Goal: Task Accomplishment & Management: Manage account settings

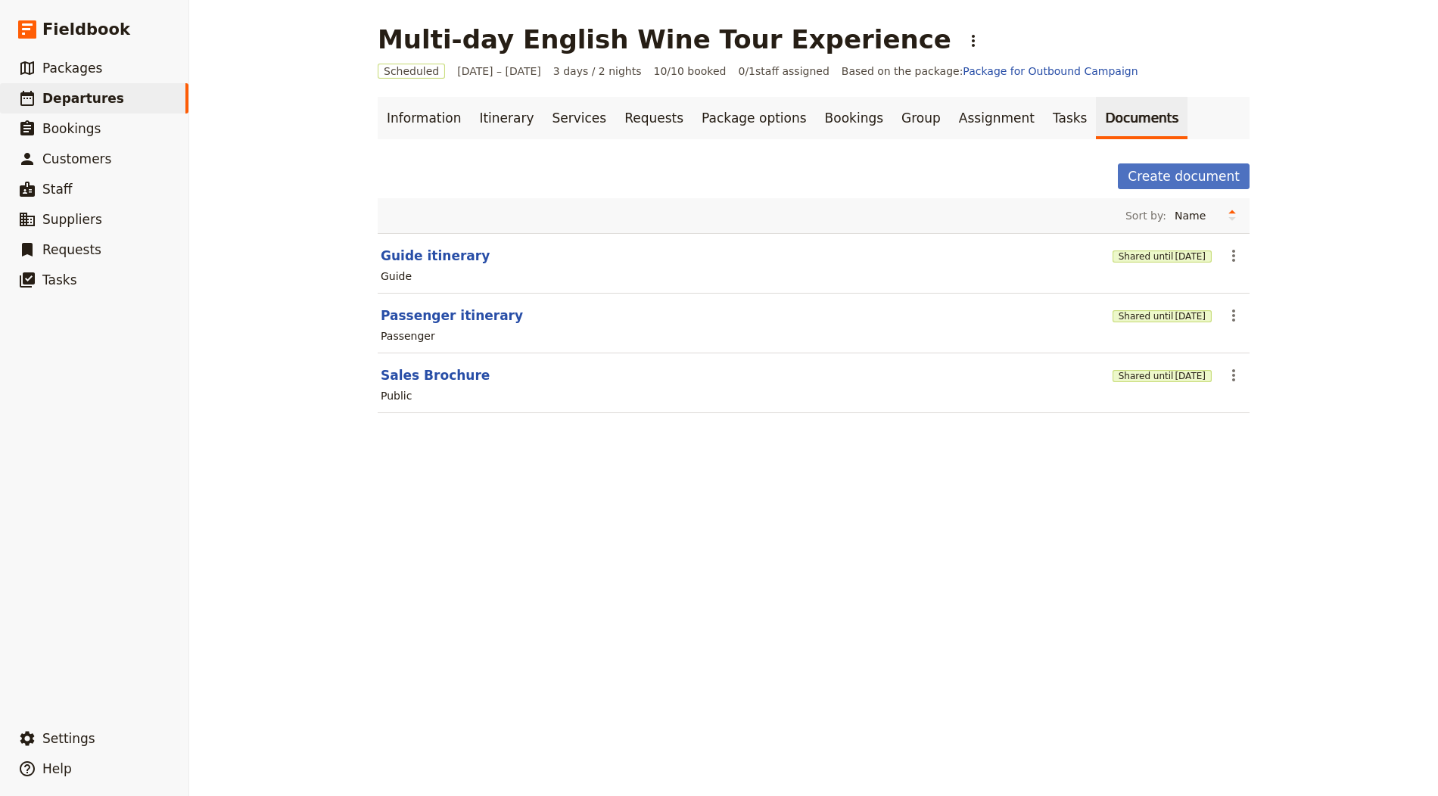
click at [344, 182] on div "Multi-day English Wine Tour Experience ​ Scheduled 1 – 3 Oct 2025 3 days / 2 ni…" at bounding box center [813, 398] width 1249 height 796
click at [437, 324] on section "Passenger itinerary Shared until 3 Nov 2025 ​ Passenger" at bounding box center [814, 324] width 872 height 60
click at [92, 101] on span "Departures" at bounding box center [83, 98] width 82 height 15
select select "CREATED_AT"
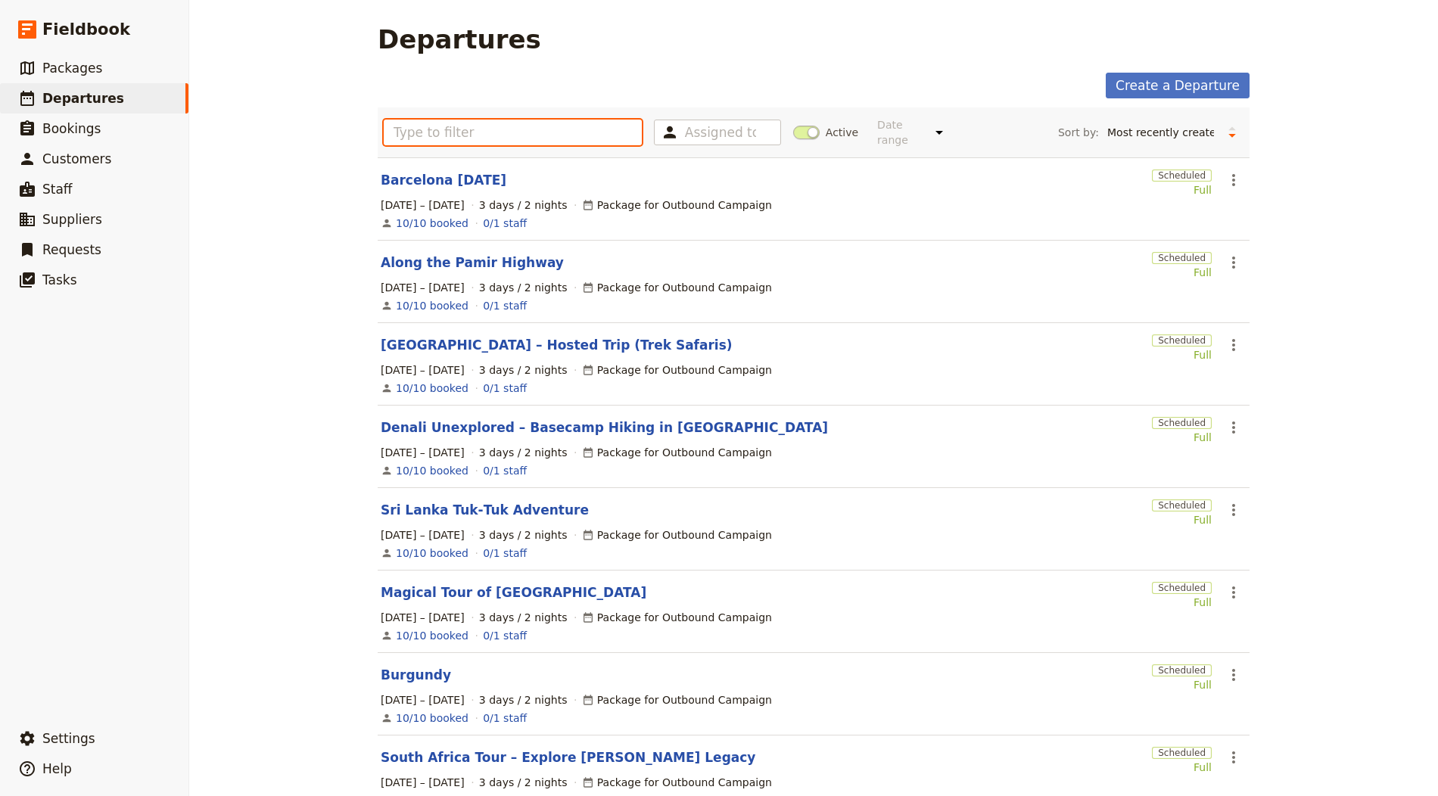
click at [417, 129] on input "text" at bounding box center [513, 133] width 258 height 26
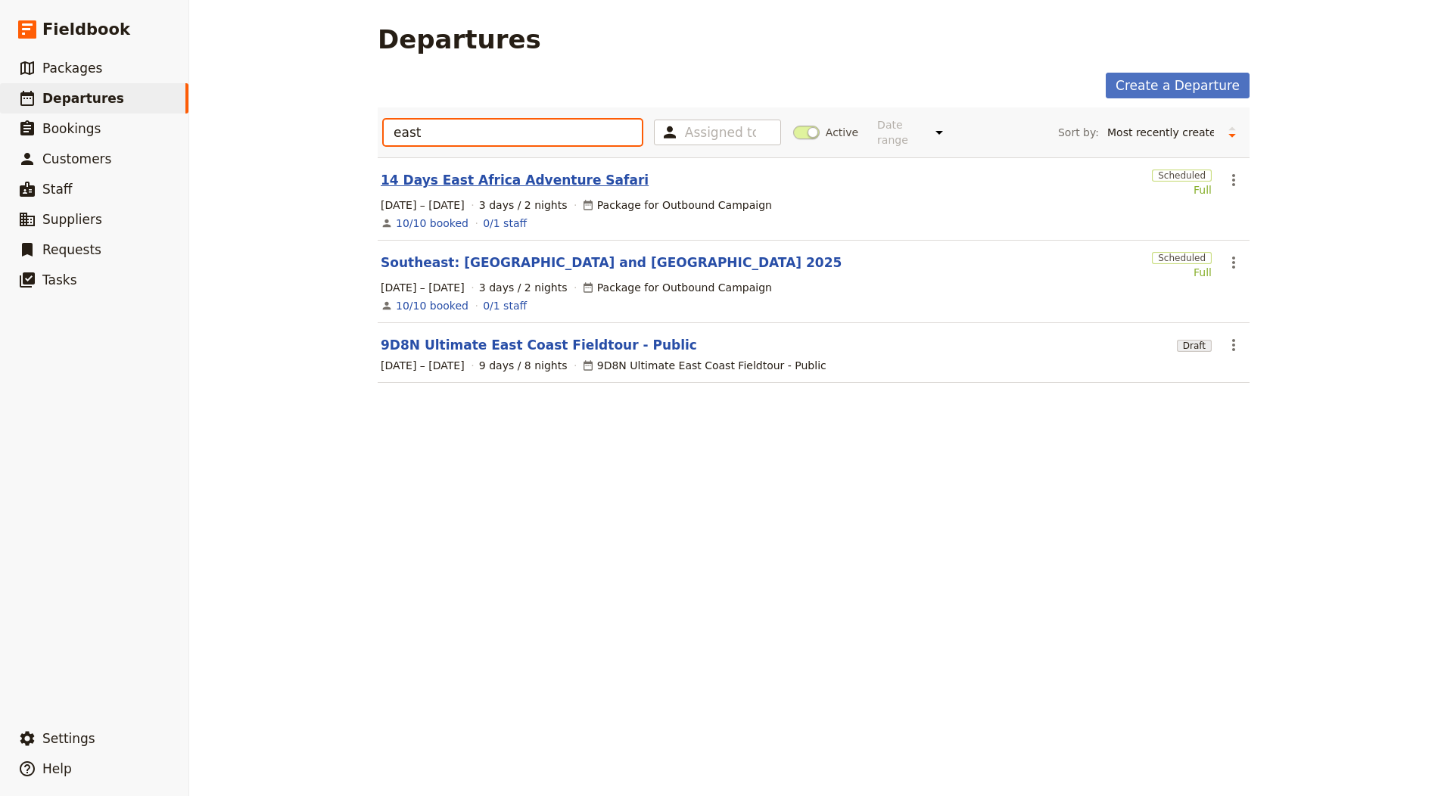
type input "east"
click at [528, 180] on link "14 Days East Africa Adventure Safari" at bounding box center [515, 180] width 268 height 18
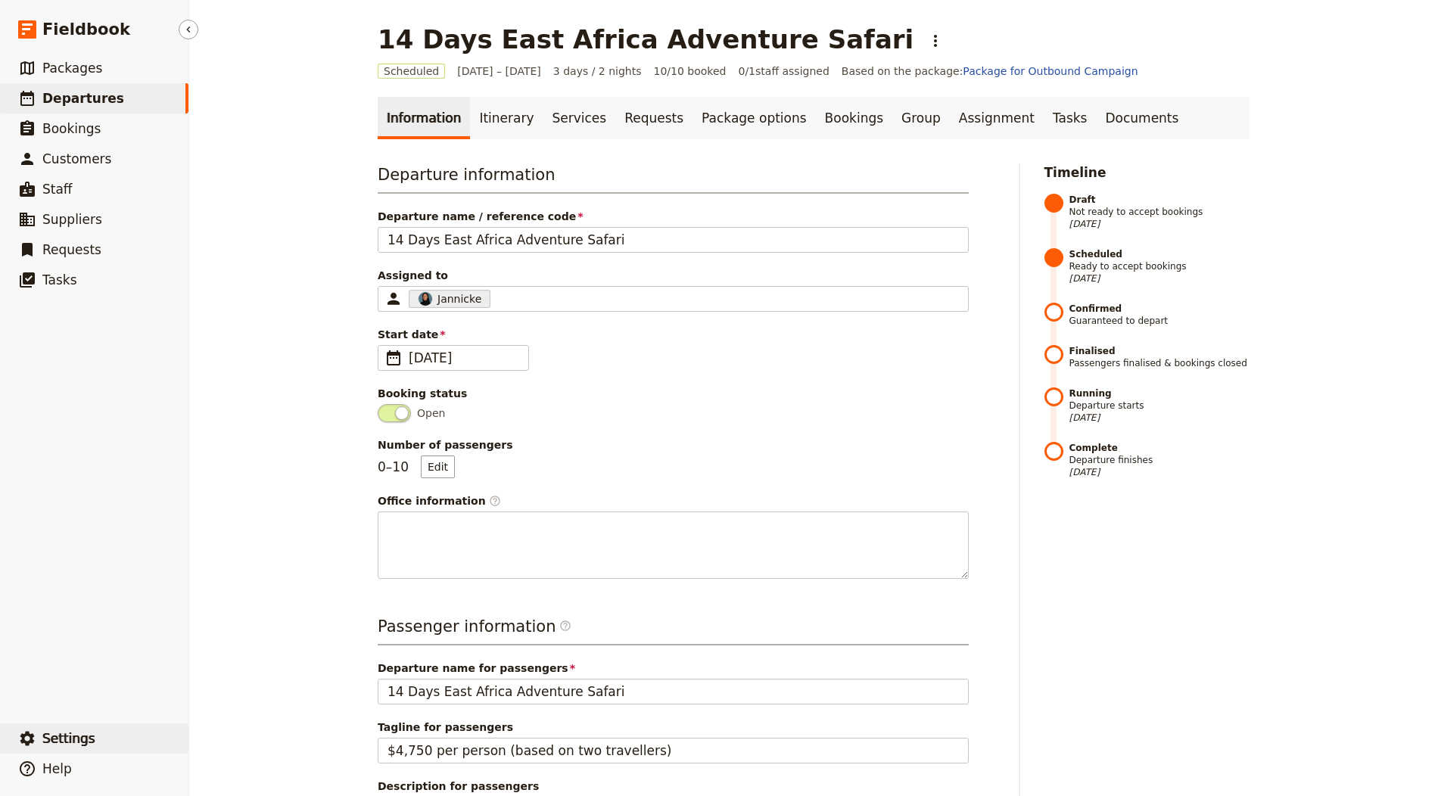
drag, startPoint x: 107, startPoint y: 753, endPoint x: 114, endPoint y: 746, distance: 9.6
click at [107, 753] on button "​ Settings" at bounding box center [94, 738] width 188 height 30
click at [275, 702] on span "Your organization" at bounding box center [250, 696] width 92 height 15
click at [518, 111] on link "Itinerary" at bounding box center [506, 118] width 73 height 42
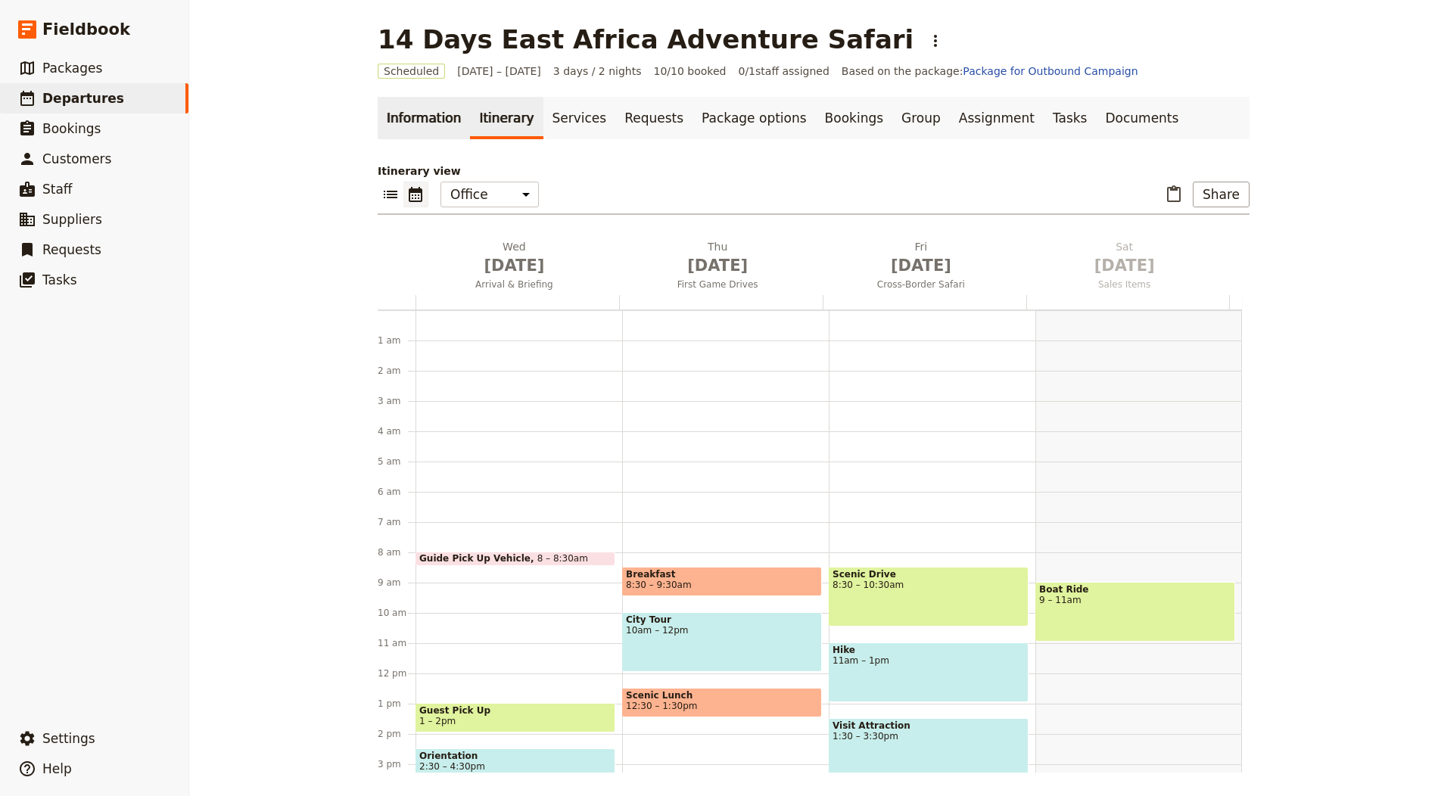
scroll to position [197, 0]
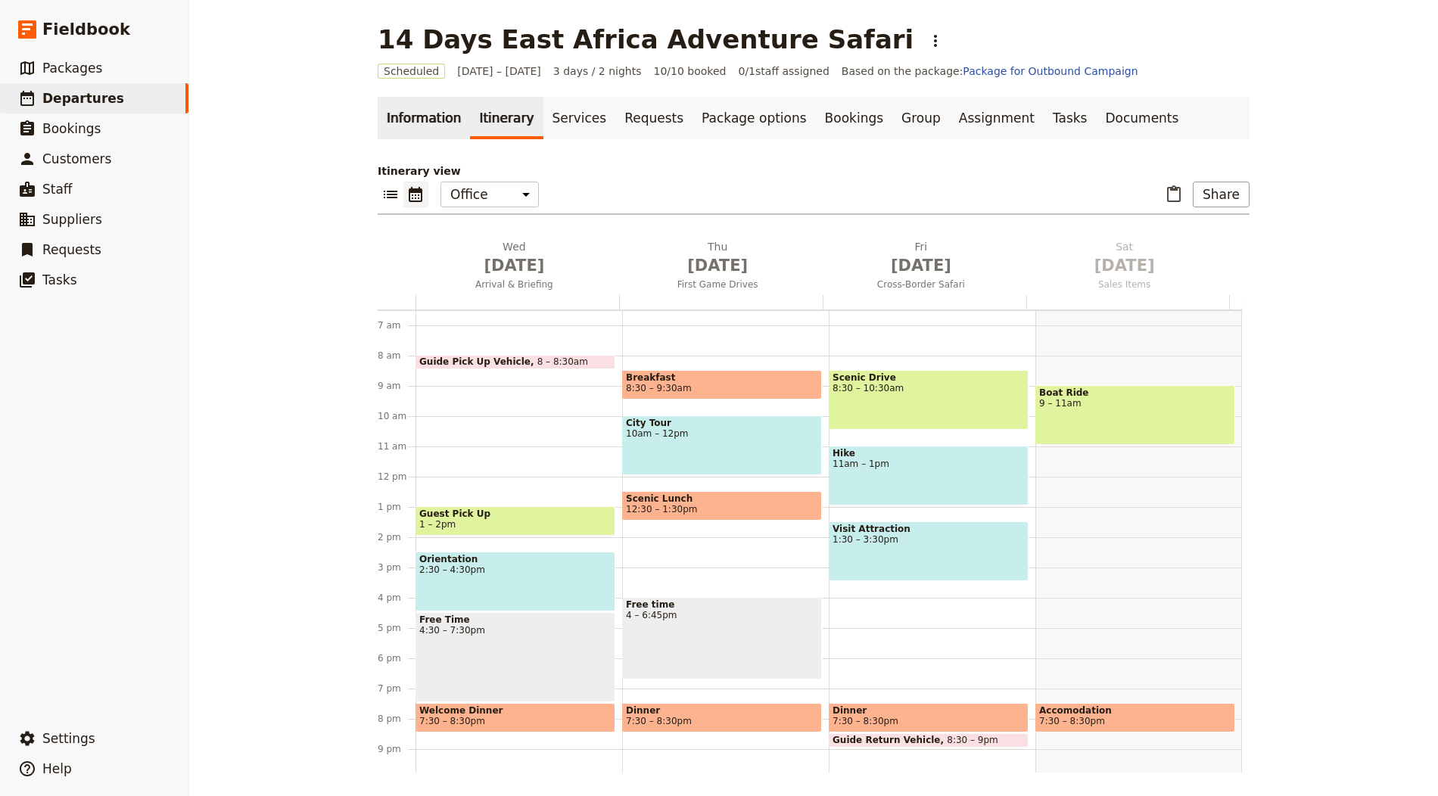
click at [416, 120] on link "Information" at bounding box center [424, 118] width 92 height 42
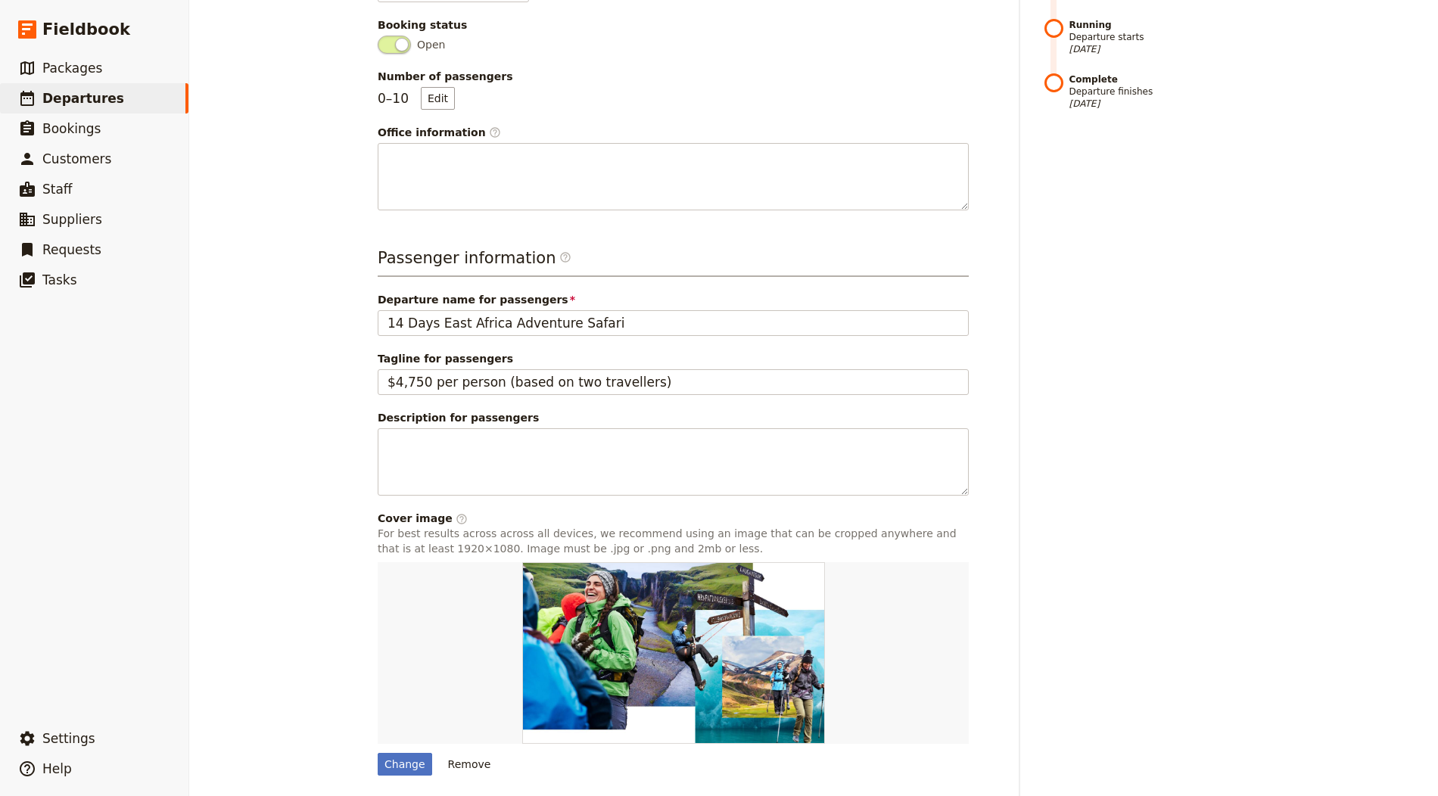
scroll to position [416, 0]
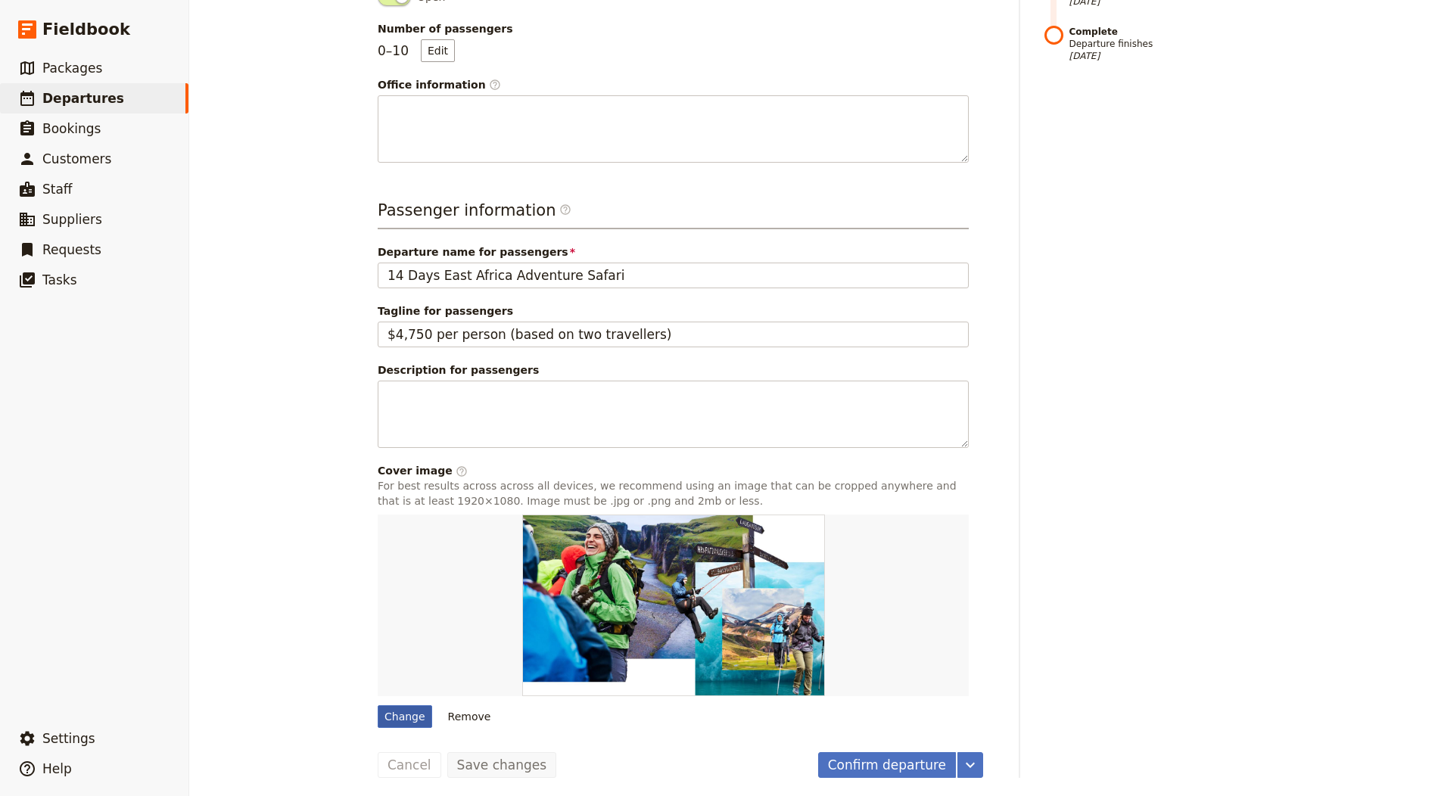
click at [389, 708] on div "Change" at bounding box center [405, 716] width 54 height 23
click at [378, 705] on input "Change" at bounding box center [377, 705] width 1 height 1
type input "C:\fakepath\Safaris-3.jpg"
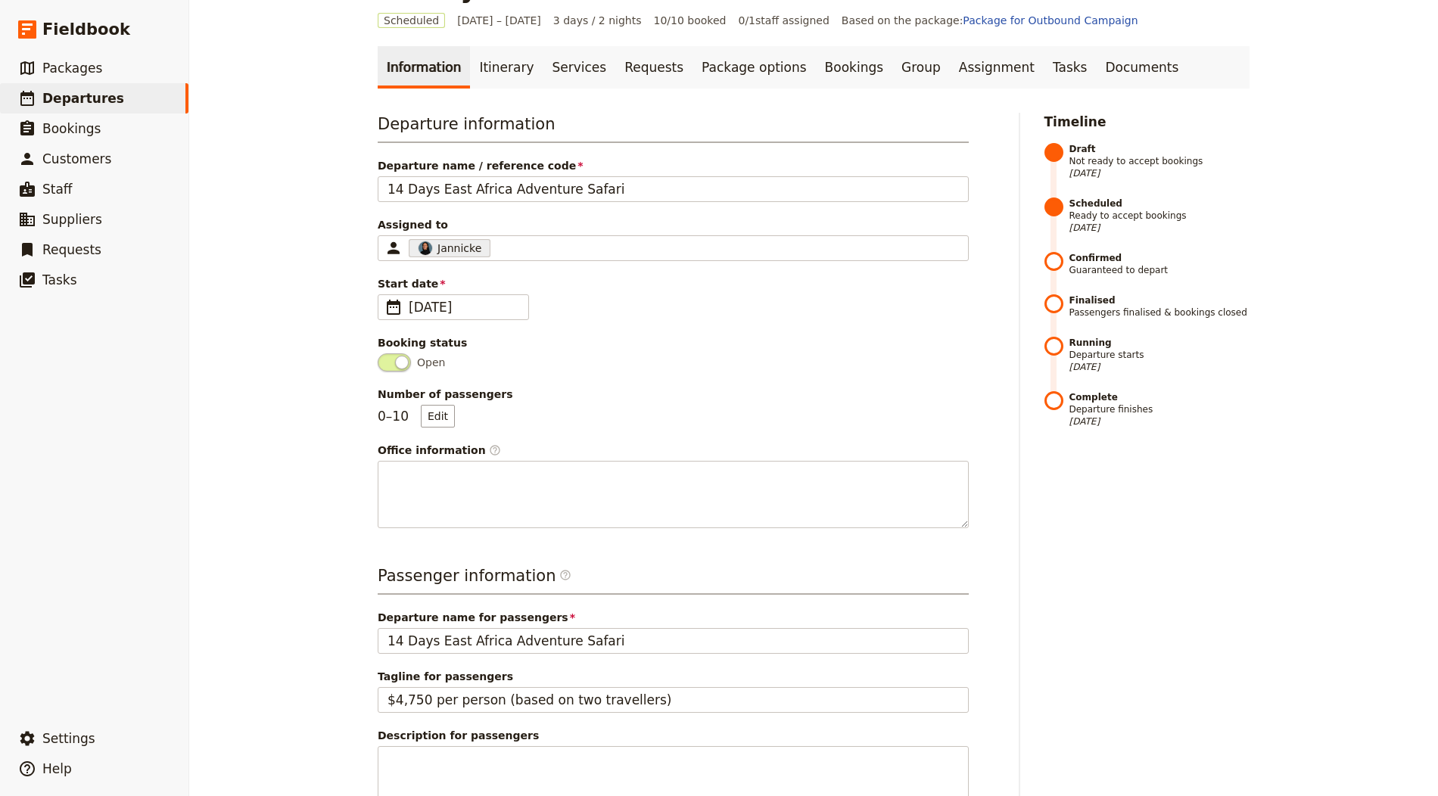
scroll to position [0, 0]
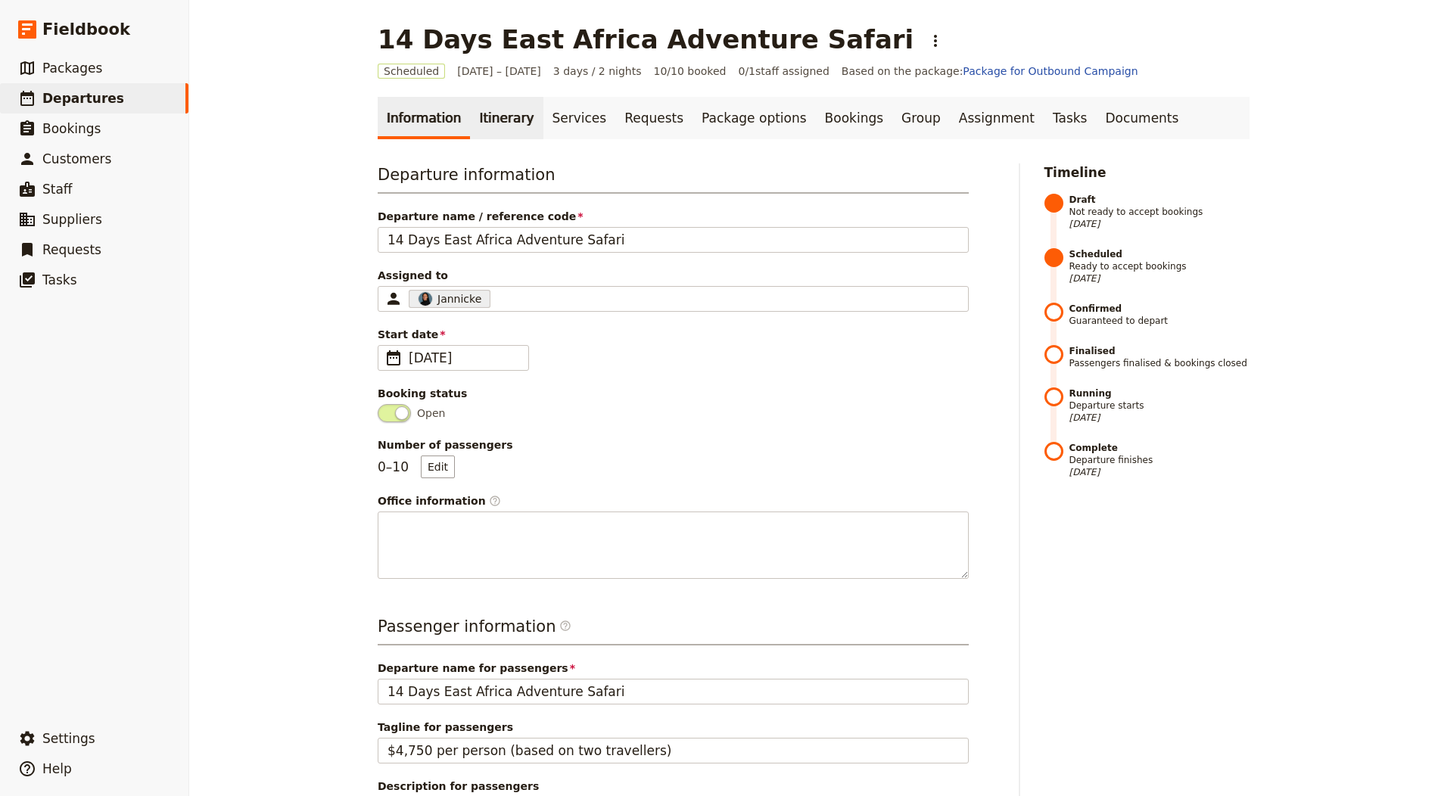
click at [481, 128] on link "Itinerary" at bounding box center [506, 118] width 73 height 42
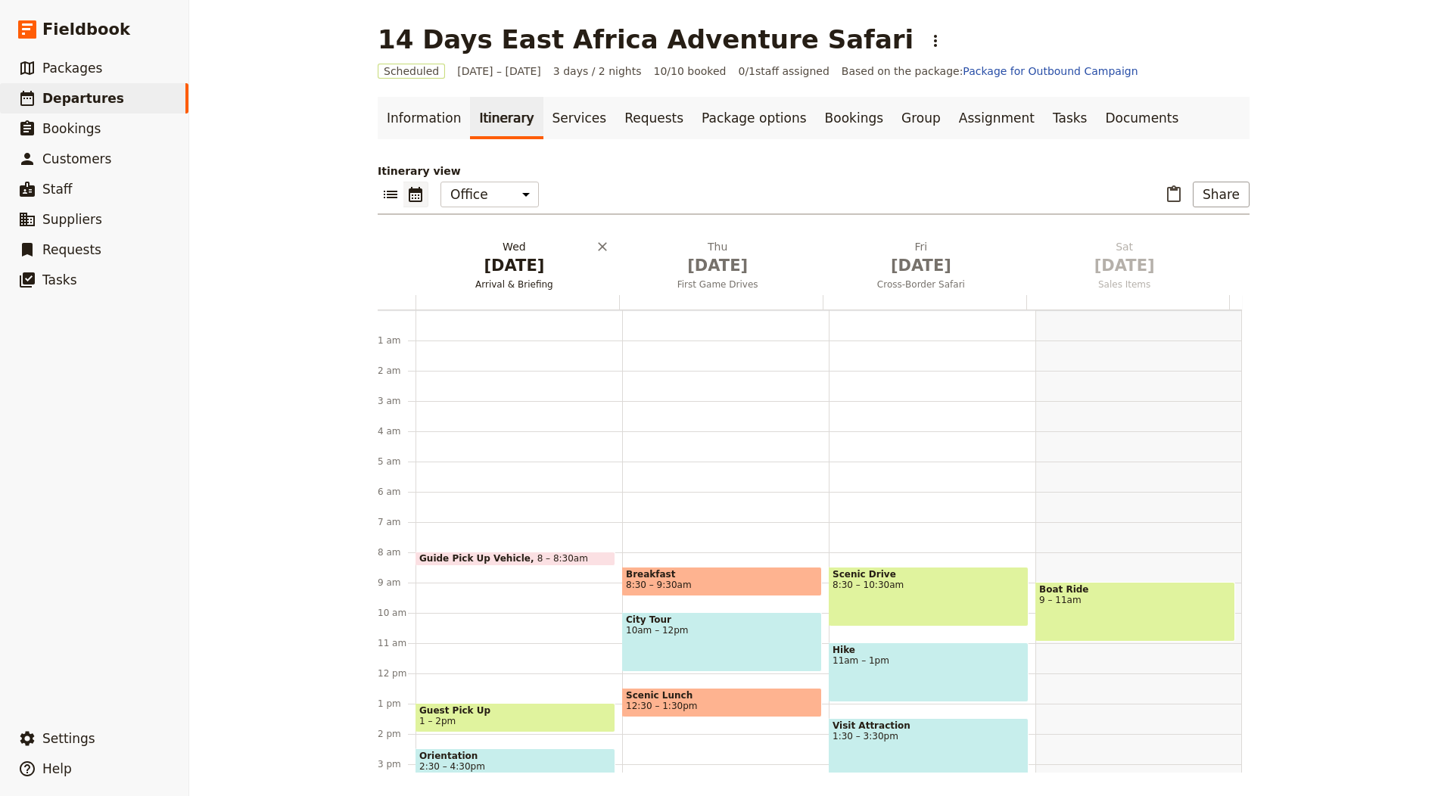
scroll to position [197, 0]
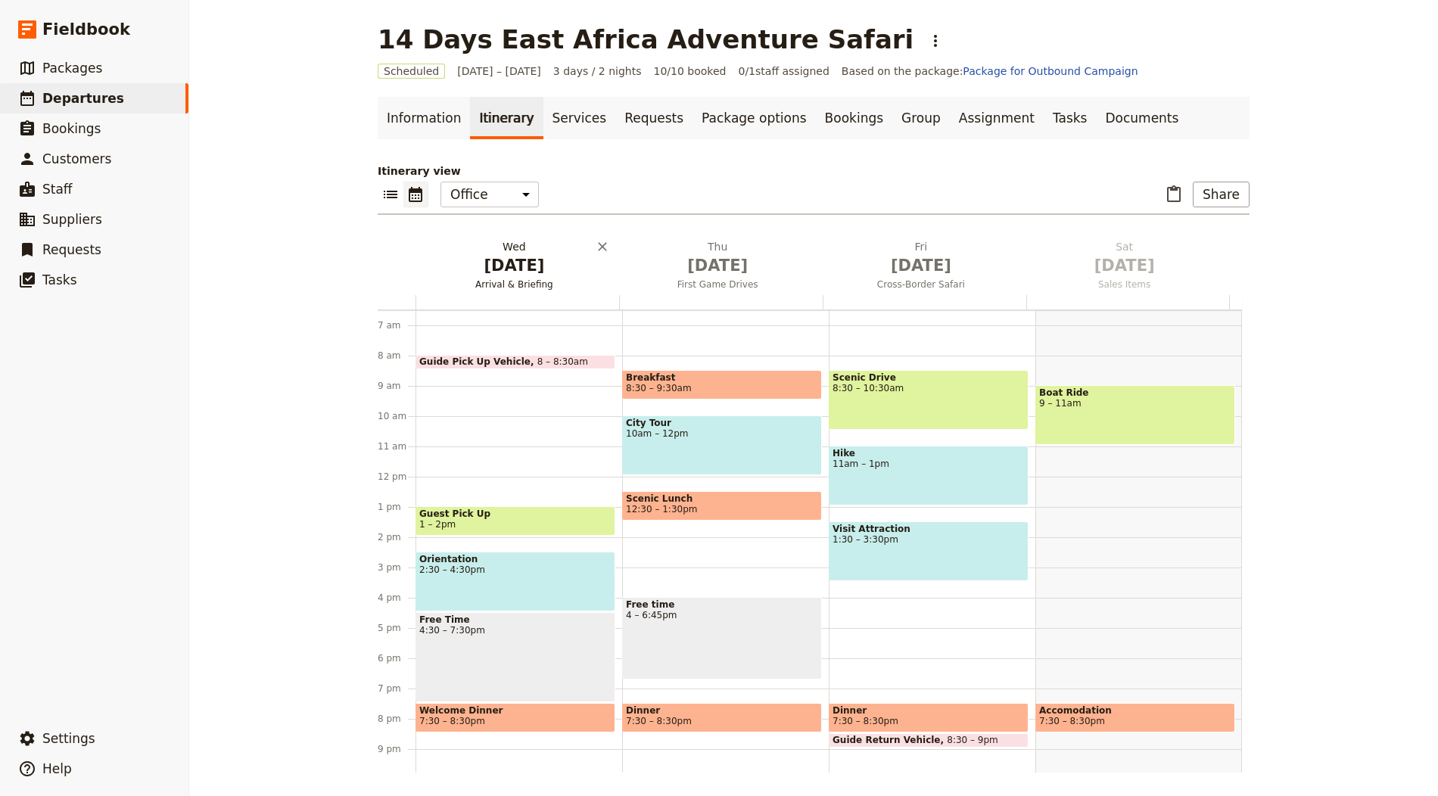
click at [477, 269] on span "[DATE]" at bounding box center [513, 265] width 185 height 23
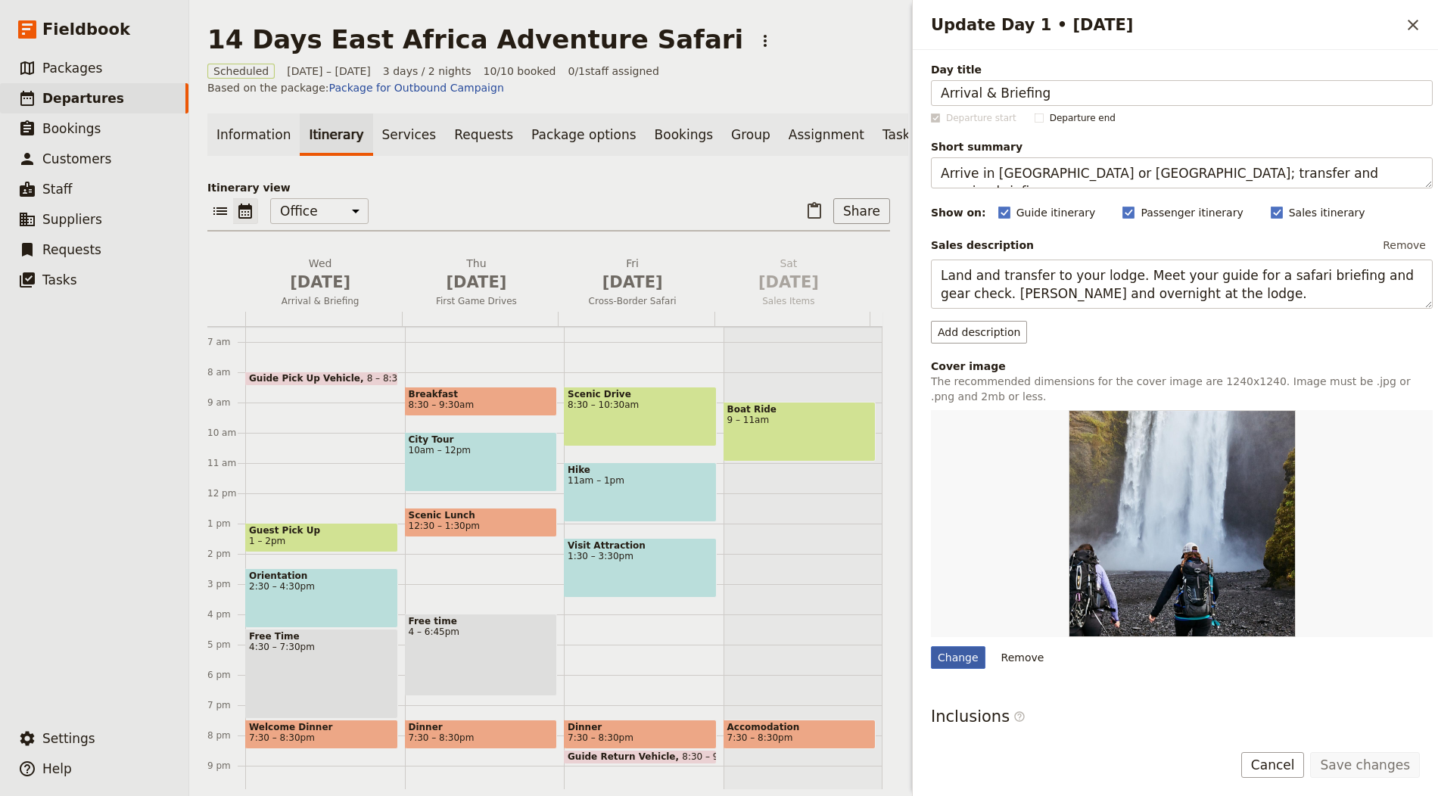
click at [966, 658] on div "Change" at bounding box center [958, 657] width 54 height 23
click at [931, 646] on input "Change" at bounding box center [930, 645] width 1 height 1
type input "C:\fakepath\Safaris-10.jpg"
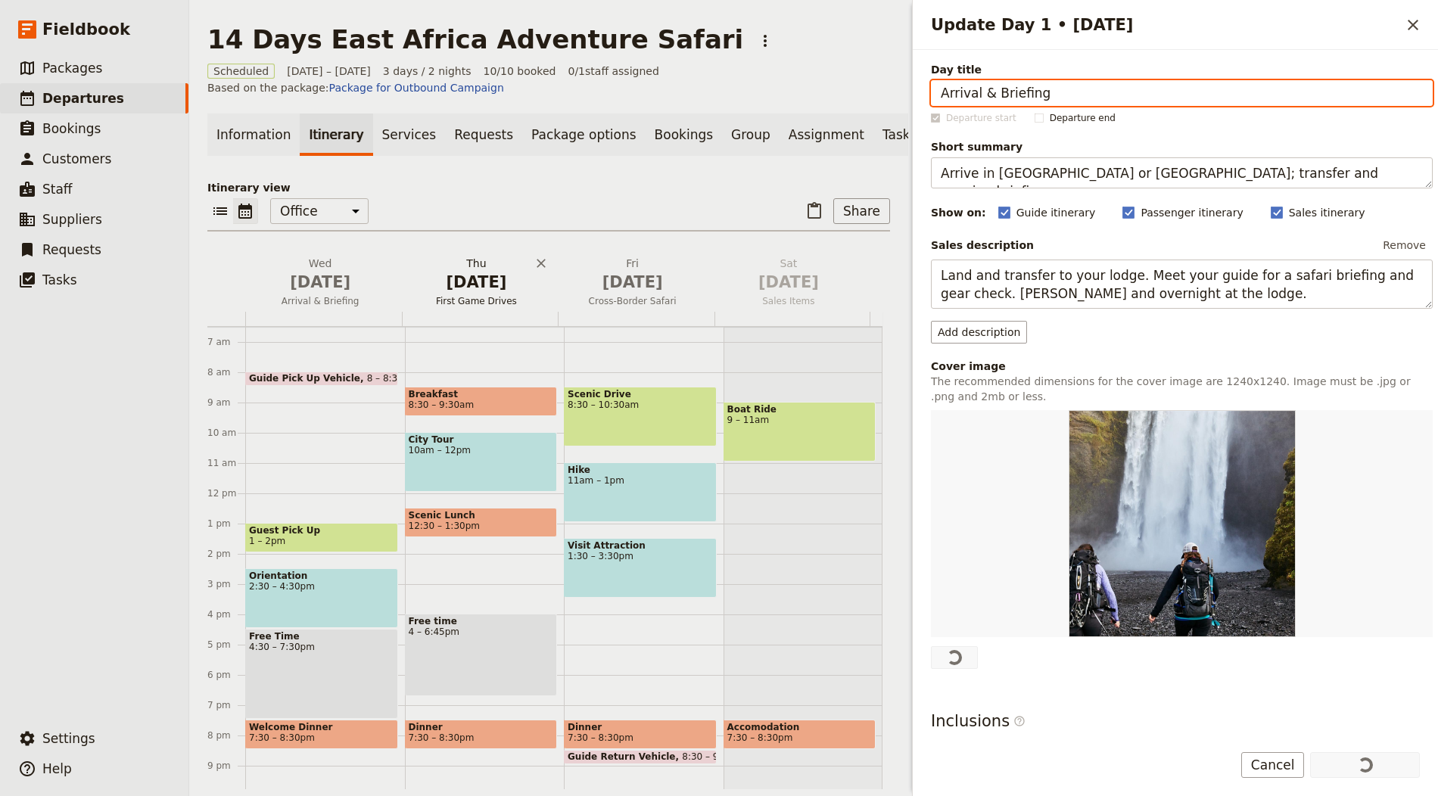
click at [466, 281] on span "[DATE]" at bounding box center [476, 282] width 138 height 23
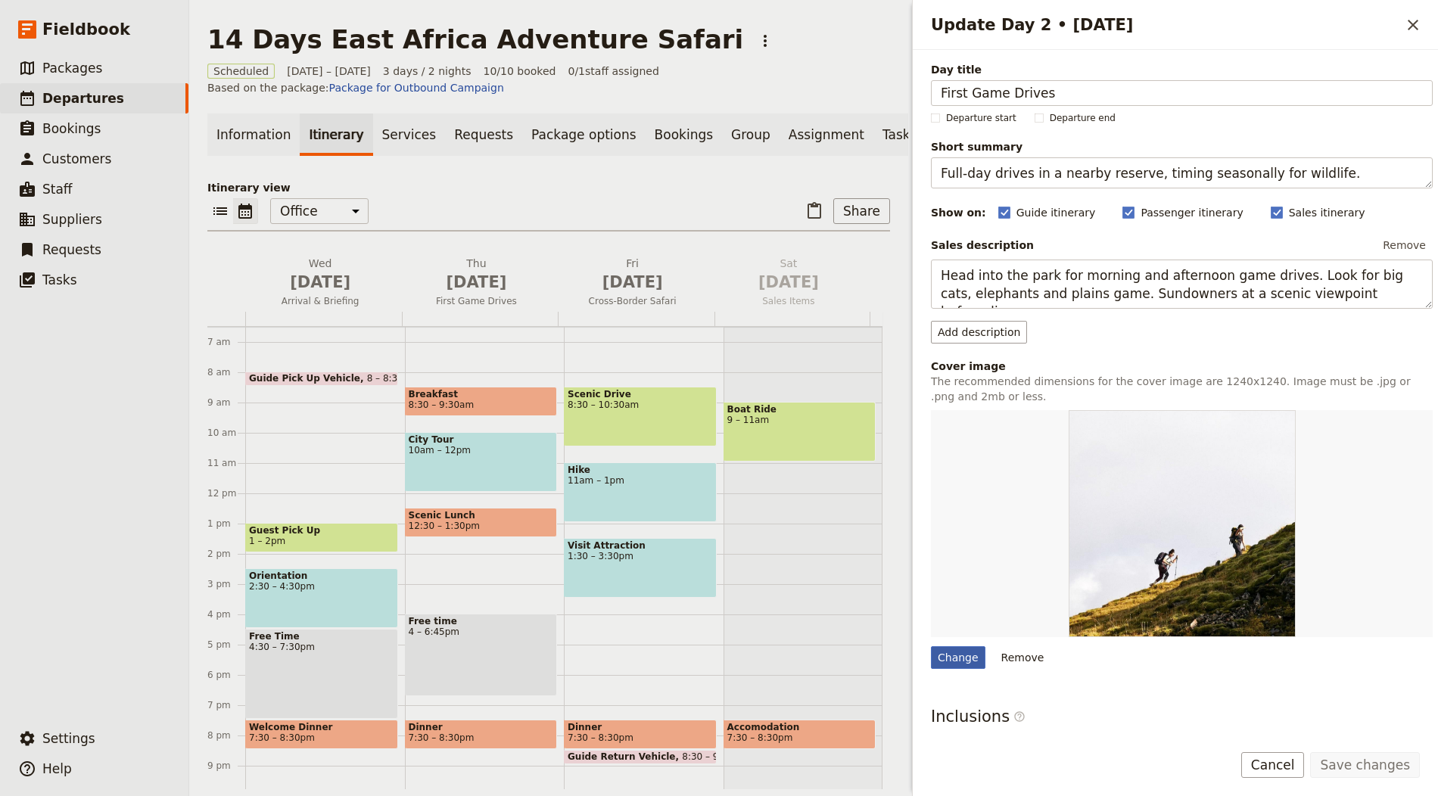
click at [943, 646] on div "Change" at bounding box center [958, 657] width 54 height 23
click at [931, 645] on input "Change" at bounding box center [930, 645] width 1 height 1
type input "C:\fakepath\Safaris-10.jpg"
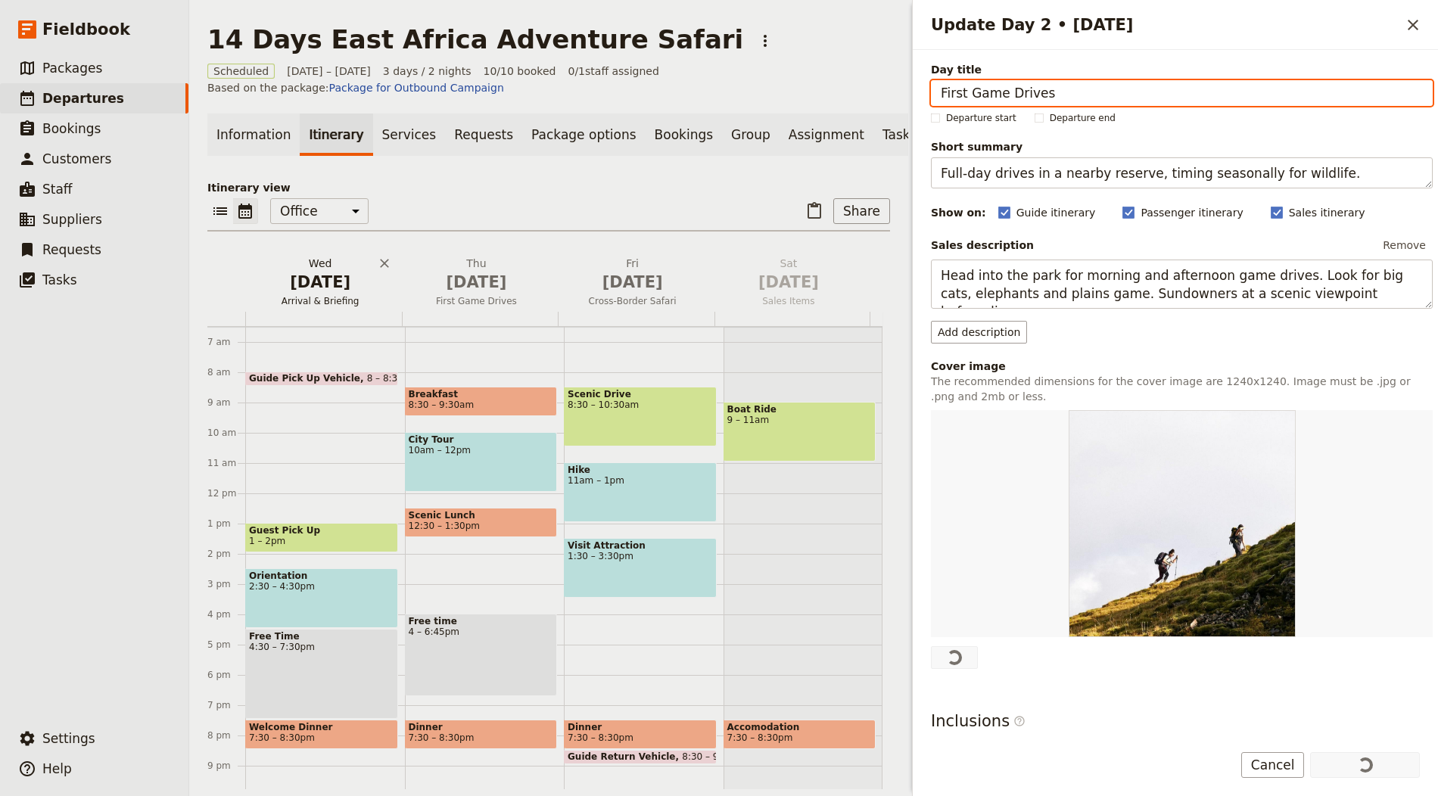
click at [278, 307] on span "Arrival & Briefing" at bounding box center [320, 301] width 150 height 12
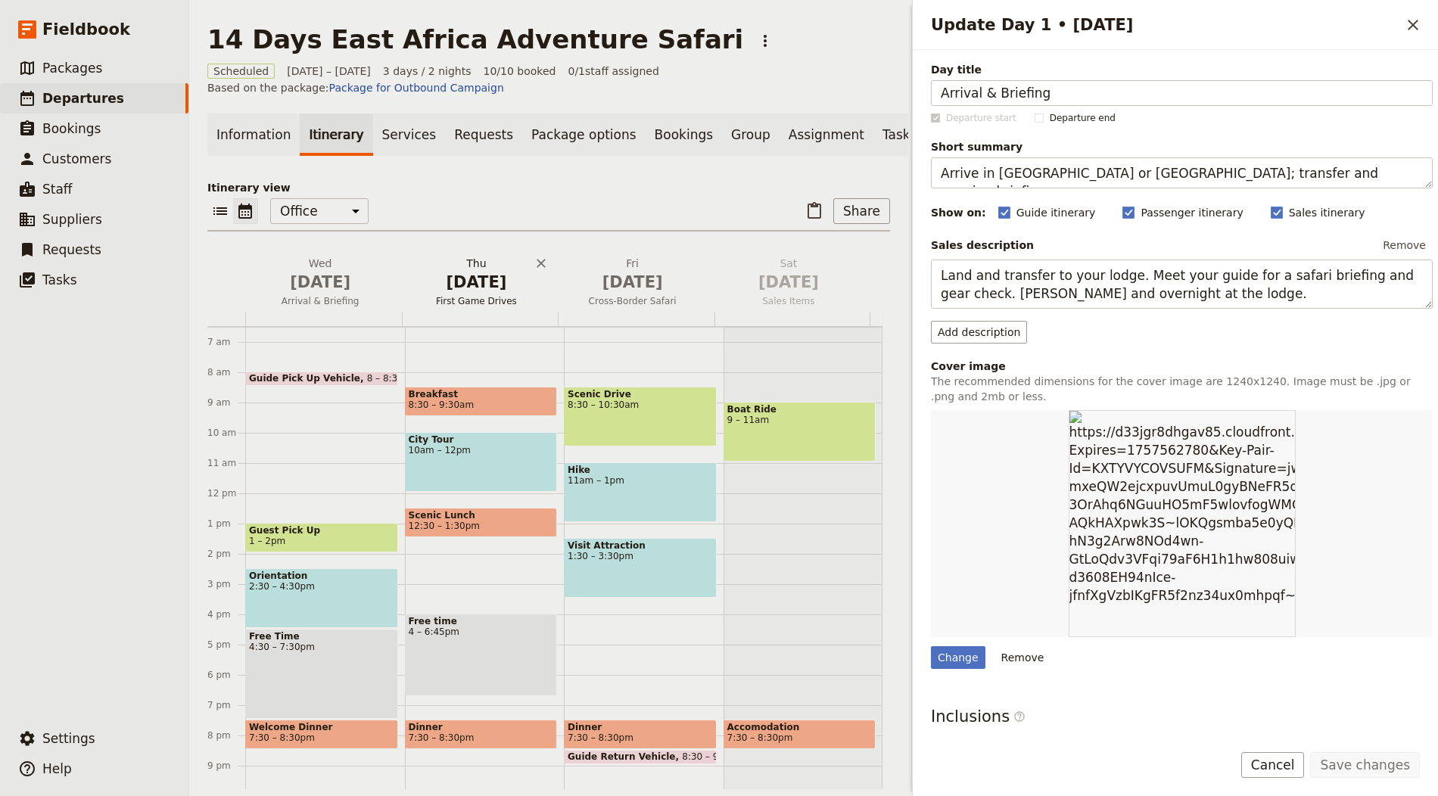
click at [448, 288] on span "[DATE]" at bounding box center [476, 282] width 138 height 23
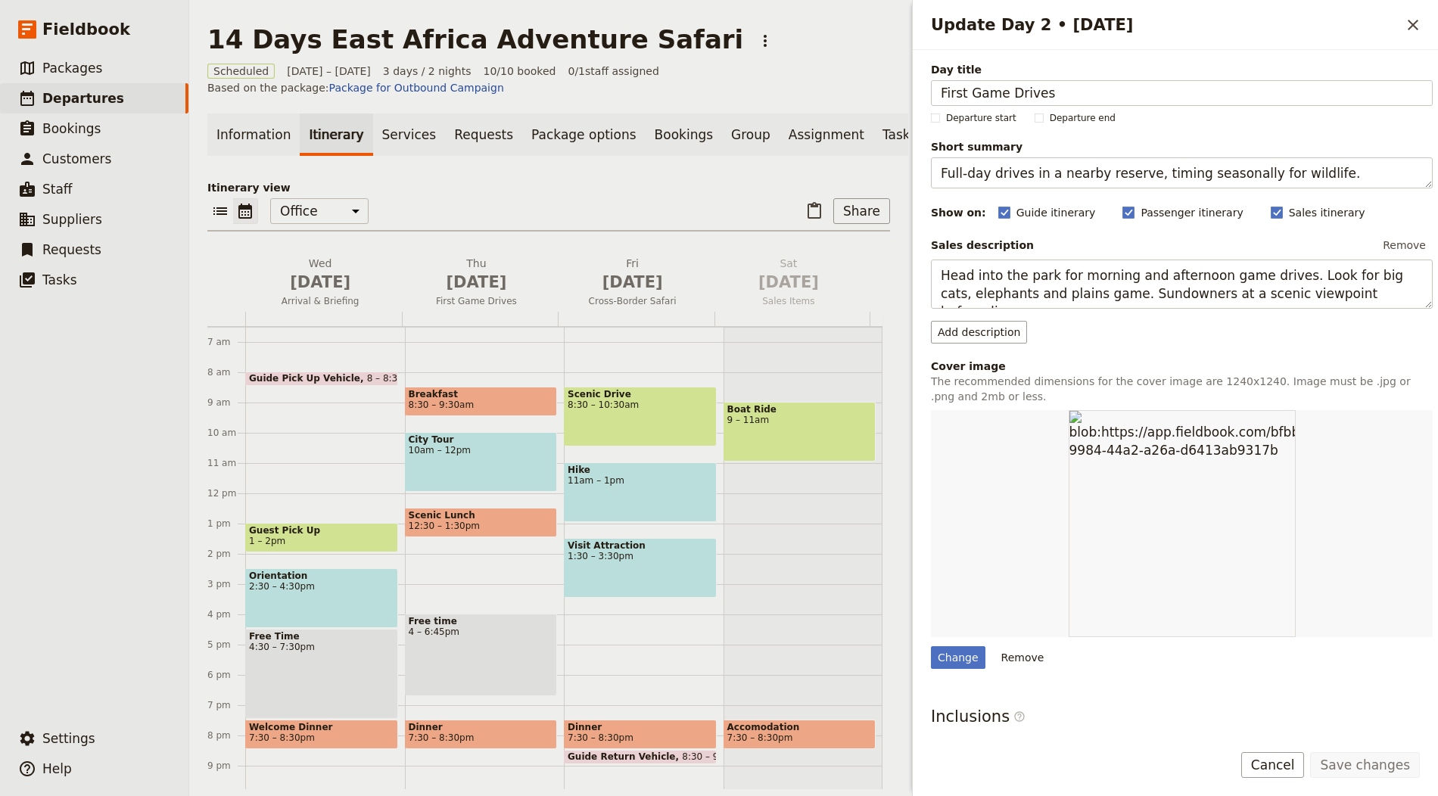
click at [965, 668] on div "Day title First Game Drives Departure start Departure end Short summary Full‑da…" at bounding box center [1182, 477] width 502 height 831
click at [964, 658] on div "Change" at bounding box center [958, 657] width 54 height 23
click at [931, 646] on input "Change" at bounding box center [930, 645] width 1 height 1
click at [331, 301] on button "Wed Oct 1 Arrival & Briefing" at bounding box center [323, 284] width 156 height 56
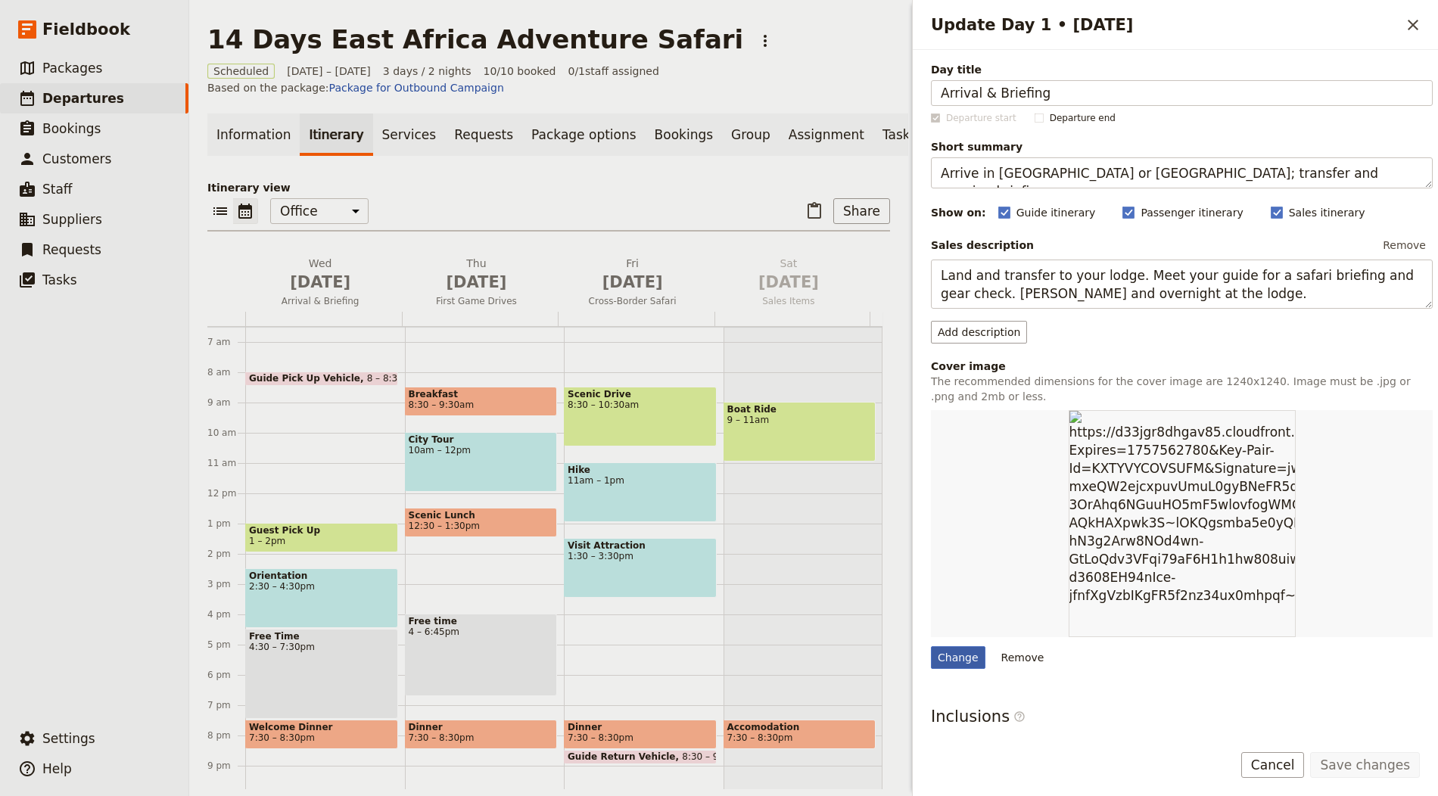
click at [951, 646] on div "Change" at bounding box center [958, 657] width 54 height 23
click at [931, 646] on input "Change" at bounding box center [930, 645] width 1 height 1
type input "C:\fakepath\aerolink-jet.jpg"
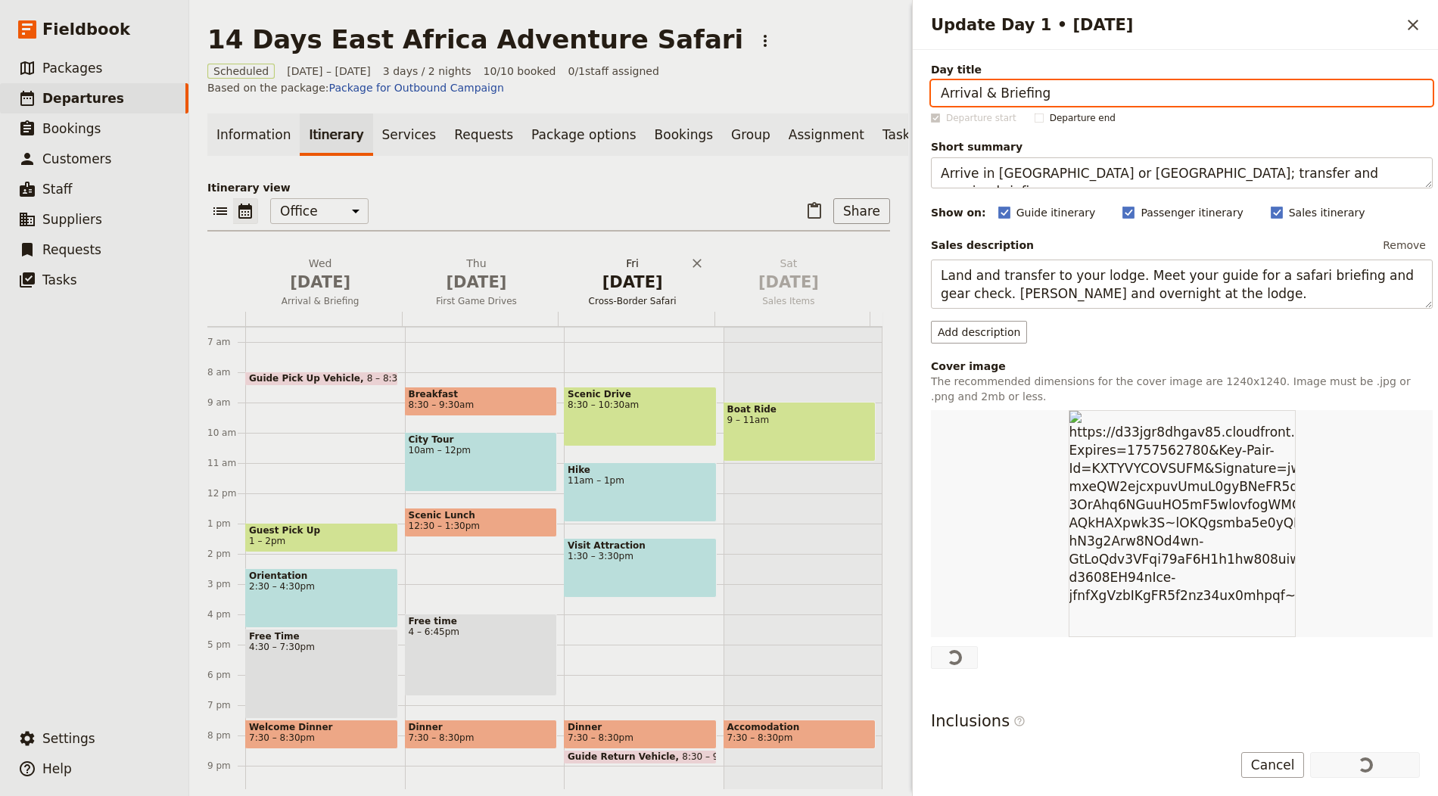
click at [602, 304] on span "Cross‑Border Safari" at bounding box center [633, 301] width 150 height 12
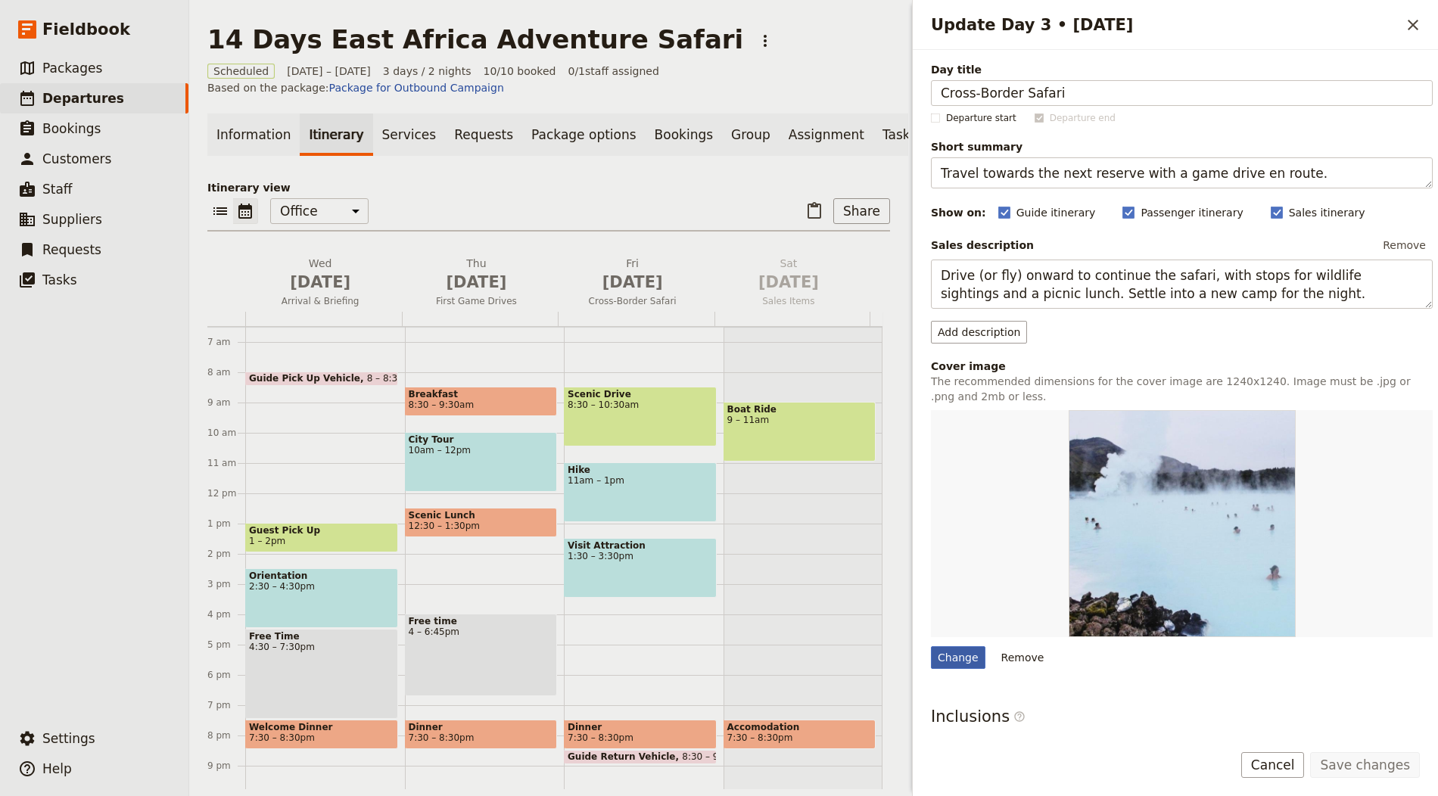
click at [952, 661] on div "Change" at bounding box center [958, 657] width 54 height 23
click at [931, 646] on input "Change" at bounding box center [930, 645] width 1 height 1
type input "C:\fakepath\IMG_1676-scaled.jpeg"
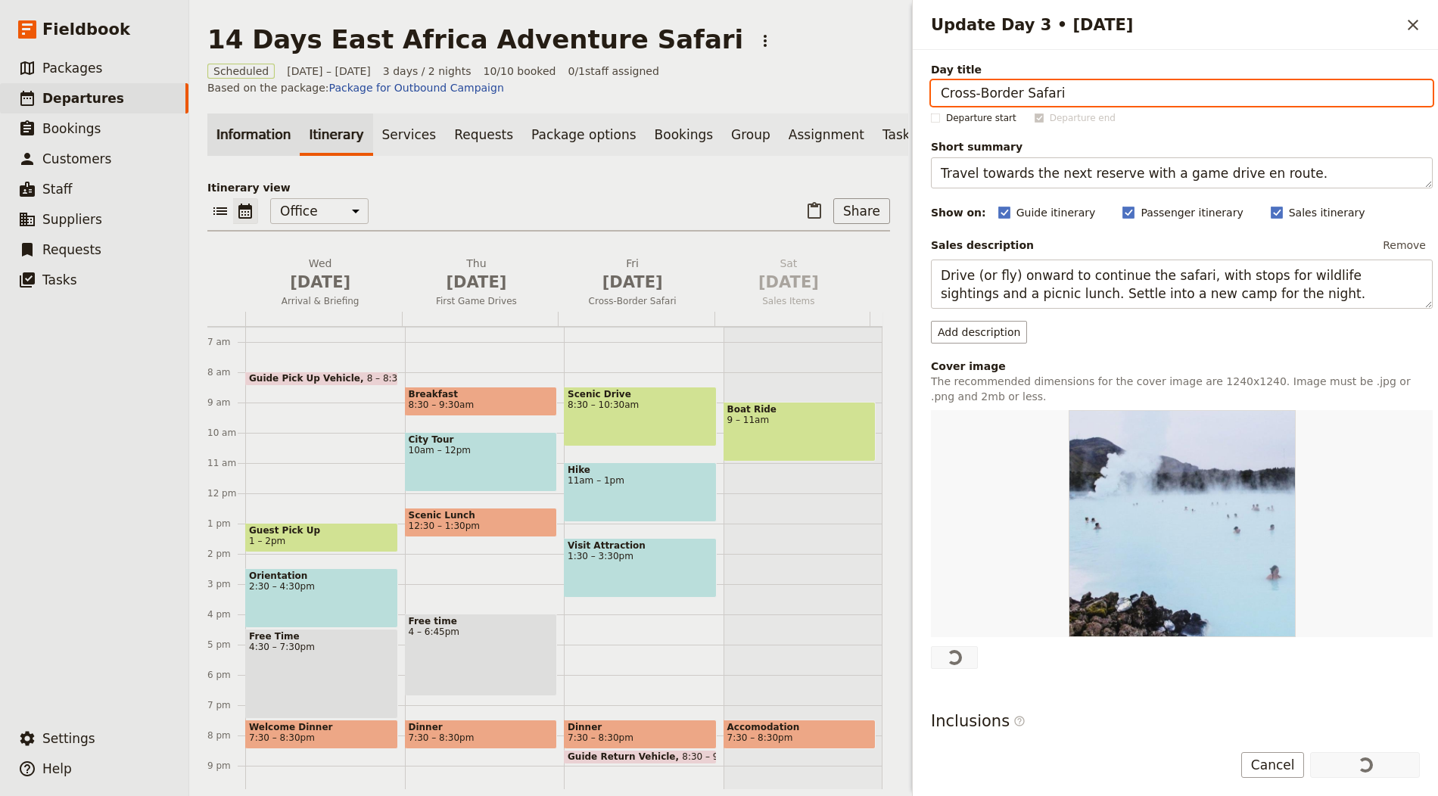
click at [242, 137] on link "Information" at bounding box center [253, 135] width 92 height 42
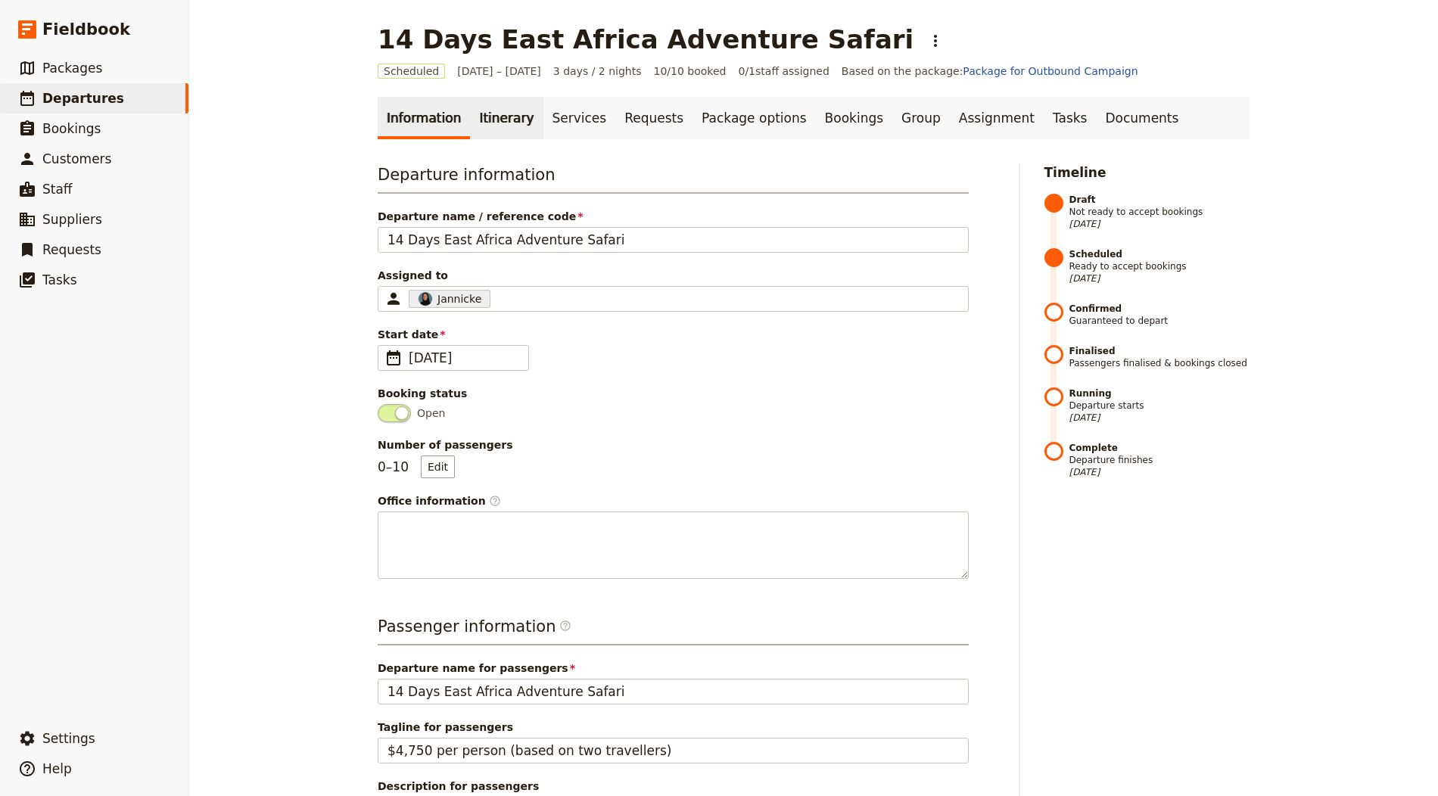
click at [507, 121] on link "Itinerary" at bounding box center [506, 118] width 73 height 42
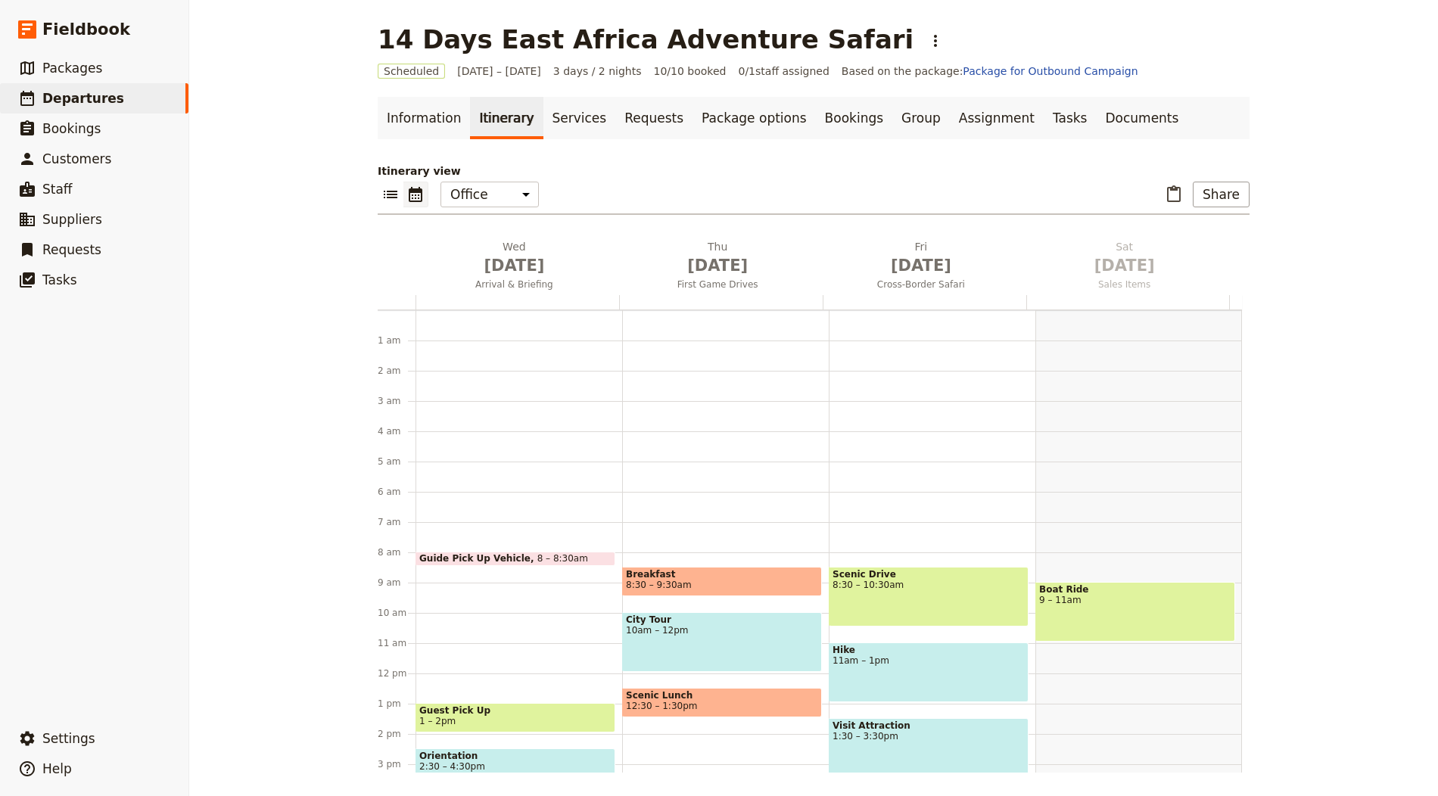
scroll to position [197, 0]
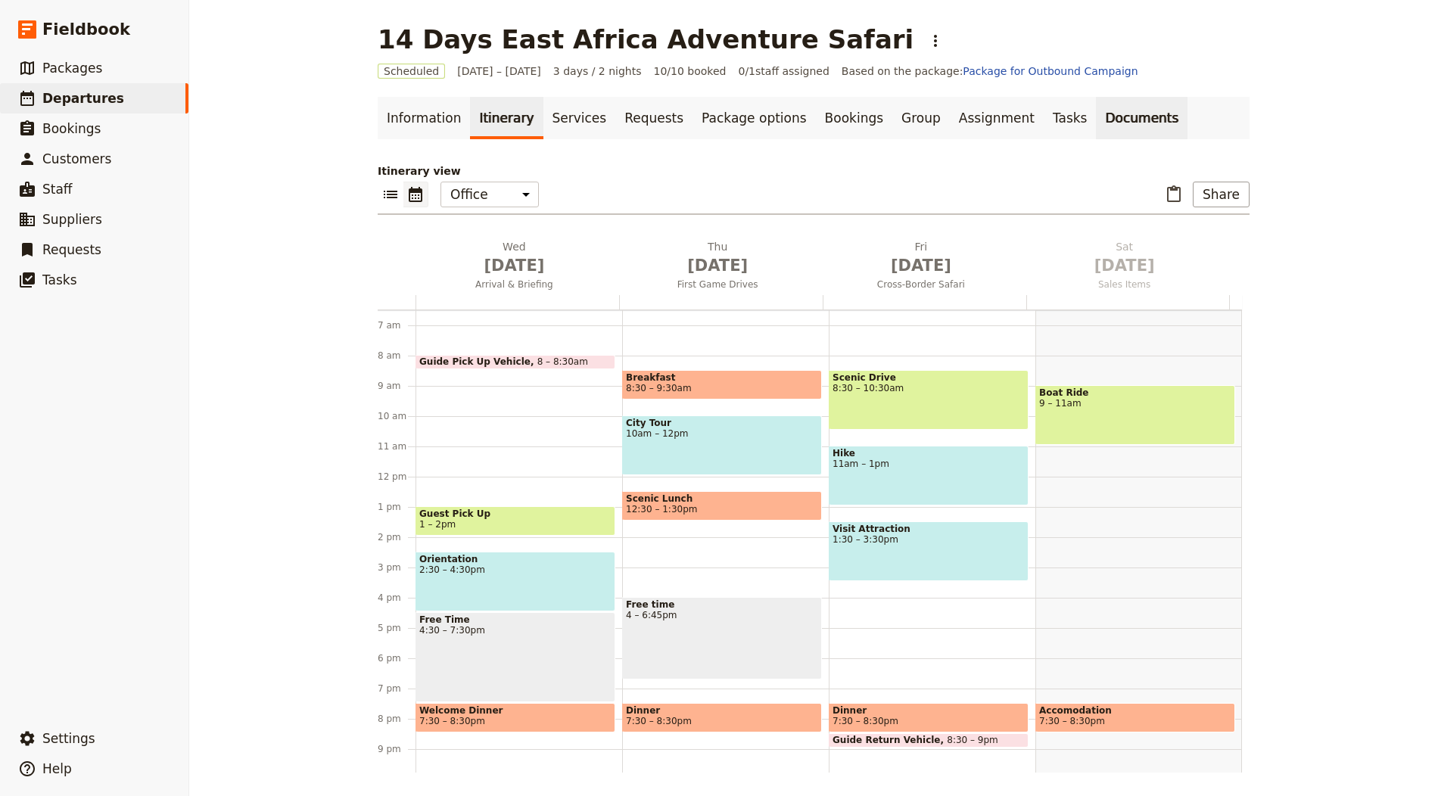
click at [1096, 104] on link "Documents" at bounding box center [1142, 118] width 92 height 42
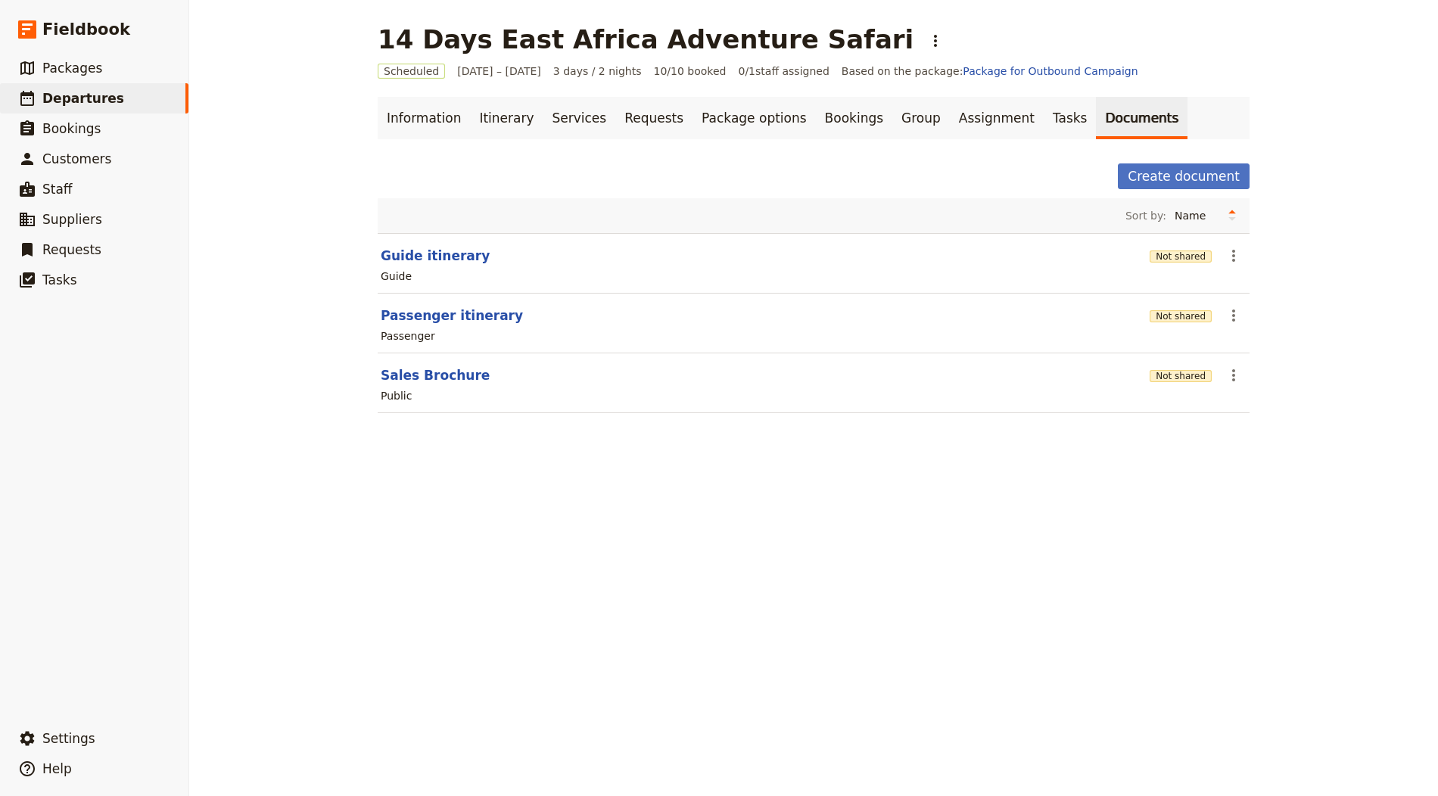
click at [399, 362] on section "Sales Brochure Not shared ​ Public" at bounding box center [814, 383] width 872 height 60
click at [400, 366] on button "Sales Brochure" at bounding box center [435, 375] width 109 height 18
select select "DEFAULT"
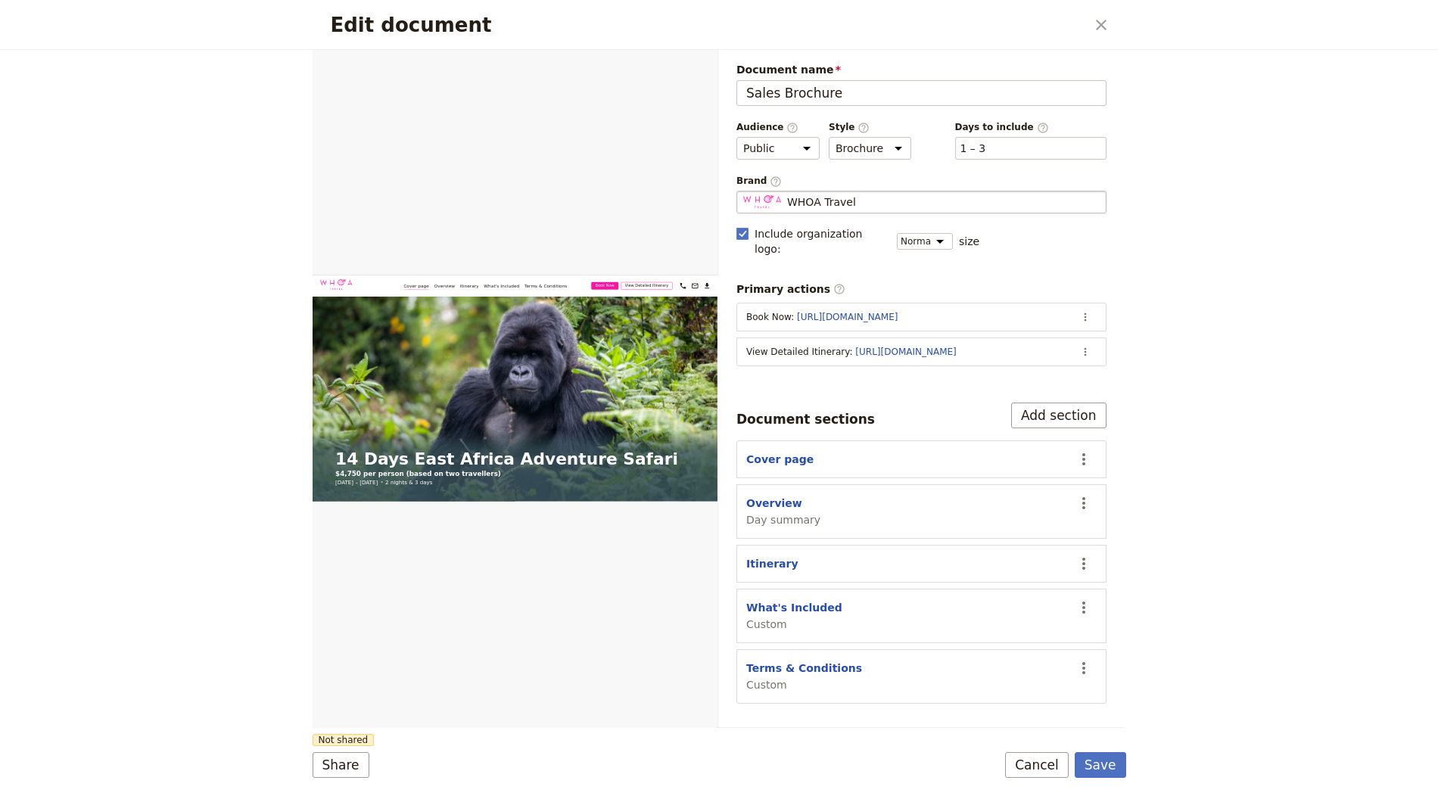
click at [848, 194] on span "WHOA Travel" at bounding box center [821, 201] width 69 height 15
click at [743, 191] on input "WHOA Travel" at bounding box center [742, 191] width 1 height 1
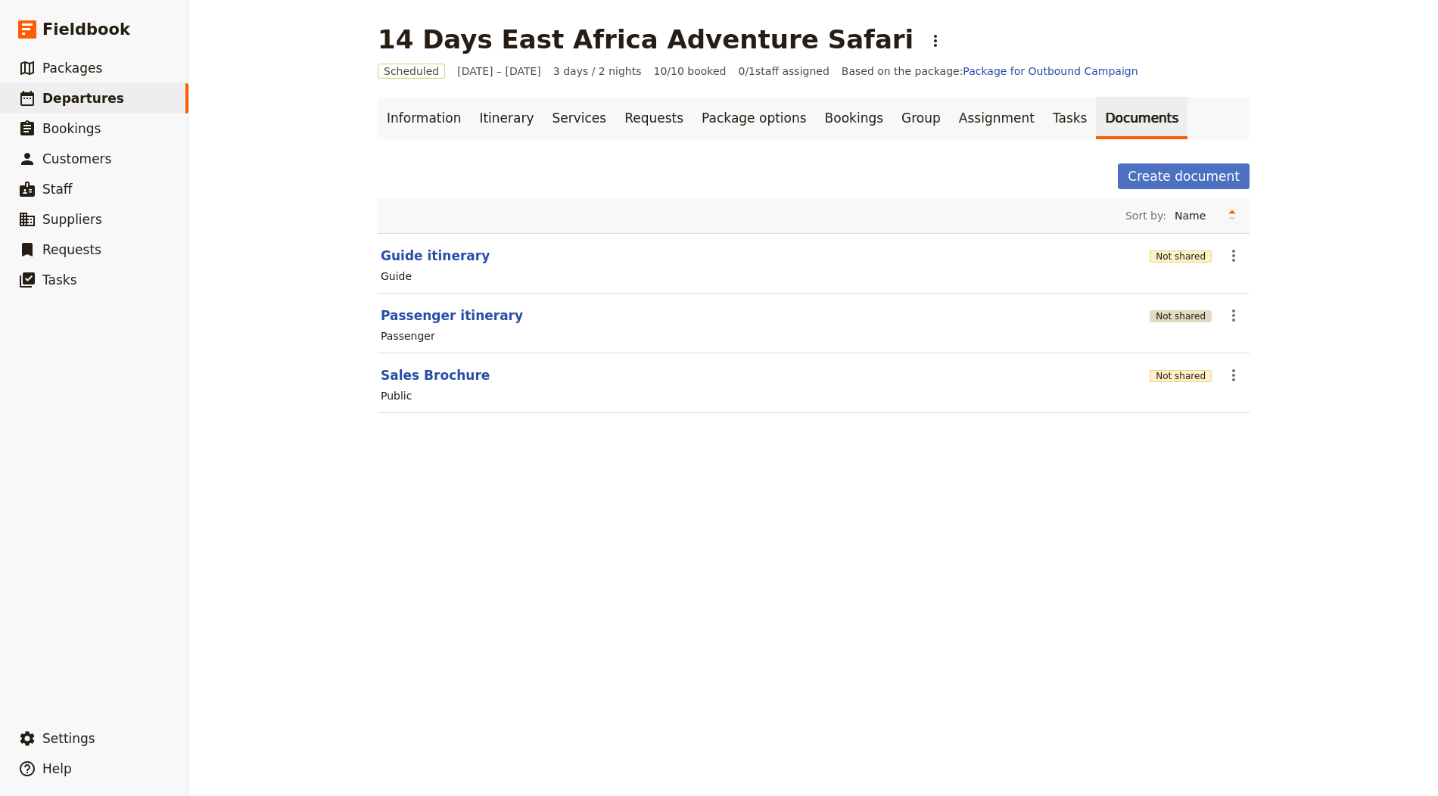
click at [1178, 315] on button "Not shared" at bounding box center [1180, 316] width 62 height 12
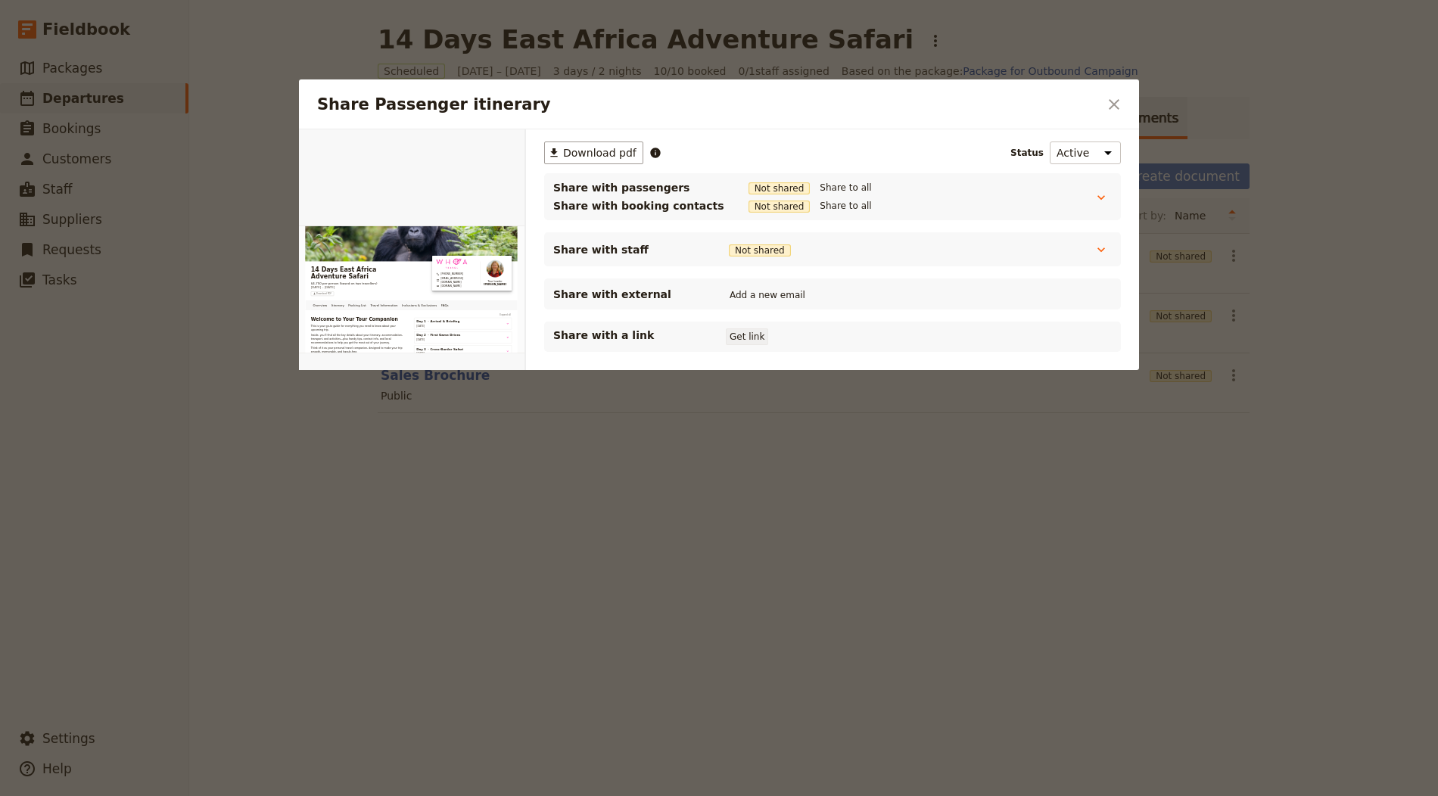
click at [764, 332] on button "Get link" at bounding box center [747, 336] width 42 height 17
click at [1121, 92] on button "​" at bounding box center [1114, 105] width 26 height 26
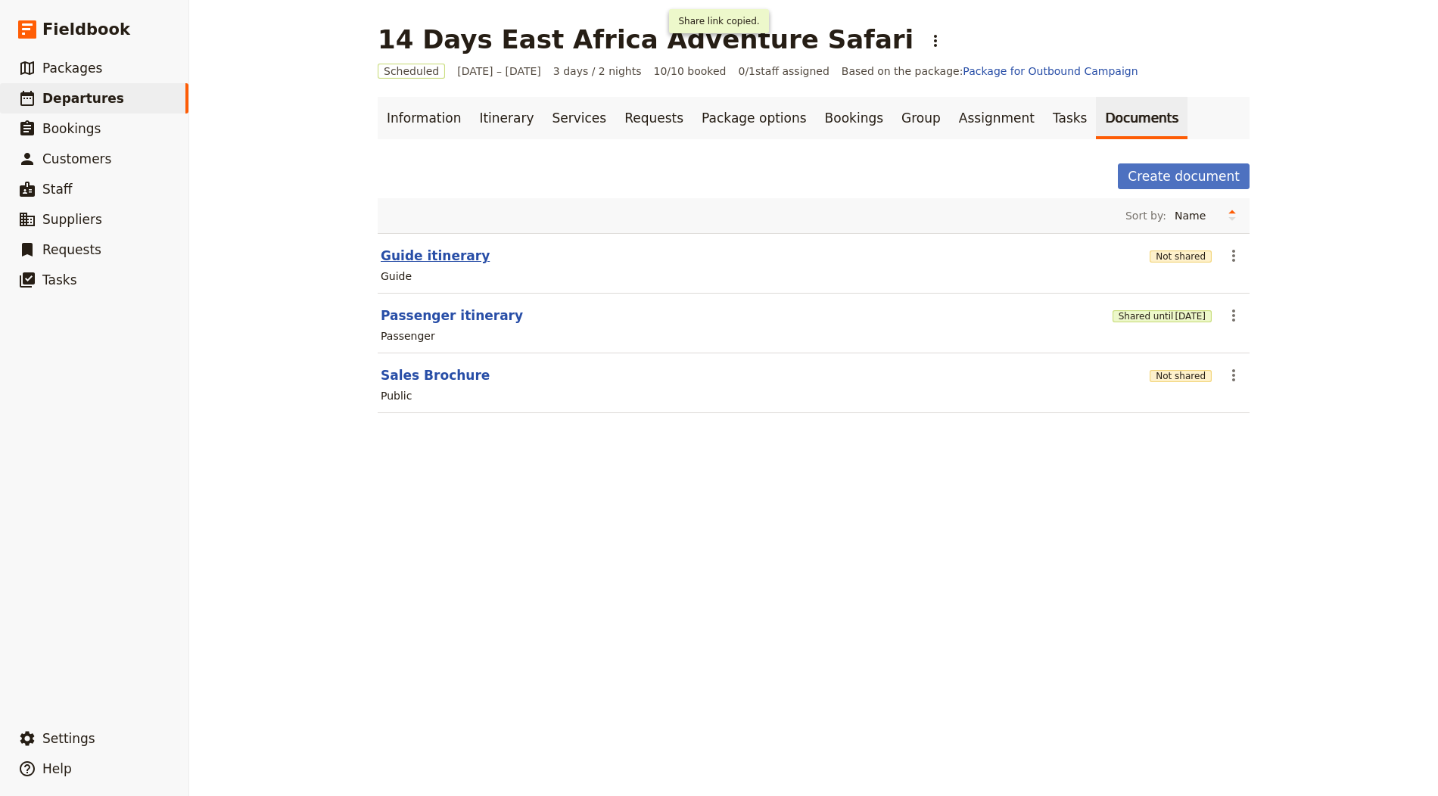
click at [417, 250] on button "Guide itinerary" at bounding box center [435, 256] width 109 height 18
select select "STAFF"
select select "RUN_SHEET"
select select "LARGE"
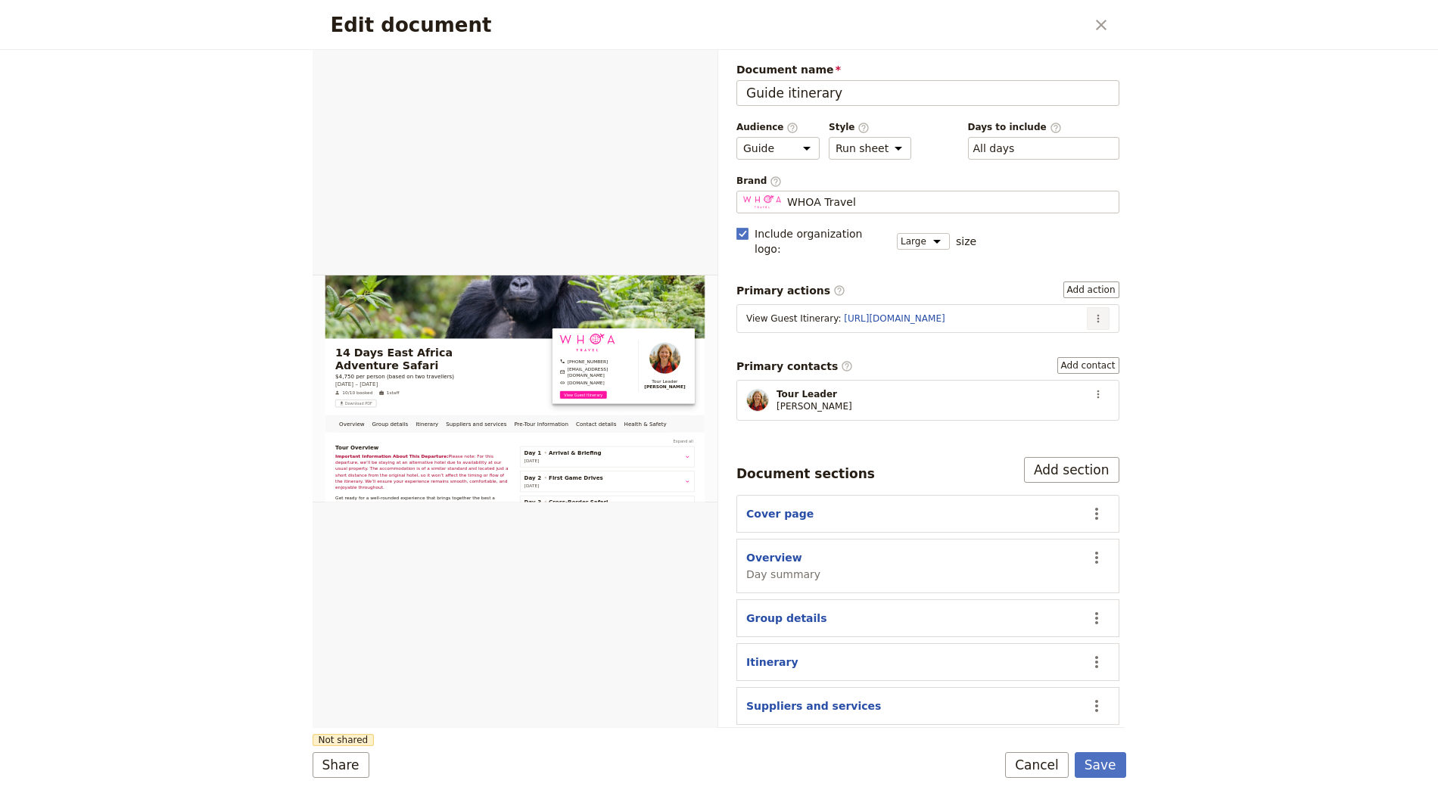
click at [1092, 313] on icon "Actions" at bounding box center [1098, 319] width 12 height 12
click at [1056, 330] on span "Edit action" at bounding box center [1036, 329] width 57 height 15
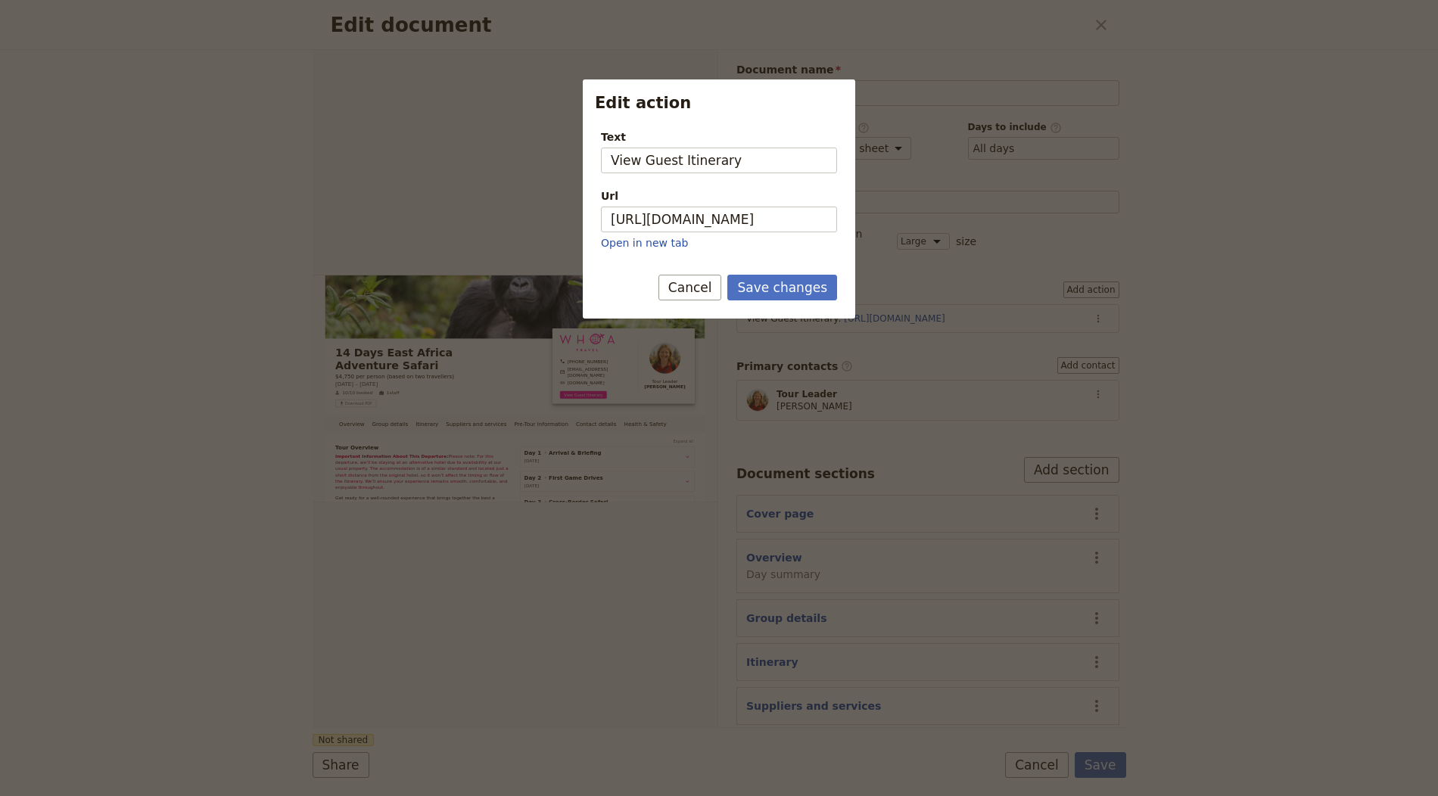
click at [711, 194] on div "Url" at bounding box center [719, 195] width 236 height 15
click at [711, 207] on input "[URL][DOMAIN_NAME]" at bounding box center [719, 220] width 236 height 26
click at [714, 220] on input "[URL][DOMAIN_NAME]" at bounding box center [719, 220] width 236 height 26
paste input "sS3FkulLfF82pBe6Ok5FW"
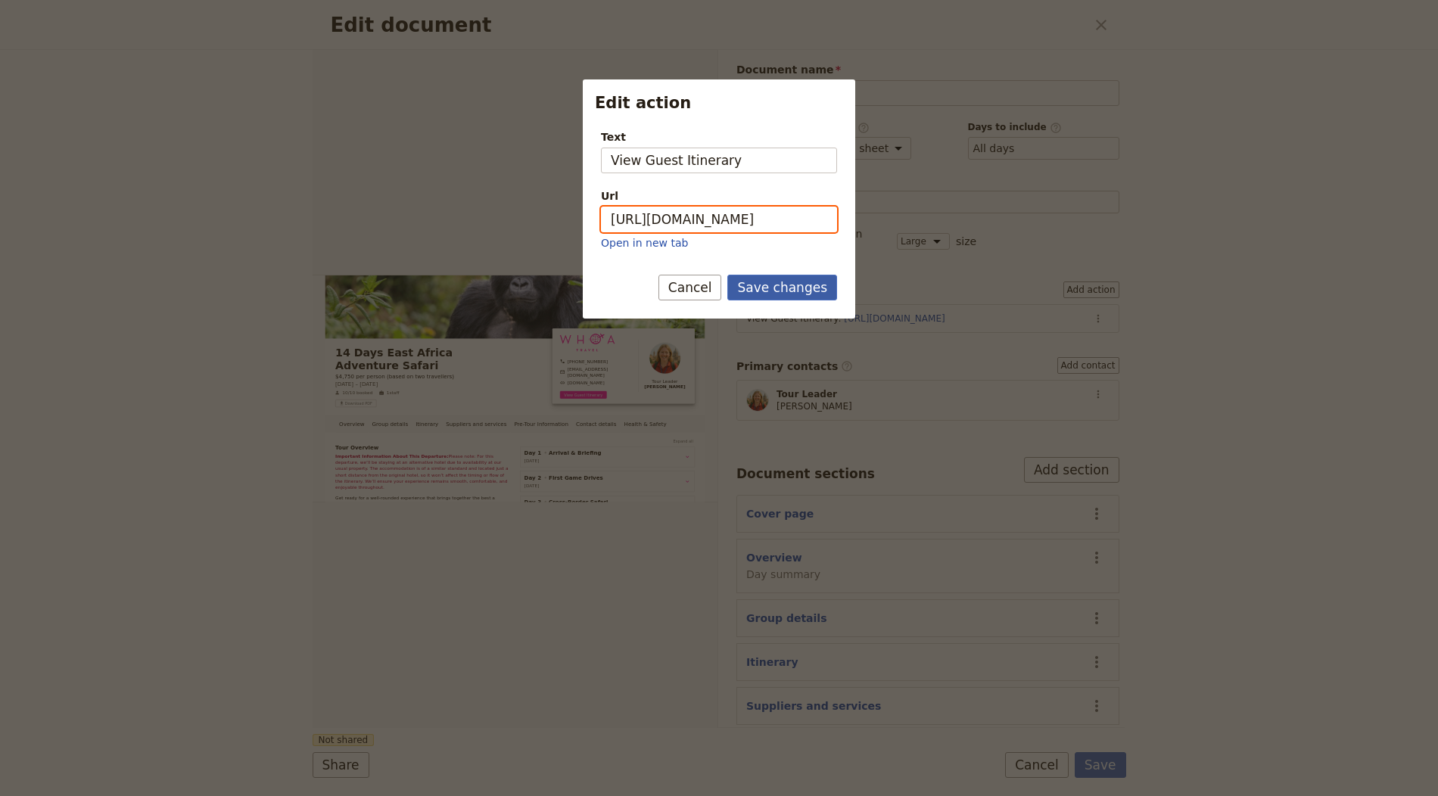
type input "https://trips.fieldbook.com/d/sS3FkulLfF82pBe6Ok5FW"
click at [792, 288] on button "Save changes" at bounding box center [782, 288] width 110 height 26
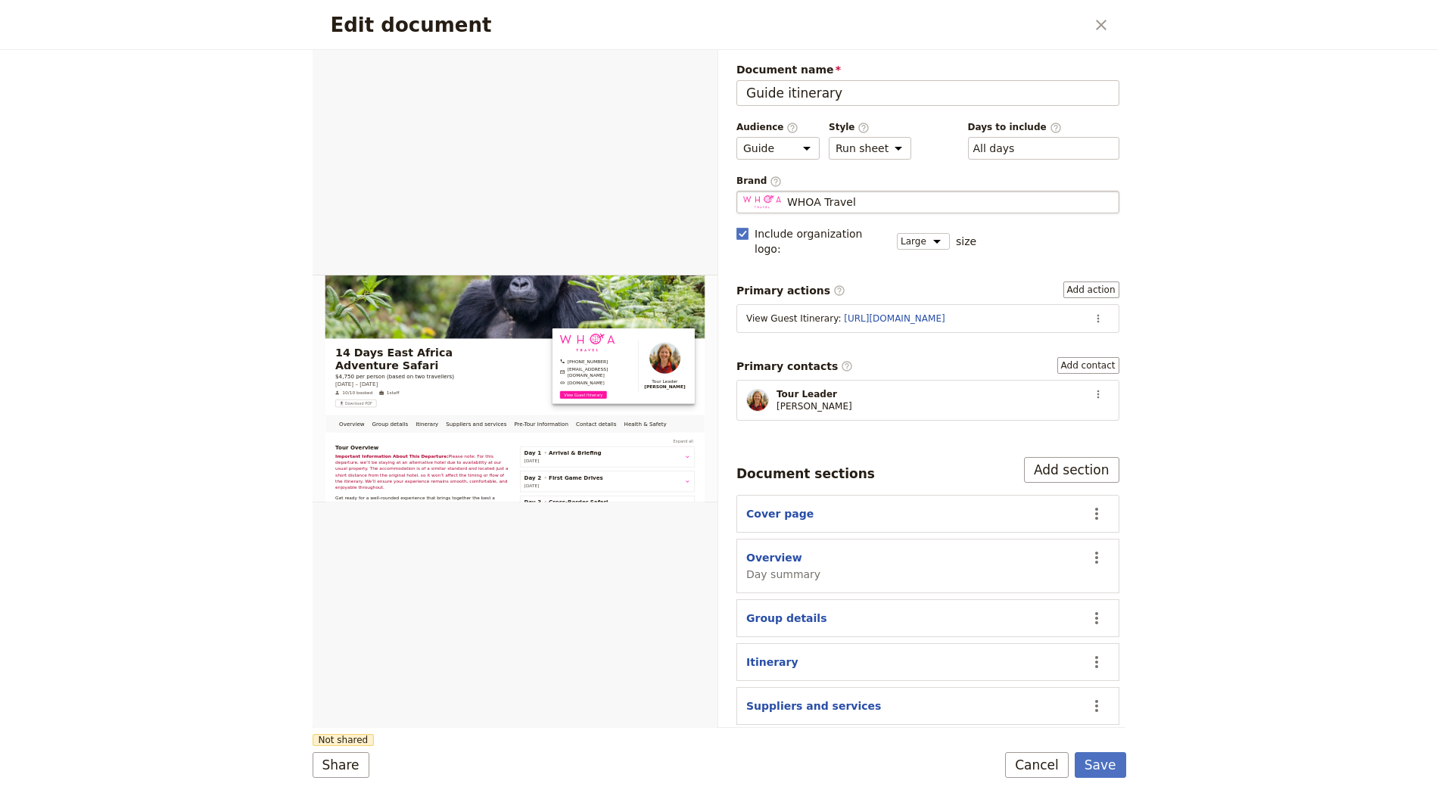
click at [811, 191] on fieldset "WHOA Travel WHOA Travel" at bounding box center [927, 202] width 383 height 23
click at [743, 191] on input "WHOA Travel" at bounding box center [742, 191] width 1 height 1
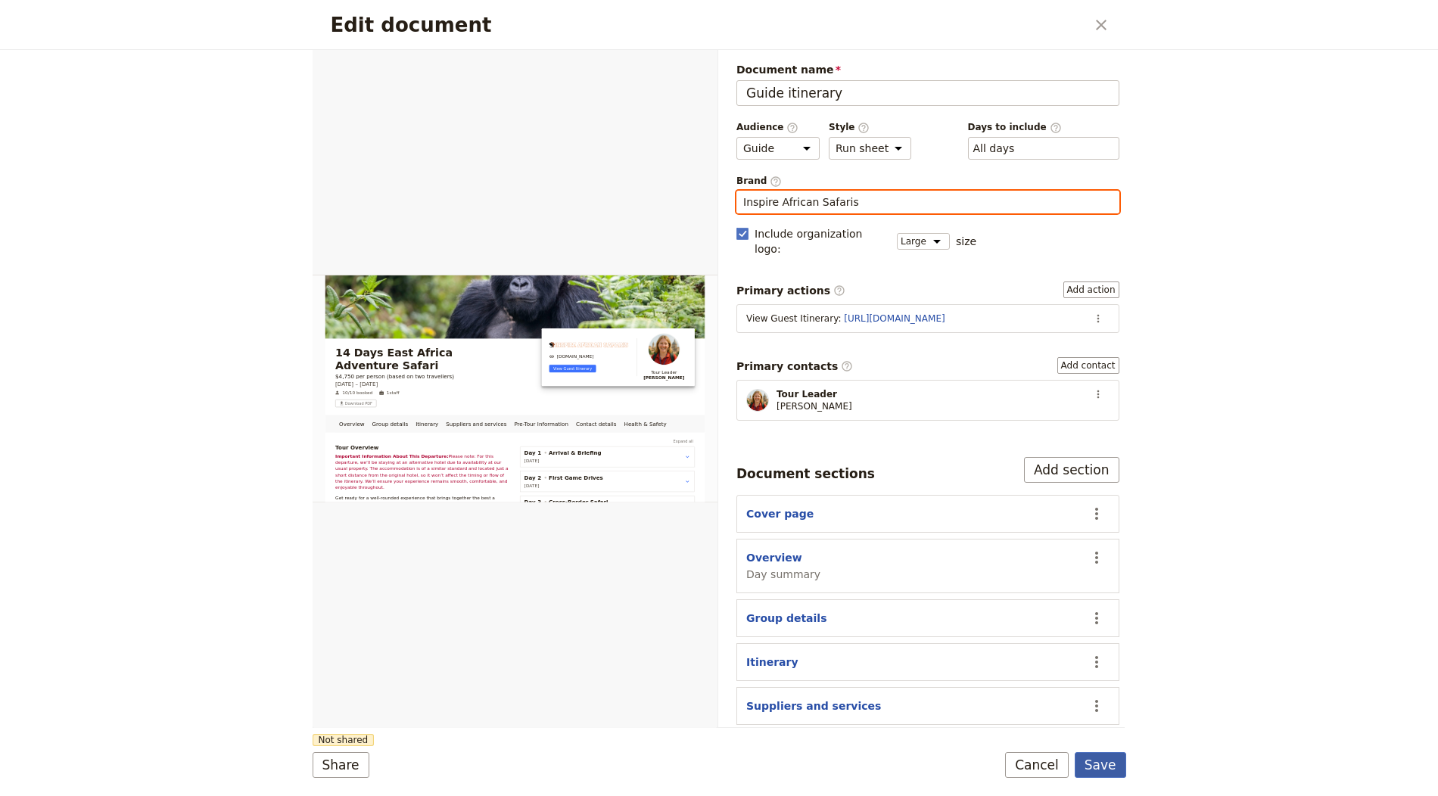
type input "Inspire African Safaris"
click at [1095, 764] on button "Save" at bounding box center [1100, 765] width 51 height 26
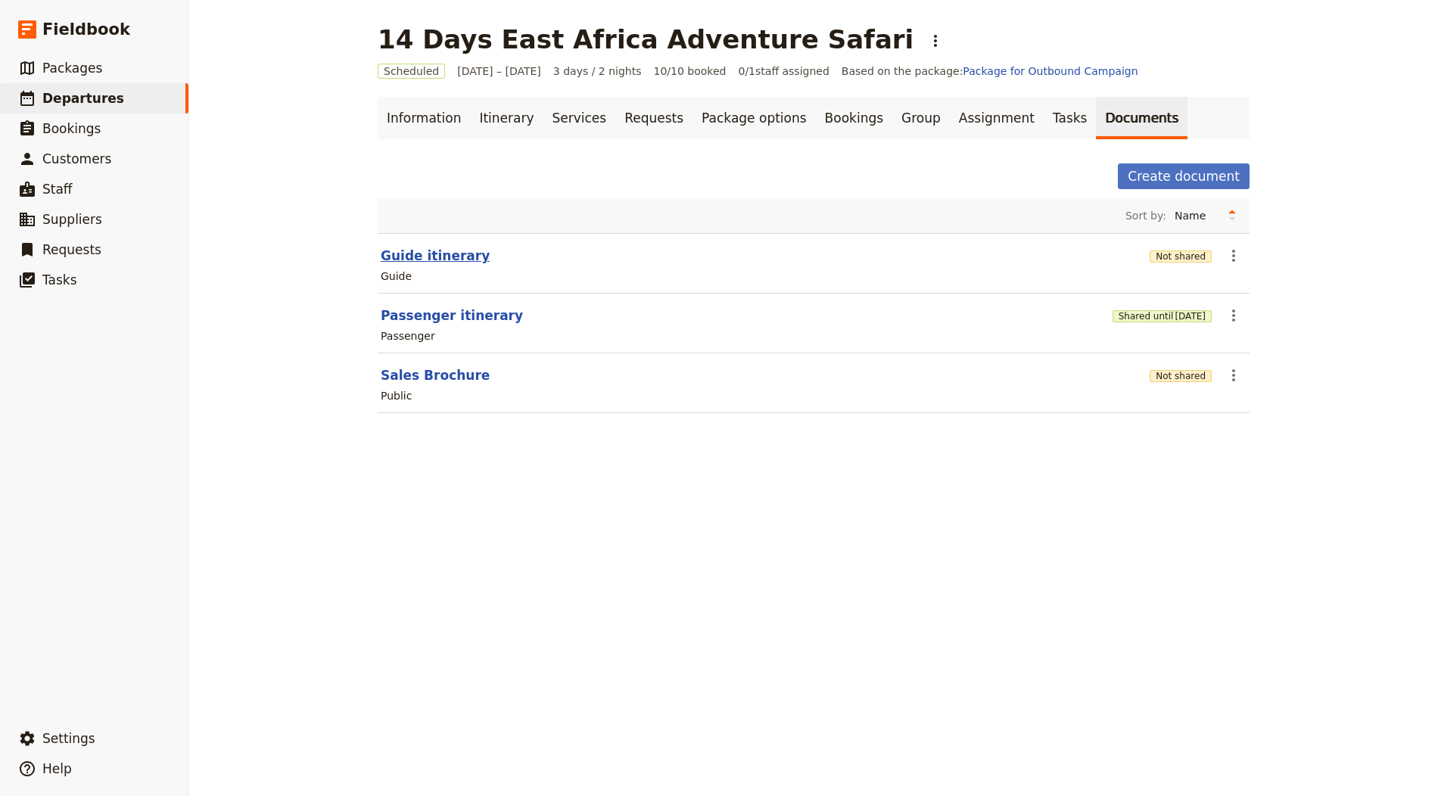
click at [419, 253] on button "Guide itinerary" at bounding box center [435, 256] width 109 height 18
select select "STAFF"
select select "RUN_SHEET"
select select "LARGE"
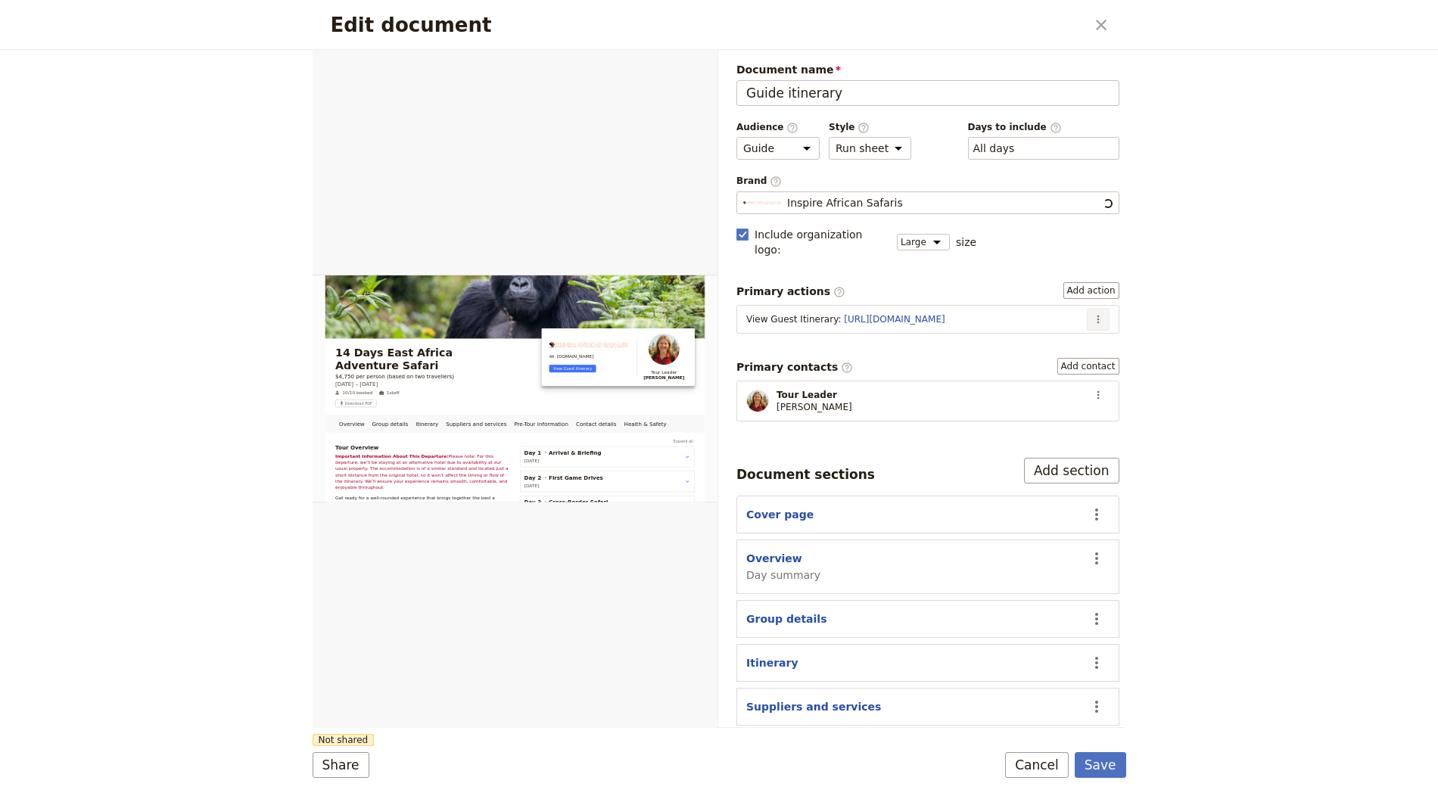
click at [1092, 313] on icon "Actions" at bounding box center [1098, 319] width 12 height 12
click at [1052, 329] on span "Edit action" at bounding box center [1036, 331] width 57 height 15
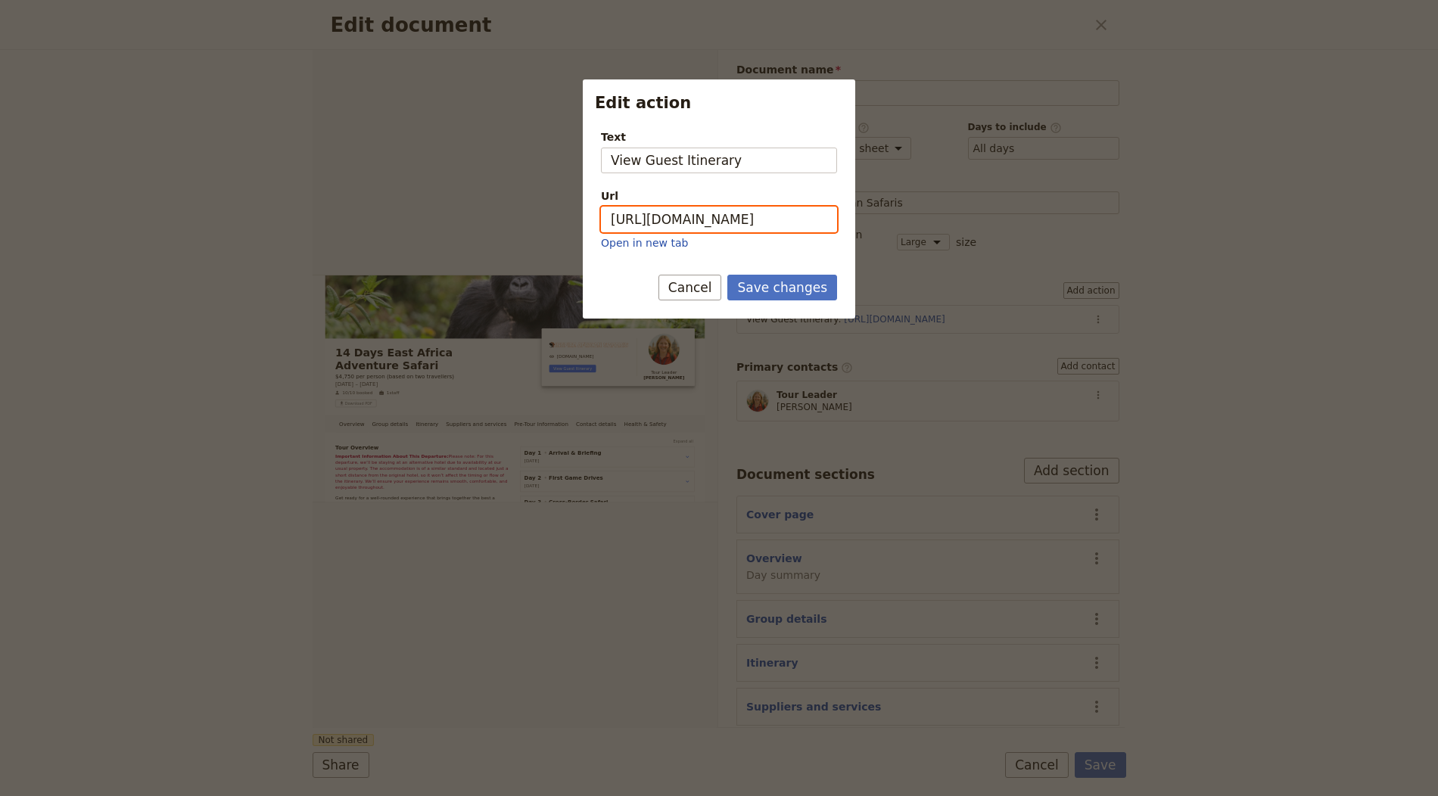
click at [757, 212] on input "https://trips.fieldbook.com/d/sS3FkulLfF82pBe6Ok5FW" at bounding box center [719, 220] width 236 height 26
click at [779, 272] on form "Text View Guest Itinerary Url https://trips.fieldbook.com/d/sS3FkulLfF82pBe6Ok5…" at bounding box center [719, 217] width 272 height 201
click at [798, 290] on button "Save changes" at bounding box center [782, 288] width 110 height 26
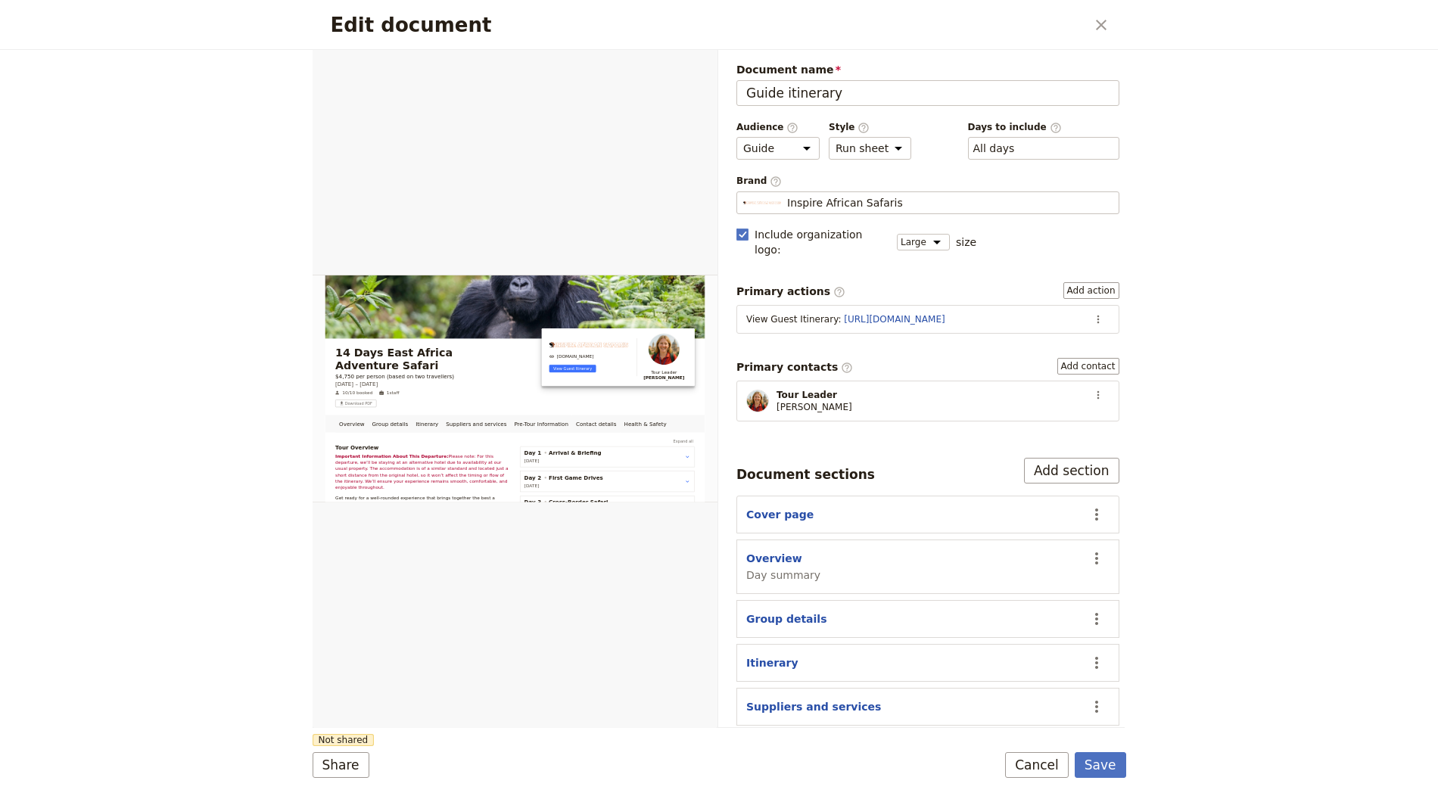
click at [1103, 782] on form "Overview Group details Itinerary Suppliers and services Pre-Tour Information Co…" at bounding box center [719, 423] width 813 height 746
click at [1096, 770] on button "Save" at bounding box center [1100, 765] width 51 height 26
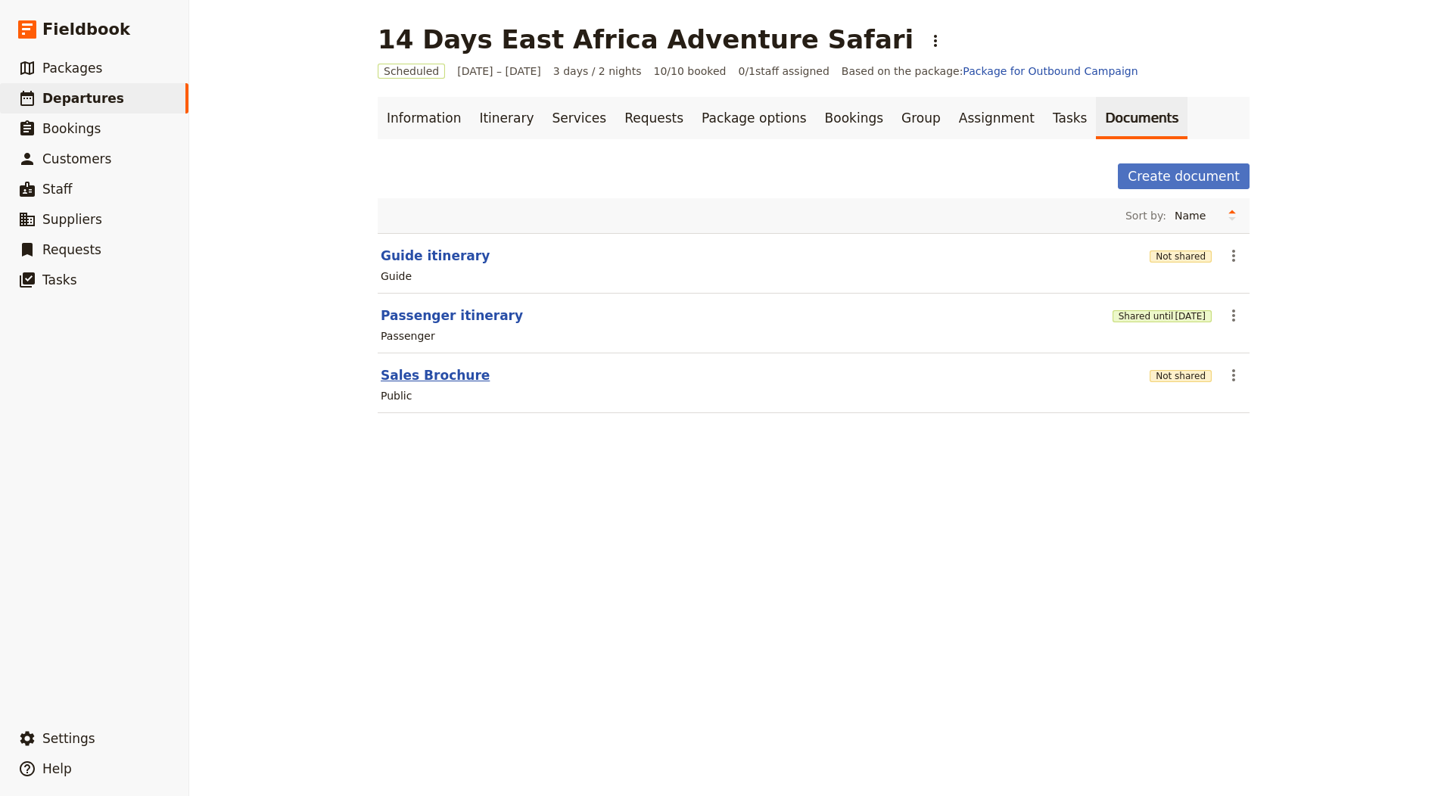
click at [441, 375] on button "Sales Brochure" at bounding box center [435, 375] width 109 height 18
select select "DEFAULT"
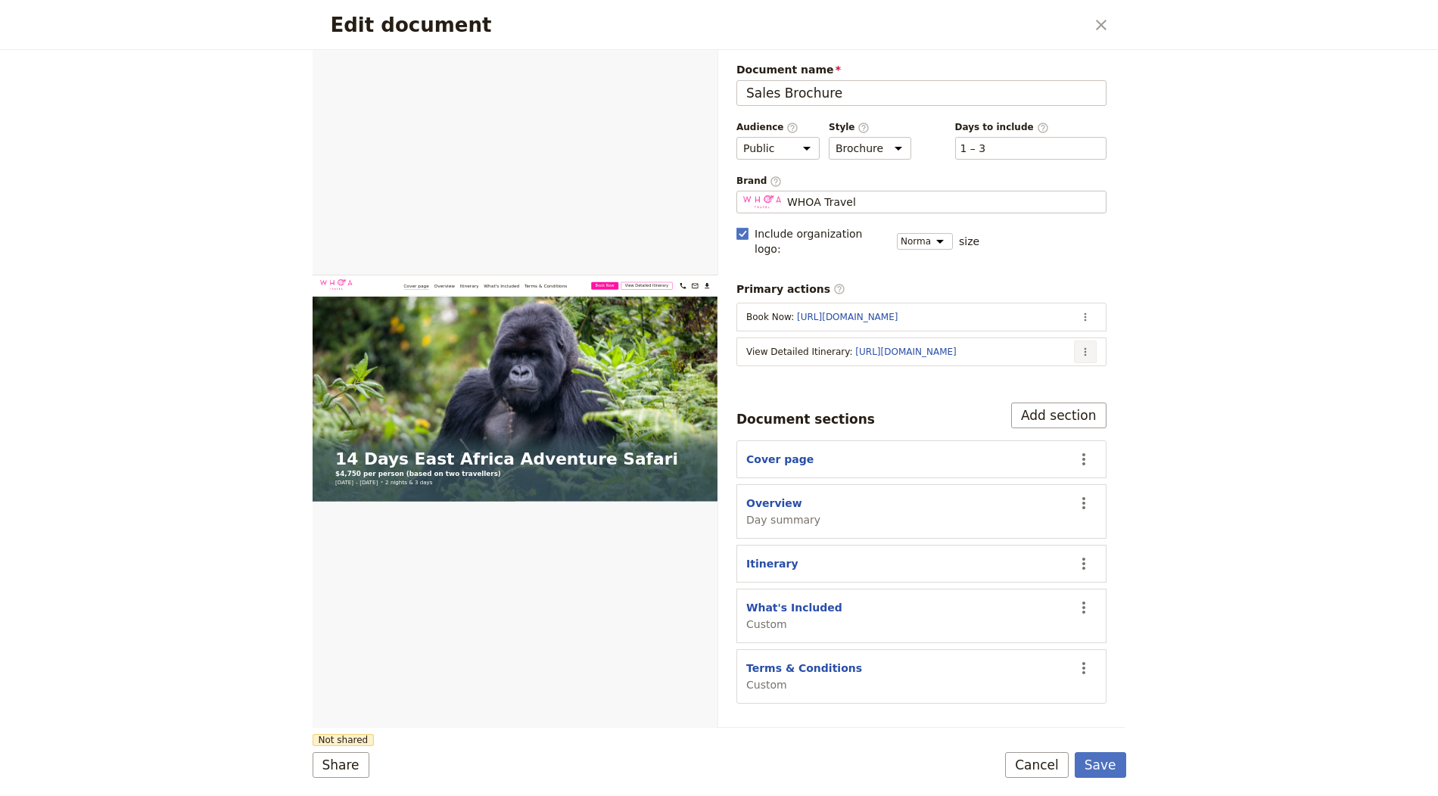
click at [1081, 346] on icon "Actions" at bounding box center [1085, 352] width 12 height 12
click at [1055, 367] on span "Edit action" at bounding box center [1025, 363] width 123 height 15
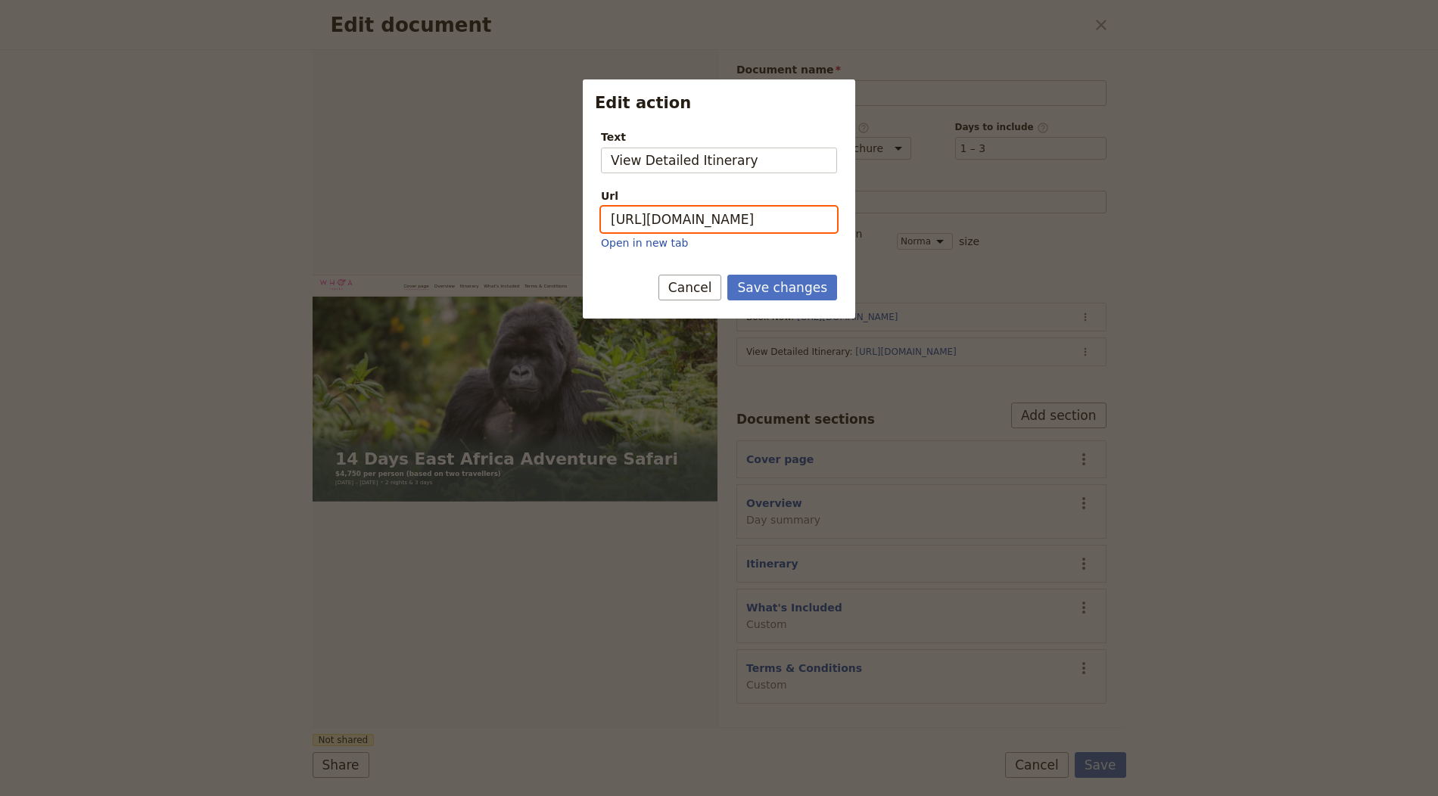
click at [758, 229] on input "[URL][DOMAIN_NAME]" at bounding box center [719, 220] width 236 height 26
paste input "sS3FkulLfF82pBe6Ok5FW"
type input "https://trips.fieldbook.com/d/sS3FkulLfF82pBe6Ok5FW"
click at [801, 288] on button "Save changes" at bounding box center [782, 288] width 110 height 26
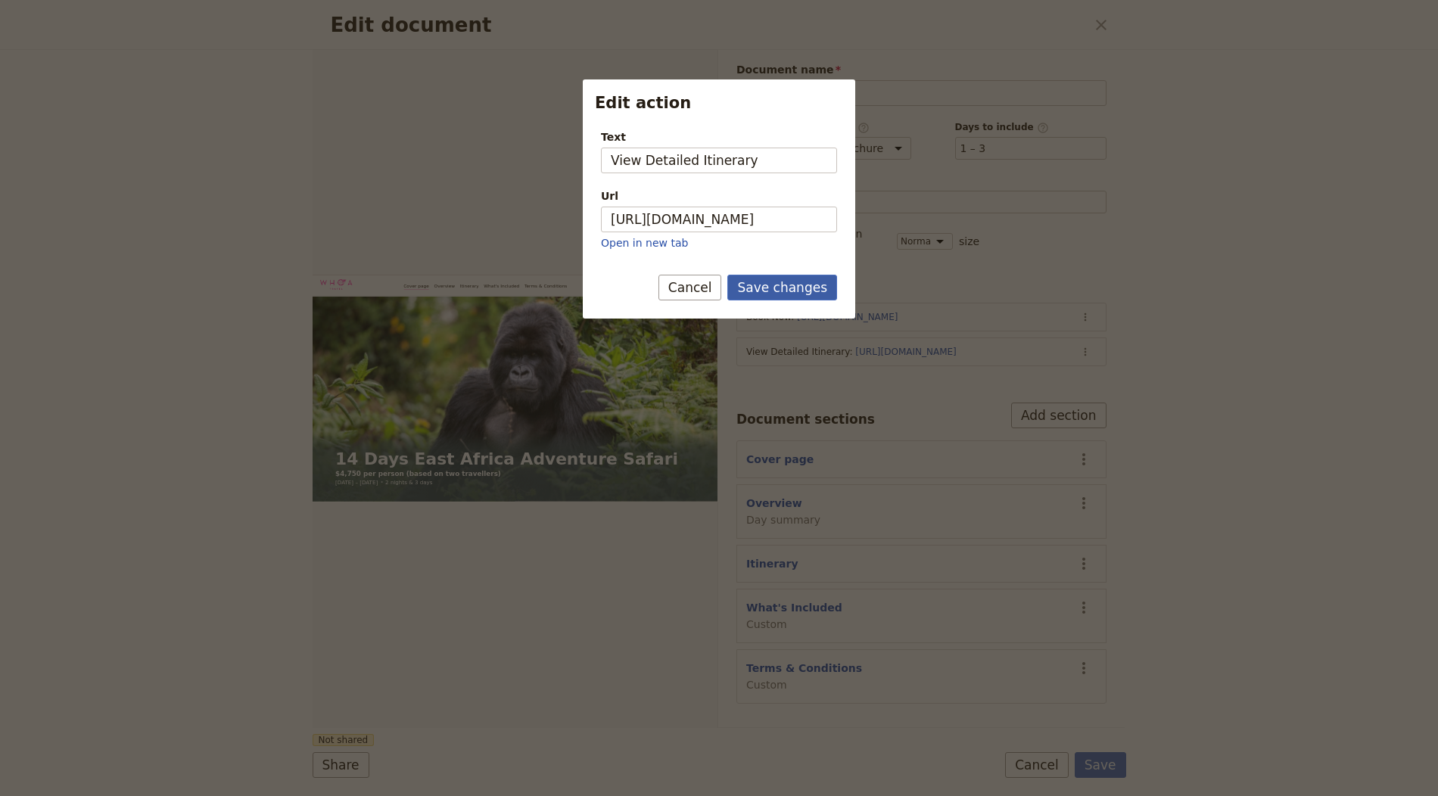
scroll to position [0, 0]
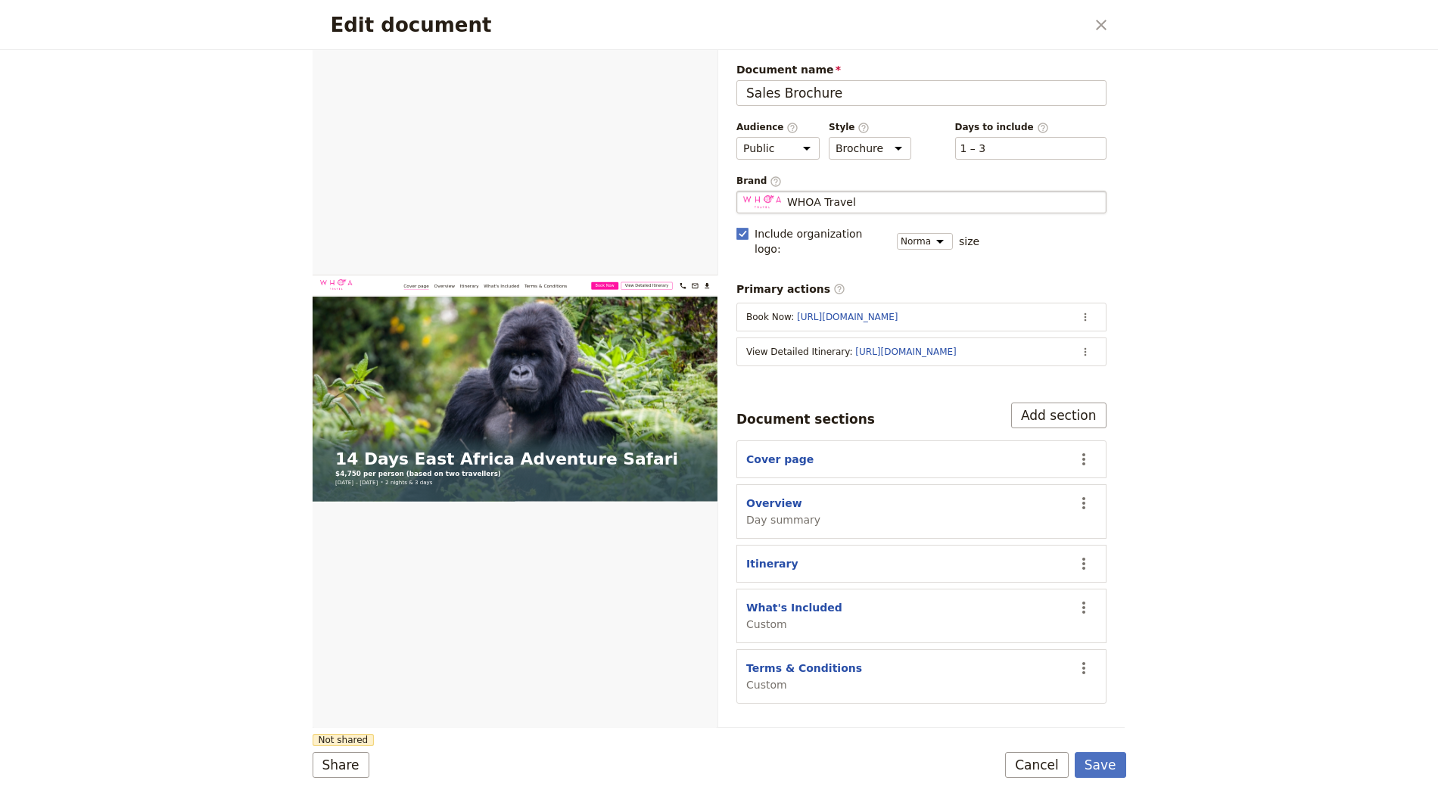
click at [827, 204] on span "WHOA Travel" at bounding box center [821, 201] width 69 height 15
click at [743, 191] on input "WHOA Travel" at bounding box center [742, 191] width 1 height 1
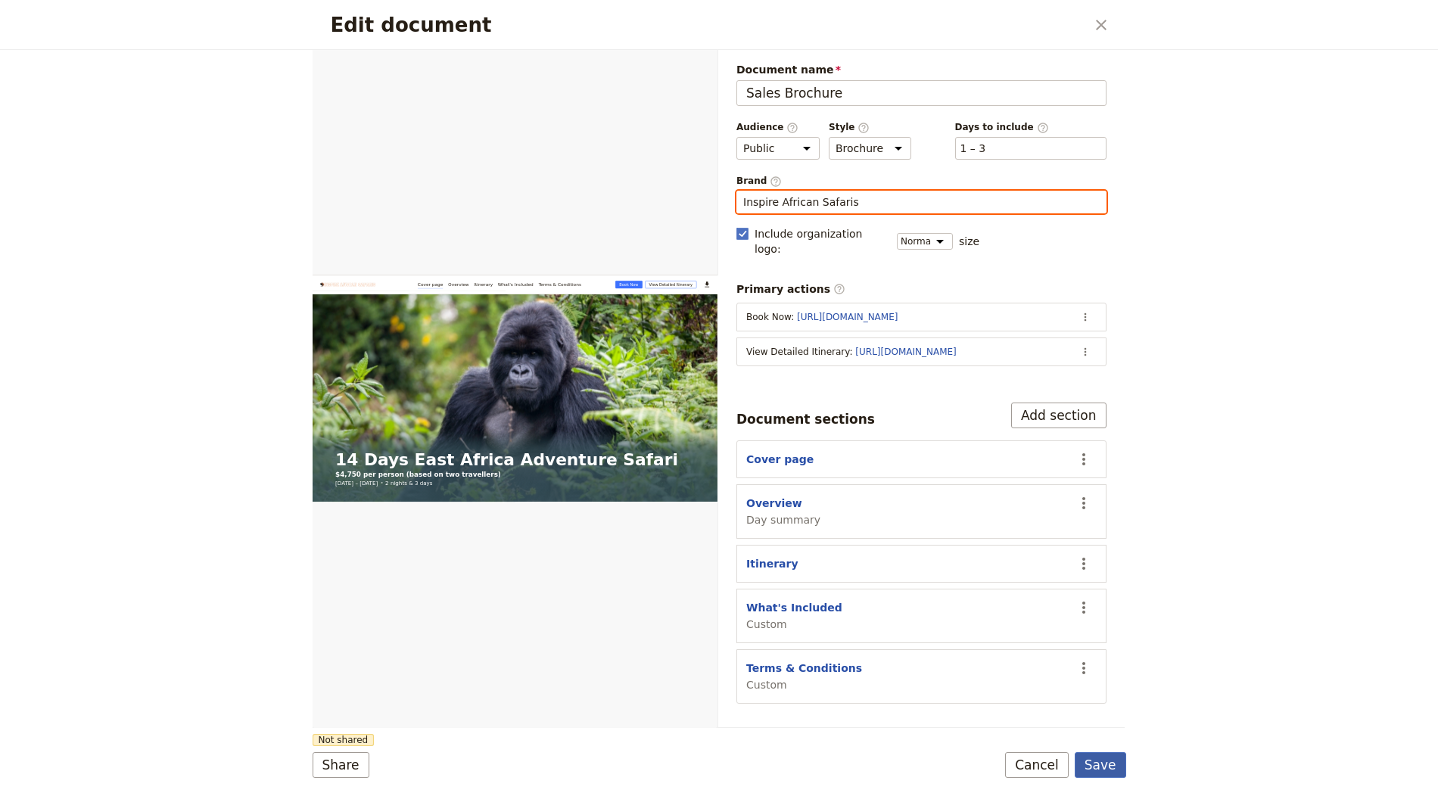
type input "Inspire African Safaris"
click at [1084, 766] on button "Save" at bounding box center [1100, 765] width 51 height 26
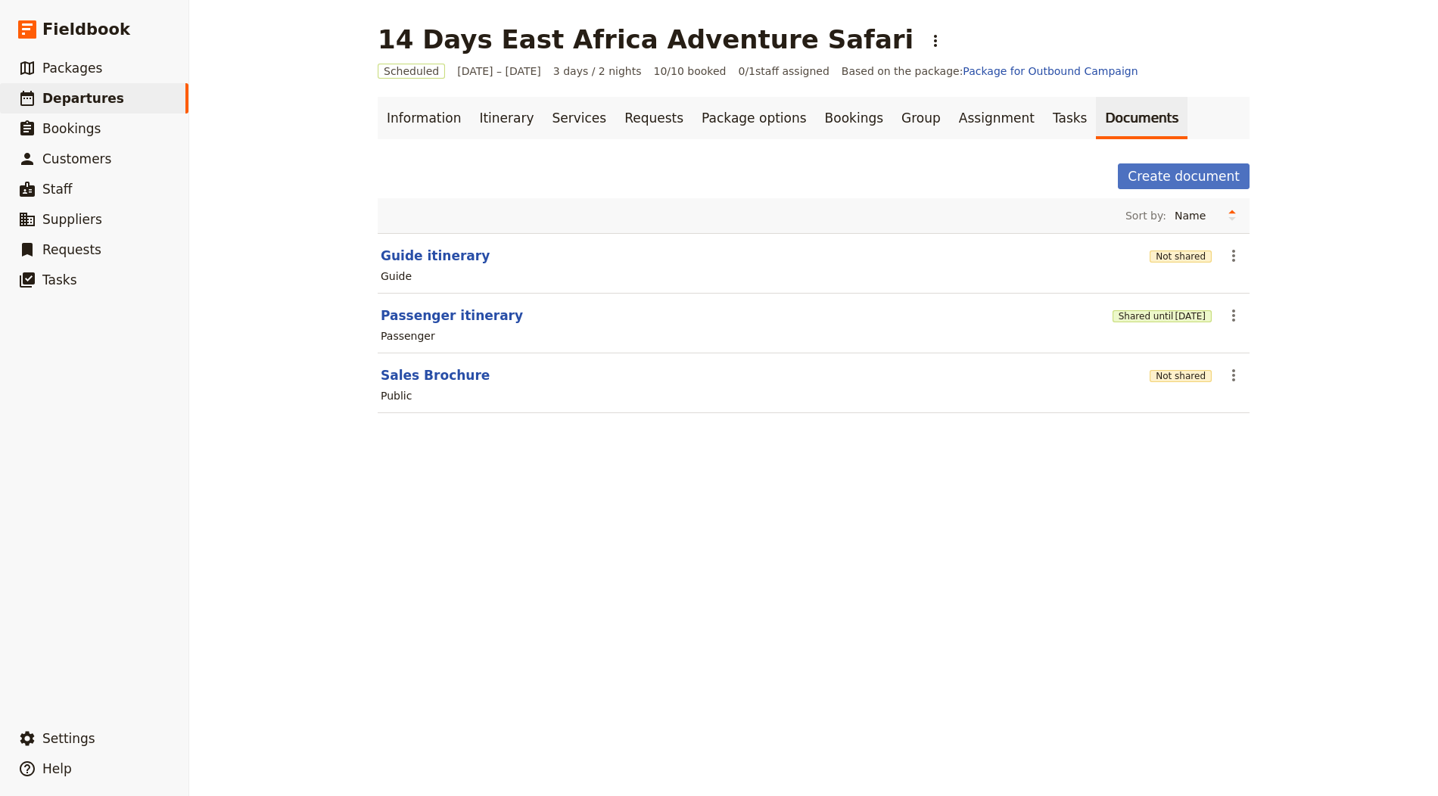
drag, startPoint x: 963, startPoint y: 487, endPoint x: 1371, endPoint y: 473, distance: 408.1
click at [965, 486] on div "14 Days East Africa Adventure Safari ​ Scheduled 1 – 3 Oct 2025 3 days / 2 nigh…" at bounding box center [813, 398] width 1249 height 796
click at [1159, 372] on button "Not shared" at bounding box center [1180, 376] width 62 height 12
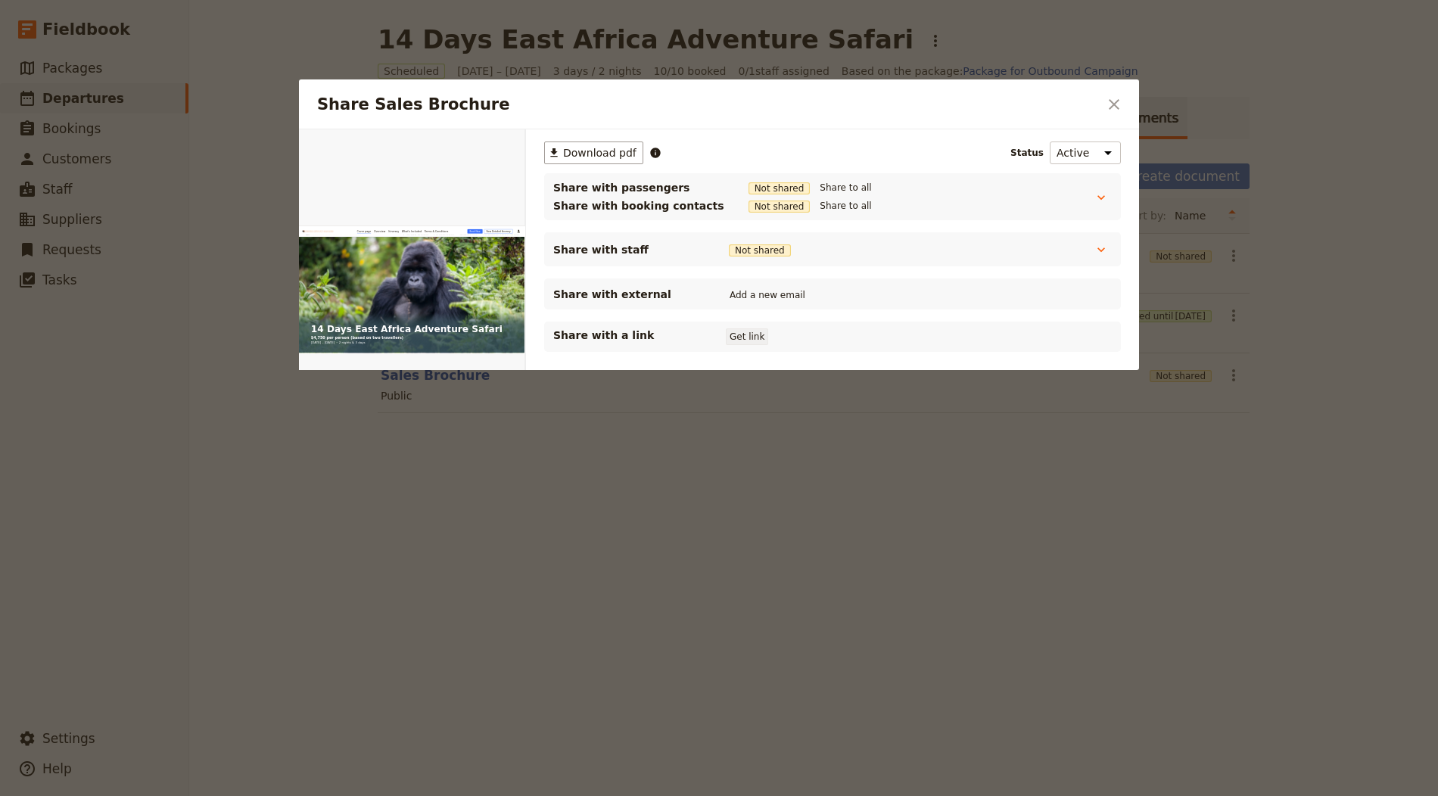
click at [739, 338] on button "Get link" at bounding box center [747, 336] width 42 height 17
click at [1115, 98] on icon "Close dialog" at bounding box center [1114, 104] width 18 height 18
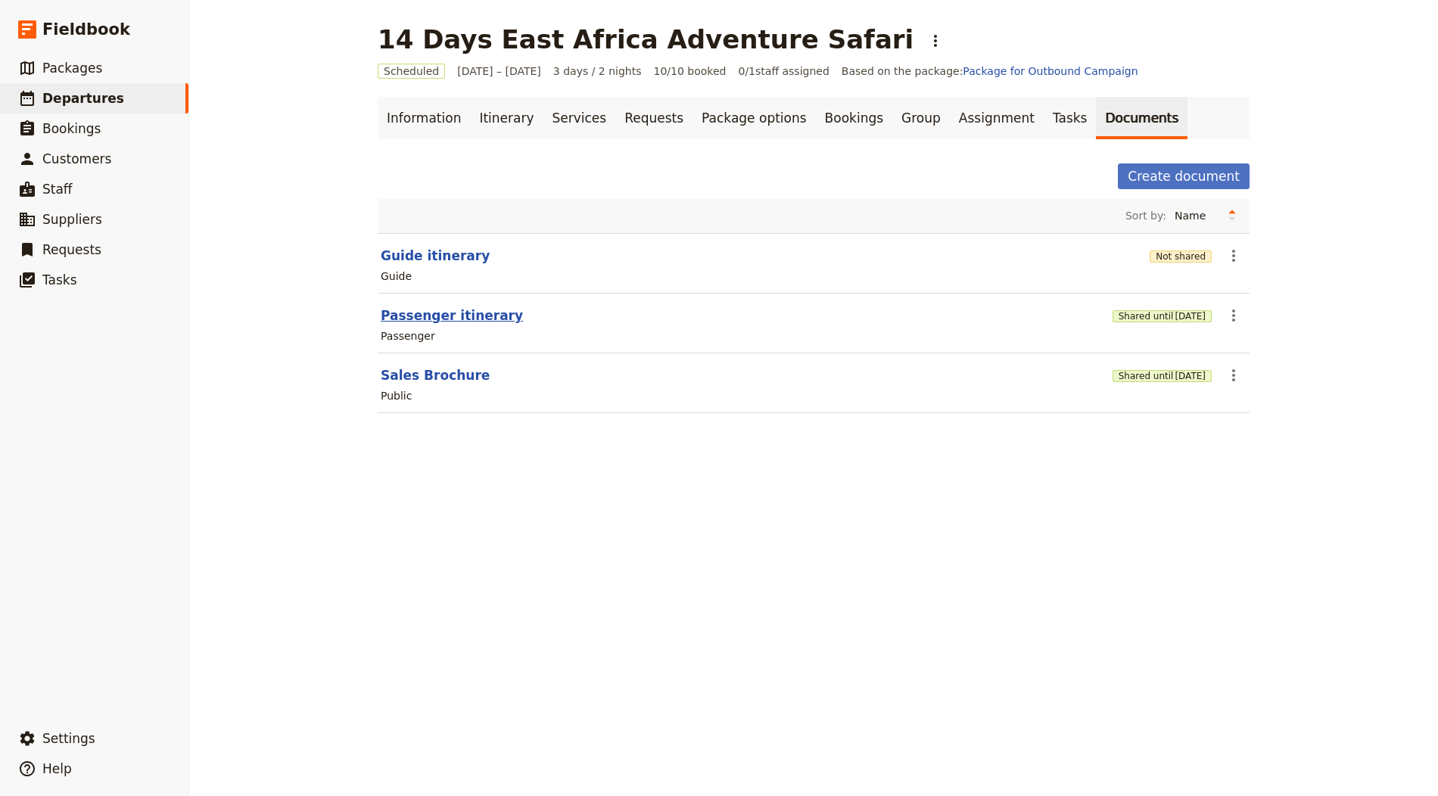
click at [438, 317] on button "Passenger itinerary" at bounding box center [452, 315] width 142 height 18
select select "PASSENGER"
select select "RUN_SHEET"
select select "LARGE"
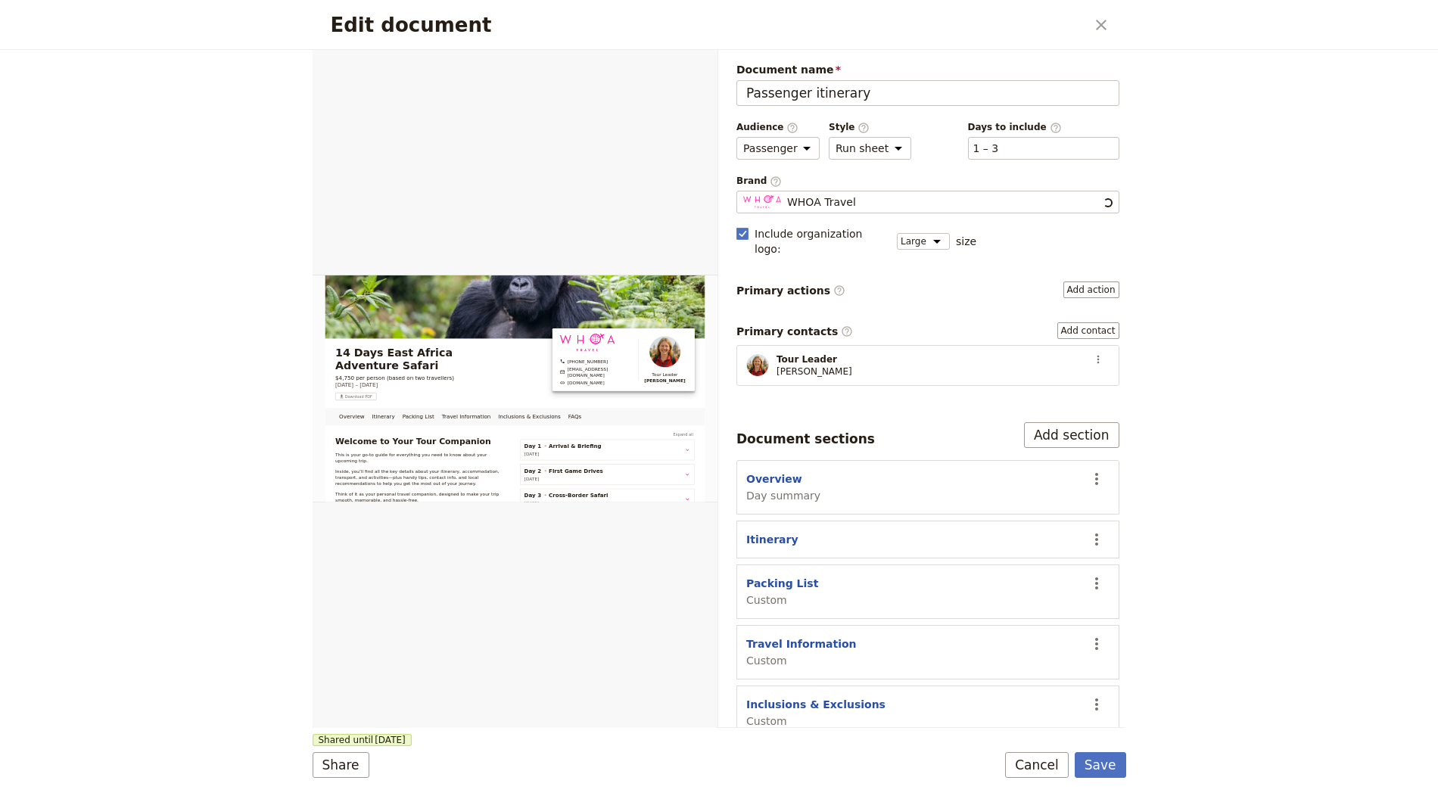
click at [846, 210] on div "Brand ​ WHOA Travel WHOA Travel" at bounding box center [927, 194] width 383 height 39
click at [904, 197] on div "WHOA Travel" at bounding box center [927, 201] width 369 height 15
click at [743, 191] on input "WHOA Travel" at bounding box center [742, 191] width 1 height 1
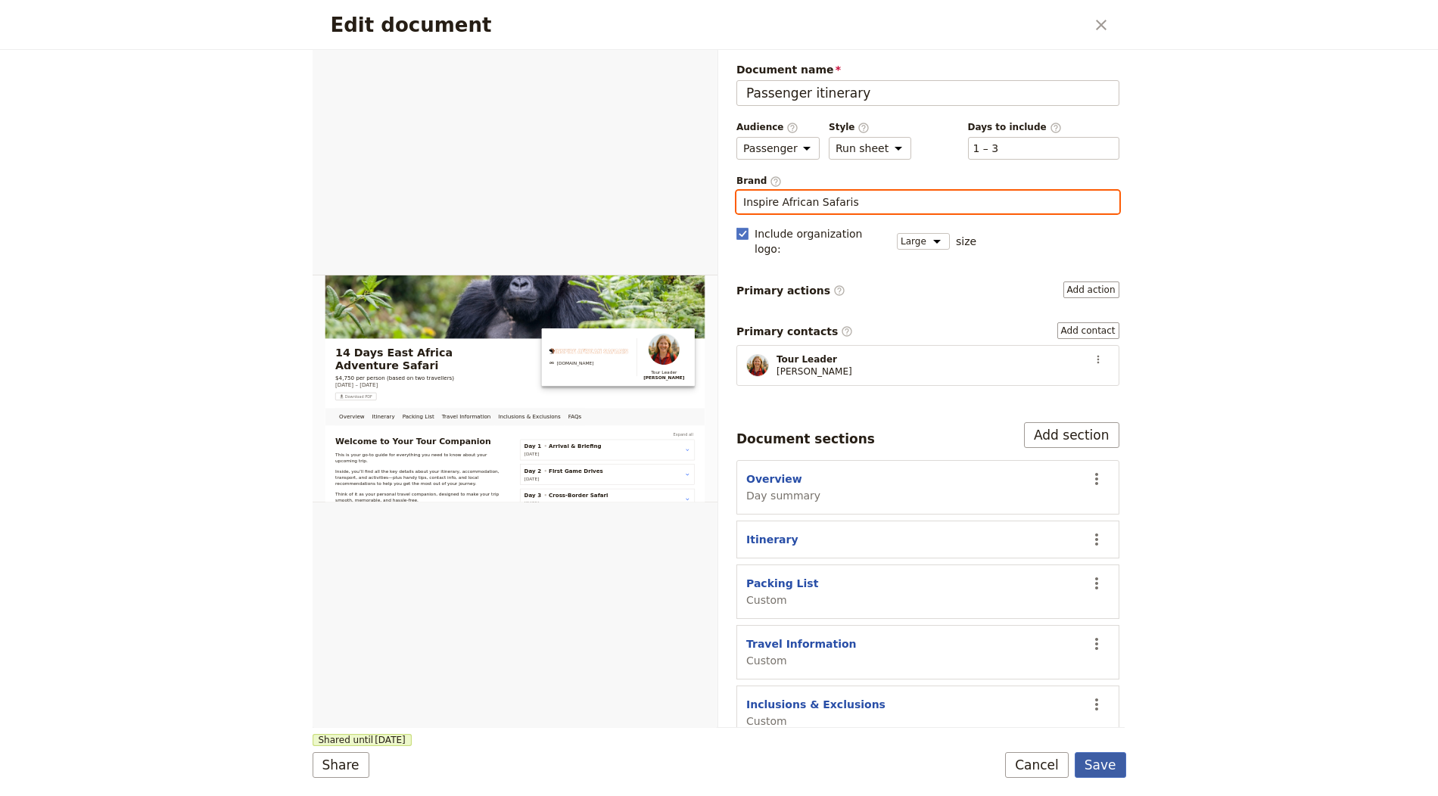
type input "Inspire African Safaris"
click at [1106, 766] on button "Save" at bounding box center [1100, 765] width 51 height 26
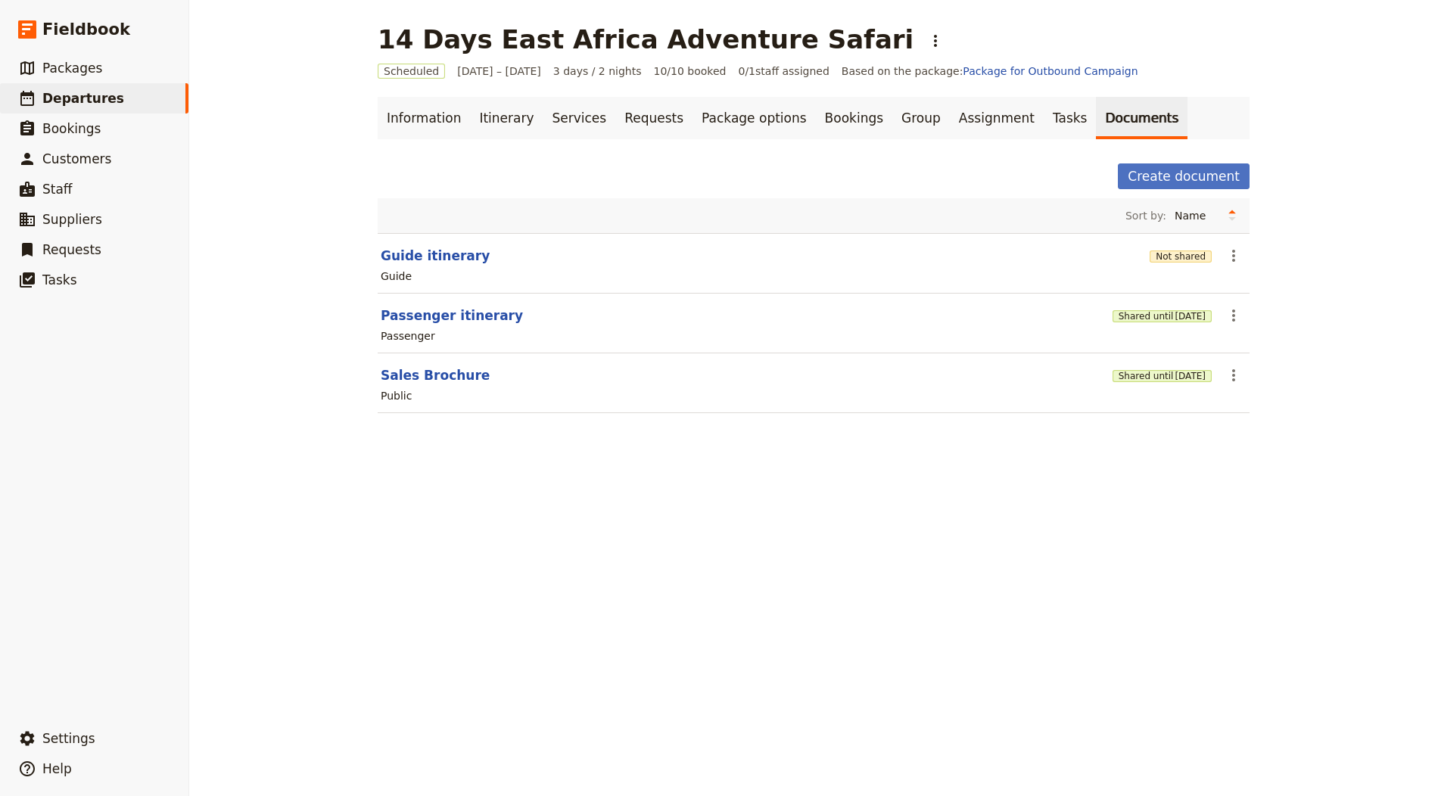
click at [1163, 263] on div "Not shared" at bounding box center [1180, 256] width 62 height 26
click at [1166, 257] on button "Not shared" at bounding box center [1180, 256] width 62 height 12
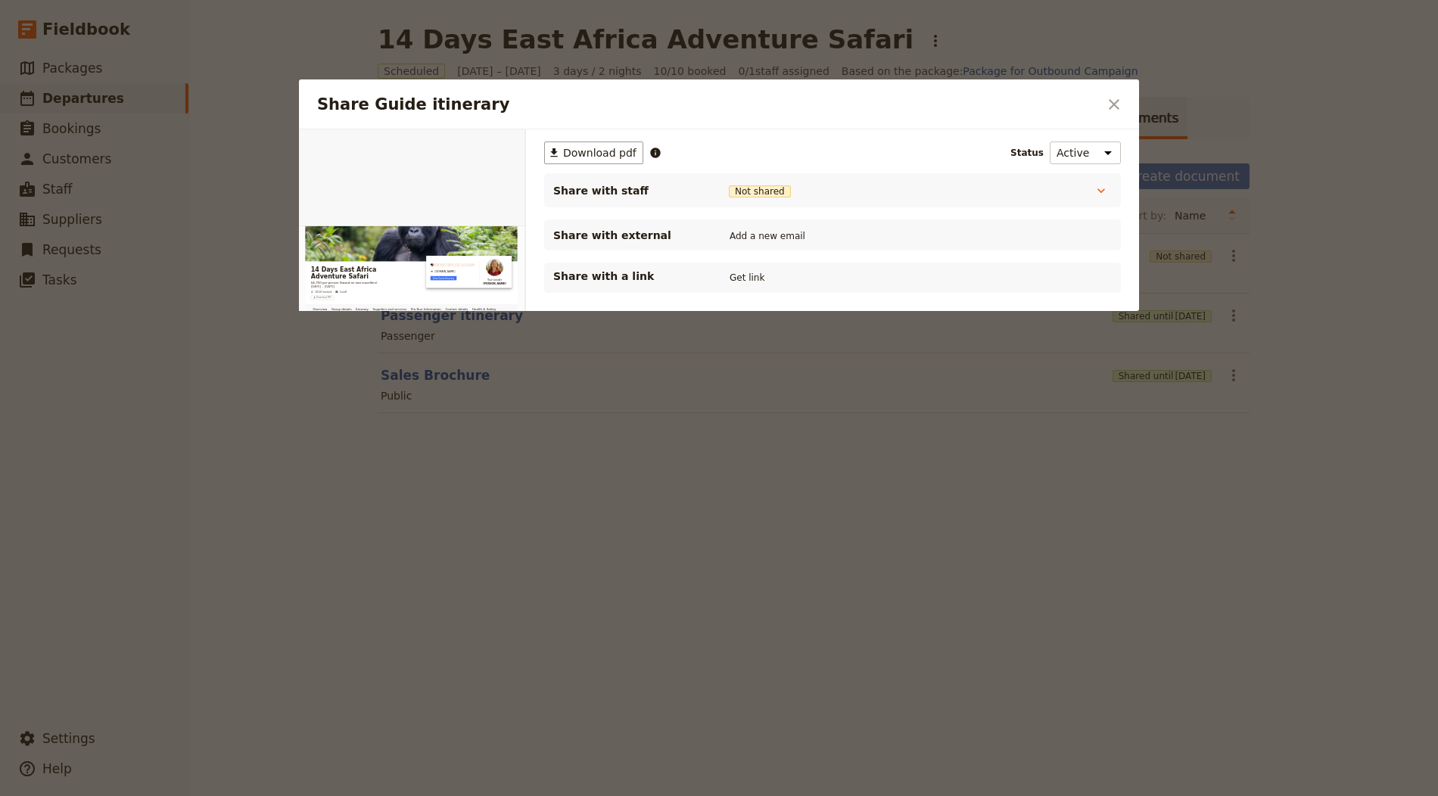
click at [716, 273] on div "Share with a link Get link" at bounding box center [832, 278] width 558 height 18
click at [738, 278] on button "Get link" at bounding box center [747, 277] width 42 height 17
click at [1115, 100] on icon "Close dialog" at bounding box center [1114, 104] width 18 height 18
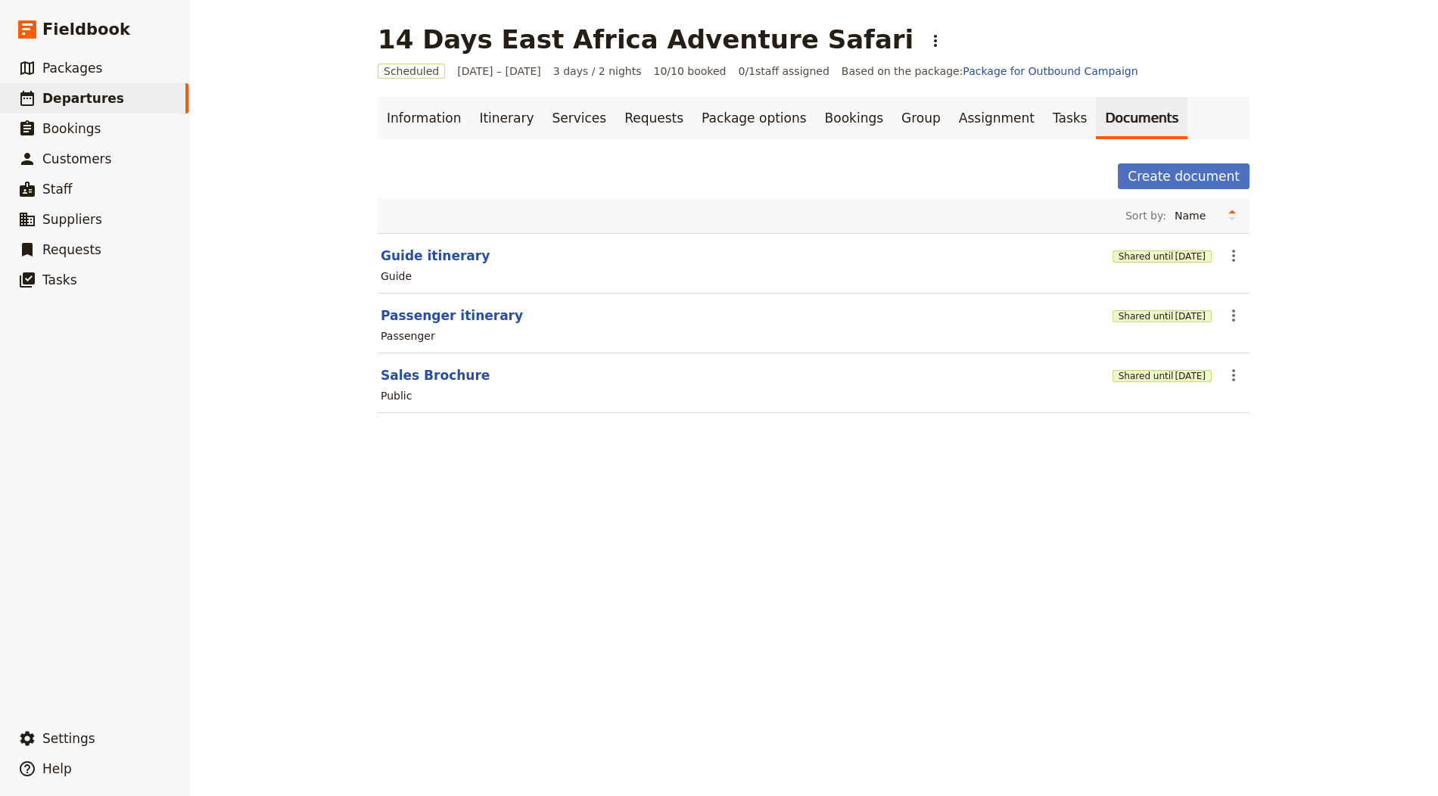
click at [1128, 362] on div "Shared until [DATE]" at bounding box center [1161, 375] width 99 height 26
click at [1131, 365] on div "Shared until [DATE]" at bounding box center [1161, 375] width 99 height 26
click at [1131, 370] on button "Shared until [DATE]" at bounding box center [1161, 376] width 99 height 12
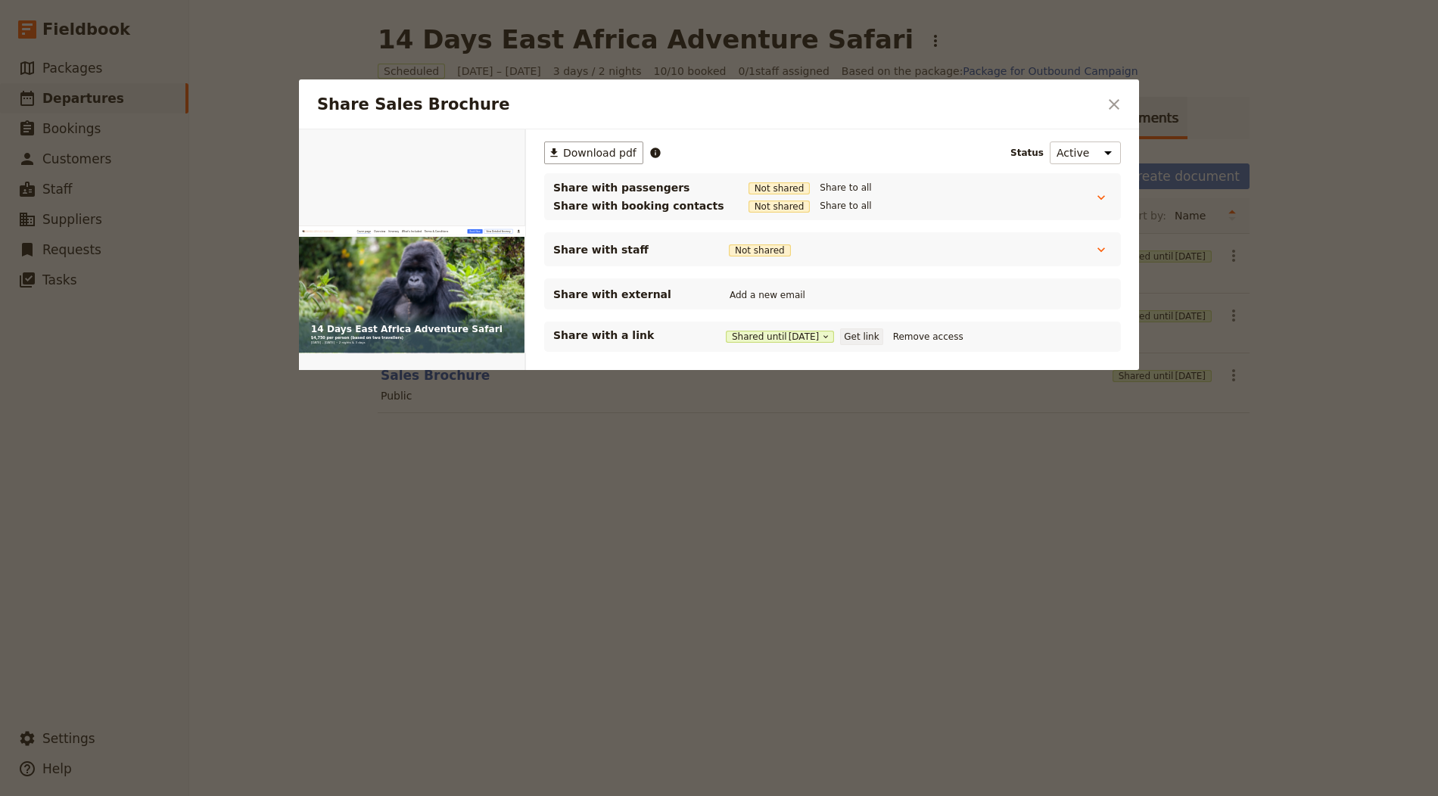
click at [861, 332] on button "Get link" at bounding box center [861, 336] width 42 height 17
click at [1115, 107] on icon "Close dialog" at bounding box center [1114, 104] width 18 height 18
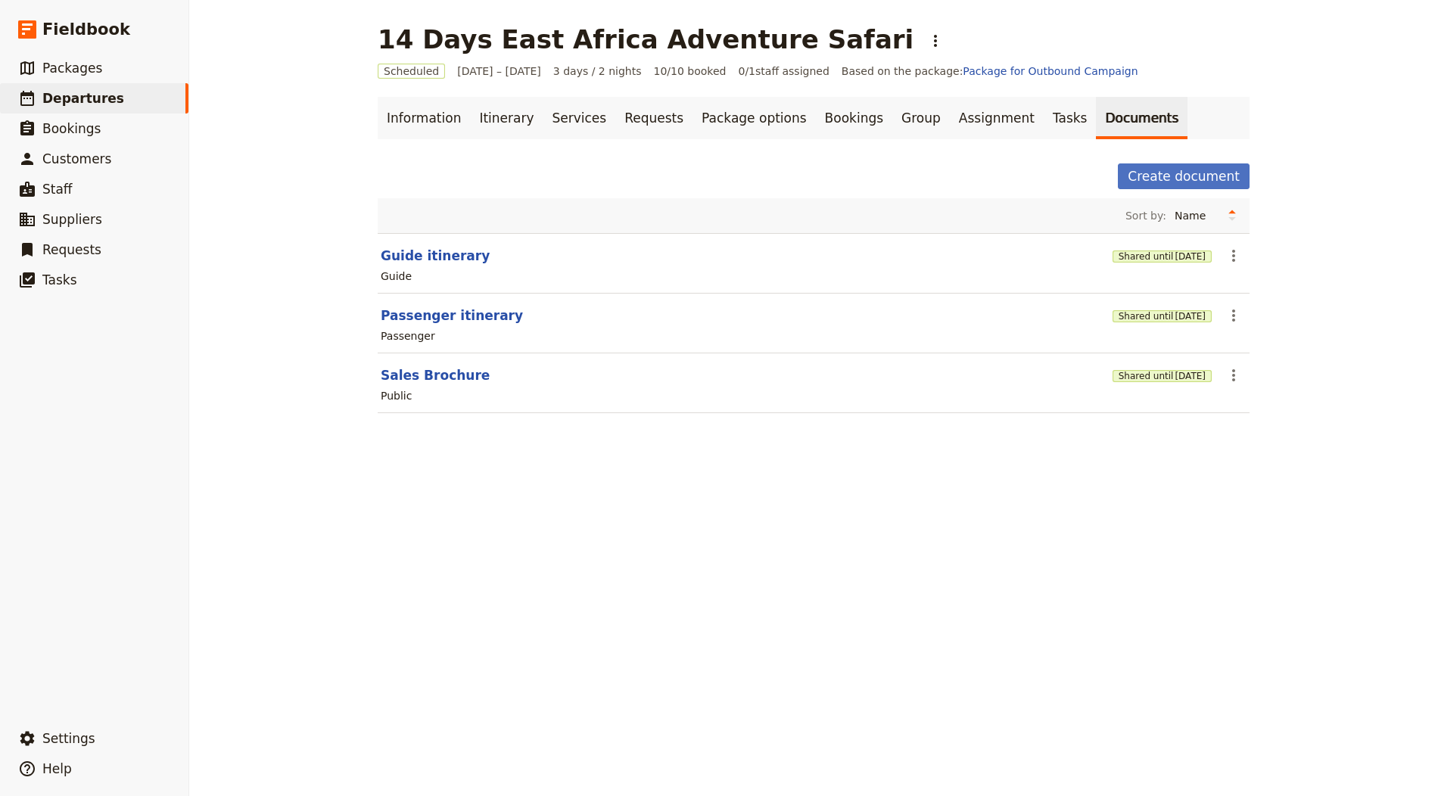
click at [623, 46] on h1 "14 Days East Africa Adventure Safari" at bounding box center [646, 39] width 536 height 30
click at [800, 33] on div "14 Days East Africa Adventure Safari ​" at bounding box center [663, 39] width 571 height 30
drag, startPoint x: 810, startPoint y: 36, endPoint x: 360, endPoint y: 48, distance: 449.6
click at [360, 48] on main "14 Days East Africa Adventure Safari ​ Scheduled 1 – 3 Oct 2025 3 days / 2 nigh…" at bounding box center [813, 228] width 908 height 456
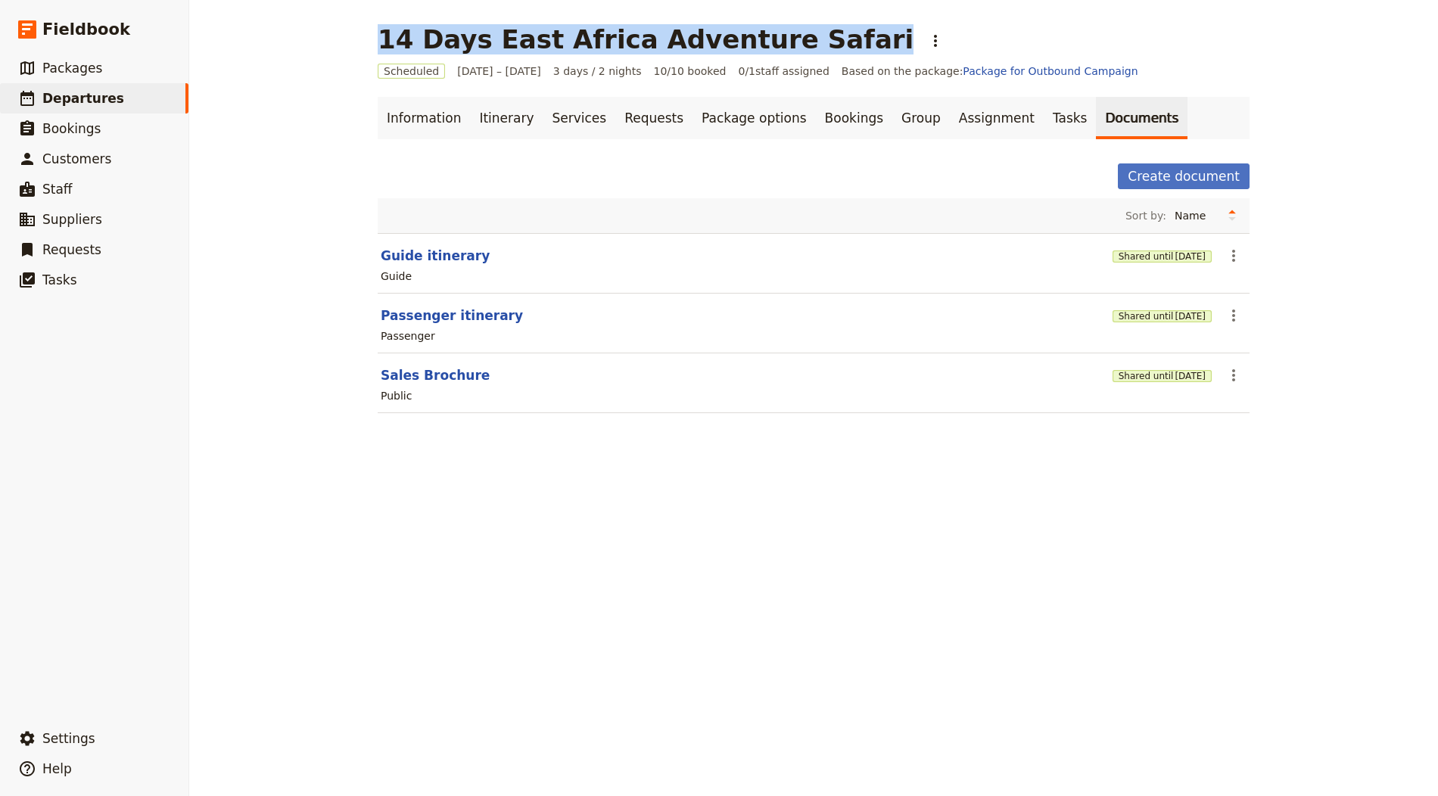
drag, startPoint x: 375, startPoint y: 43, endPoint x: 798, endPoint y: 27, distance: 424.1
click at [798, 27] on div "14 Days East Africa Adventure Safari ​" at bounding box center [663, 39] width 571 height 30
copy h1 "14 Days East Africa Adventure Safari"
click at [86, 102] on span "Departures" at bounding box center [83, 98] width 82 height 15
select select "CREATED_AT"
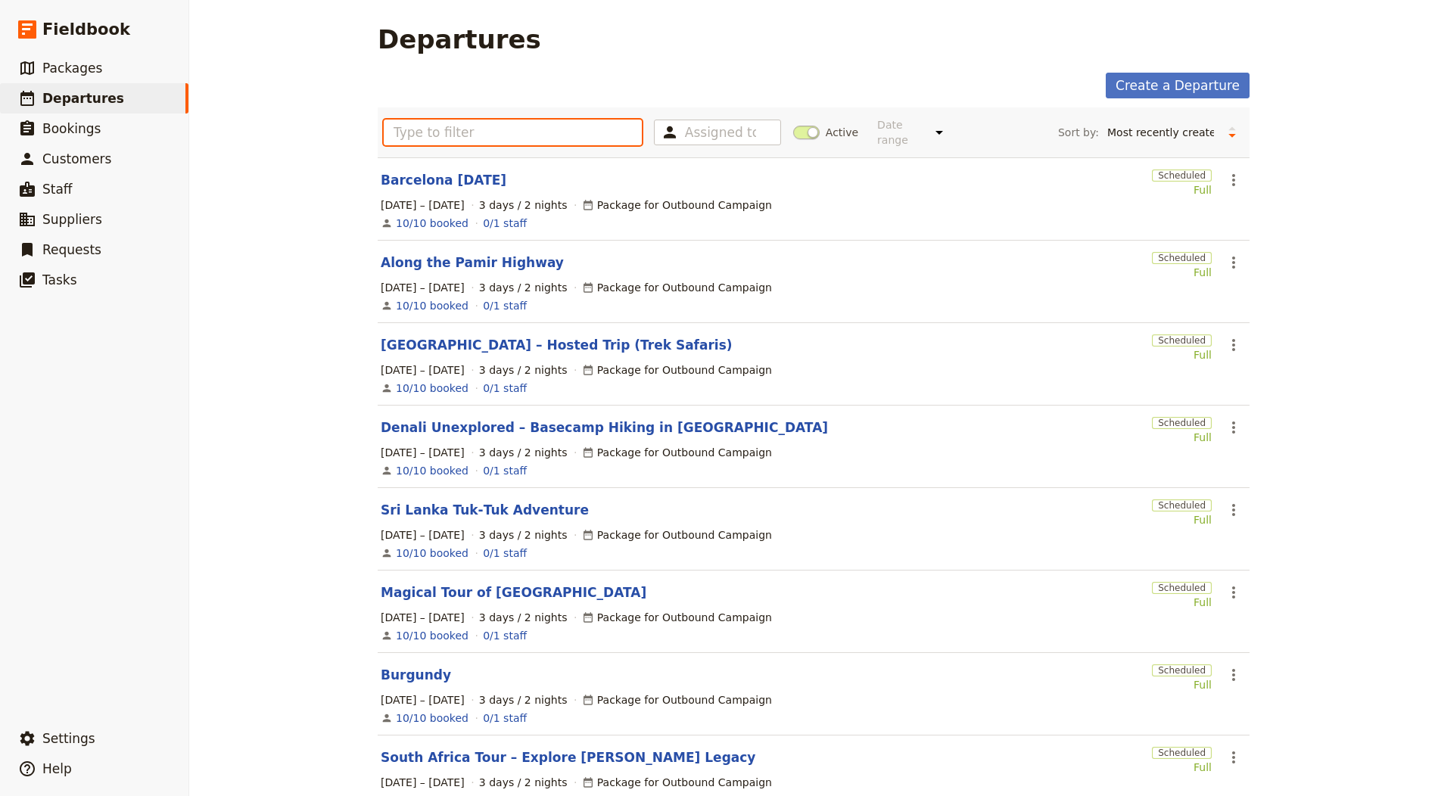
click at [539, 140] on input "text" at bounding box center [513, 133] width 258 height 26
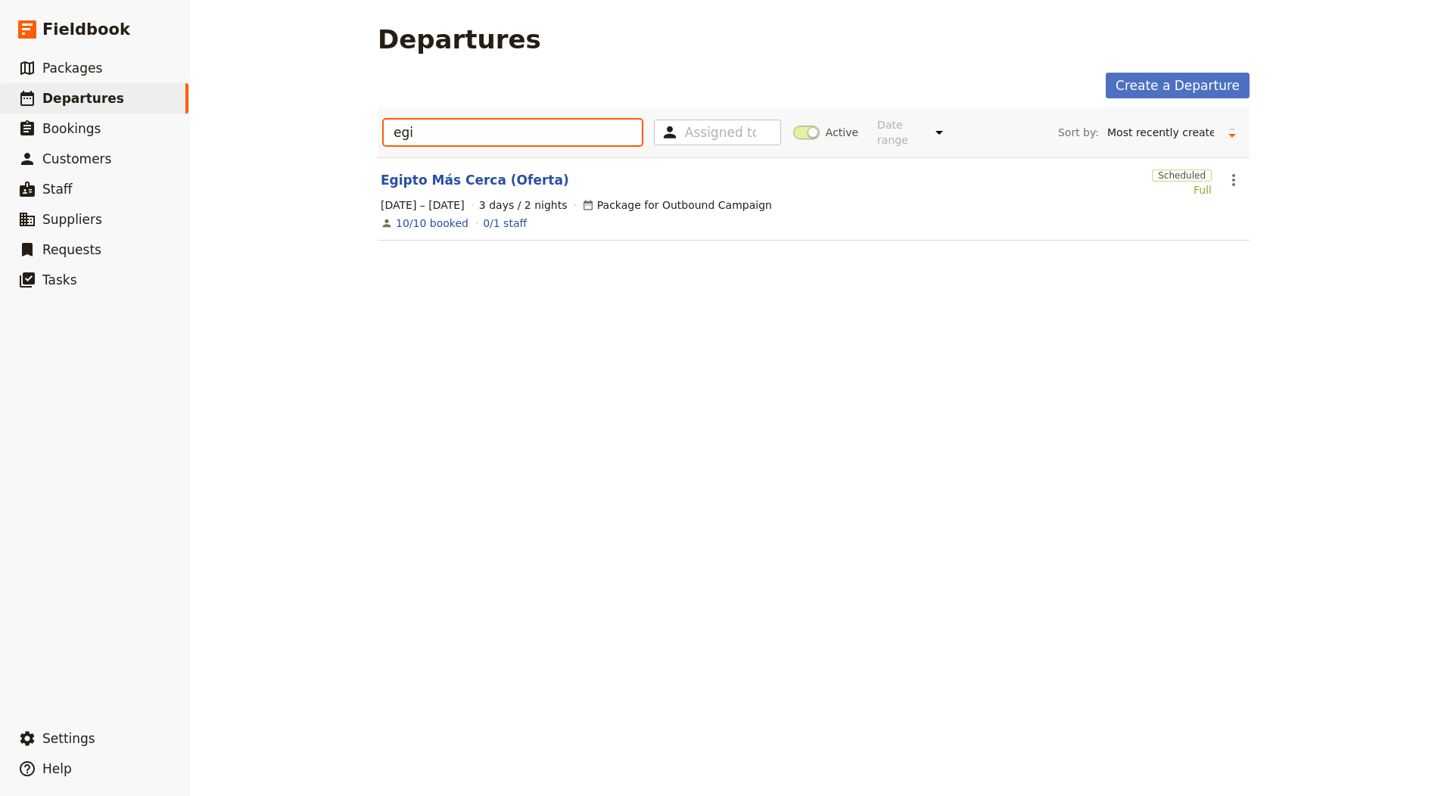
type input "egi"
click at [449, 165] on section "Egipto Más Cerca (Oferta) Scheduled Full ​ 1 – 3 Oct 2025 3 days / 2 nights Pac…" at bounding box center [814, 198] width 872 height 83
click at [448, 172] on link "Egipto Más Cerca (Oferta)" at bounding box center [475, 180] width 188 height 18
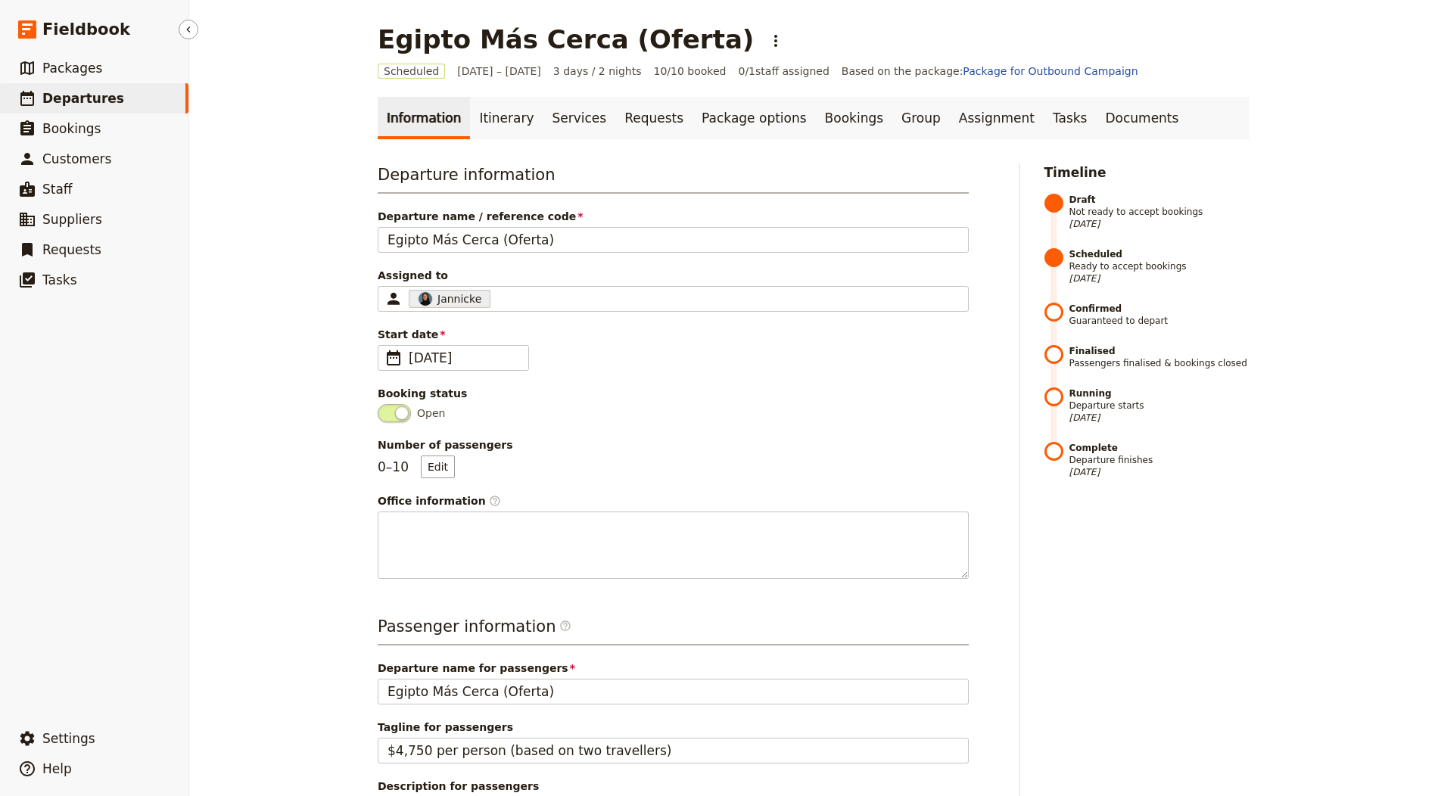
click at [117, 716] on ul "​ Packages ​ Departures ​ Bookings ​ Customers ​ Staff ​ Suppliers ​ Requests ​…" at bounding box center [94, 385] width 188 height 664
click at [114, 732] on button "​ Settings" at bounding box center [94, 738] width 188 height 30
click at [266, 699] on span "Your organization" at bounding box center [250, 696] width 92 height 15
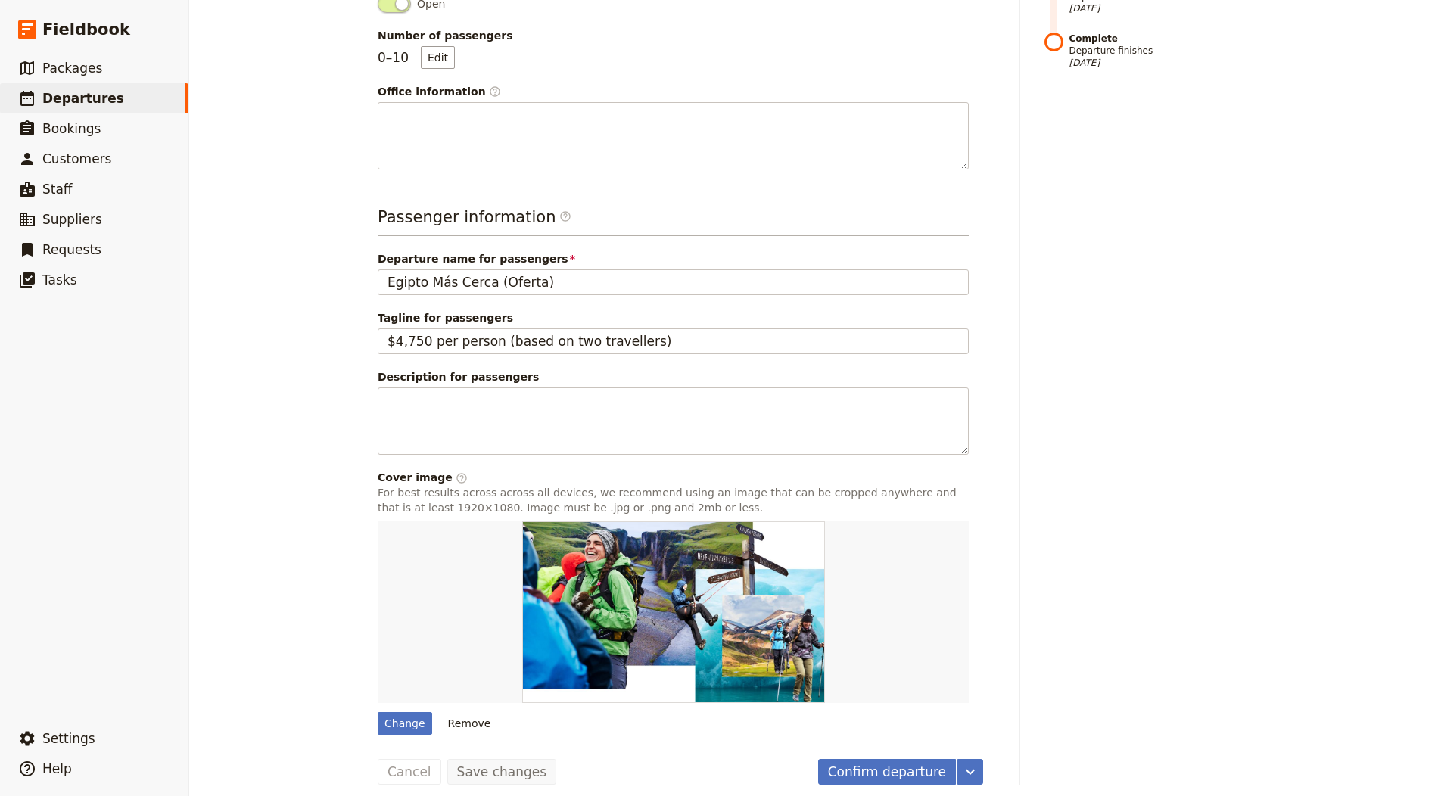
scroll to position [416, 0]
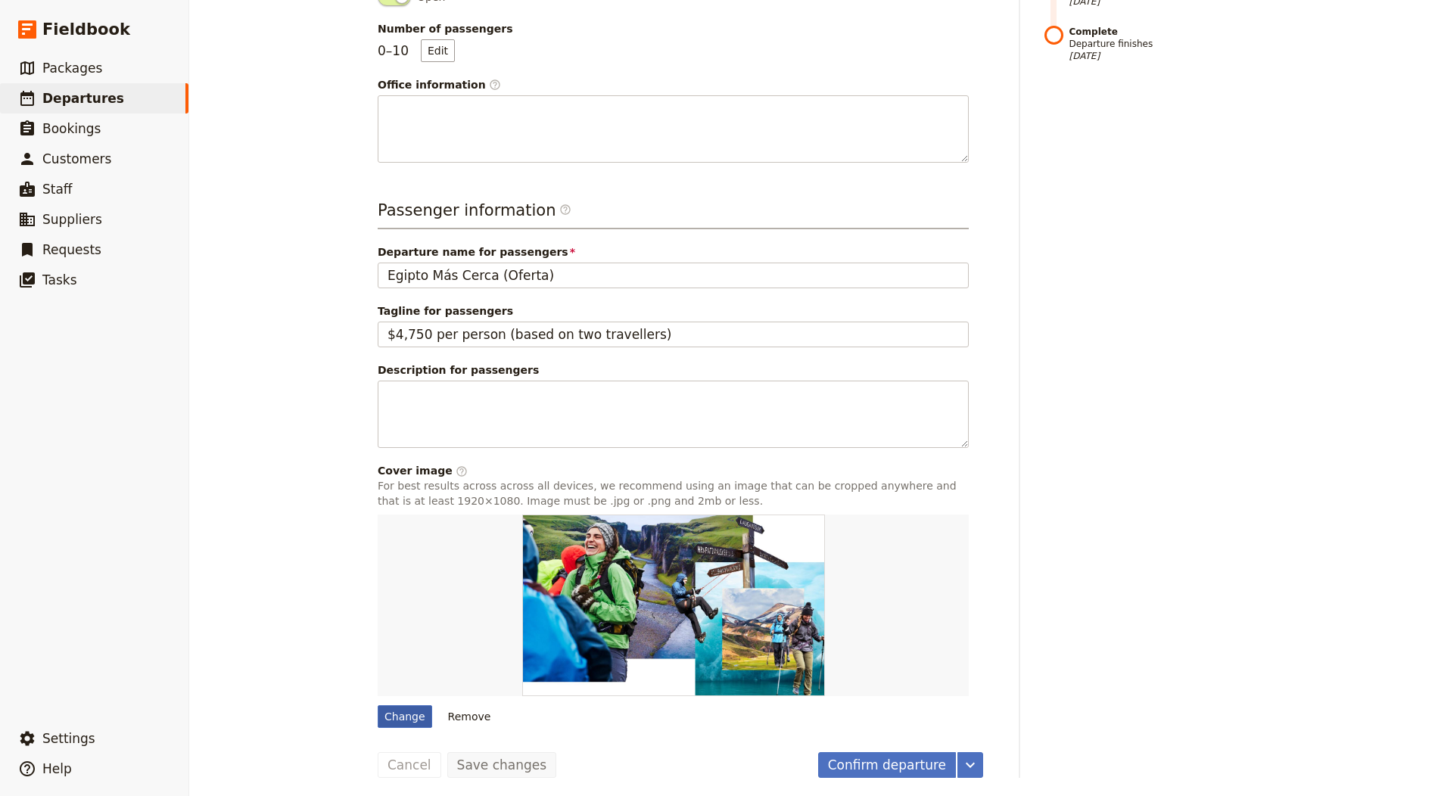
click at [397, 709] on div "Change" at bounding box center [405, 716] width 54 height 23
click at [378, 705] on input "Change" at bounding box center [377, 705] width 1 height 1
type input "C:\fakepath\120701535_fb-cover.jpg"
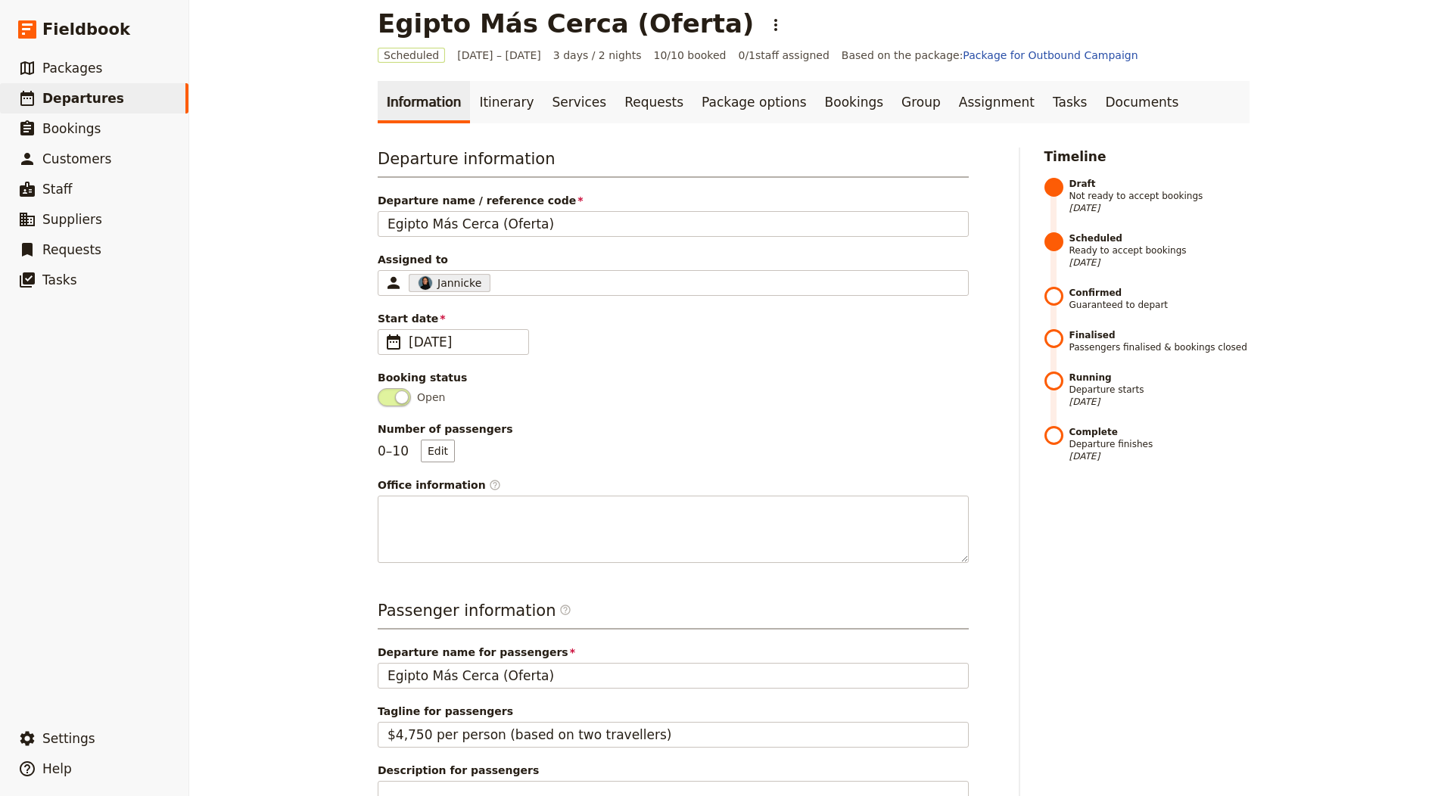
scroll to position [0, 0]
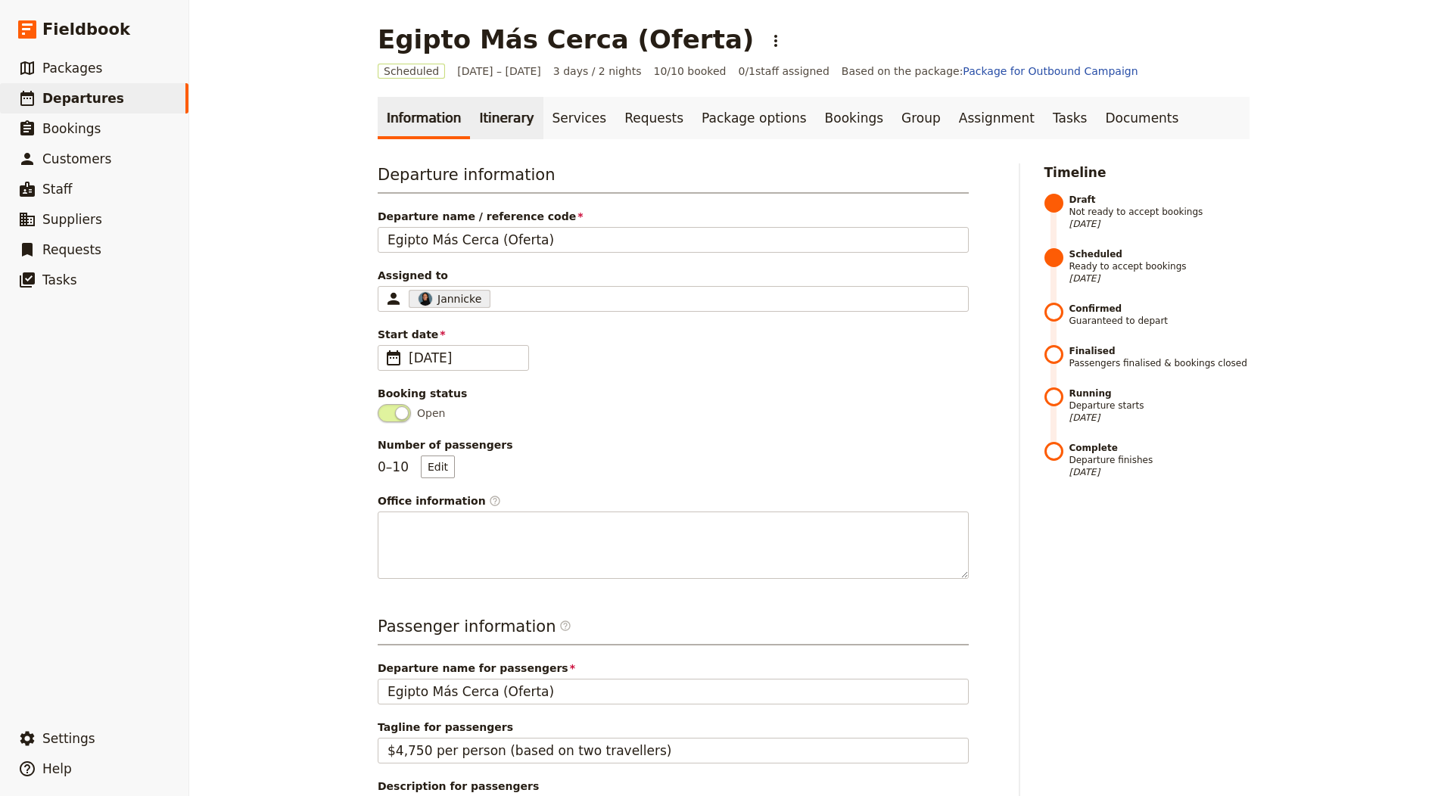
click at [491, 102] on link "Itinerary" at bounding box center [506, 118] width 73 height 42
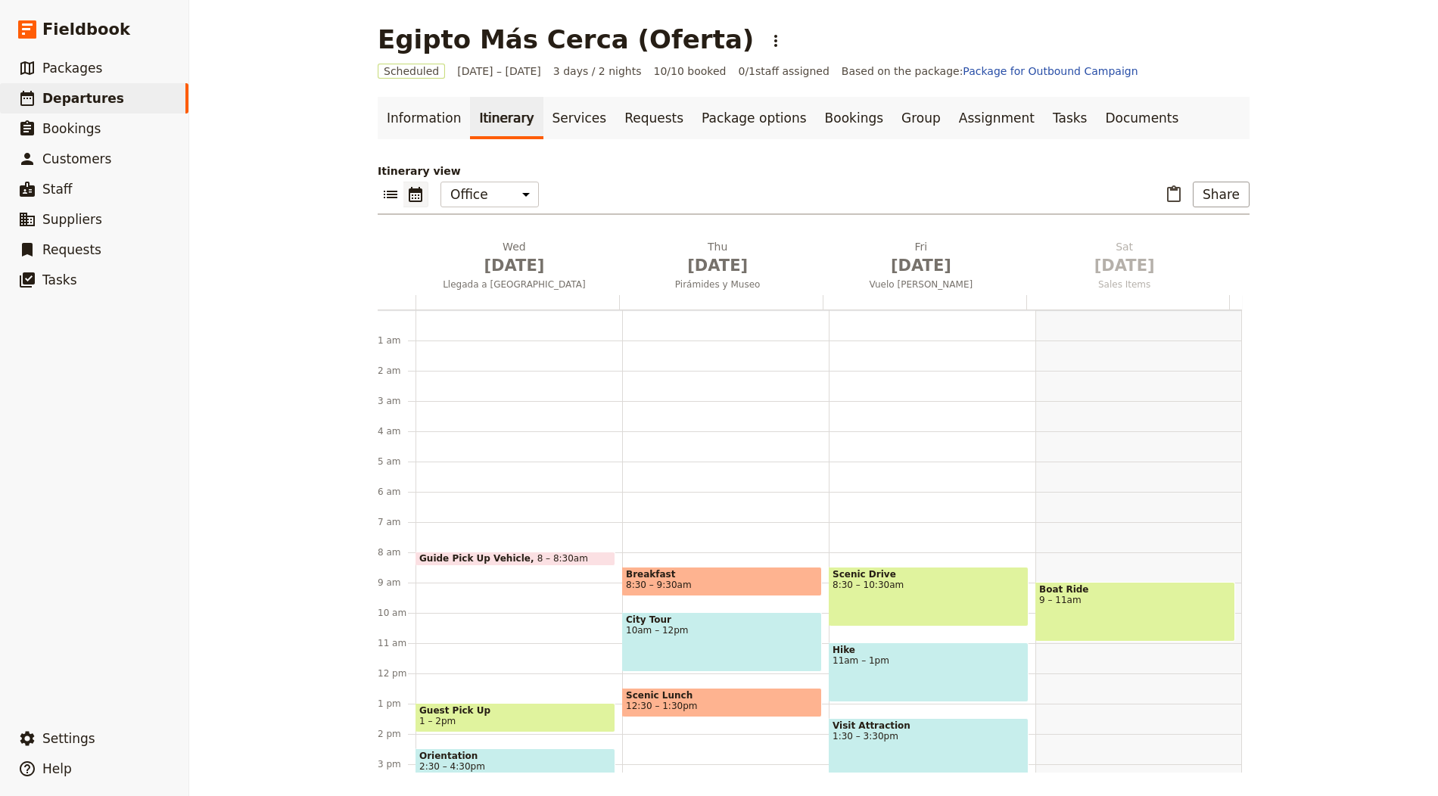
scroll to position [197, 0]
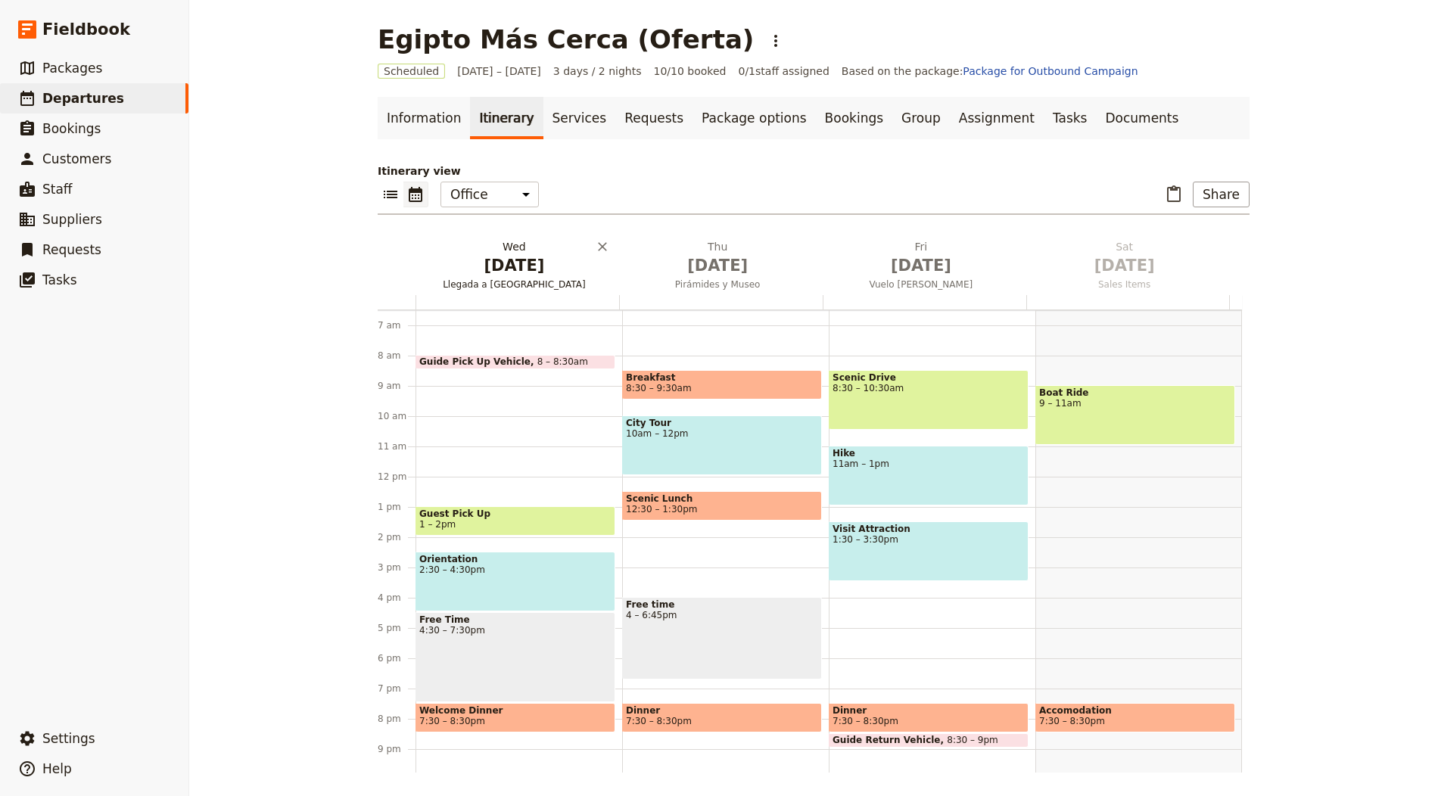
click at [507, 269] on span "[DATE]" at bounding box center [513, 265] width 185 height 23
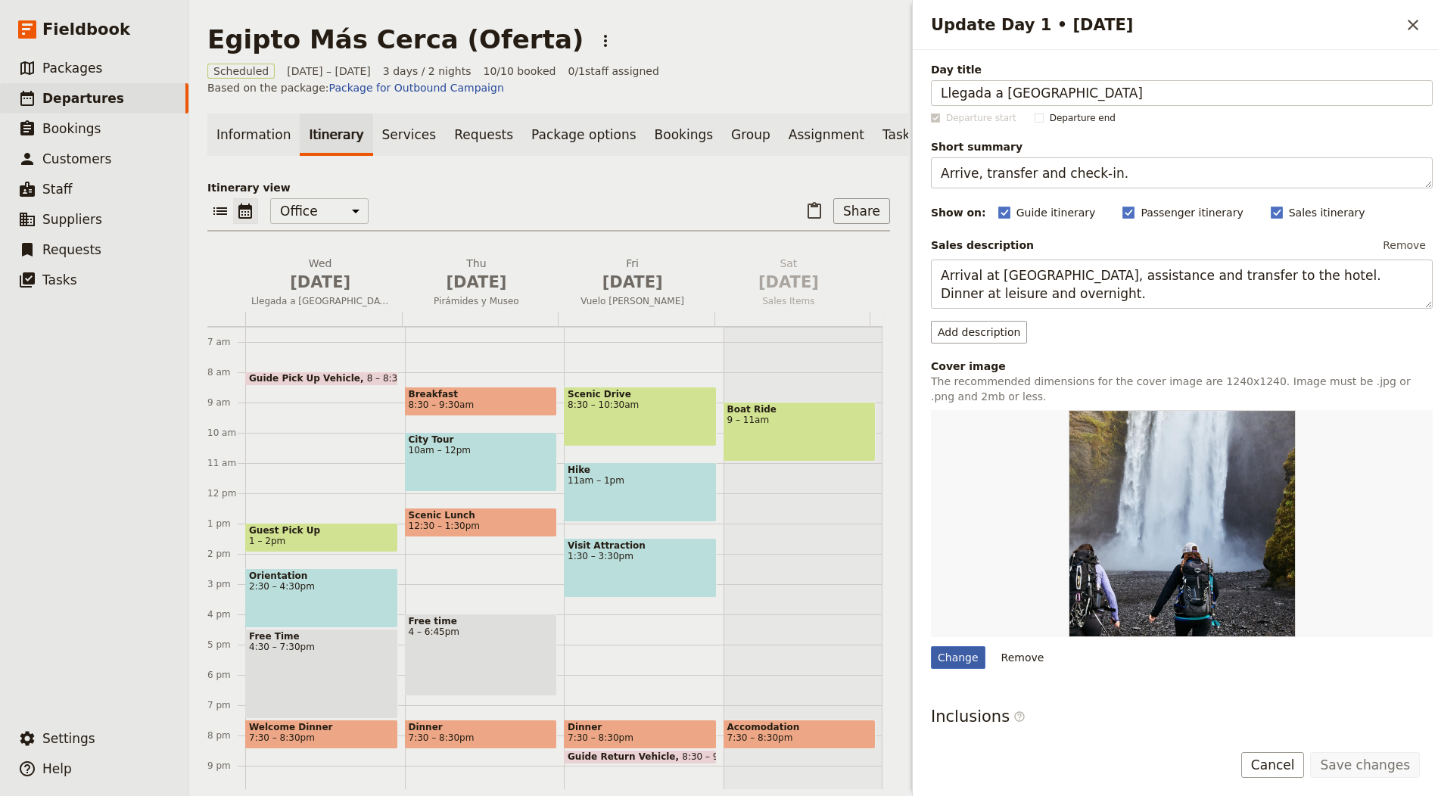
click at [957, 659] on div "Change" at bounding box center [958, 657] width 54 height 23
click at [931, 646] on input "Change" at bounding box center [930, 645] width 1 height 1
type input "C:\fakepath\Cairo-Egypt_20221114_Alina-Tsvor-59_web.jpg"
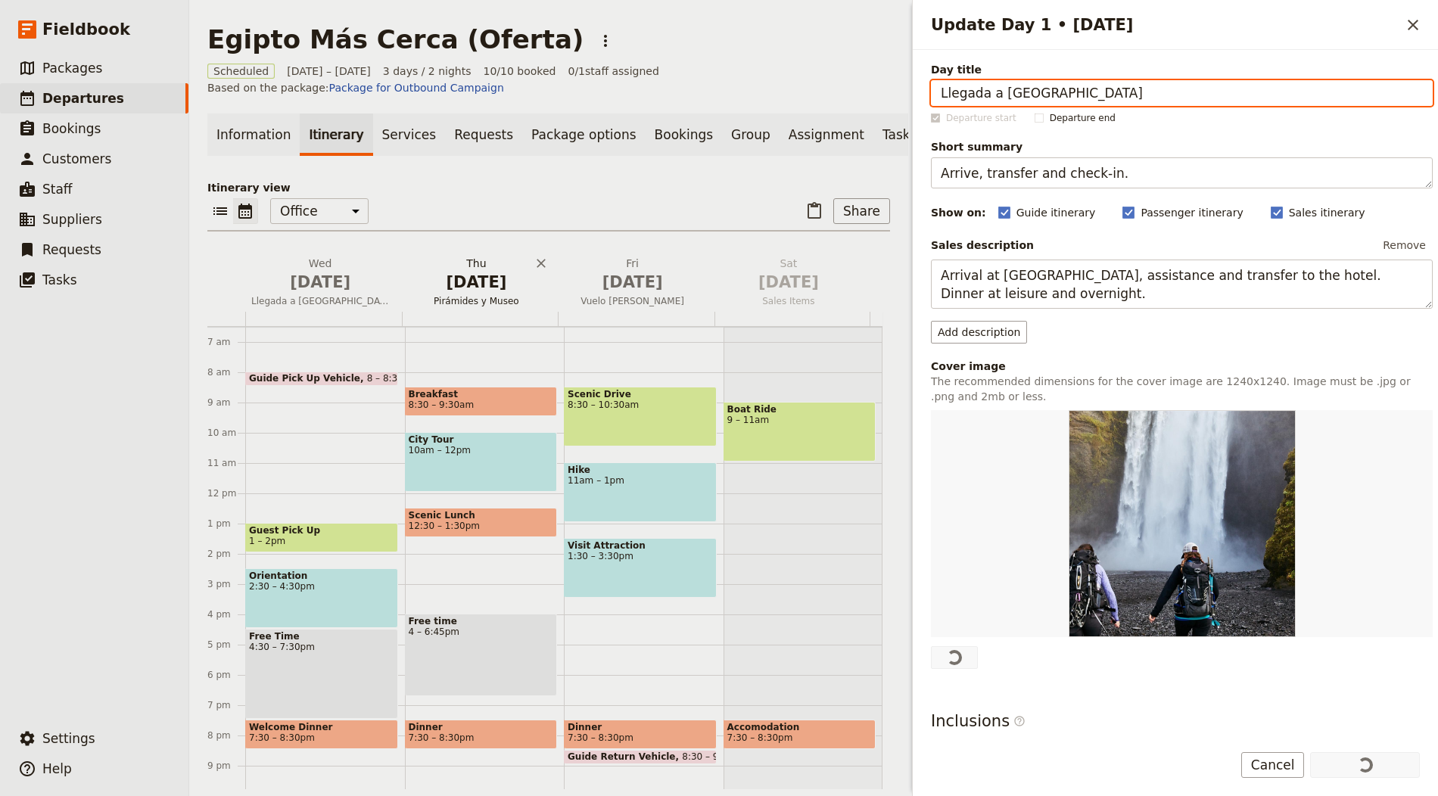
click at [483, 293] on span "[DATE]" at bounding box center [476, 282] width 138 height 23
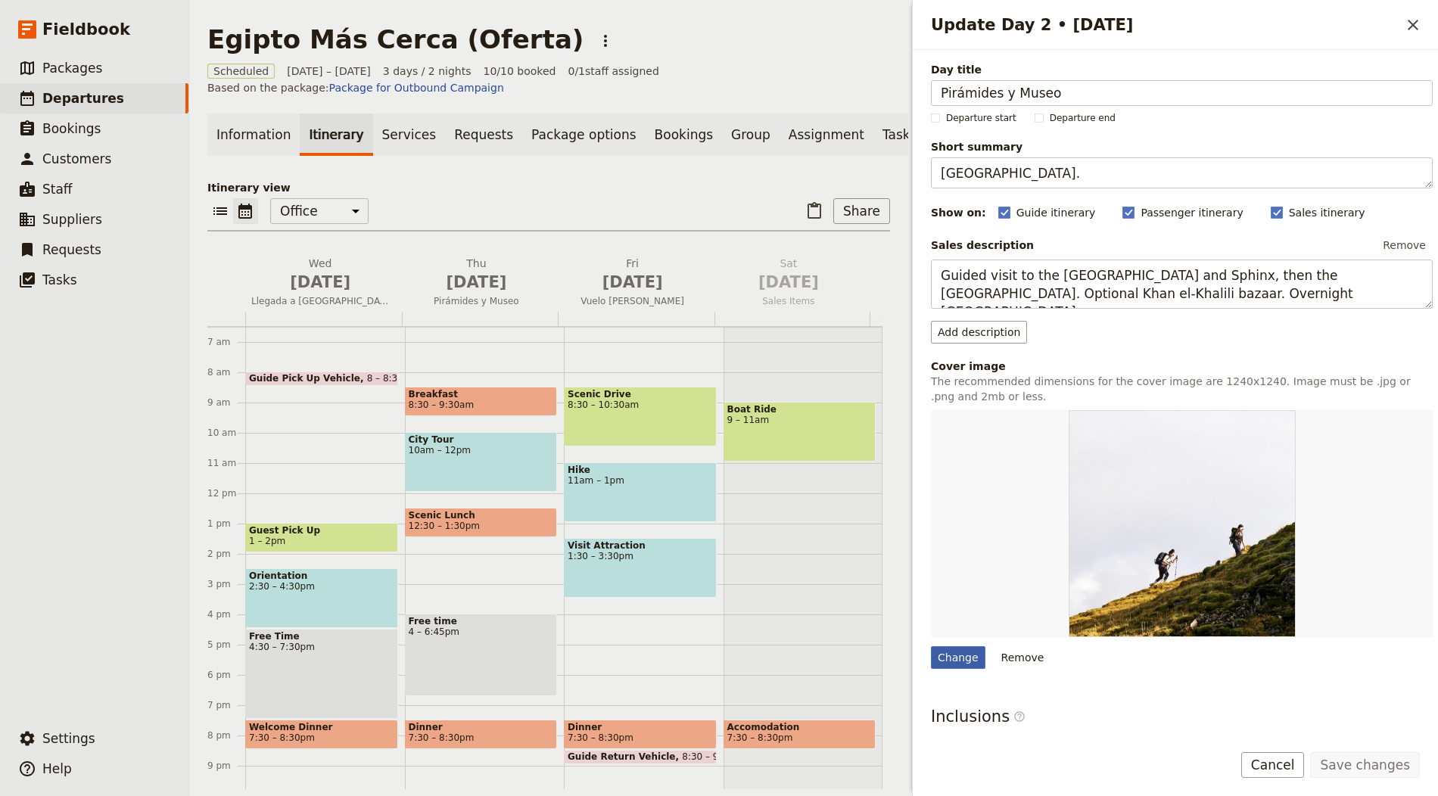
click at [956, 656] on div "Change" at bounding box center [958, 657] width 54 height 23
click at [931, 646] on input "Change" at bounding box center [930, 645] width 1 height 1
type input "C:\fakepath\Cairo-Egypt_20221115_Alina-Tsvor-108_web.jpg"
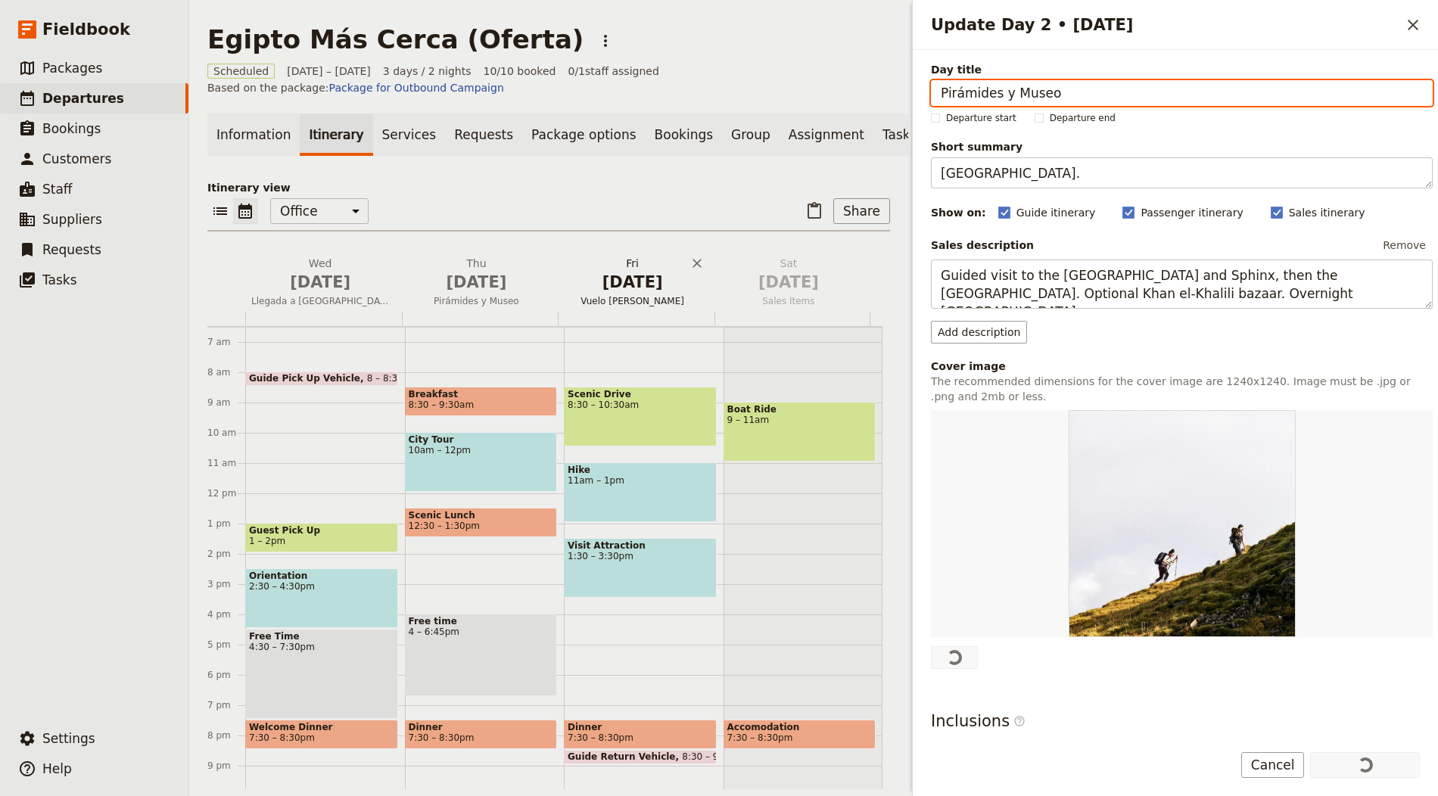
click at [610, 276] on h2 "Fri Oct 3 Vuelo al Nilo" at bounding box center [633, 275] width 138 height 38
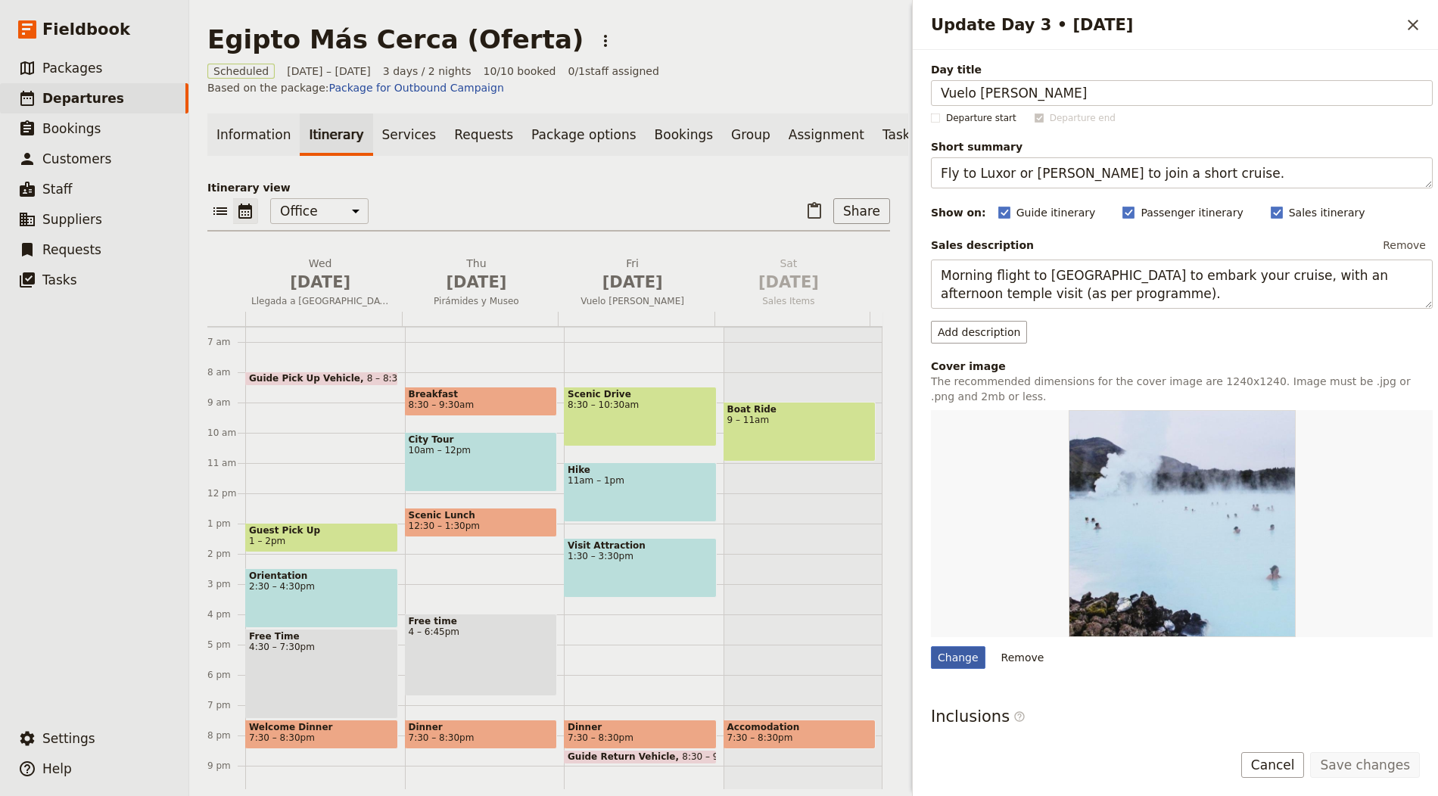
click at [944, 652] on div "Change" at bounding box center [958, 657] width 54 height 23
click at [931, 646] on input "Change" at bounding box center [930, 645] width 1 height 1
type input "C:\fakepath\Aswan-Egypt_20221116_Alina-Tsvor-238.jpg"
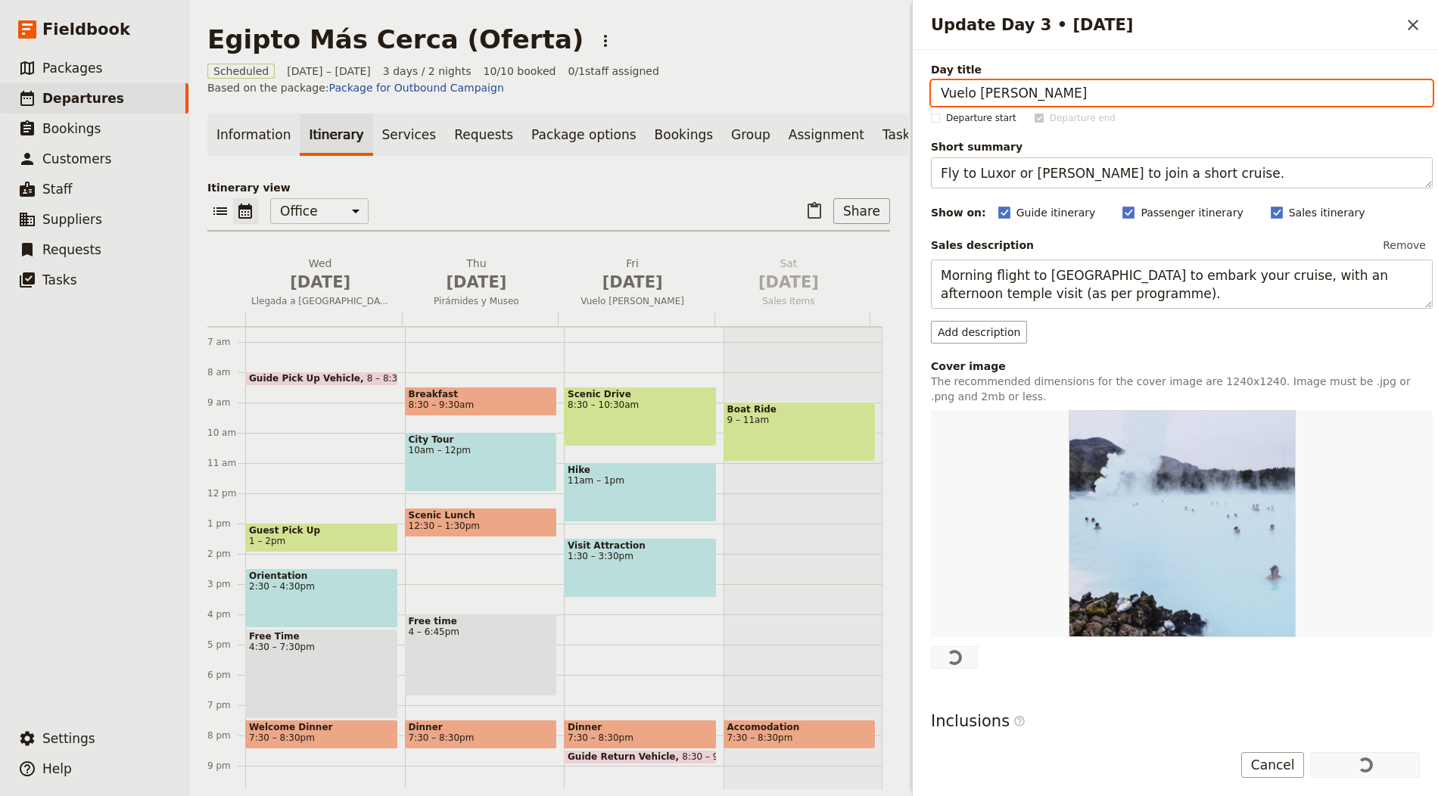
click at [755, 58] on main "Egipto Más Cerca (Oferta) ​ Scheduled 1 – 3 Oct 2025 3 days / 2 nights 10/10 bo…" at bounding box center [548, 406] width 719 height 813
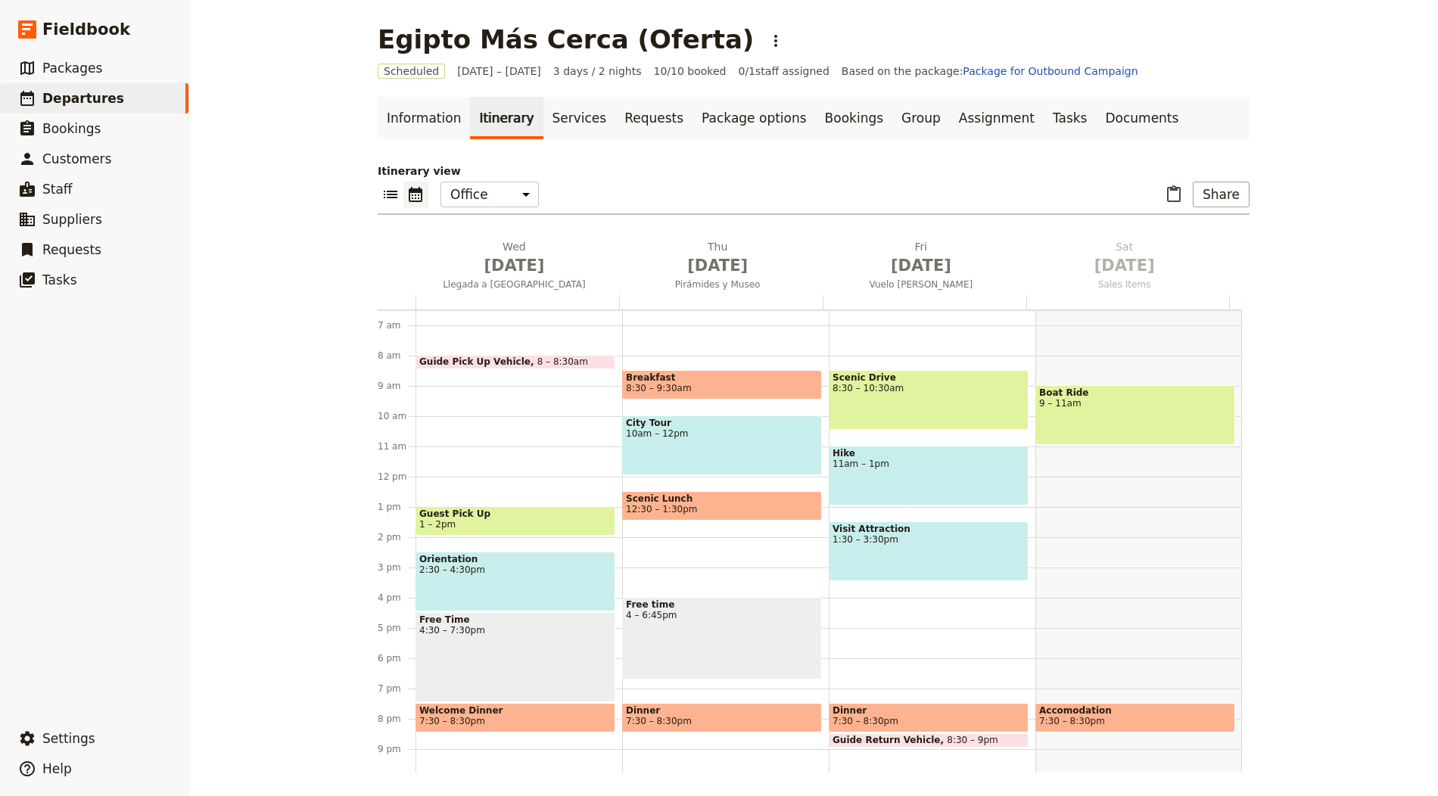
click at [1127, 112] on ul "Information Itinerary Services Requests Package options Bookings Group Assignme…" at bounding box center [814, 118] width 872 height 42
click at [1096, 116] on link "Documents" at bounding box center [1142, 118] width 92 height 42
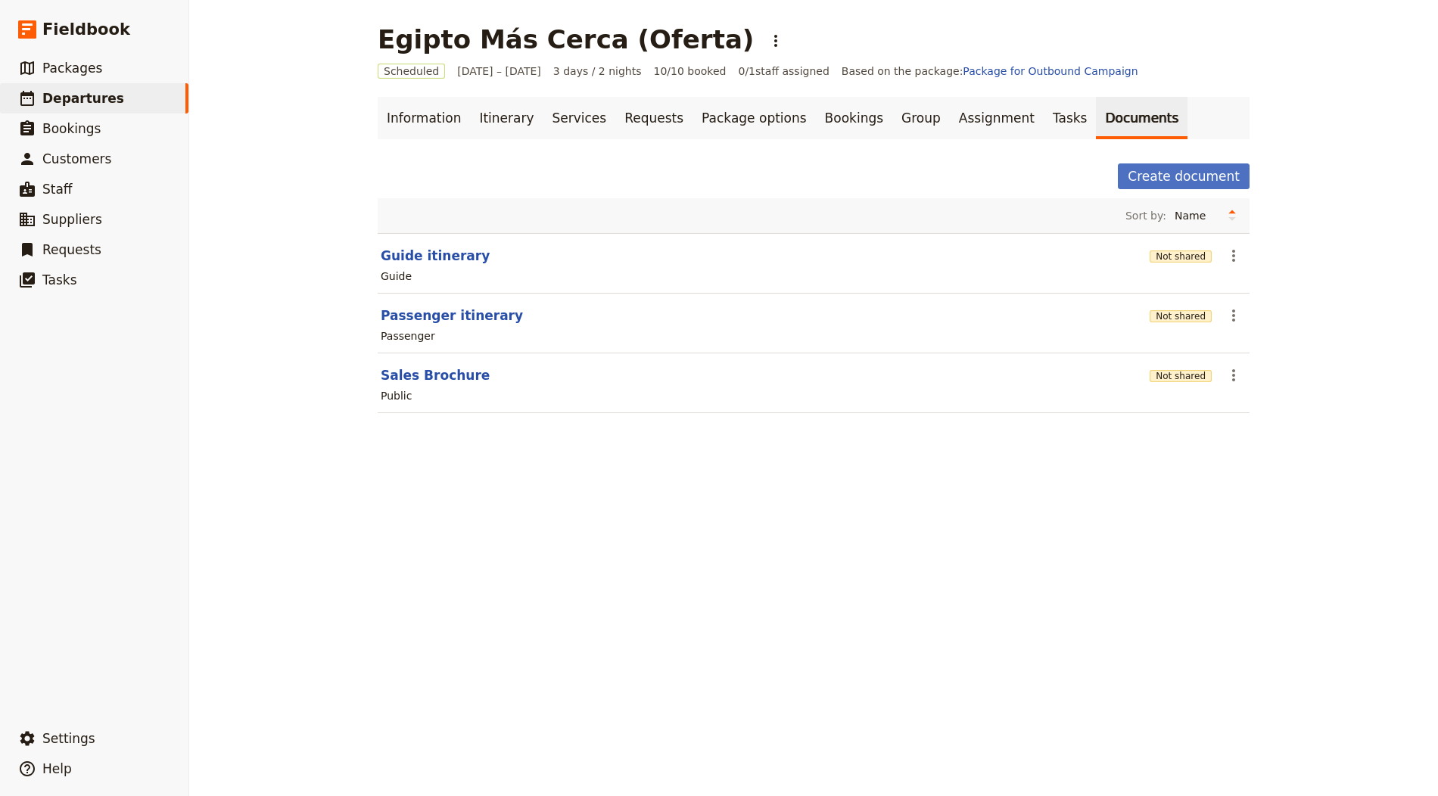
click at [1165, 321] on div "Not shared" at bounding box center [1180, 315] width 62 height 15
click at [1165, 315] on button "Not shared" at bounding box center [1180, 316] width 62 height 12
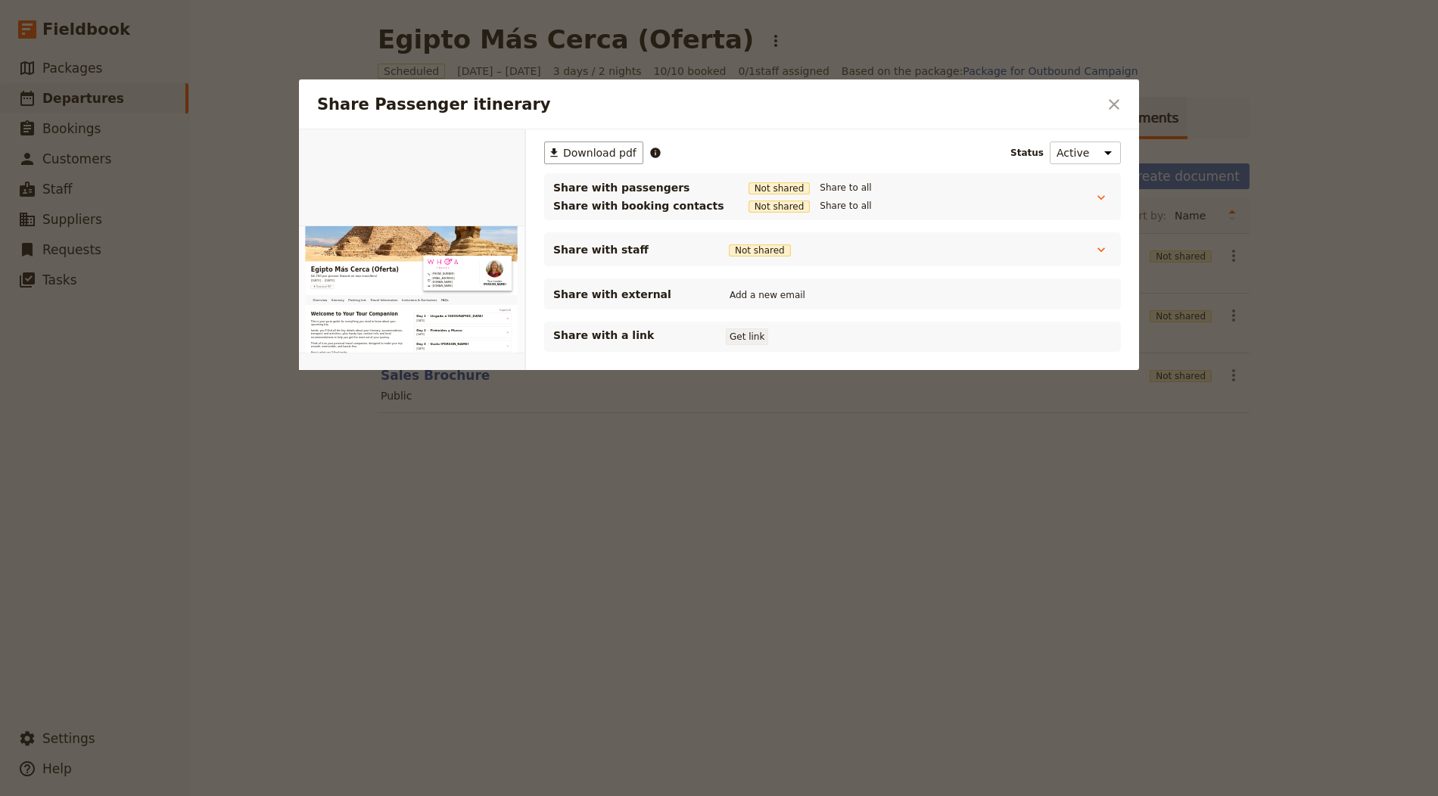
click at [737, 334] on button "Get link" at bounding box center [747, 336] width 42 height 17
click at [1111, 101] on icon "Close dialog" at bounding box center [1114, 104] width 11 height 11
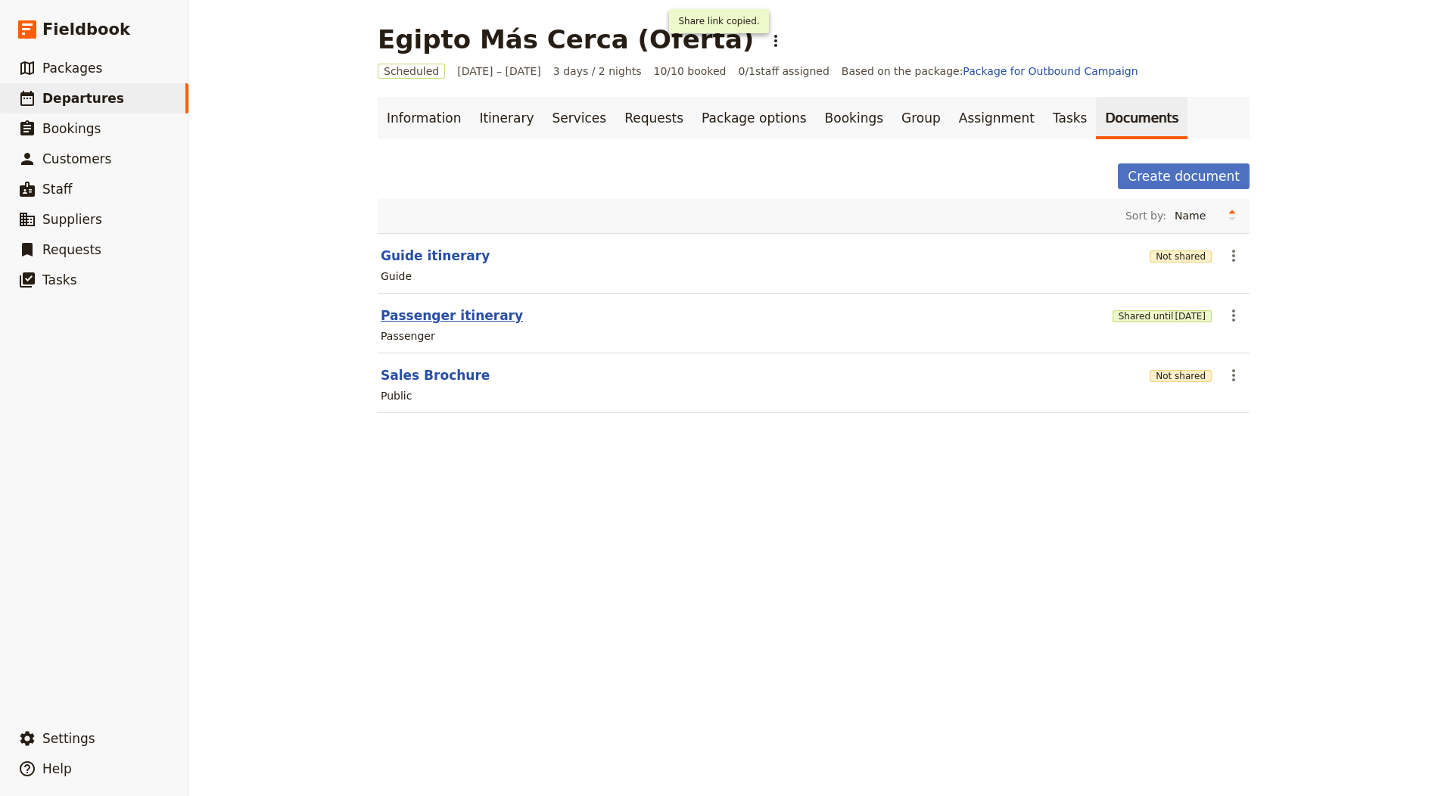
click at [395, 306] on button "Passenger itinerary" at bounding box center [452, 315] width 142 height 18
select select "PASSENGER"
select select "RUN_SHEET"
select select "LARGE"
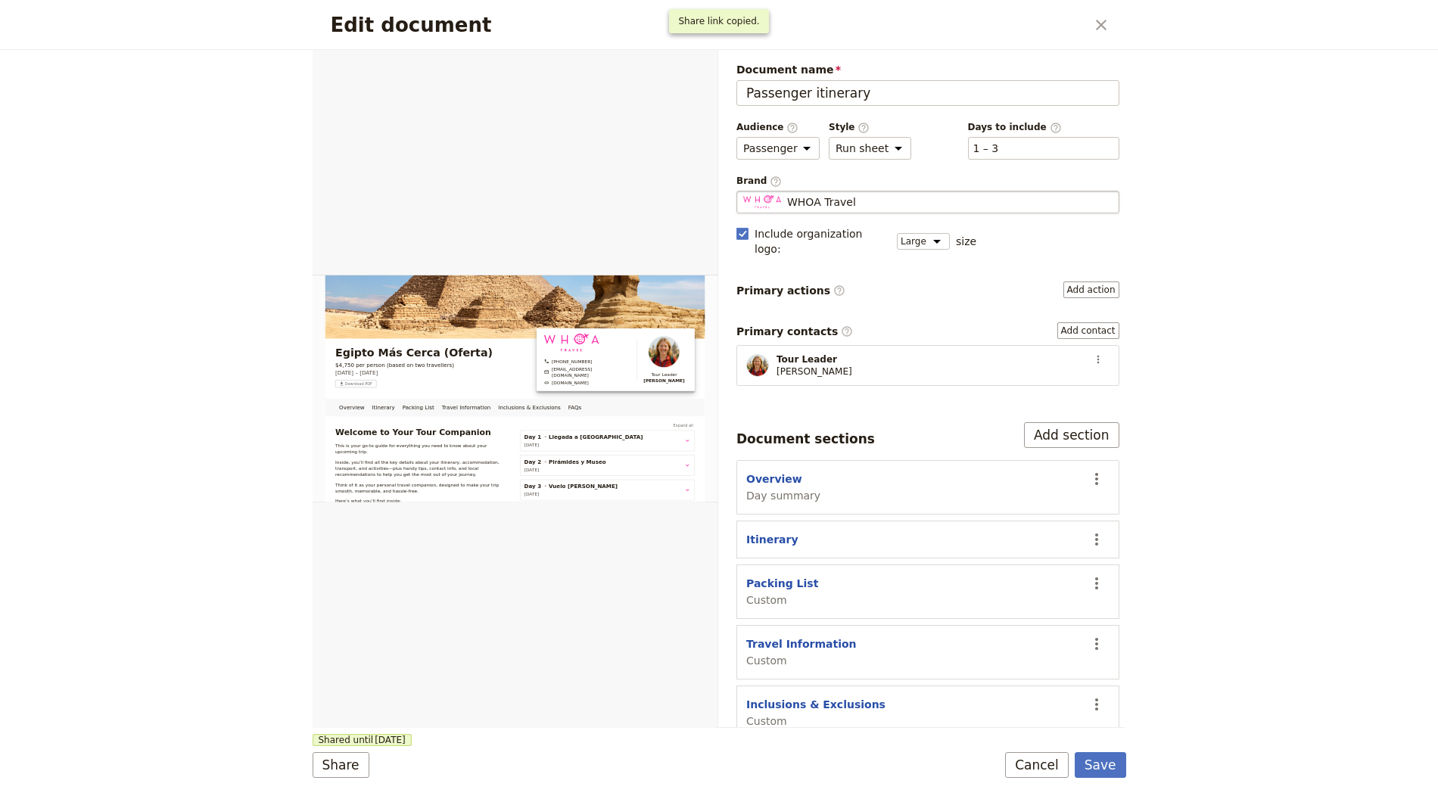
drag, startPoint x: 828, startPoint y: 185, endPoint x: 826, endPoint y: 203, distance: 18.2
click at [828, 185] on div "Brand ​ WHOA Travel WHOA Travel" at bounding box center [927, 194] width 383 height 39
click at [826, 203] on span "WHOA Travel" at bounding box center [821, 201] width 69 height 15
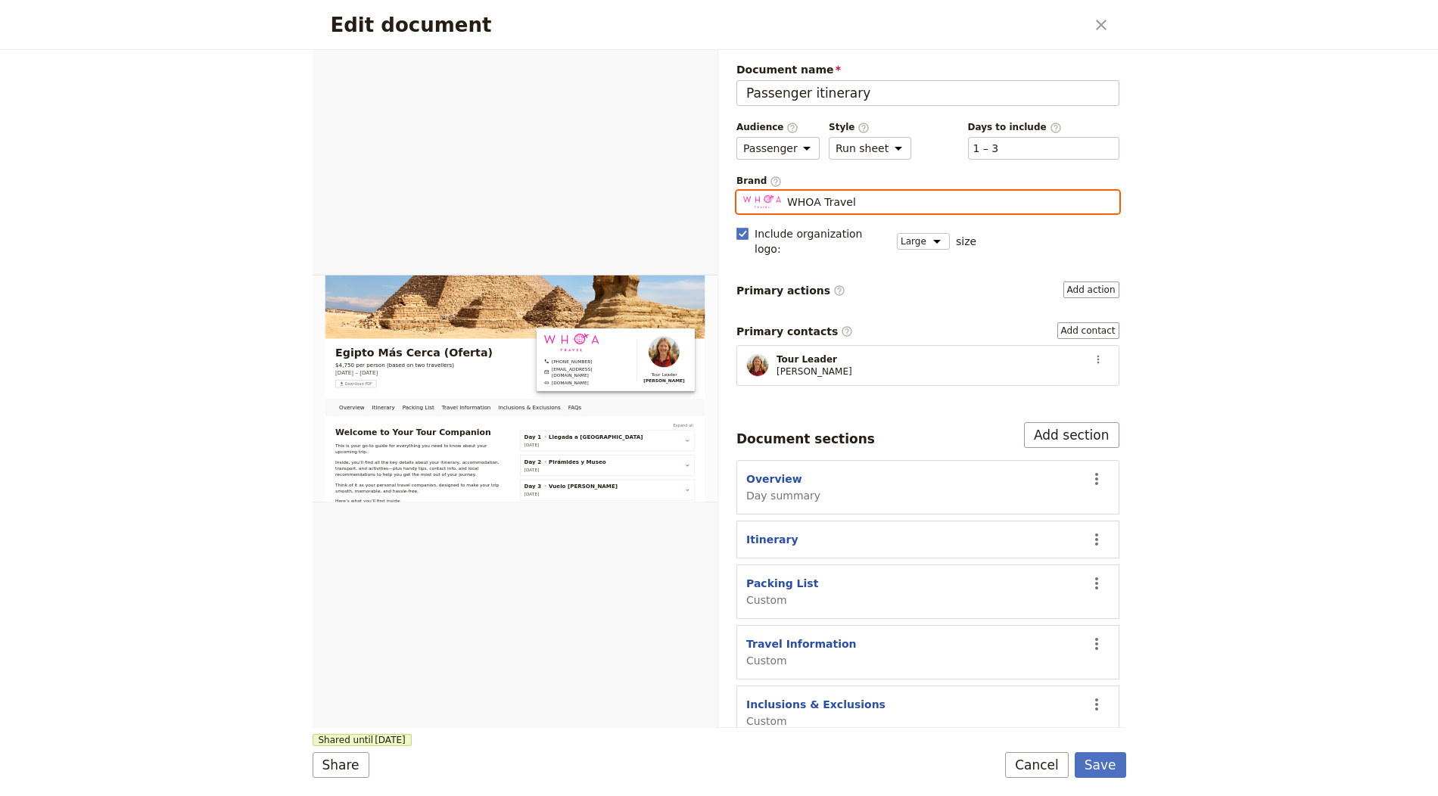
click at [743, 191] on input "WHOA Travel" at bounding box center [742, 191] width 1 height 1
type input "Taiko Touroperador"
click at [1096, 754] on button "Save" at bounding box center [1100, 765] width 51 height 26
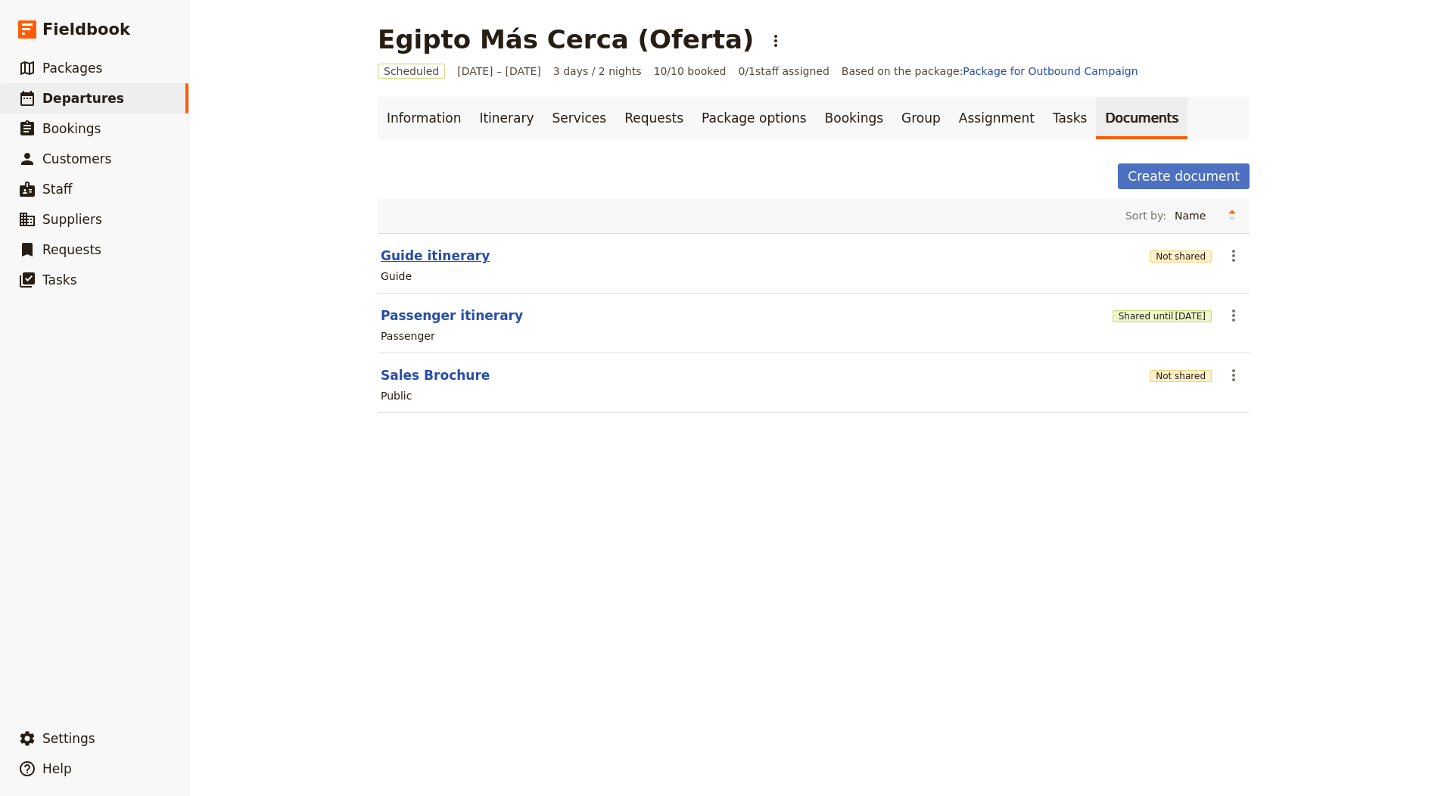
click at [454, 253] on button "Guide itinerary" at bounding box center [435, 256] width 109 height 18
select select "STAFF"
select select "RUN_SHEET"
select select "LARGE"
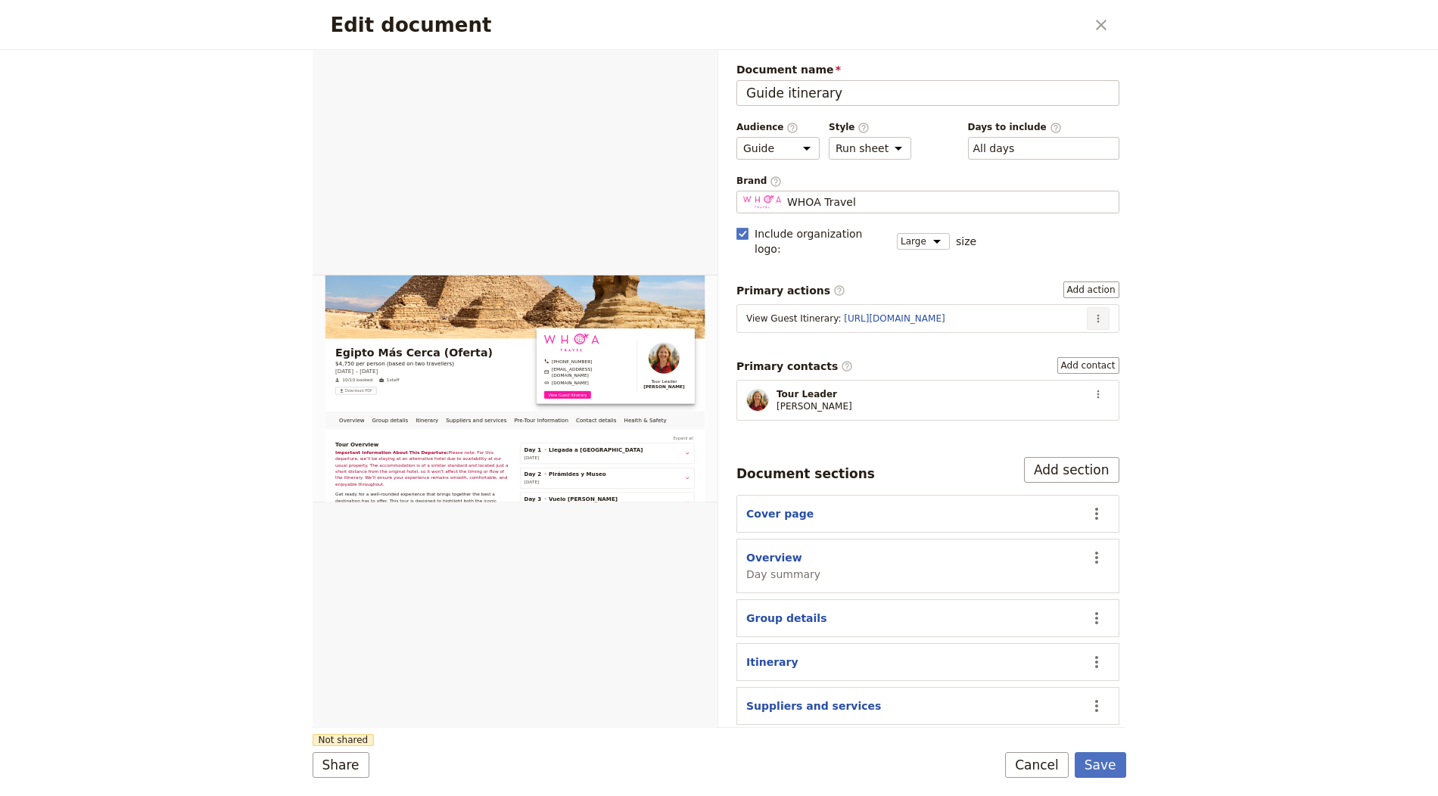
click at [1092, 313] on icon "Actions" at bounding box center [1098, 319] width 12 height 12
click at [1048, 329] on span "Edit action" at bounding box center [1036, 329] width 57 height 15
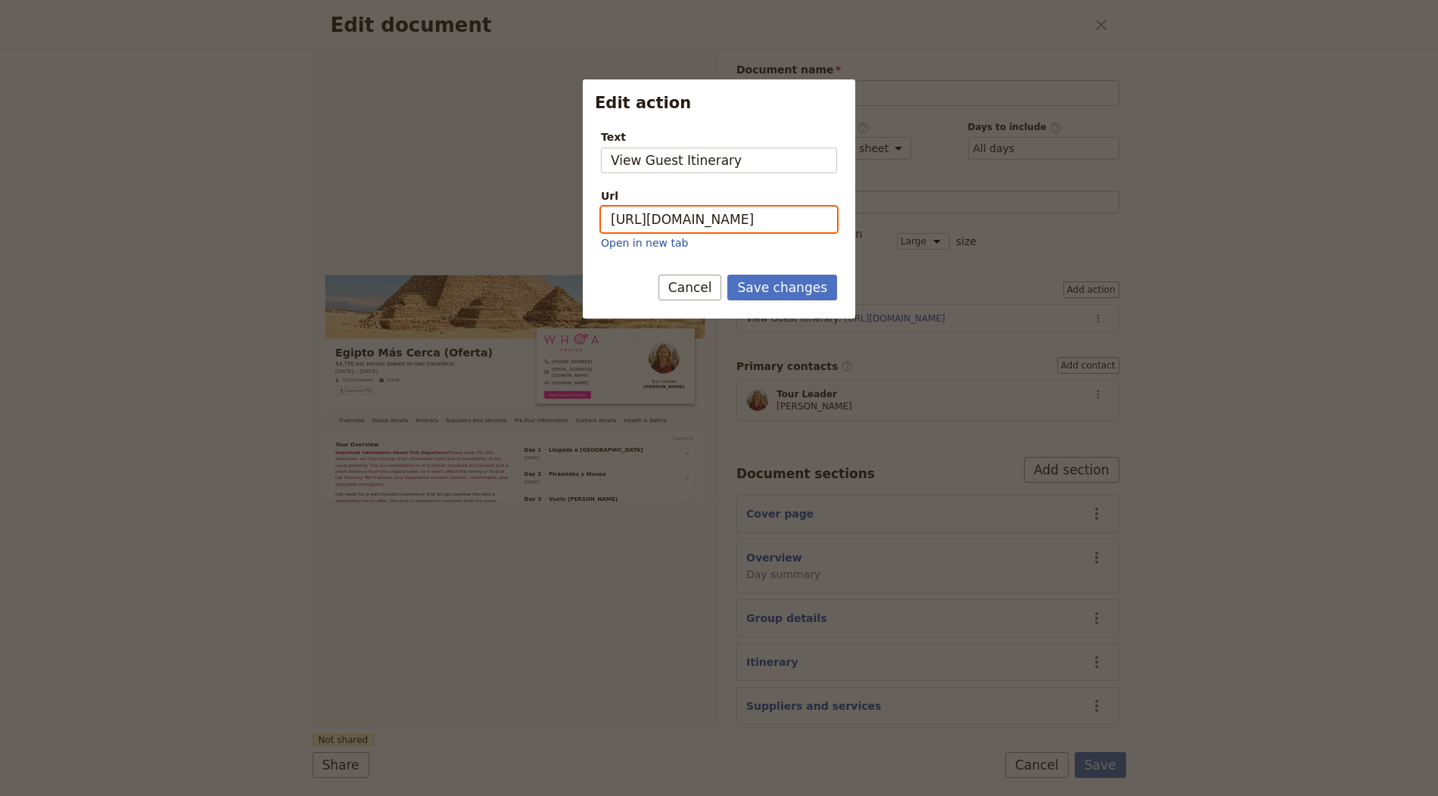
click at [768, 217] on input "[URL][DOMAIN_NAME]" at bounding box center [719, 220] width 236 height 26
paste input "3jzaTBsTgcB1NalWamx_o"
type input "https://trips.fieldbook.com/d/3jzaTBsTgcB1NalWamx_o"
click at [800, 289] on button "Save changes" at bounding box center [782, 288] width 110 height 26
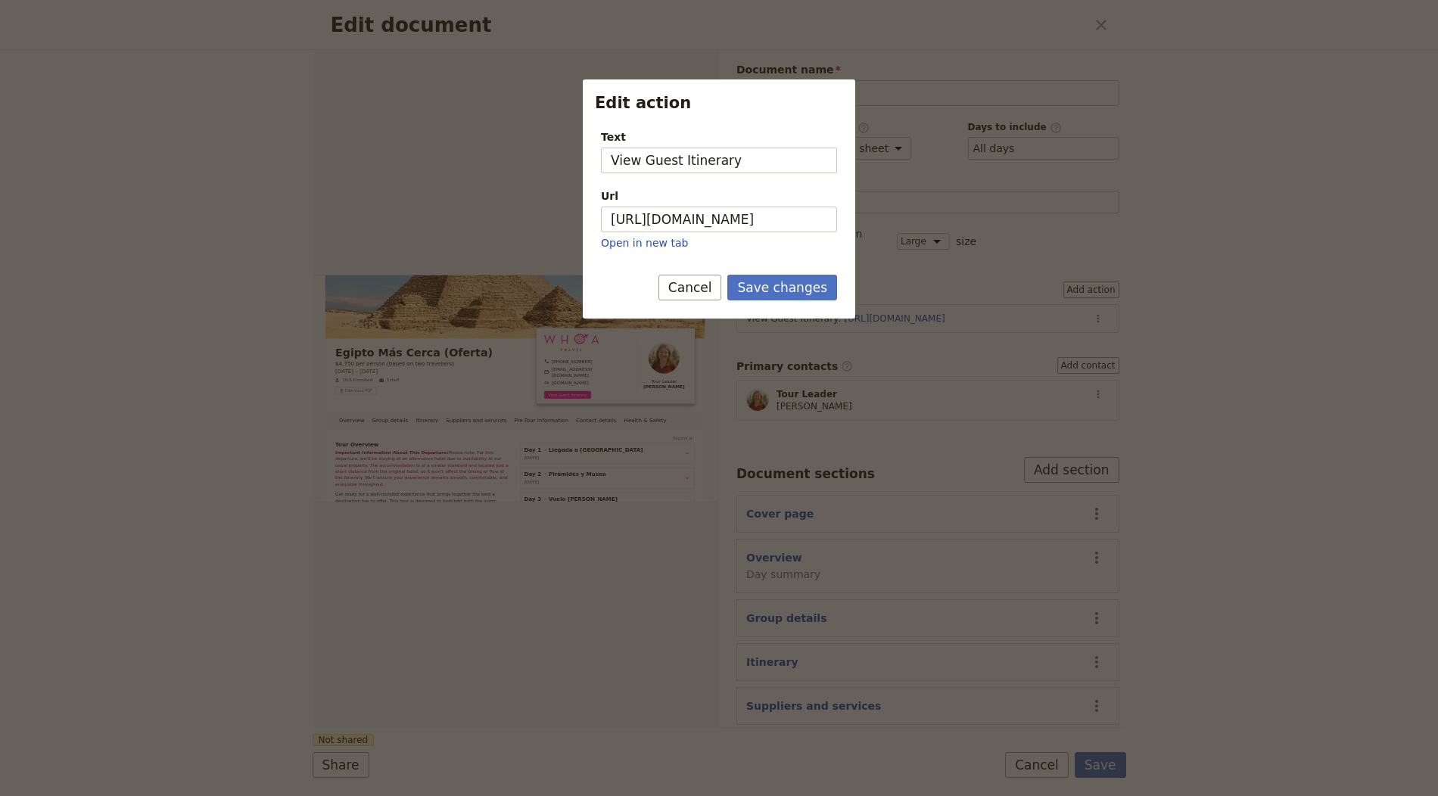
scroll to position [0, 0]
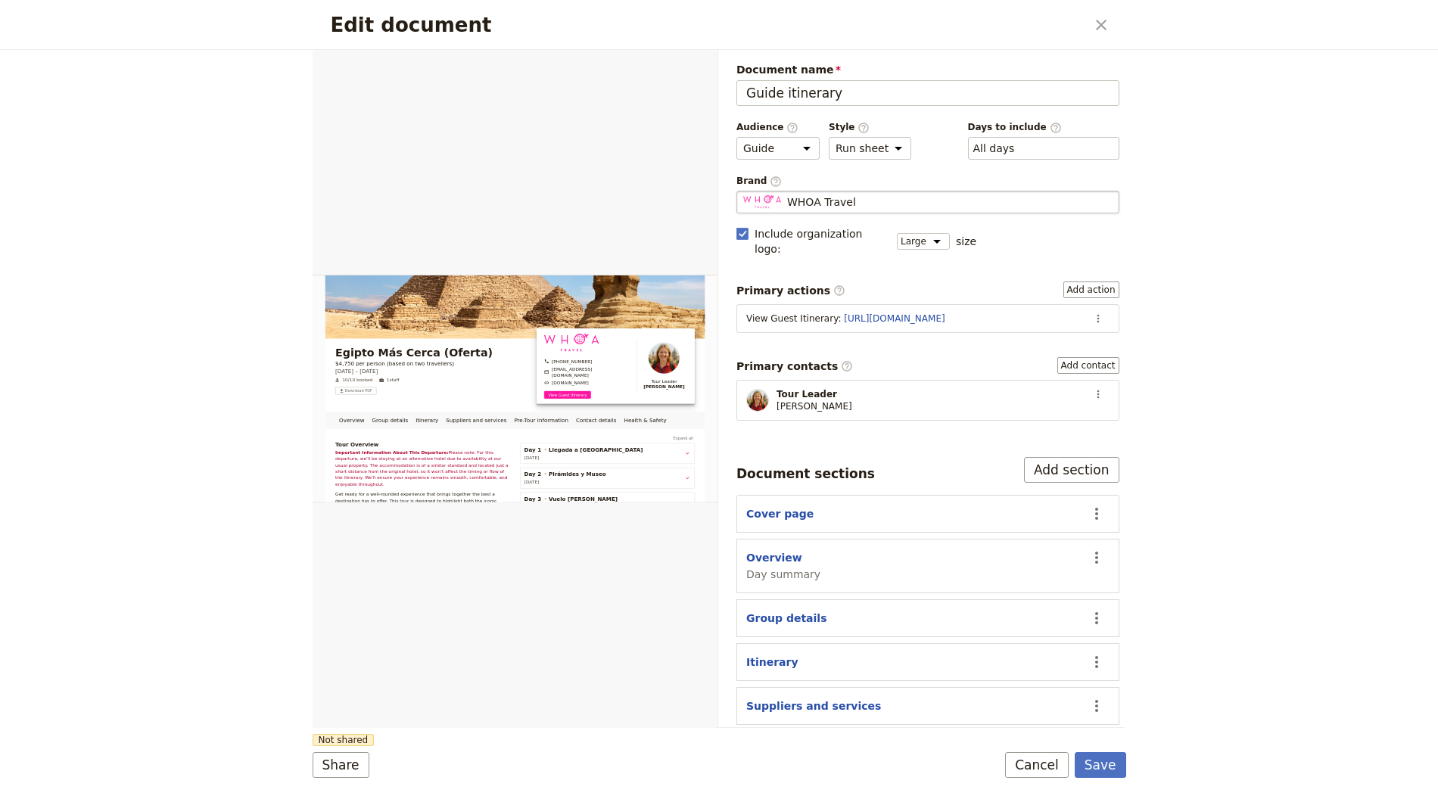
click at [862, 207] on fieldset "WHOA Travel WHOA Travel" at bounding box center [927, 202] width 383 height 23
click at [743, 191] on input "WHOA Travel" at bounding box center [742, 191] width 1 height 1
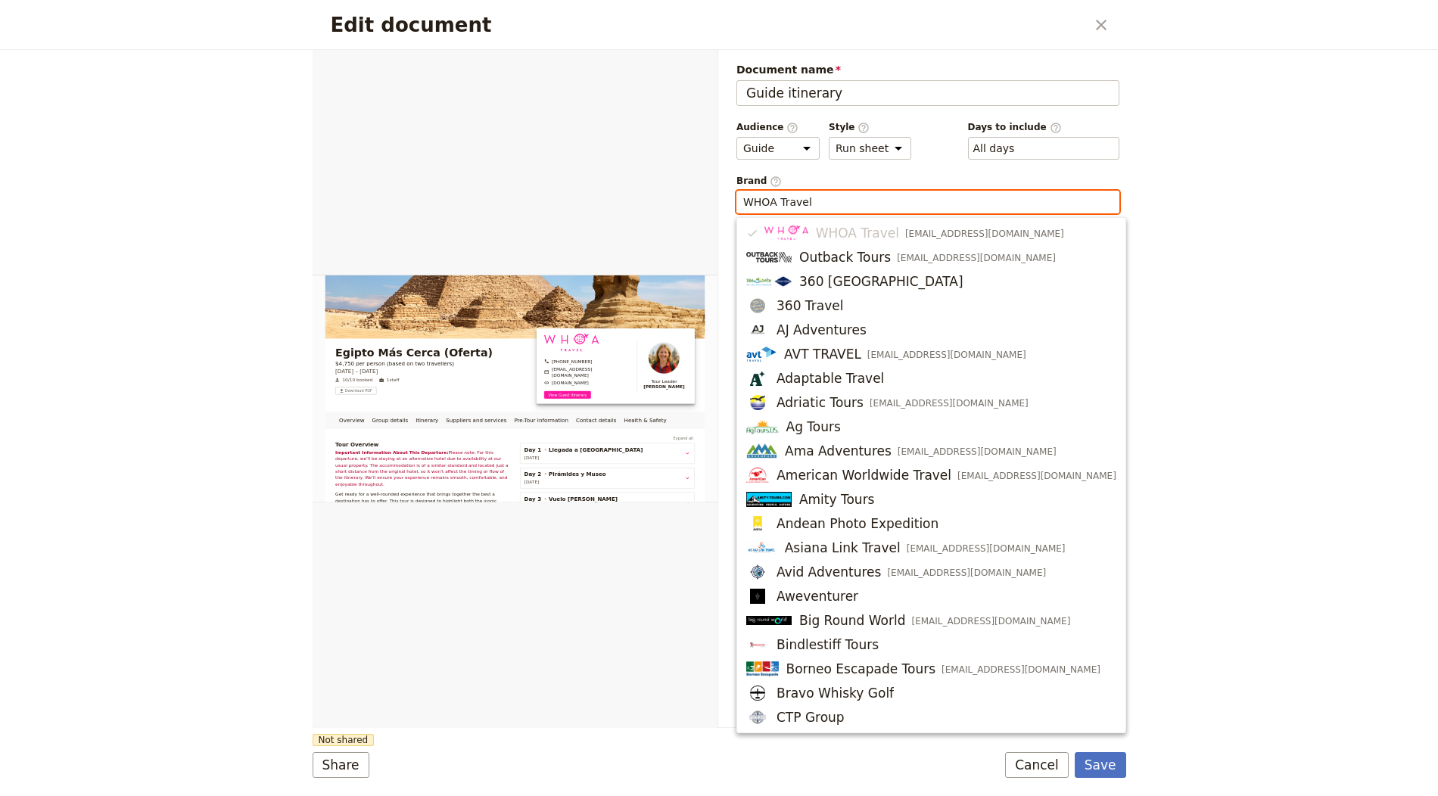
click at [872, 198] on input "WHOA Travel" at bounding box center [927, 201] width 369 height 15
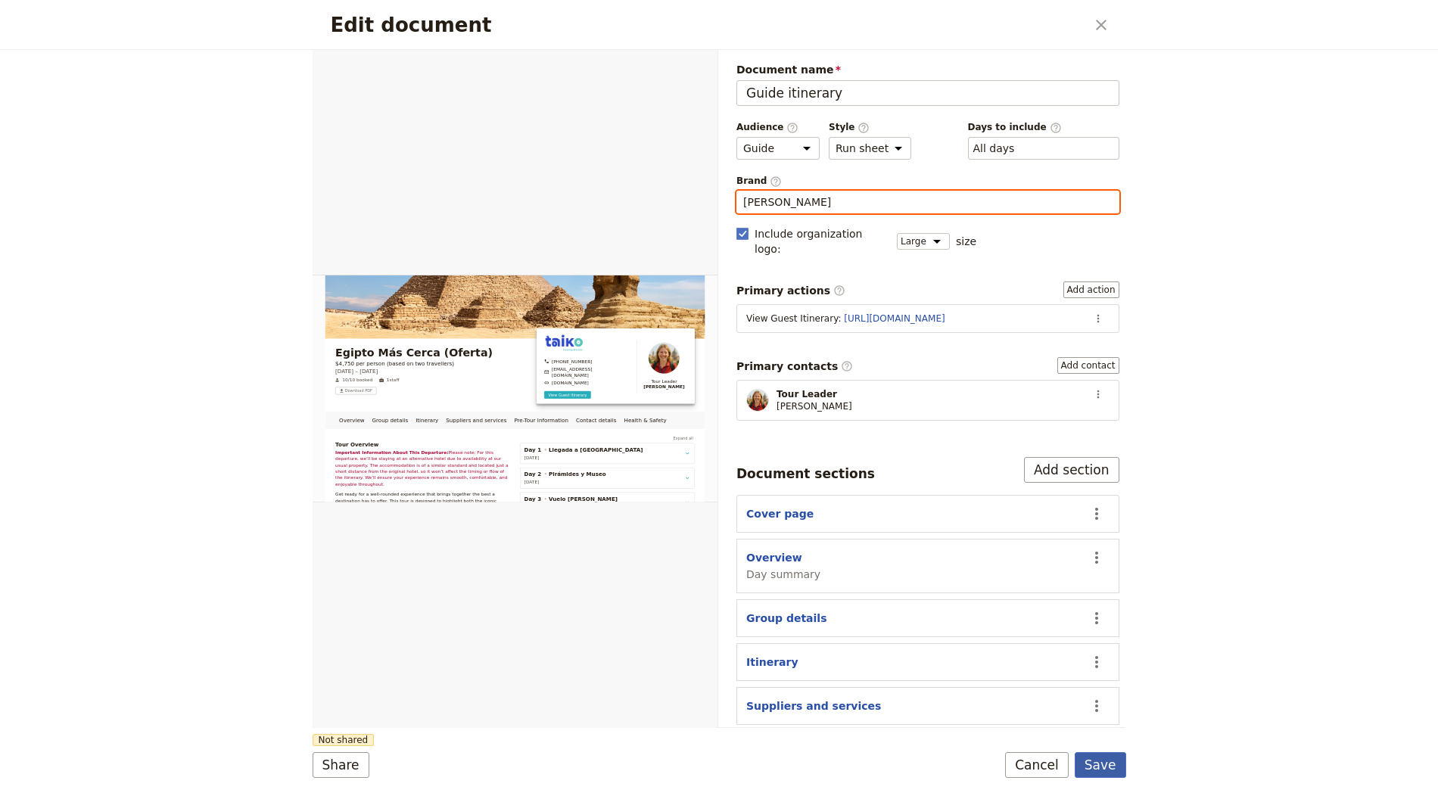
type input "Taiko Touroperador"
click at [1107, 774] on button "Save" at bounding box center [1100, 765] width 51 height 26
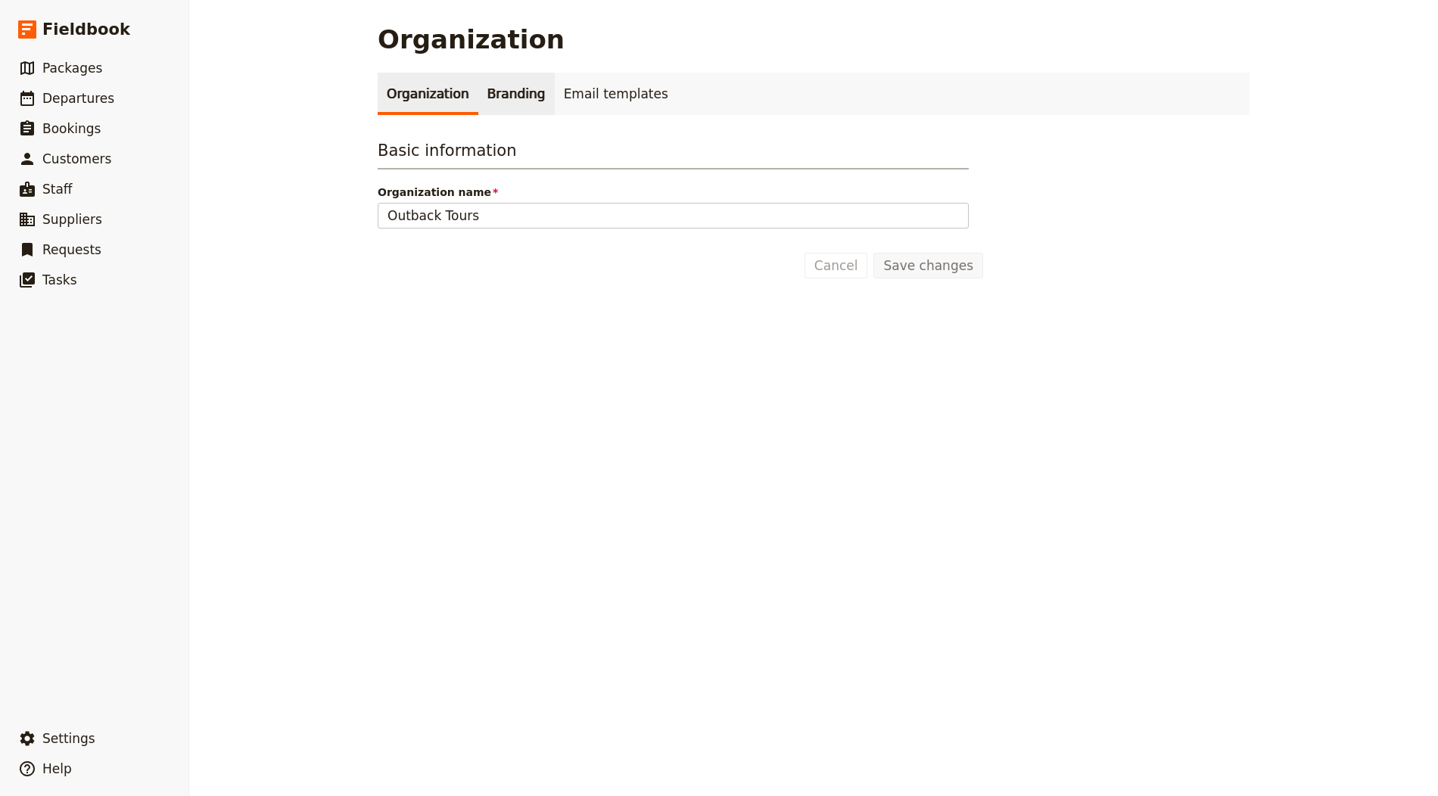
click at [518, 101] on link "Branding" at bounding box center [516, 94] width 76 height 42
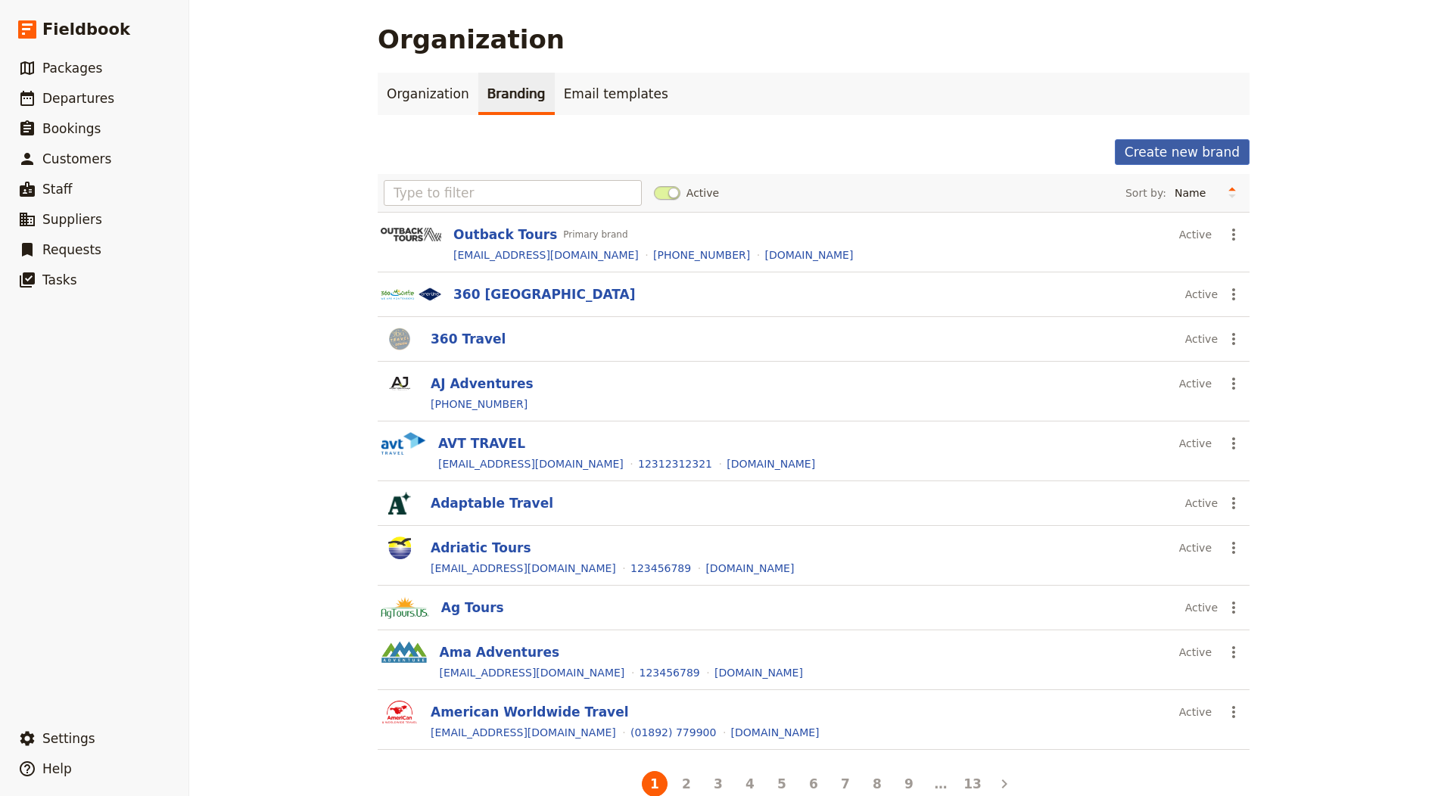
click at [1182, 160] on button "Create new brand" at bounding box center [1182, 152] width 135 height 26
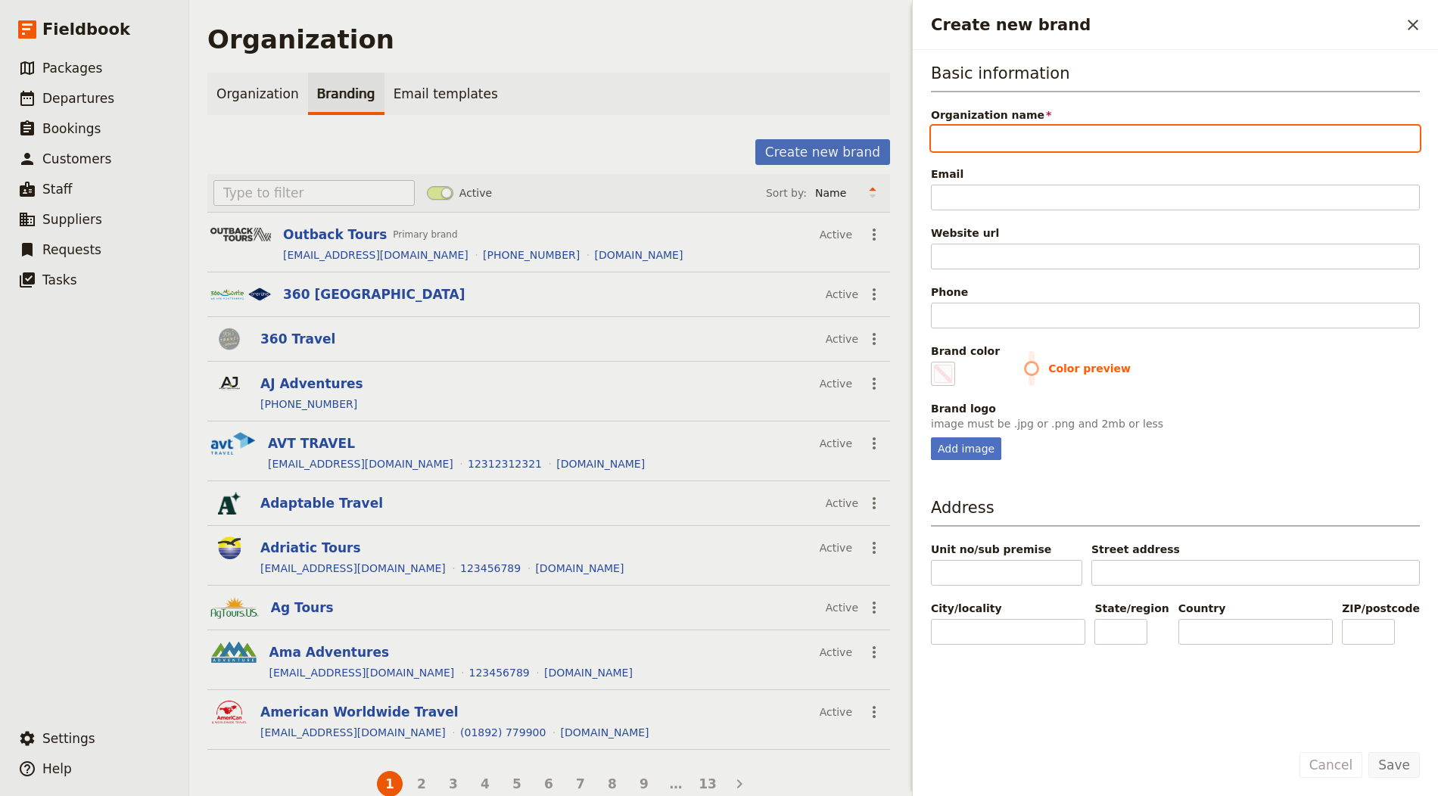
click at [1083, 128] on input "Organization name" at bounding box center [1175, 139] width 489 height 26
paste input "Inspire African Safaris"
type input "Inspire African Safaris"
type input "#000000"
type input "Inspire African Safaris"
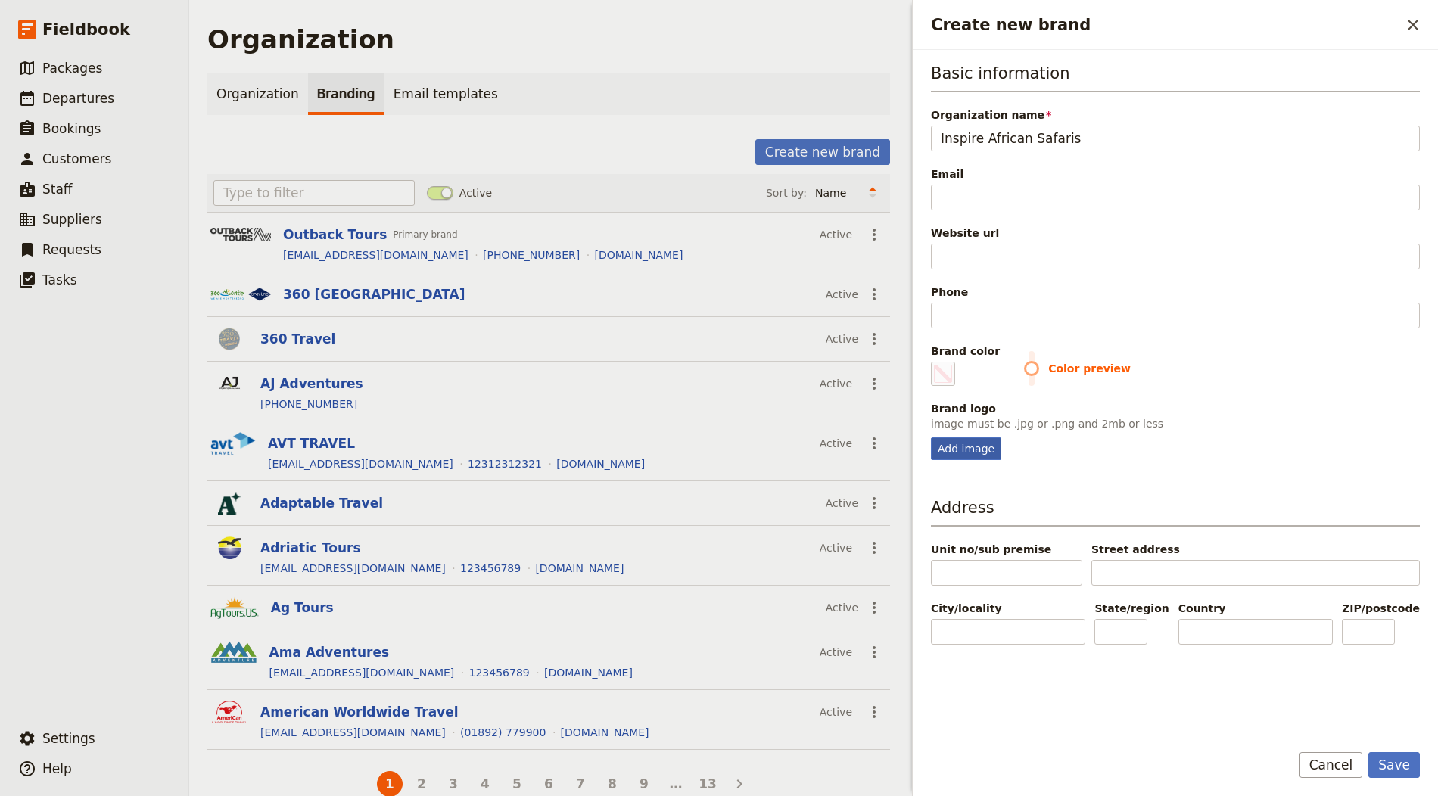
click at [947, 440] on div "Add image" at bounding box center [966, 448] width 70 height 23
click at [931, 437] on input "Add image" at bounding box center [930, 437] width 1 height 1
type input "C:\fakepath\Untitled-700-x-50-px.png"
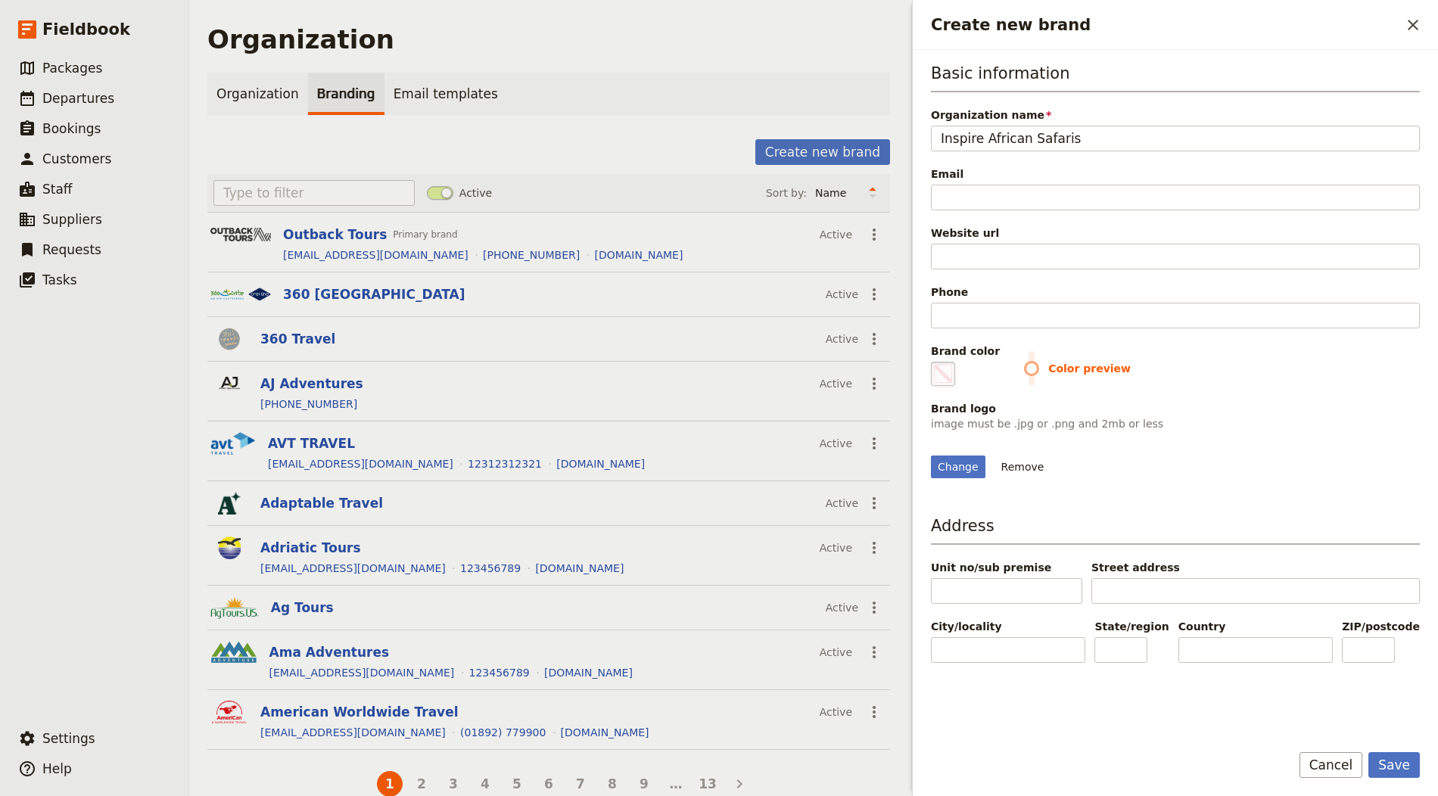
click at [944, 365] on span "Create new brand" at bounding box center [943, 374] width 18 height 18
click at [935, 362] on input "#000000" at bounding box center [934, 361] width 1 height 1
type input "#3c71fe"
click at [1234, 334] on div "Basic information Organization name Inspire African Safaris Email Website url P…" at bounding box center [1175, 270] width 489 height 416
click at [1025, 239] on div "Website url" at bounding box center [1175, 248] width 489 height 44
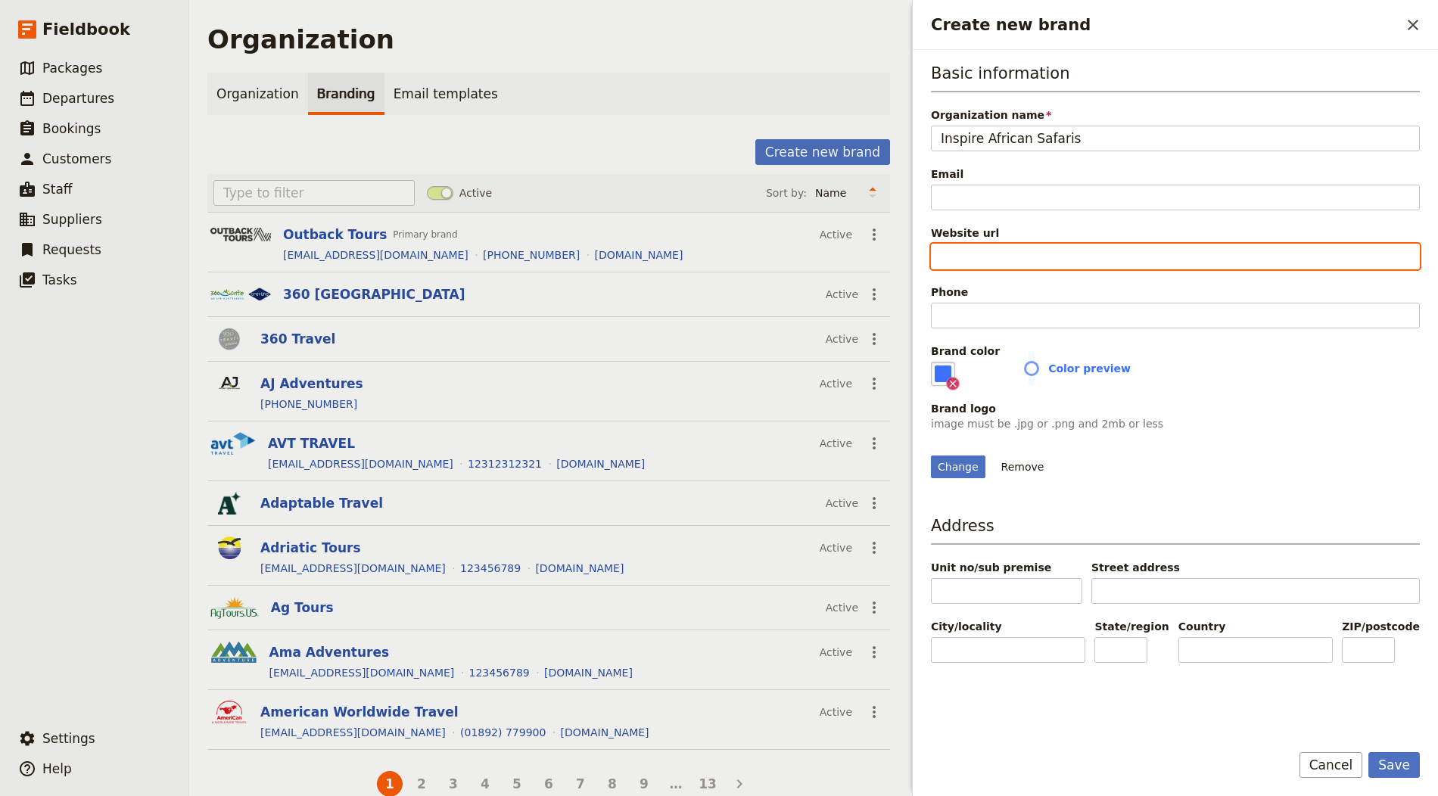
click at [1021, 247] on input "Website url" at bounding box center [1175, 257] width 489 height 26
paste input "https://www.inspiresafaris.com"
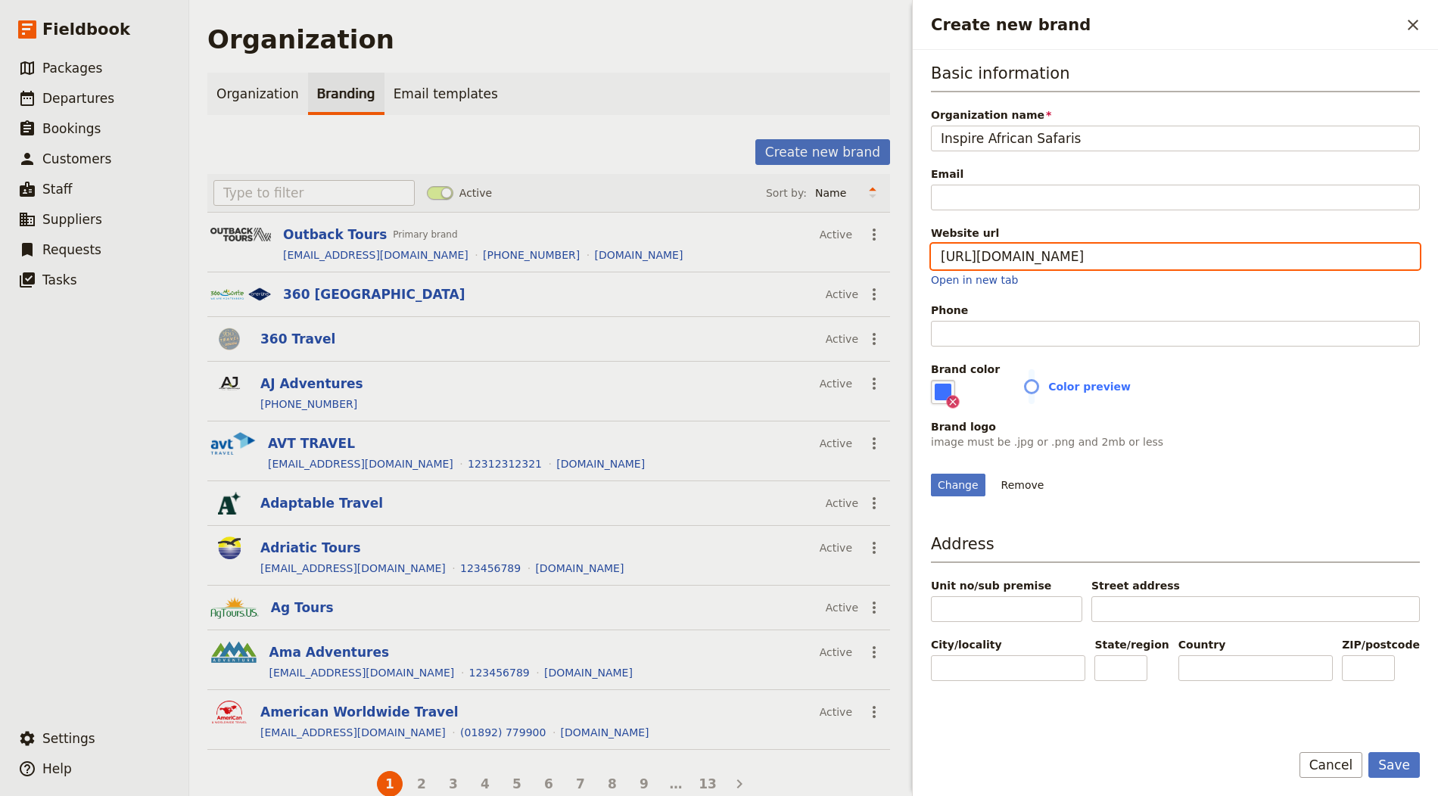
type input "https://www.inspiresafaris.com"
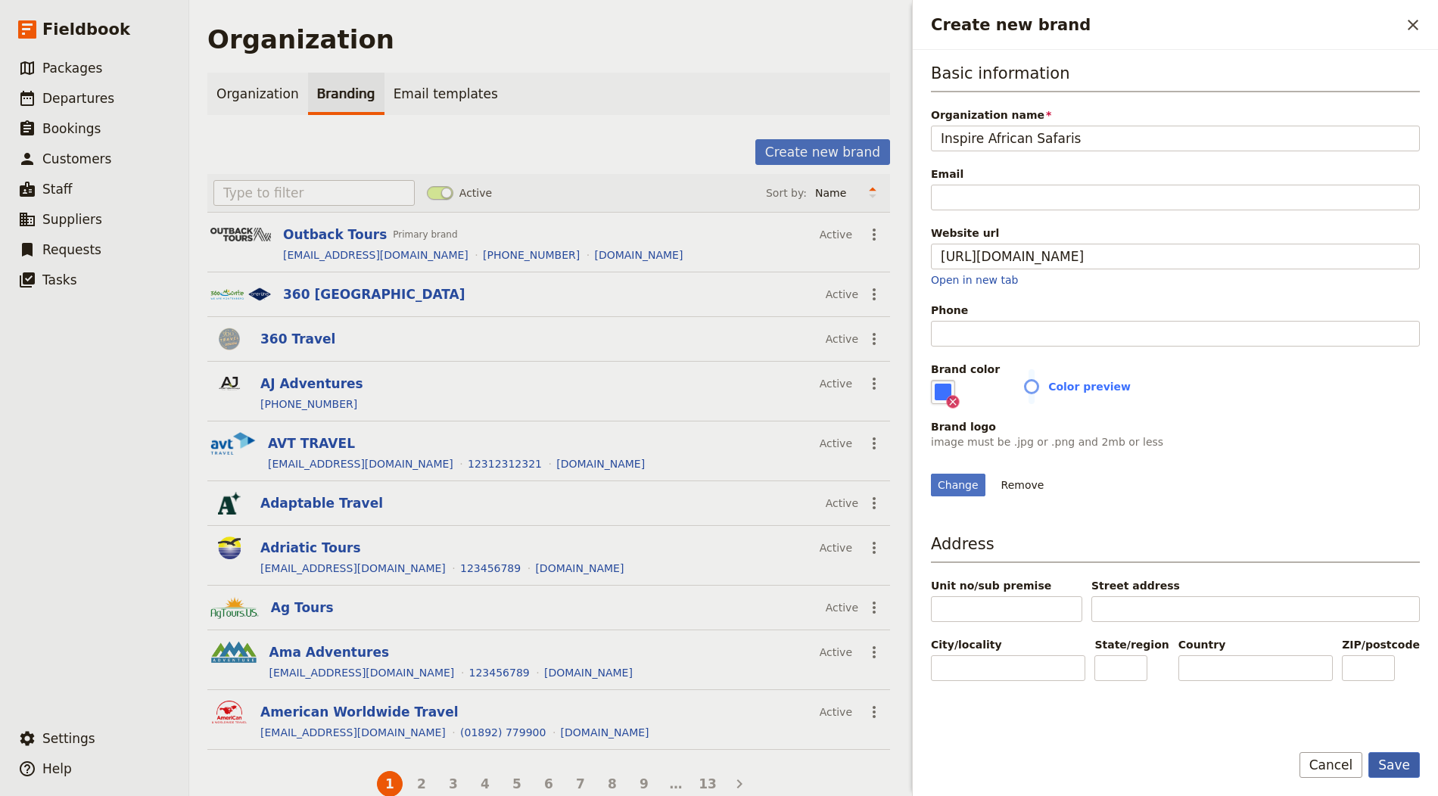
click at [1293, 716] on button "Save" at bounding box center [1393, 765] width 51 height 26
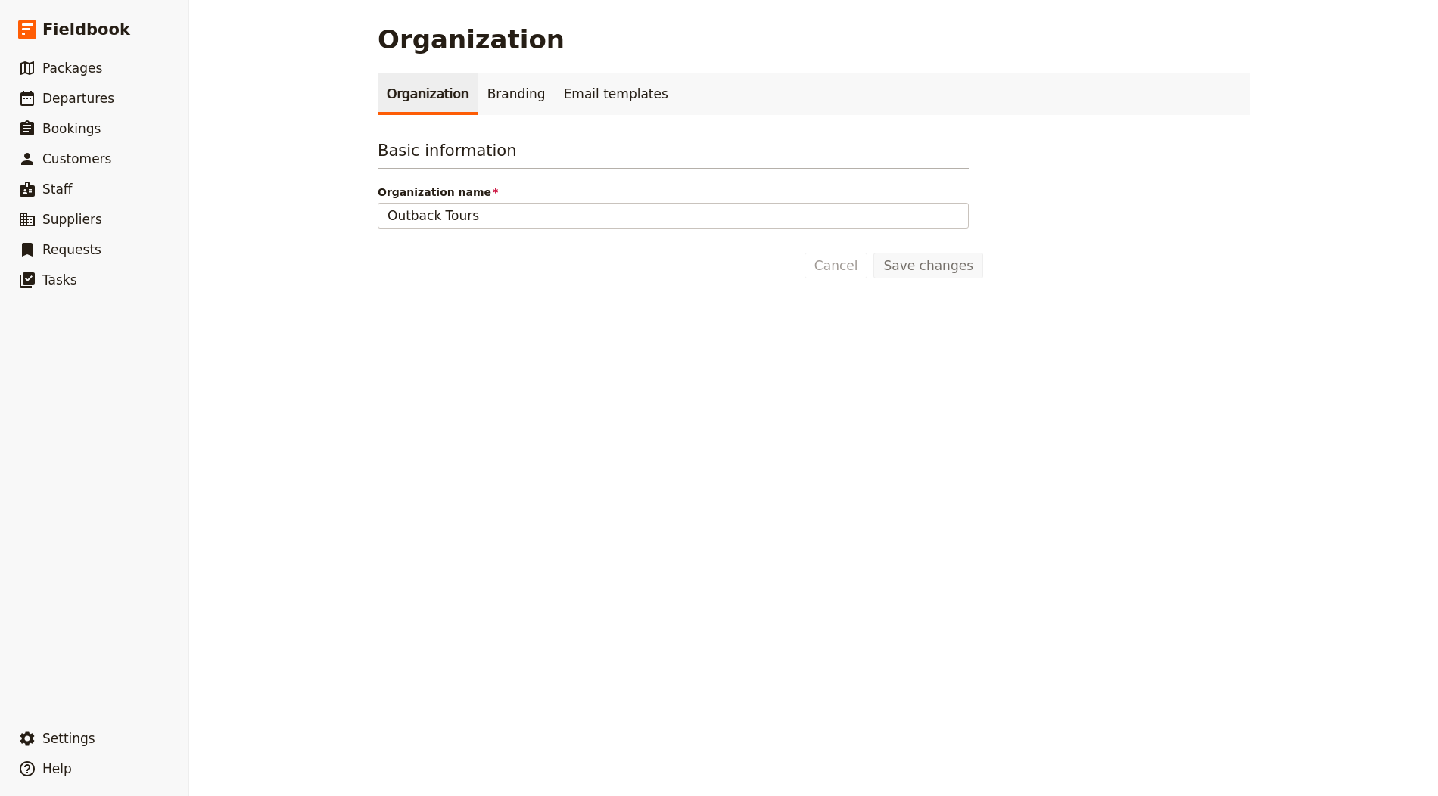
click at [484, 70] on main "Organization Organization Branding Email templates Basic information Organizati…" at bounding box center [813, 151] width 908 height 303
click at [502, 91] on link "Branding" at bounding box center [516, 94] width 76 height 42
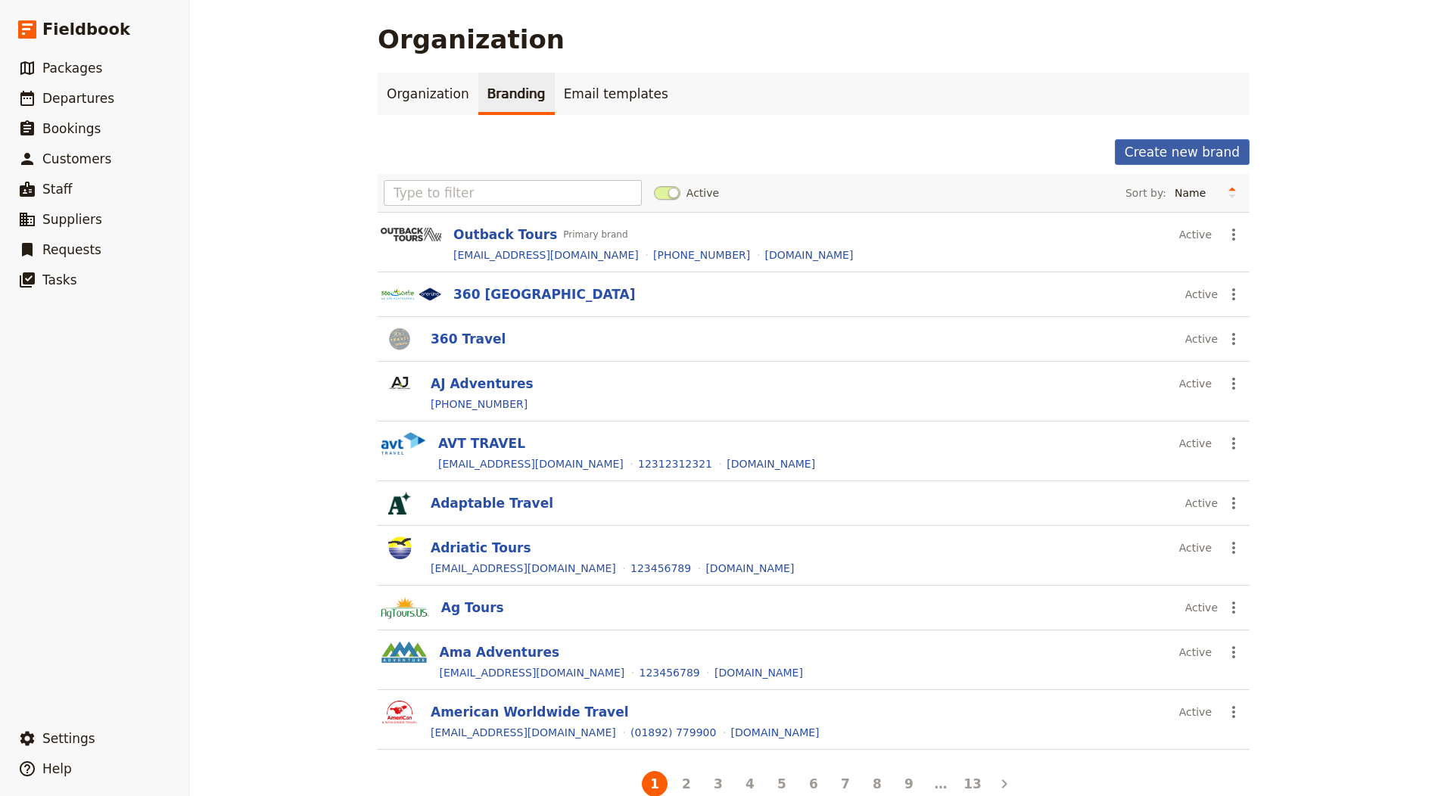
click at [1180, 152] on button "Create new brand" at bounding box center [1182, 152] width 135 height 26
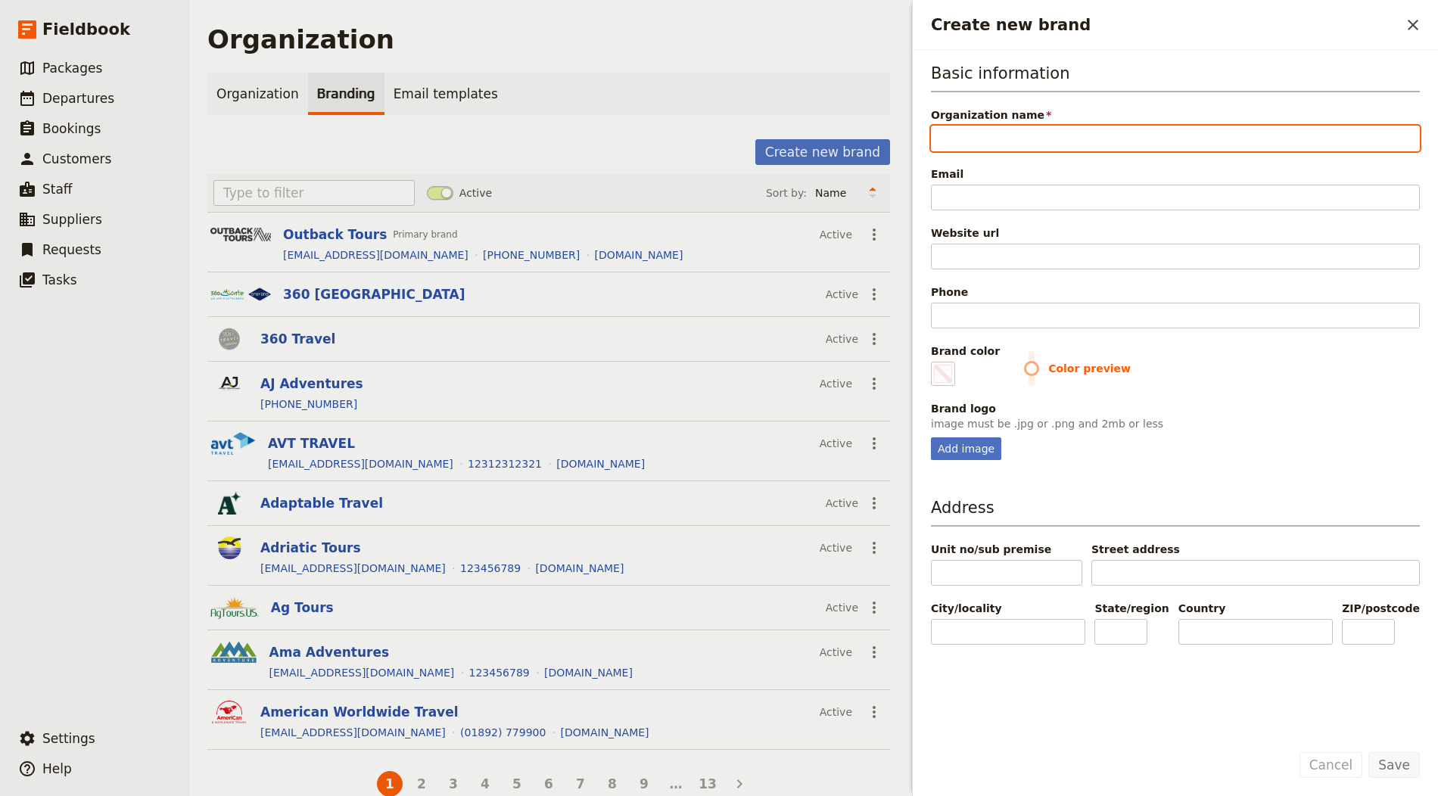
click at [1032, 138] on input "Organization name" at bounding box center [1175, 139] width 489 height 26
paste input "Taiko Touroperador"
type input "Taiko Touroperador"
type input "#000000"
type input "Taiko Touroperador"
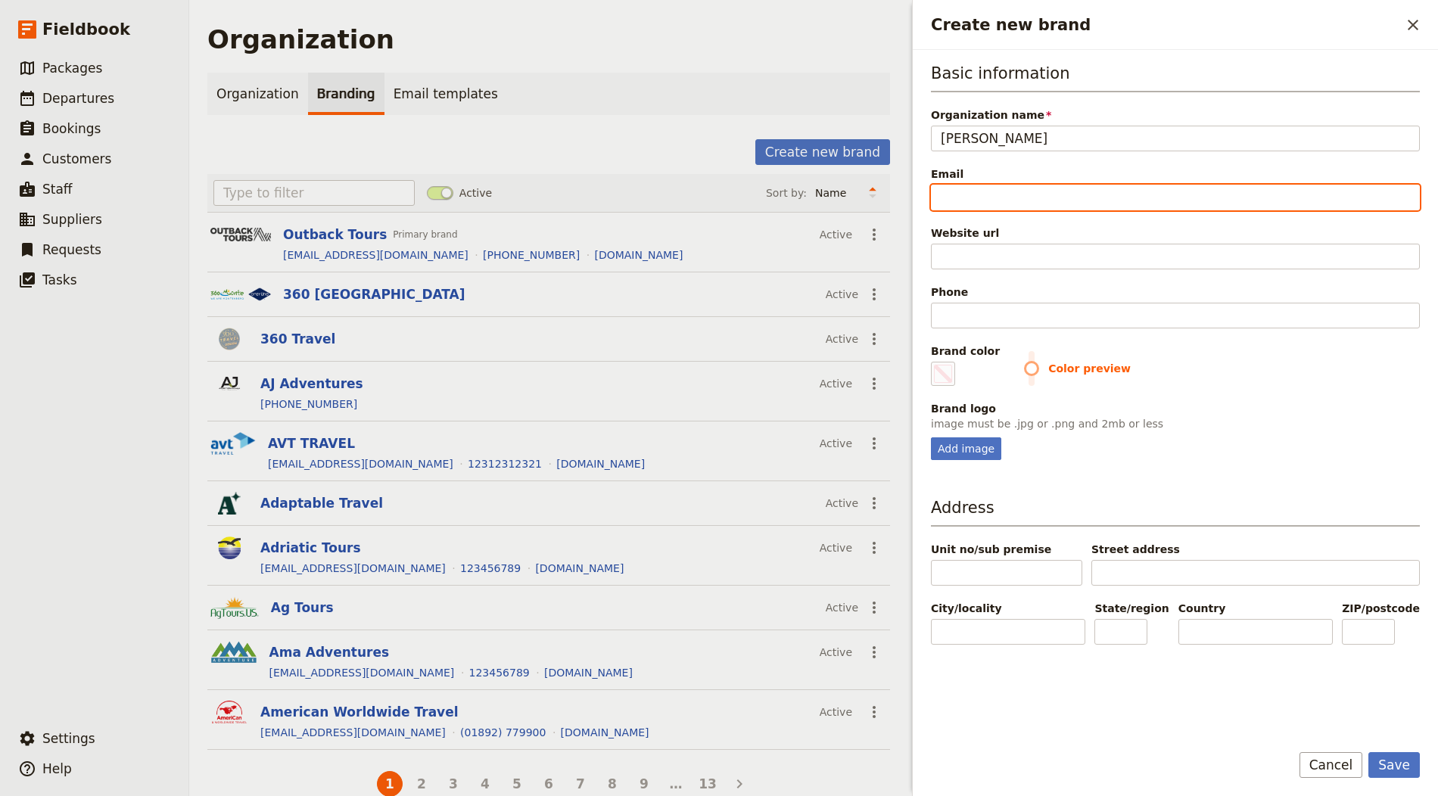
click at [1064, 190] on input "Email" at bounding box center [1175, 198] width 489 height 26
paste input "[EMAIL_ADDRESS][DOMAIN_NAME]"
type input "[EMAIL_ADDRESS][DOMAIN_NAME]"
type input "#000000"
type input "[EMAIL_ADDRESS][DOMAIN_NAME]"
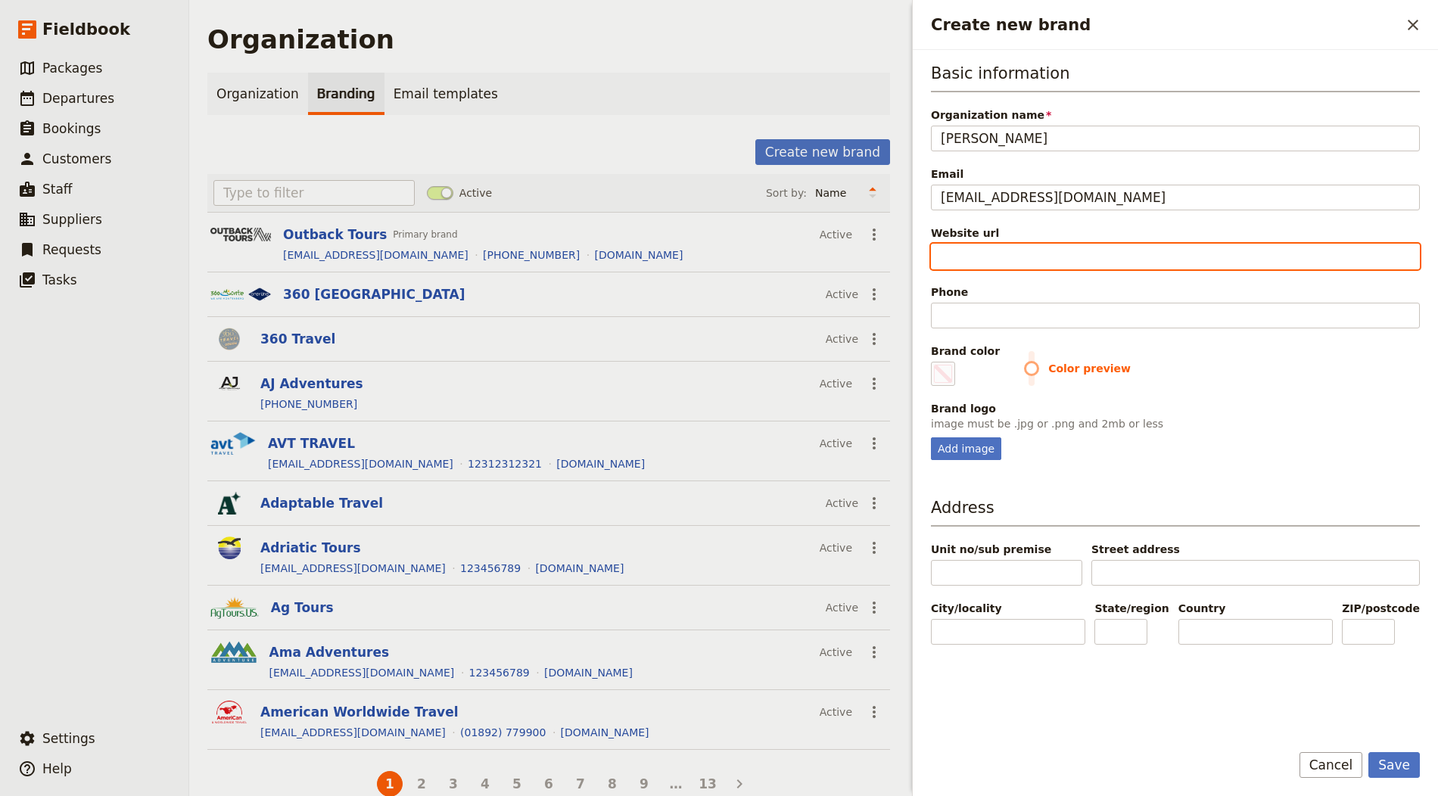
click at [1036, 265] on input "Website url" at bounding box center [1175, 257] width 489 height 26
paste input "https://taikoviajes.com"
type input "https://taikoviajes.com"
type input "#000000"
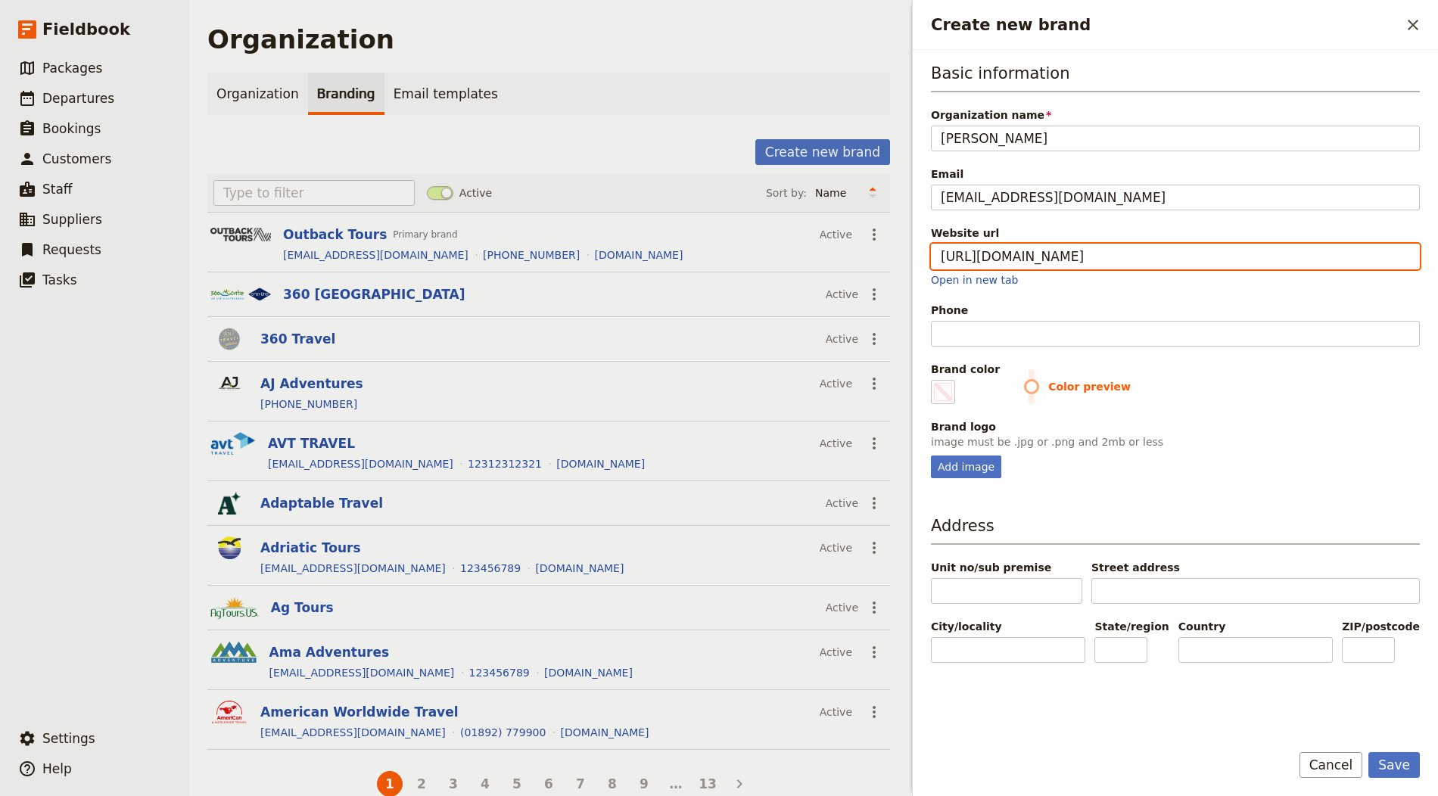
type input "https://taikoviajes.com"
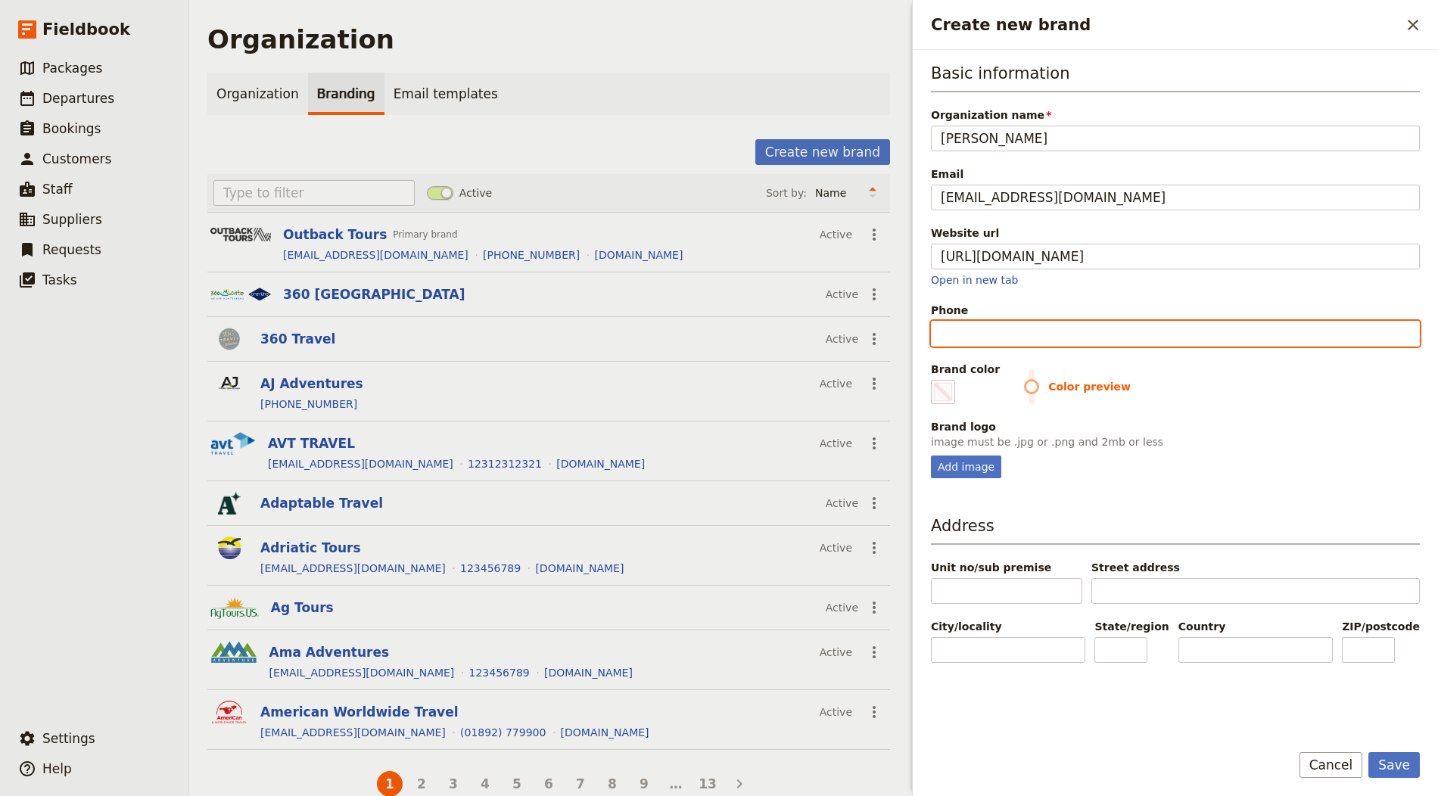
type input "#000000"
click at [998, 332] on input "Phone" at bounding box center [1175, 334] width 489 height 26
paste input "+34 987 583 046"
type input "+34 987 583 046"
type input "#000000"
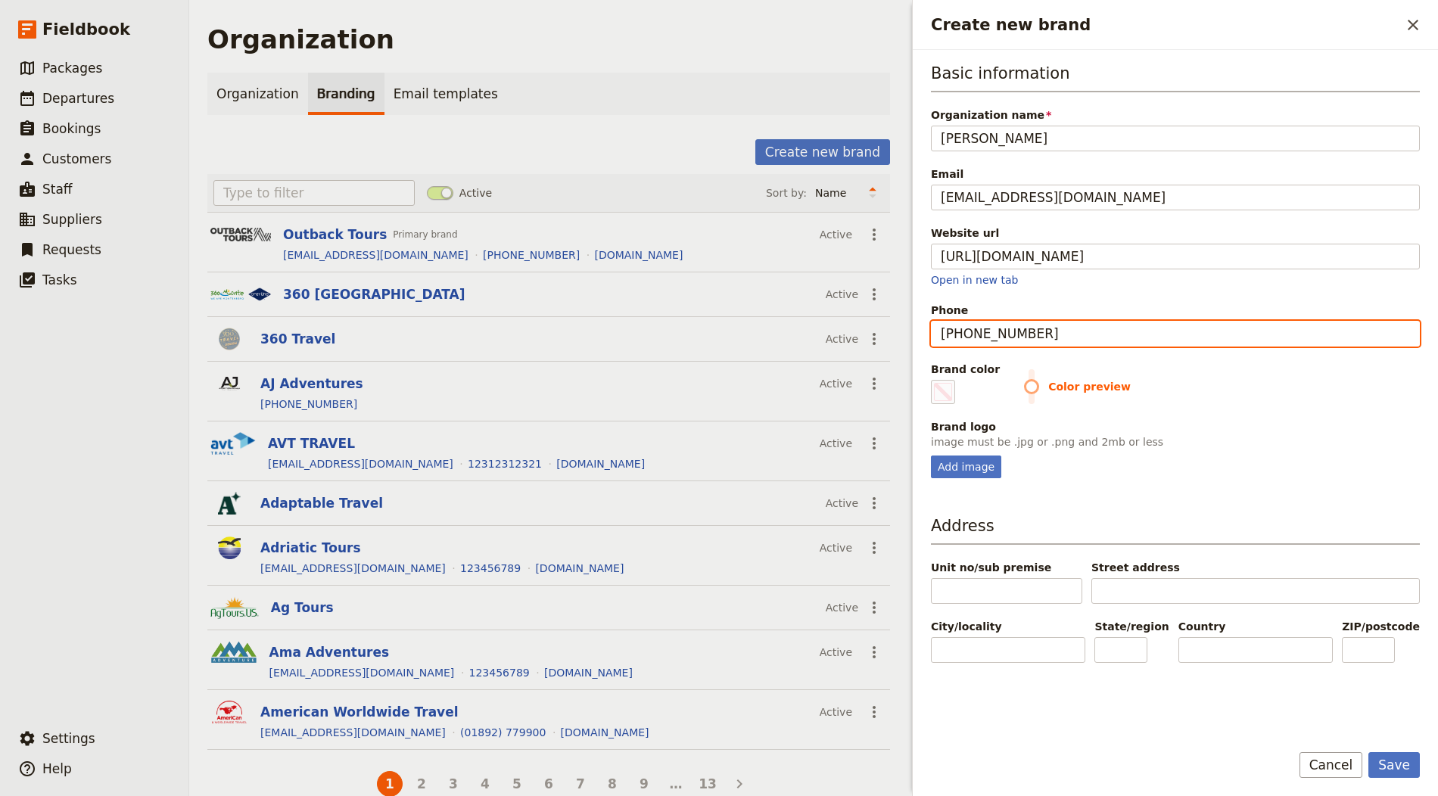
type input "+34 987 583 046"
click at [940, 389] on span "Create new brand" at bounding box center [943, 392] width 18 height 18
click at [935, 380] on input "#000000" at bounding box center [934, 379] width 1 height 1
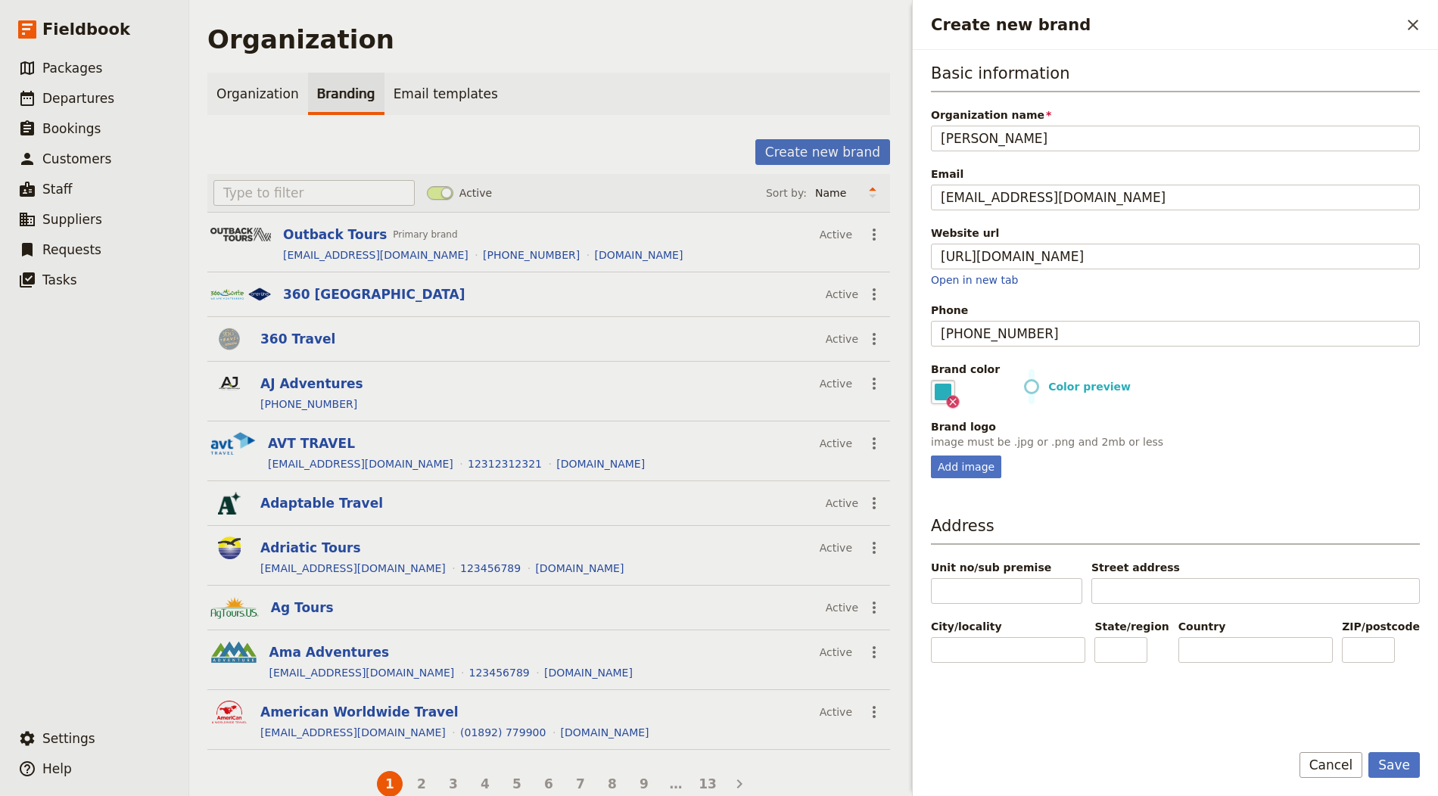
type input "#28aeba"
drag, startPoint x: 1205, startPoint y: 295, endPoint x: 1149, endPoint y: 359, distance: 85.3
click at [1206, 296] on div "Basic information Organization name Taiko Touroperador Email hola@taikoviajes.c…" at bounding box center [1175, 270] width 489 height 416
click at [945, 460] on div "Add image" at bounding box center [966, 467] width 70 height 23
click at [931, 456] on input "Add image" at bounding box center [930, 455] width 1 height 1
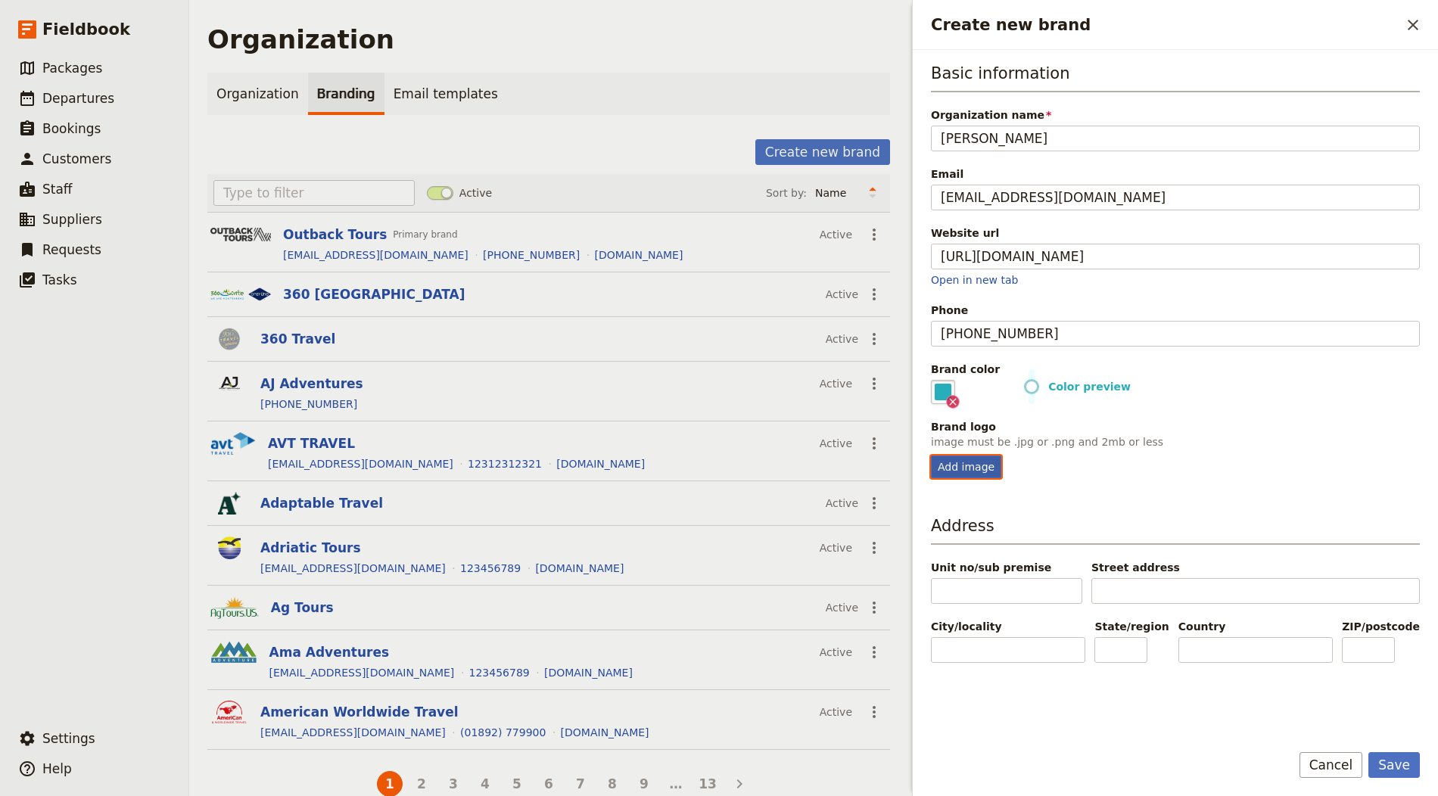
type input "C:\fakepath\logo-header.png"
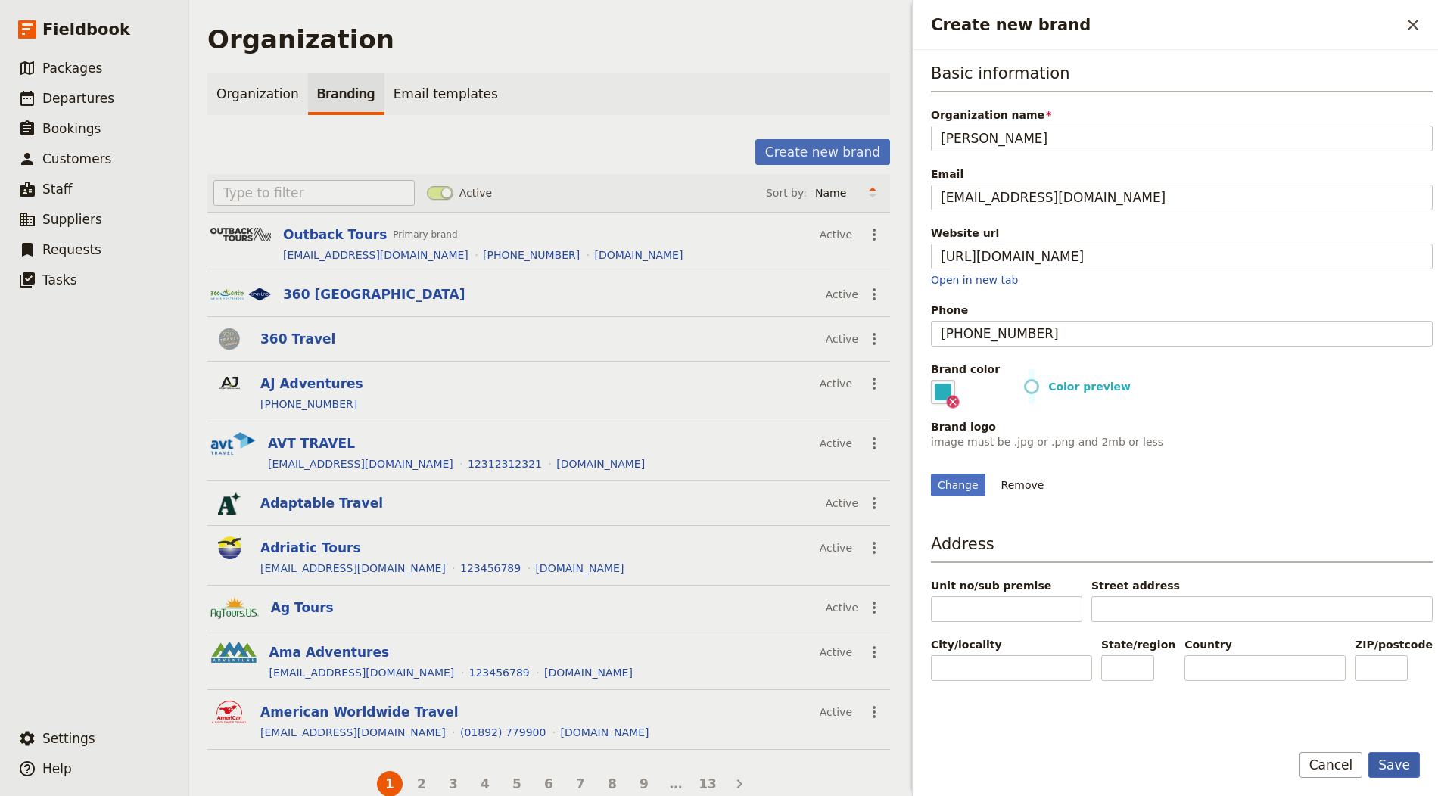
click at [1293, 716] on button "Save" at bounding box center [1393, 765] width 51 height 26
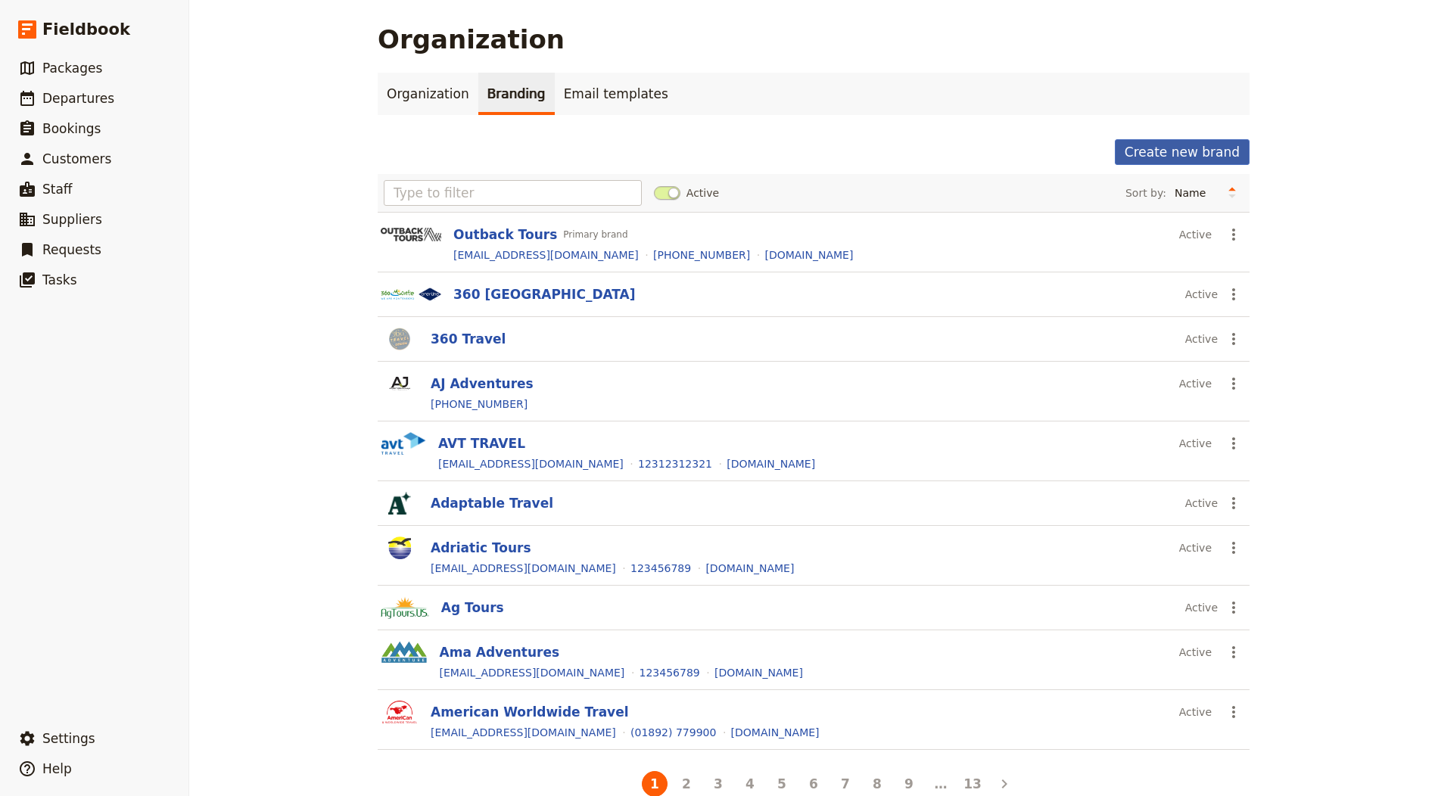
click at [1174, 151] on button "Create new brand" at bounding box center [1182, 152] width 135 height 26
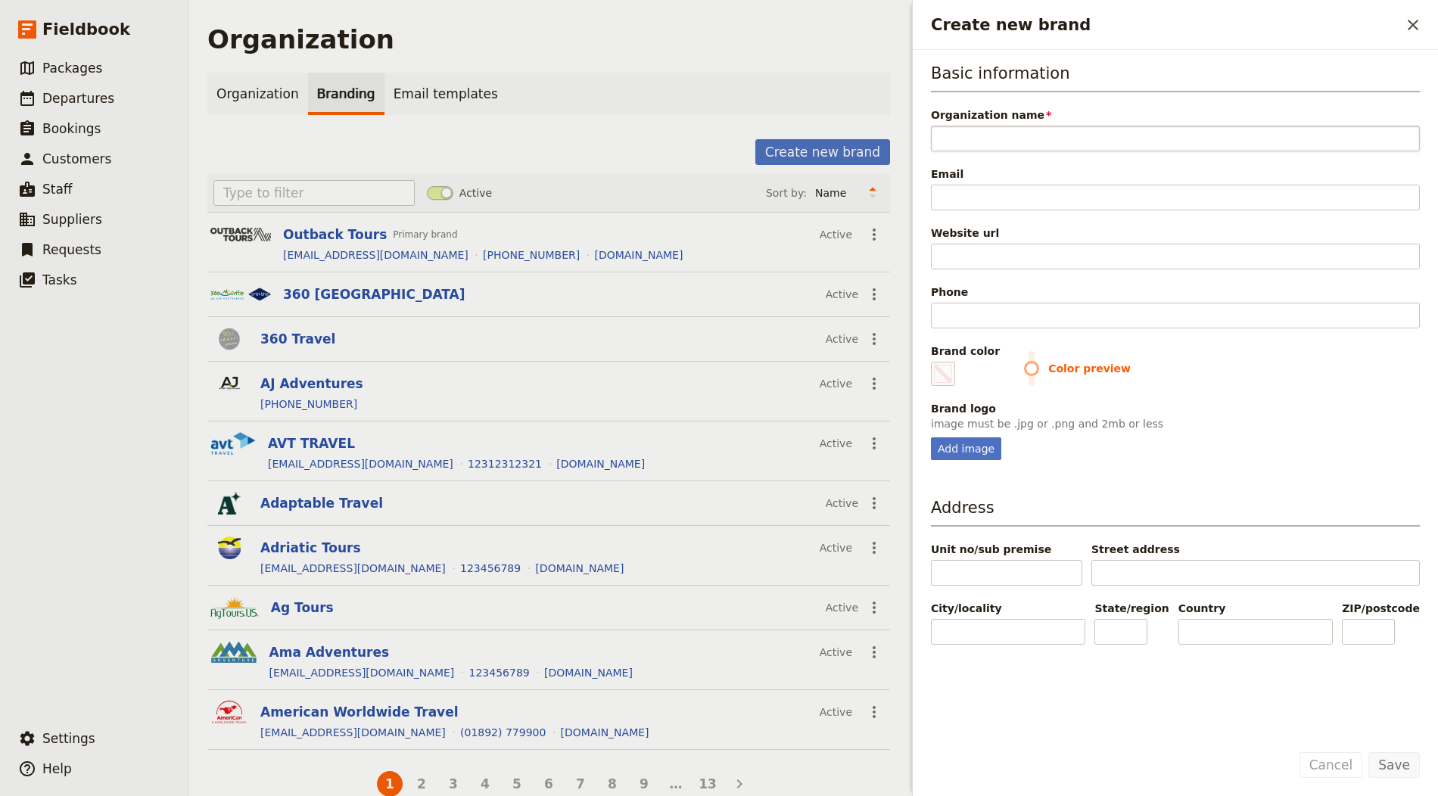
type input "Political Tours"
type input "#000000"
type input "Political Tours"
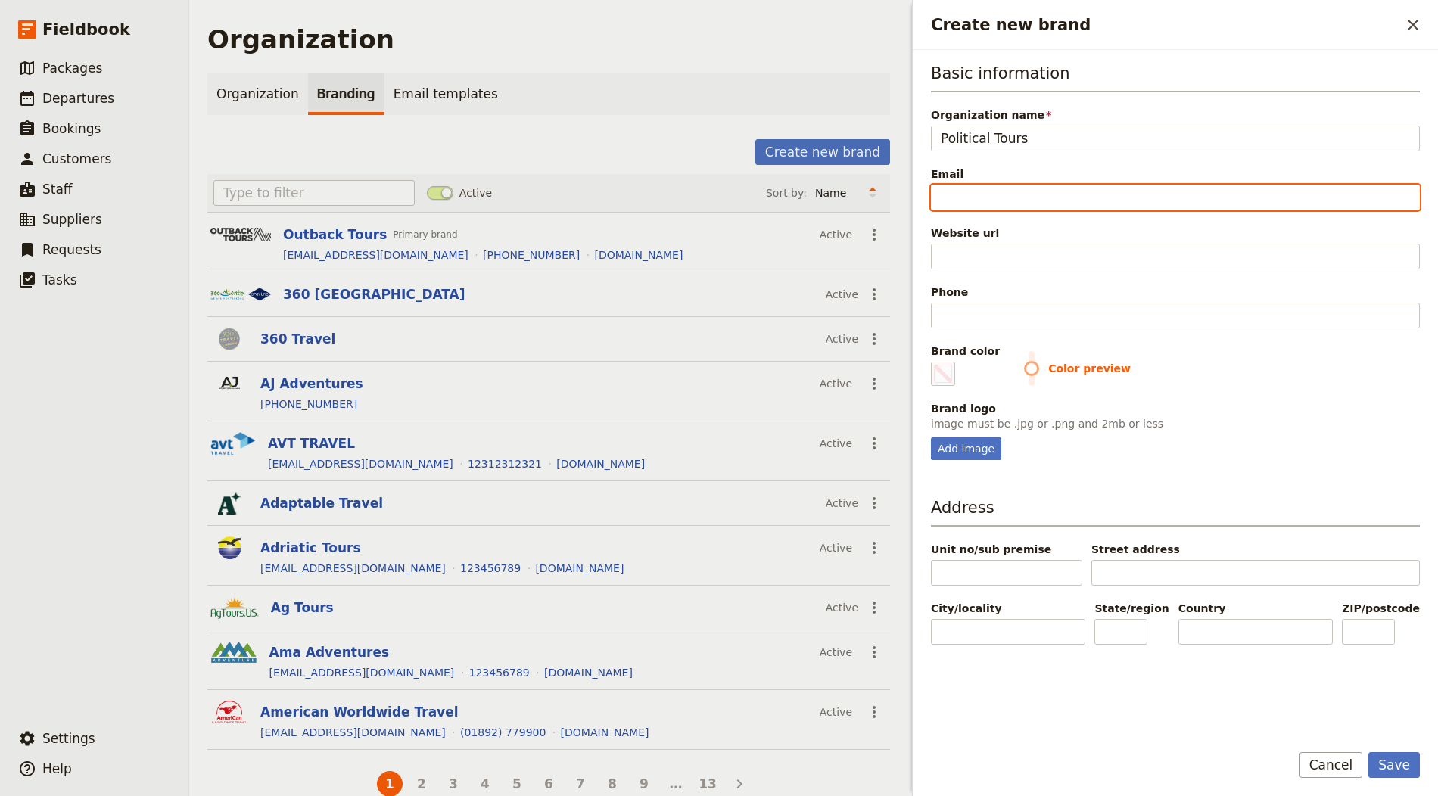
click at [1034, 192] on input "Email" at bounding box center [1175, 198] width 489 height 26
paste input "info@politicaltours.com"
type input "info@politicaltours.com"
type input "#000000"
type input "info@politicaltours.com"
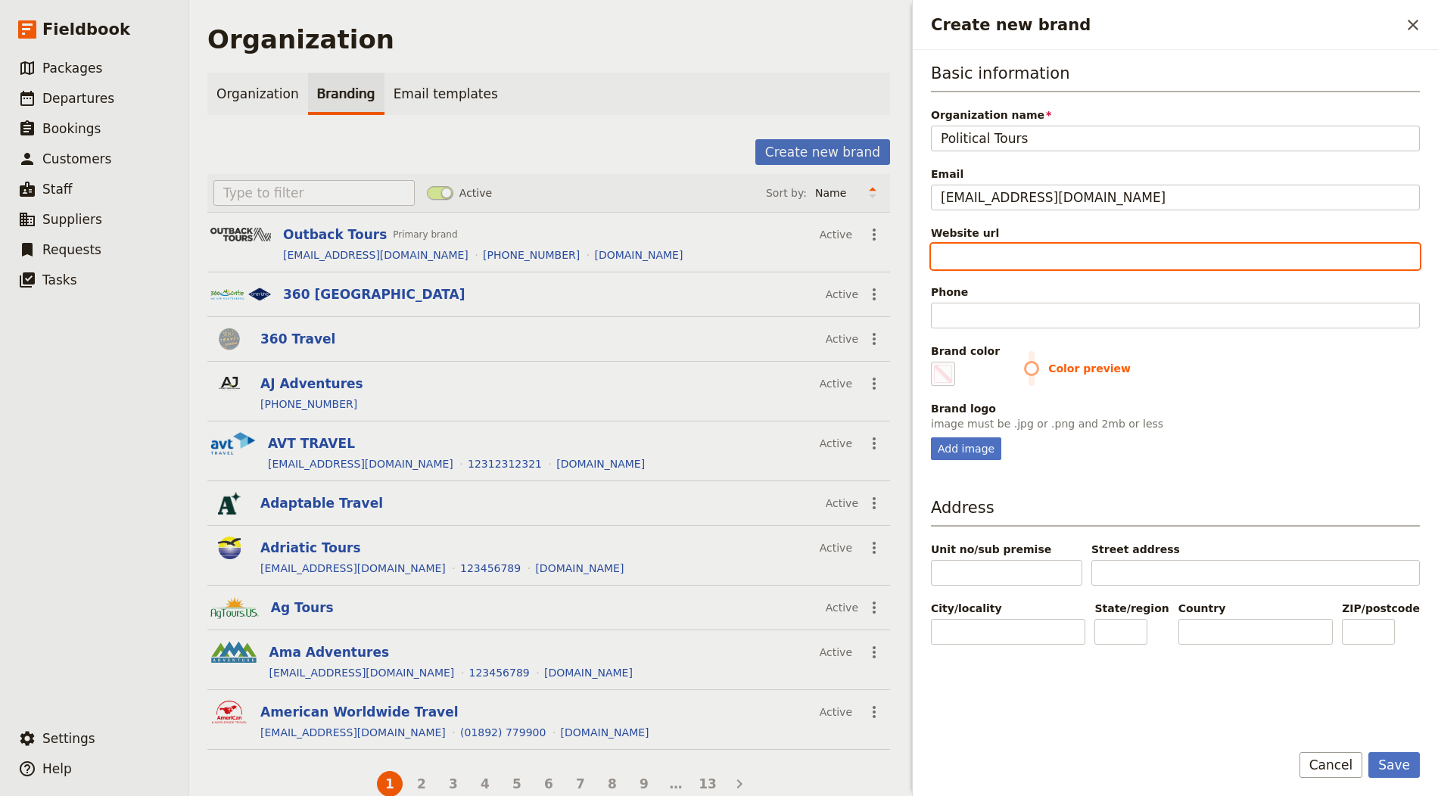
click at [1016, 249] on input "Website url" at bounding box center [1175, 257] width 489 height 26
paste input "https://www.politicaltours.com"
type input "https://www.politicaltours.com"
type input "#000000"
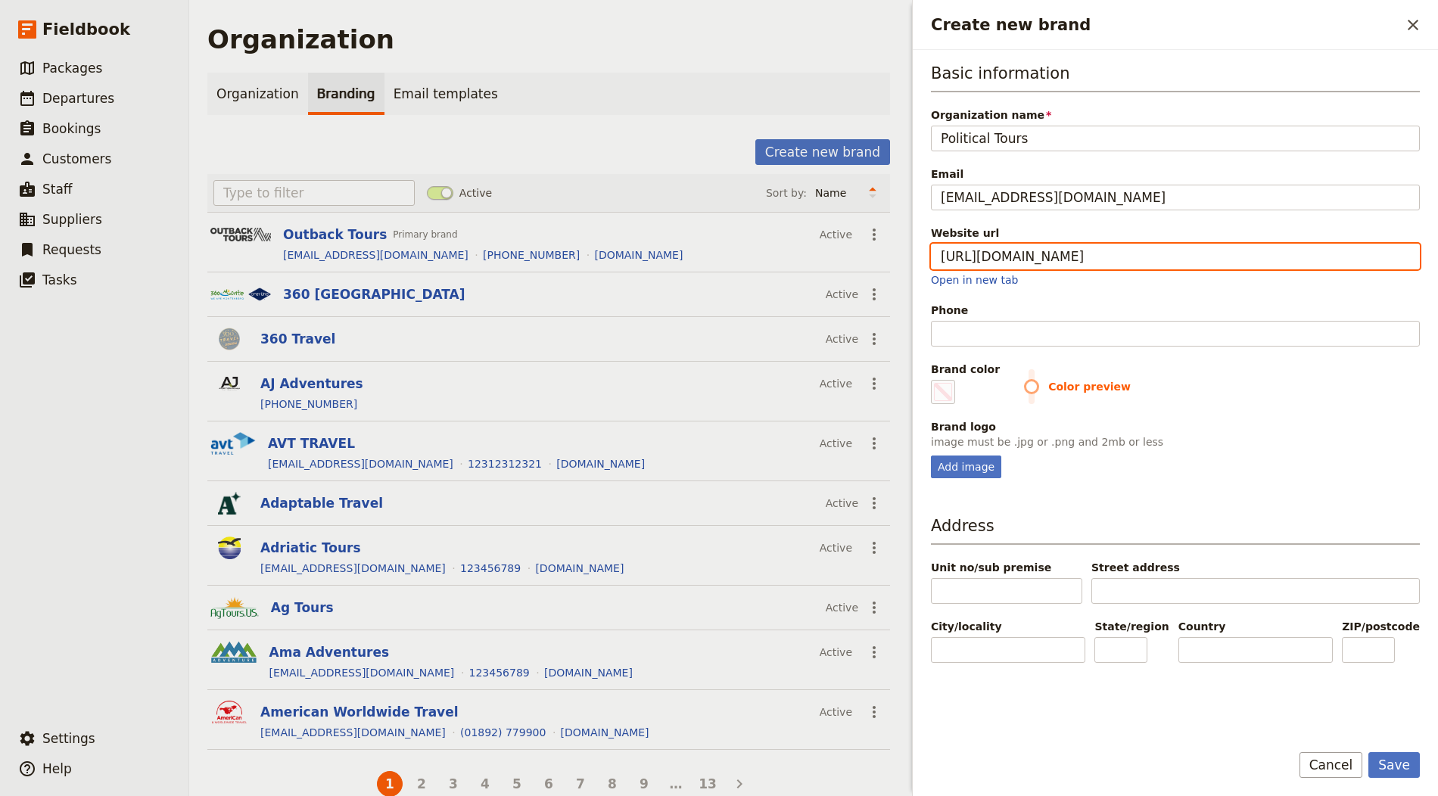
type input "https://www.politicaltours.com"
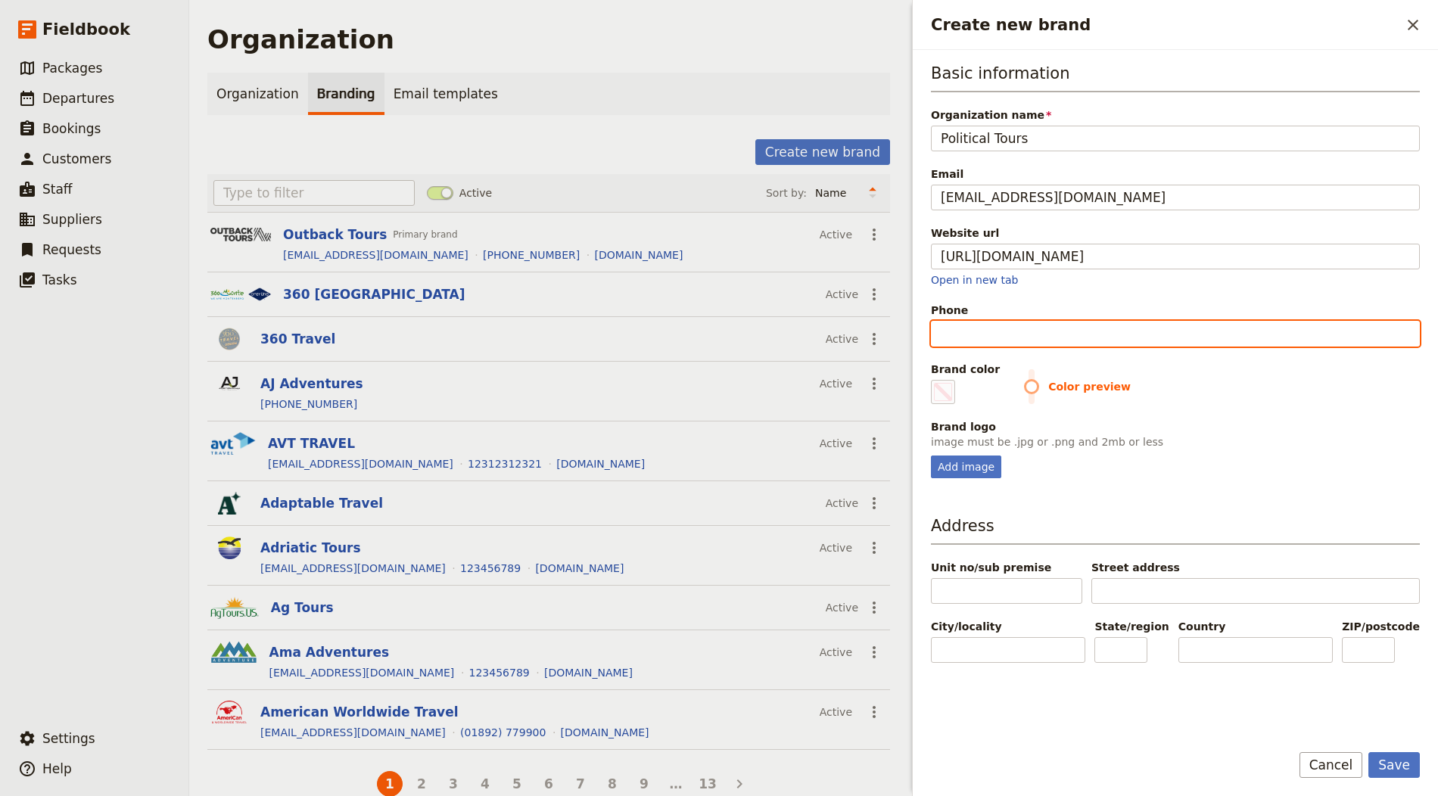
type input "#000000"
click at [1041, 331] on input "Phone" at bounding box center [1175, 334] width 489 height 26
paste input "+44 843 289 2349"
type input "+44 843 289 2349"
type input "#000000"
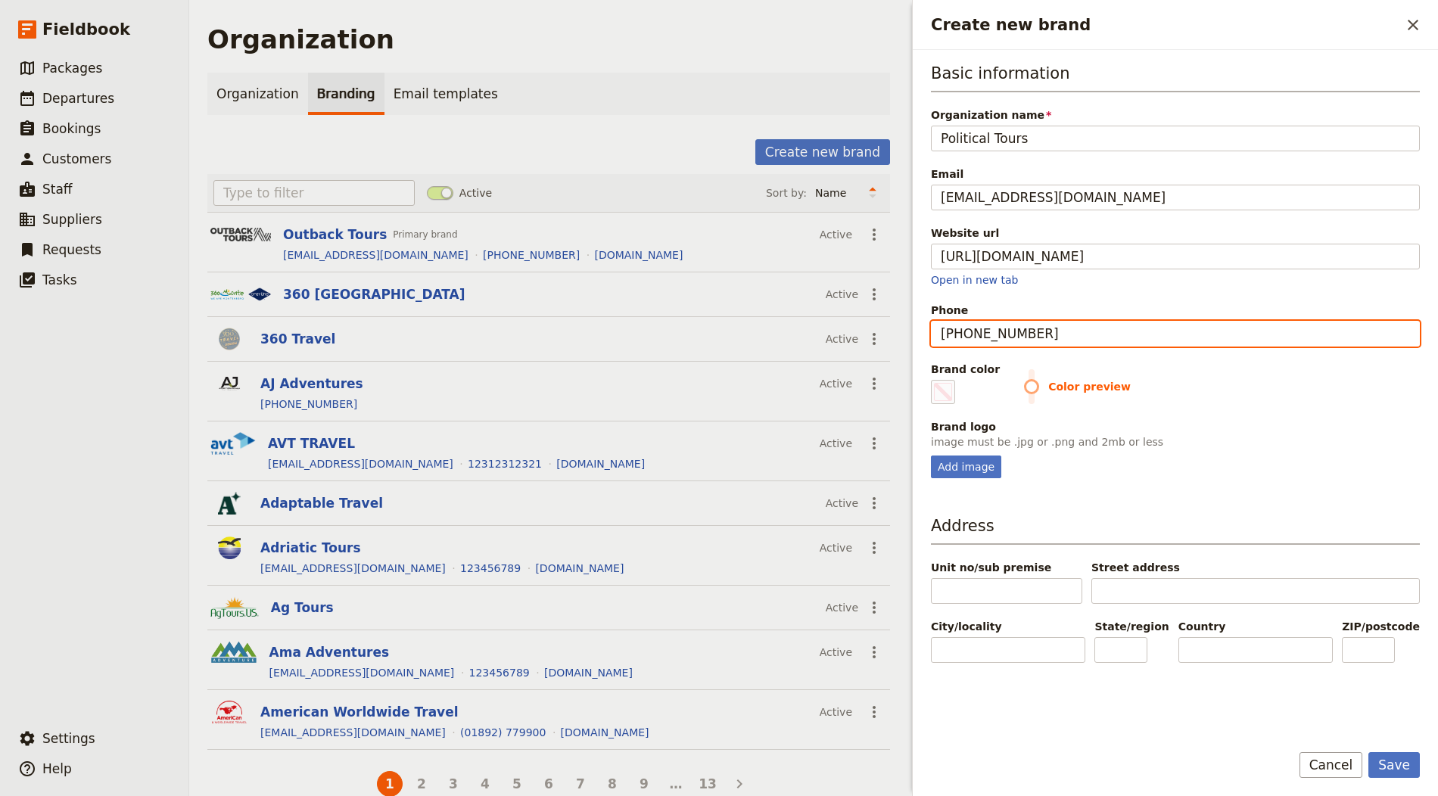
type input "+44 843 289 2349"
click at [943, 383] on span "Create new brand" at bounding box center [943, 392] width 18 height 18
click at [935, 380] on input "#000000" at bounding box center [934, 379] width 1 height 1
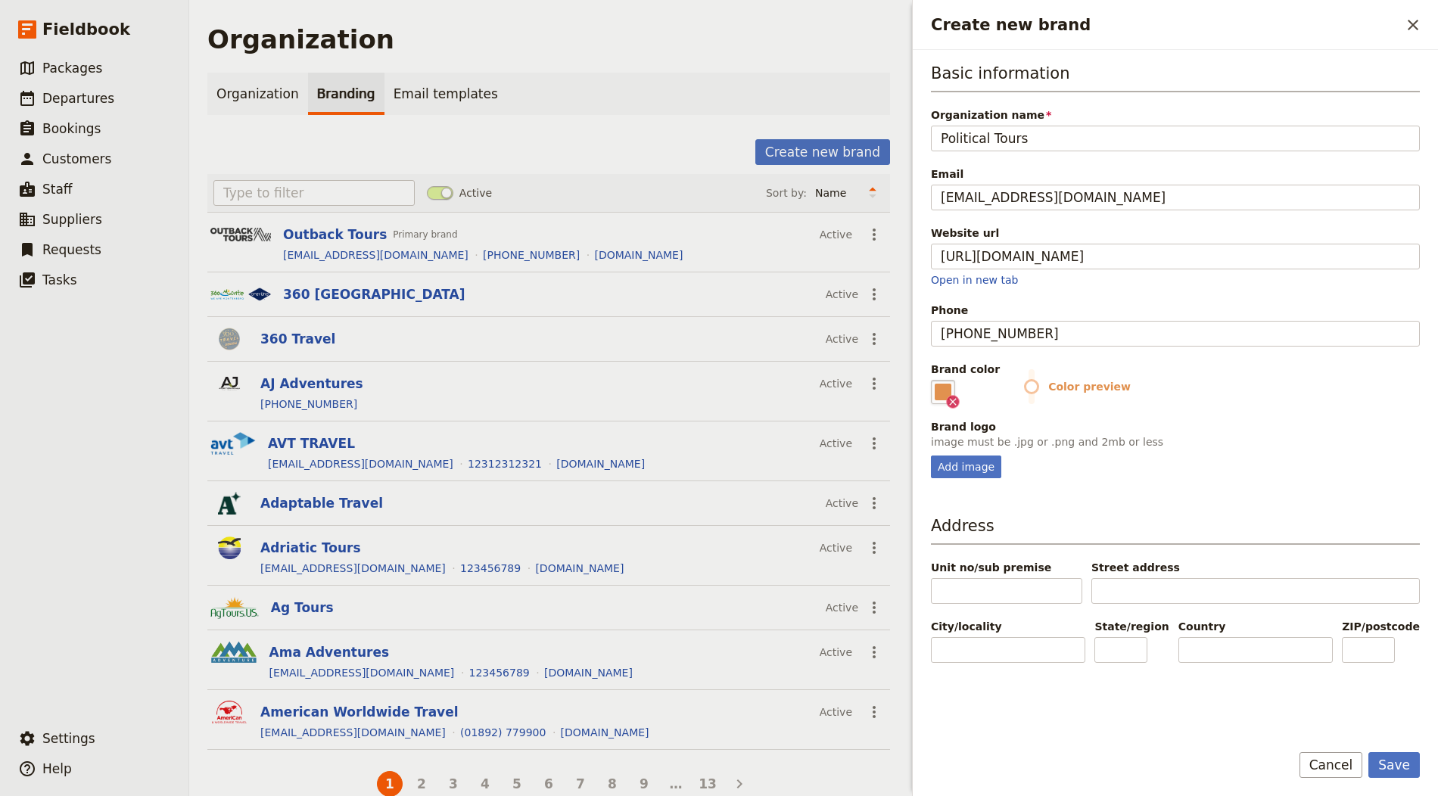
type input "#e1914f"
click at [1227, 362] on div "Brand color #e1914f Color preview" at bounding box center [1175, 383] width 489 height 42
click at [944, 477] on div "Basic information Organization name Political Tours Email info@politicaltours.c…" at bounding box center [1175, 395] width 489 height 666
click at [950, 471] on div "Add image" at bounding box center [966, 467] width 70 height 23
click at [931, 456] on input "Add image" at bounding box center [930, 455] width 1 height 1
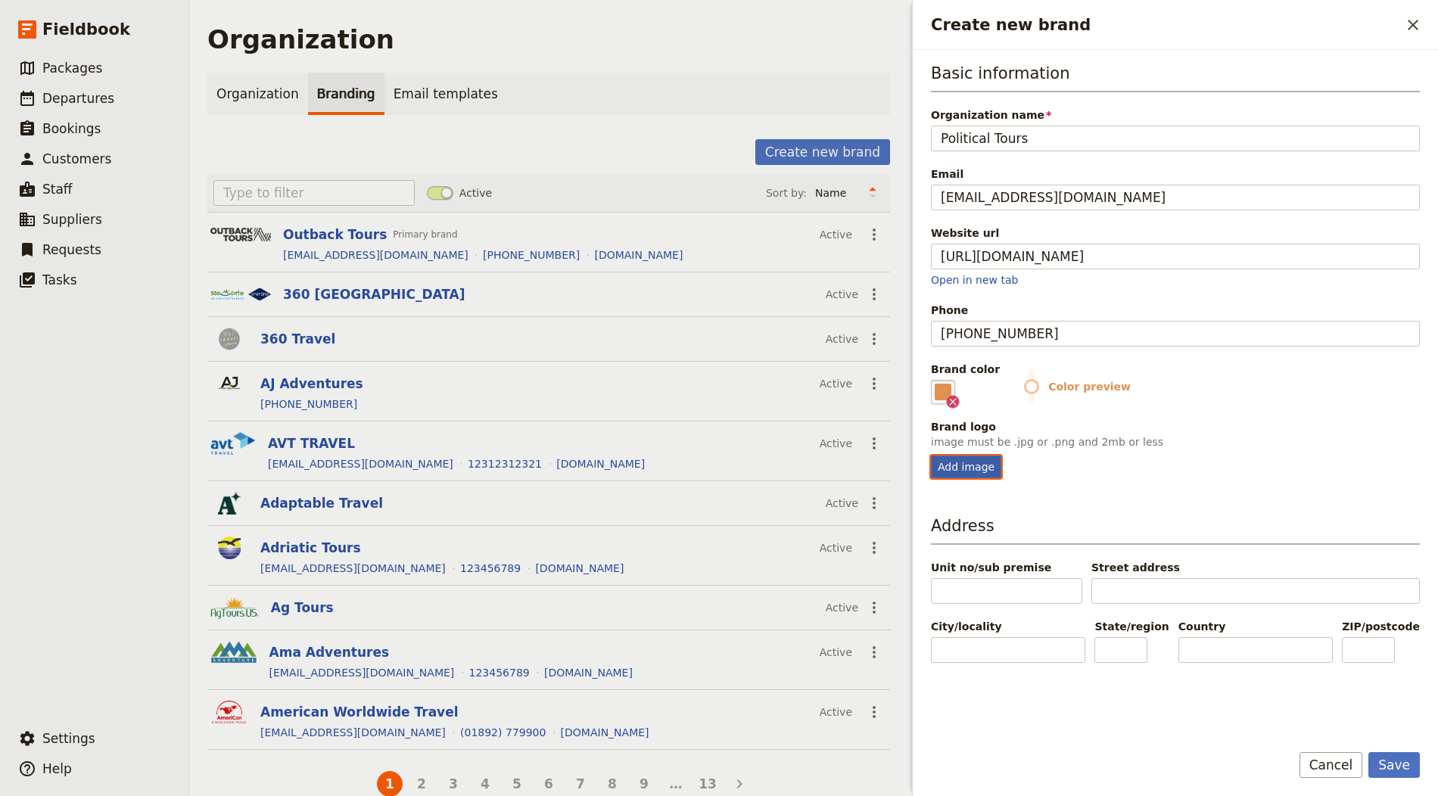
type input "C:\fakepath\political-tours-logo-2024.png"
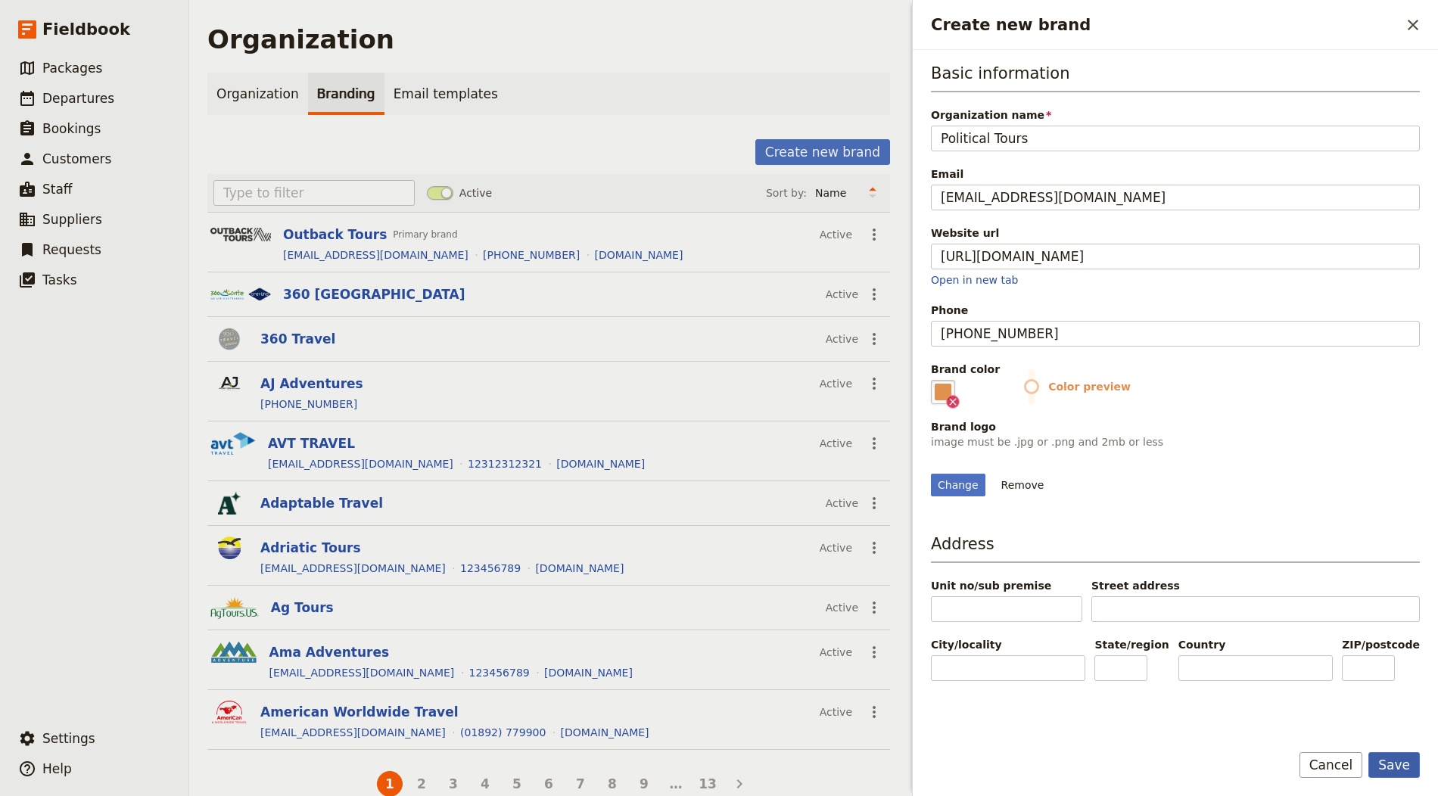
click at [1293, 716] on button "Save" at bounding box center [1393, 765] width 51 height 26
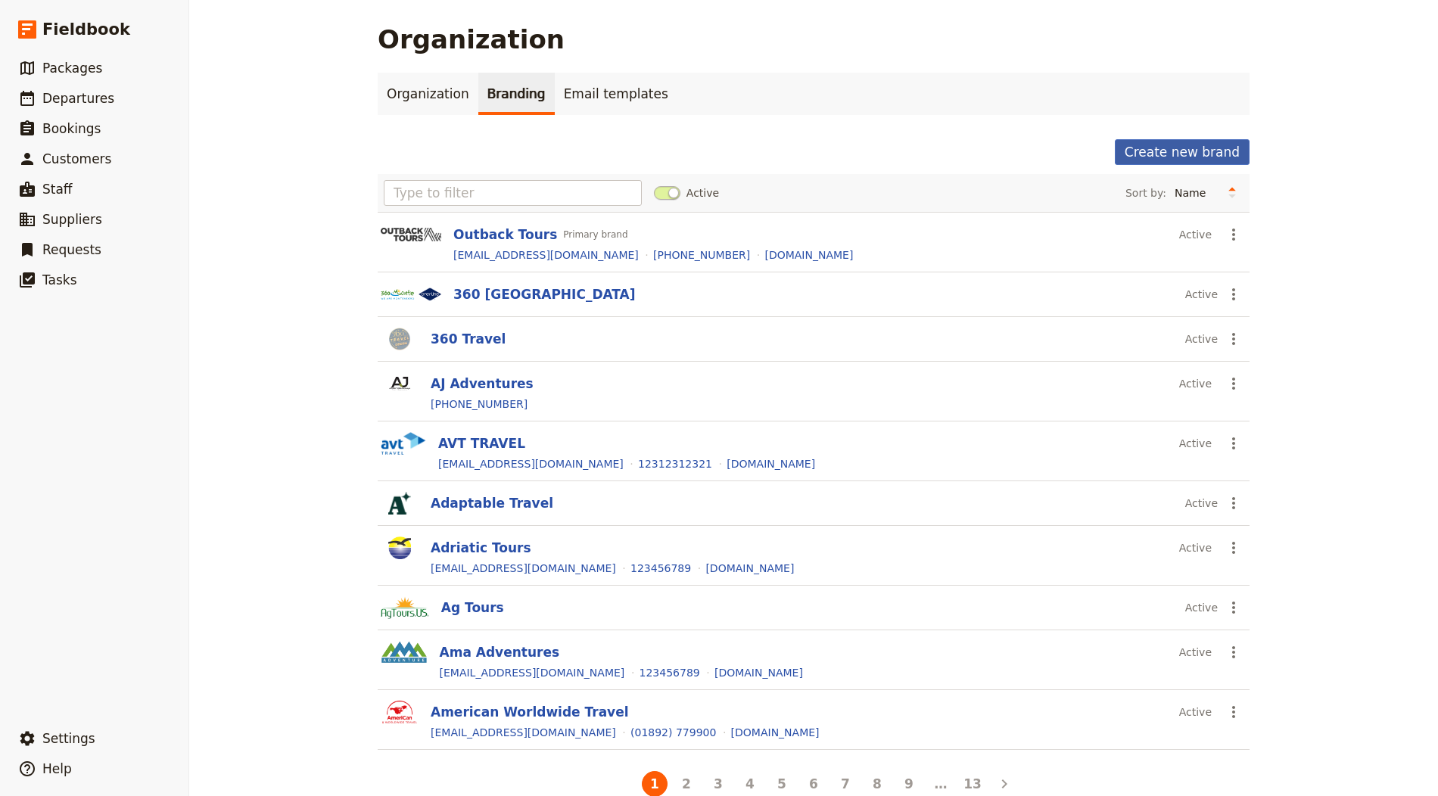
drag, startPoint x: 1147, startPoint y: 133, endPoint x: 1170, endPoint y: 150, distance: 28.2
click at [1148, 134] on div "Organization Branding Email templates Create new brand Active Sort by: Name Mos…" at bounding box center [814, 436] width 872 height 727
click at [1170, 150] on button "Create new brand" at bounding box center [1182, 152] width 135 height 26
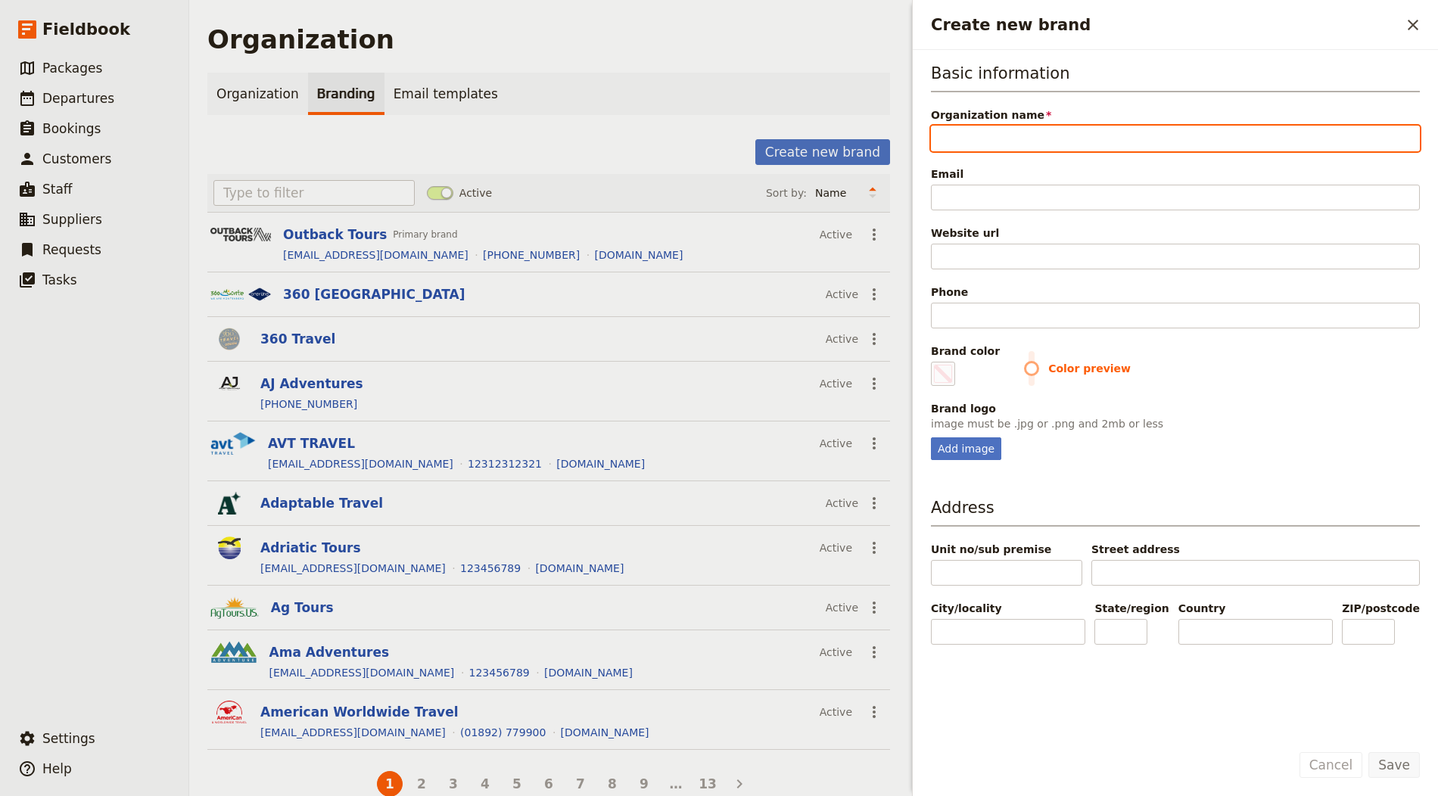
click at [1004, 135] on input "Organization name" at bounding box center [1175, 139] width 489 height 26
paste input "Iberian Wine Tours"
type input "Iberian Wine Tours"
type input "#000000"
type input "Iberian Wine Tours"
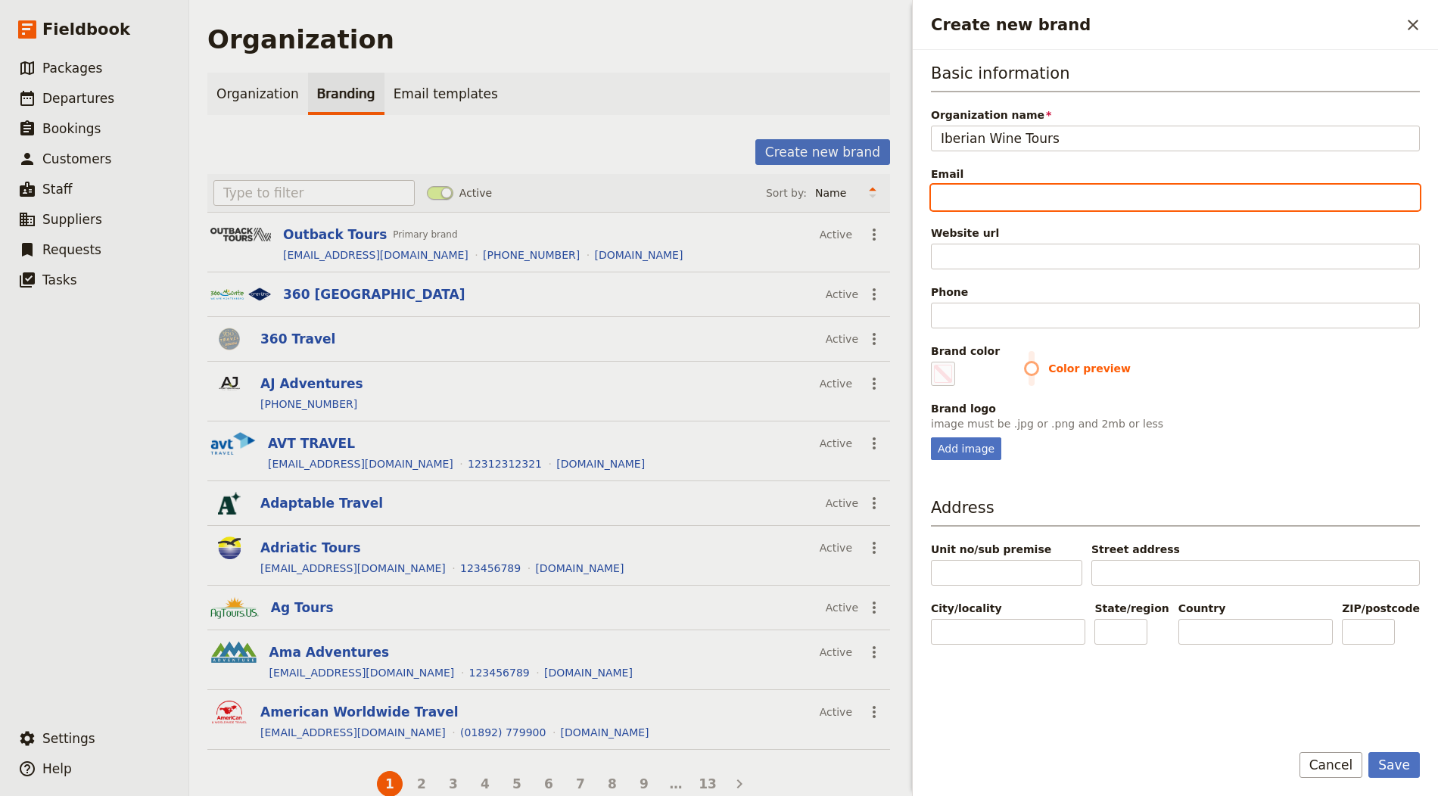
click at [996, 185] on input "Email" at bounding box center [1175, 198] width 489 height 26
paste input "[EMAIL_ADDRESS][DOMAIN_NAME]"
type input "[EMAIL_ADDRESS][DOMAIN_NAME]"
type input "#000000"
type input "[EMAIL_ADDRESS][DOMAIN_NAME]"
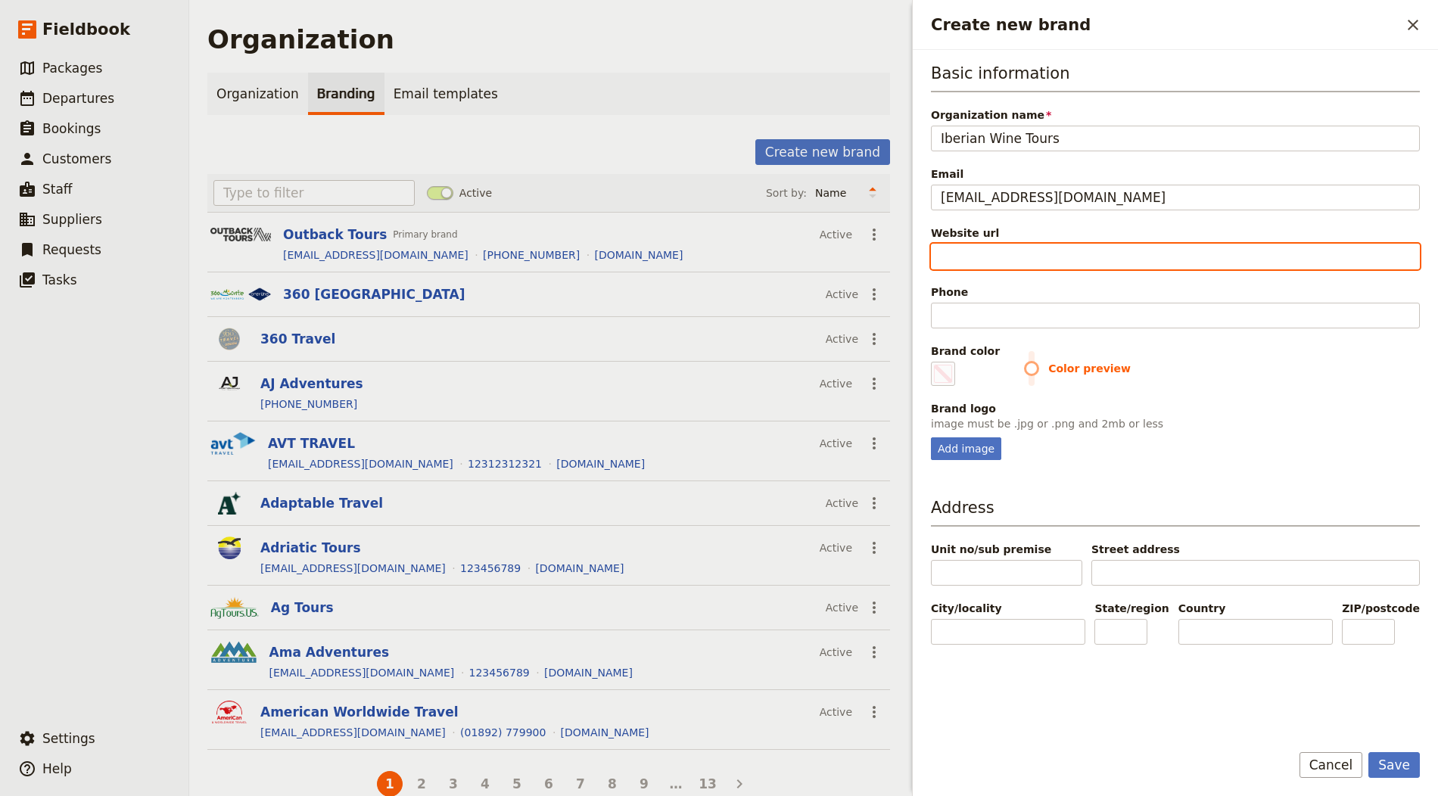
click at [972, 254] on input "Website url" at bounding box center [1175, 257] width 489 height 26
paste input "https://iberianwinetours.com"
type input "https://iberianwinetours.com"
type input "#000000"
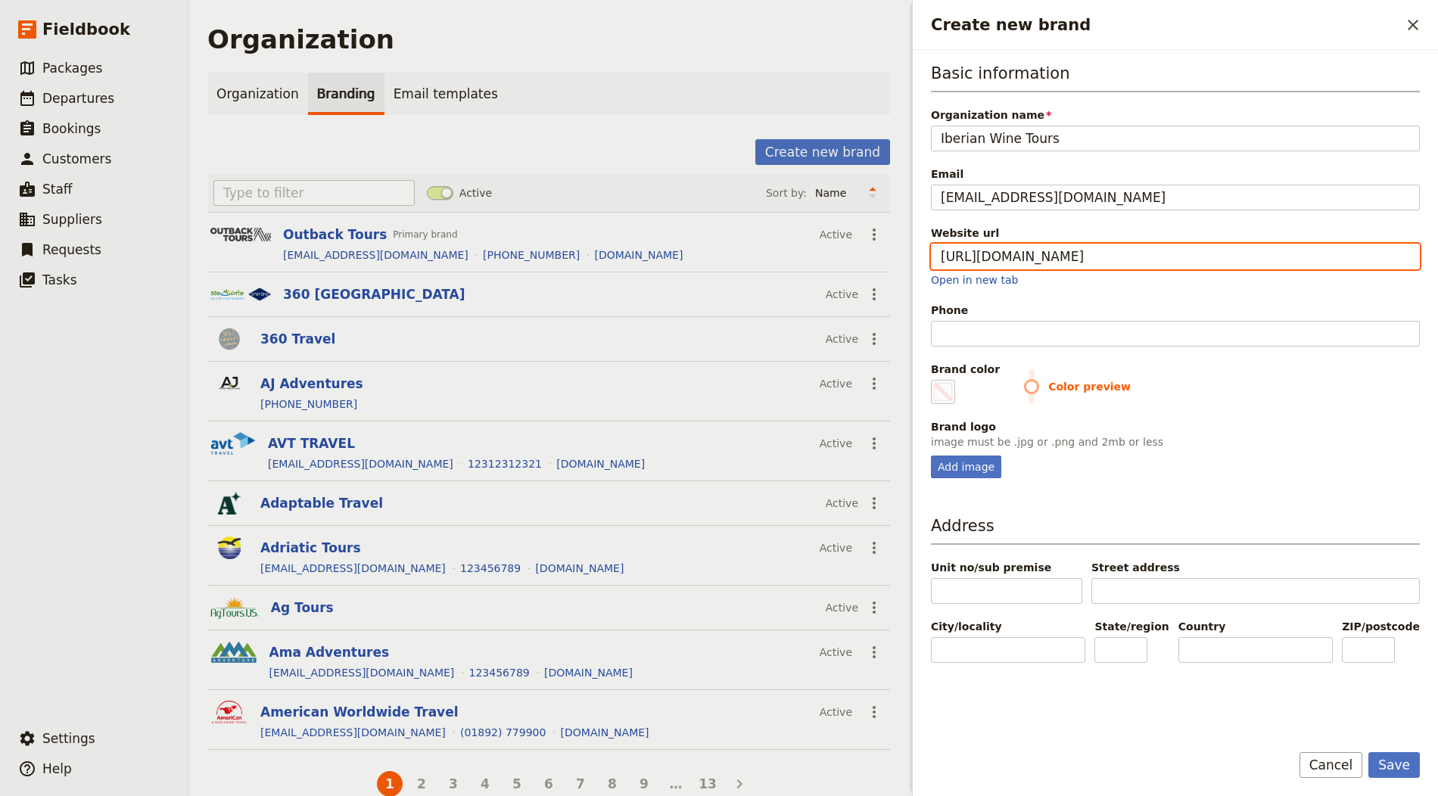
type input "https://iberianwinetours.com"
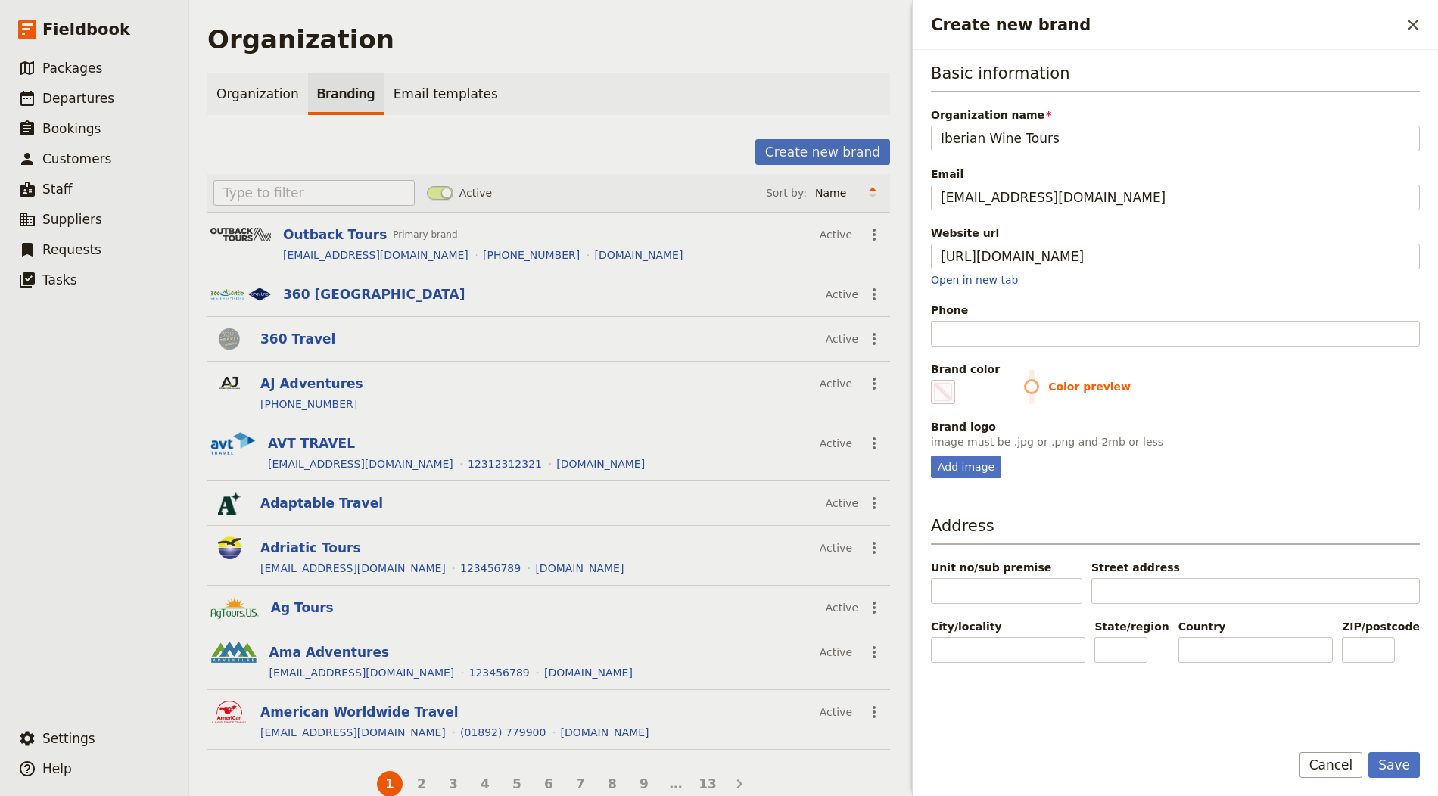
type input "#000000"
click at [1034, 316] on div "Phone" at bounding box center [1175, 325] width 489 height 44
click at [1030, 323] on input "Phone" at bounding box center [1175, 334] width 489 height 26
paste input "[PHONE_NUMBER]"
type input "[PHONE_NUMBER]"
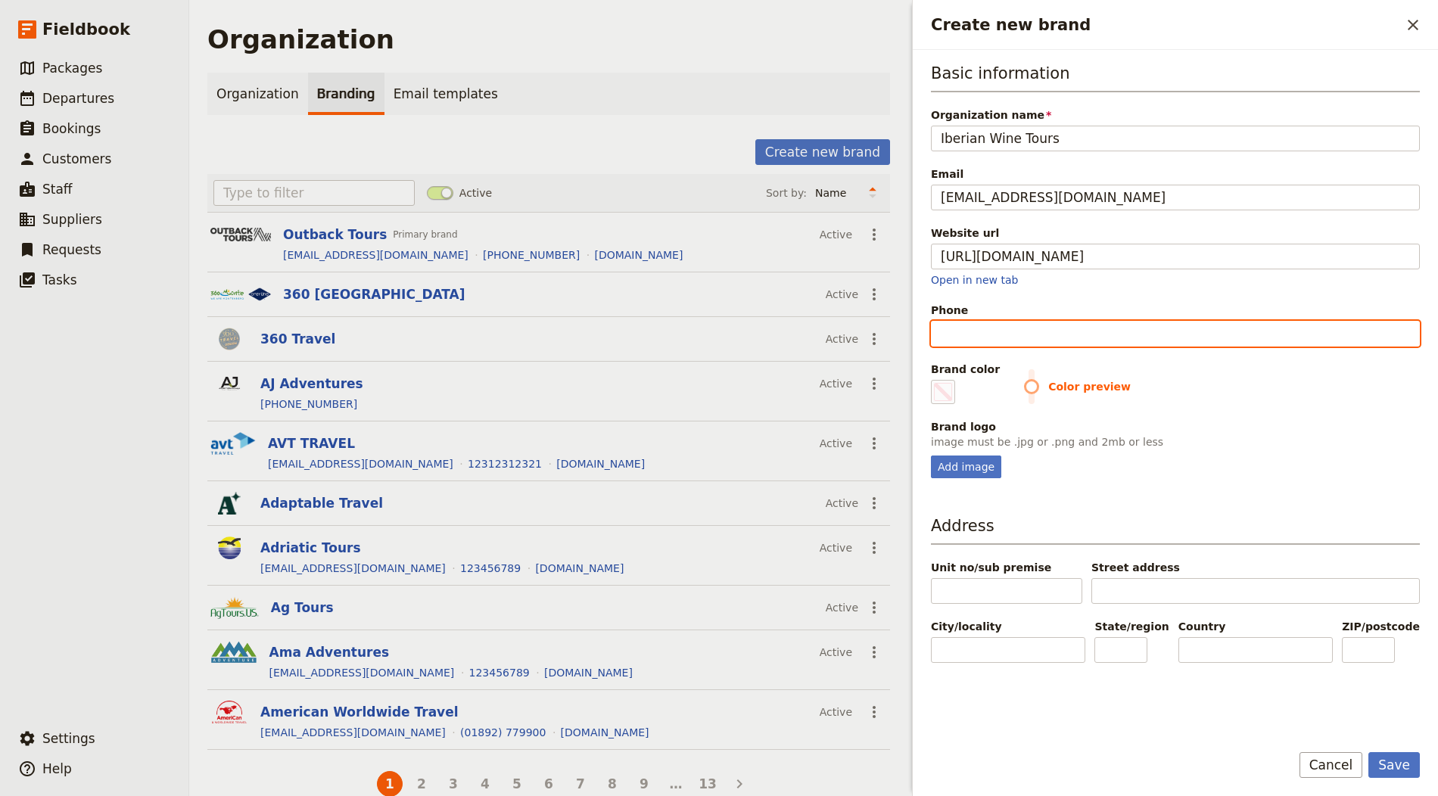
type input "#000000"
type input "[PHONE_NUMBER]"
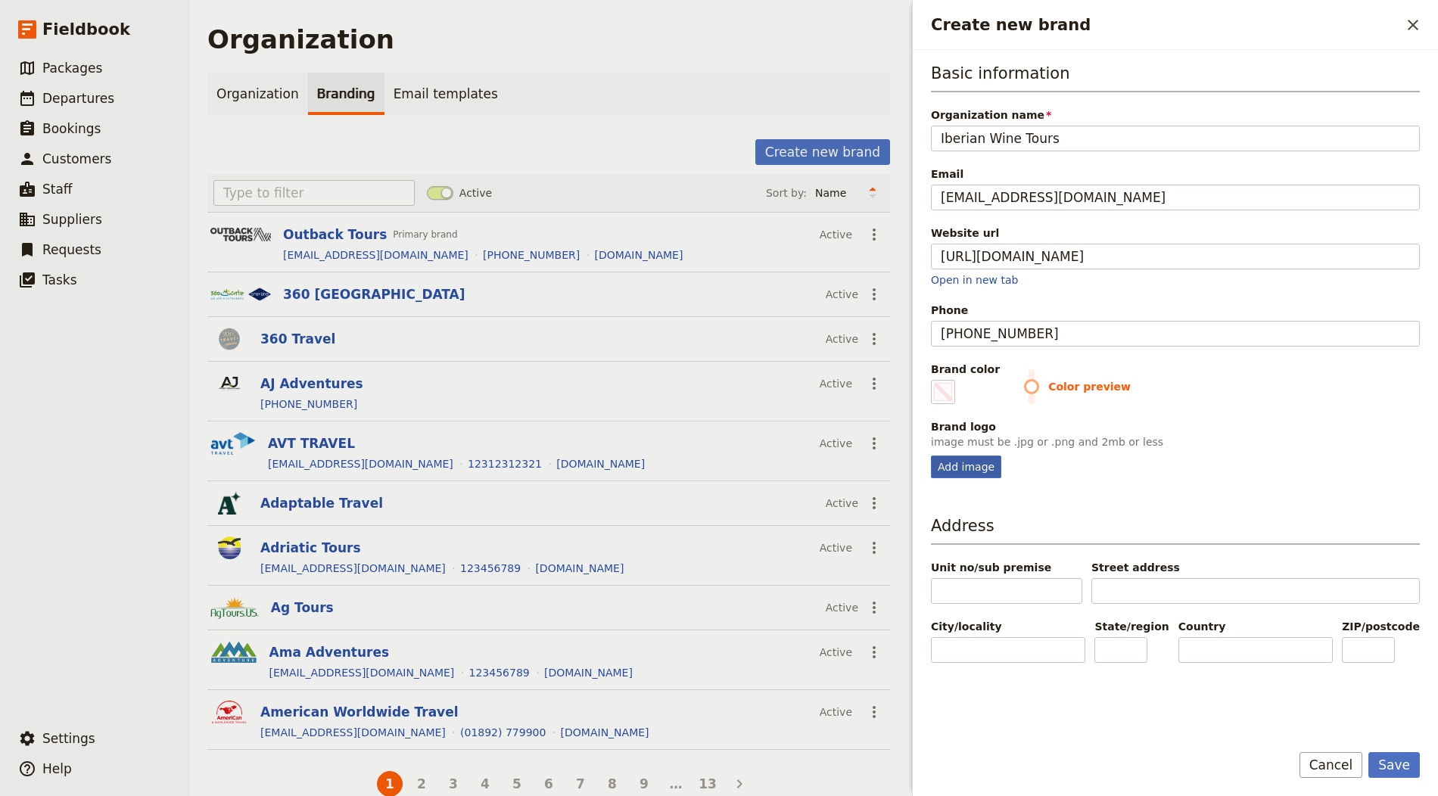
click at [950, 465] on div "Add image" at bounding box center [966, 467] width 70 height 23
click at [931, 456] on input "Add image" at bounding box center [930, 455] width 1 height 1
type input "C:\fakepath\New-Logo_2010.png"
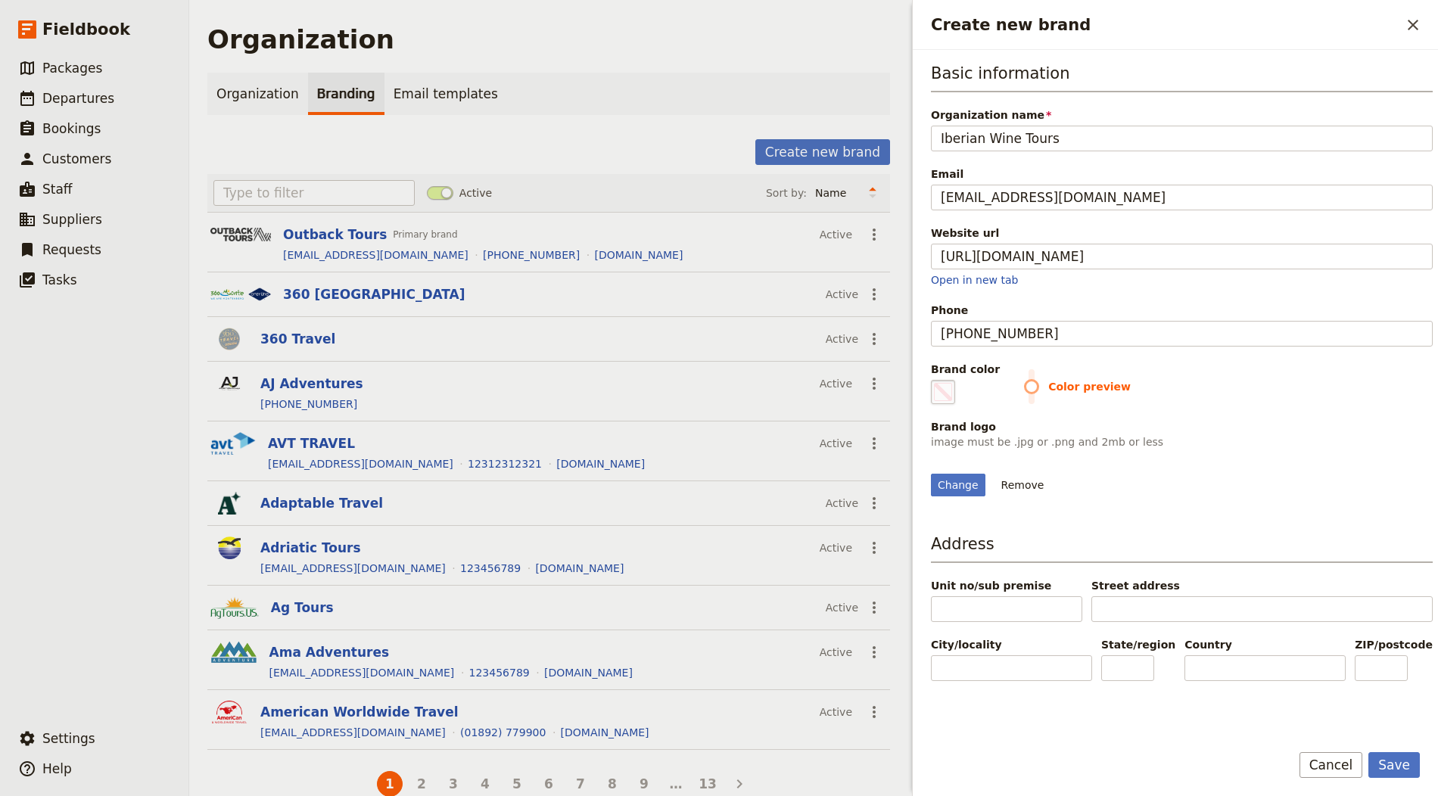
click at [950, 396] on span "Create new brand" at bounding box center [943, 392] width 18 height 18
click at [935, 380] on input "#000000" at bounding box center [934, 379] width 1 height 1
type input "#d8a418"
click at [1293, 423] on div "Brand logo" at bounding box center [1182, 426] width 502 height 15
click at [1293, 716] on button "Save" at bounding box center [1393, 765] width 51 height 26
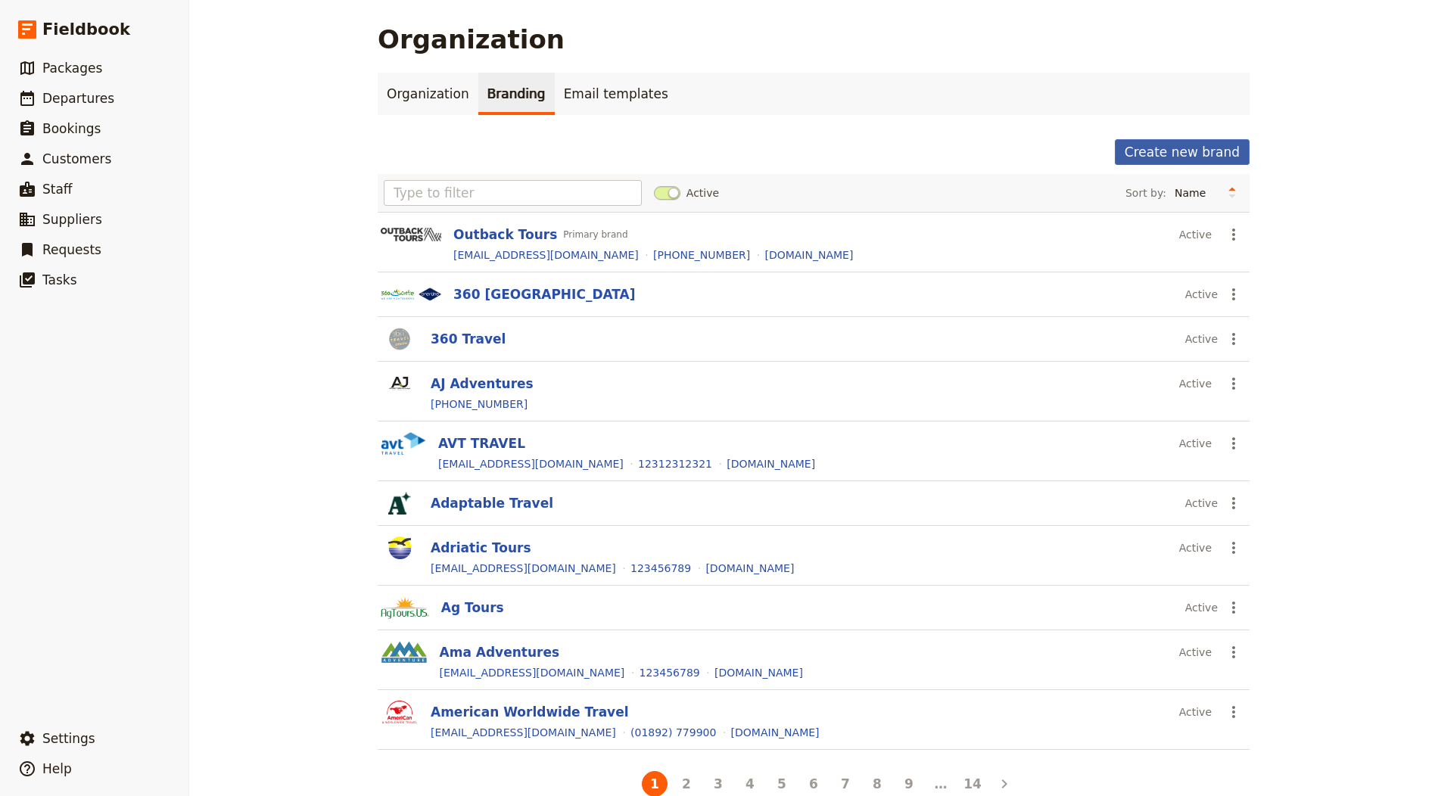
click at [1188, 152] on button "Create new brand" at bounding box center [1182, 152] width 135 height 26
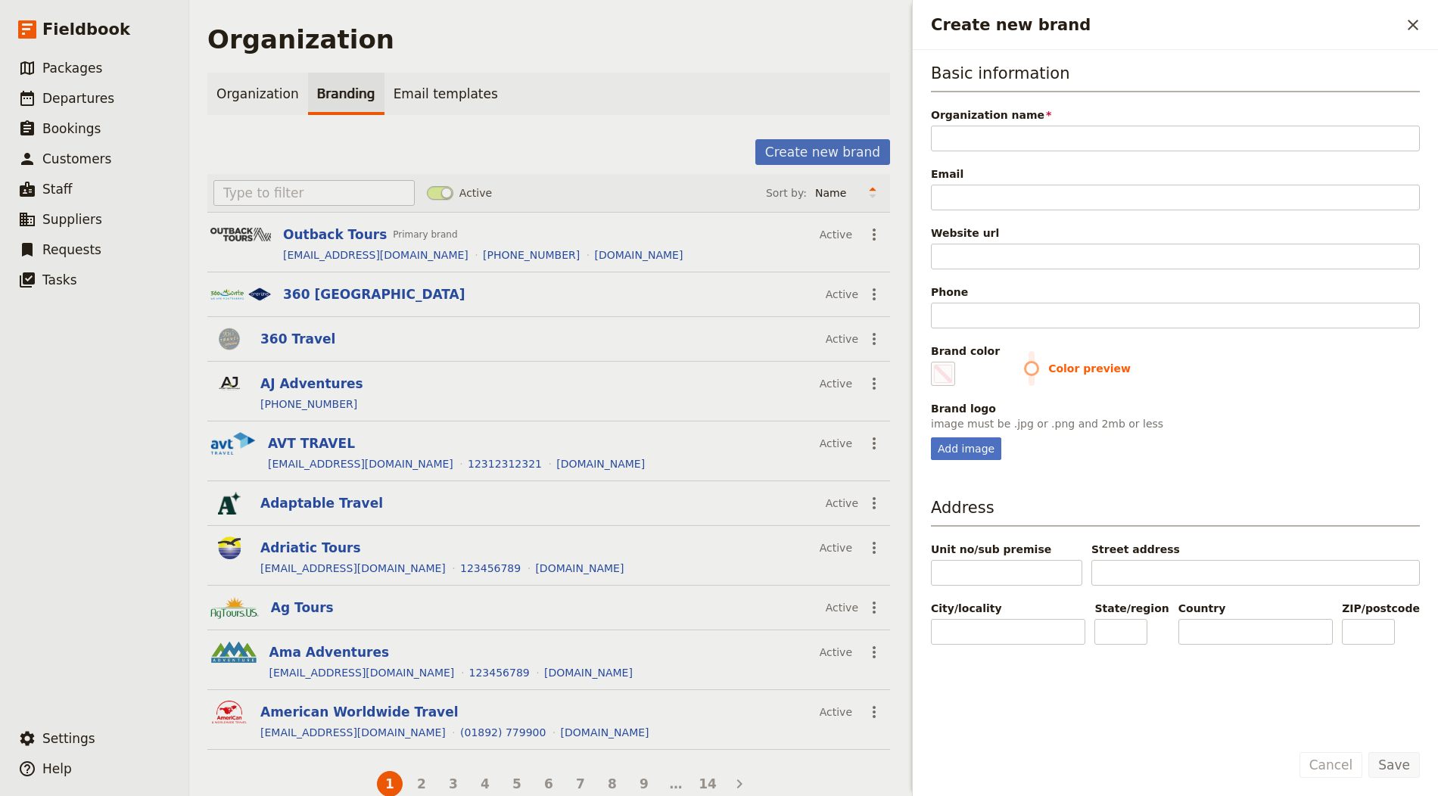
click at [1028, 120] on span "Organization name" at bounding box center [1175, 114] width 489 height 15
click at [1028, 126] on input "Organization name" at bounding box center [1175, 139] width 489 height 26
click at [1040, 131] on input "Organization name" at bounding box center [1175, 139] width 489 height 26
paste input "Cyplon Holidays"
type input "Cyplon Holidays"
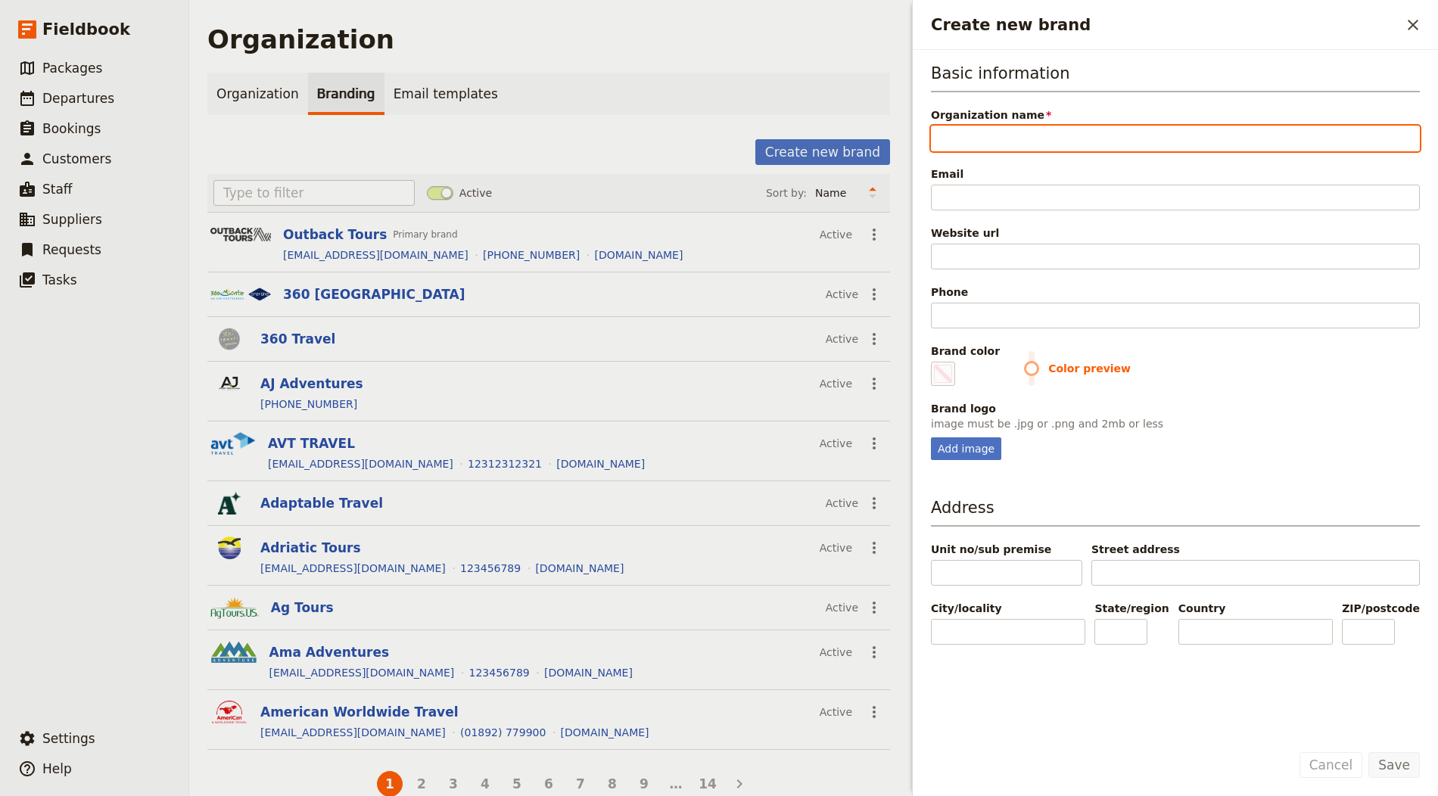
type input "#000000"
type input "Cyplon Holidays"
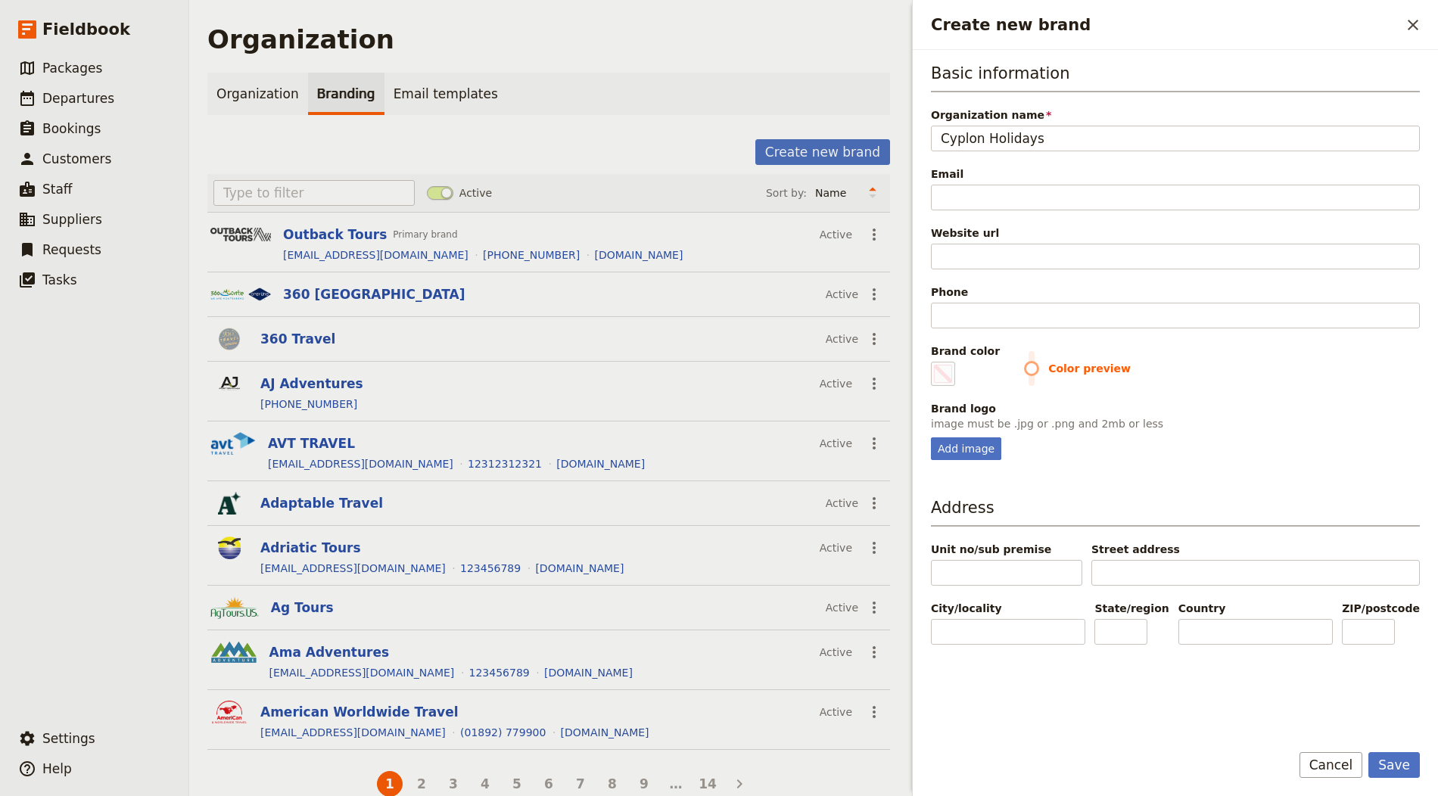
click at [1019, 237] on div "Website url" at bounding box center [1175, 233] width 489 height 15
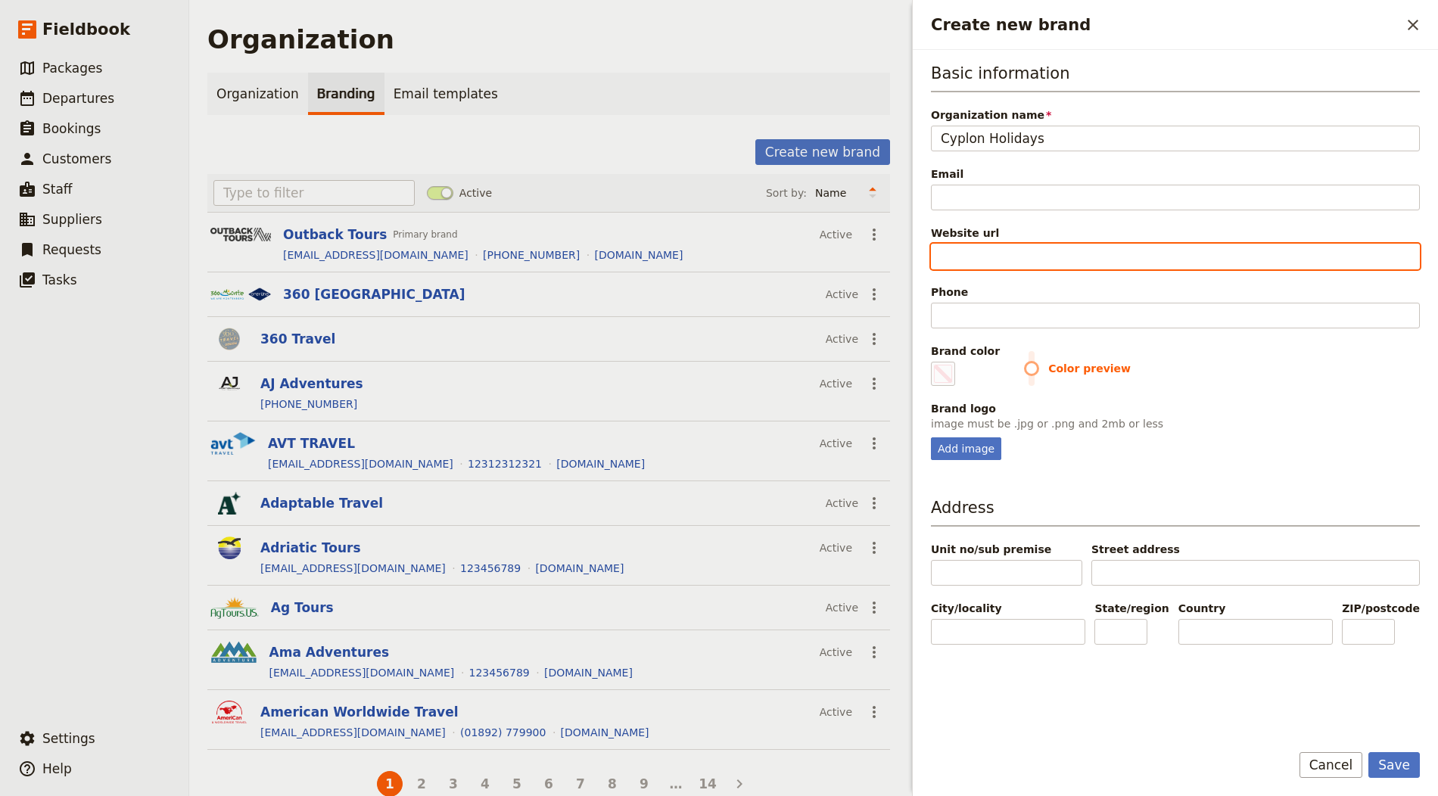
click at [1019, 244] on input "Website url" at bounding box center [1175, 257] width 489 height 26
paste input "https://www.cyplon.co.uk"
type input "https://www.cyplon.co.uk"
type input "#000000"
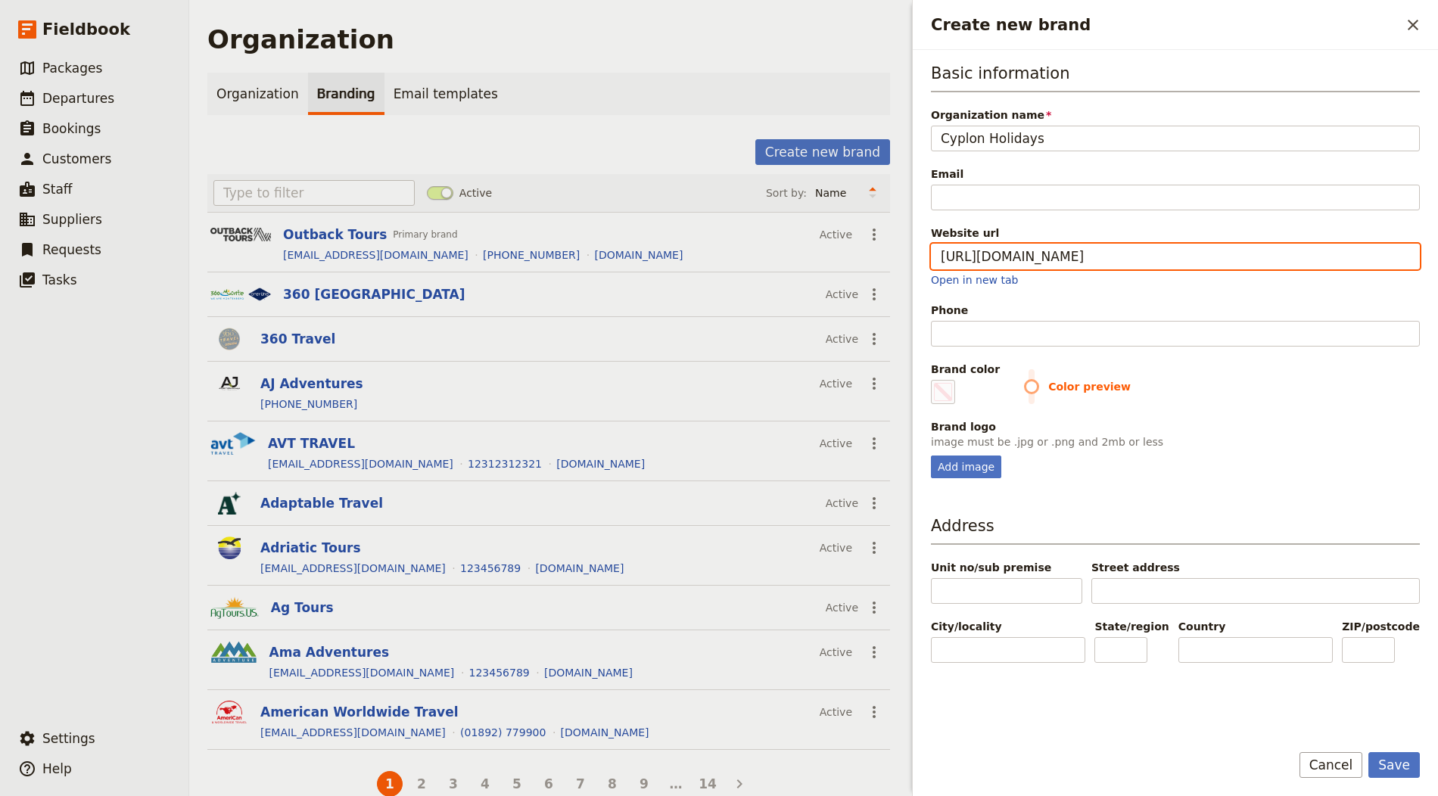
type input "https://www.cyplon.co.uk"
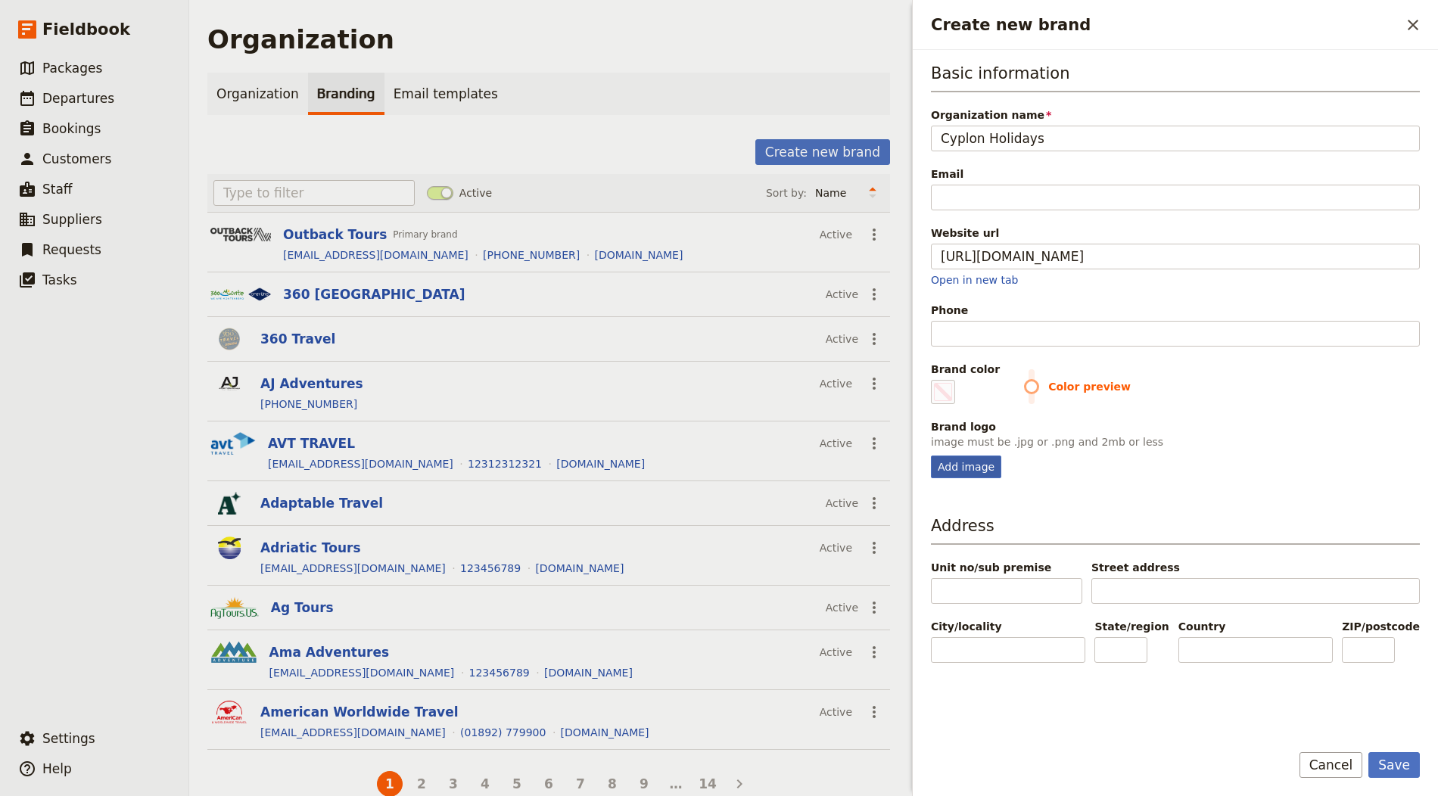
type input "#000000"
click at [967, 465] on div "Add image" at bounding box center [966, 467] width 70 height 23
click at [931, 456] on input "Add image" at bounding box center [930, 455] width 1 height 1
type input "C:\fakepath\Cyplon-Holidays_Gold.png"
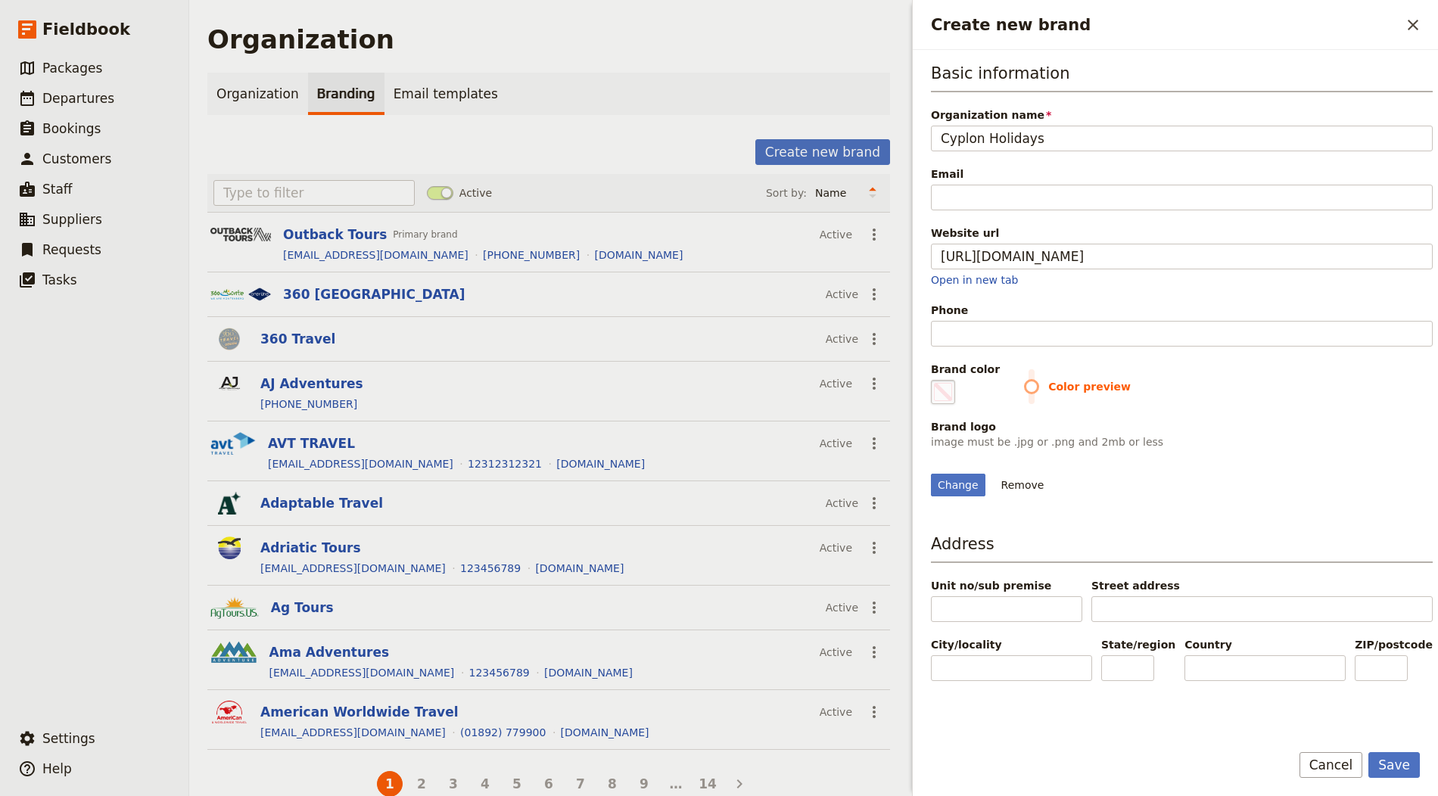
click at [942, 388] on span "Create new brand" at bounding box center [943, 392] width 18 height 18
click at [935, 380] on input "#000000" at bounding box center [934, 379] width 1 height 1
click at [941, 384] on span "Create new brand" at bounding box center [943, 392] width 18 height 18
click at [935, 380] on input "#000000" at bounding box center [934, 379] width 1 height 1
type input "#c4a972"
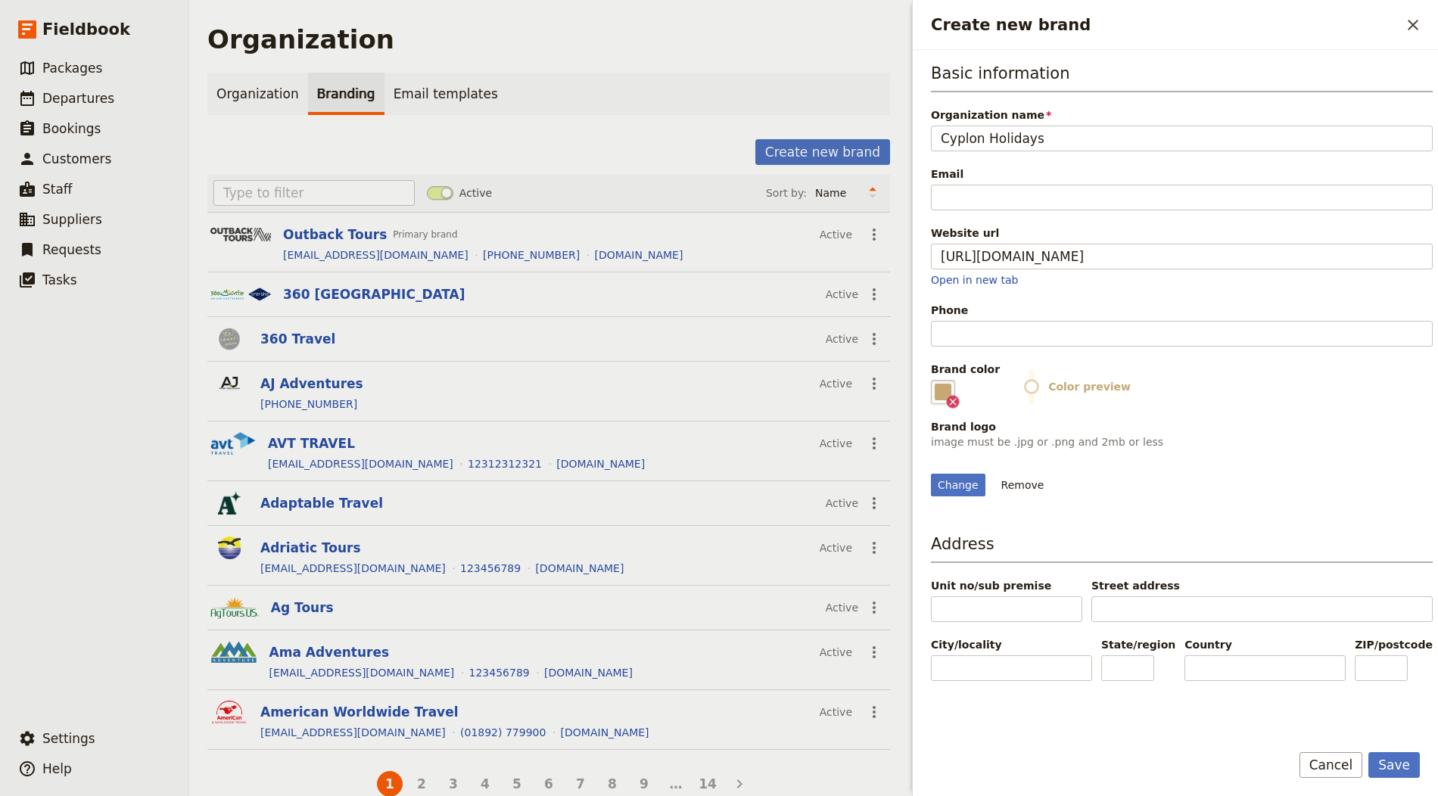
click at [1277, 413] on div "Basic information Organization name Cyplon Holidays Email Website url https://w…" at bounding box center [1182, 279] width 502 height 434
click at [1293, 716] on button "Save" at bounding box center [1393, 765] width 51 height 26
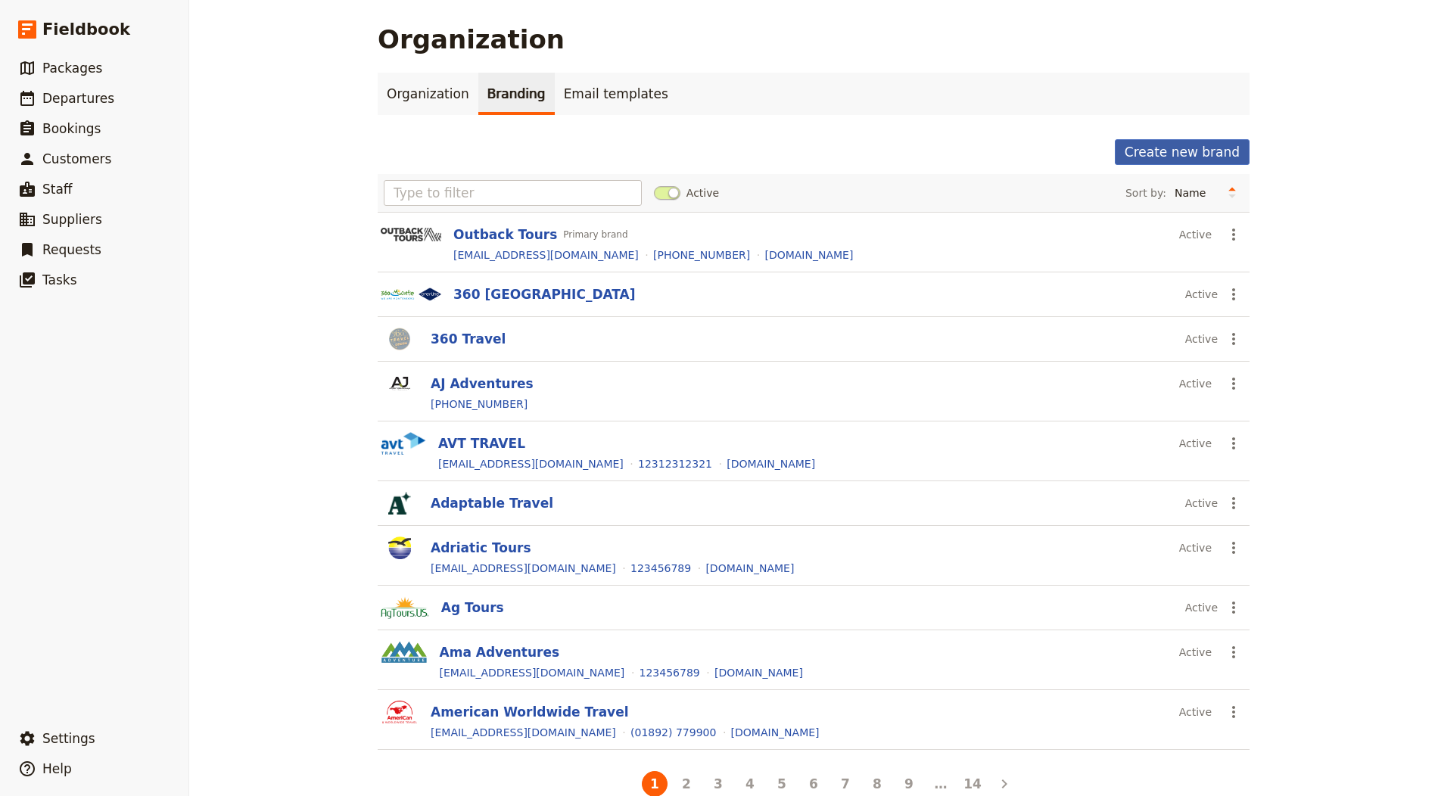
click at [1193, 146] on button "Create new brand" at bounding box center [1182, 152] width 135 height 26
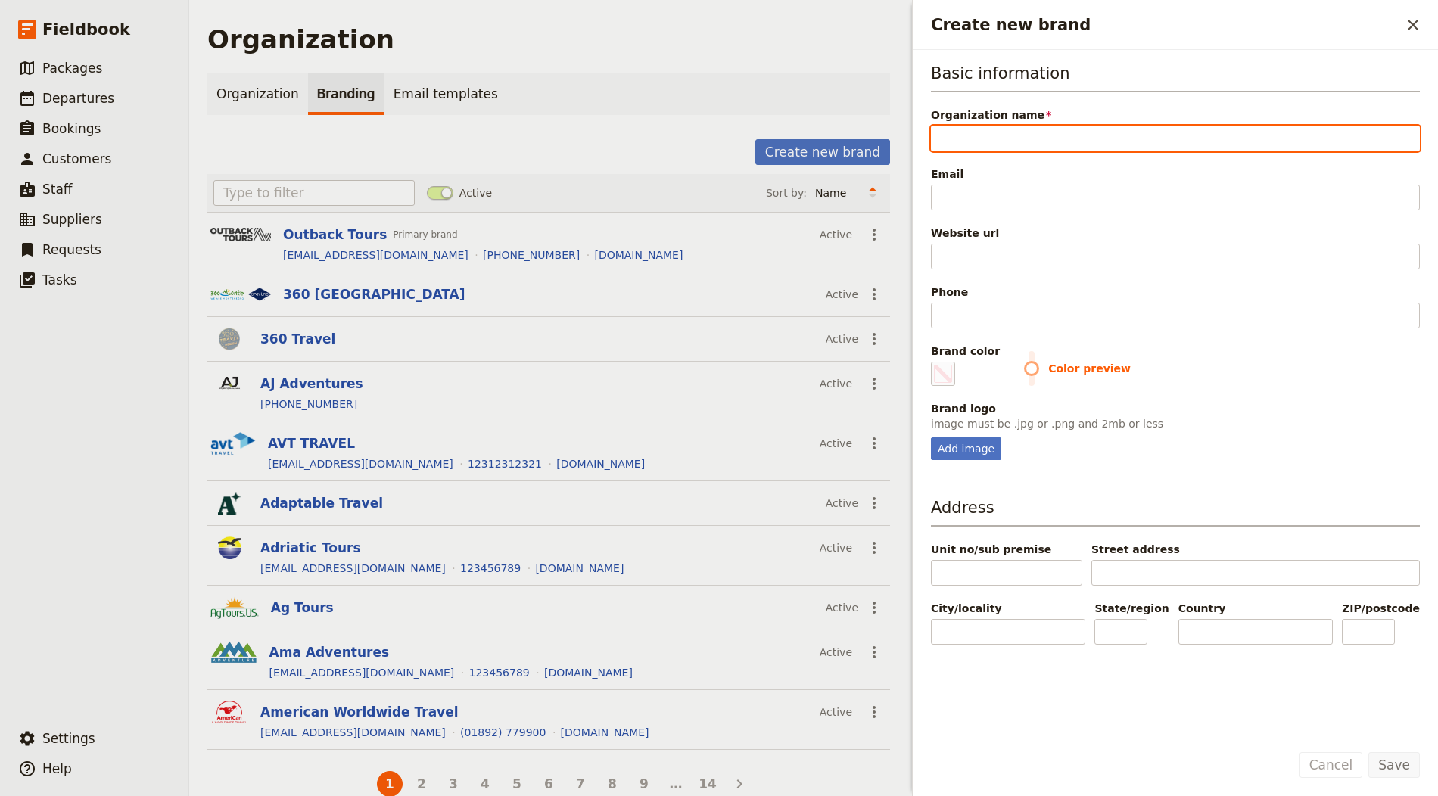
click at [1035, 138] on input "Organization name" at bounding box center [1175, 139] width 489 height 26
paste input "Large Minority"
type input "Large Minority"
type input "#000000"
type input "Large Minority"
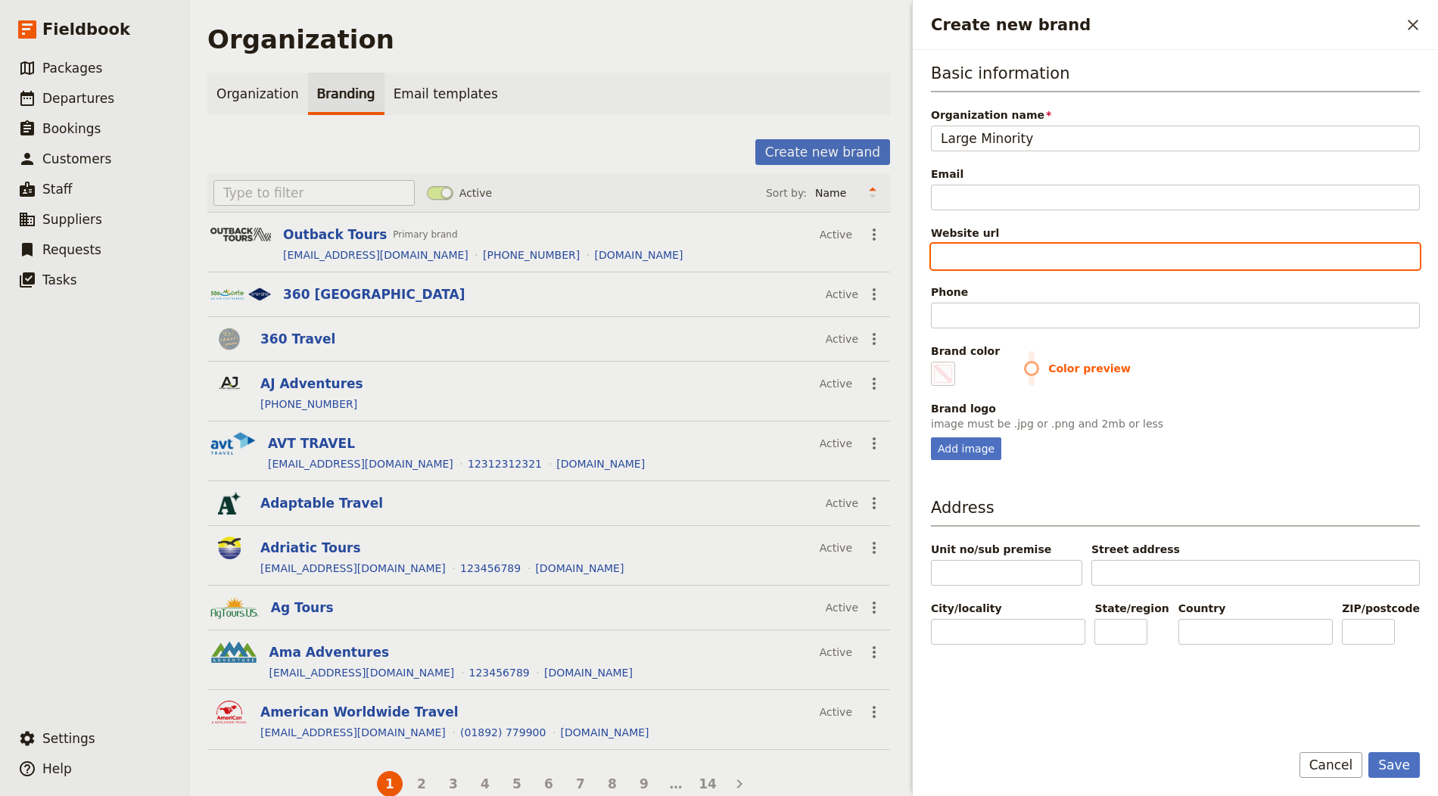
click at [978, 250] on input "Website url" at bounding box center [1175, 257] width 489 height 26
paste input "https://www.largeminority.travel"
type input "https://www.largeminority.travel"
type input "#000000"
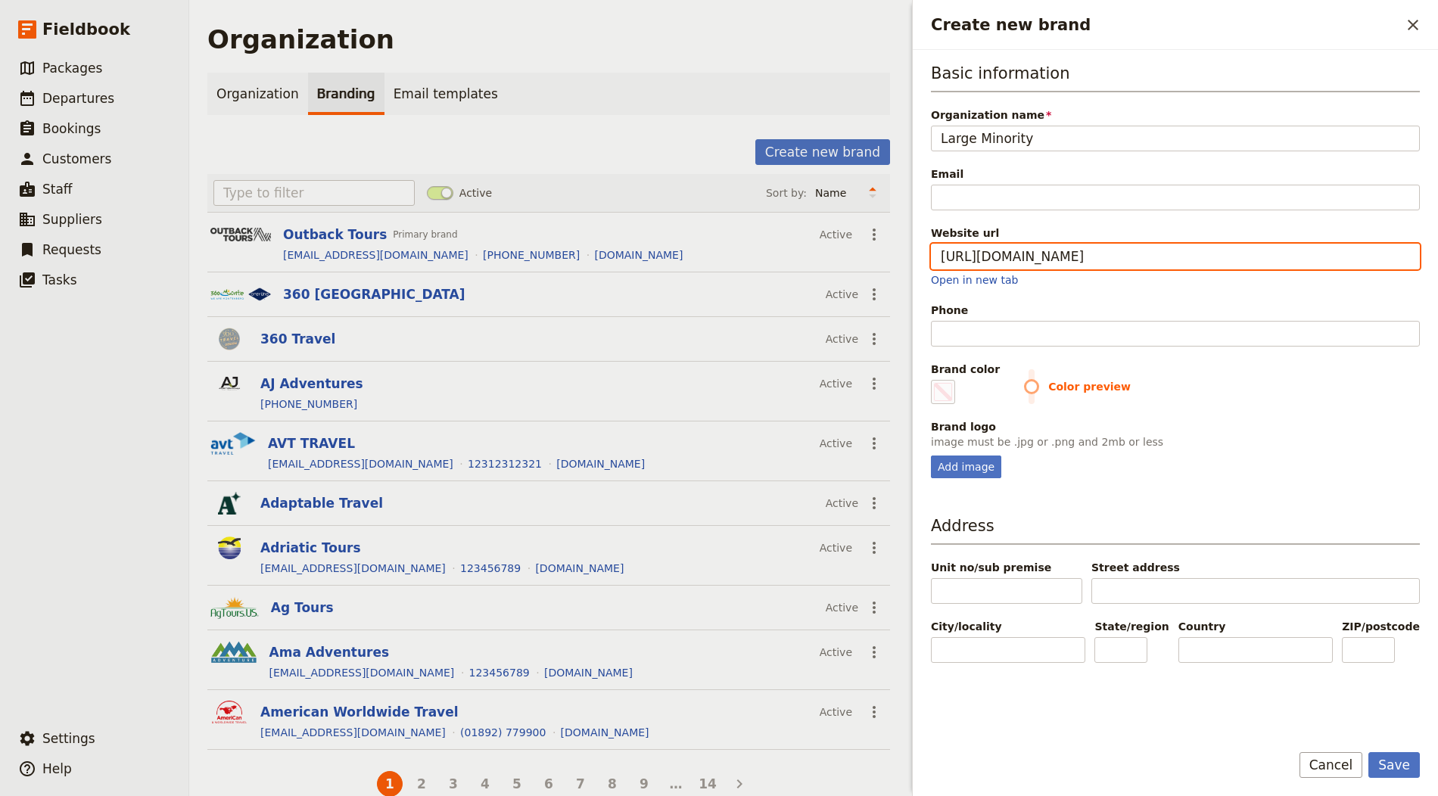
type input "https://www.largeminority.travel"
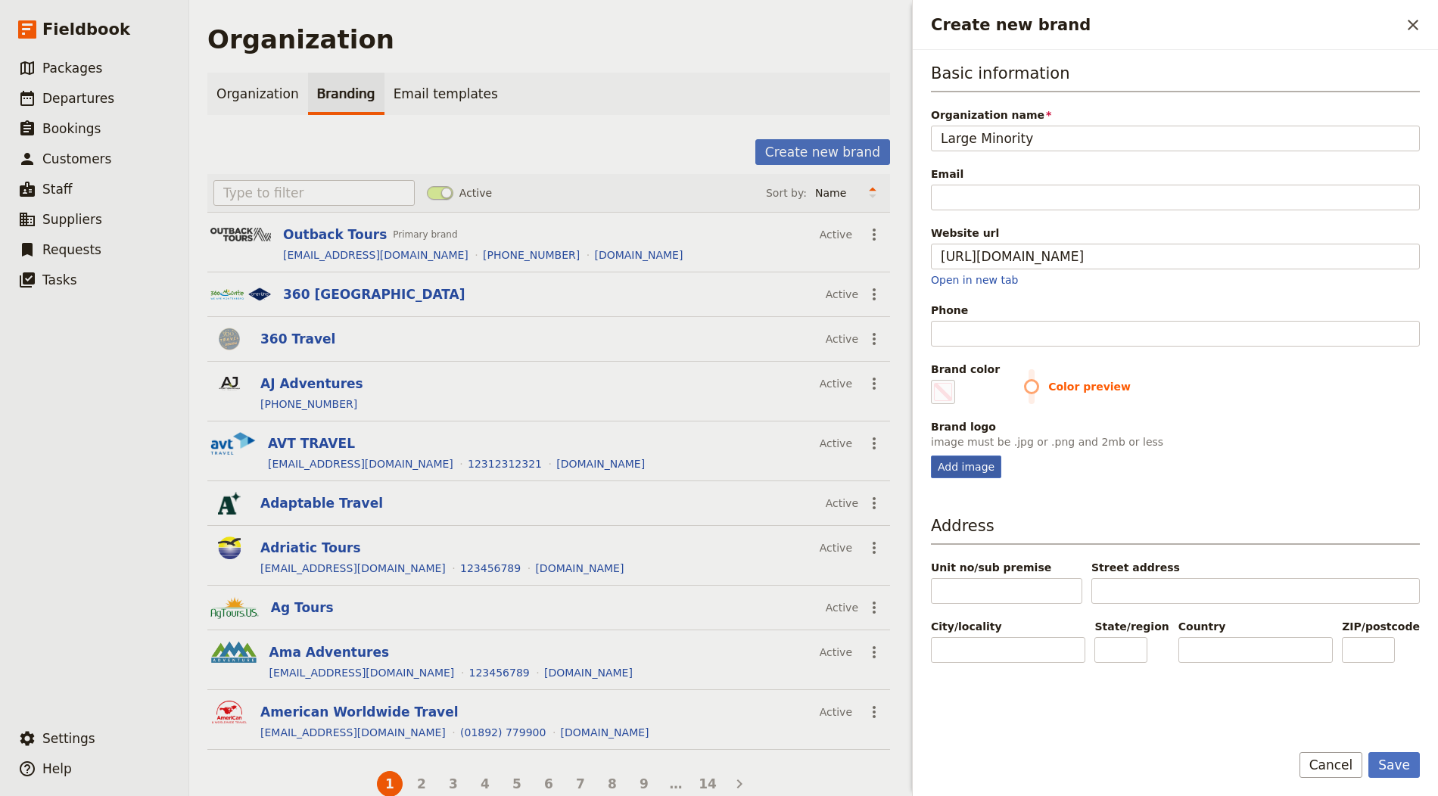
type input "#000000"
click at [972, 456] on div "Add image" at bounding box center [966, 467] width 70 height 23
click at [931, 455] on input "Add image" at bounding box center [930, 455] width 1 height 1
type input "C:\fakepath\logoblack.png"
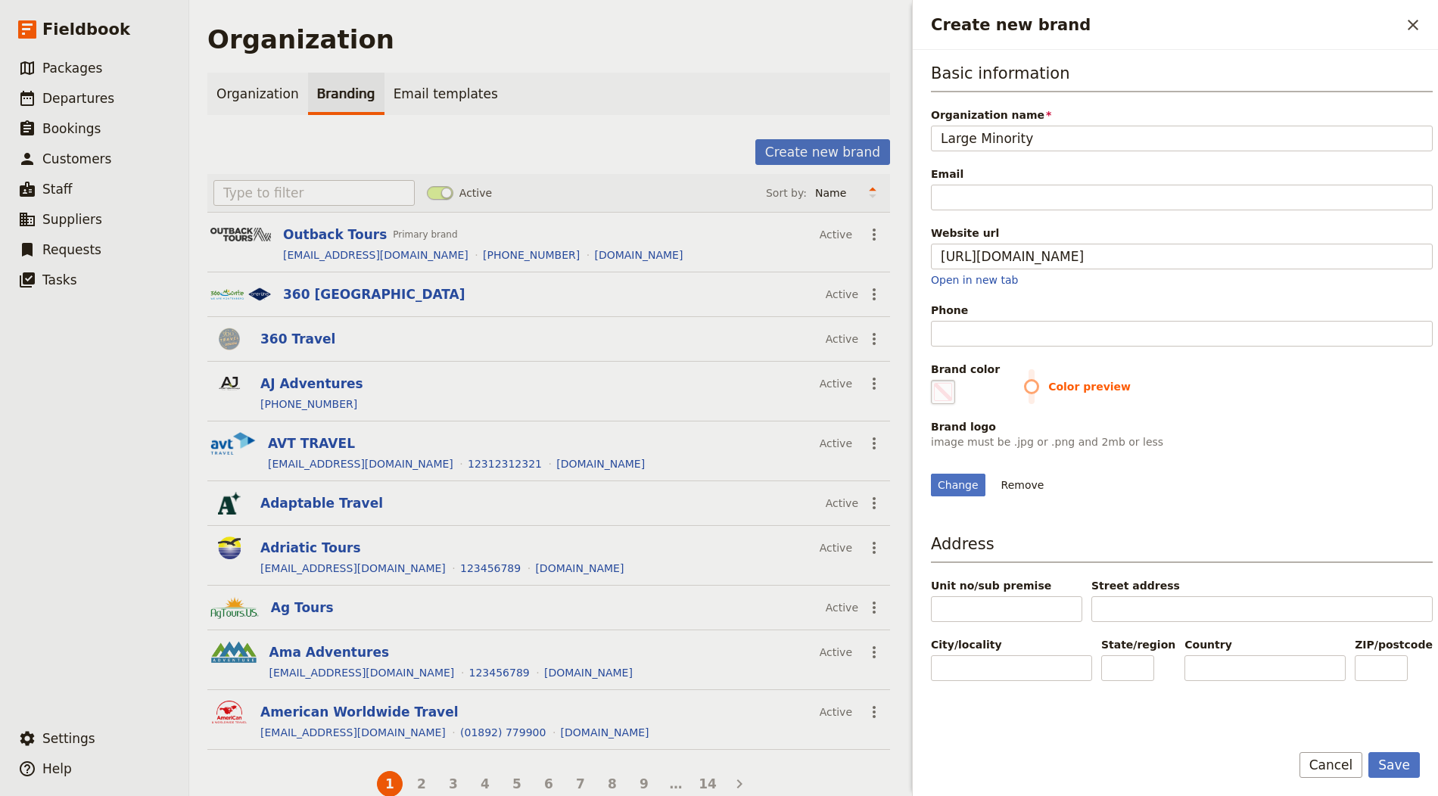
click at [941, 388] on span "Create new brand" at bounding box center [943, 392] width 18 height 18
click at [935, 380] on input "#000000" at bounding box center [934, 379] width 1 height 1
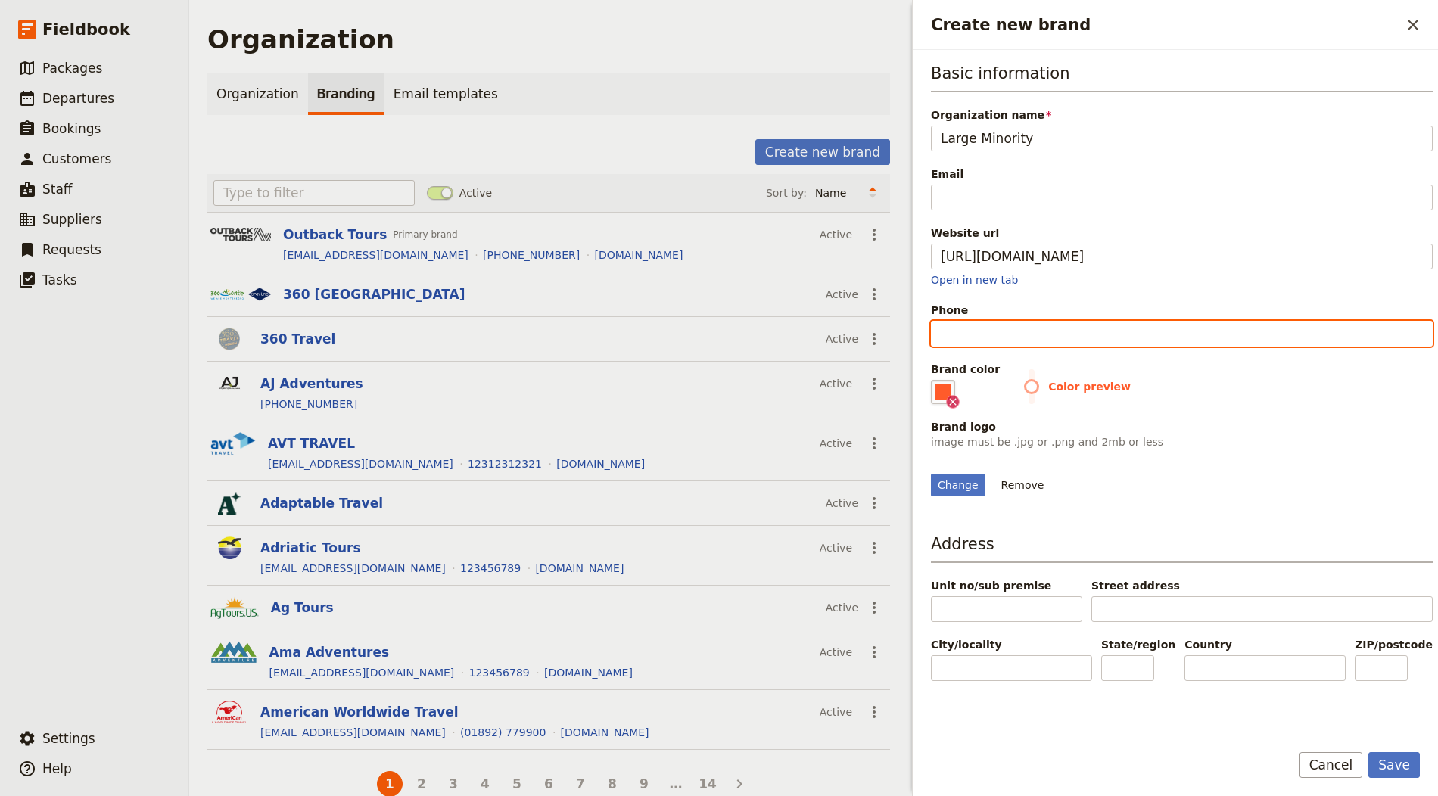
type input "#ff5b2a"
click at [1293, 321] on input "Phone" at bounding box center [1182, 334] width 502 height 26
click at [1293, 496] on div "Change Remove" at bounding box center [1182, 485] width 502 height 23
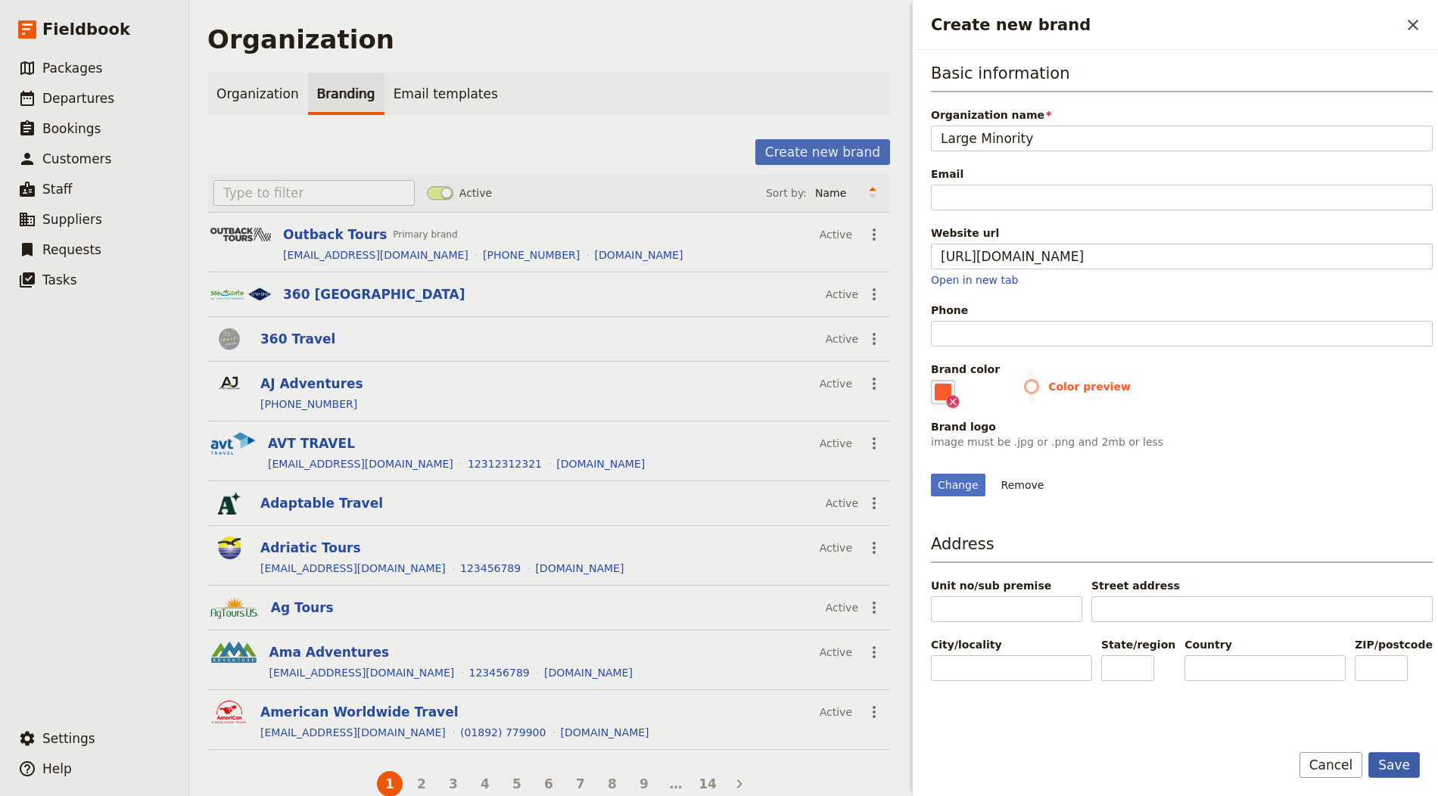
click at [1293, 716] on button "Save" at bounding box center [1393, 765] width 51 height 26
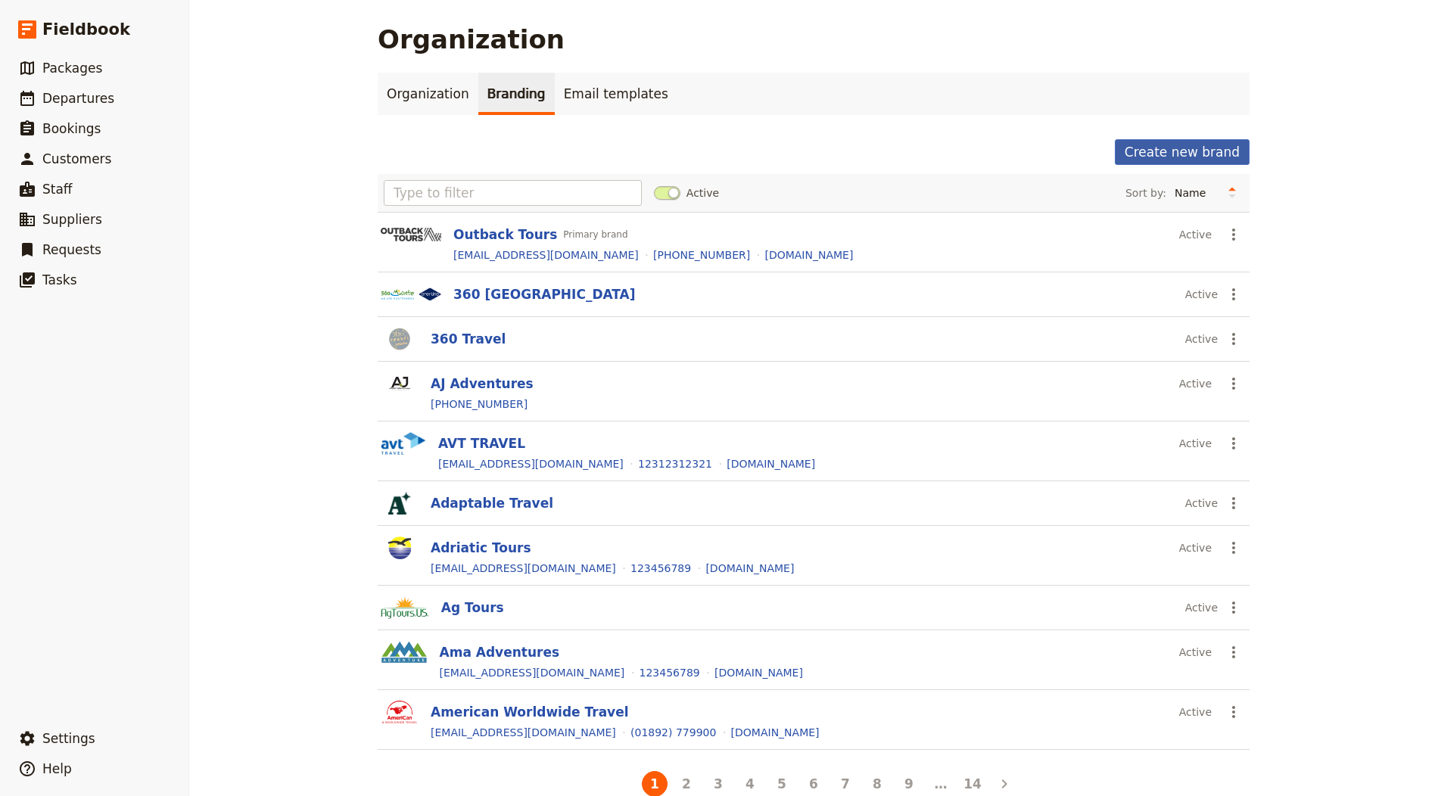
click at [1210, 142] on button "Create new brand" at bounding box center [1182, 152] width 135 height 26
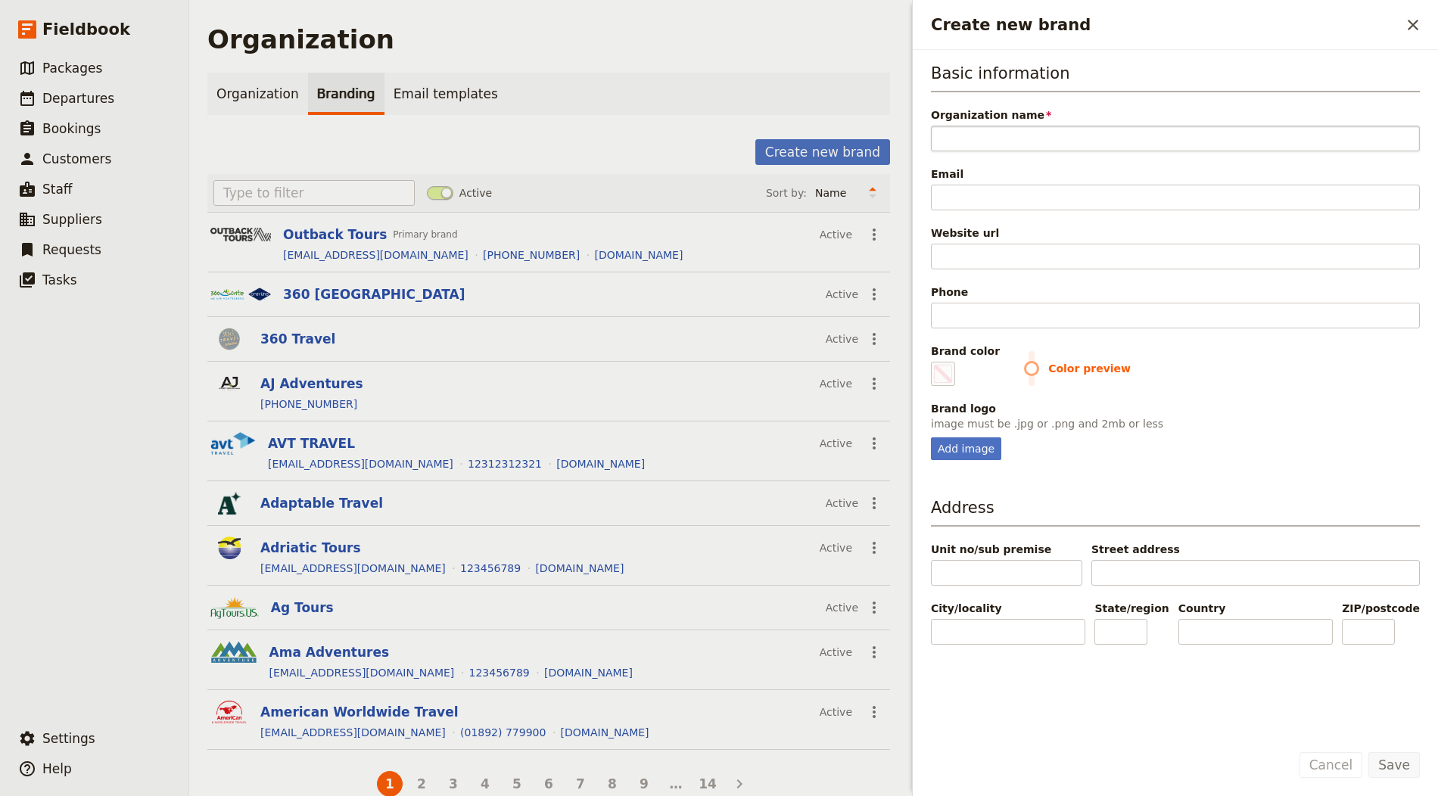
type input "Trek Safaris"
type input "#000000"
type input "Trek Safaris"
click at [944, 445] on div "Add image" at bounding box center [966, 448] width 70 height 23
click at [931, 437] on input "Add image" at bounding box center [930, 437] width 1 height 1
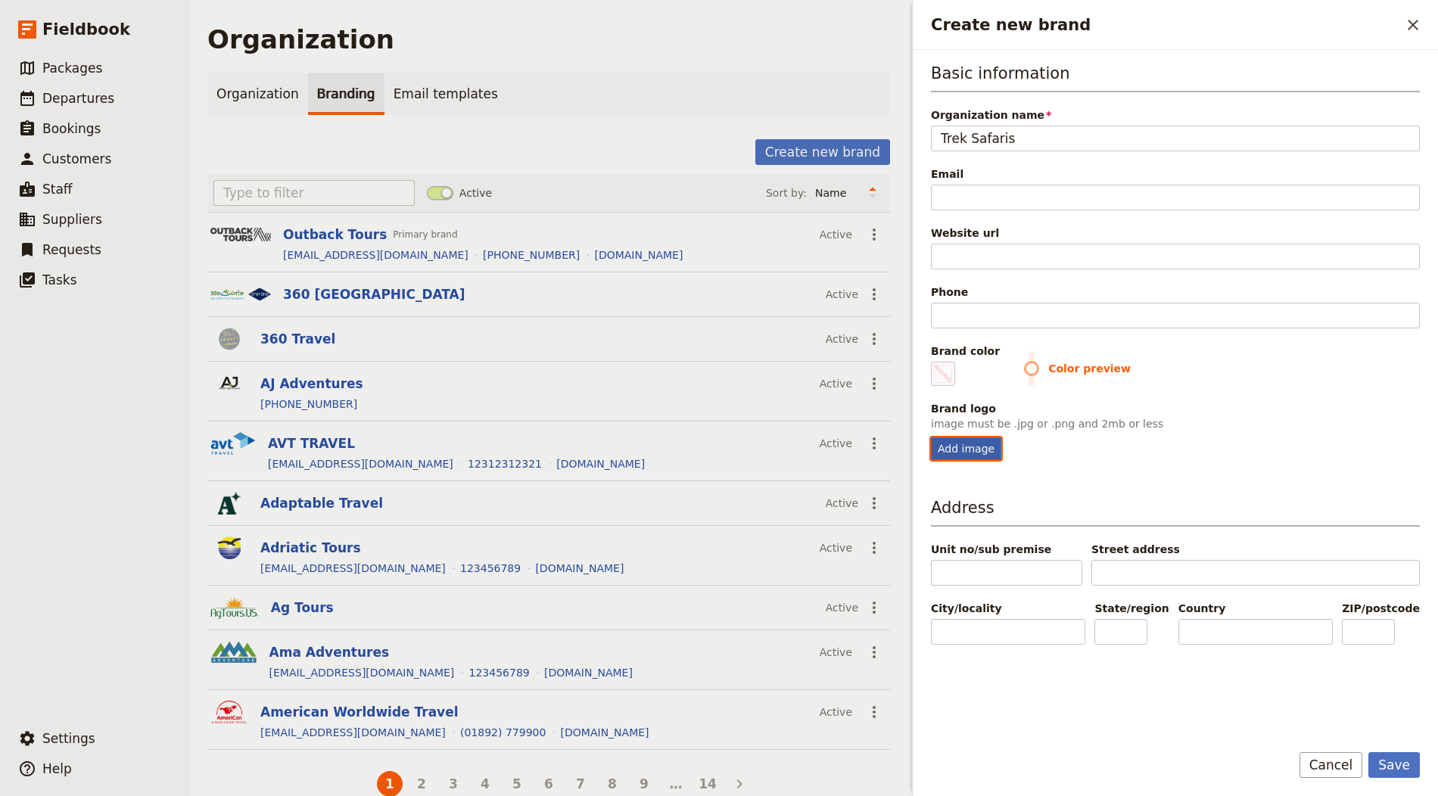
type input "C:\fakepath\logo (7).png"
type input "#000000"
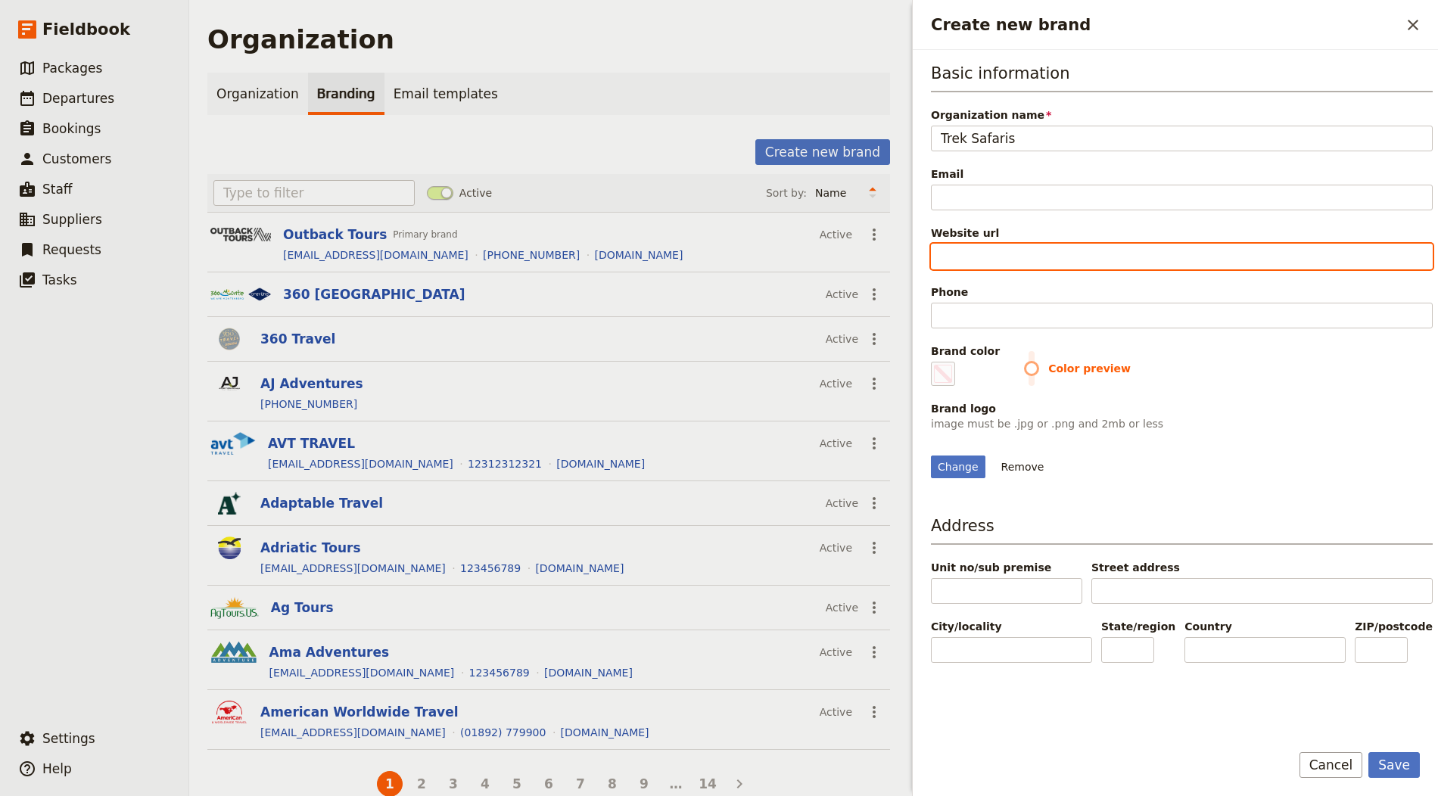
click at [994, 252] on input "Website url" at bounding box center [1182, 257] width 502 height 26
paste input "https://treksafaris.com"
type input "https://treksafaris.com"
type input "#000000"
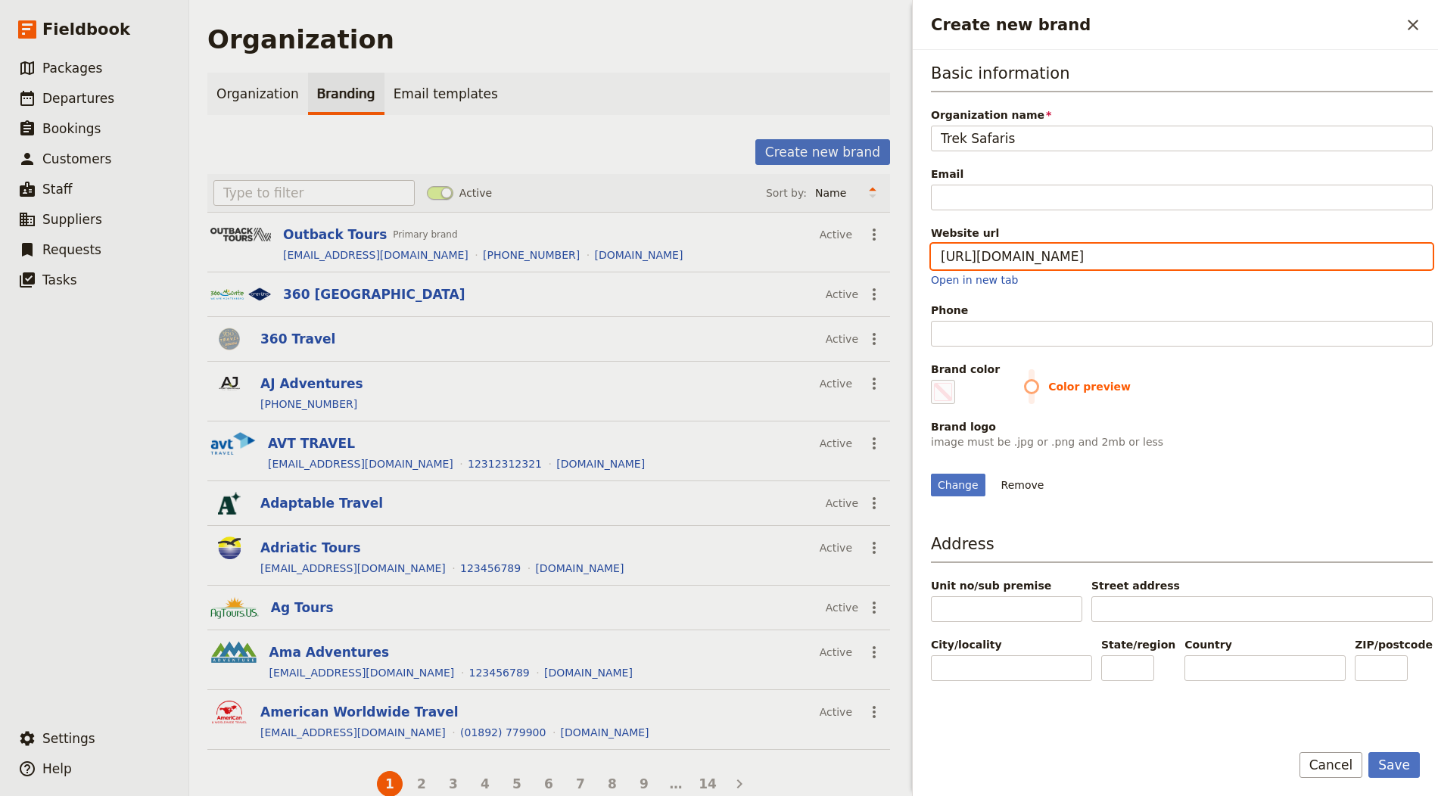
type input "https://treksafaris.com"
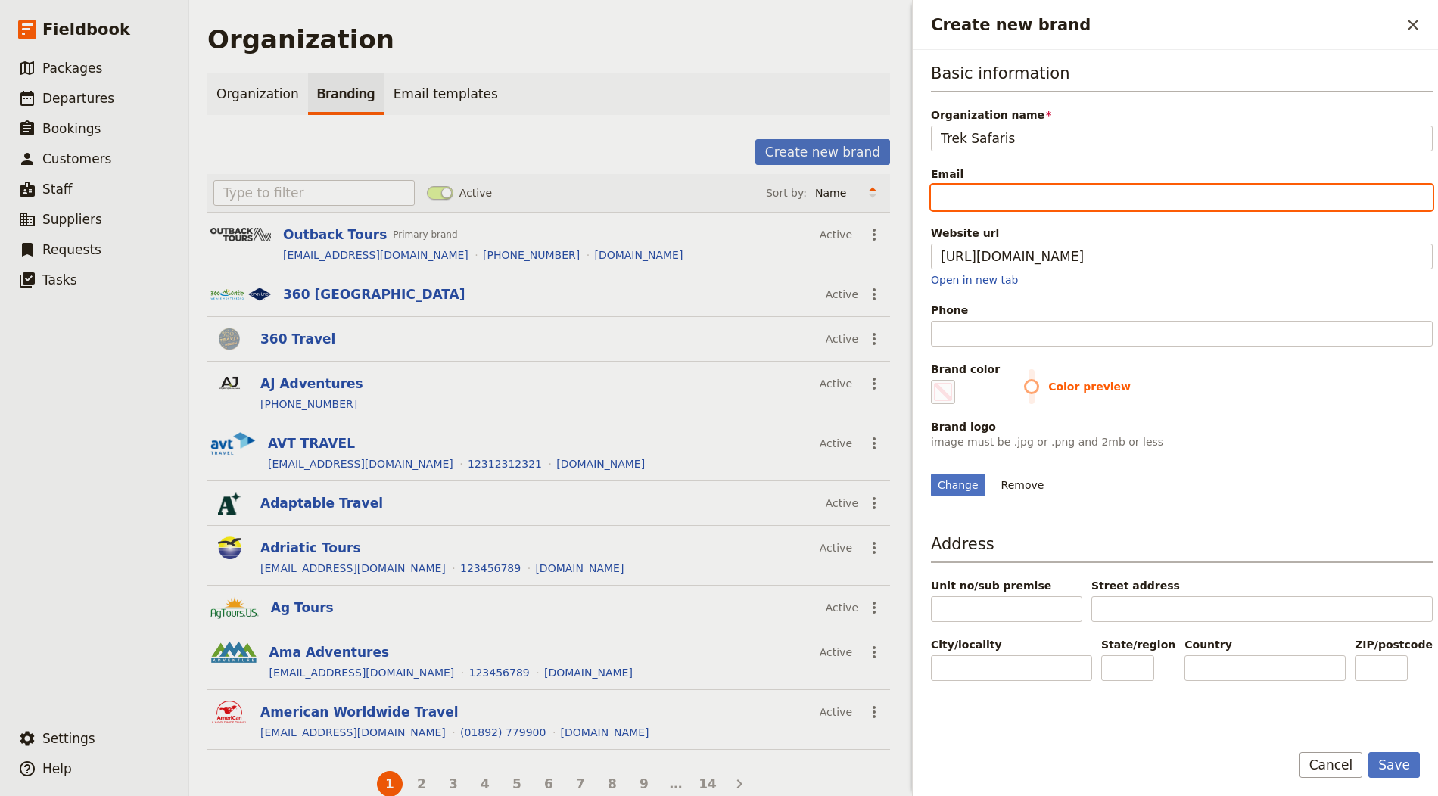
type input "#000000"
click at [1011, 205] on input "Email" at bounding box center [1182, 198] width 502 height 26
paste input "info@creamostuviaje.com"
type input "info@creamostuviaje.com"
type input "#000000"
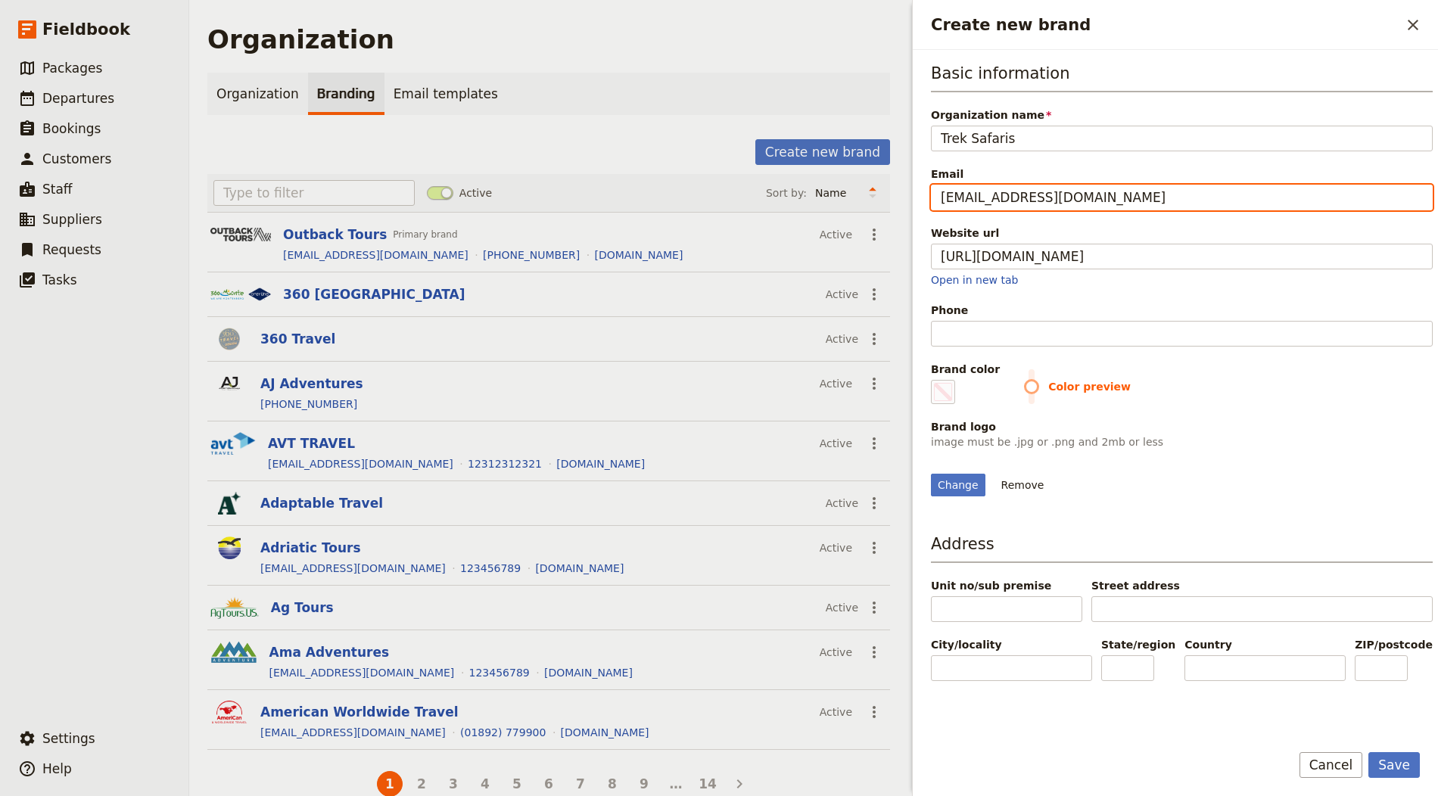
drag, startPoint x: 976, startPoint y: 195, endPoint x: 1210, endPoint y: 203, distance: 233.9
click at [1209, 203] on input "info@creamostuviaje.com" at bounding box center [1182, 198] width 502 height 26
click at [1196, 199] on input "info@creamostuviaje.com" at bounding box center [1182, 198] width 502 height 26
type input "info@creamostuviaje.co"
type input "#000000"
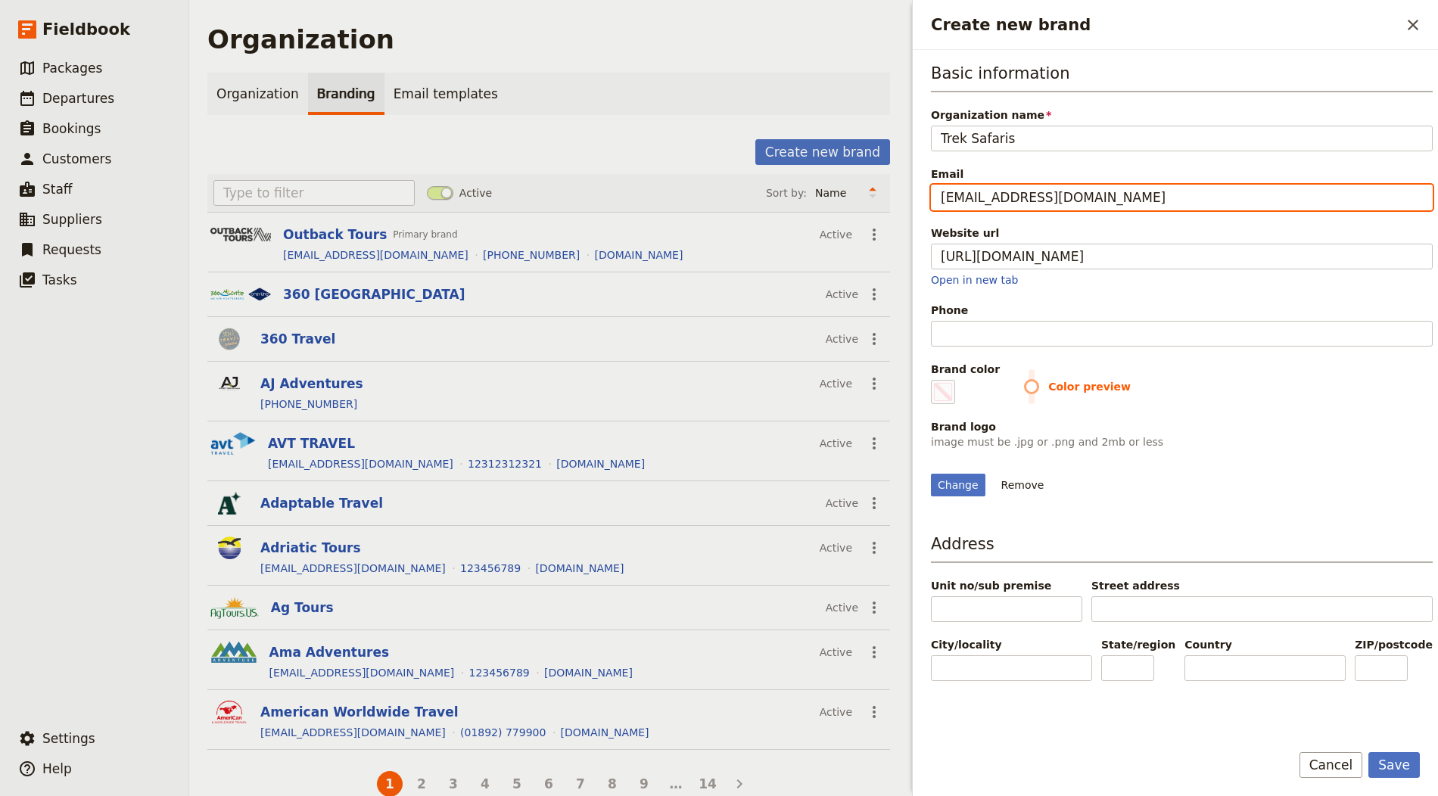
type input "info@creamostuviaje.c"
type input "#000000"
type input "info@creamostuviaje."
type input "#000000"
type input "info@creamostuviaje"
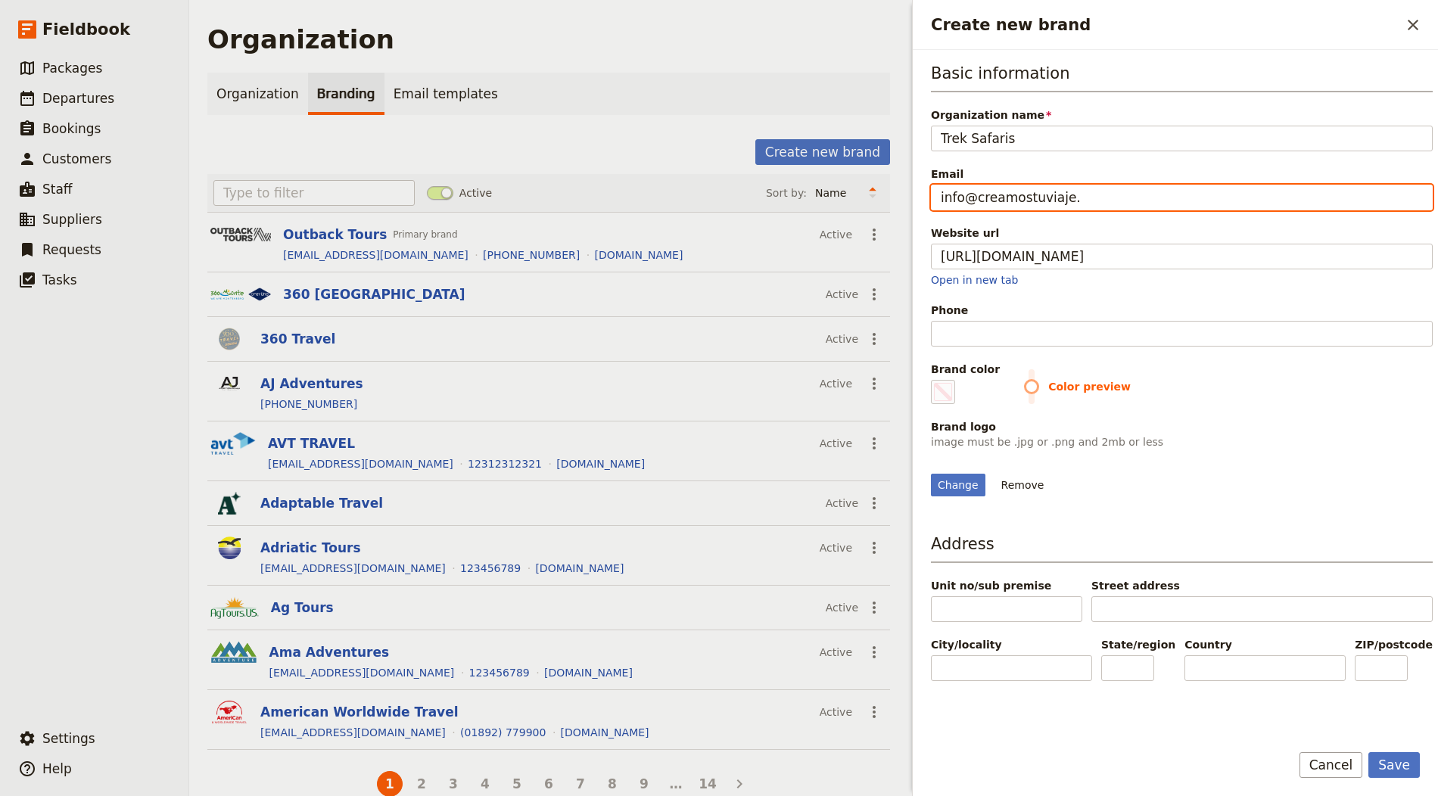
type input "#000000"
type input "info@creamostuviaj"
type input "#000000"
type input "info@creamostuvia"
type input "#000000"
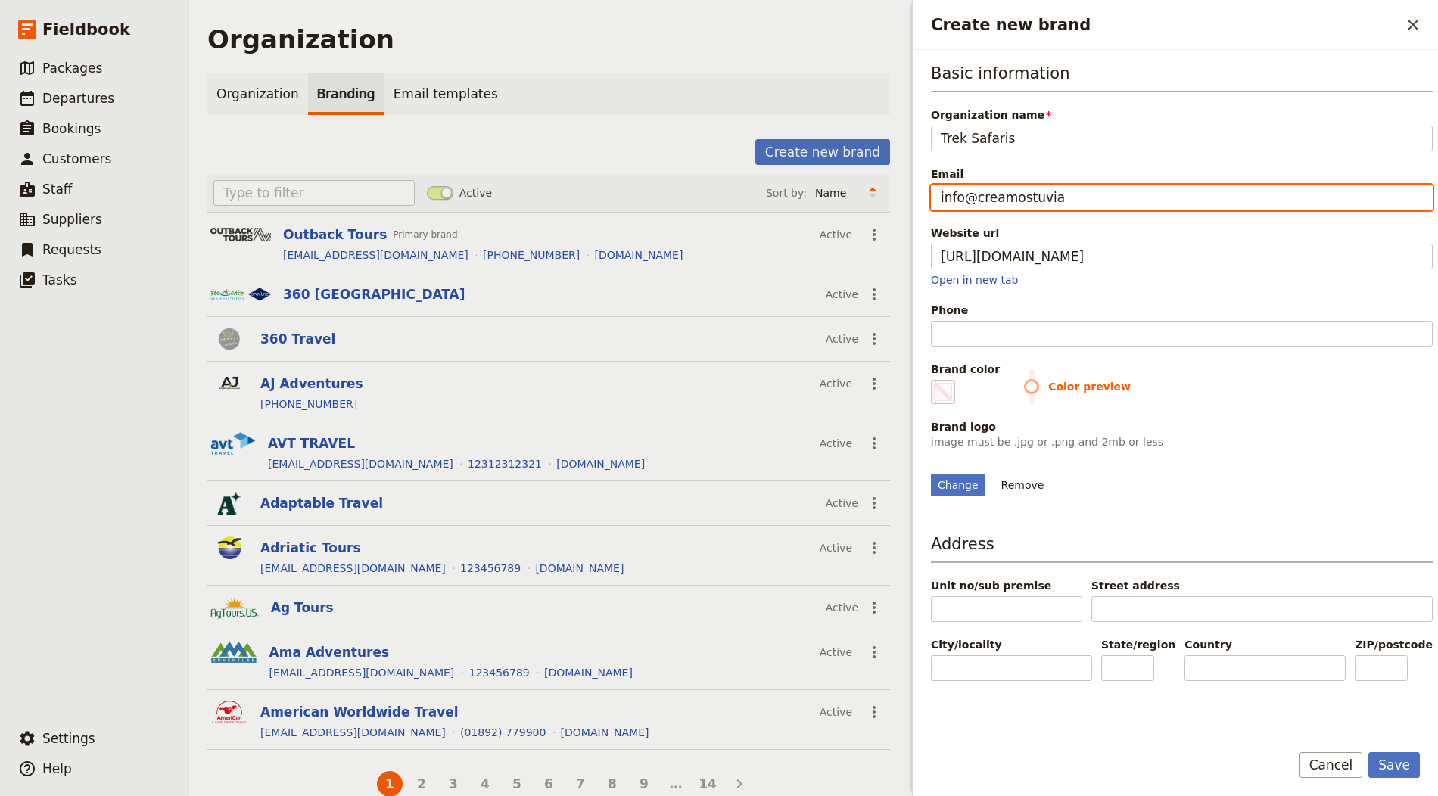
type input "info@creamostuvi"
type input "#000000"
type input "info@creamostuv"
type input "#000000"
type input "info@creamostu"
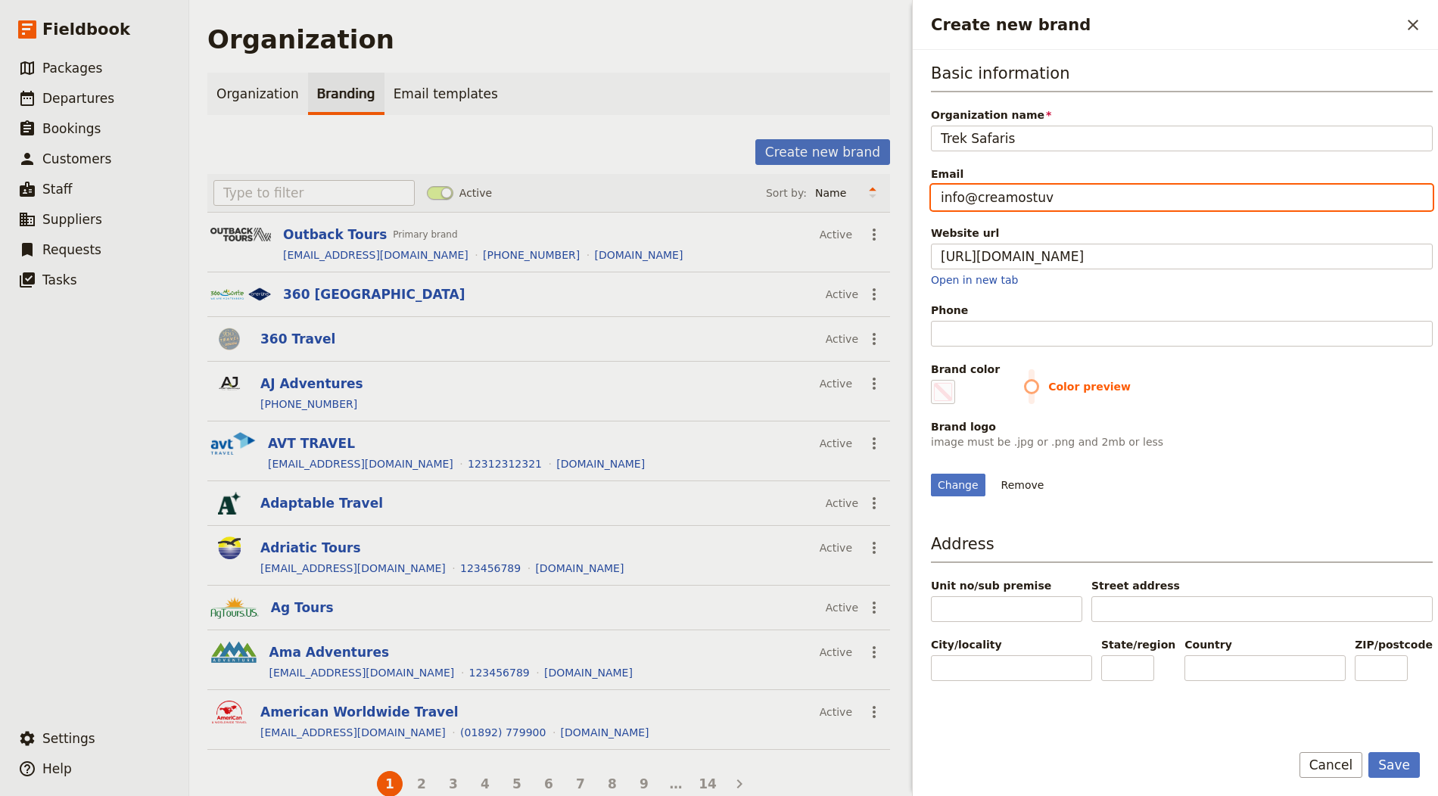
type input "#000000"
type input "info@creamost"
type input "#000000"
type input "info@creamos"
type input "#000000"
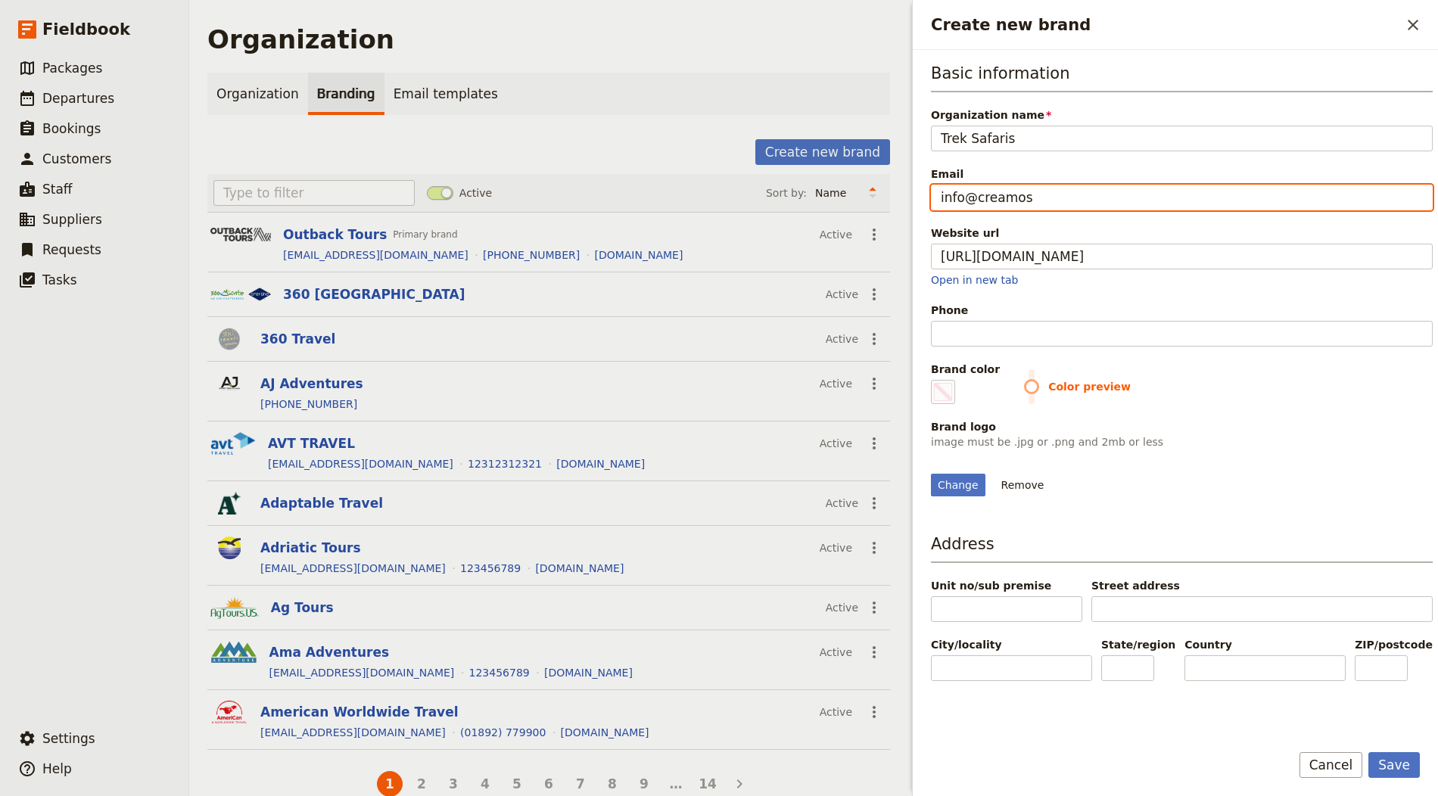
type input "info@creamo"
type input "#000000"
type input "info@cream"
type input "#000000"
type input "info@crea"
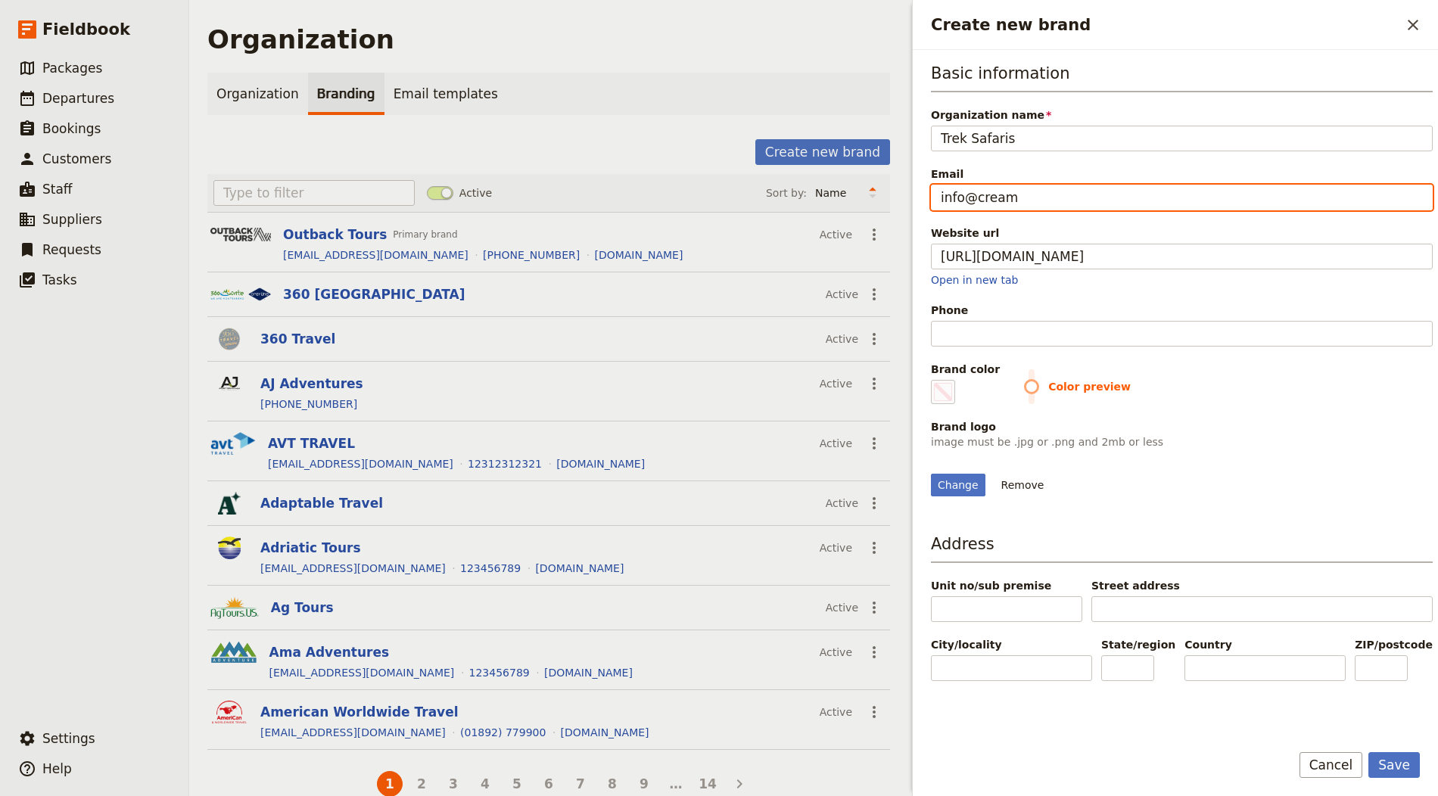
type input "#000000"
type input "info@cre"
type input "#000000"
type input "info@cr"
type input "#000000"
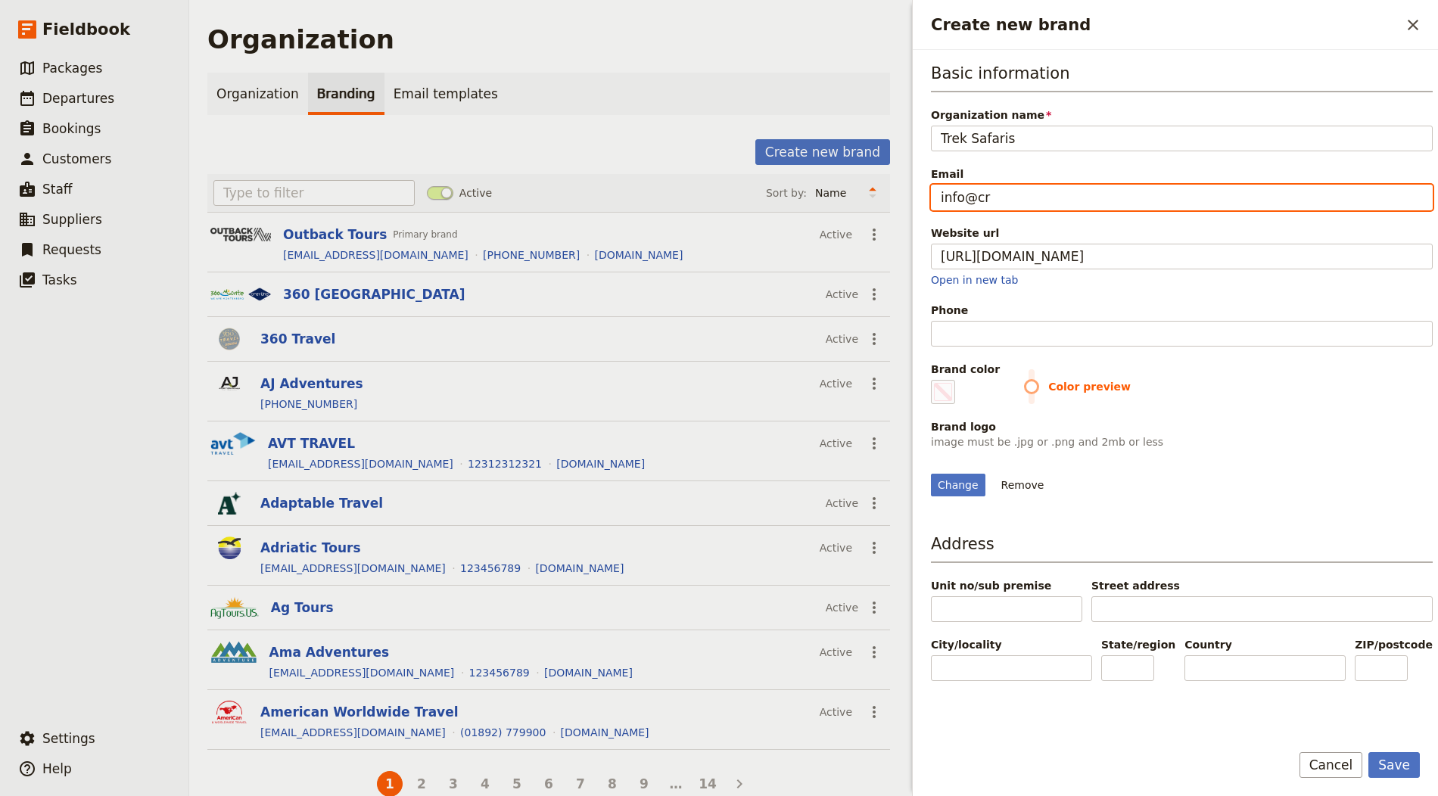
type input "info@c"
type input "#000000"
type input "info@"
type input "#000000"
type input "info"
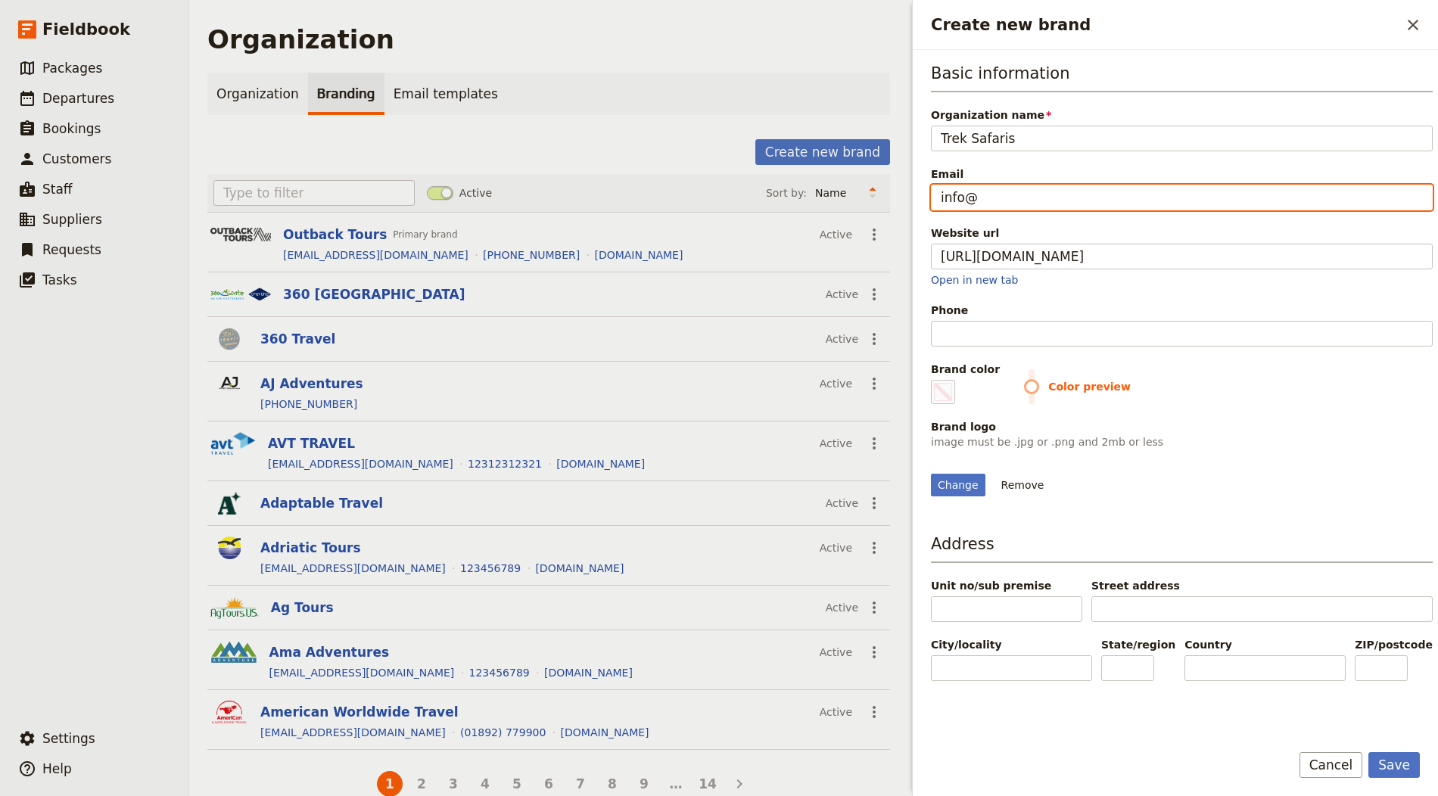
type input "#000000"
type input "info@"
type input "#000000"
type input "info@t"
type input "#000000"
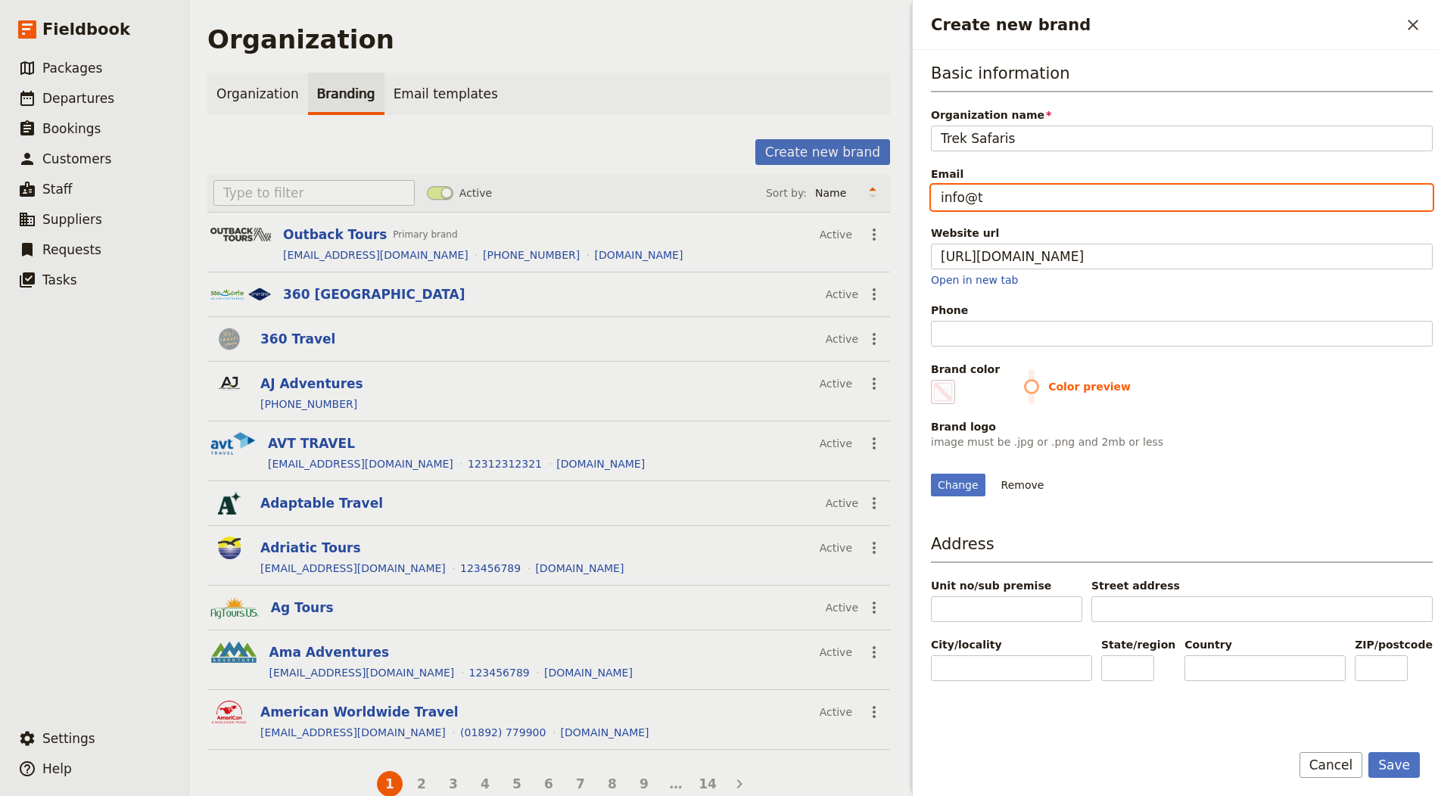
type input "info@tr"
type input "#000000"
type input "info@tre"
type input "#000000"
type input "info@trek"
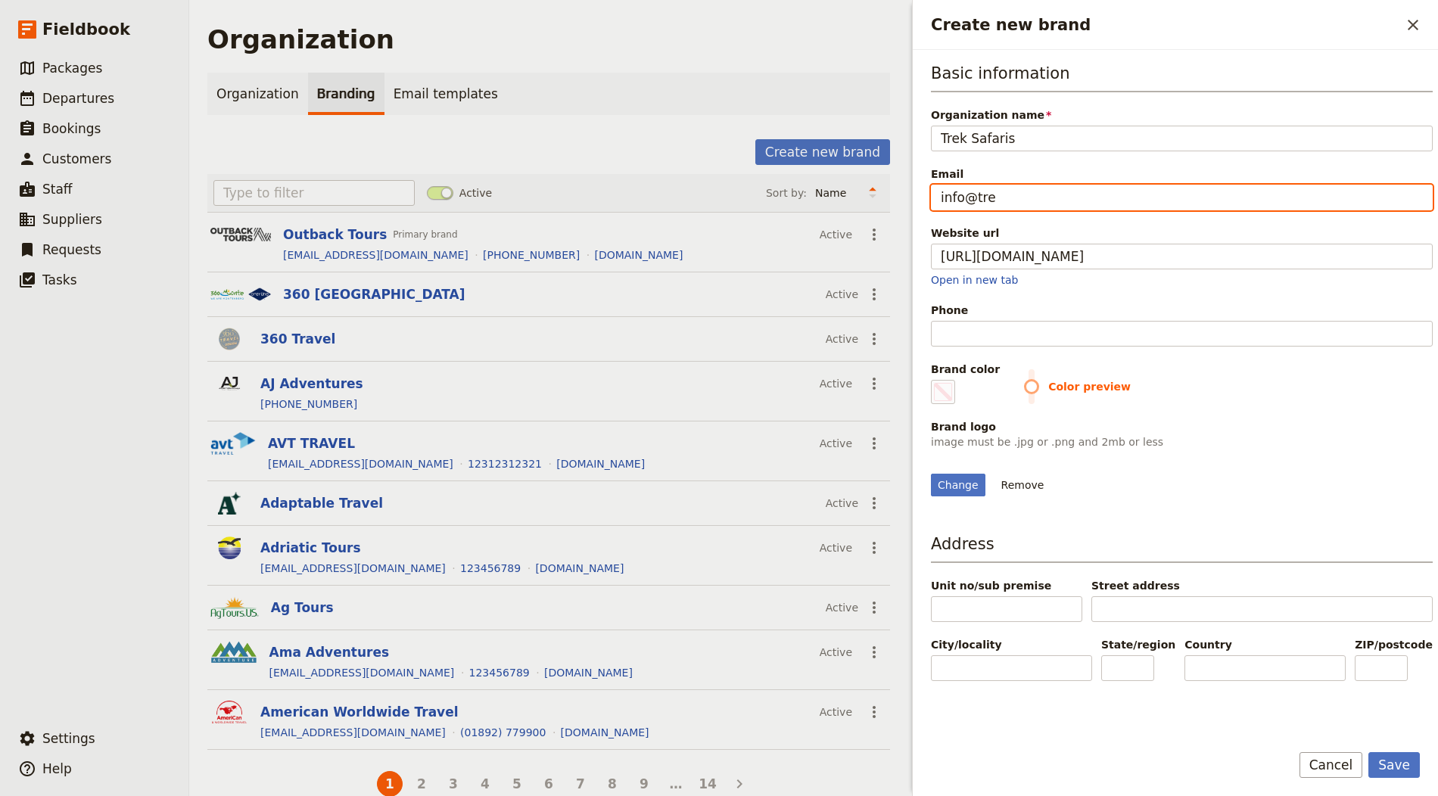
type input "#000000"
type input "info@treks"
type input "#000000"
type input "info@treksa"
type input "#000000"
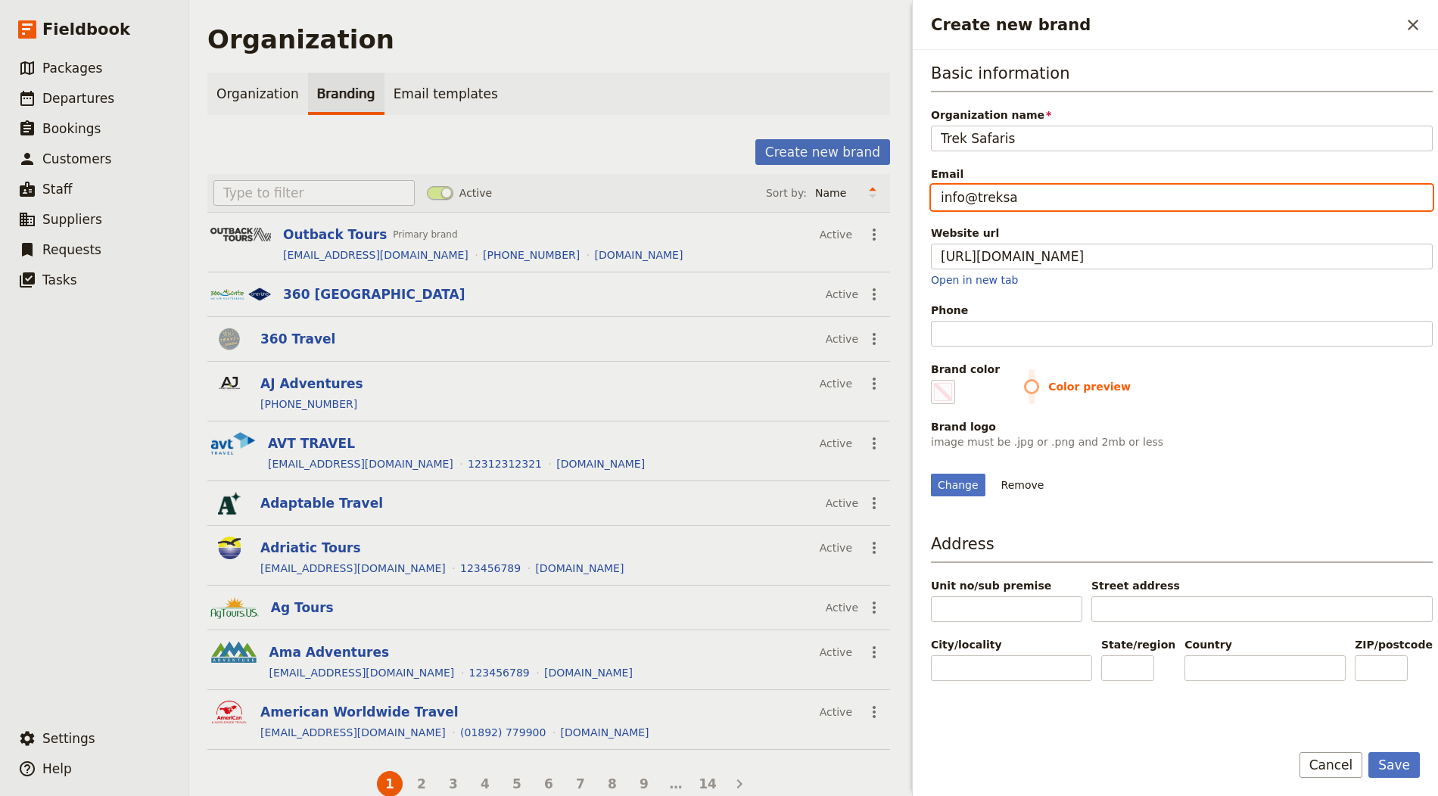
type input "info@treksaf"
type input "#000000"
type input "info@treksafa"
type input "#000000"
type input "info@treksafar"
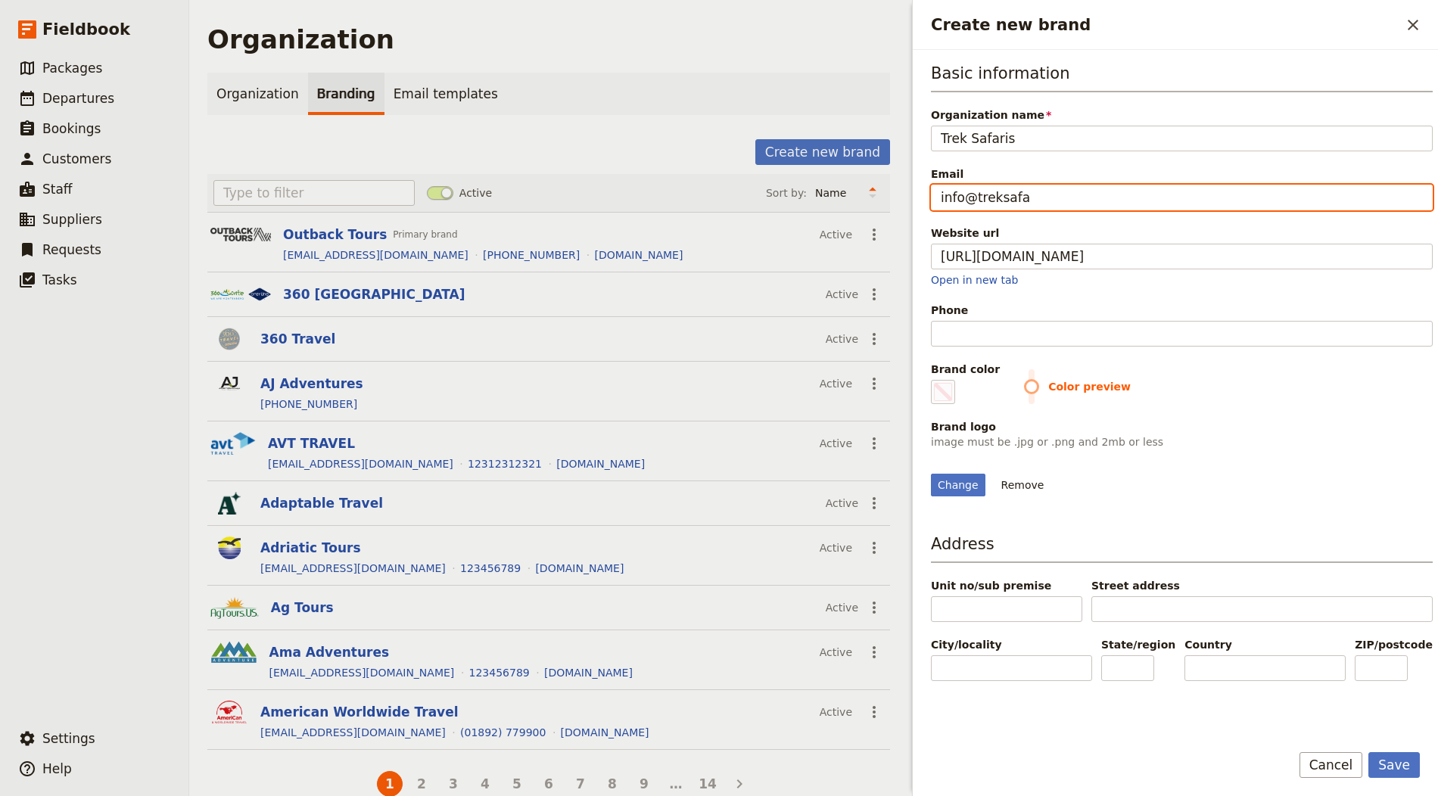
type input "#000000"
type input "info@treksafari"
type input "#000000"
type input "info@treksafaris"
type input "#000000"
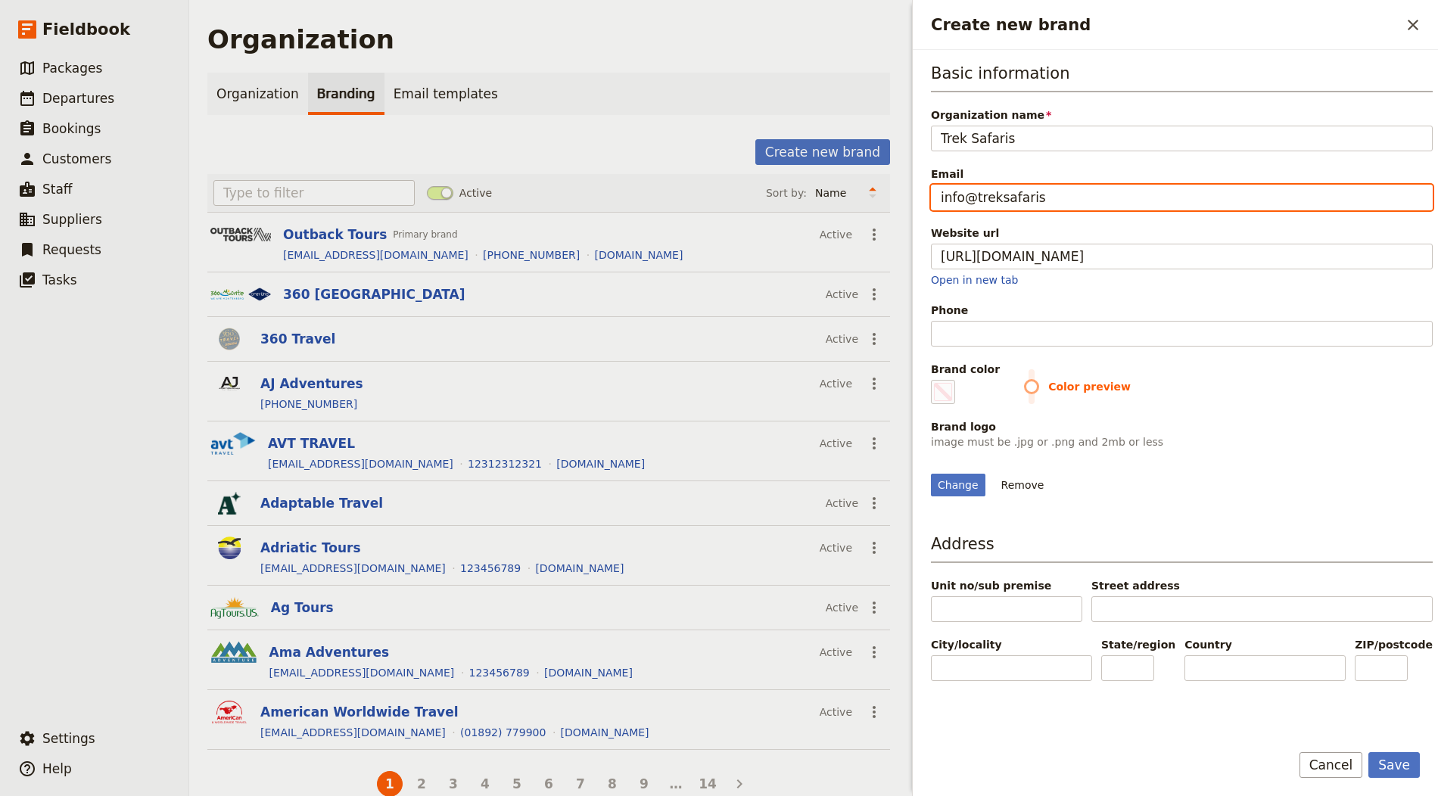
type input "info@treksafaris."
type input "#000000"
type input "info@treksafaris.c"
type input "#000000"
type input "info@treksafaris.co"
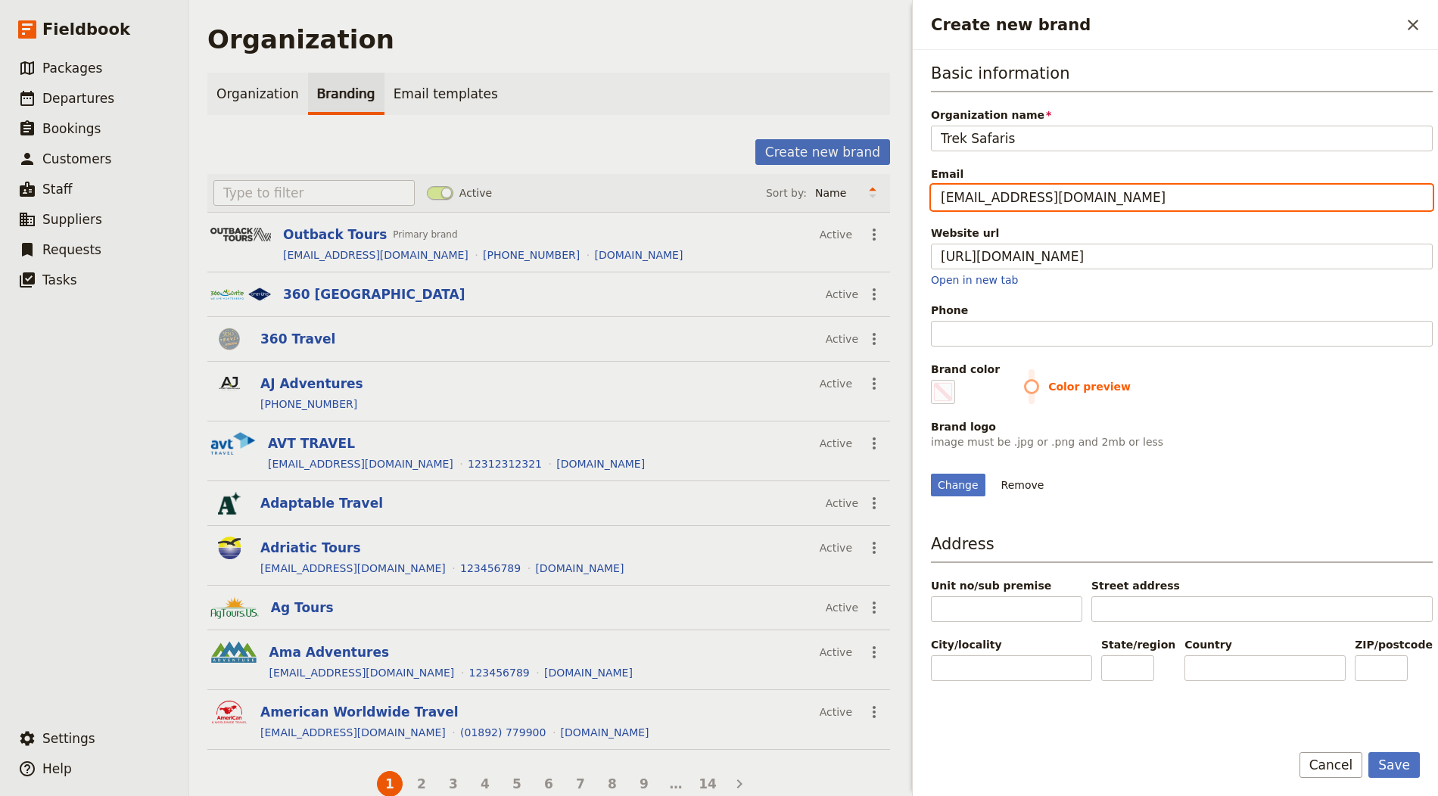
type input "#000000"
type input "[EMAIL_ADDRESS][DOMAIN_NAME]"
type input "#000000"
type input "info@treksafaris.co"
type input "#000000"
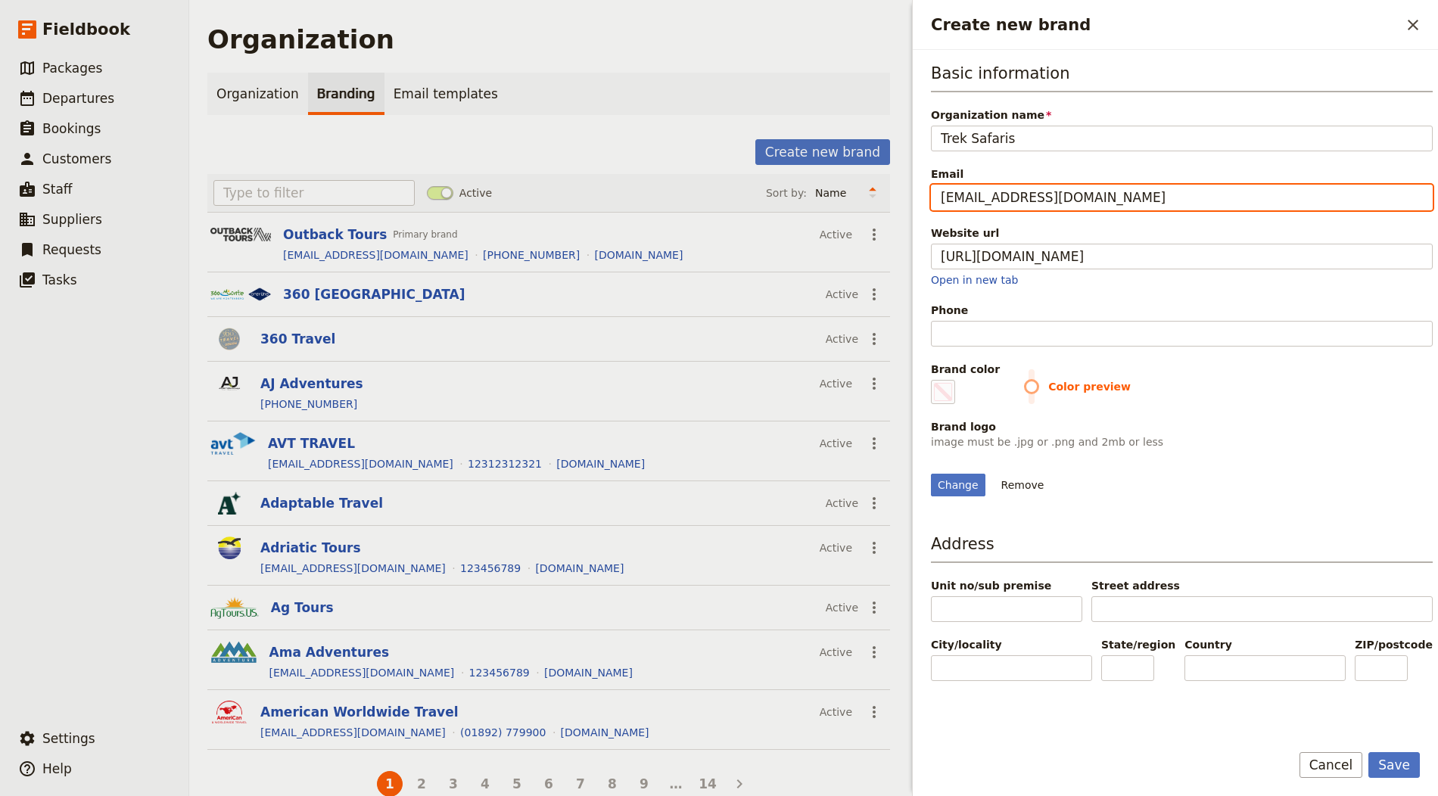
type input "[EMAIL_ADDRESS][DOMAIN_NAME]"
type input "#000000"
type input "[EMAIL_ADDRESS][DOMAIN_NAME]"
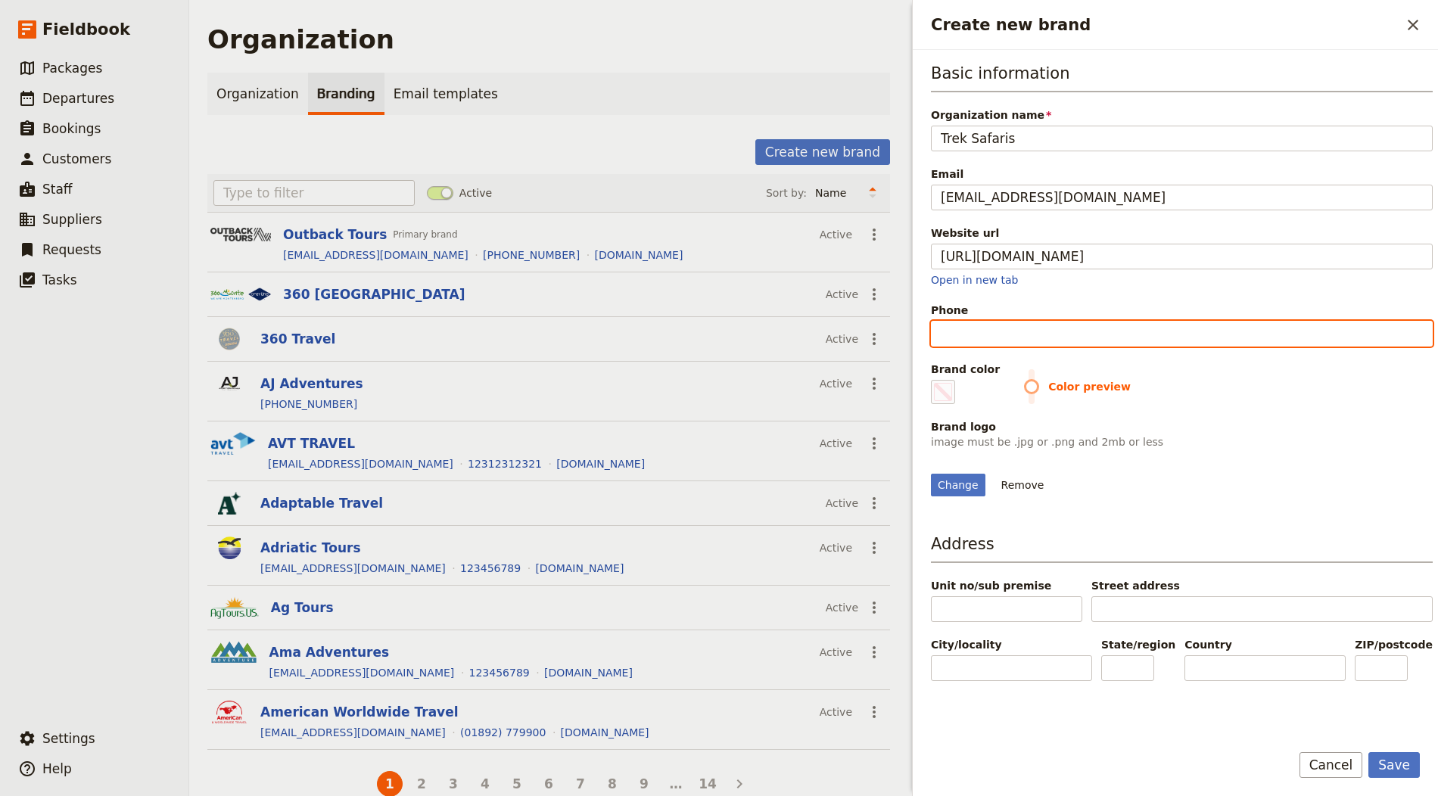
click at [1092, 341] on input "Phone" at bounding box center [1182, 334] width 502 height 26
type input "1"
type input "#000000"
type input "12"
type input "#000000"
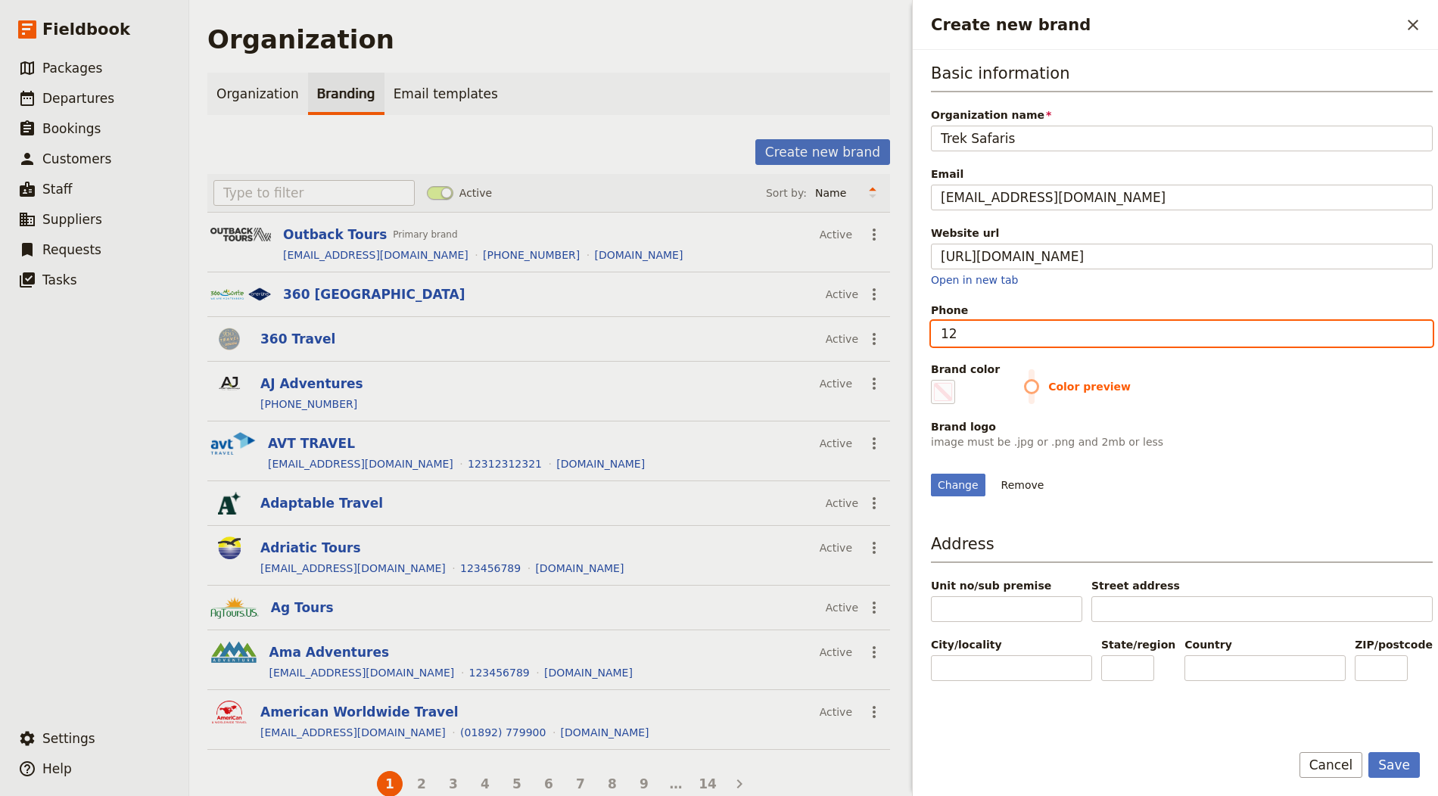
type input "123"
type input "#000000"
type input "1234"
type input "#000000"
type input "12345"
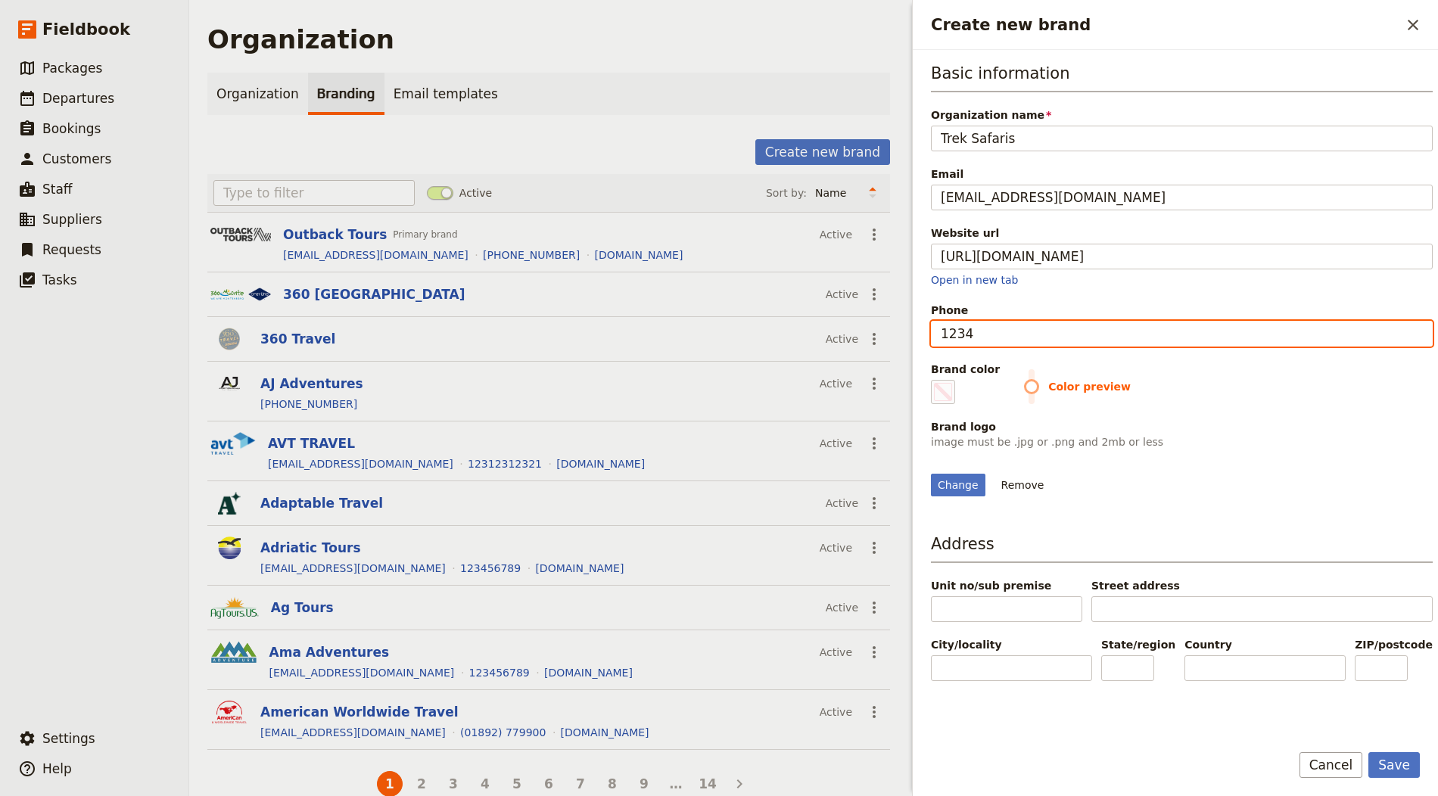
type input "#000000"
type input "123456"
type input "#000000"
type input "1234567"
type input "#000000"
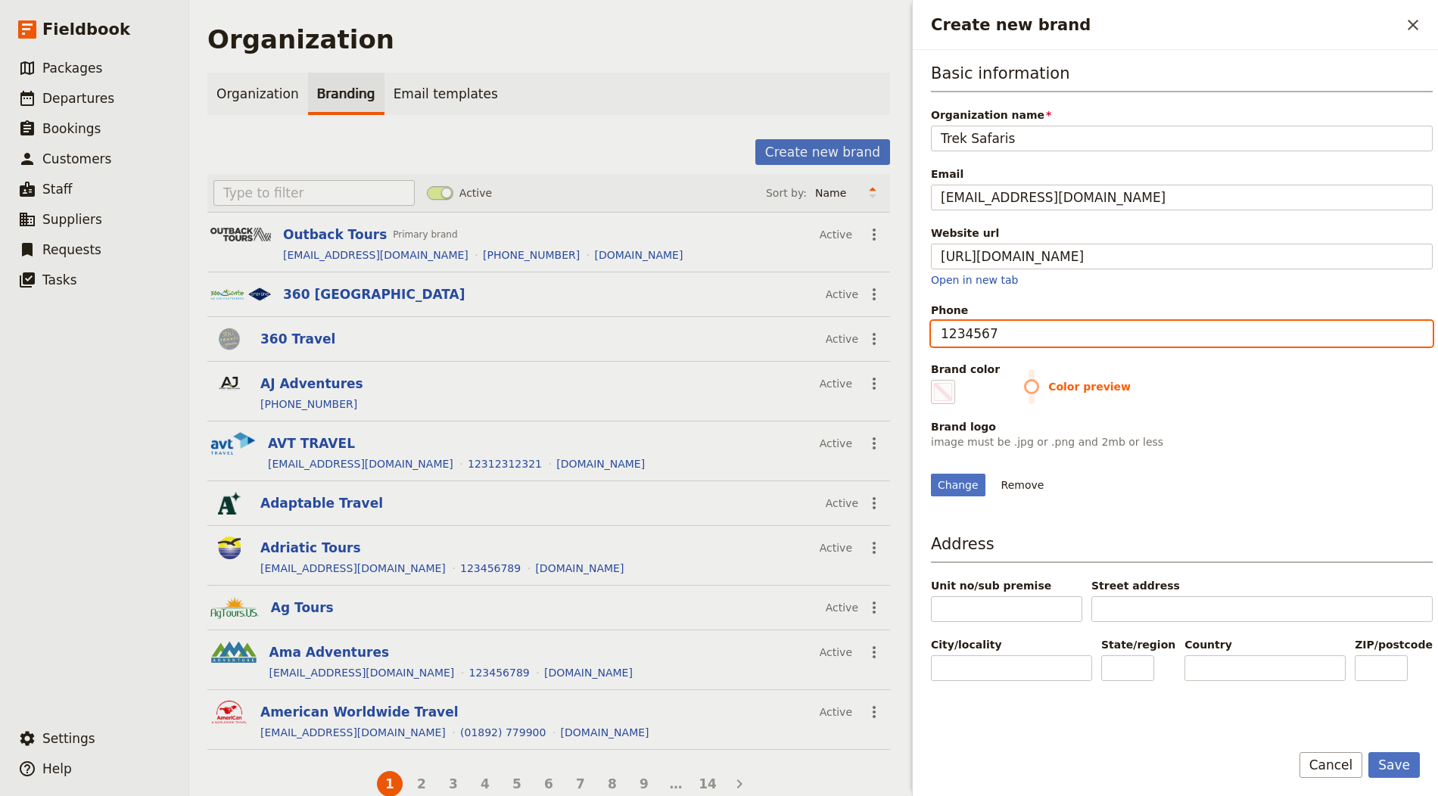
type input "12345678"
type input "#000000"
type input "123456789"
type input "#000000"
type input "123456789"
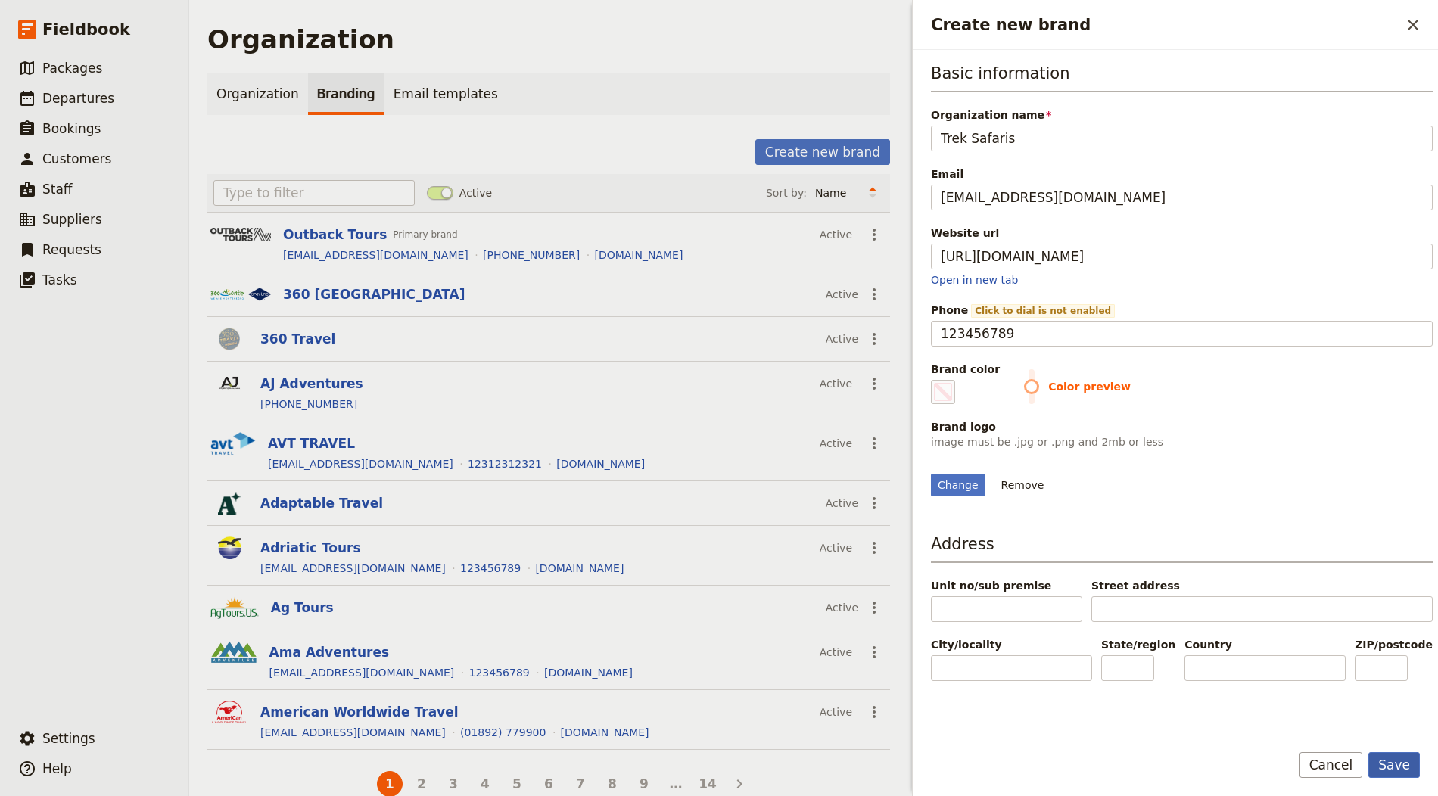
click at [1293, 716] on button "Save" at bounding box center [1393, 765] width 51 height 26
type input "#000000"
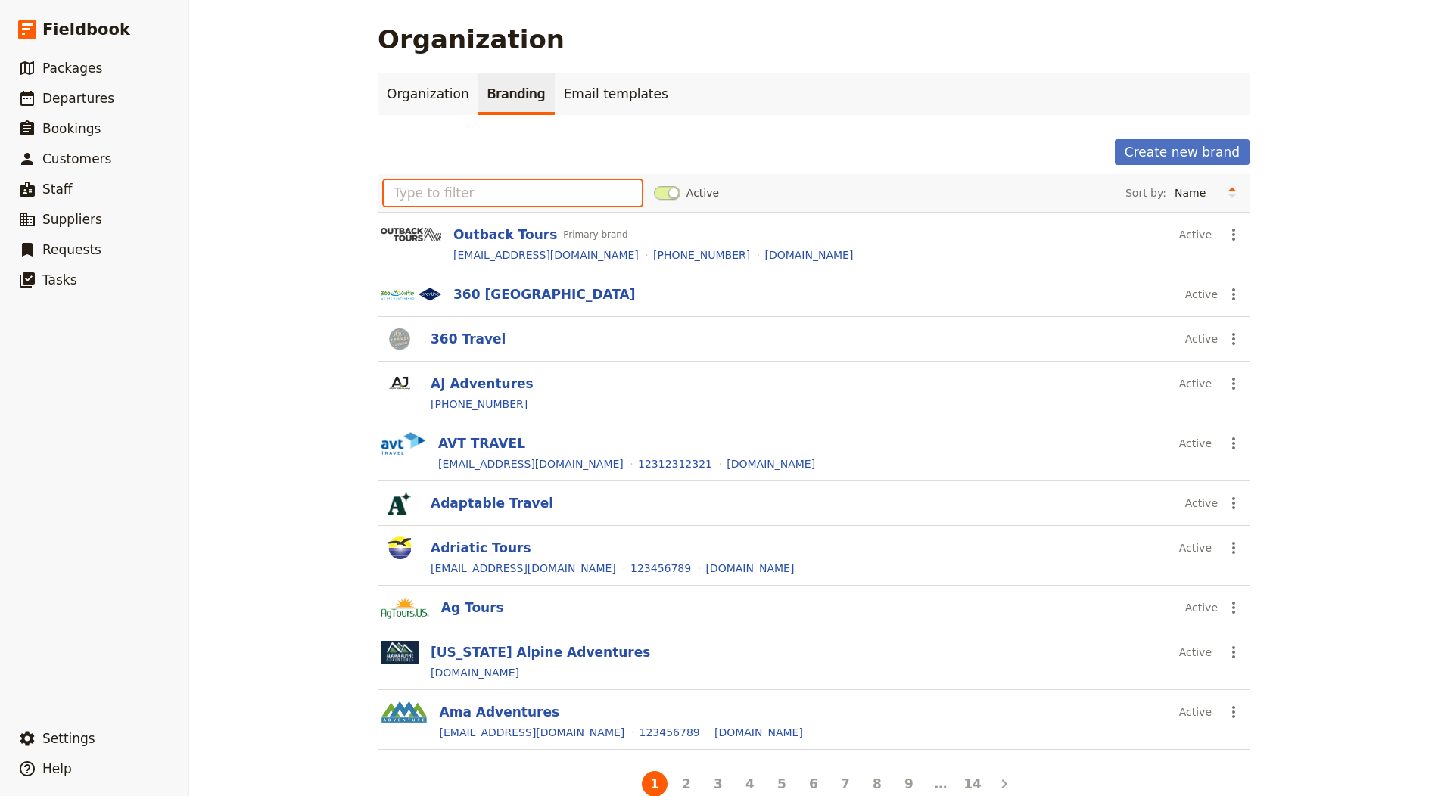
click at [475, 190] on input "text" at bounding box center [513, 193] width 258 height 26
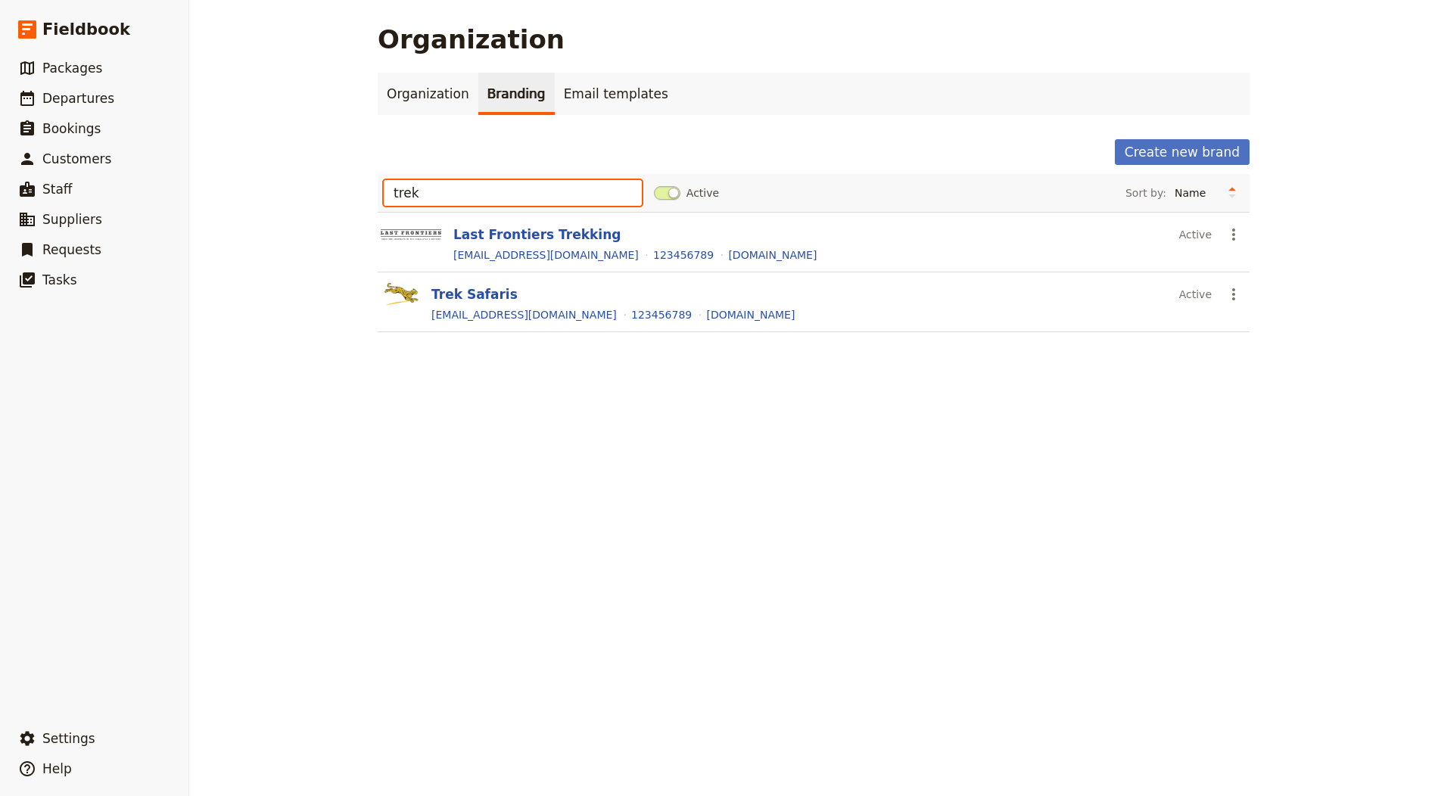
type input "trek"
click at [440, 297] on button "Trek Safaris" at bounding box center [474, 294] width 86 height 18
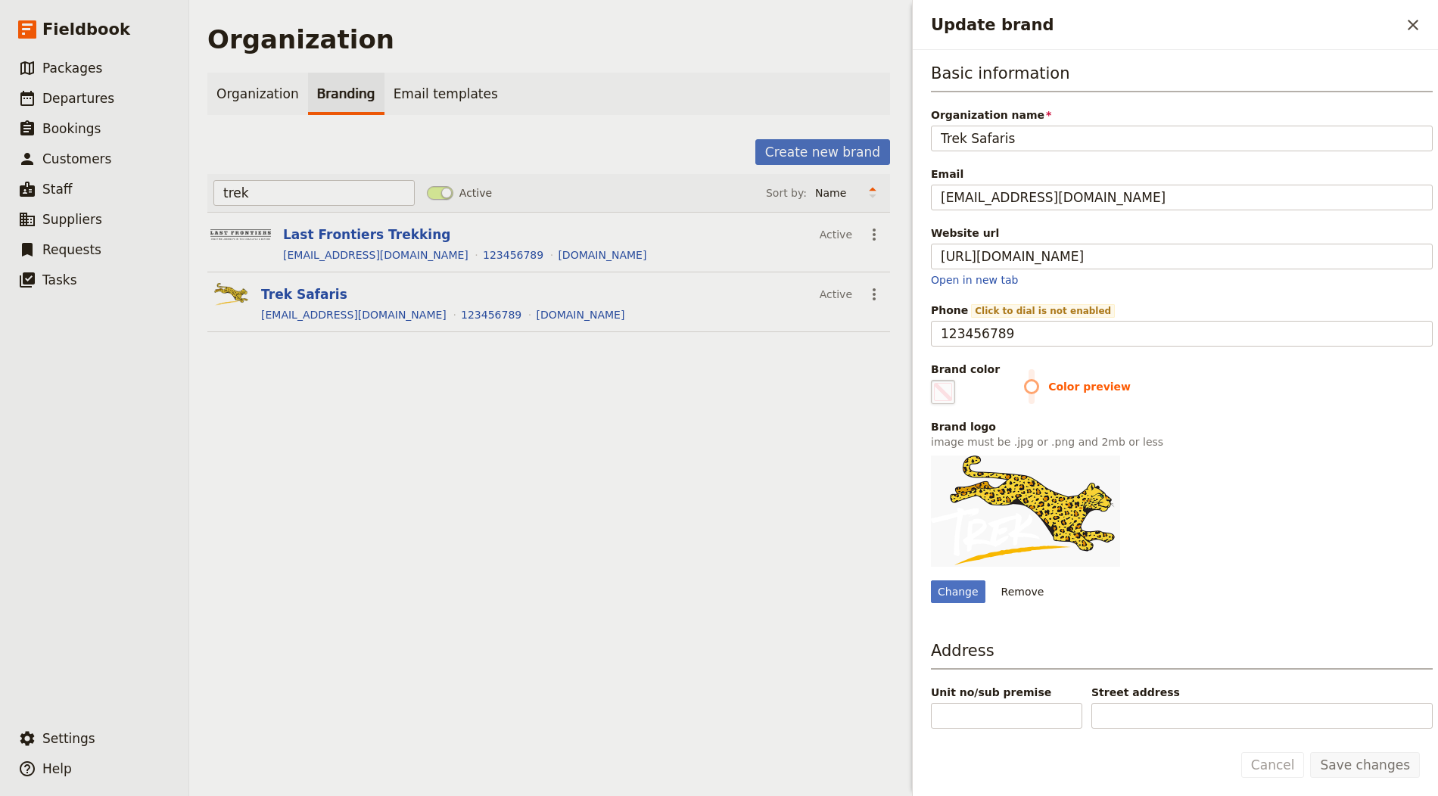
click at [941, 383] on span "Update brand" at bounding box center [943, 392] width 18 height 18
click at [935, 380] on input "#000000" at bounding box center [934, 379] width 1 height 1
type input "#ffb51a"
click at [1293, 716] on button "Save changes" at bounding box center [1365, 765] width 110 height 26
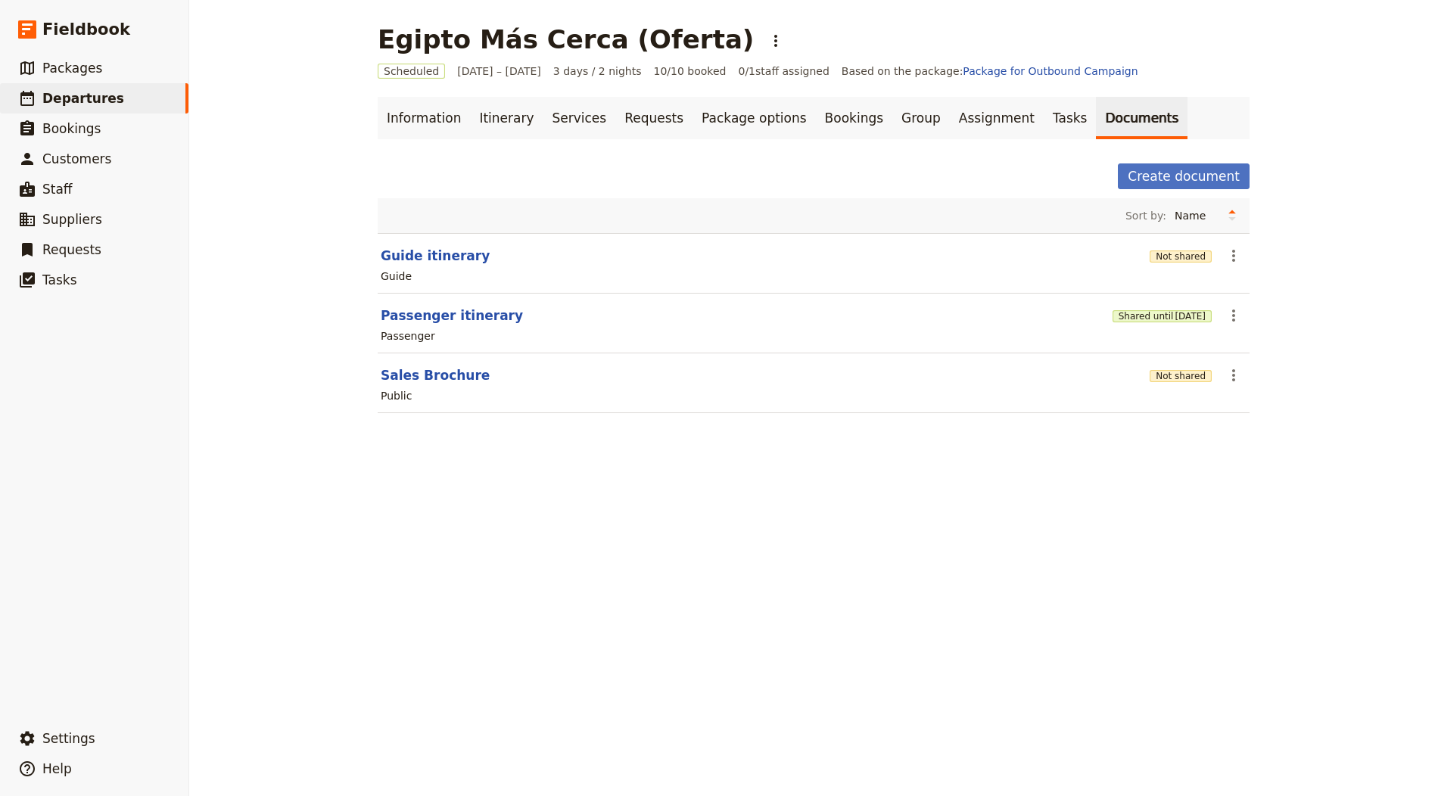
click at [459, 24] on h1 "Egipto Más Cerca (Oferta)" at bounding box center [566, 39] width 376 height 30
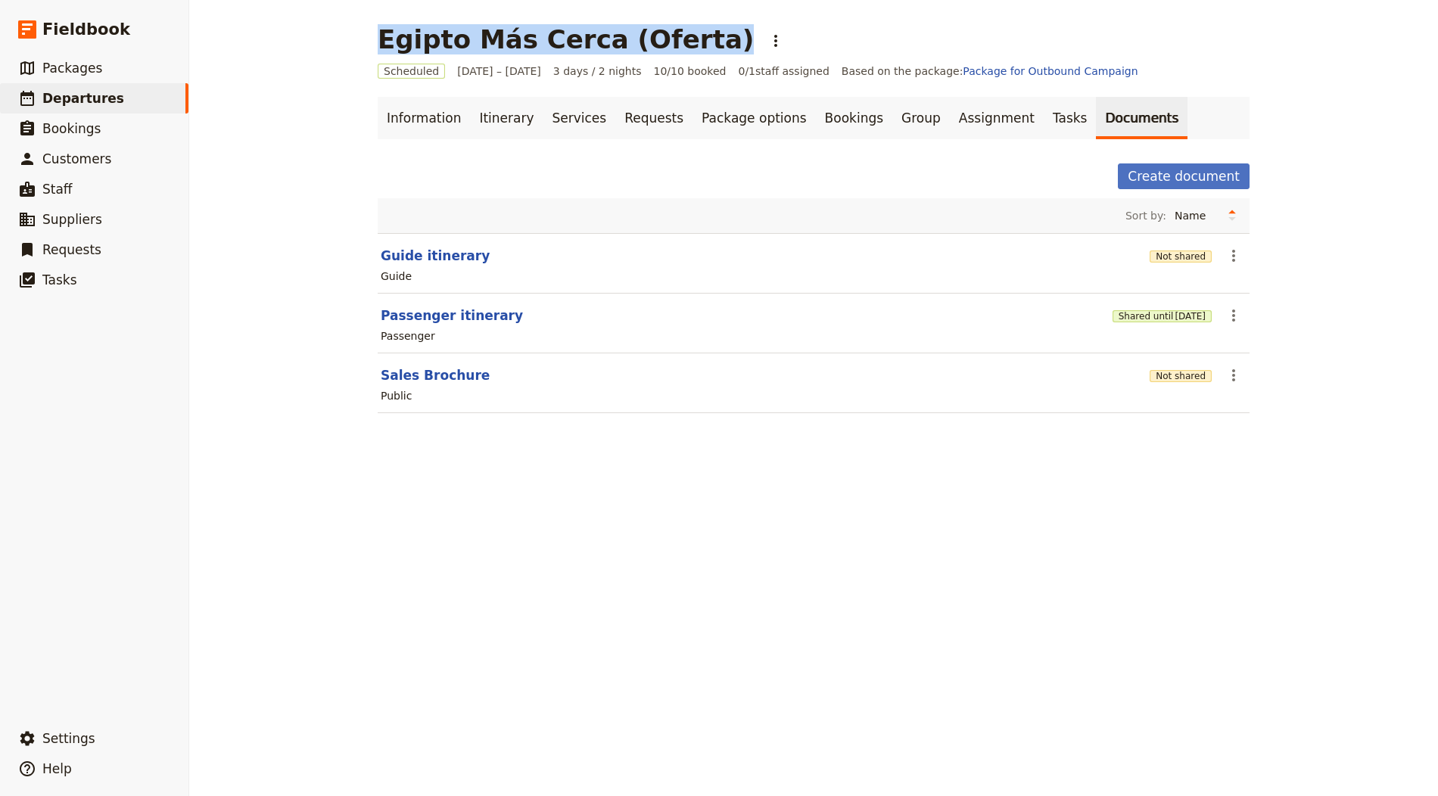
click at [459, 24] on h1 "Egipto Más Cerca (Oferta)" at bounding box center [566, 39] width 376 height 30
copy h1 "Egipto Más Cerca (Oferta)"
click at [1162, 370] on button "Not shared" at bounding box center [1180, 376] width 62 height 12
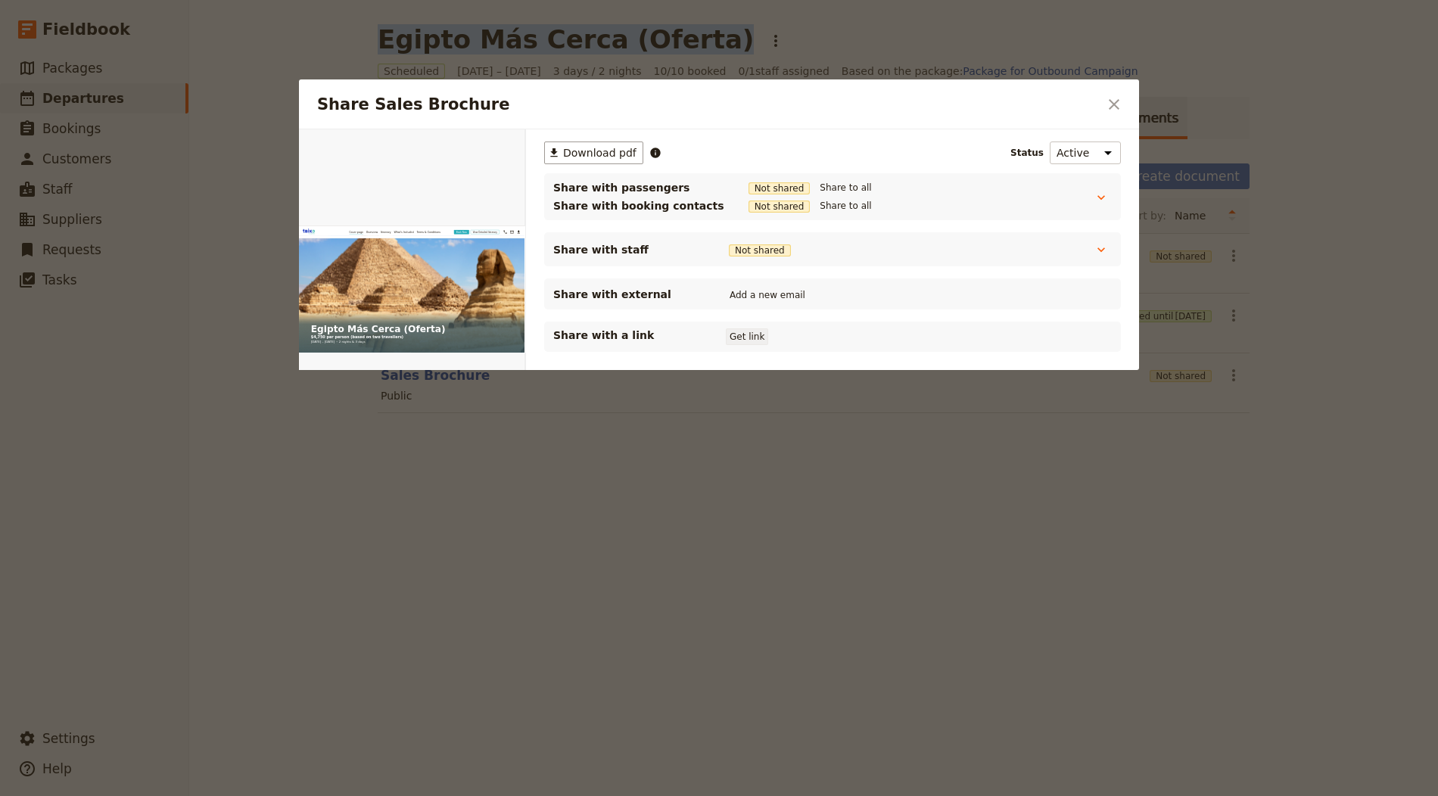
click at [736, 341] on button "Get link" at bounding box center [747, 336] width 42 height 17
click at [1123, 107] on button "​" at bounding box center [1114, 105] width 26 height 26
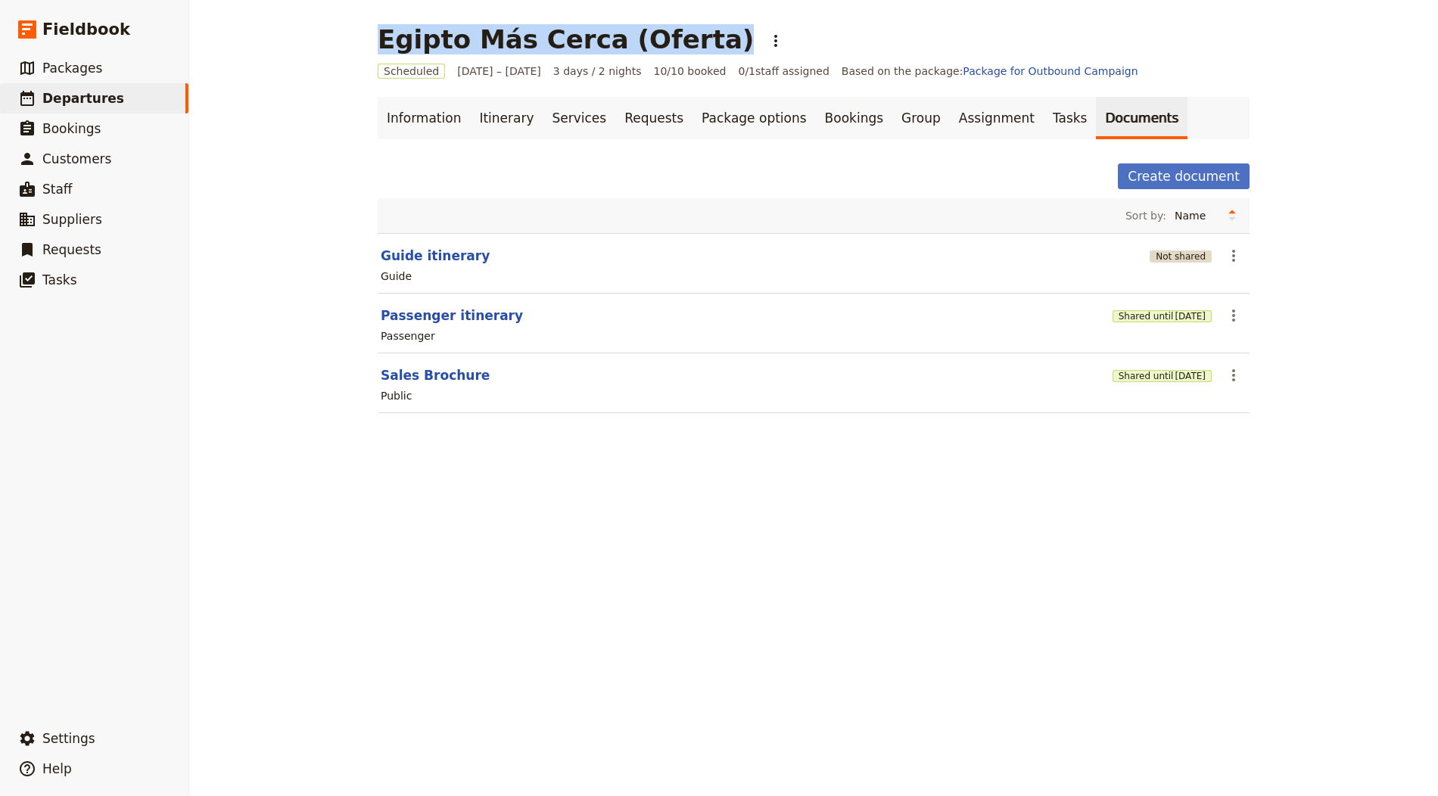
click at [1150, 253] on button "Not shared" at bounding box center [1180, 256] width 62 height 12
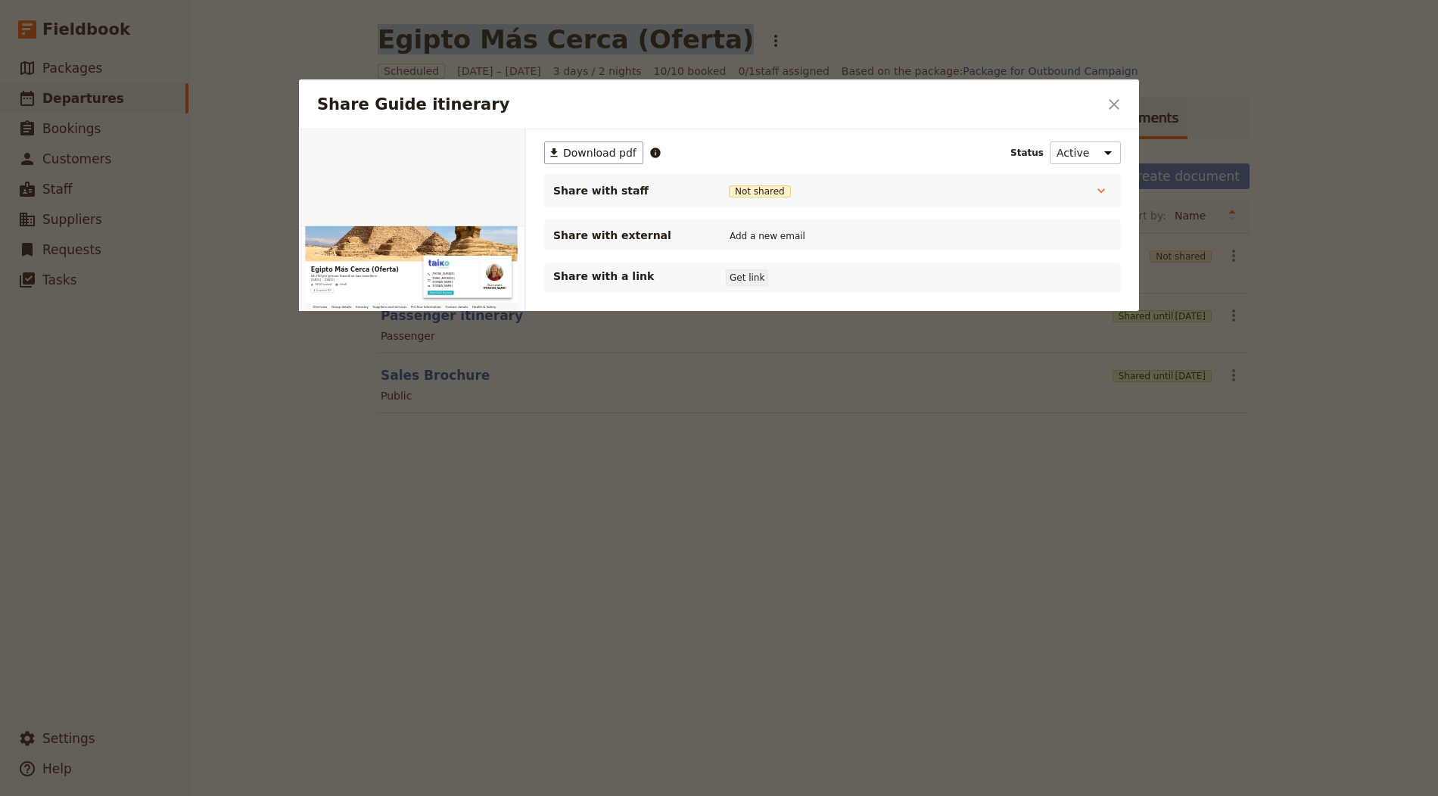
click at [758, 275] on button "Get link" at bounding box center [747, 277] width 42 height 17
click at [1116, 92] on button "​" at bounding box center [1114, 105] width 26 height 26
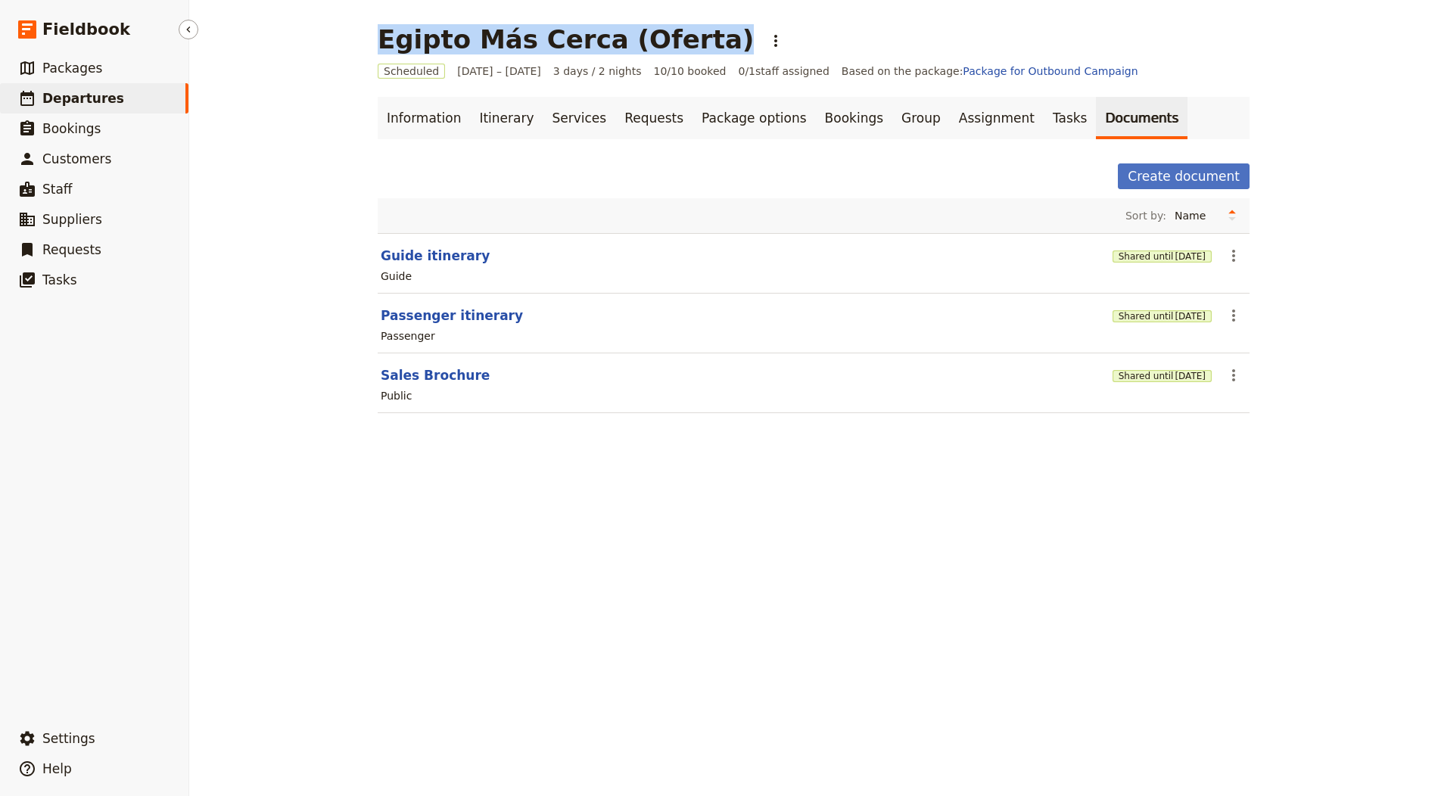
click at [78, 97] on span "Departures" at bounding box center [83, 98] width 82 height 15
select select "CREATED_AT"
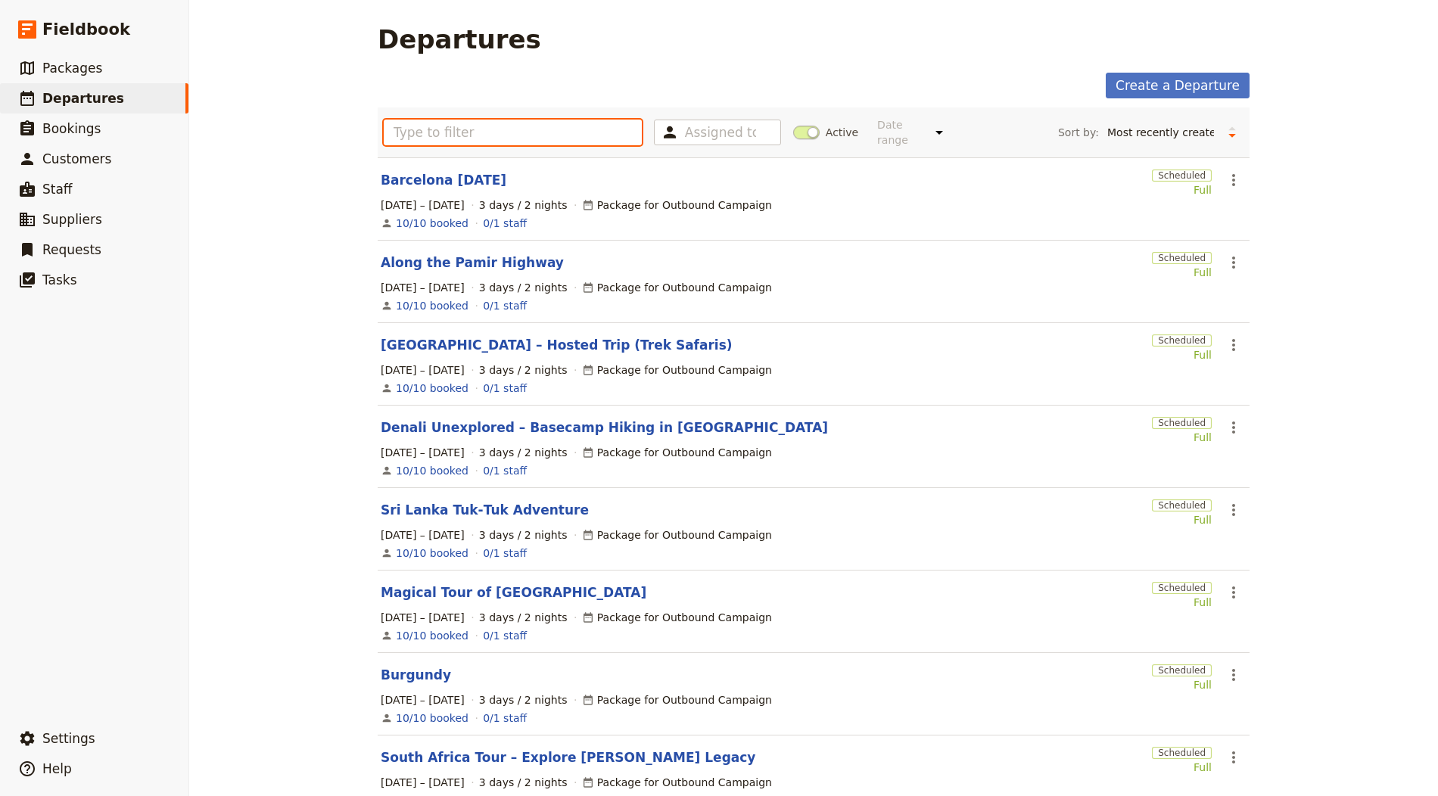
click at [384, 129] on input "text" at bounding box center [513, 133] width 258 height 26
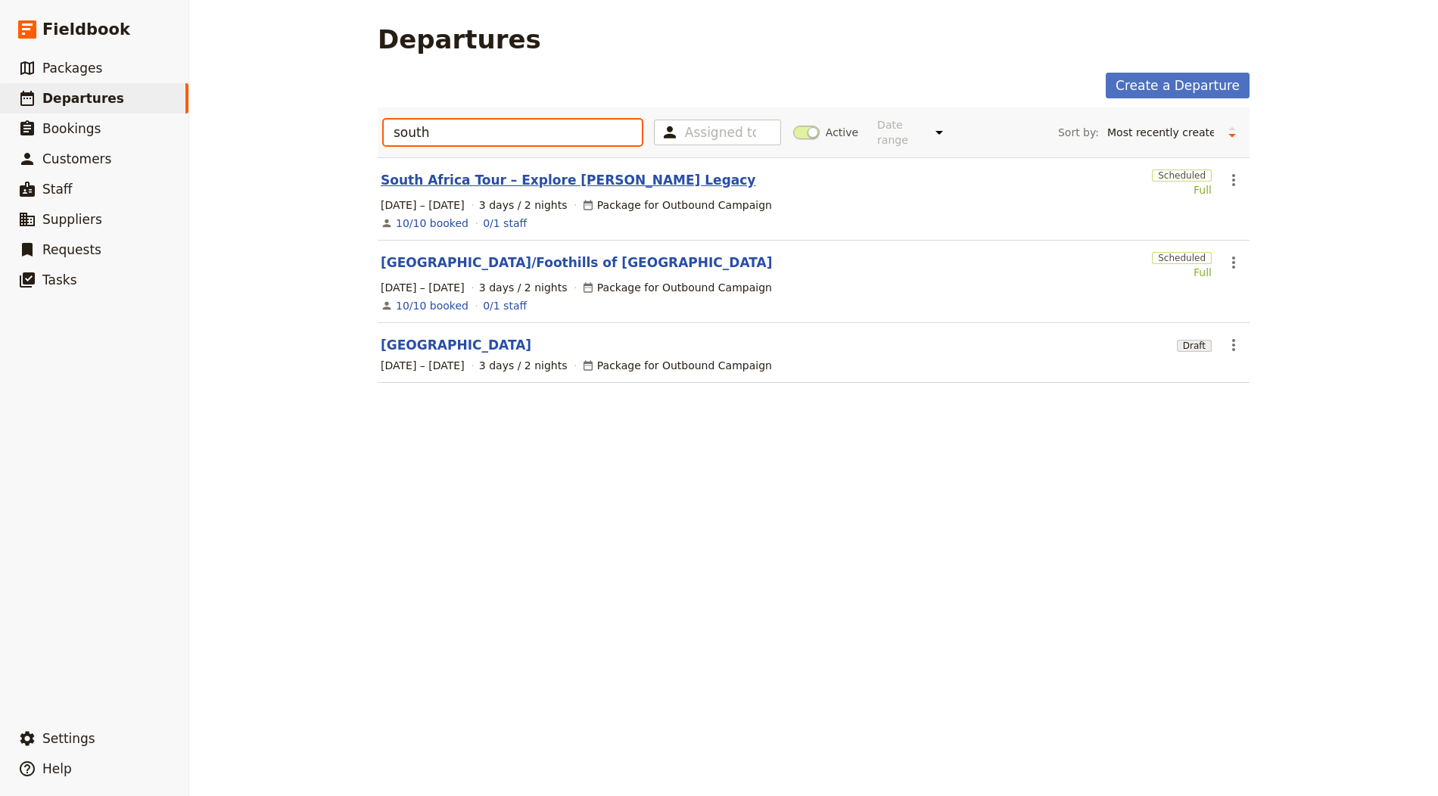
type input "south"
click at [513, 175] on link "South Africa Tour – Explore [PERSON_NAME] Legacy" at bounding box center [568, 180] width 375 height 18
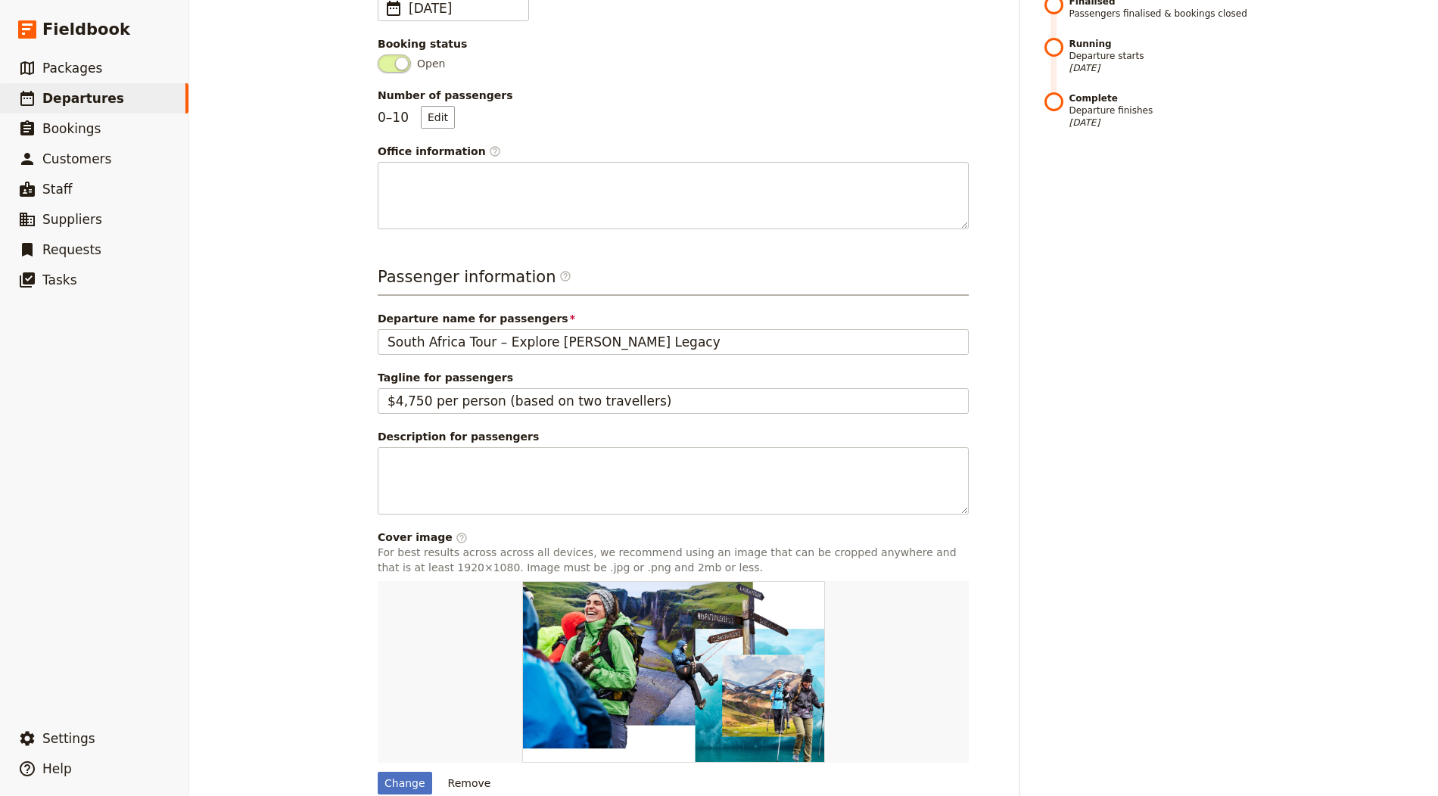
scroll to position [416, 0]
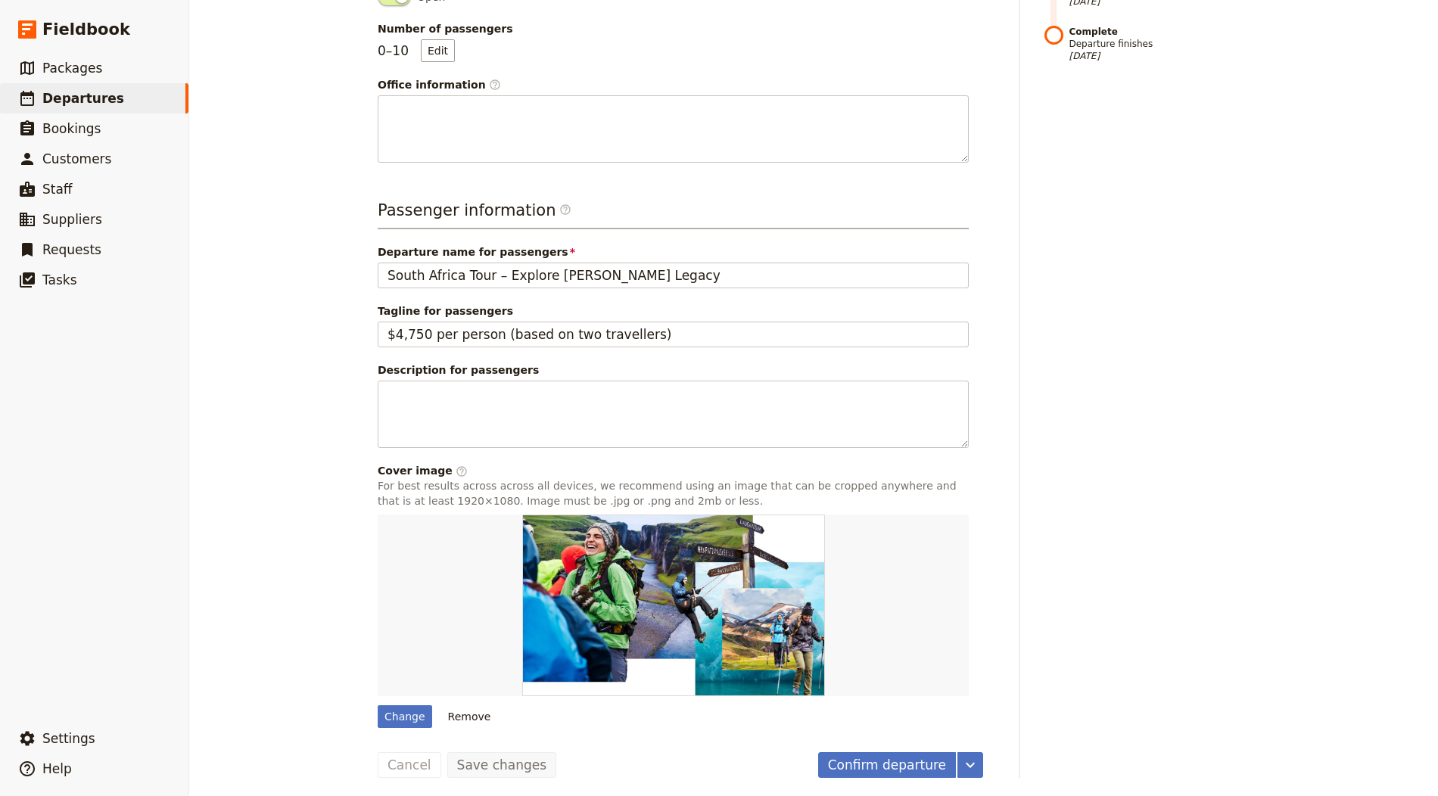
click at [403, 696] on div "Change Remove" at bounding box center [673, 621] width 591 height 213
click at [397, 709] on div "Change" at bounding box center [405, 716] width 54 height 23
click at [378, 705] on input "Change" at bounding box center [377, 705] width 1 height 1
type input "C:\fakepath\south-africa-tour-2025.jpg"
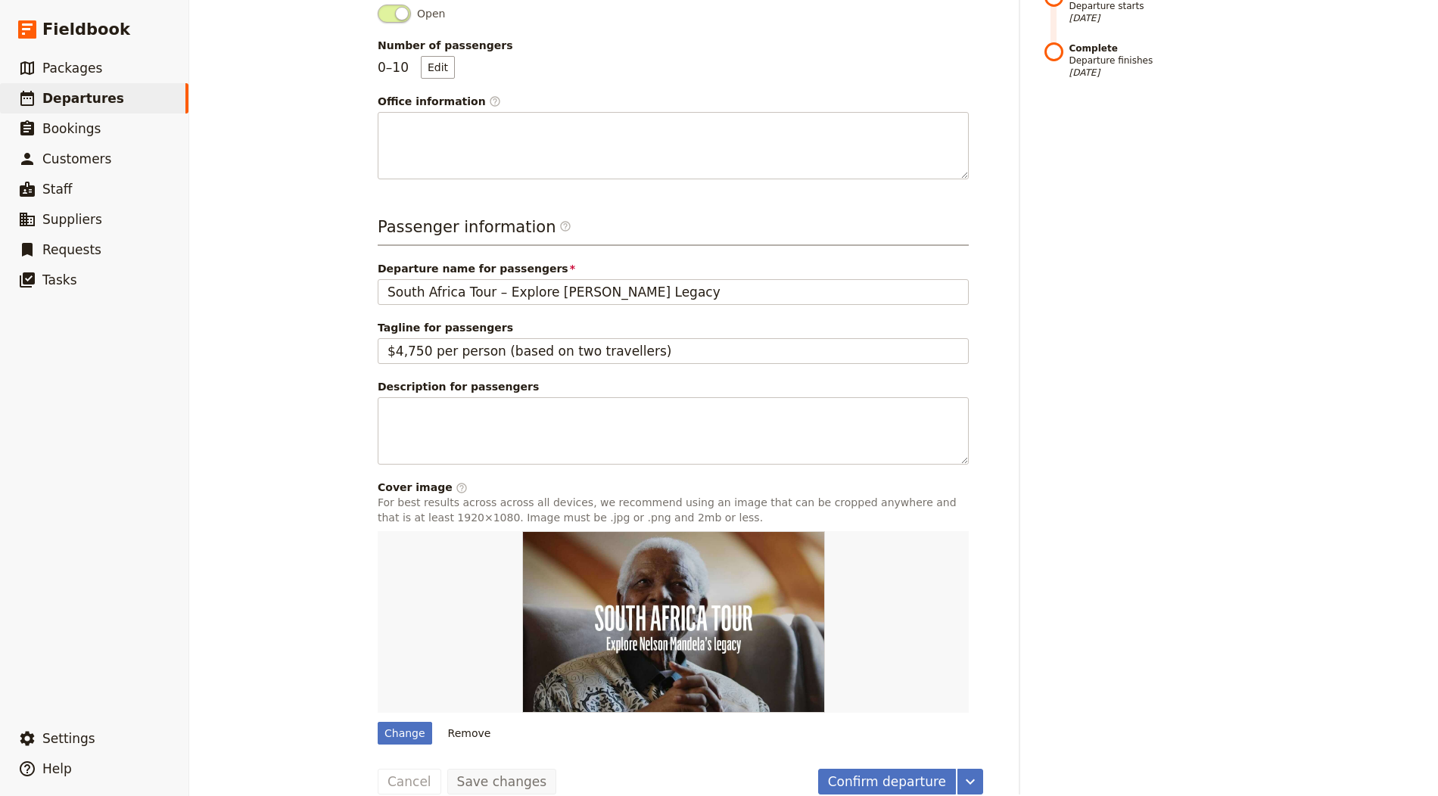
scroll to position [0, 0]
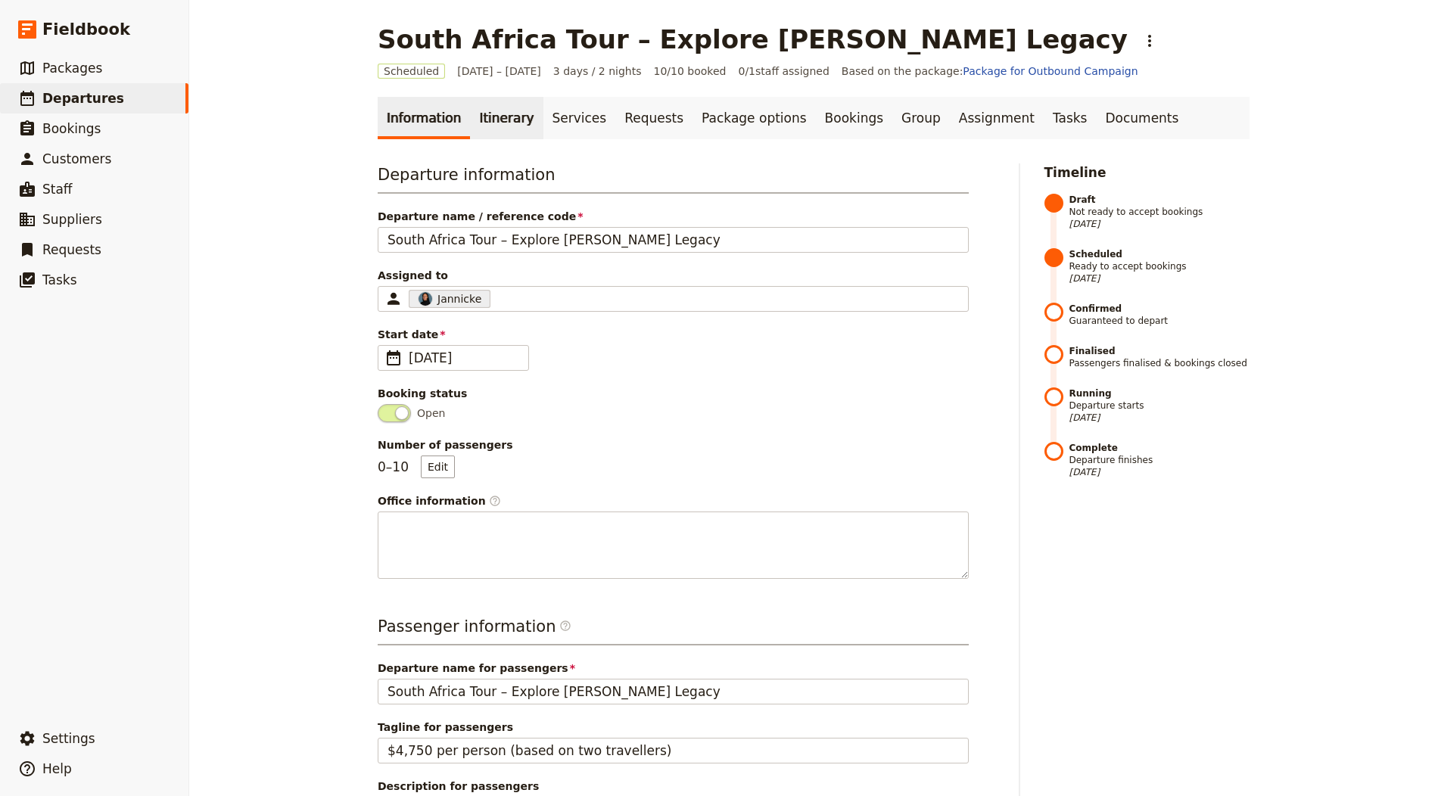
click at [471, 123] on link "Itinerary" at bounding box center [506, 118] width 73 height 42
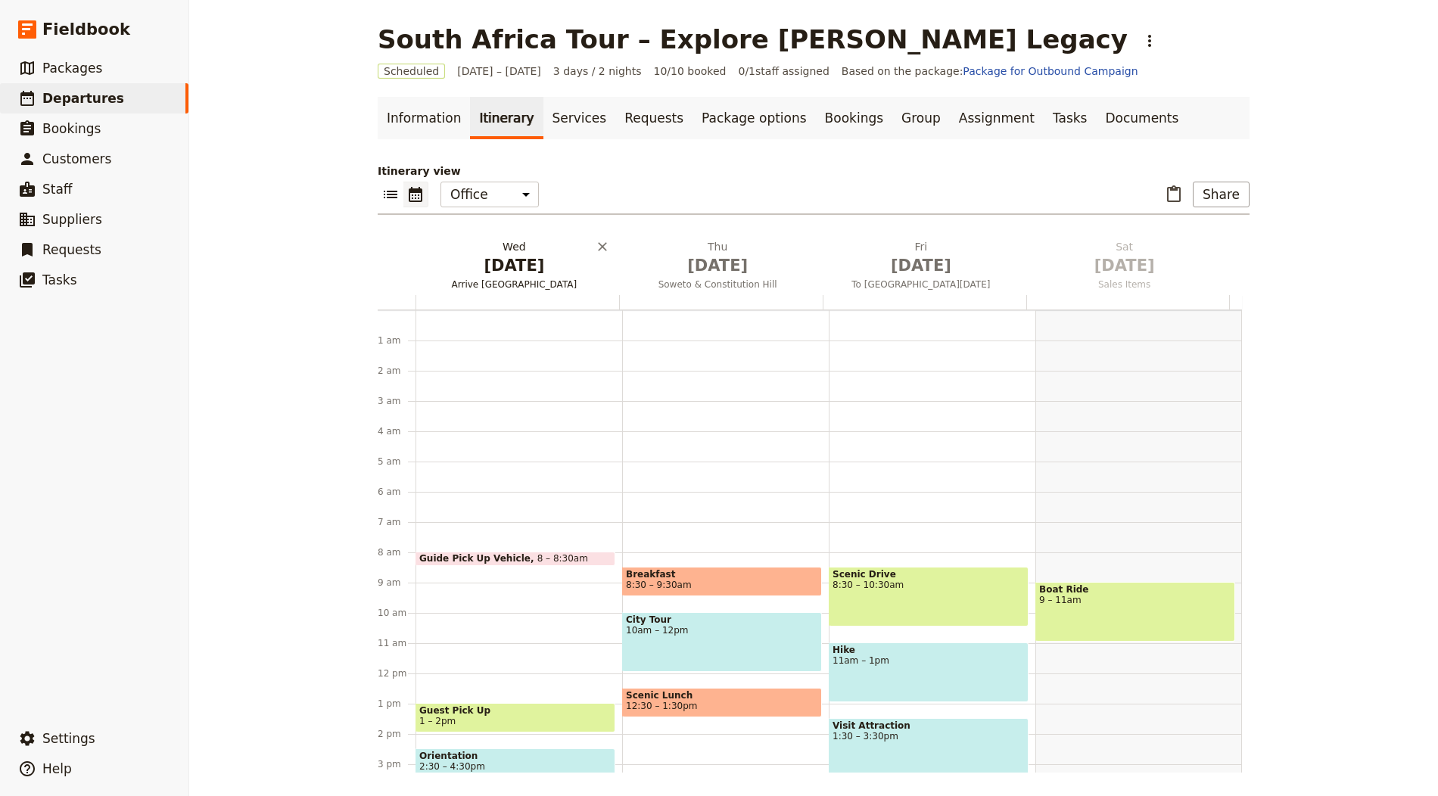
scroll to position [197, 0]
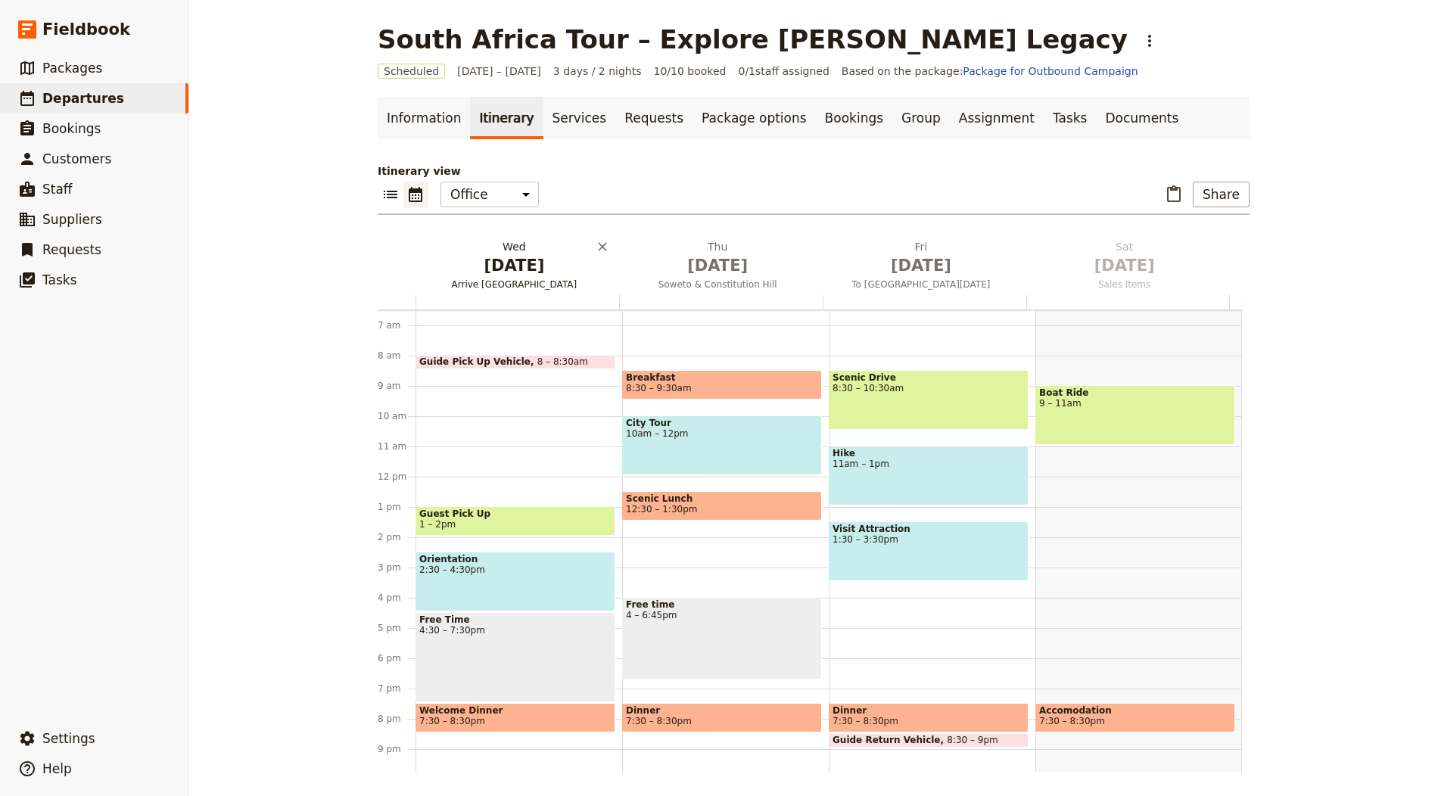
click at [495, 264] on span "Oct 1" at bounding box center [513, 265] width 185 height 23
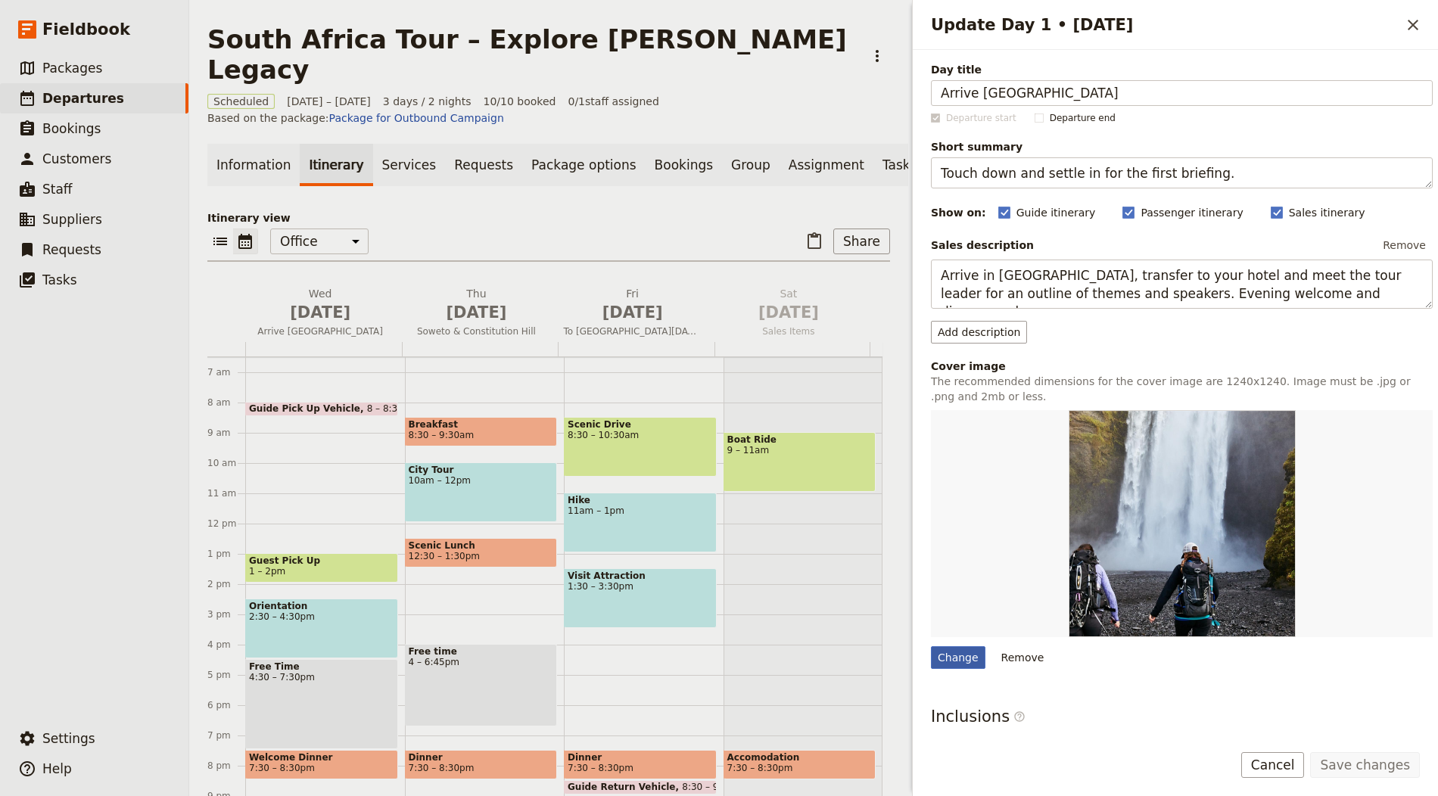
click at [950, 650] on div "Change" at bounding box center [958, 657] width 54 height 23
click at [931, 646] on input "Change" at bounding box center [930, 645] width 1 height 1
type input "C:\fakepath\johannesburg-1024x819.jpg"
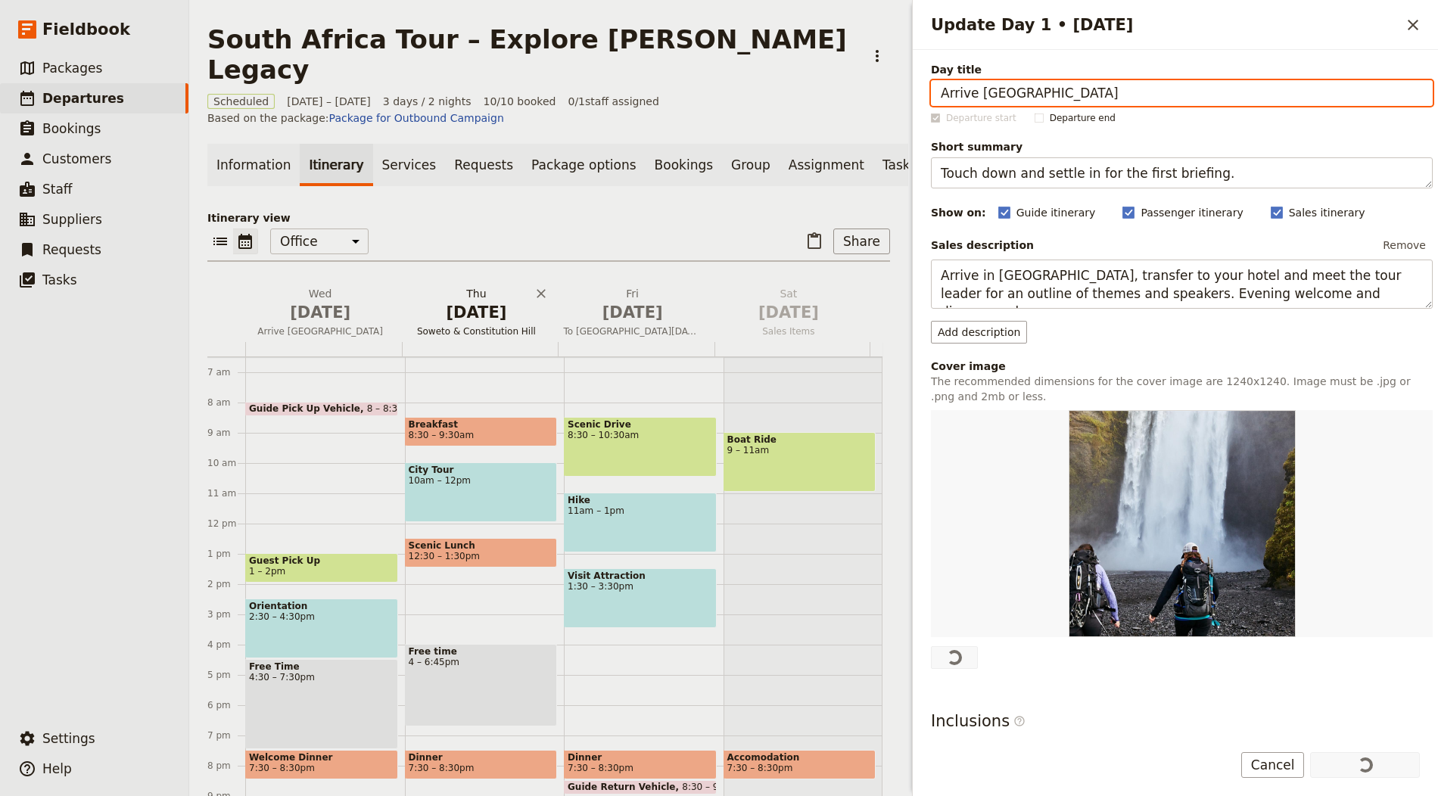
click at [485, 301] on span "[DATE]" at bounding box center [476, 312] width 138 height 23
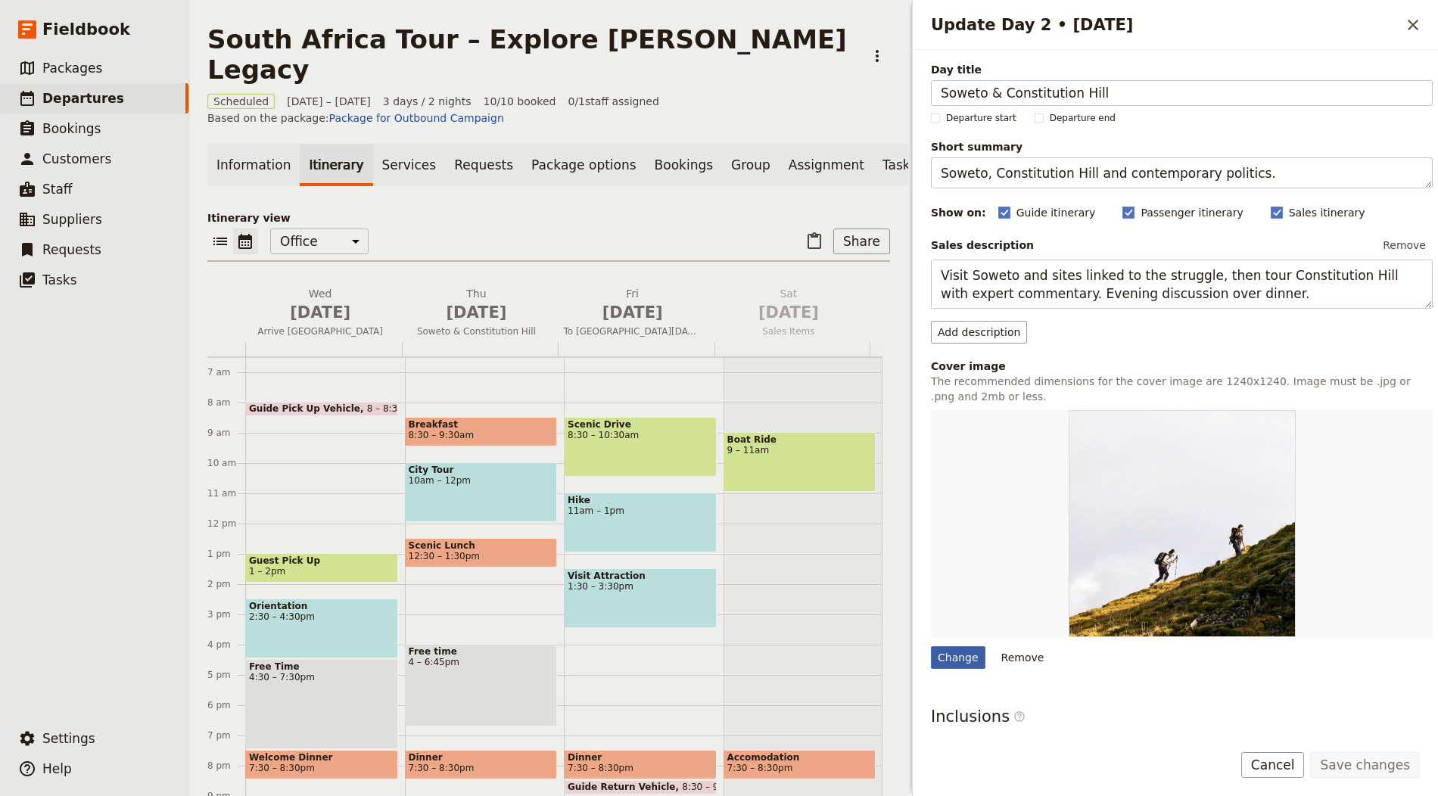
click at [960, 658] on div "Change" at bounding box center [958, 657] width 54 height 23
click at [931, 646] on input "Change" at bounding box center [930, 645] width 1 height 1
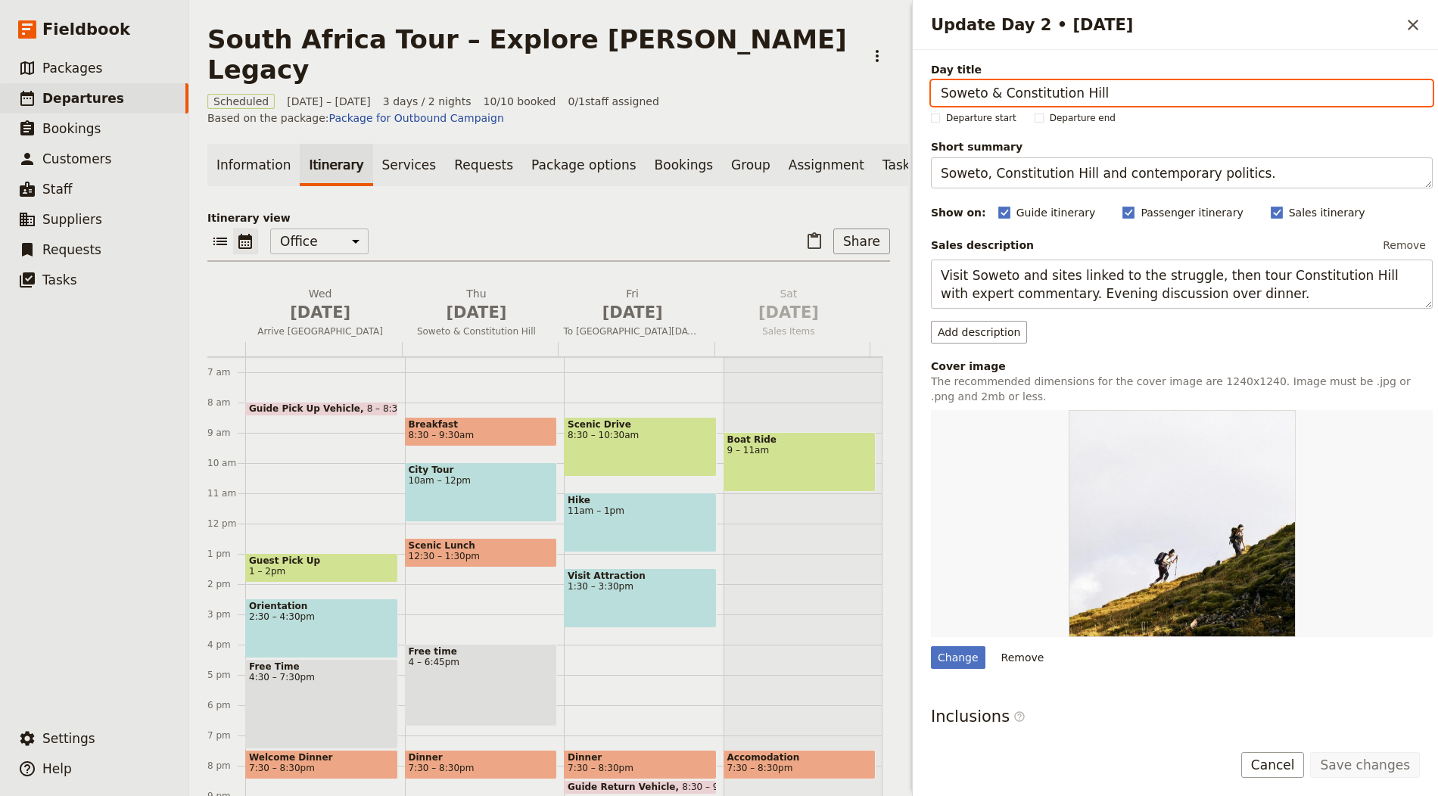
click at [967, 92] on input "Soweto & Constitution Hill" at bounding box center [1182, 93] width 502 height 26
drag, startPoint x: 967, startPoint y: 92, endPoint x: 982, endPoint y: 91, distance: 15.2
click at [966, 92] on input "Soweto & Constitution Hill" at bounding box center [1182, 93] width 502 height 26
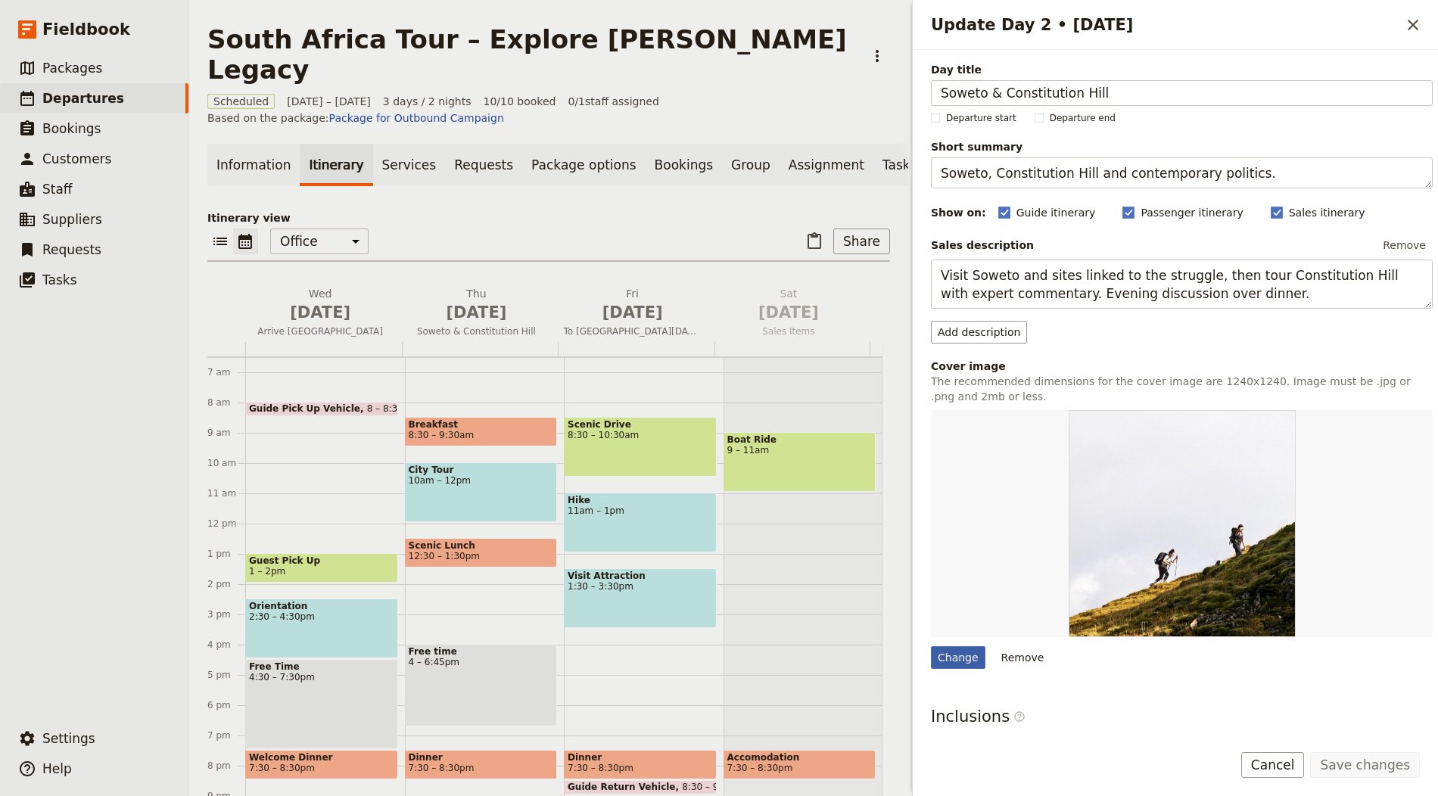
click at [977, 647] on div "Change" at bounding box center [958, 657] width 54 height 23
click at [931, 646] on input "Change" at bounding box center [930, 645] width 1 height 1
click at [949, 593] on div "Update Day 2 • 2 Oct" at bounding box center [1182, 523] width 502 height 227
click at [970, 652] on div "Change" at bounding box center [958, 657] width 54 height 23
click at [931, 646] on input "Change" at bounding box center [930, 645] width 1 height 1
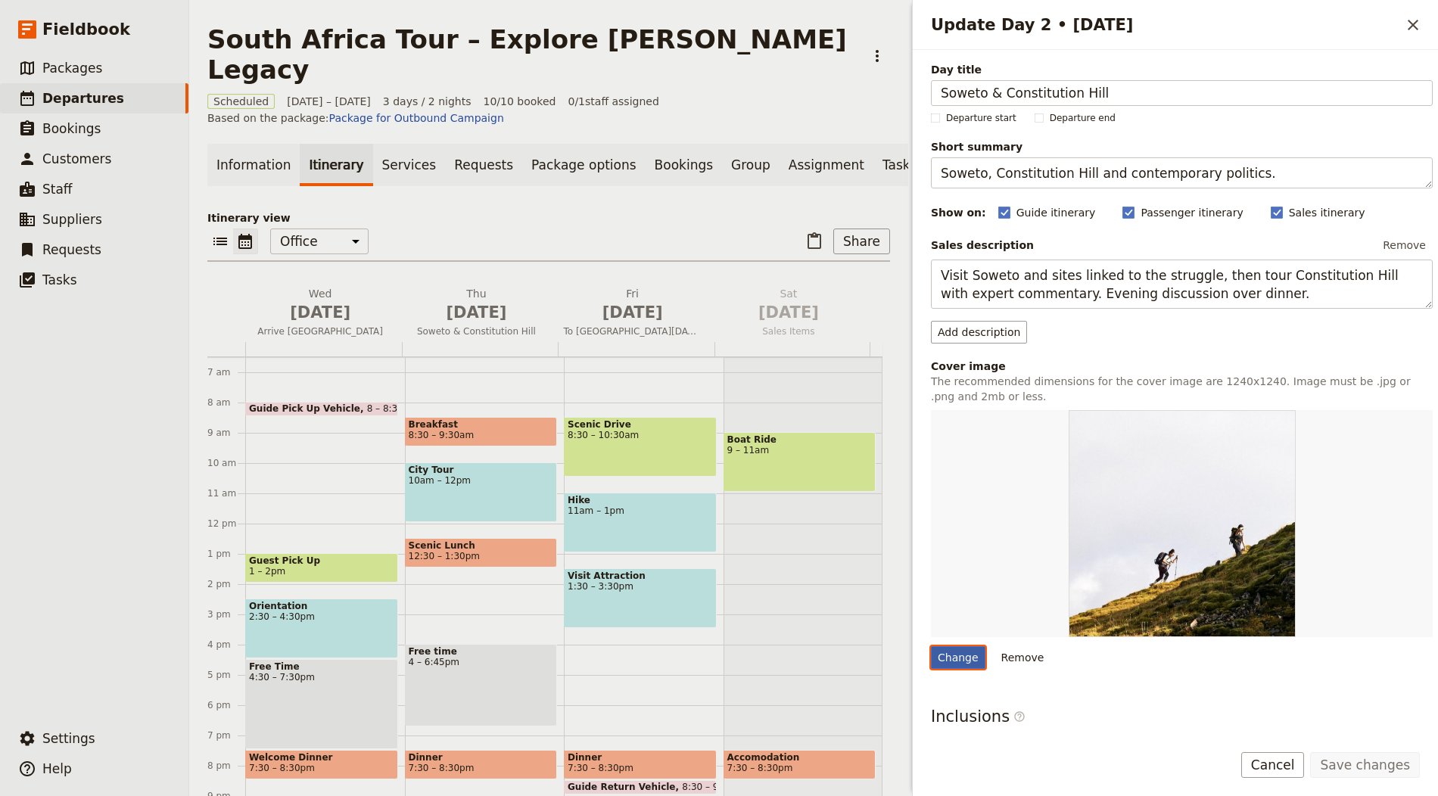
type input "C:\fakepath\simon-hurry-LuiwD6fnKM8-unsplash.jpg"
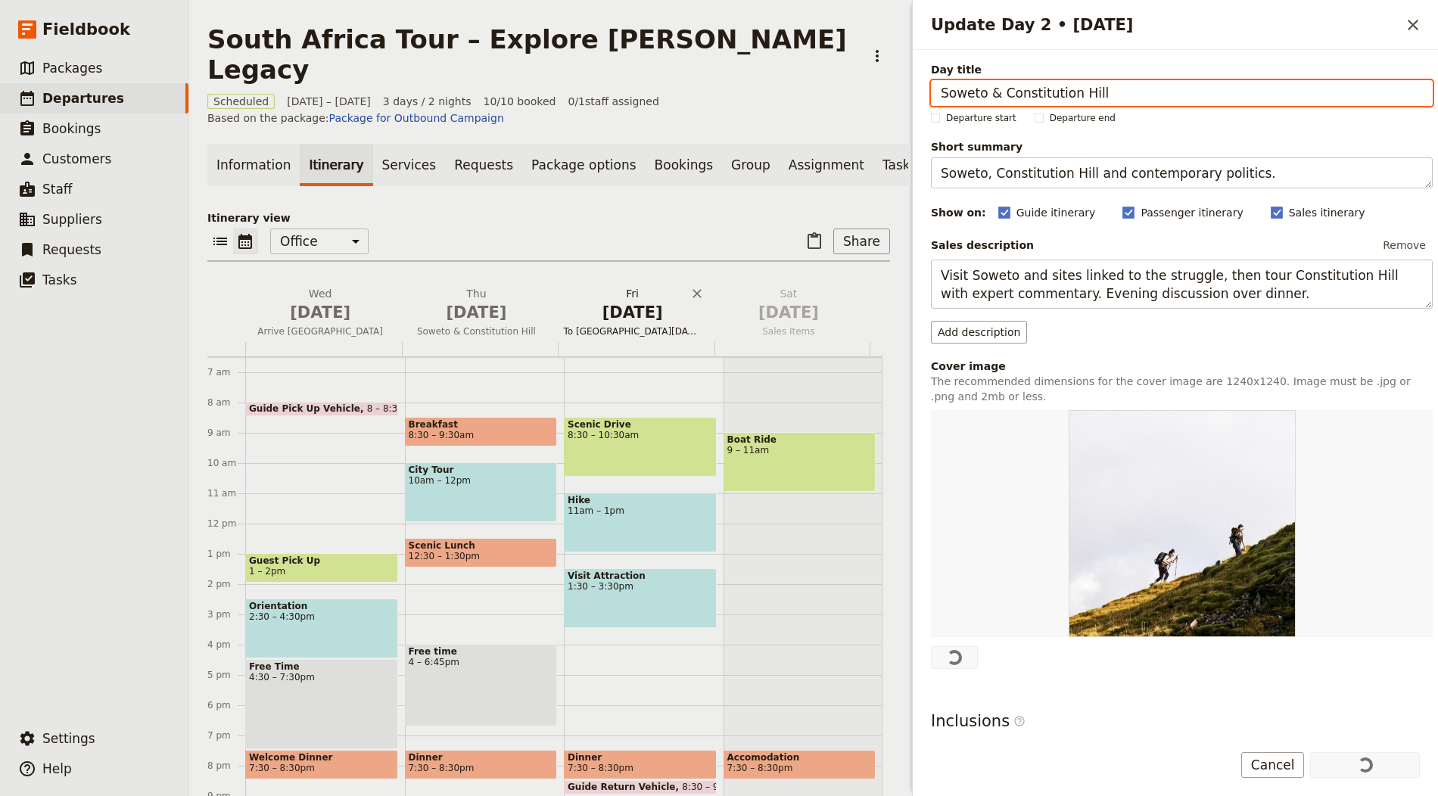
click at [623, 301] on span "[DATE]" at bounding box center [633, 312] width 138 height 23
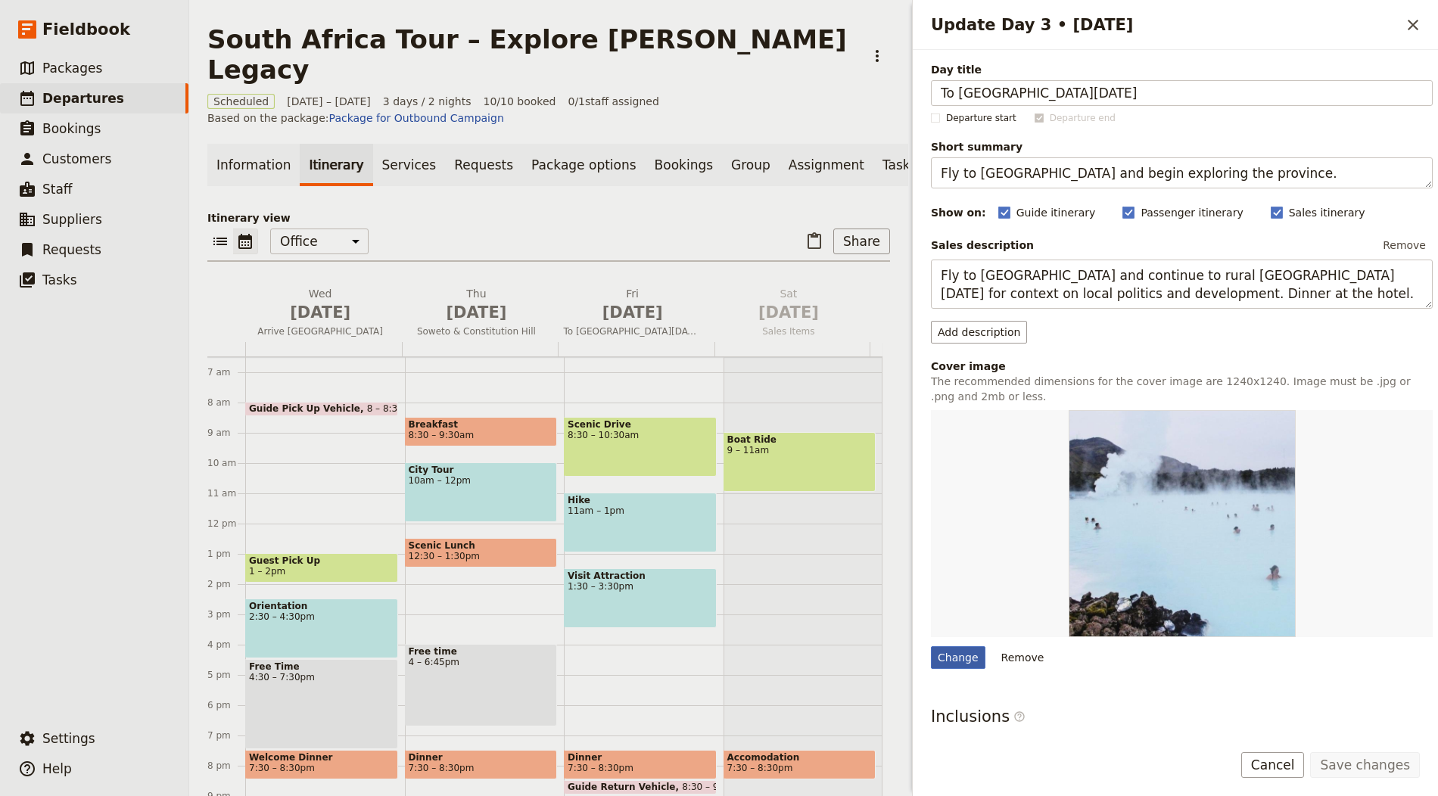
click at [958, 648] on div "Change" at bounding box center [958, 657] width 54 height 23
click at [931, 646] on input "Change" at bounding box center [930, 645] width 1 height 1
type input "C:\fakepath\rural-south-africa-1024x819.jpg"
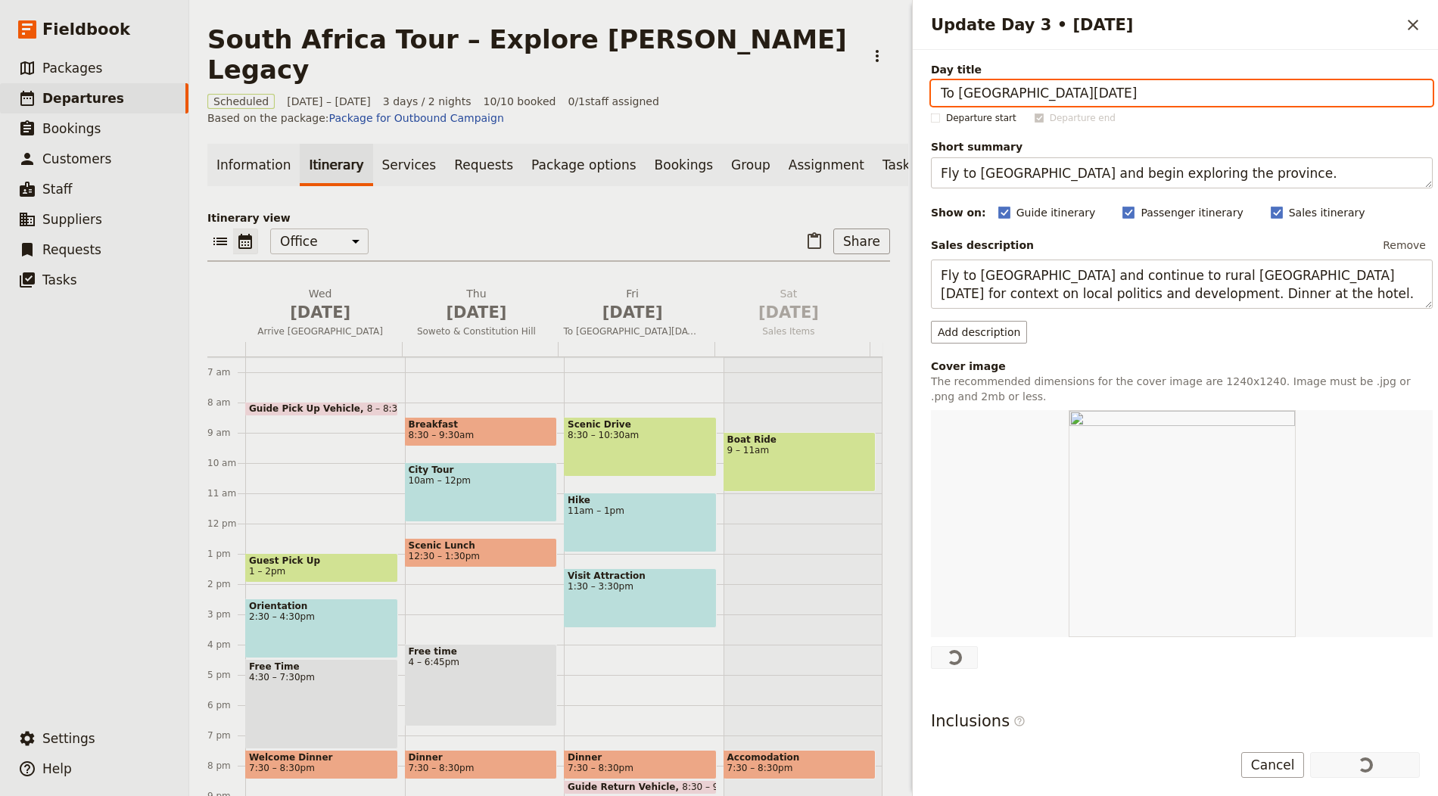
click at [925, 144] on link "Documents" at bounding box center [971, 165] width 92 height 42
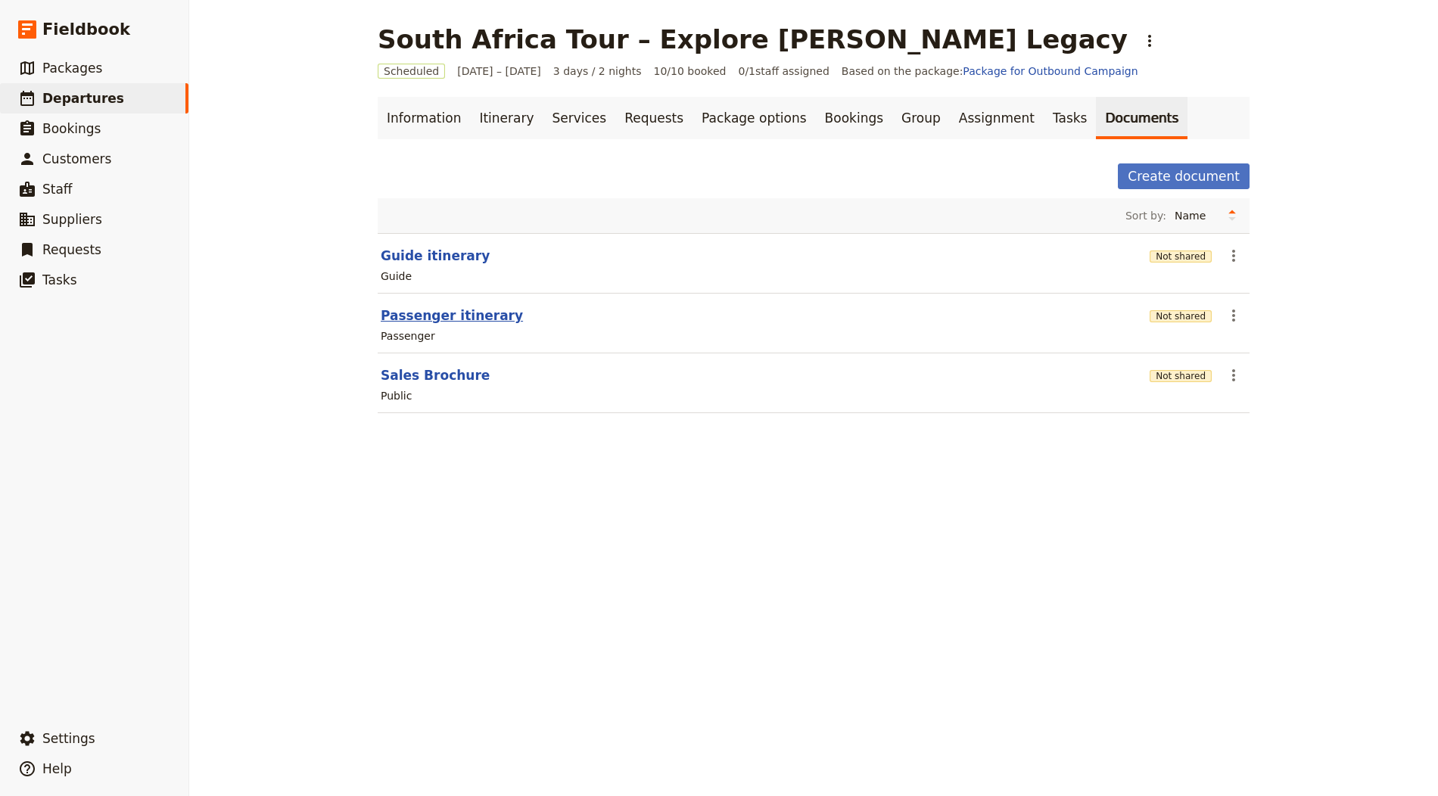
click at [448, 306] on button "Passenger itinerary" at bounding box center [452, 315] width 142 height 18
select select "PASSENGER"
select select "RUN_SHEET"
select select "LARGE"
click at [1160, 315] on button "Not shared" at bounding box center [1180, 316] width 62 height 12
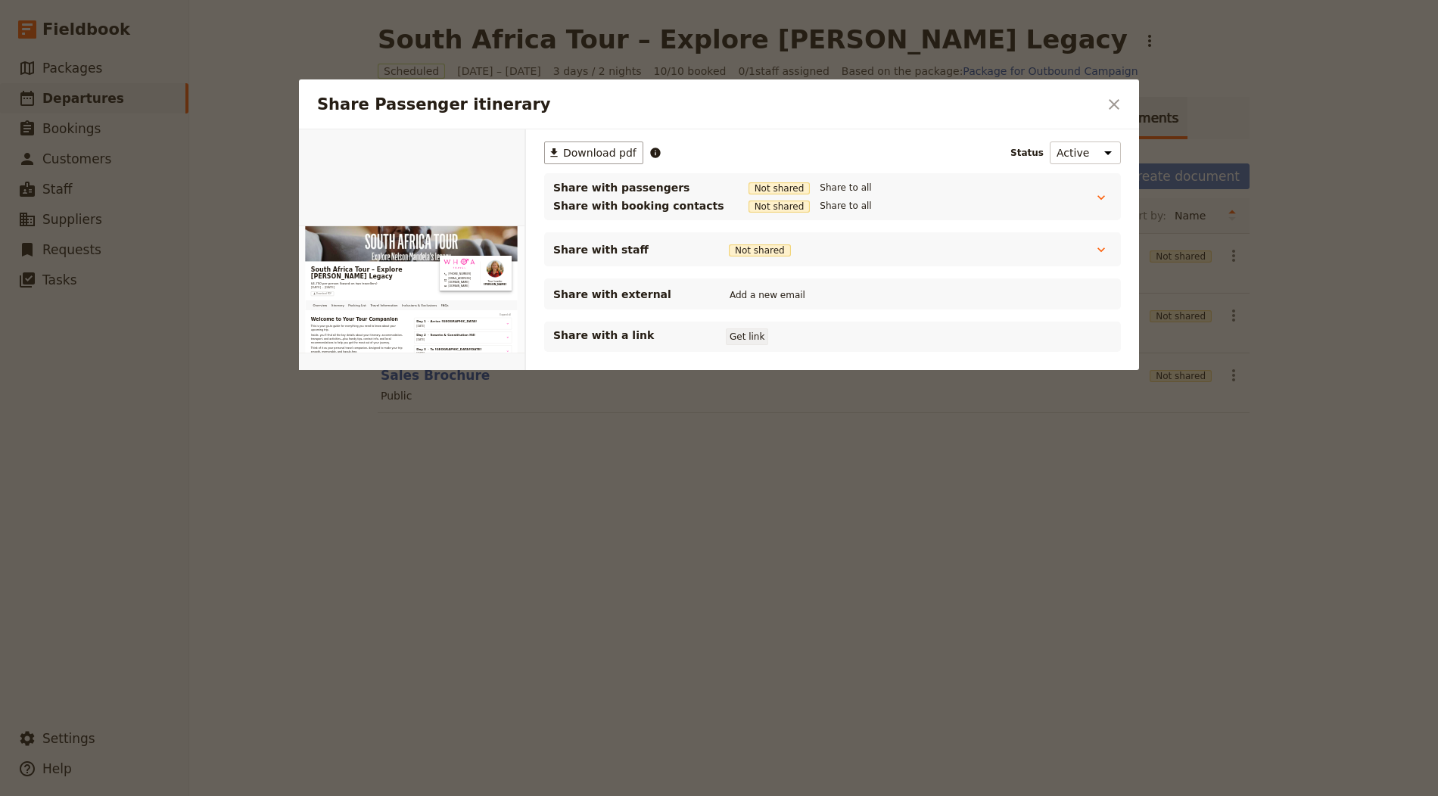
click at [742, 341] on button "Get link" at bounding box center [747, 336] width 42 height 17
click at [1115, 98] on icon "Close dialog" at bounding box center [1114, 104] width 18 height 18
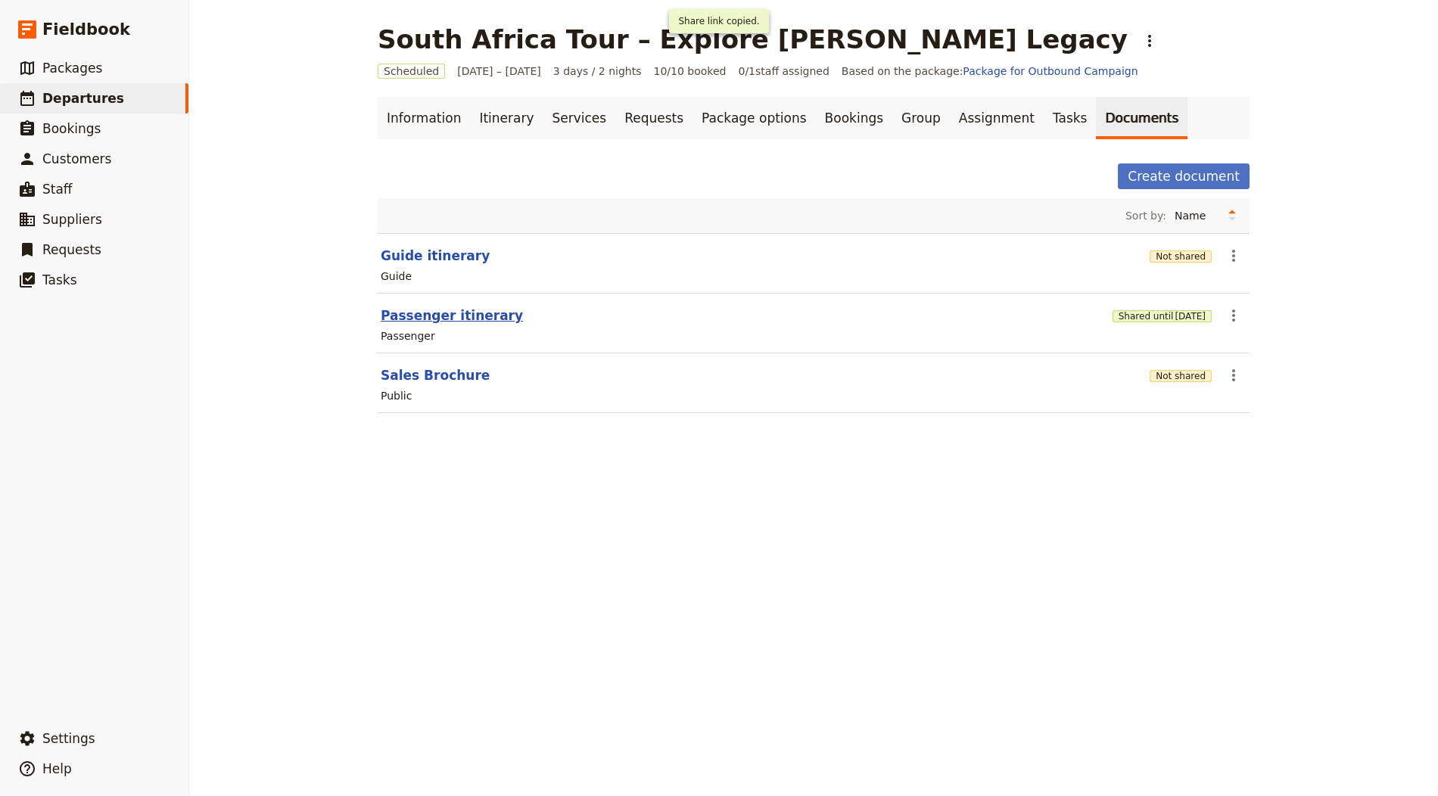
click at [458, 307] on button "Passenger itinerary" at bounding box center [452, 315] width 142 height 18
select select "PASSENGER"
select select "RUN_SHEET"
select select "LARGE"
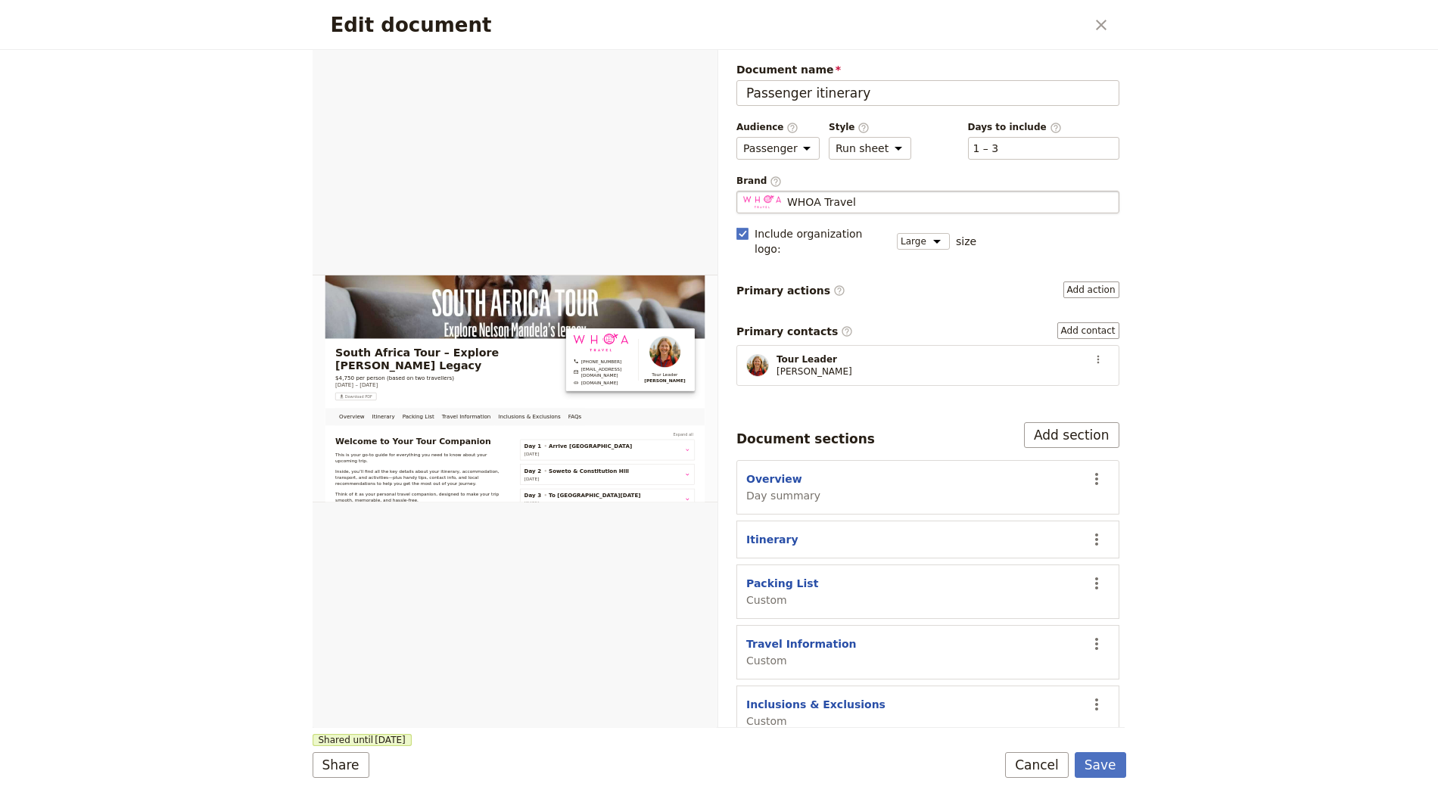
click at [838, 196] on span "WHOA Travel" at bounding box center [821, 201] width 69 height 15
click at [743, 191] on input "WHOA Travel" at bounding box center [742, 191] width 1 height 1
type input "Political Tours"
click at [1102, 751] on form "Overview Itinerary Packing List Travel Information Inclusions & Exclusions FAQs…" at bounding box center [719, 423] width 813 height 746
drag, startPoint x: 1105, startPoint y: 760, endPoint x: 1116, endPoint y: 736, distance: 26.1
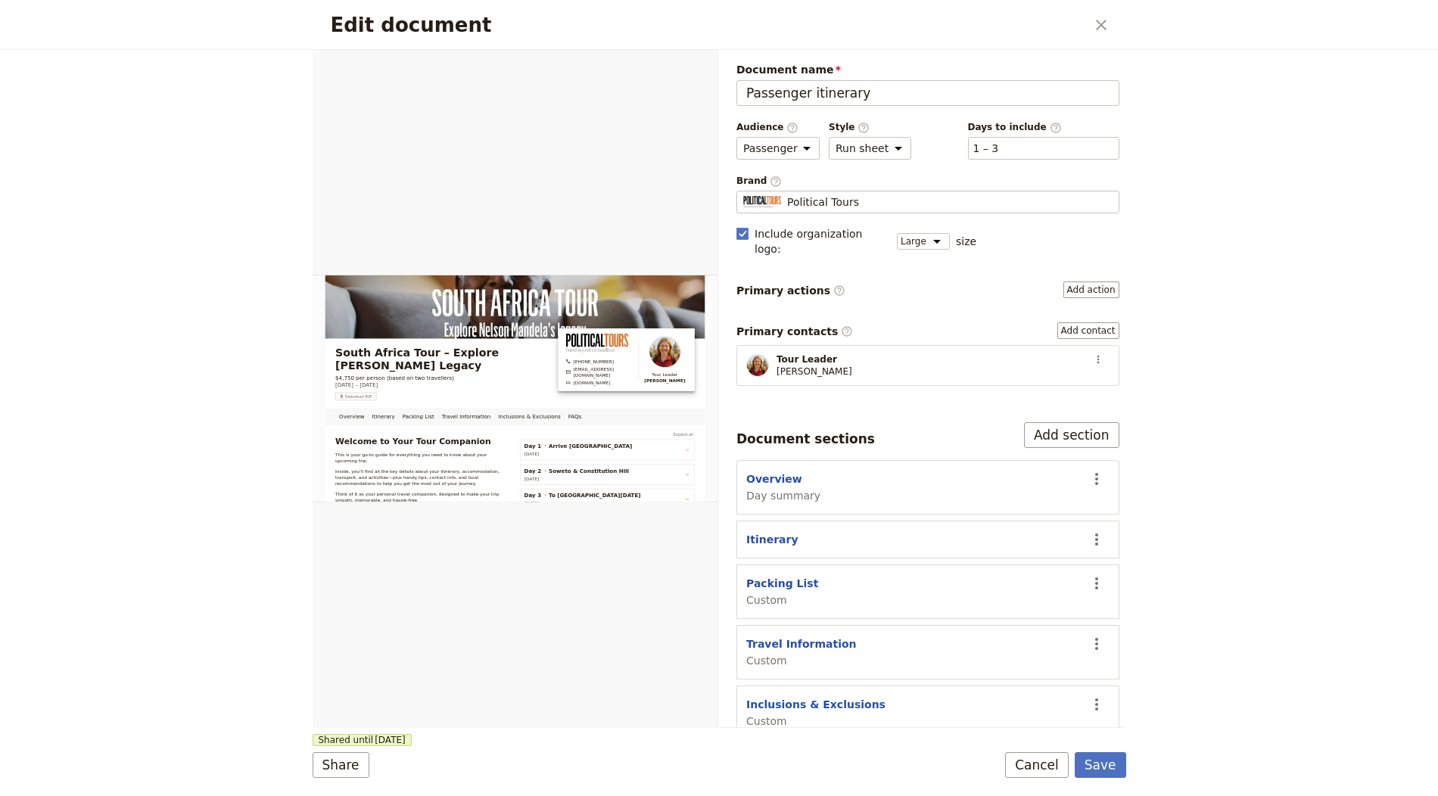
click at [1105, 760] on button "Save" at bounding box center [1100, 765] width 51 height 26
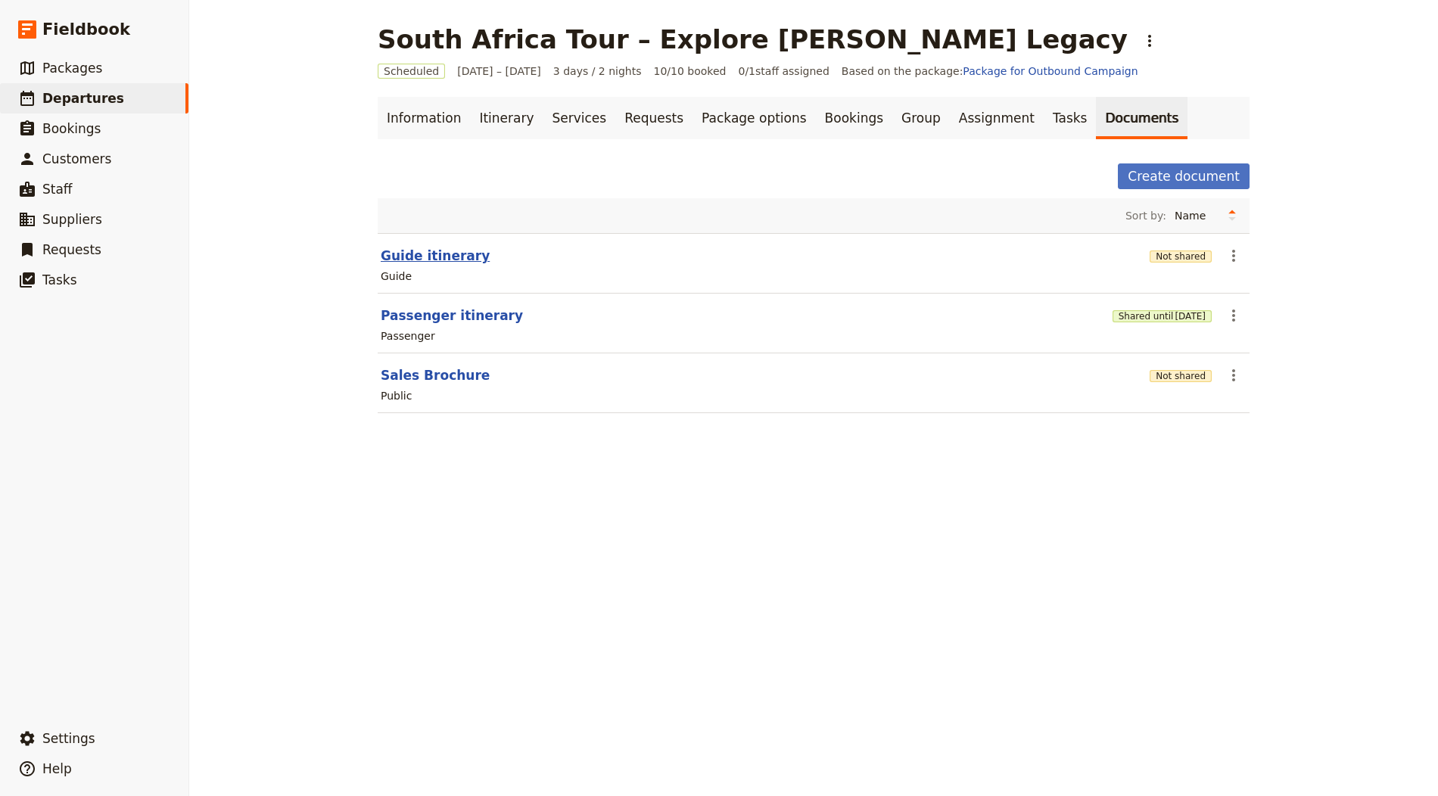
click at [430, 260] on button "Guide itinerary" at bounding box center [435, 256] width 109 height 18
select select "STAFF"
select select "RUN_SHEET"
select select "LARGE"
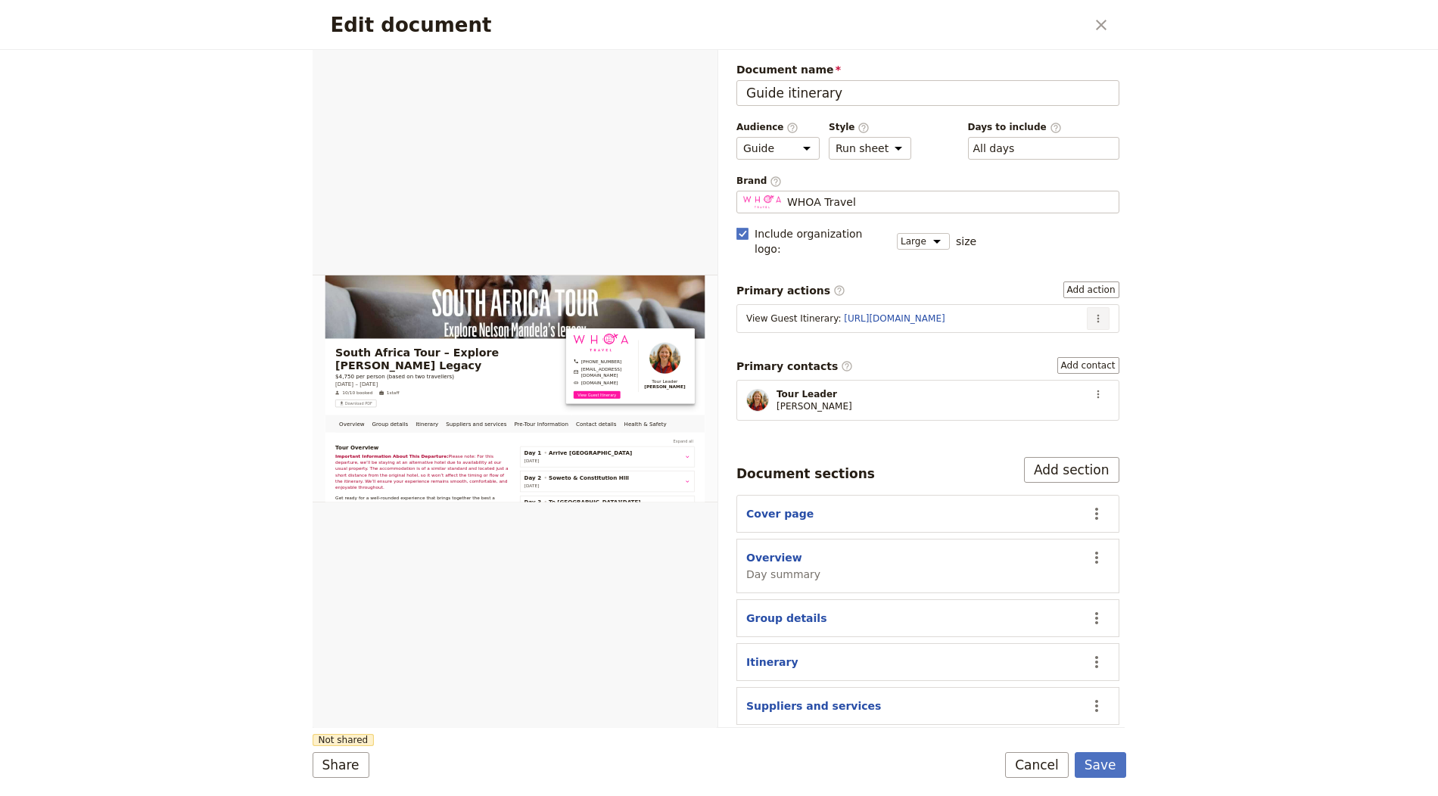
click at [1092, 313] on icon "Actions" at bounding box center [1098, 319] width 12 height 12
click at [1072, 326] on span "Edit action" at bounding box center [1047, 329] width 79 height 15
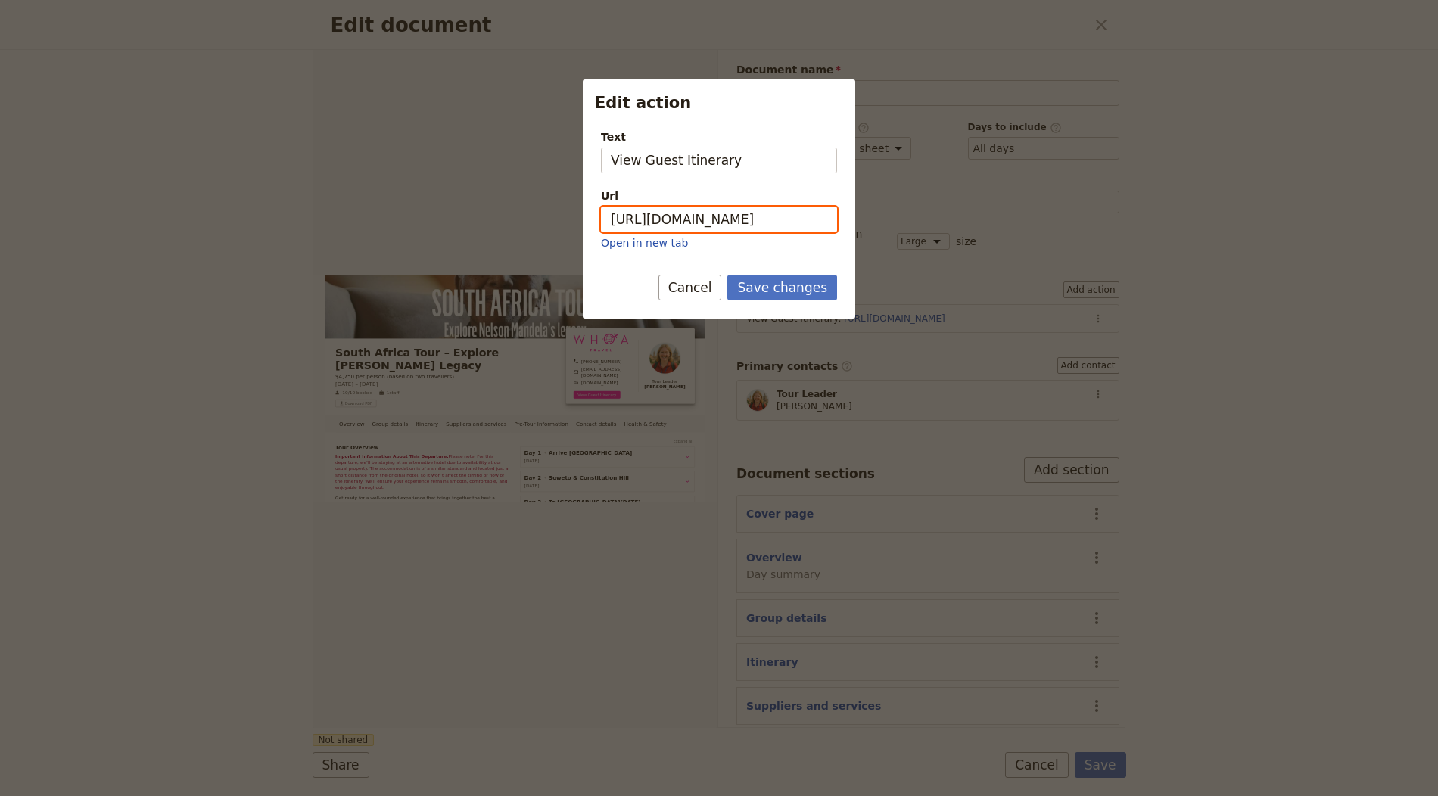
click at [739, 213] on input "[URL][DOMAIN_NAME]" at bounding box center [719, 220] width 236 height 26
paste input "IA2BUWBOr0gT8oLn2G2qs"
type input "https://trips.fieldbook.com/d/IA2BUWBOr0gT8oLn2G2qs"
click at [772, 288] on button "Save changes" at bounding box center [782, 288] width 110 height 26
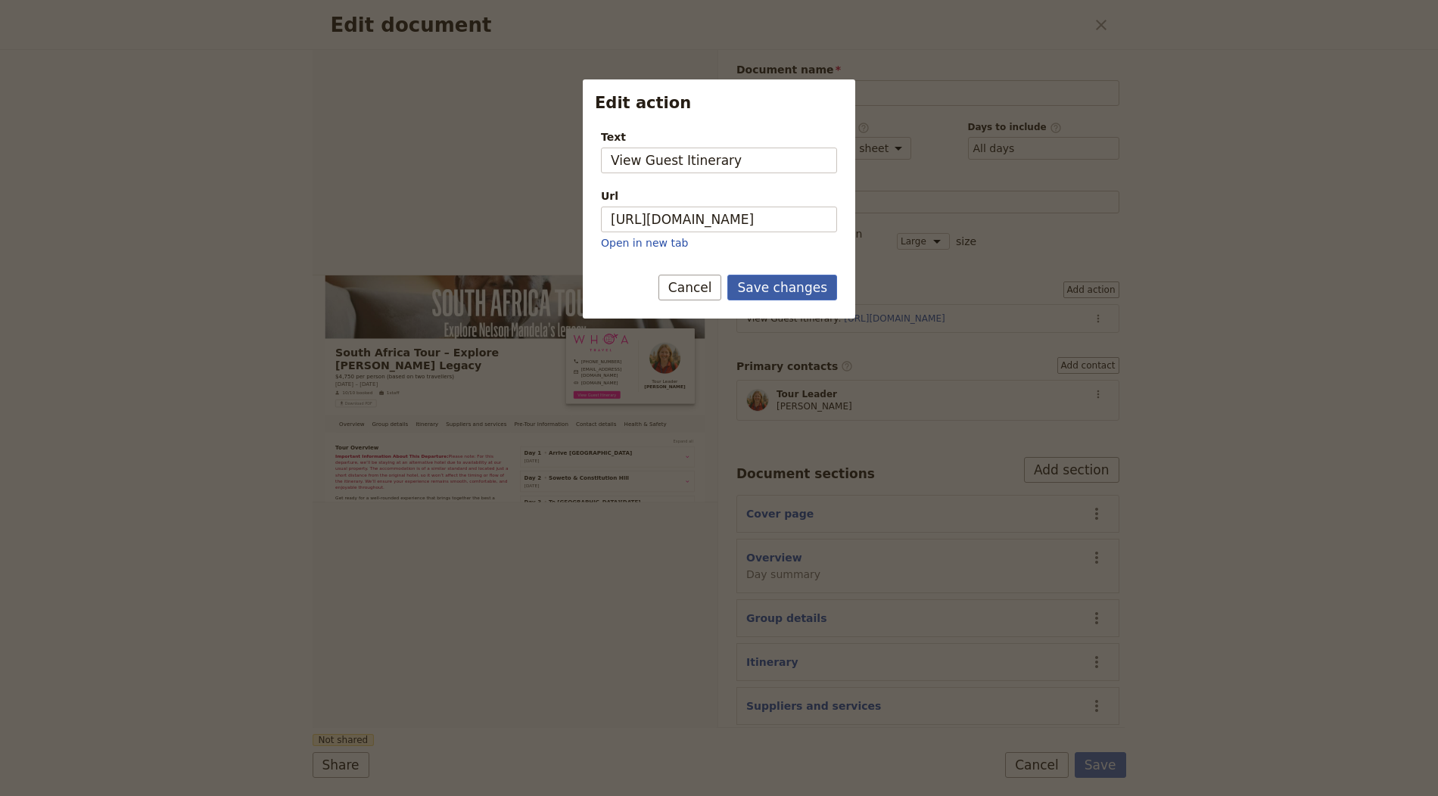
scroll to position [0, 0]
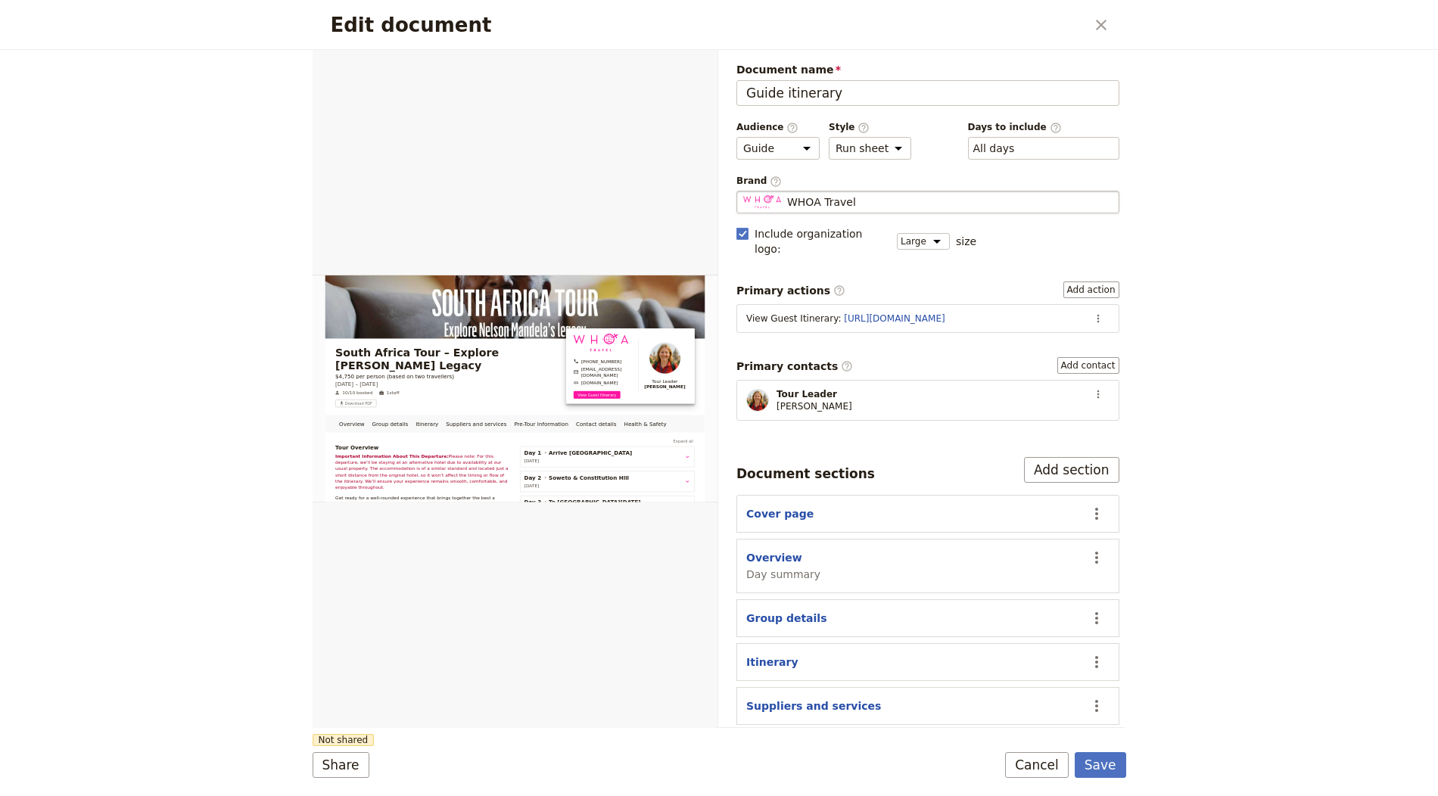
click at [790, 197] on span "WHOA Travel" at bounding box center [821, 201] width 69 height 15
click at [743, 191] on input "WHOA Travel" at bounding box center [742, 191] width 1 height 1
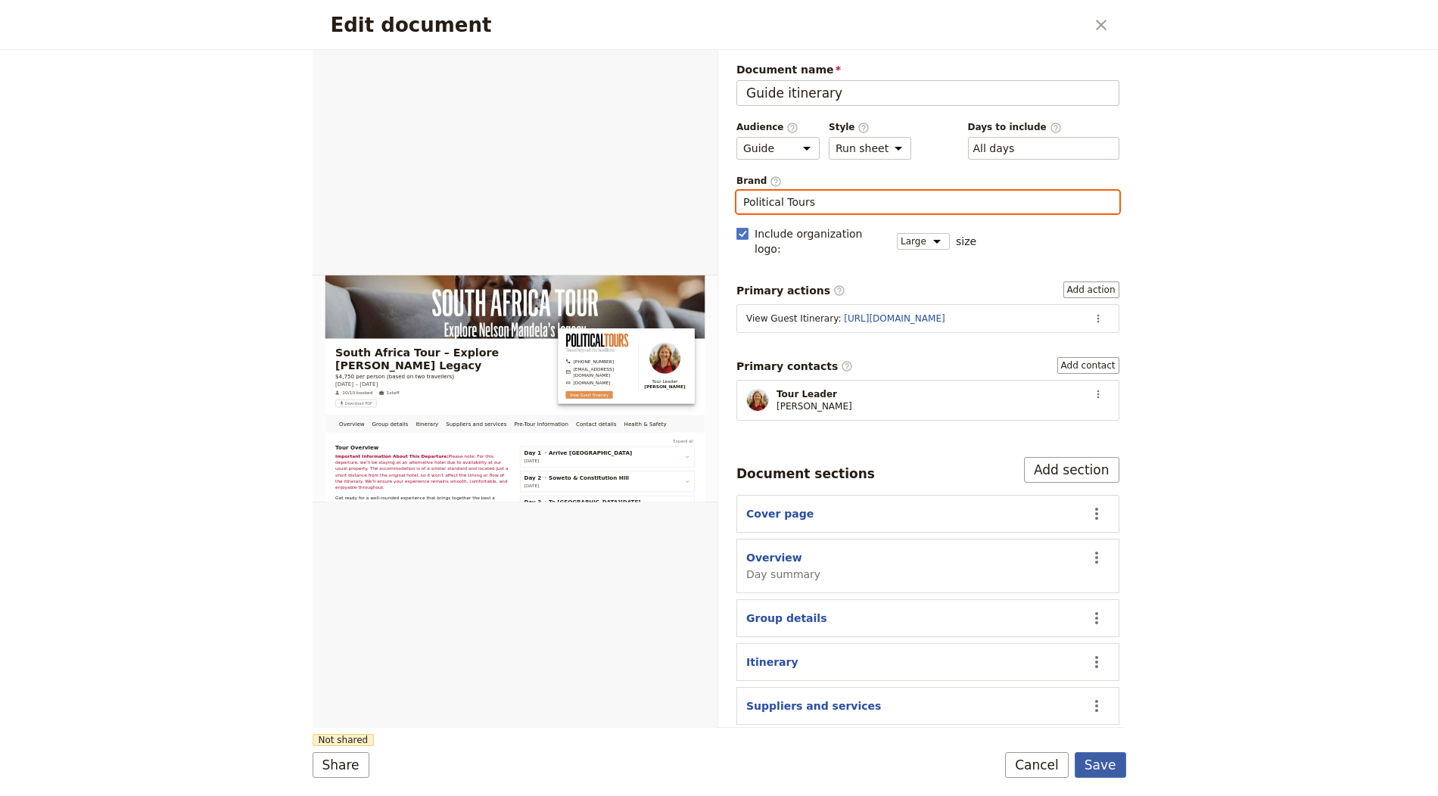
type input "Political Tours"
click at [1100, 771] on button "Save" at bounding box center [1100, 765] width 51 height 26
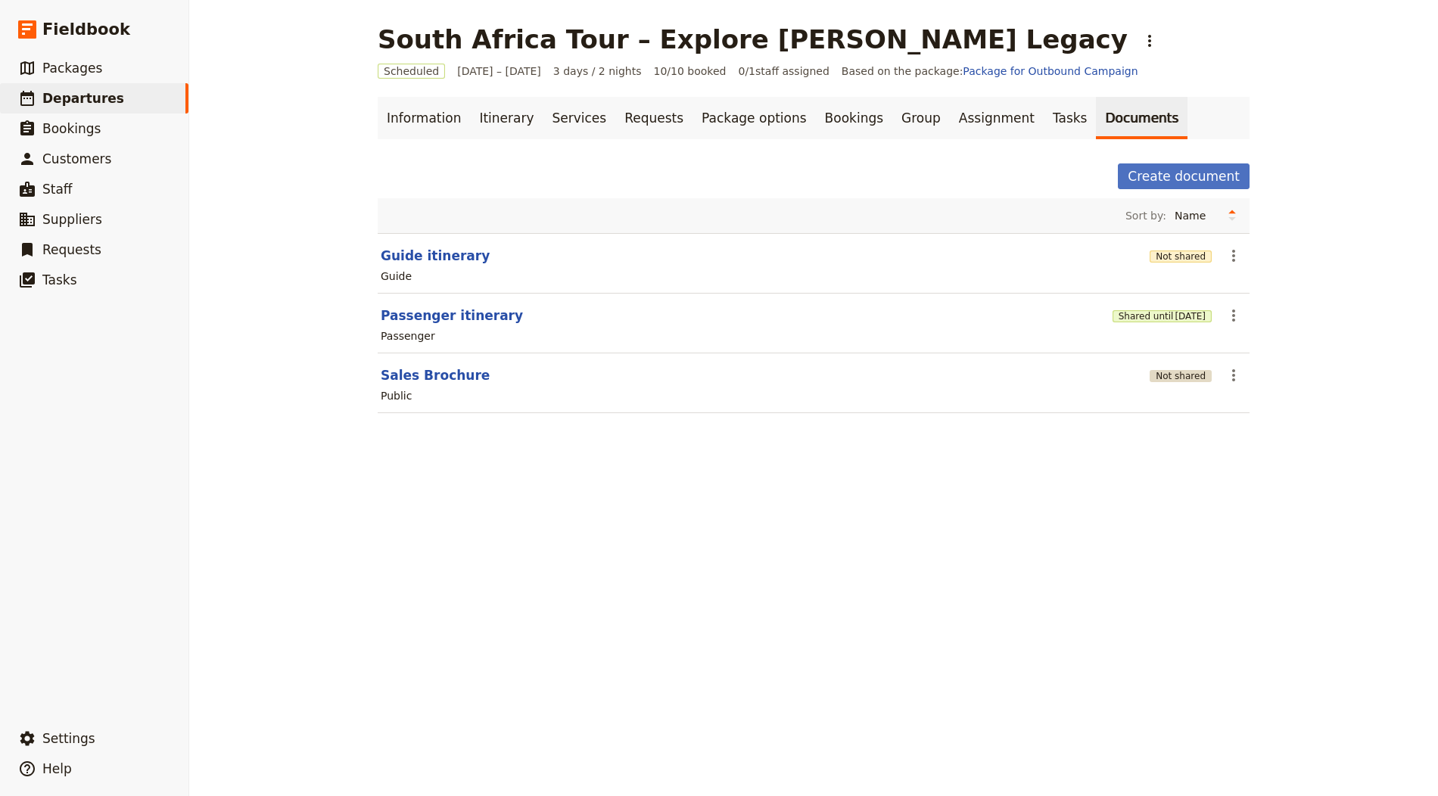
click at [1176, 375] on button "Not shared" at bounding box center [1180, 376] width 62 height 12
click at [428, 387] on div "Public" at bounding box center [813, 396] width 869 height 18
click at [403, 371] on button "Sales Brochure" at bounding box center [435, 375] width 109 height 18
select select "DEFAULT"
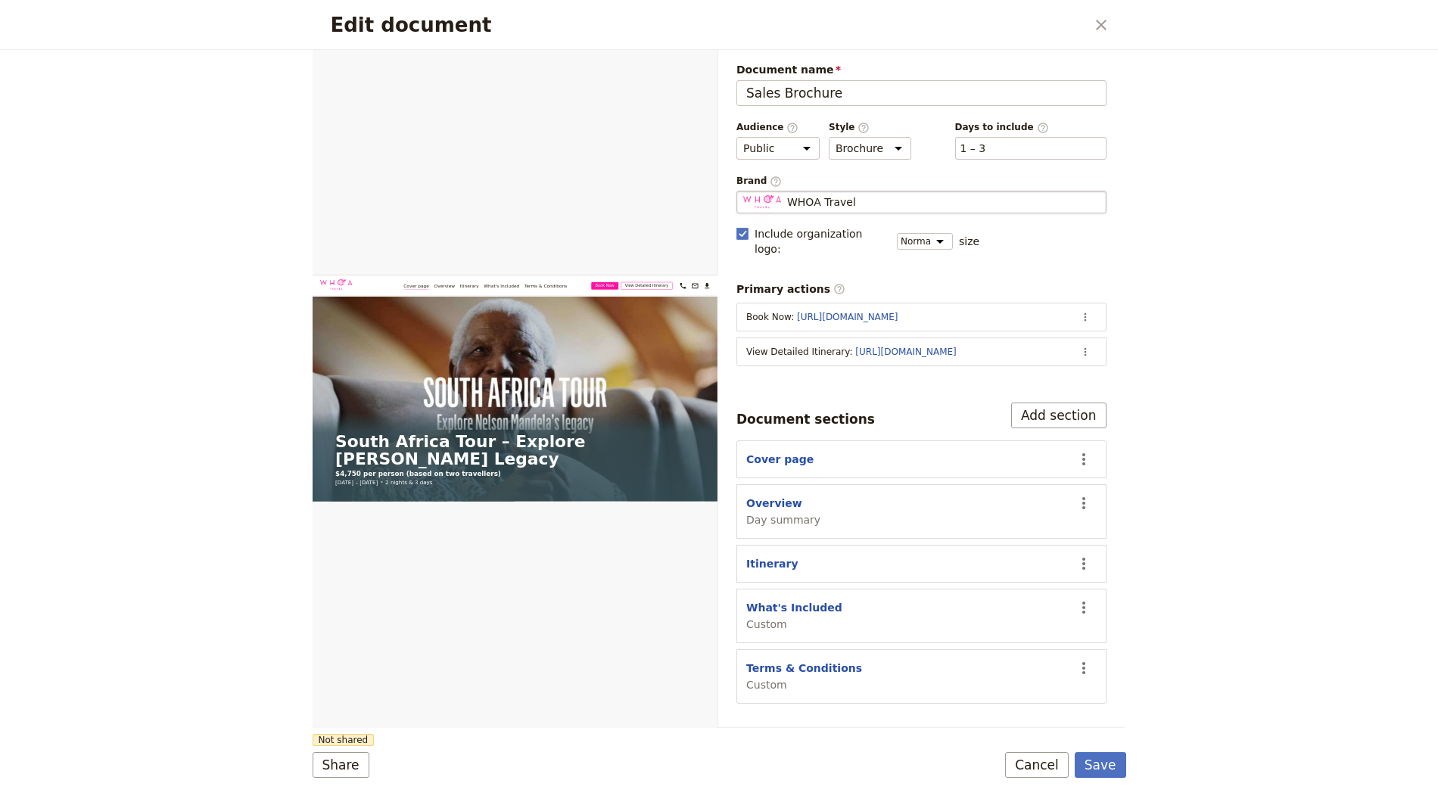
click at [1037, 194] on div "WHOA Travel" at bounding box center [921, 201] width 356 height 15
click at [743, 191] on input "WHOA Travel" at bounding box center [742, 191] width 1 height 1
type input "Political Tours"
click at [1089, 346] on icon "Actions" at bounding box center [1085, 352] width 12 height 12
click at [1062, 365] on span "Edit action" at bounding box center [1025, 363] width 123 height 15
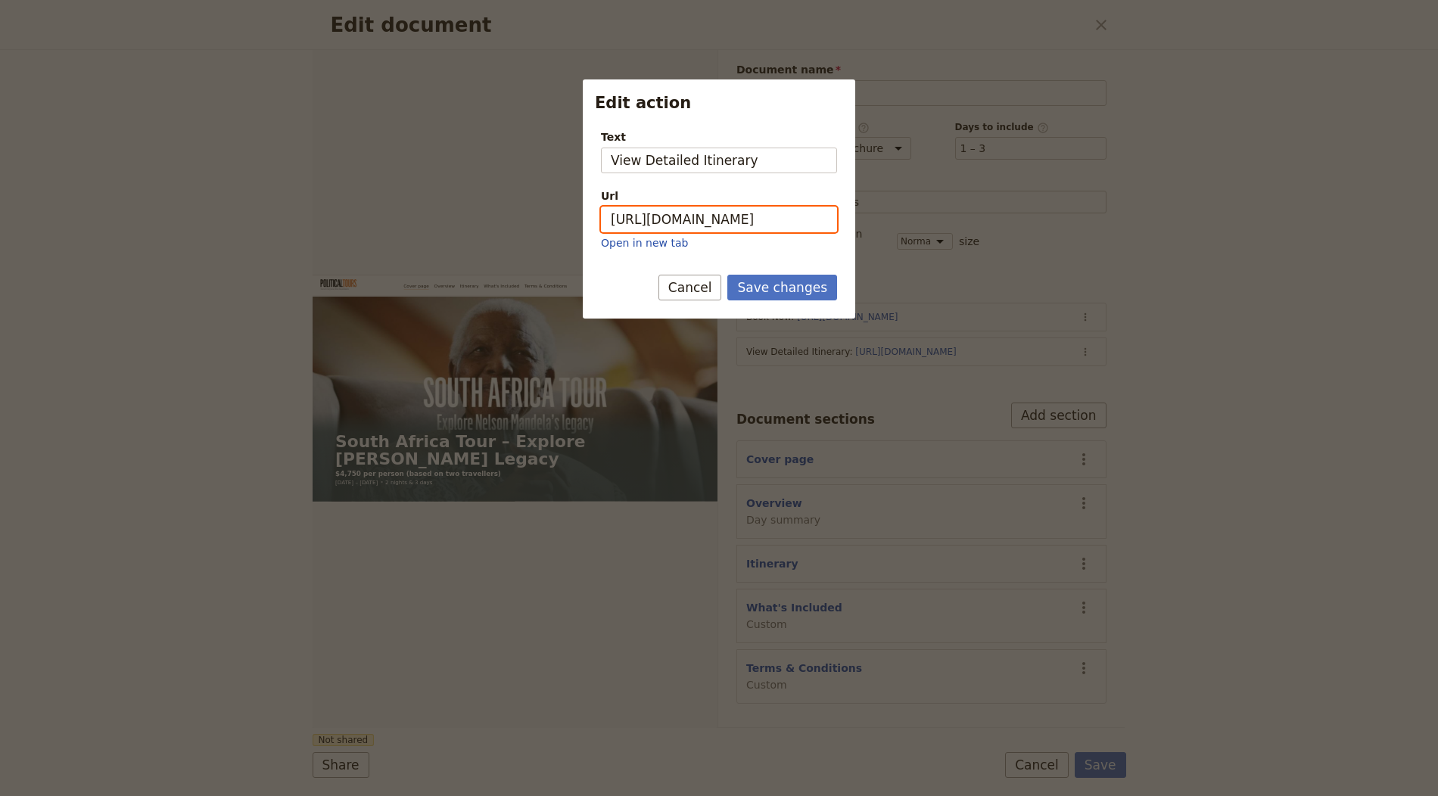
click at [751, 214] on input "[URL][DOMAIN_NAME]" at bounding box center [719, 220] width 236 height 26
paste input "IA2BUWBOr0gT8oLn2G2qs"
type input "https://trips.fieldbook.com/d/IA2BUWBOr0gT8oLn2G2qs"
click at [792, 293] on button "Save changes" at bounding box center [782, 288] width 110 height 26
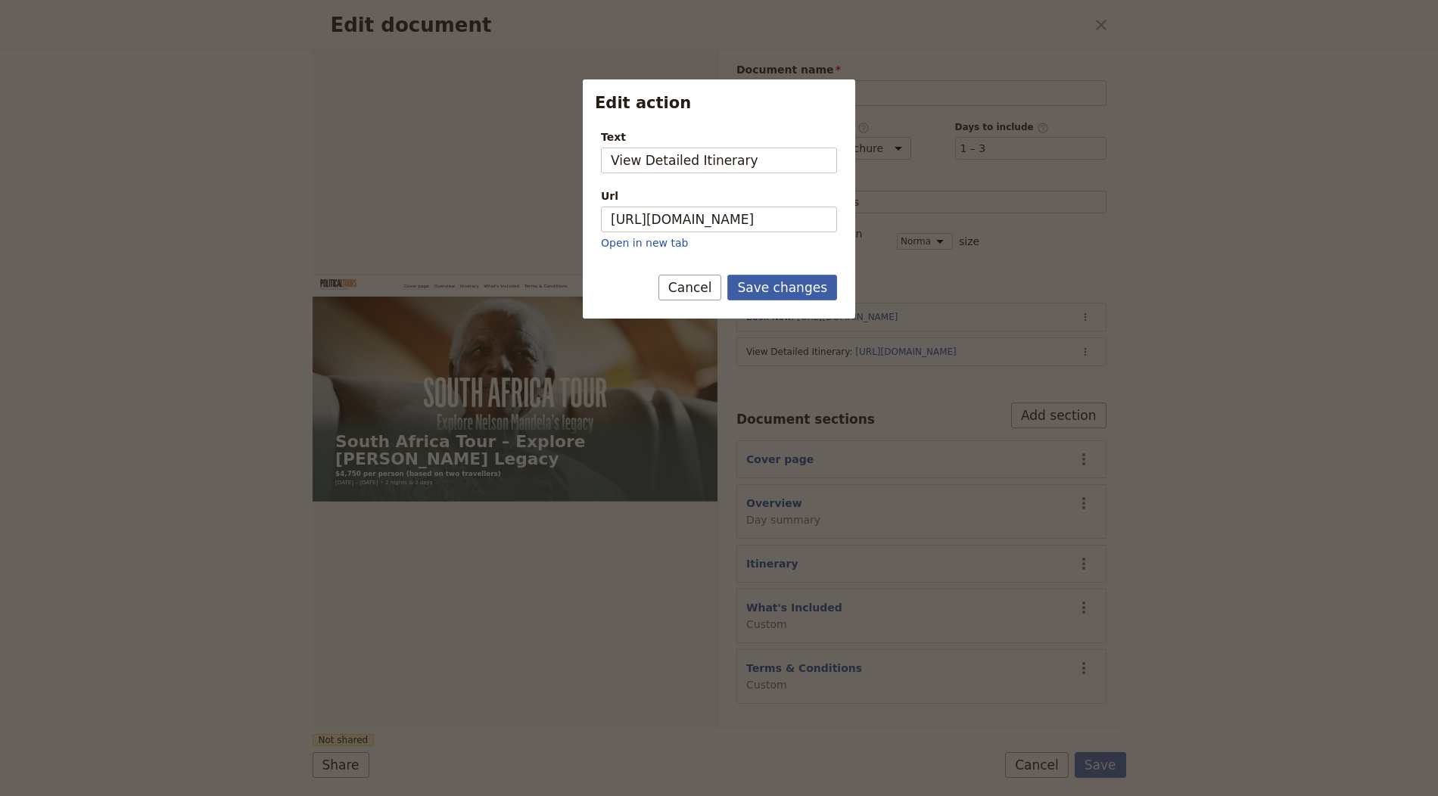
scroll to position [0, 0]
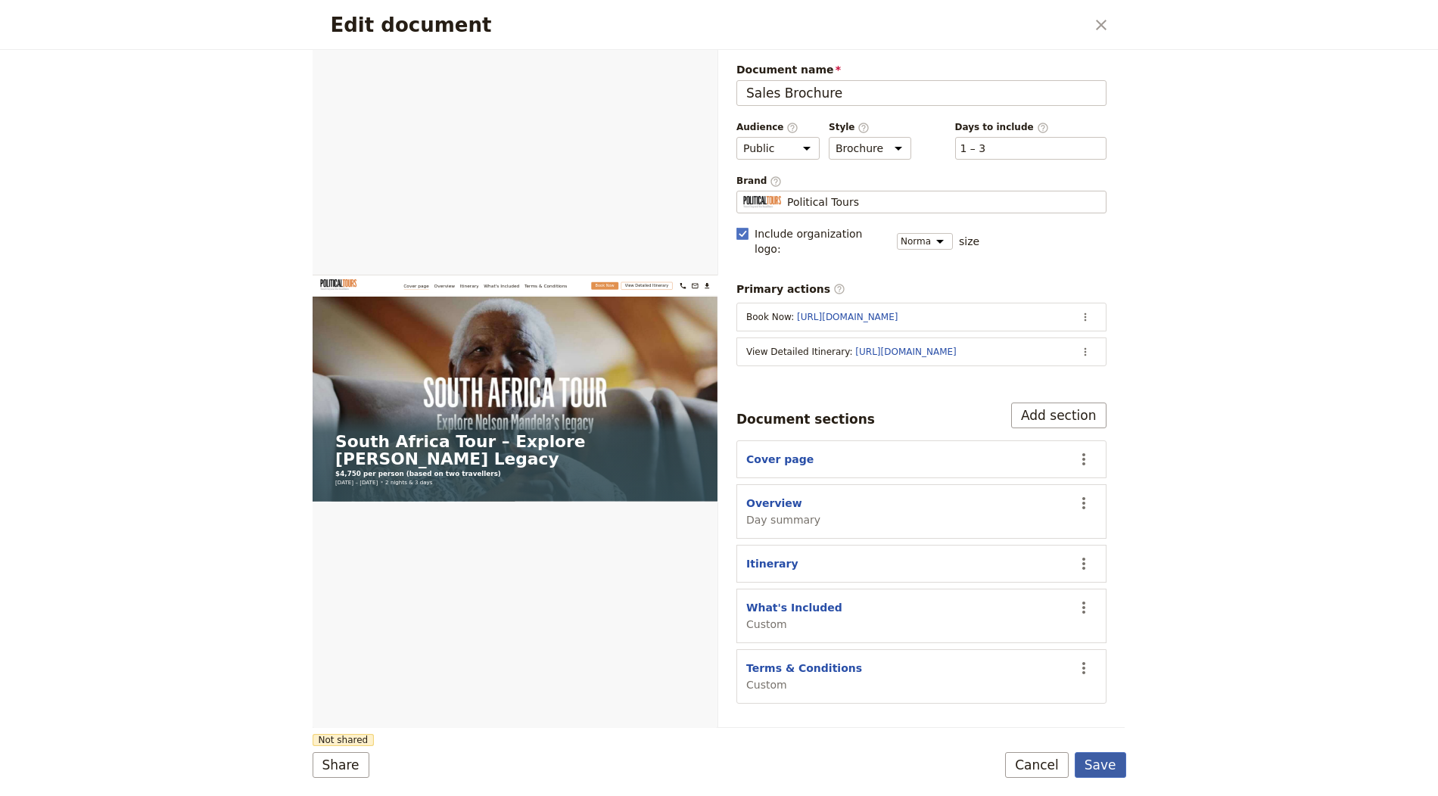
click at [1103, 773] on button "Save" at bounding box center [1100, 765] width 51 height 26
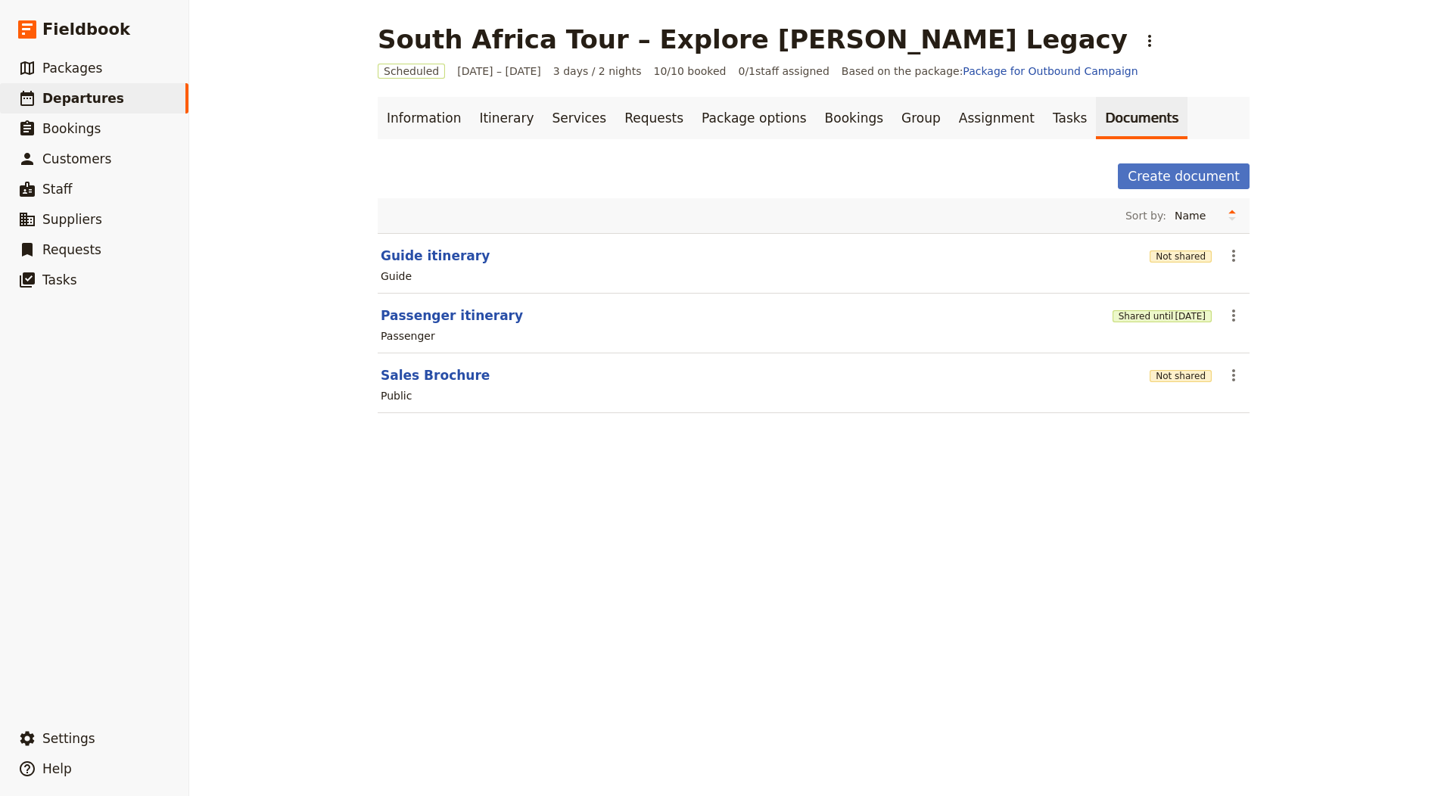
click at [665, 44] on h1 "South Africa Tour – Explore [PERSON_NAME] Legacy" at bounding box center [753, 39] width 750 height 30
click at [665, 45] on h1 "South Africa Tour – Explore [PERSON_NAME] Legacy" at bounding box center [753, 39] width 750 height 30
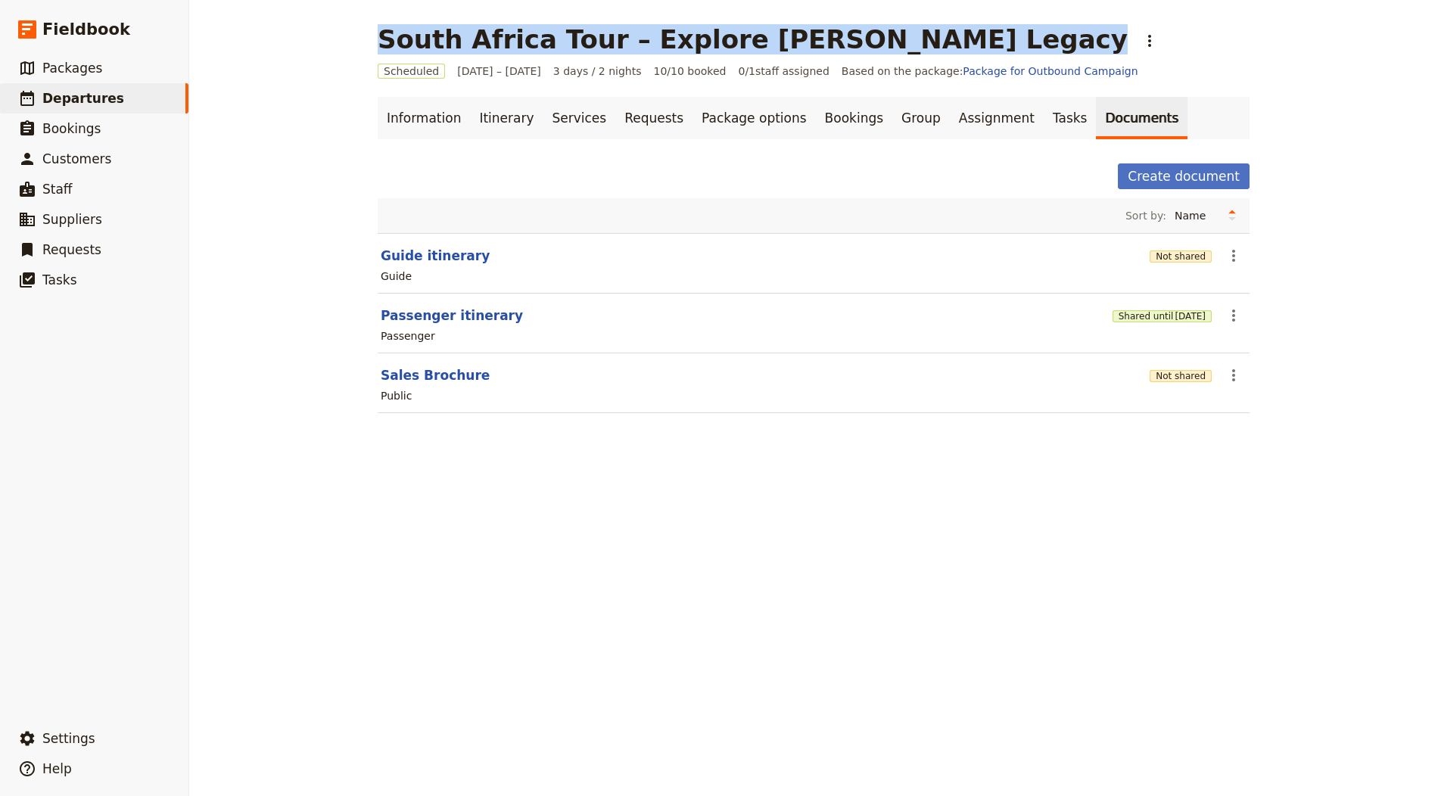
click at [665, 45] on h1 "South Africa Tour – Explore [PERSON_NAME] Legacy" at bounding box center [753, 39] width 750 height 30
copy h1 "South Africa Tour – Explore [PERSON_NAME] Legacy"
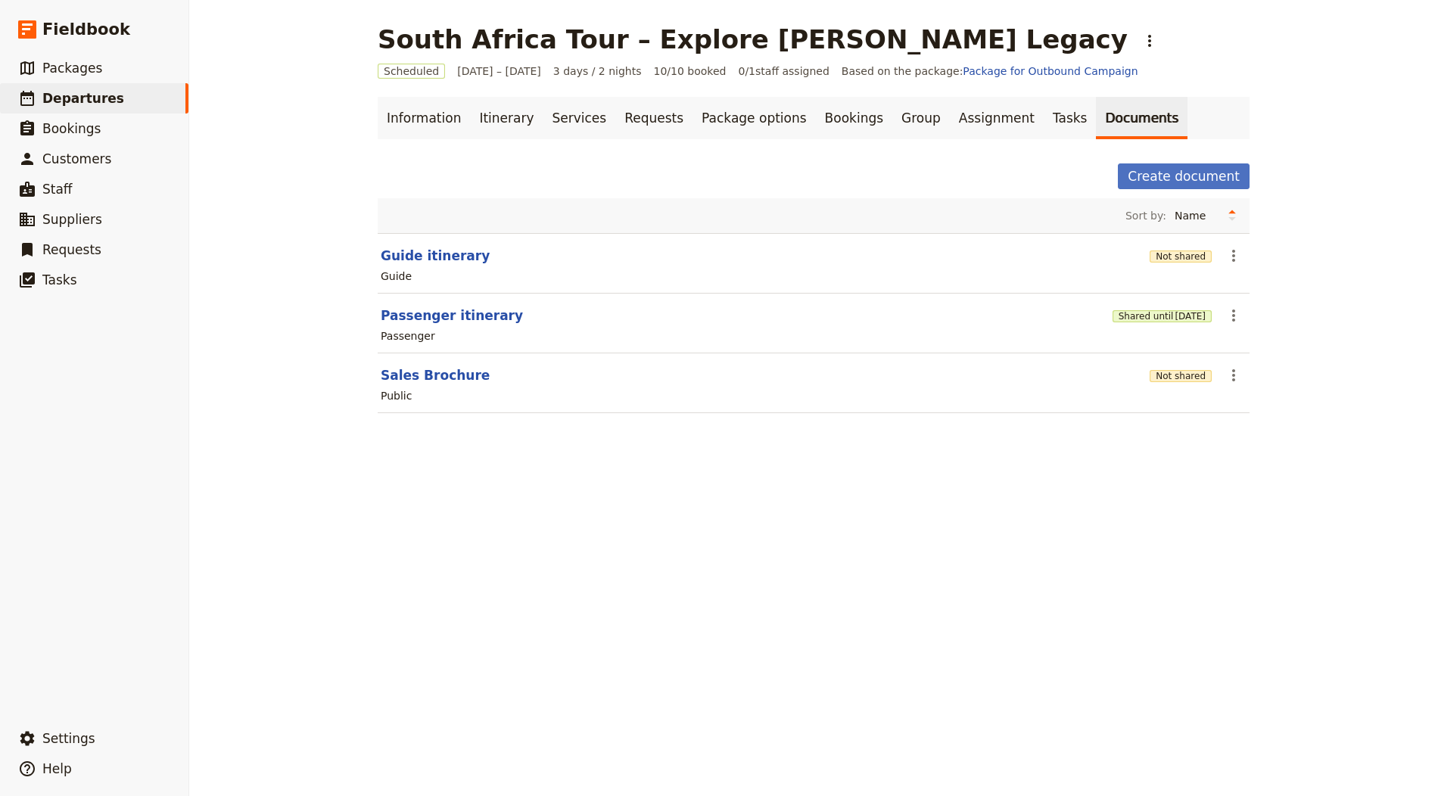
click at [1143, 369] on section "Sales Brochure Not shared ​ Public" at bounding box center [814, 383] width 872 height 60
click at [1149, 370] on button "Not shared" at bounding box center [1180, 376] width 62 height 12
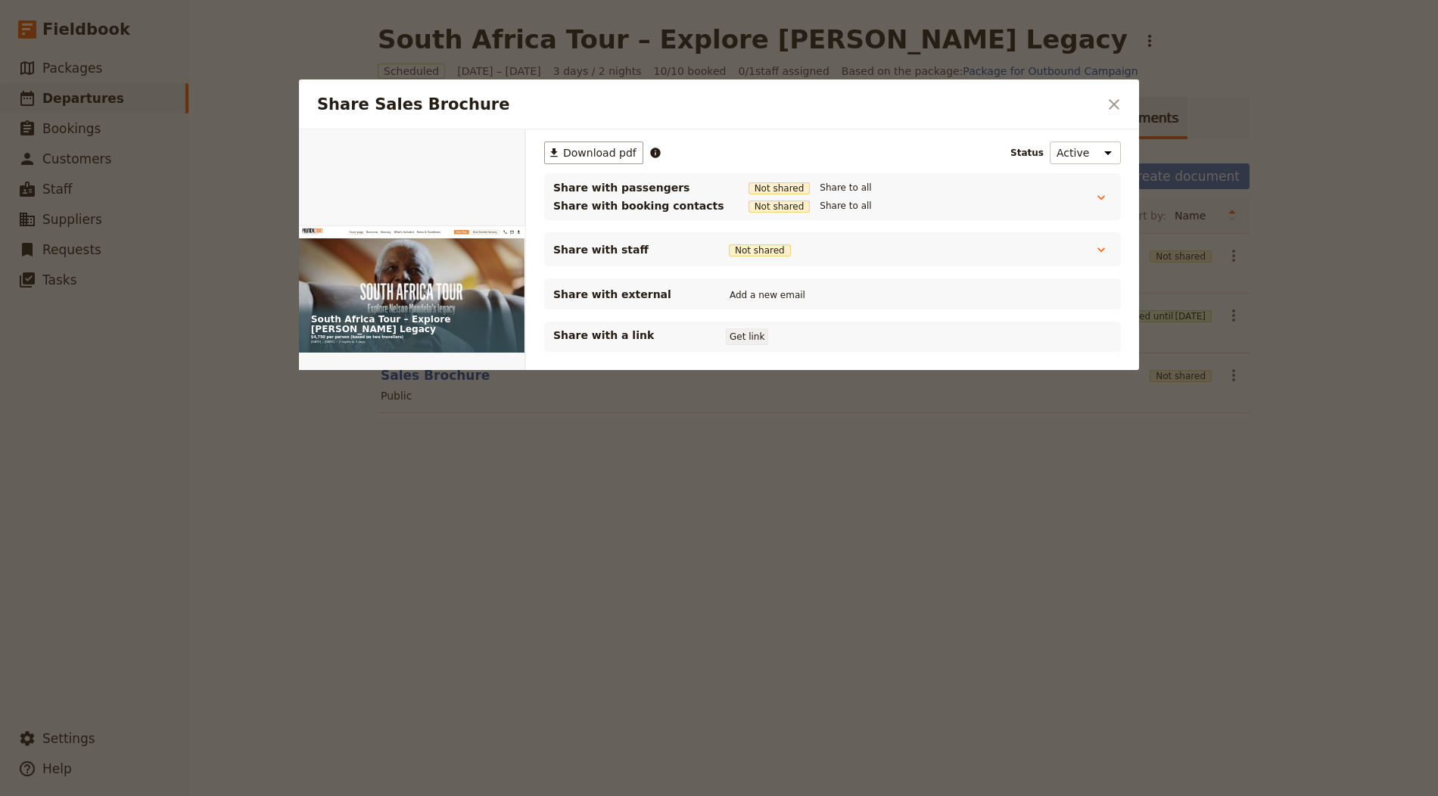
click at [758, 328] on button "Get link" at bounding box center [747, 336] width 42 height 17
click at [1118, 101] on icon "Close dialog" at bounding box center [1114, 104] width 11 height 11
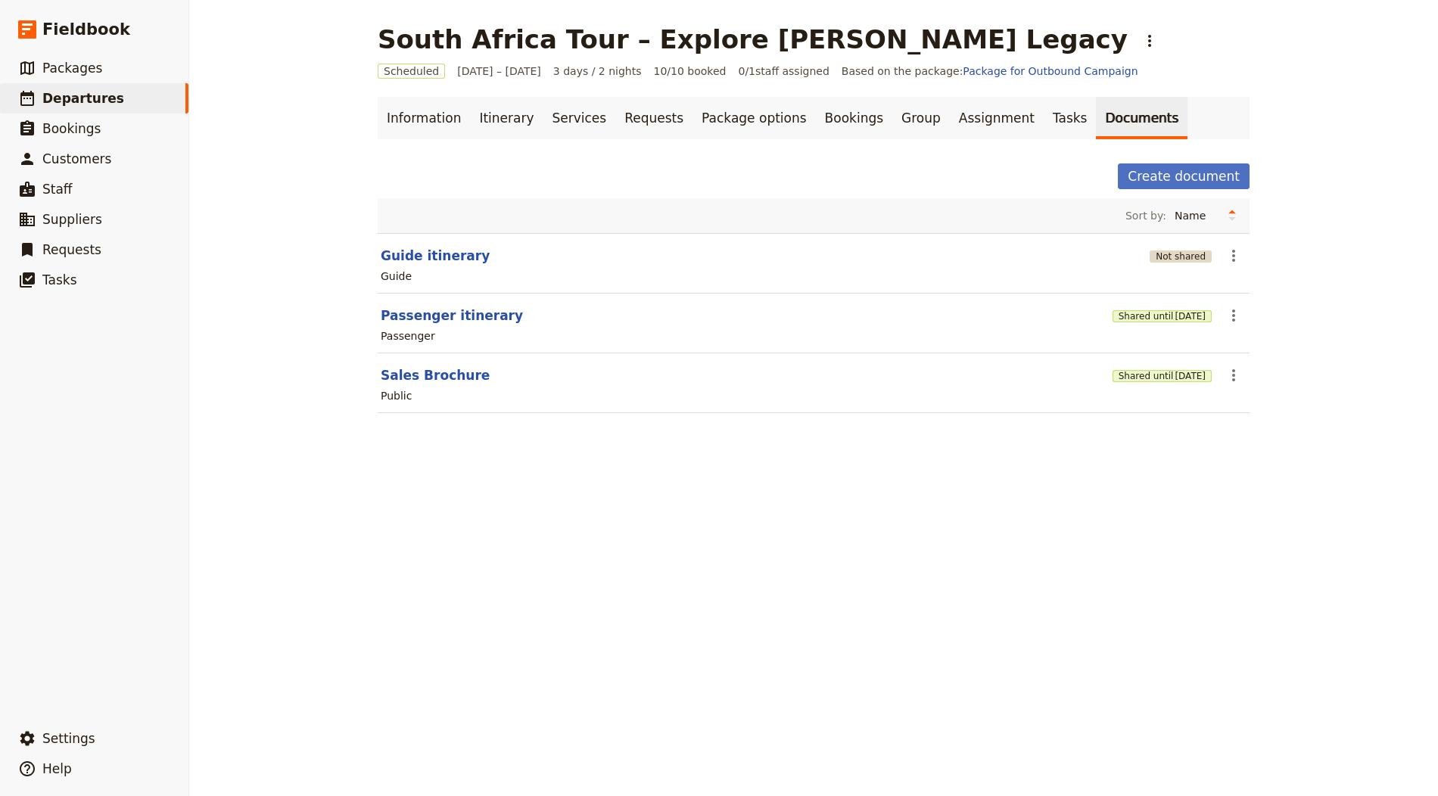
click at [1160, 252] on button "Not shared" at bounding box center [1180, 256] width 62 height 12
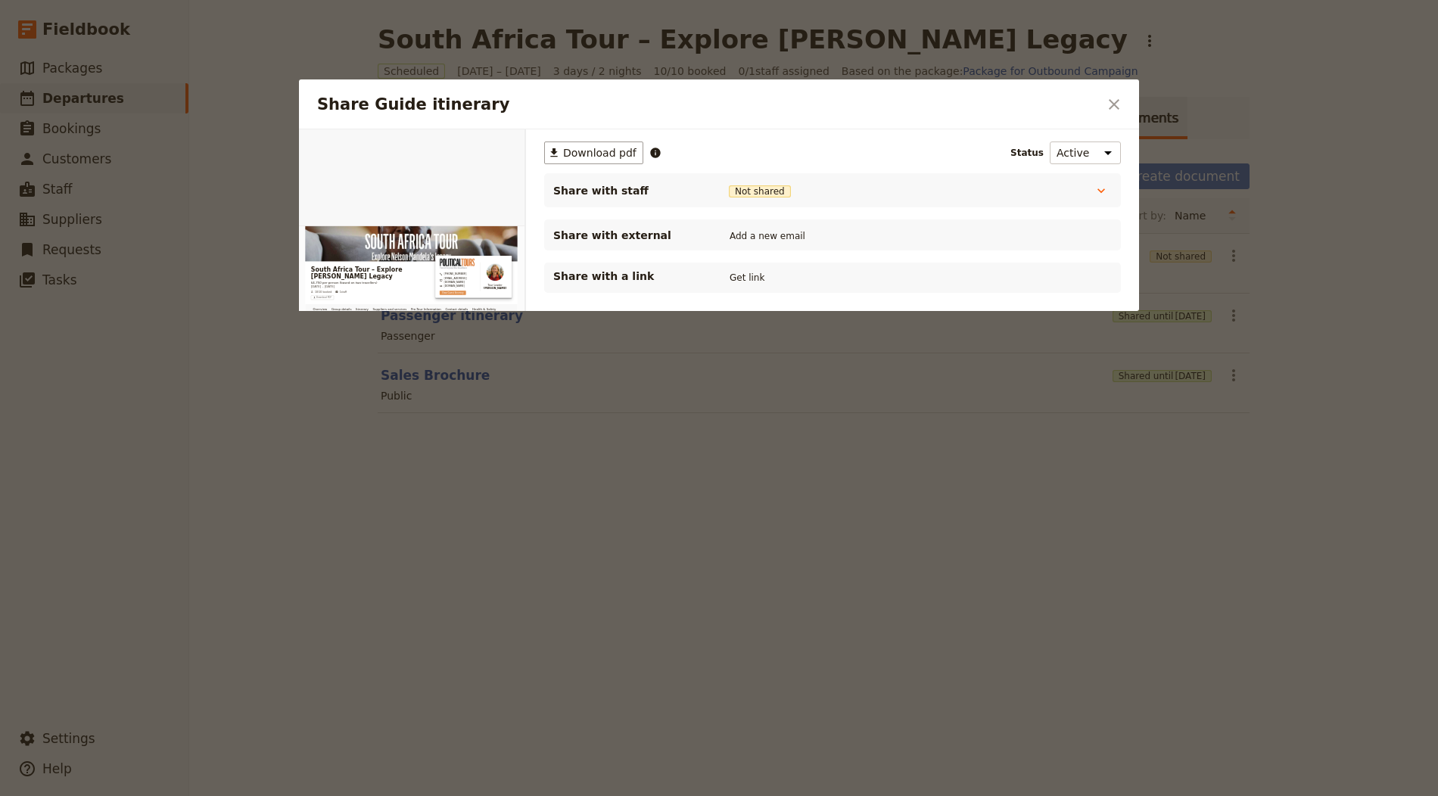
click at [748, 285] on div "Share with a link Get link" at bounding box center [832, 278] width 577 height 30
click at [733, 279] on button "Get link" at bounding box center [747, 277] width 42 height 17
click at [1122, 104] on icon "Close dialog" at bounding box center [1114, 104] width 18 height 18
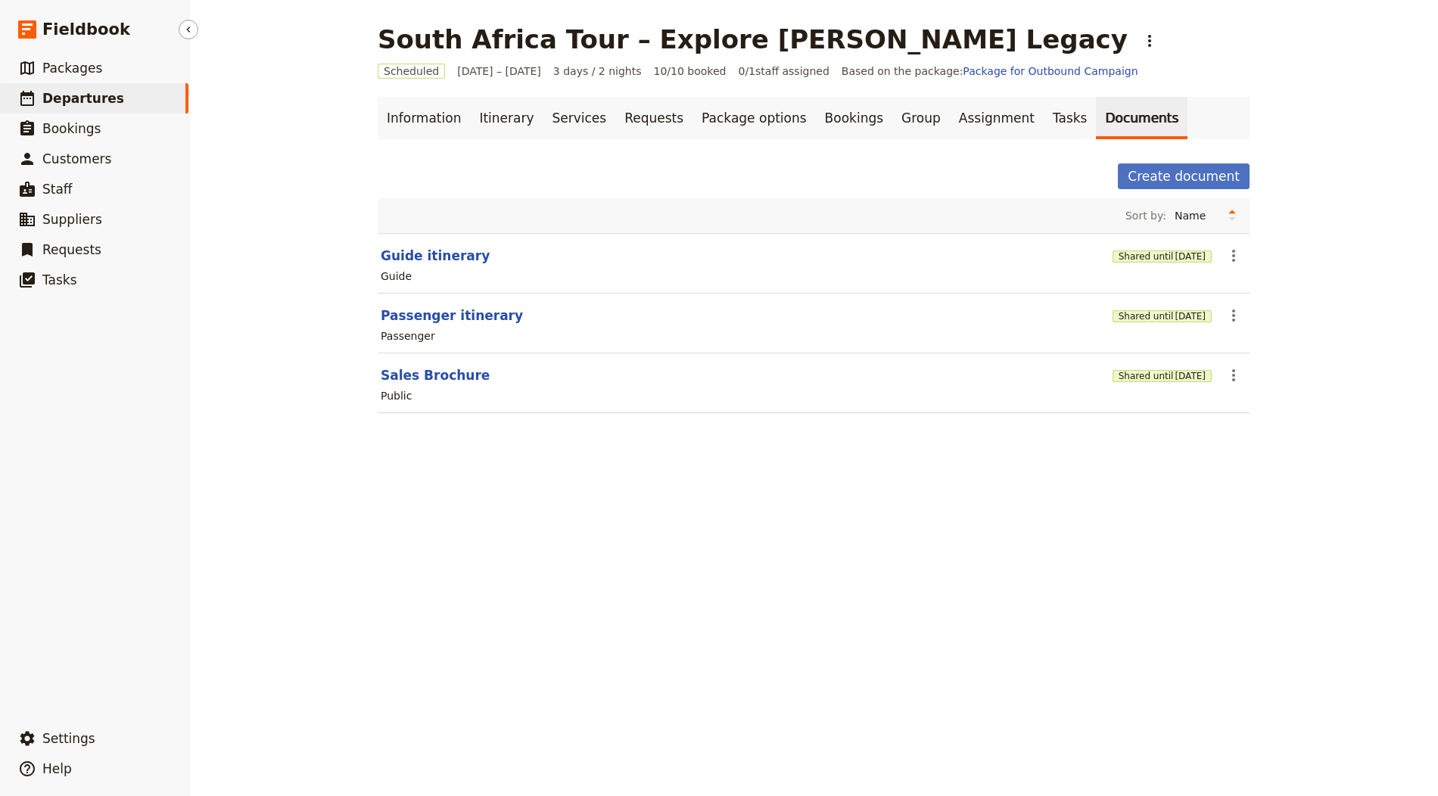
click at [106, 96] on span "Departures" at bounding box center [83, 98] width 82 height 15
select select "CREATED_AT"
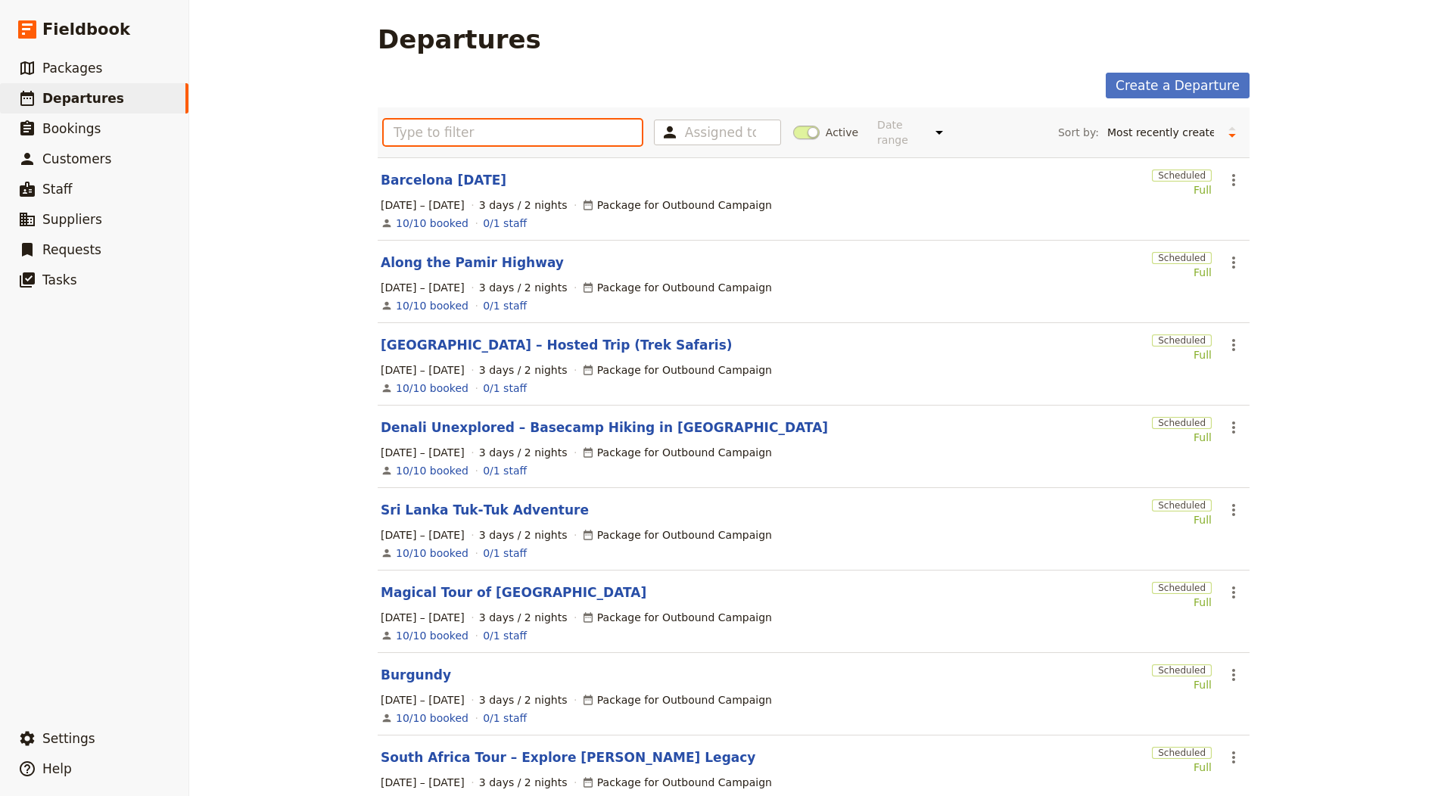
click at [446, 138] on input "text" at bounding box center [513, 133] width 258 height 26
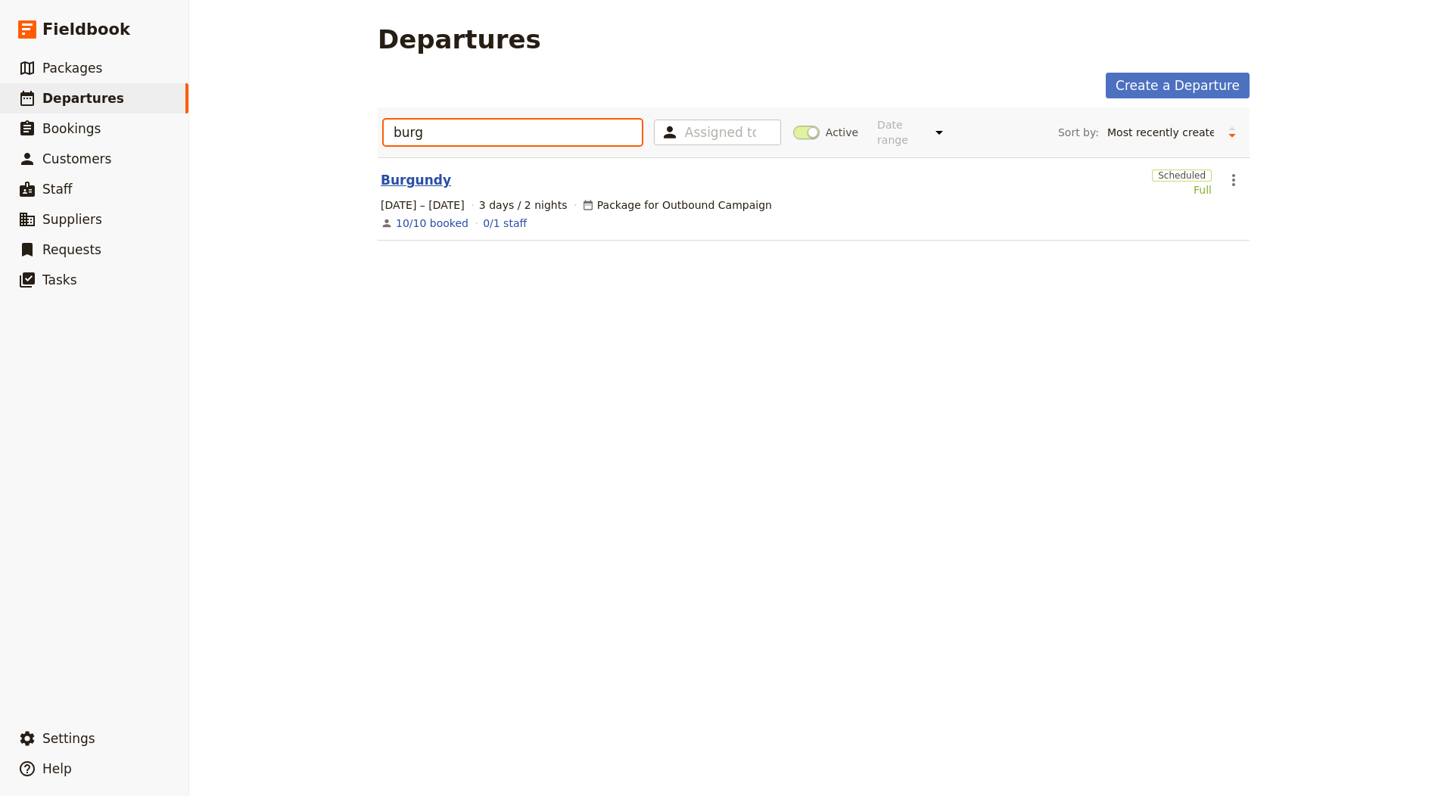
type input "burg"
click at [395, 184] on link "Burgundy" at bounding box center [416, 180] width 70 height 18
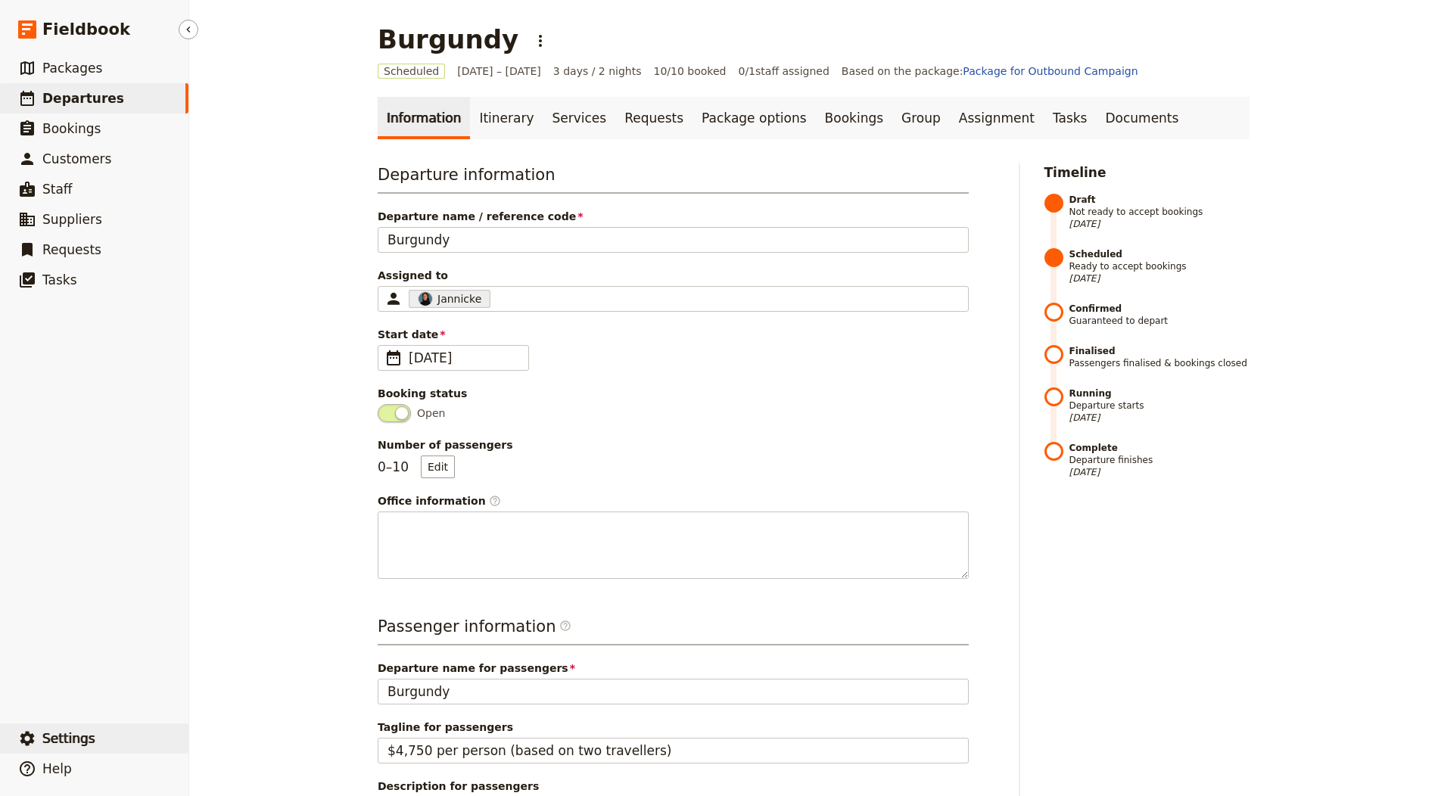
click at [101, 738] on button "​ Settings" at bounding box center [94, 738] width 188 height 30
click at [235, 694] on span "Your organization" at bounding box center [250, 696] width 92 height 15
click at [511, 107] on link "Itinerary" at bounding box center [506, 118] width 73 height 42
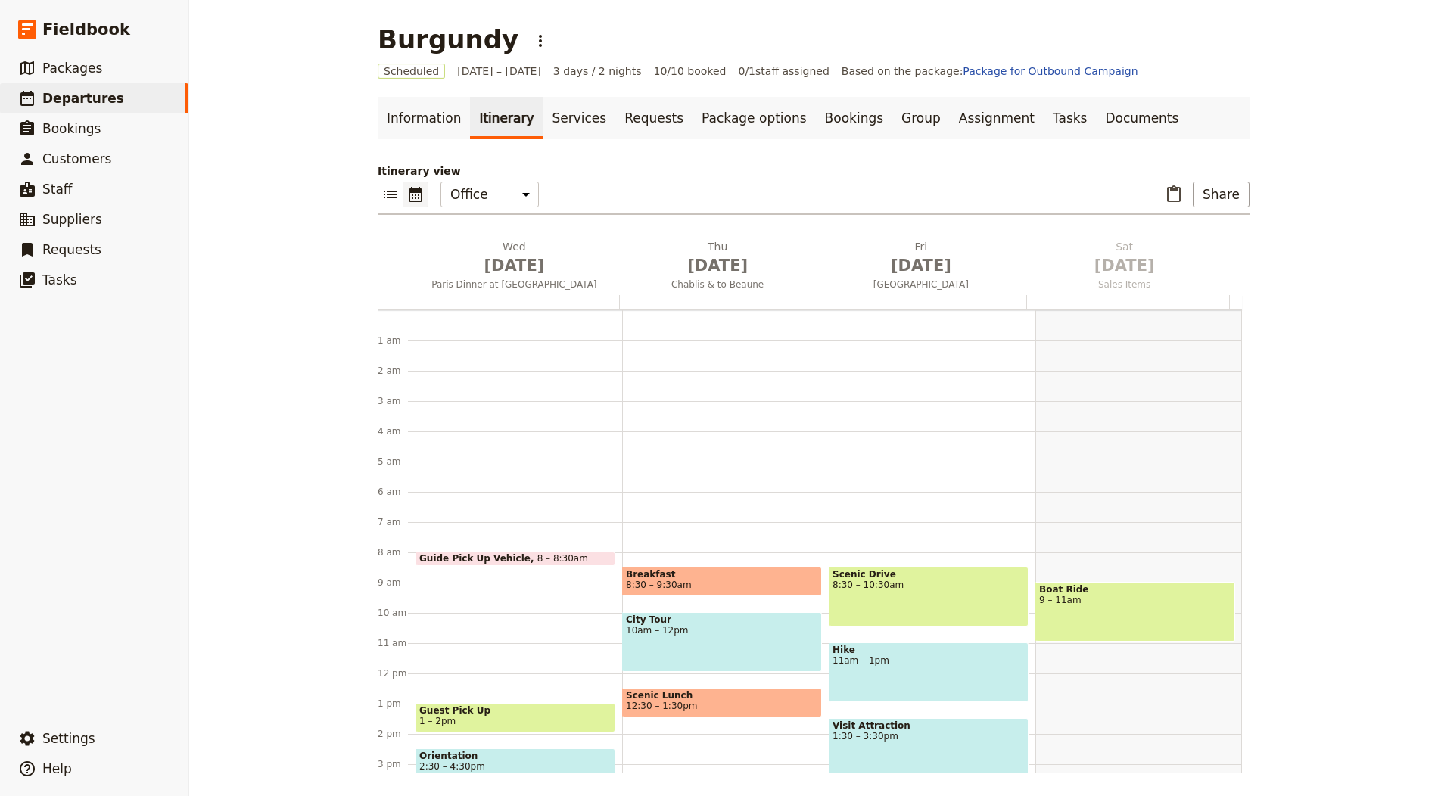
scroll to position [197, 0]
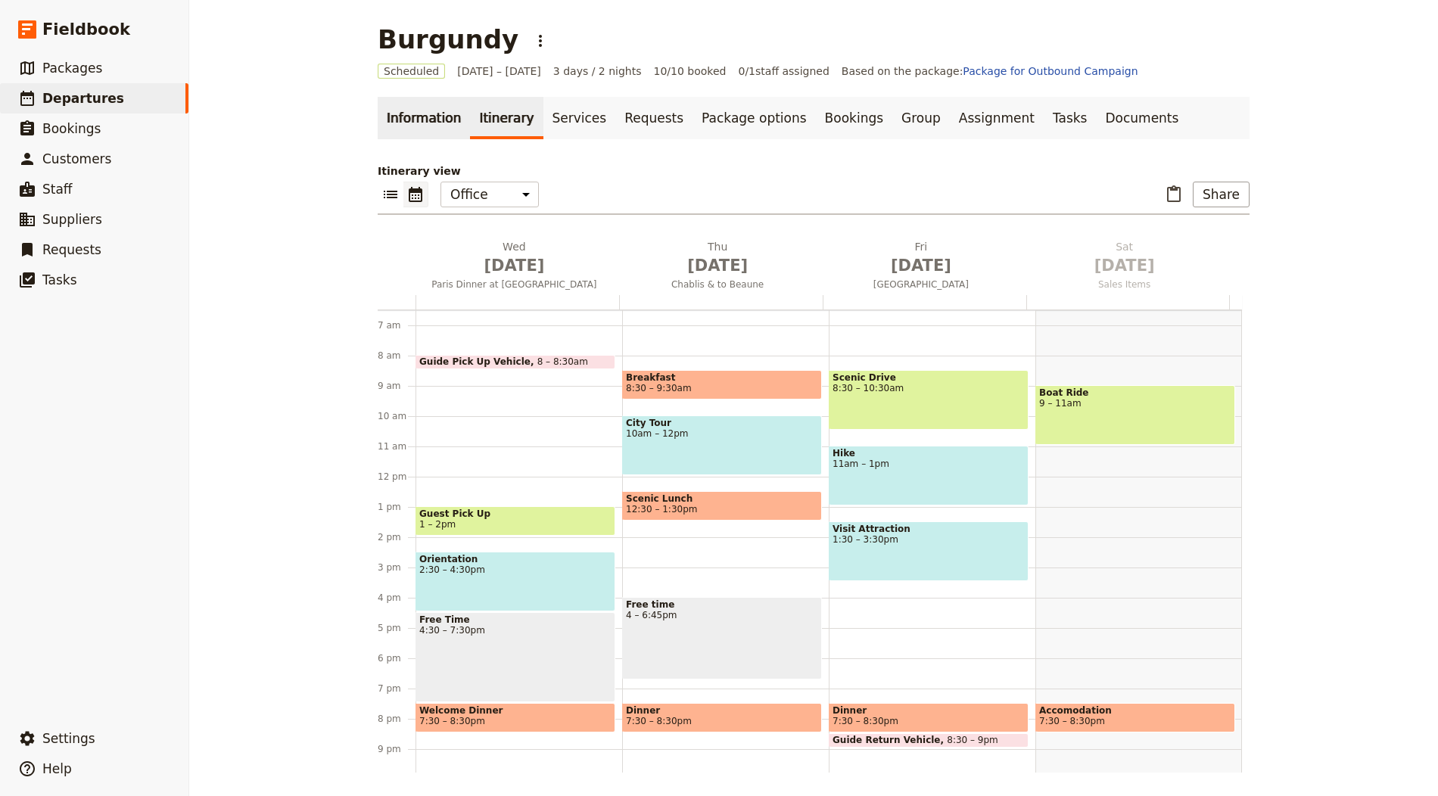
click at [411, 114] on link "Information" at bounding box center [424, 118] width 92 height 42
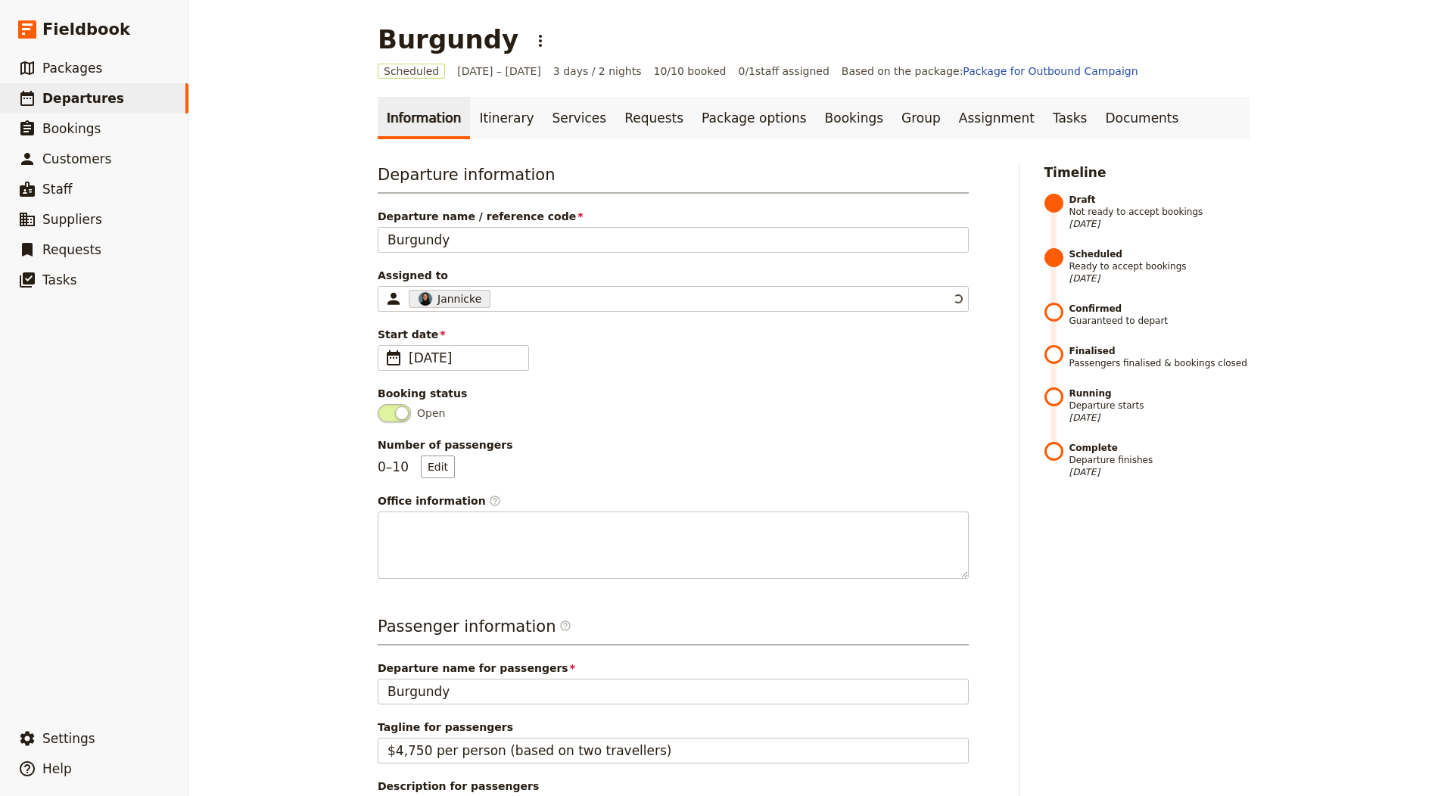
scroll to position [416, 0]
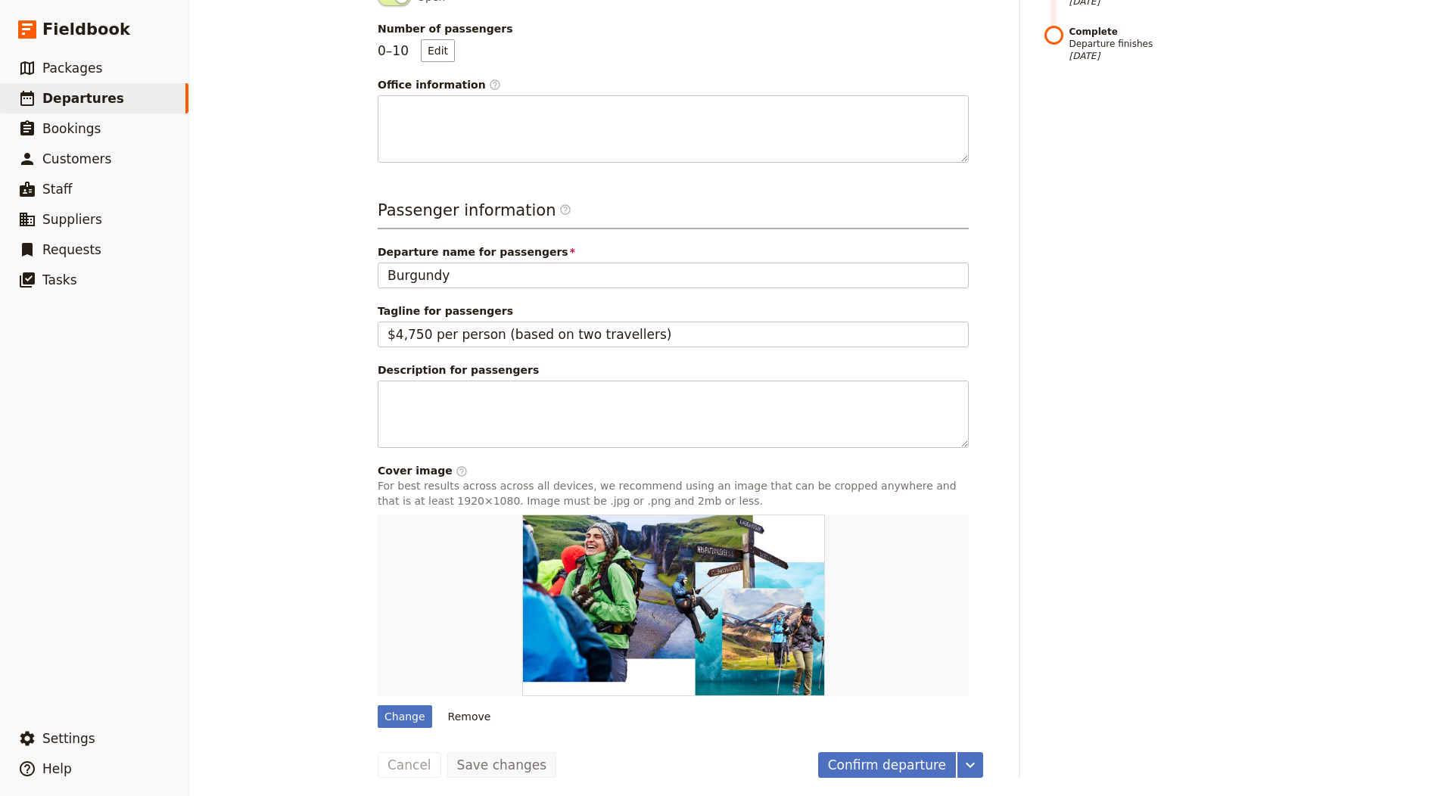
click at [399, 705] on label "Change" at bounding box center [405, 716] width 54 height 23
click at [378, 705] on input "Change" at bounding box center [377, 705] width 1 height 1
type input "C:\fakepath\field-736659_960_720.jpg"
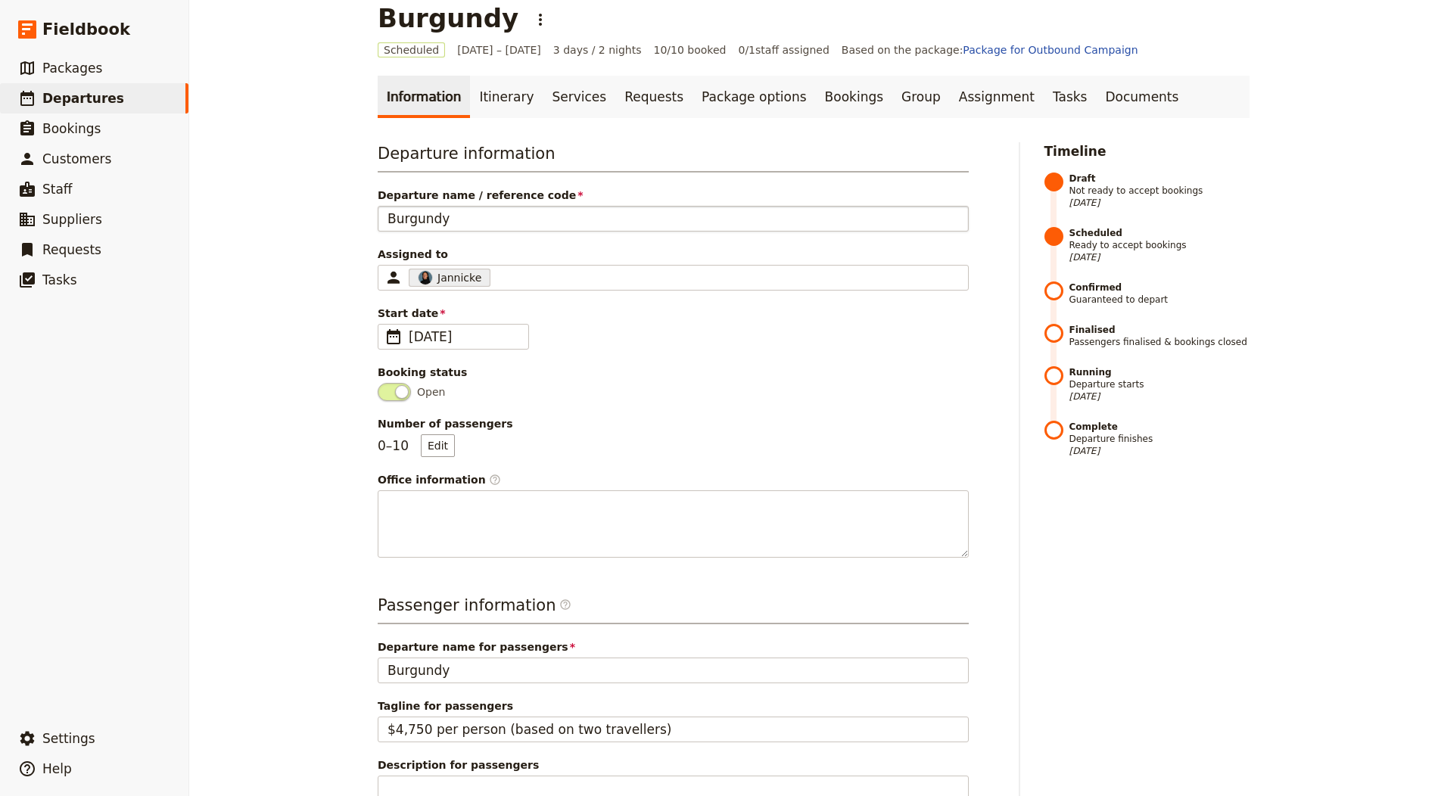
scroll to position [0, 0]
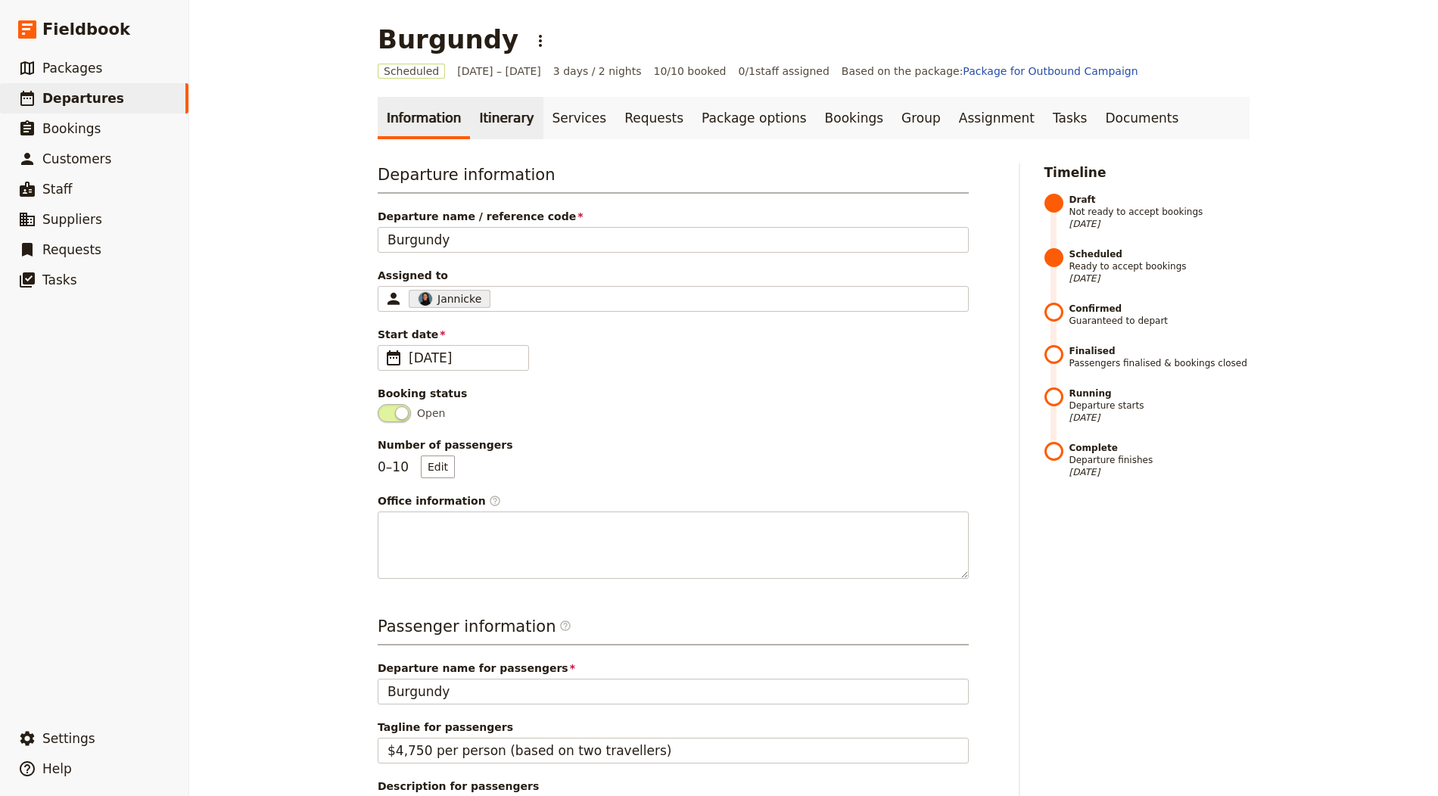
click at [502, 134] on link "Itinerary" at bounding box center [506, 118] width 73 height 42
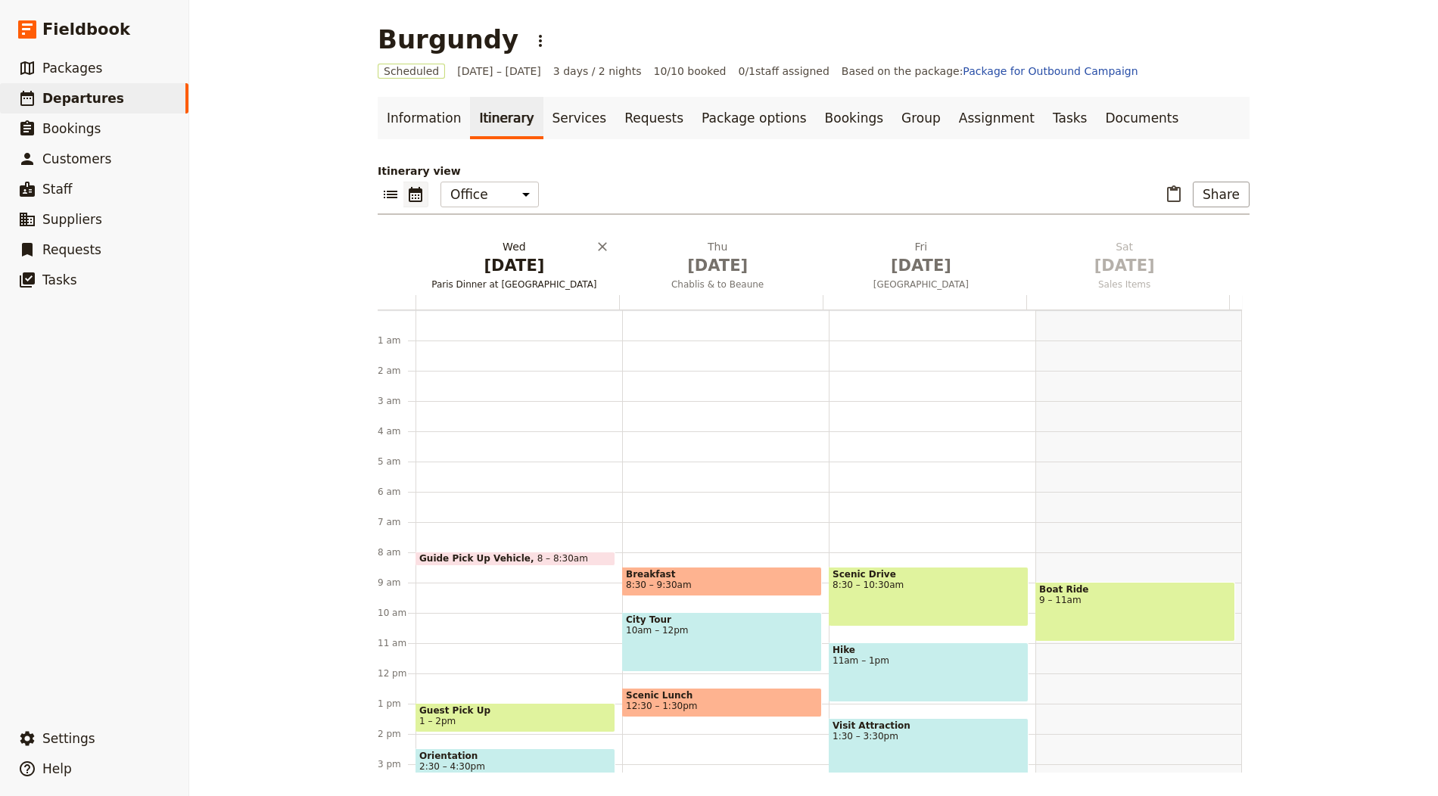
click at [483, 257] on span "[DATE]" at bounding box center [513, 265] width 185 height 23
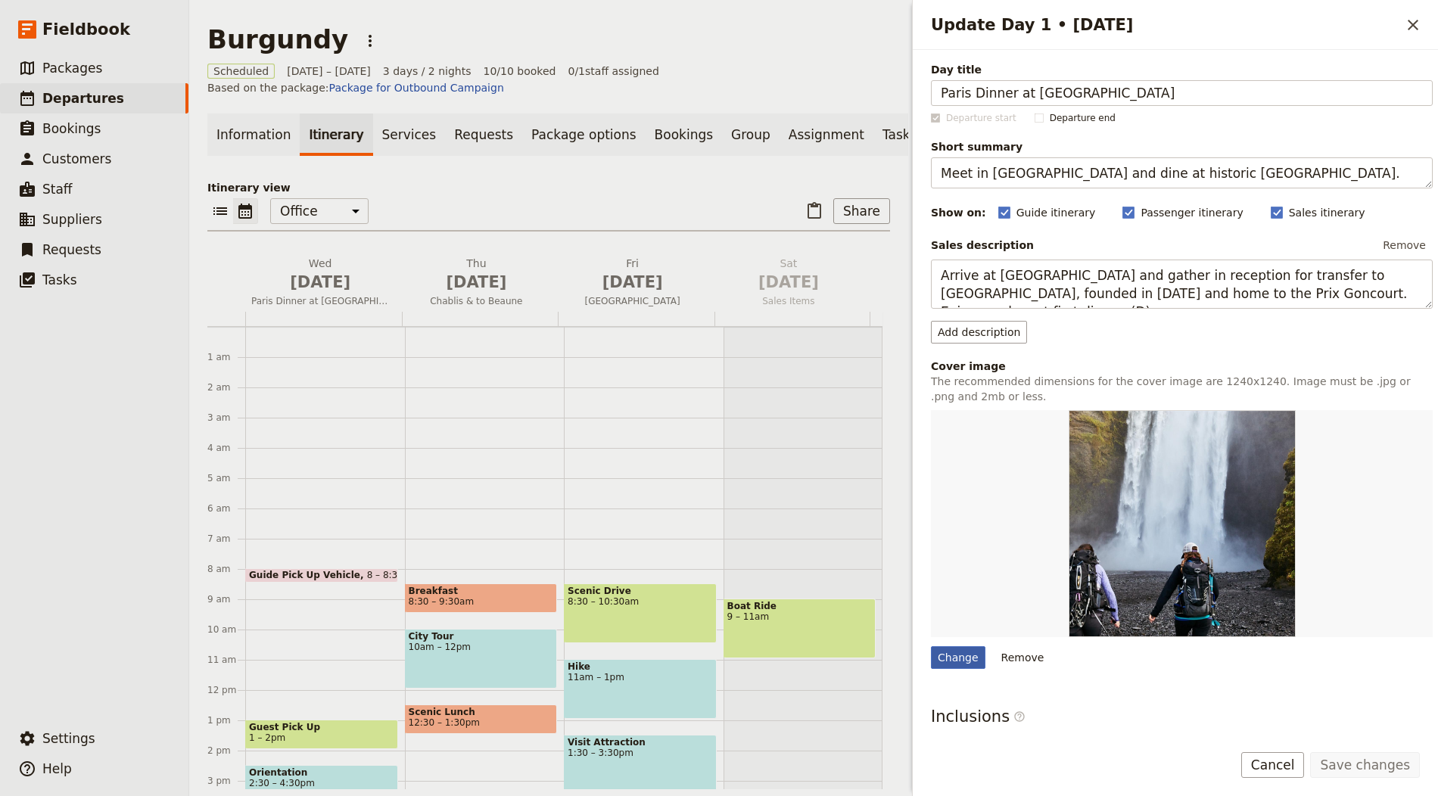
click at [955, 652] on div "Change" at bounding box center [958, 657] width 54 height 23
click at [931, 646] on input "Change" at bounding box center [930, 645] width 1 height 1
type input "C:\fakepath\house-2625630_960_720.jpg"
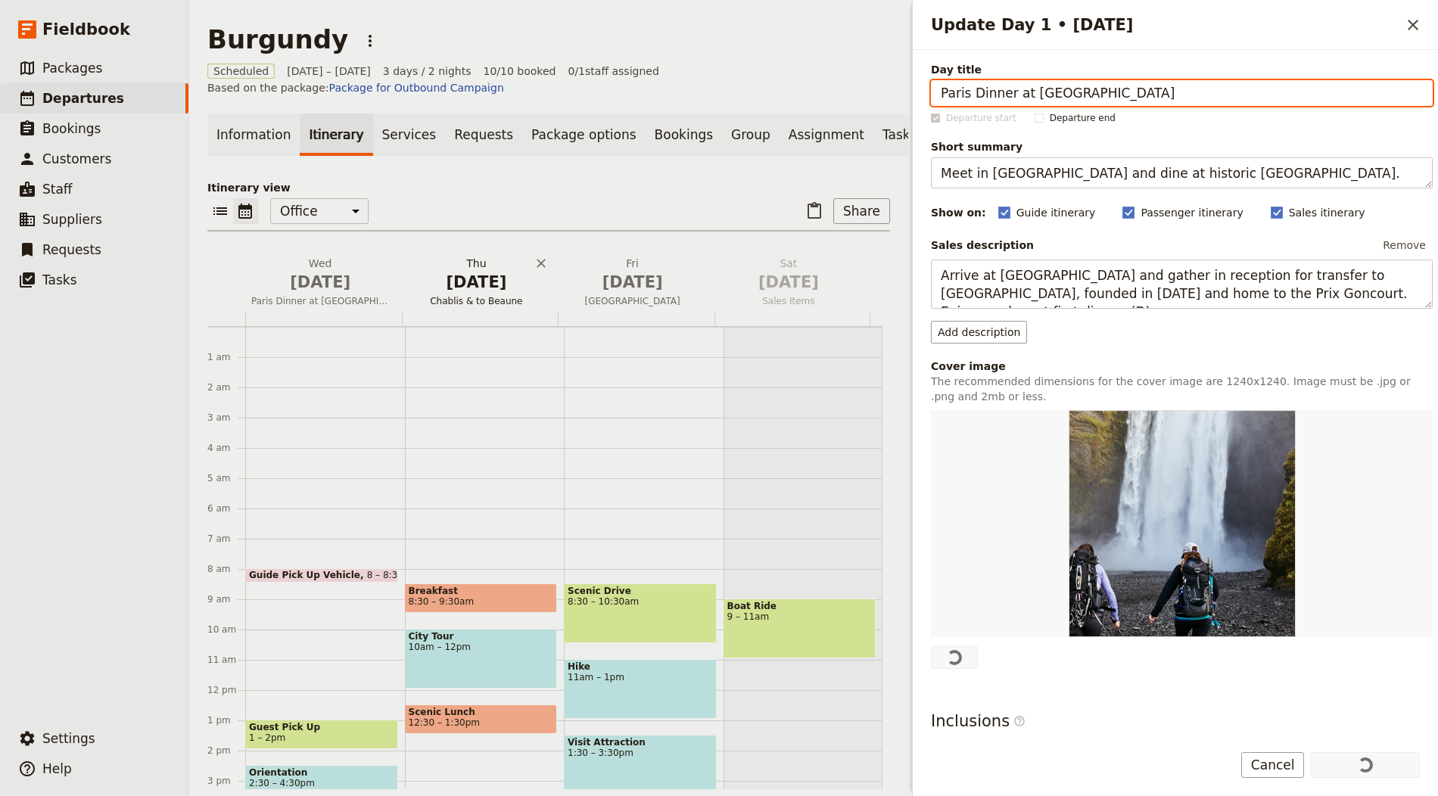
click at [468, 273] on h2 "Thu Oct 2 Chablis & to Beaune" at bounding box center [476, 275] width 138 height 38
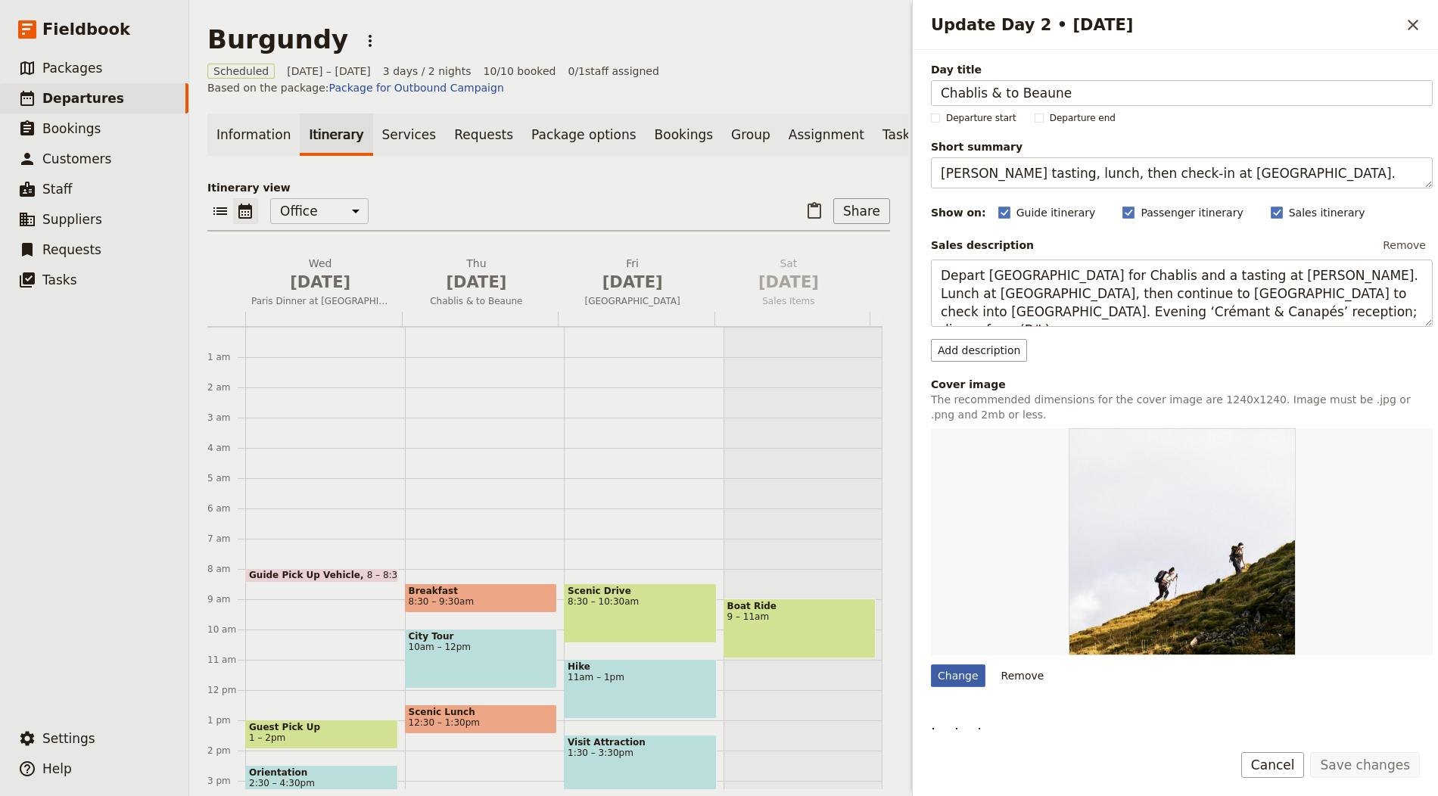
click at [941, 680] on div "Change" at bounding box center [958, 675] width 54 height 23
click at [931, 664] on input "Change" at bounding box center [930, 664] width 1 height 1
type input "C:\fakepath\beaune-1526119_960_720.jpg"
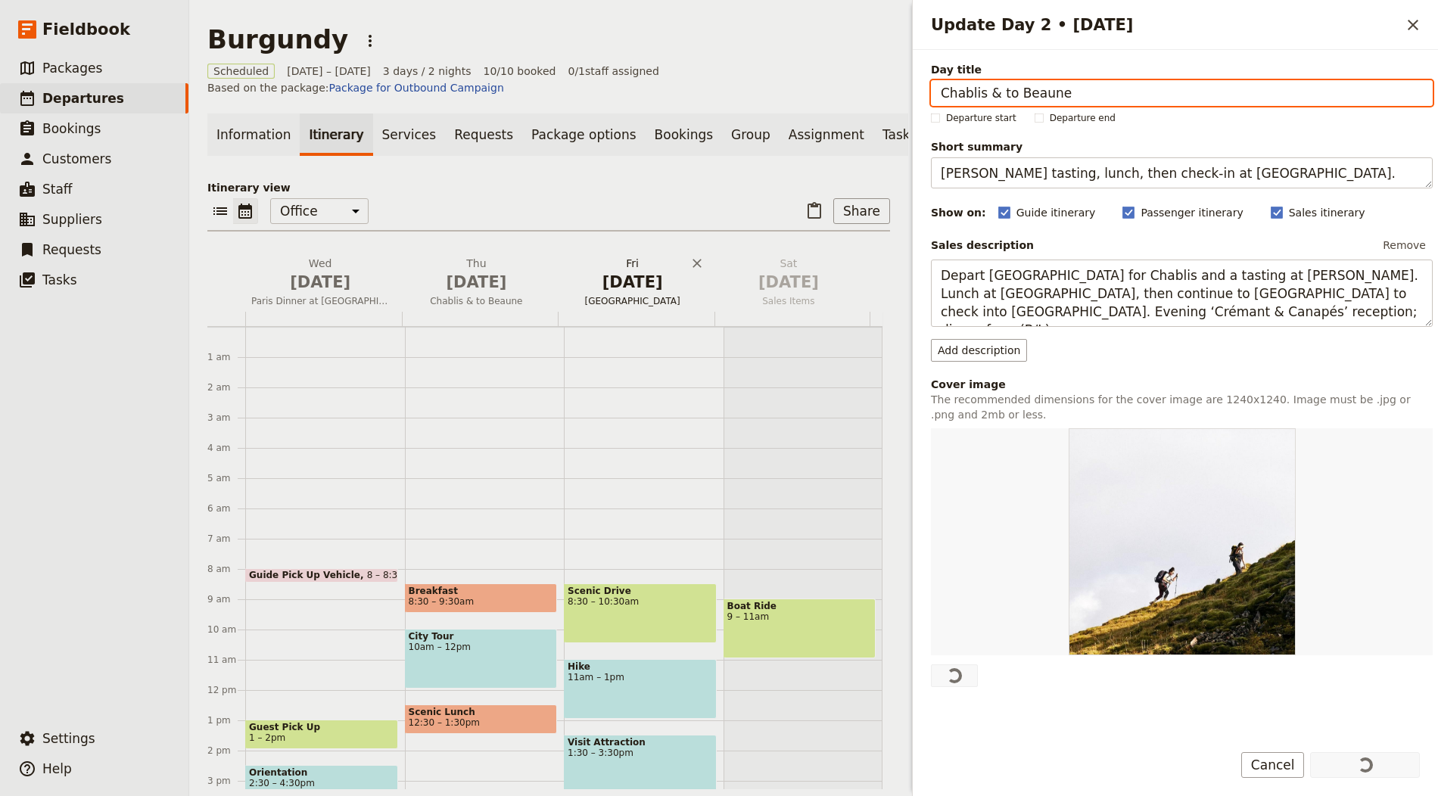
click at [619, 287] on span "[DATE]" at bounding box center [633, 282] width 138 height 23
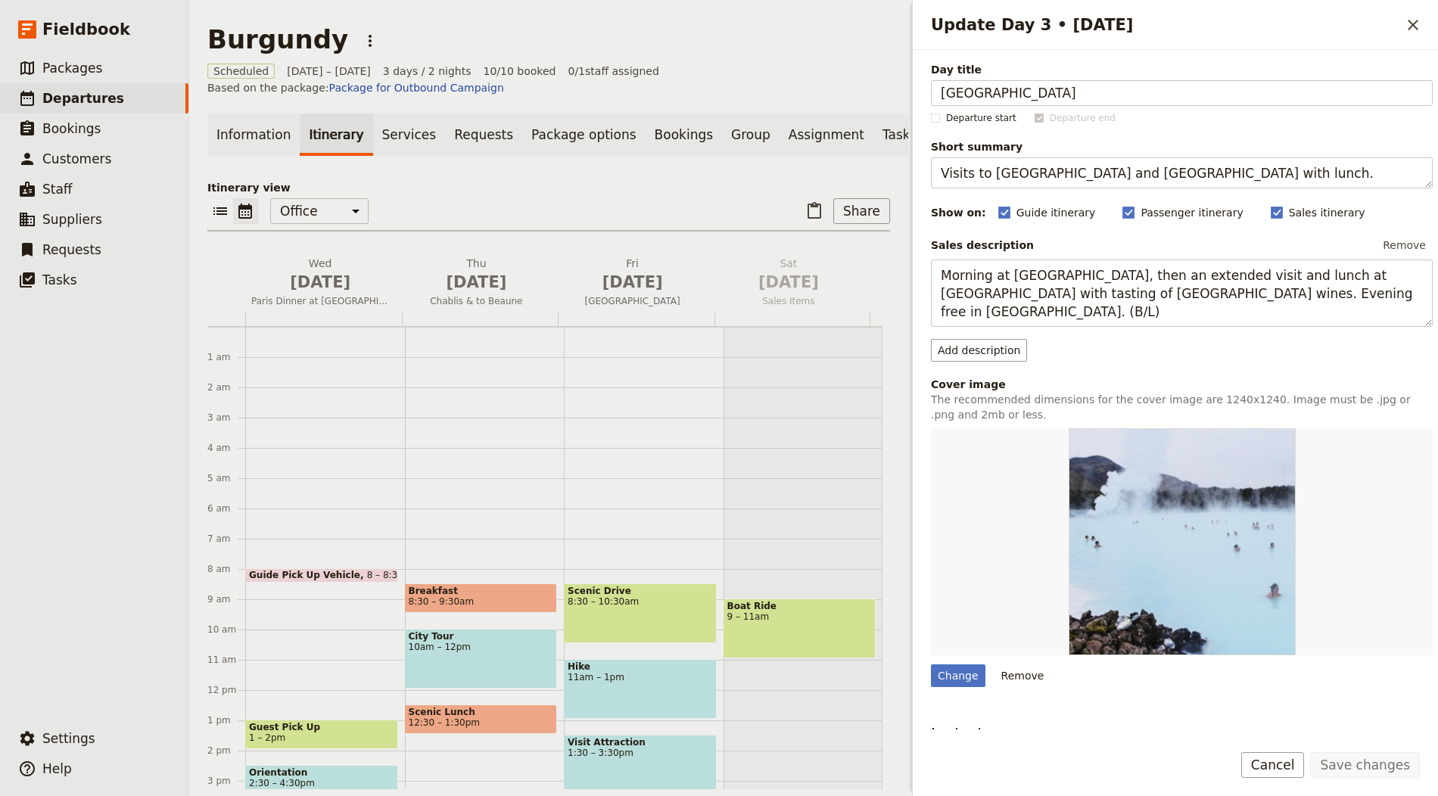
click at [956, 686] on div "Day title Côte de Beaune Departure start Departure end Short summary Visits to …" at bounding box center [1182, 495] width 502 height 867
click at [953, 681] on div "Change" at bounding box center [958, 675] width 54 height 23
click at [931, 664] on input "Change" at bounding box center [930, 664] width 1 height 1
type input "C:\fakepath\road-6560656_960_720.jpg"
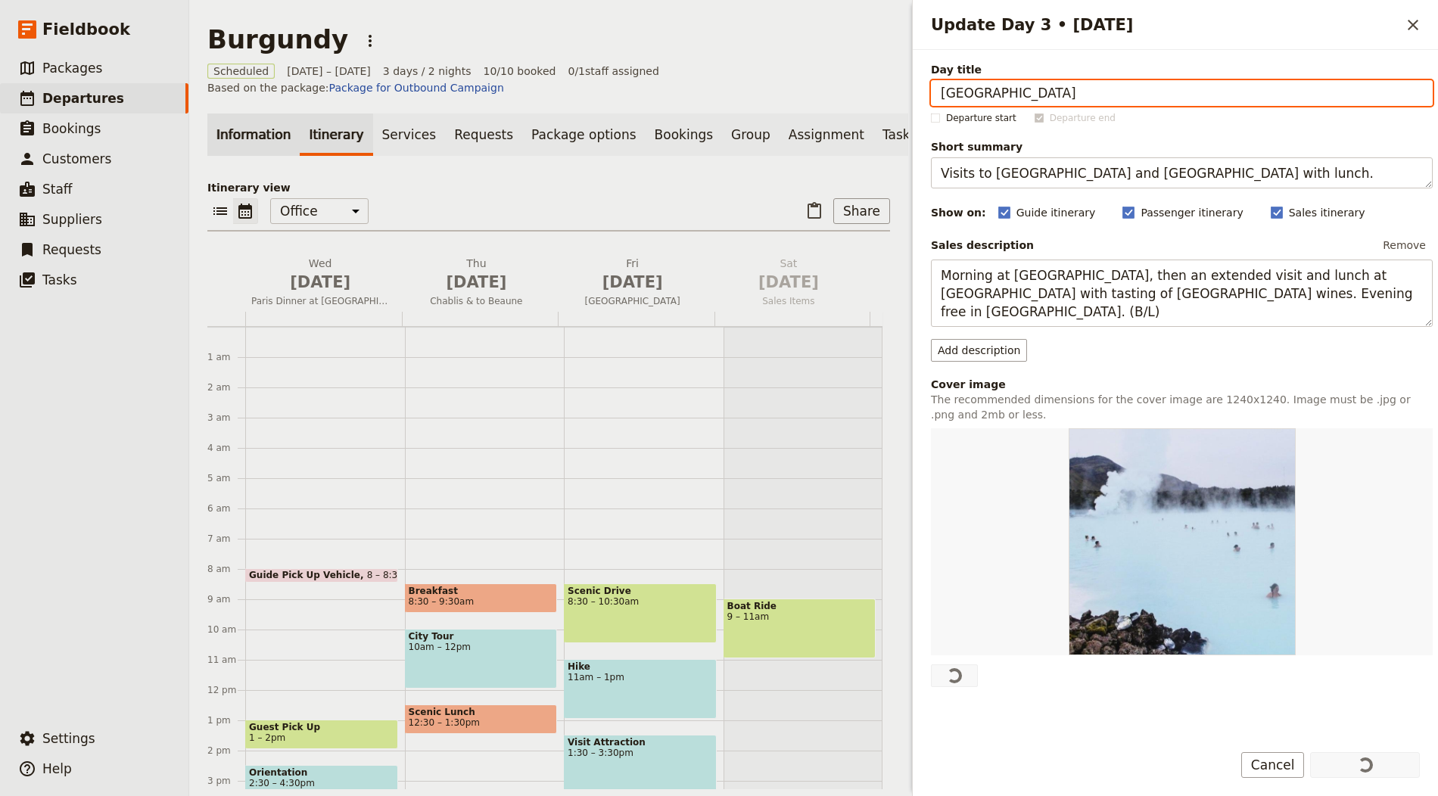
click at [224, 132] on link "Information" at bounding box center [253, 135] width 92 height 42
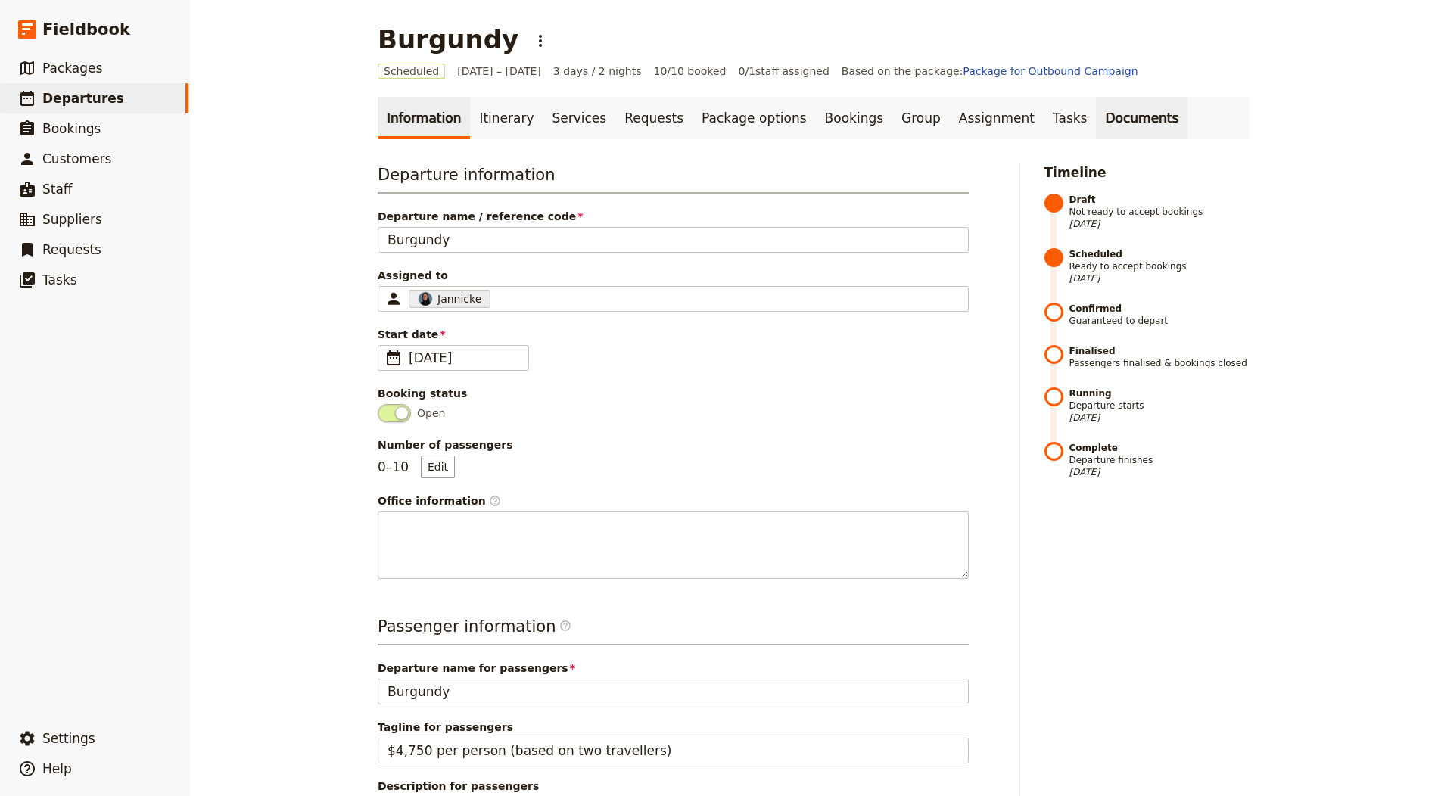
click at [1096, 115] on link "Documents" at bounding box center [1142, 118] width 92 height 42
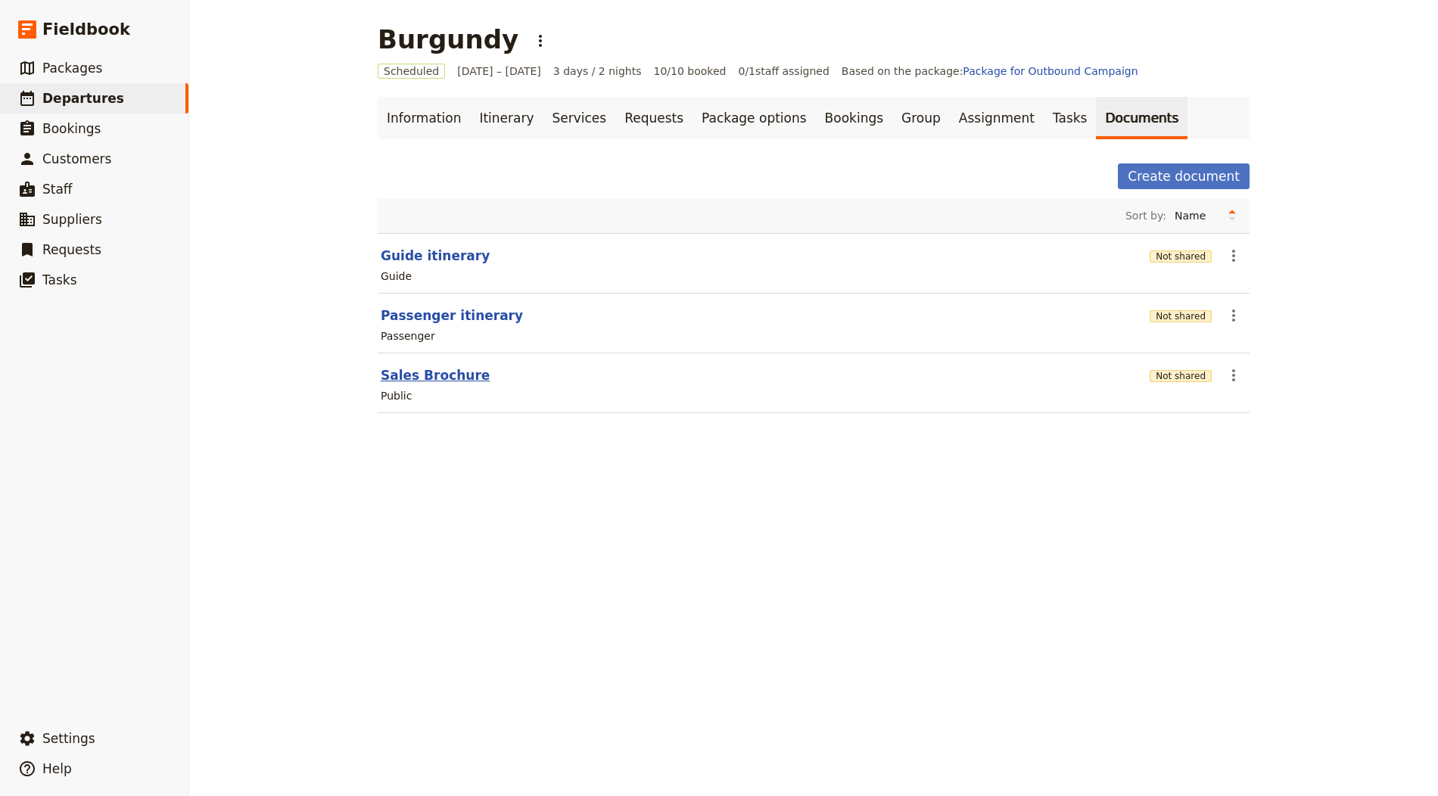
click at [421, 370] on button "Sales Brochure" at bounding box center [435, 375] width 109 height 18
select select "DEFAULT"
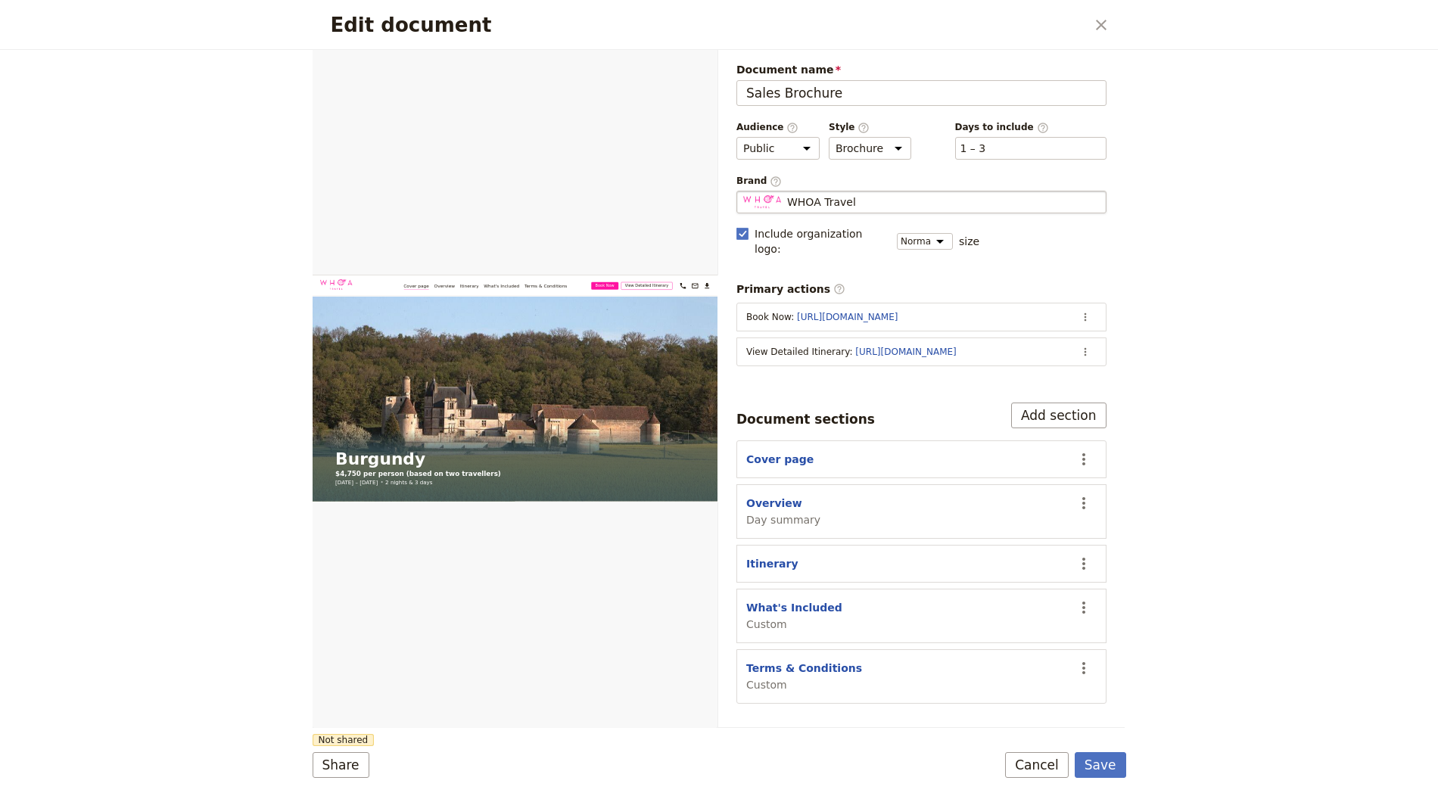
click at [895, 198] on div "WHOA Travel" at bounding box center [921, 201] width 356 height 15
click at [743, 191] on input "WHOA Travel" at bounding box center [742, 191] width 1 height 1
type input "Iberian Wine Tours"
click at [1109, 771] on button "Save" at bounding box center [1100, 765] width 51 height 26
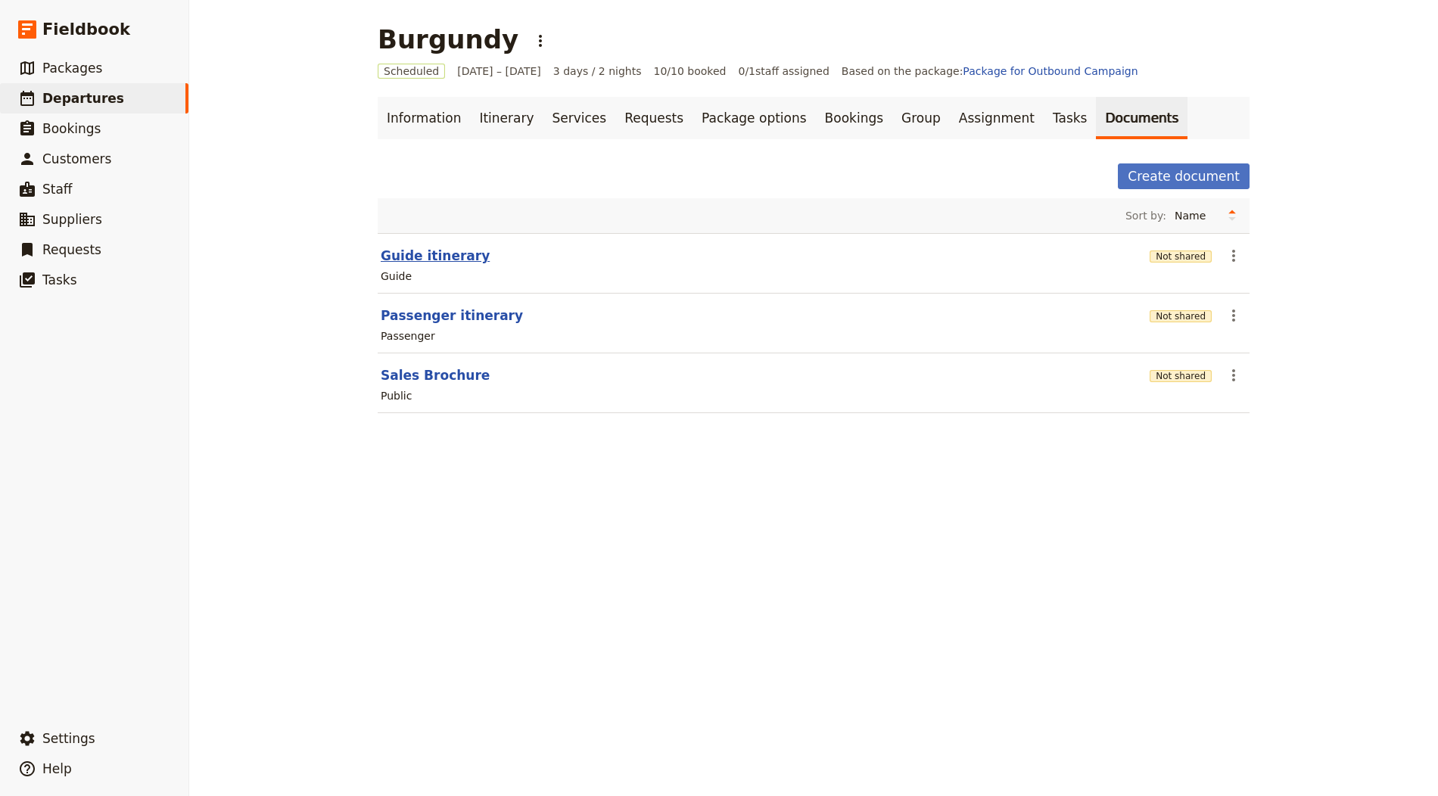
click at [435, 259] on button "Guide itinerary" at bounding box center [435, 256] width 109 height 18
select select "STAFF"
select select "RUN_SHEET"
select select "LARGE"
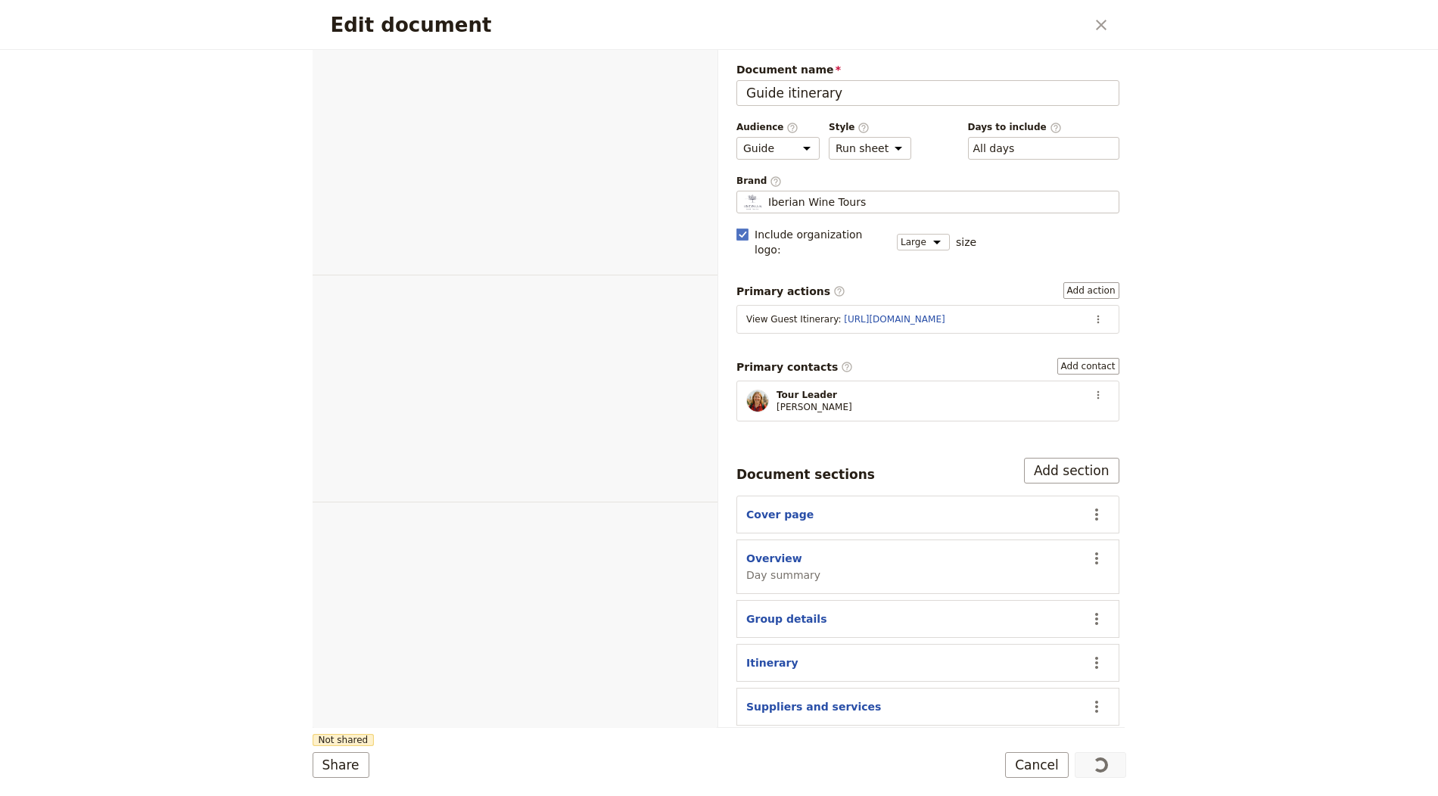
select select "STAFF"
select select "RUN_SHEET"
select select "LARGE"
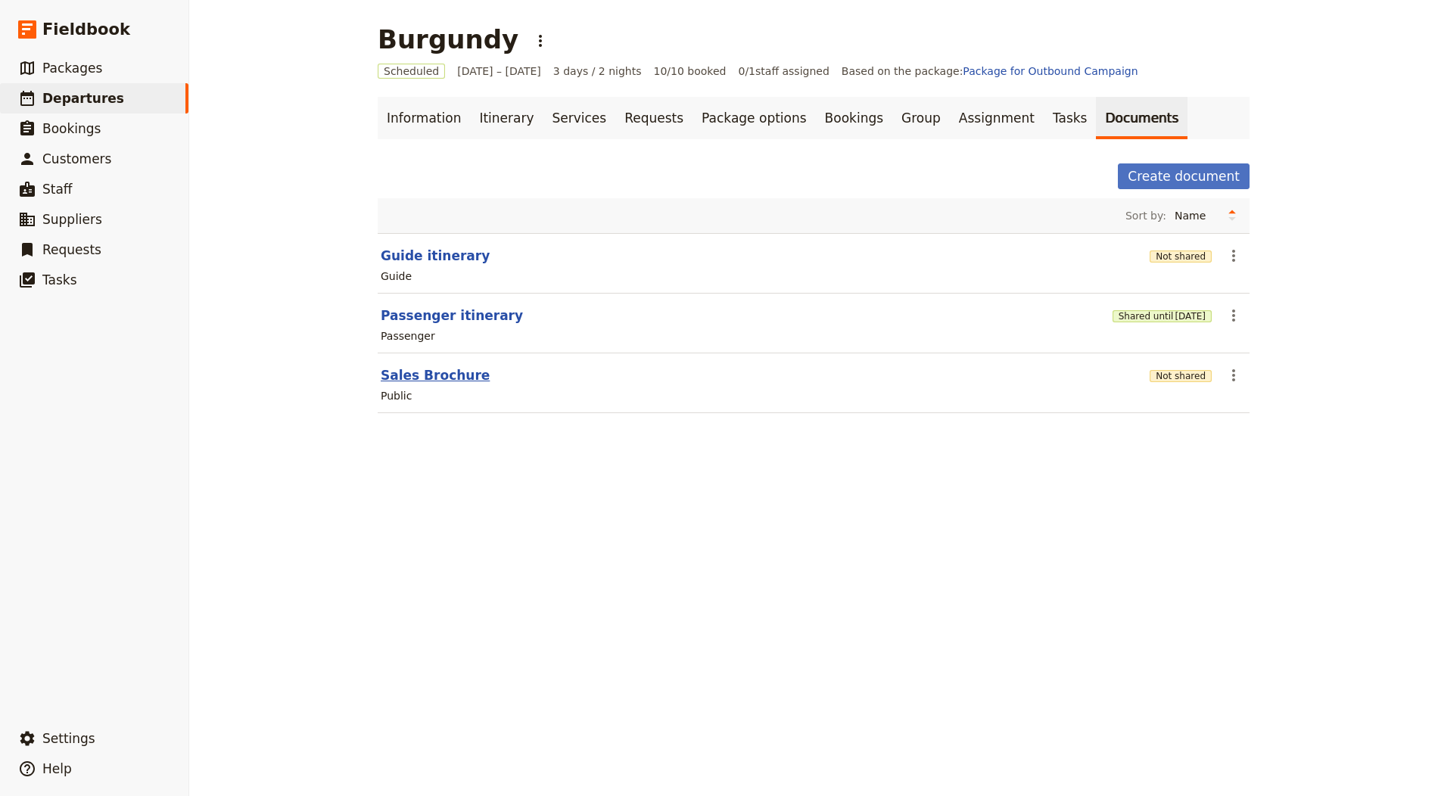
click at [423, 379] on button "Sales Brochure" at bounding box center [435, 375] width 109 height 18
select select "DEFAULT"
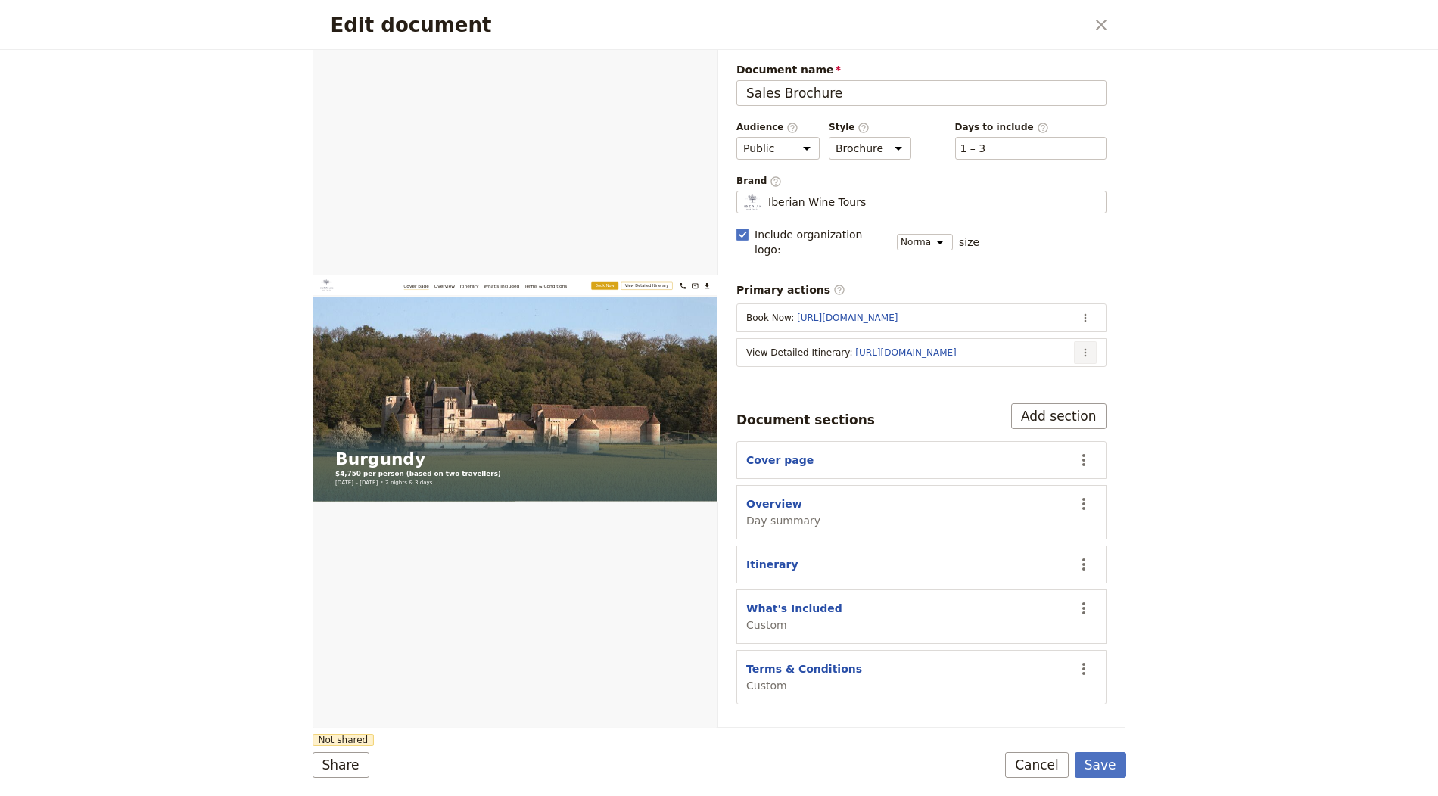
click at [1090, 347] on icon "Actions" at bounding box center [1085, 353] width 12 height 12
click at [1059, 364] on span "Edit action" at bounding box center [1025, 363] width 123 height 15
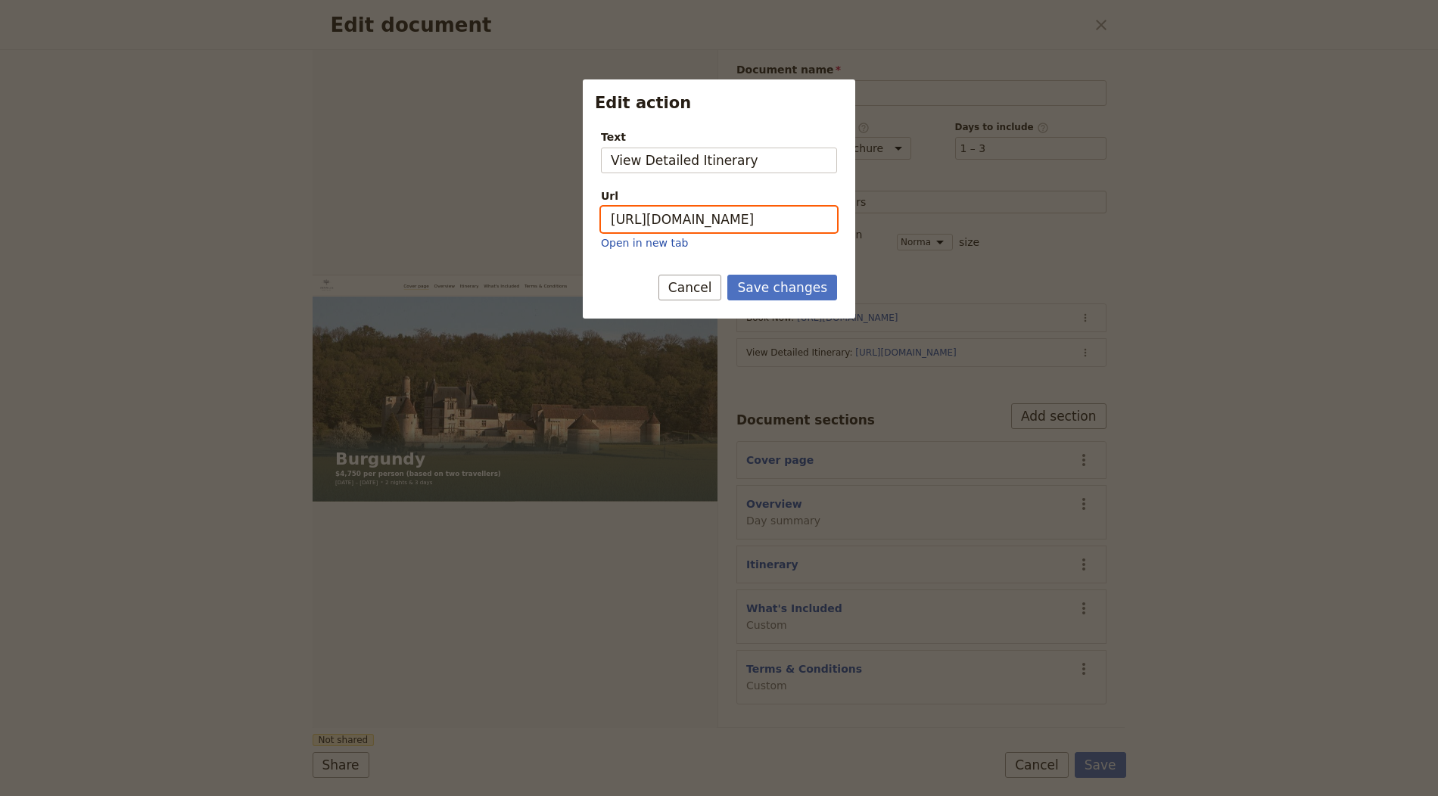
click at [736, 213] on input "[URL][DOMAIN_NAME]" at bounding box center [719, 220] width 236 height 26
paste input "YPK7Pa1UJedqGY-zTzr-m"
type input "[URL][DOMAIN_NAME]"
click at [792, 303] on div "Save changes Cancel" at bounding box center [719, 297] width 272 height 44
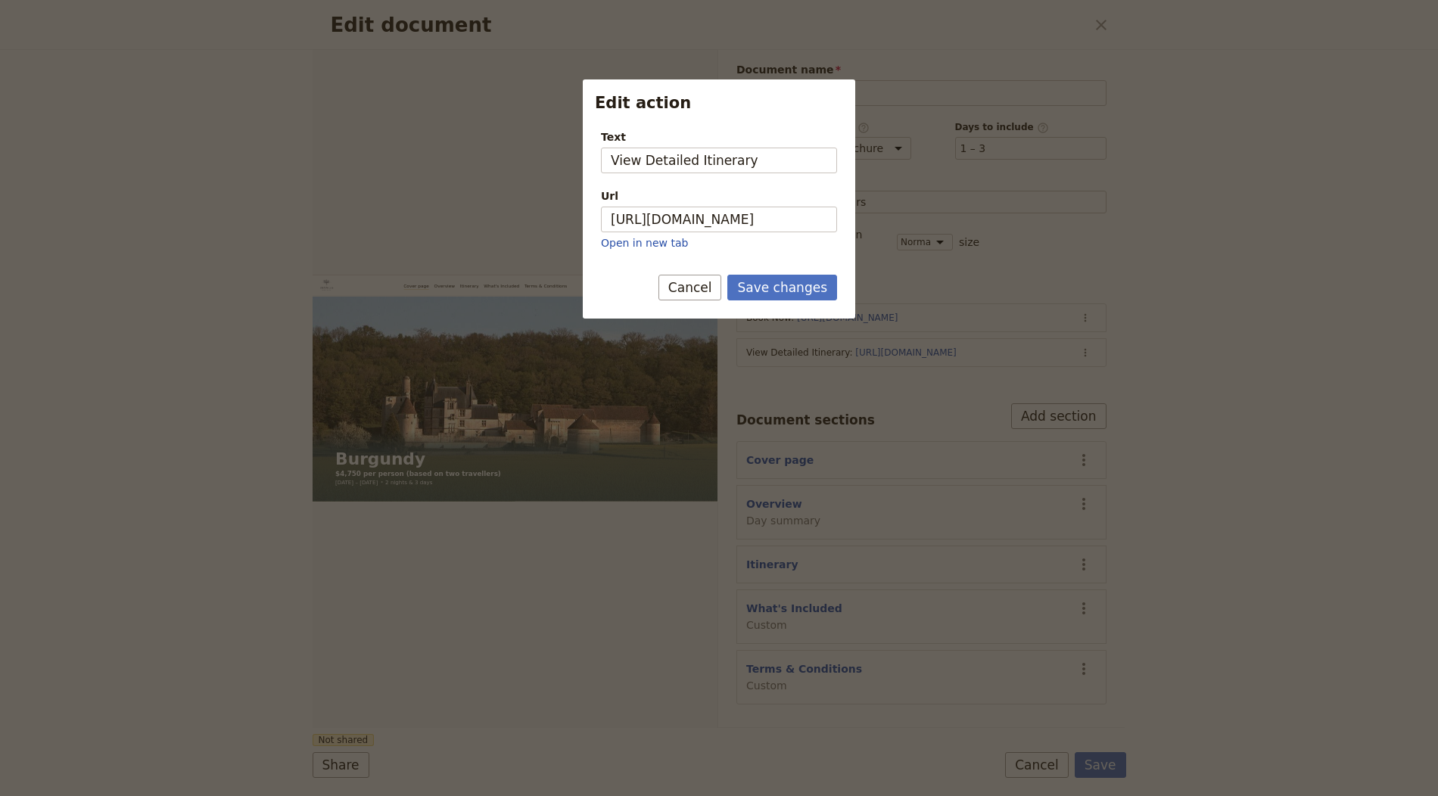
scroll to position [0, 0]
click at [775, 271] on form "Text View Detailed Itinerary Url [URL][DOMAIN_NAME] Open in new tab Save change…" at bounding box center [719, 217] width 272 height 201
click at [769, 278] on button "Save changes" at bounding box center [782, 288] width 110 height 26
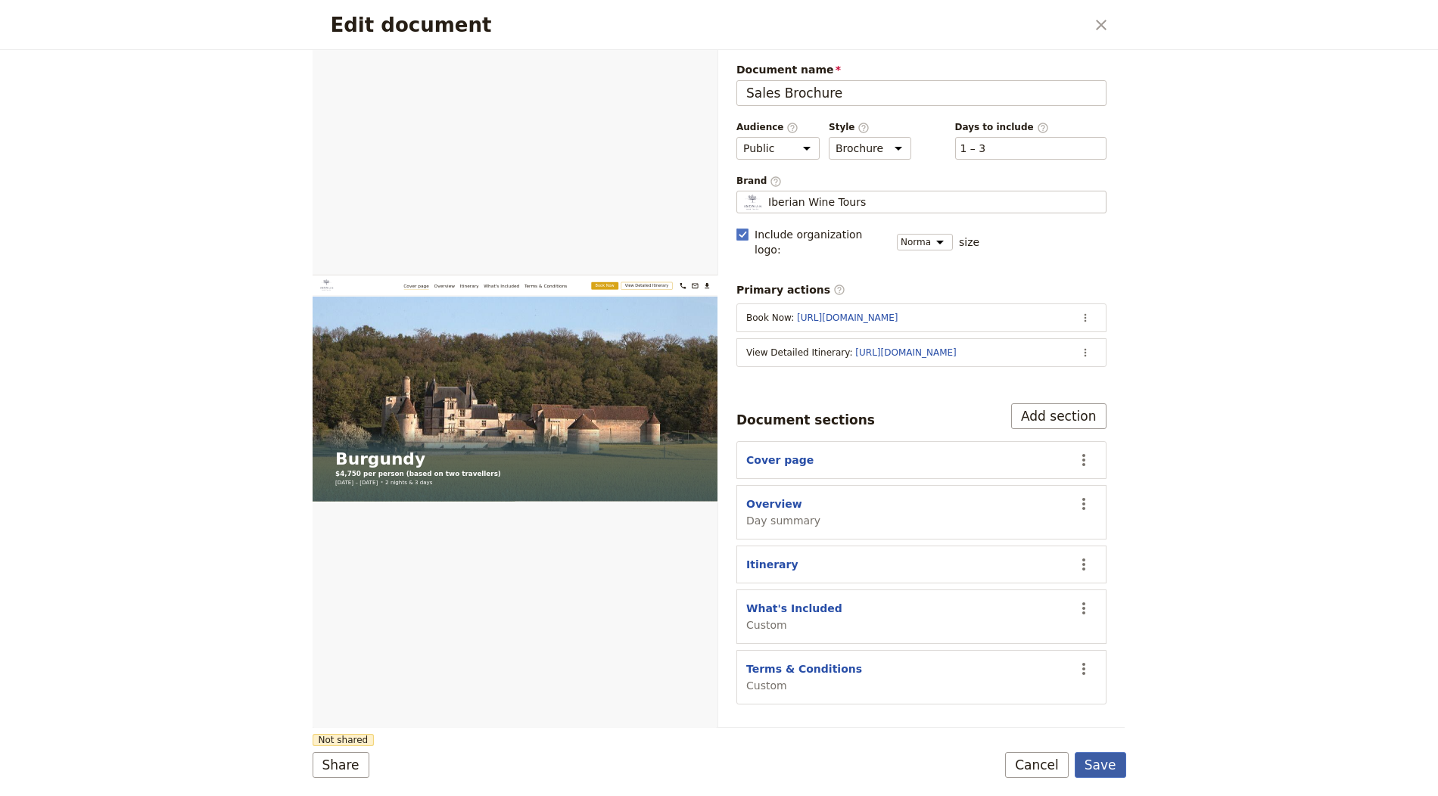
click at [1086, 759] on button "Save" at bounding box center [1100, 765] width 51 height 26
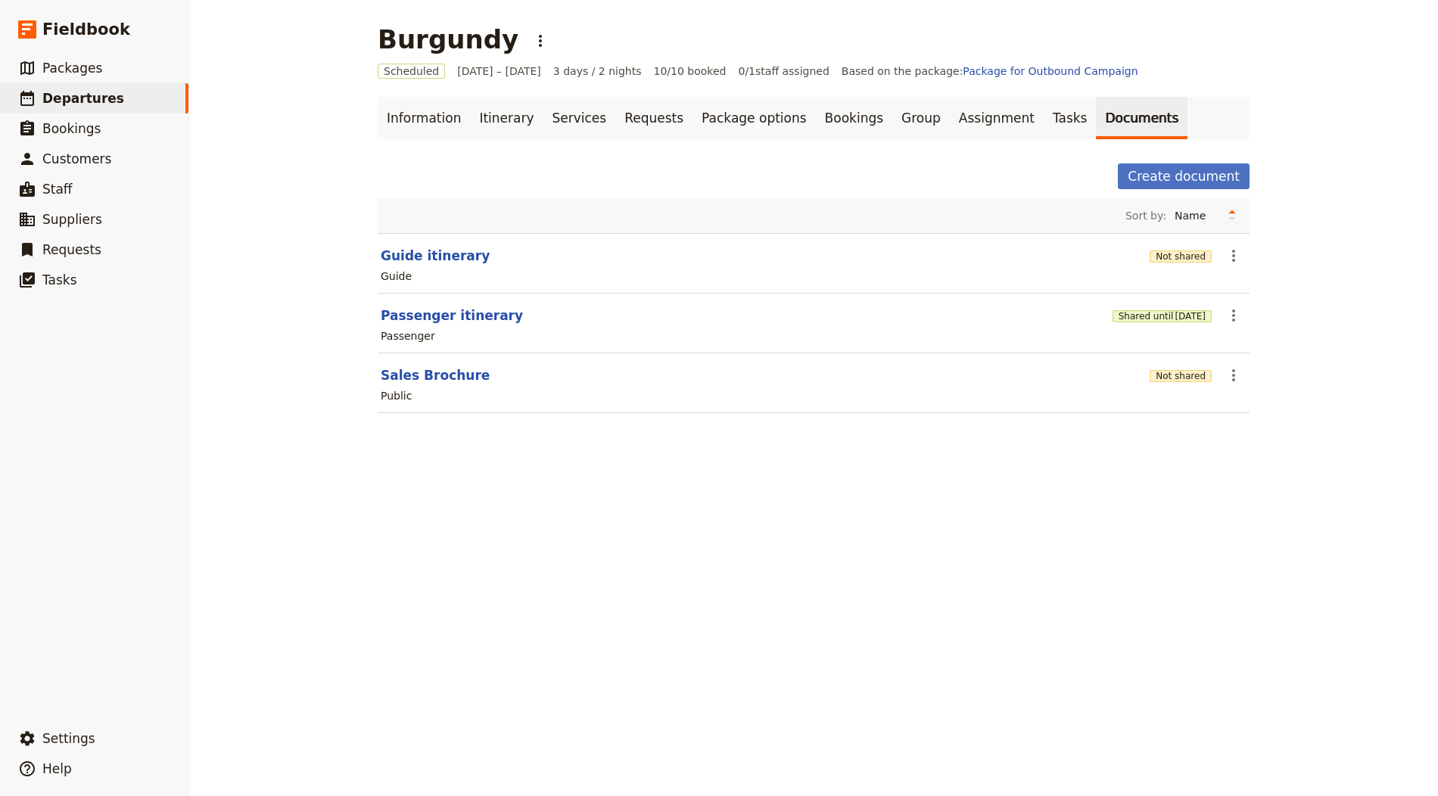
click at [430, 46] on h1 "Burgundy" at bounding box center [448, 39] width 141 height 30
copy h1 "Burgundy"
click at [1176, 362] on div "Not shared" at bounding box center [1180, 375] width 62 height 26
click at [1193, 387] on div "Public" at bounding box center [813, 396] width 869 height 18
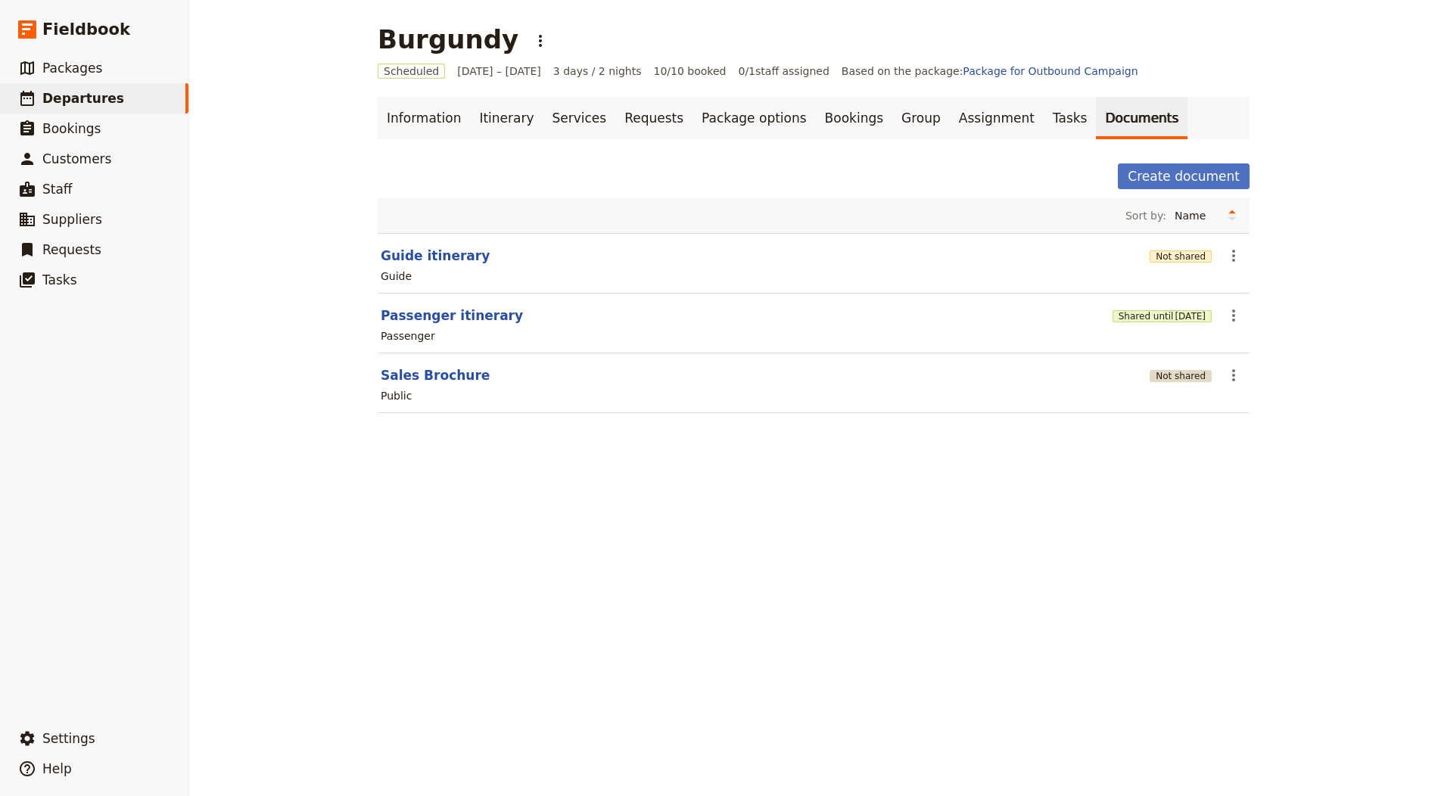
click at [1187, 371] on button "Not shared" at bounding box center [1180, 376] width 62 height 12
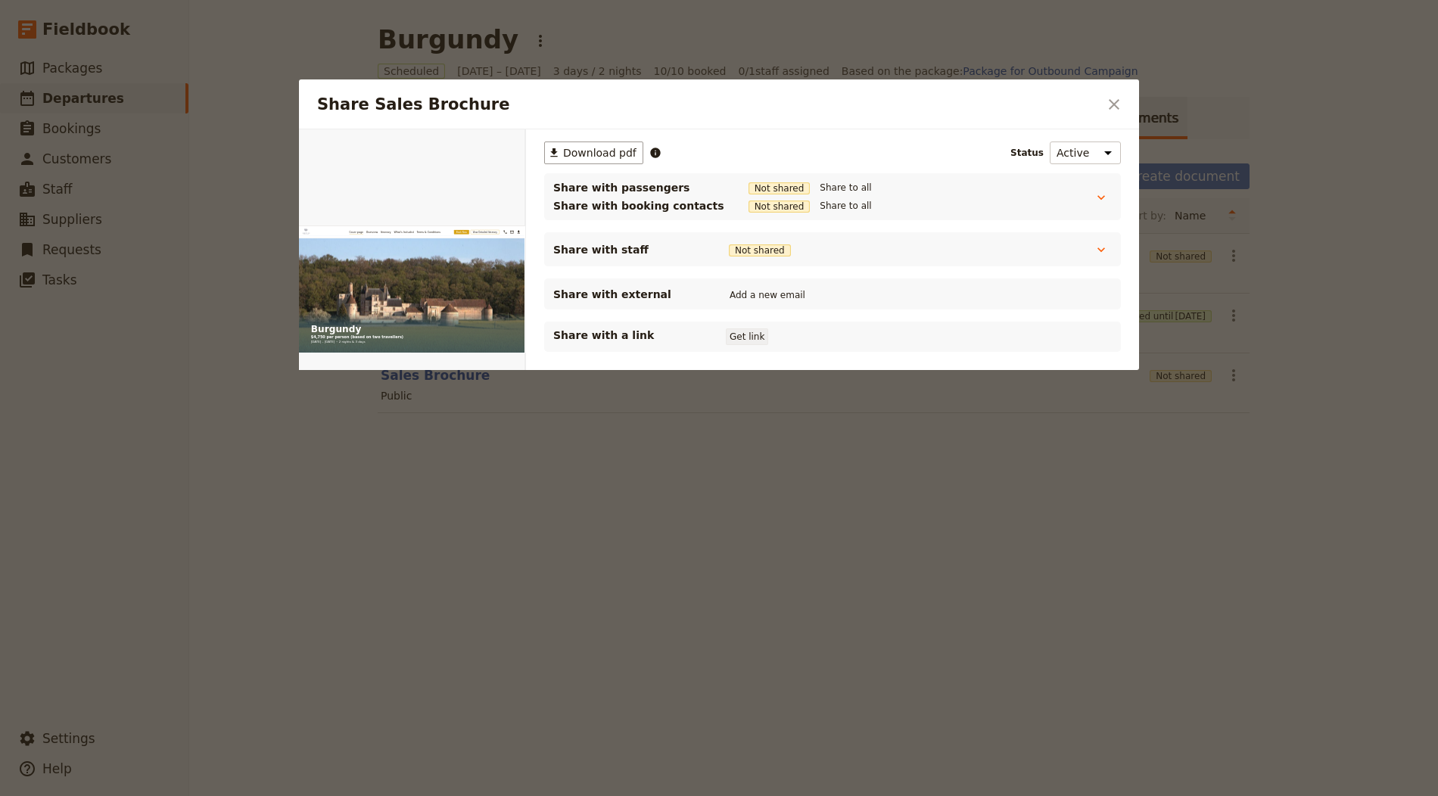
click at [760, 337] on button "Get link" at bounding box center [747, 336] width 42 height 17
click at [1109, 107] on icon "Close dialog" at bounding box center [1114, 104] width 11 height 11
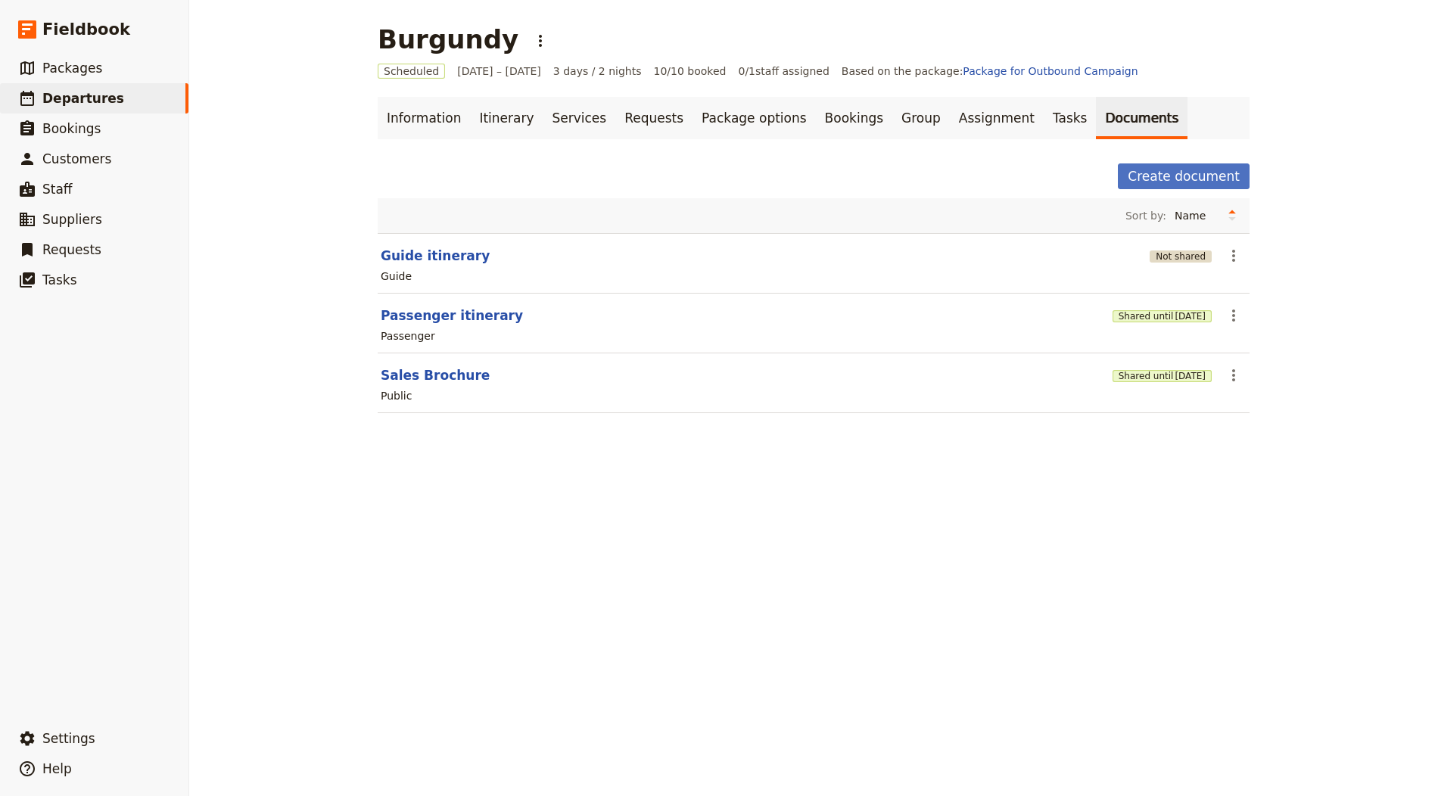
click at [1183, 257] on button "Not shared" at bounding box center [1180, 256] width 62 height 12
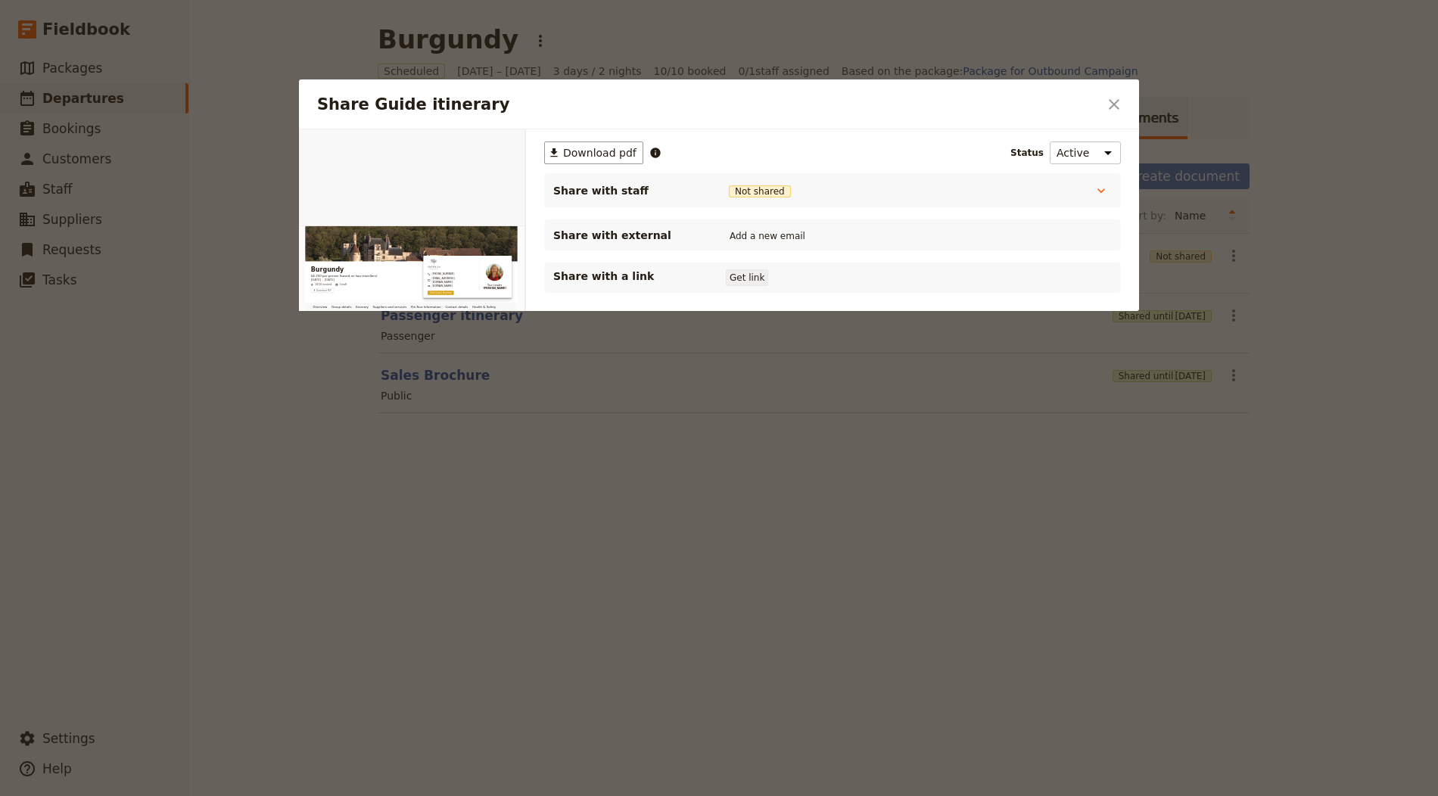
click at [742, 277] on button "Get link" at bounding box center [747, 277] width 42 height 17
click at [1115, 110] on icon "Close dialog" at bounding box center [1114, 104] width 18 height 18
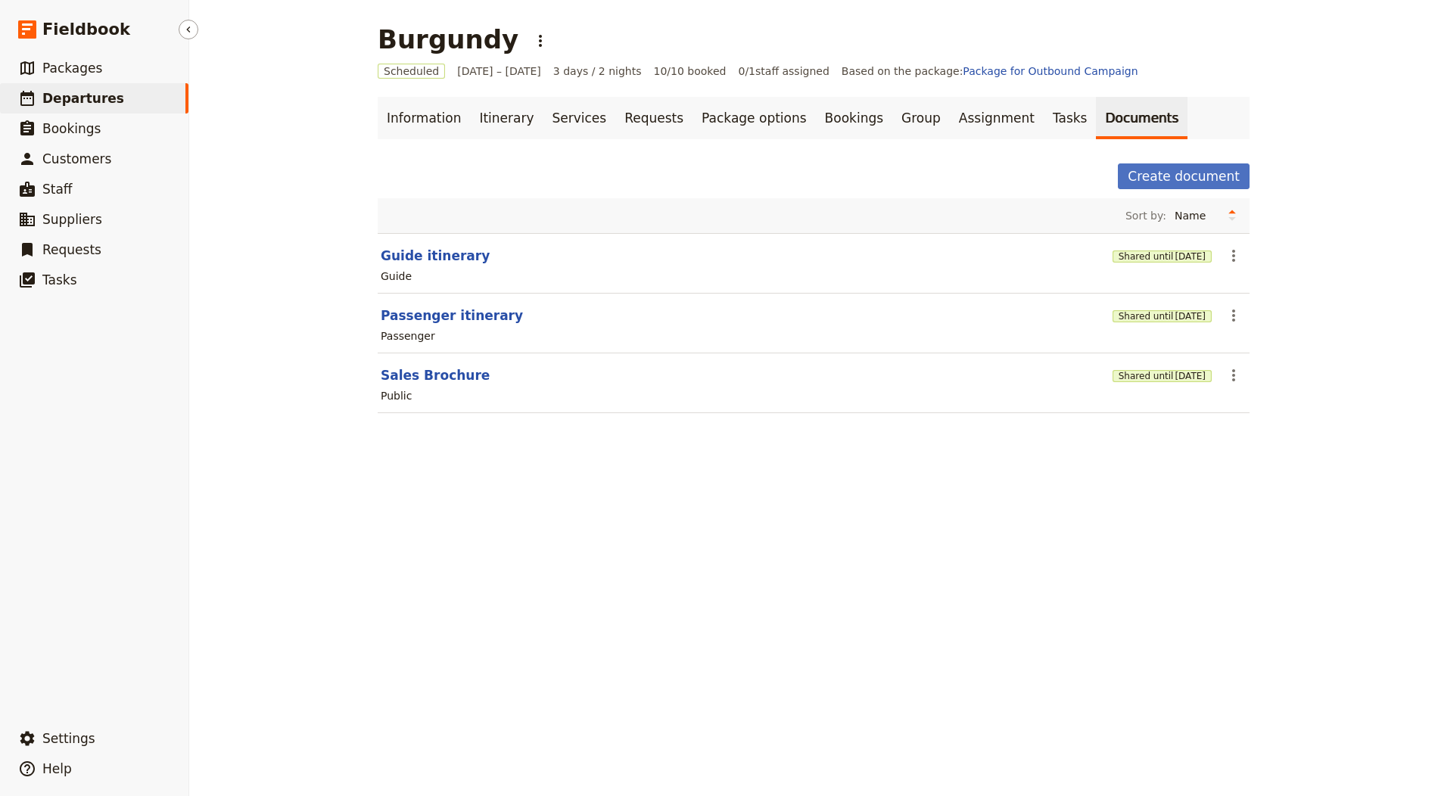
click at [58, 95] on span "Departures" at bounding box center [83, 98] width 82 height 15
select select "CREATED_AT"
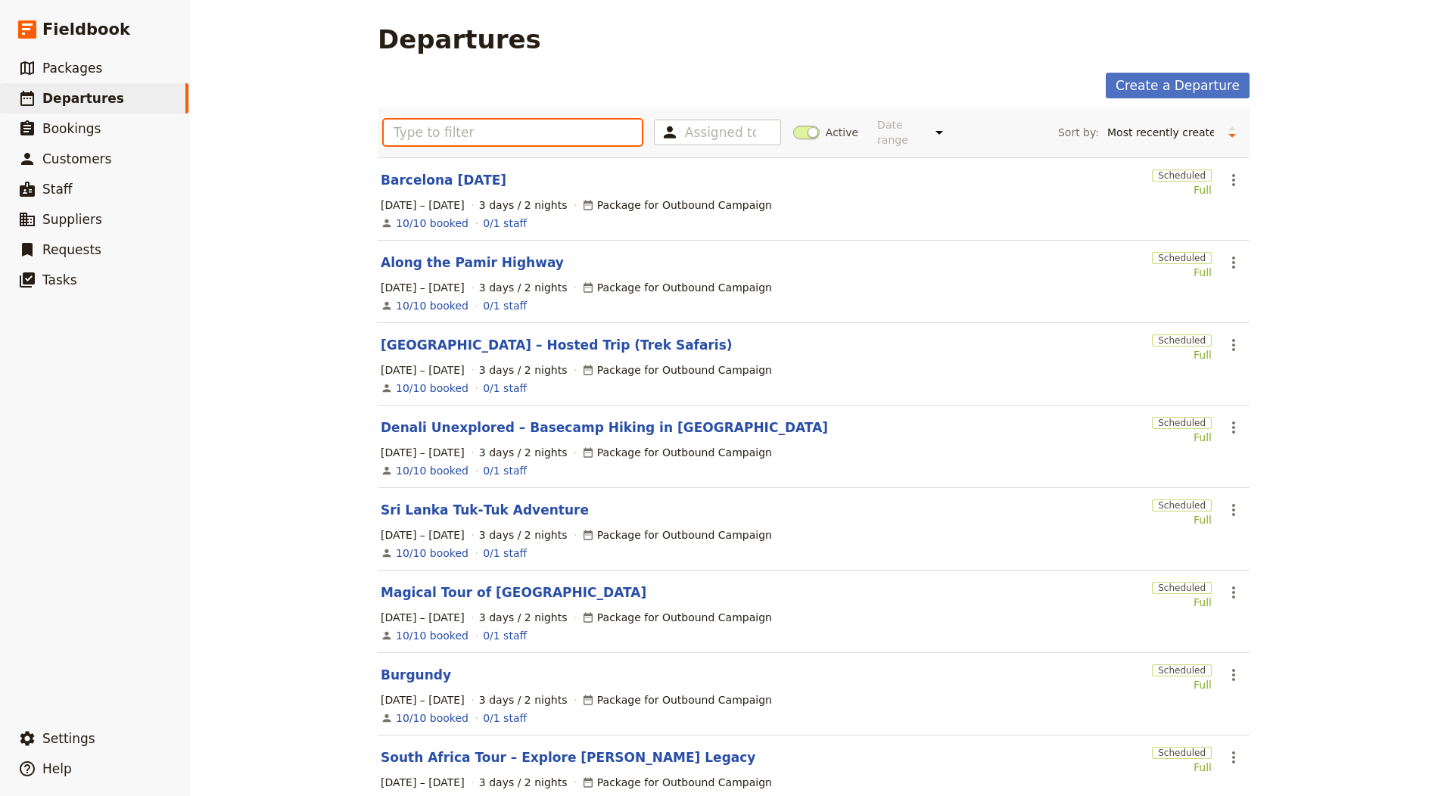
click at [483, 135] on input "text" at bounding box center [513, 133] width 258 height 26
click at [484, 132] on input "text" at bounding box center [513, 133] width 258 height 26
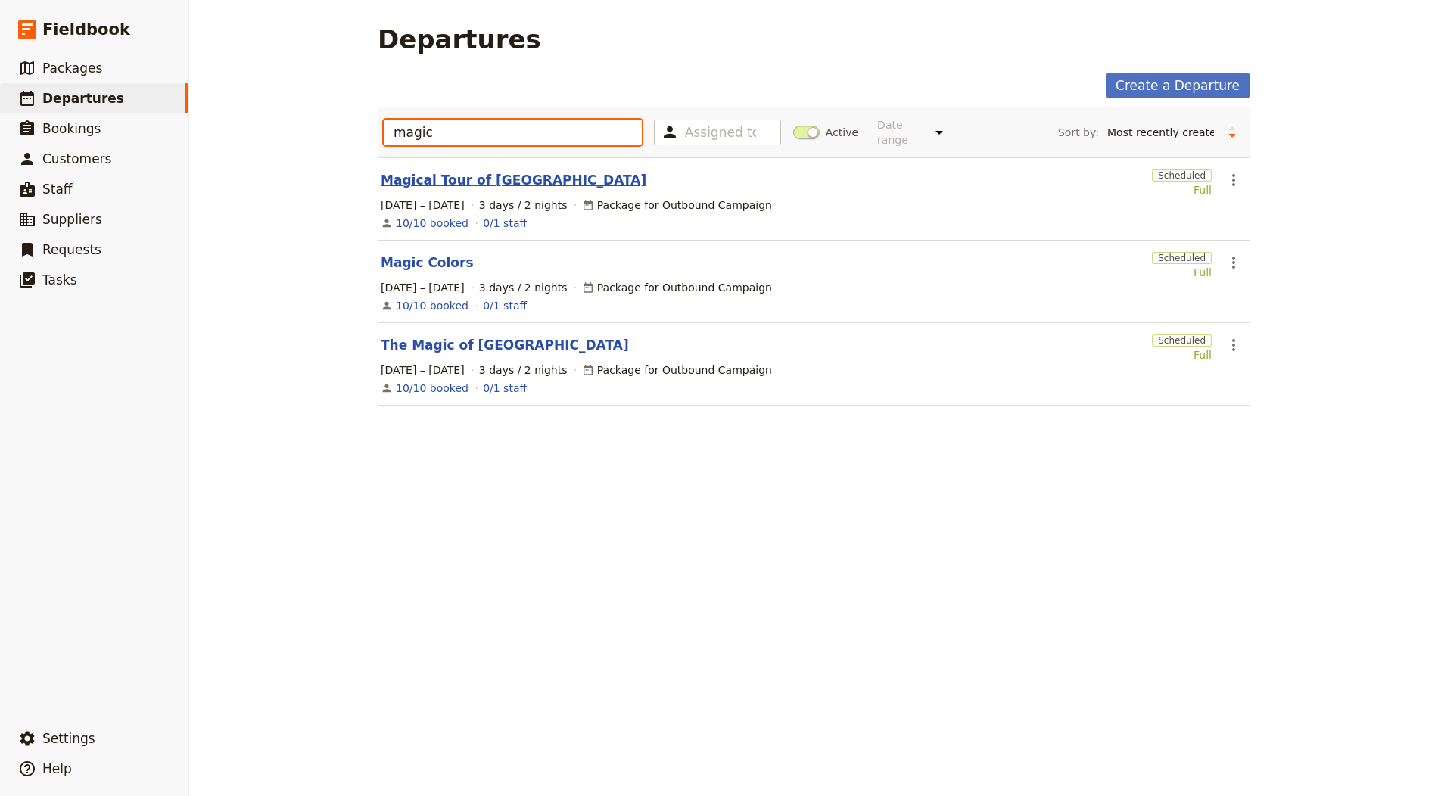
type input "magic"
click at [459, 178] on link "Magical Tour of [GEOGRAPHIC_DATA]" at bounding box center [514, 180] width 266 height 18
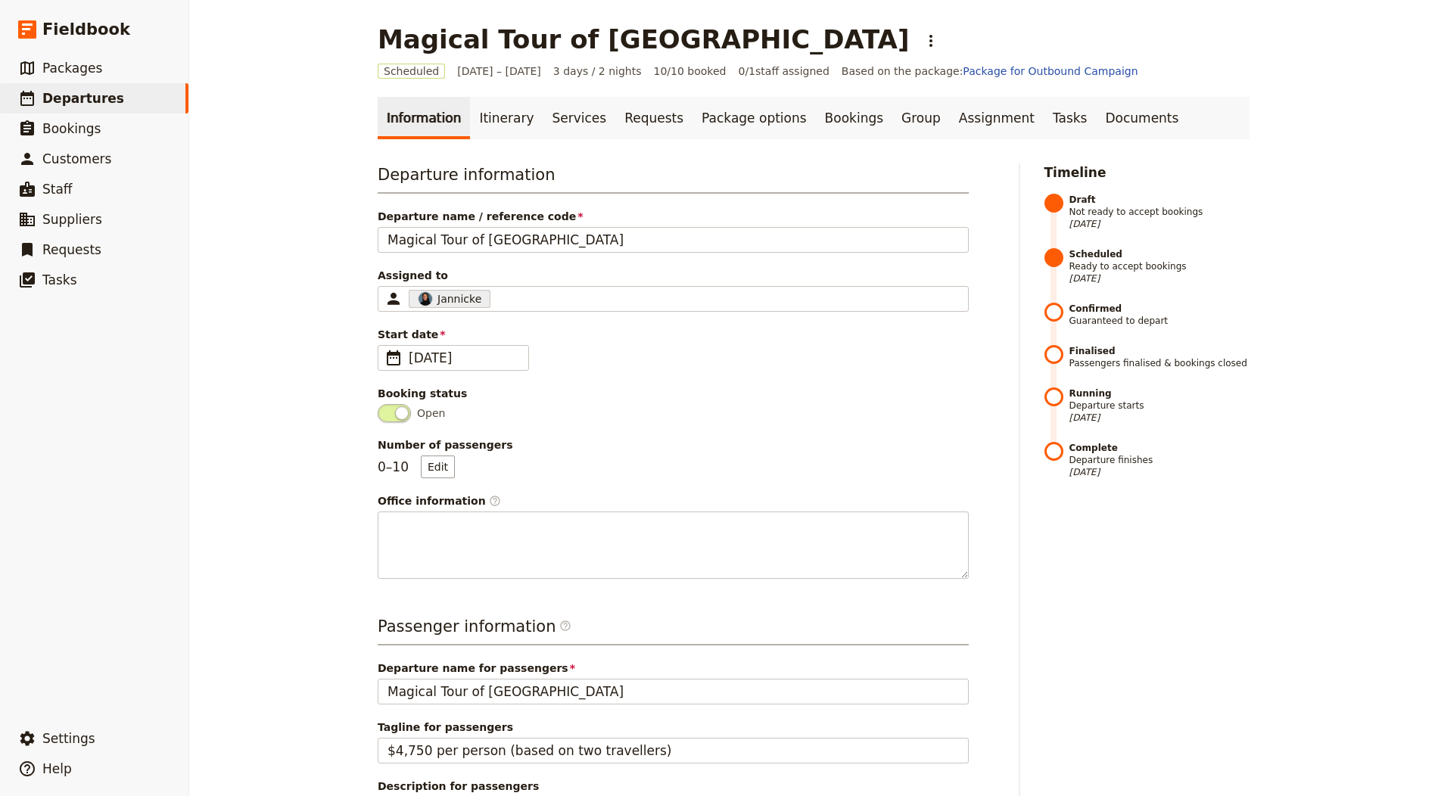
scroll to position [416, 0]
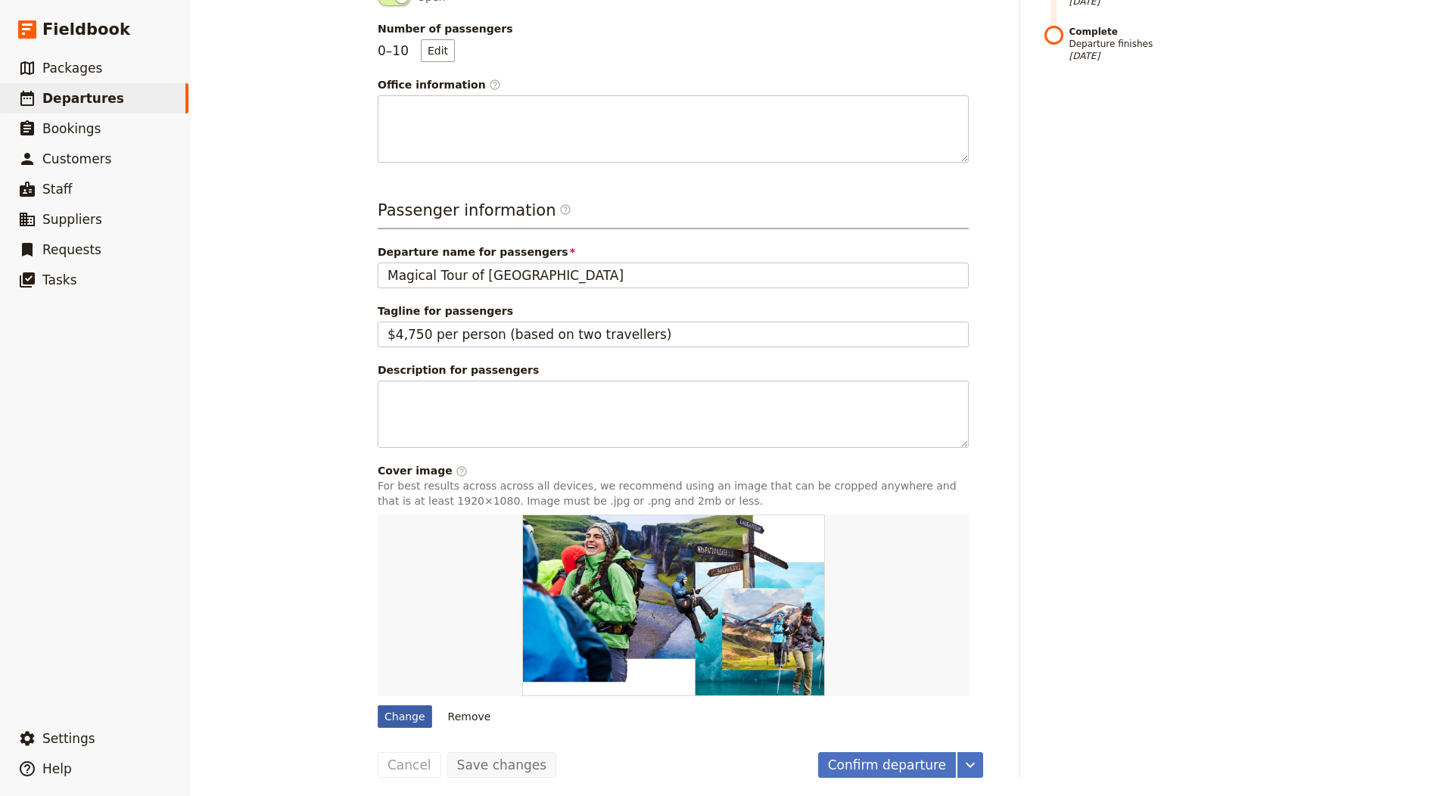
click at [393, 705] on div "Change" at bounding box center [405, 716] width 54 height 23
click at [378, 705] on input "Change" at bounding box center [377, 705] width 1 height 1
type input "C:\fakepath\1707177690_sliderimg012.jpg"
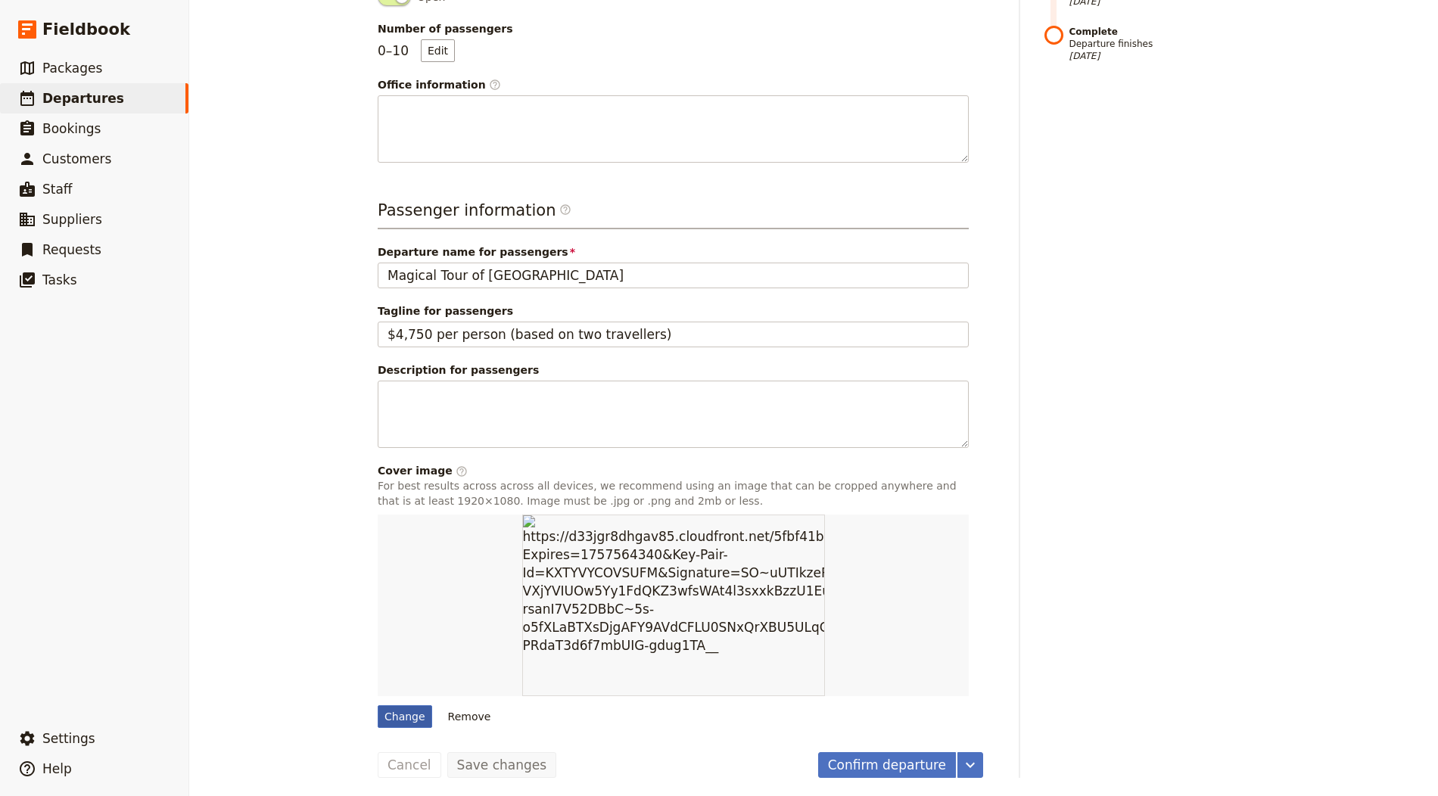
click at [395, 714] on div "Change" at bounding box center [405, 716] width 54 height 23
click at [378, 705] on input "Change" at bounding box center [377, 705] width 1 height 1
click at [407, 711] on div "Change" at bounding box center [405, 716] width 54 height 23
click at [378, 705] on input "Change" at bounding box center [377, 705] width 1 height 1
type input "C:\fakepath\[PERSON_NAME]-uNvgvo2cs7k-unsplash.jpg"
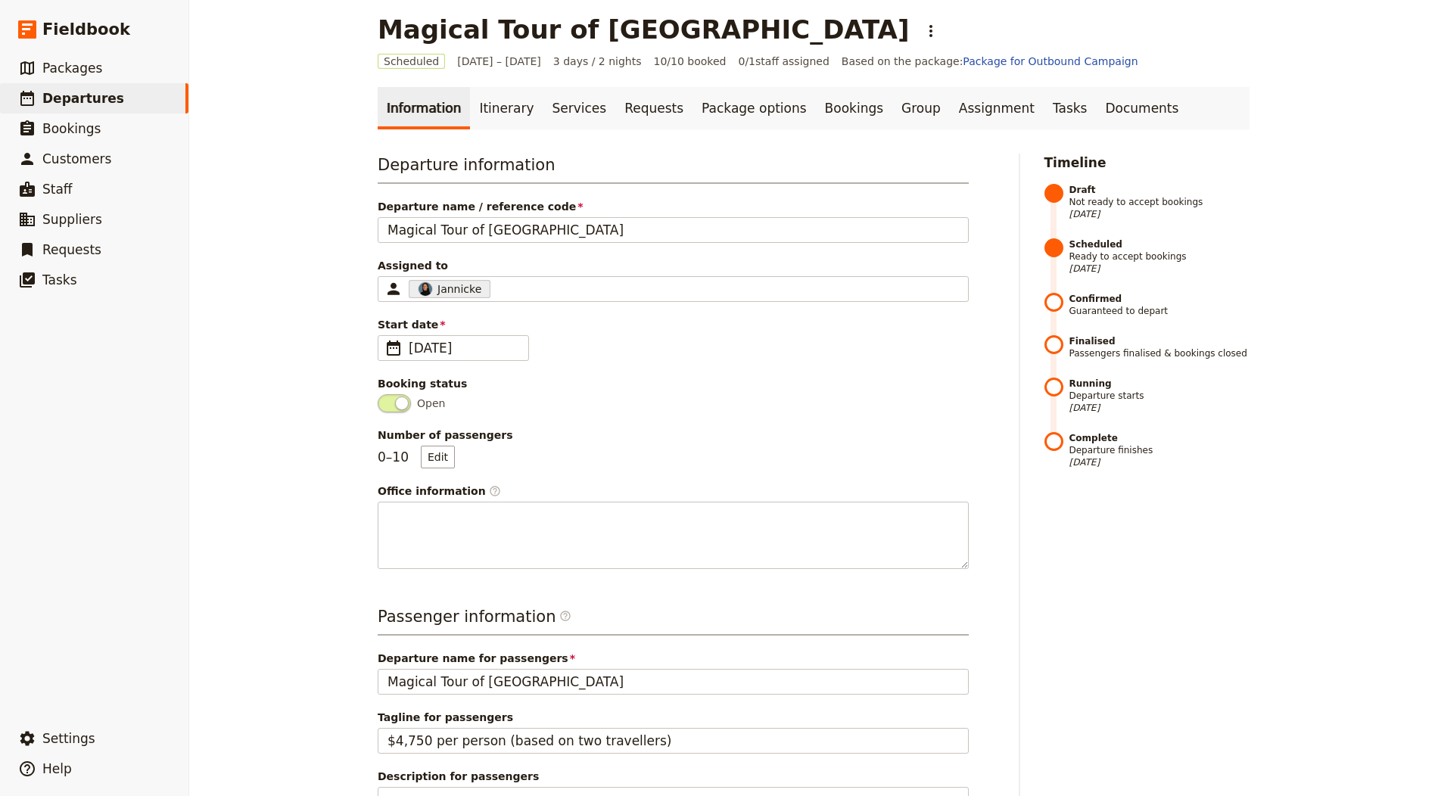
scroll to position [0, 0]
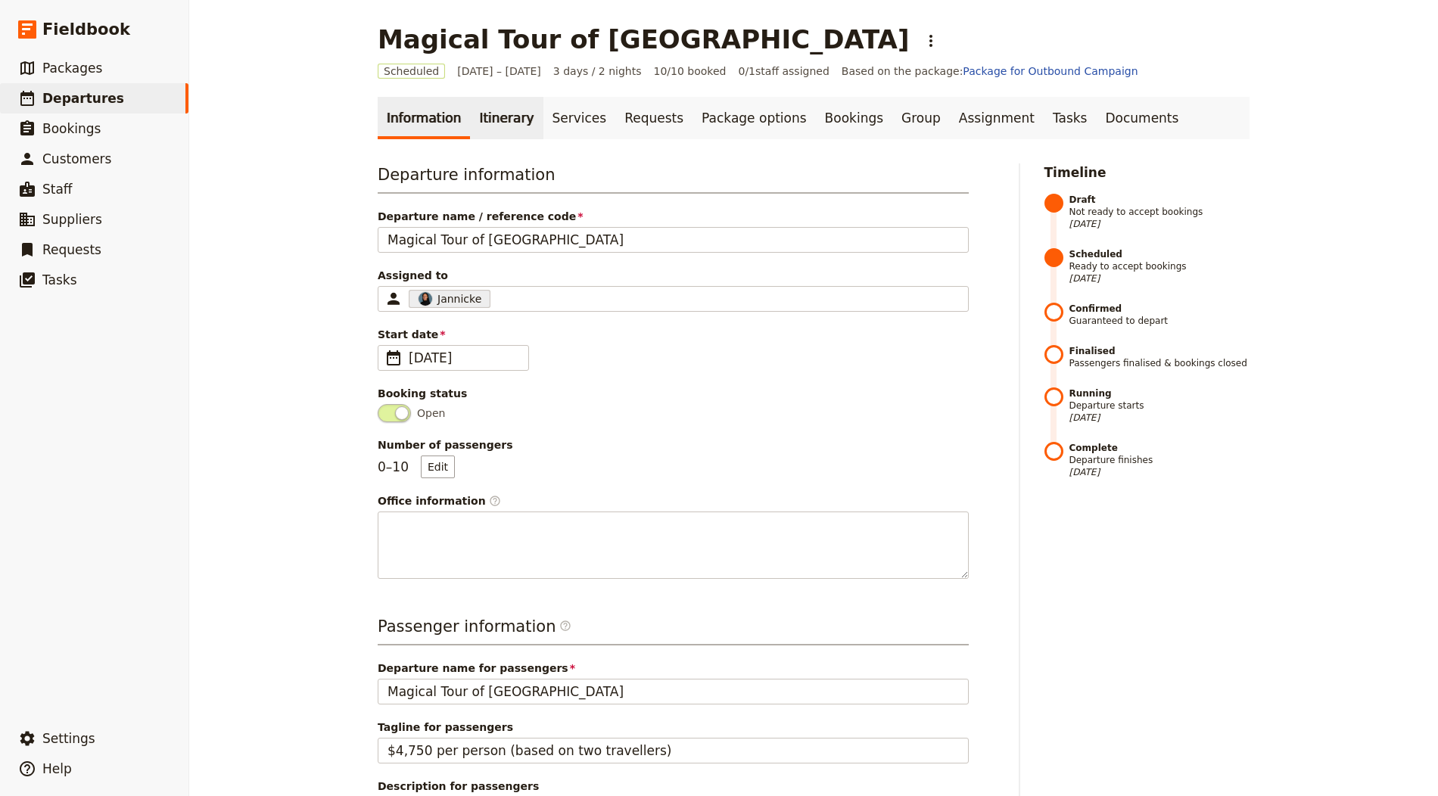
click at [470, 108] on link "Itinerary" at bounding box center [506, 118] width 73 height 42
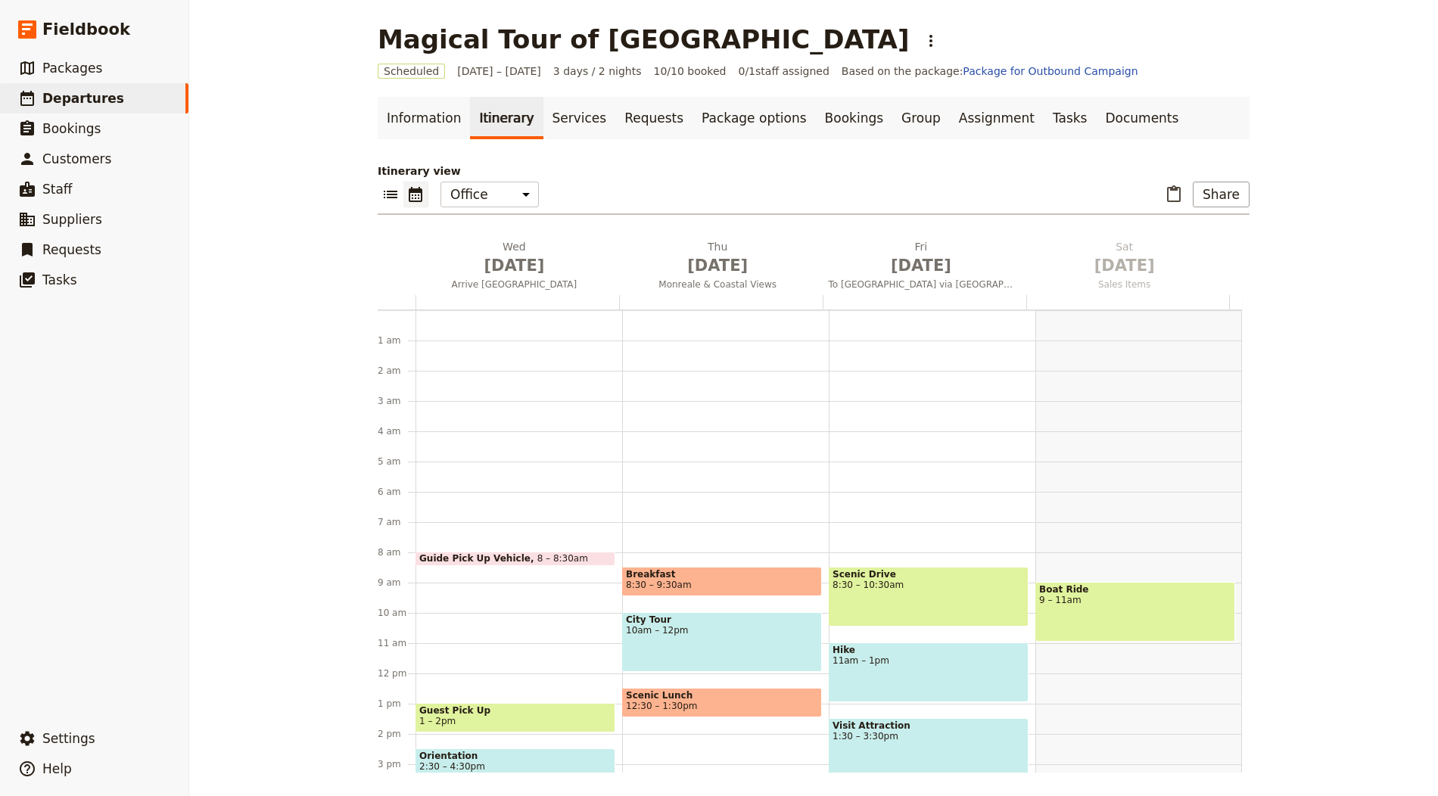
scroll to position [197, 0]
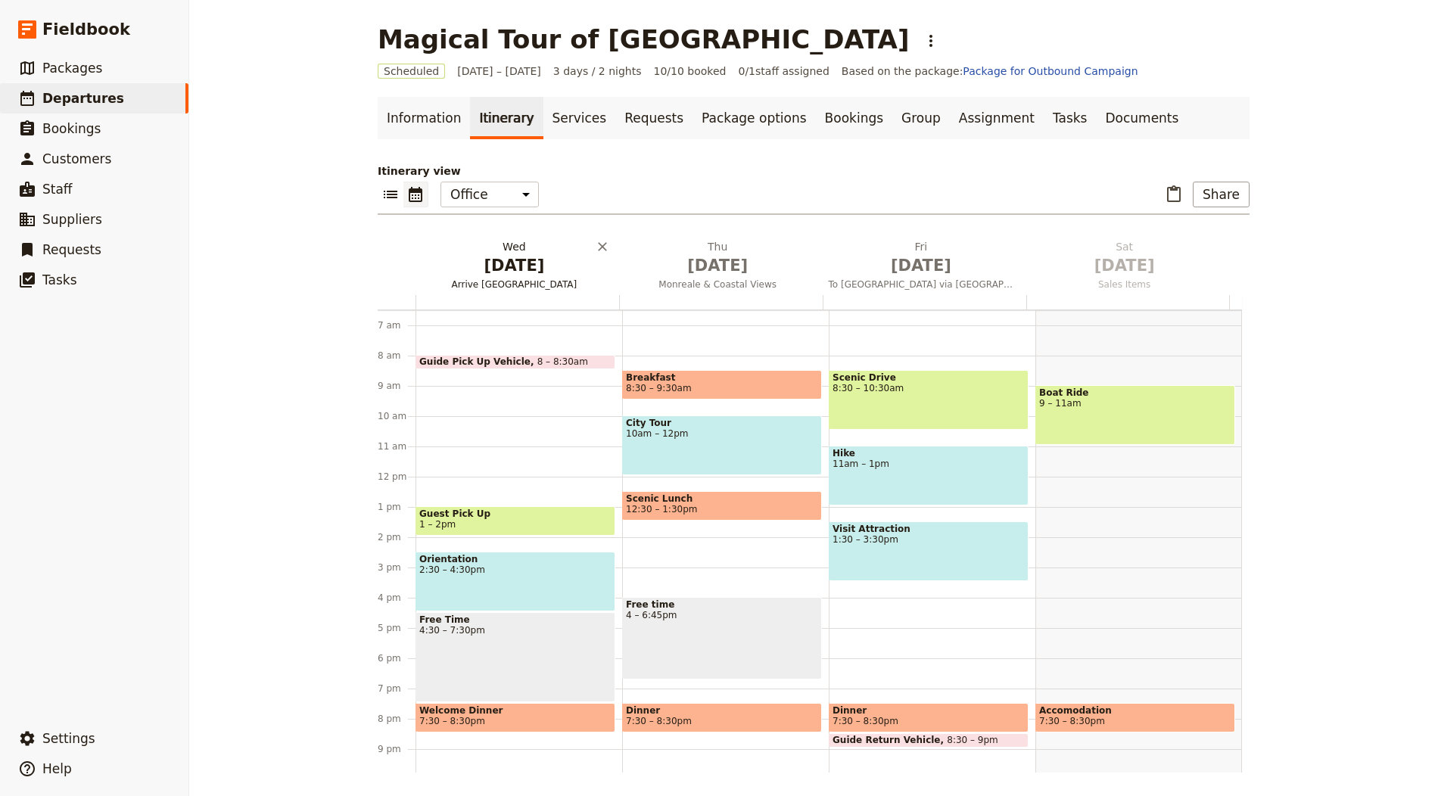
click at [505, 266] on span "[DATE]" at bounding box center [513, 265] width 185 height 23
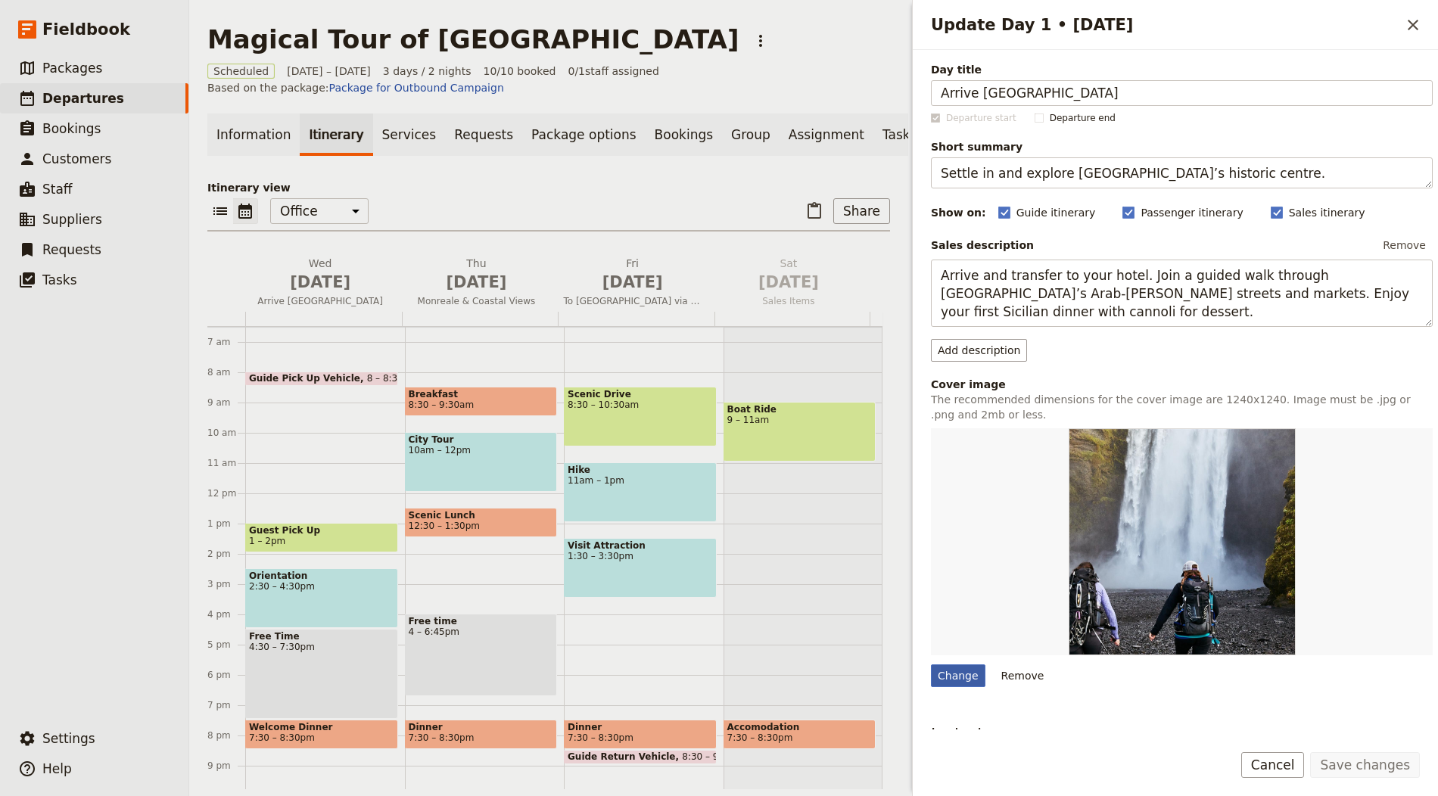
click at [966, 673] on div "Change" at bounding box center [958, 675] width 54 height 23
click at [931, 664] on input "Change" at bounding box center [930, 664] width 1 height 1
type input "C:\fakepath\[PERSON_NAME]-kJ2_a03Bp-M-unsplash.jpg"
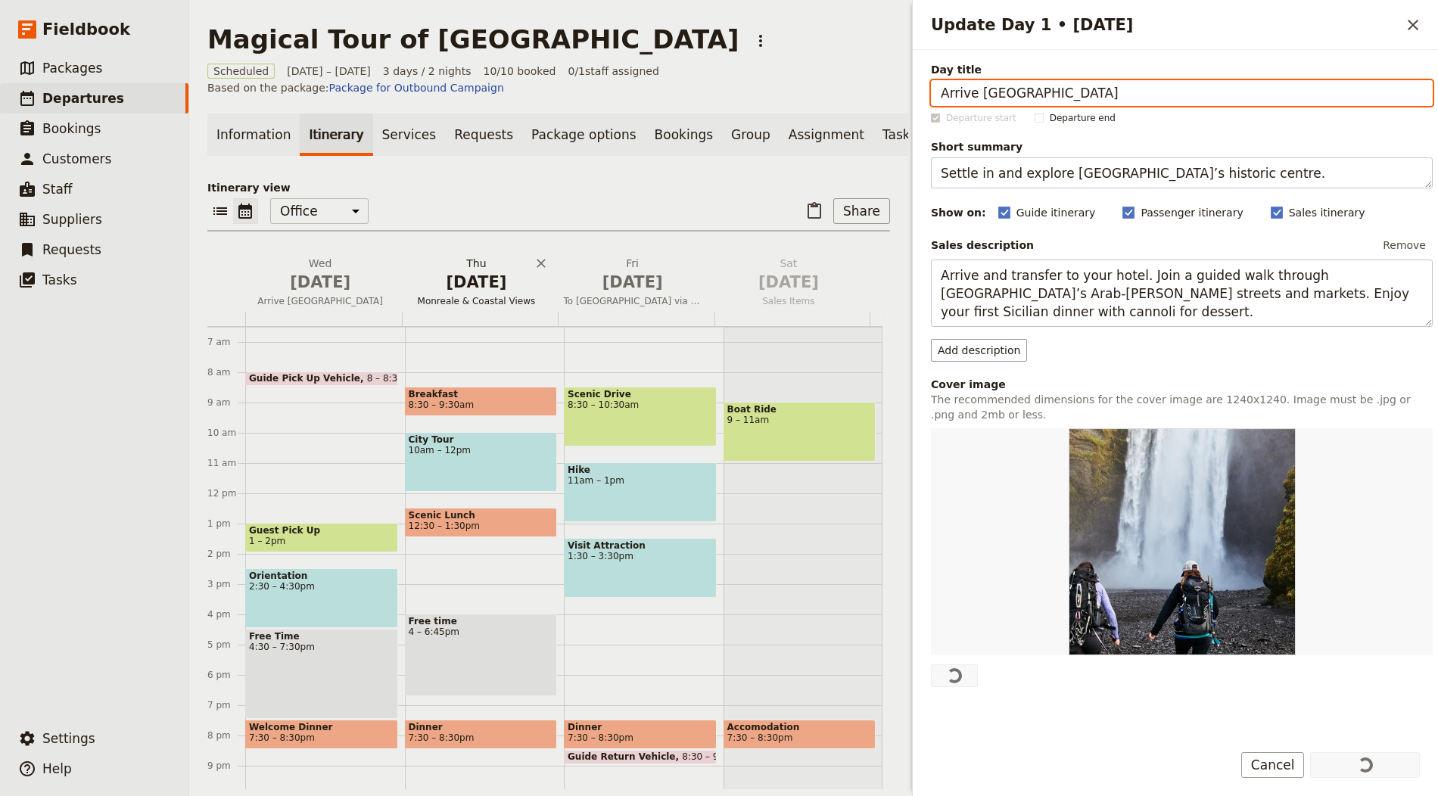
click at [493, 267] on h2 "Thu Oct 2 Monreale & Coastal Views" at bounding box center [476, 275] width 138 height 38
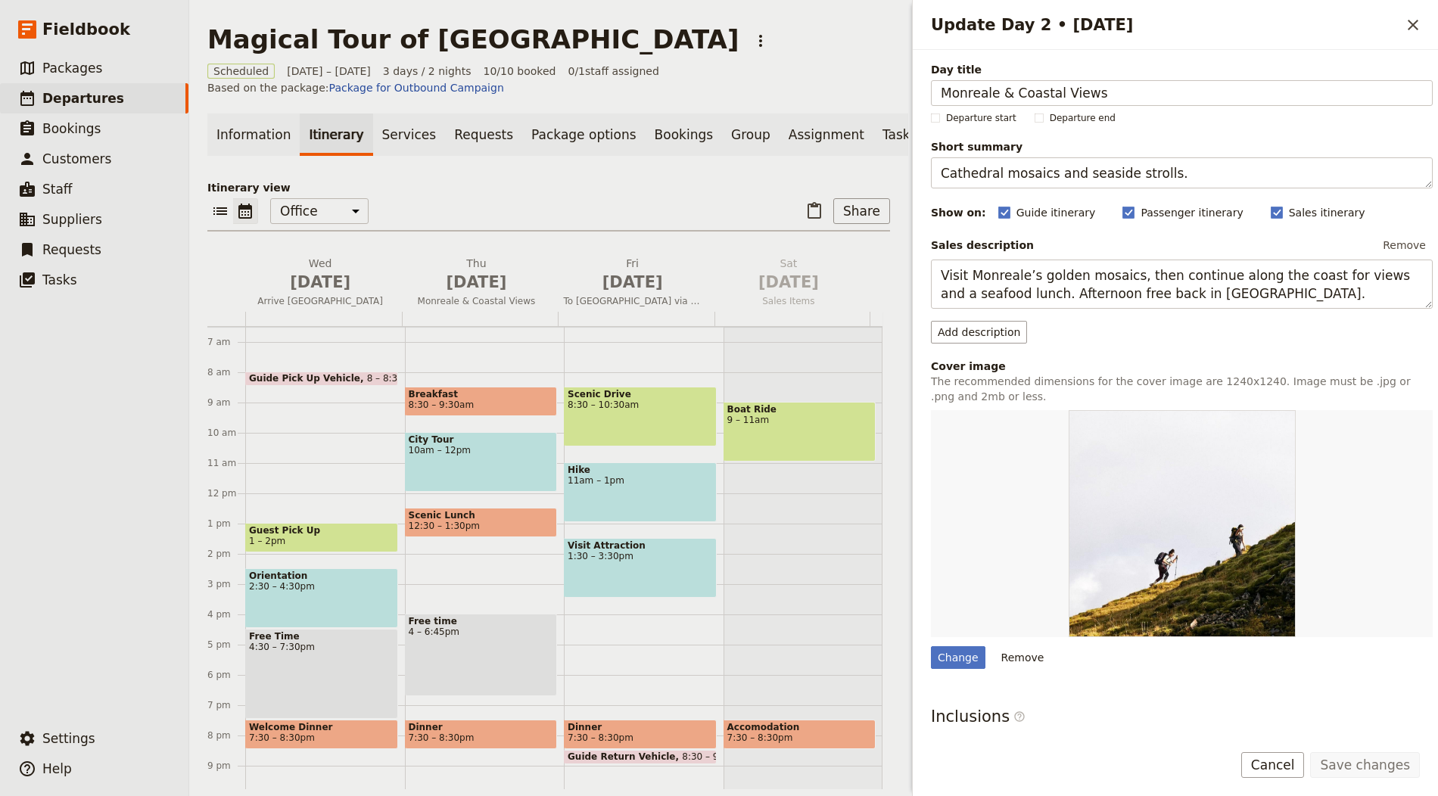
click at [938, 633] on div "Update Day 2 • 2 Oct" at bounding box center [1182, 523] width 502 height 227
click at [938, 639] on div "Change Remove" at bounding box center [1182, 539] width 502 height 259
click at [965, 657] on div "Change" at bounding box center [958, 657] width 54 height 23
click at [931, 646] on input "Change" at bounding box center [930, 645] width 1 height 1
type input "C:\fakepath\alec-favale-PFmM7T4mMOk-unsplash.jpg"
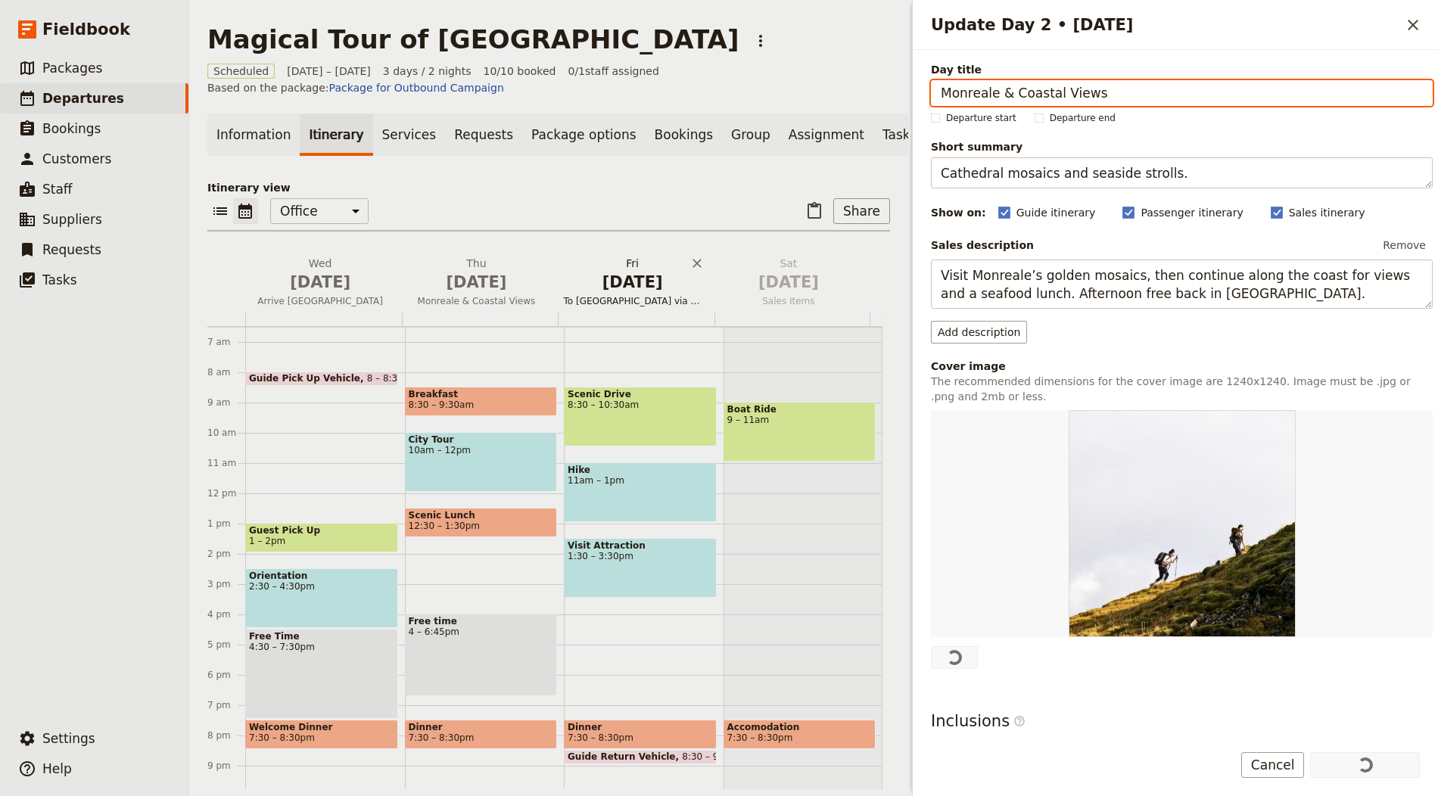
click at [625, 288] on span "[DATE]" at bounding box center [633, 282] width 138 height 23
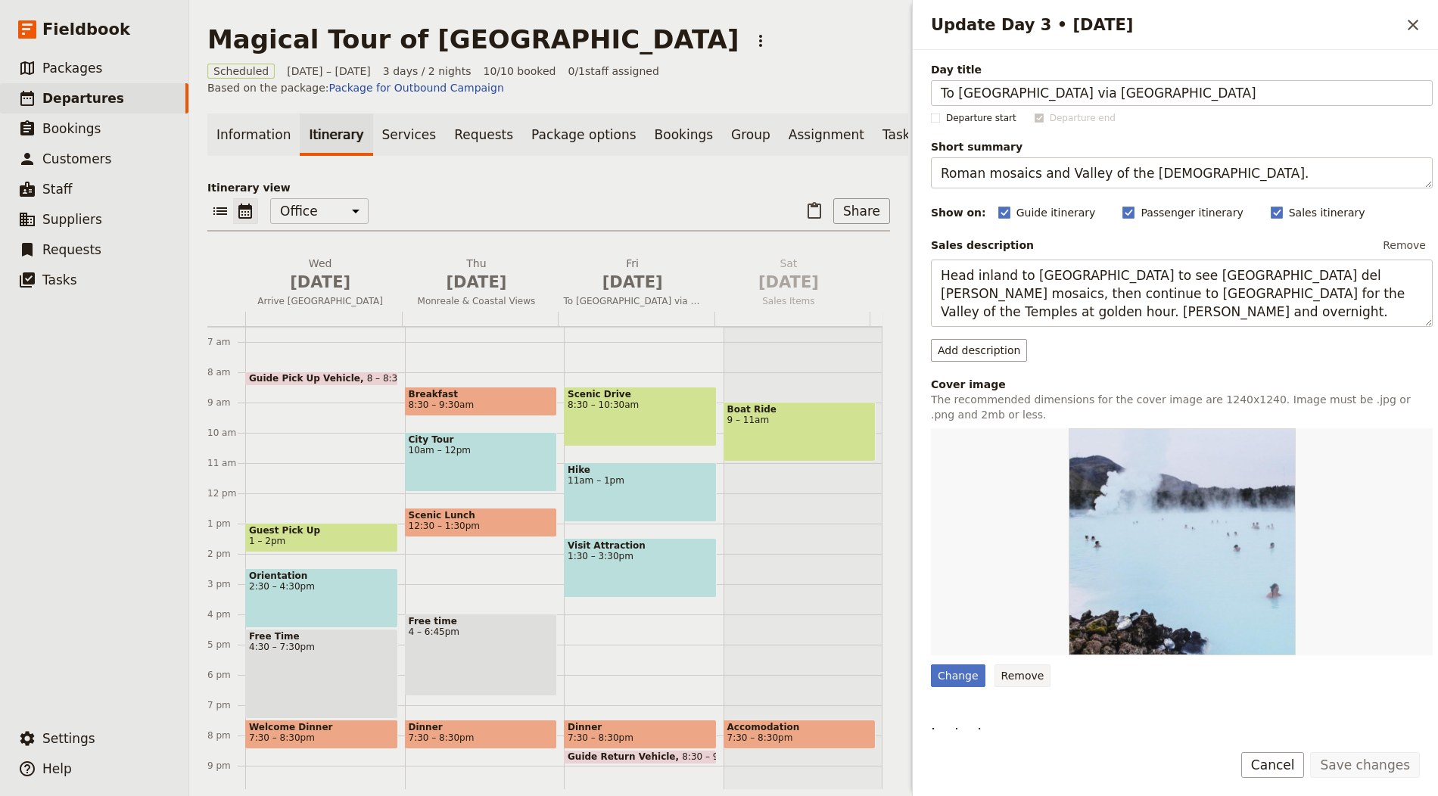
click at [995, 675] on button "Remove" at bounding box center [1022, 675] width 57 height 23
click at [959, 675] on div "Update Day 3 • 3 Oct" at bounding box center [954, 676] width 18 height 18
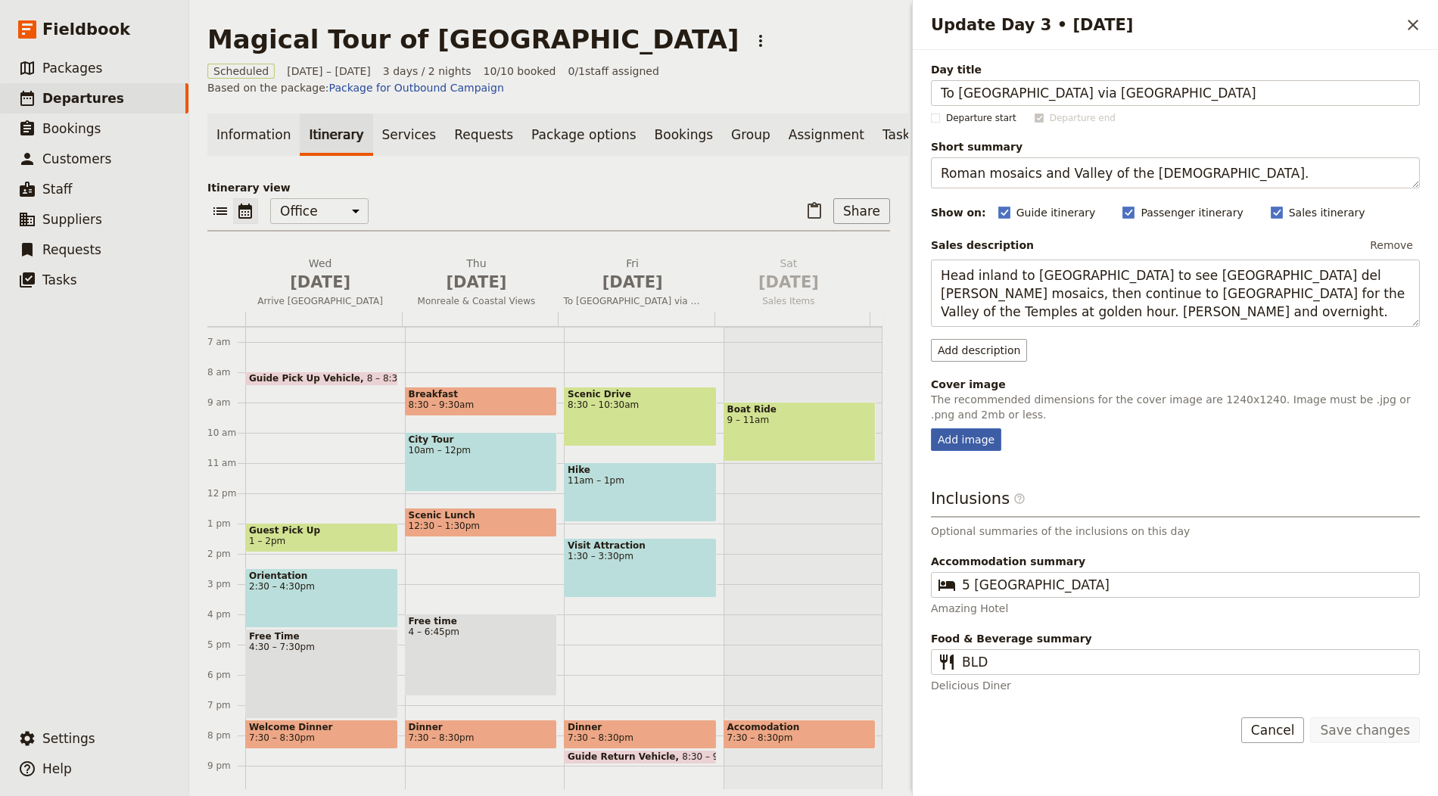
click at [954, 434] on div "Add image" at bounding box center [966, 439] width 70 height 23
click at [931, 428] on input "Add image" at bounding box center [930, 428] width 1 height 1
type input "C:\fakepath\[PERSON_NAME]-Mz6T330_NTg-unsplash.jpg"
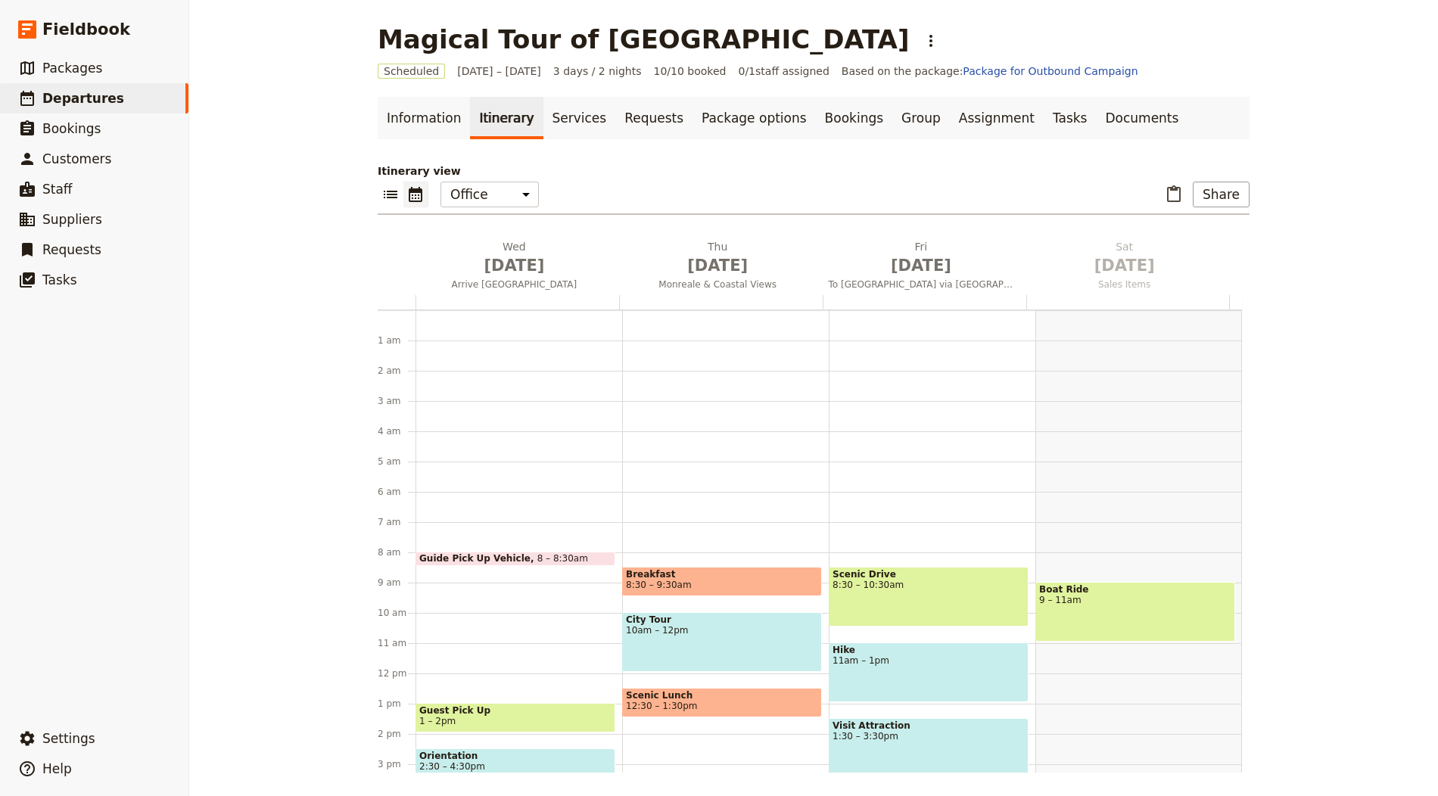
scroll to position [197, 0]
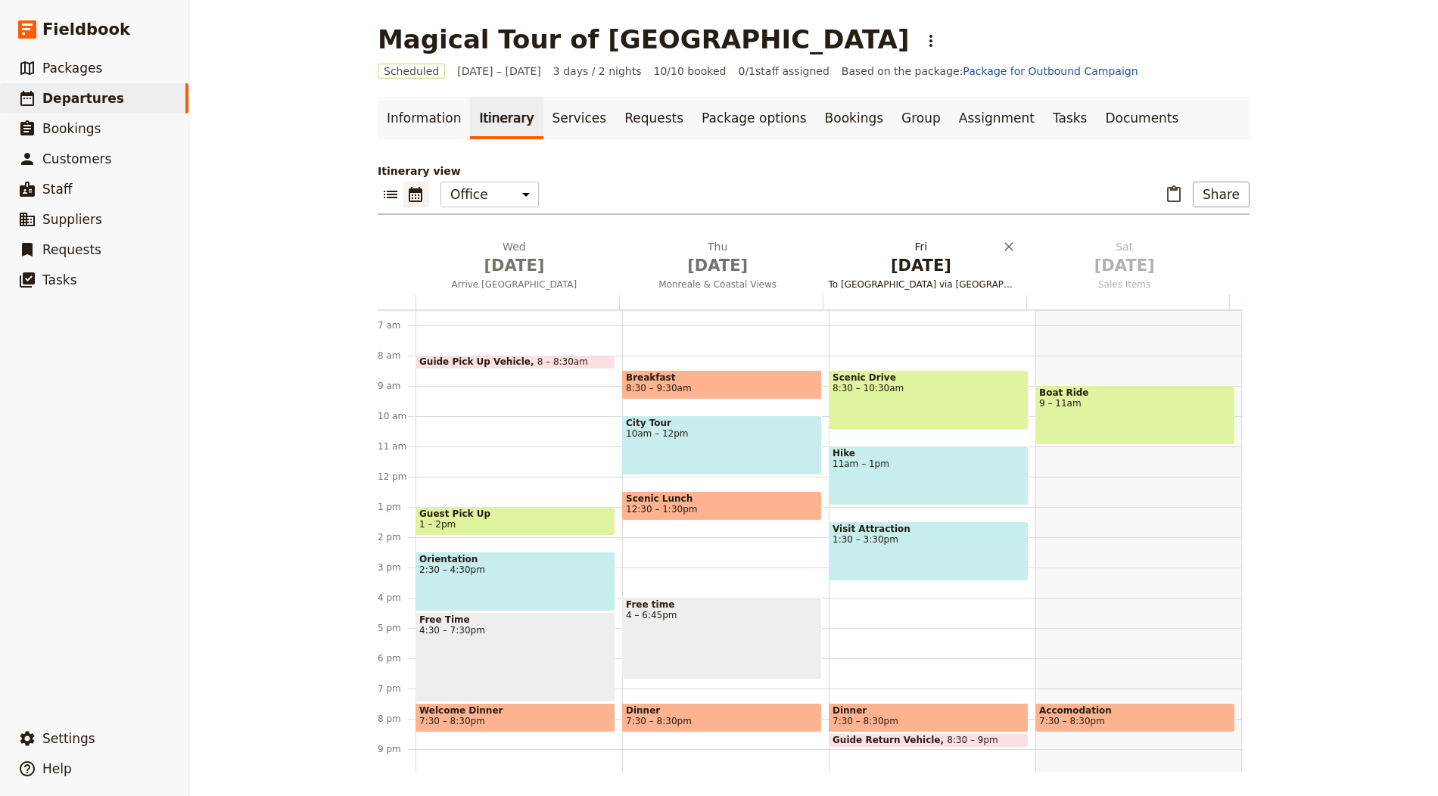
click at [866, 271] on span "[DATE]" at bounding box center [921, 265] width 185 height 23
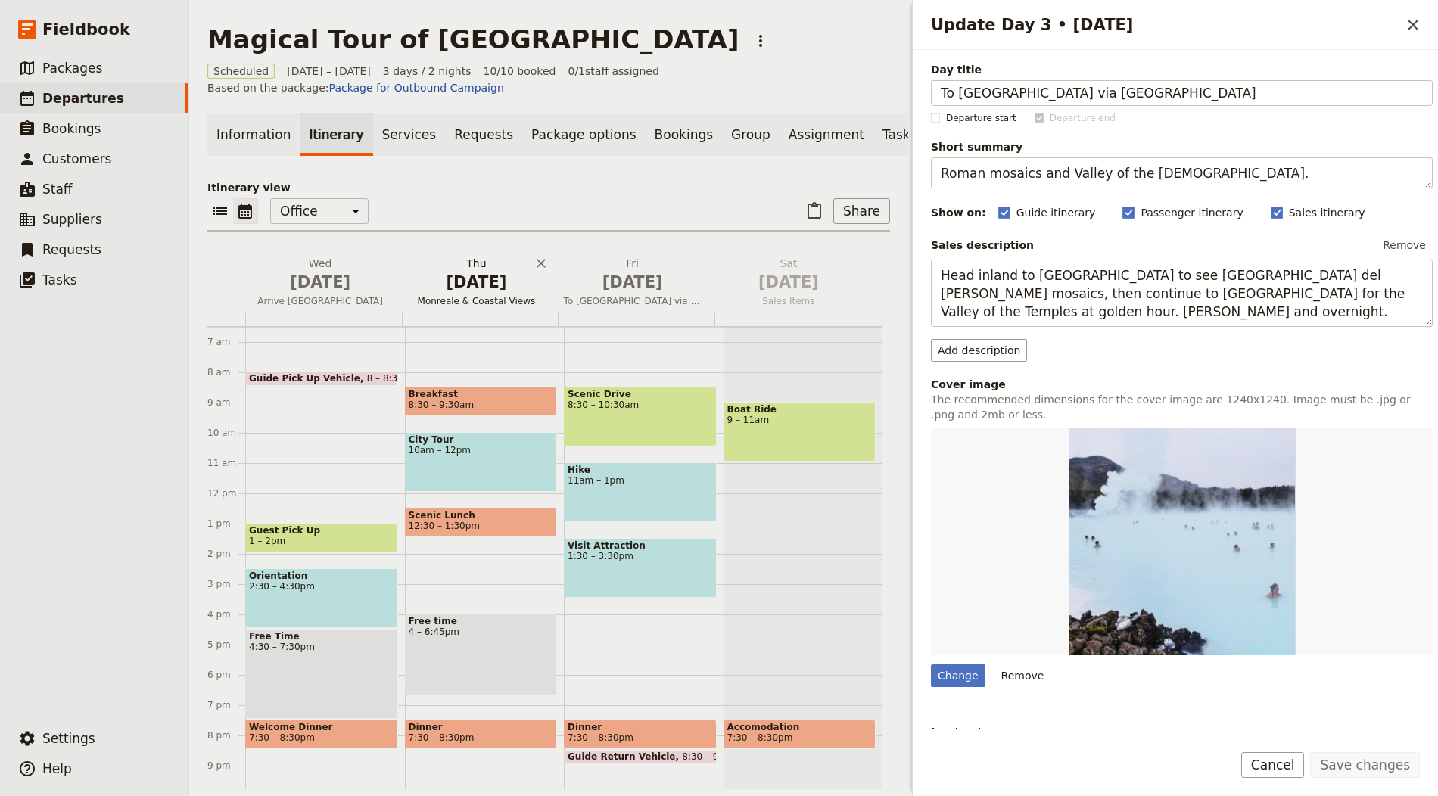
click at [502, 307] on span "Monreale & Coastal Views" at bounding box center [476, 301] width 150 height 12
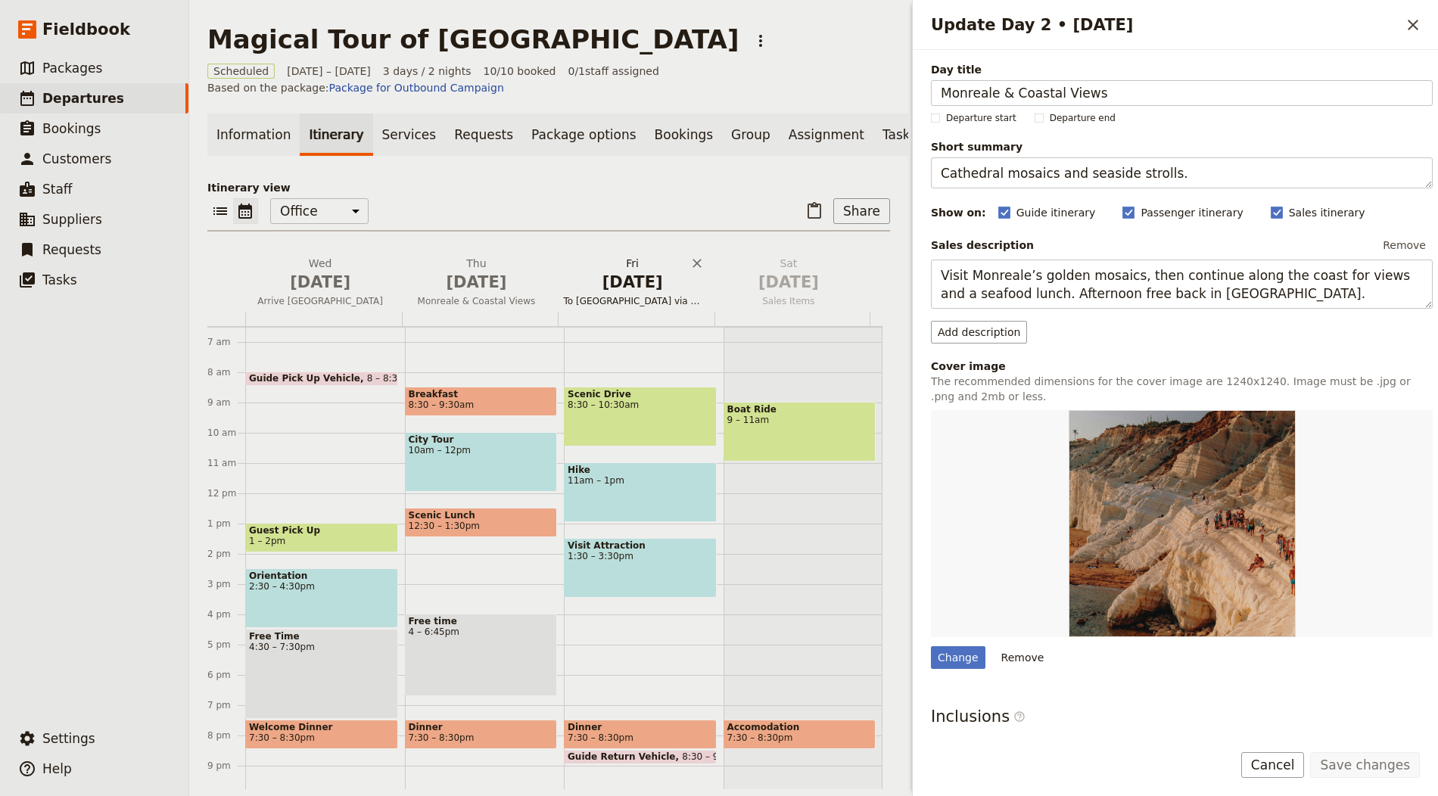
click at [602, 288] on span "[DATE]" at bounding box center [633, 282] width 138 height 23
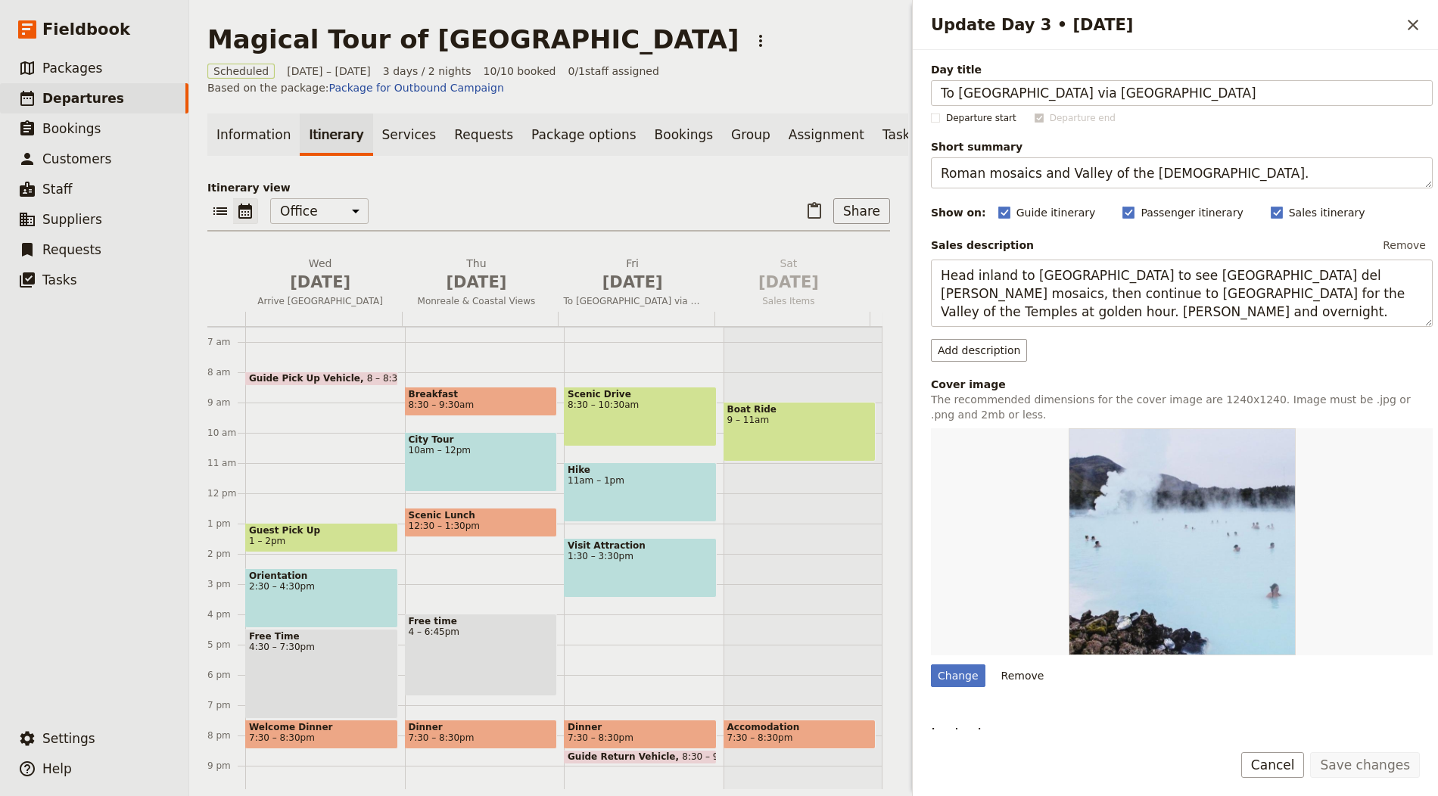
click at [928, 665] on div "Day title To [GEOGRAPHIC_DATA] via [GEOGRAPHIC_DATA] Departure start Departure …" at bounding box center [1175, 390] width 525 height 680
click at [953, 673] on div "Change" at bounding box center [958, 675] width 54 height 23
click at [931, 664] on input "Change" at bounding box center [930, 664] width 1 height 1
type input "C:\fakepath\[PERSON_NAME]-Mz6T330_NTg-unsplash.jpg"
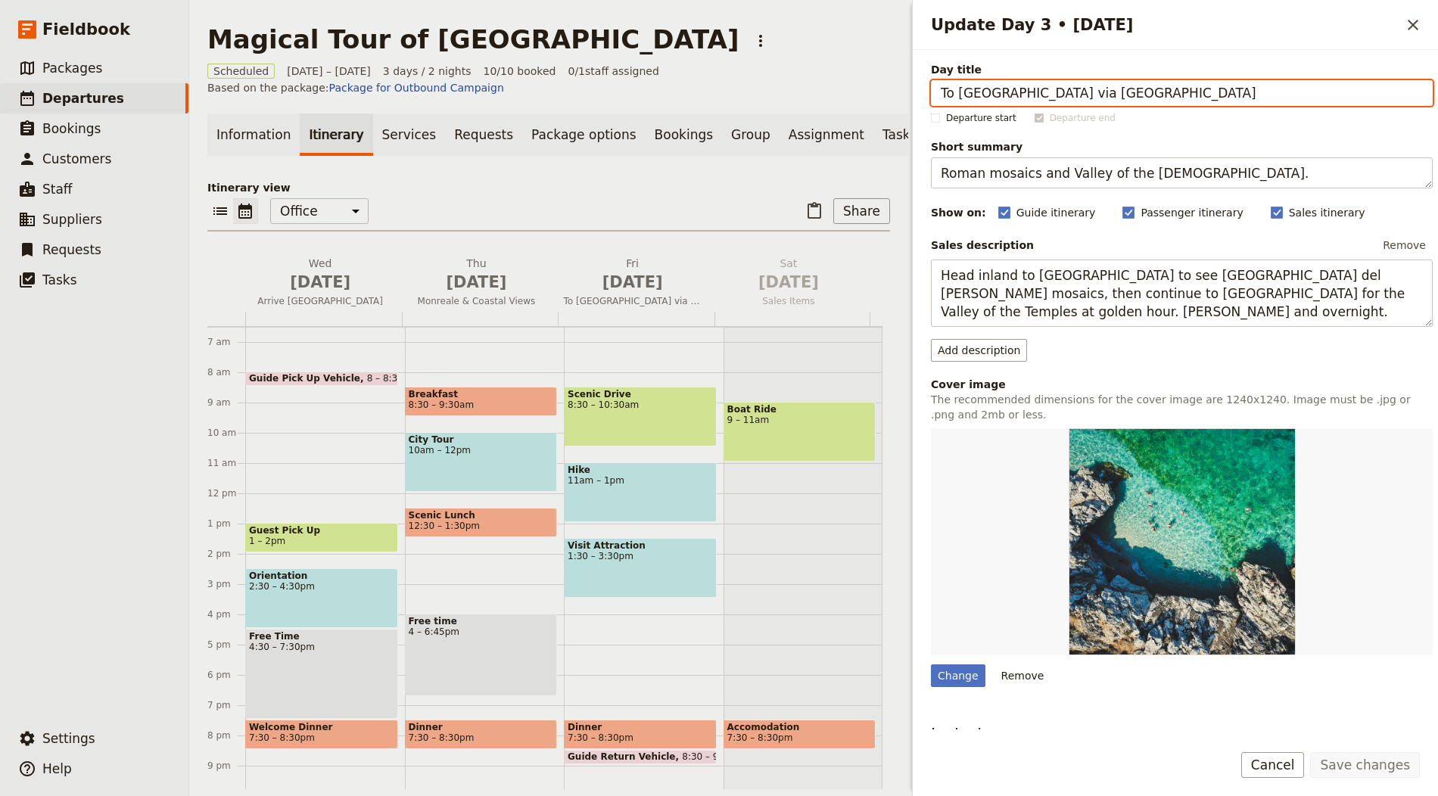
click at [588, 195] on p "Itinerary view" at bounding box center [548, 187] width 683 height 15
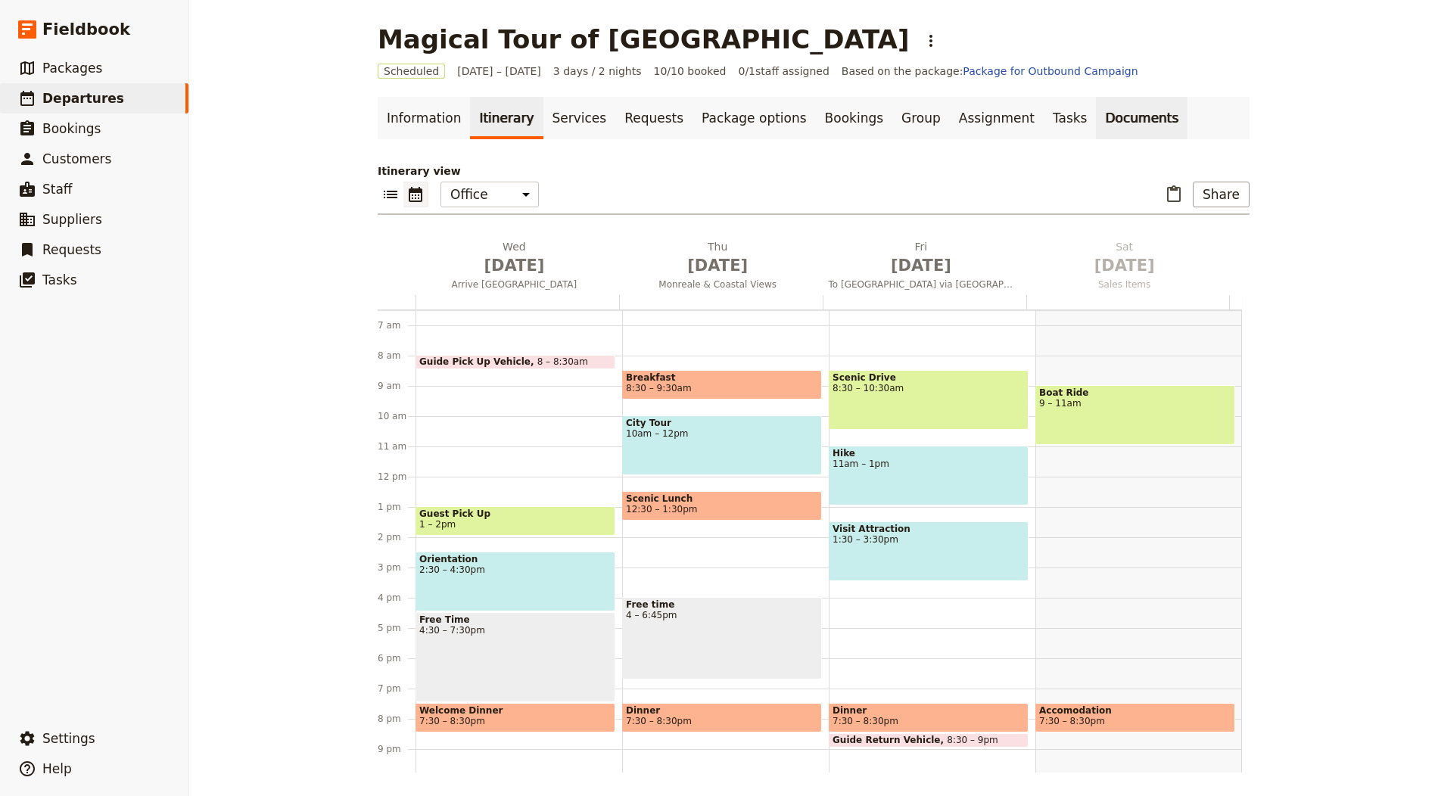
click at [1096, 120] on link "Documents" at bounding box center [1142, 118] width 92 height 42
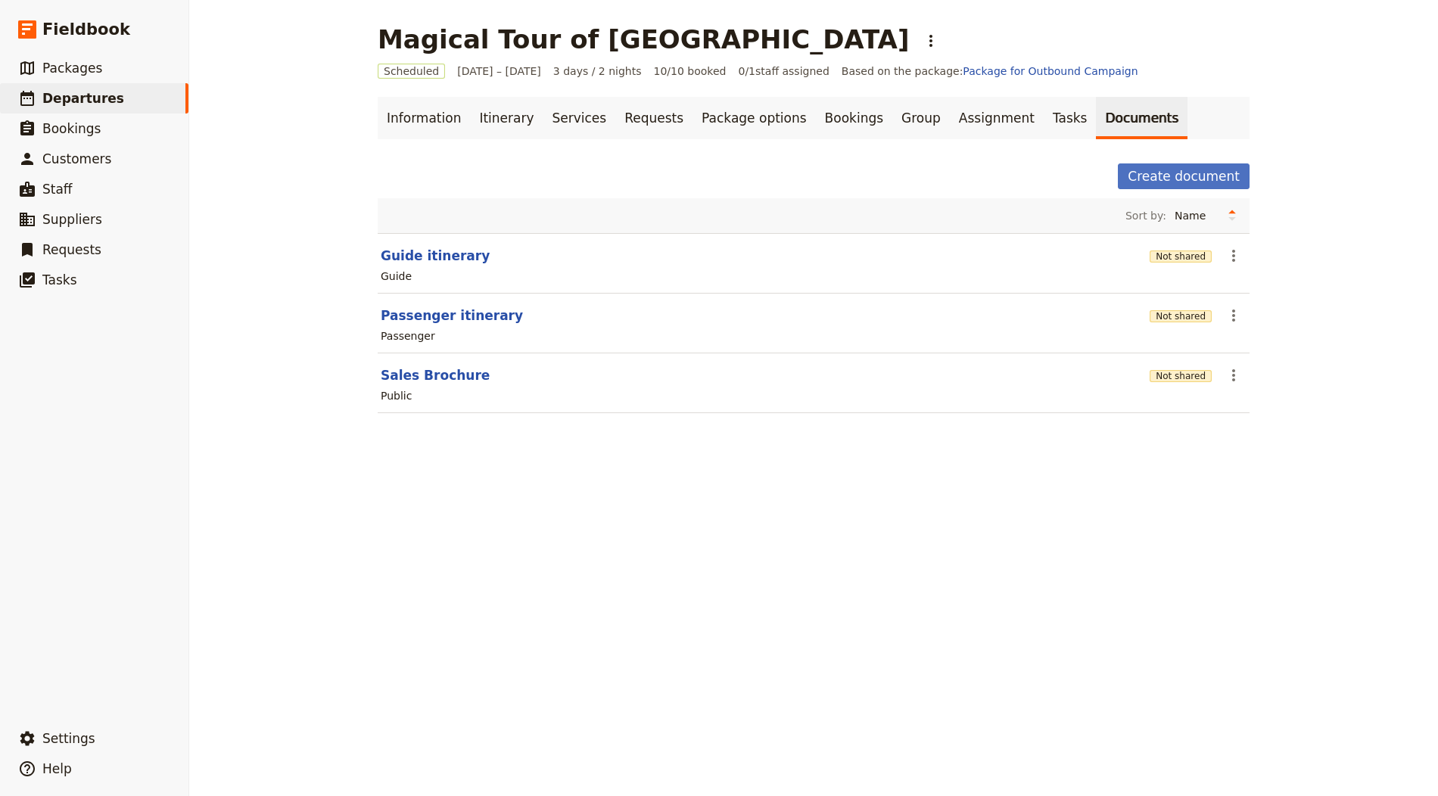
click at [1133, 313] on header "Passenger itinerary" at bounding box center [762, 315] width 763 height 18
click at [1162, 310] on button "Not shared" at bounding box center [1180, 316] width 62 height 12
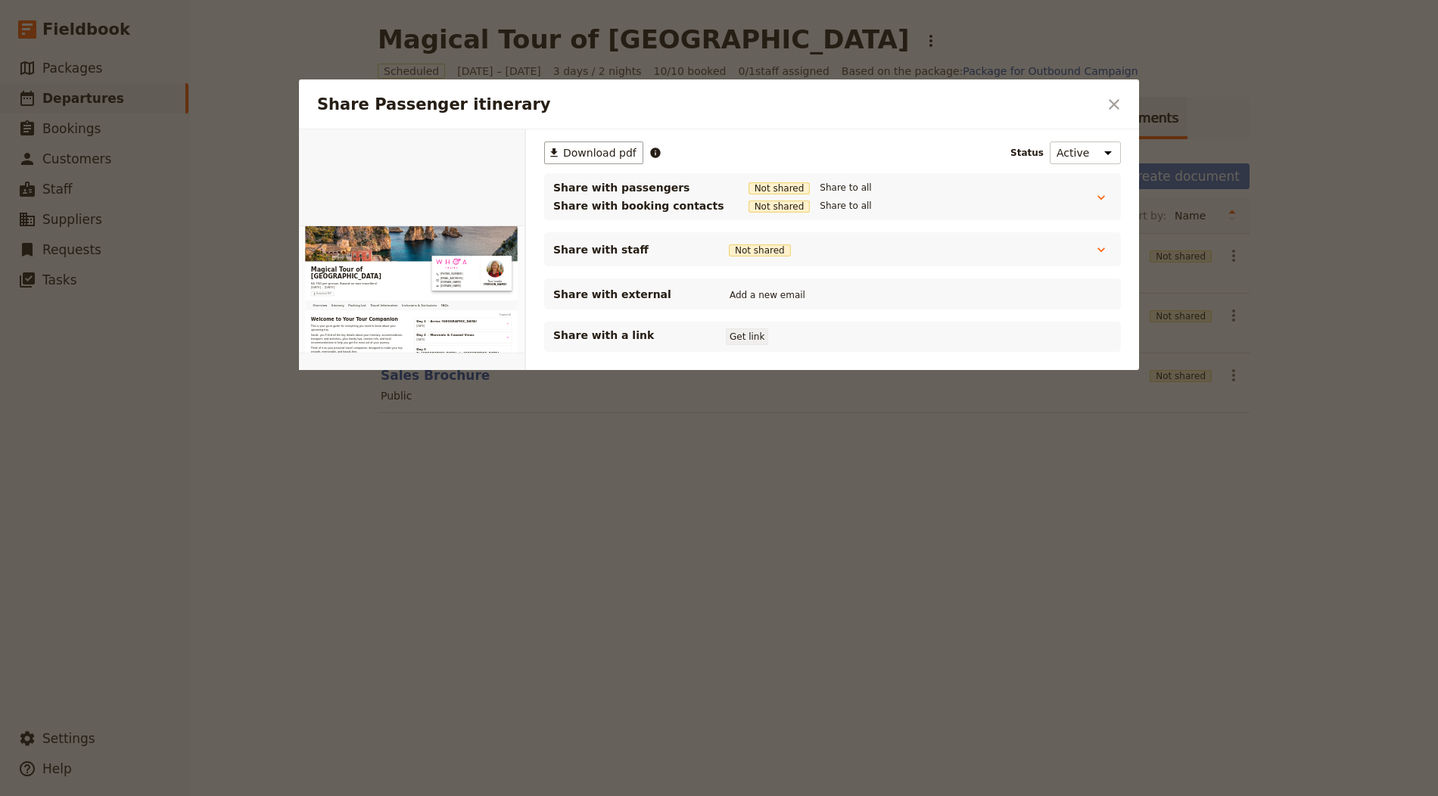
click at [740, 341] on button "Get link" at bounding box center [747, 336] width 42 height 17
click at [1106, 98] on icon "Close dialog" at bounding box center [1114, 104] width 18 height 18
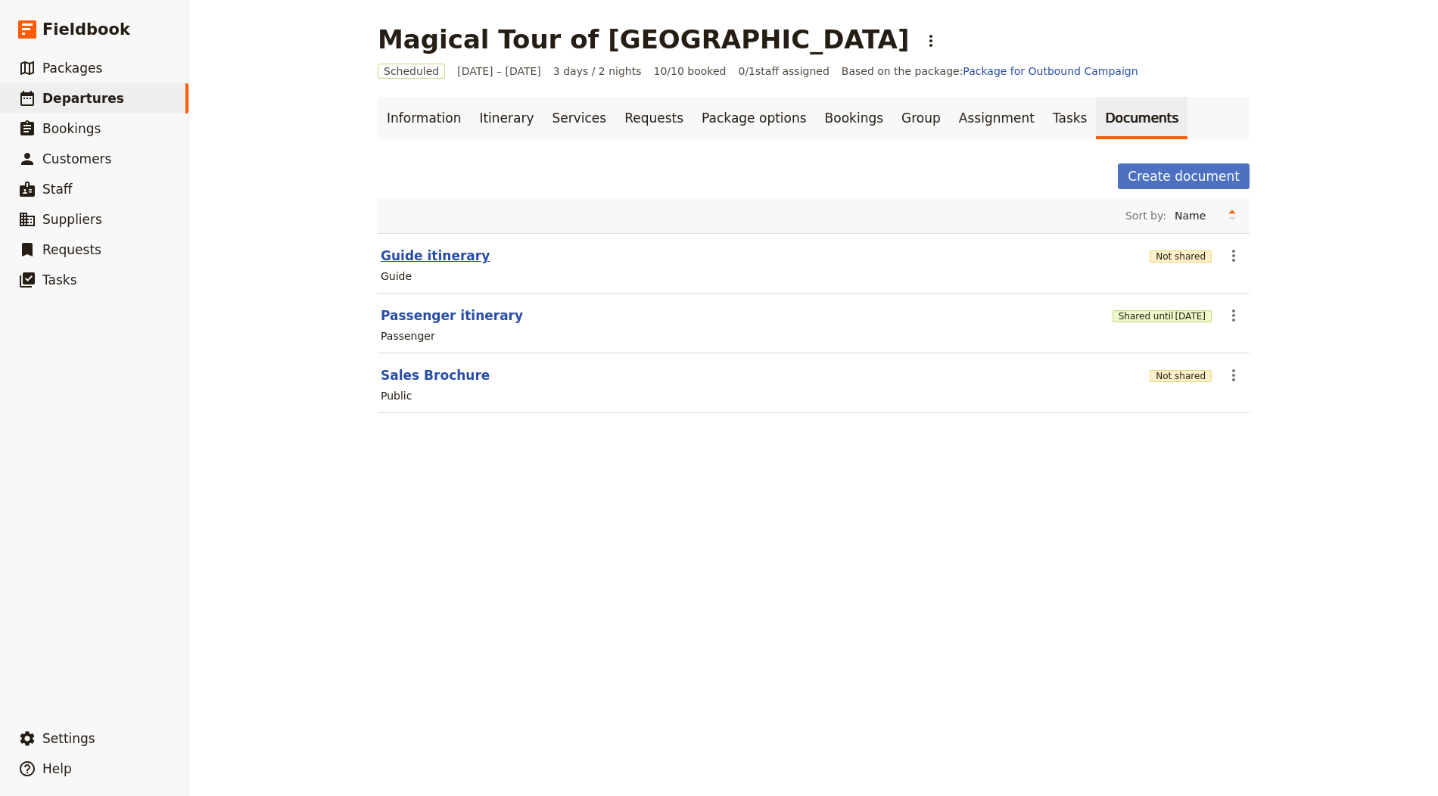
click at [441, 261] on button "Guide itinerary" at bounding box center [435, 256] width 109 height 18
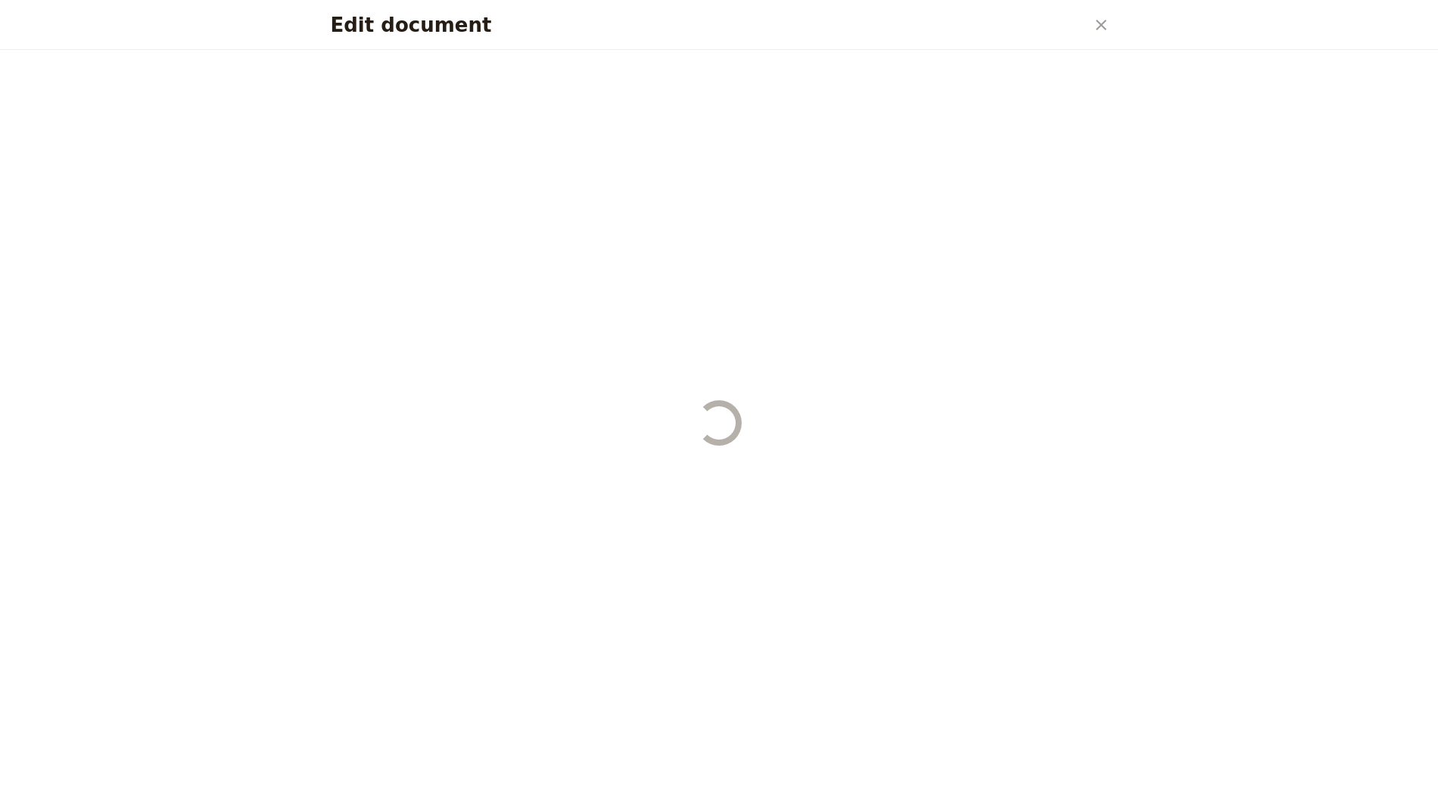
select select "STAFF"
select select "RUN_SHEET"
select select "LARGE"
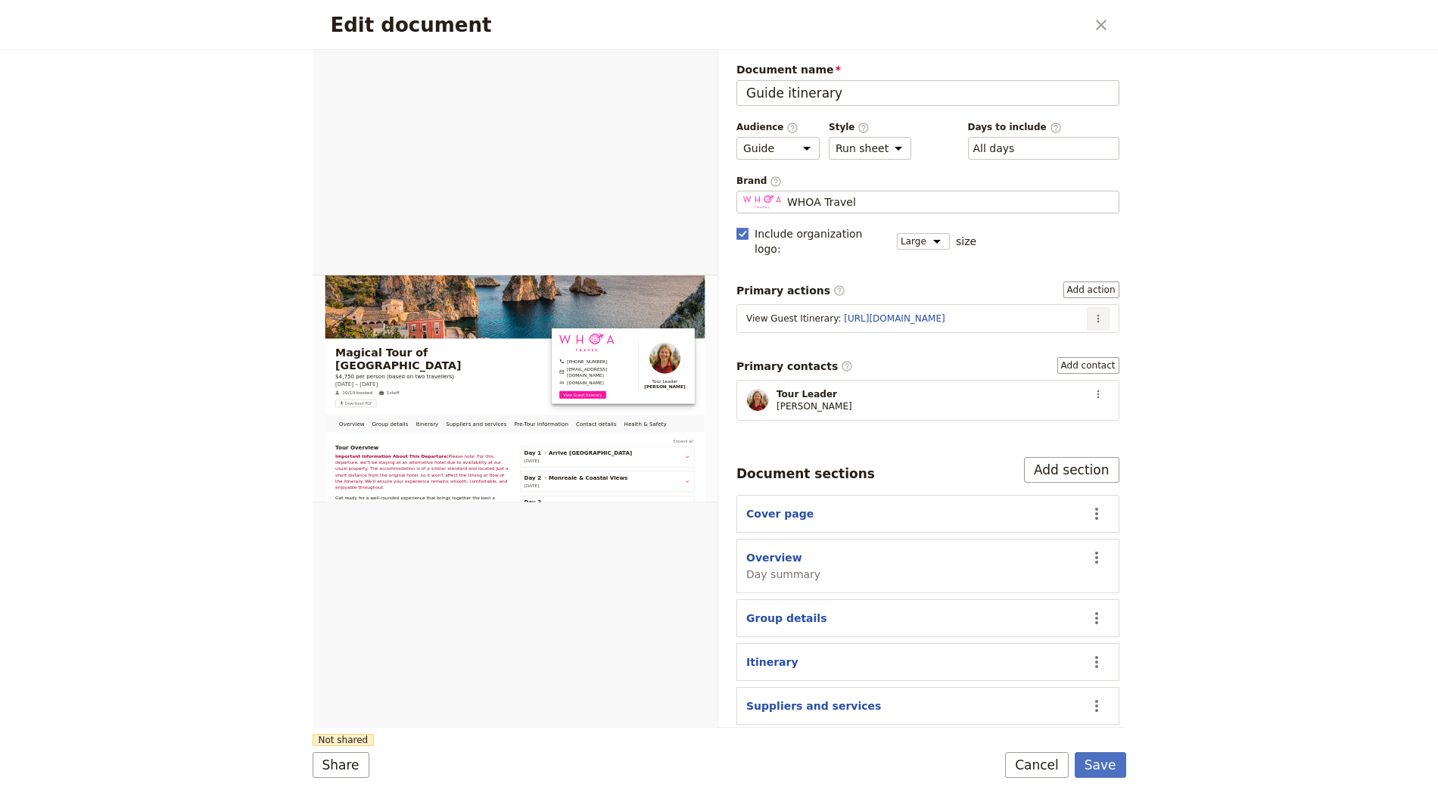
drag, startPoint x: 1090, startPoint y: 292, endPoint x: 1088, endPoint y: 305, distance: 13.0
click at [1092, 313] on icon "Actions" at bounding box center [1098, 319] width 12 height 12
click at [1059, 334] on span "Edit action" at bounding box center [1036, 329] width 57 height 15
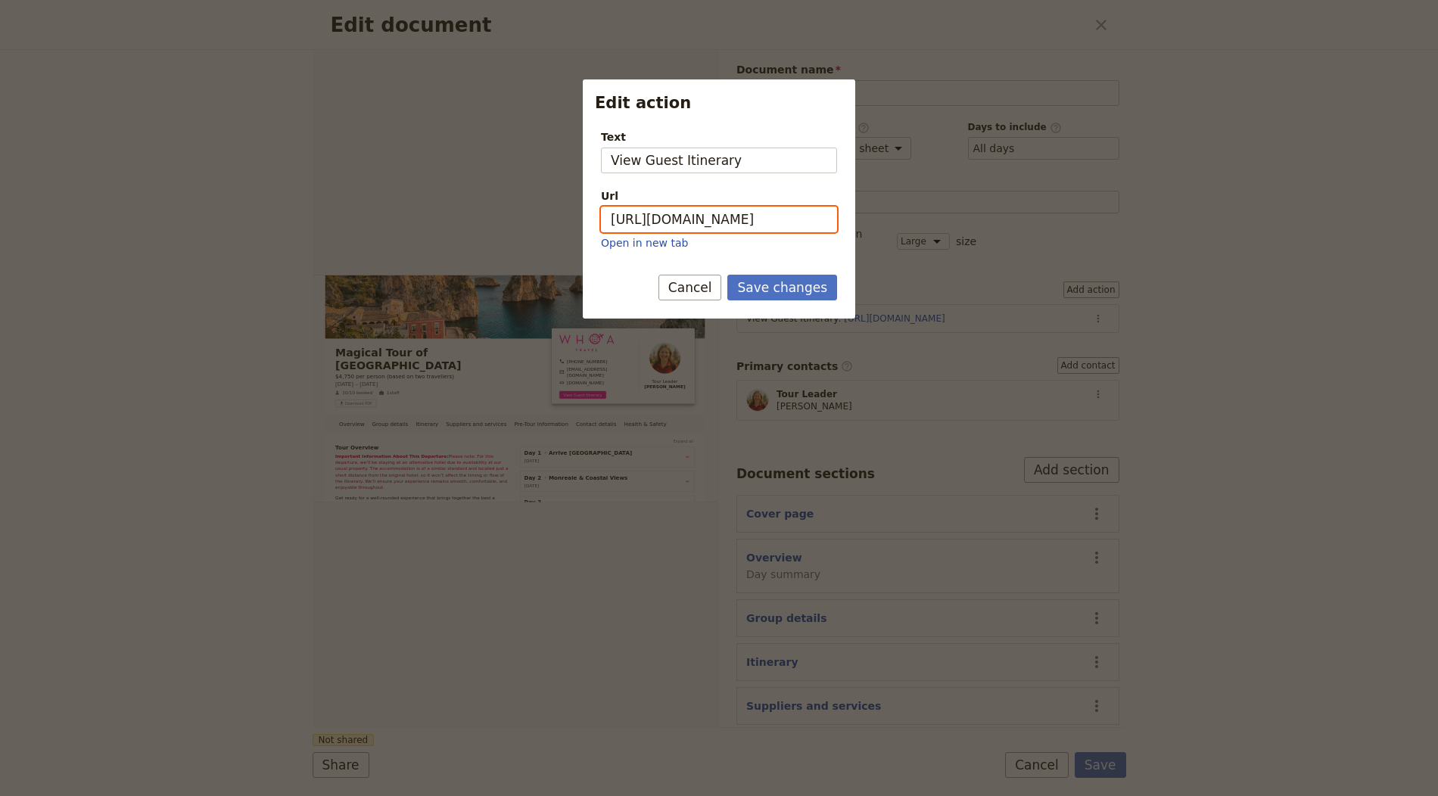
click at [718, 216] on input "[URL][DOMAIN_NAME]" at bounding box center [719, 220] width 236 height 26
paste input "y5vPKYRUvXazV1G3r4o2V"
type input "[URL][DOMAIN_NAME]"
click at [773, 275] on button "Save changes" at bounding box center [782, 288] width 110 height 26
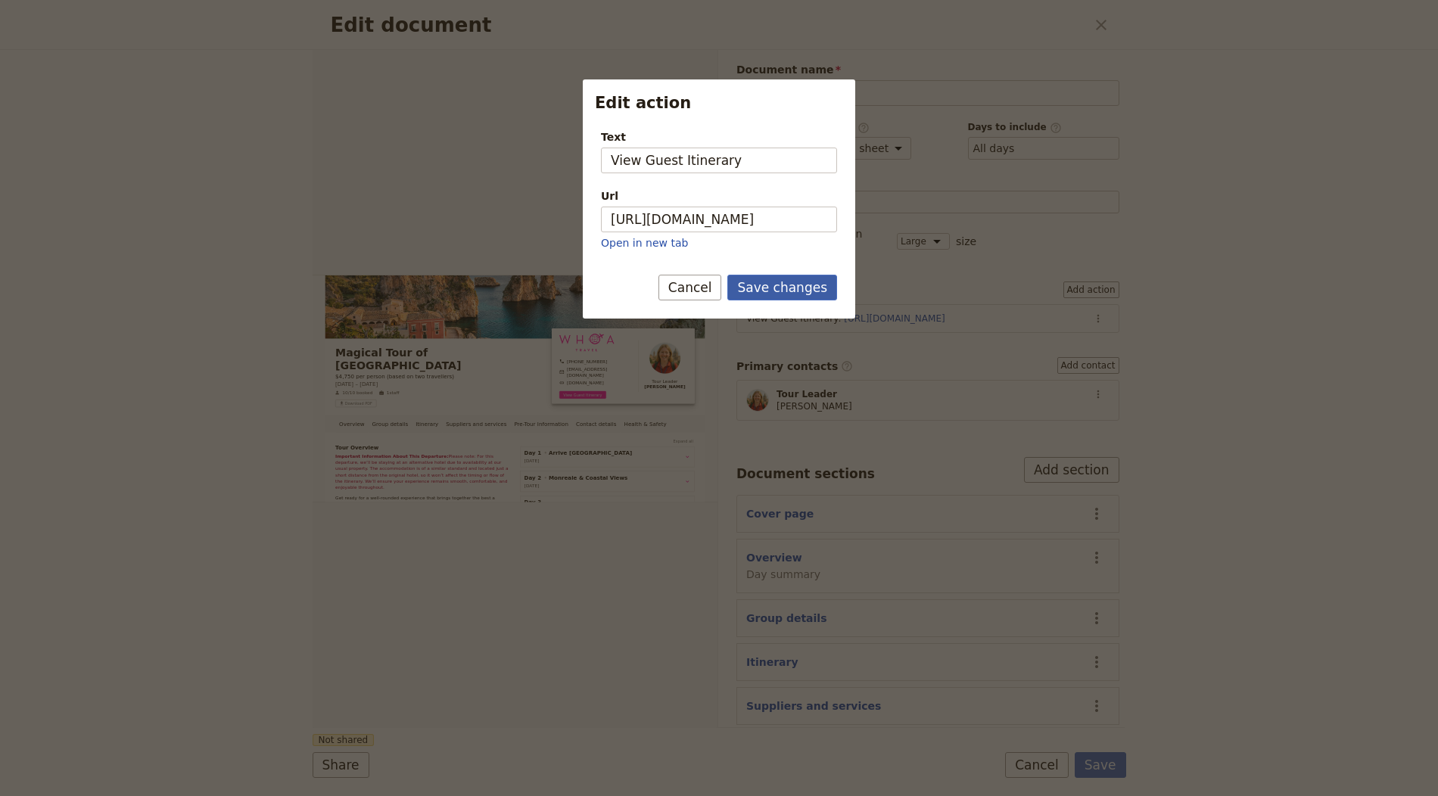
scroll to position [0, 0]
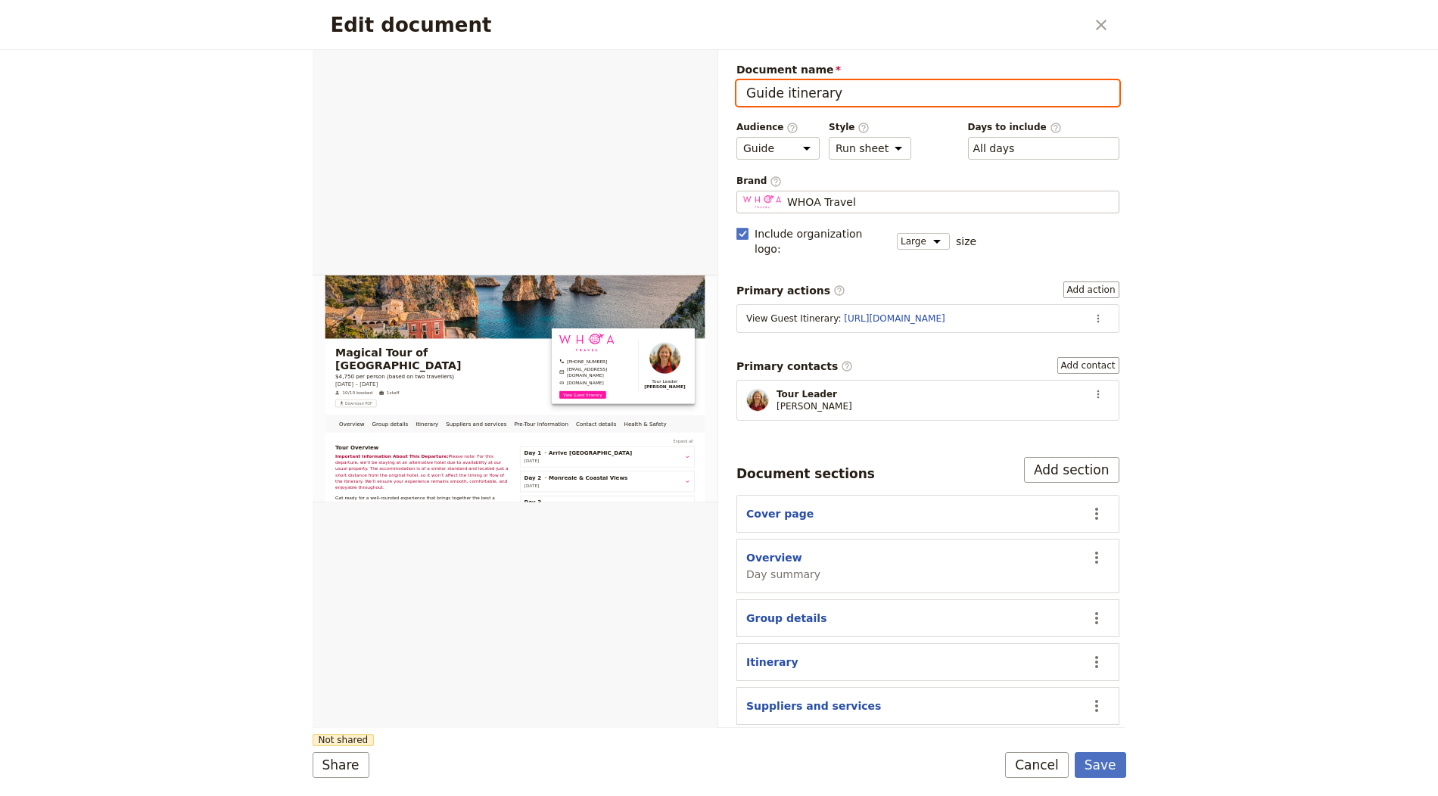
click at [818, 95] on input "Guide itinerary" at bounding box center [927, 93] width 383 height 26
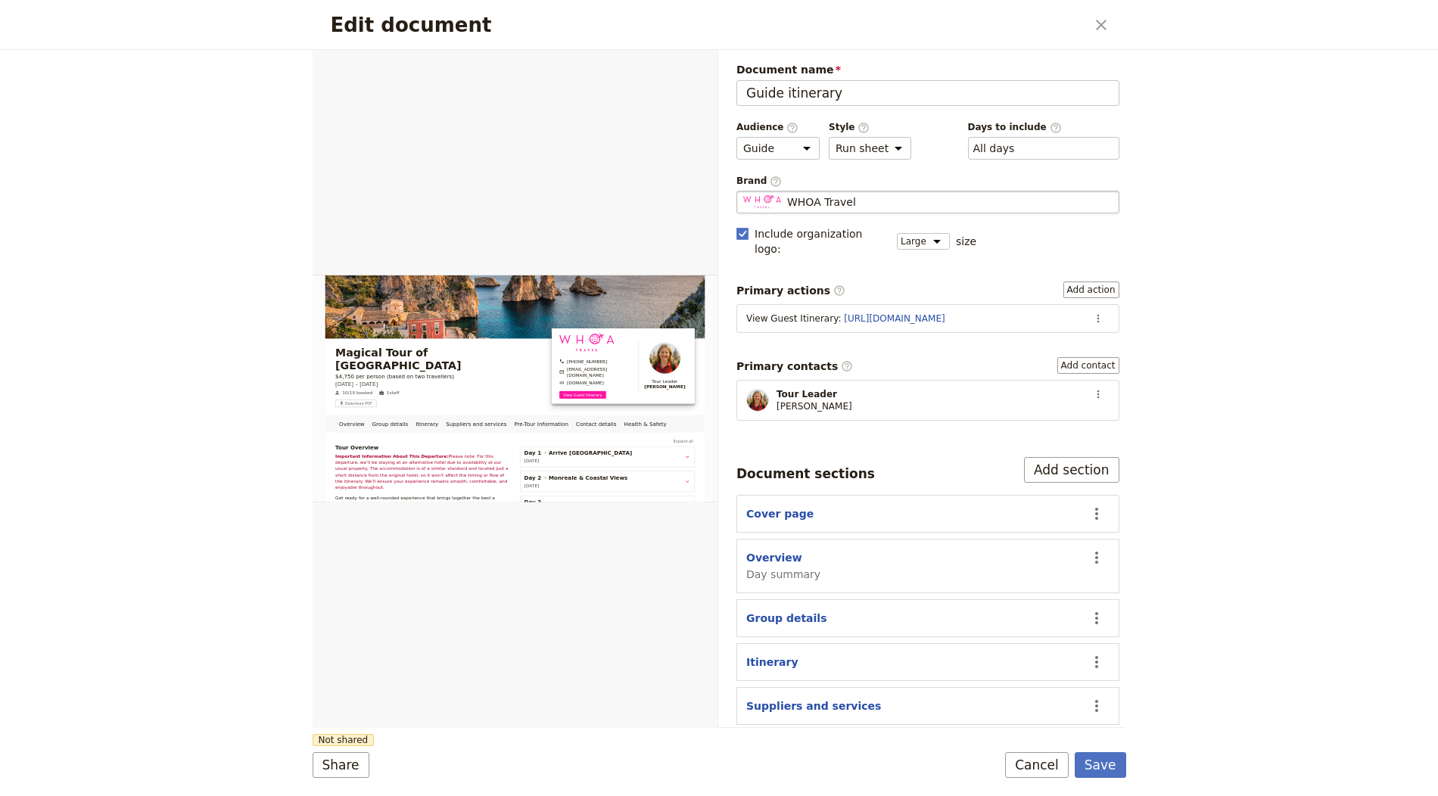
click at [853, 194] on div "WHOA Travel" at bounding box center [927, 201] width 369 height 15
click at [743, 191] on input "WHOA Travel" at bounding box center [742, 191] width 1 height 1
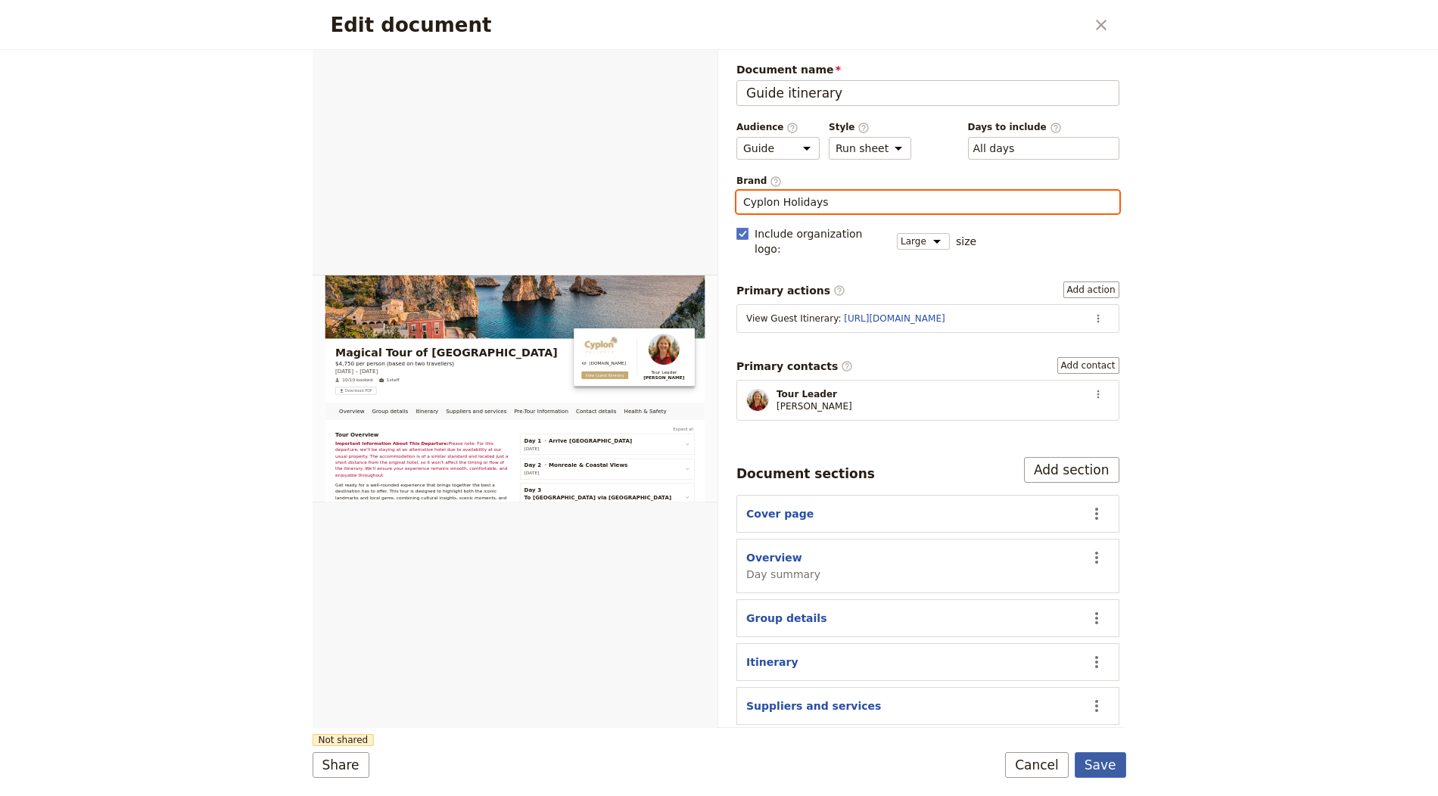
type input "Cyplon Holidays"
click at [1095, 774] on button "Save" at bounding box center [1100, 765] width 51 height 26
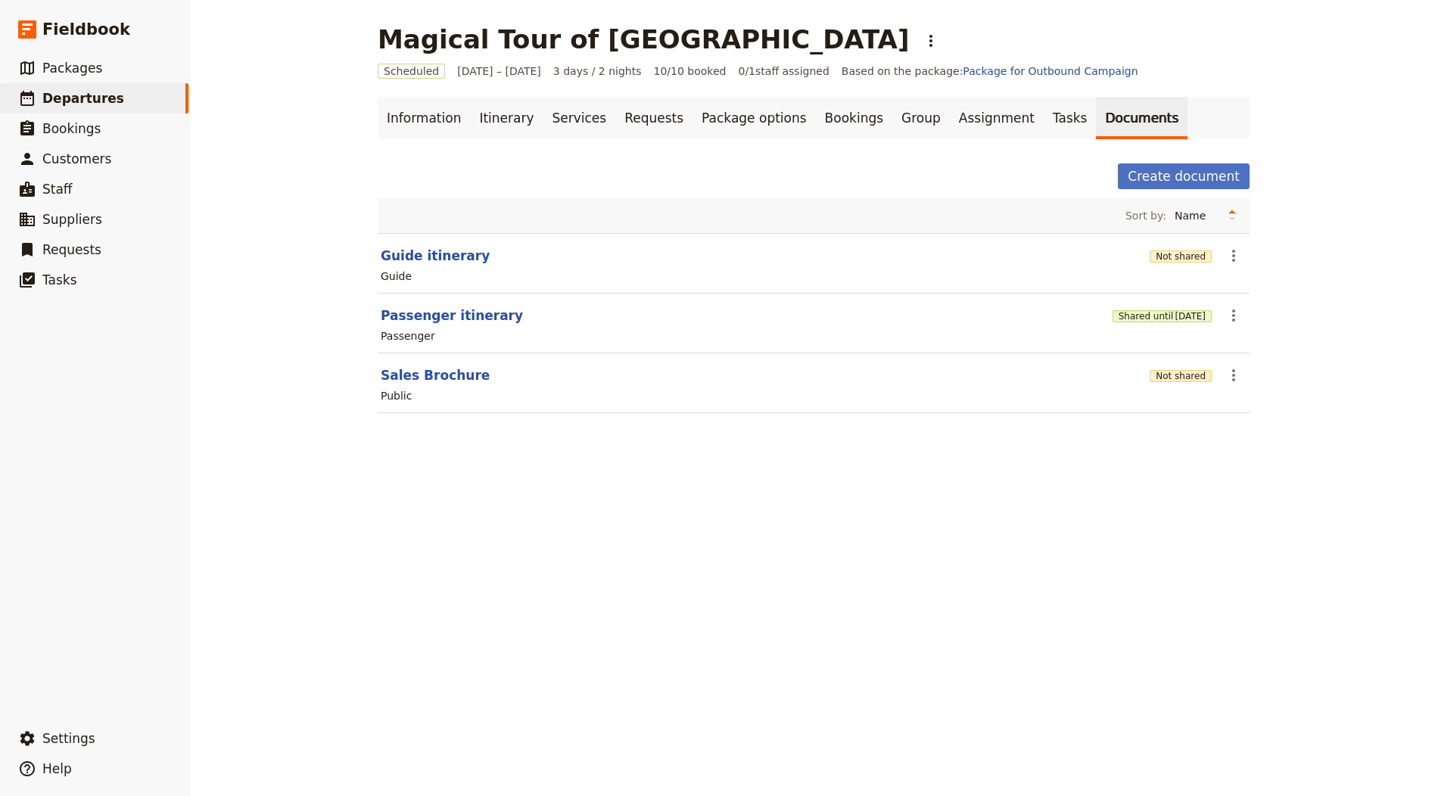
drag, startPoint x: 421, startPoint y: 352, endPoint x: 419, endPoint y: 361, distance: 9.2
click at [421, 353] on section "Sales Brochure Not shared ​ Public" at bounding box center [814, 383] width 872 height 60
click at [419, 361] on section "Sales Brochure Not shared ​ Public" at bounding box center [814, 383] width 872 height 60
click at [419, 369] on button "Sales Brochure" at bounding box center [435, 375] width 109 height 18
select select "DEFAULT"
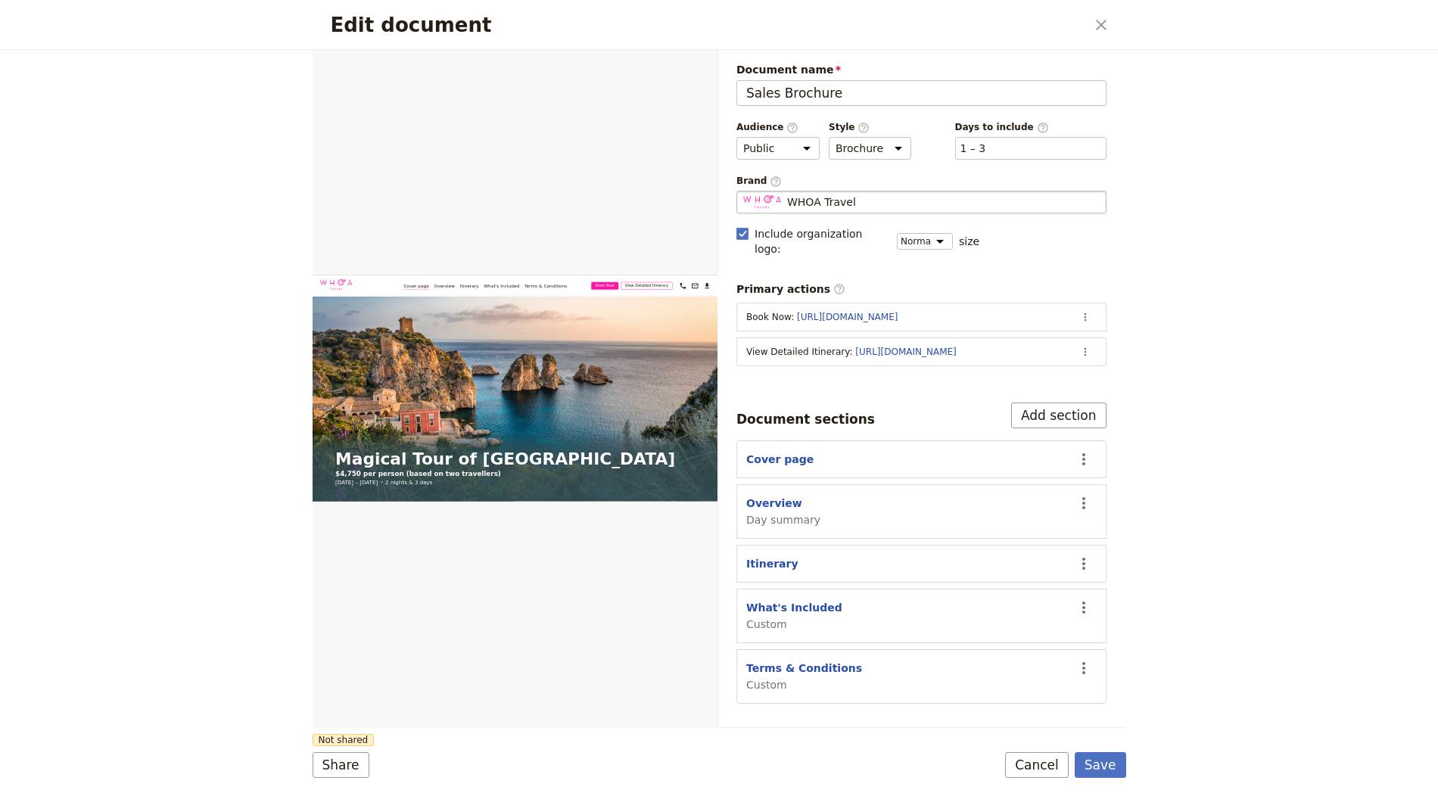
click at [839, 204] on span "WHOA Travel" at bounding box center [821, 201] width 69 height 15
click at [743, 191] on input "WHOA Travel" at bounding box center [742, 191] width 1 height 1
type input "Cyplon Holidays"
click at [1081, 341] on button "​" at bounding box center [1085, 352] width 23 height 23
click at [1032, 372] on button "Edit action" at bounding box center [1025, 363] width 141 height 21
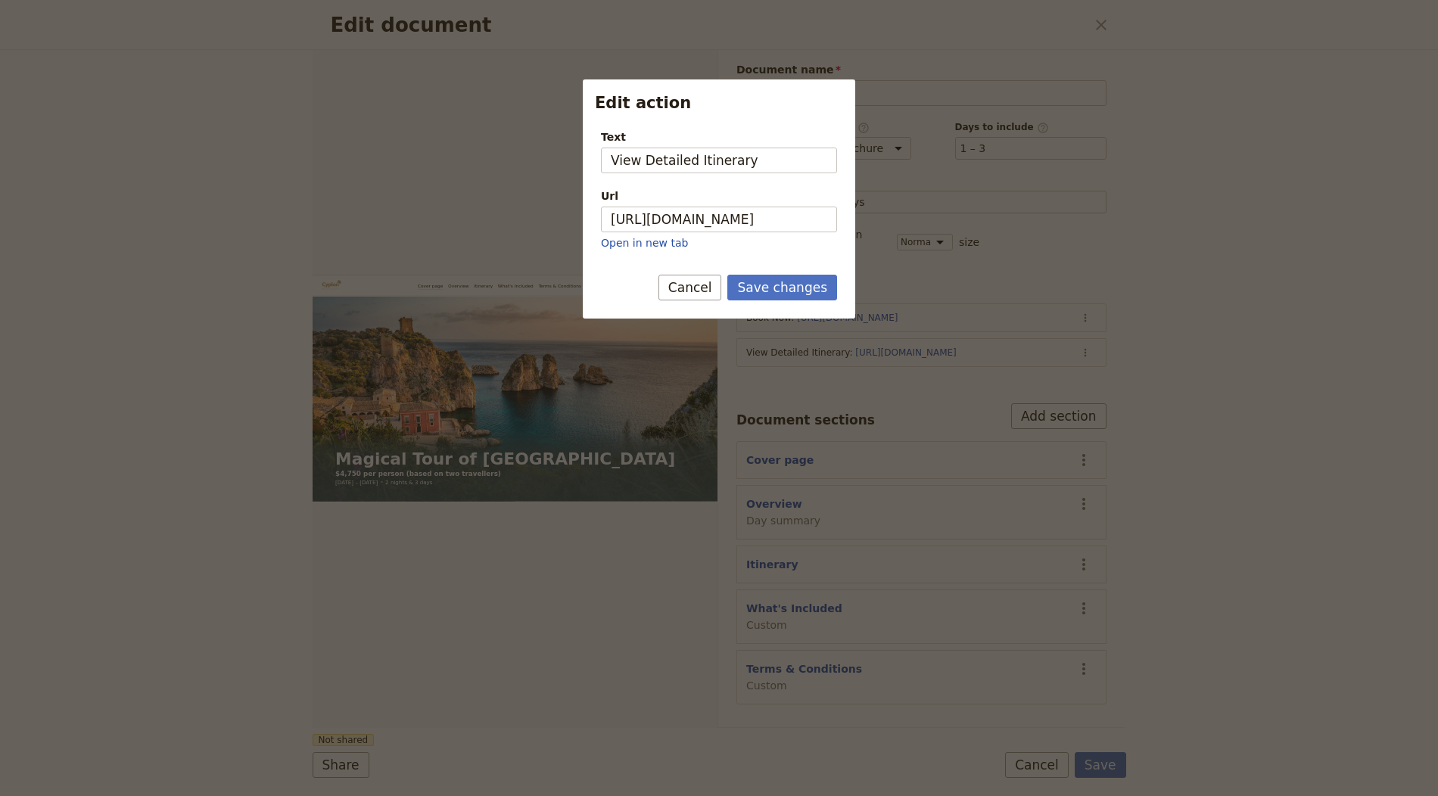
click at [759, 233] on div "Url https://trips.fieldbook.com/d/-cG9752C9fdQ8GirITOtq Open in new tab" at bounding box center [719, 219] width 236 height 62
click at [760, 226] on input "[URL][DOMAIN_NAME]" at bounding box center [719, 220] width 236 height 26
paste input "y5vPKYRUvXazV1G3r4o2V"
type input "https://trips.fieldbook.com/d/y5vPKYRUvXazV1G3r4o2V"
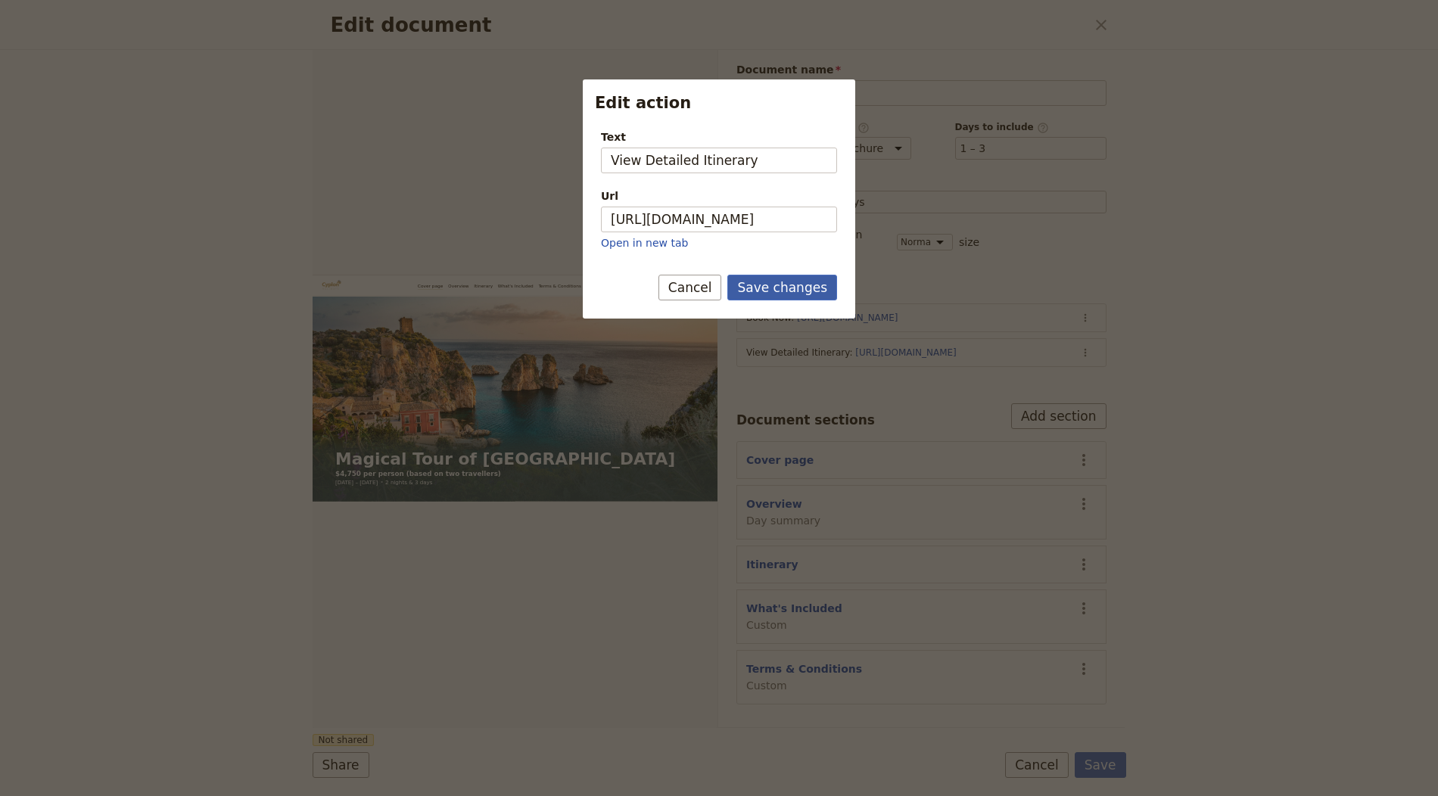
click at [768, 296] on button "Save changes" at bounding box center [782, 288] width 110 height 26
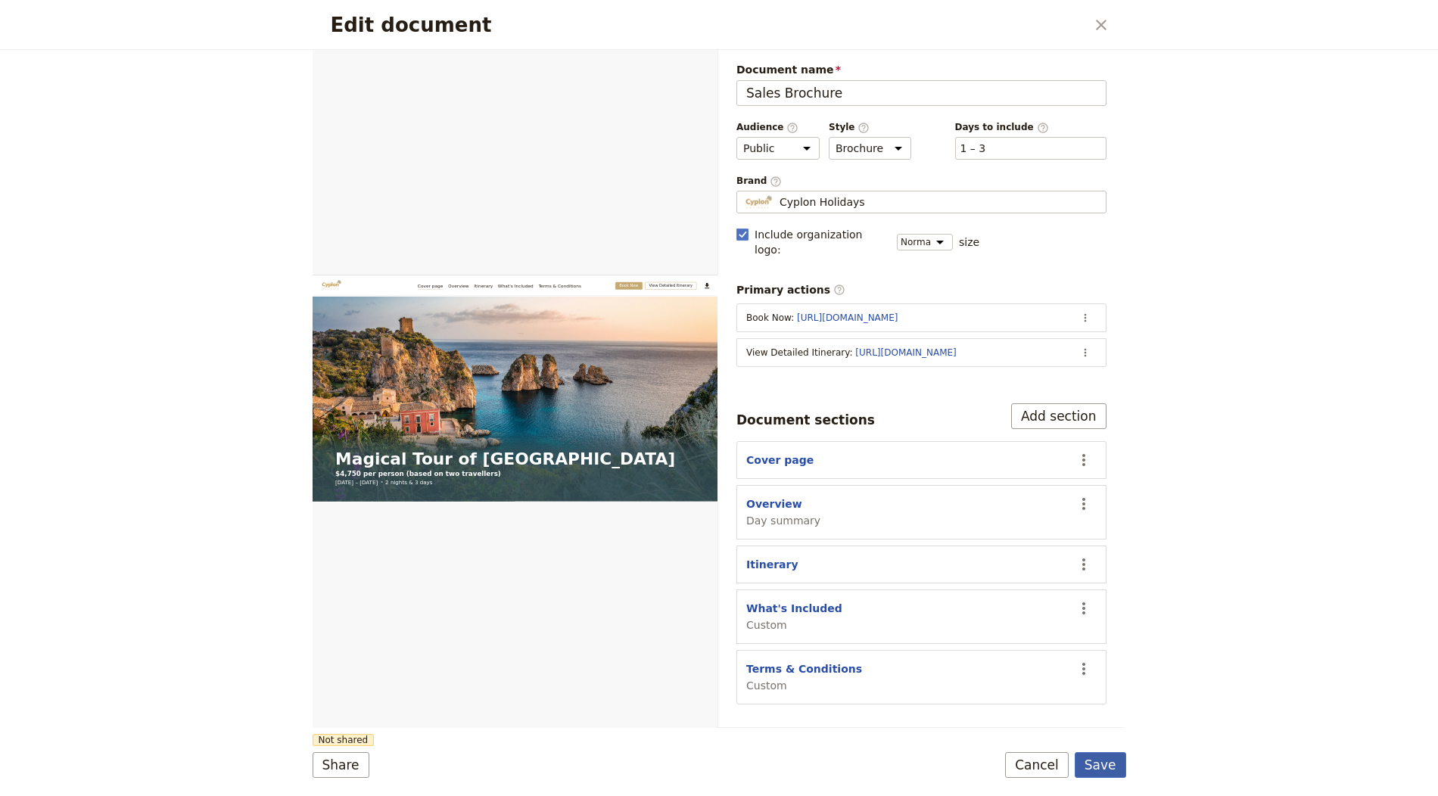
click at [1091, 765] on button "Save" at bounding box center [1100, 765] width 51 height 26
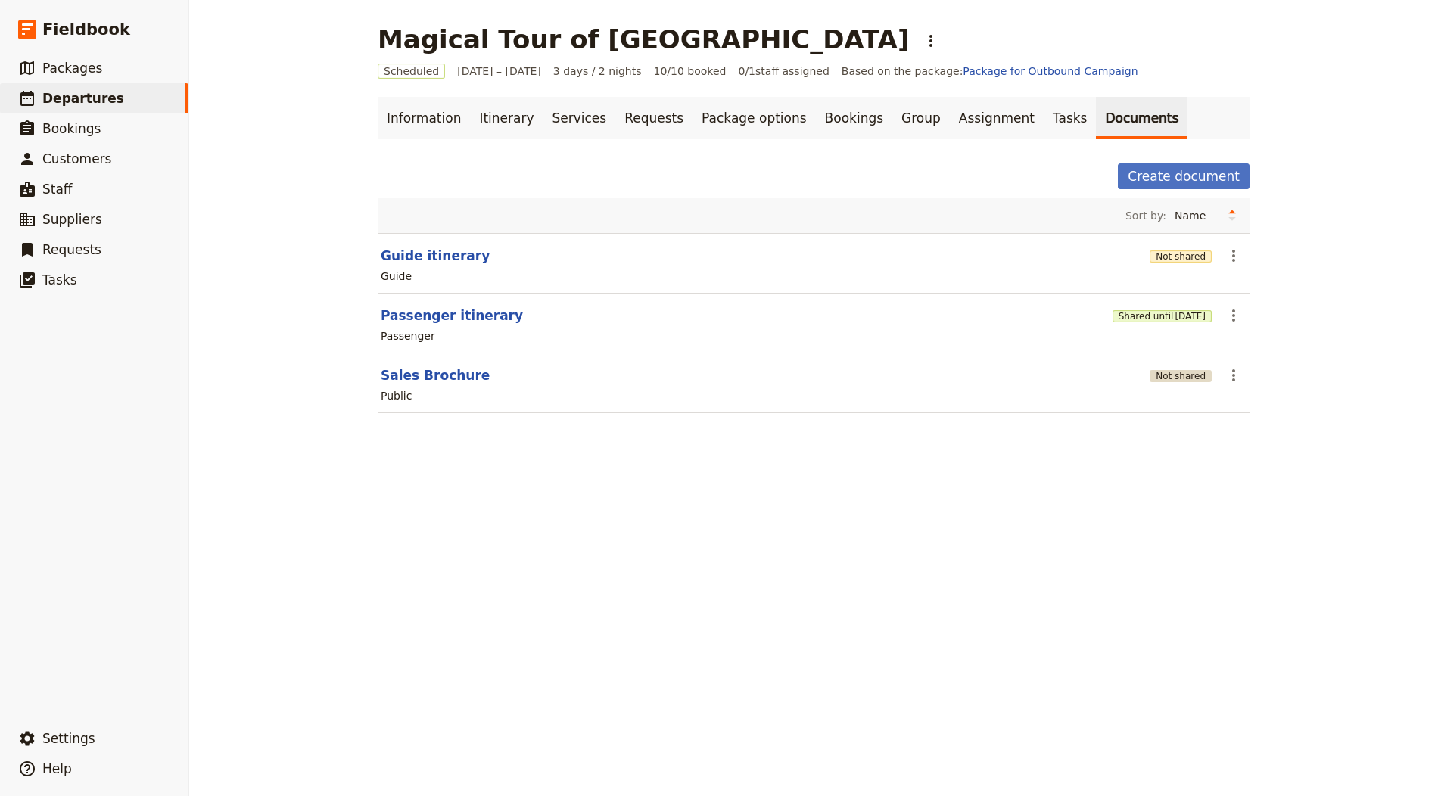
click at [1180, 371] on button "Not shared" at bounding box center [1180, 376] width 62 height 12
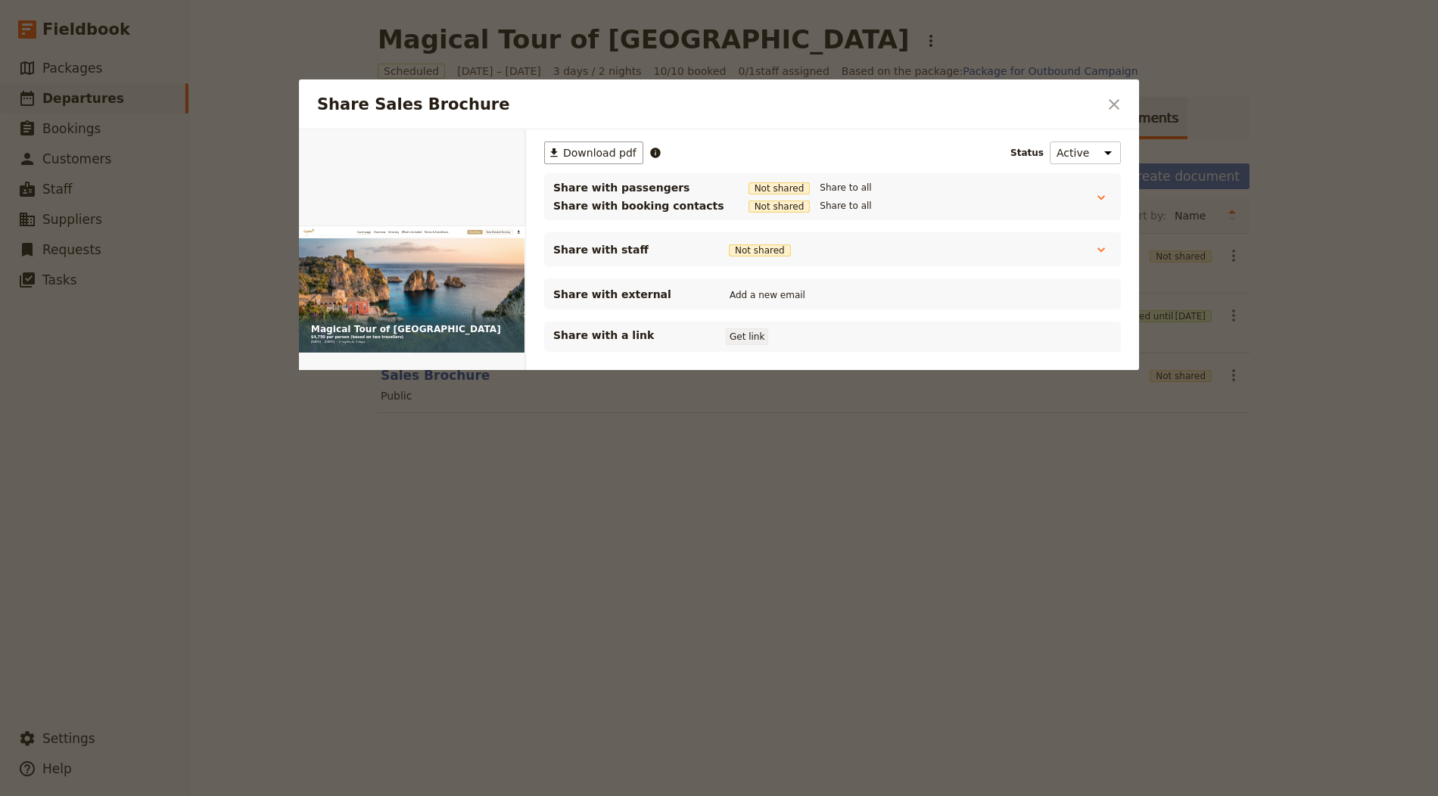
click at [757, 331] on button "Get link" at bounding box center [747, 336] width 42 height 17
click at [1116, 92] on button "​" at bounding box center [1114, 105] width 26 height 26
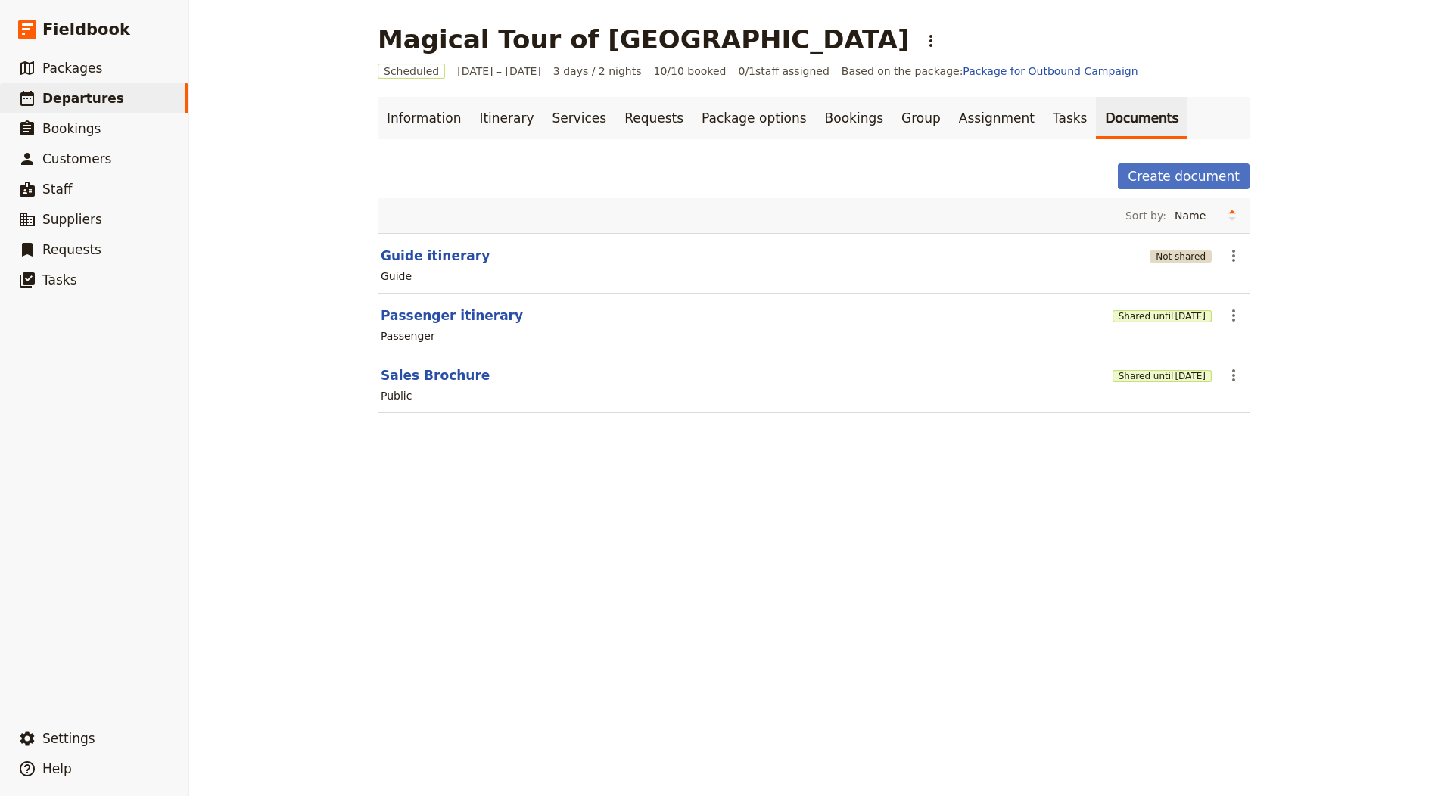
click at [1174, 250] on button "Not shared" at bounding box center [1180, 256] width 62 height 12
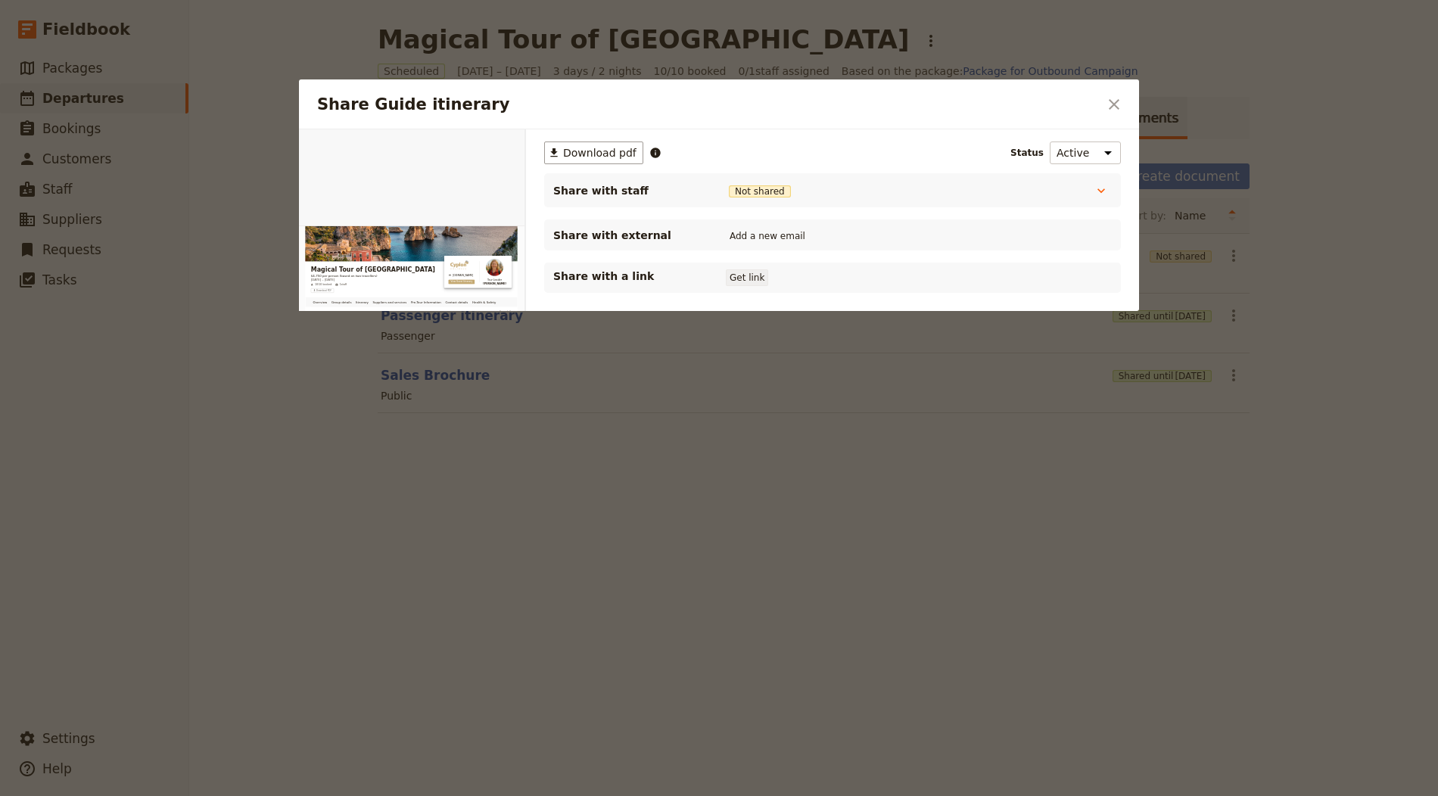
click at [748, 279] on button "Get link" at bounding box center [747, 277] width 42 height 17
click at [1109, 106] on icon "Close dialog" at bounding box center [1114, 104] width 18 height 18
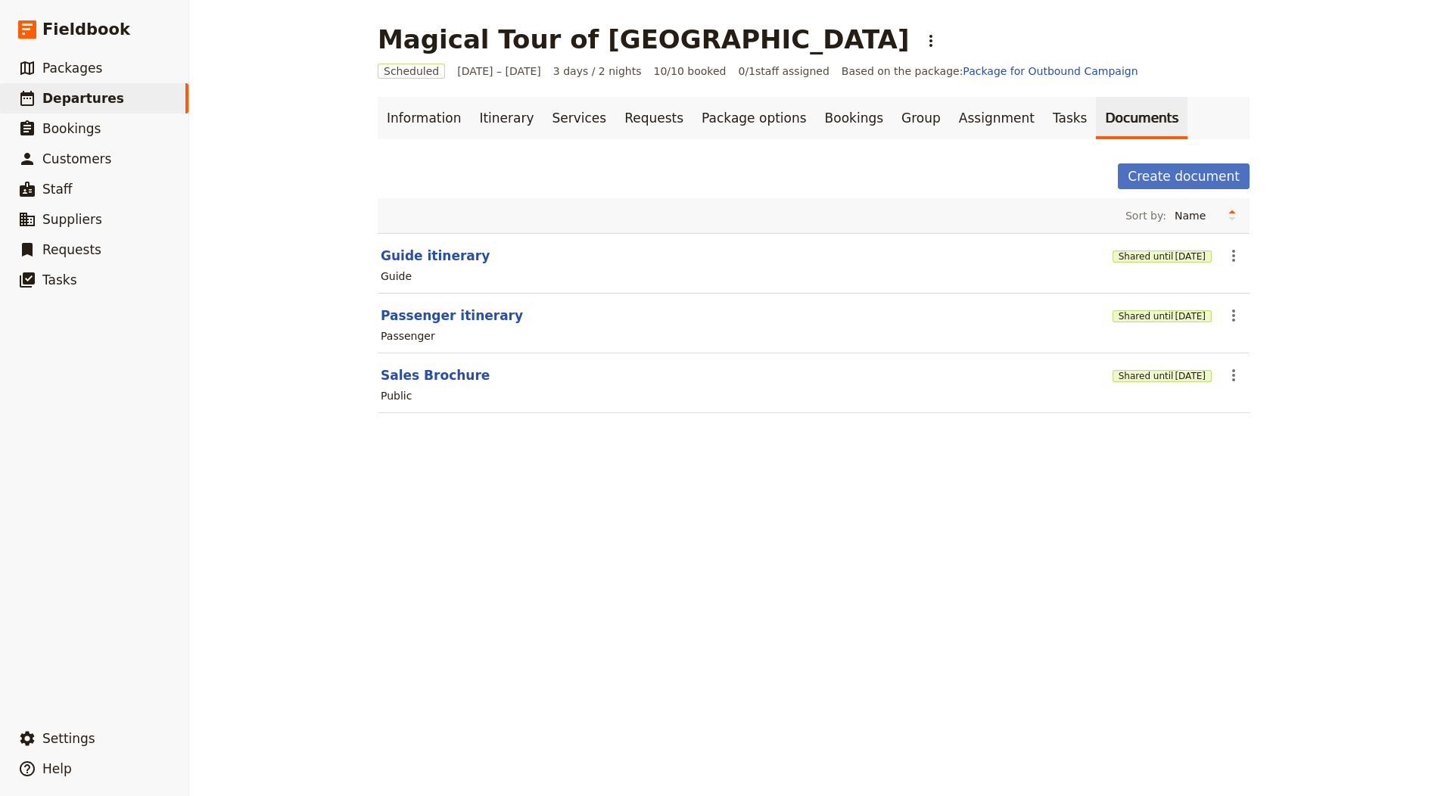
click at [490, 41] on h1 "Magical Tour of [GEOGRAPHIC_DATA]" at bounding box center [643, 39] width 531 height 30
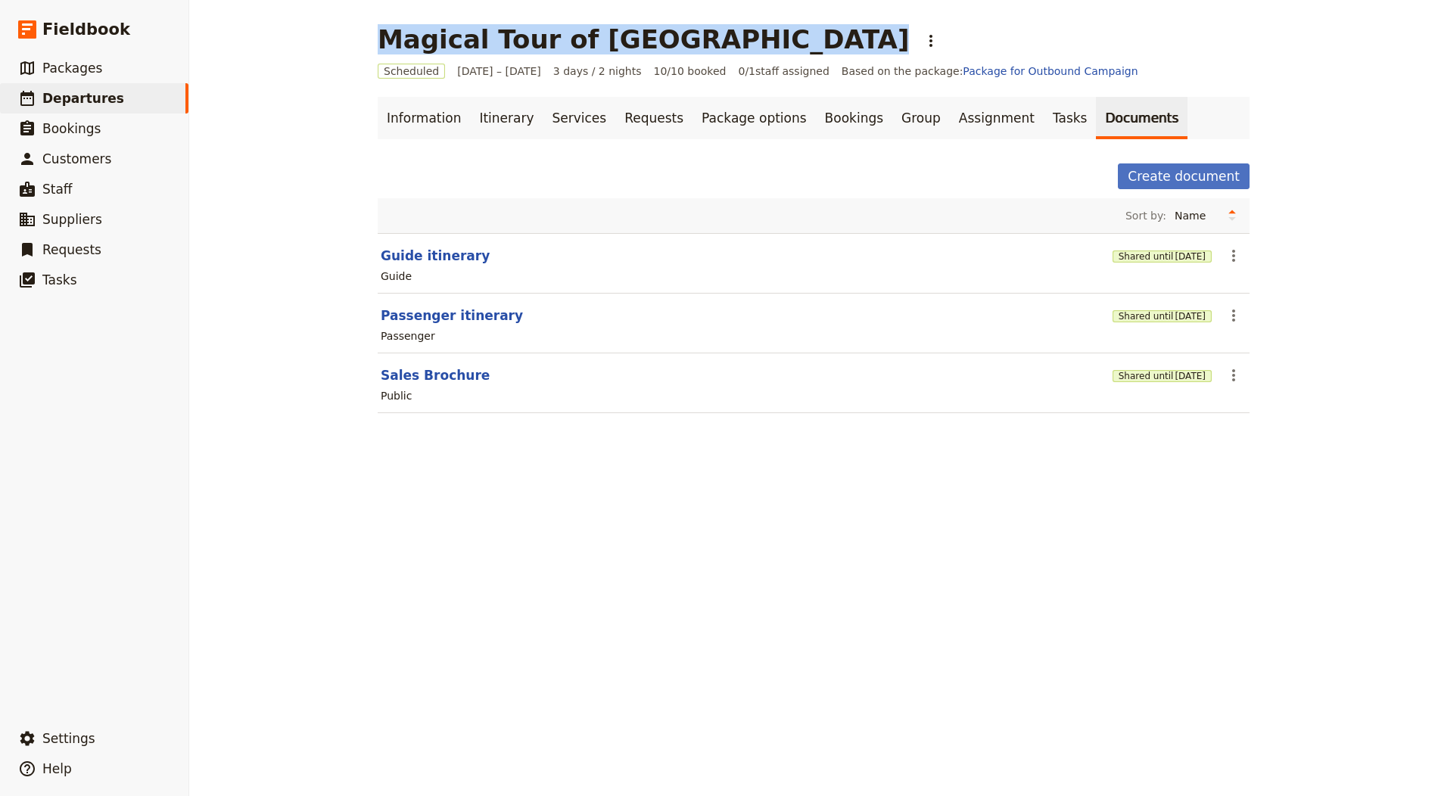
click at [490, 41] on h1 "Magical Tour of [GEOGRAPHIC_DATA]" at bounding box center [643, 39] width 531 height 30
copy h1 "Magical Tour of [GEOGRAPHIC_DATA]"
click at [138, 100] on link "​ Departures" at bounding box center [94, 98] width 188 height 30
select select "CREATED_AT"
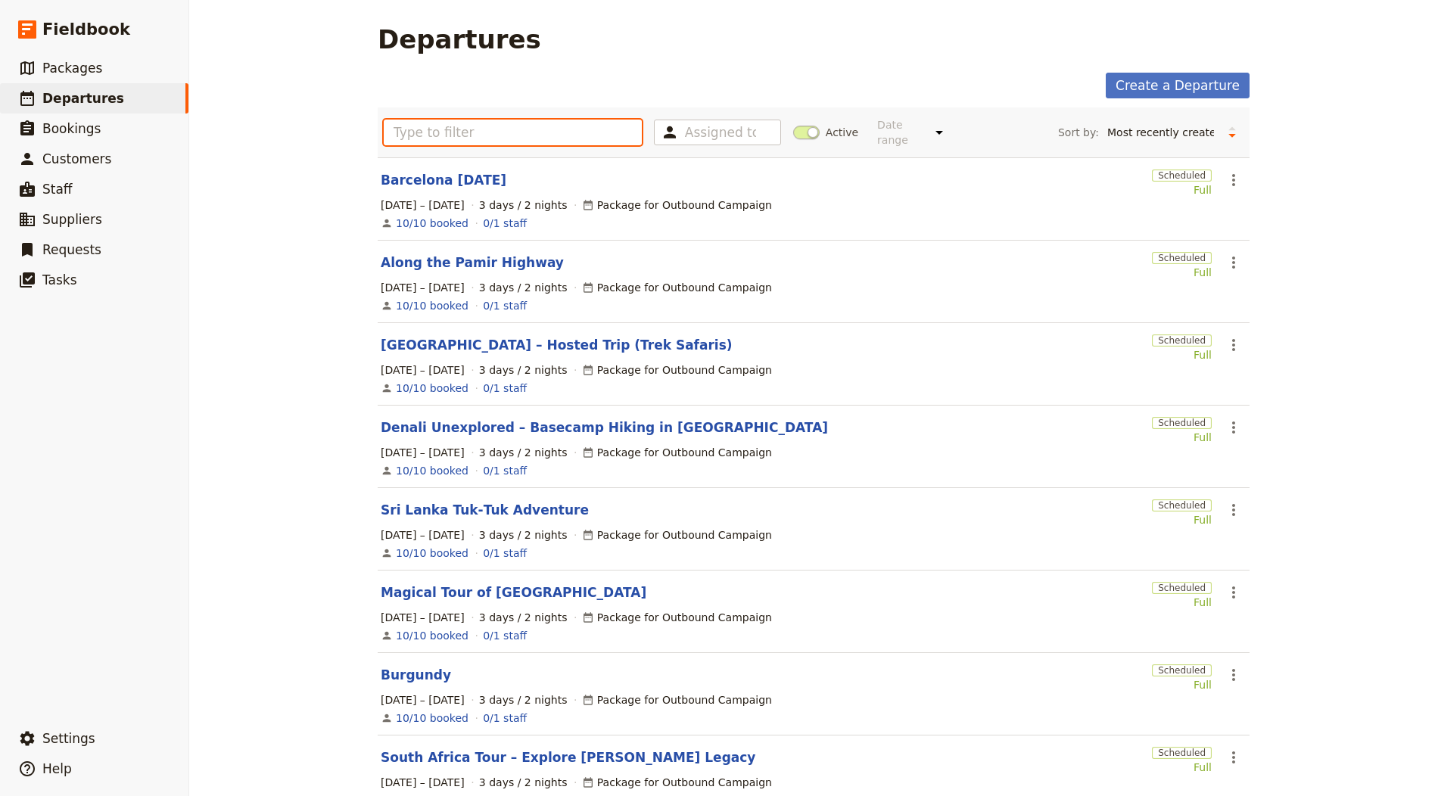
click at [450, 126] on input "text" at bounding box center [513, 133] width 258 height 26
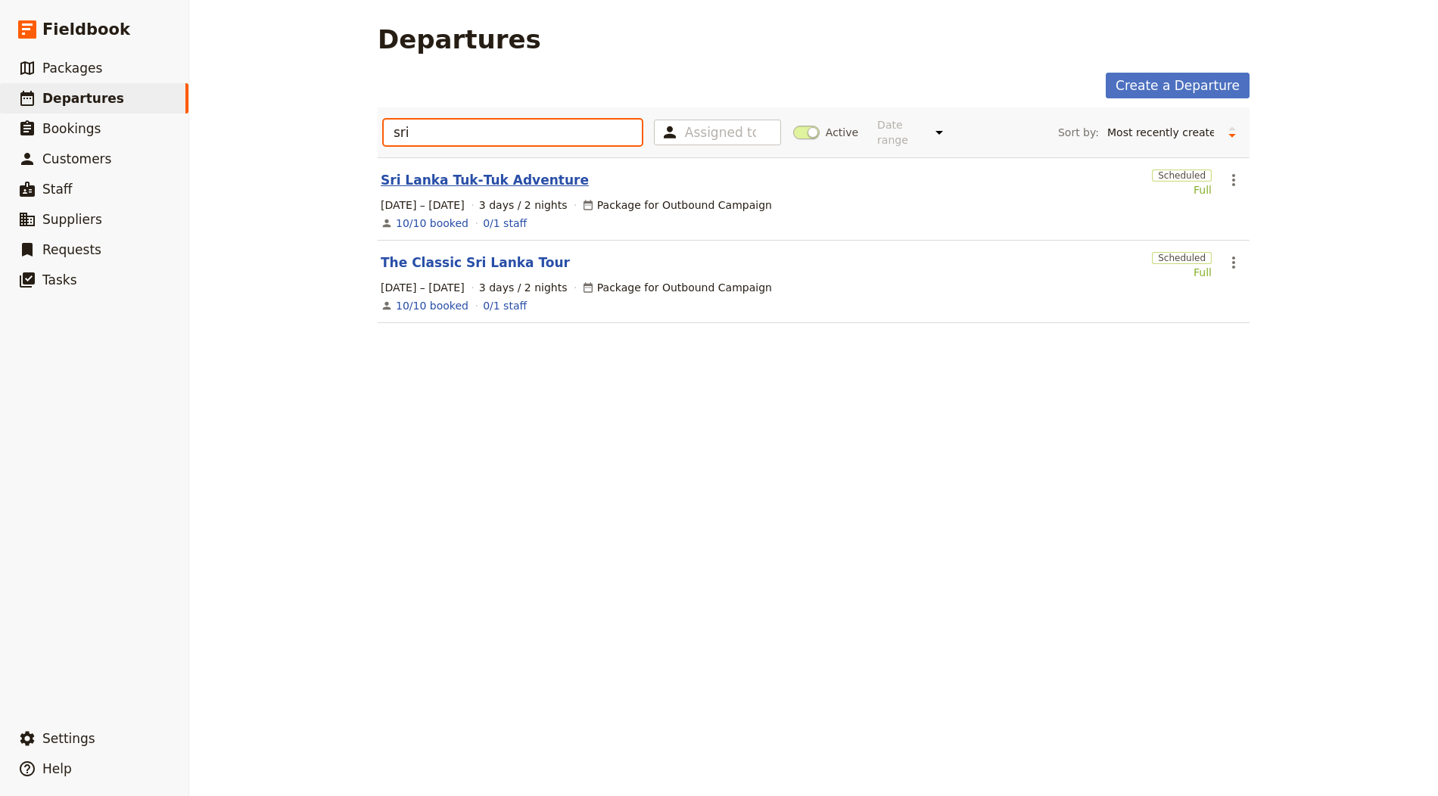
type input "sri"
click at [494, 187] on link "Sri Lanka Tuk‑Tuk Adventure" at bounding box center [485, 180] width 208 height 18
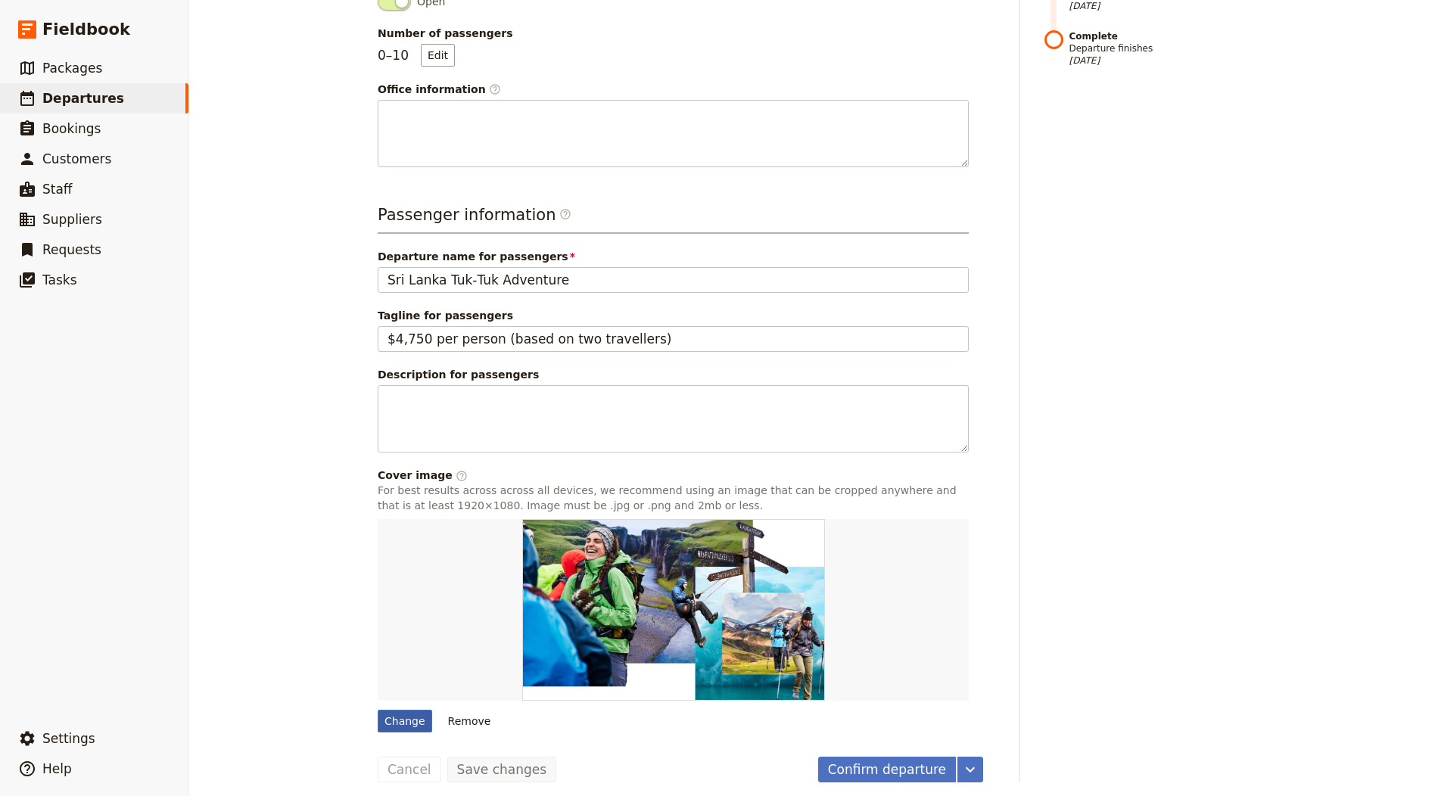
click at [391, 710] on div "Change" at bounding box center [405, 721] width 54 height 23
click at [378, 709] on input "Change" at bounding box center [377, 709] width 1 height 1
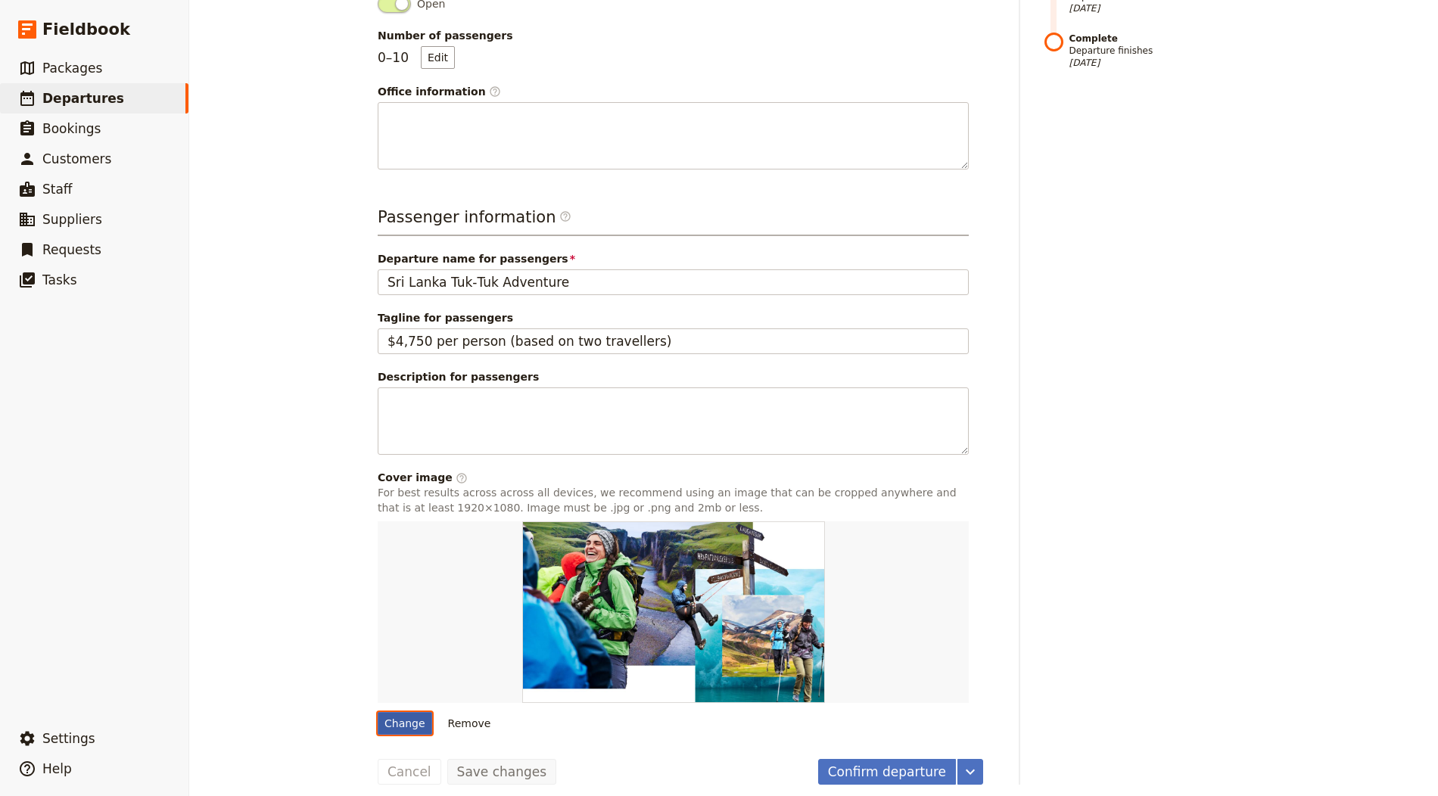
type input "C:\fakepath\Sri1.jpg"
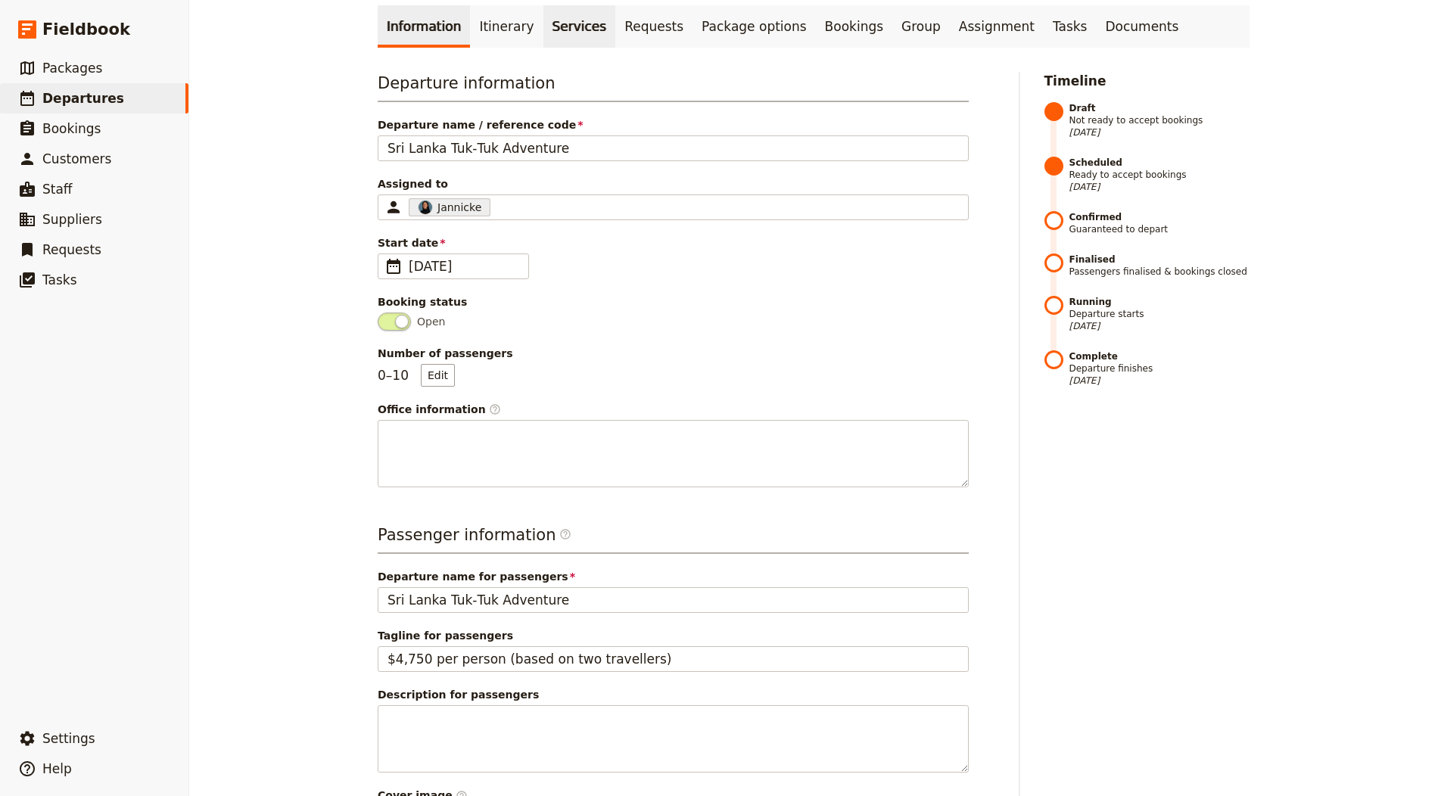
scroll to position [0, 0]
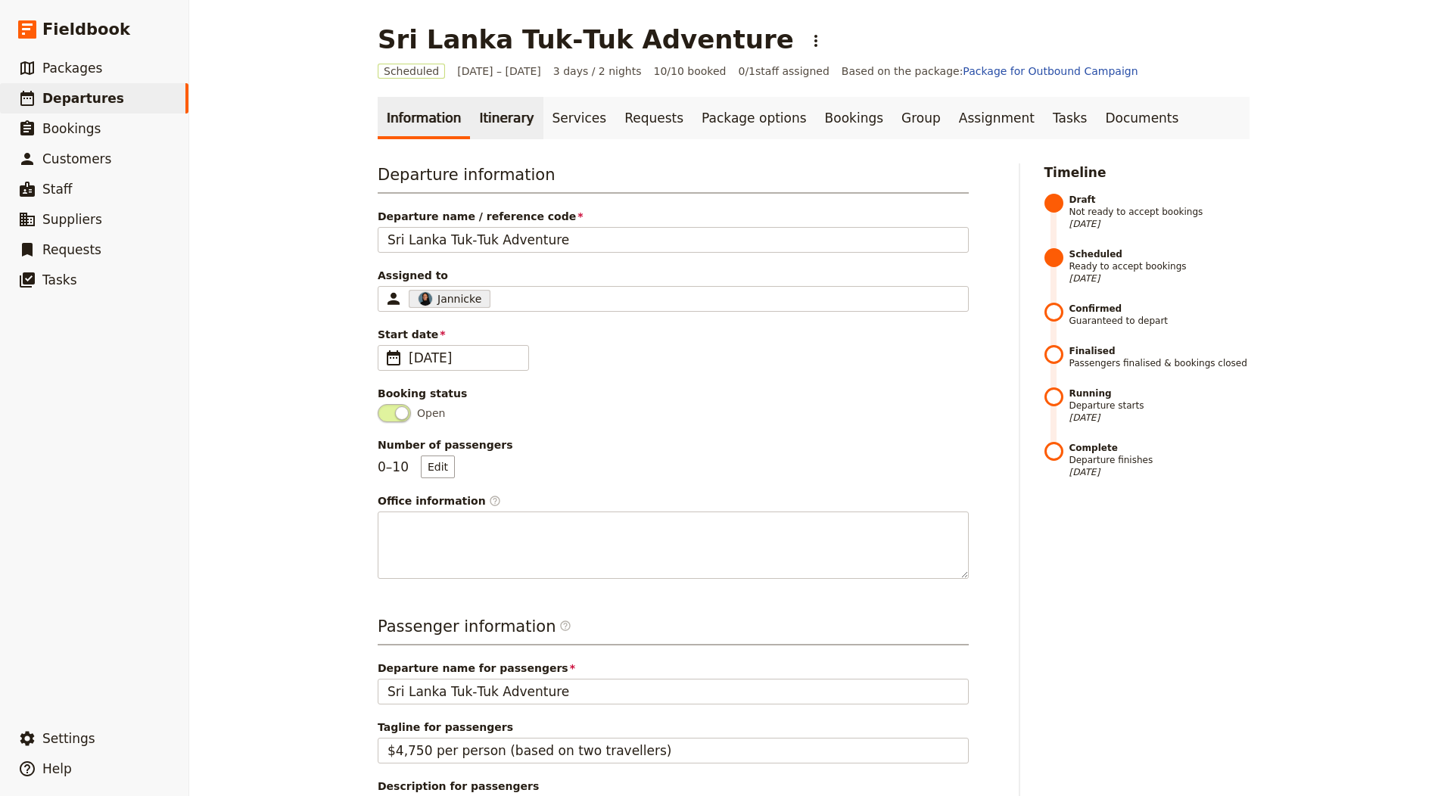
click at [481, 114] on link "Itinerary" at bounding box center [506, 118] width 73 height 42
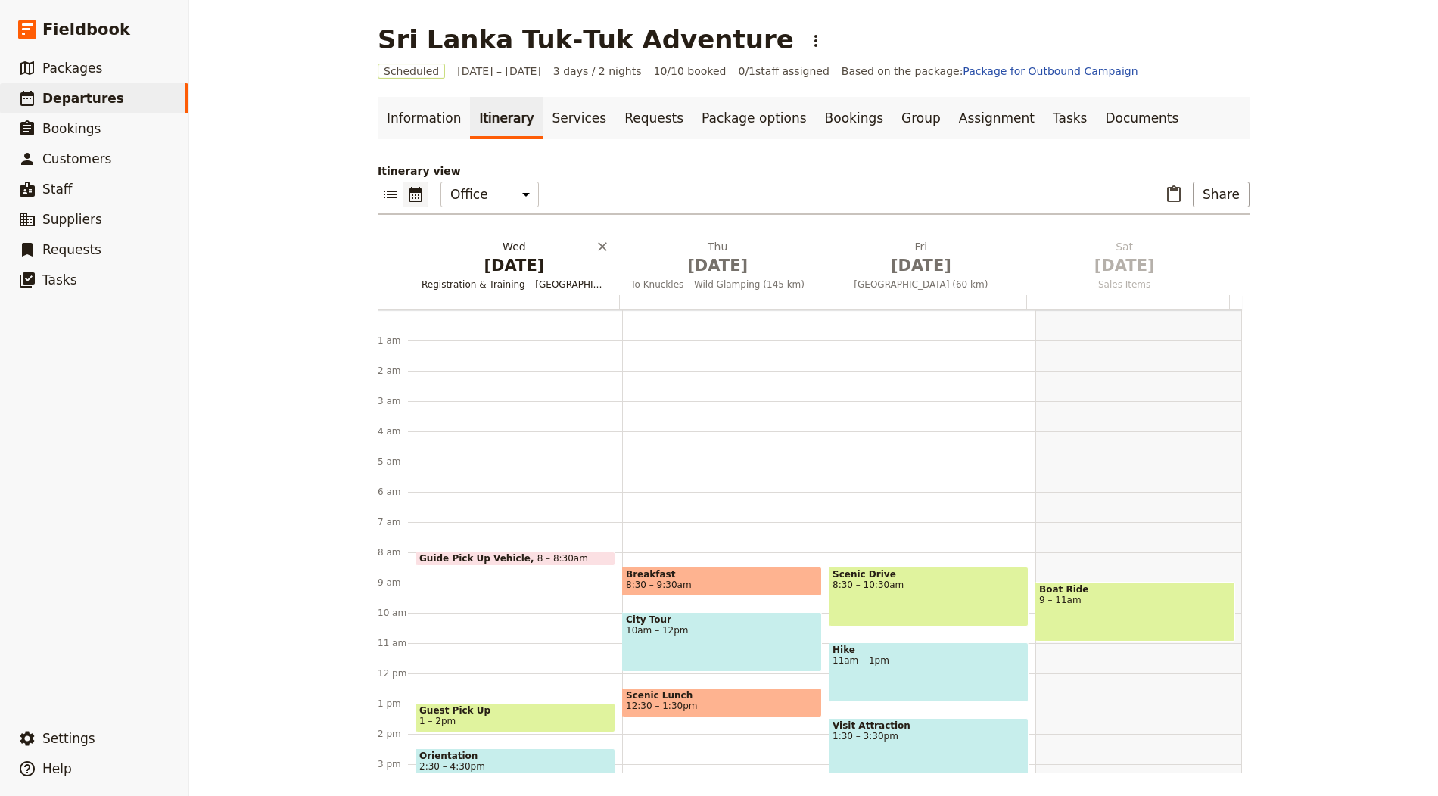
scroll to position [197, 0]
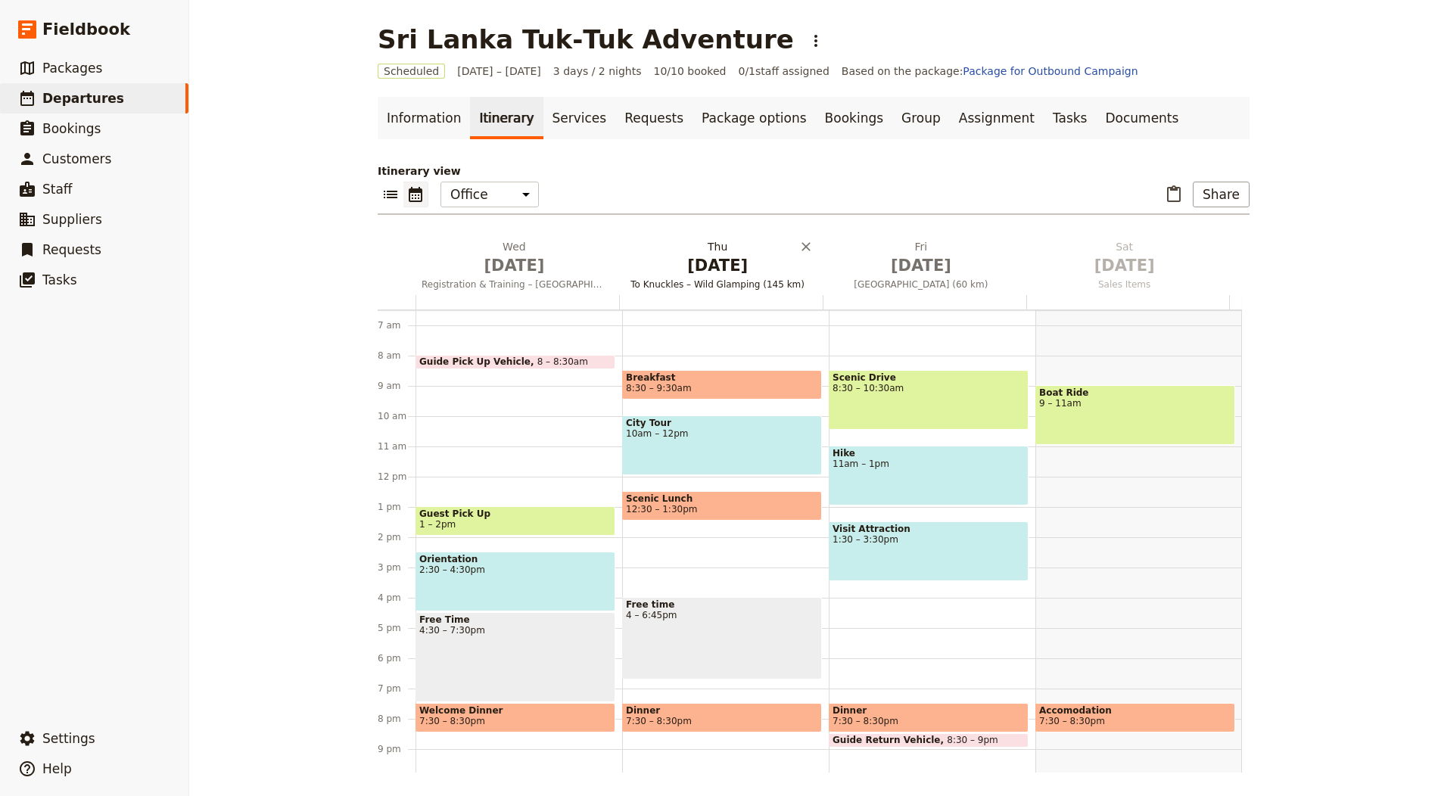
click at [496, 270] on span "[DATE]" at bounding box center [513, 265] width 185 height 23
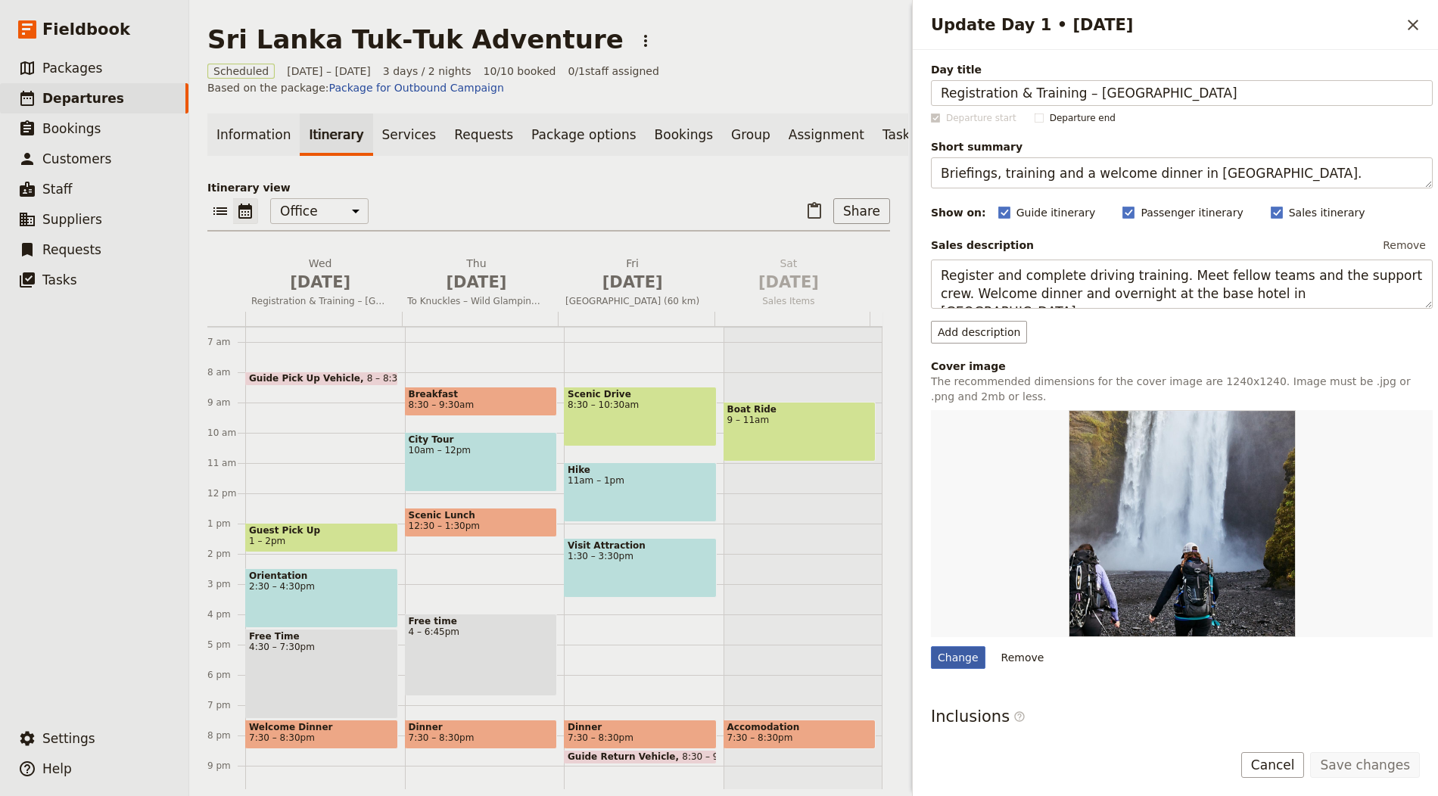
click at [941, 649] on div "Change" at bounding box center [958, 657] width 54 height 23
click at [931, 646] on input "Change" at bounding box center [930, 645] width 1 height 1
type input "C:\fakepath\pak1.jpg"
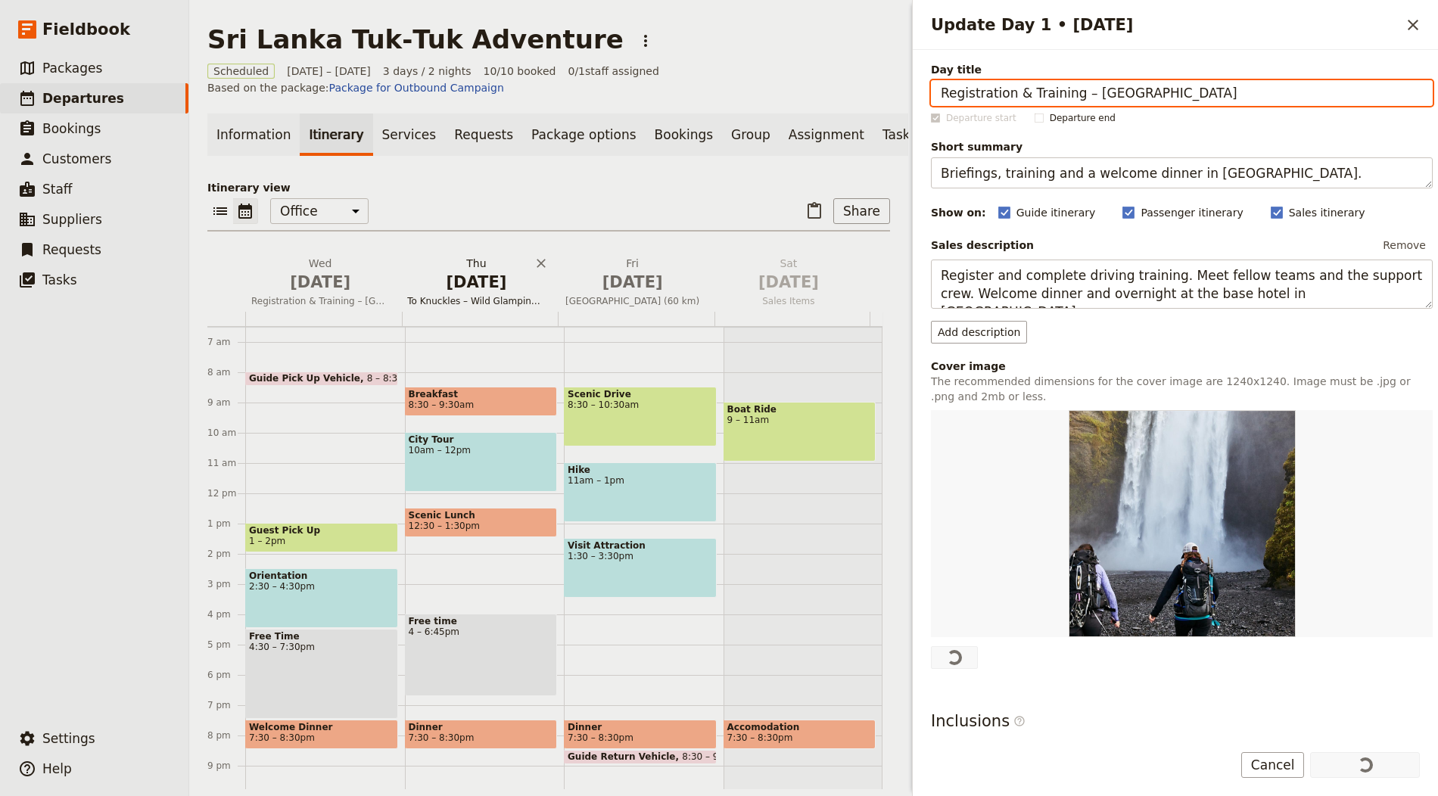
click at [517, 312] on button "Thu Oct 2 To Knuckles – Wild Glamping (145 km)" at bounding box center [479, 284] width 156 height 56
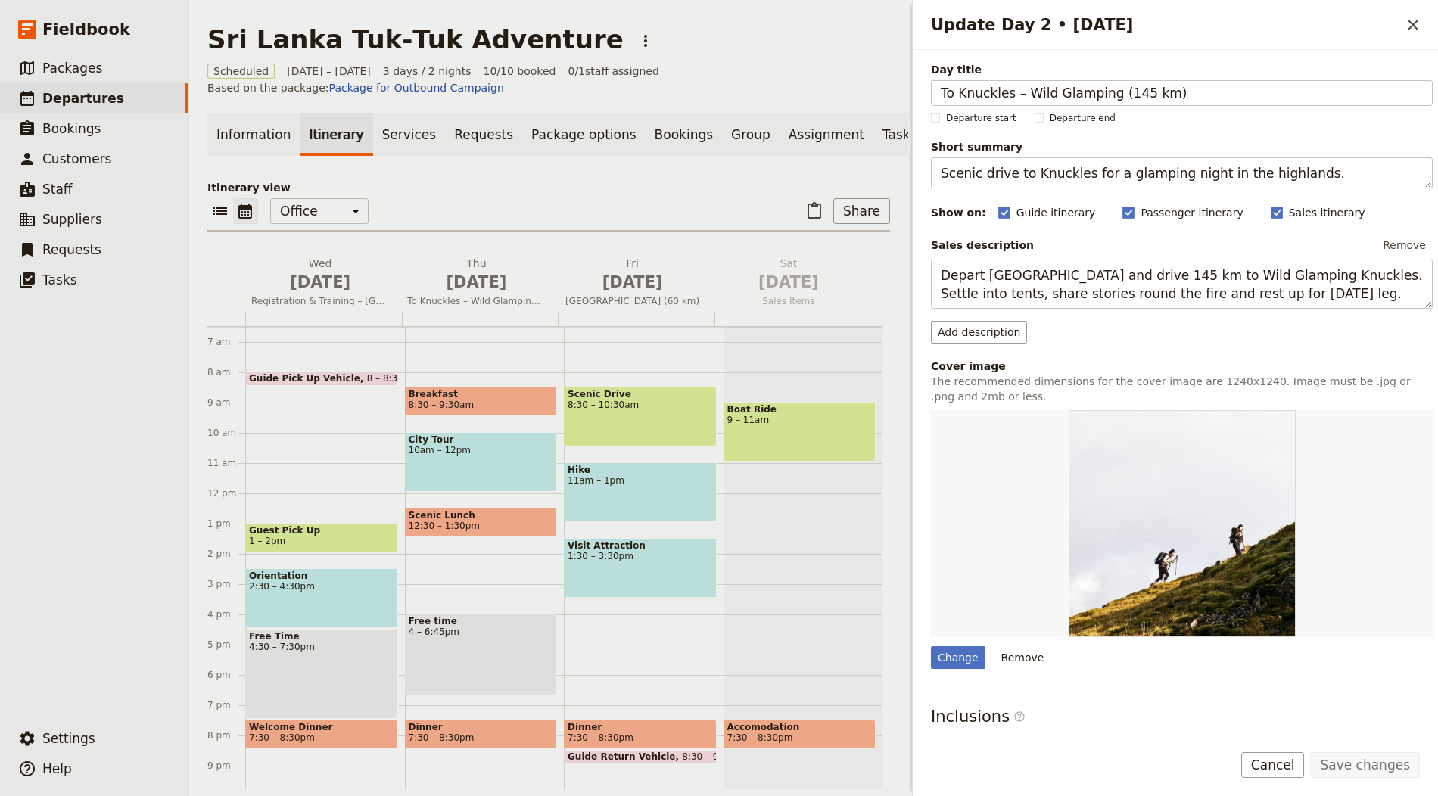
click at [947, 639] on div "Change Remove" at bounding box center [1182, 539] width 502 height 259
click at [948, 647] on div "Change" at bounding box center [958, 657] width 54 height 23
click at [931, 646] on input "Change" at bounding box center [930, 645] width 1 height 1
type input "C:\fakepath\Picture1.jpg"
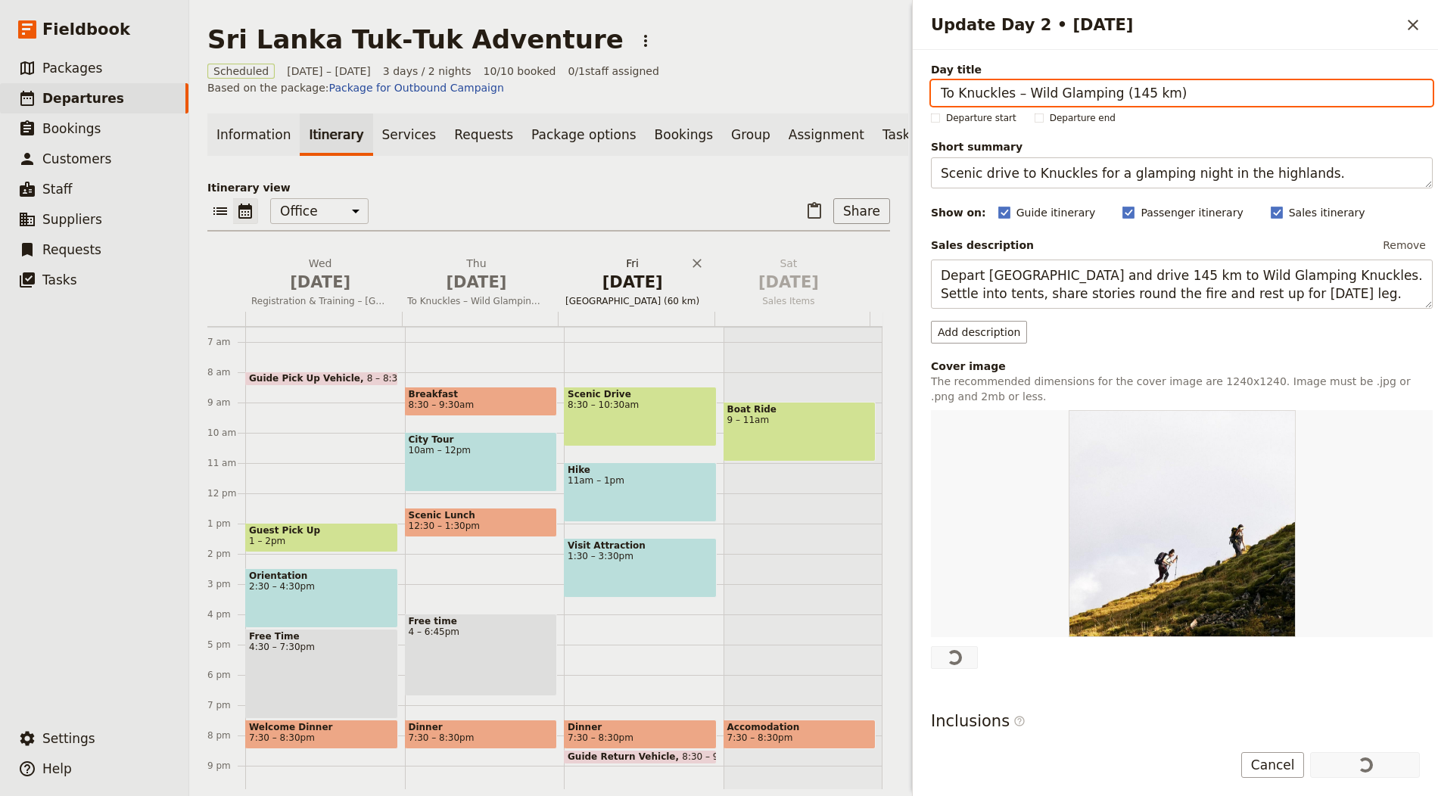
click at [623, 288] on span "[DATE]" at bounding box center [633, 282] width 138 height 23
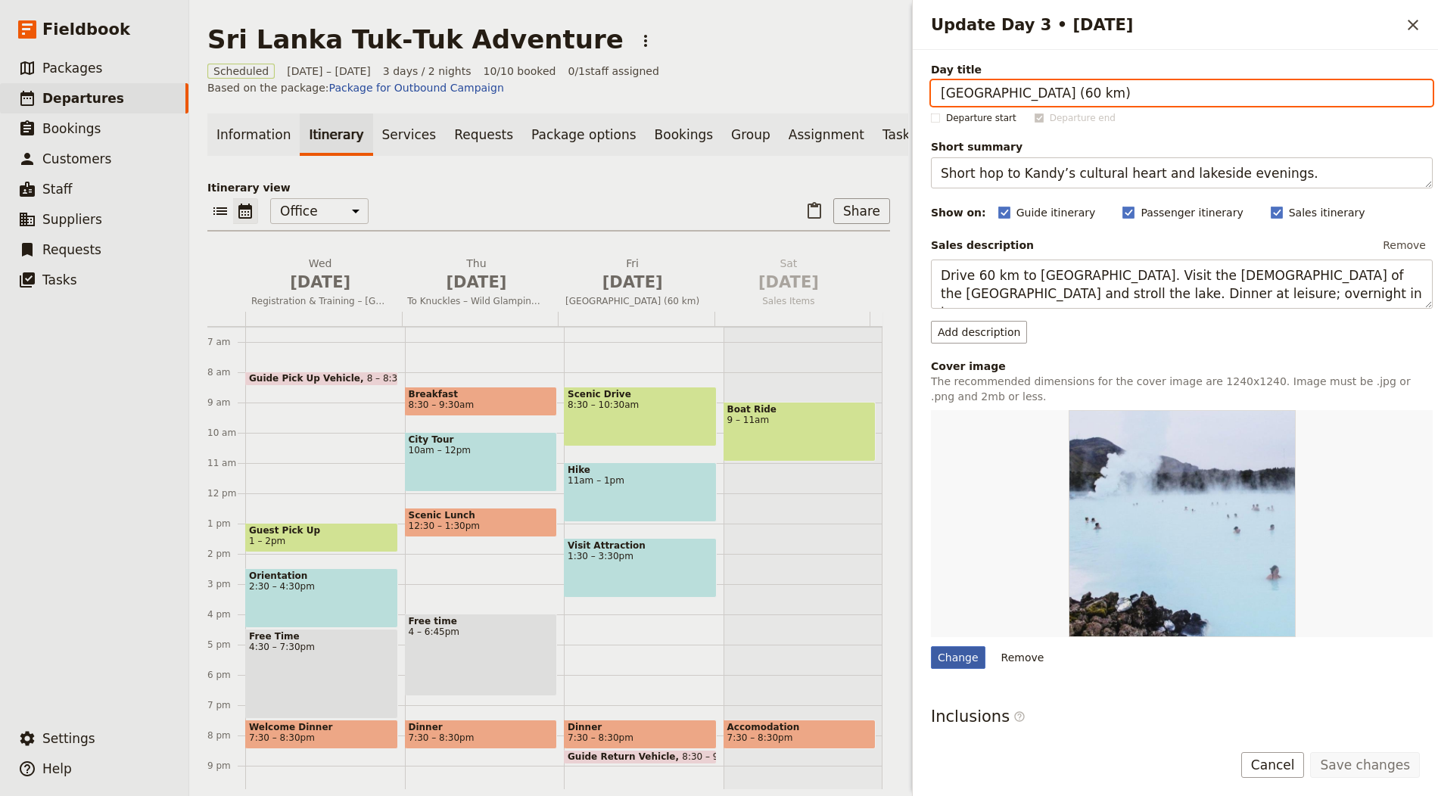
click at [957, 664] on div "Change" at bounding box center [958, 657] width 54 height 23
click at [931, 646] on input "Change" at bounding box center [930, 645] width 1 height 1
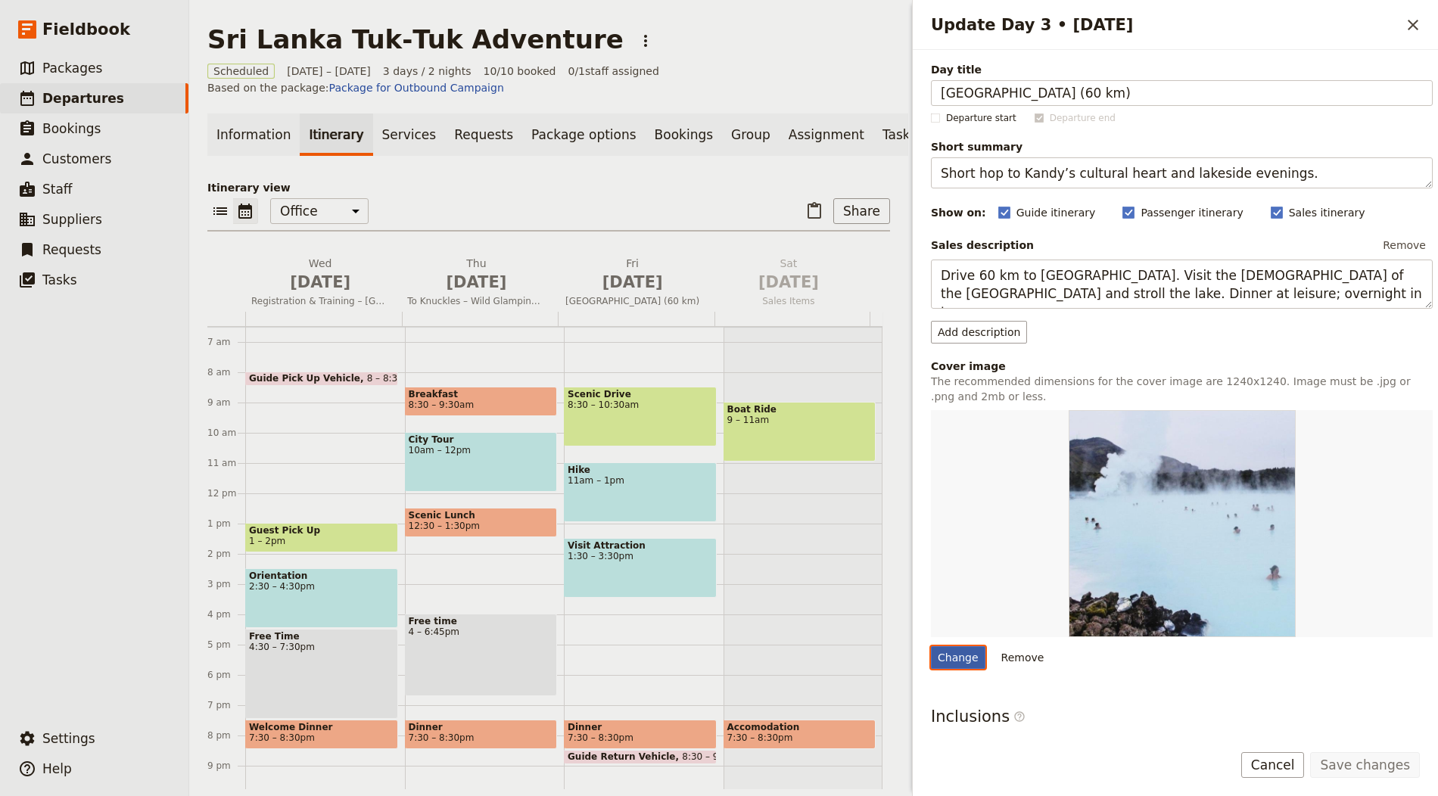
type input "C:\fakepath\IMG_4972.jpg"
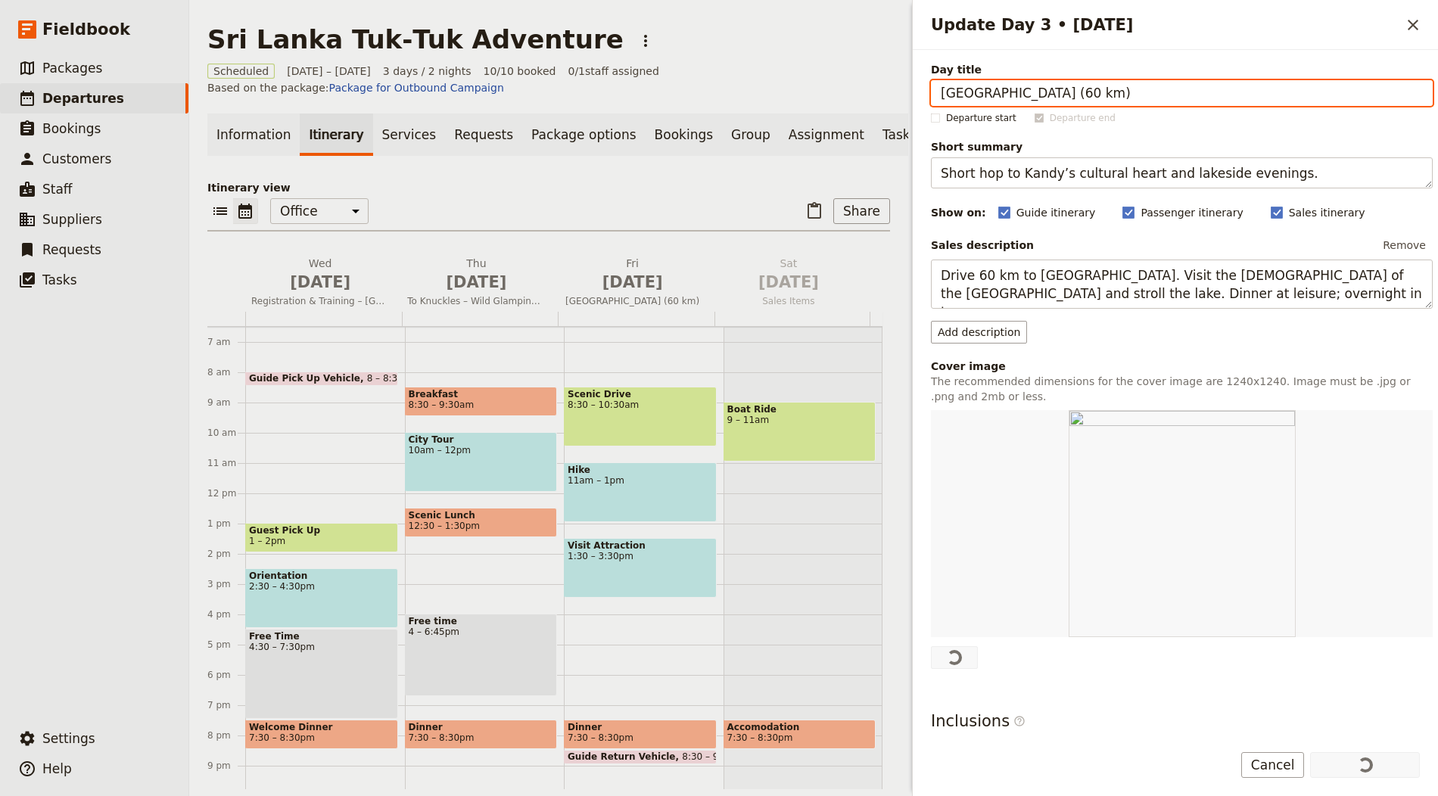
click at [739, 67] on div "Scheduled 1 – 3 Oct 2025 3 days / 2 nights 10/10 booked 0 / 1 staff assigned Ba…" at bounding box center [548, 80] width 683 height 32
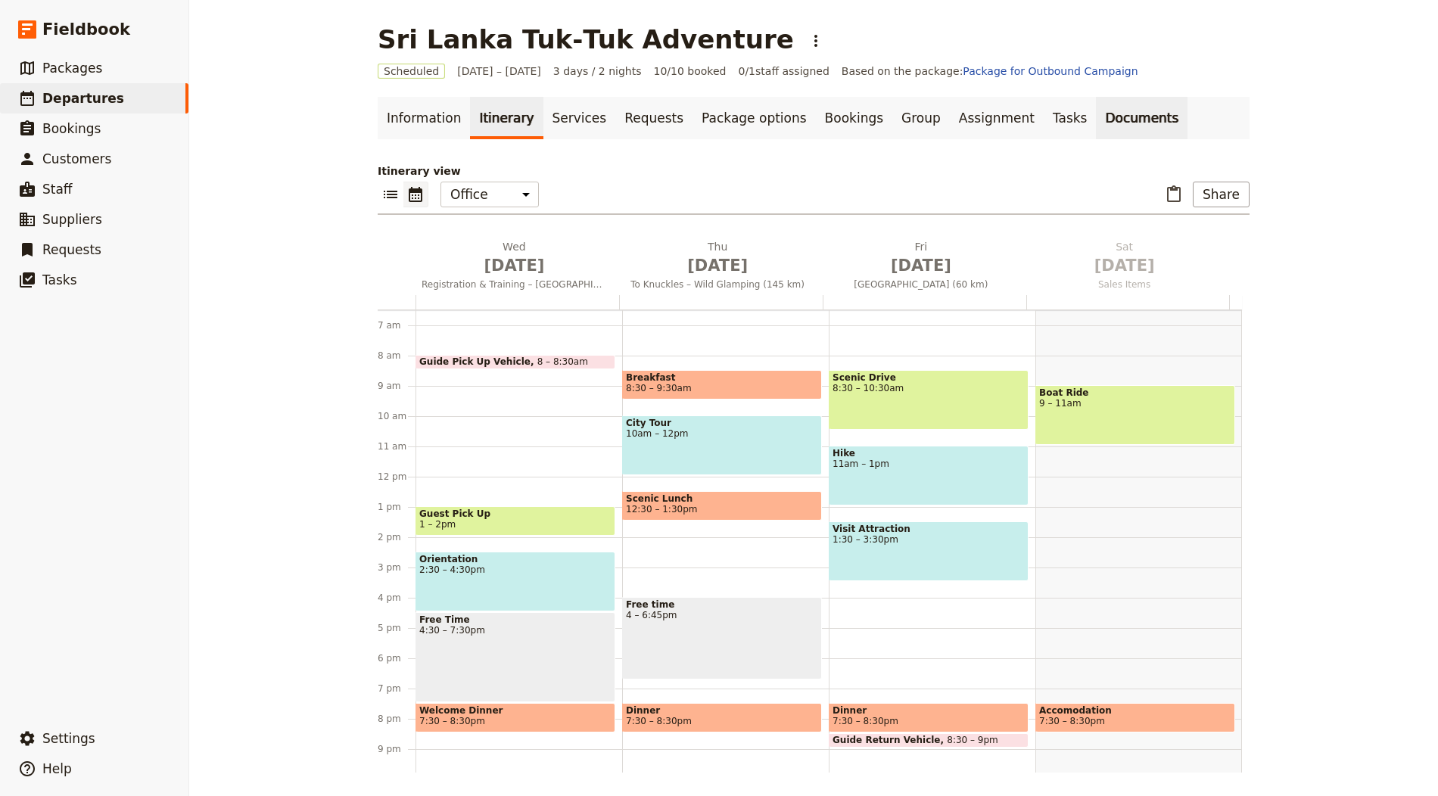
click at [1096, 119] on link "Documents" at bounding box center [1142, 118] width 92 height 42
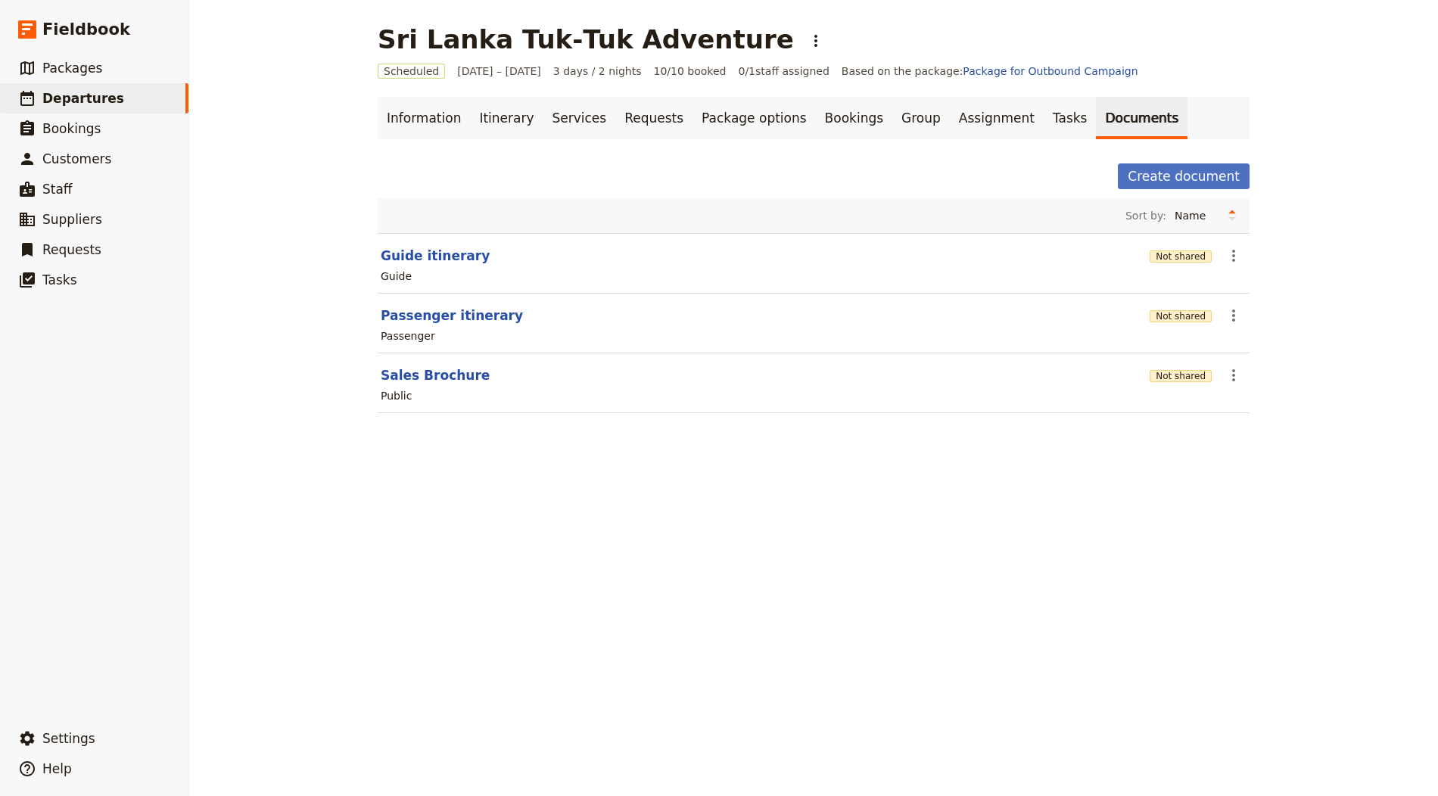
click at [456, 350] on section "Passenger itinerary Not shared ​ Passenger" at bounding box center [814, 324] width 872 height 60
click at [443, 368] on button "Sales Brochure" at bounding box center [435, 375] width 109 height 18
select select "DEFAULT"
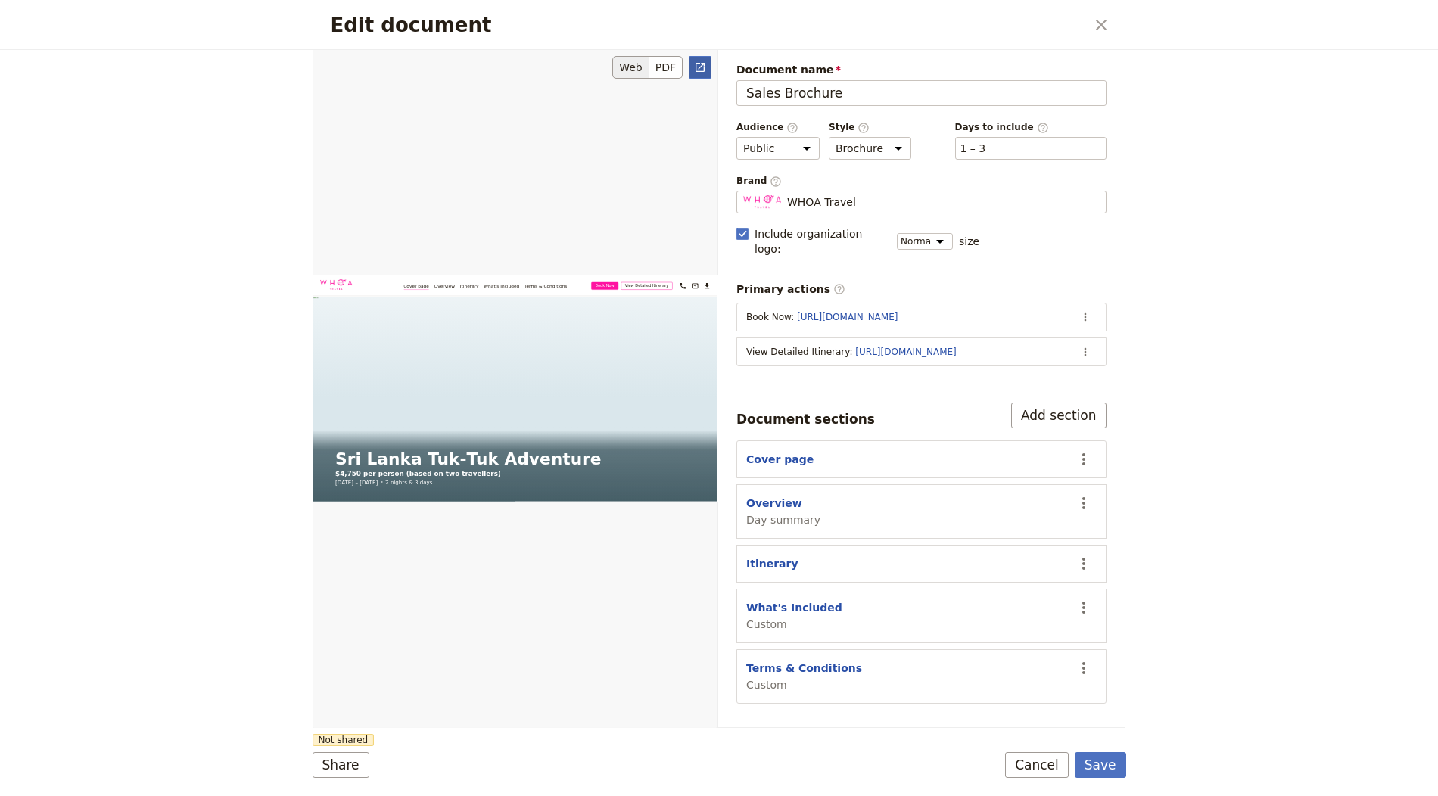
click at [698, 68] on icon "Open full preview" at bounding box center [700, 67] width 12 height 12
click at [817, 196] on span "WHOA Travel" at bounding box center [821, 201] width 69 height 15
click at [743, 191] on input "WHOA Travel" at bounding box center [742, 191] width 1 height 1
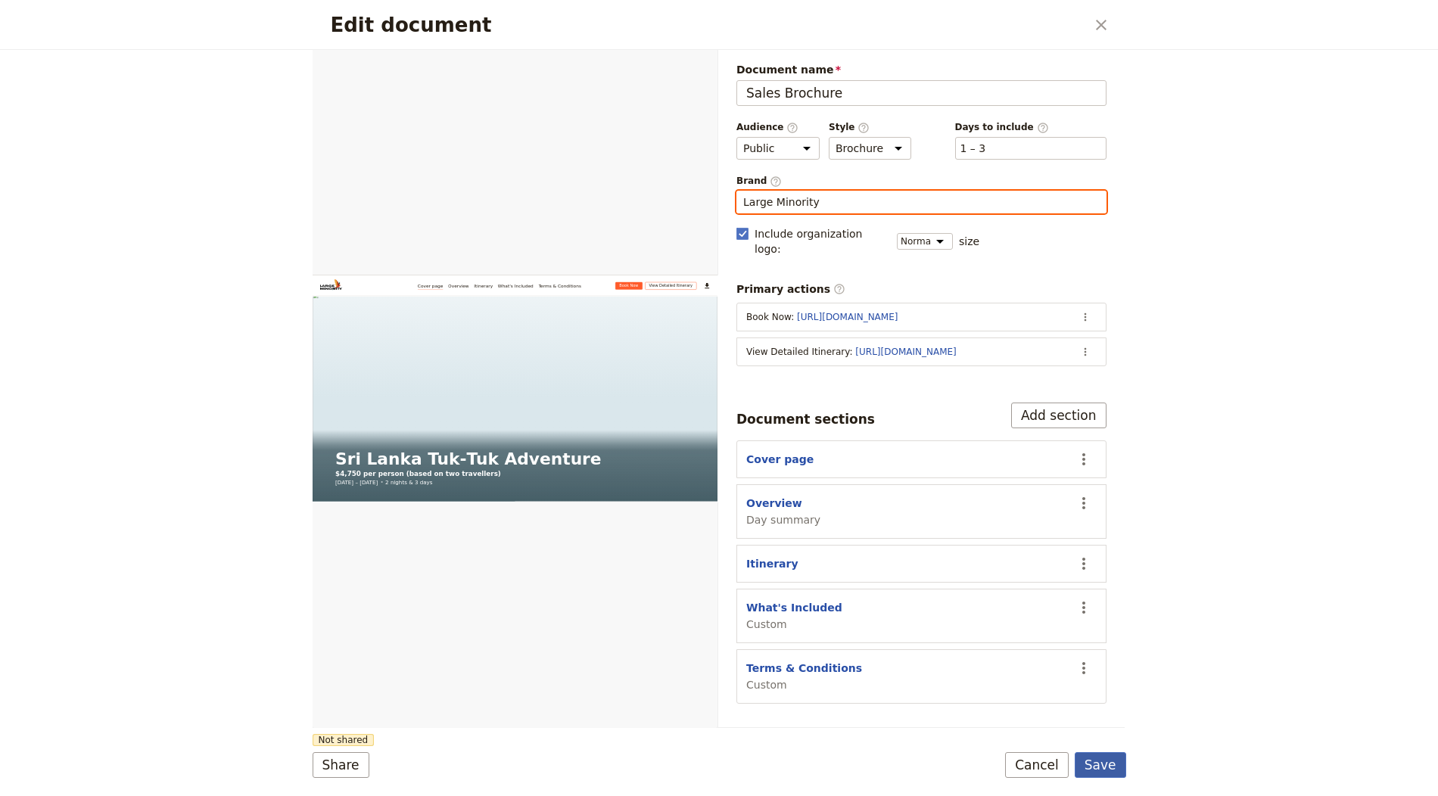
type input "Large Minority"
click at [1107, 762] on button "Save" at bounding box center [1100, 765] width 51 height 26
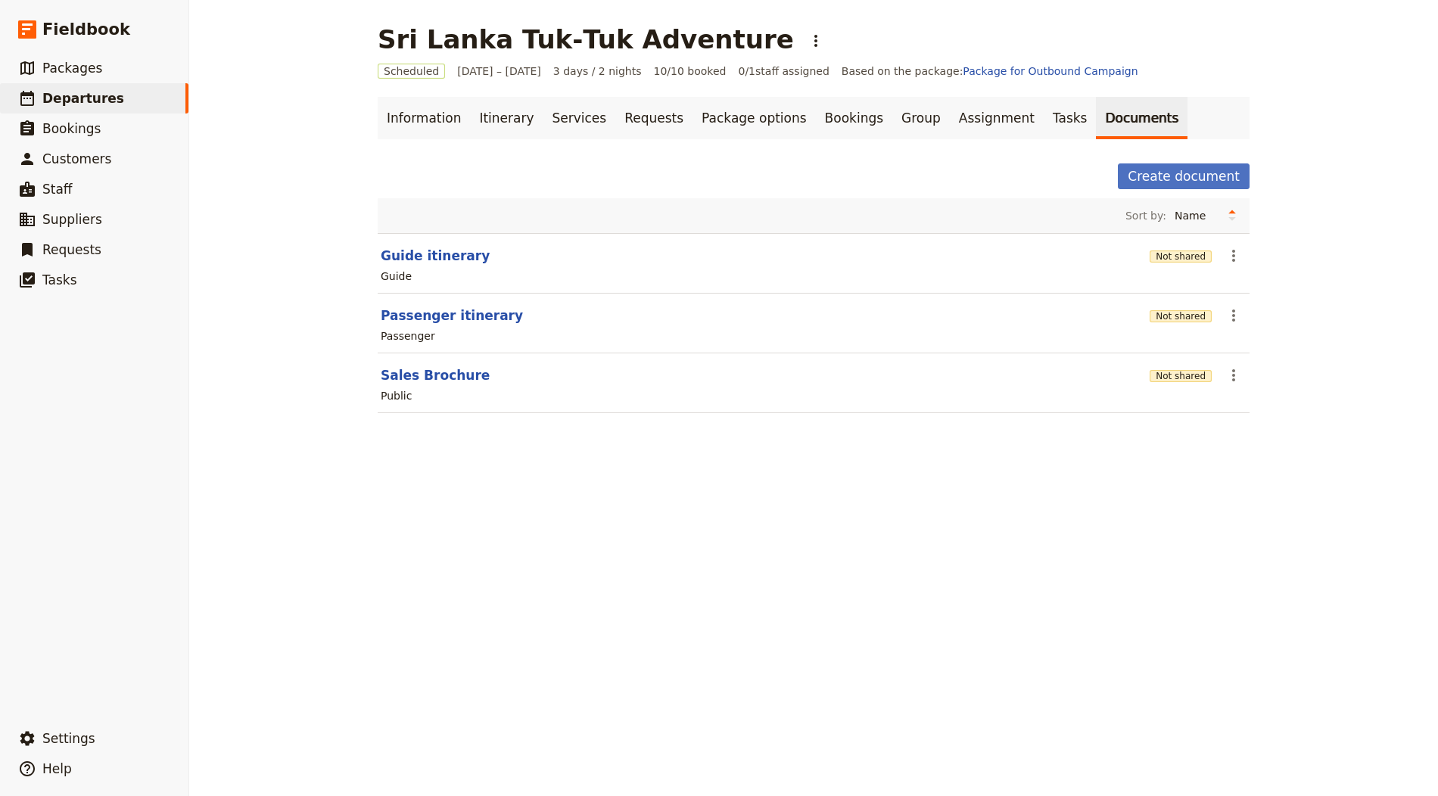
click at [1173, 308] on div "Not shared" at bounding box center [1180, 315] width 62 height 15
click at [1171, 311] on button "Not shared" at bounding box center [1180, 316] width 62 height 12
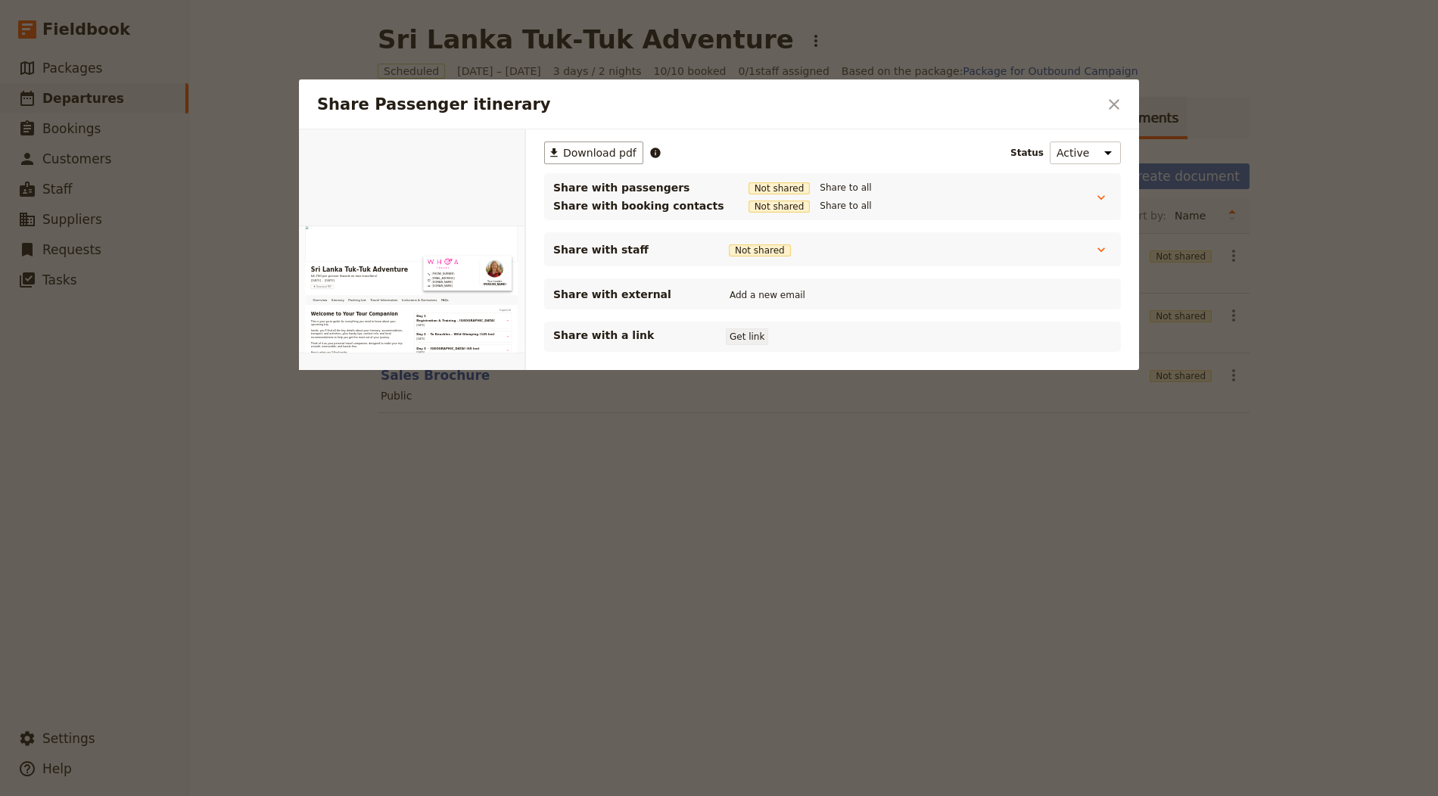
click at [745, 333] on button "Get link" at bounding box center [747, 336] width 42 height 17
drag, startPoint x: 1114, startPoint y: 105, endPoint x: 1047, endPoint y: 183, distance: 102.5
click at [1114, 105] on icon "Close dialog" at bounding box center [1114, 104] width 18 height 18
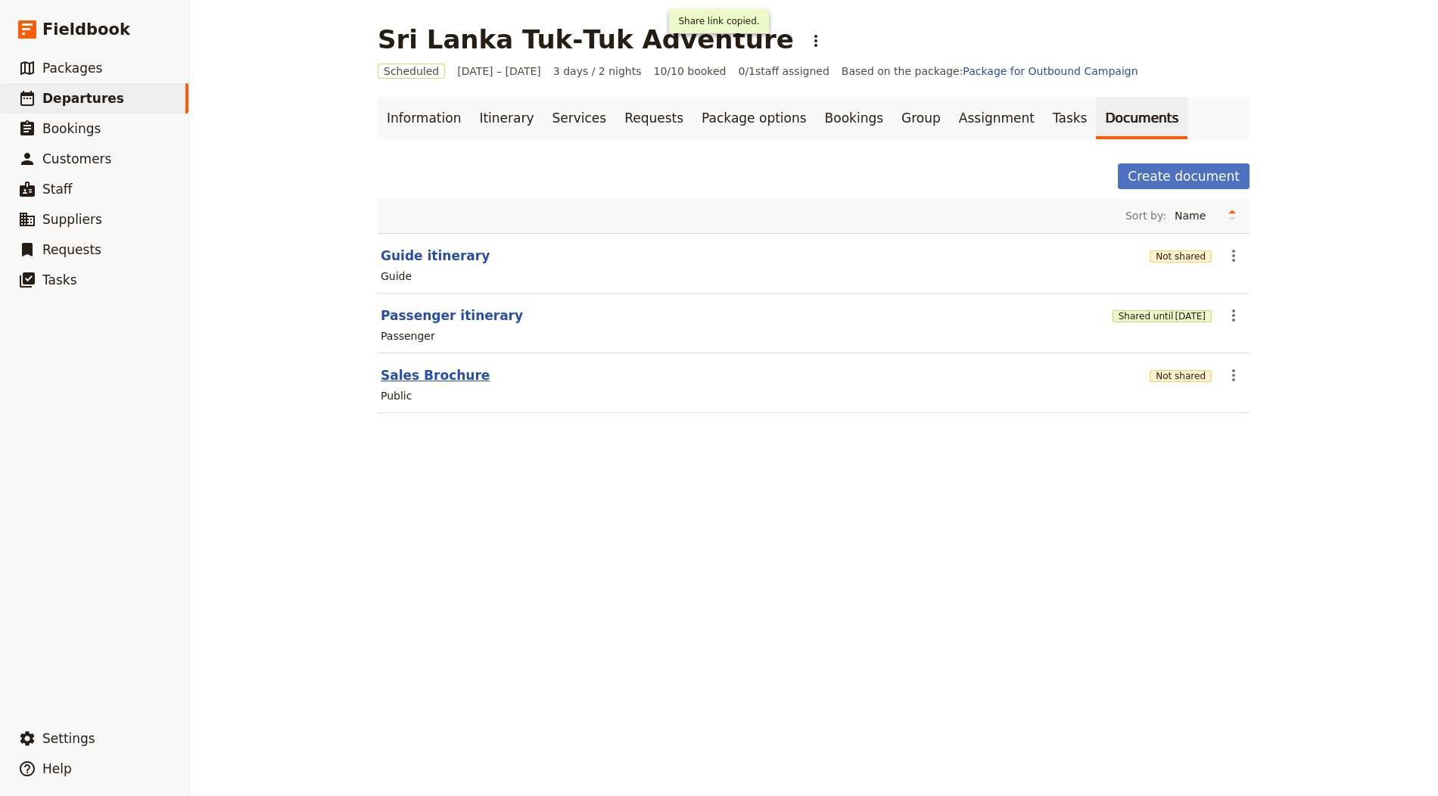
click at [431, 378] on button "Sales Brochure" at bounding box center [435, 375] width 109 height 18
select select "DEFAULT"
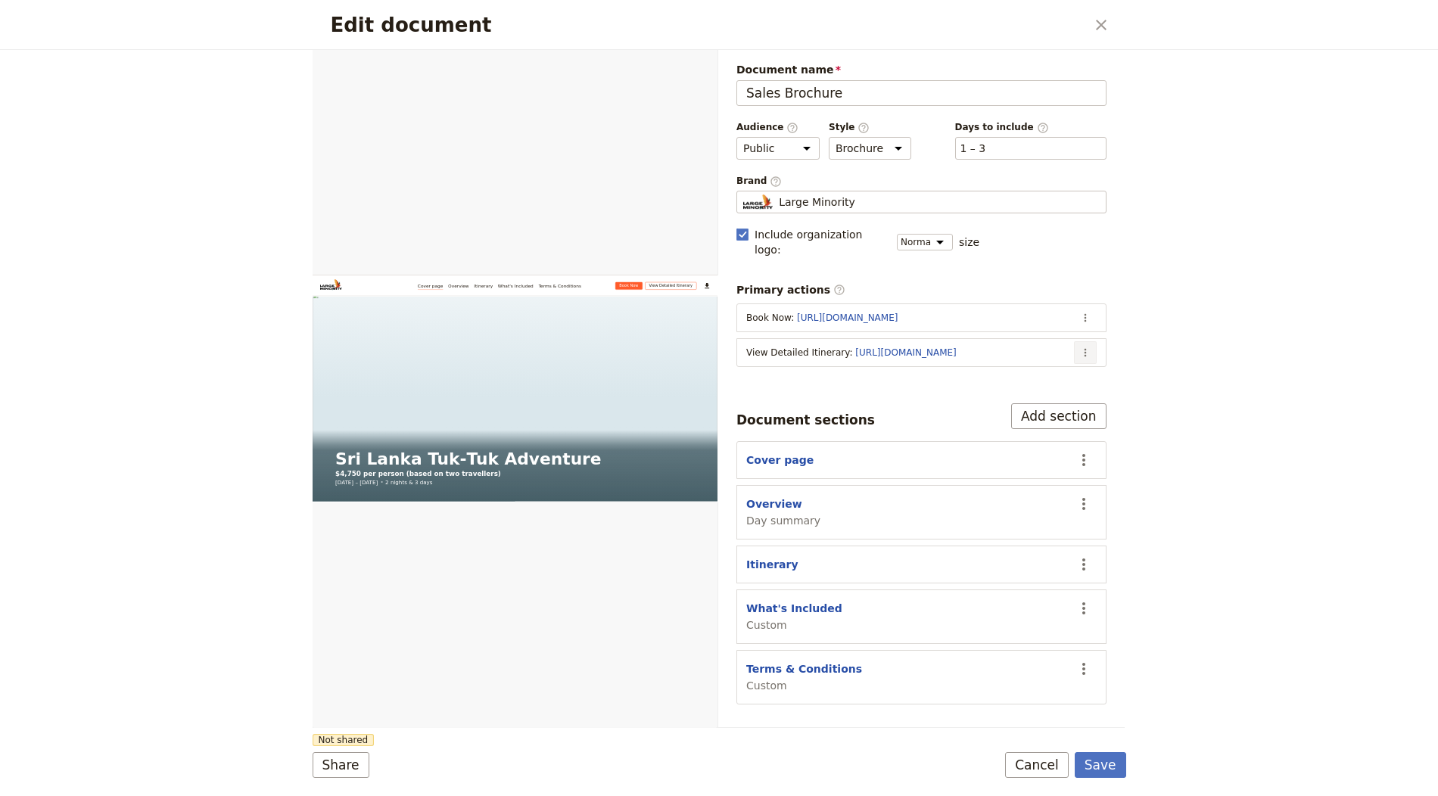
click at [1091, 341] on button "​" at bounding box center [1085, 352] width 23 height 23
click at [1003, 369] on span "Edit action" at bounding box center [992, 363] width 57 height 15
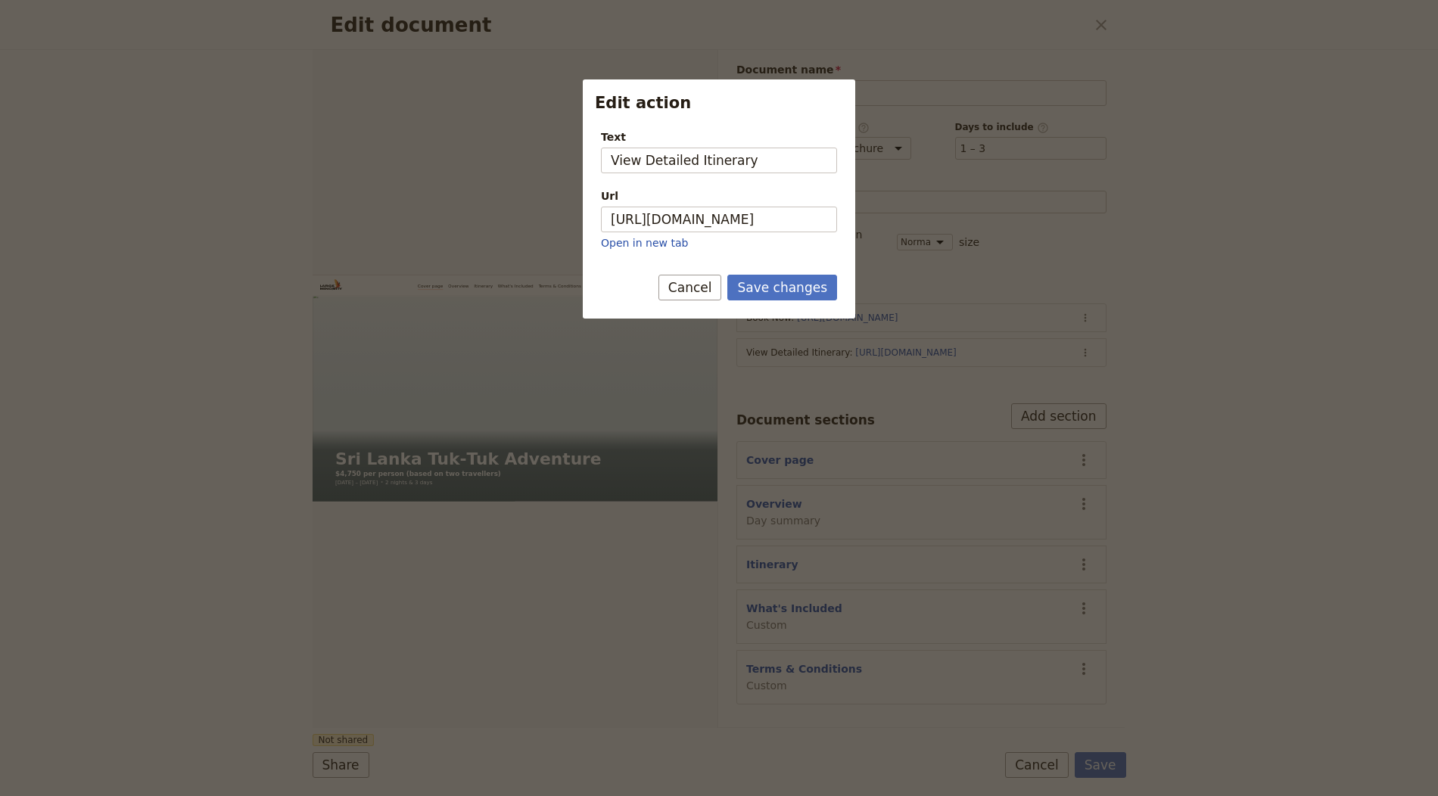
click at [775, 232] on div "Url https://trips.fieldbook.com/d/-cG9752C9fdQ8GirITOtq Open in new tab" at bounding box center [719, 219] width 236 height 62
click at [775, 226] on input "[URL][DOMAIN_NAME]" at bounding box center [719, 220] width 236 height 26
paste input "qwL90UQU2P-Igm2SXM6CV"
type input "https://trips.fieldbook.com/d/qwL90UQU2P-Igm2SXM6CV"
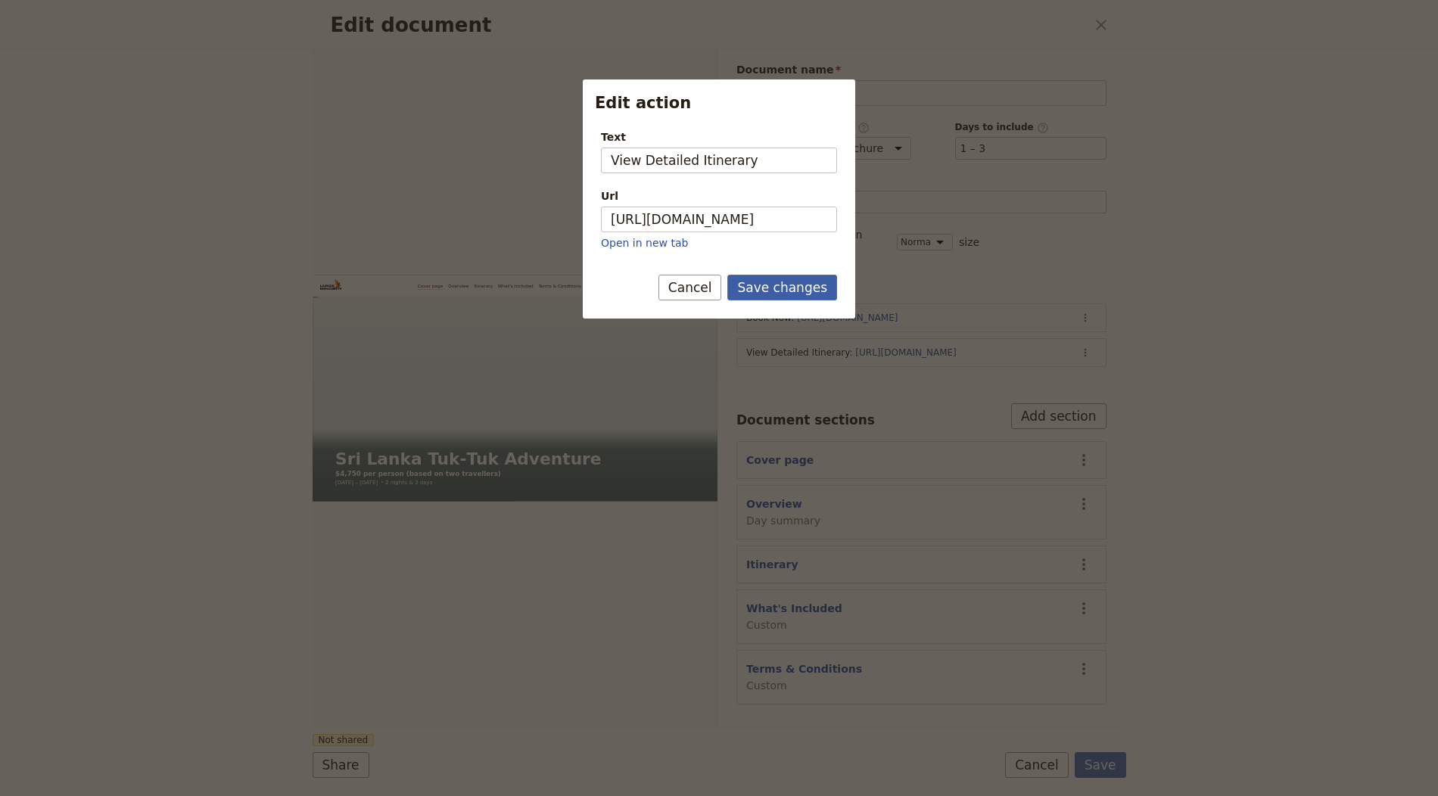
click at [804, 288] on button "Save changes" at bounding box center [782, 288] width 110 height 26
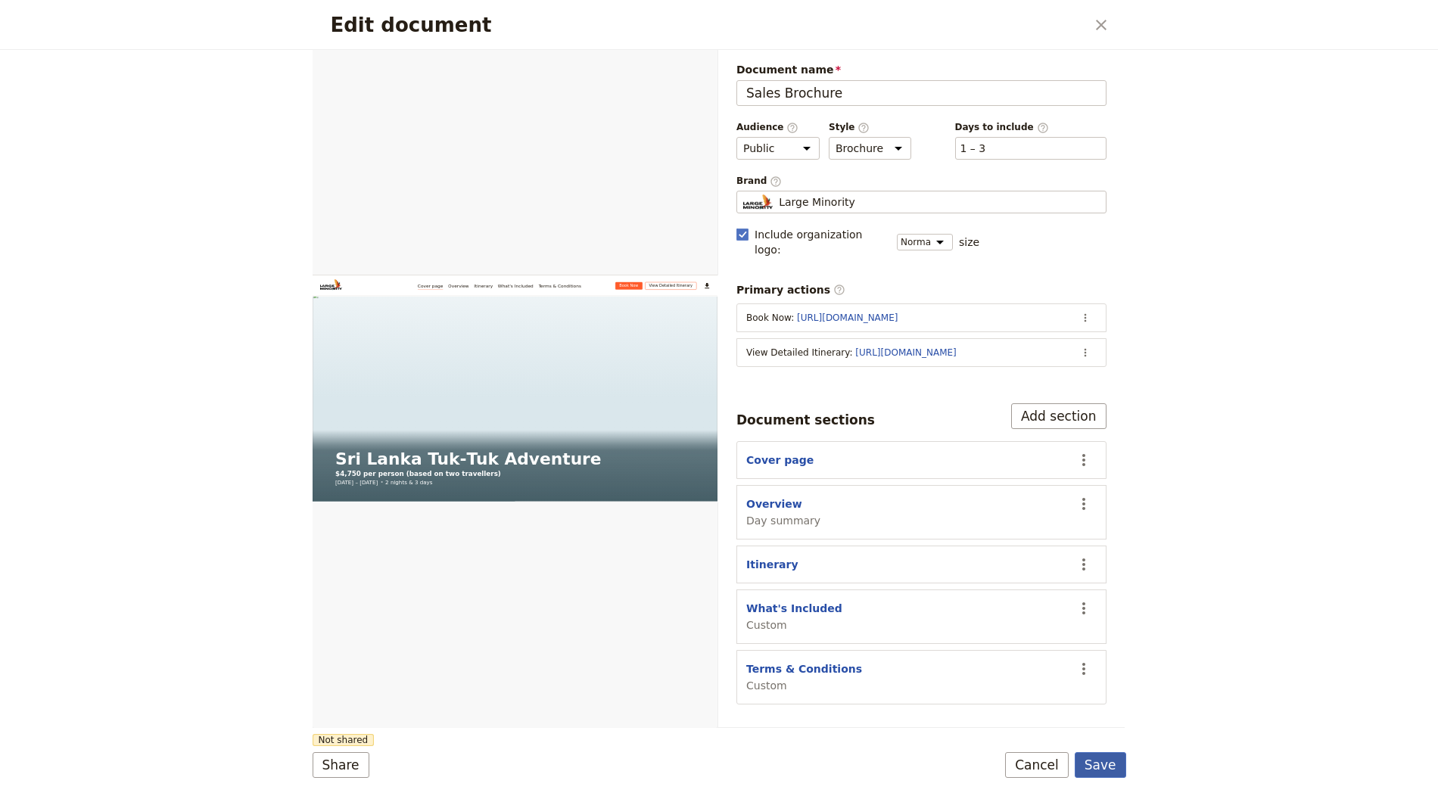
click at [1098, 751] on form "Web PDF ​ Document name Sales Brochure Preview Audience ​ Public Passenger Guid…" at bounding box center [719, 423] width 813 height 746
click at [1098, 757] on button "Save" at bounding box center [1100, 765] width 51 height 26
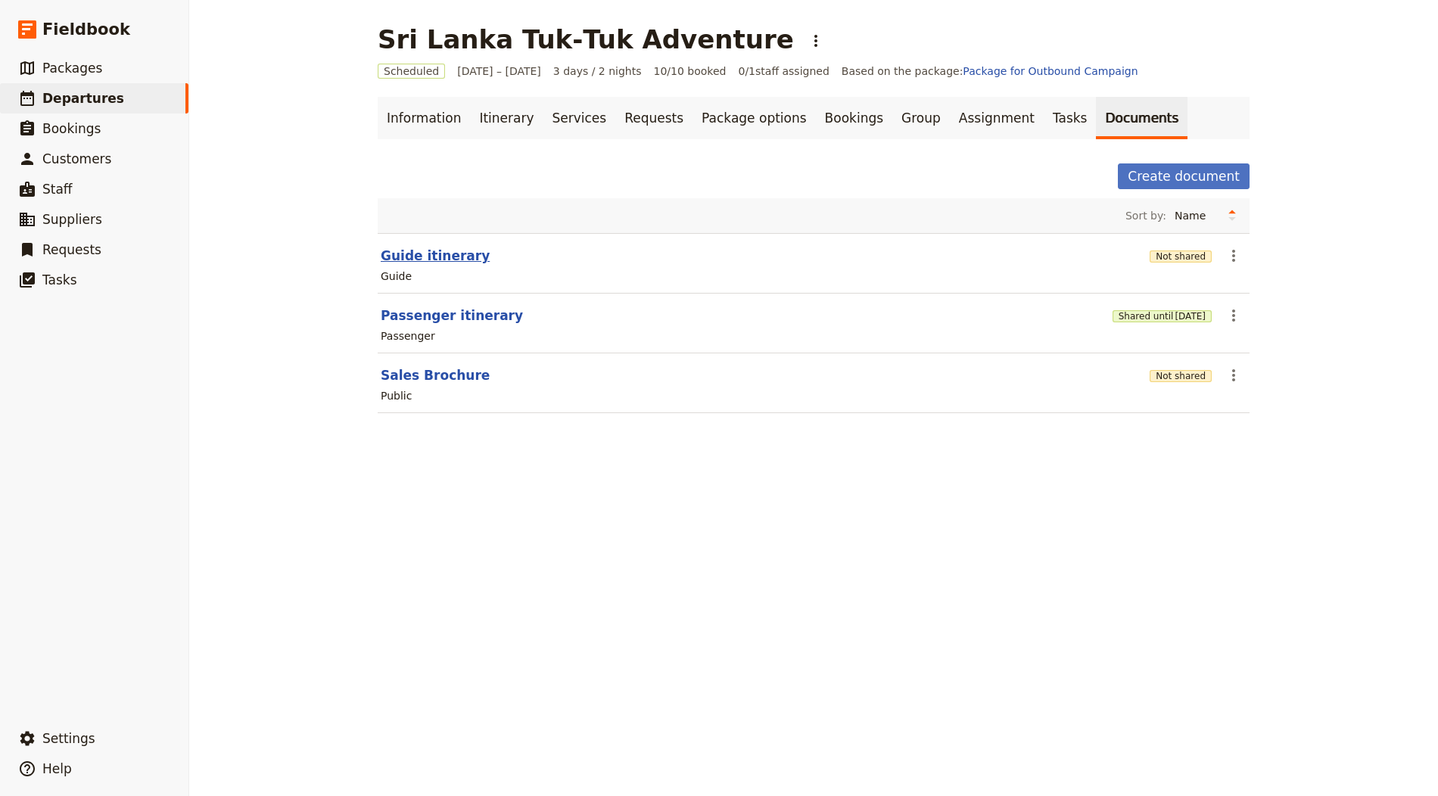
click at [446, 253] on button "Guide itinerary" at bounding box center [435, 256] width 109 height 18
select select "STAFF"
select select "RUN_SHEET"
select select "LARGE"
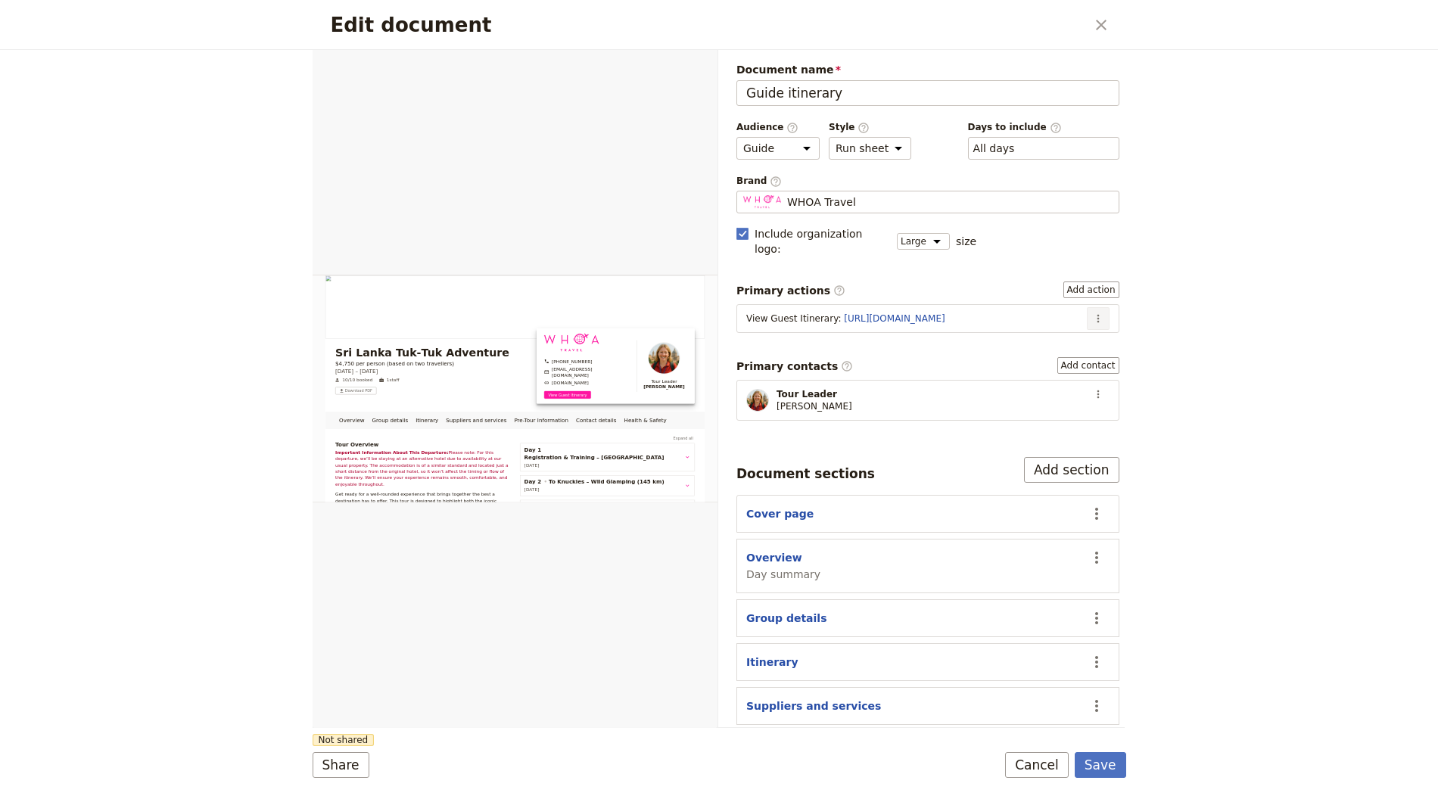
click at [1093, 307] on button "​" at bounding box center [1098, 318] width 23 height 23
click at [1044, 337] on button "Edit action" at bounding box center [1047, 329] width 97 height 21
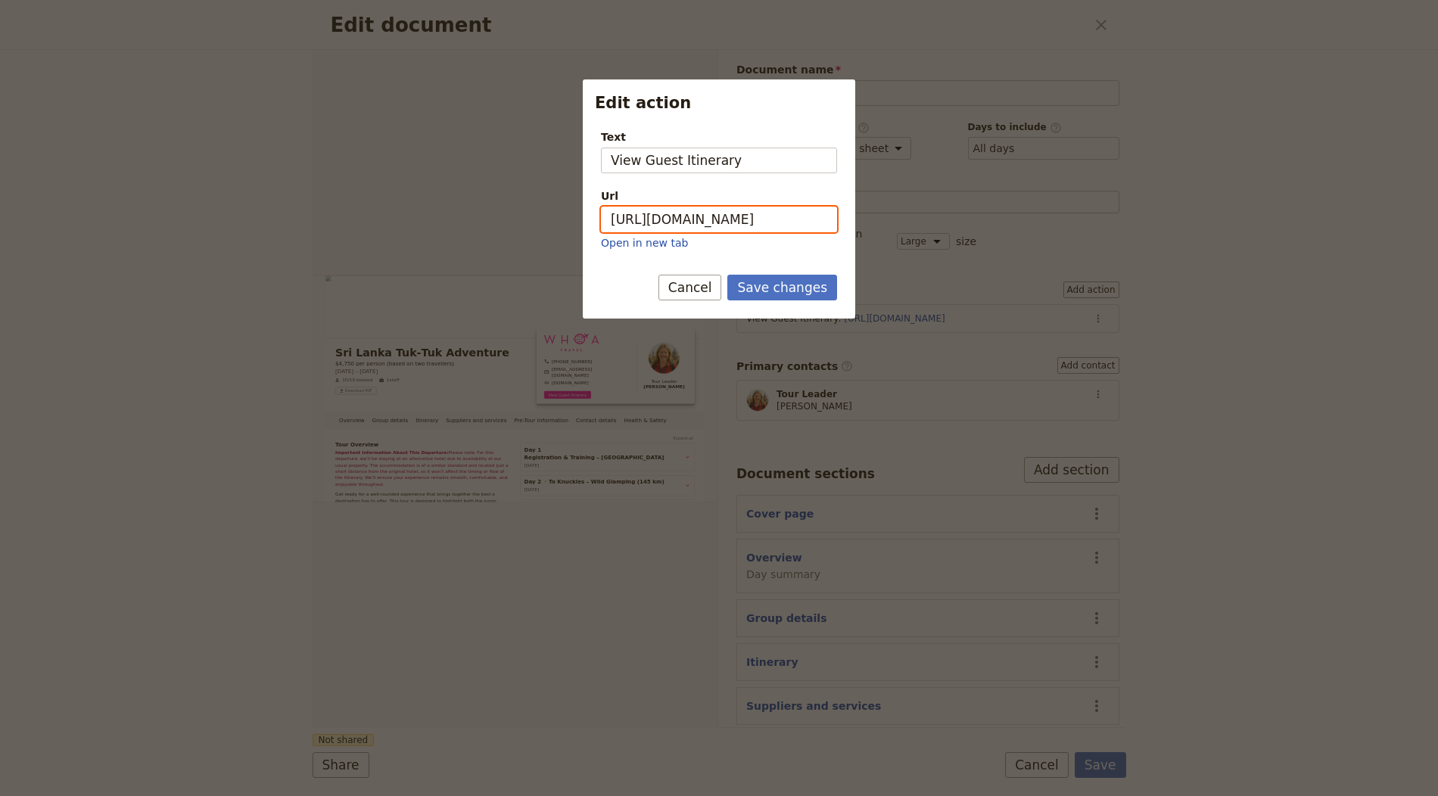
click at [721, 207] on input "[URL][DOMAIN_NAME]" at bounding box center [719, 220] width 236 height 26
paste input "qwL90UQU2P-Igm2SXM6CV"
type input "https://trips.fieldbook.com/d/qwL90UQU2P-Igm2SXM6CV"
click at [777, 282] on button "Save changes" at bounding box center [782, 288] width 110 height 26
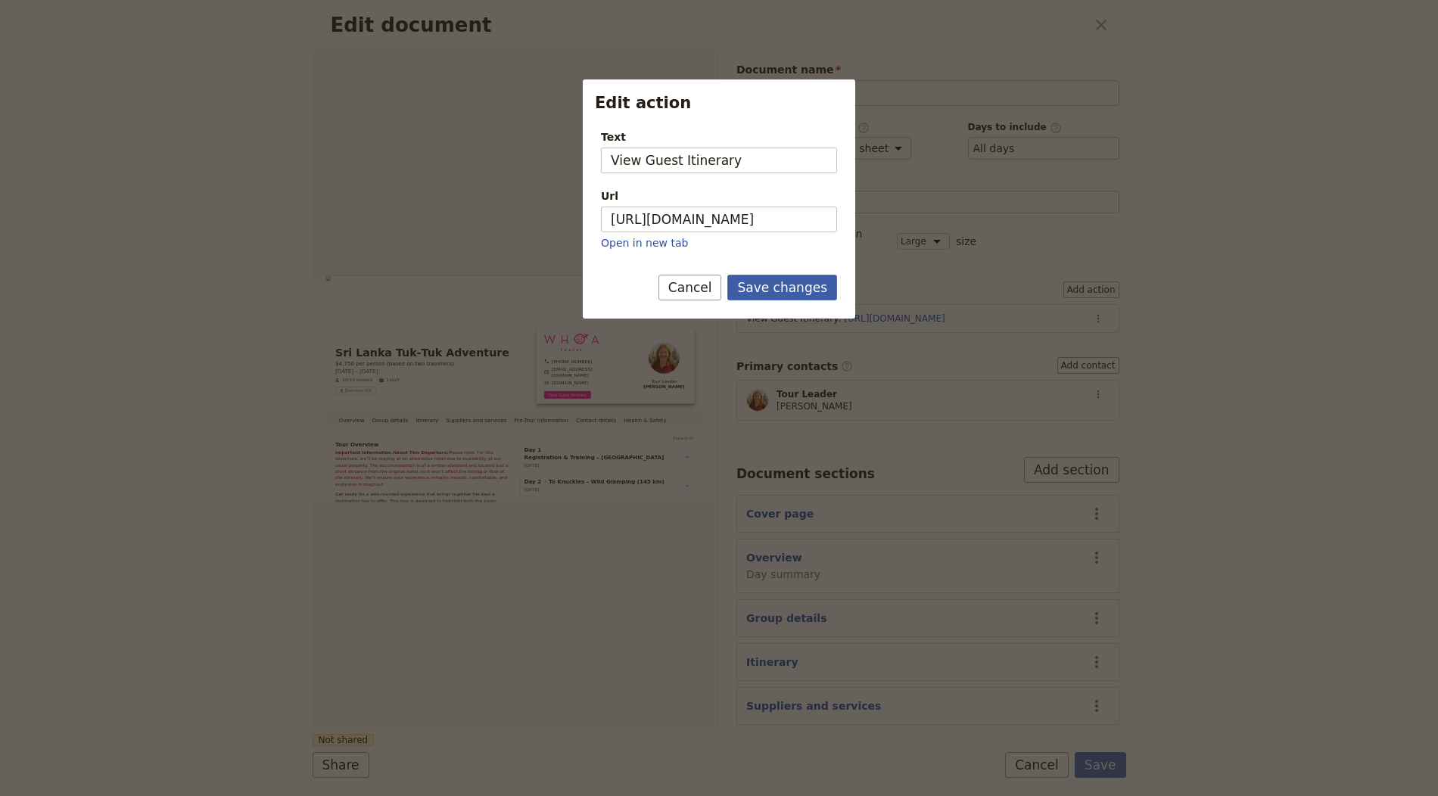
scroll to position [0, 0]
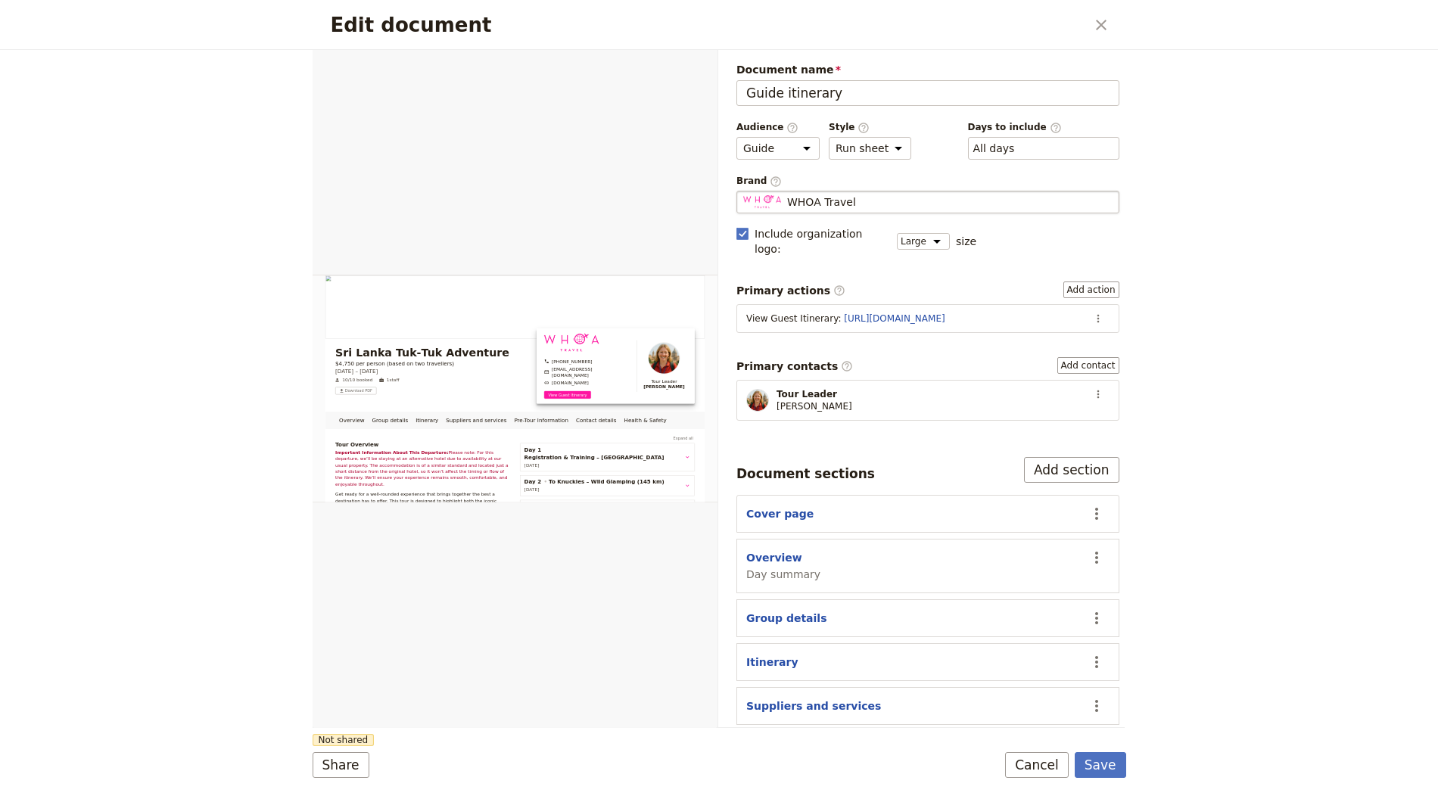
click at [844, 201] on span "WHOA Travel" at bounding box center [821, 201] width 69 height 15
click at [743, 191] on input "WHOA Travel" at bounding box center [742, 191] width 1 height 1
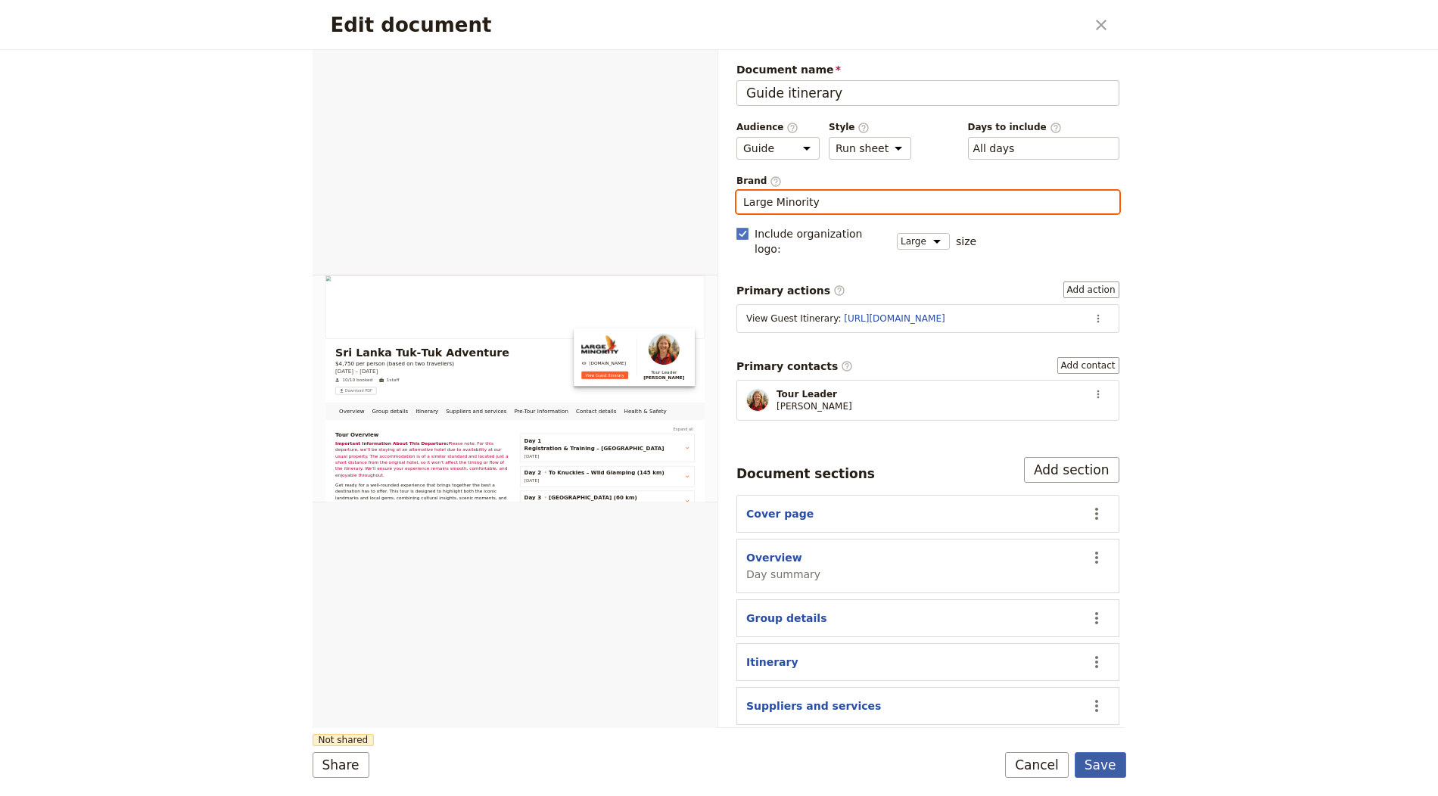
type input "Large Minority"
click at [1110, 767] on button "Save" at bounding box center [1100, 765] width 51 height 26
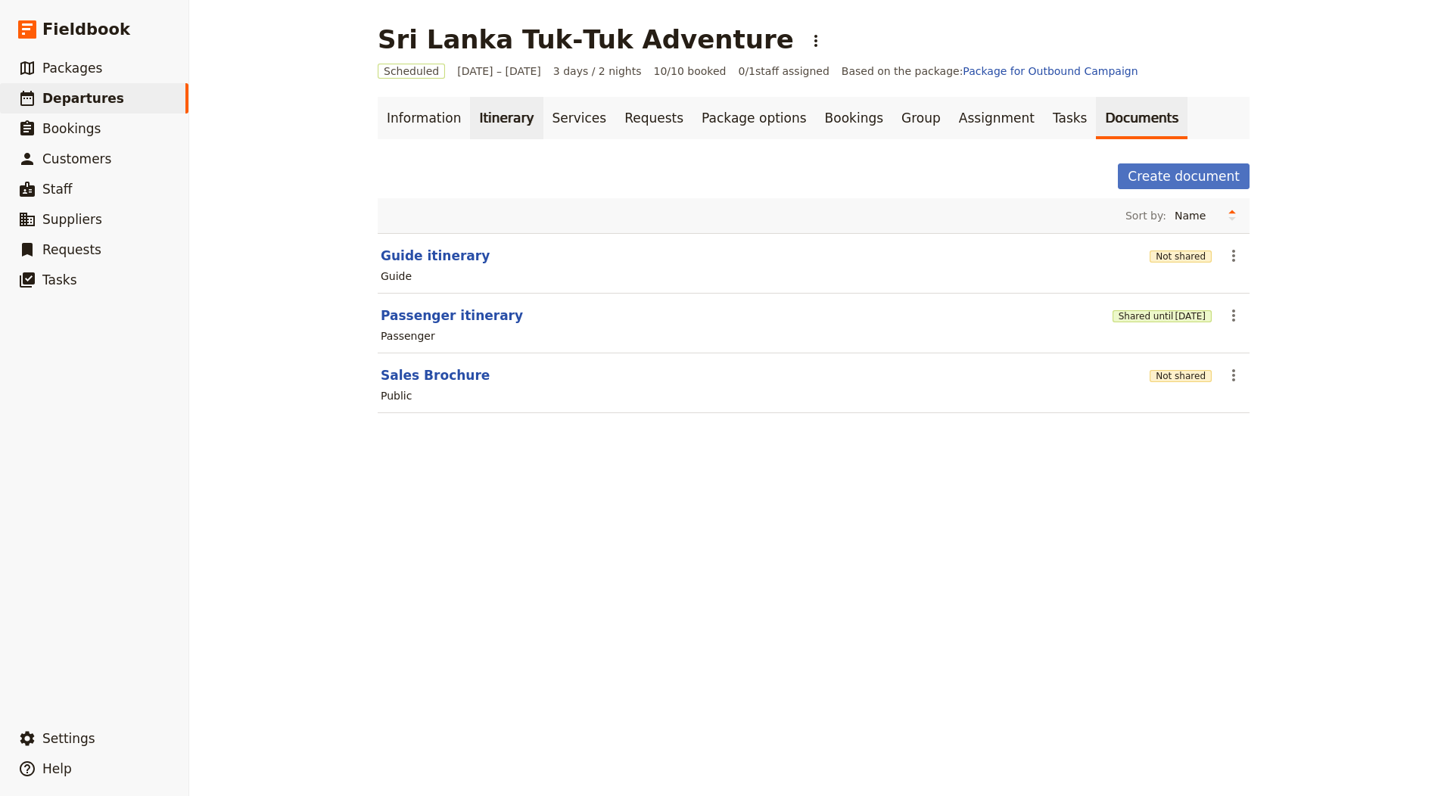
click at [506, 110] on link "Itinerary" at bounding box center [506, 118] width 73 height 42
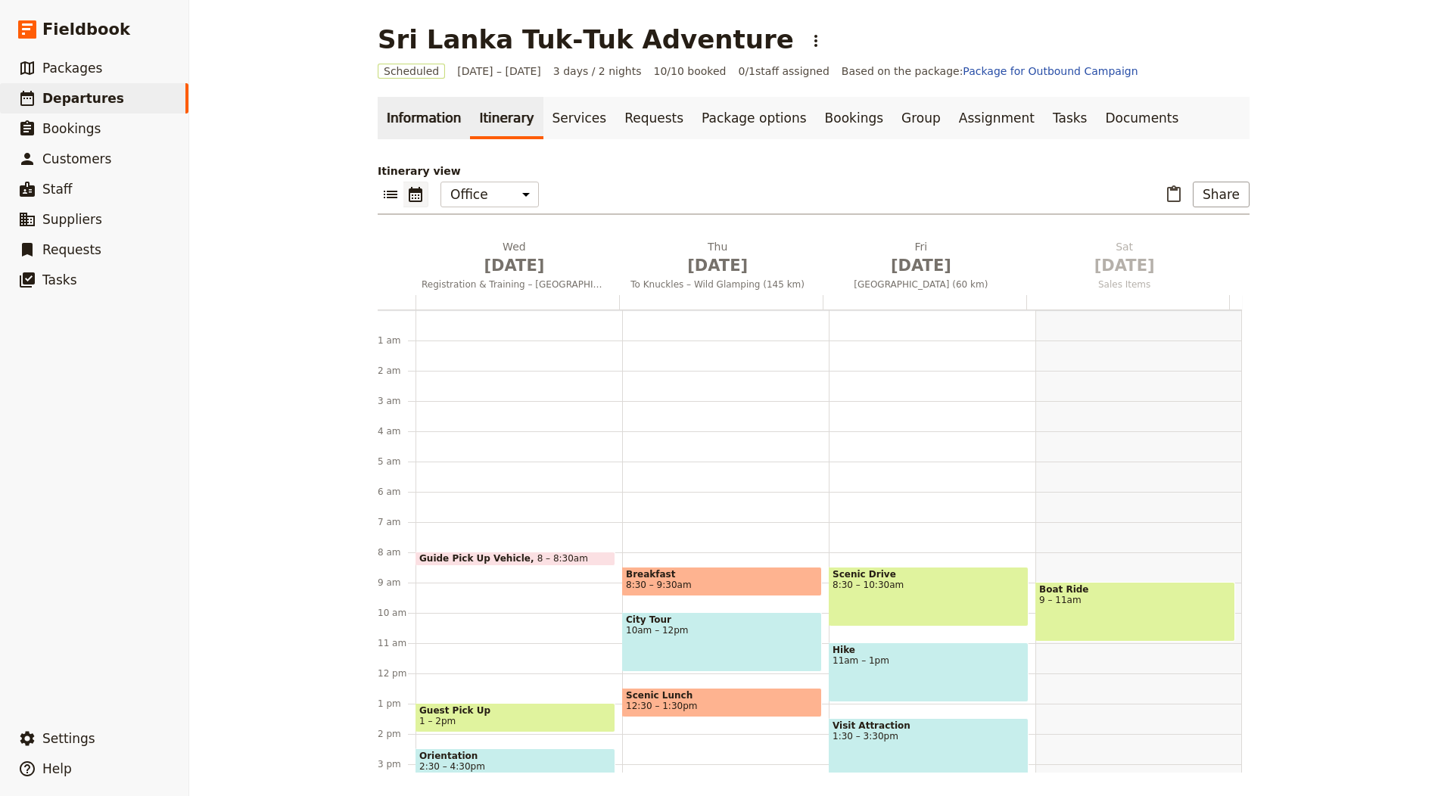
scroll to position [197, 0]
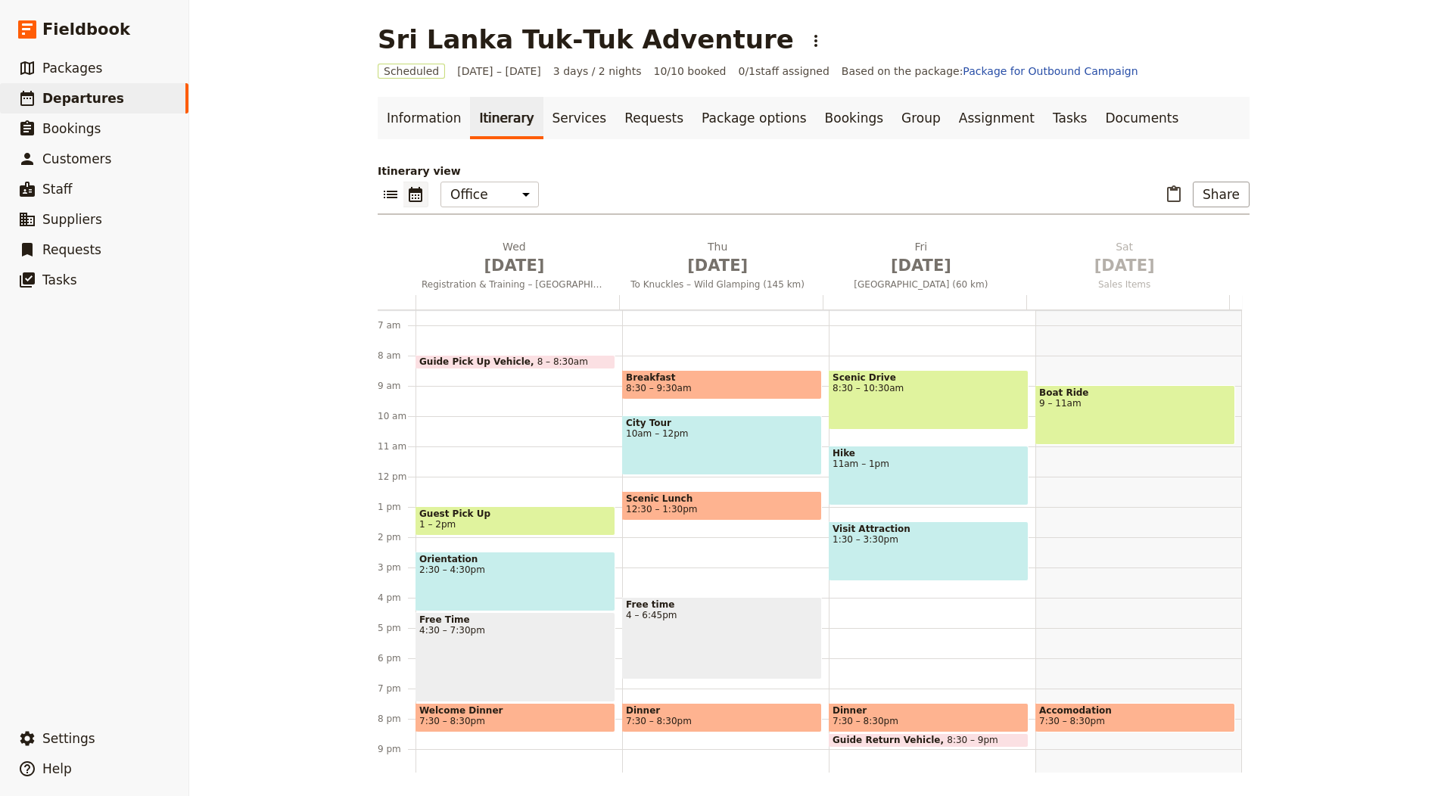
click at [470, 123] on link "Itinerary" at bounding box center [506, 118] width 73 height 42
click at [447, 123] on link "Information" at bounding box center [424, 118] width 92 height 42
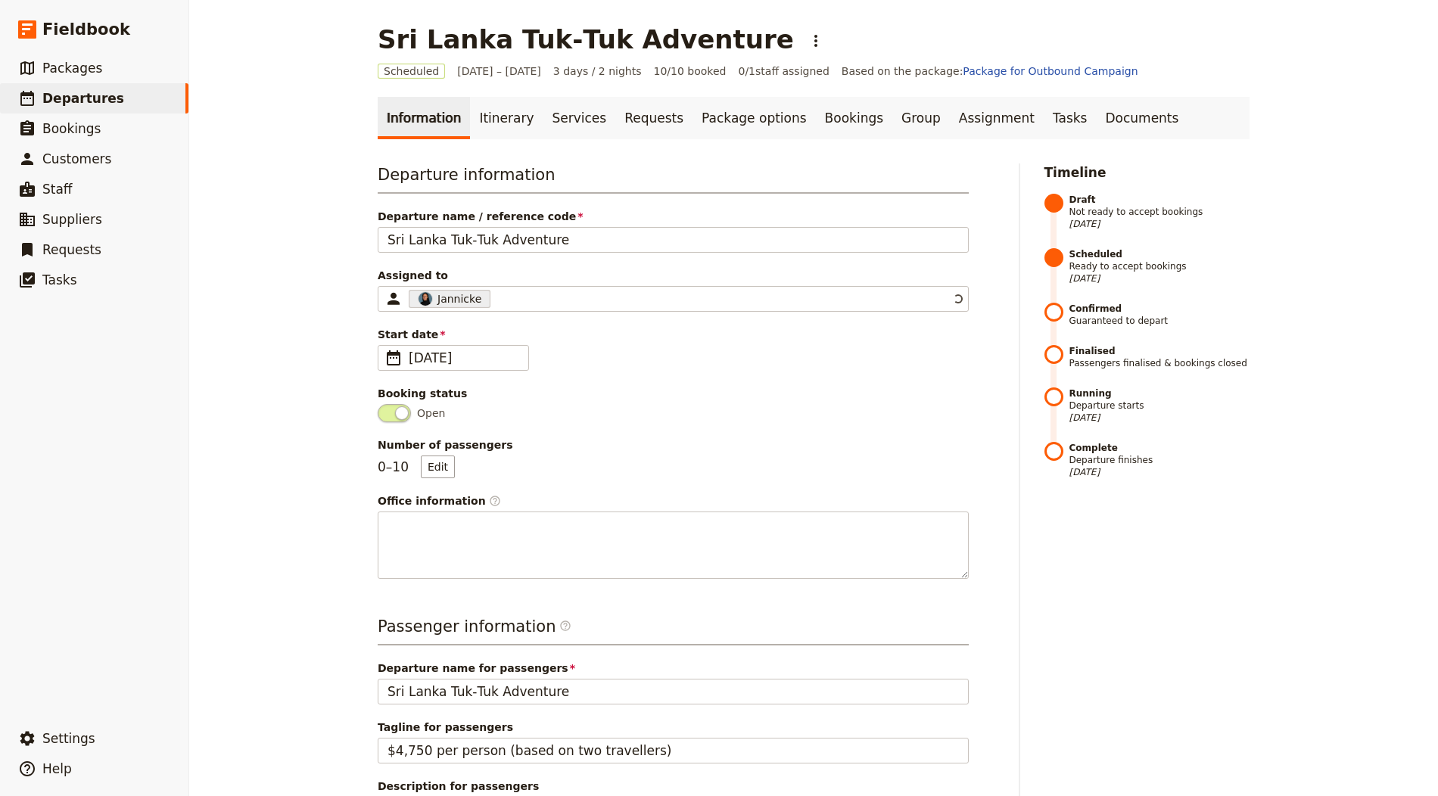
scroll to position [416, 0]
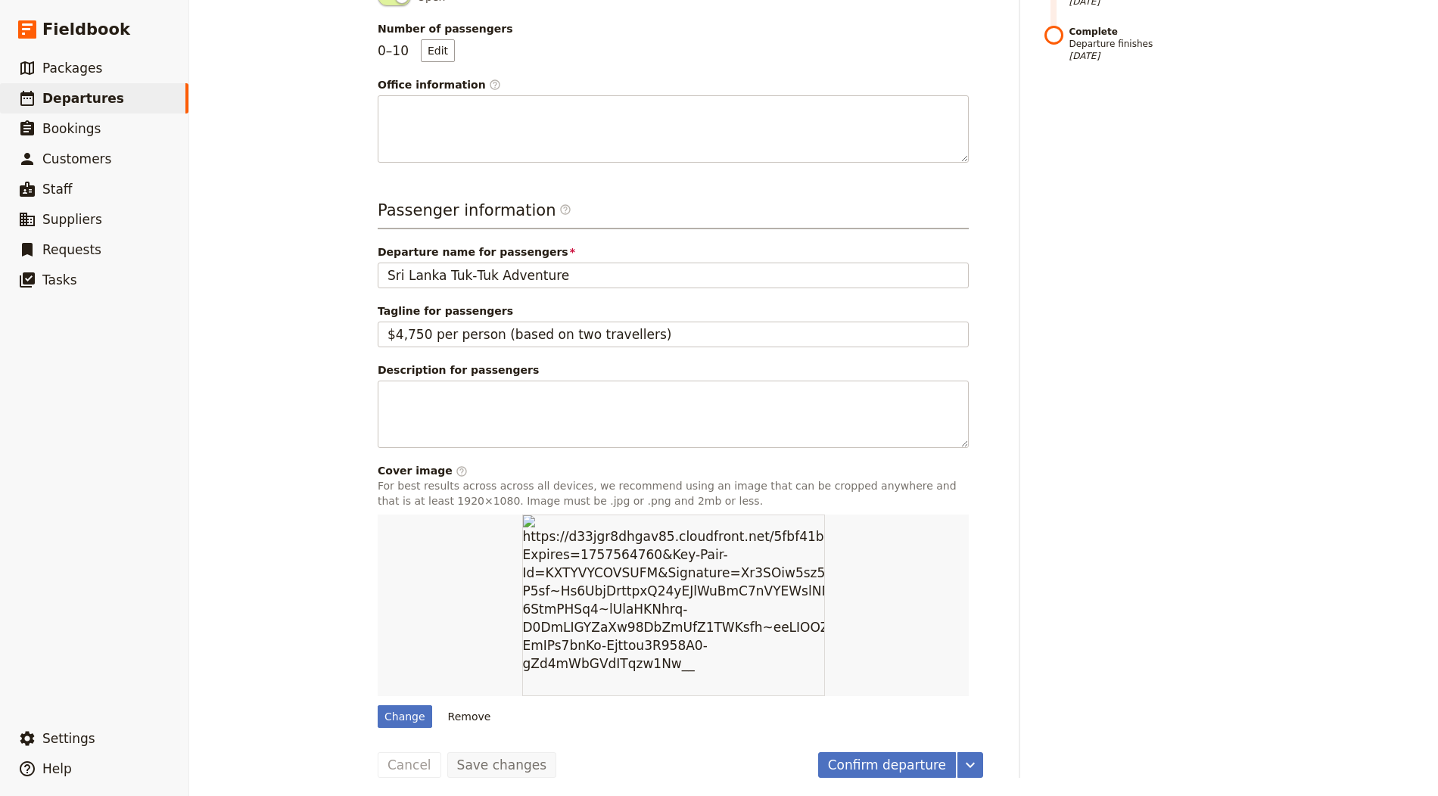
click at [400, 697] on div "Change Remove" at bounding box center [673, 621] width 591 height 213
click at [400, 705] on div "Change" at bounding box center [405, 716] width 54 height 23
click at [378, 705] on input "Change" at bounding box center [377, 705] width 1 height 1
type input "C:\fakepath\javier-saint-jean-3d9NfmSc8-4-unsplash.jpg"
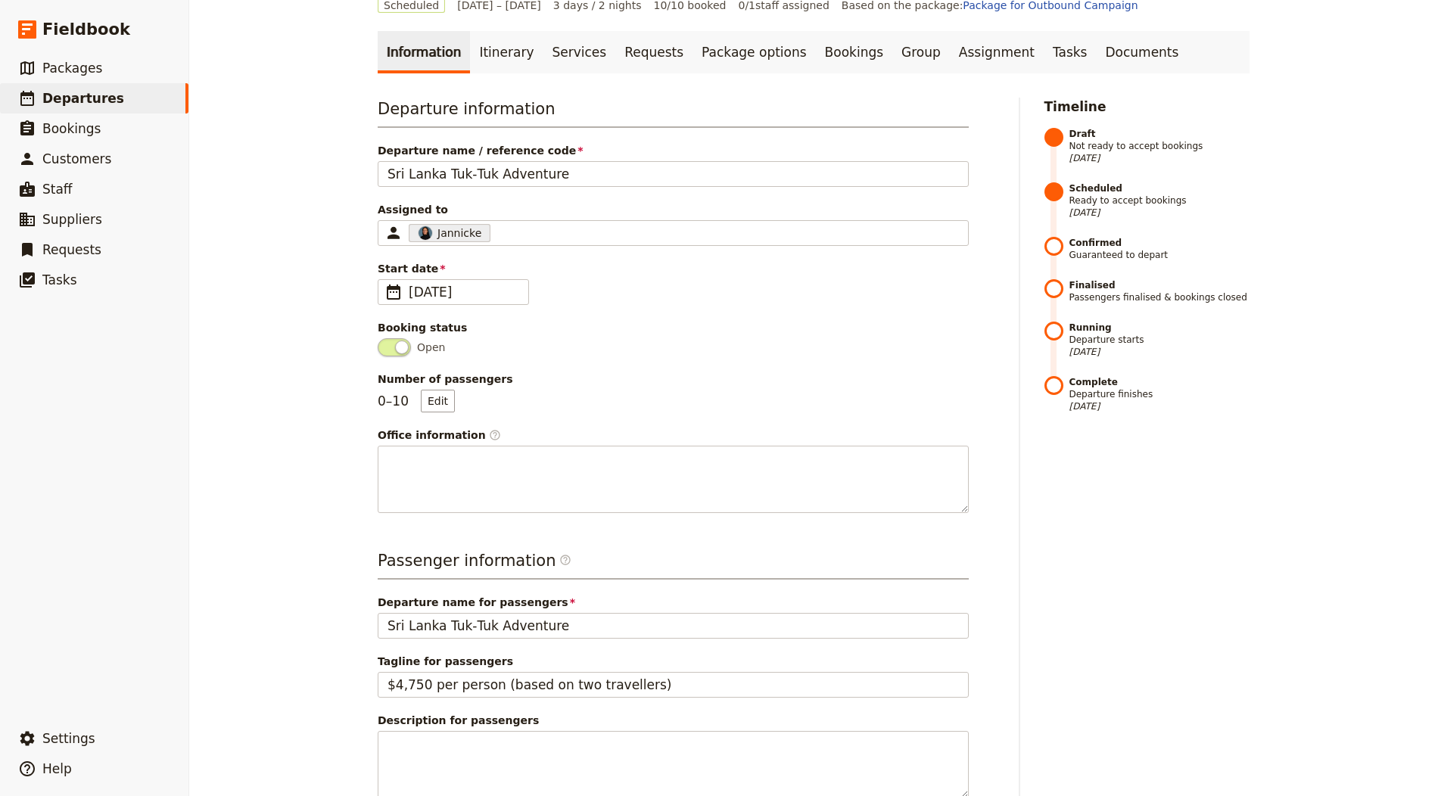
scroll to position [0, 0]
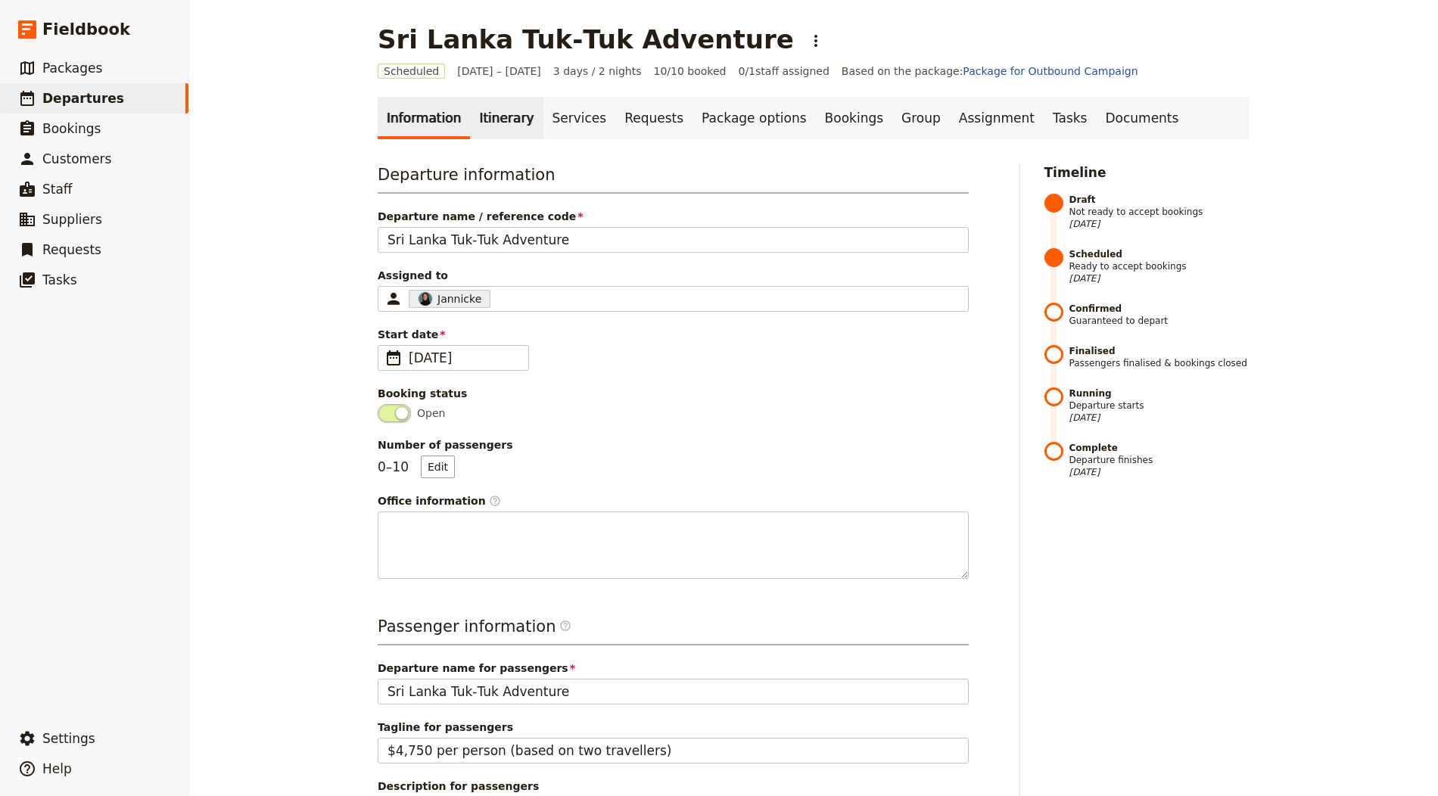
click at [470, 98] on link "Itinerary" at bounding box center [506, 118] width 73 height 42
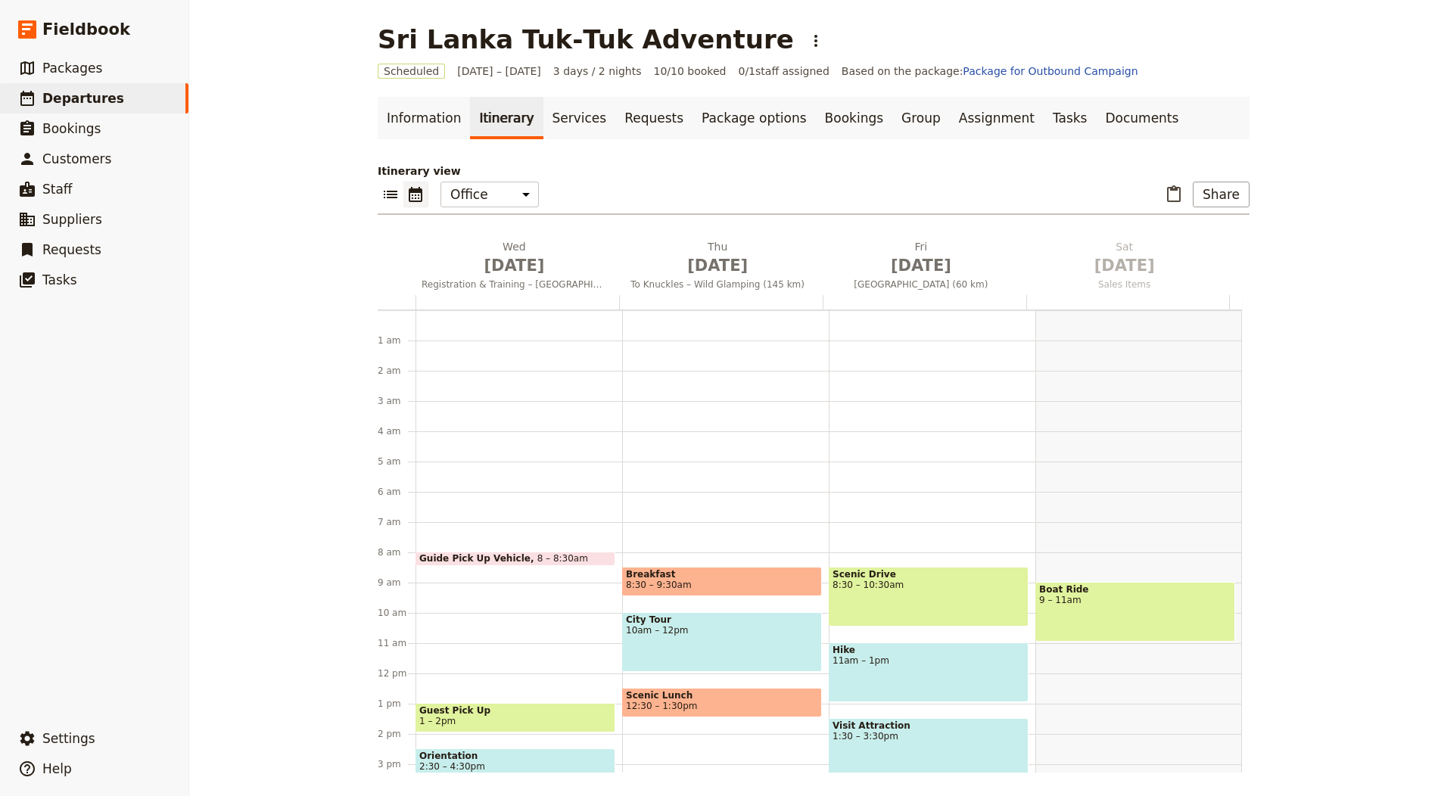
scroll to position [197, 0]
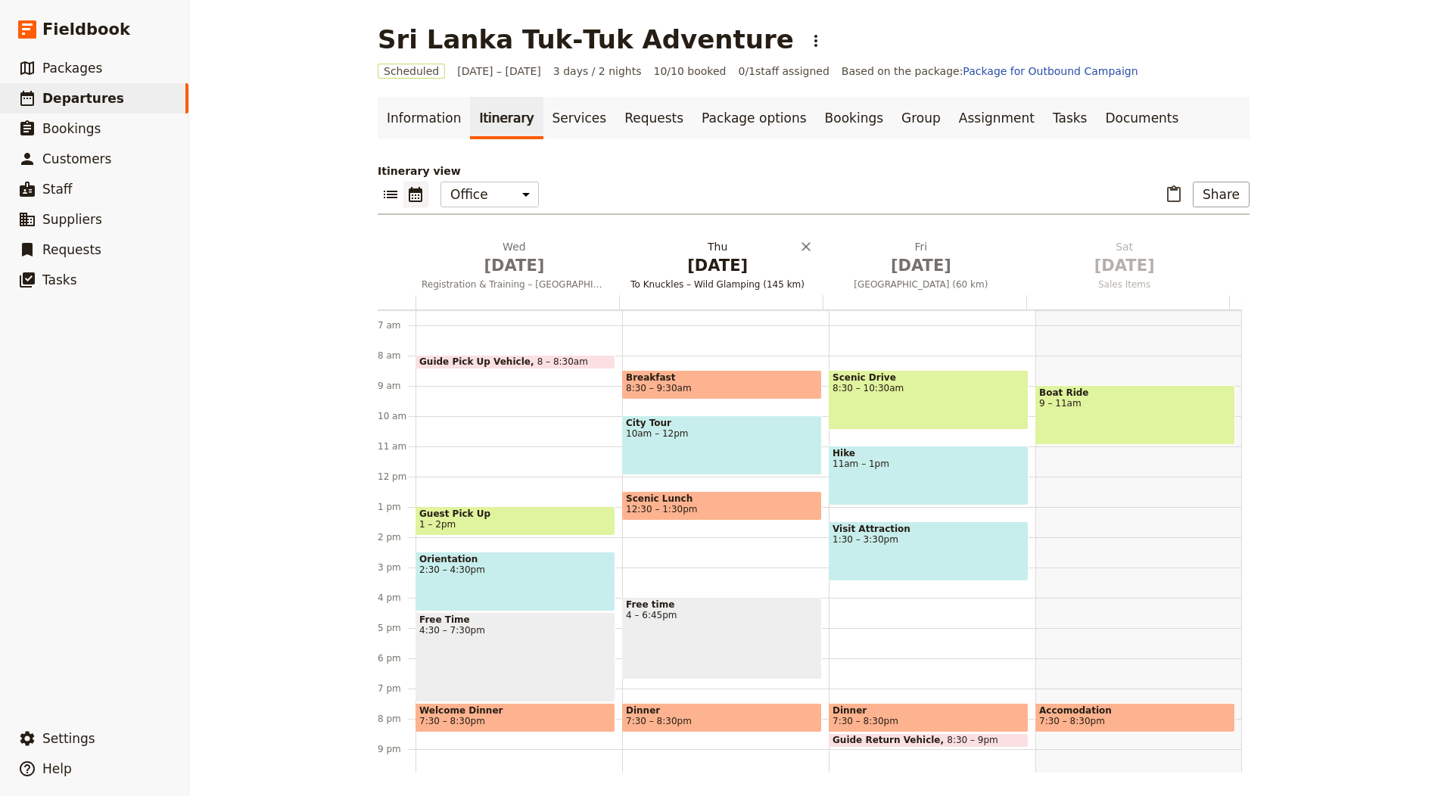
click at [468, 270] on span "[DATE]" at bounding box center [513, 265] width 185 height 23
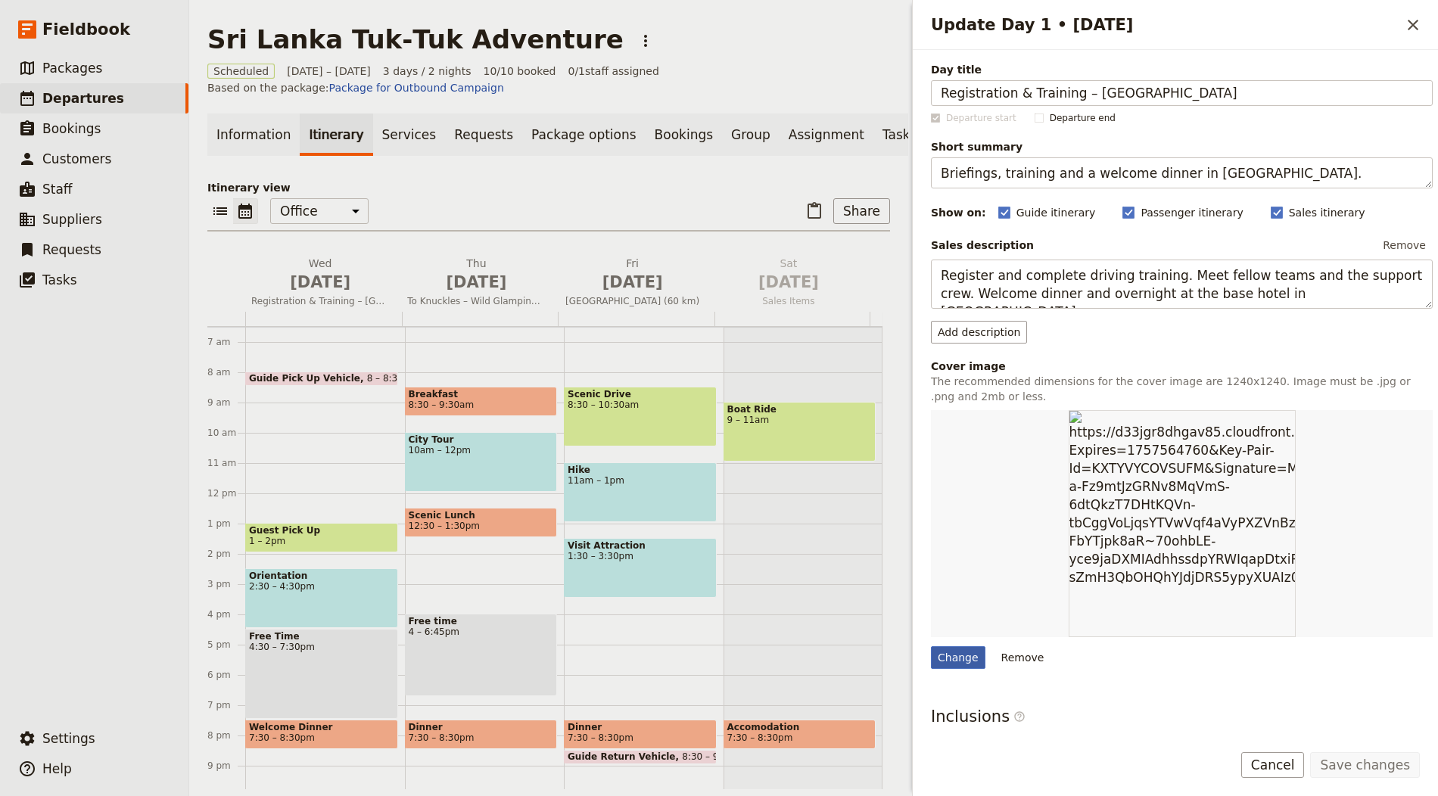
click at [935, 649] on div "Change" at bounding box center [958, 657] width 54 height 23
click at [931, 646] on input "Change" at bounding box center [930, 645] width 1 height 1
type input "C:\fakepath\dylan-shaw-smUAKwMT8XA-unsplash.jpg"
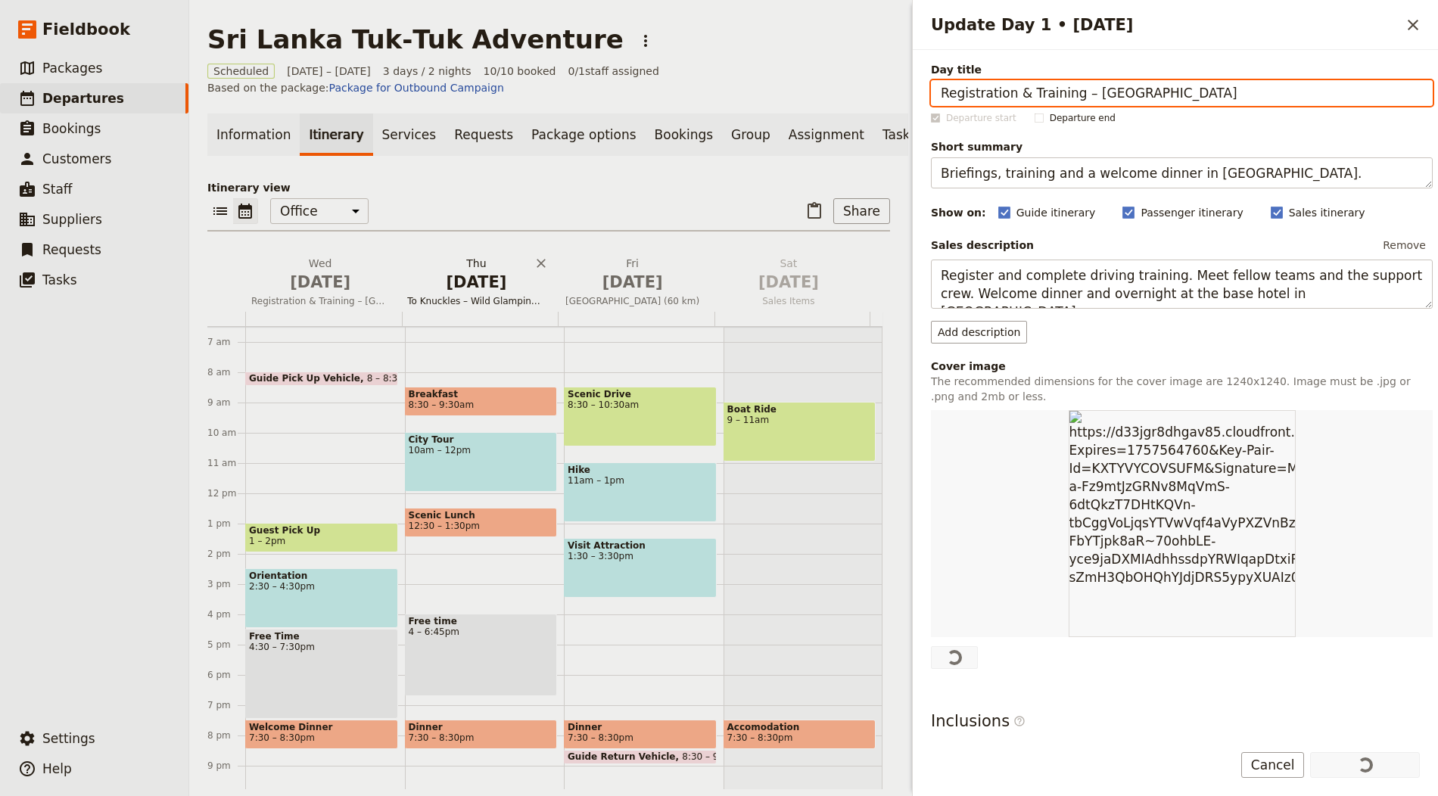
click at [443, 307] on span "To Knuckles – Wild Glamping (145 km)" at bounding box center [476, 301] width 150 height 12
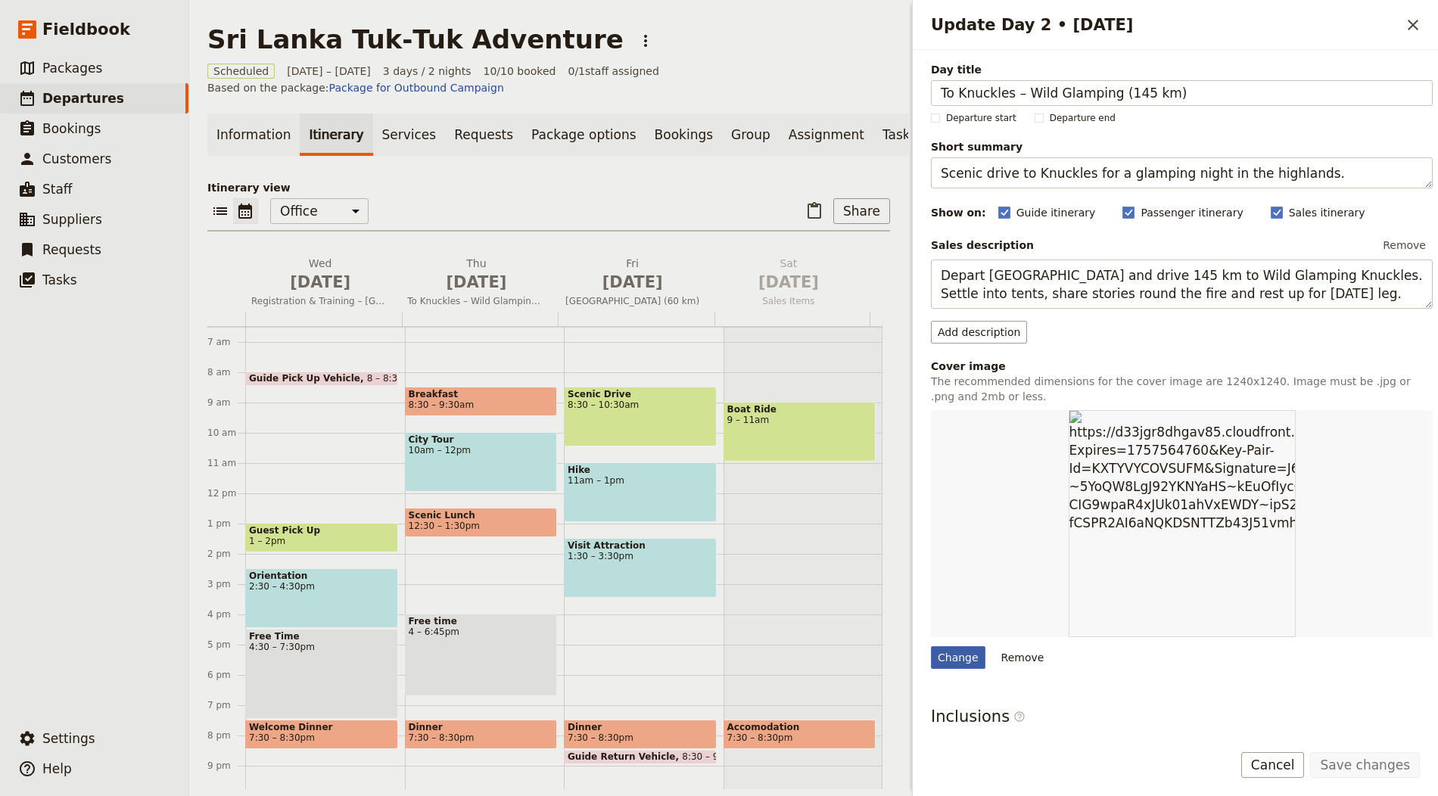
click at [963, 650] on div "Change" at bounding box center [958, 657] width 54 height 23
click at [931, 646] on input "Change" at bounding box center [930, 645] width 1 height 1
type input "C:\fakepath\alex-azabache-hZhhVLLKJQ4-unsplash (1).jpg"
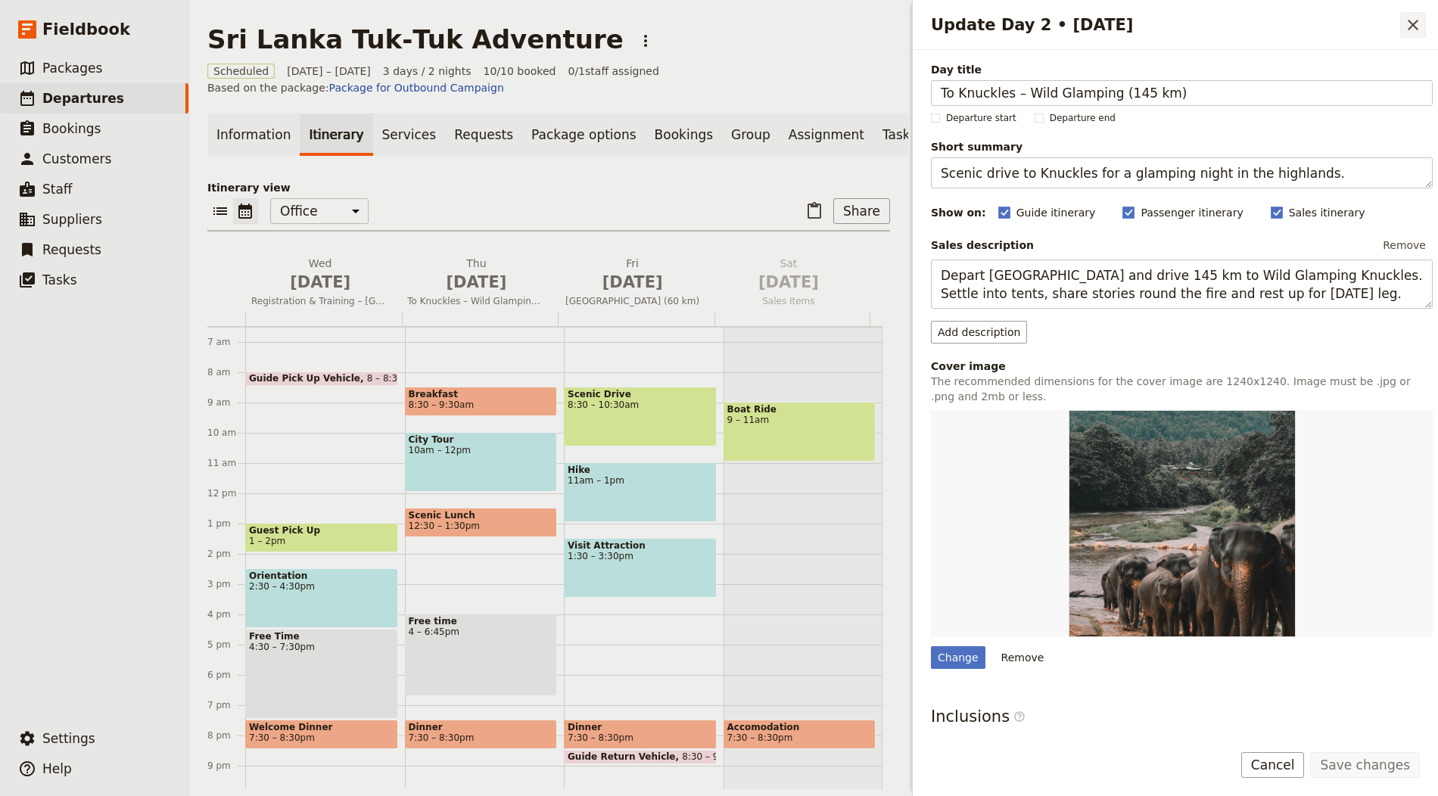
click at [1404, 22] on icon "Close drawer" at bounding box center [1413, 25] width 18 height 18
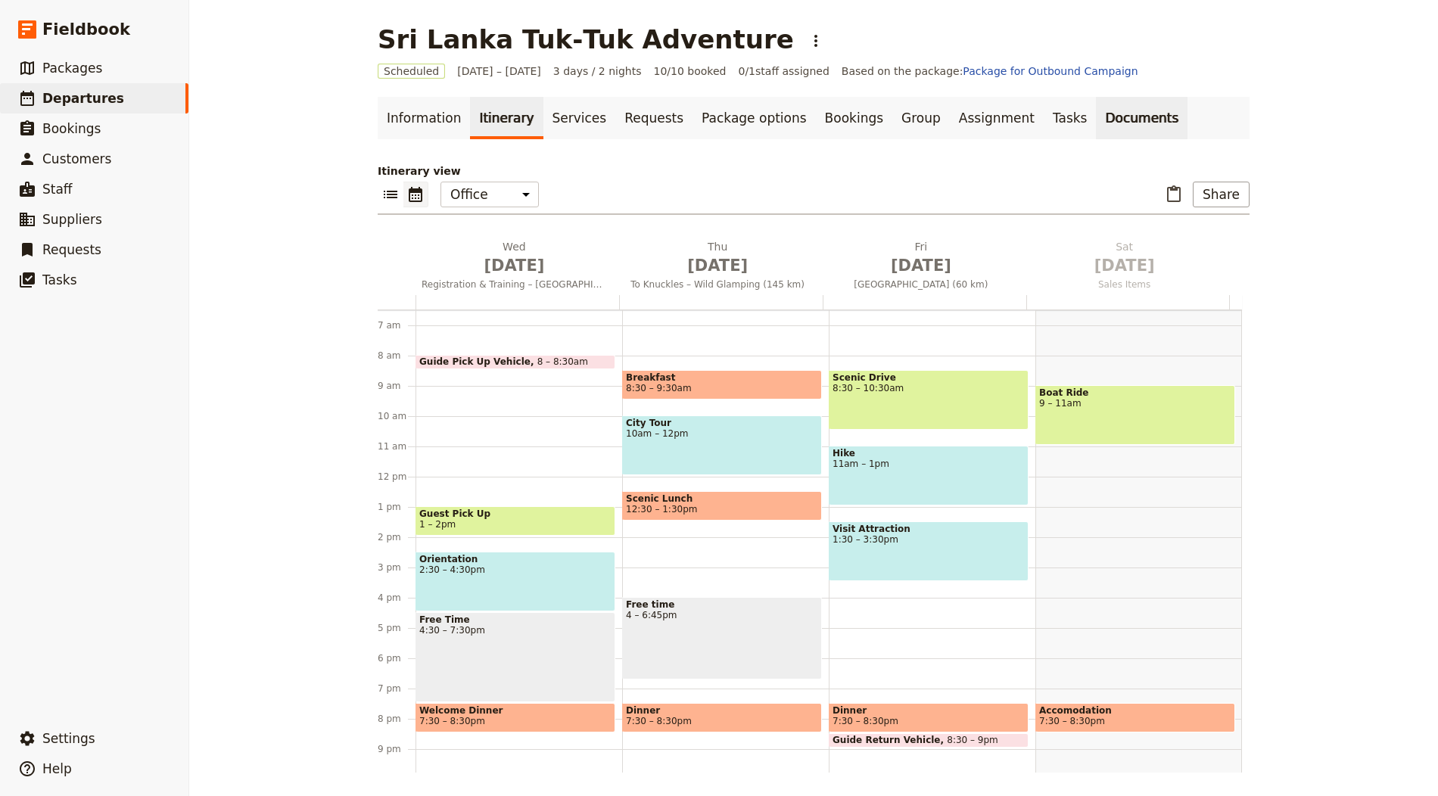
click at [1101, 117] on link "Documents" at bounding box center [1142, 118] width 92 height 42
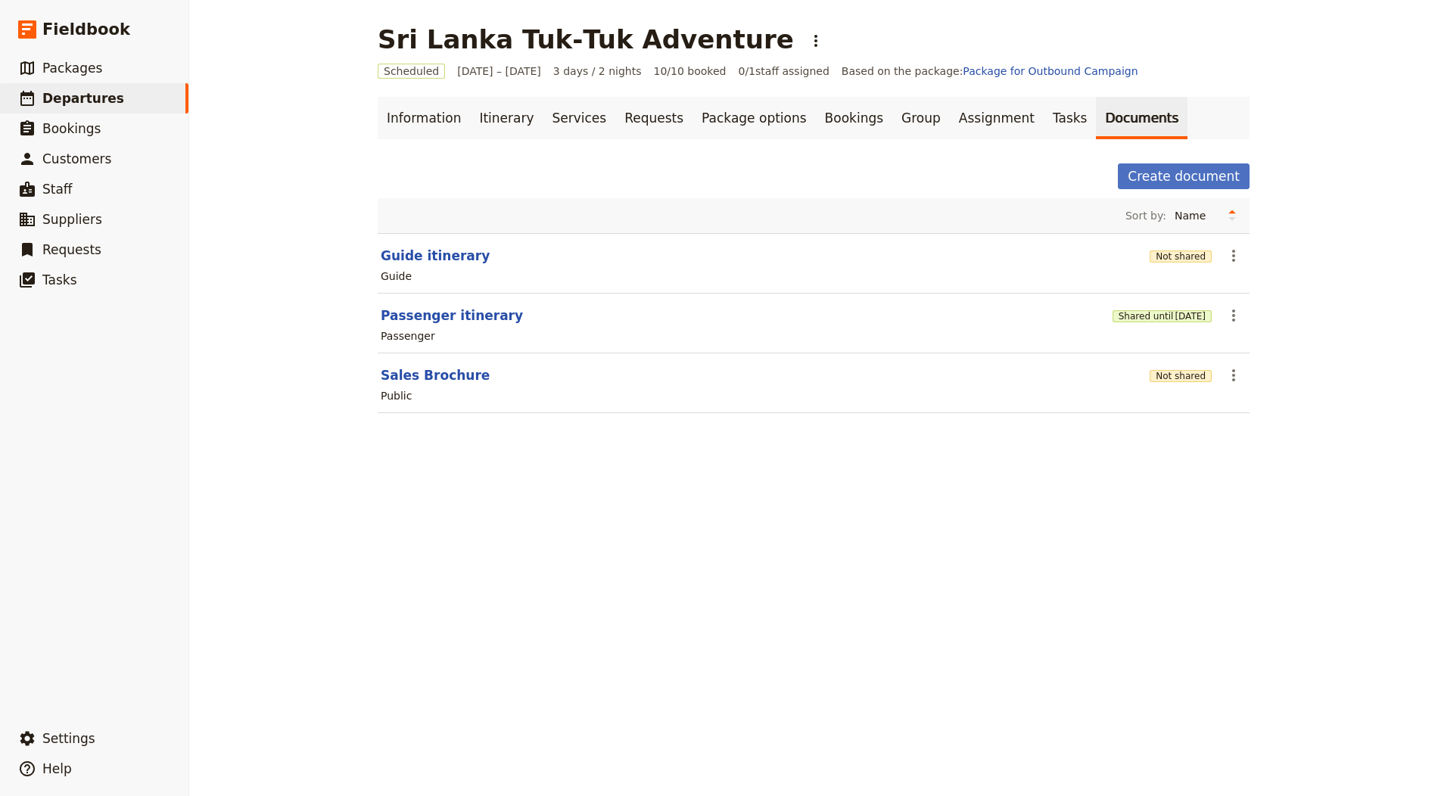
click at [421, 242] on section "Guide itinerary Not shared ​ Guide" at bounding box center [814, 263] width 872 height 61
click at [418, 250] on button "Guide itinerary" at bounding box center [435, 256] width 109 height 18
select select "STAFF"
select select "RUN_SHEET"
select select "LARGE"
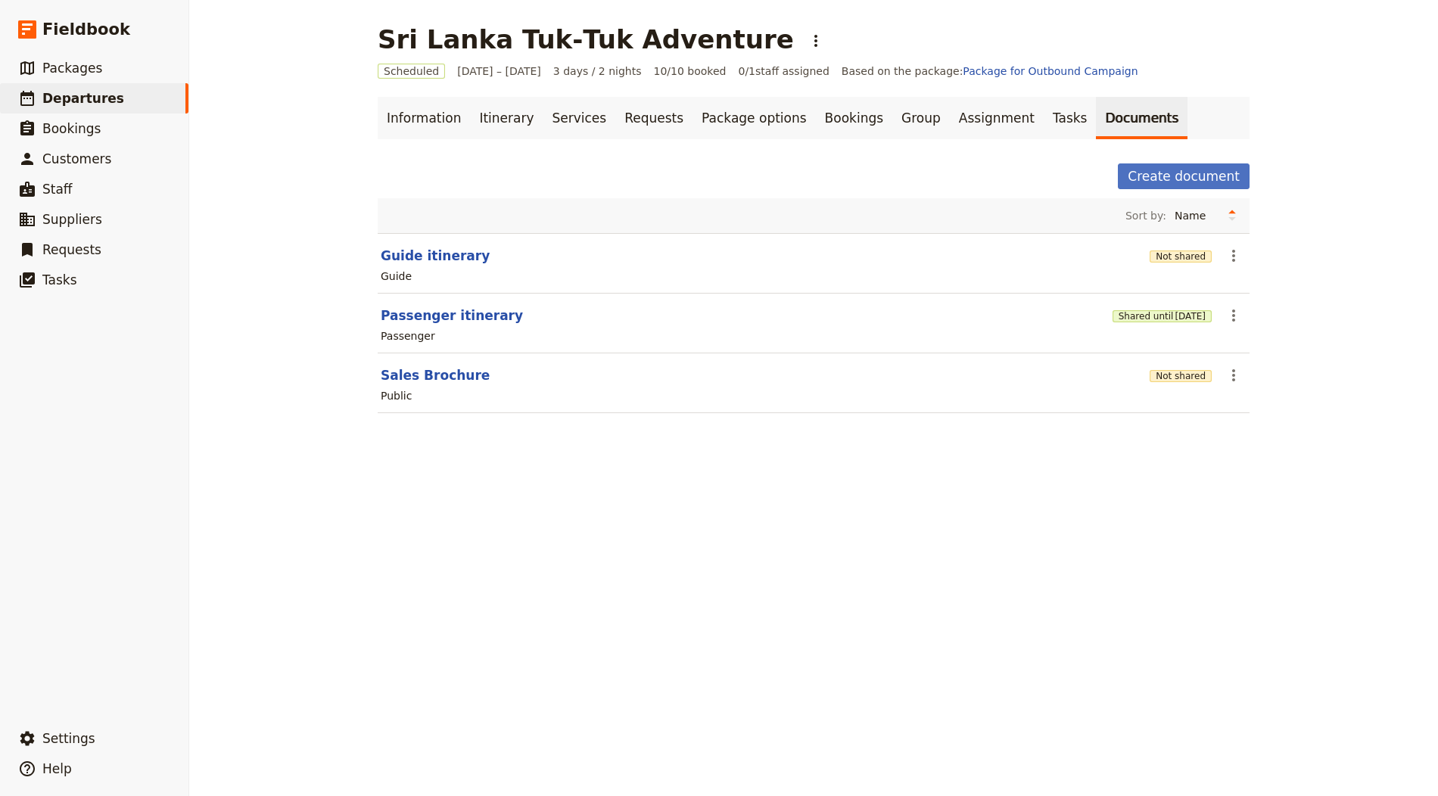
click at [1186, 363] on div "Not shared" at bounding box center [1180, 375] width 62 height 26
click at [1186, 370] on button "Not shared" at bounding box center [1180, 376] width 62 height 12
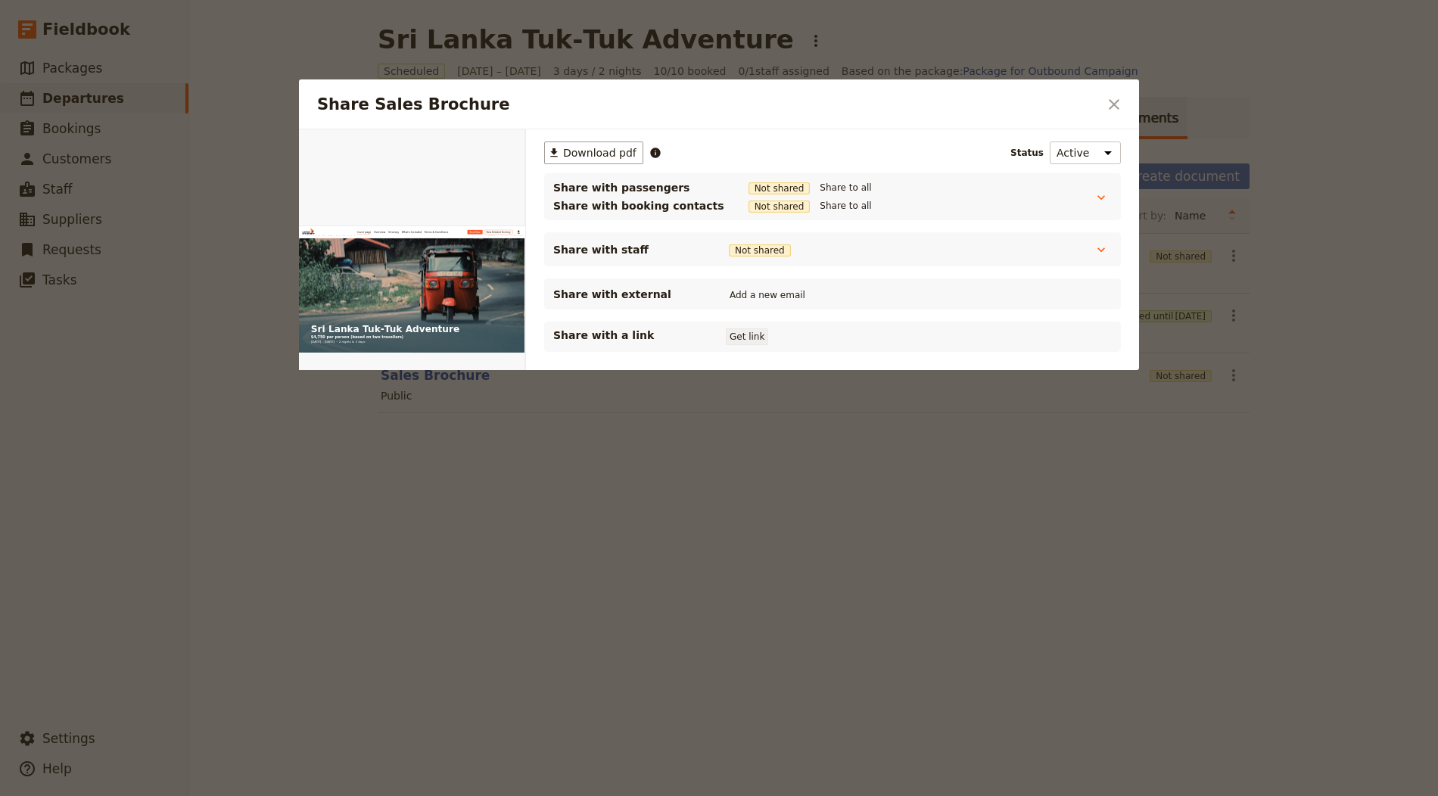
click at [733, 328] on button "Get link" at bounding box center [747, 336] width 42 height 17
click at [1107, 99] on icon "Close dialog" at bounding box center [1114, 104] width 18 height 18
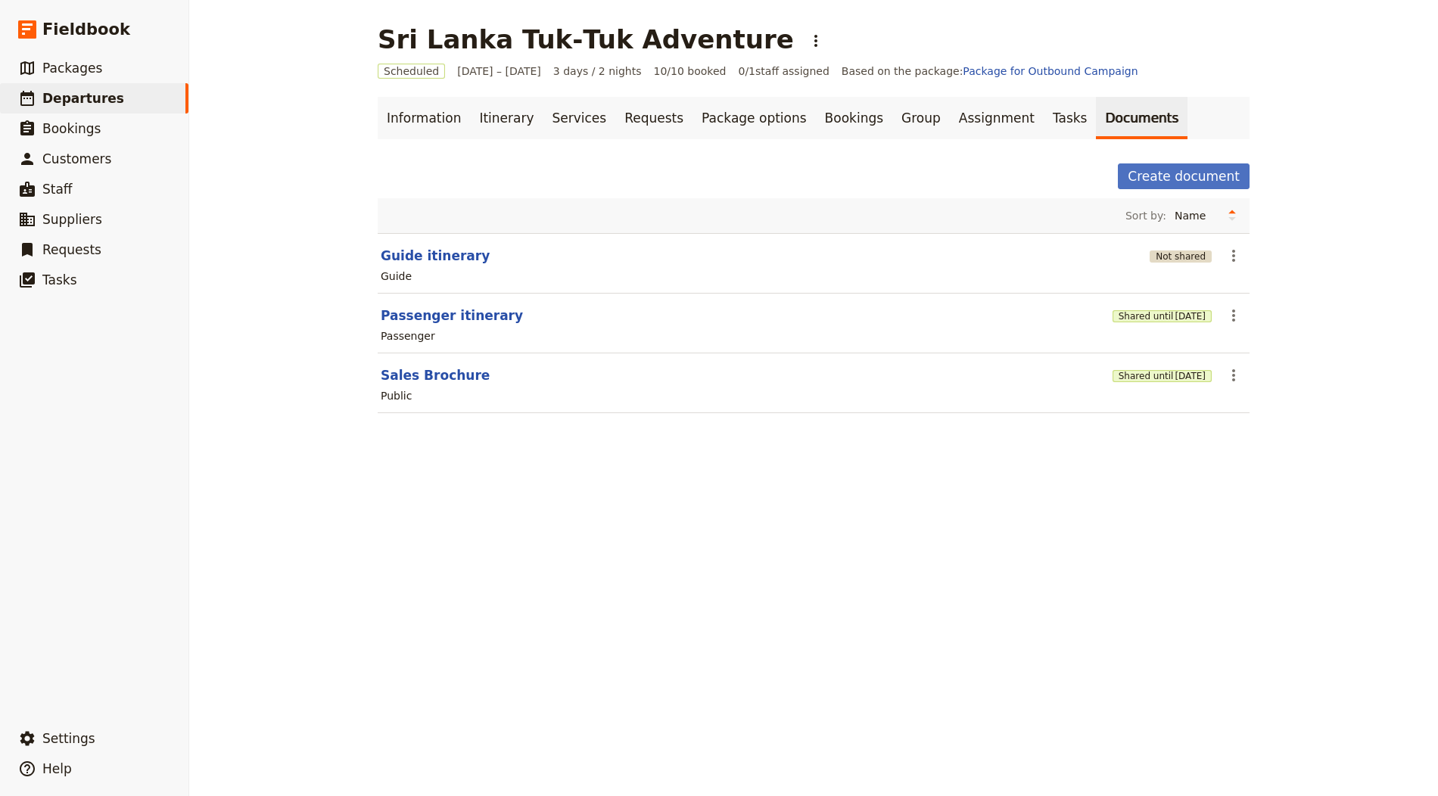
click at [1184, 250] on button "Not shared" at bounding box center [1180, 256] width 62 height 12
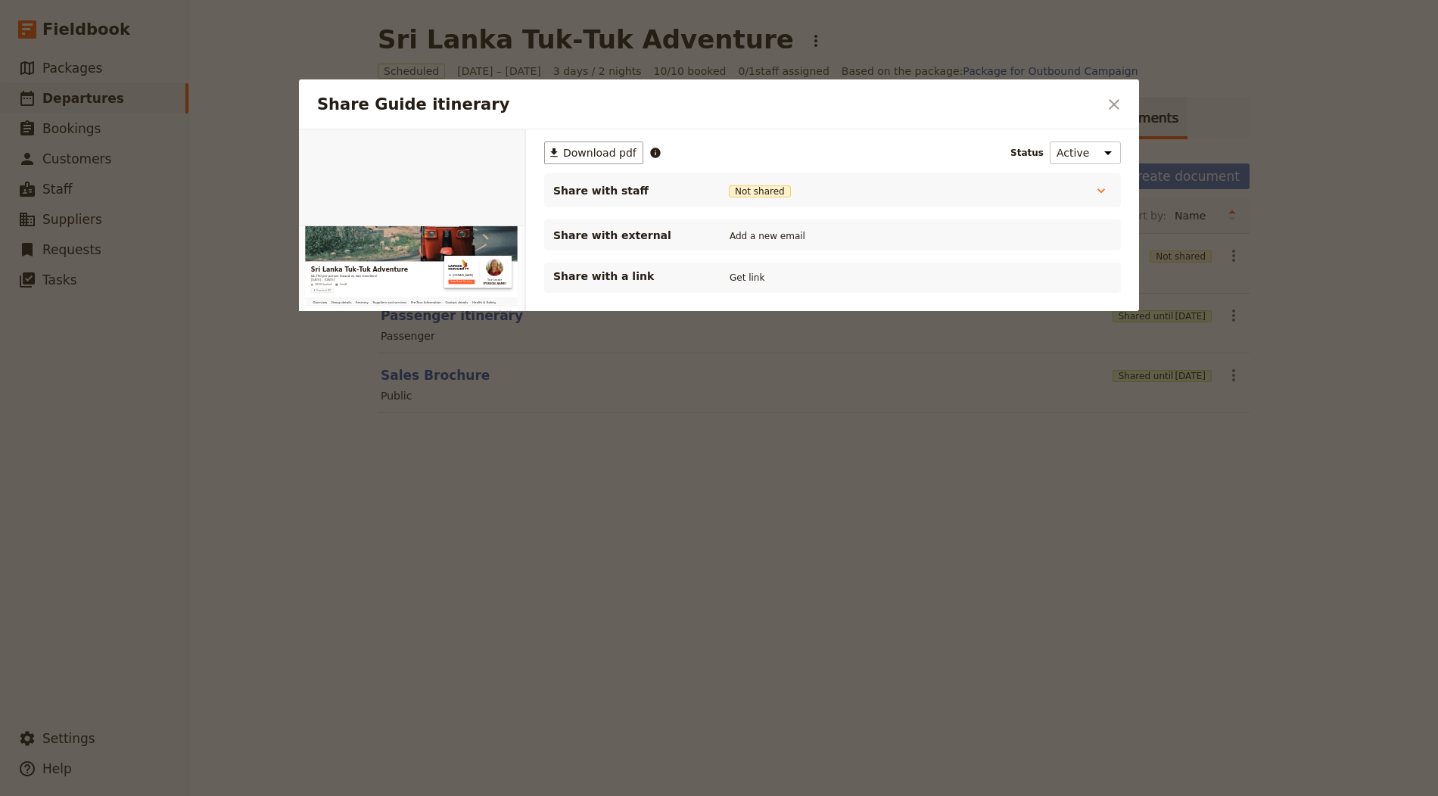
click at [723, 269] on div "Share with a link Get link" at bounding box center [832, 278] width 558 height 18
click at [757, 276] on button "Get link" at bounding box center [747, 277] width 42 height 17
click at [1100, 99] on div "Share Guide itinerary ​" at bounding box center [719, 104] width 840 height 50
click at [1123, 104] on button "​" at bounding box center [1114, 105] width 26 height 26
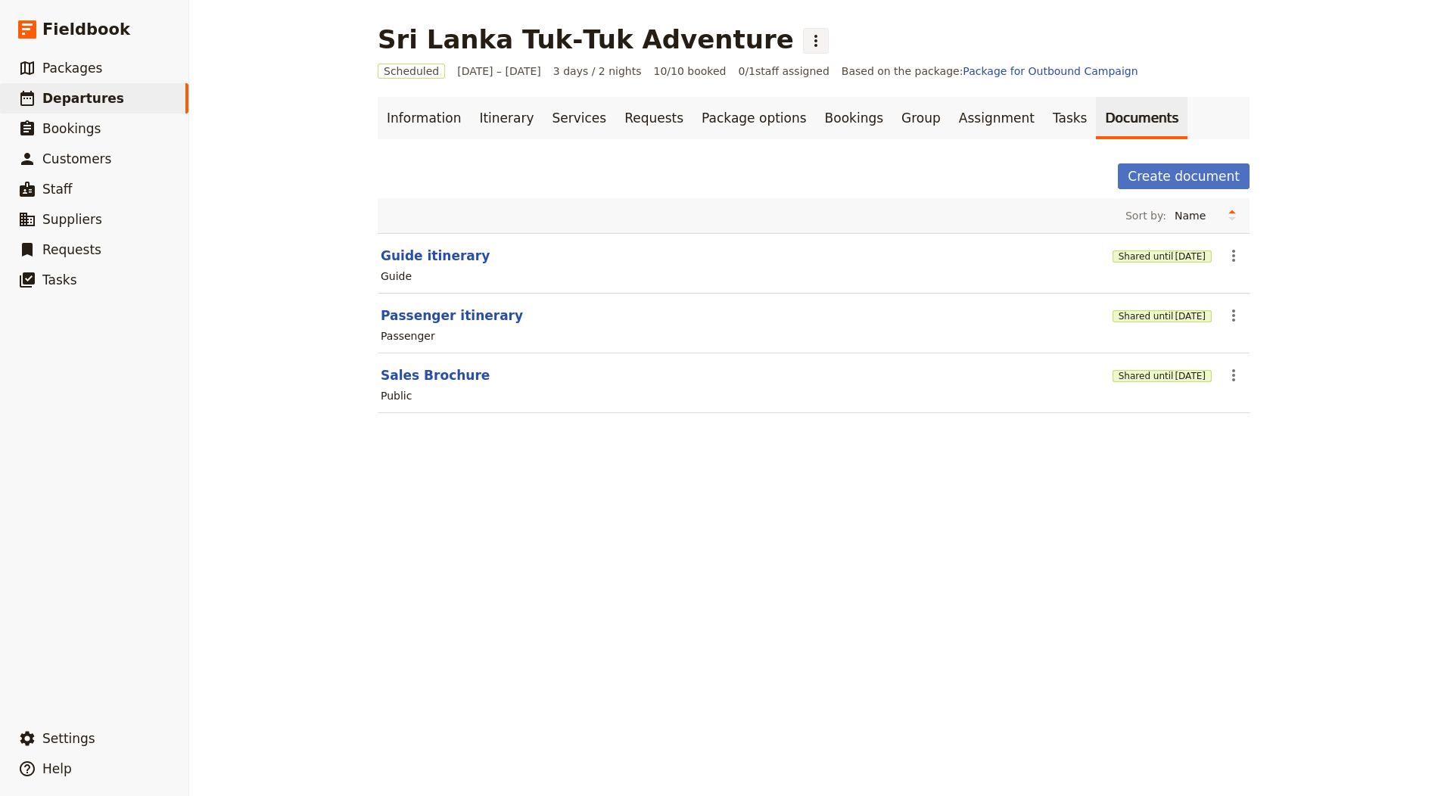
drag, startPoint x: 725, startPoint y: 37, endPoint x: 694, endPoint y: 42, distance: 31.5
click at [814, 37] on icon "Actions" at bounding box center [815, 41] width 3 height 12
click at [803, 41] on button "​" at bounding box center [816, 41] width 26 height 26
click at [709, 43] on div "Sri Lanka Tuk‑Tuk Adventure ​" at bounding box center [603, 39] width 451 height 30
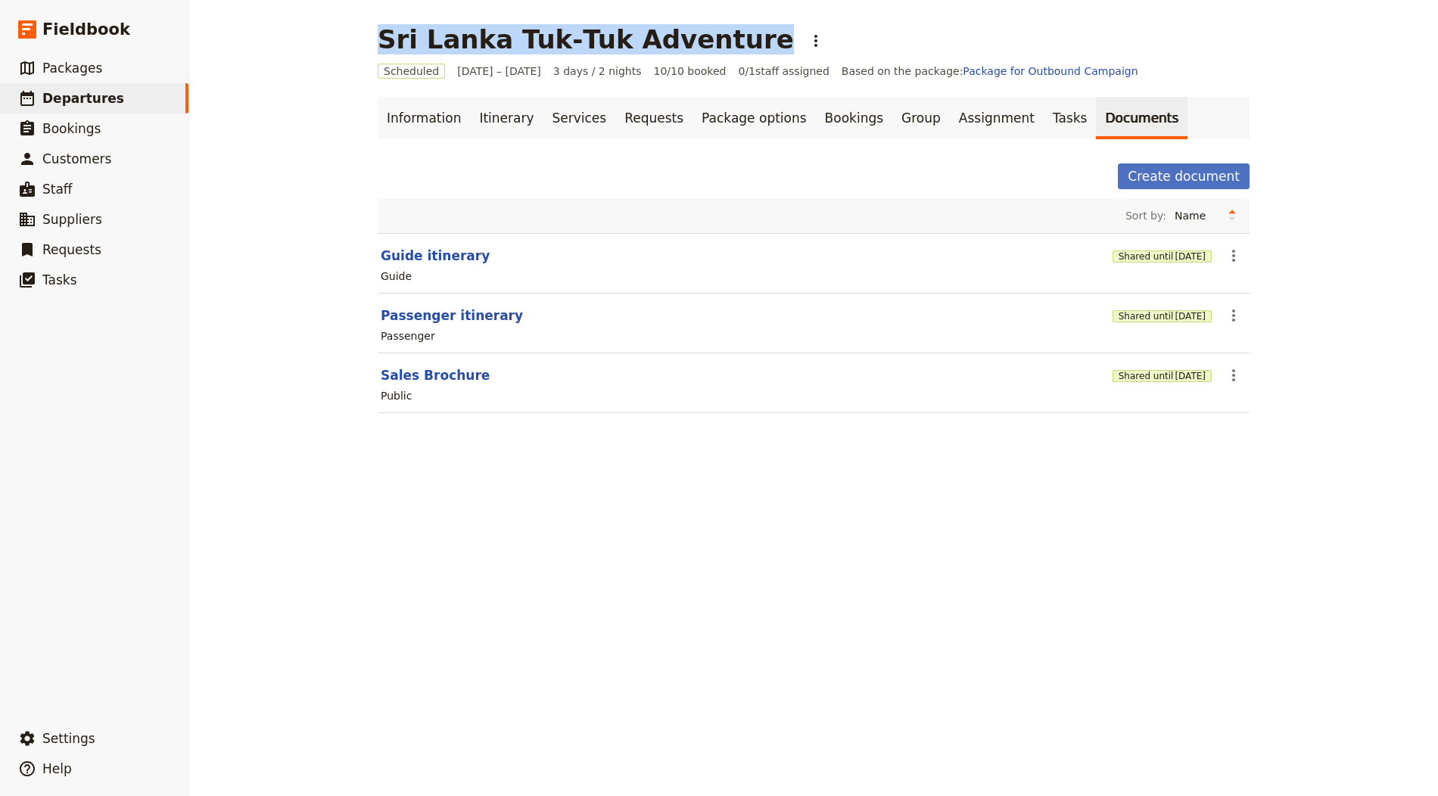
drag, startPoint x: 702, startPoint y: 43, endPoint x: 326, endPoint y: 44, distance: 376.1
click at [326, 44] on div "[GEOGRAPHIC_DATA] Tuk‑Tuk Adventure ​ Scheduled [DATE] – [DATE] 3 days / 2 nigh…" at bounding box center [813, 398] width 1249 height 796
copy h1 "Sri Lanka Tuk‑Tuk Adventure"
click at [65, 73] on span "Packages" at bounding box center [72, 68] width 60 height 15
click at [73, 104] on span "Departures" at bounding box center [83, 98] width 82 height 15
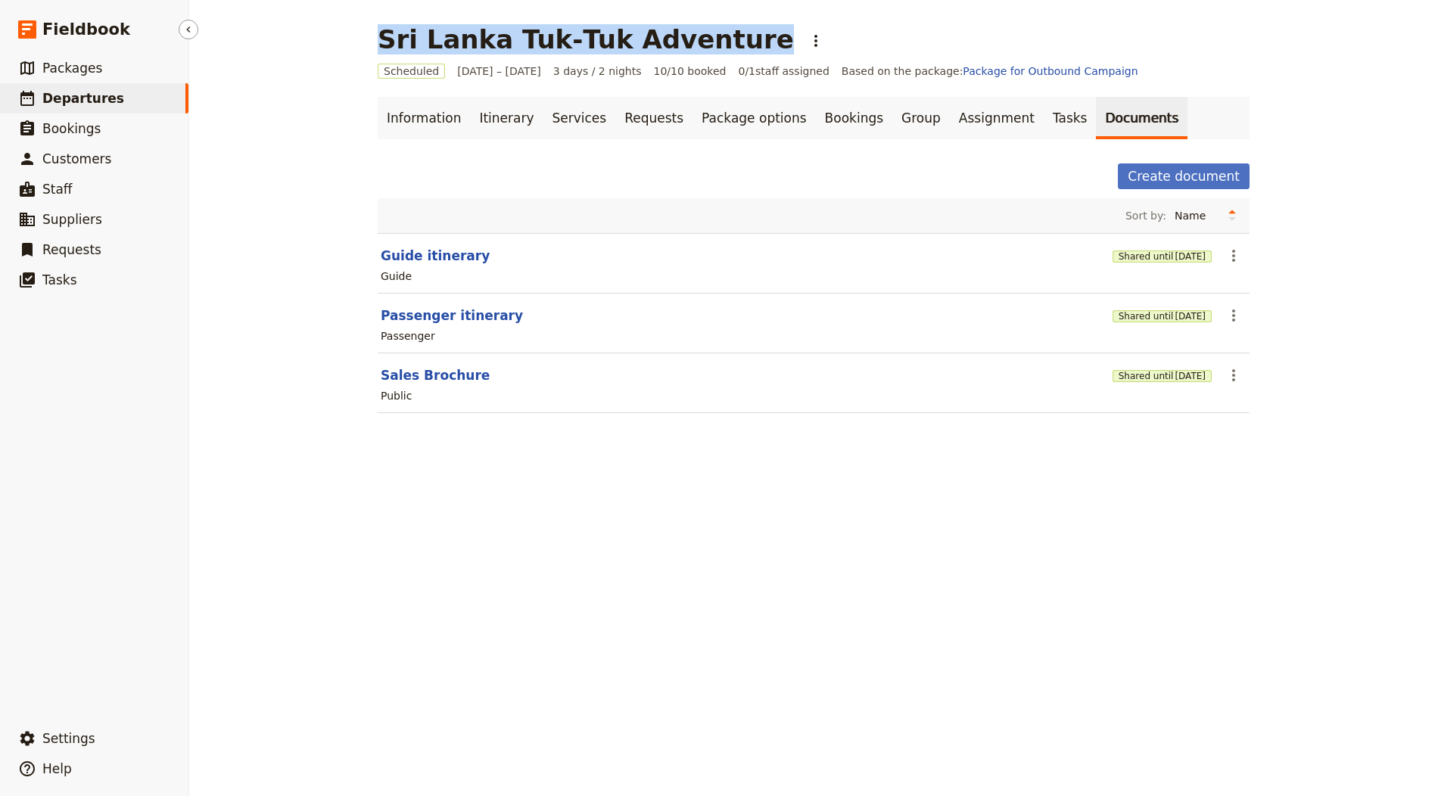
select select "CREATED_AT"
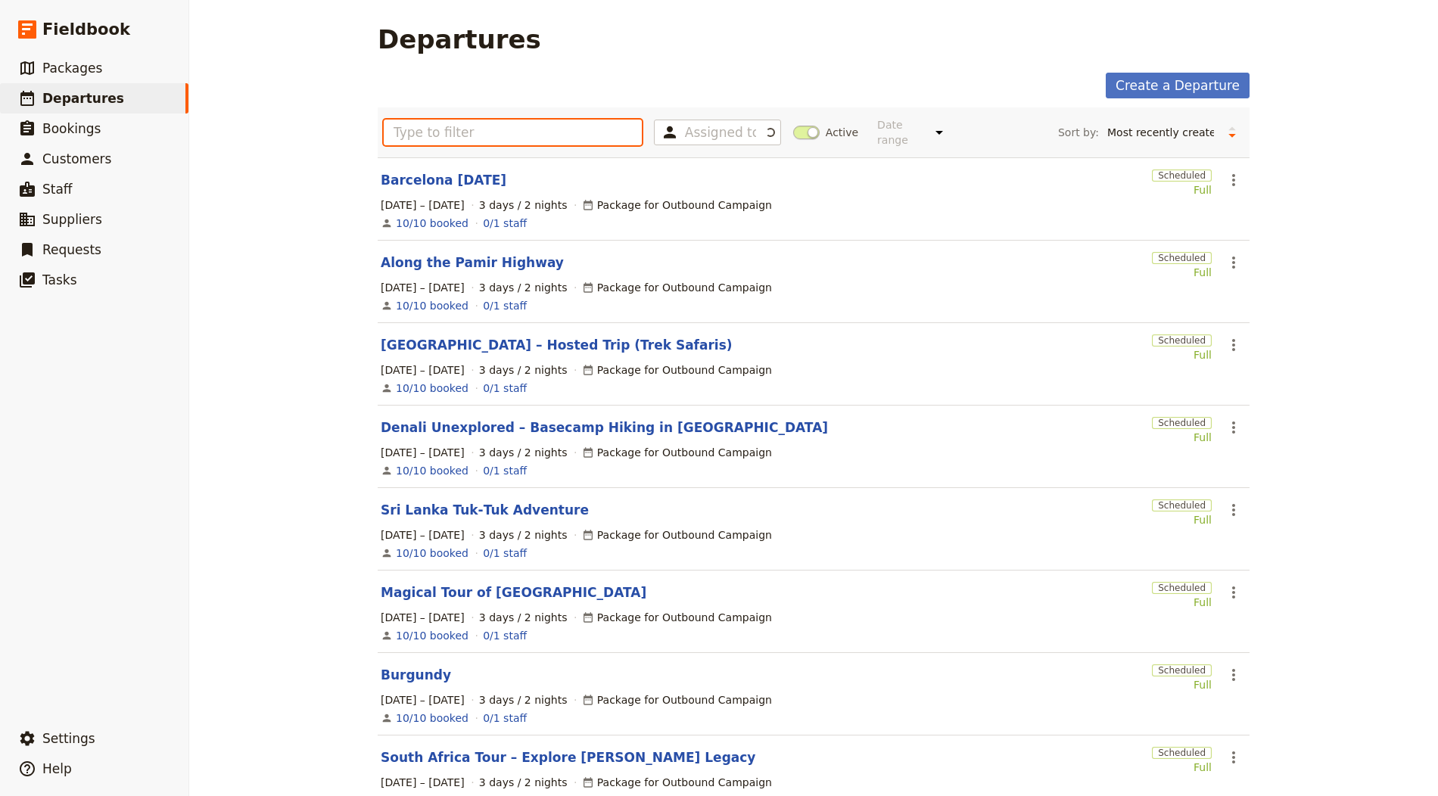
click at [490, 125] on input "text" at bounding box center [513, 133] width 258 height 26
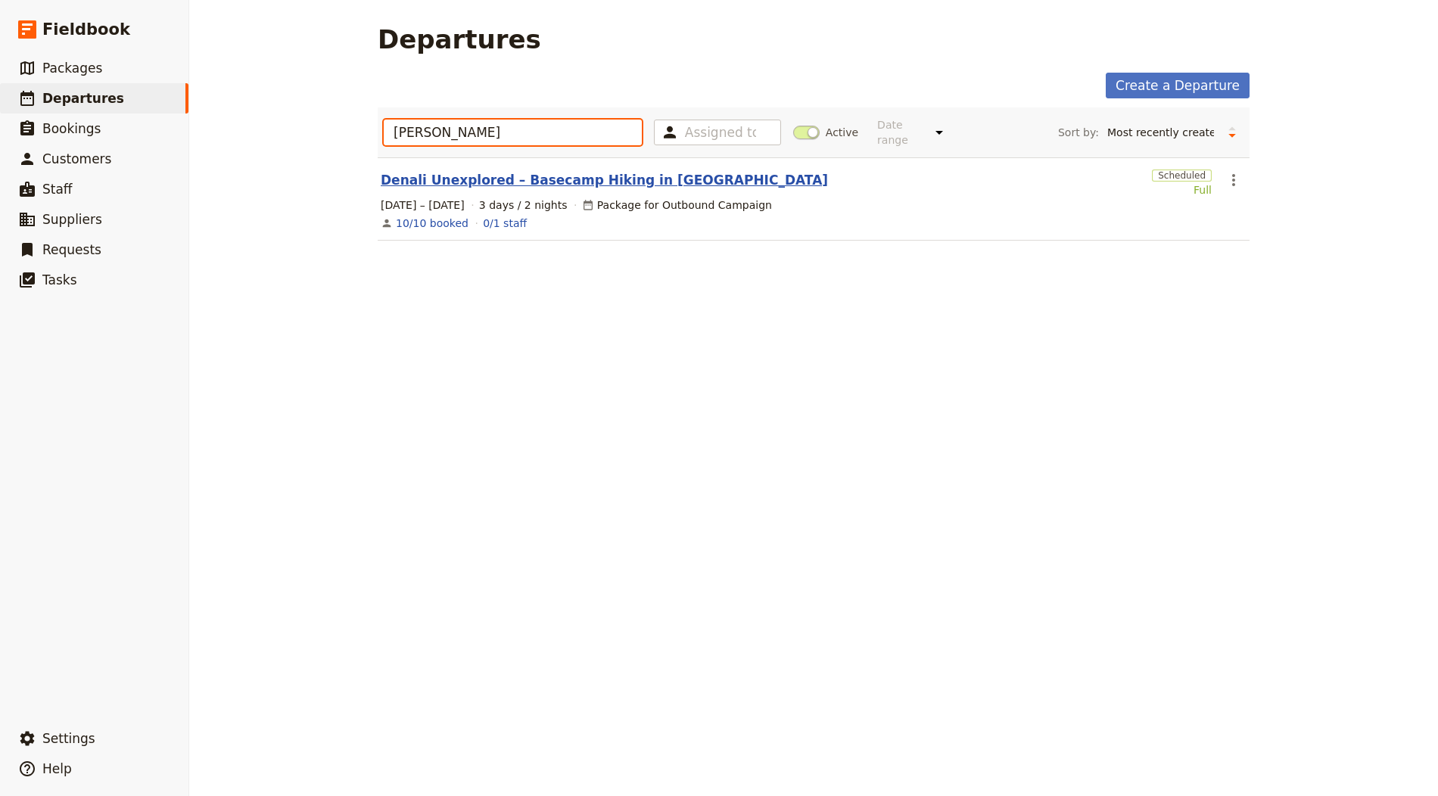
type input "[PERSON_NAME]"
click at [577, 179] on link "Denali Unexplored – Basecamp Hiking in [GEOGRAPHIC_DATA]" at bounding box center [604, 180] width 447 height 18
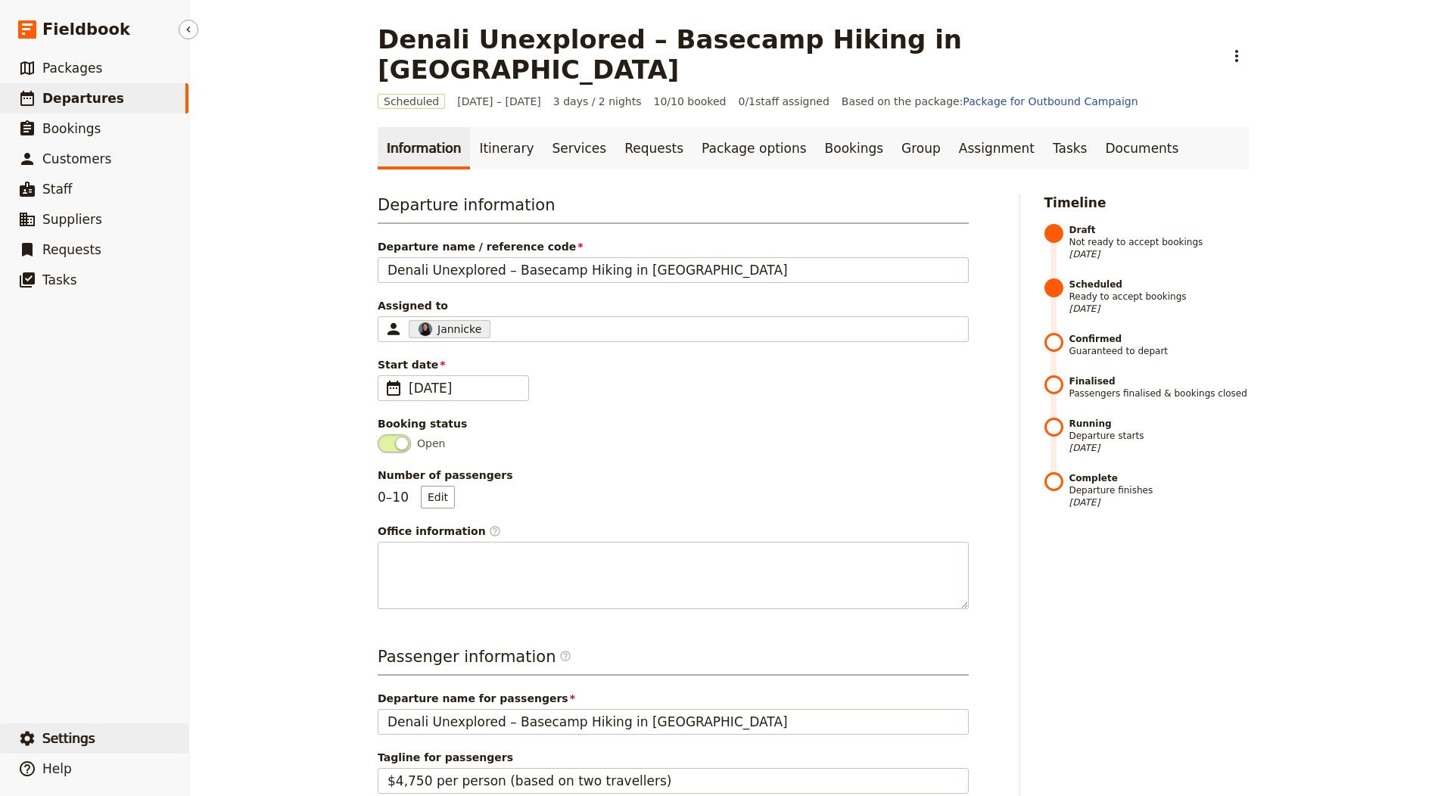
click at [104, 739] on button "​ Settings" at bounding box center [94, 738] width 188 height 30
click at [267, 697] on span "Your organization" at bounding box center [250, 696] width 92 height 15
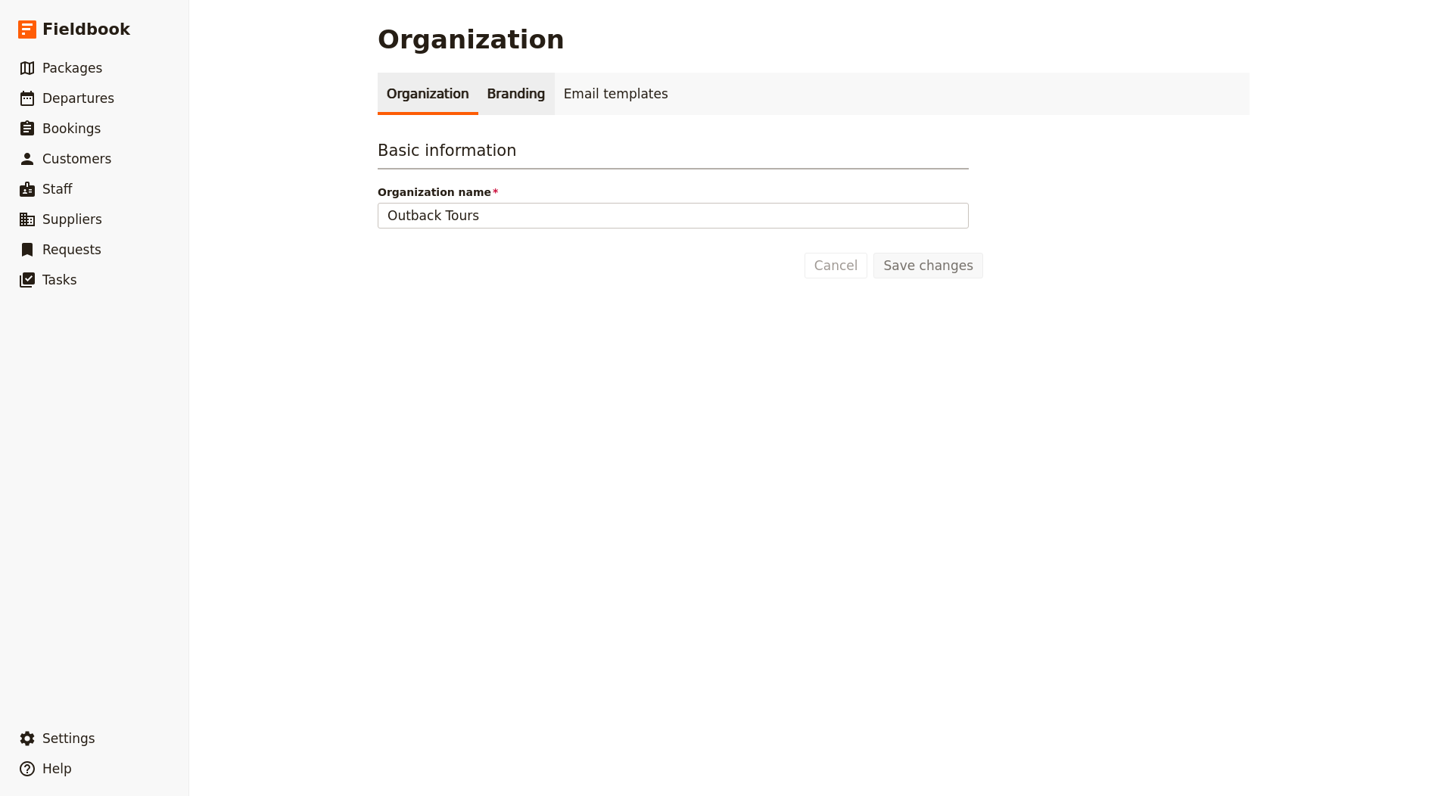
click at [490, 111] on link "Branding" at bounding box center [516, 94] width 76 height 42
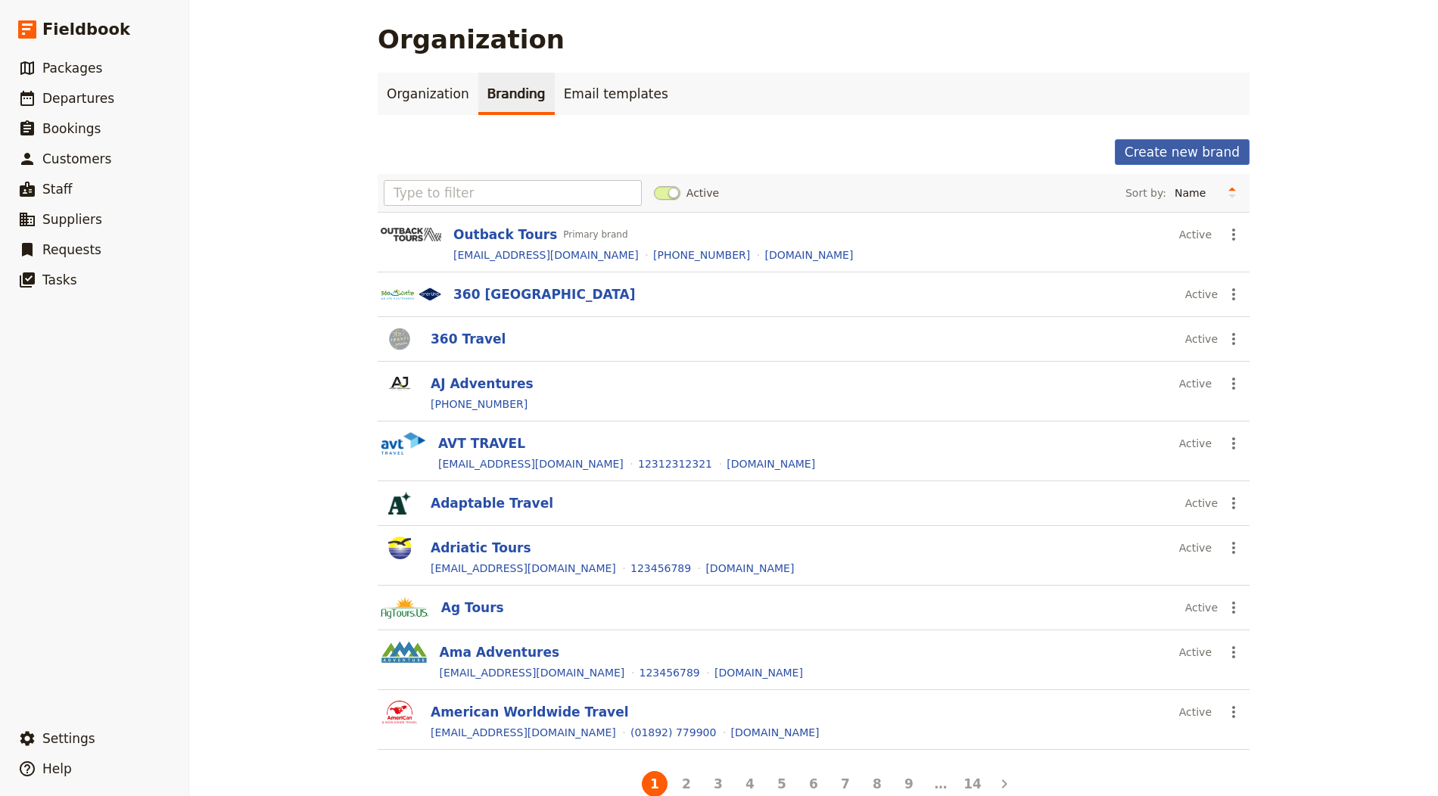
click at [1155, 148] on button "Create new brand" at bounding box center [1182, 152] width 135 height 26
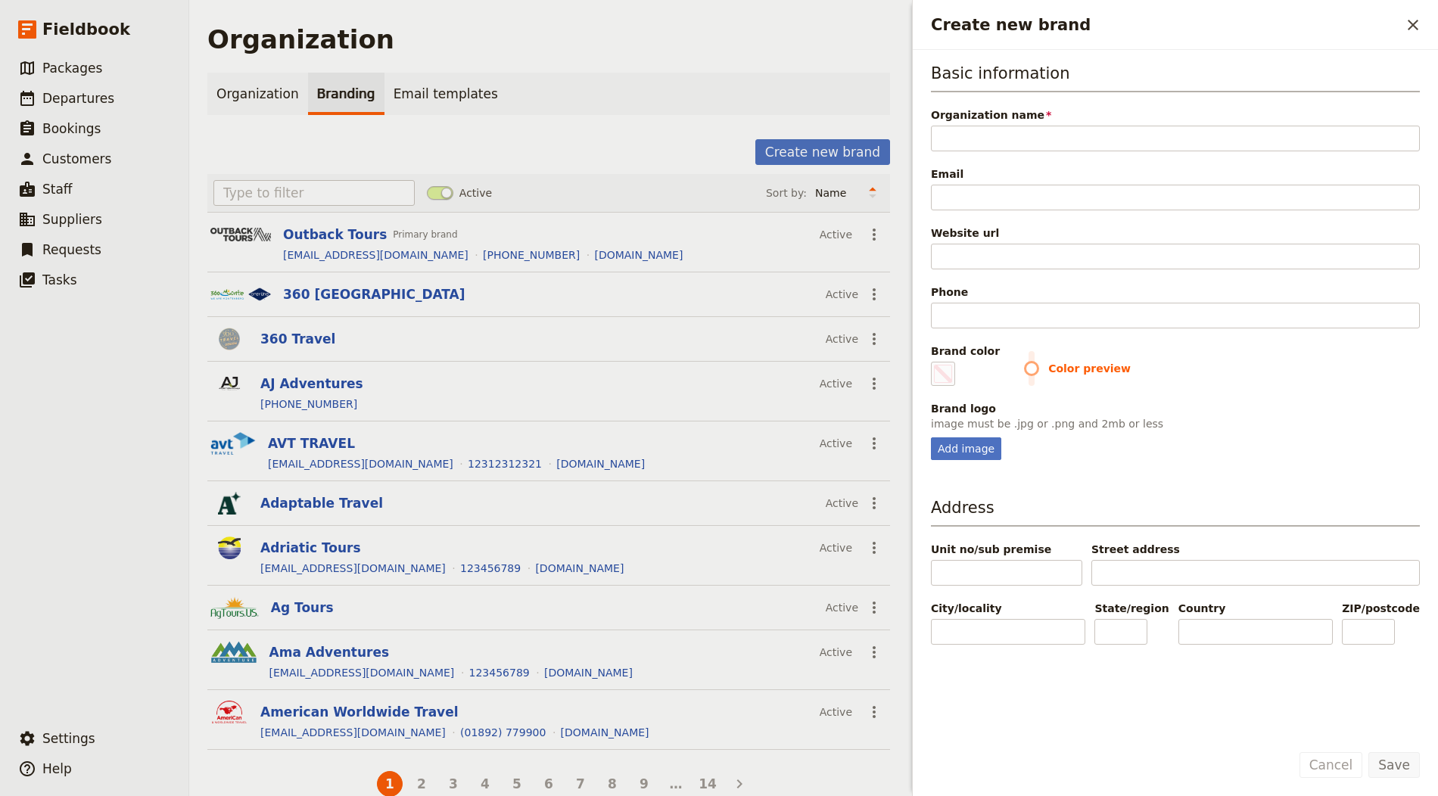
type input "[US_STATE] Alpine Adventures"
type input "#000000"
type input "[US_STATE] Alpine Adventures"
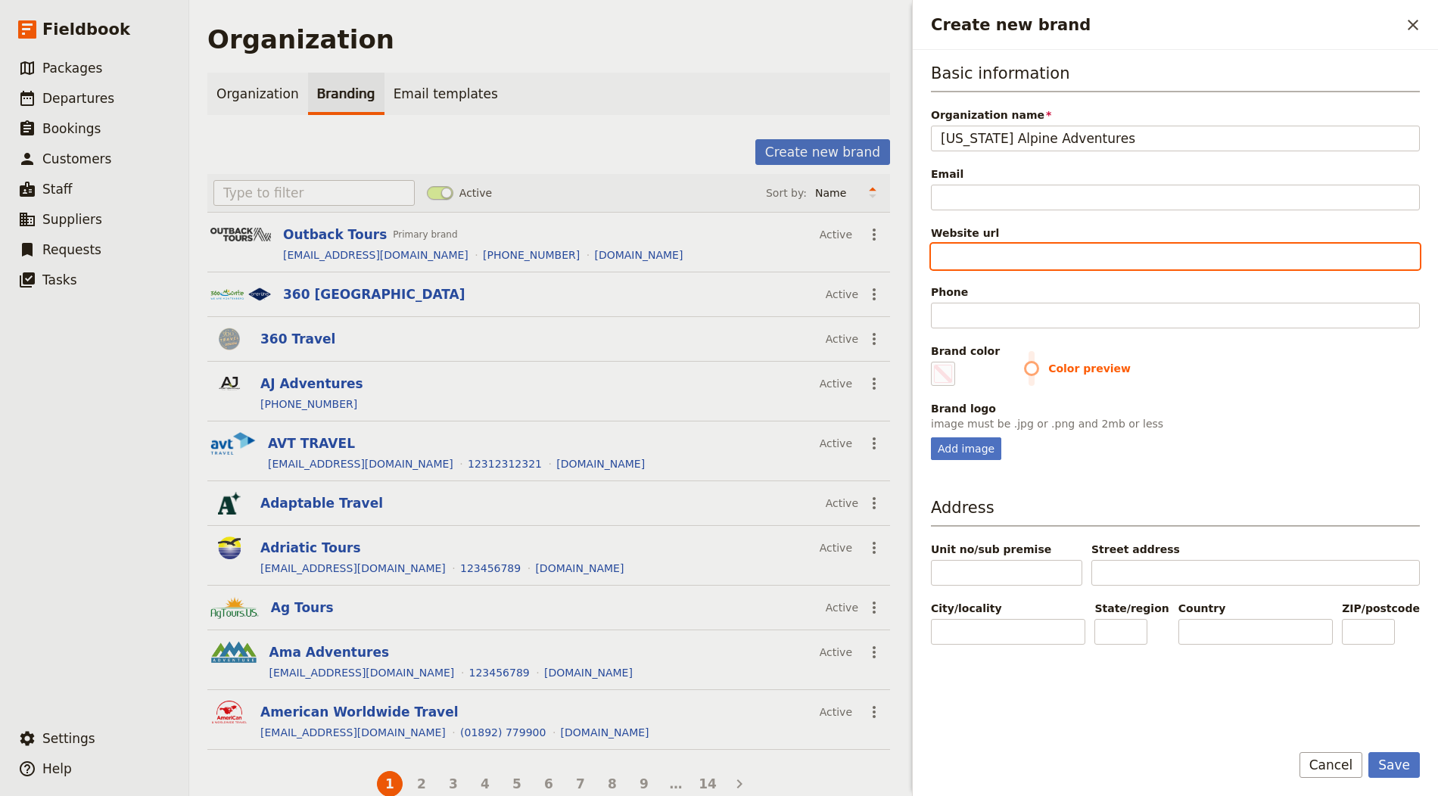
click at [1027, 253] on input "Website url" at bounding box center [1175, 257] width 489 height 26
paste input "[URL][DOMAIN_NAME]"
type input "[URL][DOMAIN_NAME]"
type input "#000000"
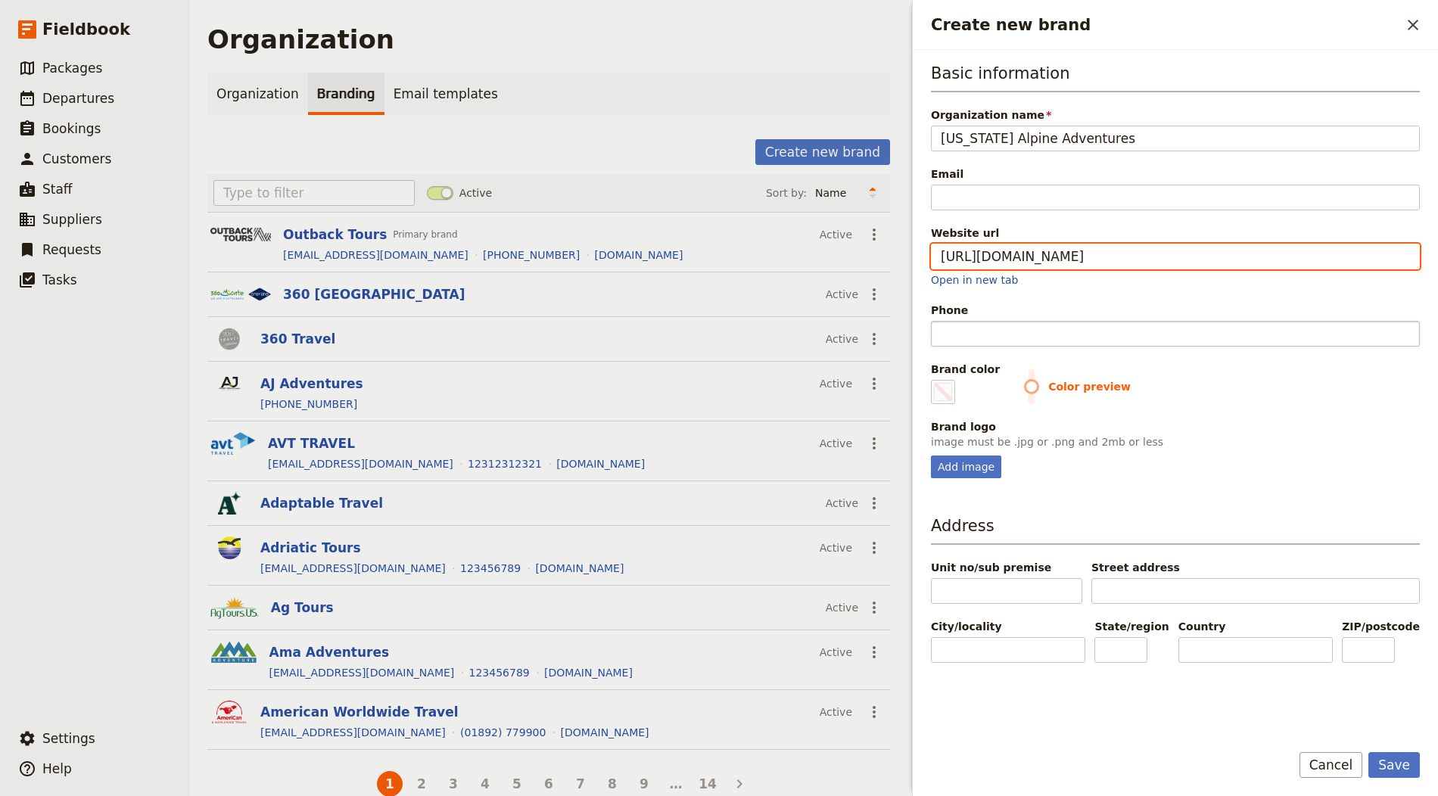
type input "[URL][DOMAIN_NAME]"
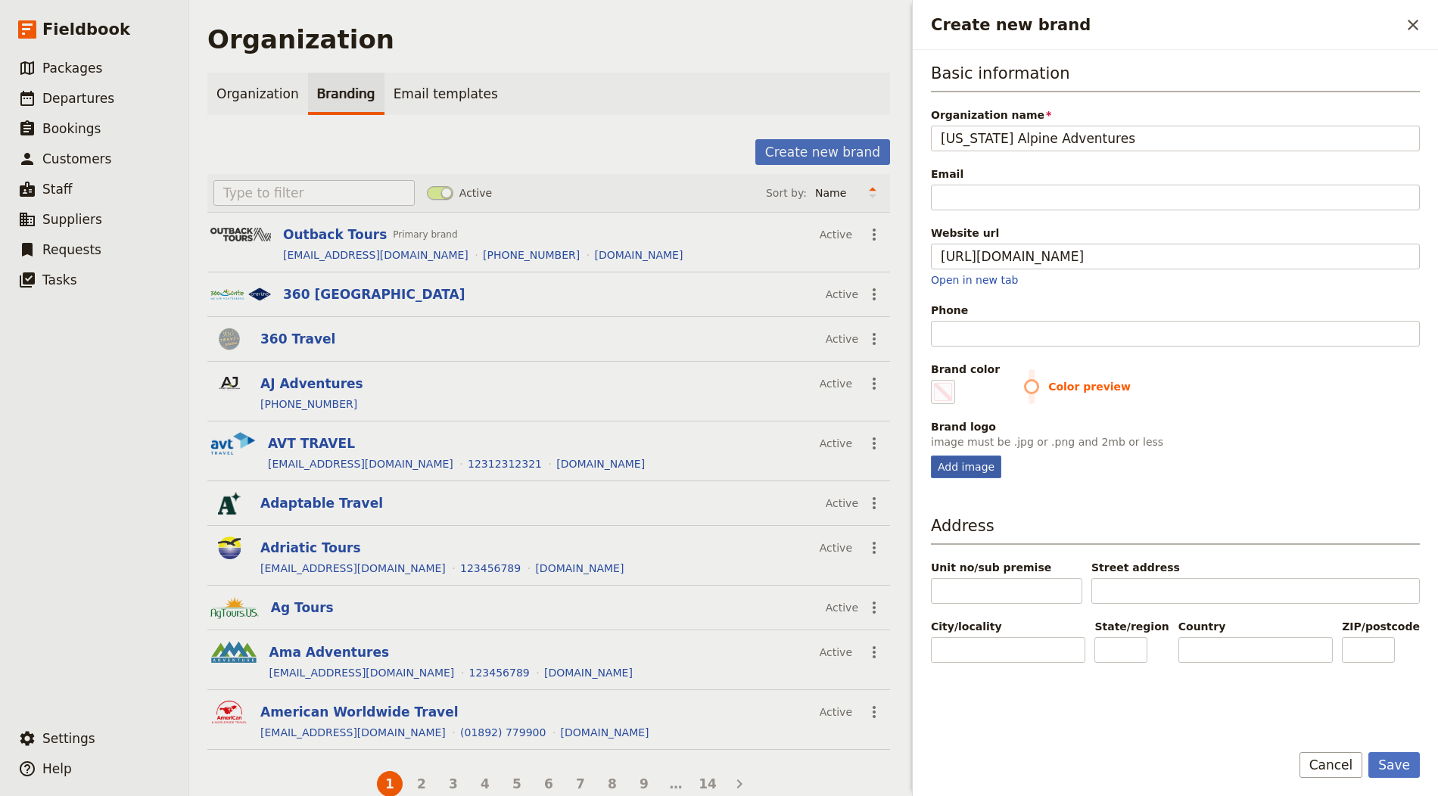
type input "#000000"
click at [966, 459] on div "Add image" at bounding box center [966, 467] width 70 height 23
click at [931, 456] on input "Add image" at bounding box center [930, 455] width 1 height 1
click at [975, 458] on div "Add image" at bounding box center [966, 467] width 70 height 23
click at [931, 456] on input "Add image" at bounding box center [930, 455] width 1 height 1
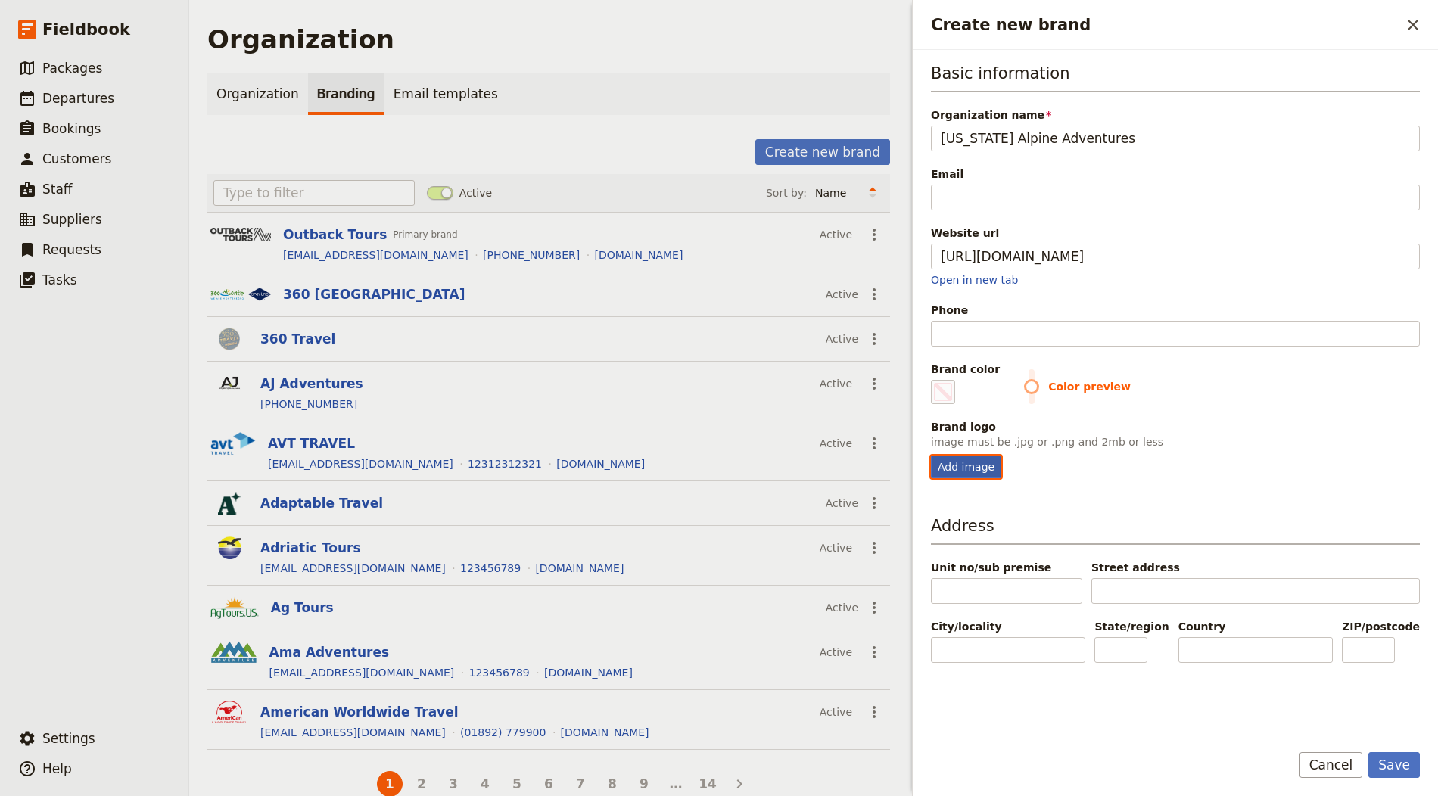
type input "C:\fakepath\Screenshot [DATE] 2.30.35 PM.png"
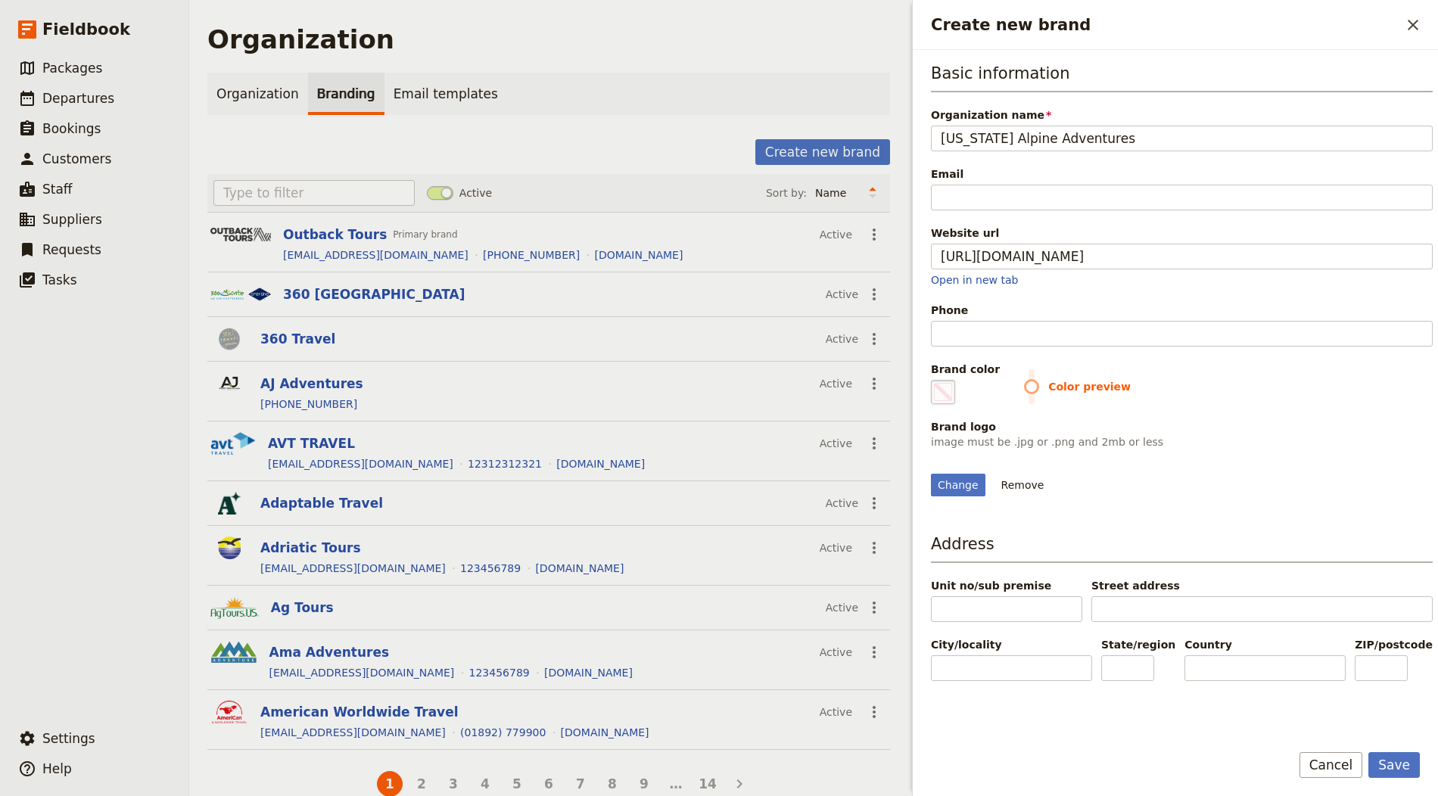
click at [943, 388] on span "Create new brand" at bounding box center [943, 392] width 18 height 18
click at [935, 380] on input "#000000" at bounding box center [934, 379] width 1 height 1
type input "#5d9f59"
click at [1314, 463] on div "Change Remove" at bounding box center [1182, 476] width 502 height 41
drag, startPoint x: 1396, startPoint y: 762, endPoint x: 1382, endPoint y: 751, distance: 18.3
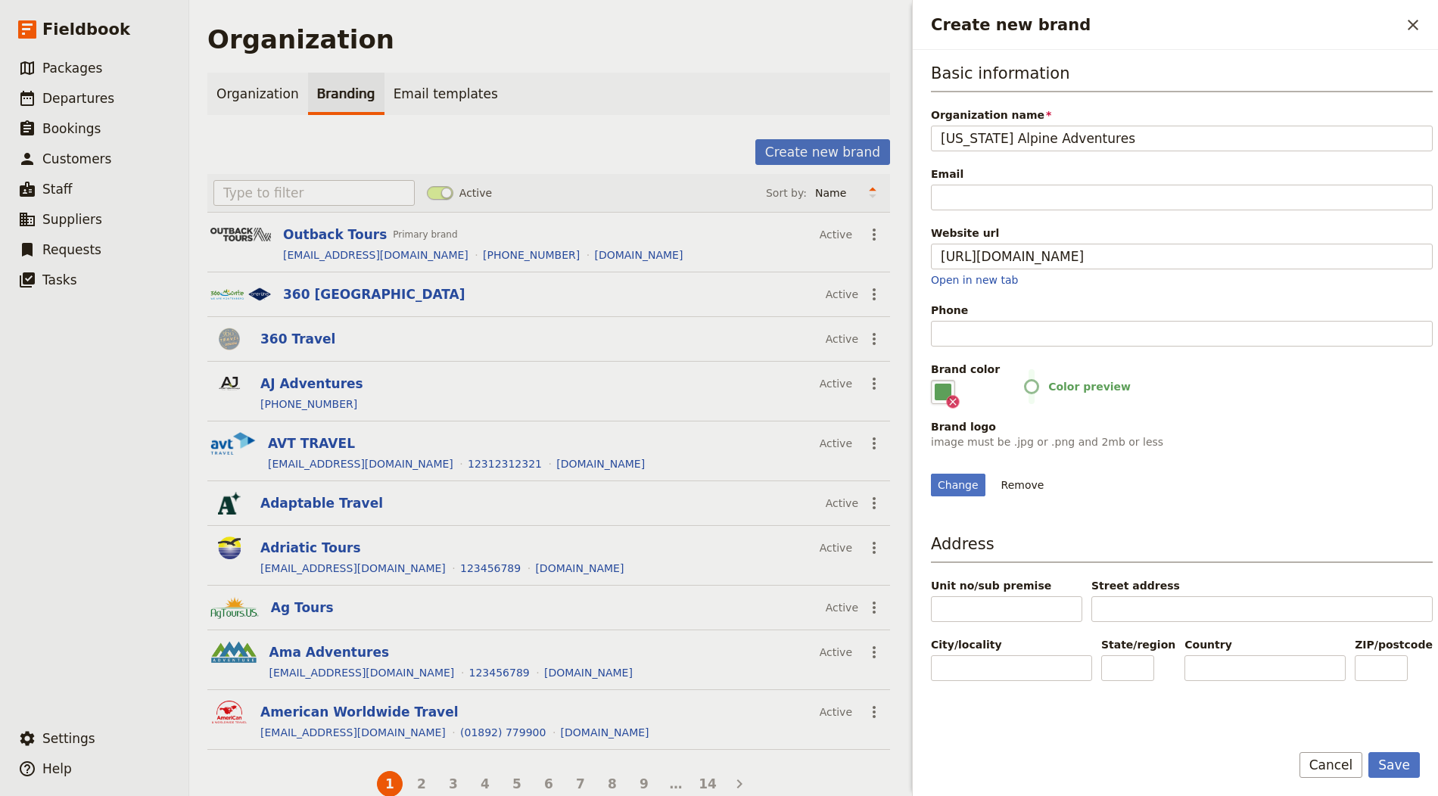
click at [1396, 761] on button "Save" at bounding box center [1393, 765] width 51 height 26
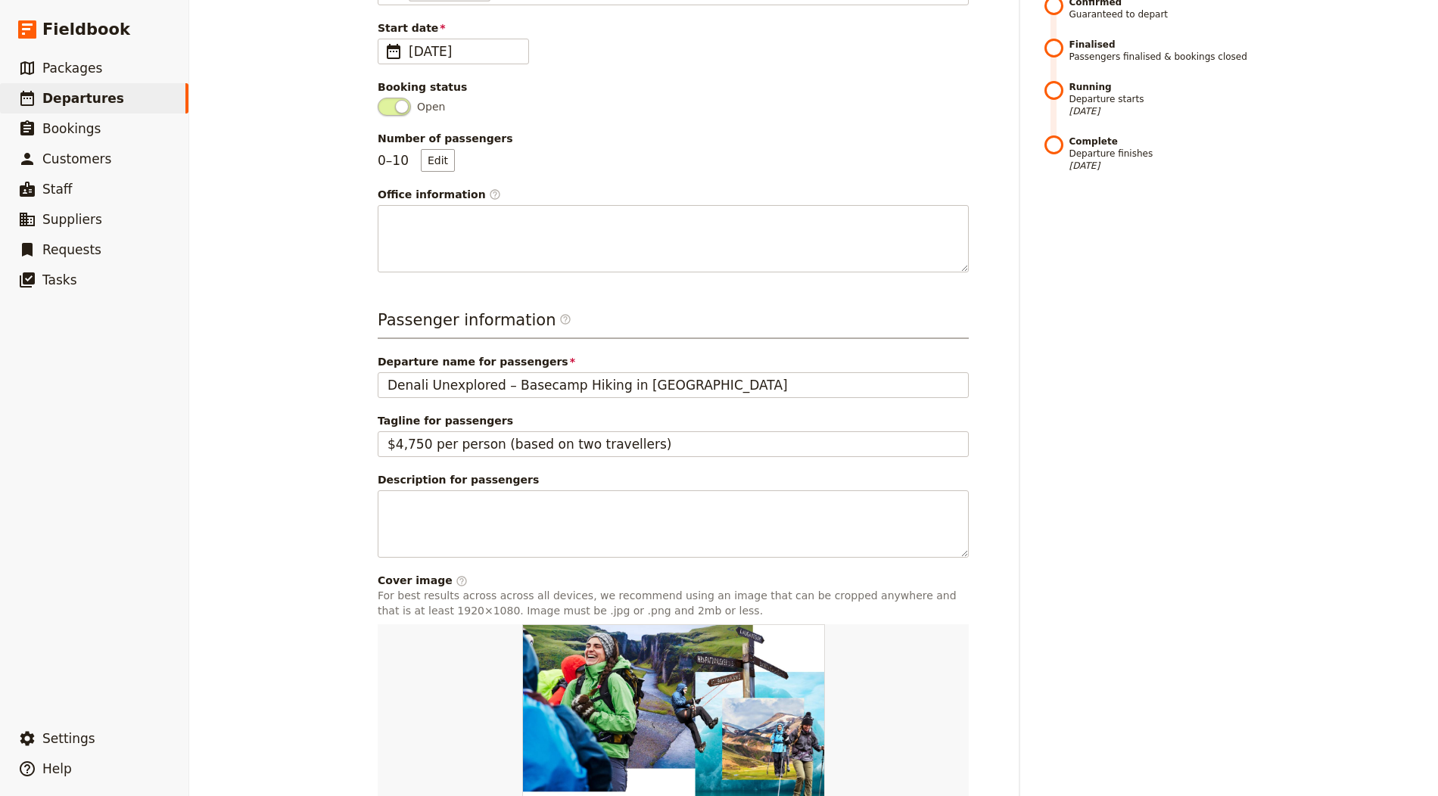
scroll to position [416, 0]
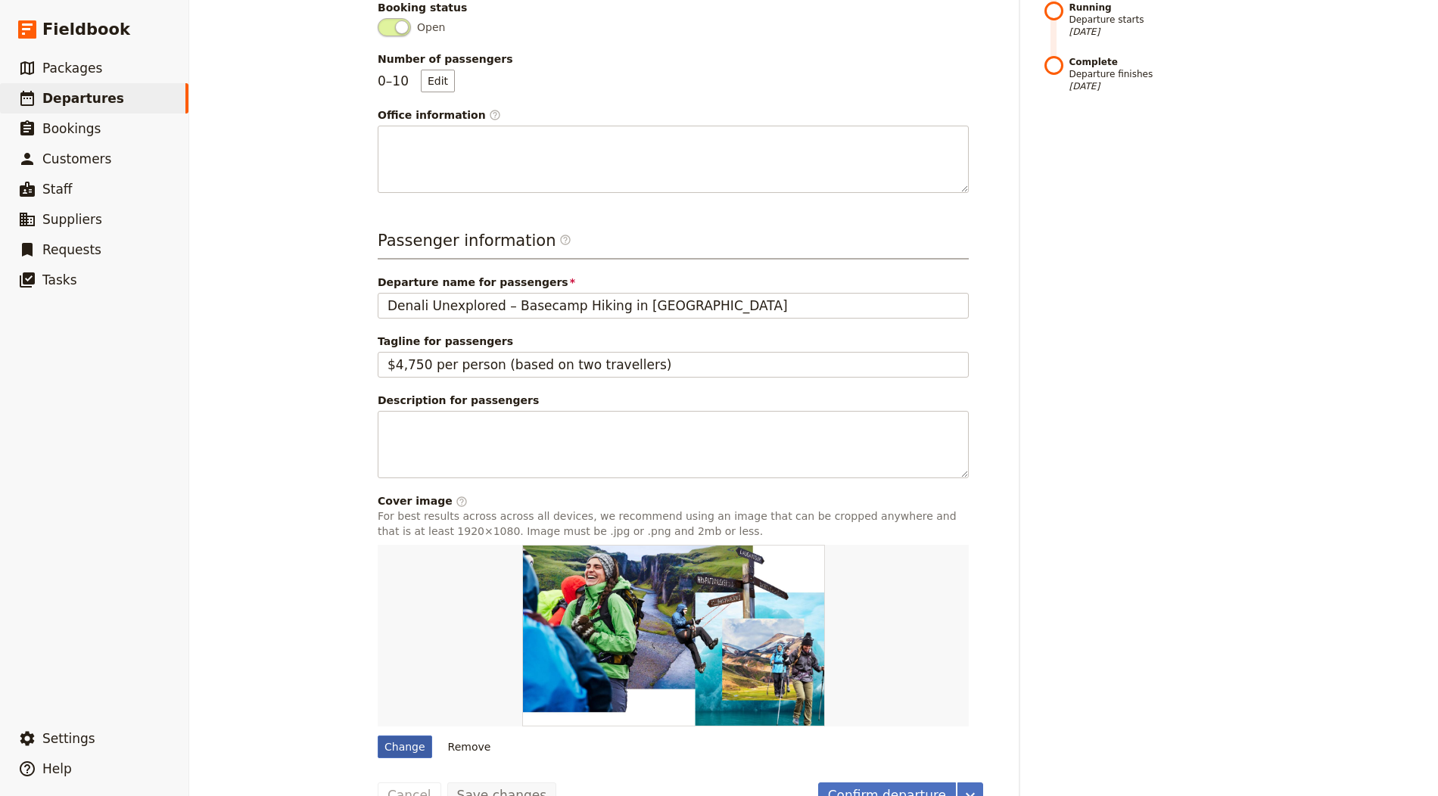
drag, startPoint x: 428, startPoint y: 698, endPoint x: 403, endPoint y: 706, distance: 26.1
click at [427, 698] on div "Change Remove" at bounding box center [673, 651] width 591 height 213
click at [403, 736] on div "Change" at bounding box center [405, 747] width 54 height 23
click at [378, 735] on input "Change" at bounding box center [377, 735] width 1 height 1
type input "C:\fakepath\DENALI_CAMP25fd10cd6965a4.jpg"
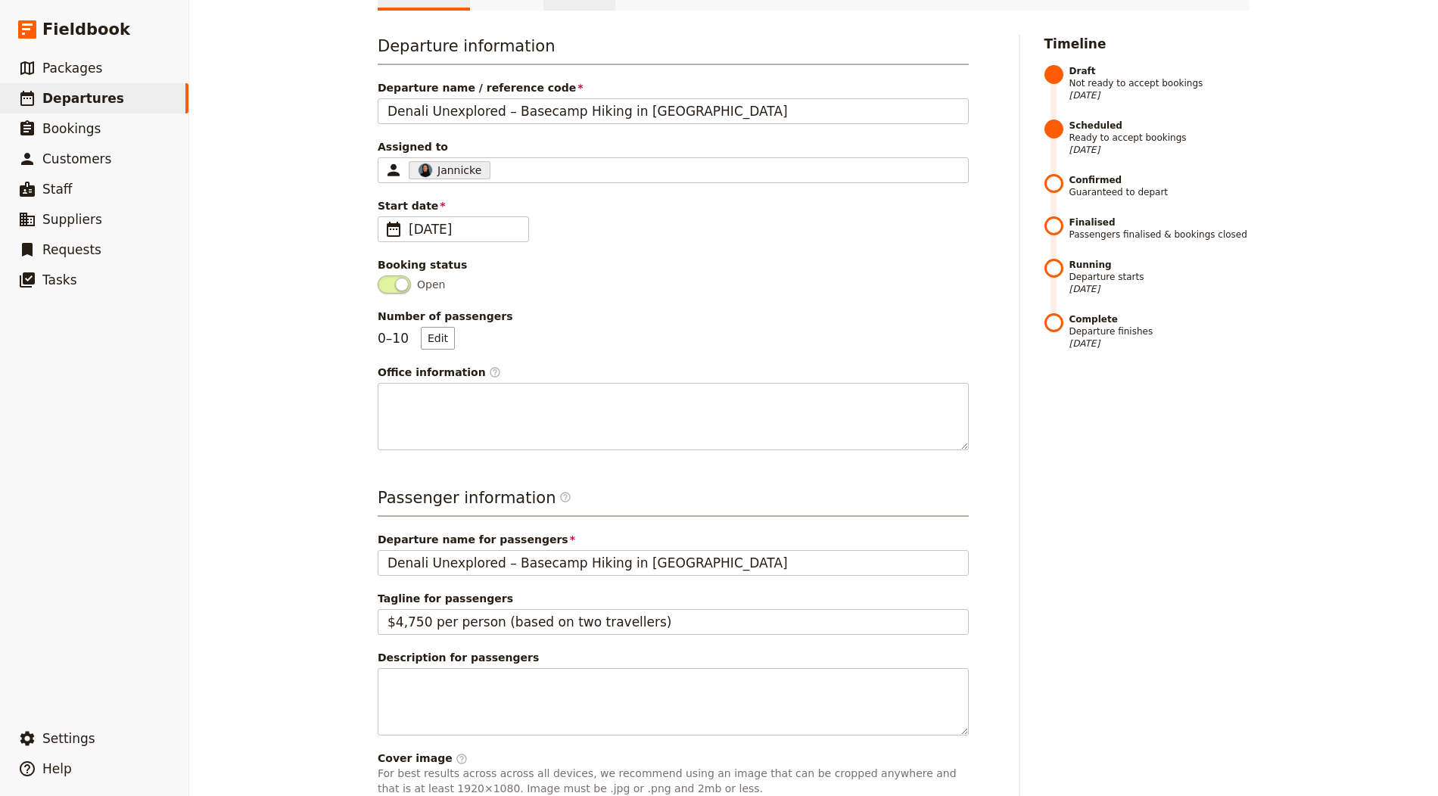
scroll to position [0, 0]
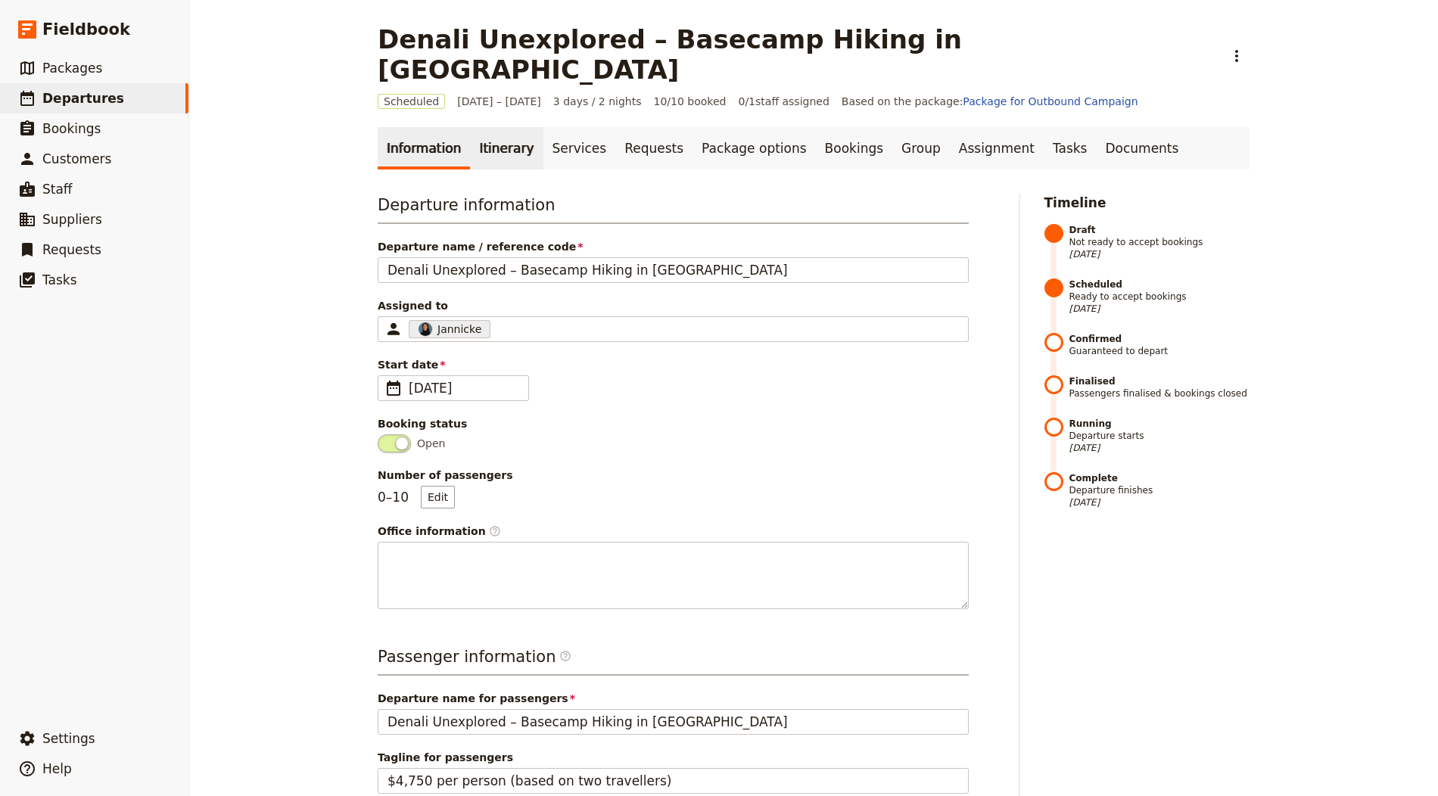
click at [487, 127] on link "Itinerary" at bounding box center [506, 148] width 73 height 42
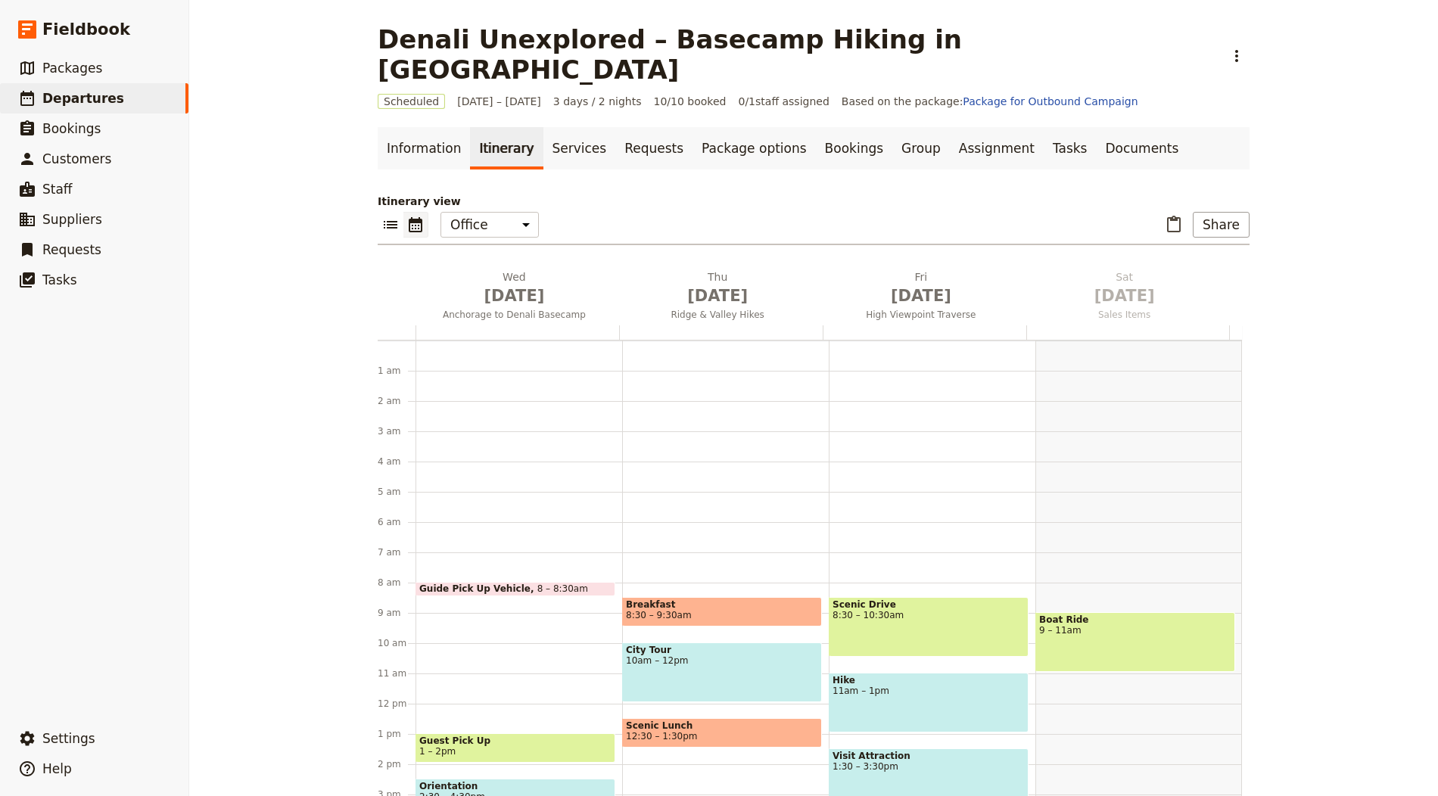
scroll to position [197, 0]
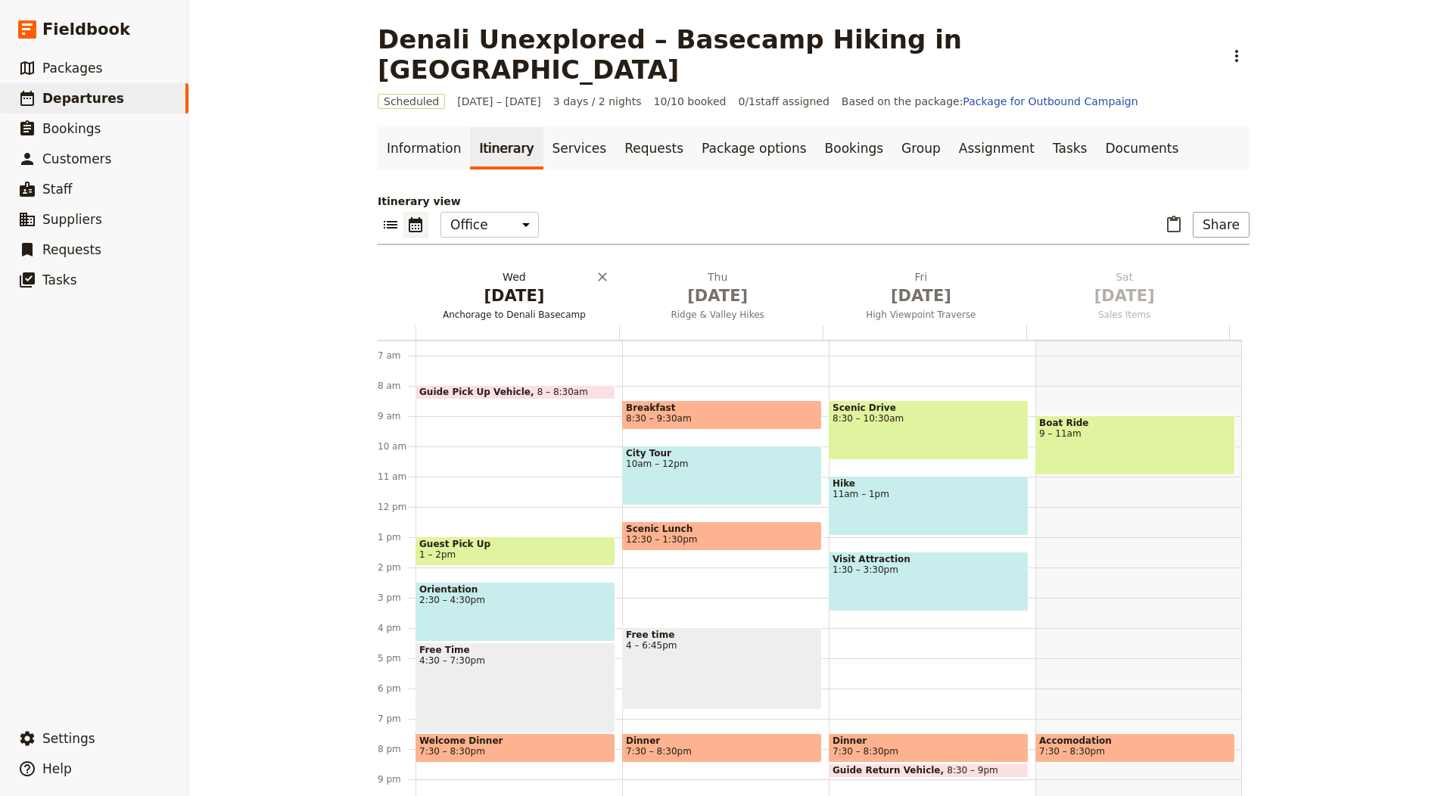
click at [516, 269] on h2 "Wed Oct 1 Anchorage to Denali Basecamp" at bounding box center [513, 288] width 185 height 38
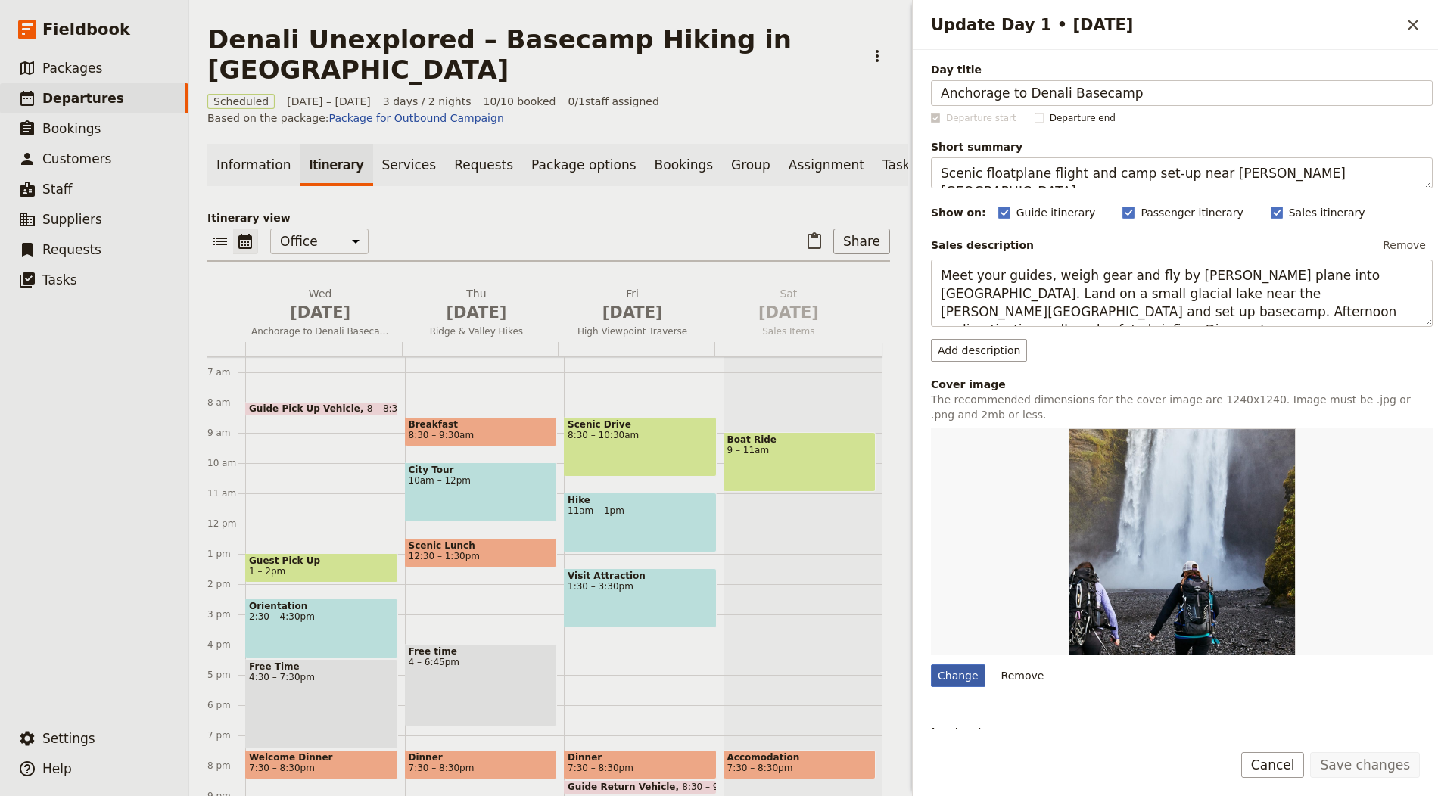
click at [959, 664] on div "Change" at bounding box center [958, 675] width 54 height 23
click at [931, 664] on input "Change" at bounding box center [930, 664] width 1 height 1
type input "C:\fakepath\DUBA_6541ccfbc7f503.jpg"
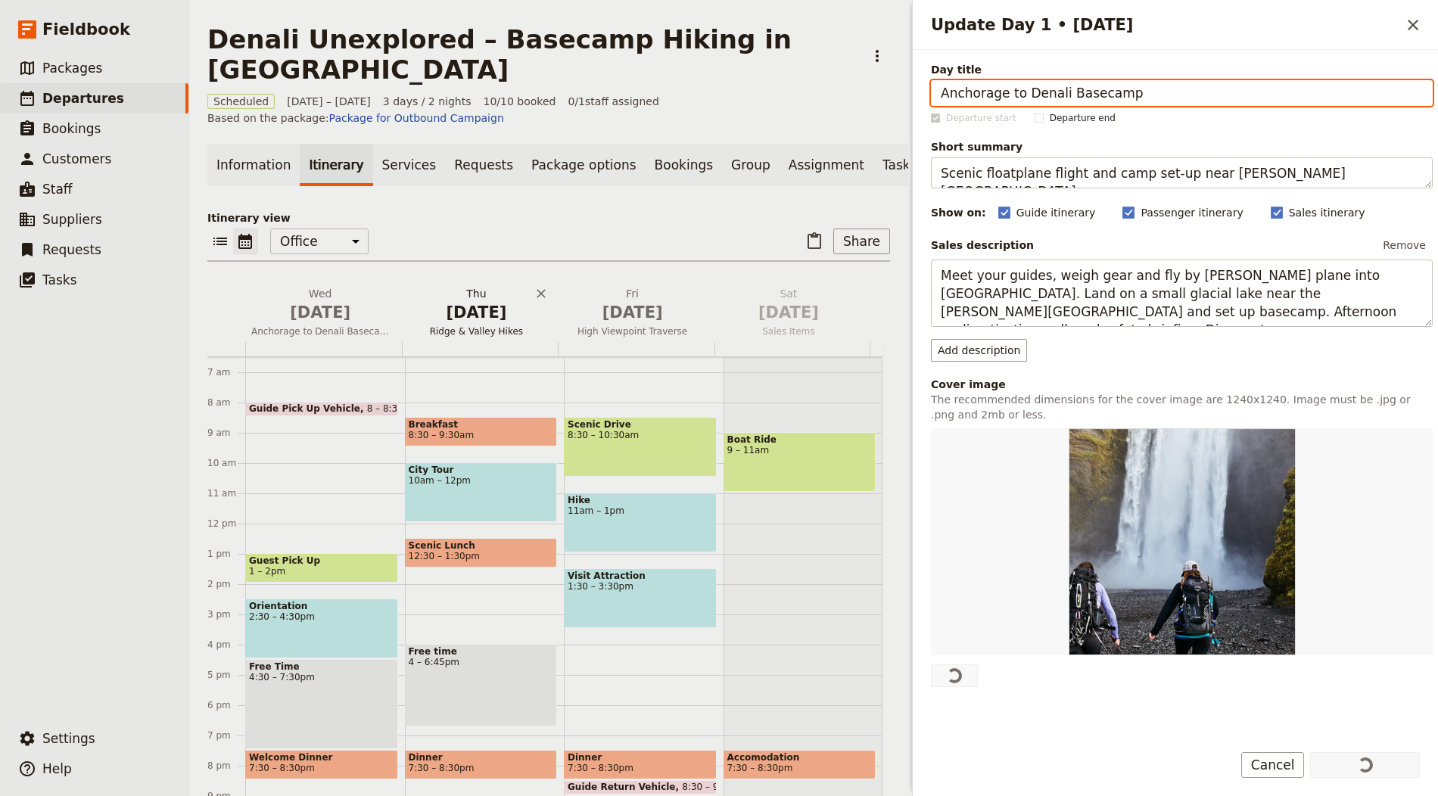
click at [474, 299] on h2 "Thu Oct 2 Ridge & Valley Hikes" at bounding box center [476, 305] width 138 height 38
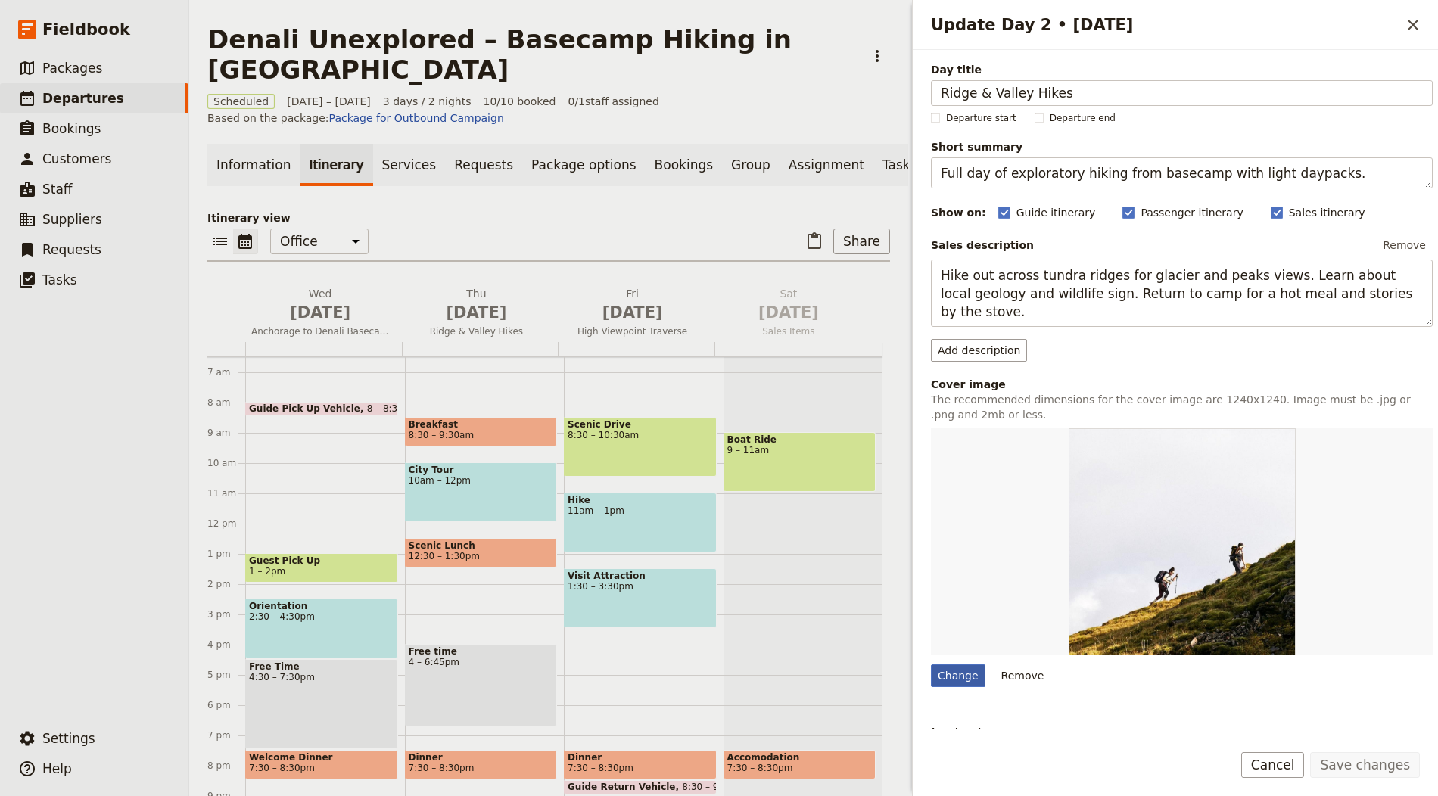
click at [951, 677] on div "Change" at bounding box center [958, 675] width 54 height 23
click at [931, 664] on input "Change" at bounding box center [930, 664] width 1 height 1
type input "C:\fakepath\DUBA_5541ccfb3df1aa.jpg"
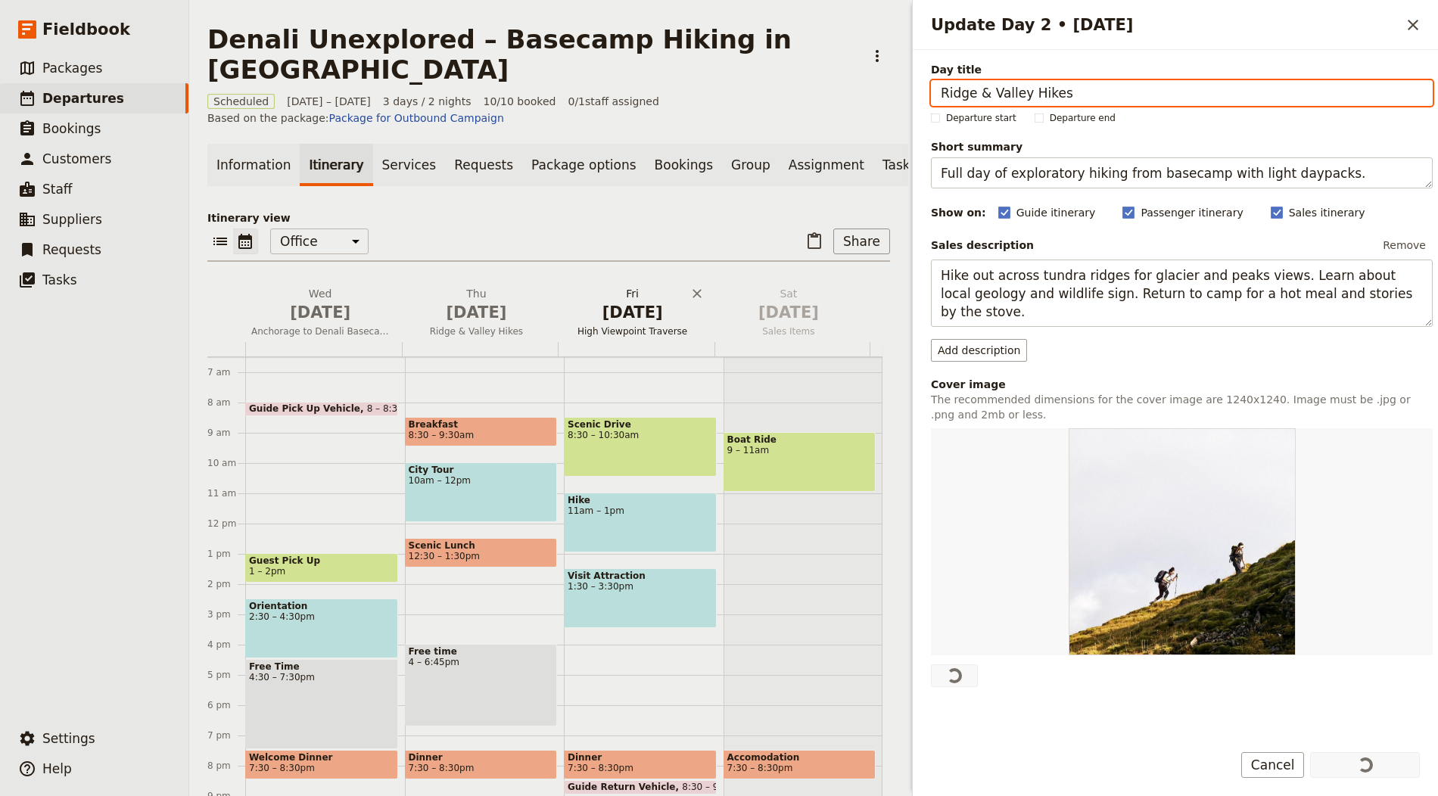
click at [626, 314] on span "[DATE]" at bounding box center [633, 312] width 138 height 23
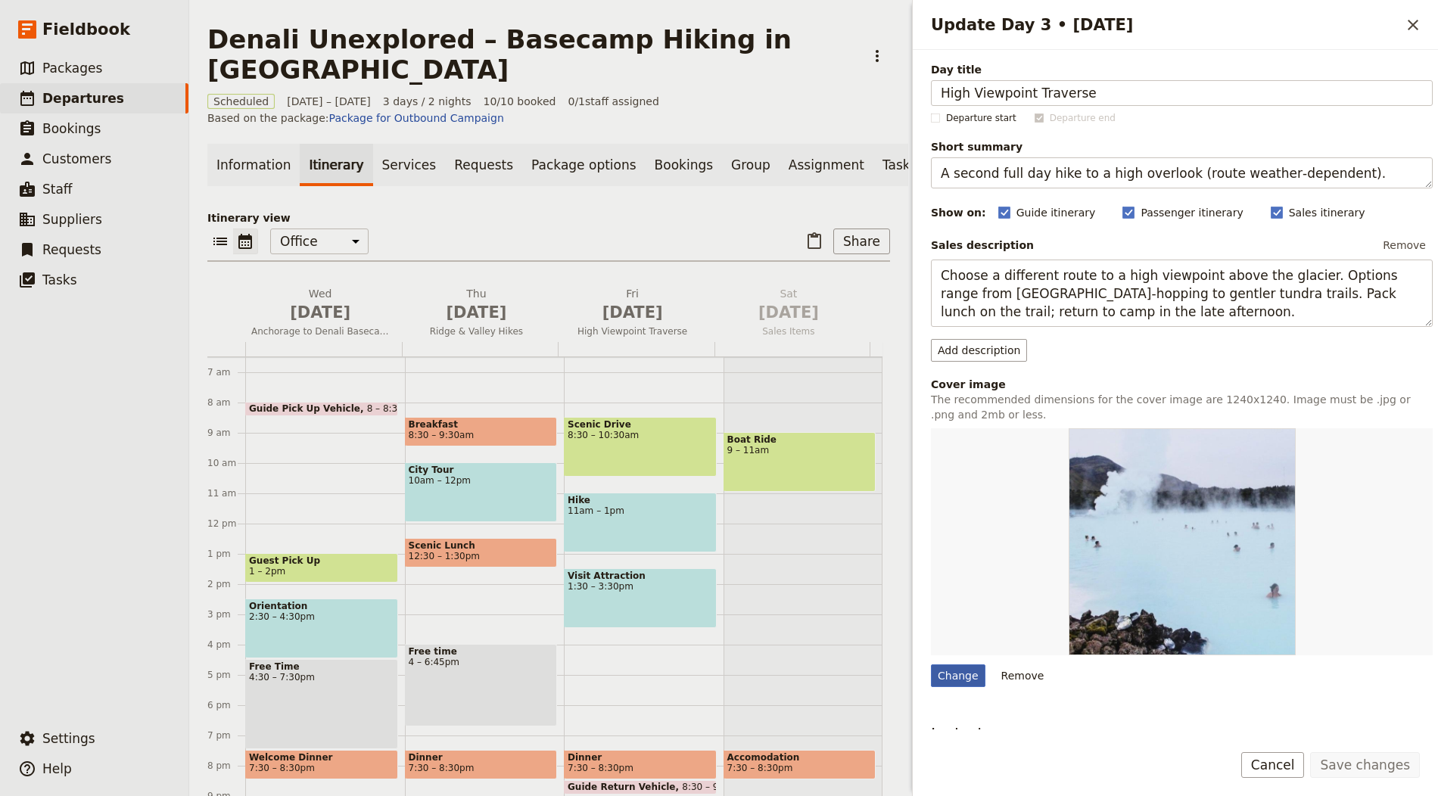
click at [947, 667] on div "Change" at bounding box center [958, 675] width 54 height 23
click at [931, 664] on input "Change" at bounding box center [930, 664] width 1 height 1
type input "C:\fakepath\DENALI_CAMP_12_5fd10cc70fe61.jpg"
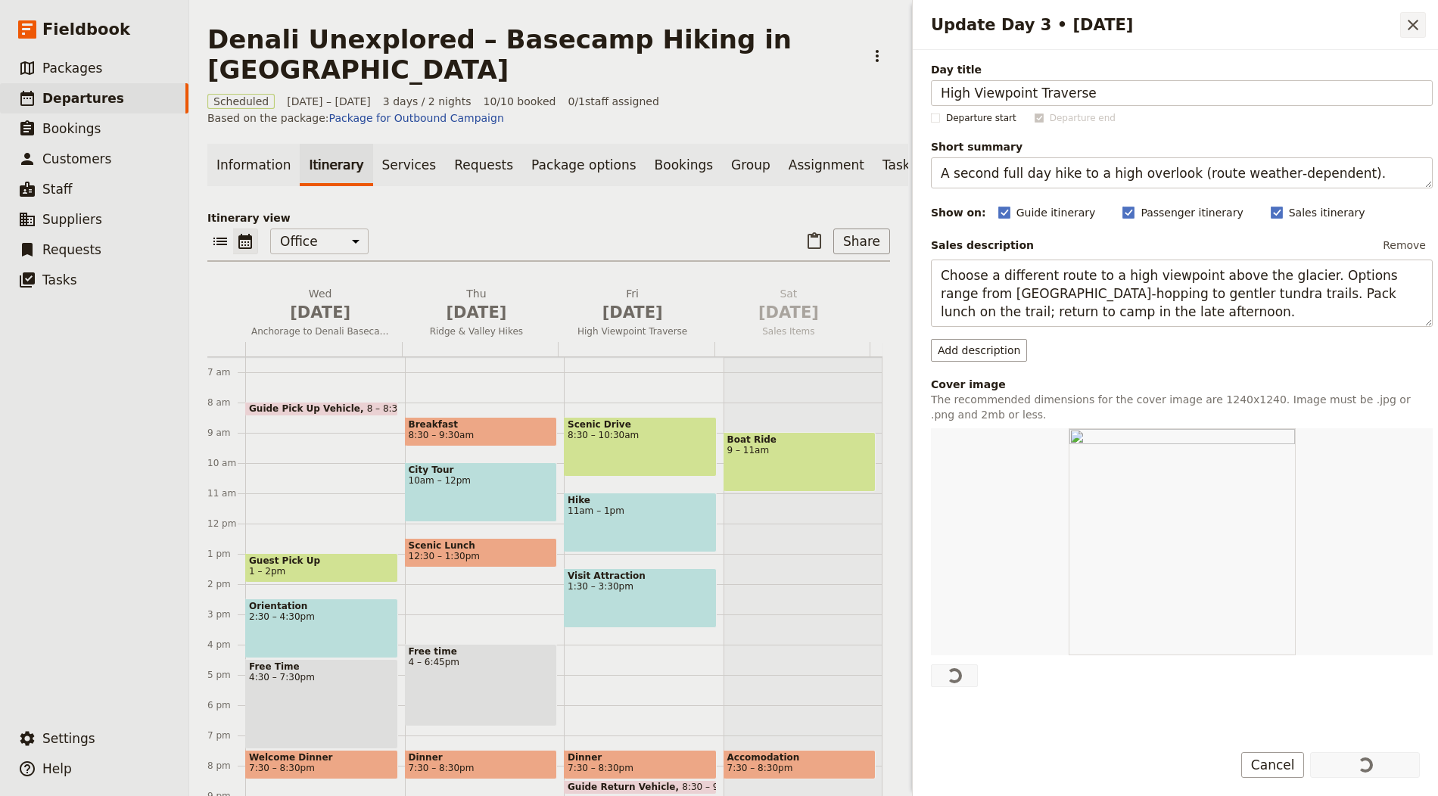
click at [1410, 20] on icon "Close drawer" at bounding box center [1413, 25] width 18 height 18
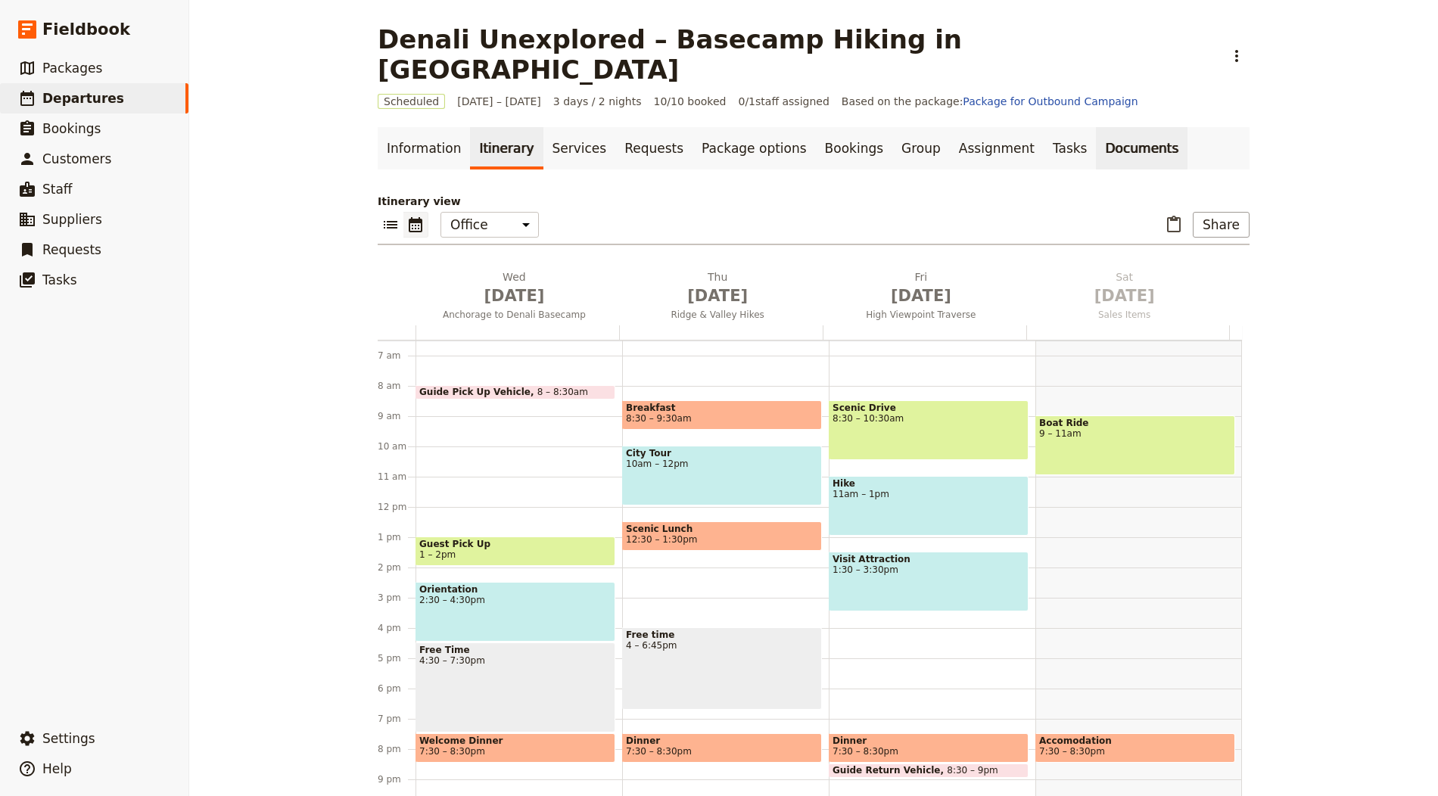
click at [1096, 132] on link "Documents" at bounding box center [1142, 148] width 92 height 42
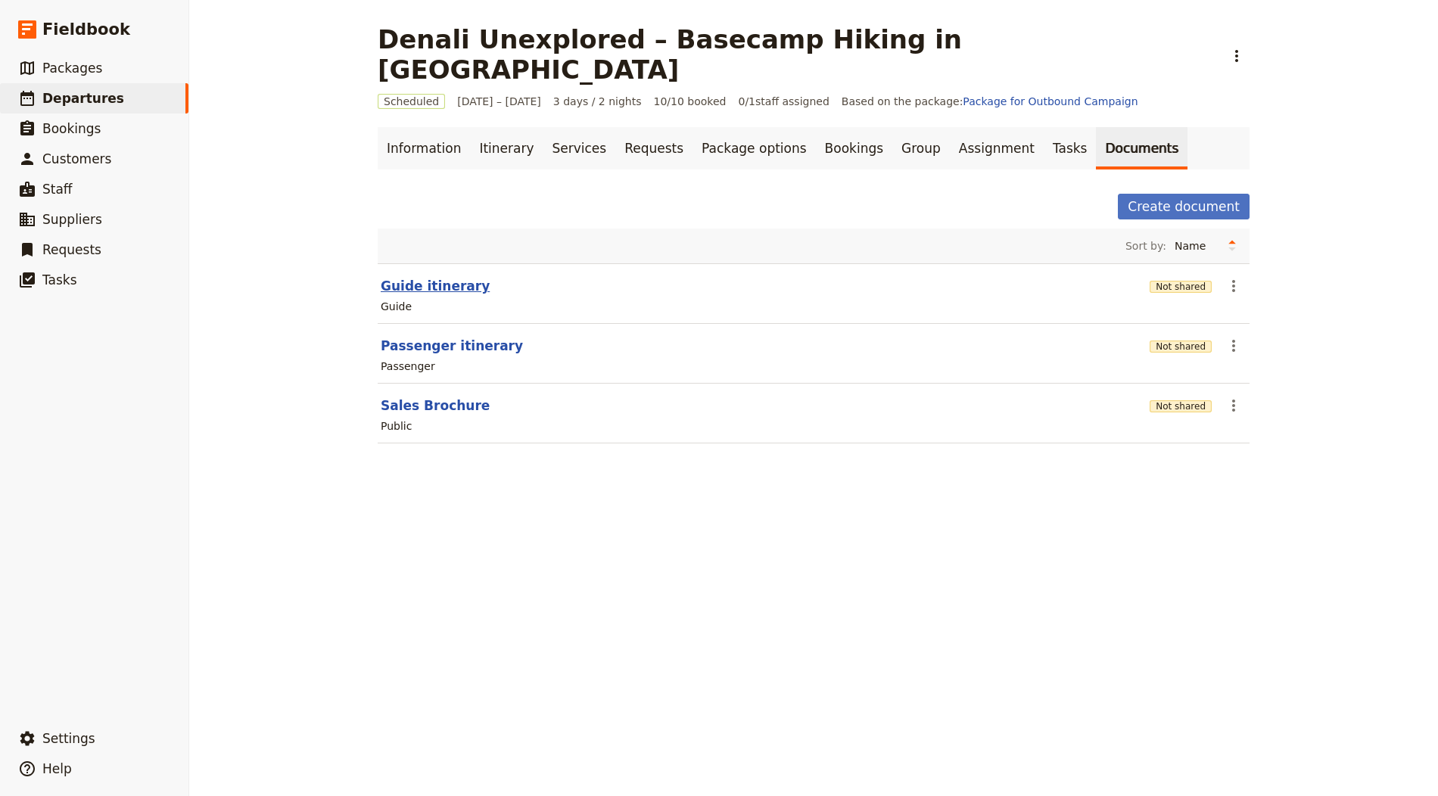
click at [411, 277] on button "Guide itinerary" at bounding box center [435, 286] width 109 height 18
select select "STAFF"
select select "RUN_SHEET"
select select "LARGE"
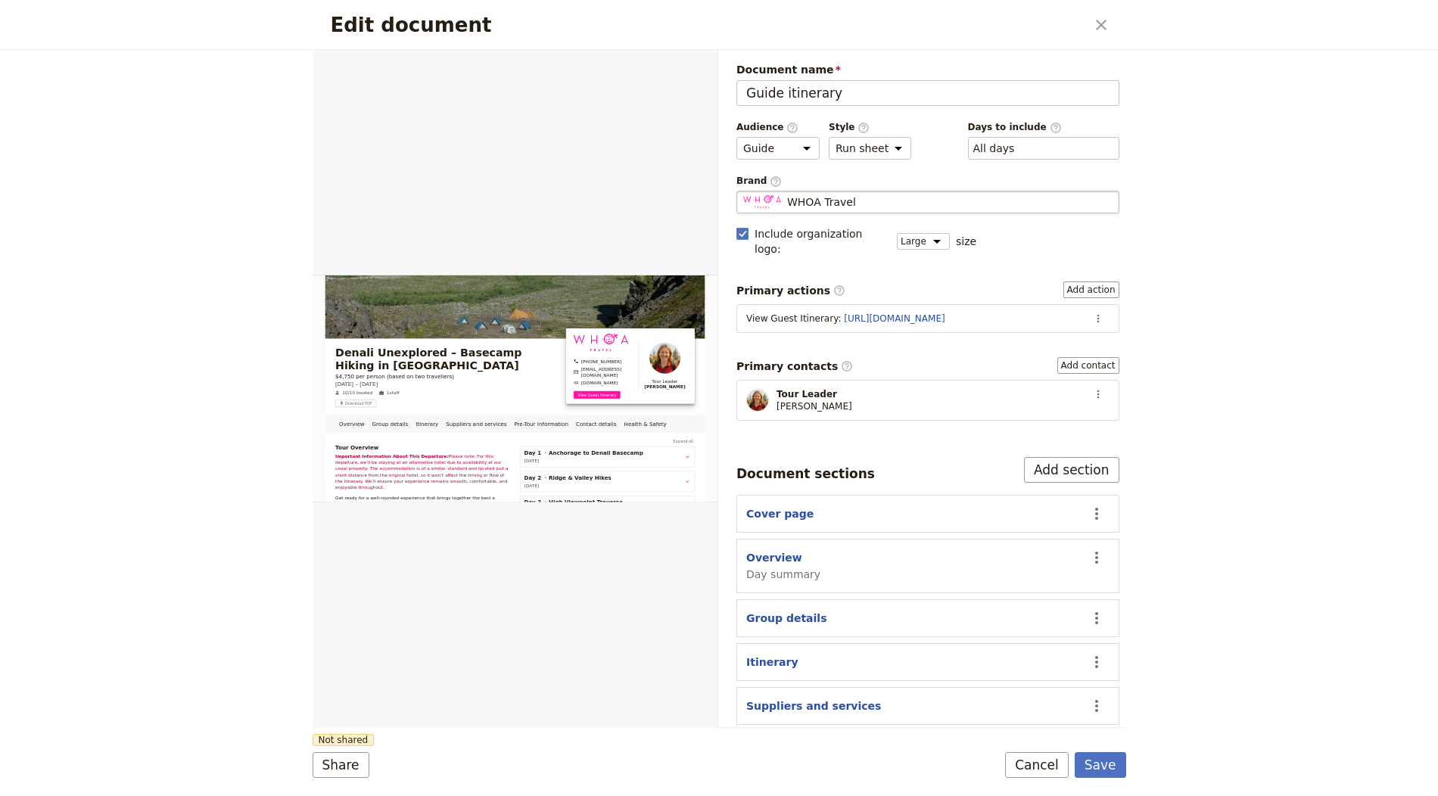
click at [901, 198] on div "WHOA Travel" at bounding box center [927, 201] width 369 height 15
click at [743, 191] on input "WHOA Travel" at bounding box center [742, 191] width 1 height 1
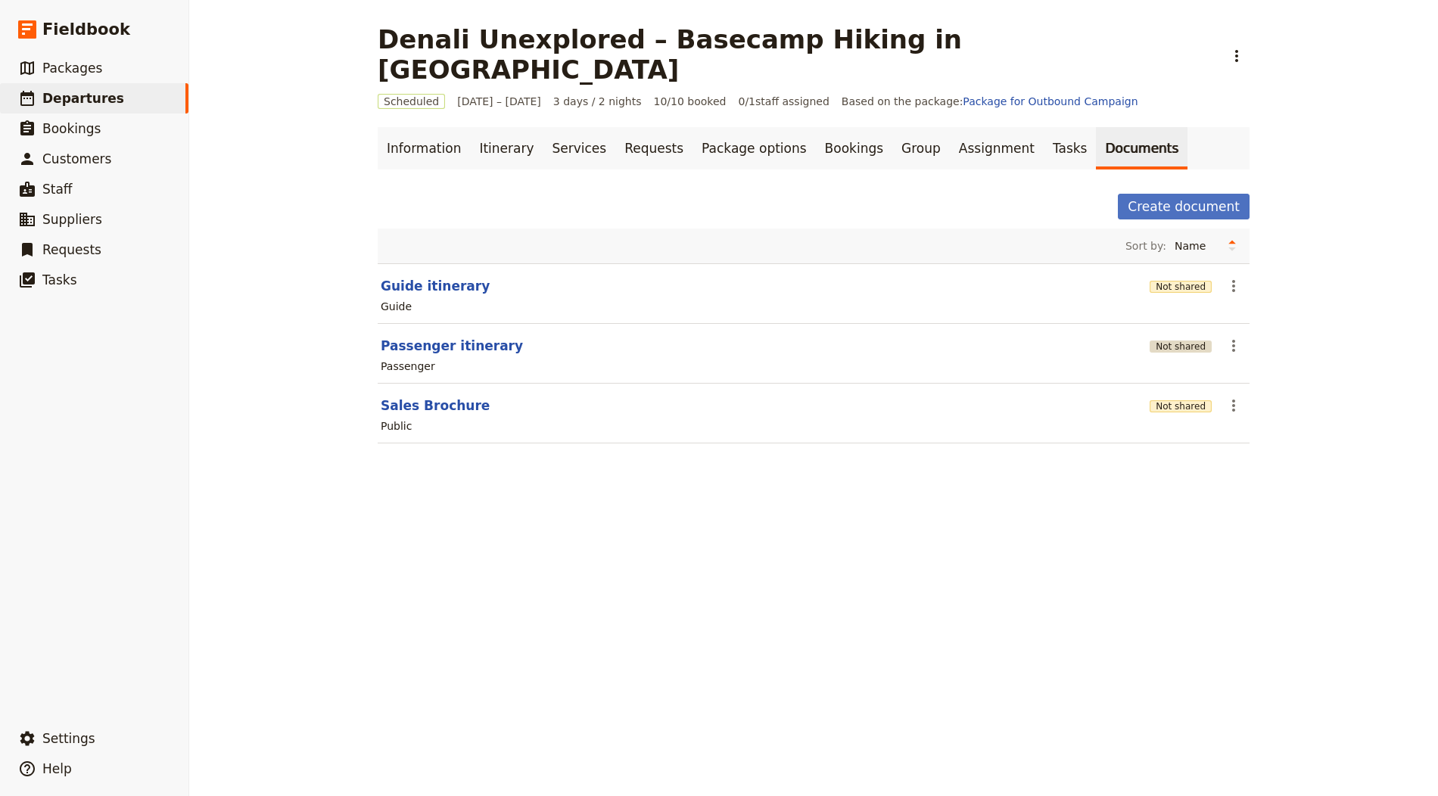
click at [1189, 341] on button "Not shared" at bounding box center [1180, 347] width 62 height 12
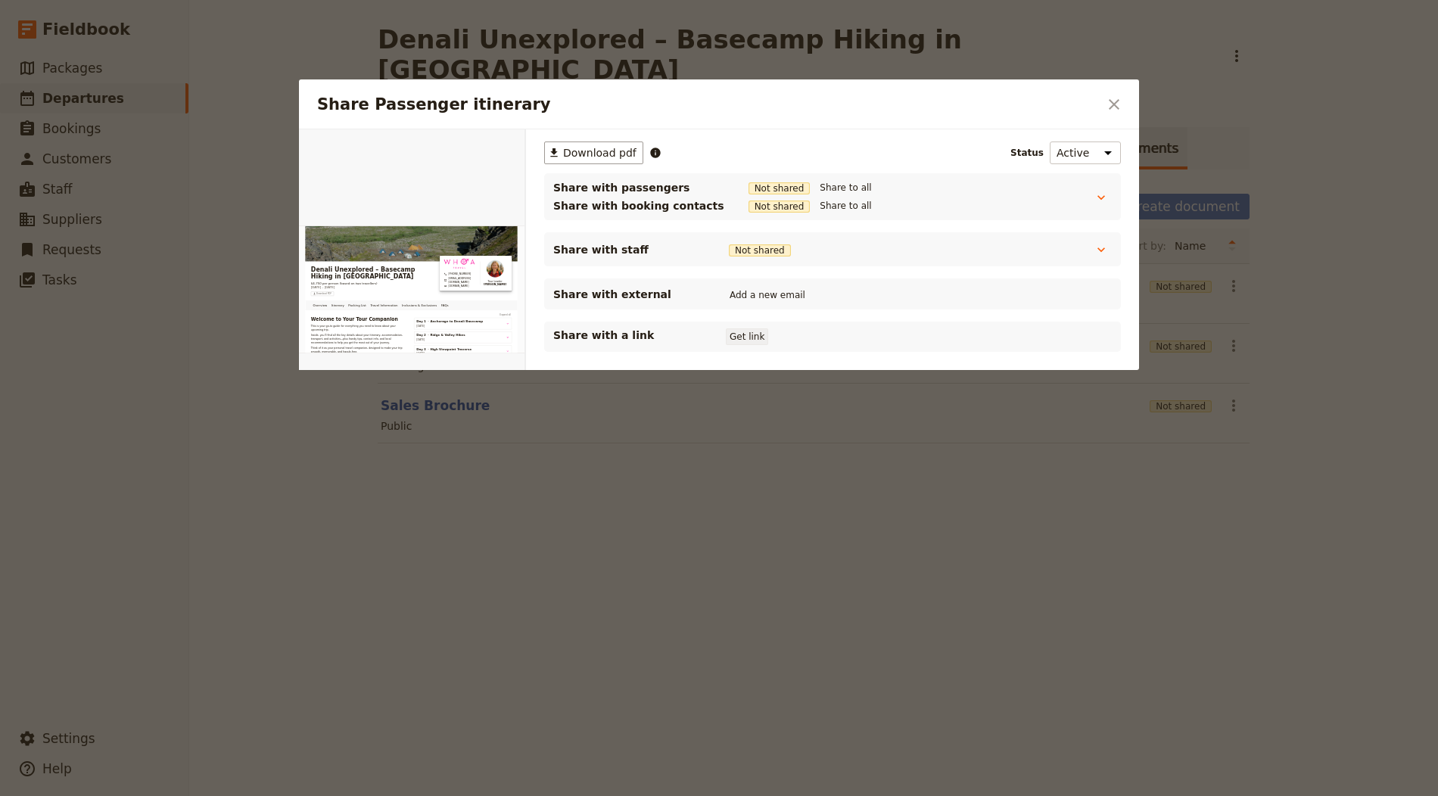
click at [732, 329] on button "Get link" at bounding box center [747, 336] width 42 height 17
click at [1112, 98] on icon "Close dialog" at bounding box center [1114, 104] width 18 height 18
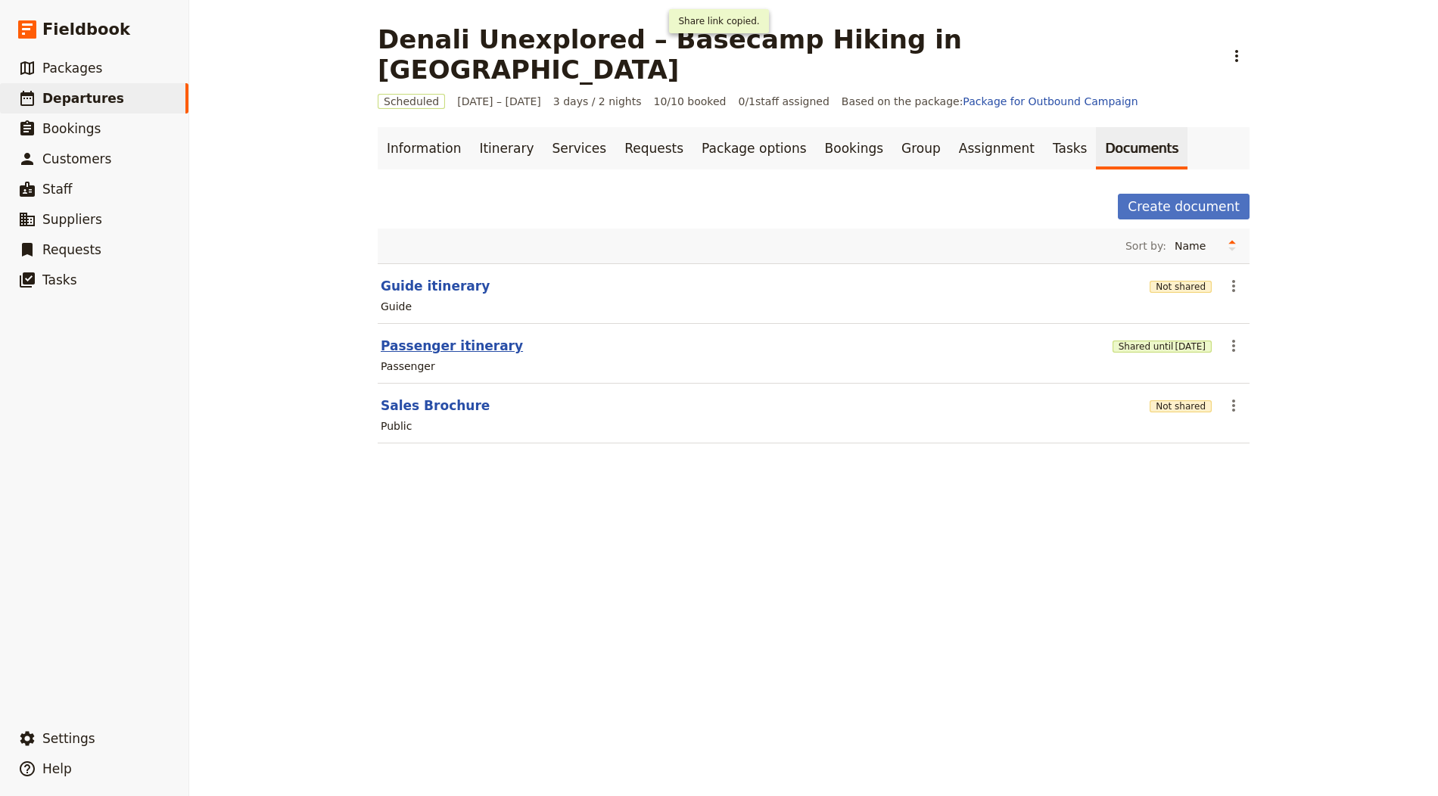
click at [466, 337] on button "Passenger itinerary" at bounding box center [452, 346] width 142 height 18
select select "PASSENGER"
select select "RUN_SHEET"
select select "LARGE"
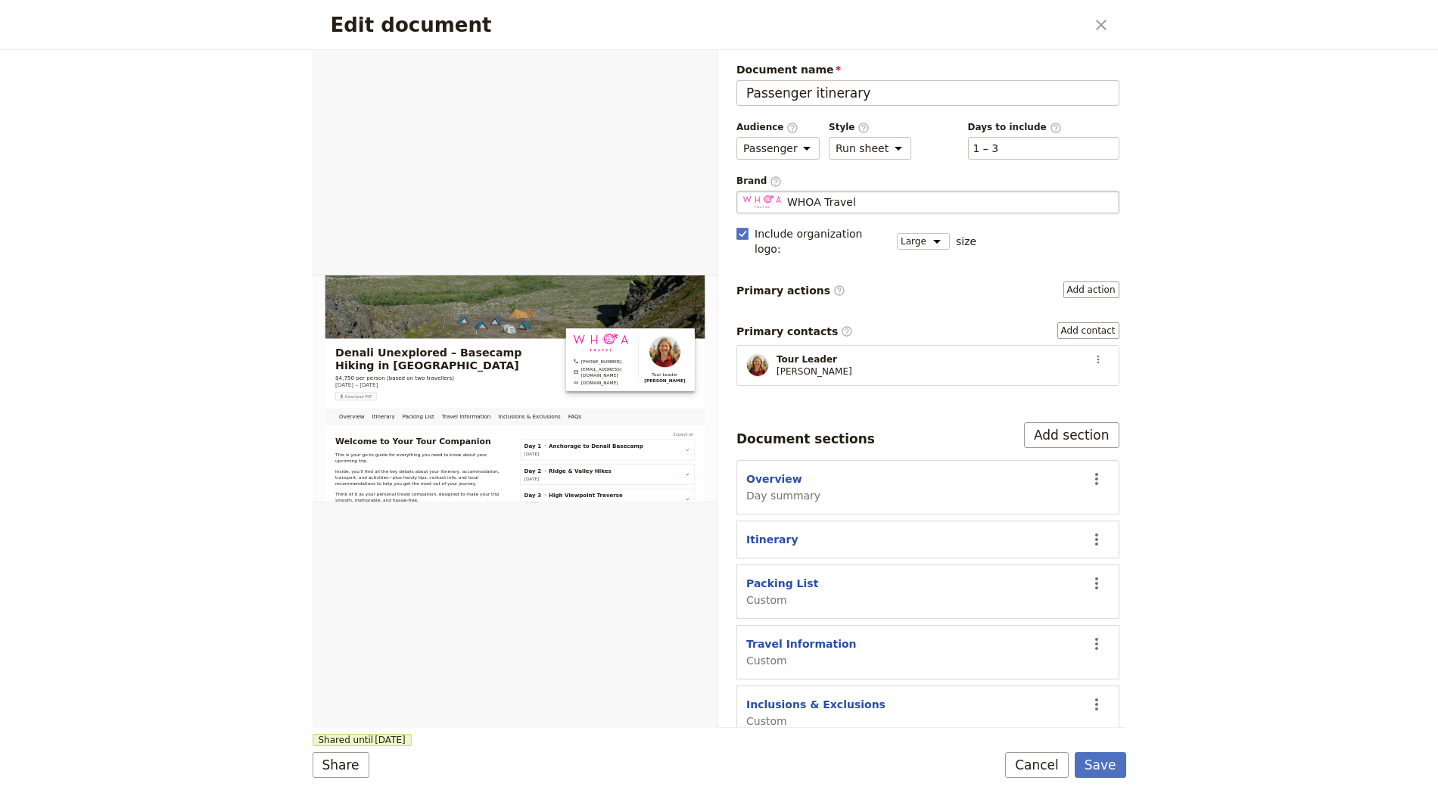
click at [947, 204] on div "WHOA Travel" at bounding box center [927, 201] width 369 height 15
click at [743, 191] on input "WHOA Travel" at bounding box center [742, 191] width 1 height 1
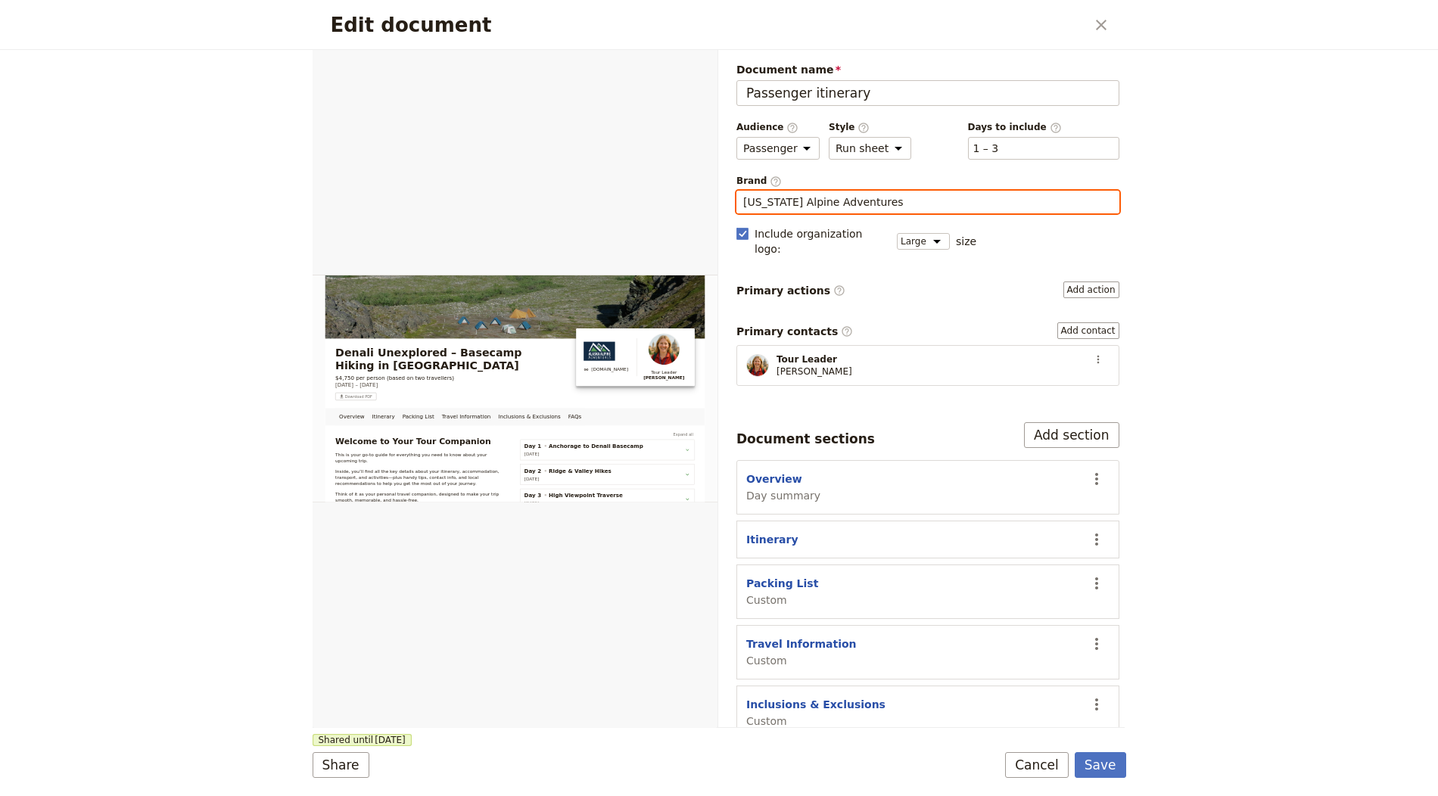
type input "[US_STATE] Alpine Adventures"
click at [1109, 781] on form "Overview Itinerary Packing List Travel Information Inclusions & Exclusions FAQs…" at bounding box center [719, 423] width 813 height 746
click at [1096, 767] on button "Save" at bounding box center [1100, 765] width 51 height 26
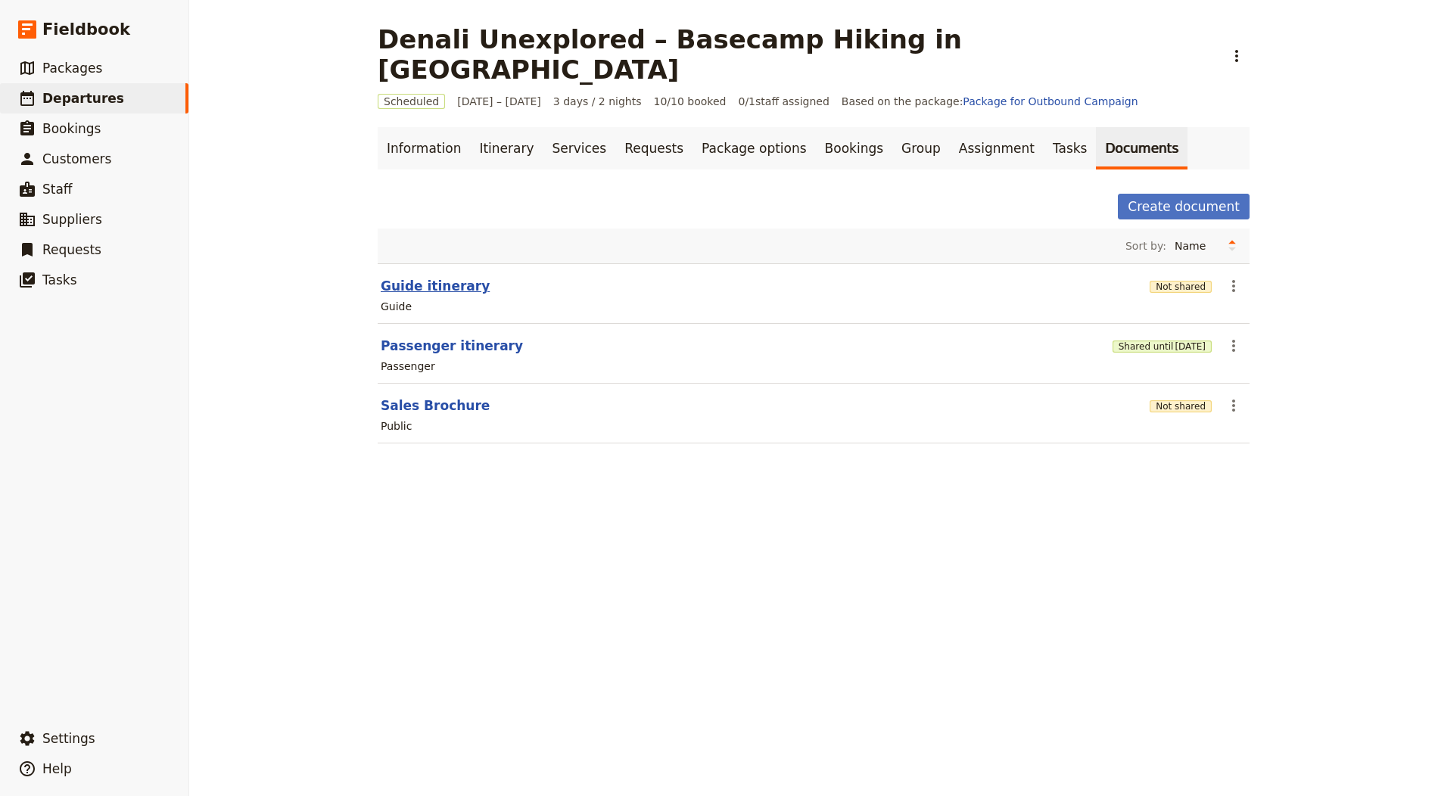
click at [433, 277] on button "Guide itinerary" at bounding box center [435, 286] width 109 height 18
select select "STAFF"
select select "RUN_SHEET"
select select "LARGE"
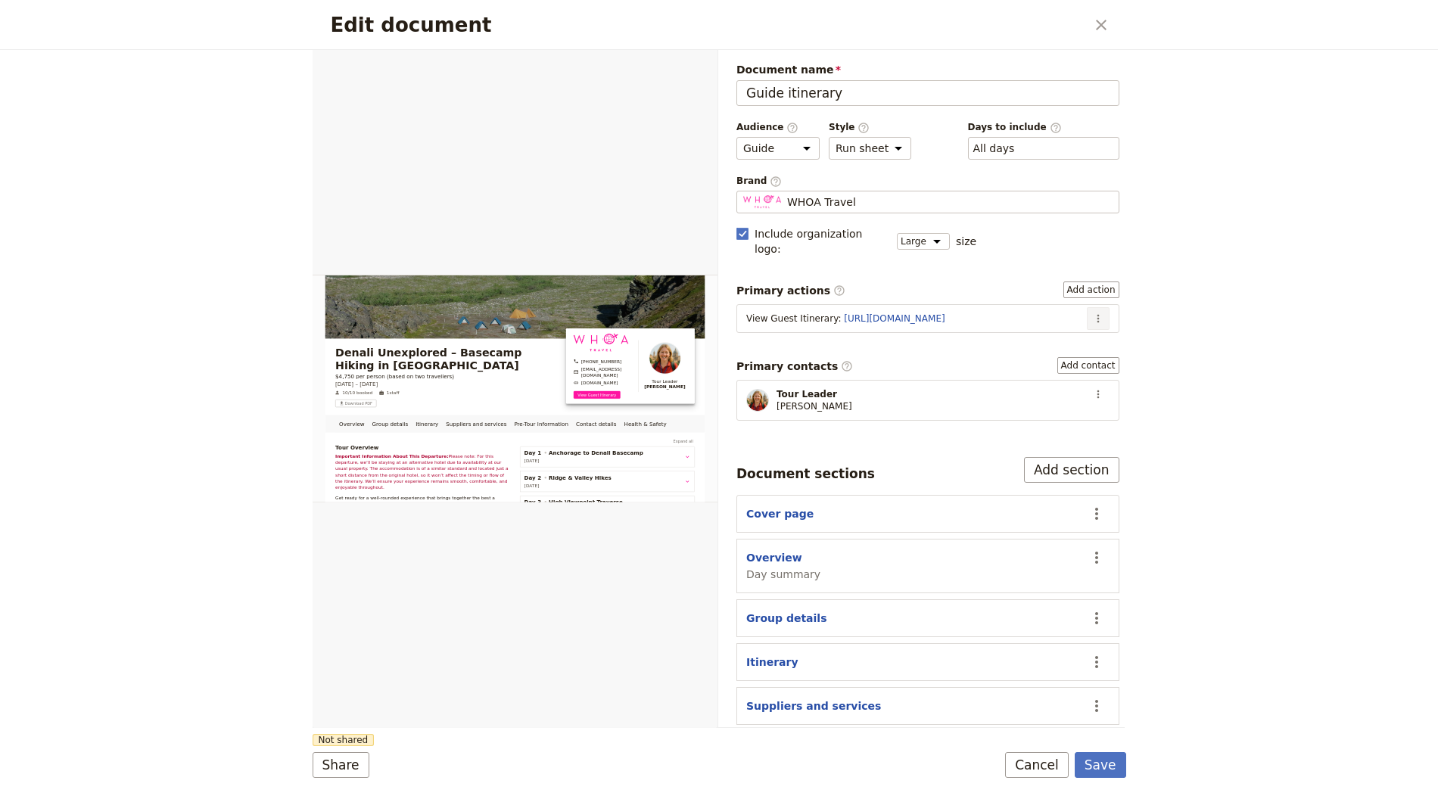
click at [1091, 307] on button "​" at bounding box center [1098, 318] width 23 height 23
click at [1062, 322] on span "Edit action" at bounding box center [1036, 329] width 57 height 15
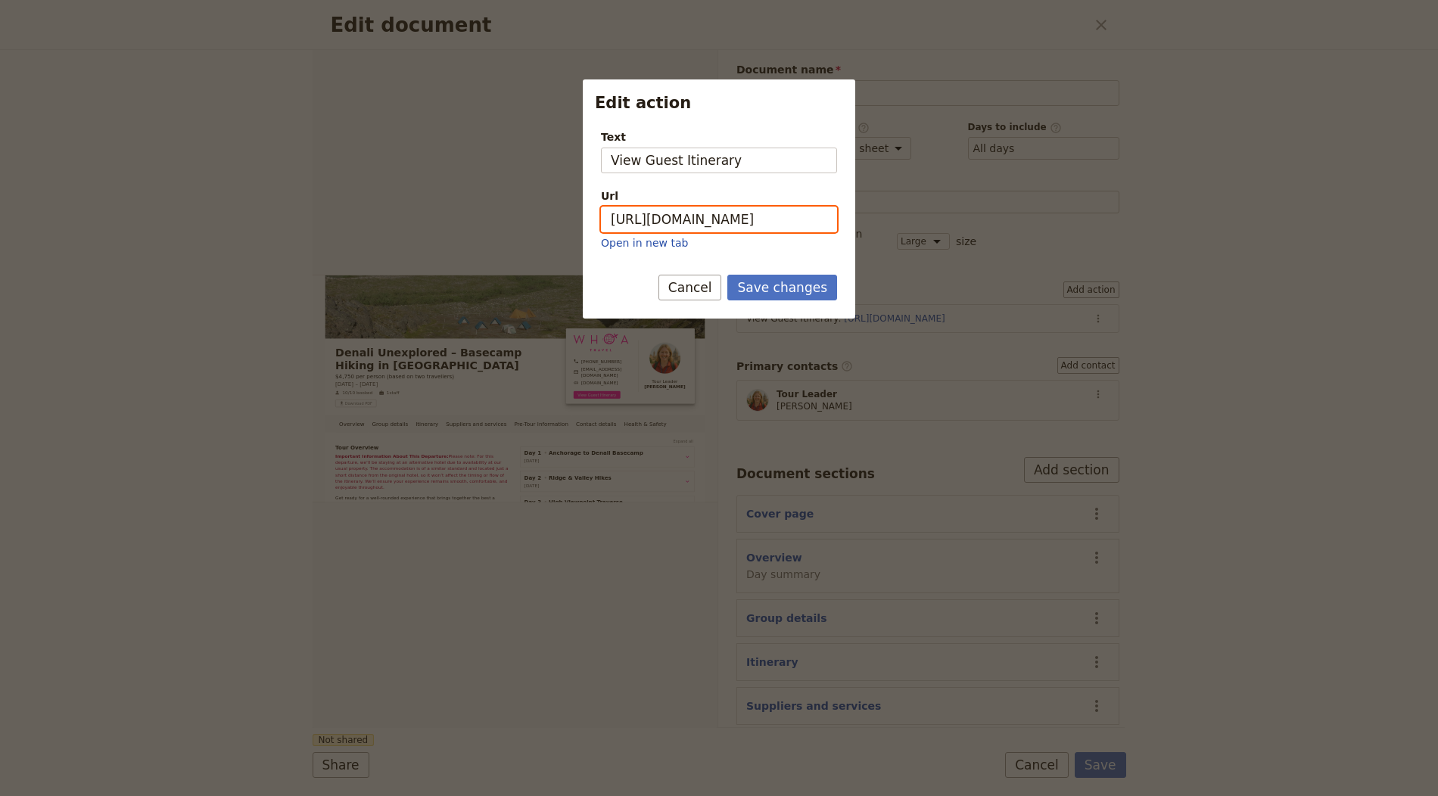
click at [747, 213] on input "[URL][DOMAIN_NAME]" at bounding box center [719, 220] width 236 height 26
paste input "UezobuzmtDKB2wDZOFNvV"
type input "https://trips.fieldbook.com/d/UezobuzmtDKB2wDZOFNvV"
click at [782, 280] on button "Save changes" at bounding box center [782, 288] width 110 height 26
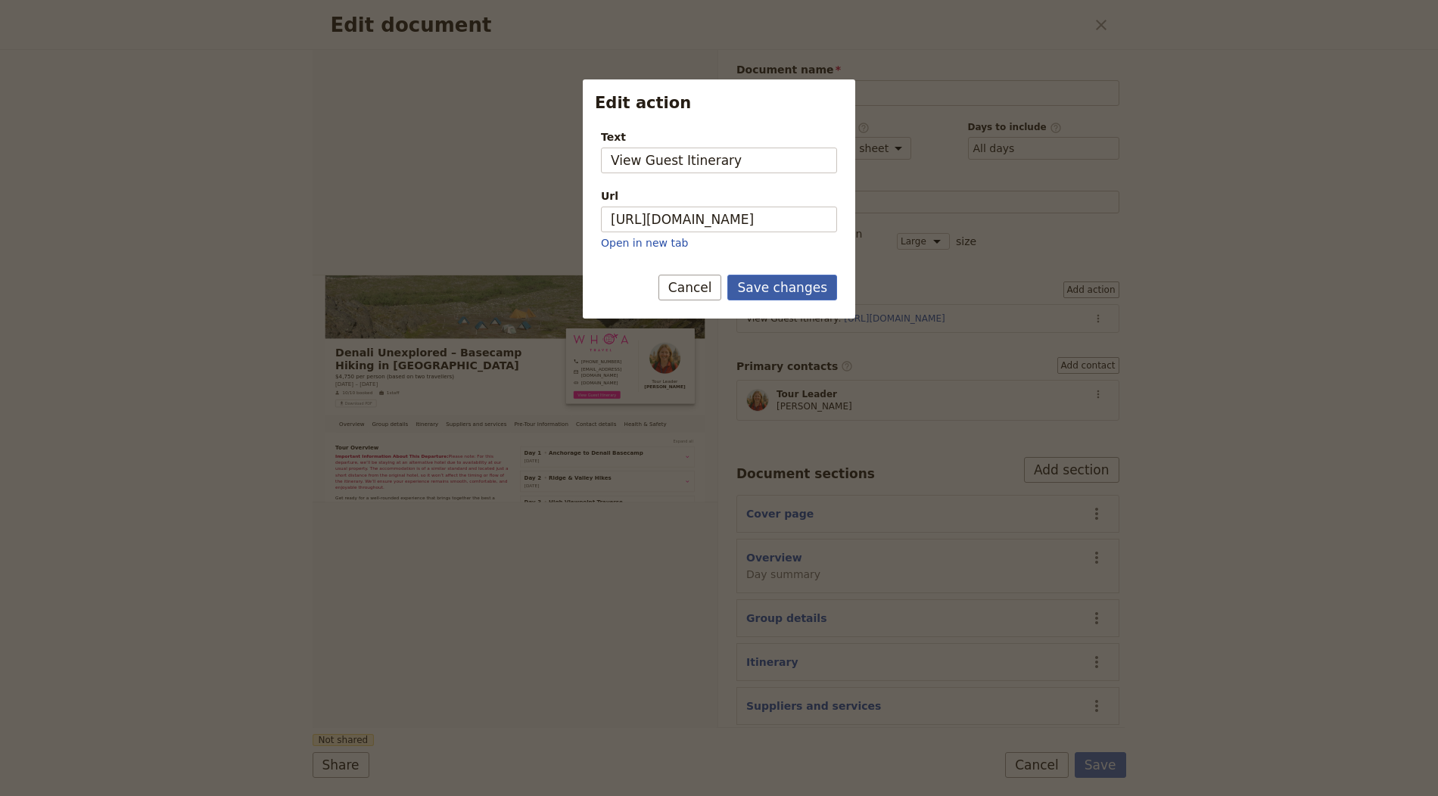
scroll to position [0, 0]
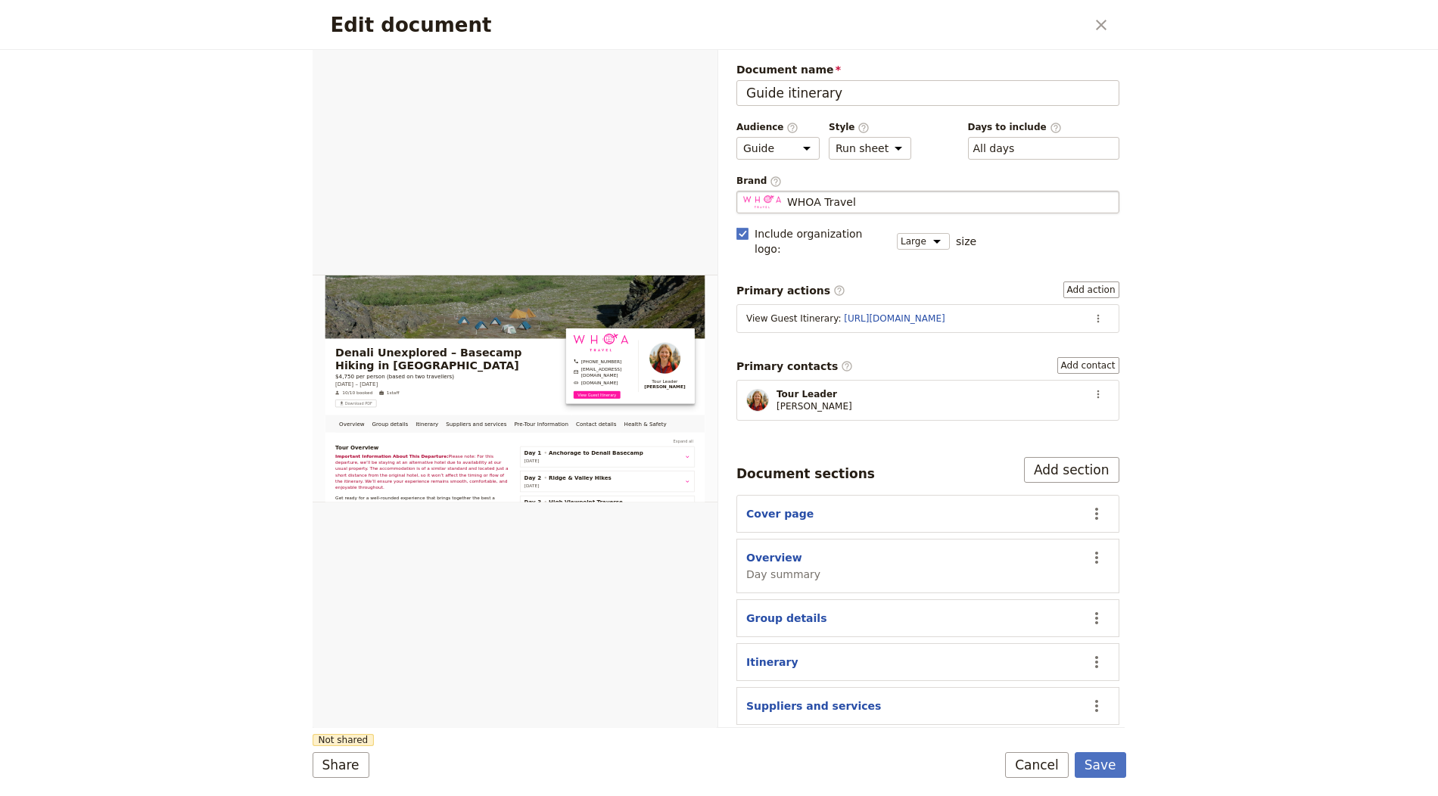
click at [839, 191] on fieldset "WHOA Travel WHOA Travel" at bounding box center [927, 202] width 383 height 23
click at [743, 191] on input "WHOA Travel" at bounding box center [742, 191] width 1 height 1
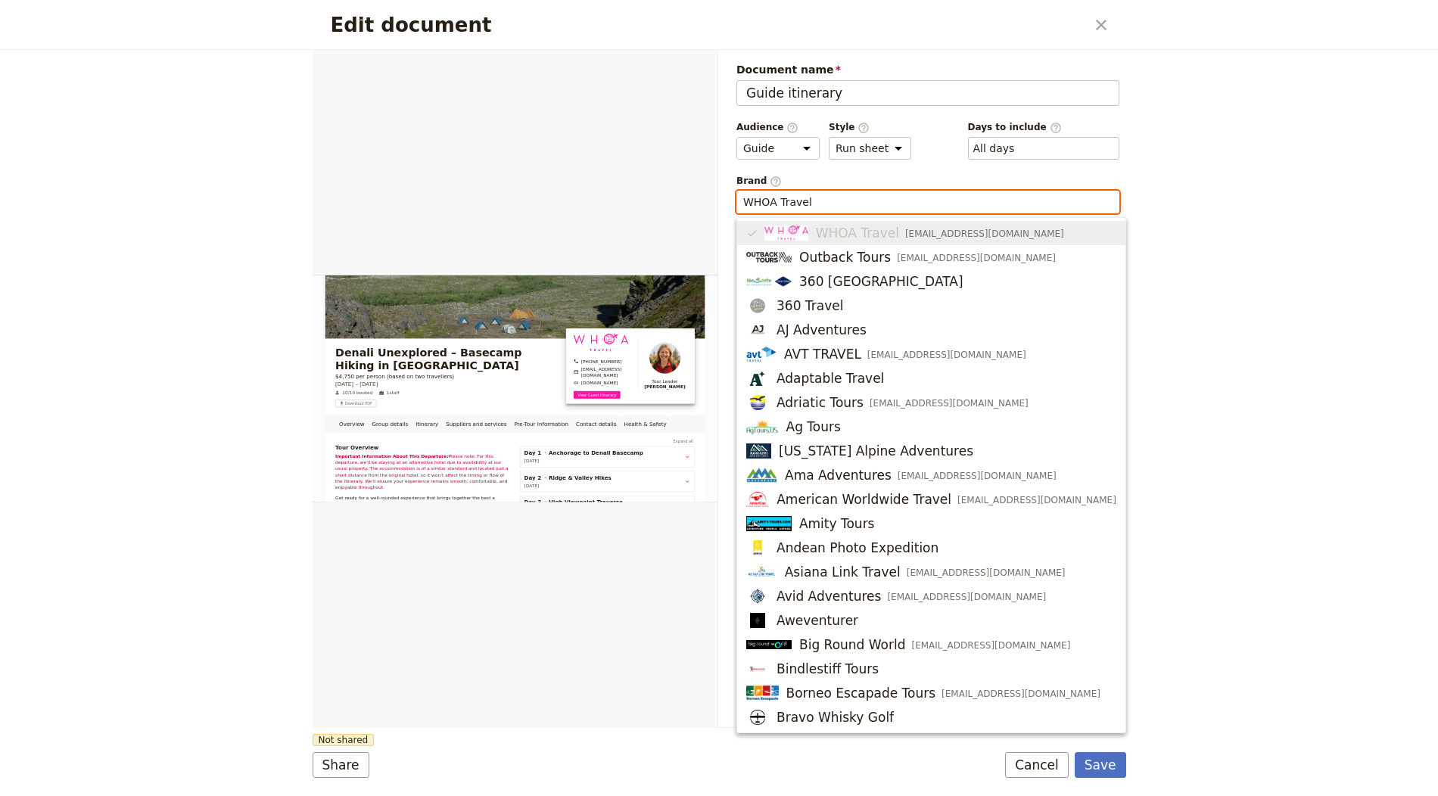
click at [841, 194] on input "WHOA Travel" at bounding box center [927, 201] width 369 height 15
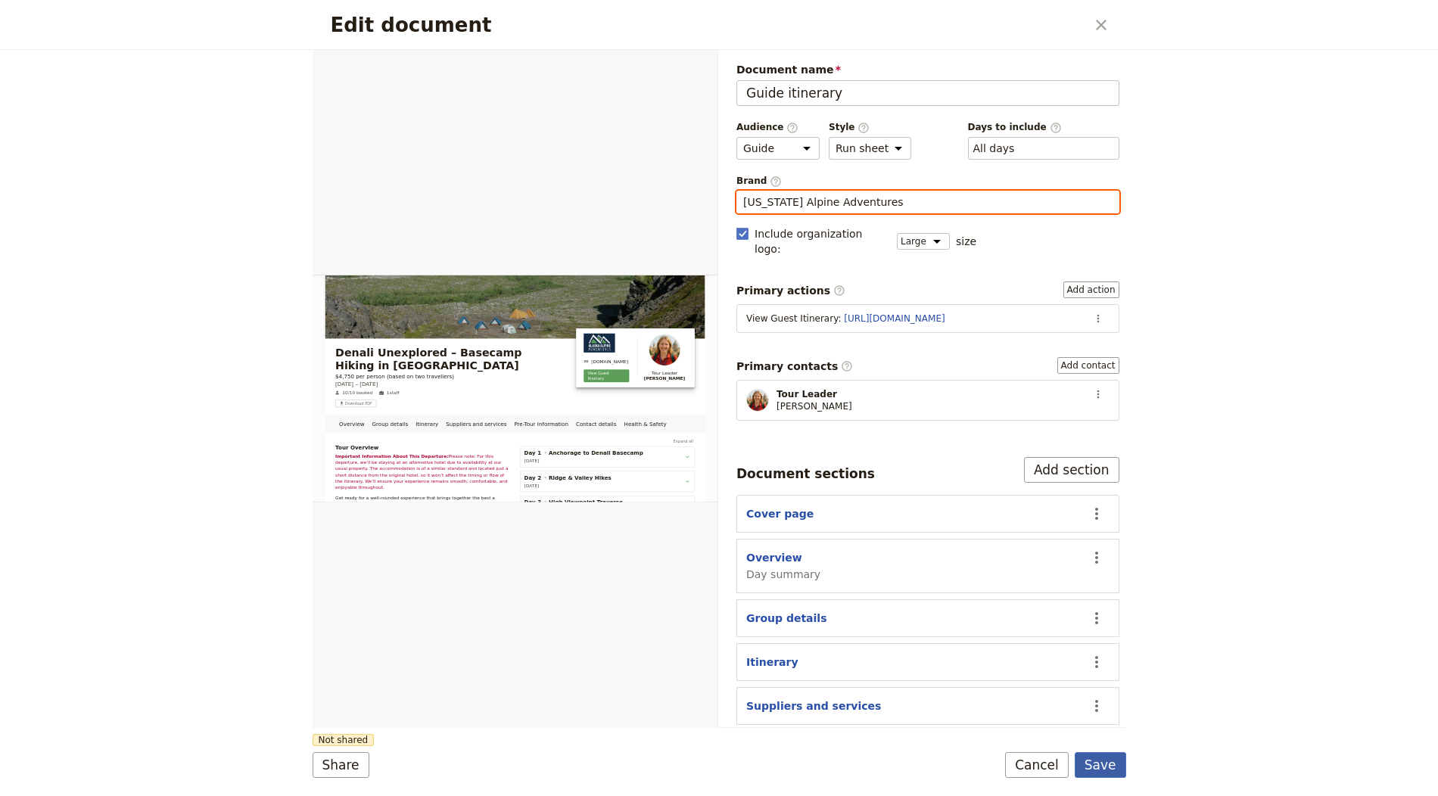
type input "[US_STATE] Alpine Adventures"
click at [1100, 770] on button "Save" at bounding box center [1100, 765] width 51 height 26
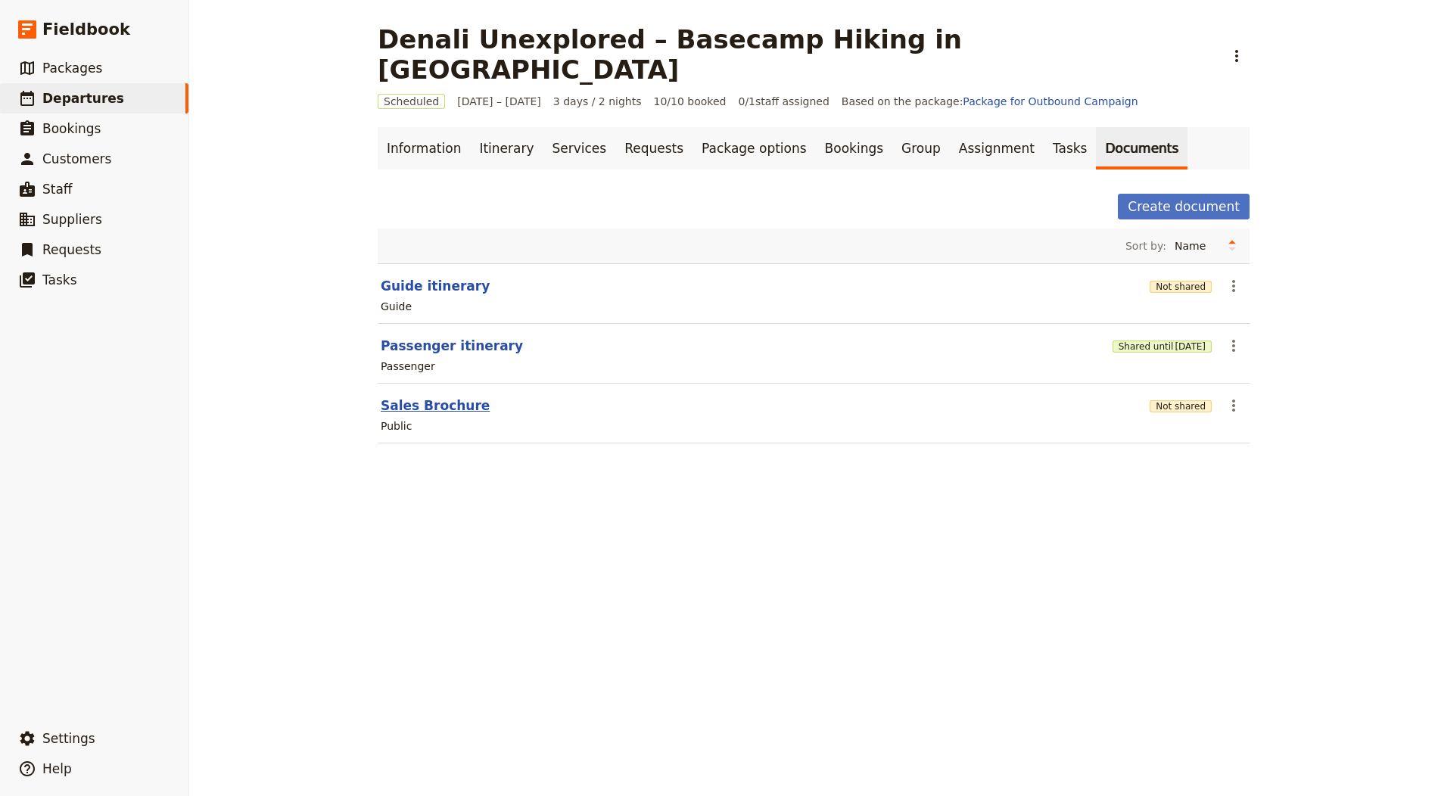
click at [455, 397] on button "Sales Brochure" at bounding box center [435, 406] width 109 height 18
select select "DEFAULT"
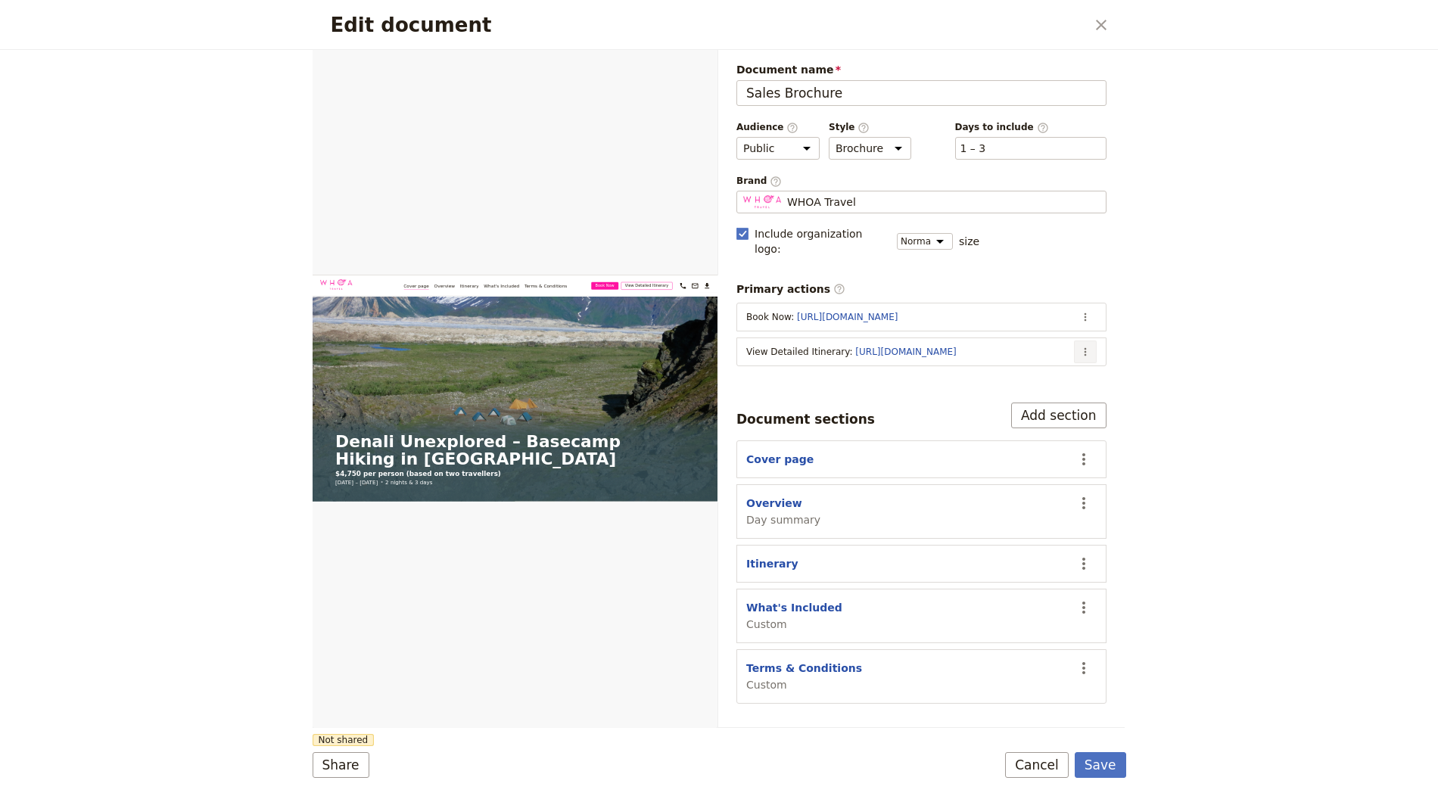
click at [1081, 346] on icon "Actions" at bounding box center [1085, 352] width 12 height 12
click at [989, 364] on span "Edit action" at bounding box center [992, 363] width 57 height 15
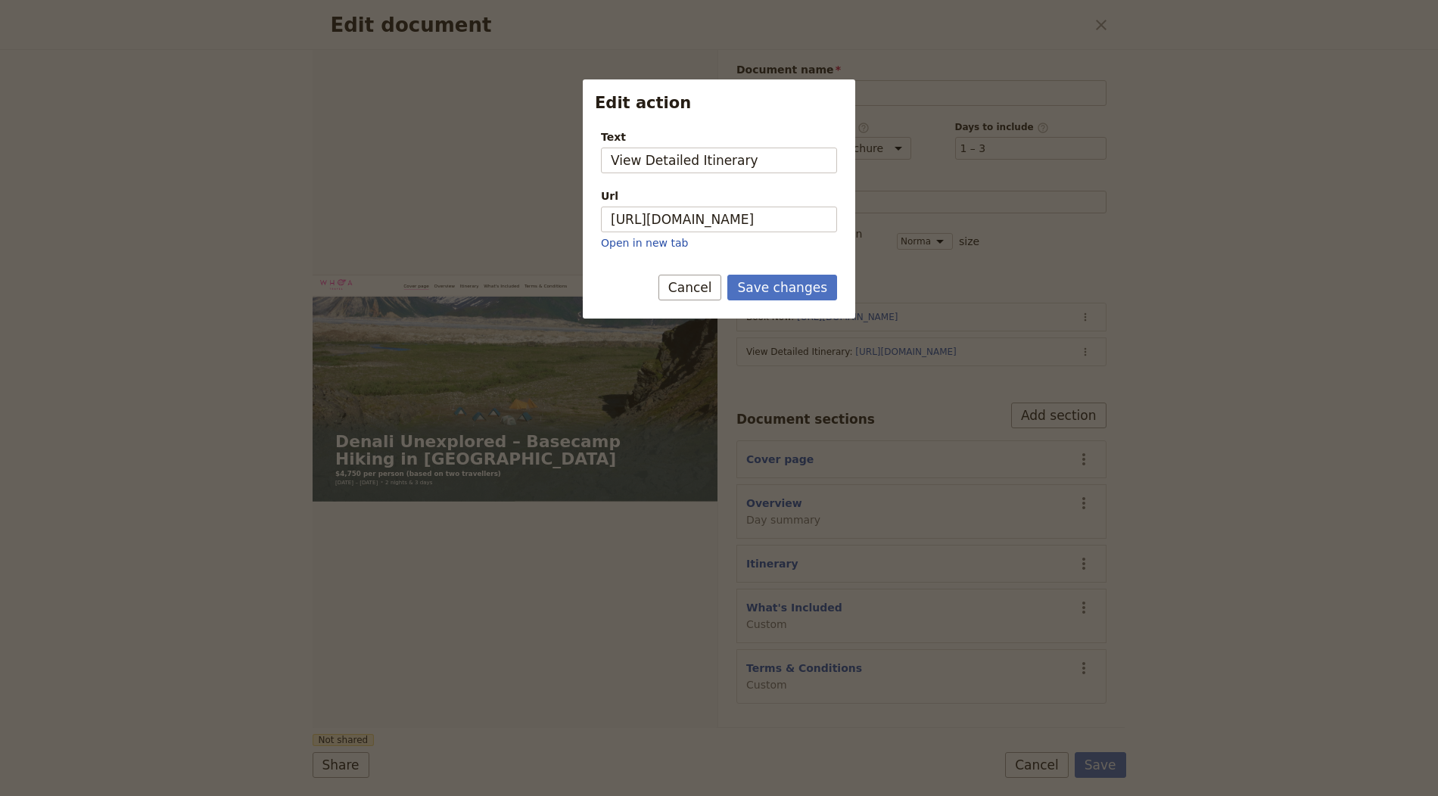
click at [760, 238] on p "Open in new tab" at bounding box center [719, 242] width 236 height 15
click at [775, 222] on input "[URL][DOMAIN_NAME]" at bounding box center [719, 220] width 236 height 26
paste input "https://trips.fieldbook.com/d/UezobuzmtDKB2wDZOFNvV"
paste input "UezobuzmtDKB2wDZOFNvV"
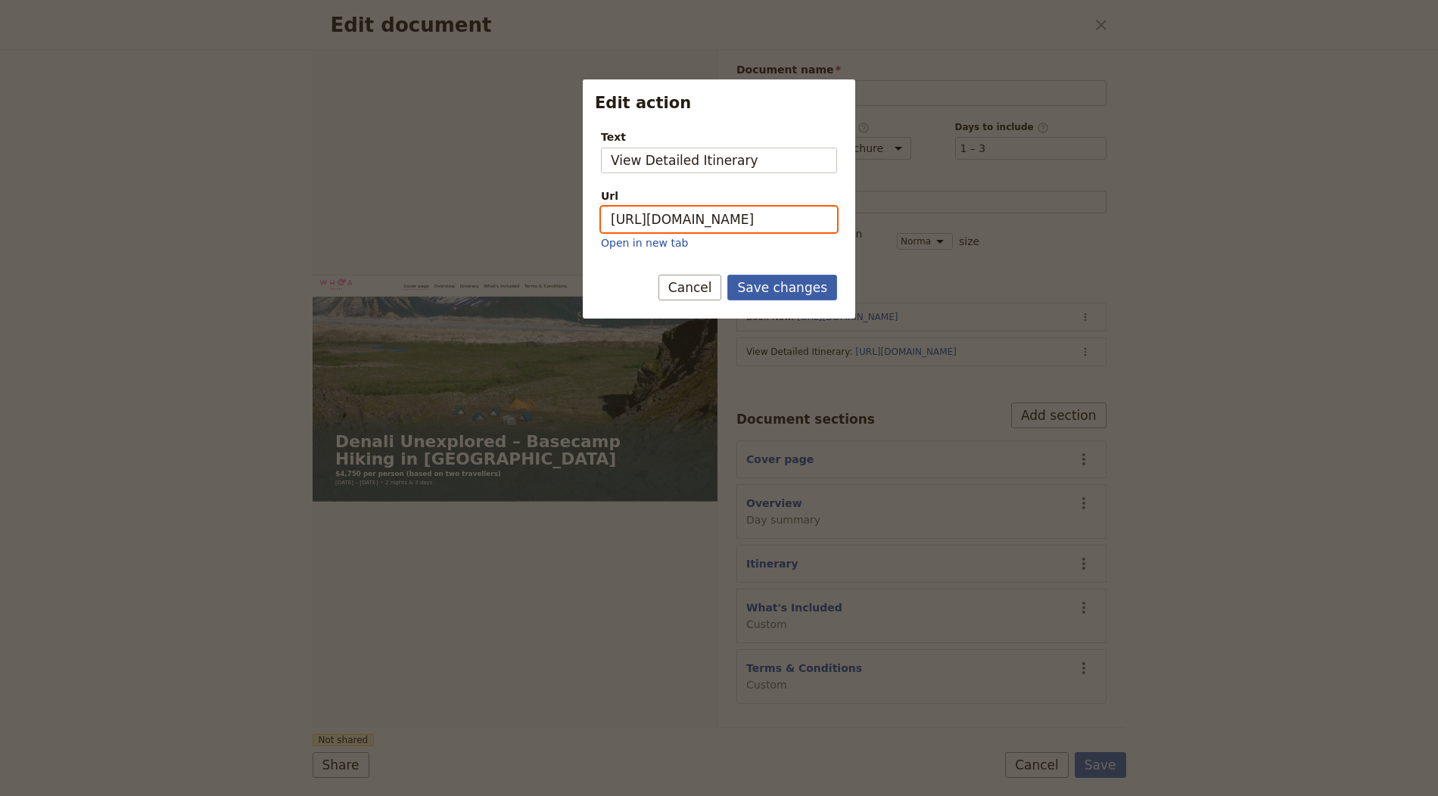
type input "https://trips.fieldbook.com/d/UezobuzmtDKB2wDZOFNvV"
click at [784, 286] on button "Save changes" at bounding box center [782, 288] width 110 height 26
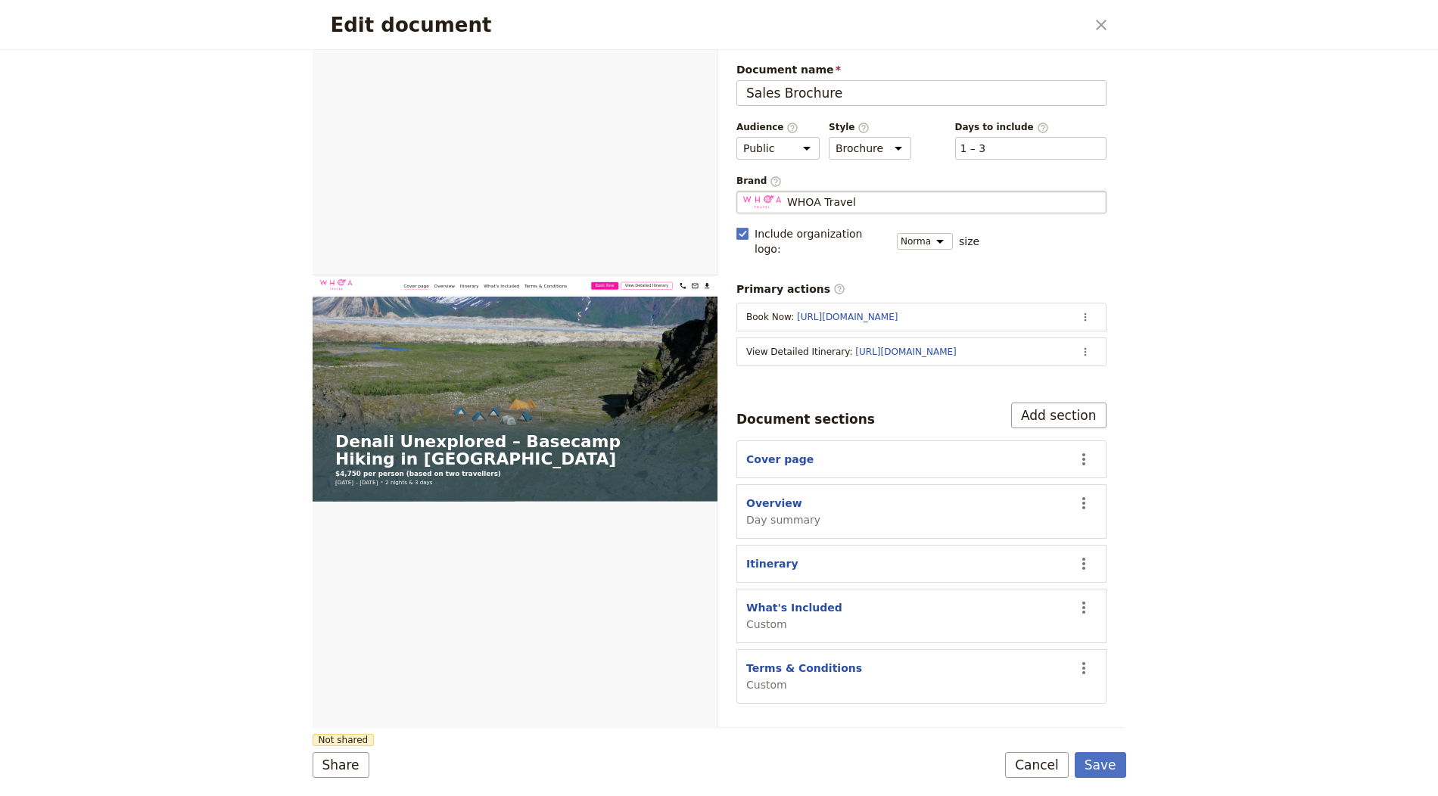
click at [813, 201] on span "WHOA Travel" at bounding box center [821, 201] width 69 height 15
click at [743, 191] on input "WHOA Travel" at bounding box center [742, 191] width 1 height 1
type input "[US_STATE] Alpine Adventures"
click at [1072, 765] on div "Save Cancel" at bounding box center [1065, 765] width 120 height 26
click at [1105, 764] on button "Save" at bounding box center [1100, 765] width 51 height 26
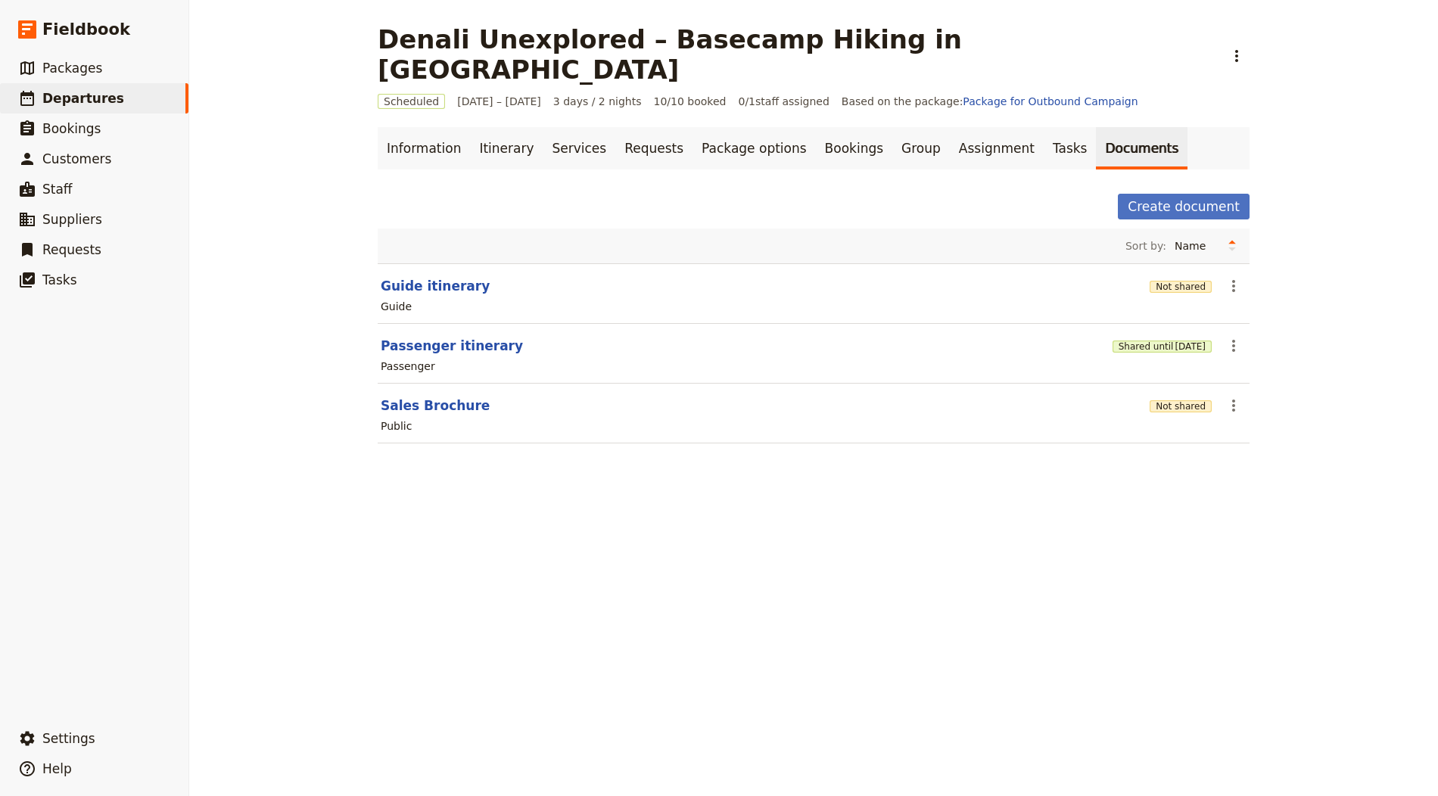
click at [389, 41] on h1 "Denali Unexplored – Basecamp Hiking in [GEOGRAPHIC_DATA]" at bounding box center [796, 54] width 837 height 61
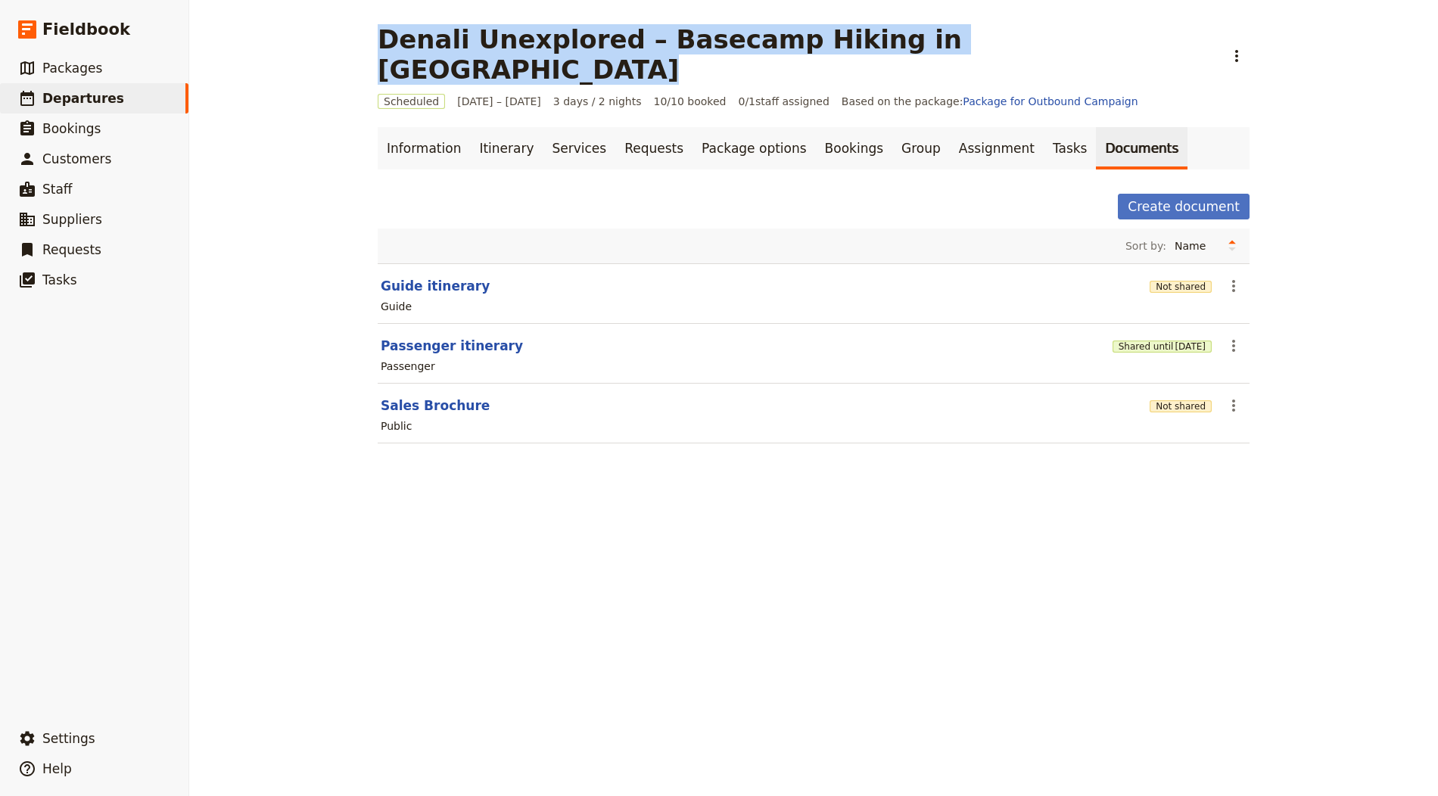
click at [389, 41] on h1 "Denali Unexplored – Basecamp Hiking in [GEOGRAPHIC_DATA]" at bounding box center [796, 54] width 837 height 61
copy h1 "Denali Unexplored – Basecamp Hiking in [GEOGRAPHIC_DATA]"
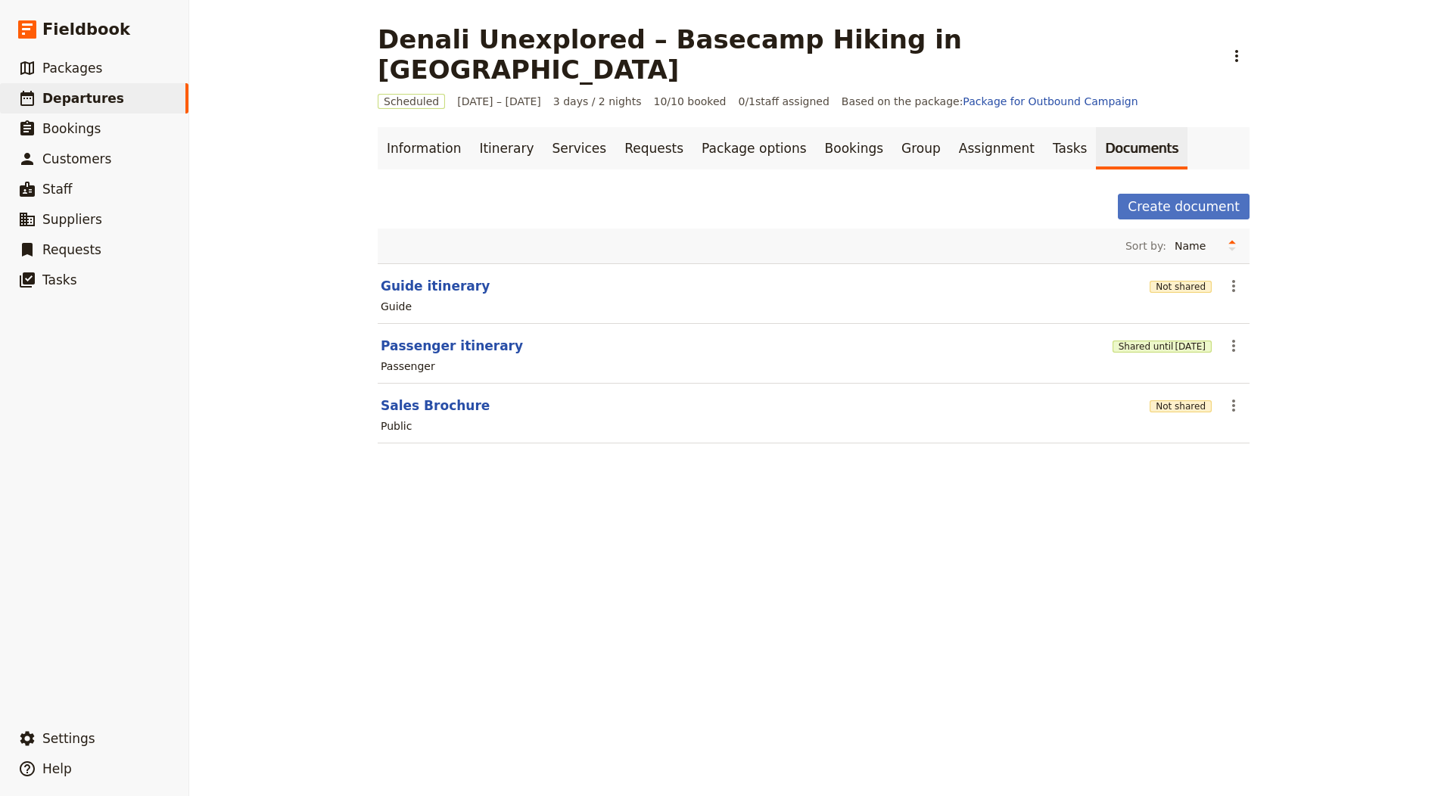
click at [1201, 384] on section "Sales Brochure Not shared ​ Public" at bounding box center [814, 414] width 872 height 60
click at [1187, 400] on button "Not shared" at bounding box center [1180, 406] width 62 height 12
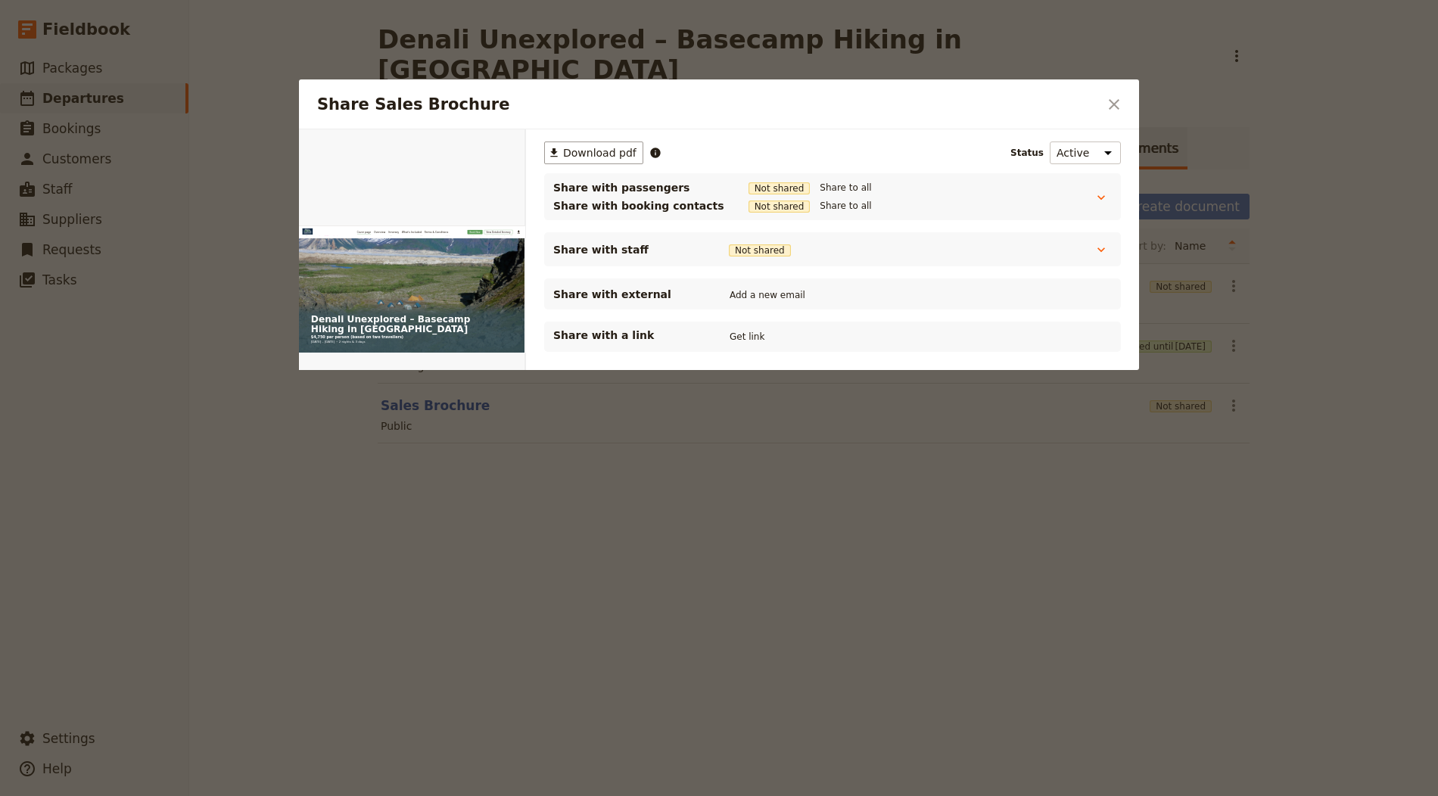
click at [750, 328] on button "Get link" at bounding box center [747, 336] width 42 height 17
click at [1104, 103] on button "​" at bounding box center [1114, 105] width 26 height 26
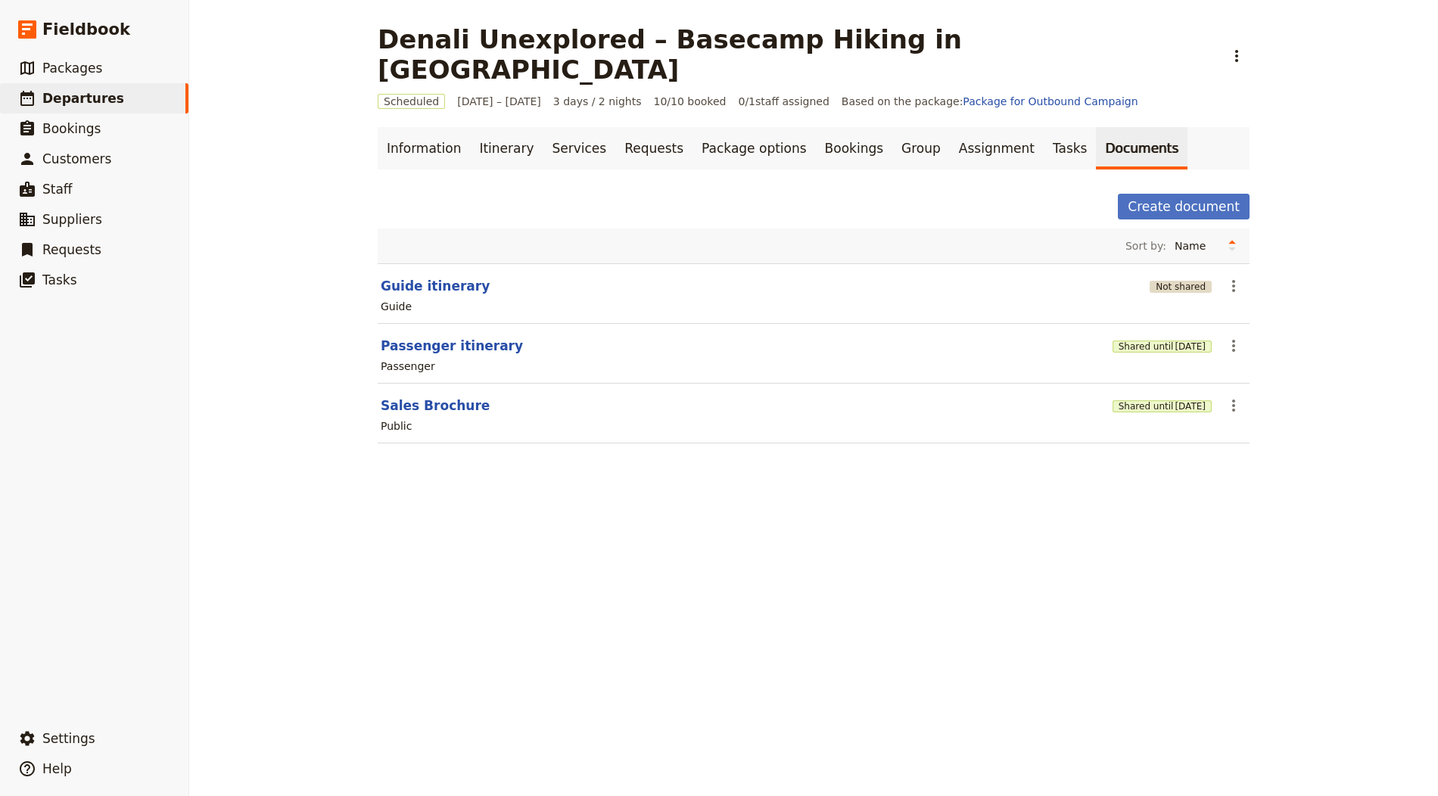
click at [1174, 281] on button "Not shared" at bounding box center [1180, 287] width 62 height 12
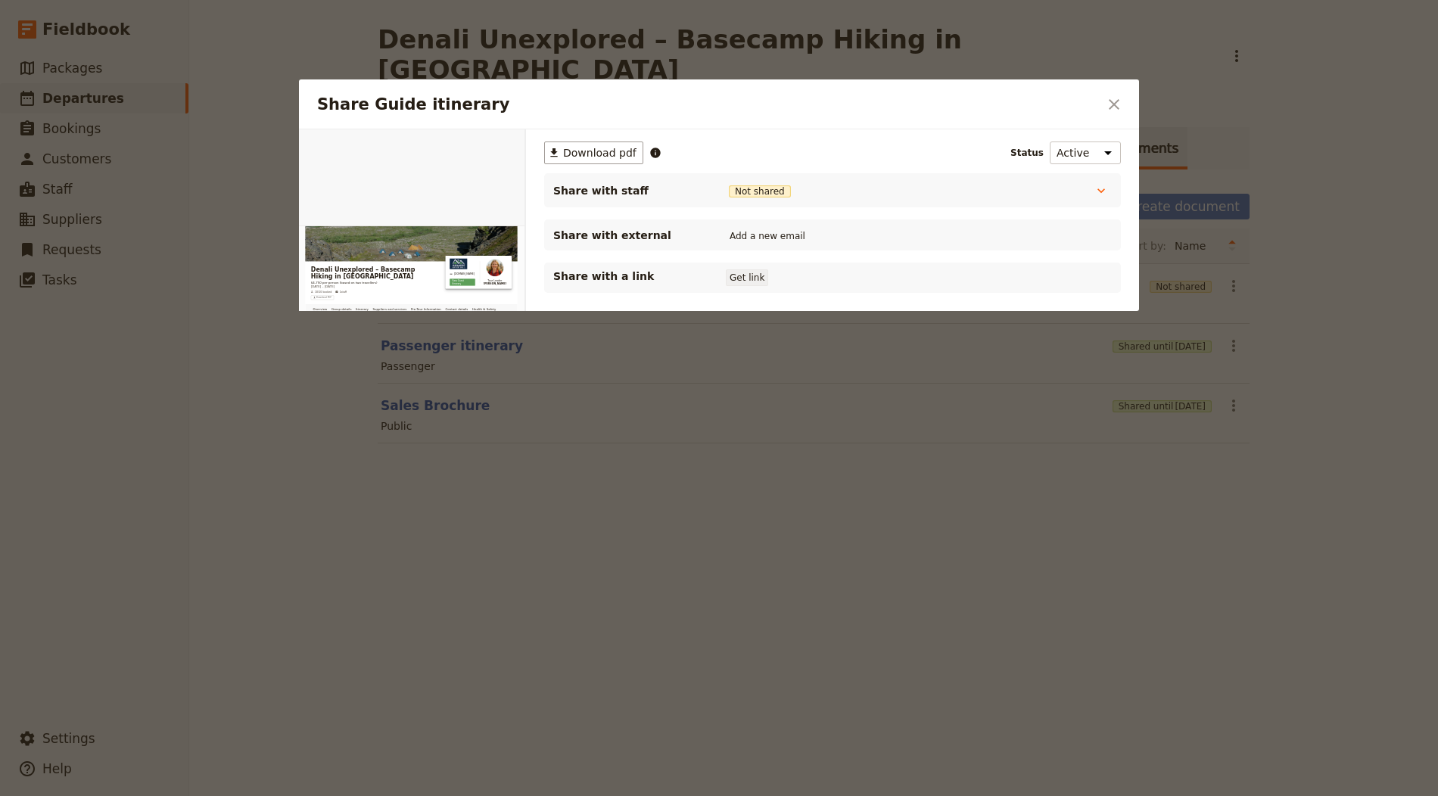
click at [761, 277] on button "Get link" at bounding box center [747, 277] width 42 height 17
click at [876, 273] on button "Get link" at bounding box center [861, 277] width 42 height 17
click at [1117, 93] on button "​" at bounding box center [1114, 105] width 26 height 26
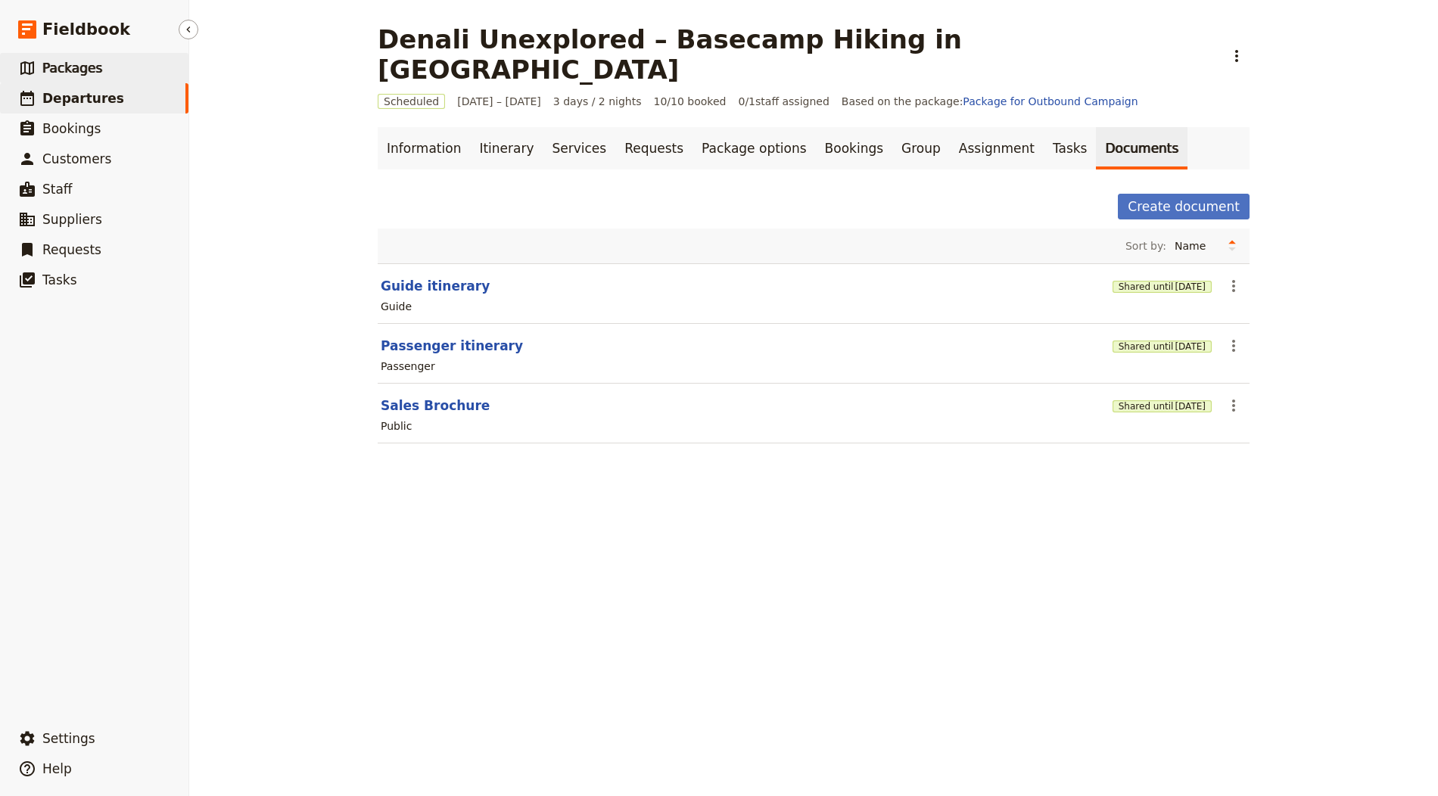
click at [111, 82] on link "​ Packages" at bounding box center [94, 68] width 188 height 30
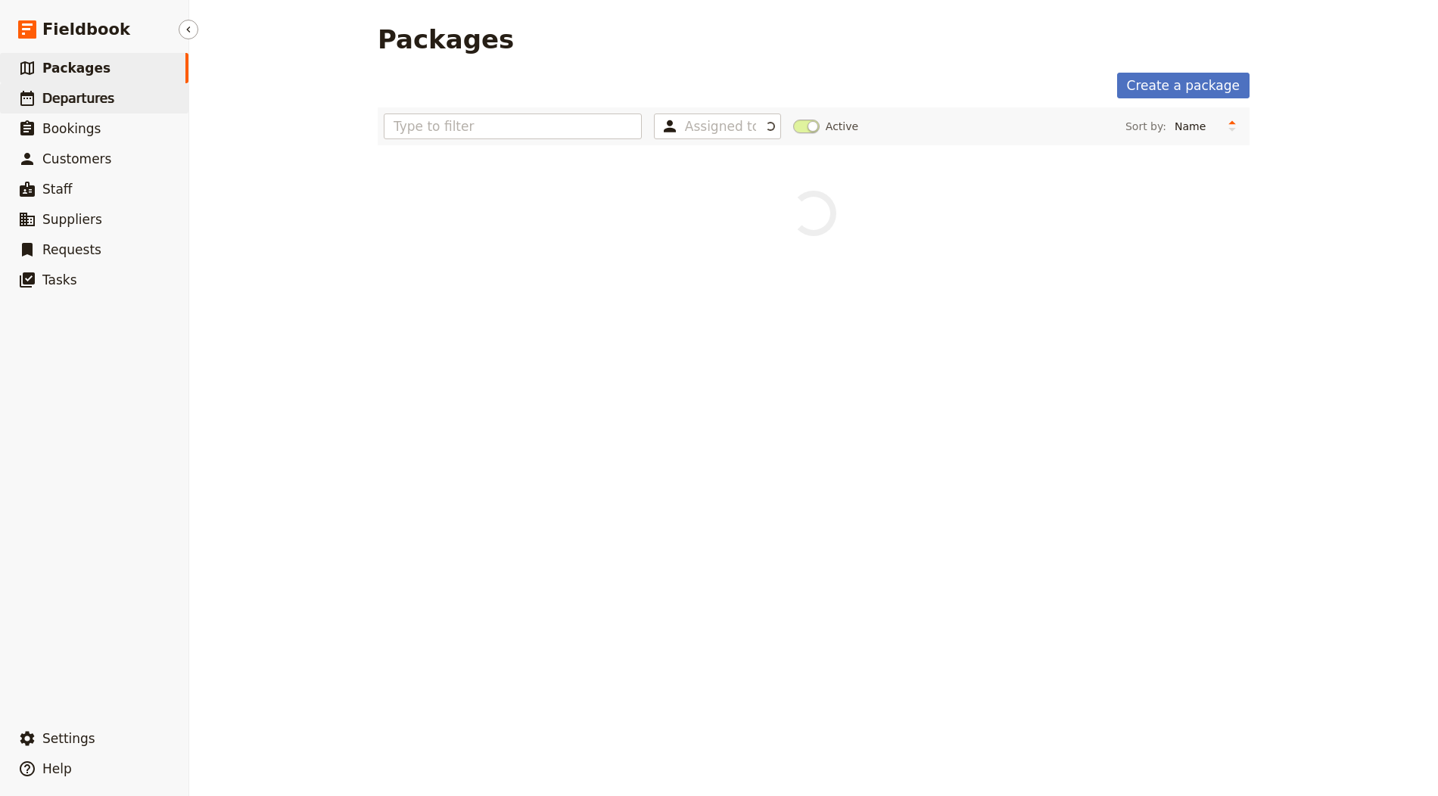
click at [114, 92] on link "​ Departures" at bounding box center [94, 98] width 188 height 30
select select "CREATED_AT"
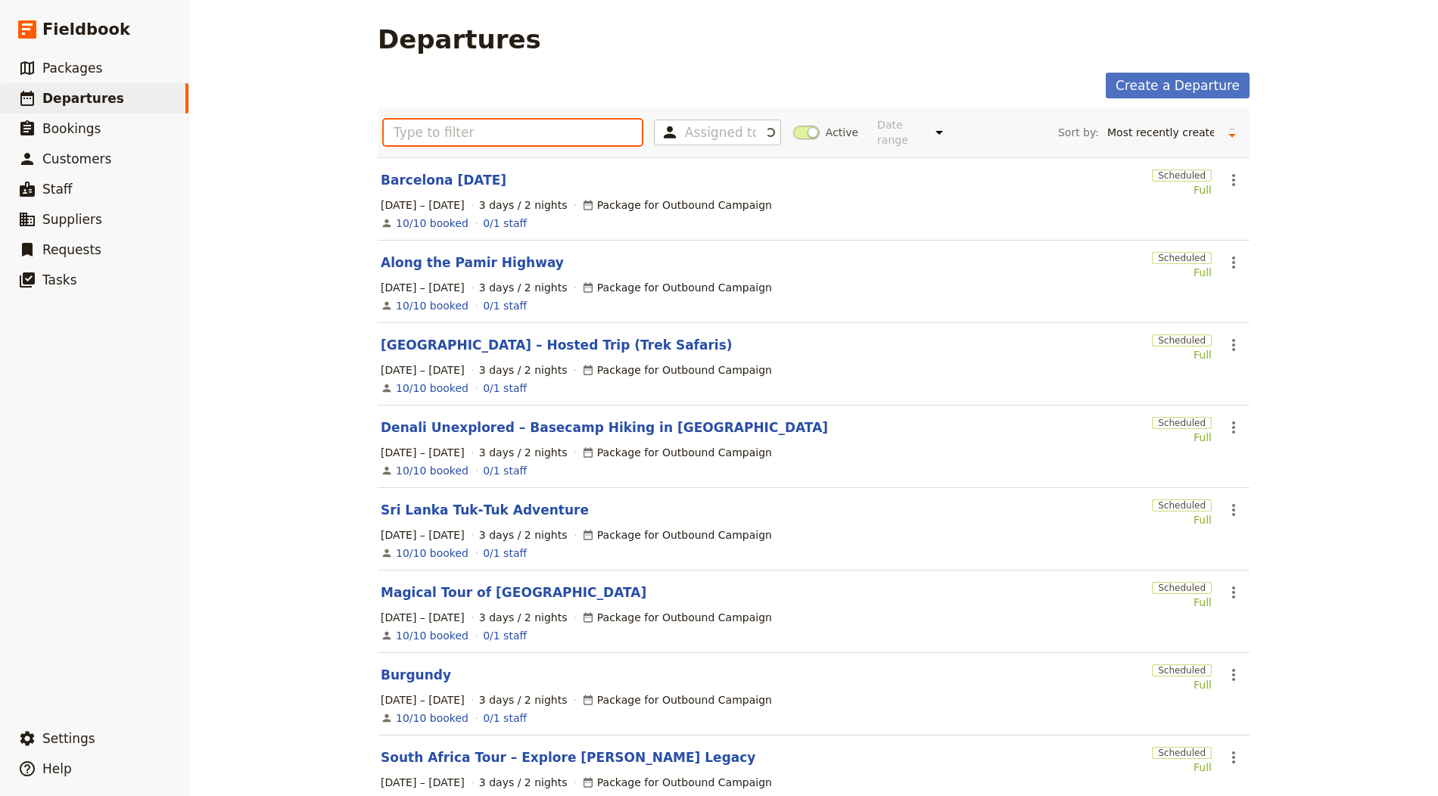
click at [453, 135] on input "text" at bounding box center [513, 133] width 258 height 26
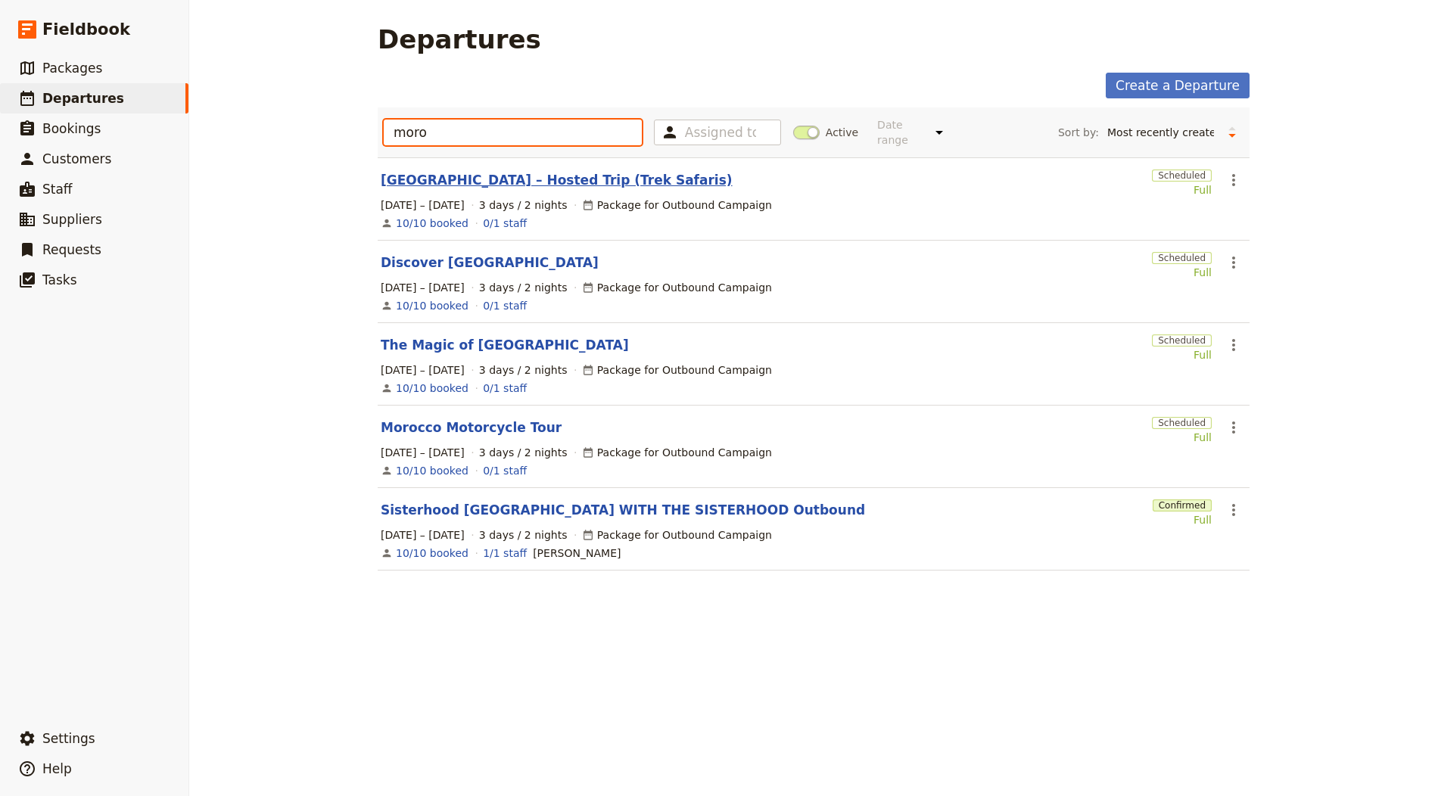
type input "moro"
click at [488, 173] on link "Morocco – Hosted Trip (Trek Safaris)" at bounding box center [557, 180] width 352 height 18
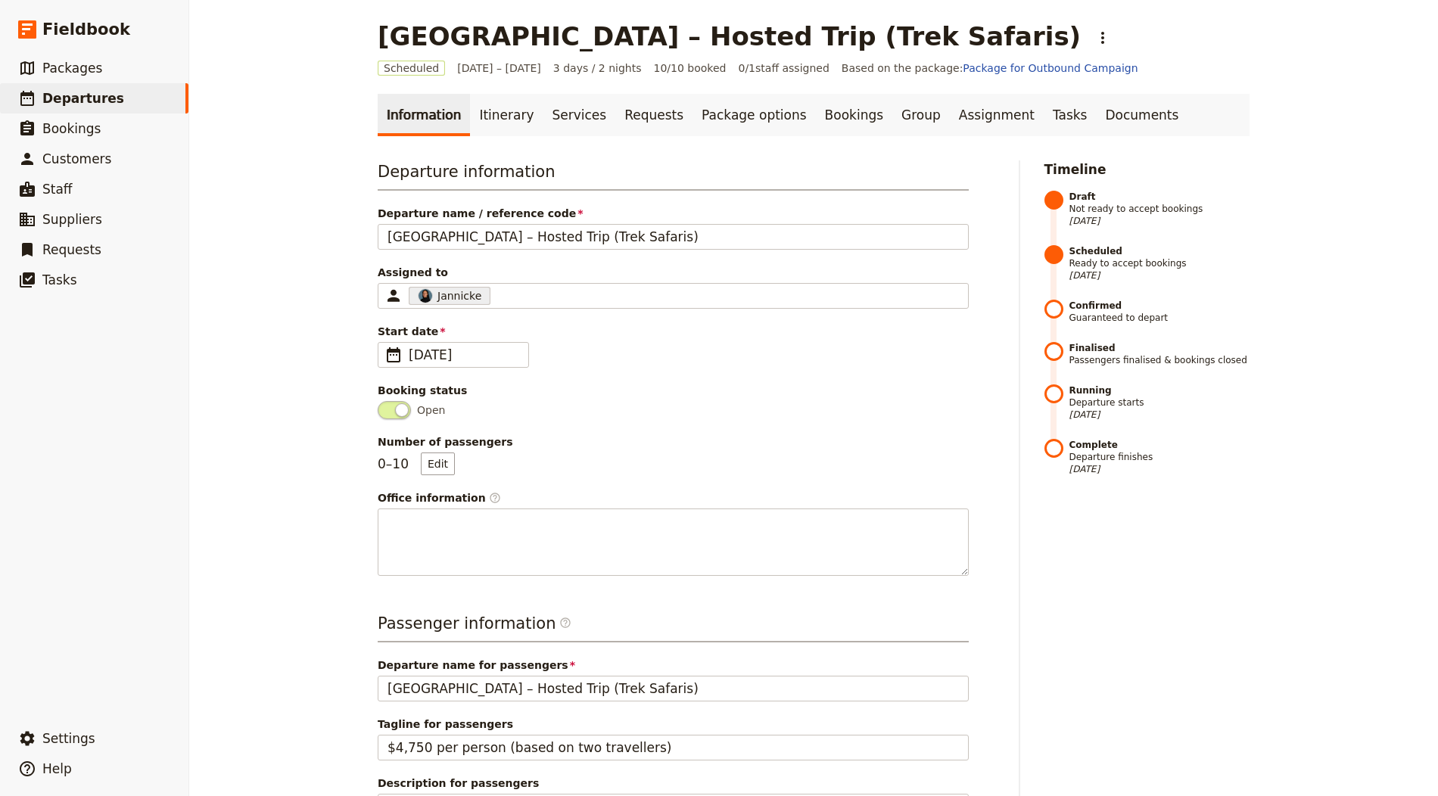
scroll to position [416, 0]
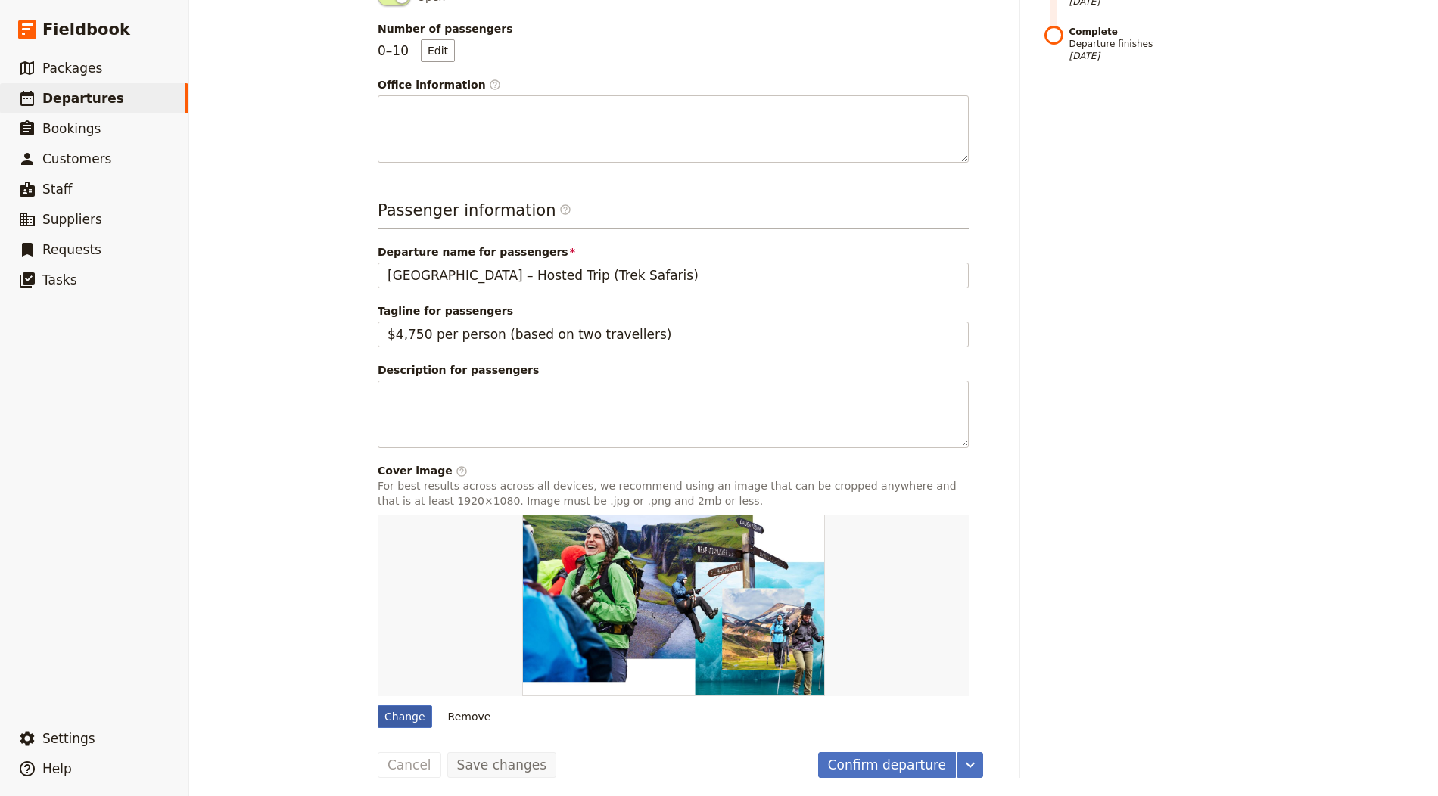
click at [393, 712] on div "Change" at bounding box center [405, 716] width 54 height 23
click at [378, 705] on input "Change" at bounding box center [377, 705] width 1 height 1
type input "C:\fakepath\iStock-1463923929.jpg"
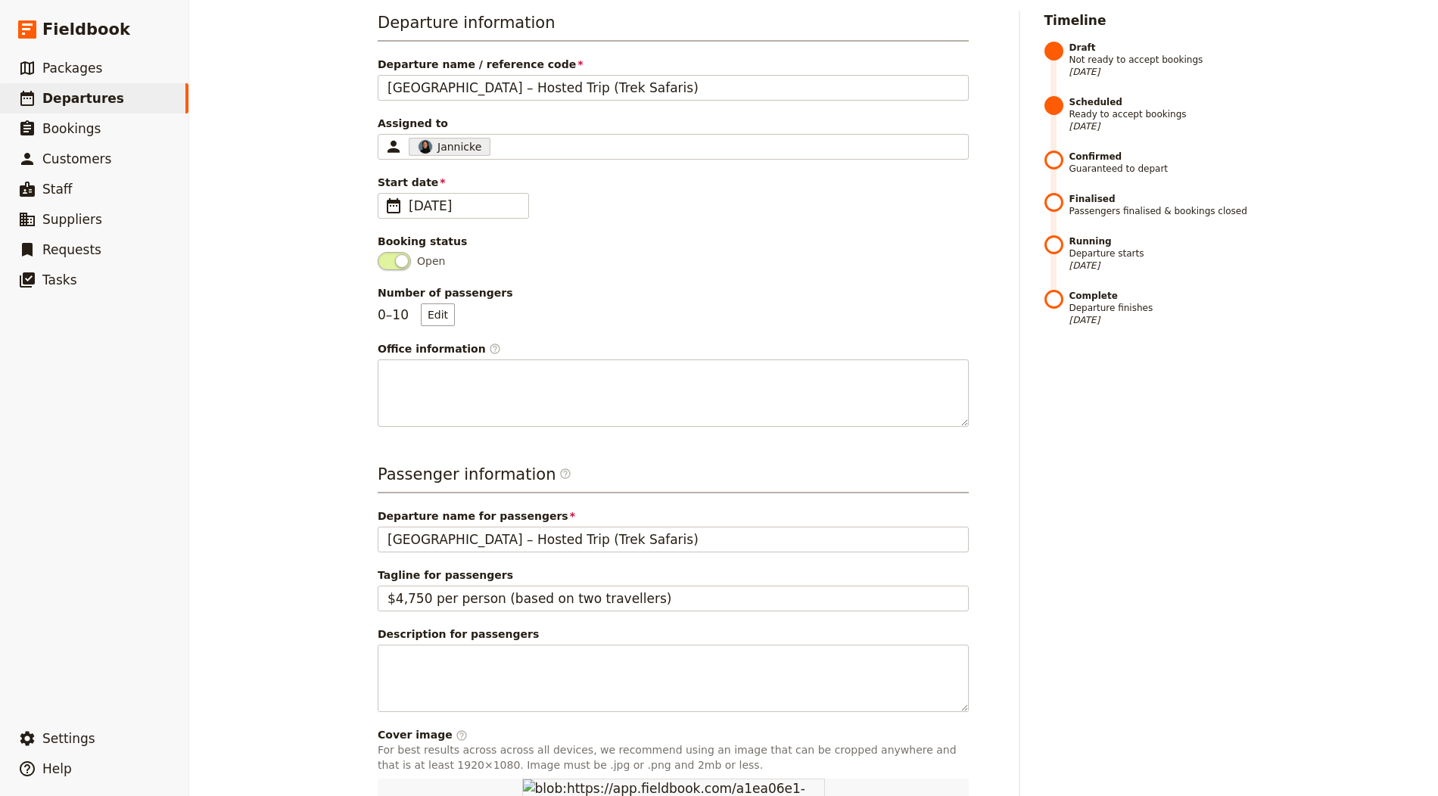
scroll to position [0, 0]
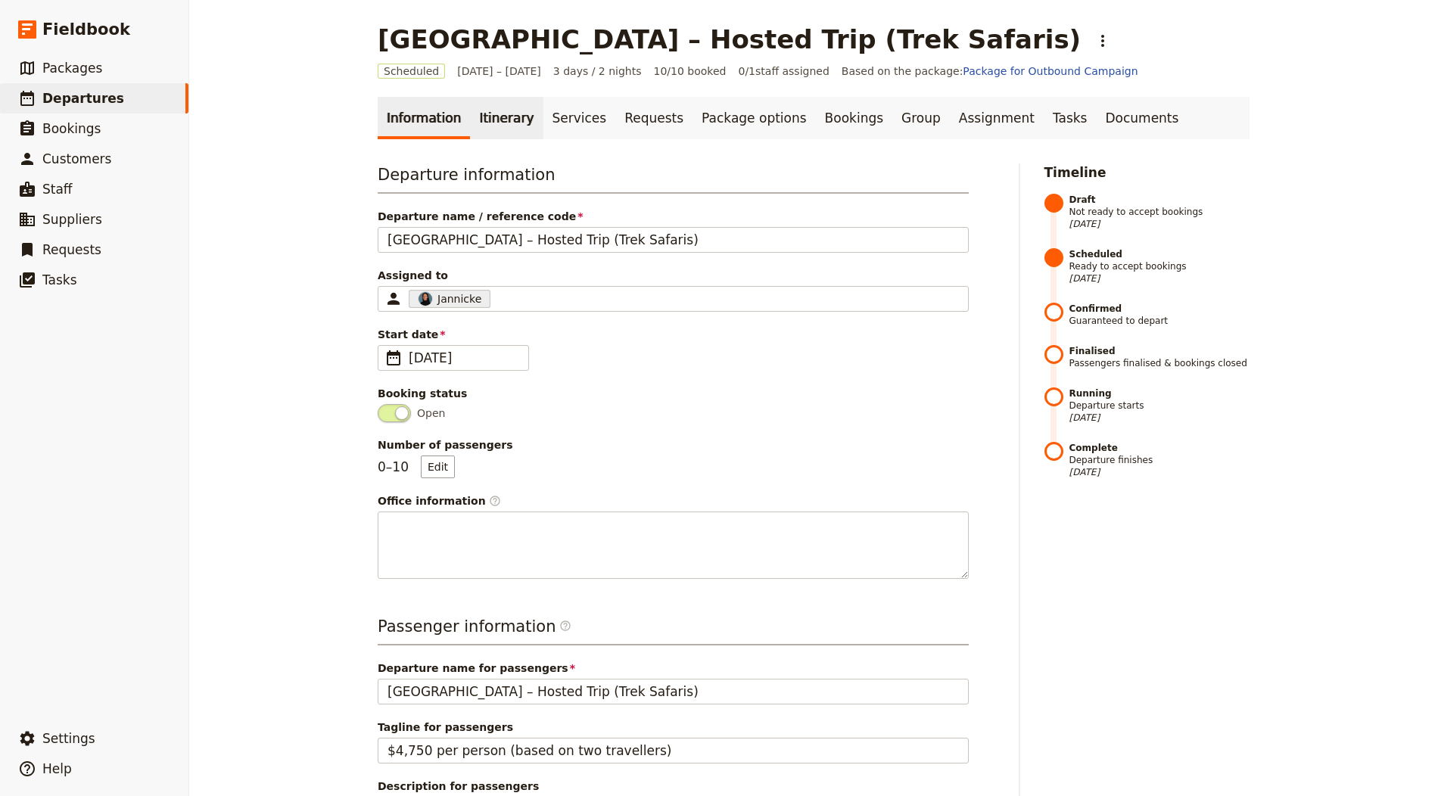
click at [485, 106] on link "Itinerary" at bounding box center [506, 118] width 73 height 42
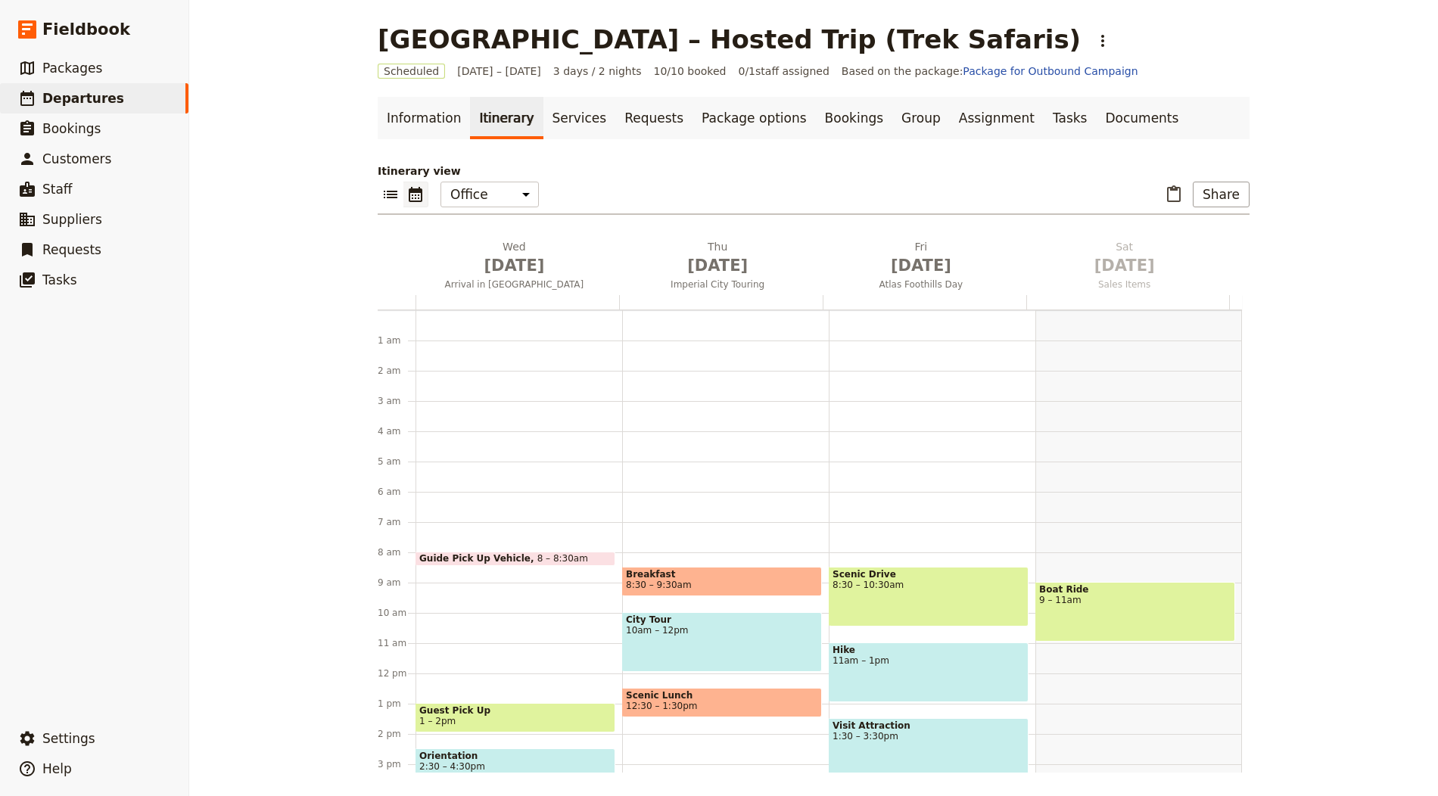
scroll to position [197, 0]
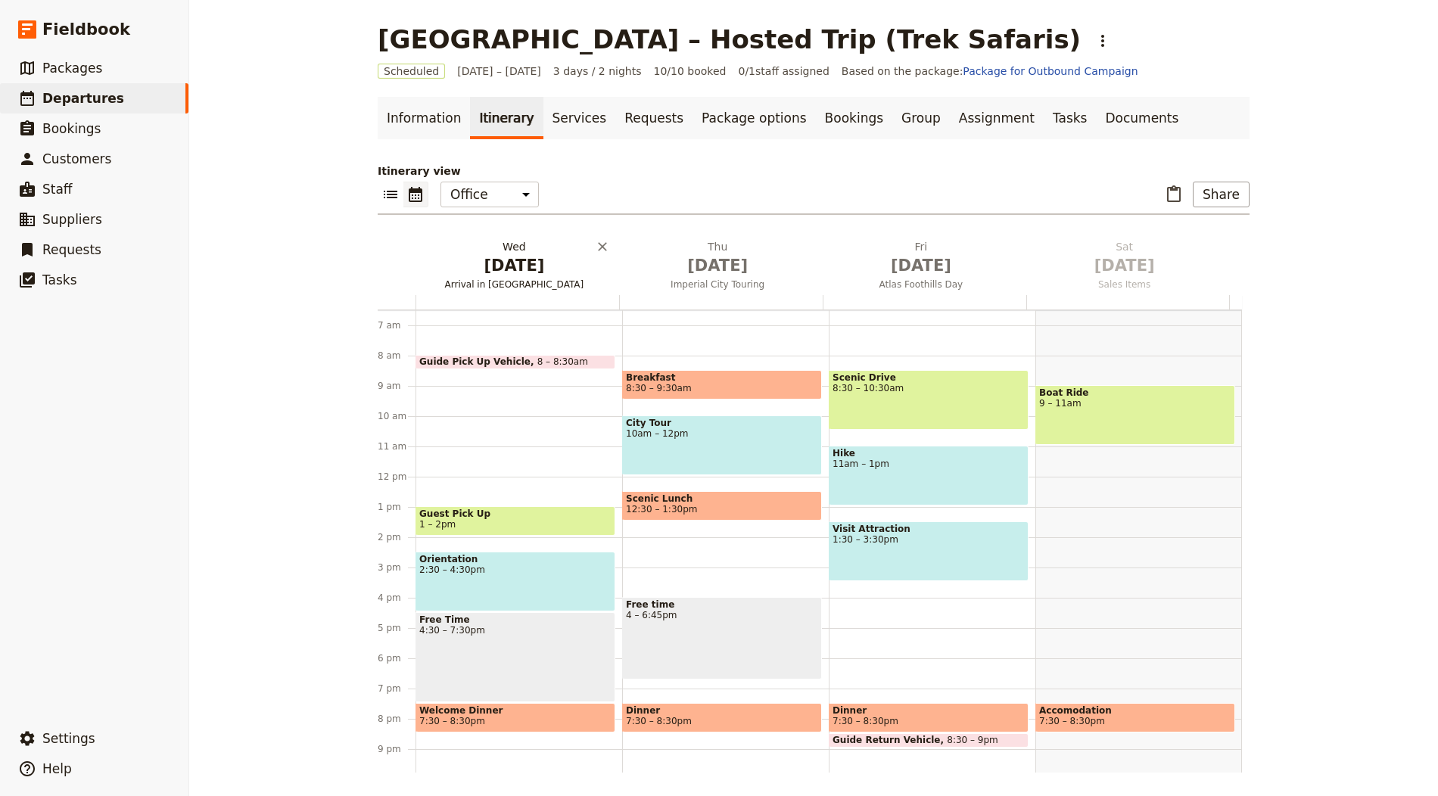
click at [526, 275] on span "[DATE]" at bounding box center [513, 265] width 185 height 23
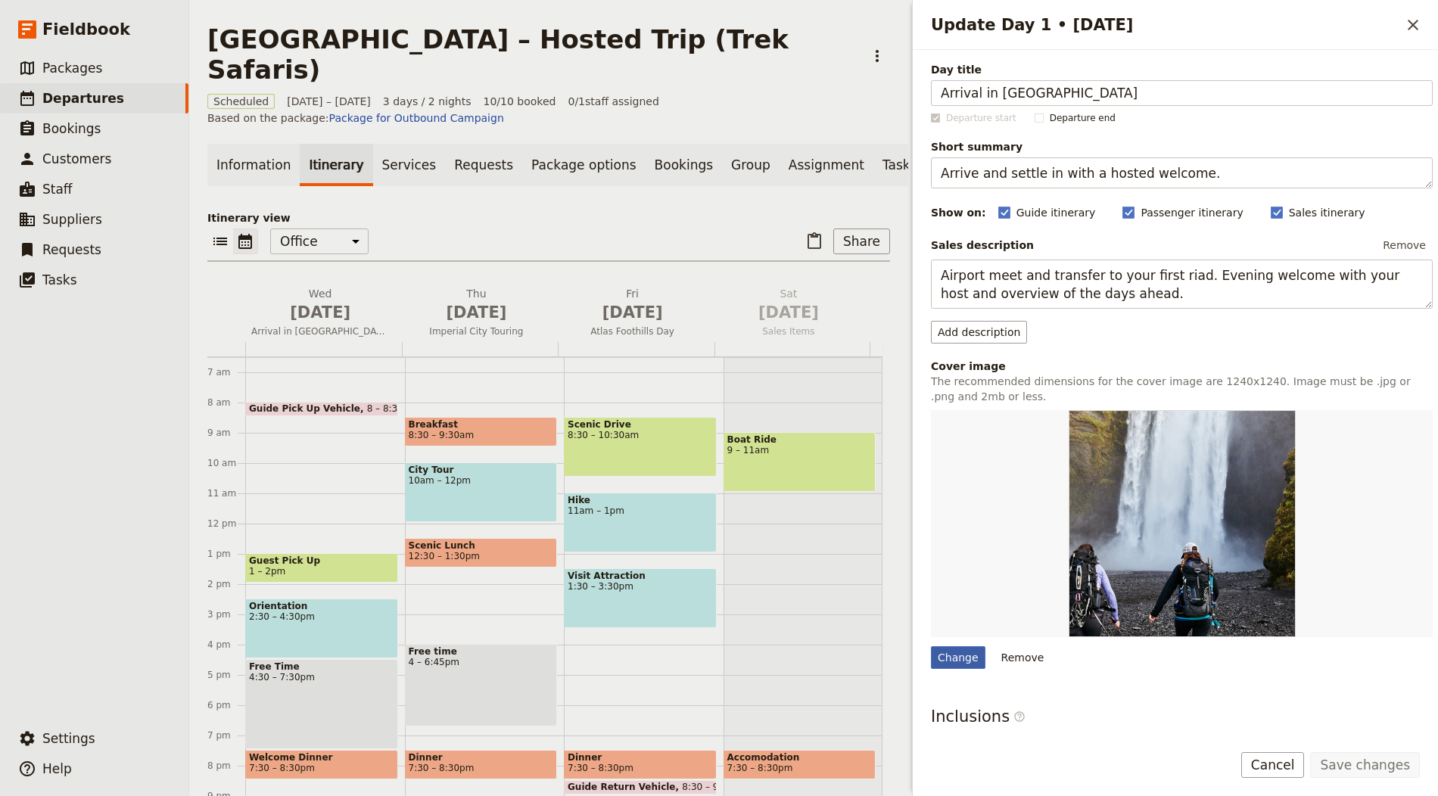
click at [942, 646] on div "Change" at bounding box center [958, 657] width 54 height 23
click at [931, 645] on input "Change" at bounding box center [930, 645] width 1 height 1
type input "C:\fakepath\djemma-el-fna-marrakech-morocco-attractions-2-1024x640.jpg"
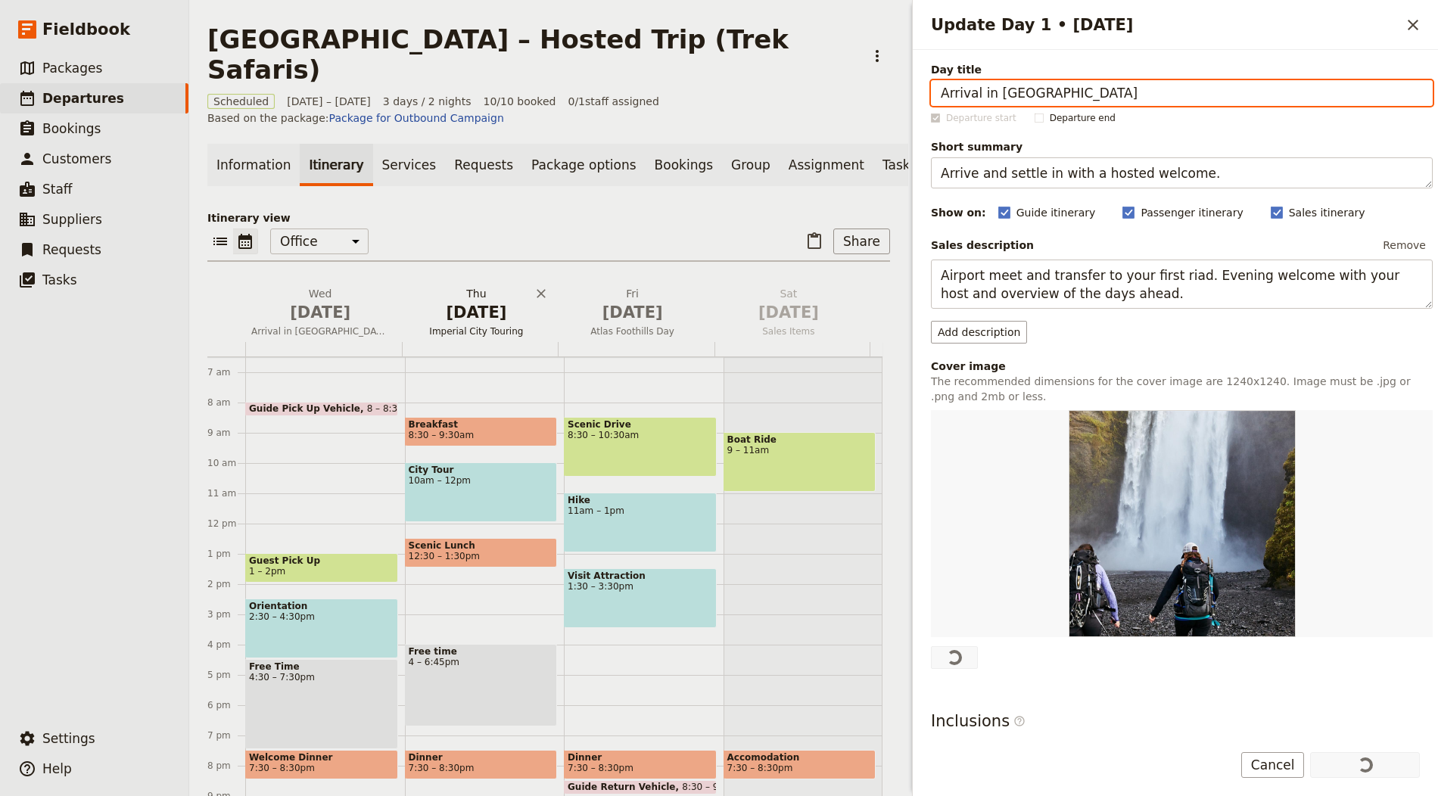
click at [483, 301] on span "[DATE]" at bounding box center [476, 312] width 138 height 23
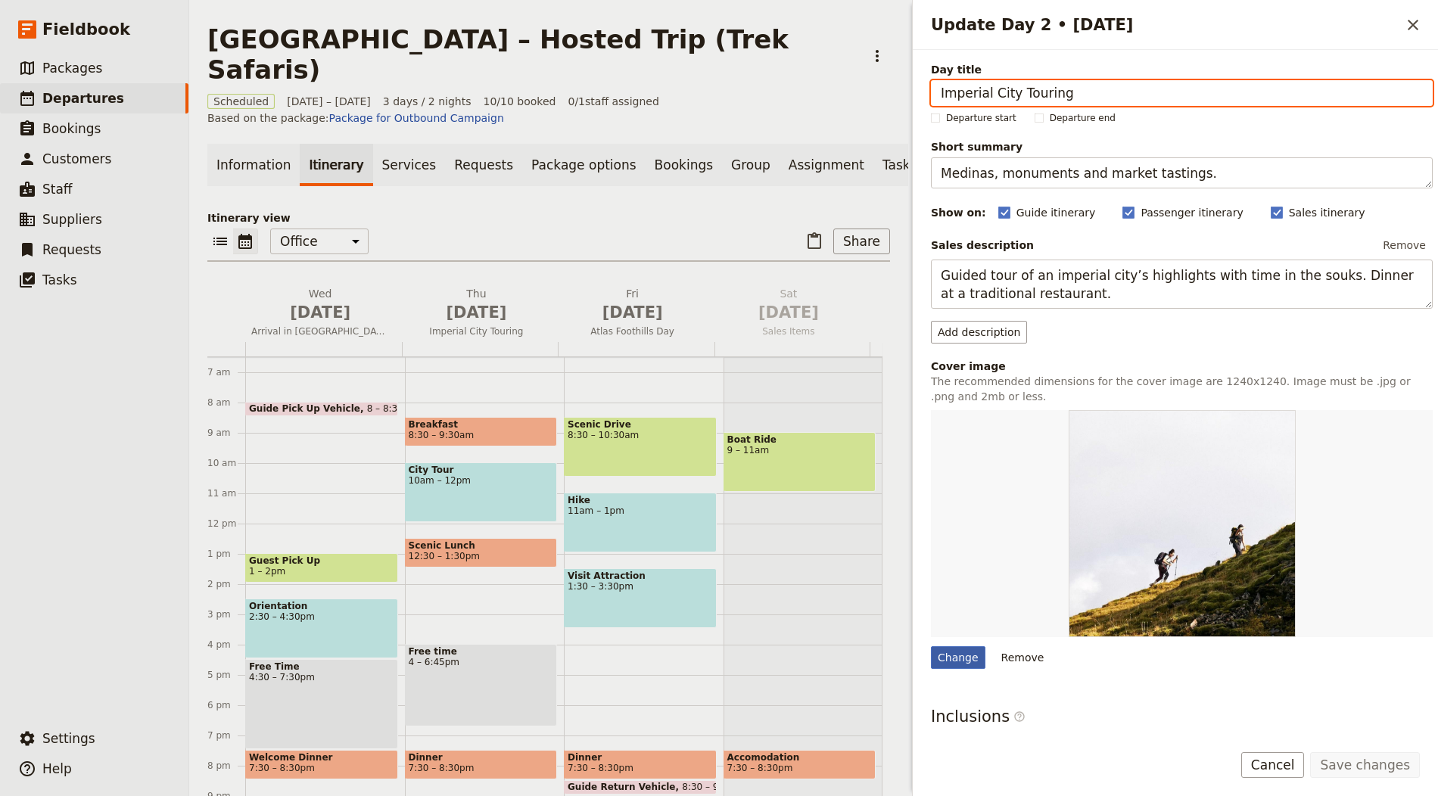
click at [956, 652] on div "Change" at bounding box center [958, 657] width 54 height 23
click at [931, 646] on input "Change" at bounding box center [930, 645] width 1 height 1
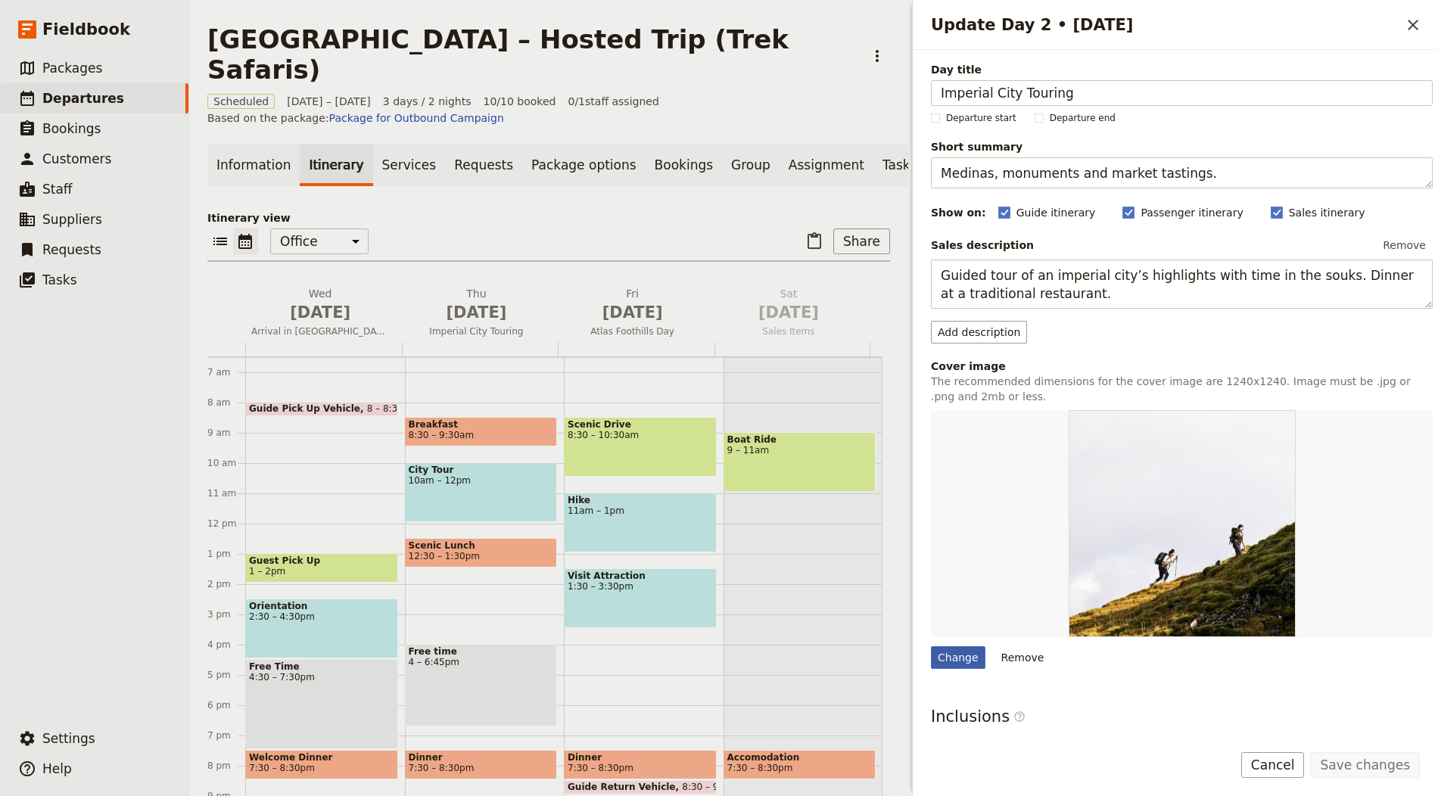
click at [933, 649] on div "Change" at bounding box center [958, 657] width 54 height 23
click at [931, 646] on input "Change" at bounding box center [930, 645] width 1 height 1
type input "C:\fakepath\mg_2944-min-2-1024x683.jpg"
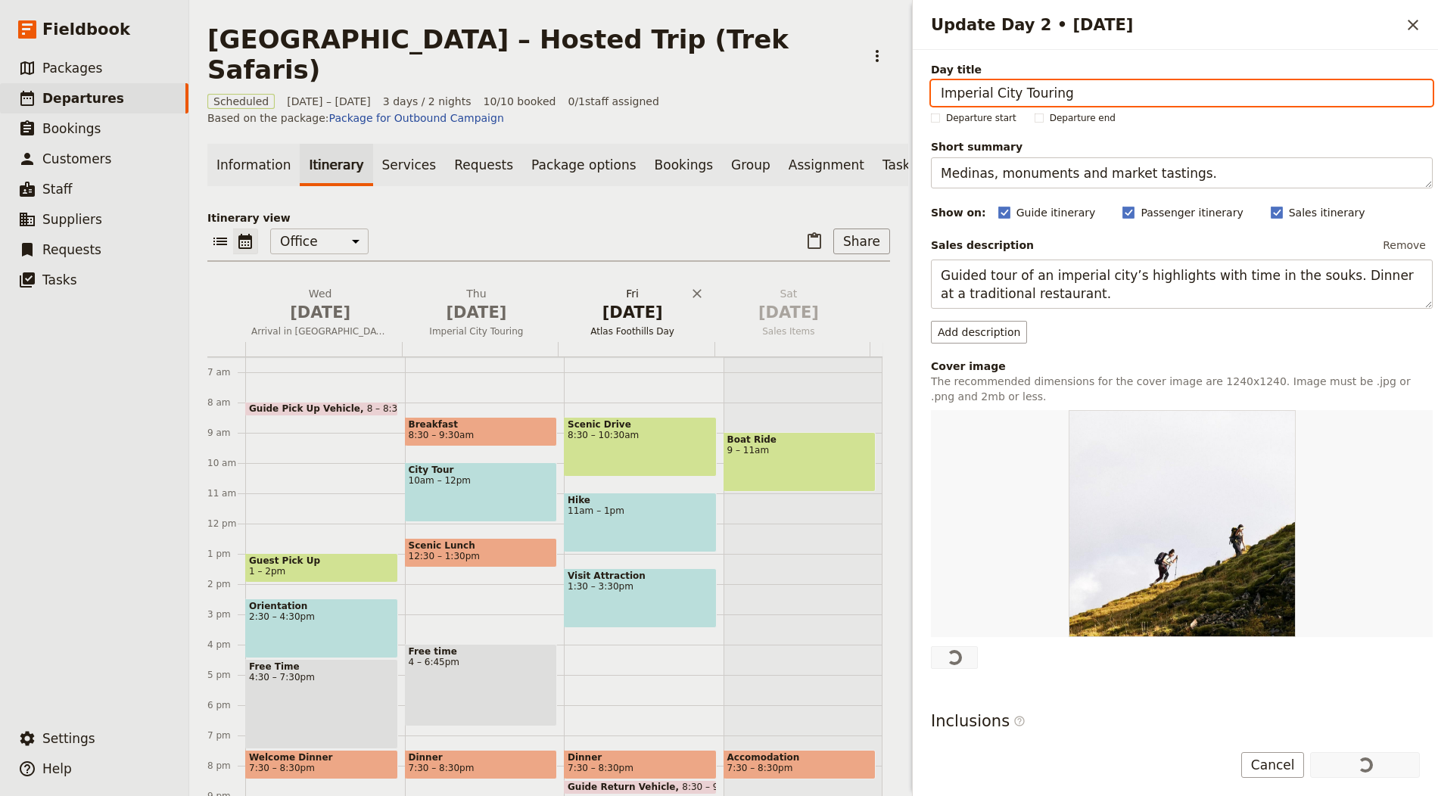
click at [650, 301] on span "[DATE]" at bounding box center [633, 312] width 138 height 23
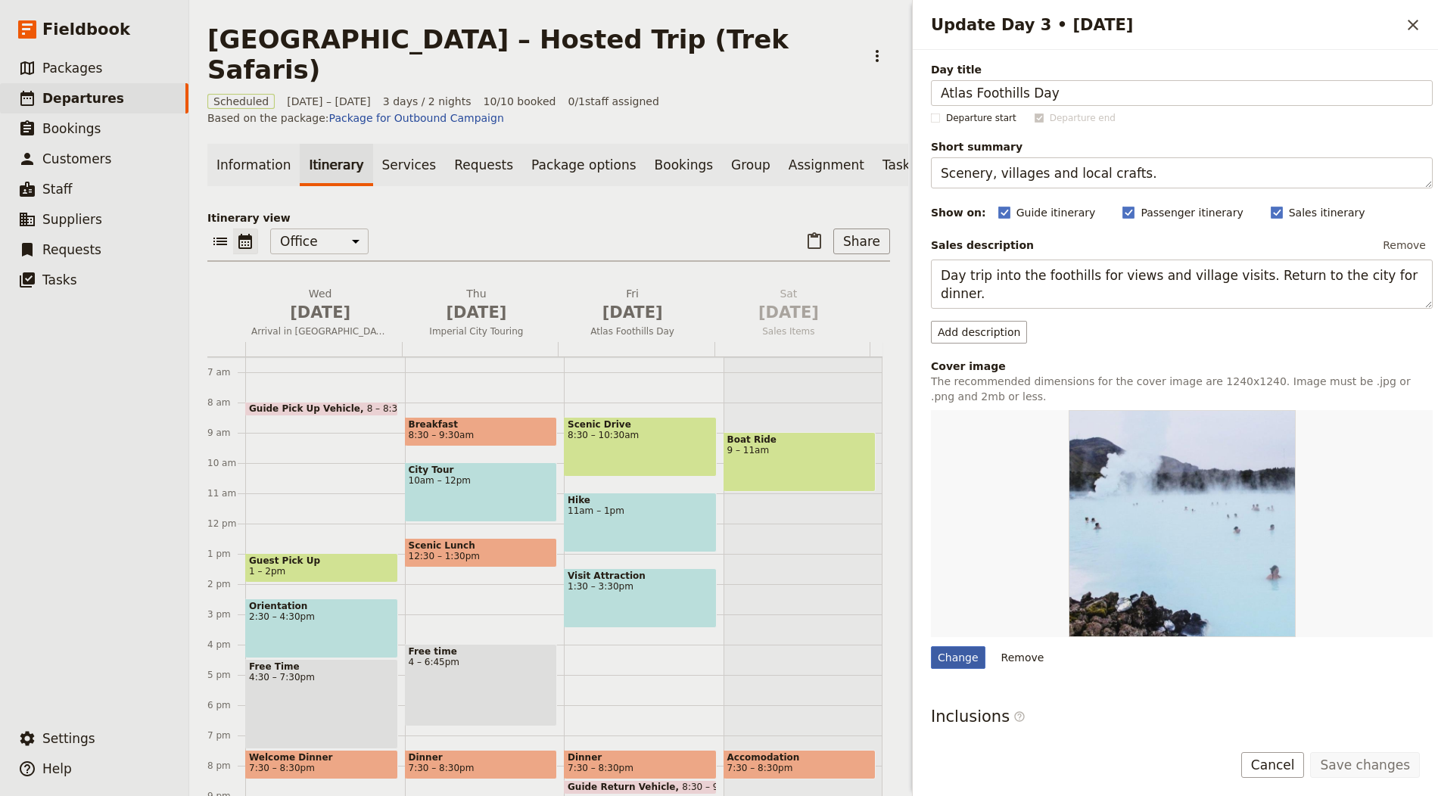
click at [960, 646] on div "Change" at bounding box center [958, 657] width 54 height 23
click at [931, 645] on input "Change" at bounding box center [930, 645] width 1 height 1
type input "C:\fakepath\iStock-476609694-600x450.jpg"
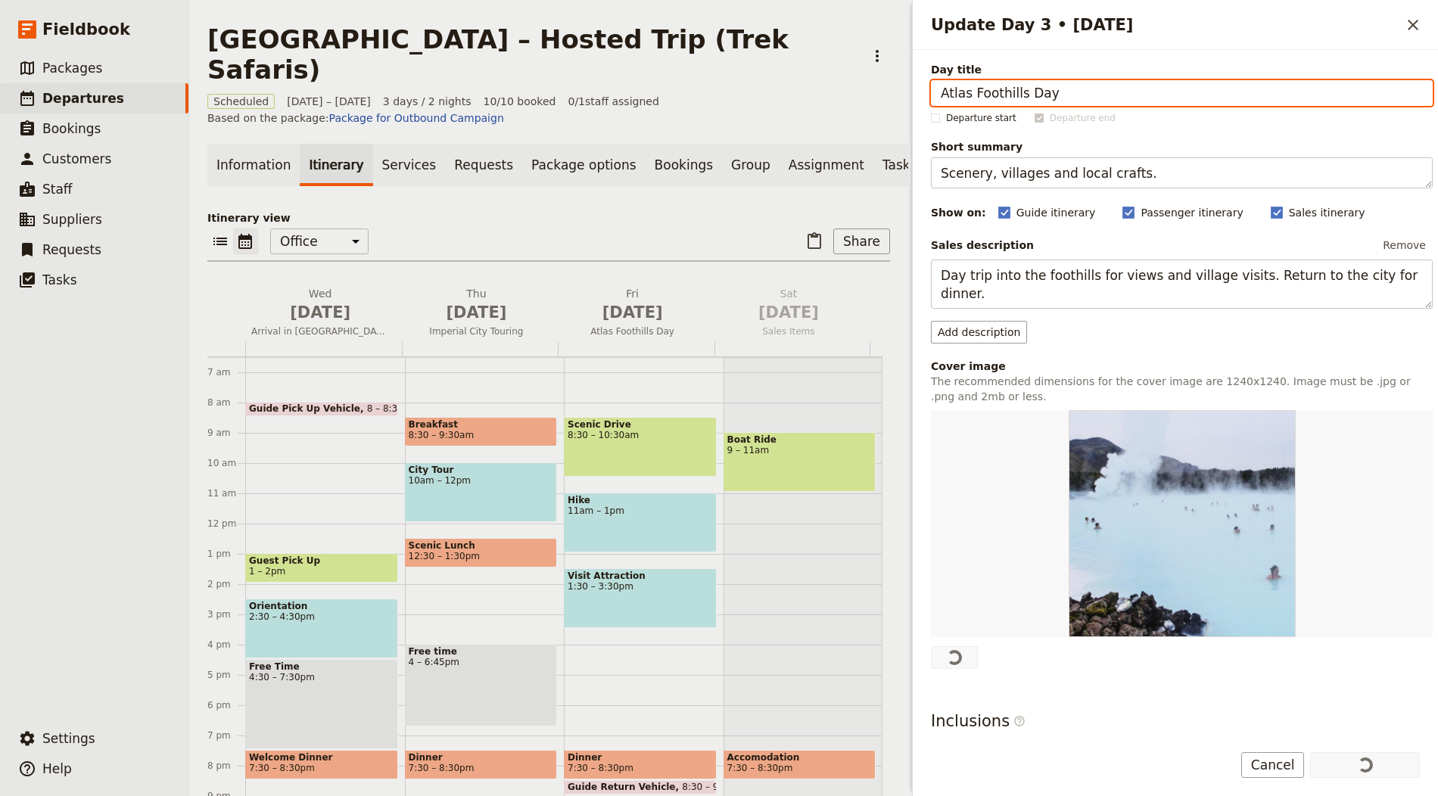
click at [771, 94] on div "Scheduled 1 – 3 Oct 2025 3 days / 2 nights 10/10 booked 0 / 1 staff assigned Ba…" at bounding box center [548, 110] width 683 height 32
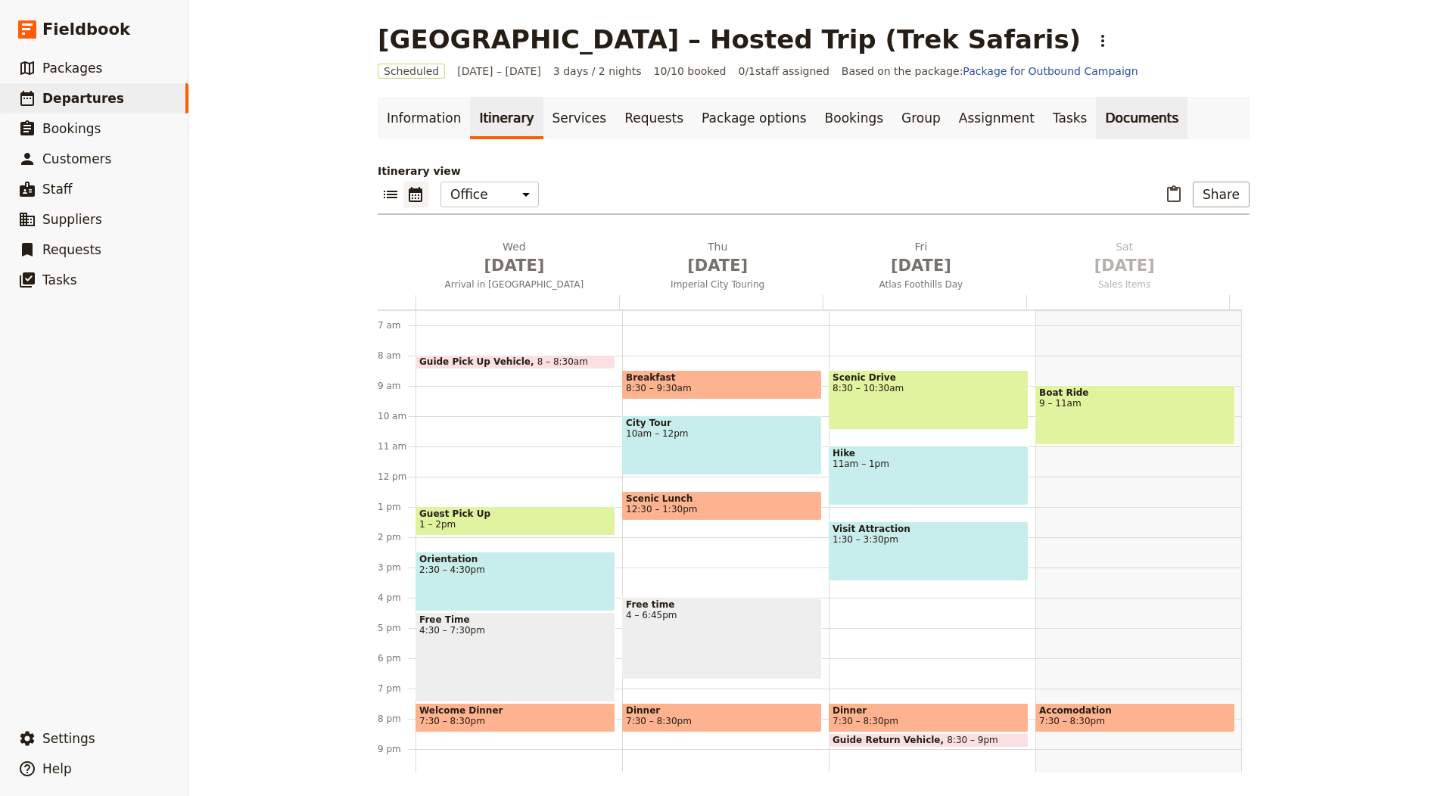
click at [1102, 121] on link "Documents" at bounding box center [1142, 118] width 92 height 42
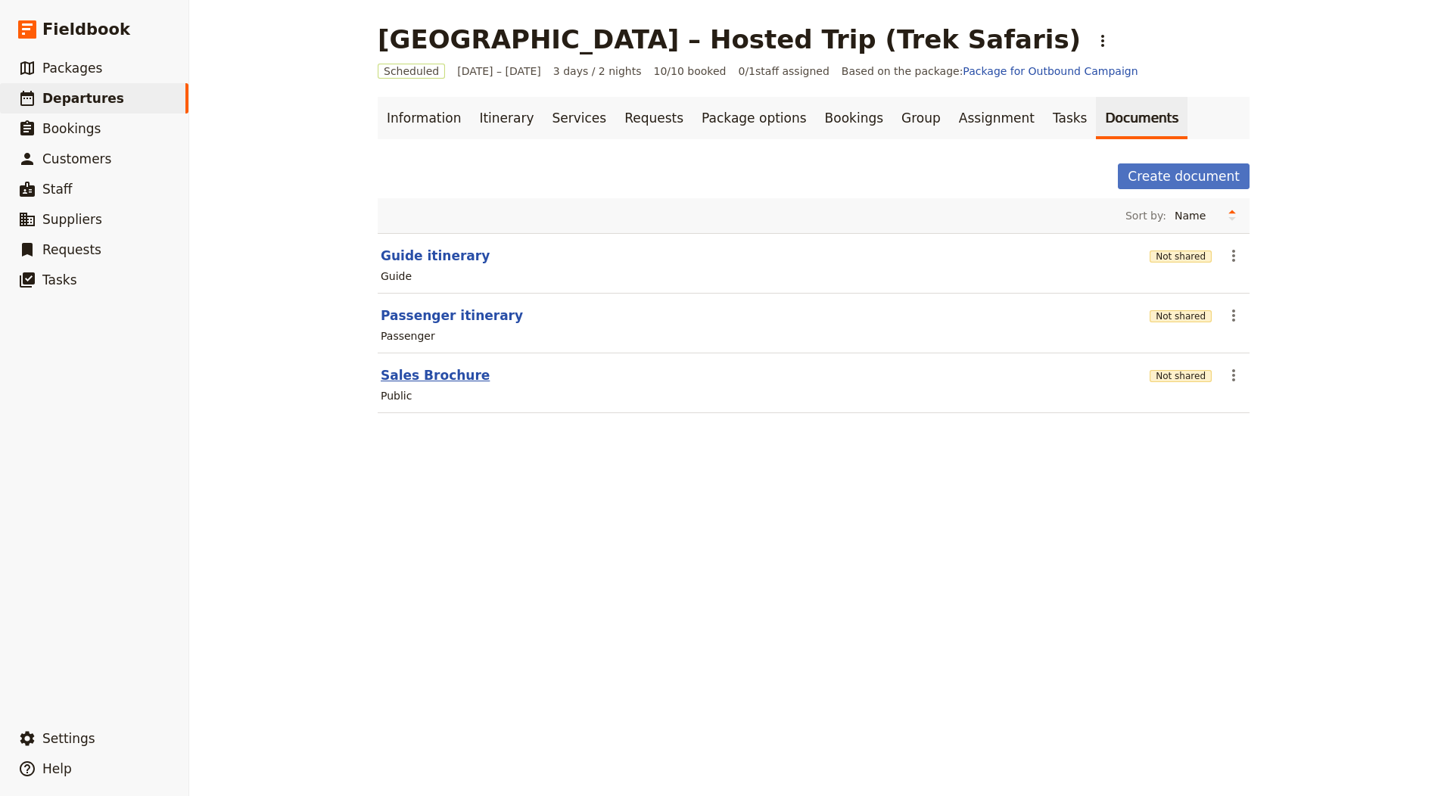
click at [448, 372] on button "Sales Brochure" at bounding box center [435, 375] width 109 height 18
select select "DEFAULT"
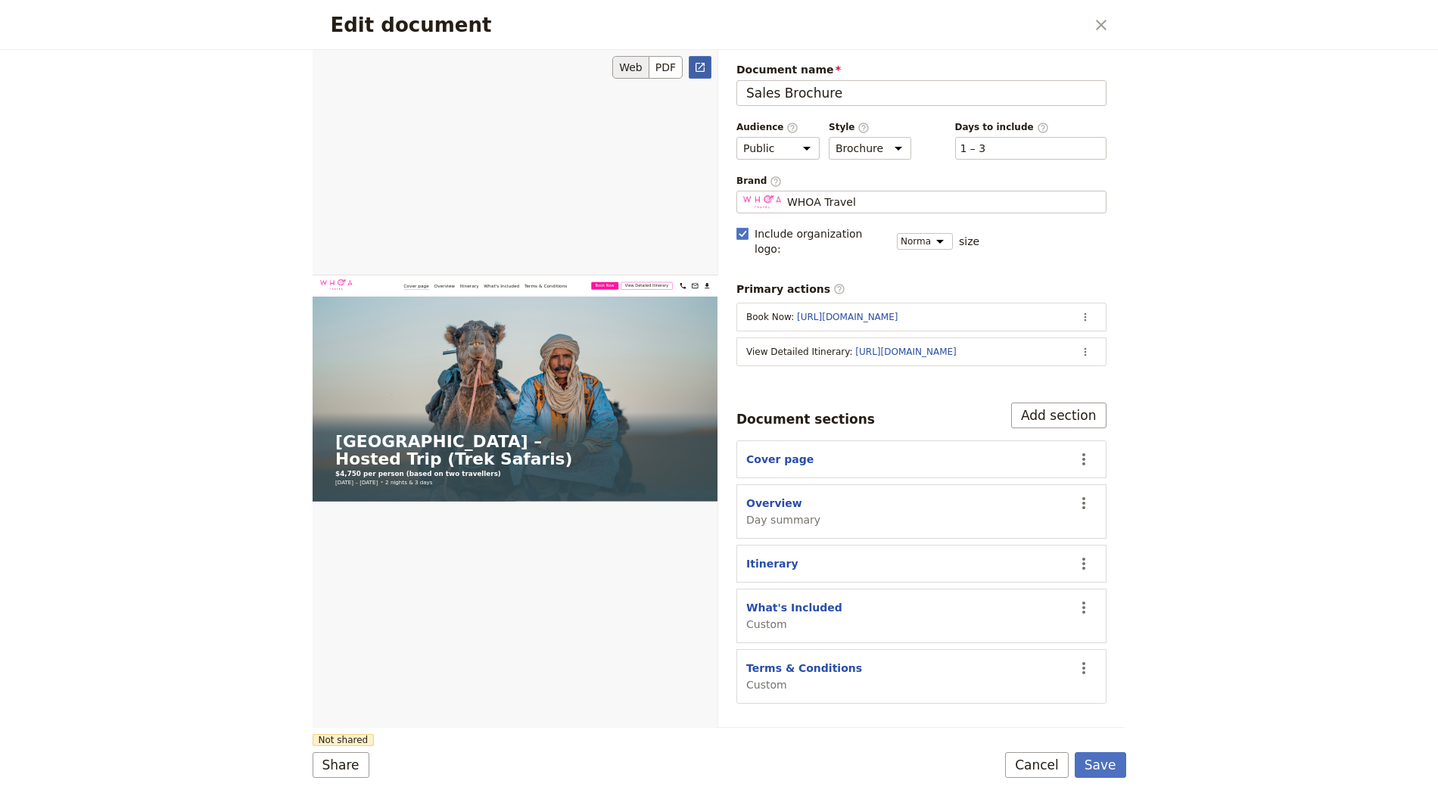
click at [704, 61] on icon "Open full preview" at bounding box center [700, 67] width 12 height 12
click at [826, 196] on span "WHOA Travel" at bounding box center [821, 201] width 69 height 15
click at [743, 191] on input "WHOA Travel" at bounding box center [742, 191] width 1 height 1
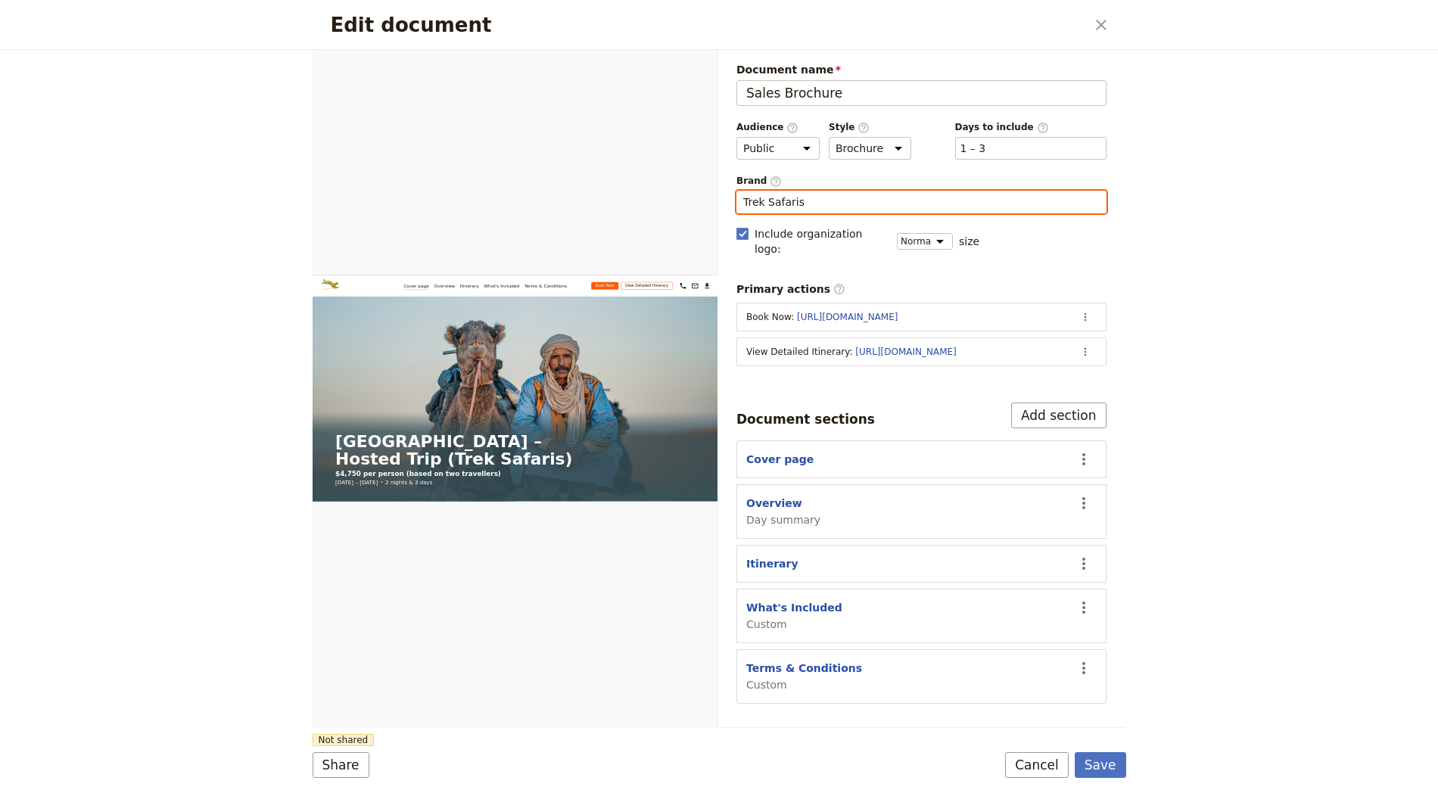
type input "Trek Safaris"
click at [1111, 761] on button "Save" at bounding box center [1100, 765] width 51 height 26
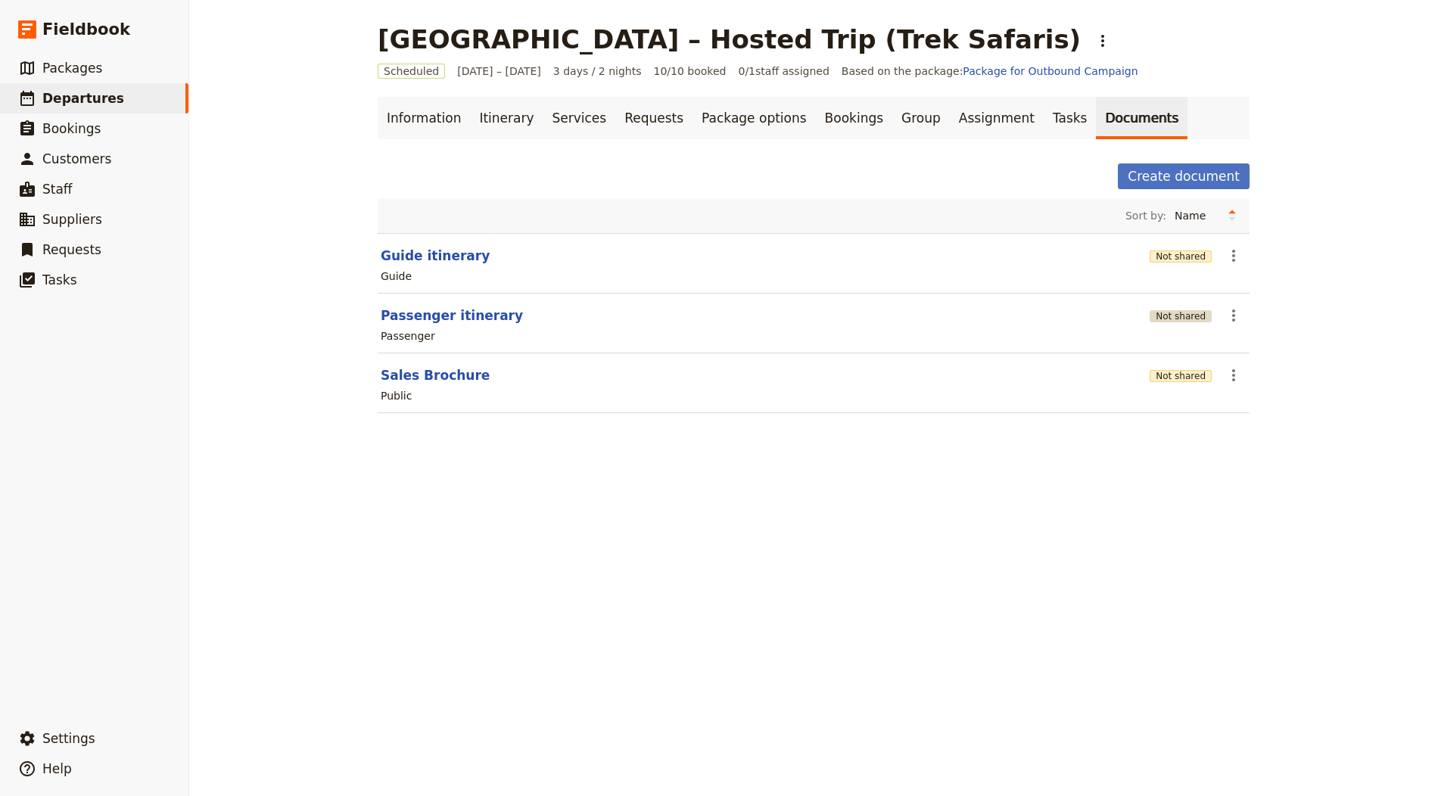
click at [1168, 316] on button "Not shared" at bounding box center [1180, 316] width 62 height 12
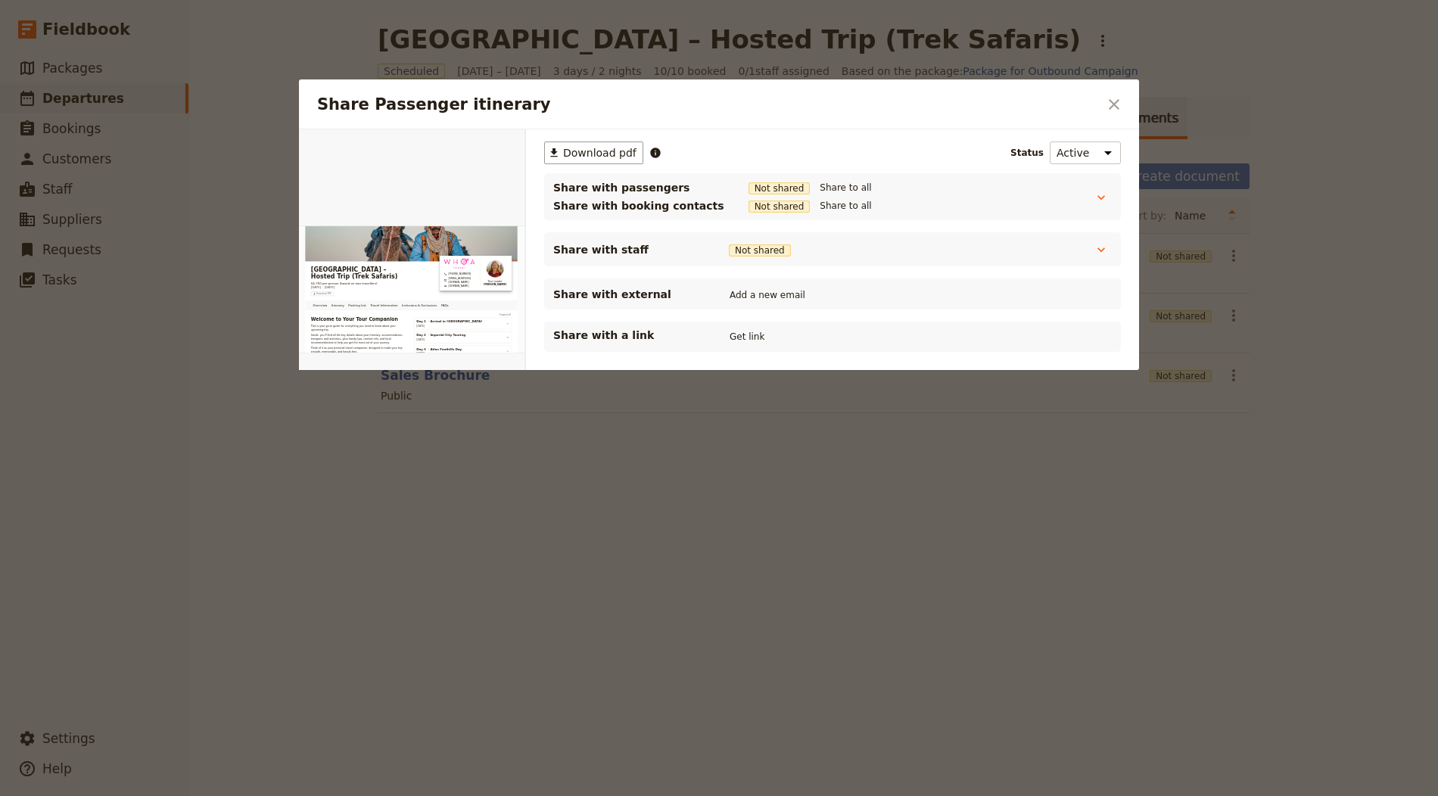
click at [738, 331] on button "Get link" at bounding box center [747, 336] width 42 height 17
click at [1100, 102] on div "Share Passenger itinerary ​" at bounding box center [719, 104] width 840 height 50
click at [1109, 98] on icon "Close dialog" at bounding box center [1114, 104] width 18 height 18
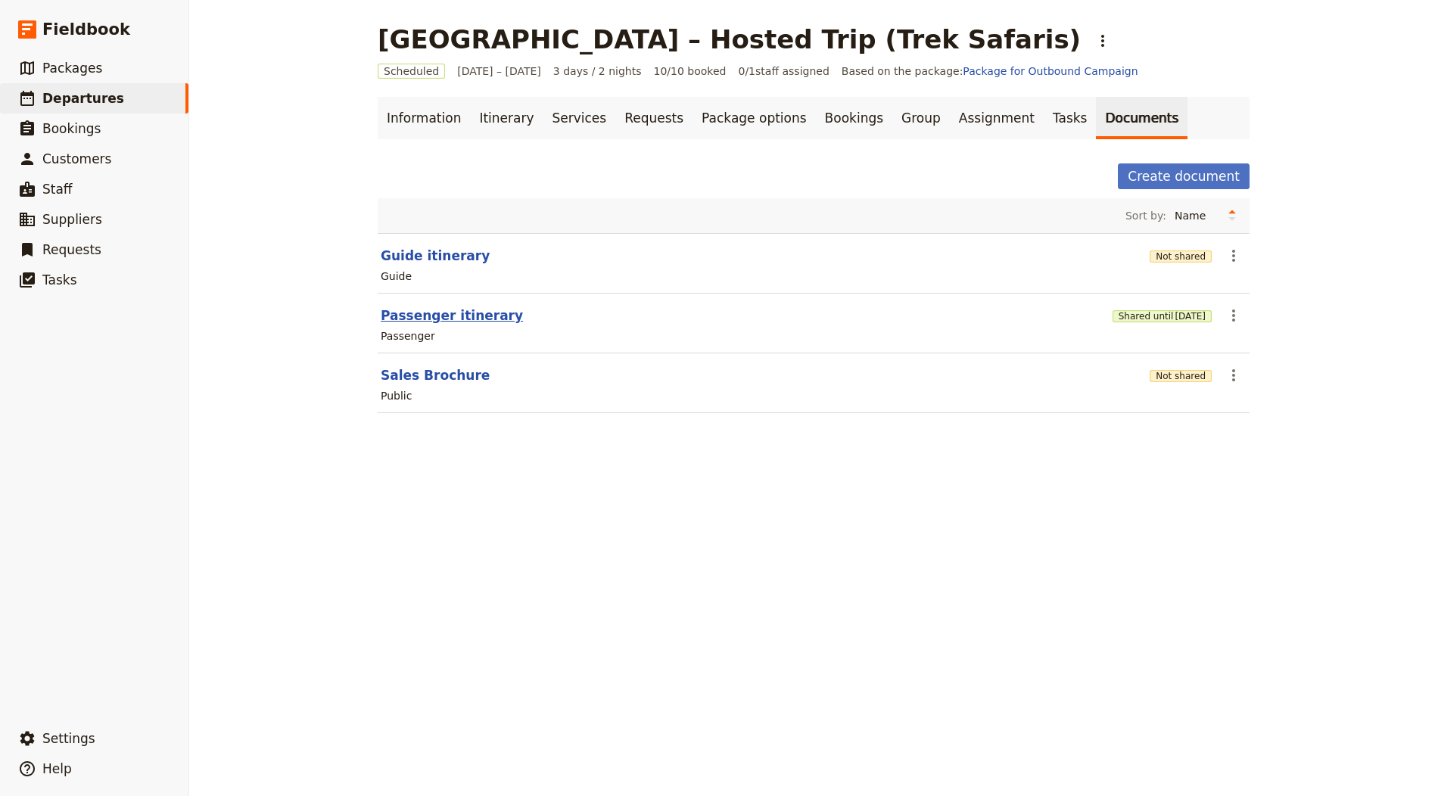
click at [428, 306] on button "Passenger itinerary" at bounding box center [452, 315] width 142 height 18
select select "PASSENGER"
select select "RUN_SHEET"
select select "LARGE"
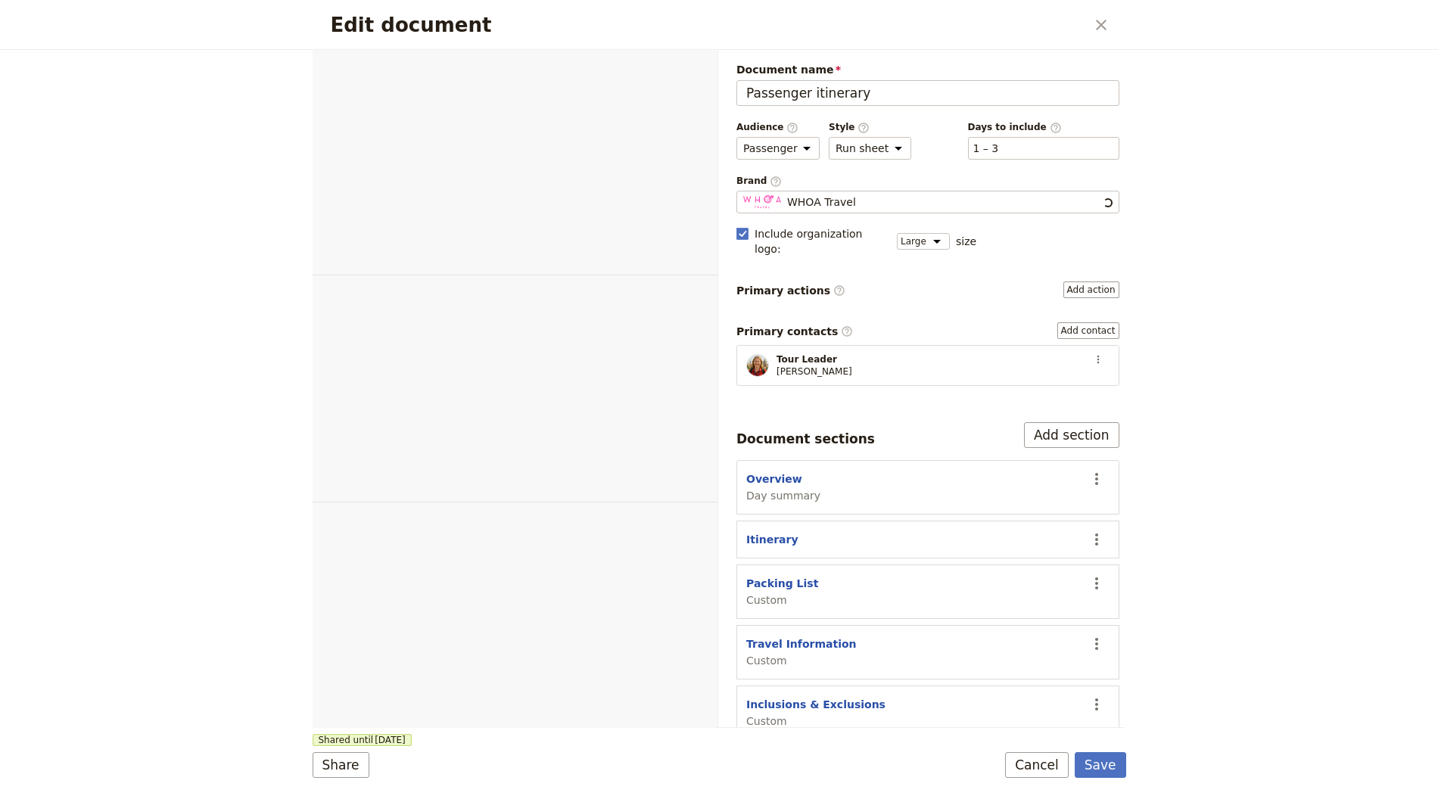
click at [433, 313] on div "Edit document" at bounding box center [515, 388] width 405 height 679
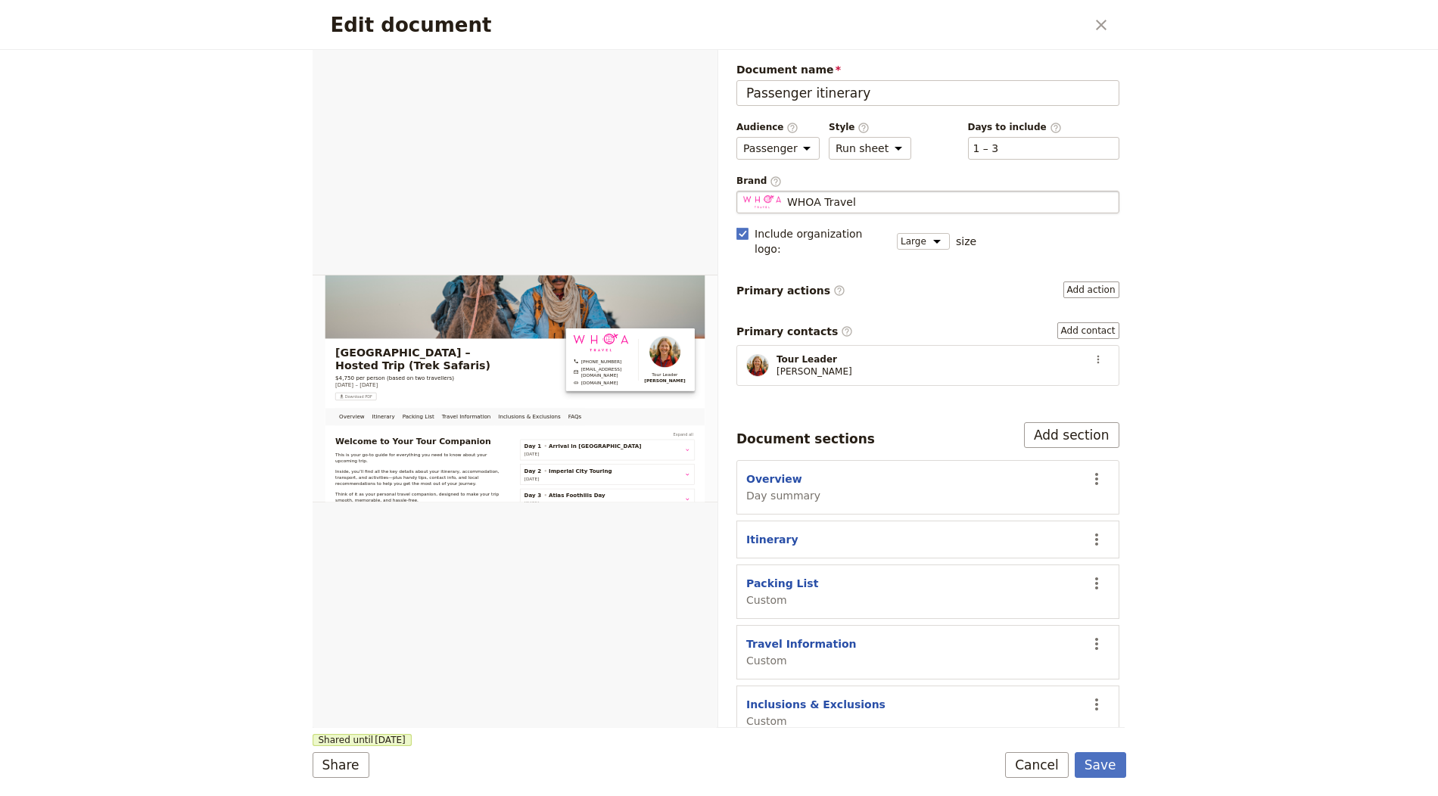
click at [837, 202] on span "WHOA Travel" at bounding box center [821, 201] width 69 height 15
click at [743, 191] on input "WHOA Travel" at bounding box center [742, 191] width 1 height 1
type input "t"
click at [922, 191] on fieldset "WHOA Travel WHOA Travel" at bounding box center [927, 202] width 383 height 23
click at [743, 191] on input "WHOA Travel" at bounding box center [742, 191] width 1 height 1
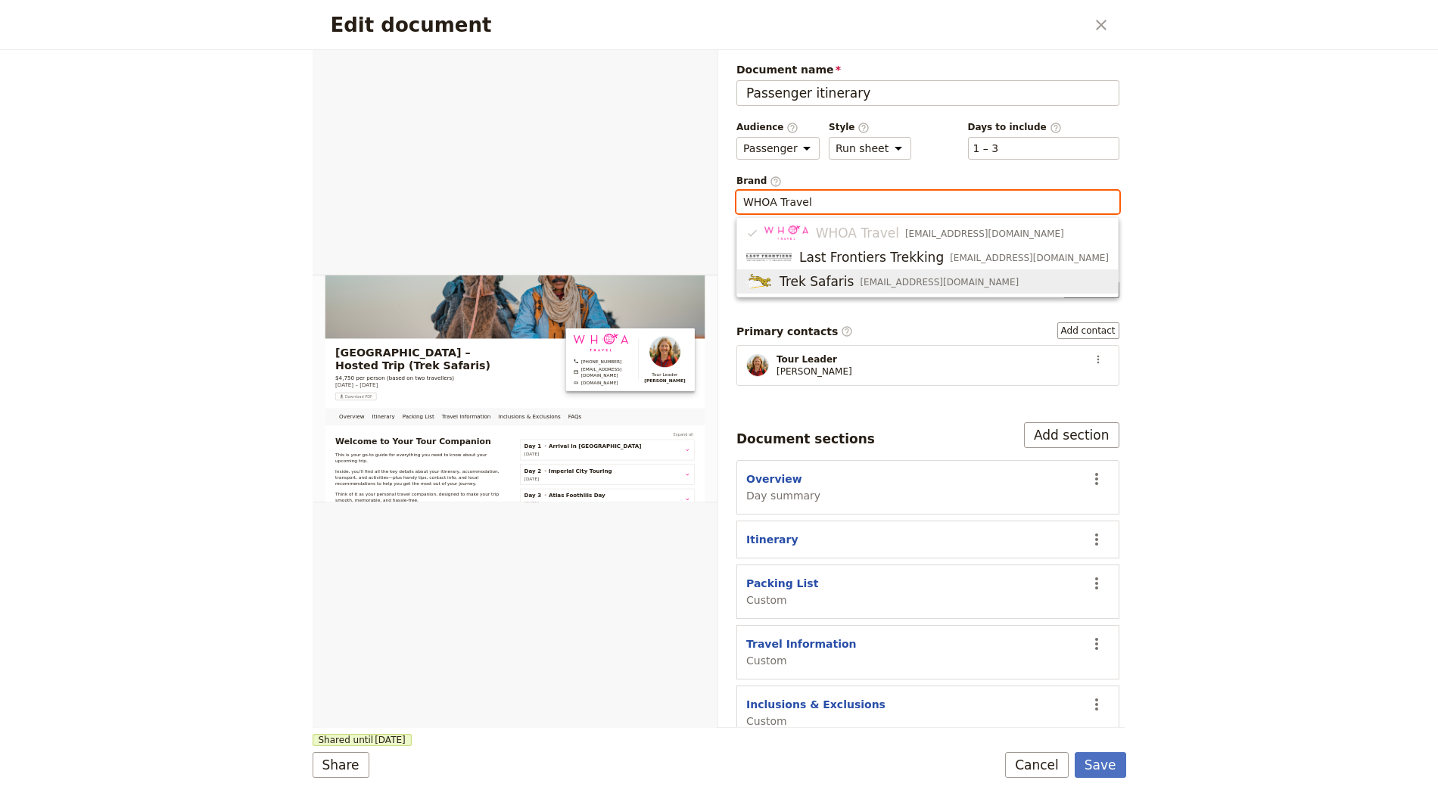
click at [876, 283] on span "info@treksafaris.com" at bounding box center [939, 282] width 159 height 12
type input "Trek Safaris"
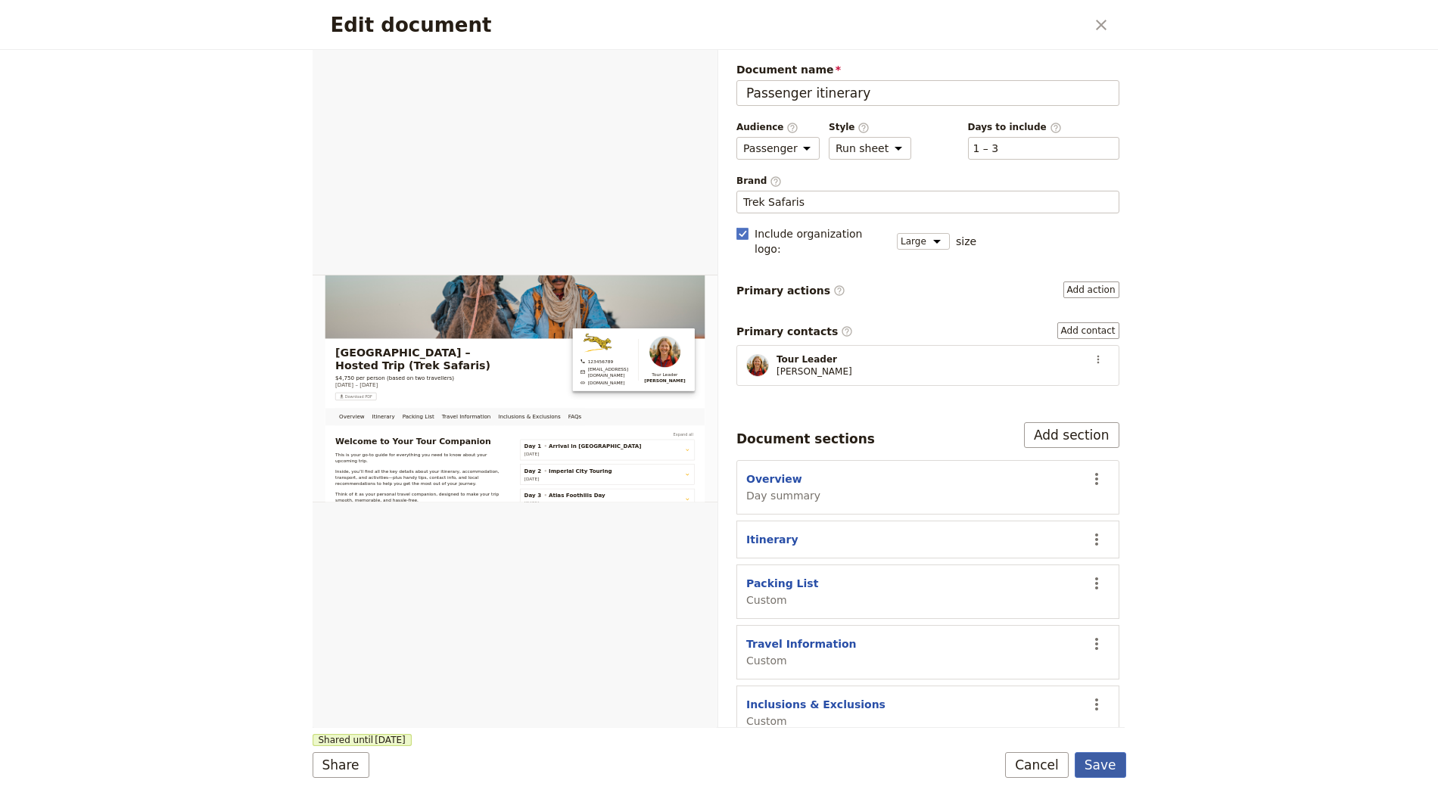
click at [1109, 766] on button "Save" at bounding box center [1100, 765] width 51 height 26
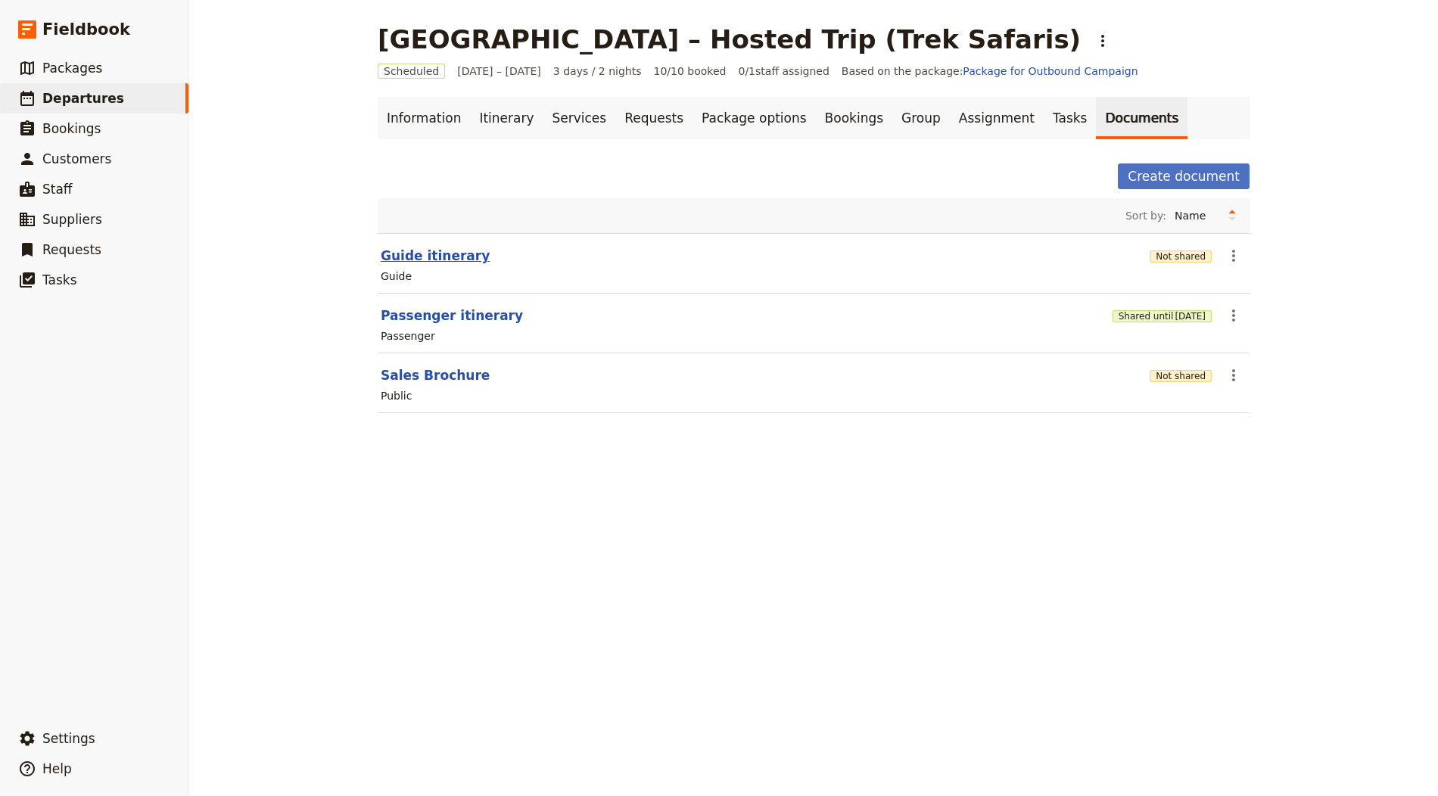
click at [428, 254] on button "Guide itinerary" at bounding box center [435, 256] width 109 height 18
select select "STAFF"
select select "RUN_SHEET"
select select "LARGE"
click at [410, 108] on link "Information" at bounding box center [424, 118] width 92 height 42
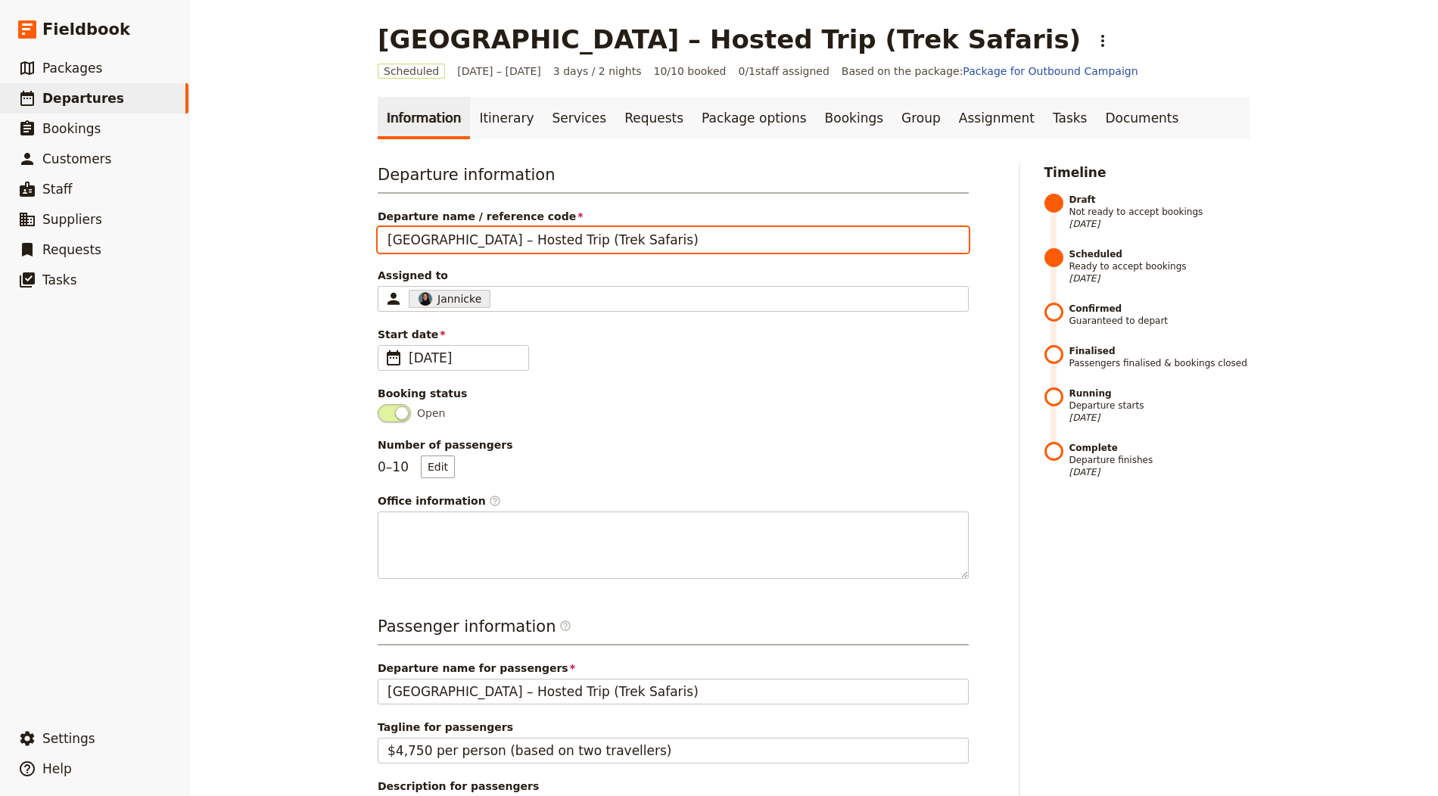
drag, startPoint x: 594, startPoint y: 244, endPoint x: 514, endPoint y: 238, distance: 80.4
click at [514, 238] on input "[GEOGRAPHIC_DATA] – Hosted Trip (Trek Safaris)" at bounding box center [673, 240] width 591 height 26
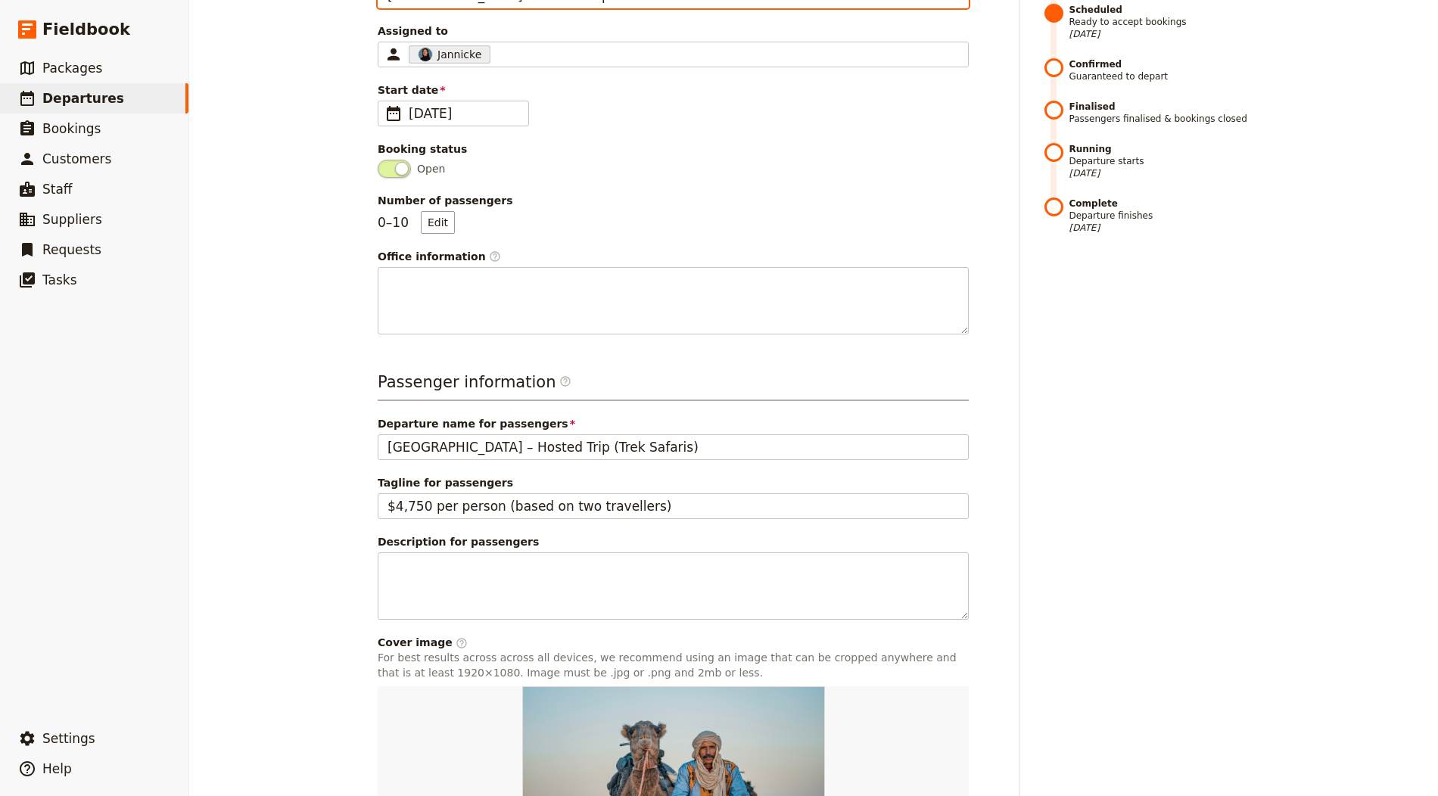
scroll to position [416, 0]
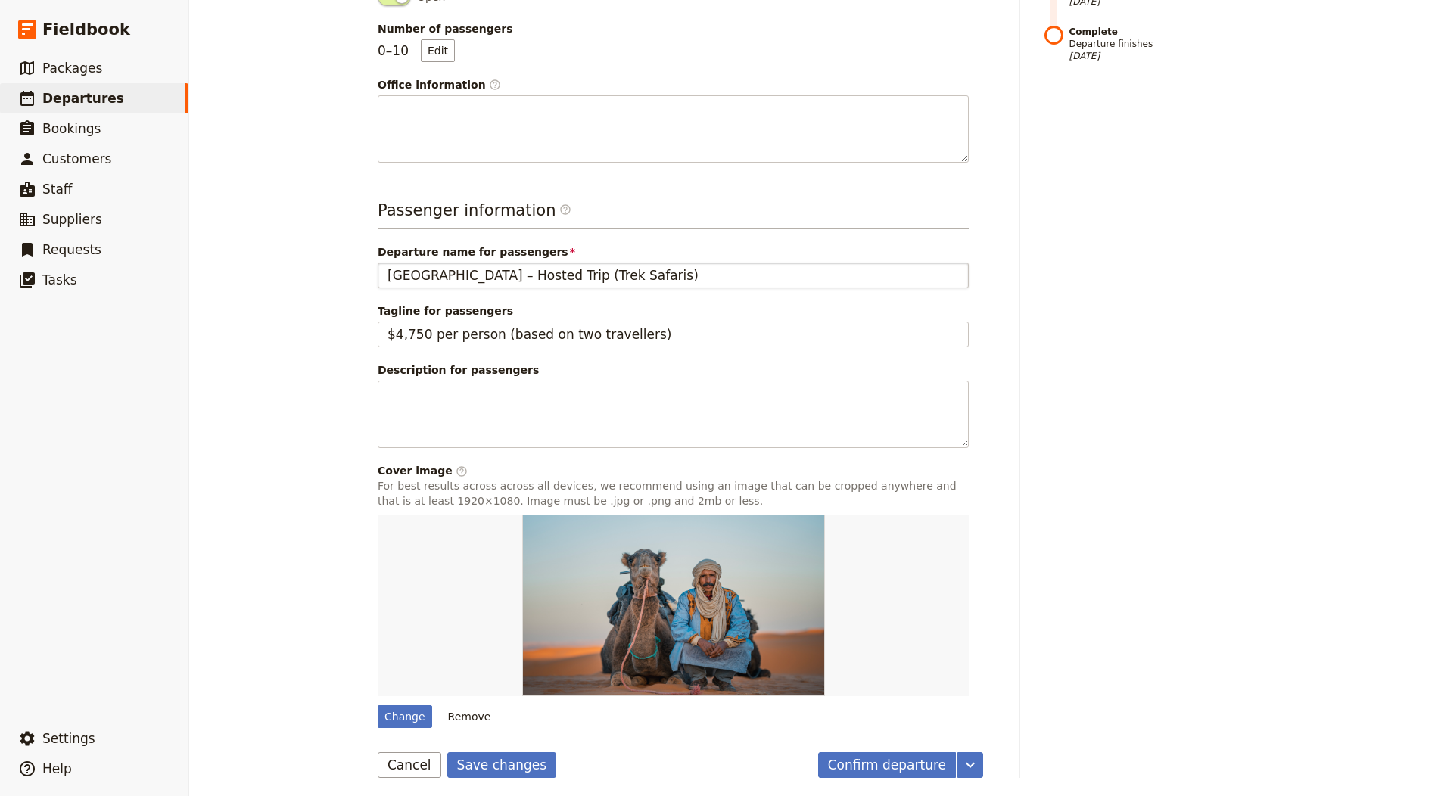
type input "[GEOGRAPHIC_DATA] – Hosted Trip"
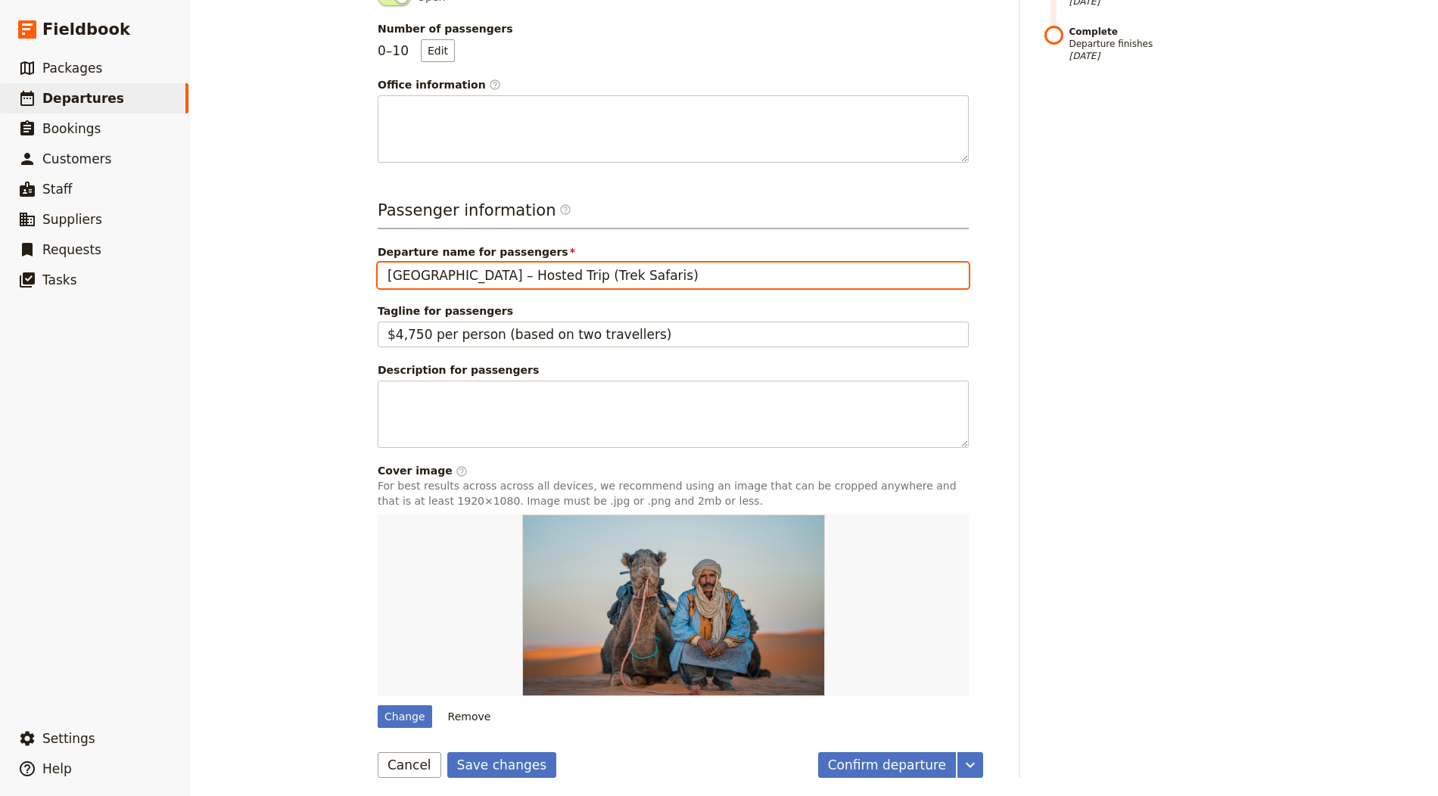
click at [528, 281] on input "[GEOGRAPHIC_DATA] – Hosted Trip (Trek Safaris)" at bounding box center [673, 276] width 591 height 26
paste input "text"
type input "[GEOGRAPHIC_DATA] – Hosted Trip"
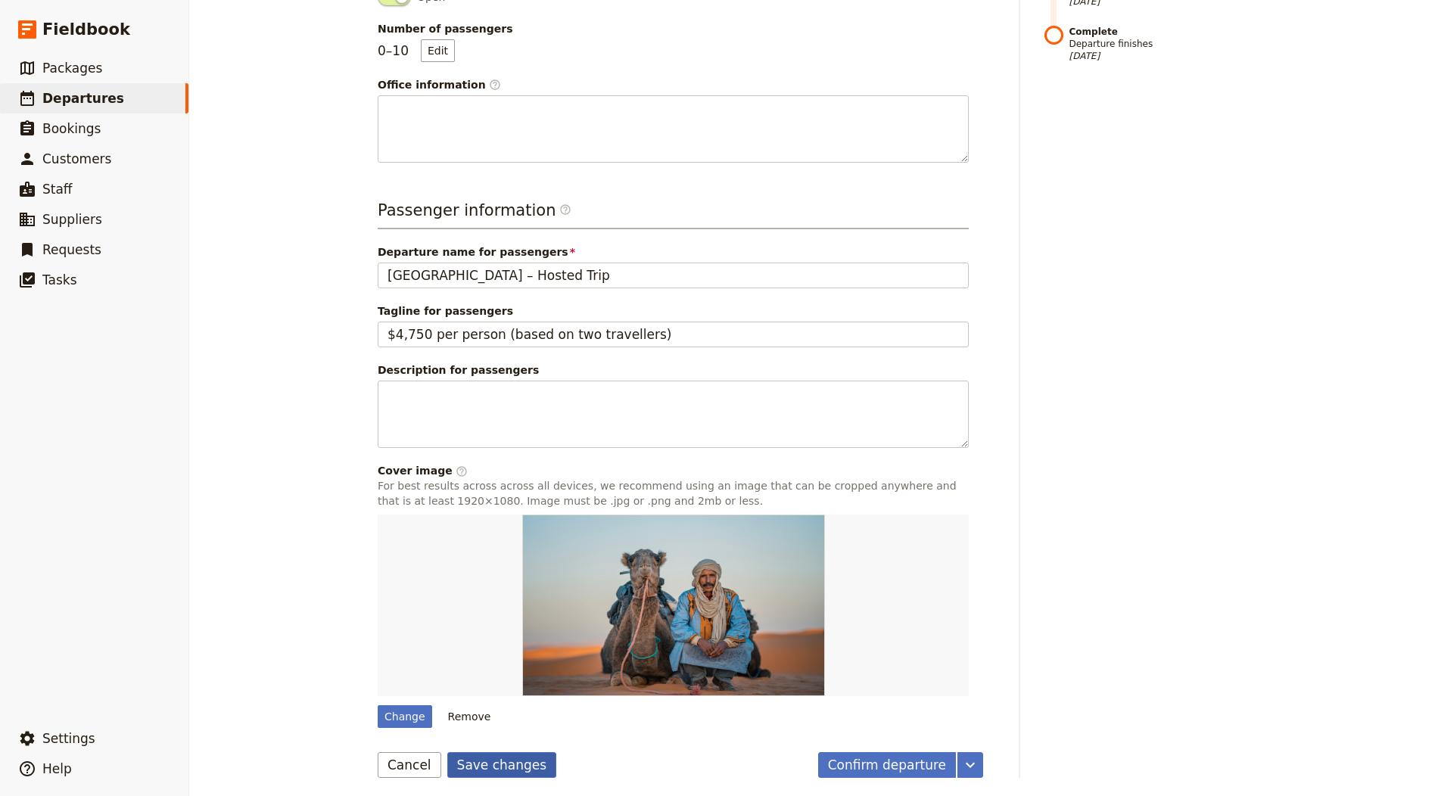
click at [514, 763] on button "Save changes" at bounding box center [502, 765] width 110 height 26
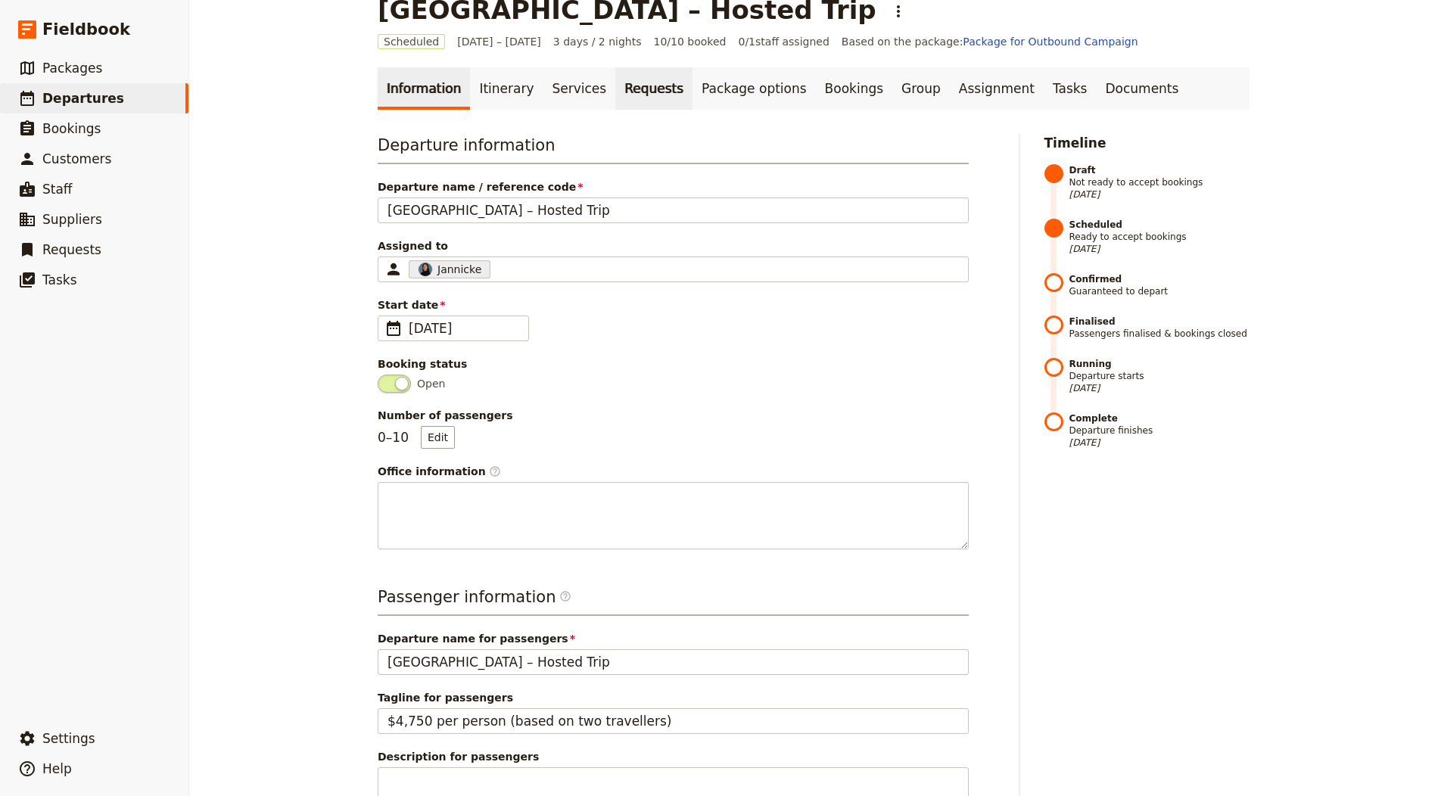
scroll to position [0, 0]
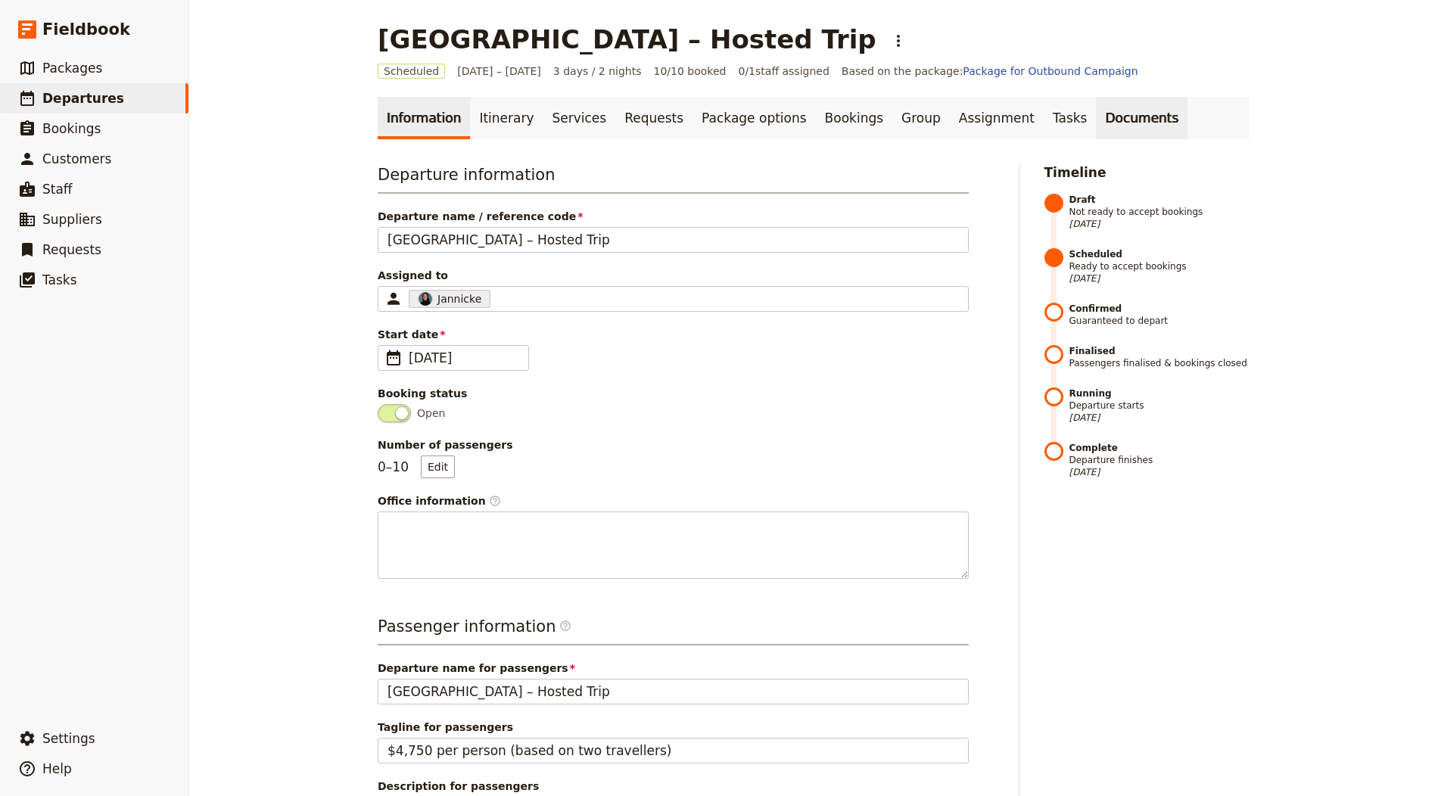
click at [1096, 112] on link "Documents" at bounding box center [1142, 118] width 92 height 42
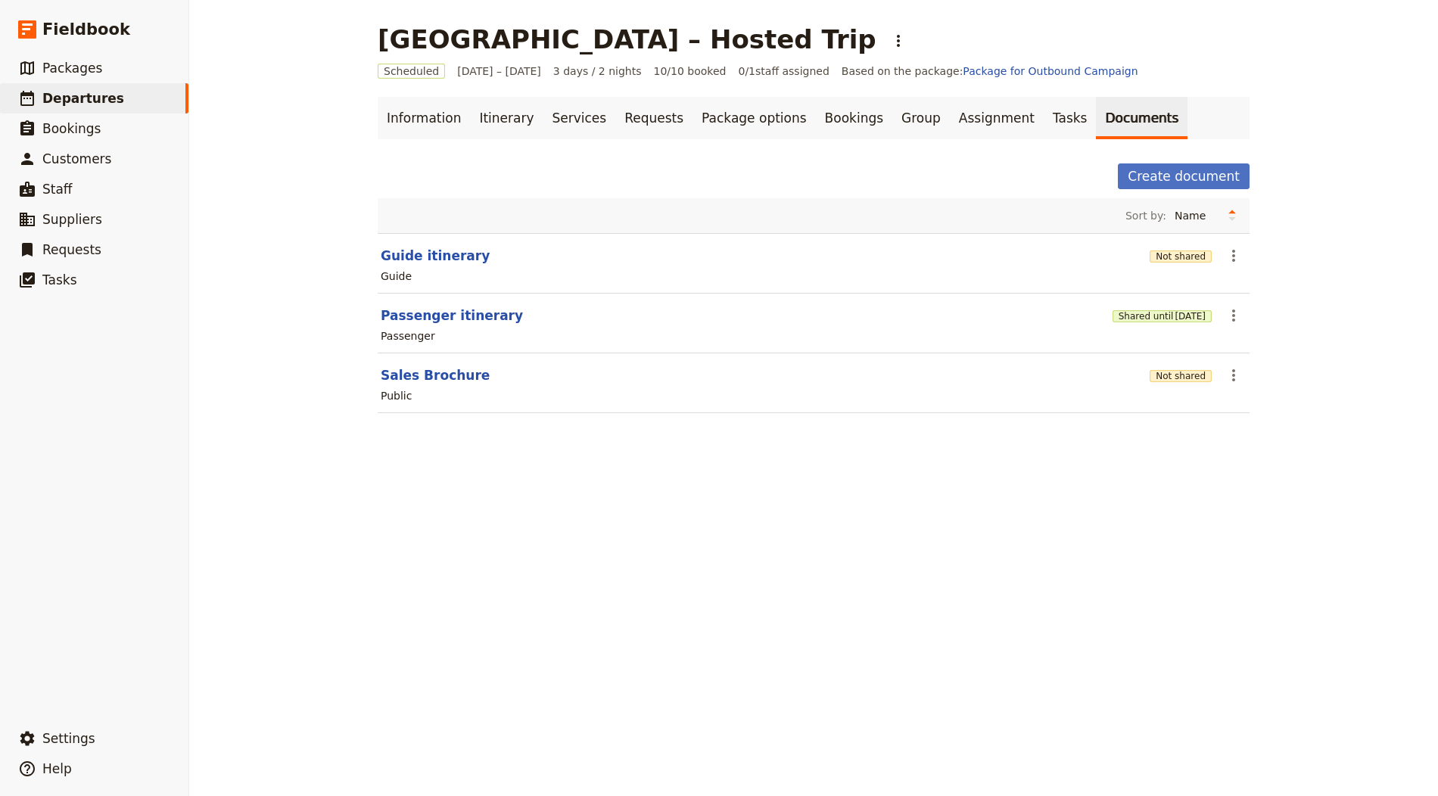
click at [1192, 387] on div "Public" at bounding box center [813, 396] width 869 height 18
click at [1185, 372] on button "Not shared" at bounding box center [1180, 376] width 62 height 12
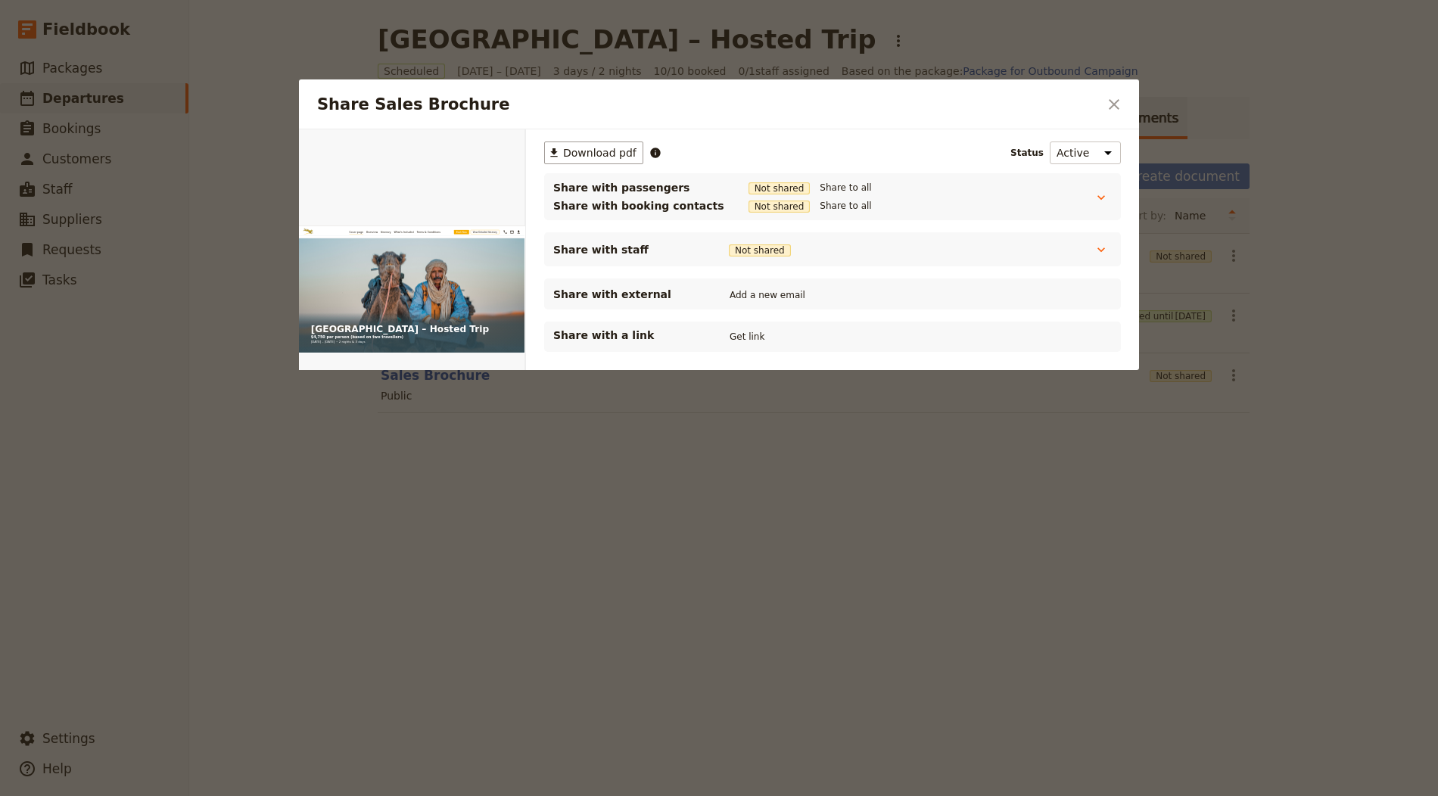
click at [743, 331] on button "Get link" at bounding box center [747, 336] width 42 height 17
click at [1107, 99] on icon "Close dialog" at bounding box center [1114, 104] width 18 height 18
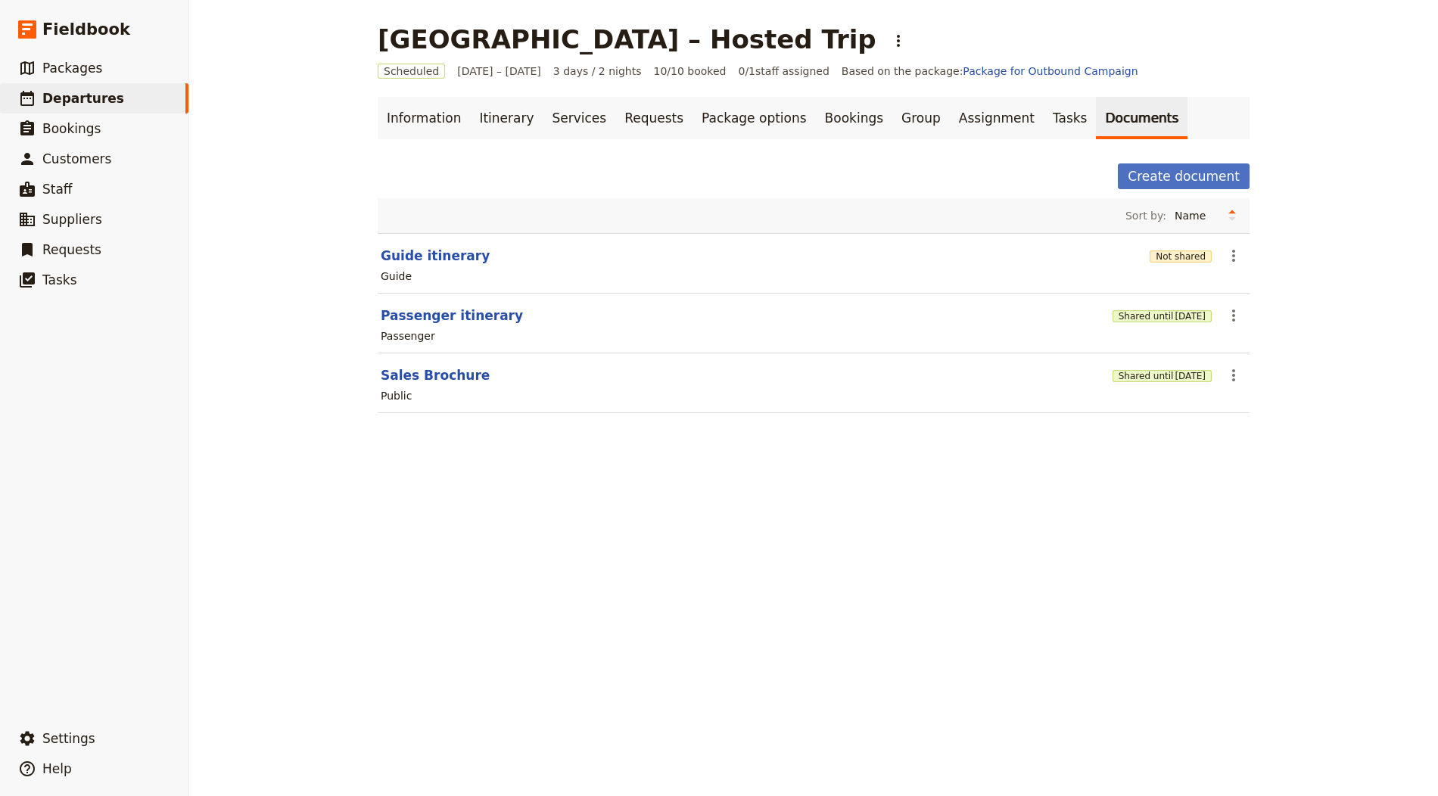
drag, startPoint x: 1181, startPoint y: 247, endPoint x: 1171, endPoint y: 307, distance: 61.3
click at [1181, 248] on div "Not shared" at bounding box center [1180, 255] width 62 height 15
click at [1181, 257] on button "Not shared" at bounding box center [1180, 256] width 62 height 12
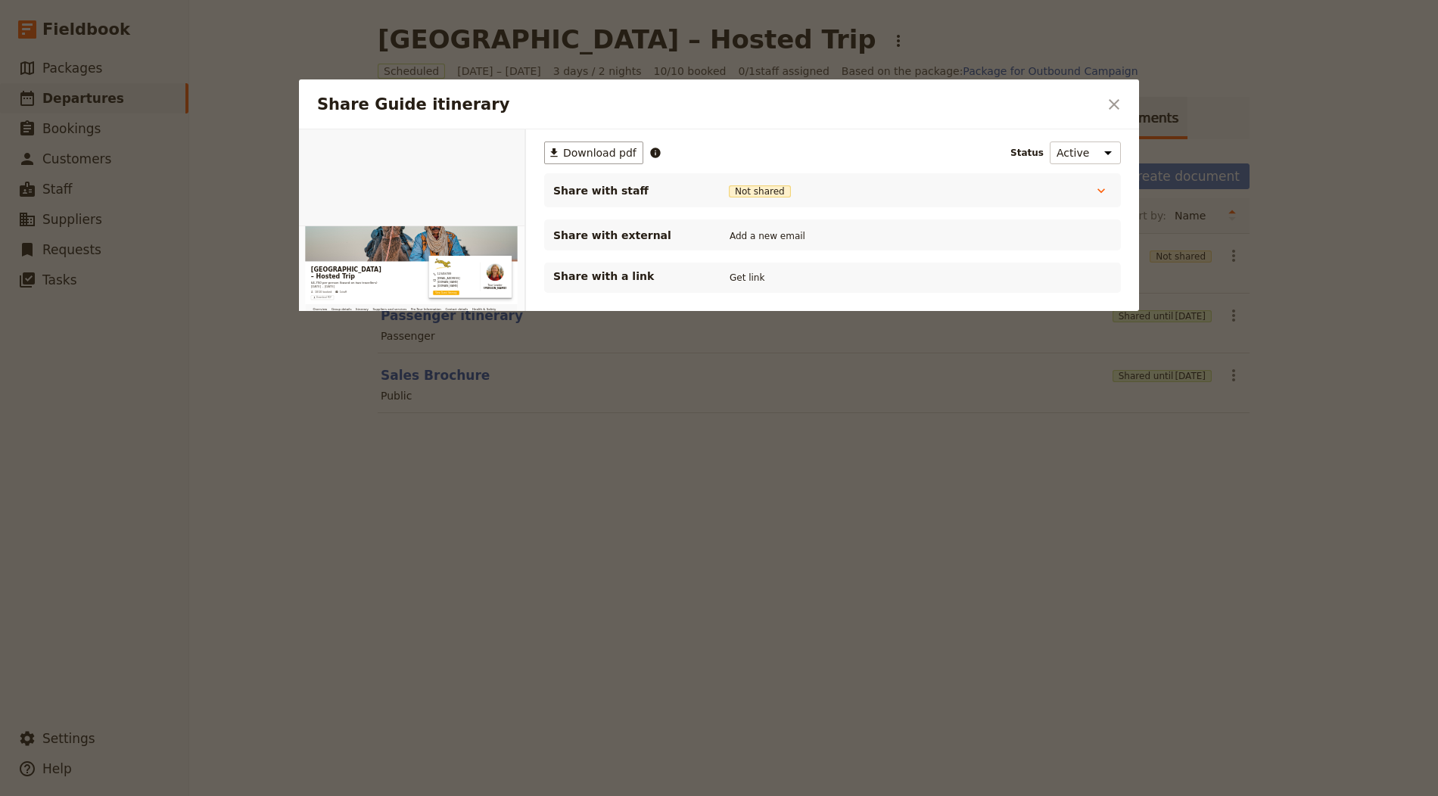
click at [768, 277] on div "Share with a link Get link" at bounding box center [832, 278] width 558 height 18
click at [749, 276] on button "Get link" at bounding box center [747, 277] width 42 height 17
click at [1110, 106] on icon "Close dialog" at bounding box center [1114, 104] width 18 height 18
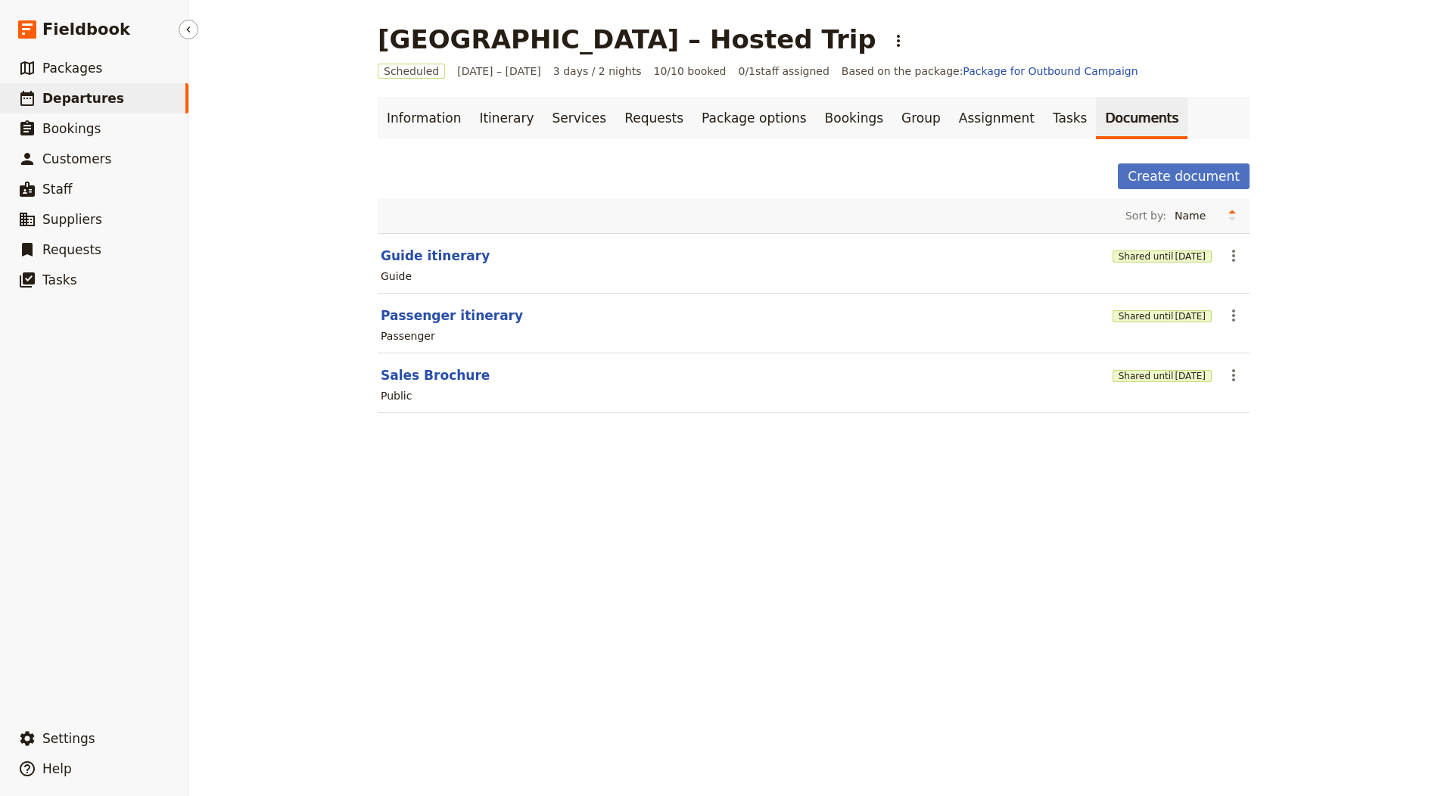
click at [129, 103] on link "​ Departures" at bounding box center [94, 98] width 188 height 30
select select "CREATED_AT"
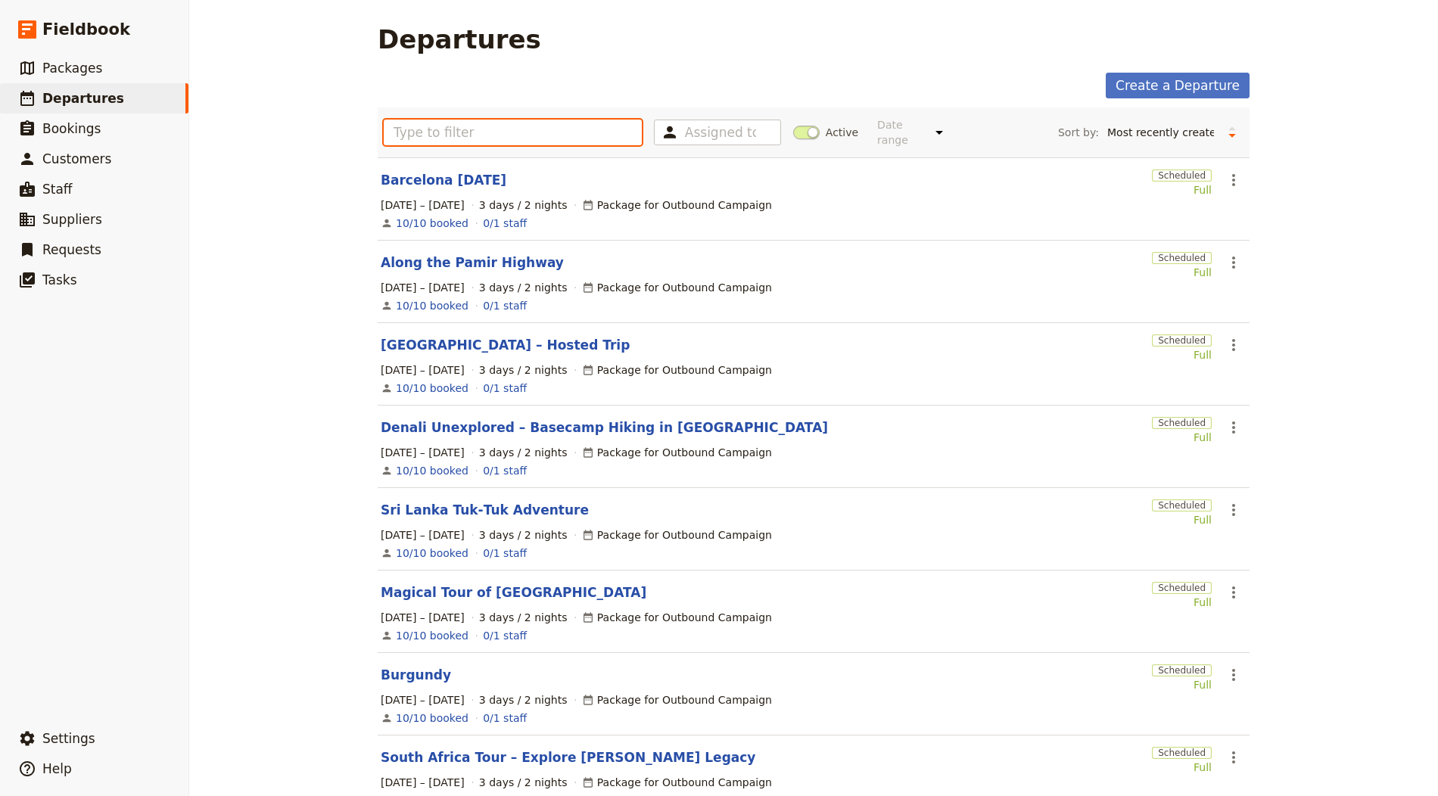
click at [493, 138] on input "text" at bounding box center [513, 133] width 258 height 26
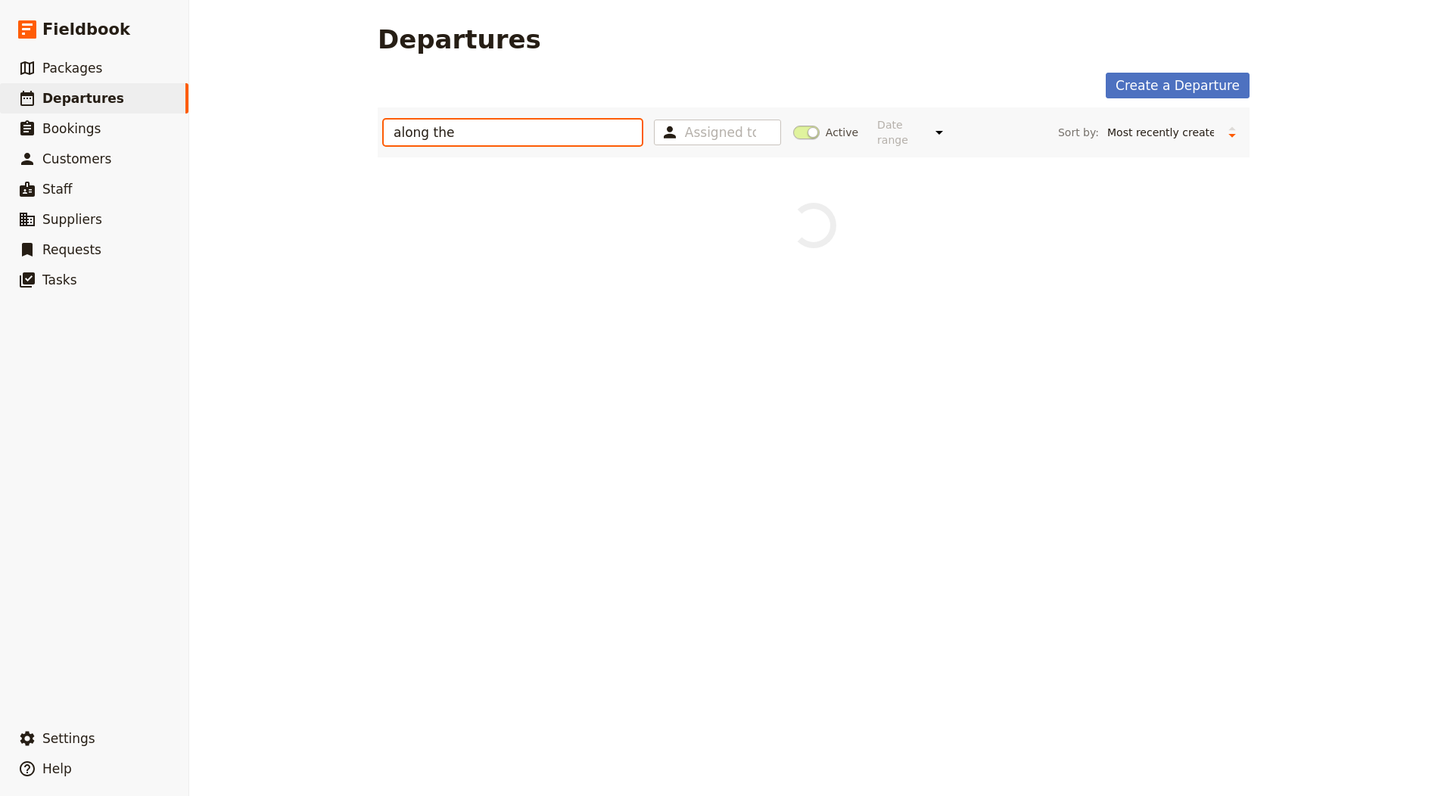
type input "along the"
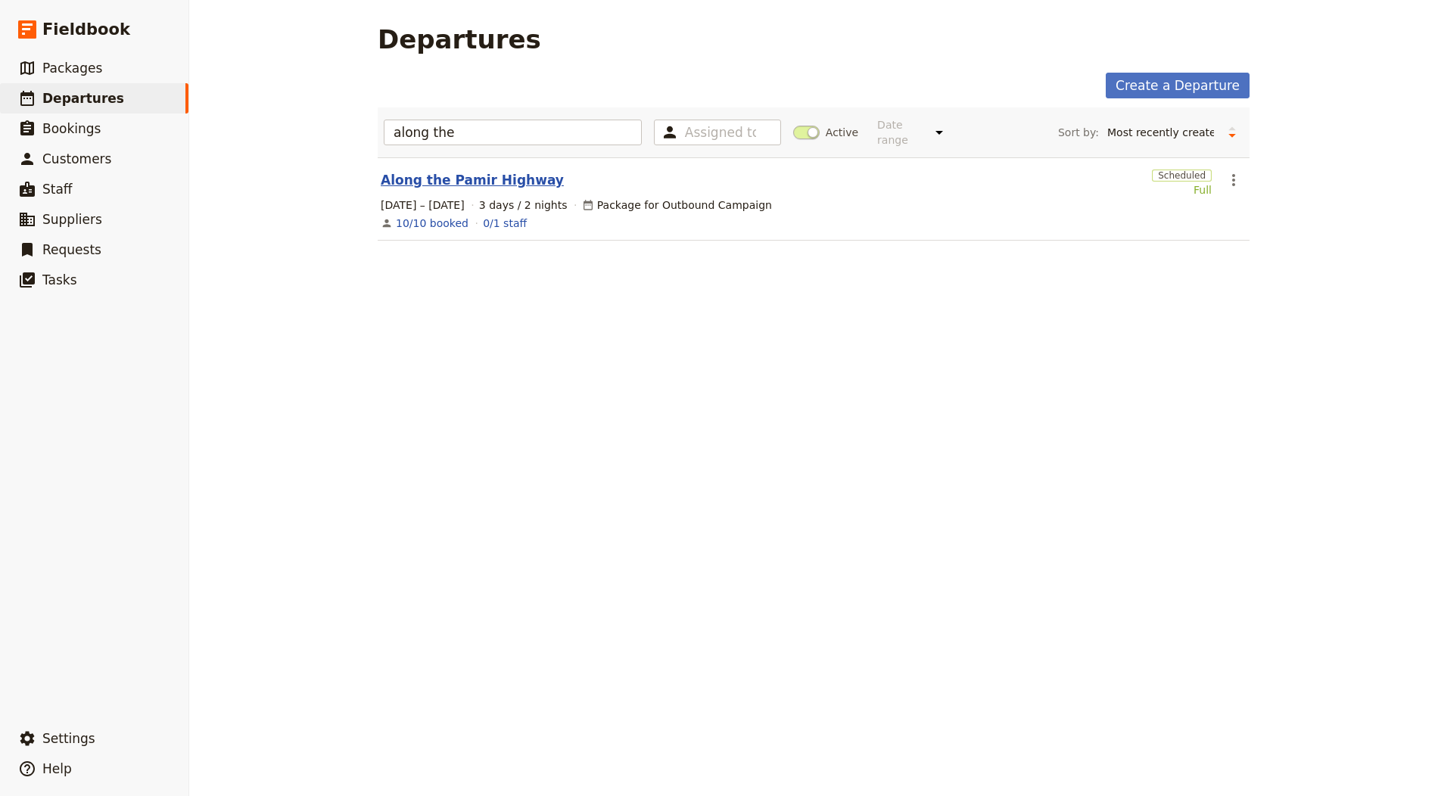
click at [442, 183] on link "Along the Pamir Highway" at bounding box center [472, 180] width 183 height 18
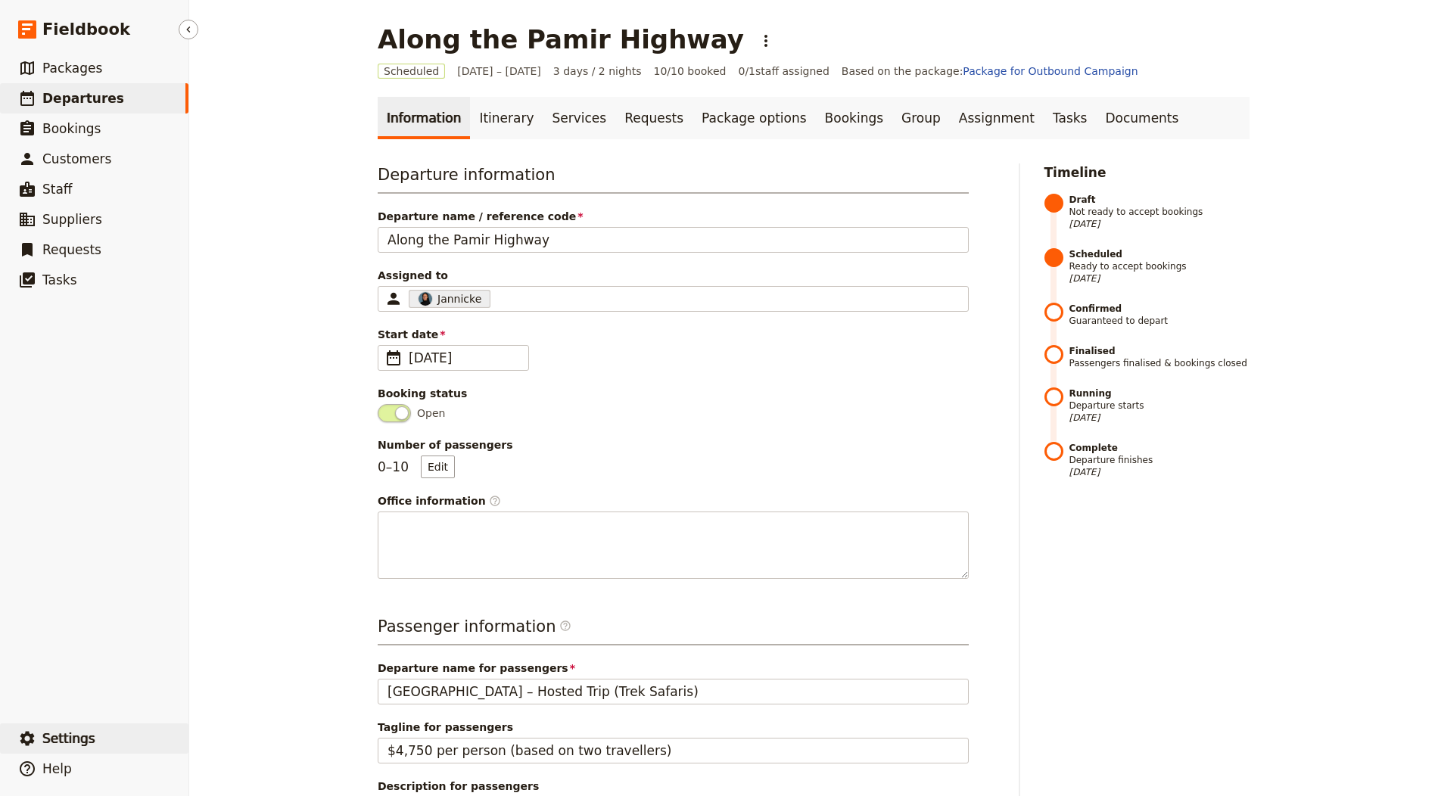
click at [90, 736] on button "​ Settings" at bounding box center [94, 738] width 188 height 30
click at [244, 698] on span "Your organization" at bounding box center [250, 696] width 92 height 15
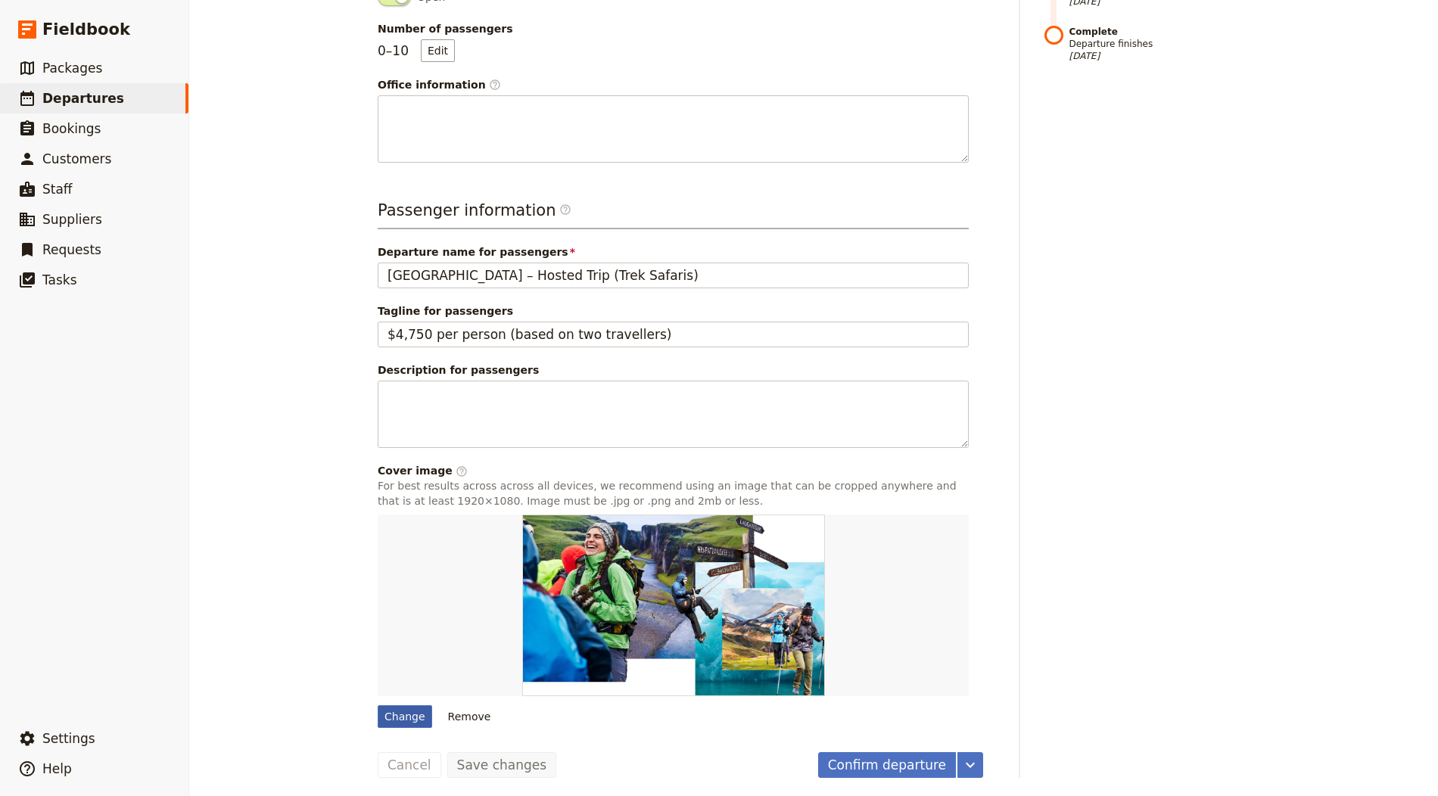
click at [385, 710] on div "Change" at bounding box center [405, 716] width 54 height 23
click at [378, 705] on input "Change" at bounding box center [377, 705] width 1 height 1
type input "C:\fakepath\[GEOGRAPHIC_DATA]-Tour-1.jpg"
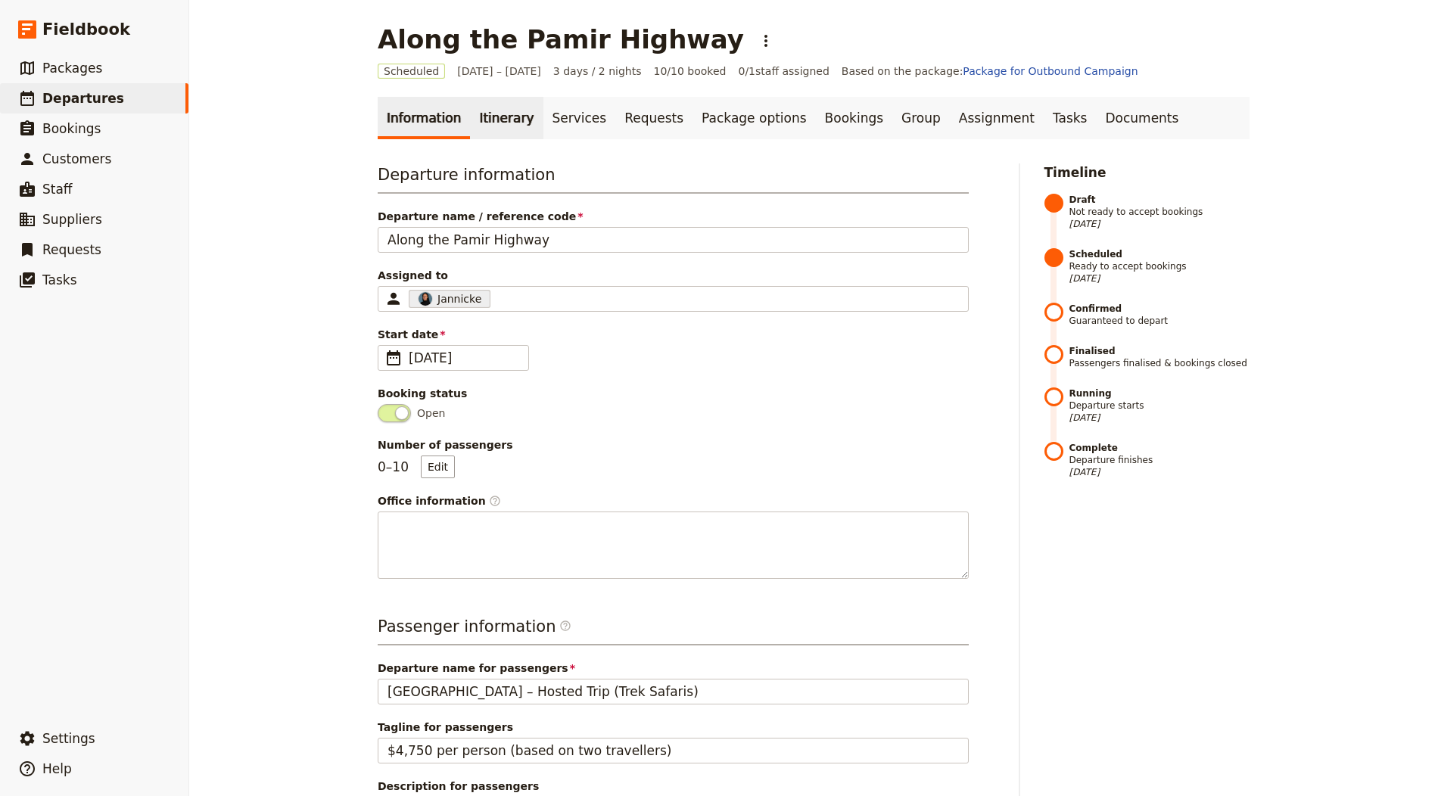
click at [485, 112] on link "Itinerary" at bounding box center [506, 118] width 73 height 42
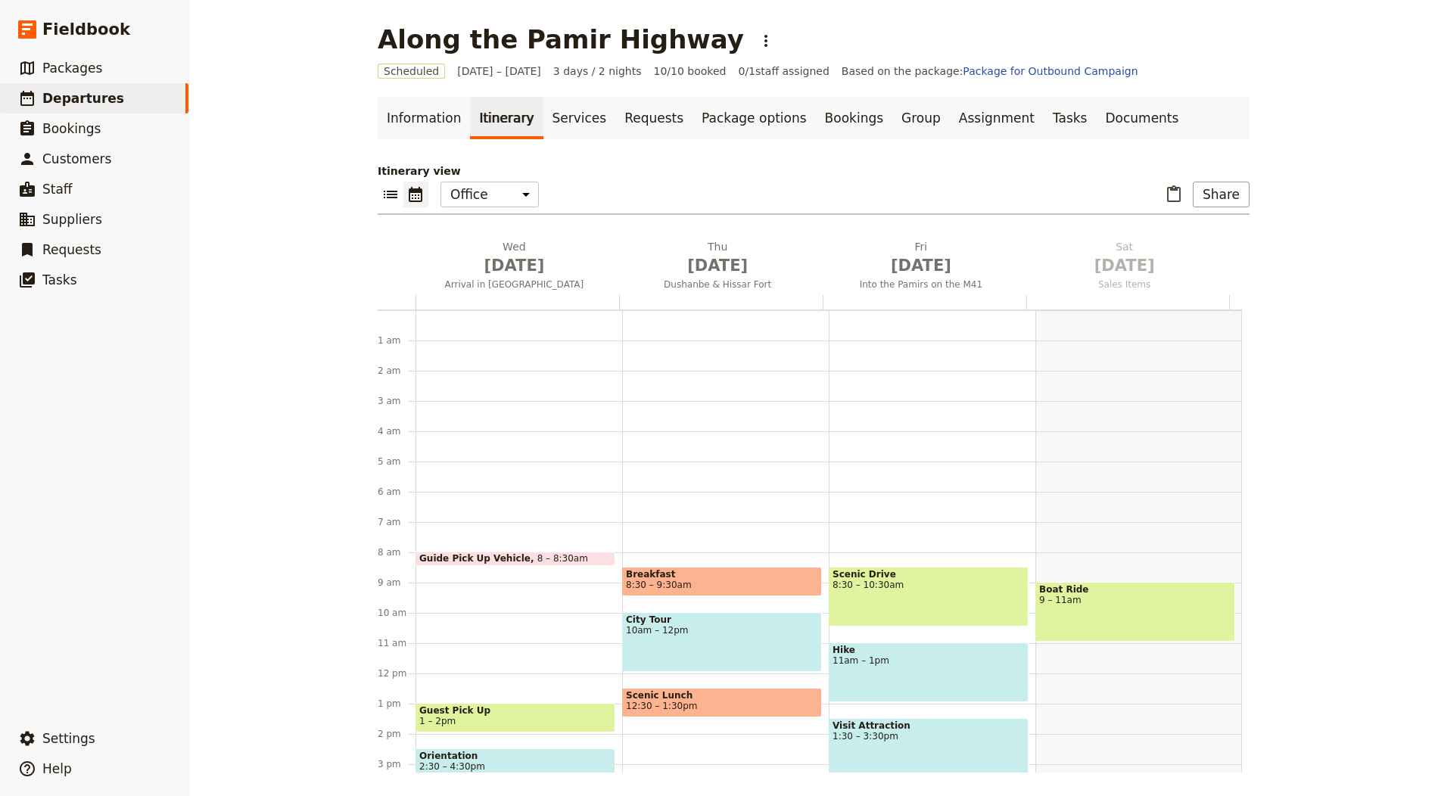
scroll to position [197, 0]
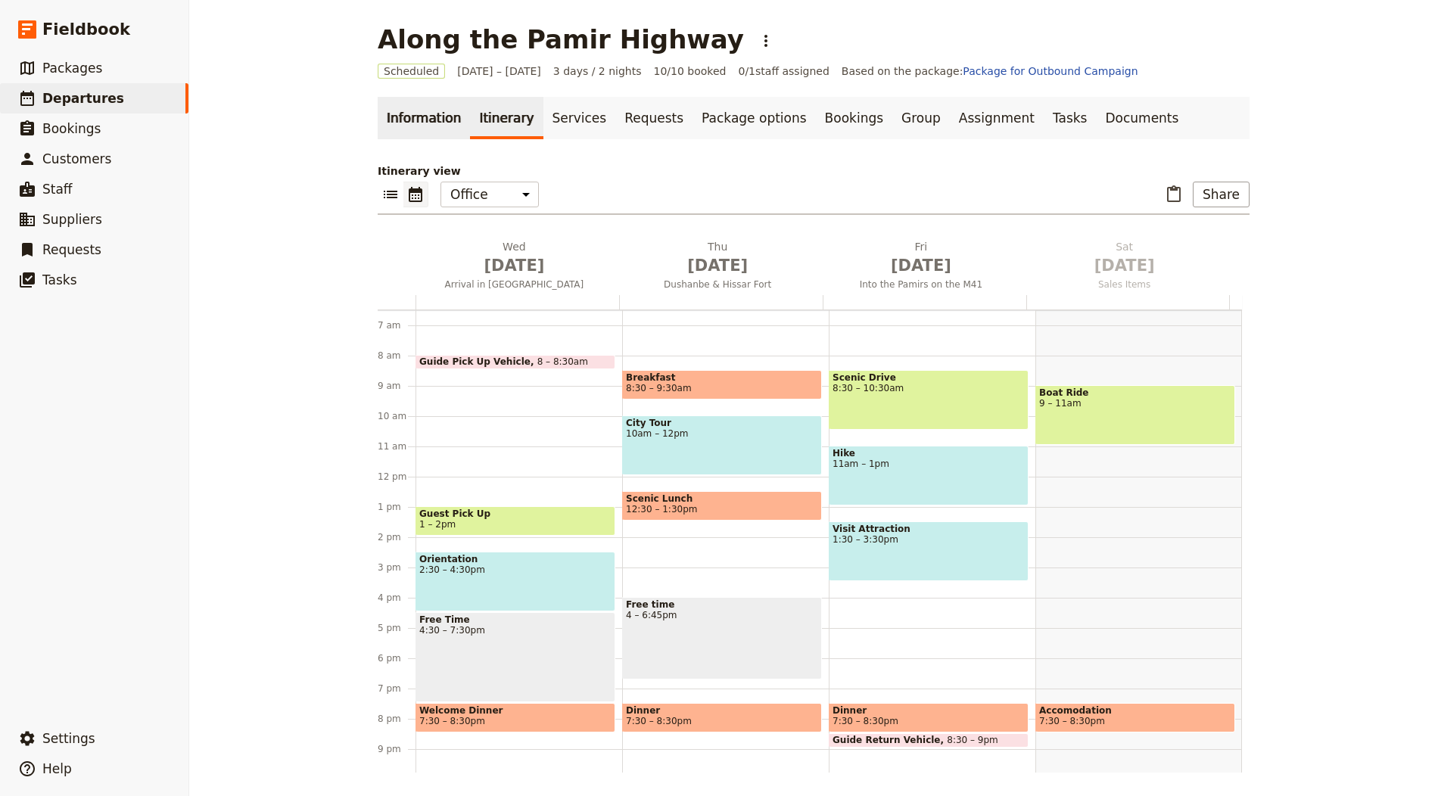
click at [415, 107] on link "Information" at bounding box center [424, 118] width 92 height 42
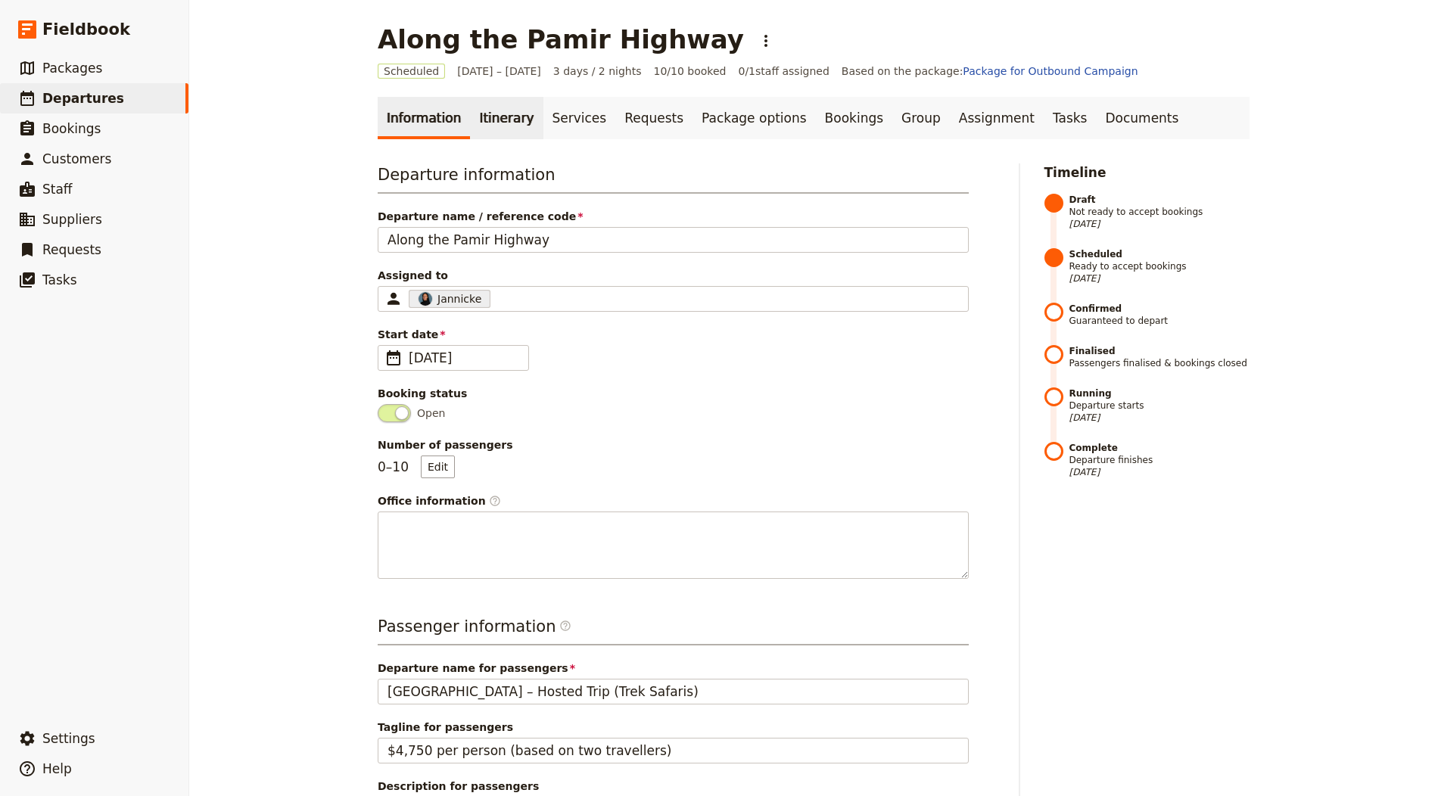
click at [476, 107] on link "Itinerary" at bounding box center [506, 118] width 73 height 42
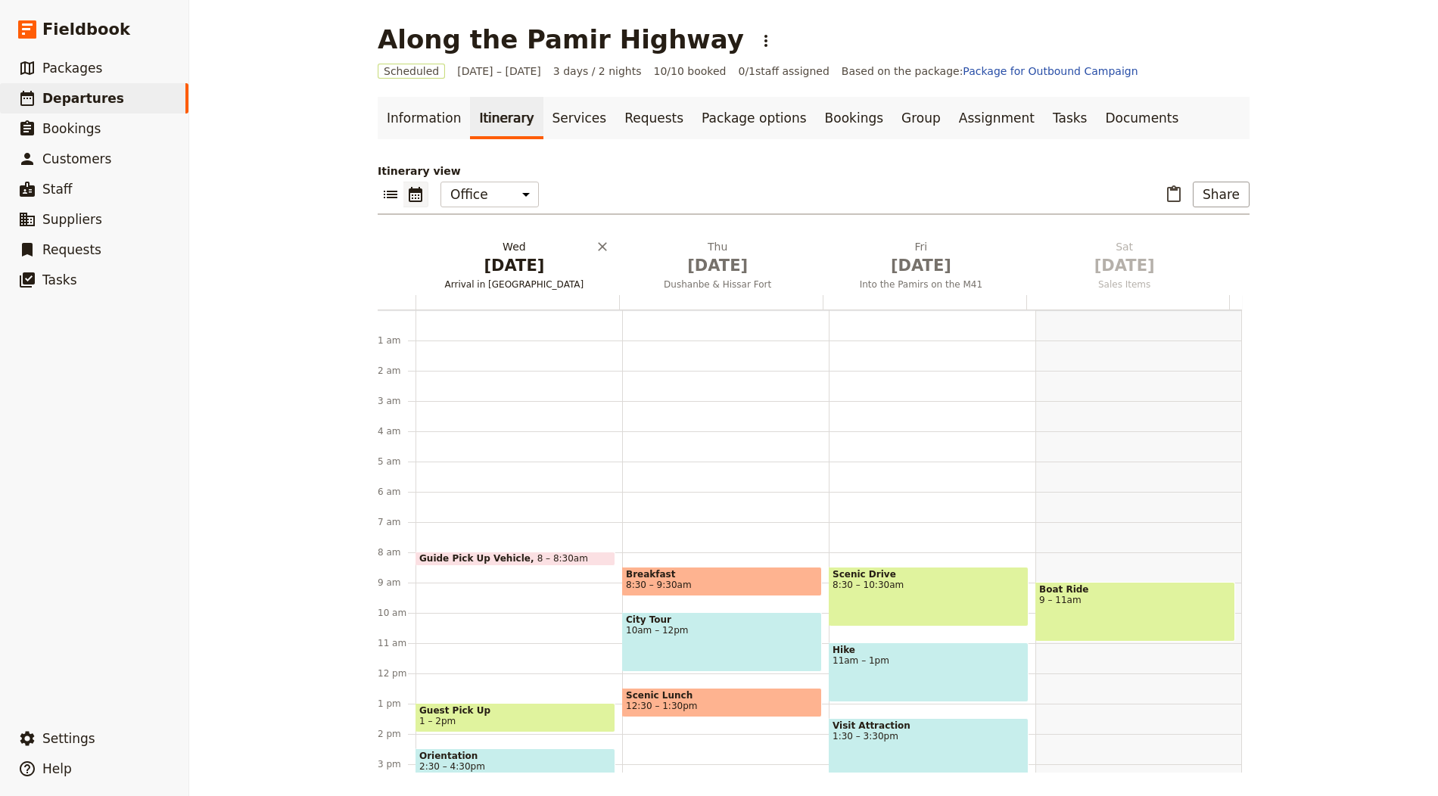
scroll to position [197, 0]
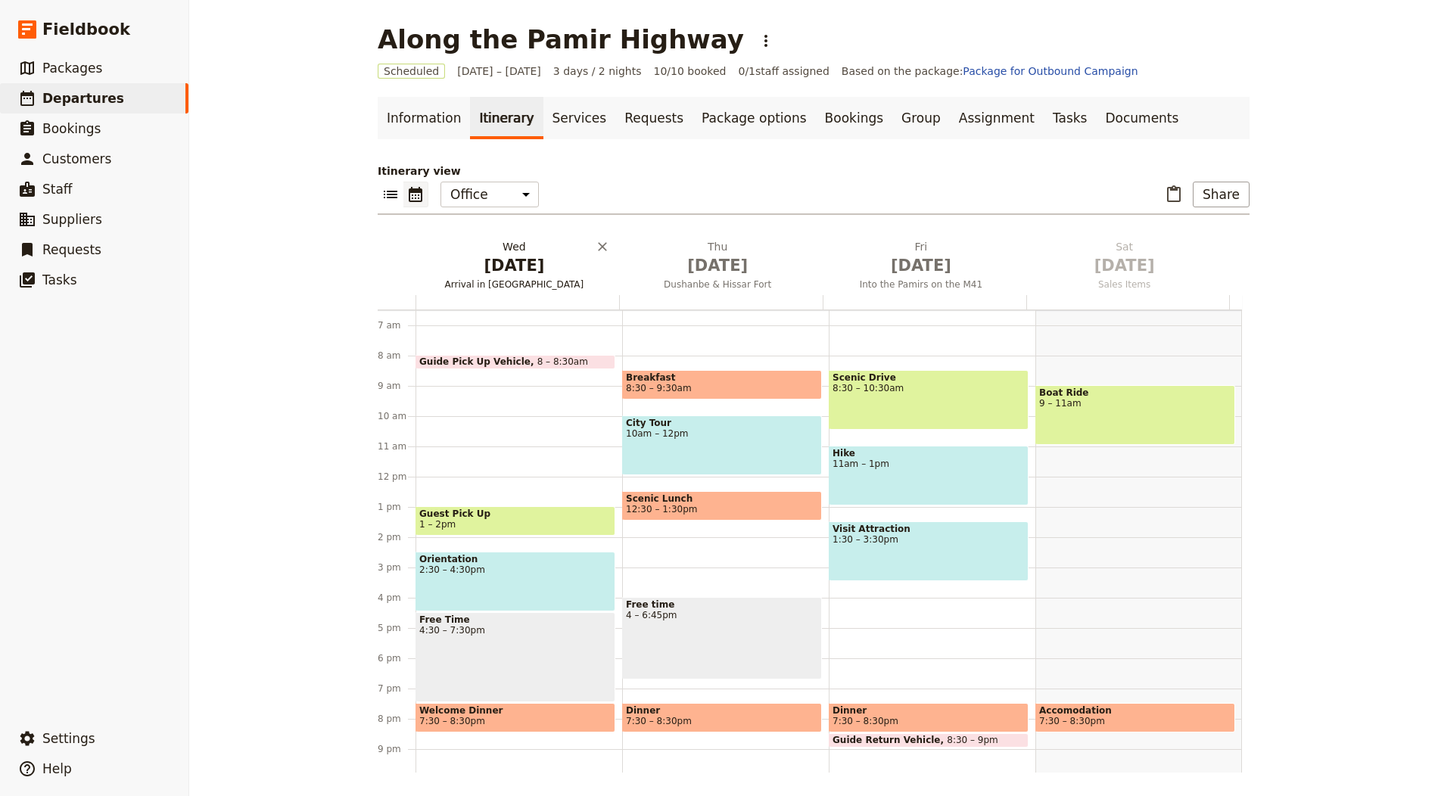
click at [502, 255] on span "[DATE]" at bounding box center [513, 265] width 185 height 23
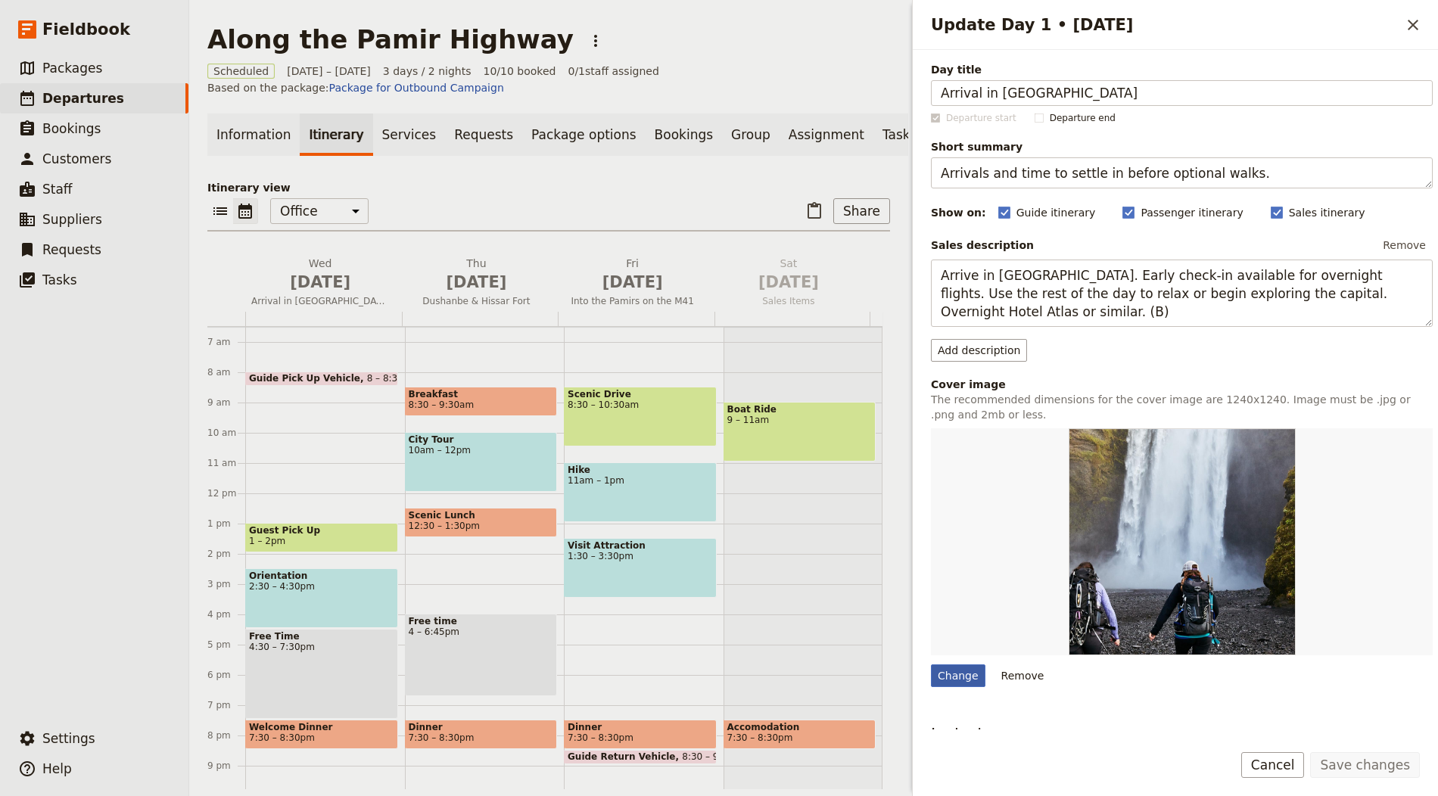
click at [946, 670] on div "Change" at bounding box center [958, 675] width 54 height 23
click at [931, 664] on input "Change" at bounding box center [930, 664] width 1 height 1
type input "C:\fakepath\above-horizon-wvc9E16vIYY-unsplash.jpg"
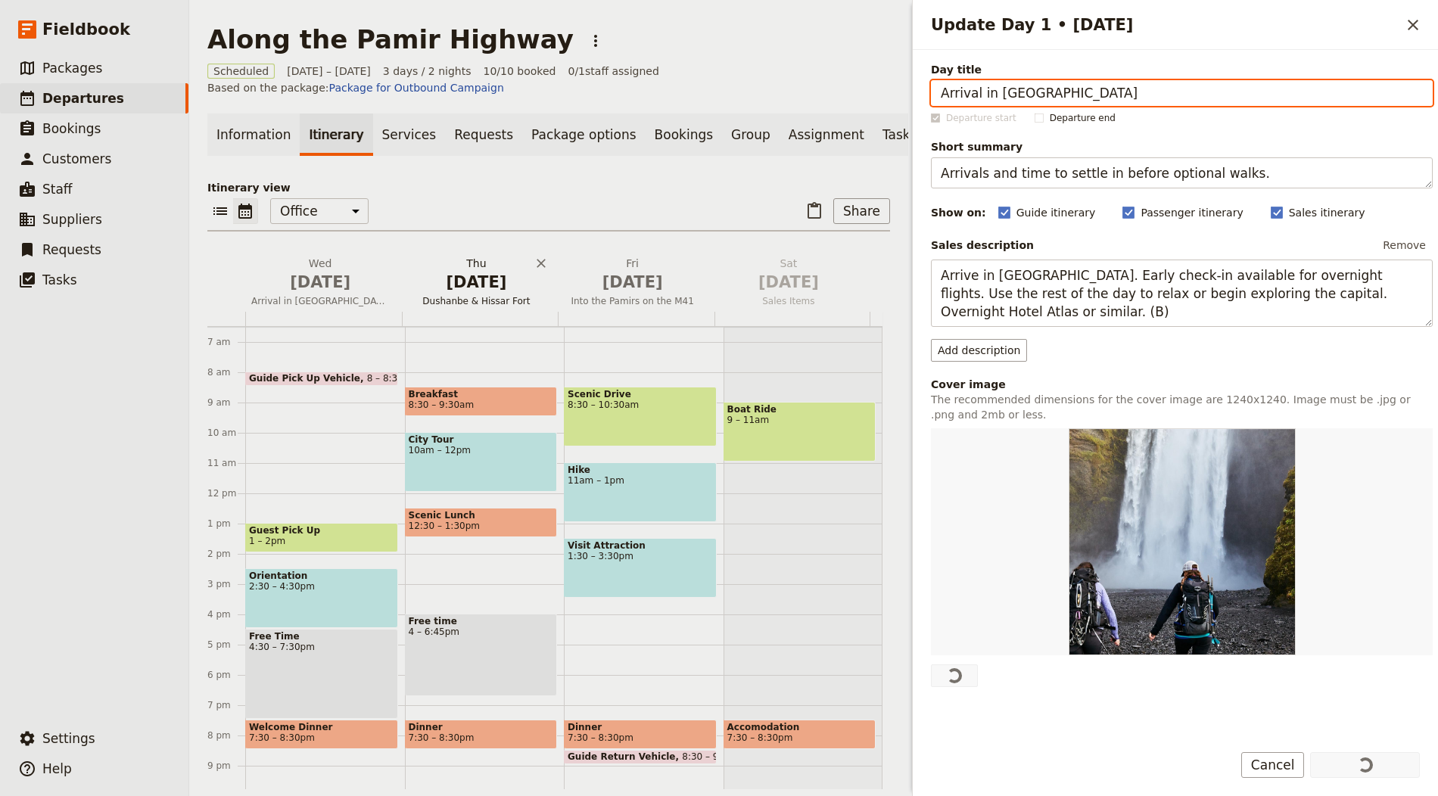
click at [499, 277] on h2 "[DATE] Dushanbe & Hissar Fort" at bounding box center [476, 275] width 138 height 38
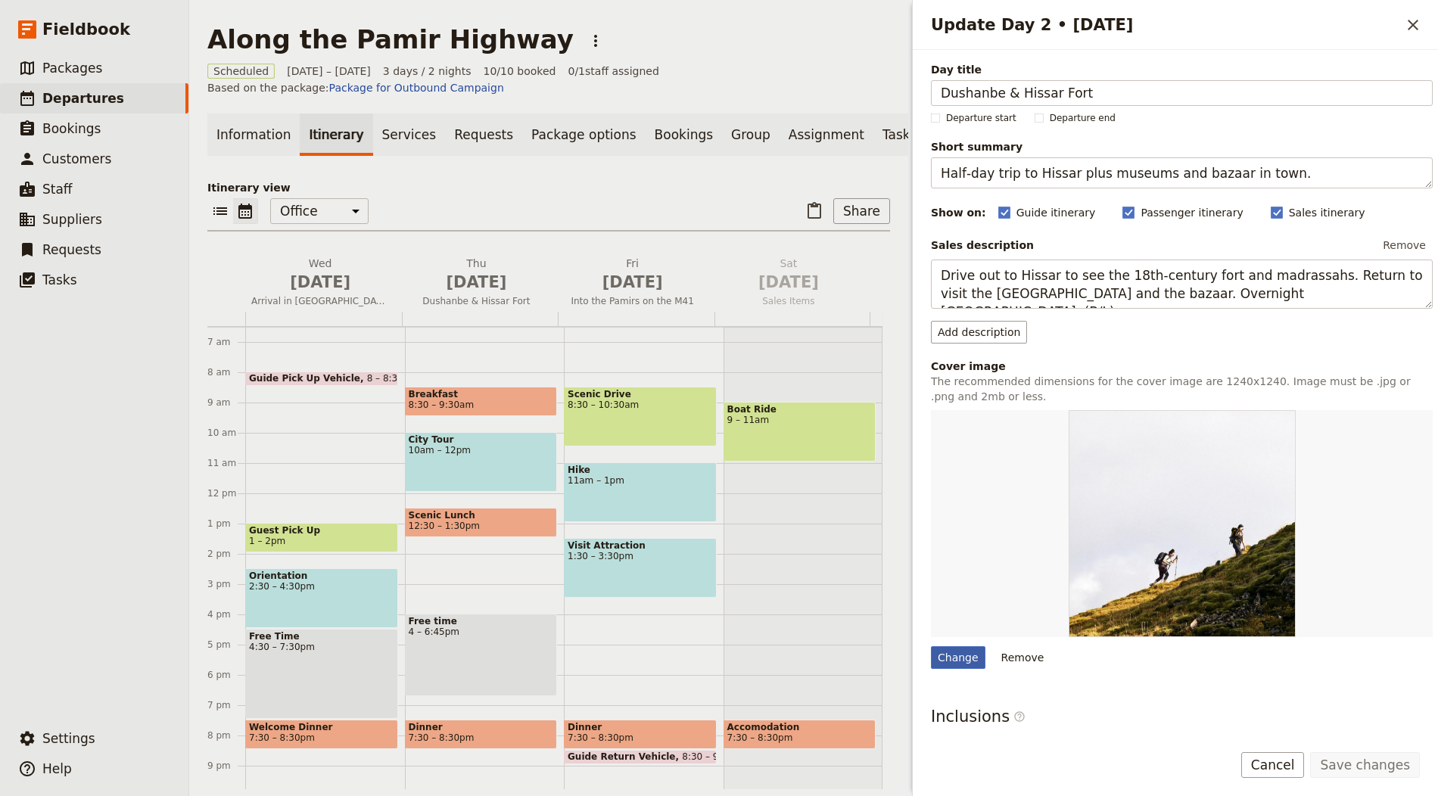
click at [965, 658] on div "Change" at bounding box center [958, 657] width 54 height 23
click at [931, 646] on input "Change" at bounding box center [930, 645] width 1 height 1
type input "C:\fakepath\[PERSON_NAME]-wczrs3Unfnk-unsplash.jpg"
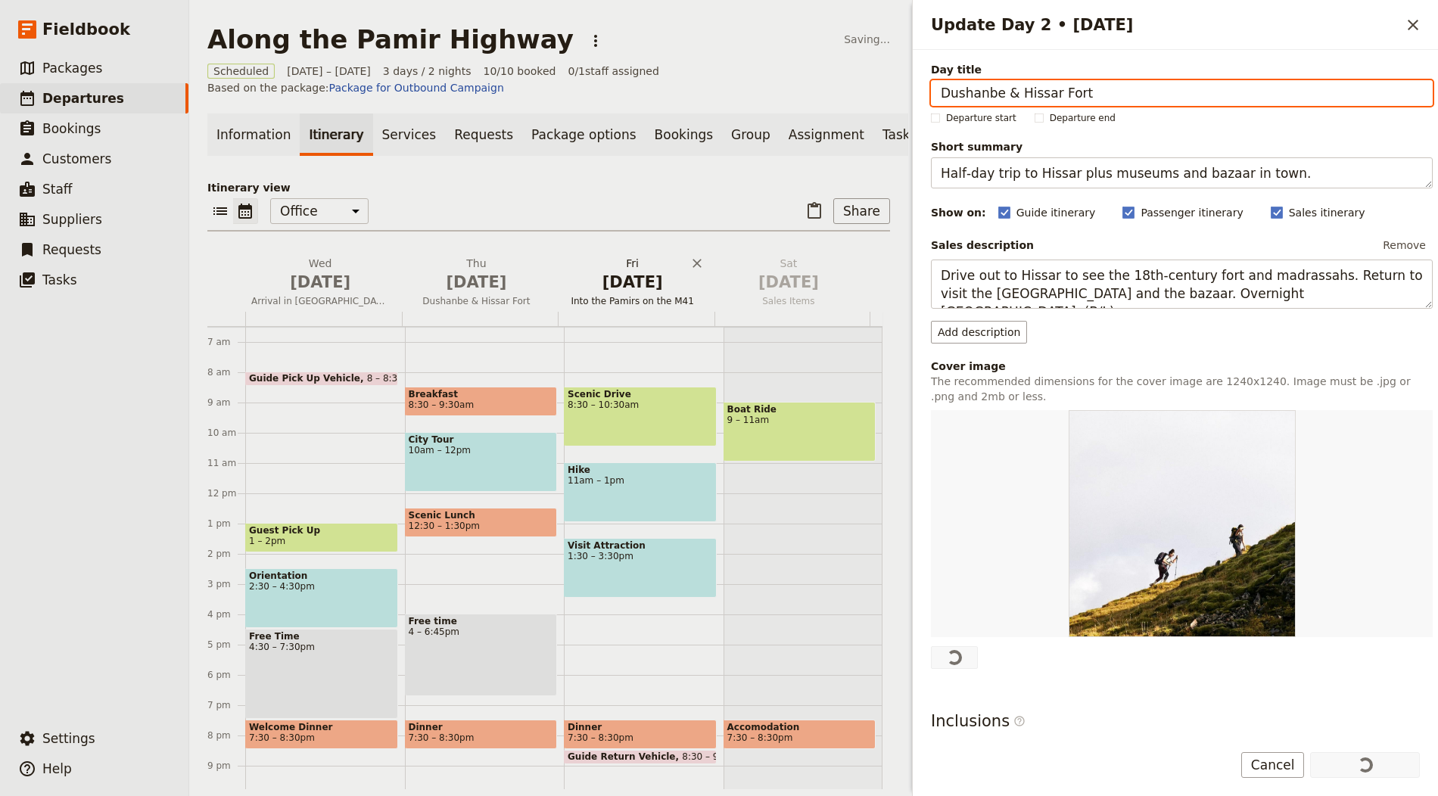
click at [612, 294] on span "[DATE]" at bounding box center [633, 282] width 138 height 23
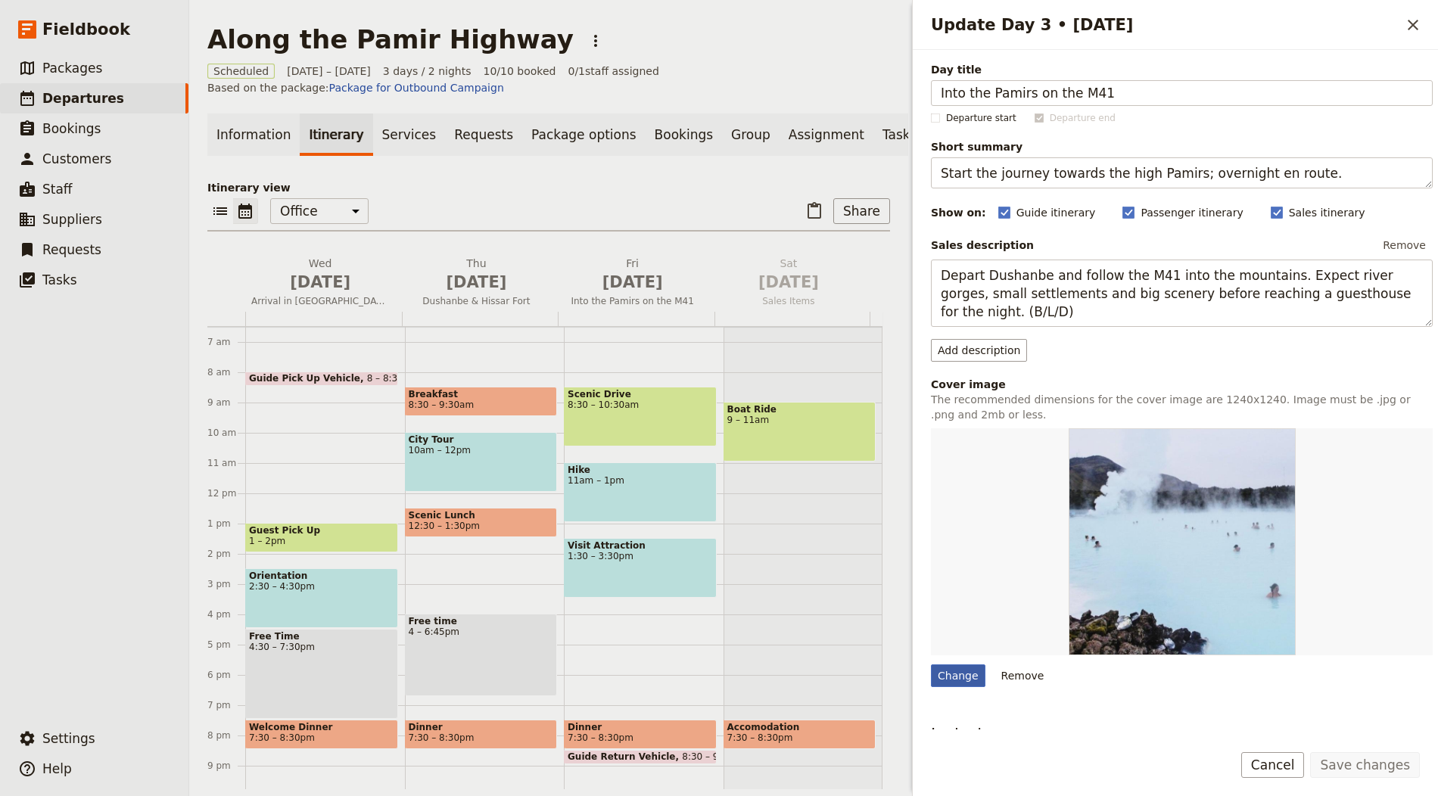
click at [949, 672] on div "Change" at bounding box center [958, 675] width 54 height 23
click at [931, 664] on input "Change" at bounding box center [930, 664] width 1 height 1
type input "C:\fakepath\[PERSON_NAME]-qLchd-tax_g-unsplash.jpg"
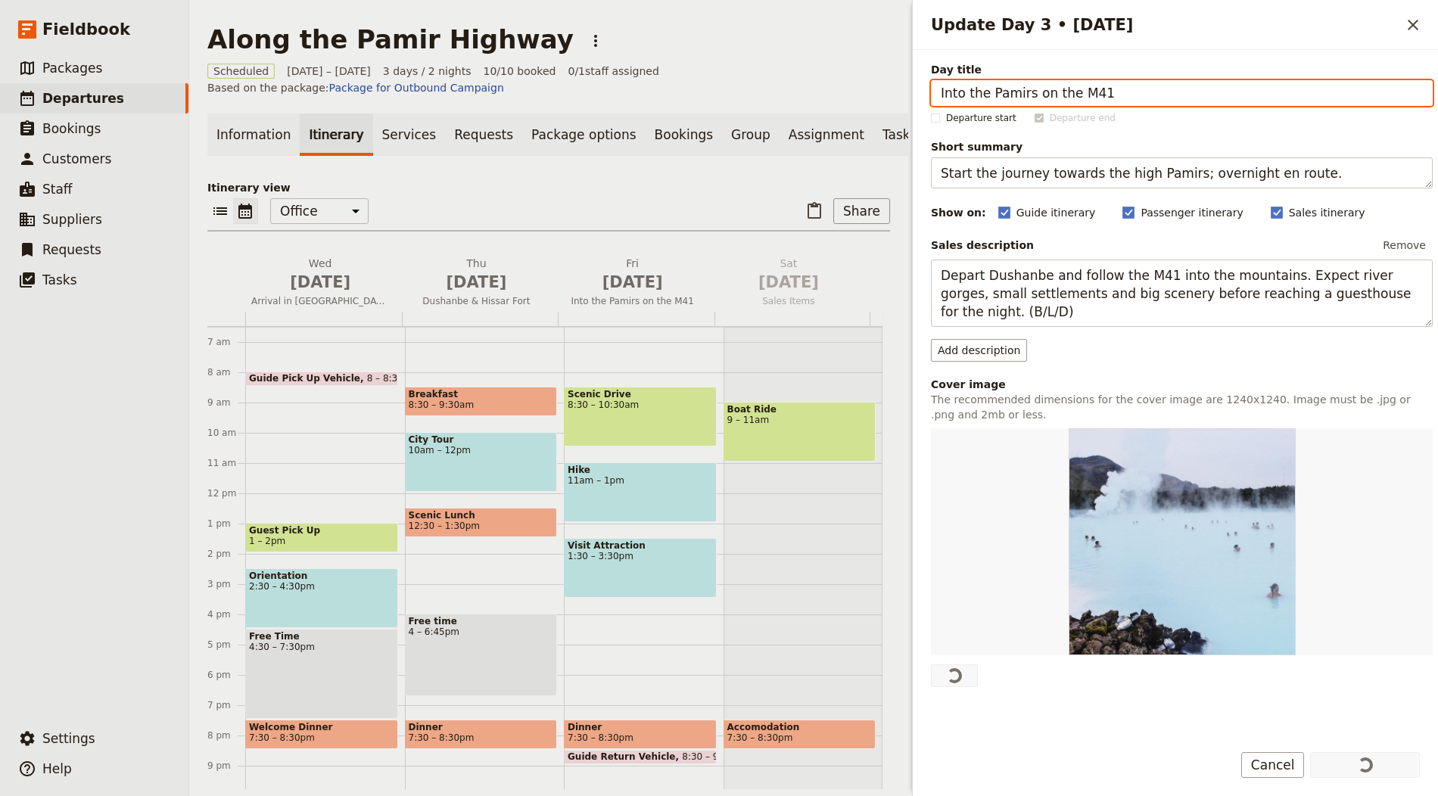
click at [584, 195] on p "Itinerary view" at bounding box center [548, 187] width 683 height 15
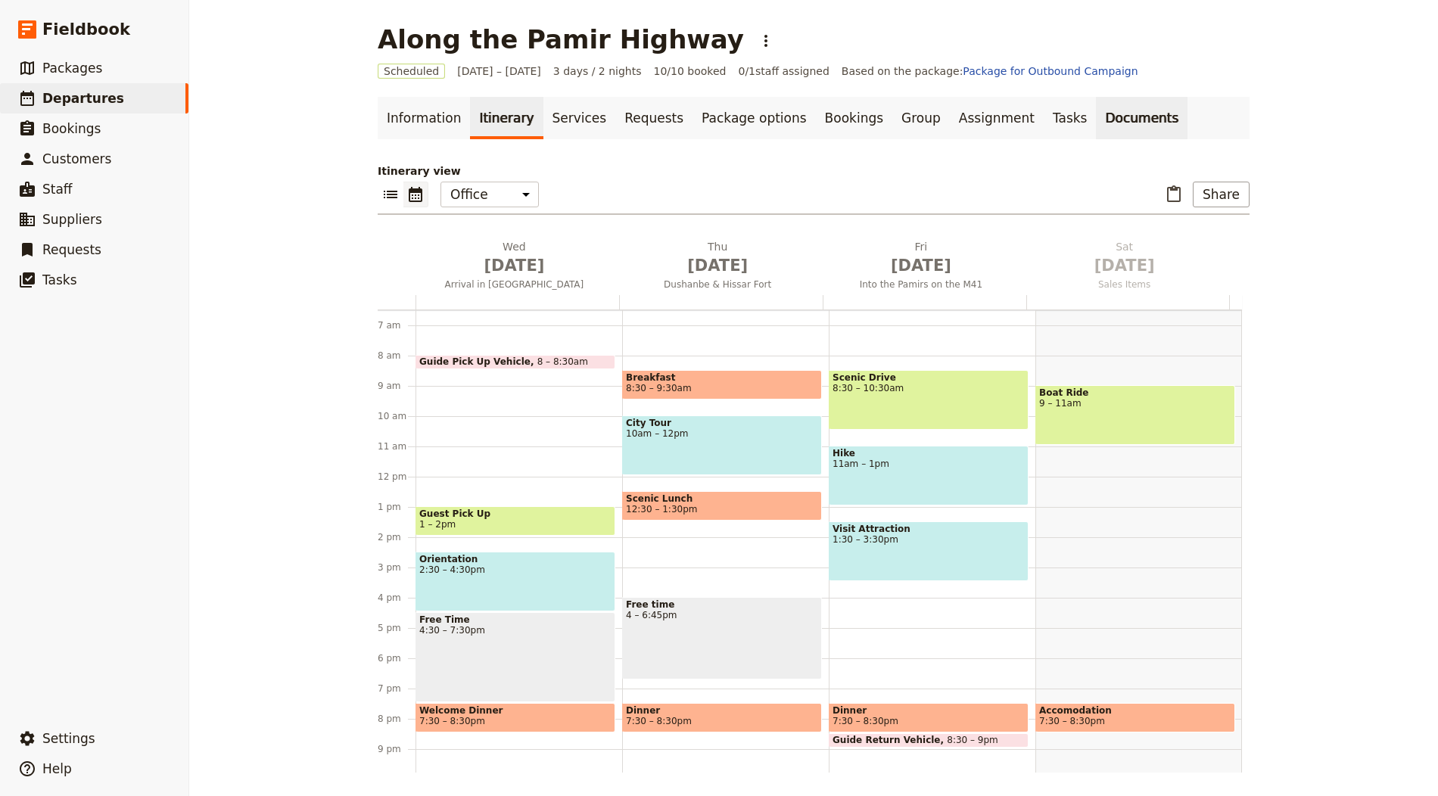
click at [1096, 107] on link "Documents" at bounding box center [1142, 118] width 92 height 42
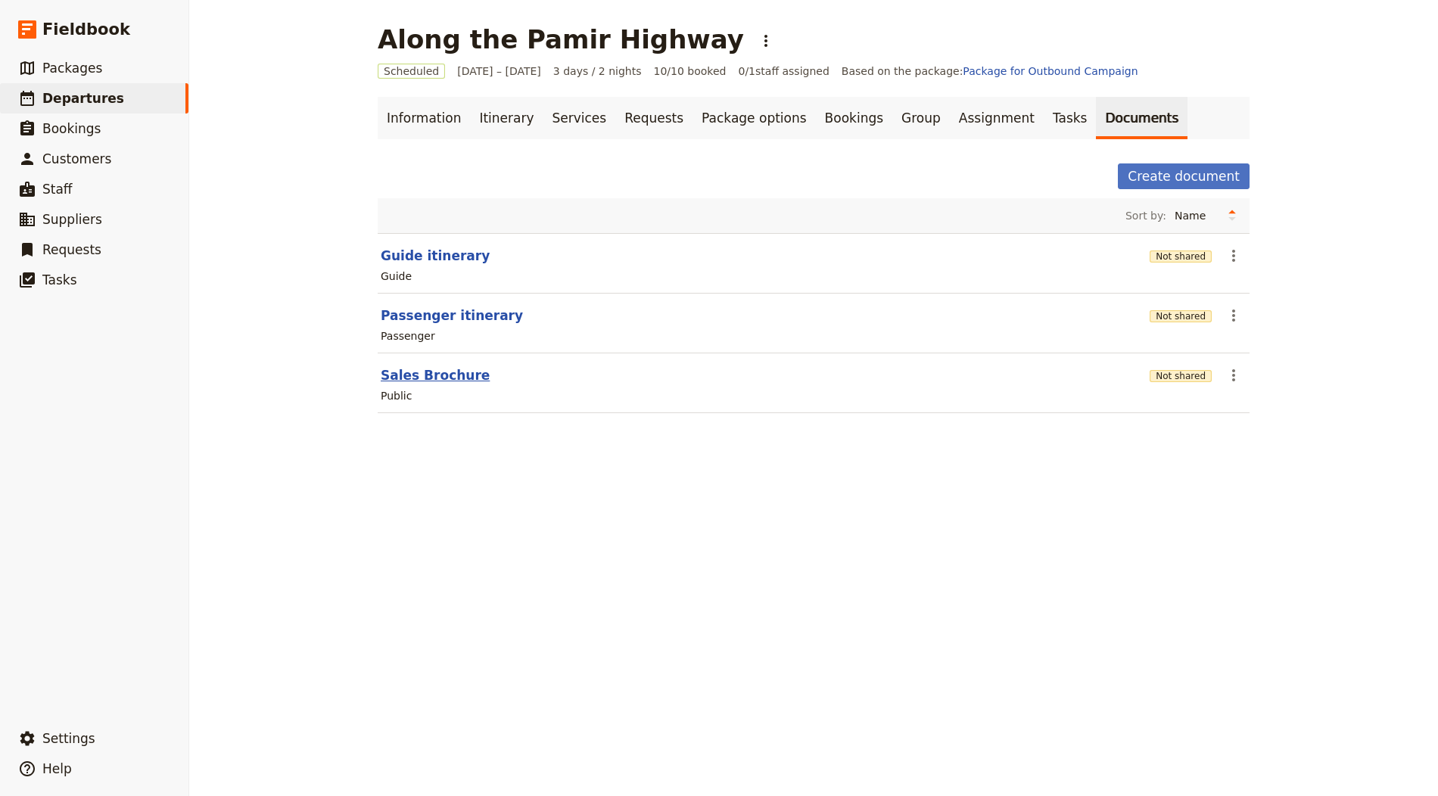
click at [428, 371] on button "Sales Brochure" at bounding box center [435, 375] width 109 height 18
select select "DEFAULT"
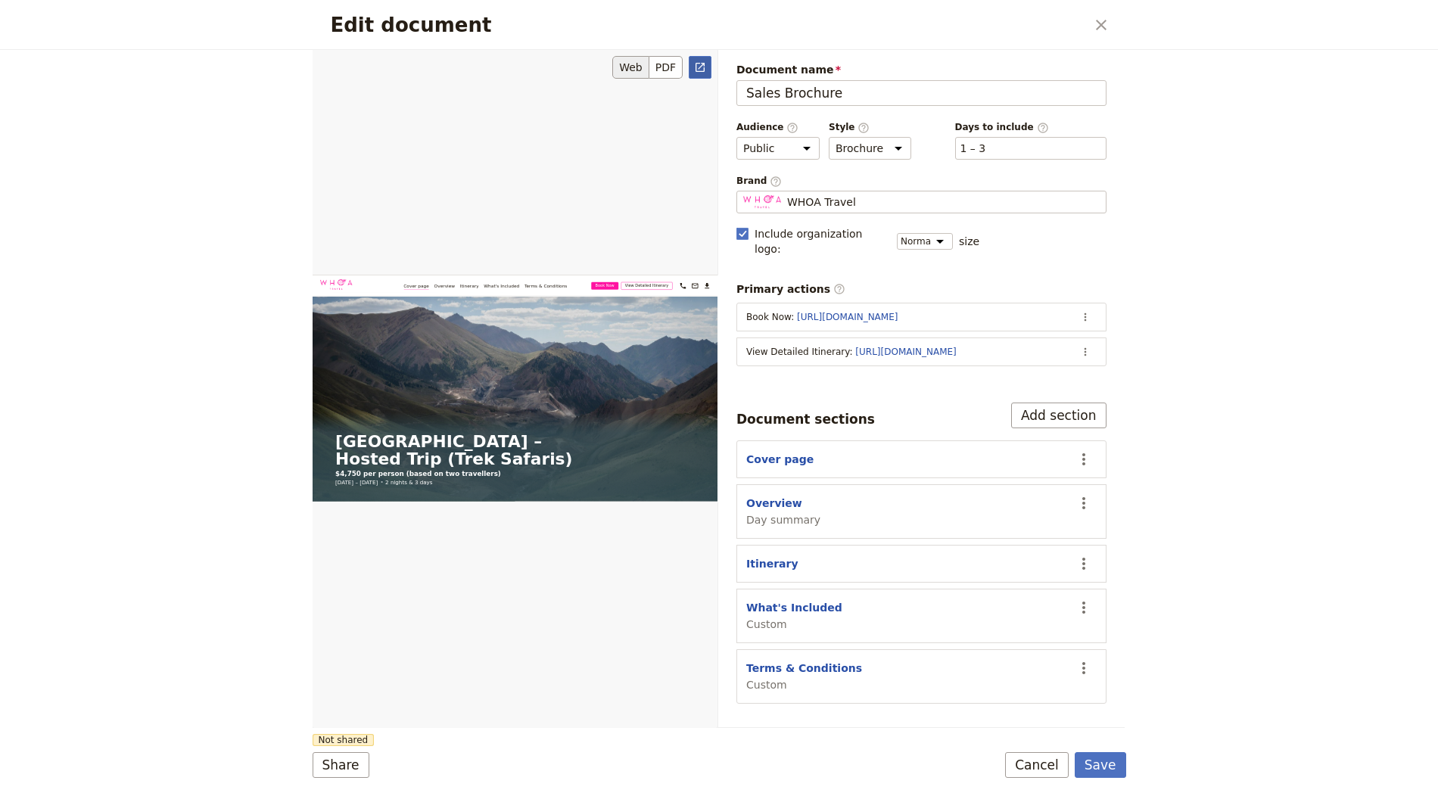
click at [700, 61] on icon "Open full preview" at bounding box center [700, 67] width 12 height 12
click at [1100, 30] on icon "Close dialog" at bounding box center [1101, 25] width 18 height 18
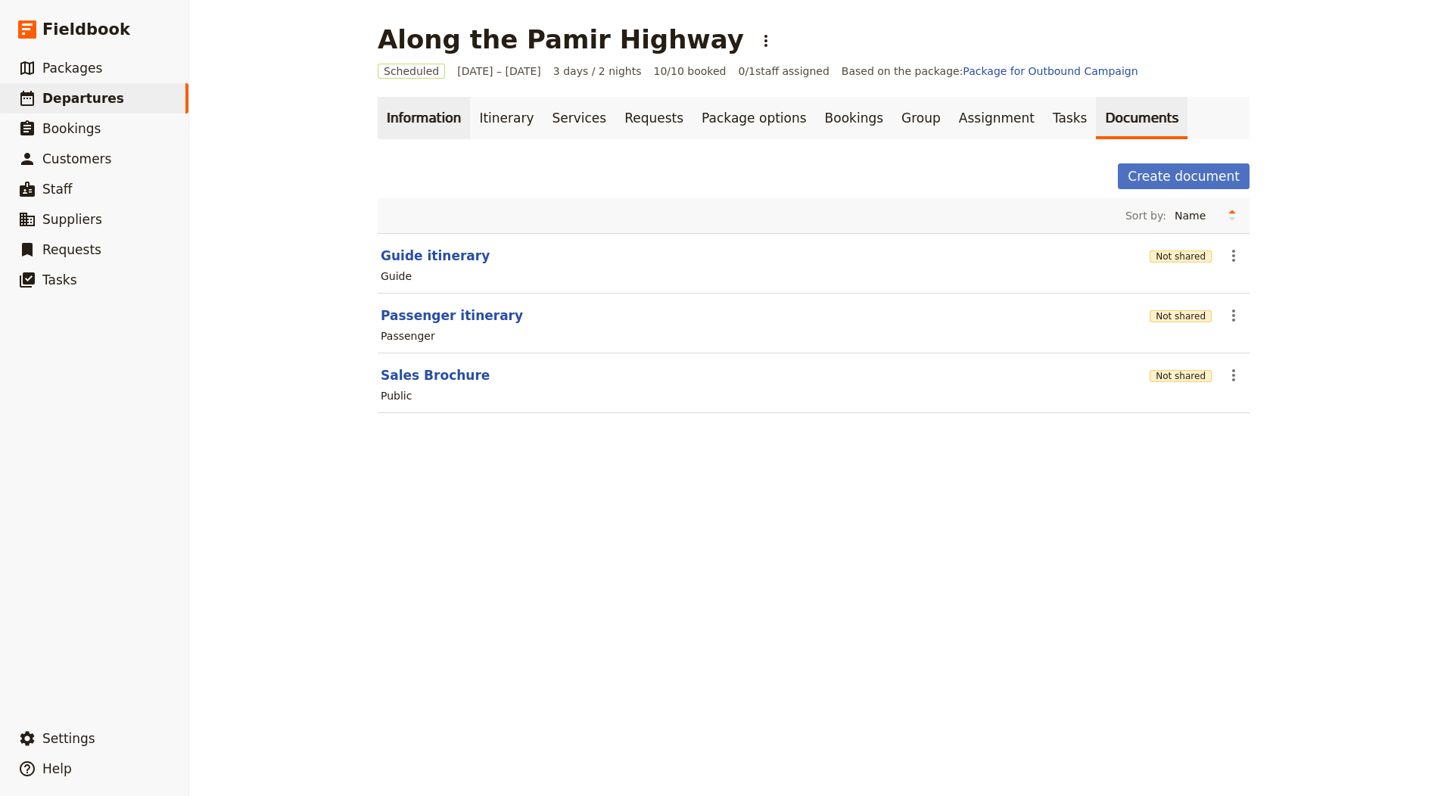
drag, startPoint x: 437, startPoint y: 96, endPoint x: 419, endPoint y: 117, distance: 27.3
click at [437, 96] on main "Along the Pamir Highway ​ Scheduled [DATE] – [DATE] 3 days / 2 nights 10/10 boo…" at bounding box center [813, 228] width 908 height 456
click at [419, 117] on link "Information" at bounding box center [424, 118] width 92 height 42
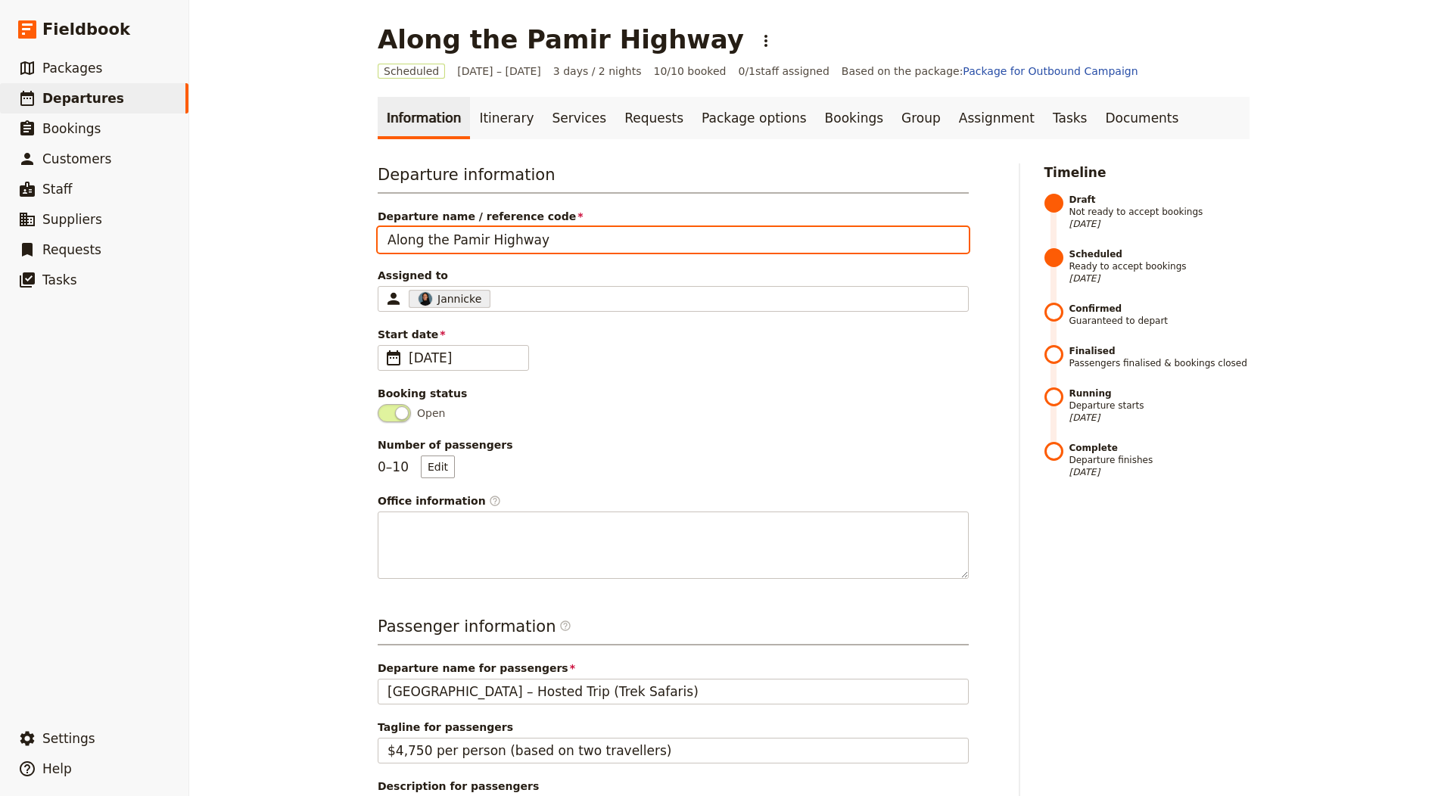
click at [587, 240] on input "Along the Pamir Highway" at bounding box center [673, 240] width 591 height 26
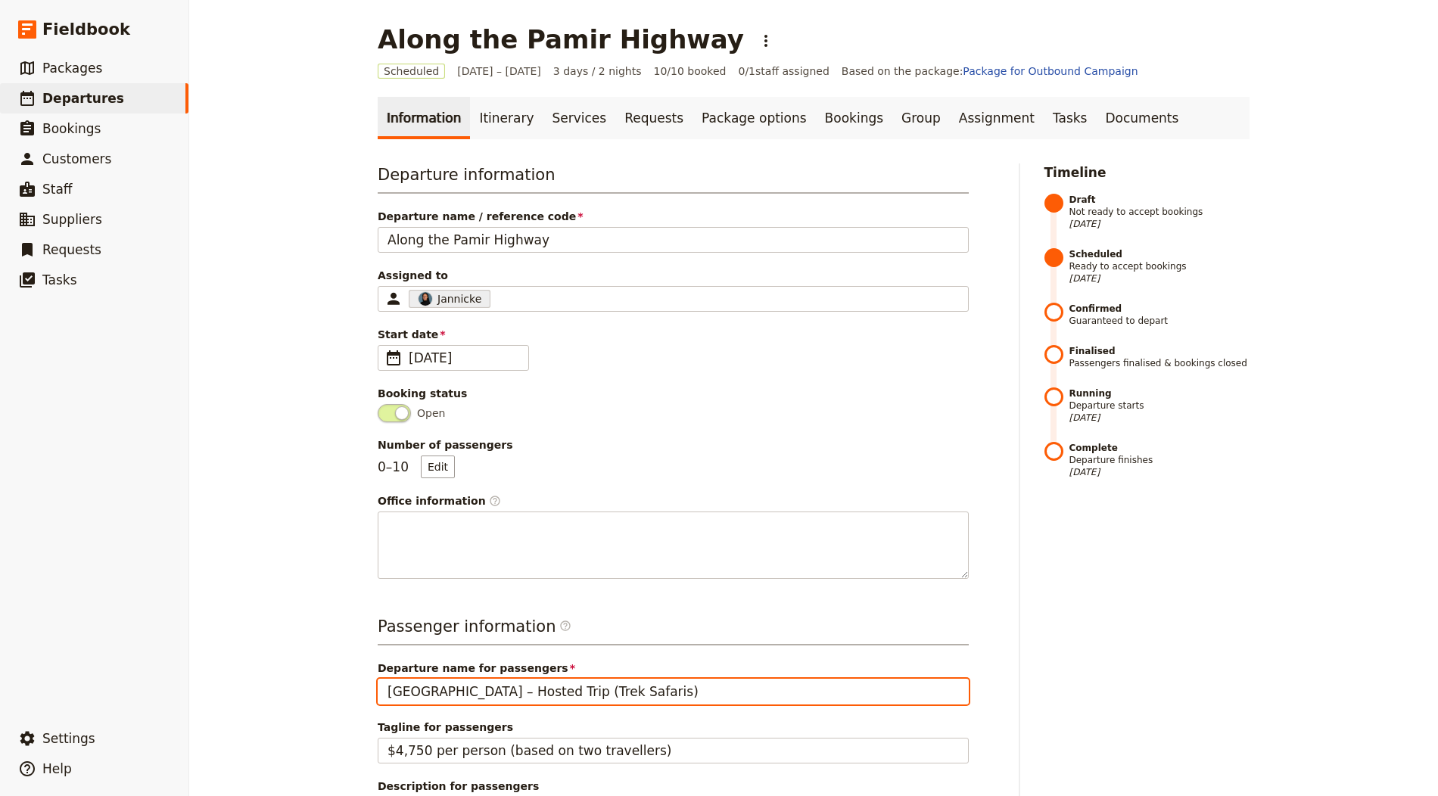
click at [590, 696] on input "Morocco – Hosted Trip (Trek Safaris)" at bounding box center [673, 692] width 591 height 26
paste input "Along the Pamir Highway"
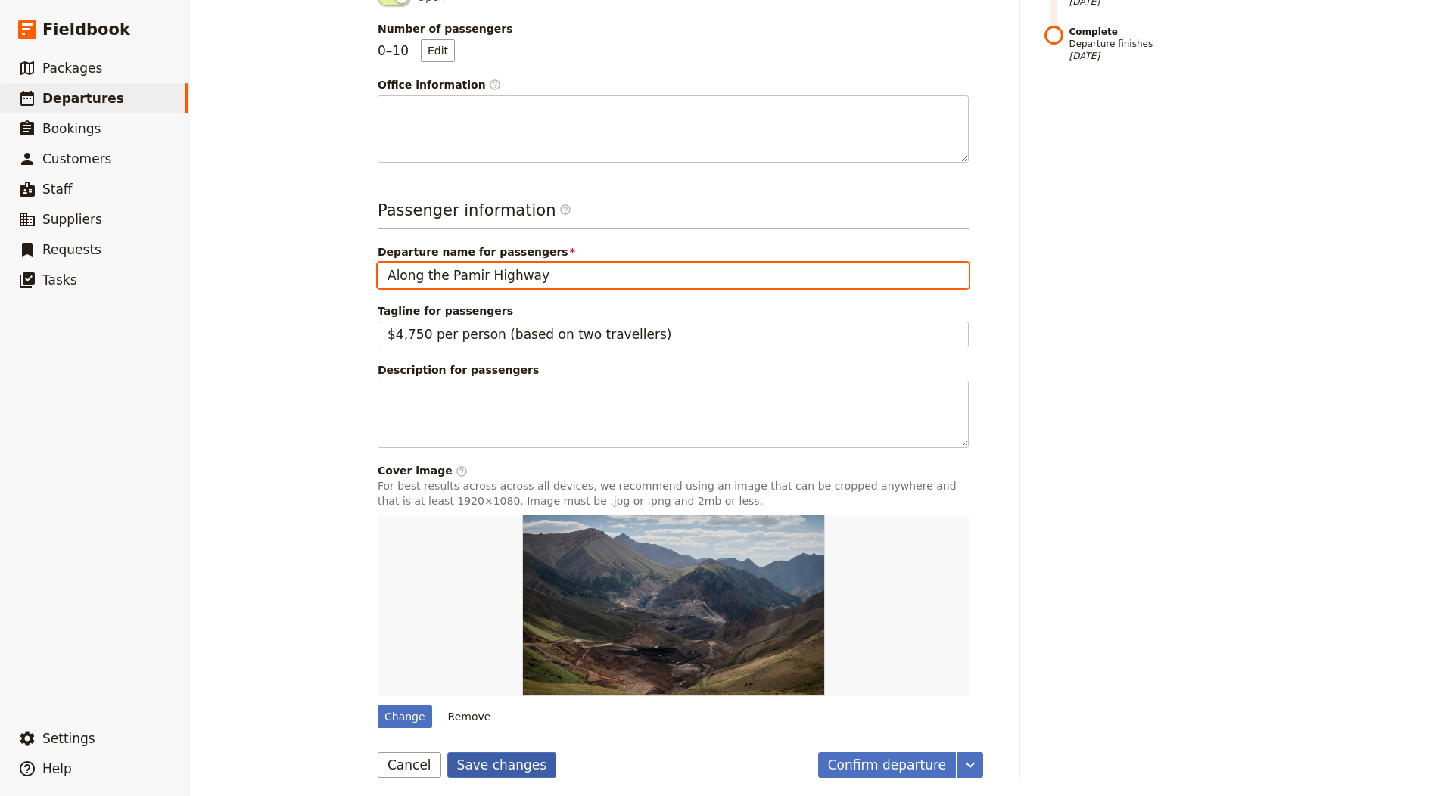
type input "Along the Pamir Highway"
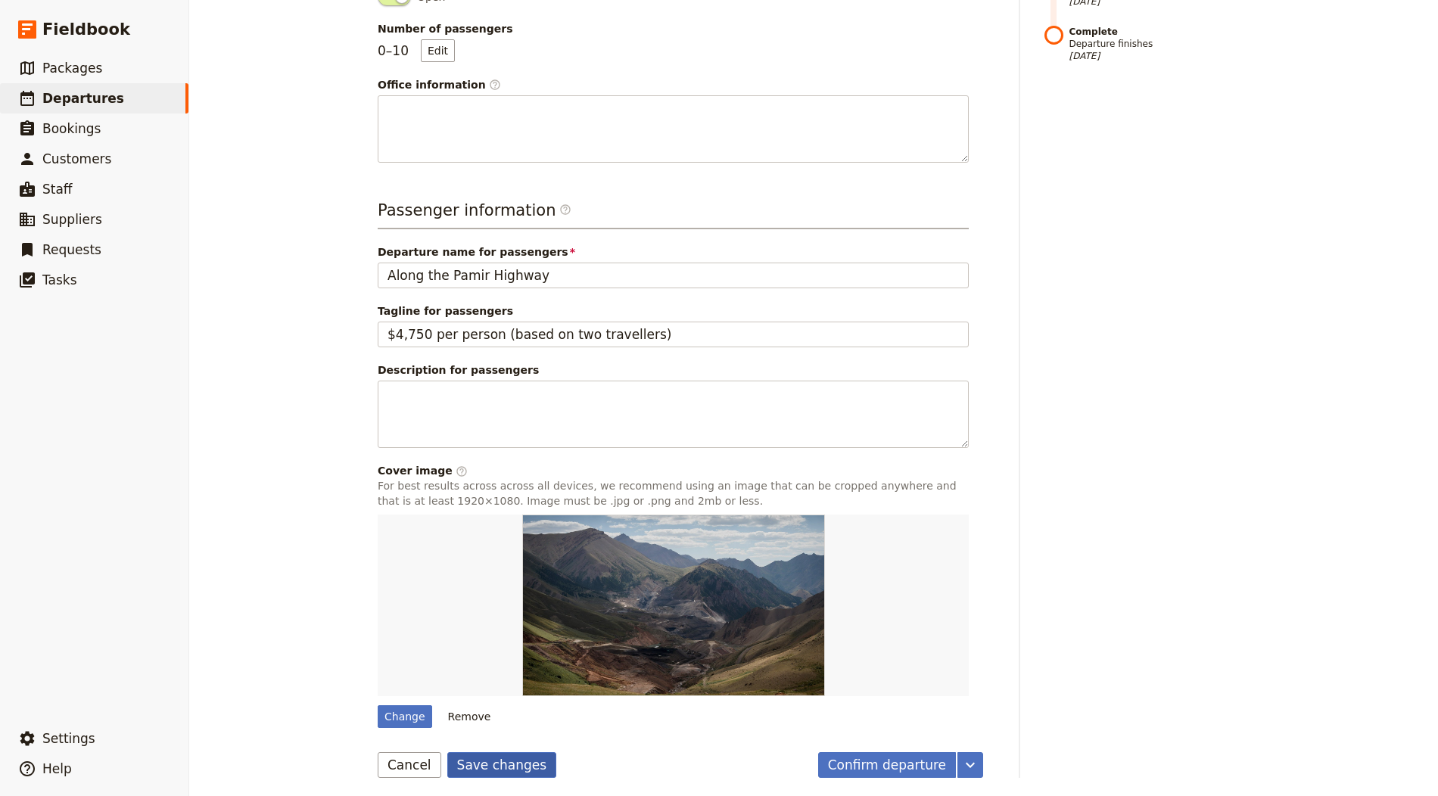
click at [512, 753] on button "Save changes" at bounding box center [502, 765] width 110 height 26
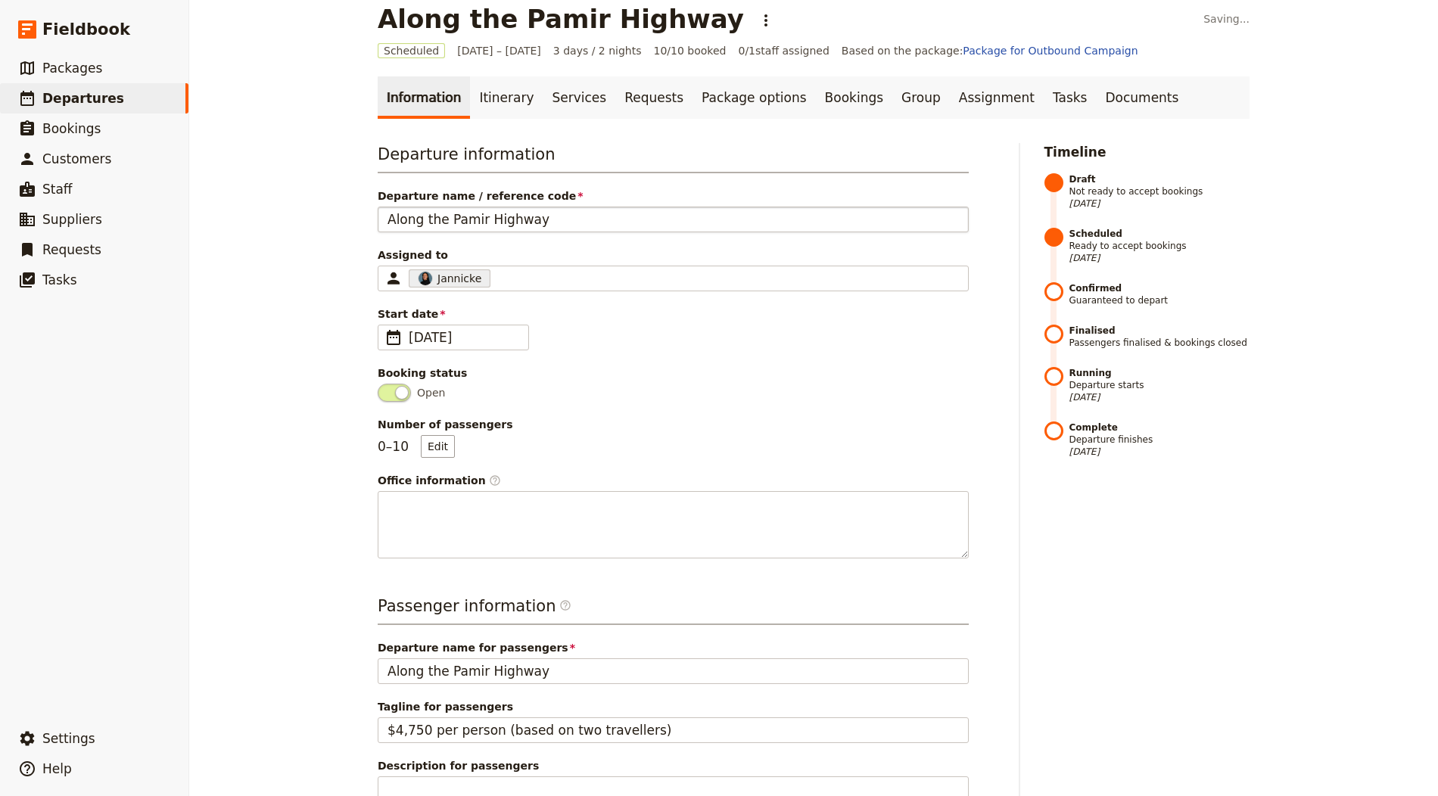
scroll to position [0, 0]
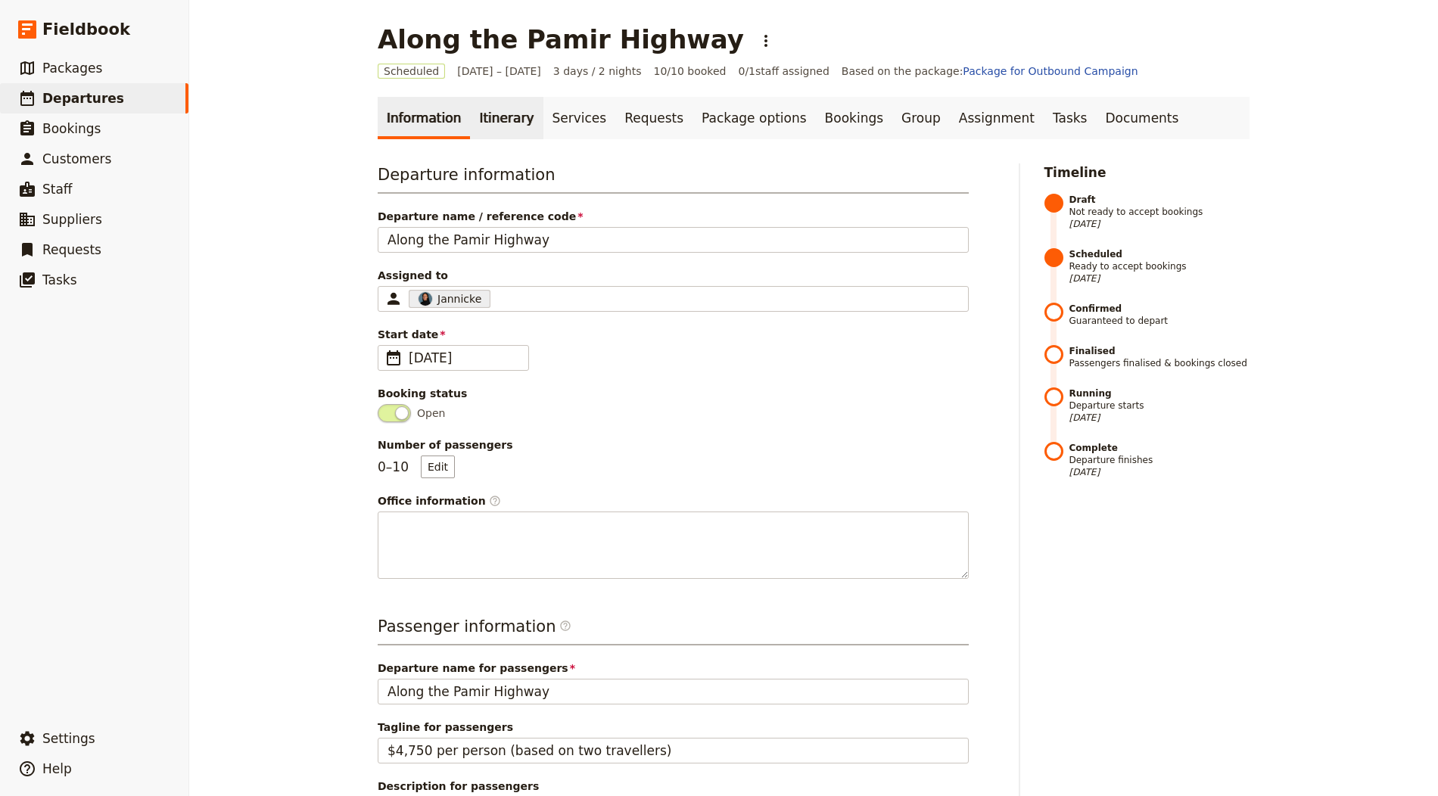
click at [499, 126] on link "Itinerary" at bounding box center [506, 118] width 73 height 42
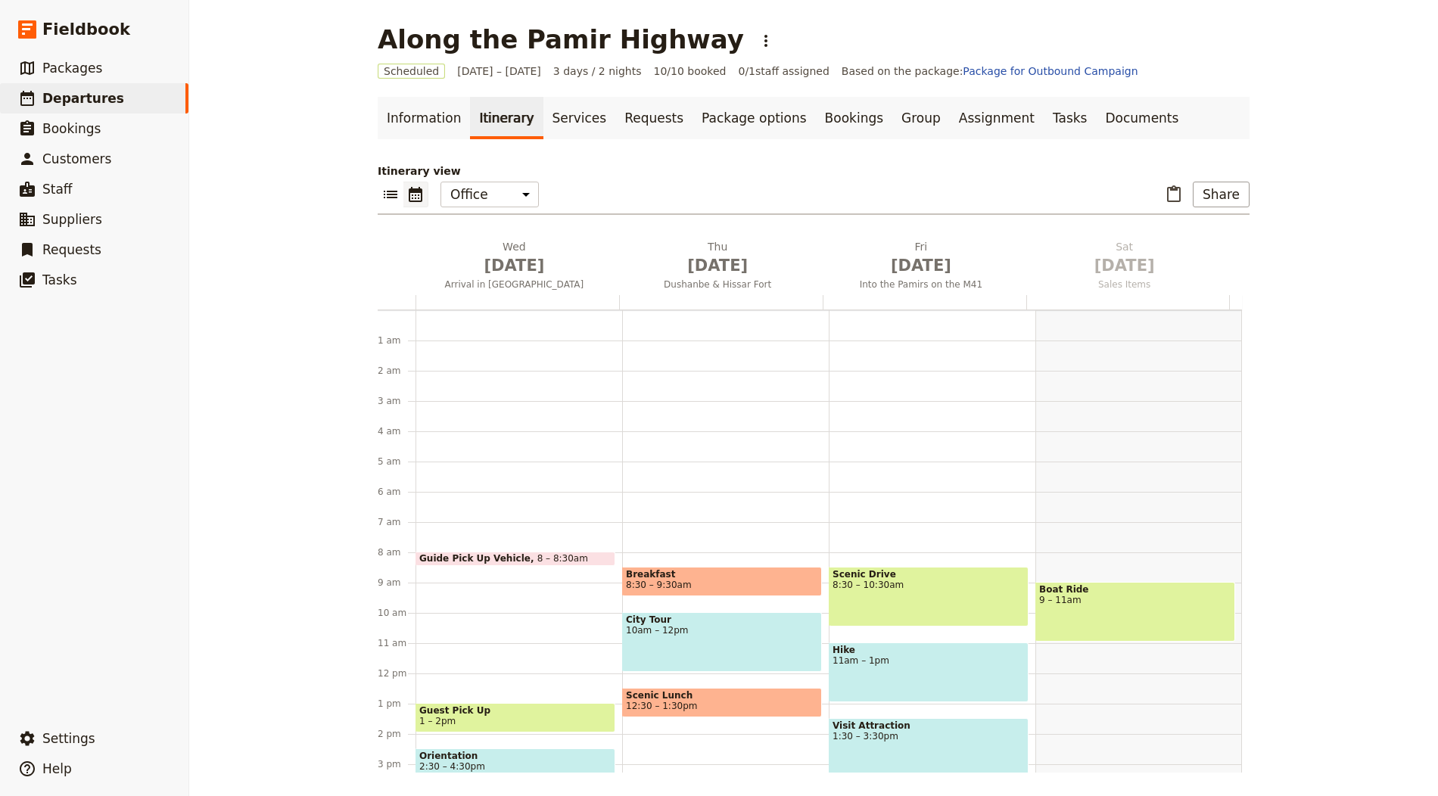
scroll to position [197, 0]
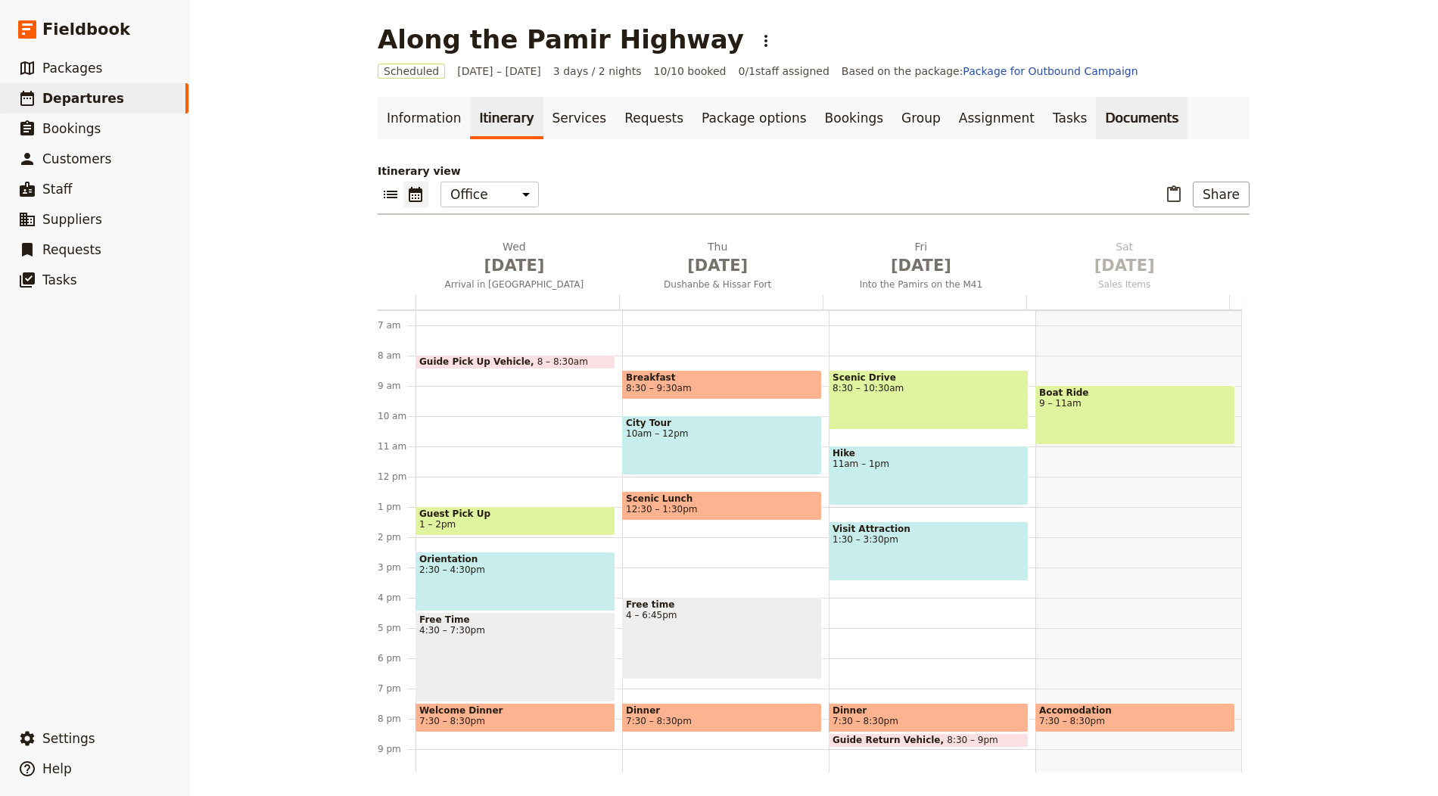
click at [1096, 110] on link "Documents" at bounding box center [1142, 118] width 92 height 42
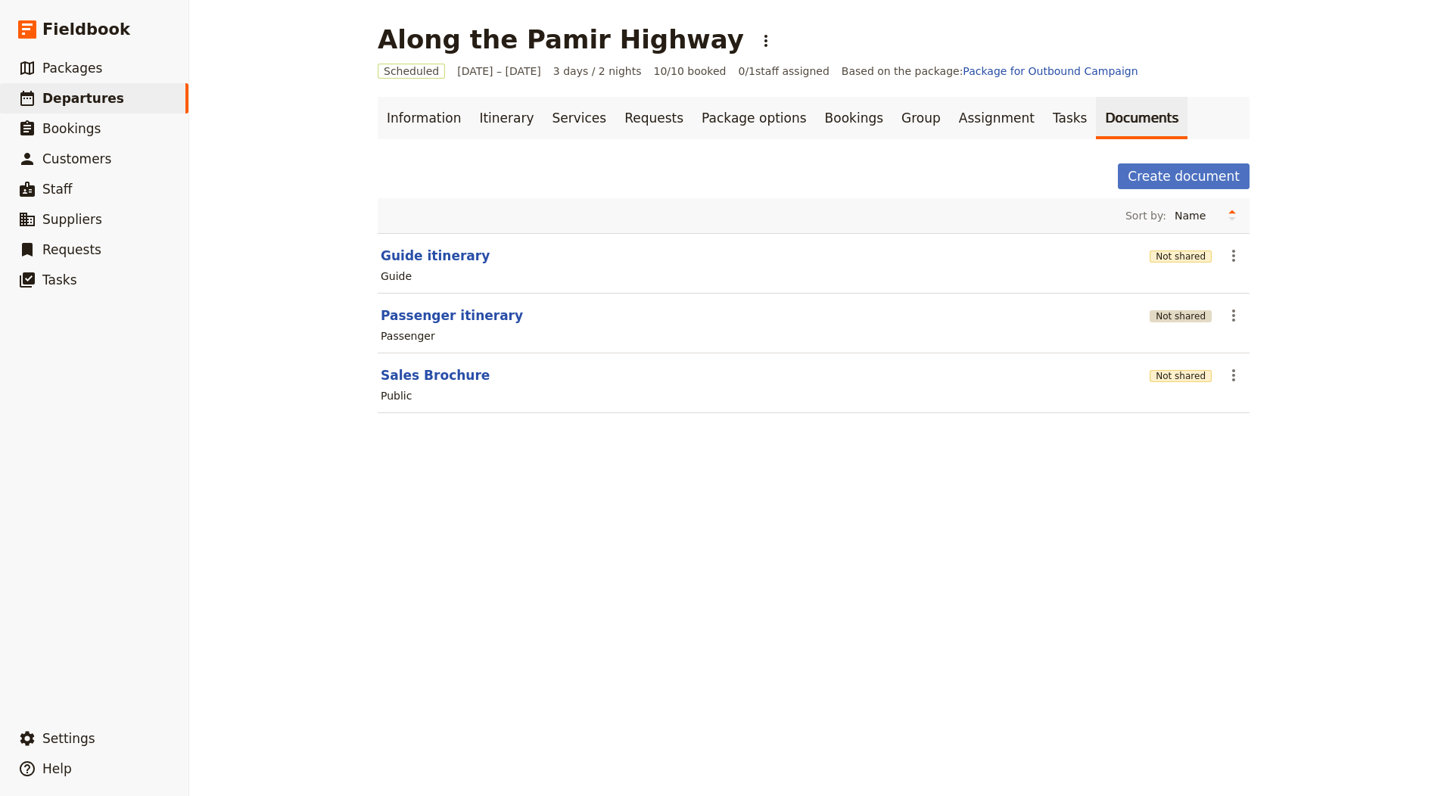
click at [1202, 313] on button "Not shared" at bounding box center [1180, 316] width 62 height 12
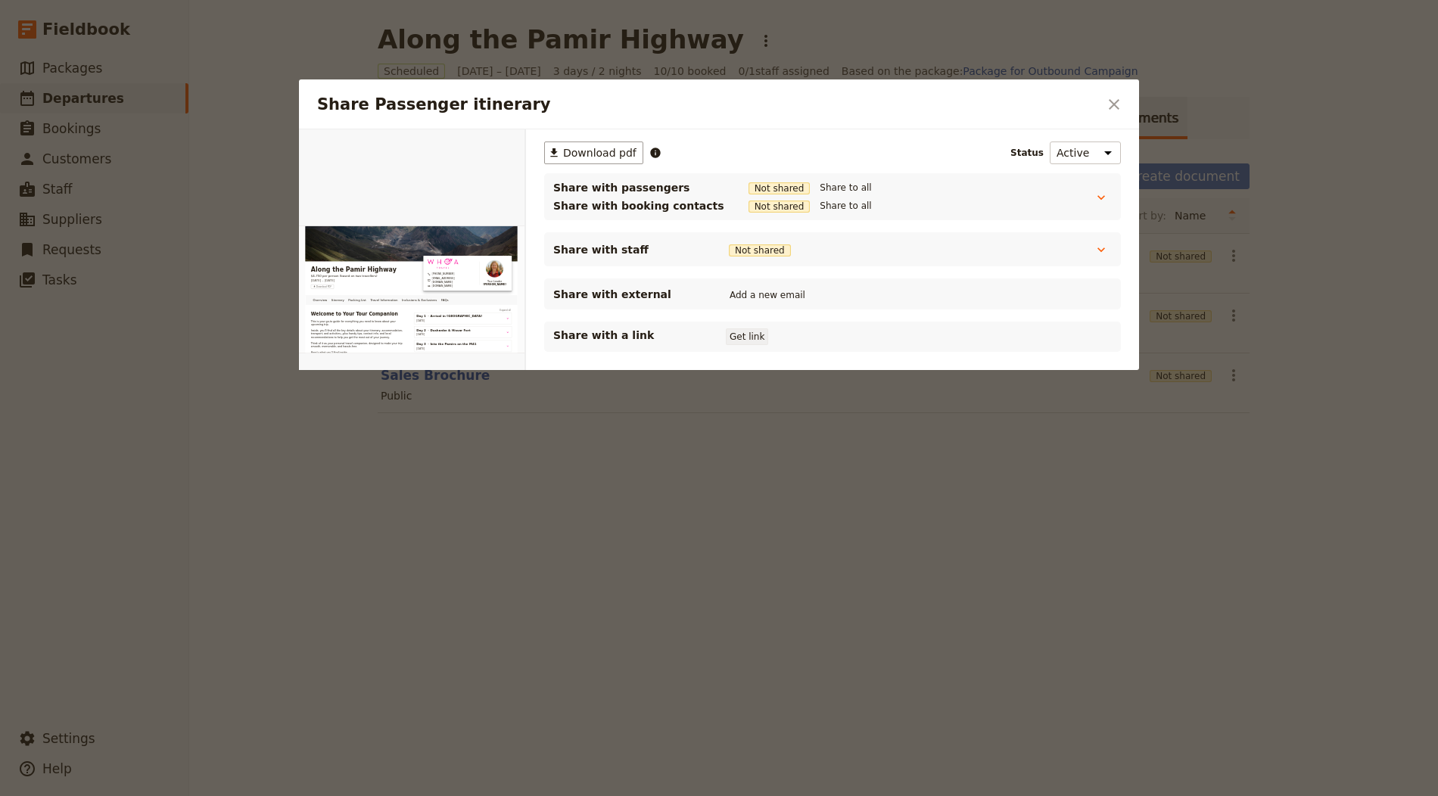
click at [757, 331] on button "Get link" at bounding box center [747, 336] width 42 height 17
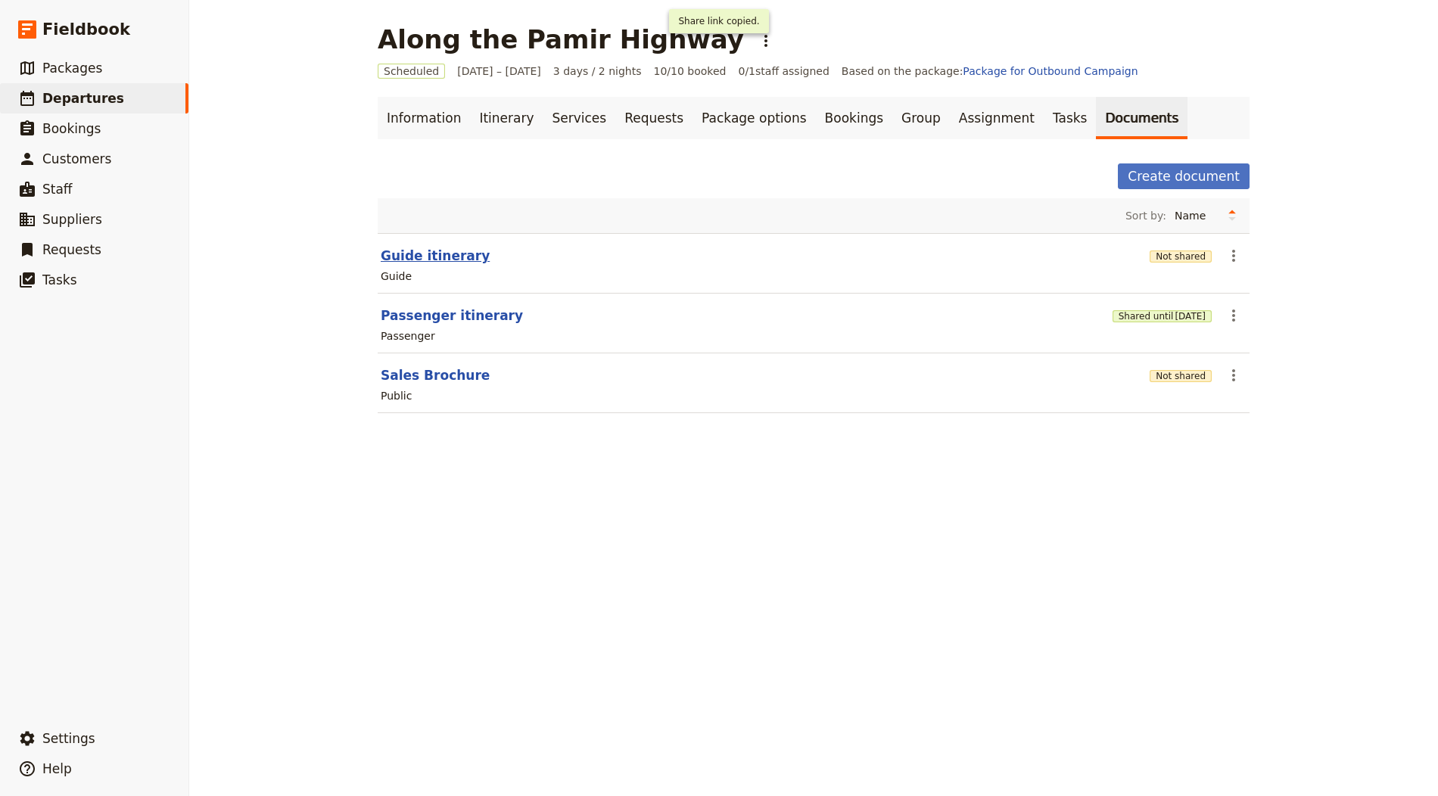
click at [414, 254] on button "Guide itinerary" at bounding box center [435, 256] width 109 height 18
select select "STAFF"
select select "RUN_SHEET"
select select "LARGE"
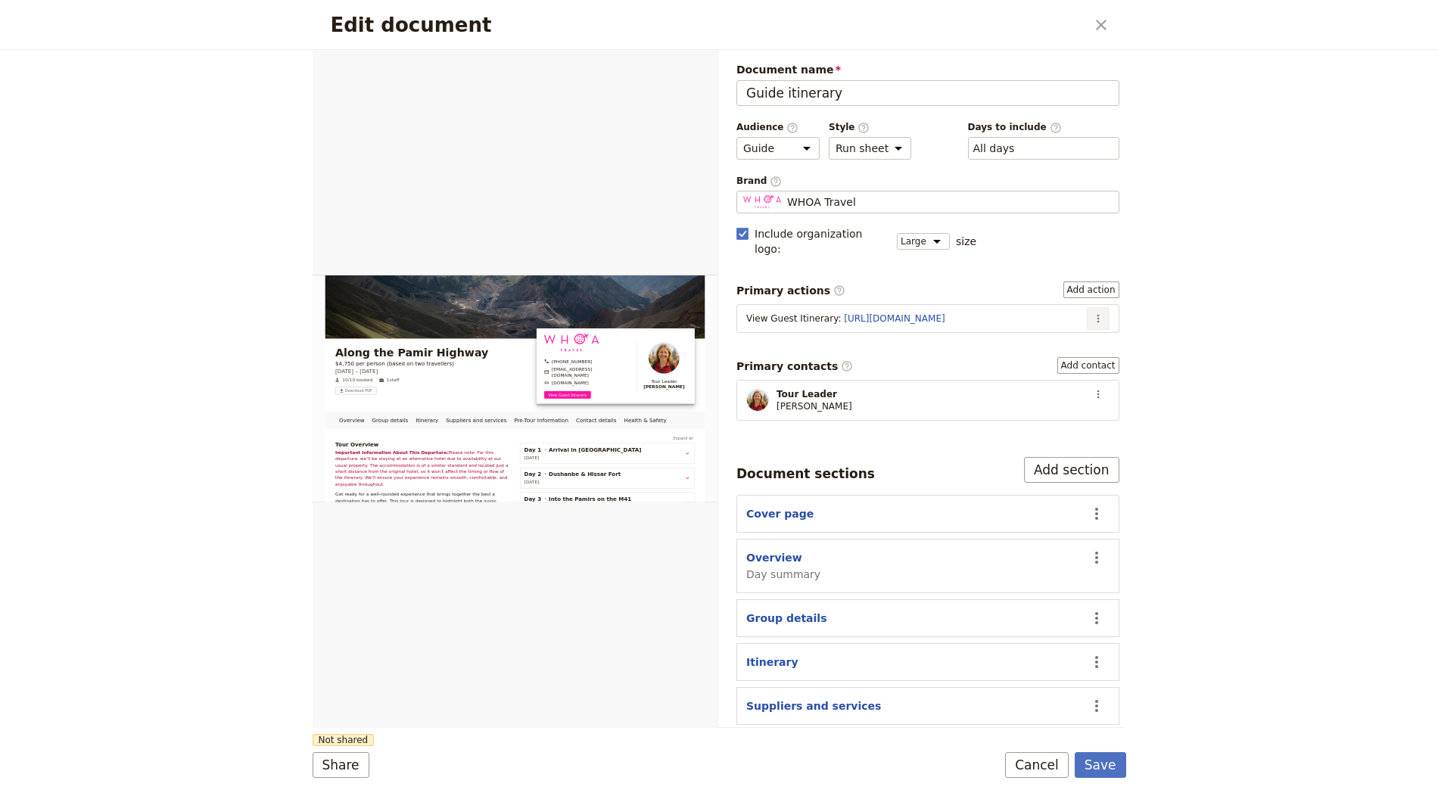
click at [1092, 313] on icon "Actions" at bounding box center [1098, 319] width 12 height 12
click at [1084, 328] on span "Edit action" at bounding box center [1047, 329] width 79 height 15
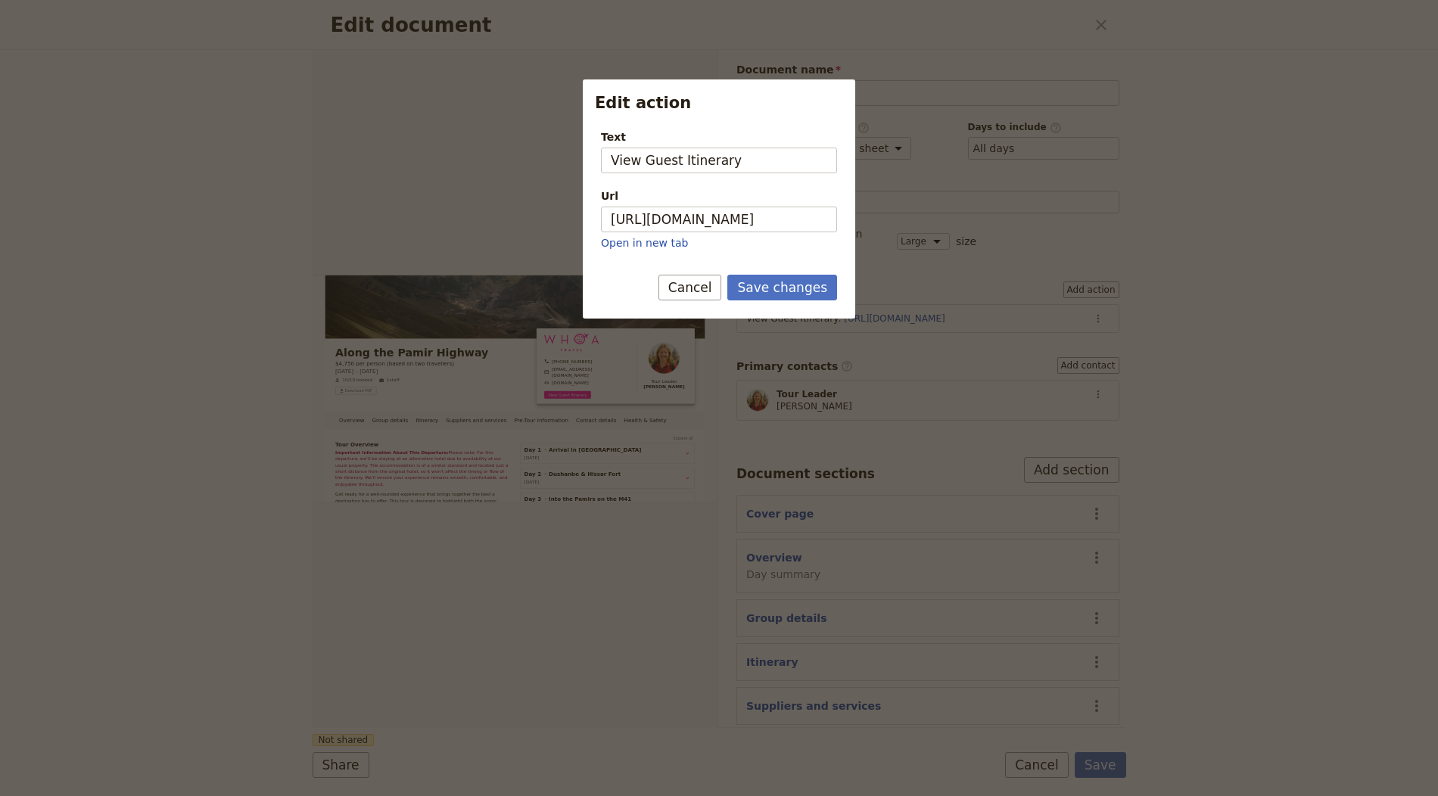
click at [749, 201] on div "Url" at bounding box center [719, 195] width 236 height 15
click at [749, 207] on input "https://trips.fieldbook.com/d/-cG9752C9fdQ8GirITOtq" at bounding box center [719, 220] width 236 height 26
paste input "aDKgQr6E8dxzJX046VYc4"
type input "https://trips.fieldbook.com/d/aDKgQr6E8dxzJX046VYc4"
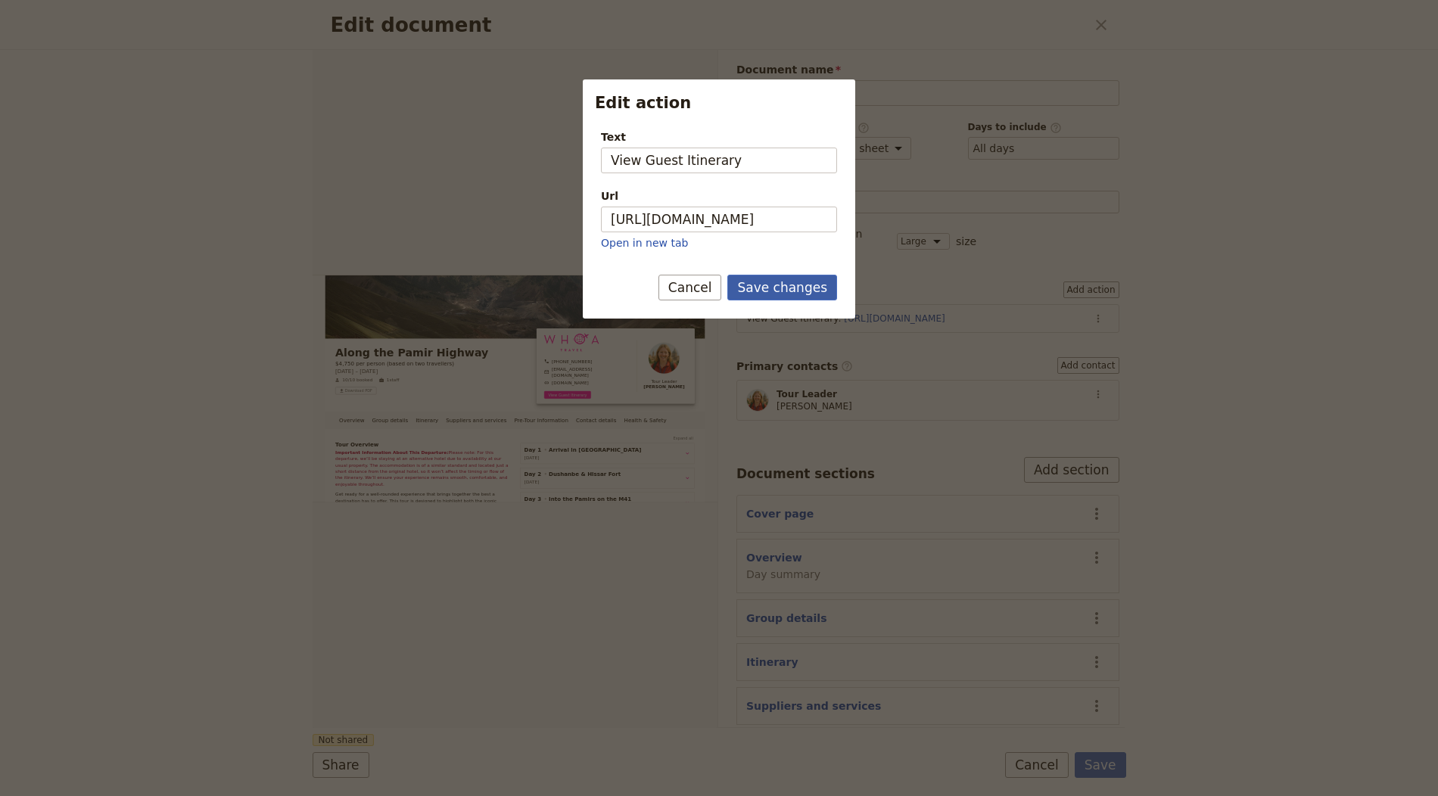
click at [811, 278] on button "Save changes" at bounding box center [782, 288] width 110 height 26
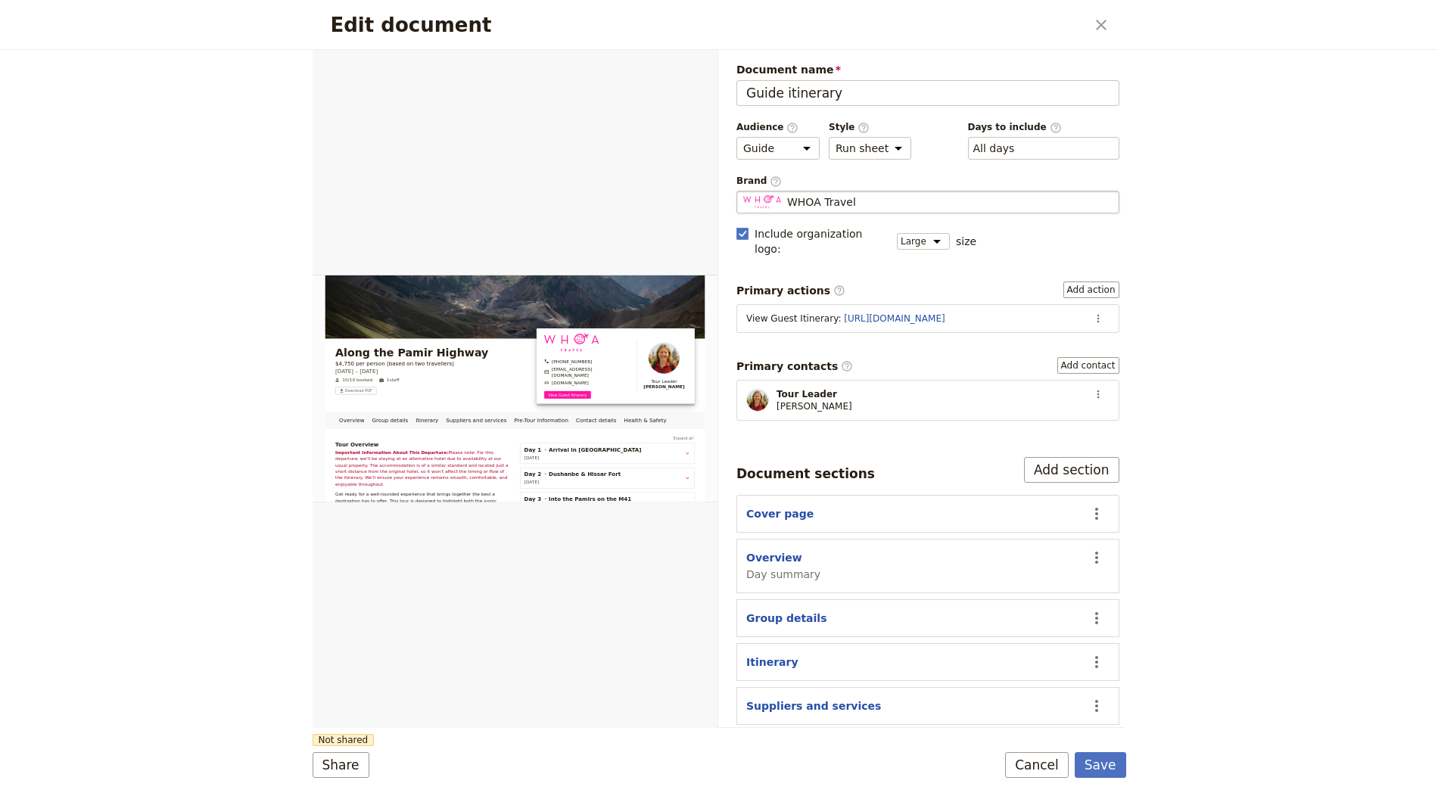
click at [847, 194] on span "WHOA Travel" at bounding box center [821, 201] width 69 height 15
click at [743, 191] on input "WHOA Travel" at bounding box center [742, 191] width 1 height 1
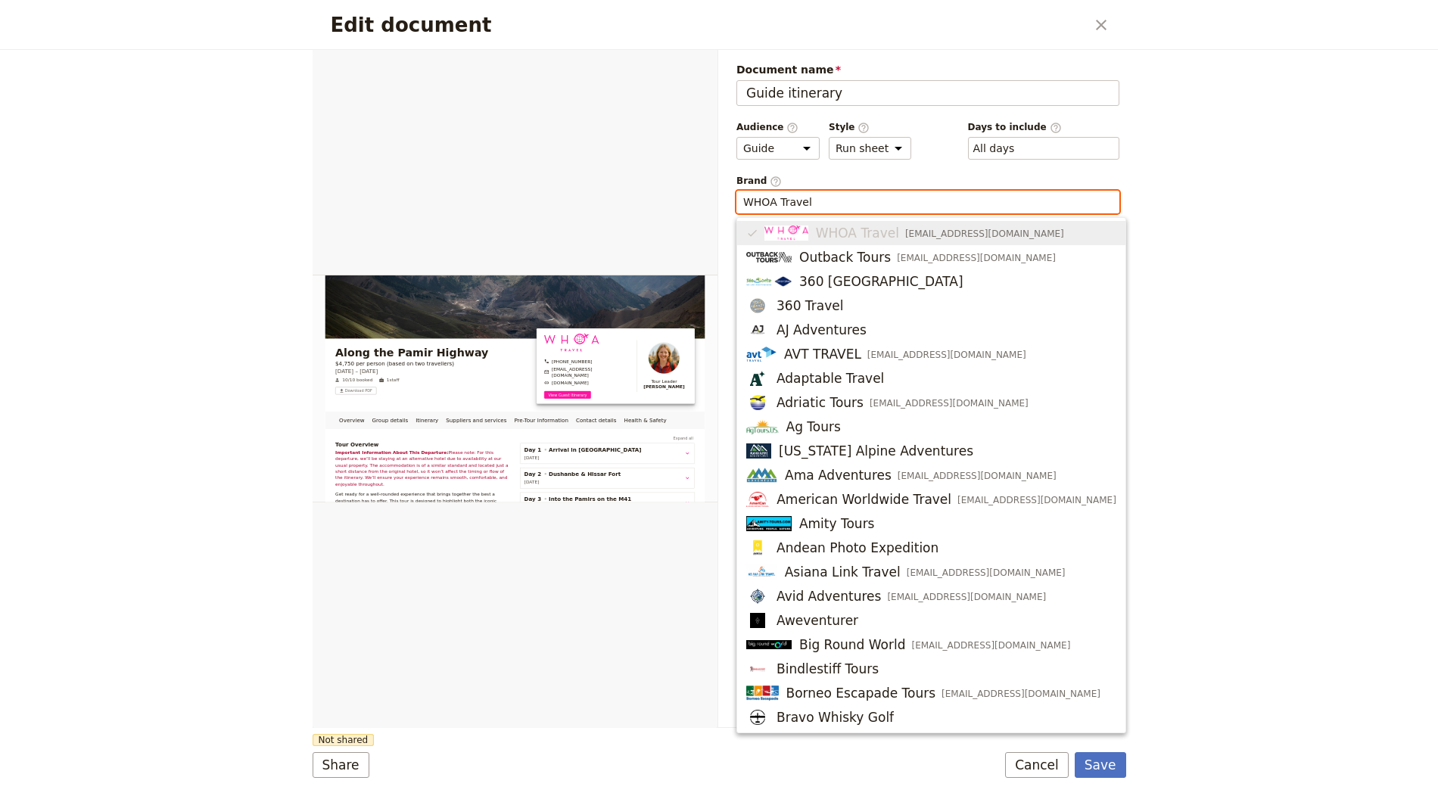
click at [897, 202] on input "WHOA Travel" at bounding box center [927, 201] width 369 height 15
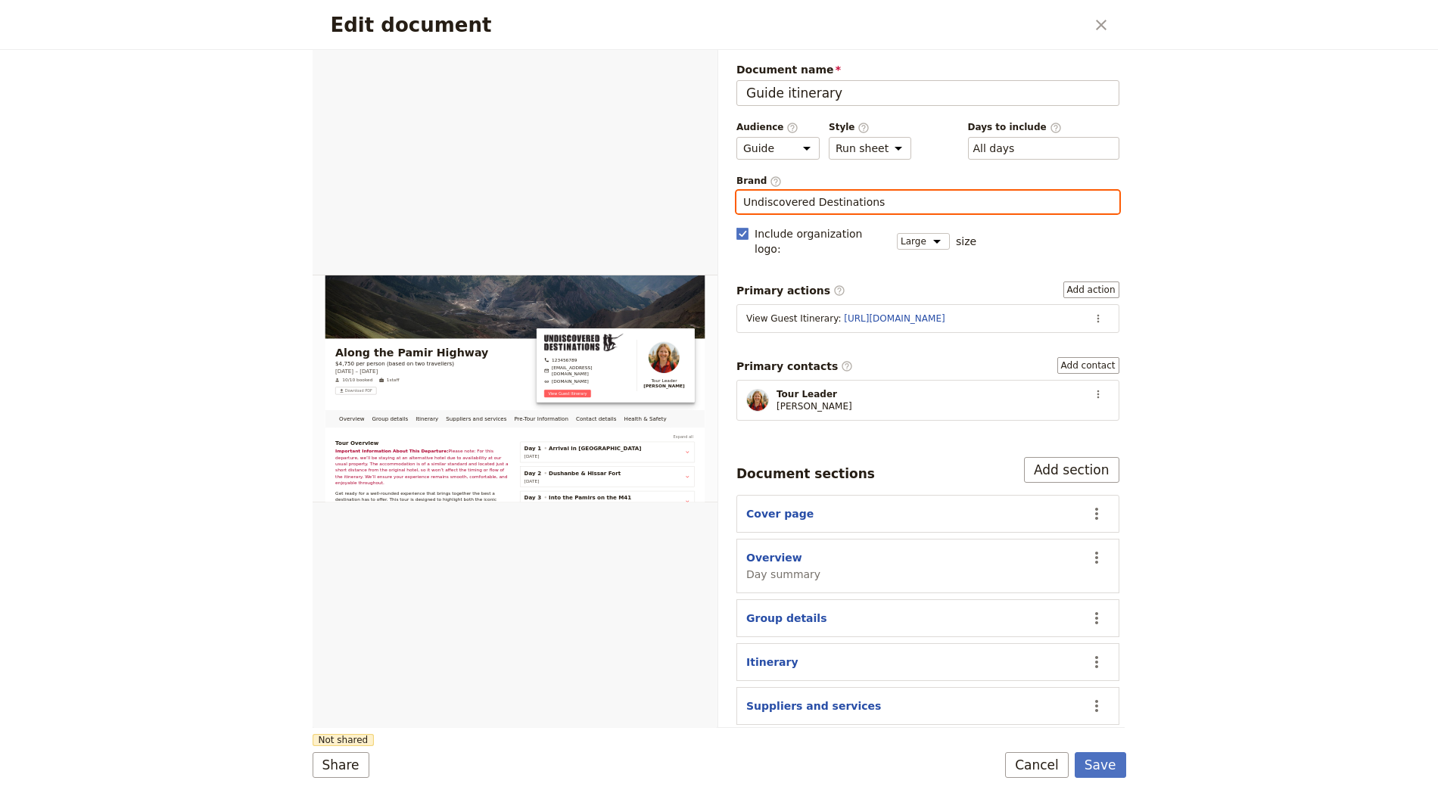
type input "Undiscovered Destinations"
click at [1101, 750] on form "Overview Group details Itinerary Suppliers and services Pre-Tour Information Co…" at bounding box center [719, 423] width 813 height 746
click at [1100, 755] on button "Save" at bounding box center [1100, 765] width 51 height 26
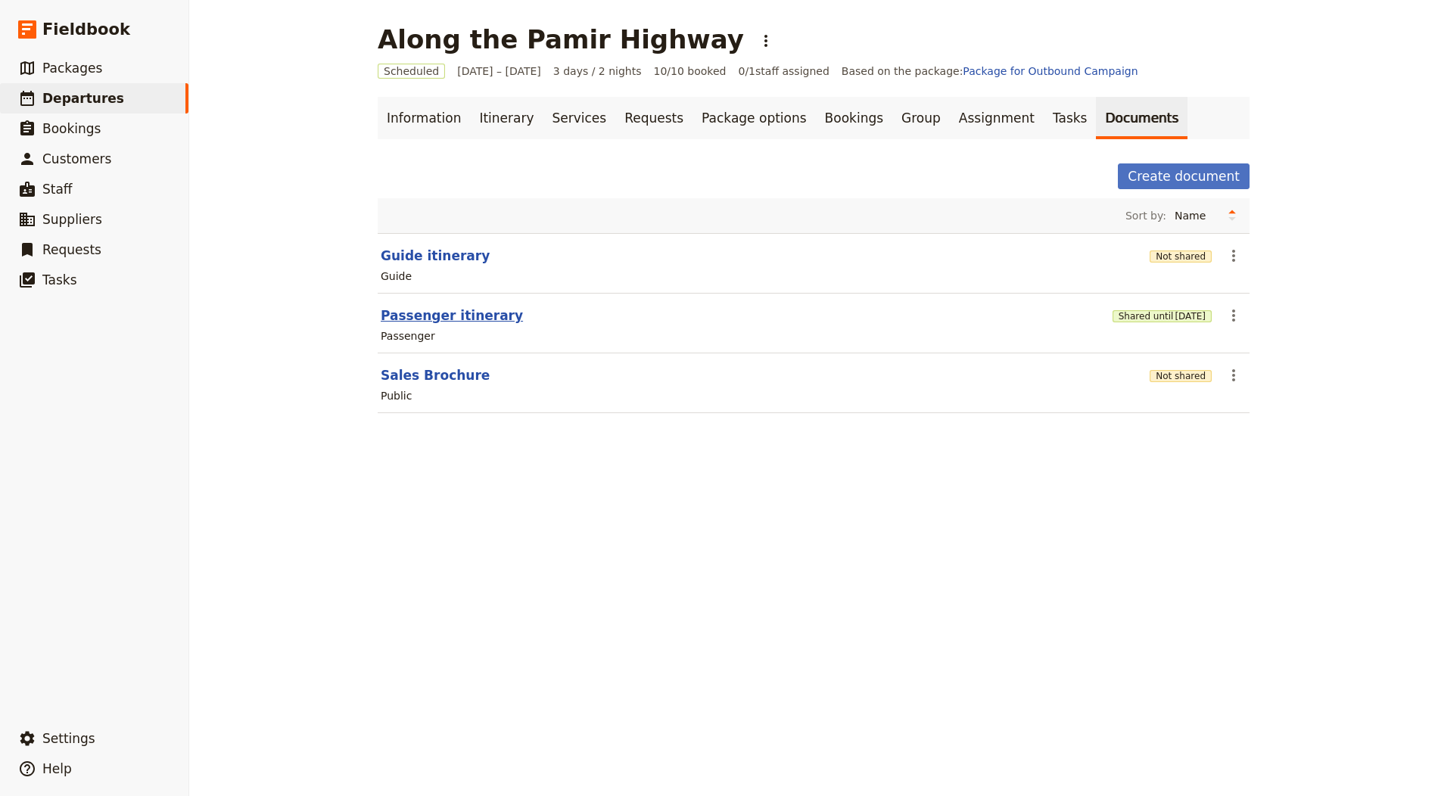
click at [455, 307] on button "Passenger itinerary" at bounding box center [452, 315] width 142 height 18
select select "PASSENGER"
select select "RUN_SHEET"
select select "LARGE"
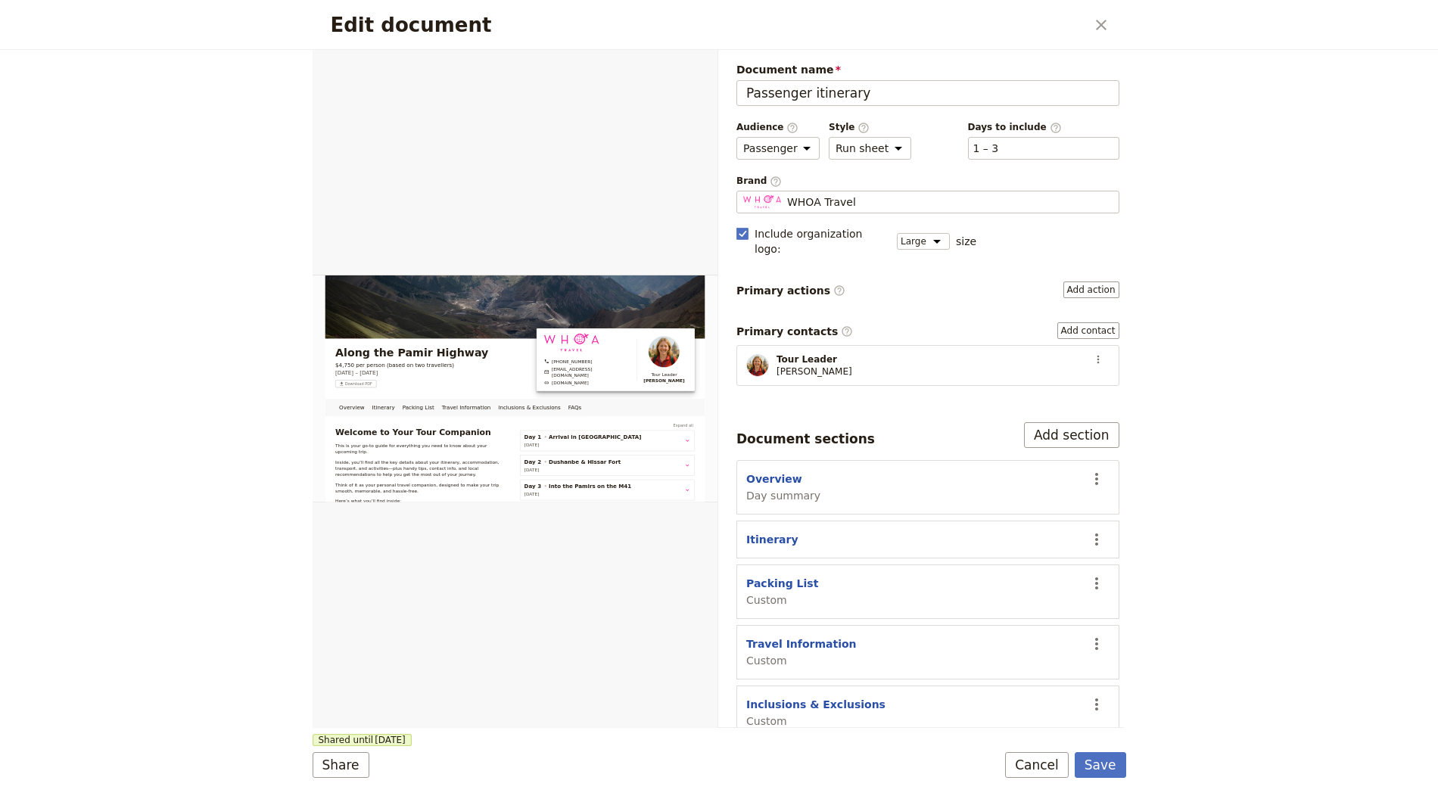
click at [860, 185] on div "Brand ​ WHOA Travel WHOA Travel" at bounding box center [927, 194] width 383 height 39
click at [861, 194] on div "WHOA Travel" at bounding box center [927, 201] width 369 height 15
click at [743, 191] on input "WHOA Travel" at bounding box center [742, 191] width 1 height 1
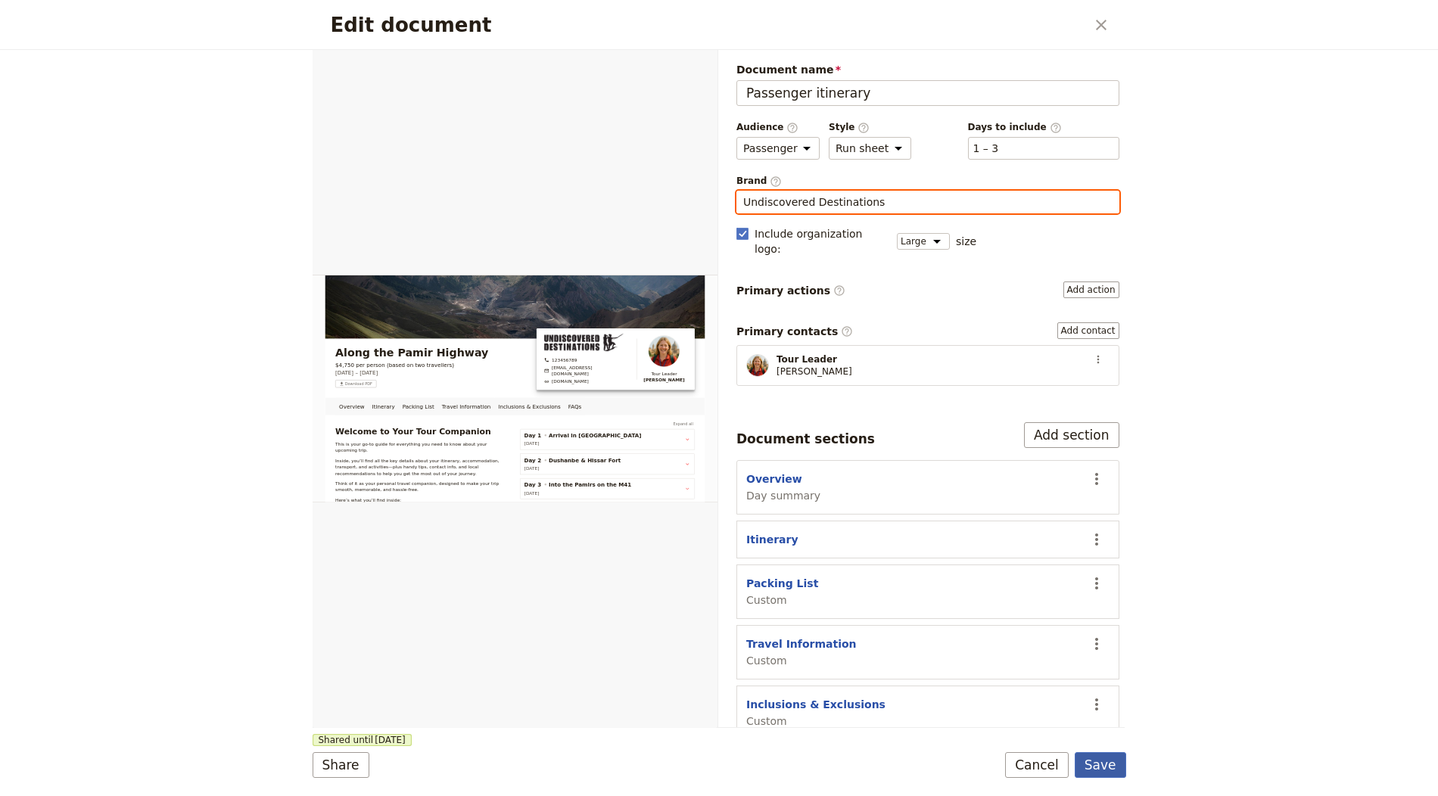
type input "Undiscovered Destinations"
click at [1106, 758] on button "Save" at bounding box center [1100, 765] width 51 height 26
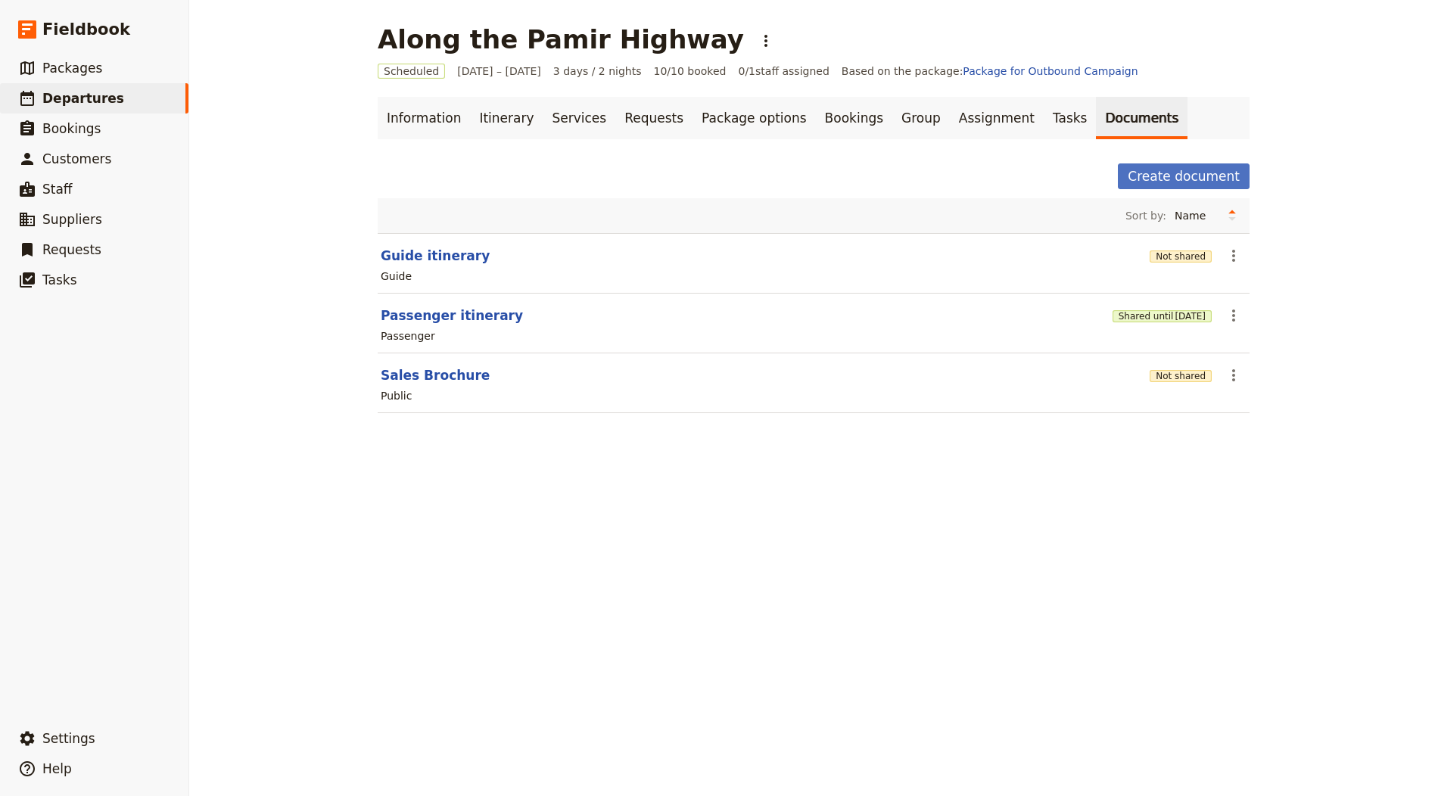
click at [457, 359] on section "Sales Brochure Not shared ​ Public" at bounding box center [814, 383] width 872 height 60
click at [451, 375] on button "Sales Brochure" at bounding box center [435, 375] width 109 height 18
select select "DEFAULT"
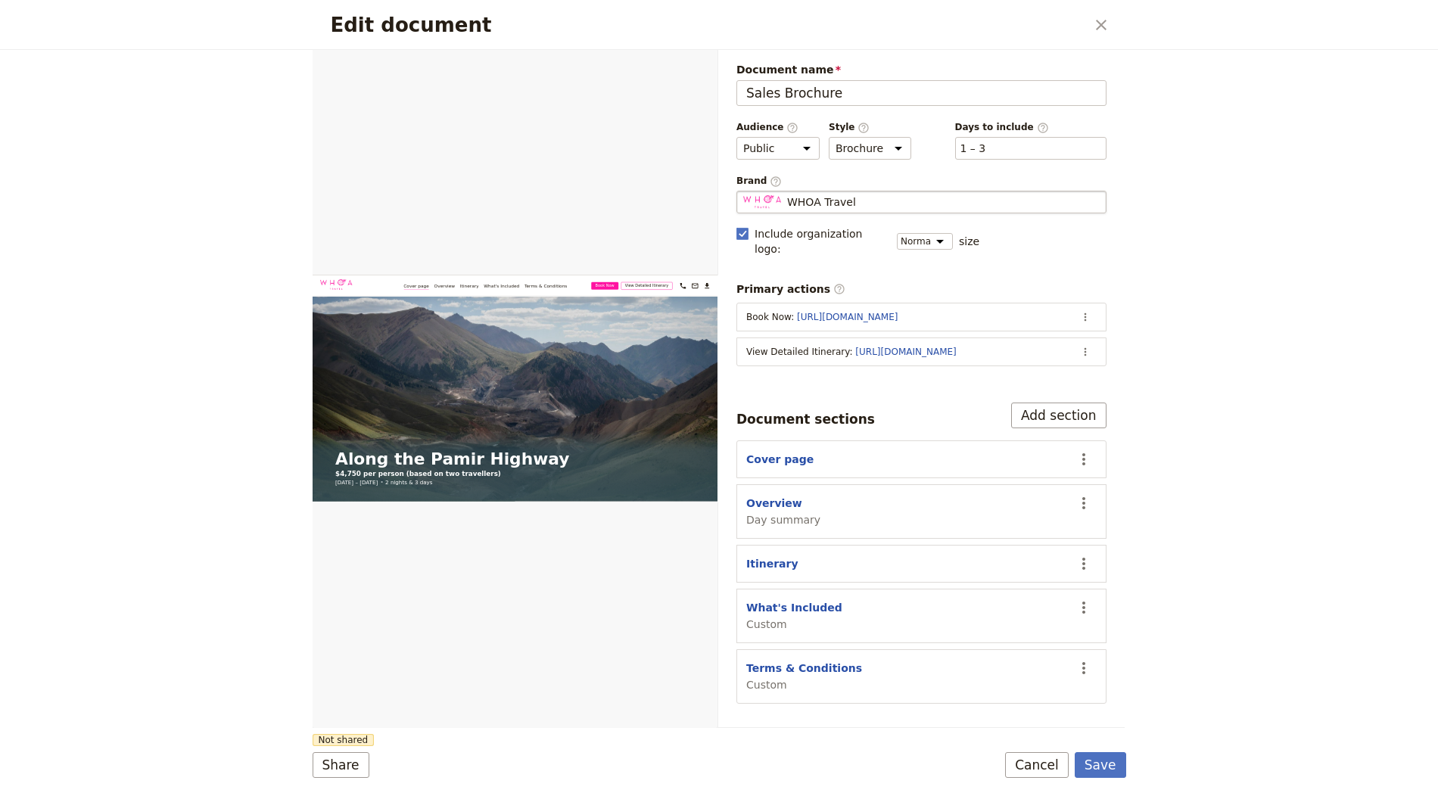
click at [859, 207] on fieldset "WHOA Travel WHOA Travel" at bounding box center [921, 202] width 370 height 23
click at [743, 191] on input "WHOA Travel" at bounding box center [742, 191] width 1 height 1
type input "Undiscovered Destinations"
click at [1079, 346] on icon "Actions" at bounding box center [1085, 352] width 12 height 12
click at [1068, 363] on span "Edit action" at bounding box center [1025, 363] width 123 height 15
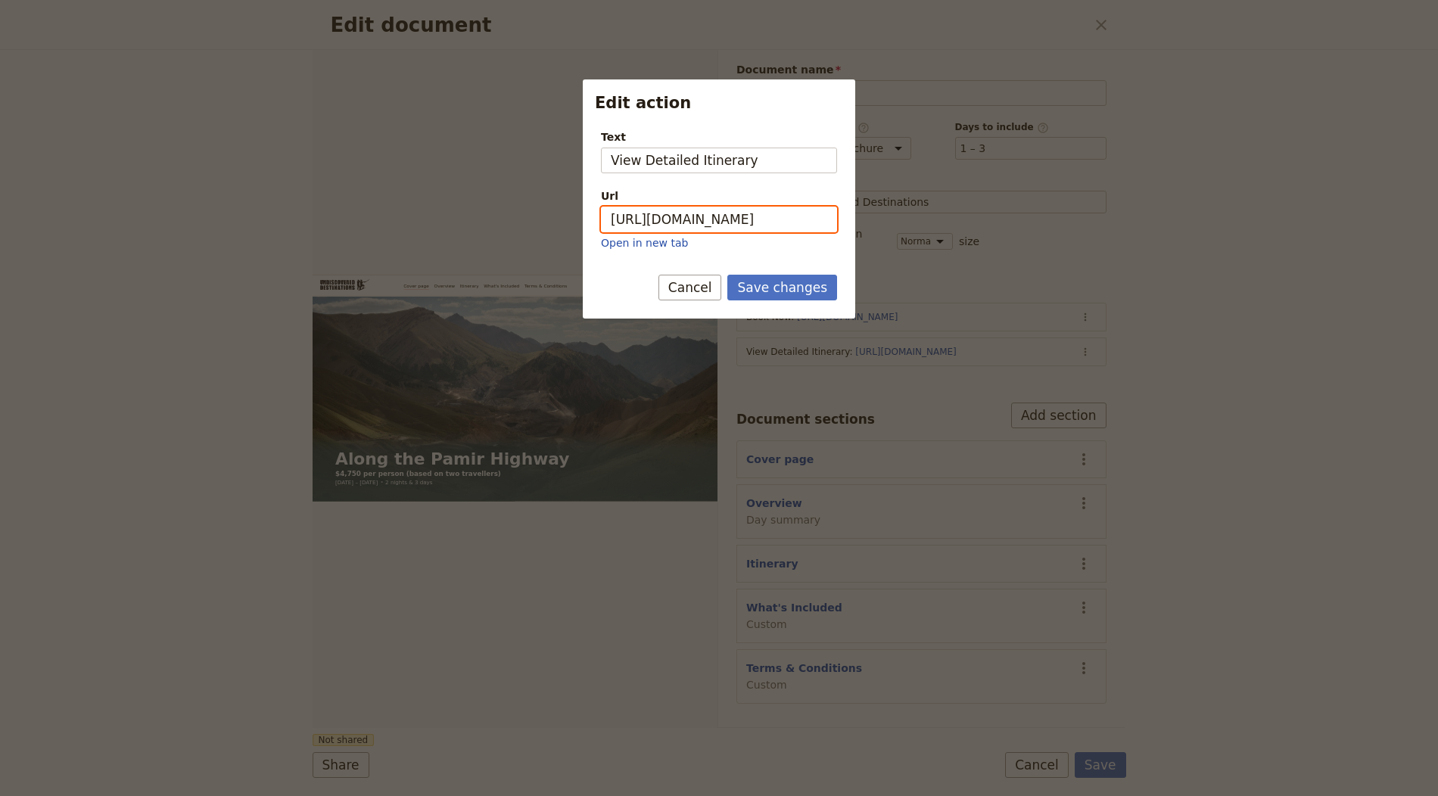
click at [741, 212] on input "https://trips.fieldbook.com/d/-cG9752C9fdQ8GirITOtq" at bounding box center [719, 220] width 236 height 26
paste input "aDKgQr6E8dxzJX046VYc4"
type input "https://trips.fieldbook.com/d/aDKgQr6E8dxzJX046VYc4"
click at [757, 272] on form "Text View Detailed Itinerary Url https://trips.fieldbook.com/d/aDKgQr6E8dxzJX04…" at bounding box center [719, 217] width 272 height 201
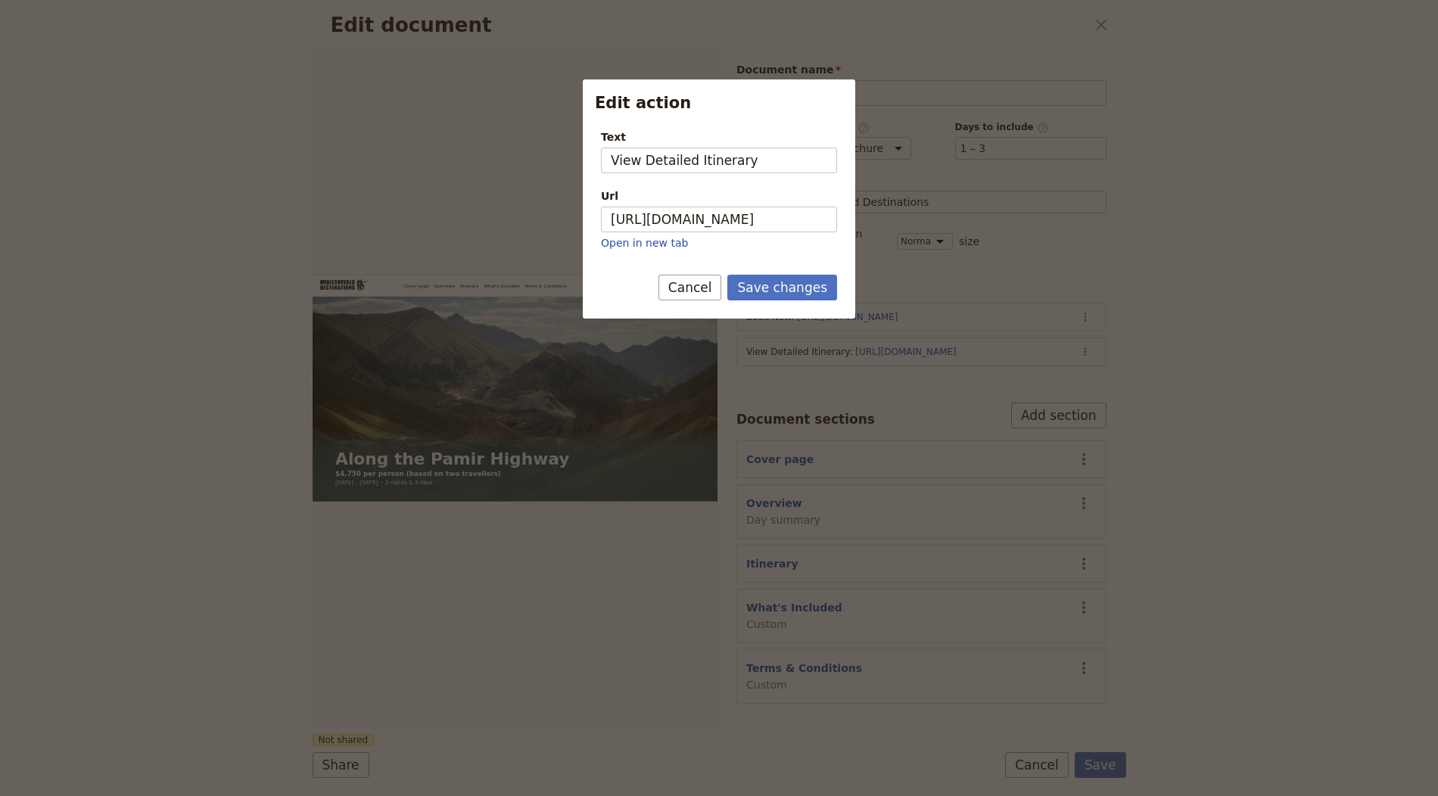
scroll to position [0, 0]
click at [810, 286] on button "Save changes" at bounding box center [782, 288] width 110 height 26
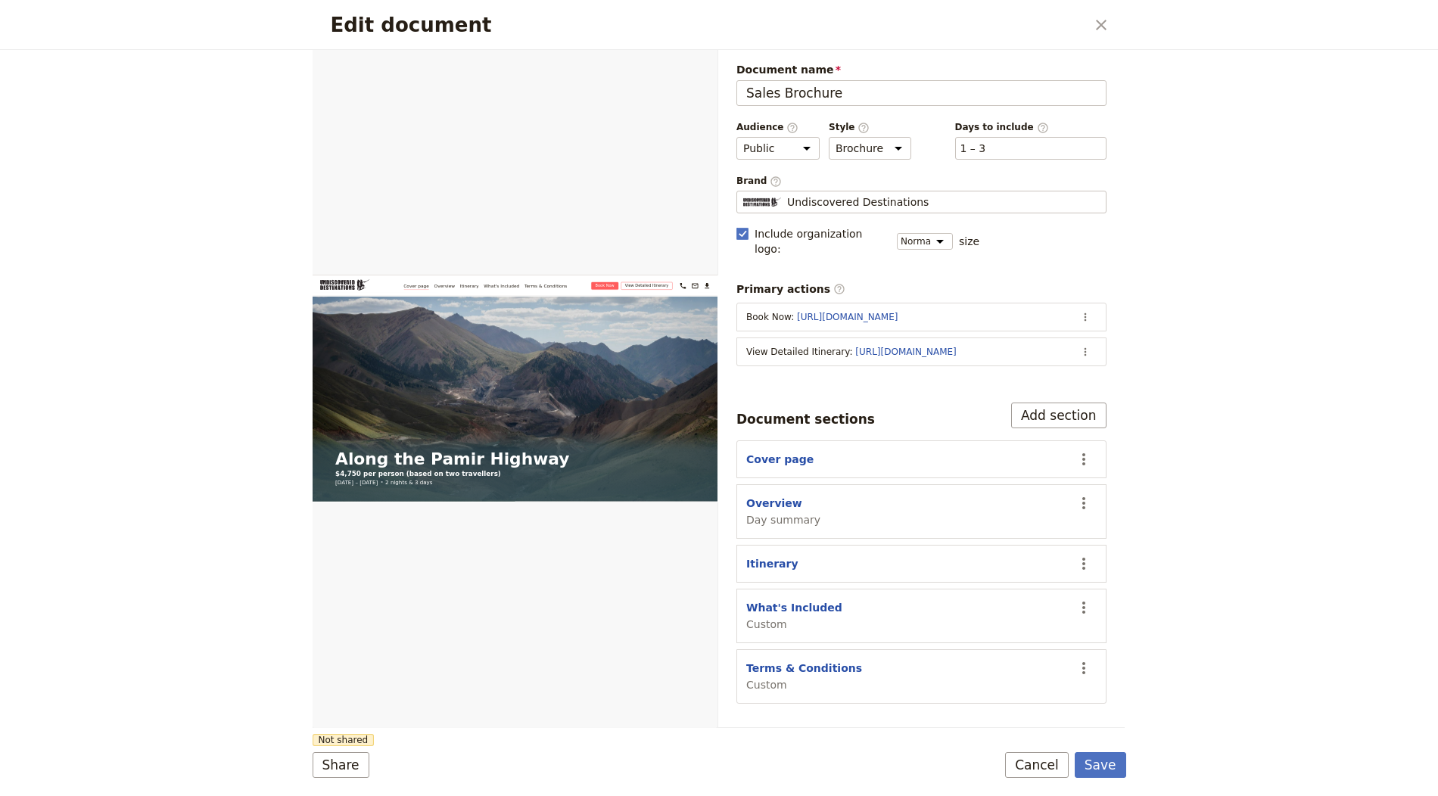
click at [1105, 782] on form "Web PDF ​ Document name Sales Brochure Preview Audience ​ Public Passenger Guid…" at bounding box center [719, 423] width 813 height 746
click at [1109, 763] on button "Save" at bounding box center [1100, 765] width 51 height 26
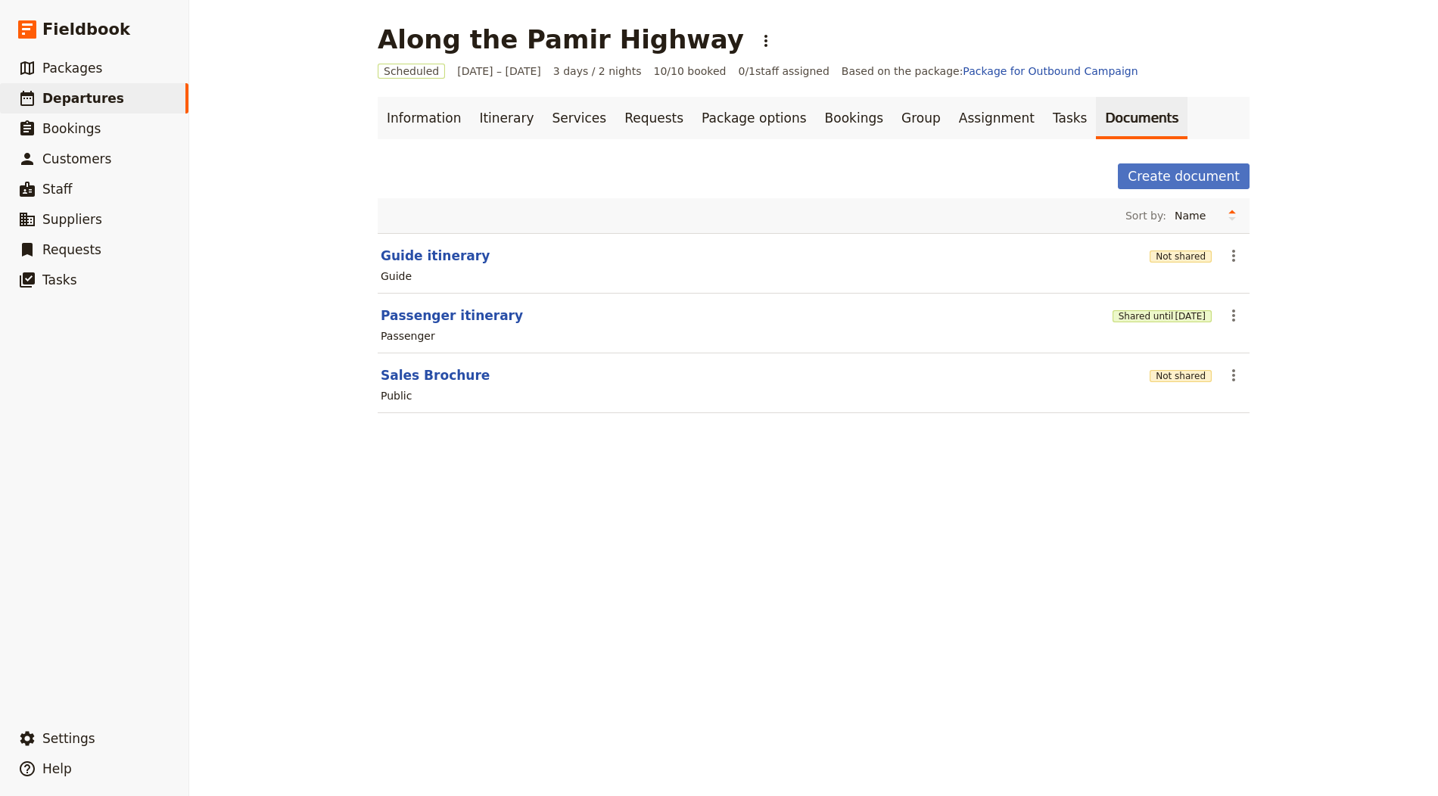
click at [577, 55] on main "Along the Pamir Highway ​ Scheduled 1 – 3 Oct 2025 3 days / 2 nights 10/10 book…" at bounding box center [813, 228] width 908 height 456
click at [578, 42] on h1 "Along the Pamir Highway" at bounding box center [561, 39] width 366 height 30
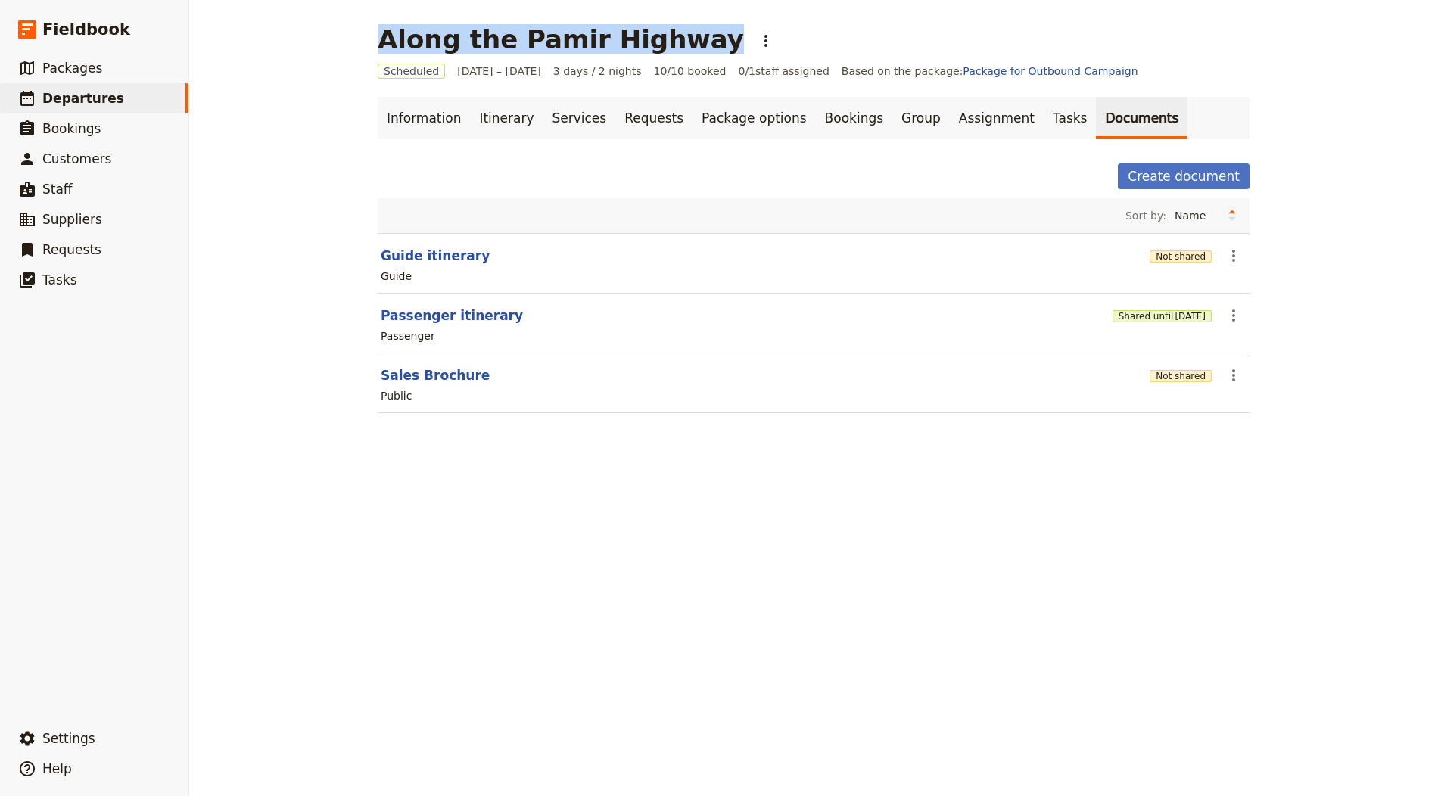
click at [578, 42] on h1 "Along the Pamir Highway" at bounding box center [561, 39] width 366 height 30
copy h1 "Along the Pamir Highway"
click at [1160, 370] on button "Not shared" at bounding box center [1180, 376] width 62 height 12
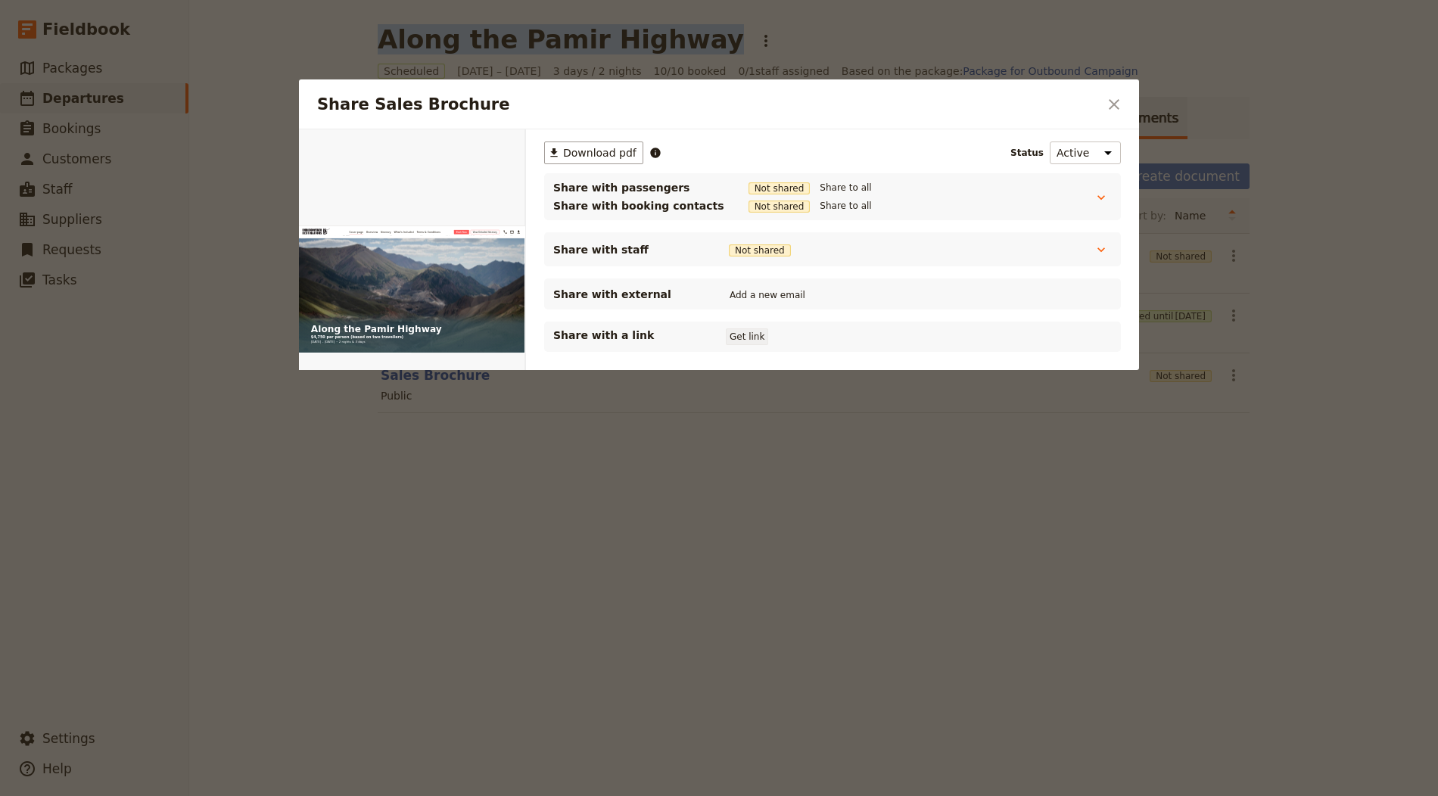
click at [745, 334] on button "Get link" at bounding box center [747, 336] width 42 height 17
click at [1116, 100] on icon "Close dialog" at bounding box center [1114, 104] width 18 height 18
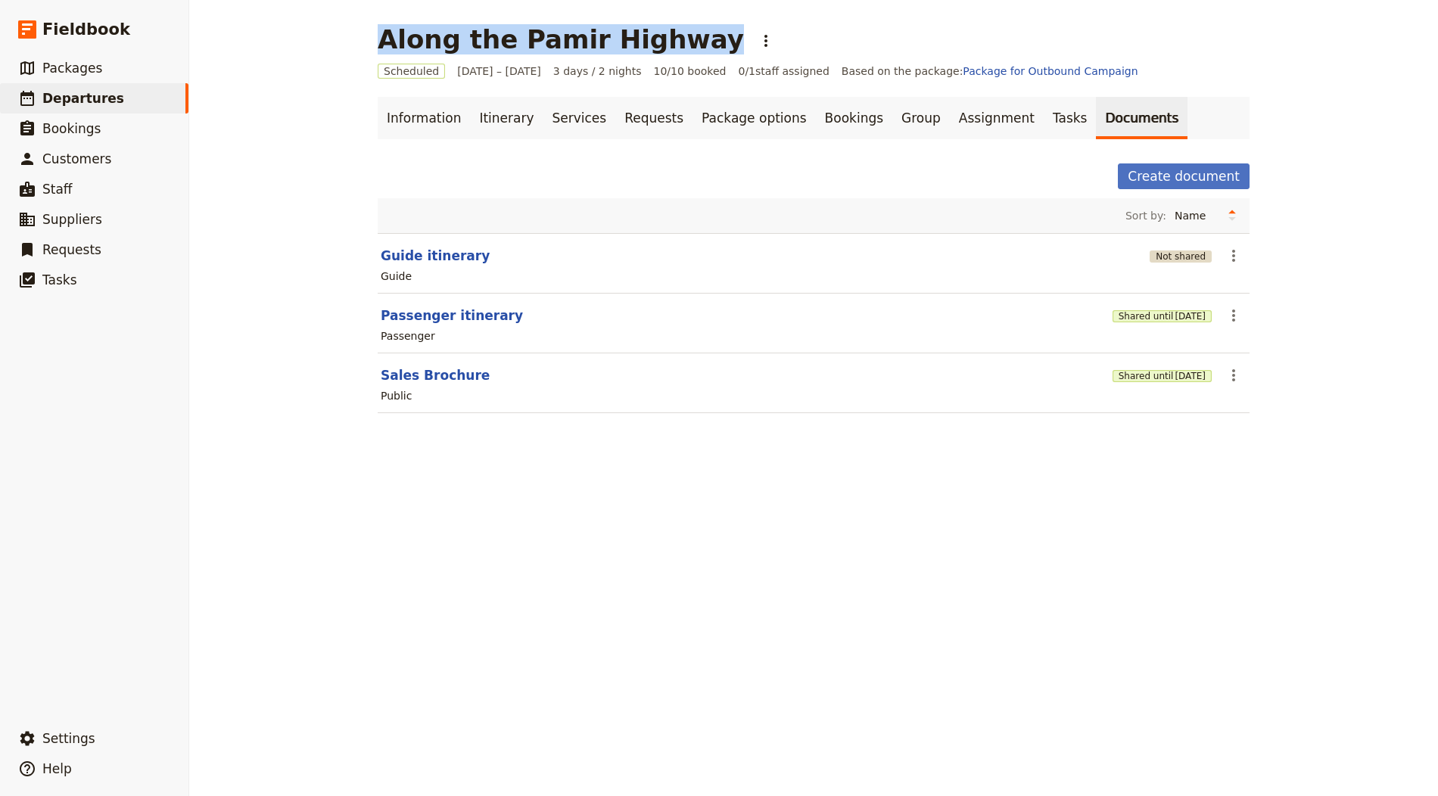
click at [1186, 258] on button "Not shared" at bounding box center [1180, 256] width 62 height 12
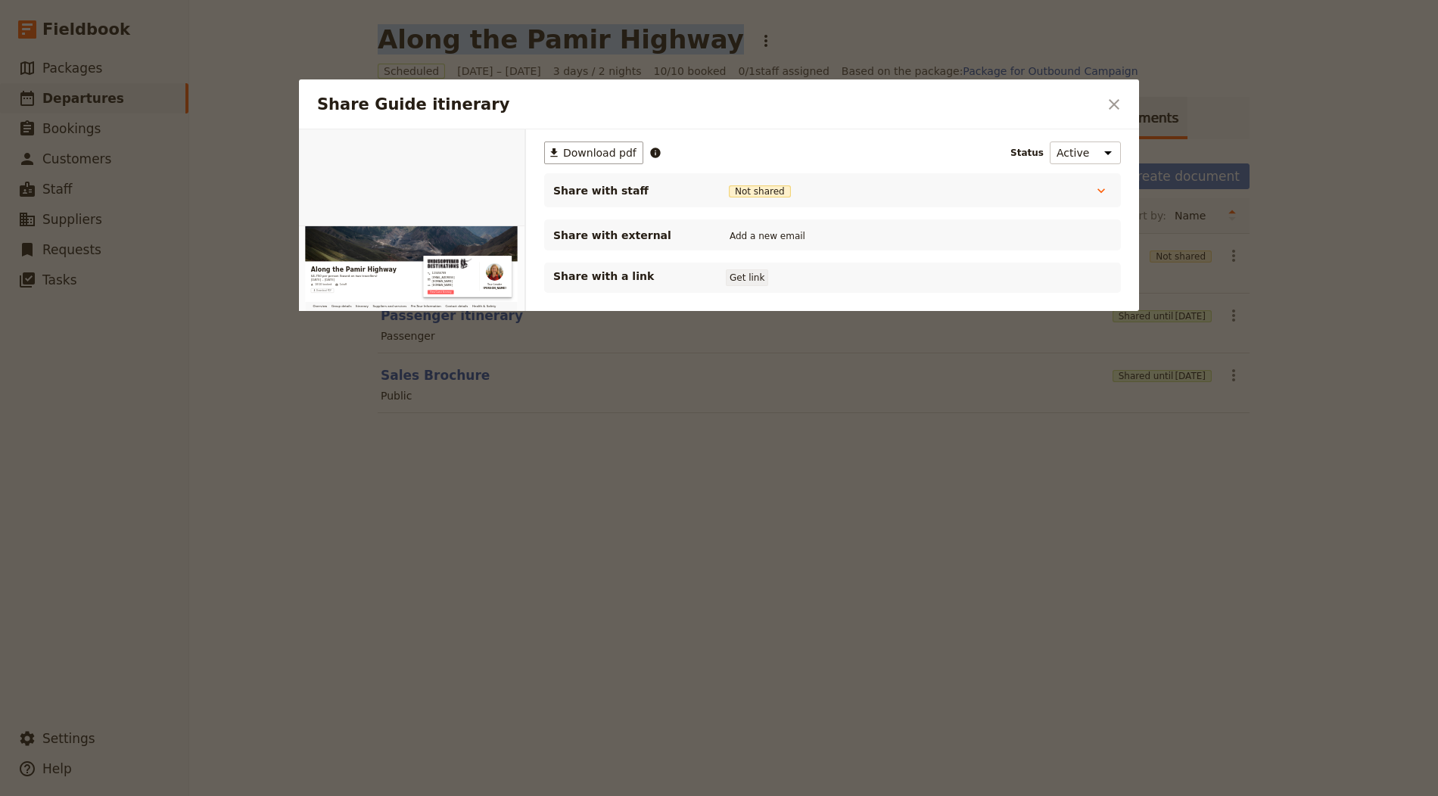
click at [744, 269] on button "Get link" at bounding box center [747, 277] width 42 height 17
drag, startPoint x: 1111, startPoint y: 109, endPoint x: 1323, endPoint y: 186, distance: 226.2
click at [1111, 108] on icon "Close dialog" at bounding box center [1114, 104] width 18 height 18
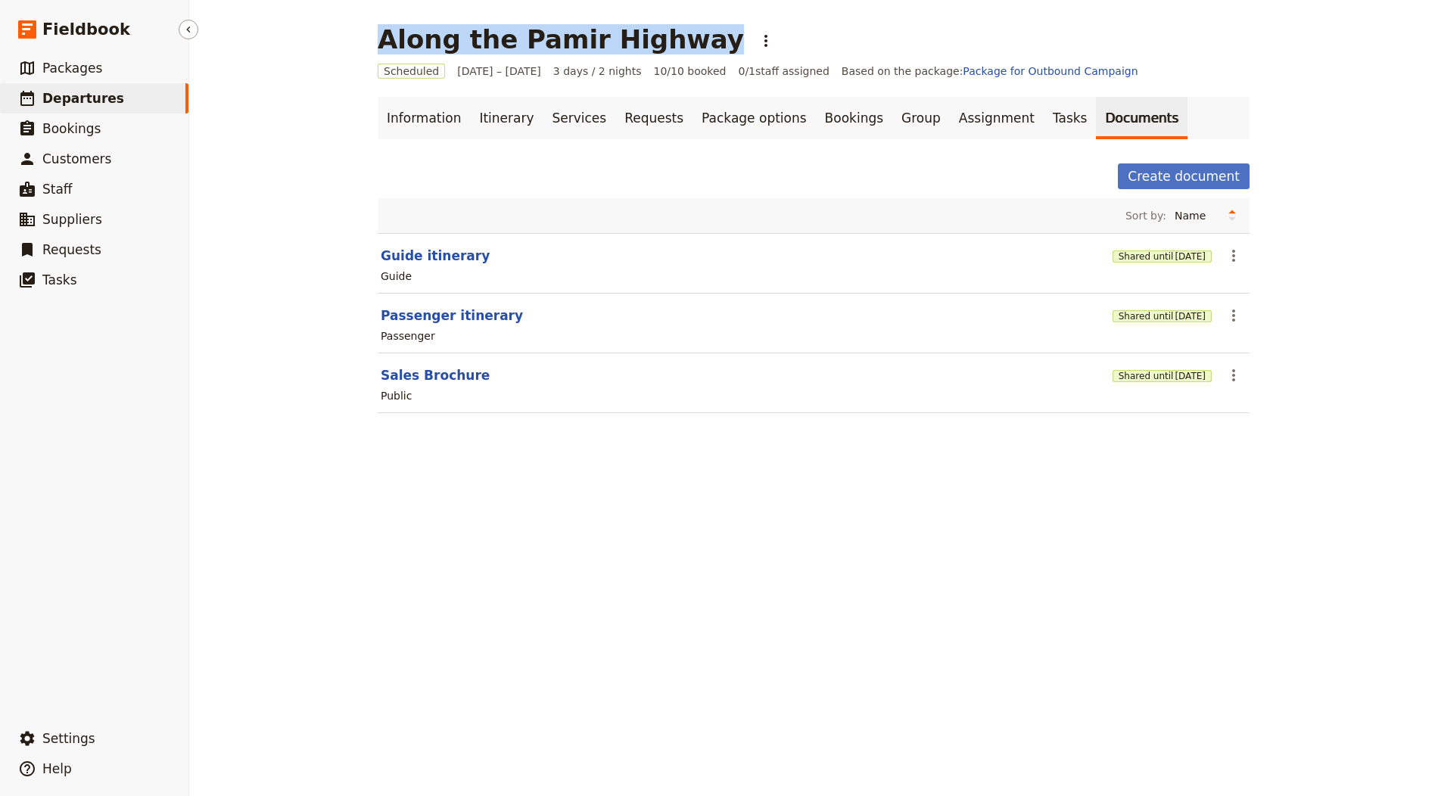
click at [104, 99] on span "Departures" at bounding box center [83, 98] width 82 height 15
select select "CREATED_AT"
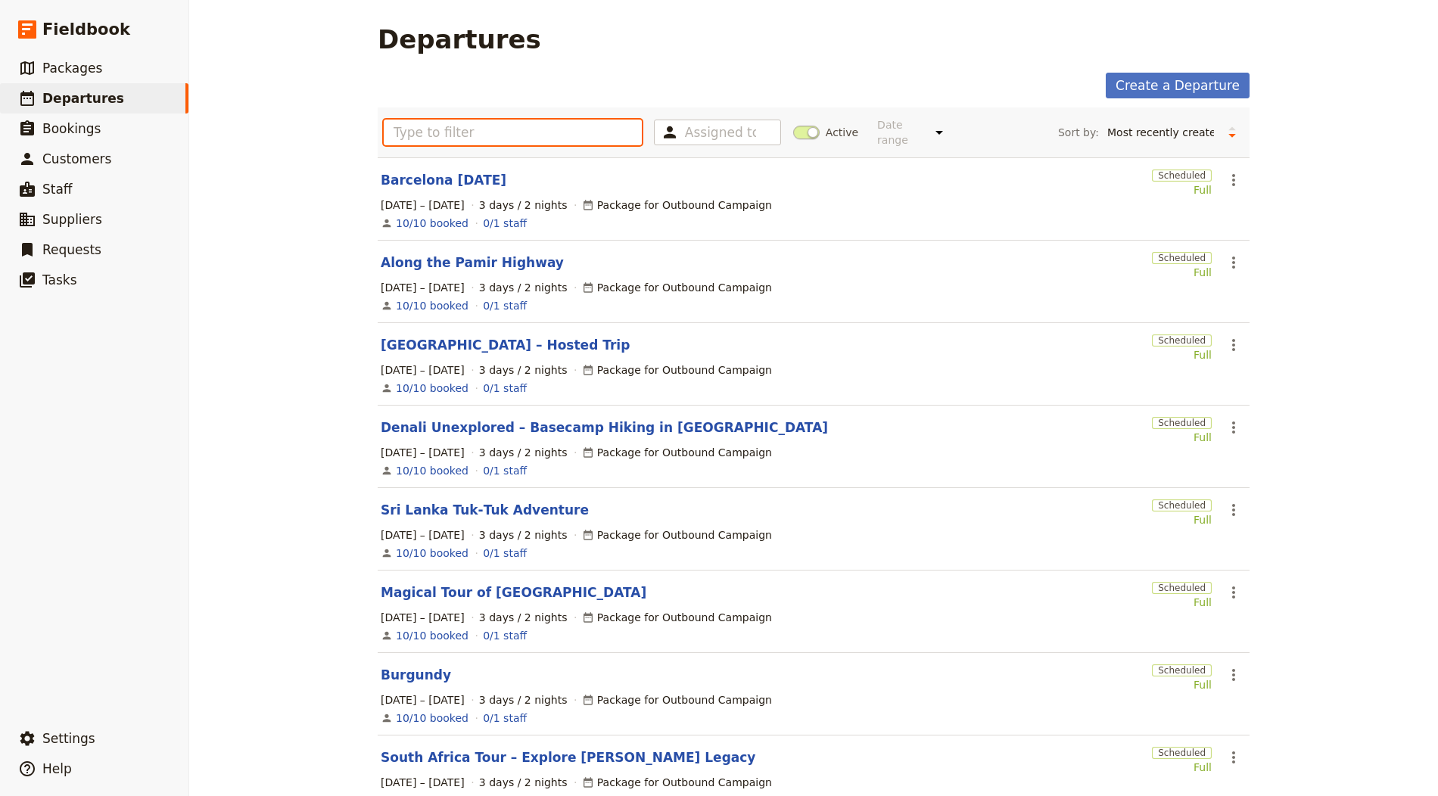
click at [443, 132] on input "text" at bounding box center [513, 133] width 258 height 26
click at [429, 179] on link "Barcelona [DATE]" at bounding box center [444, 180] width 126 height 18
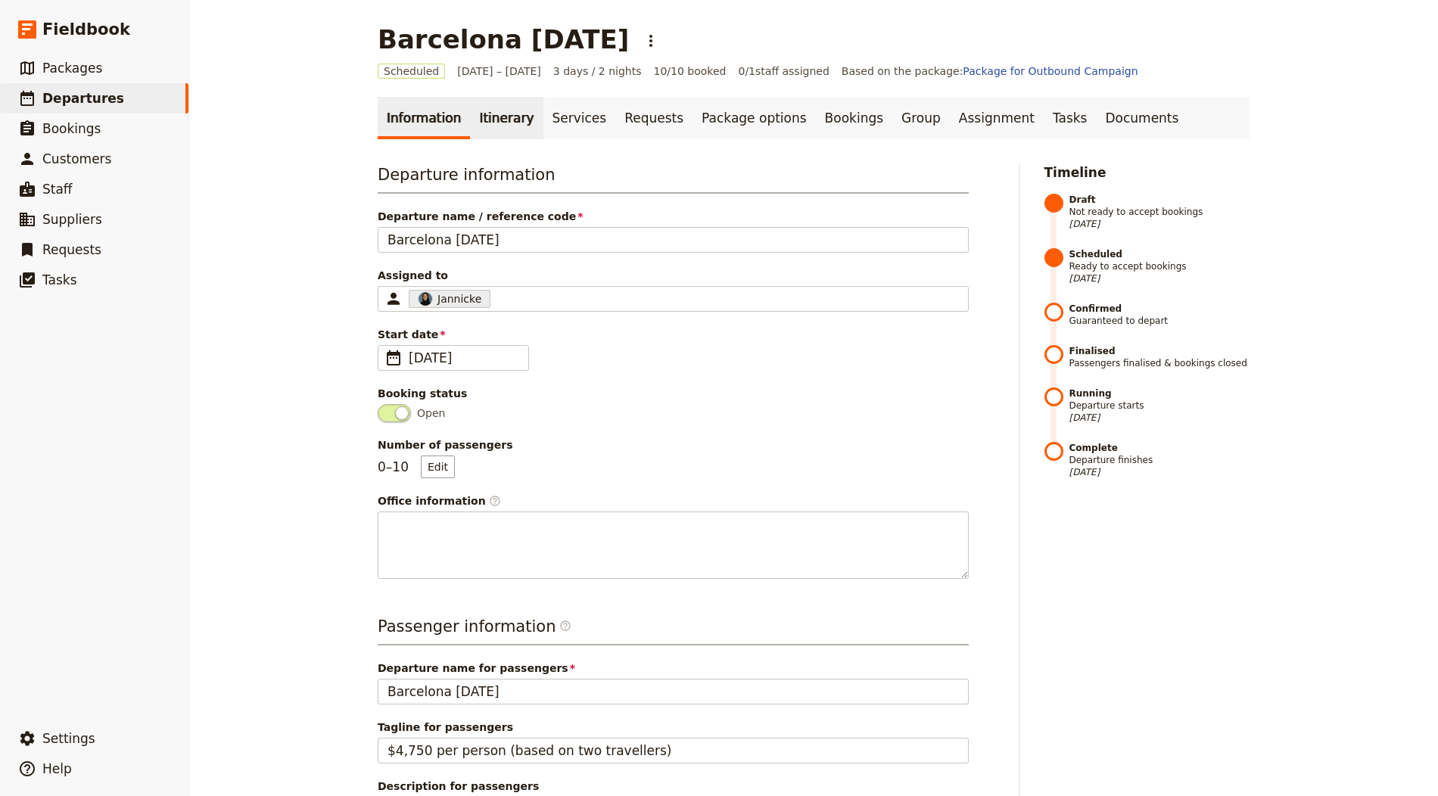
click at [470, 125] on link "Itinerary" at bounding box center [506, 118] width 73 height 42
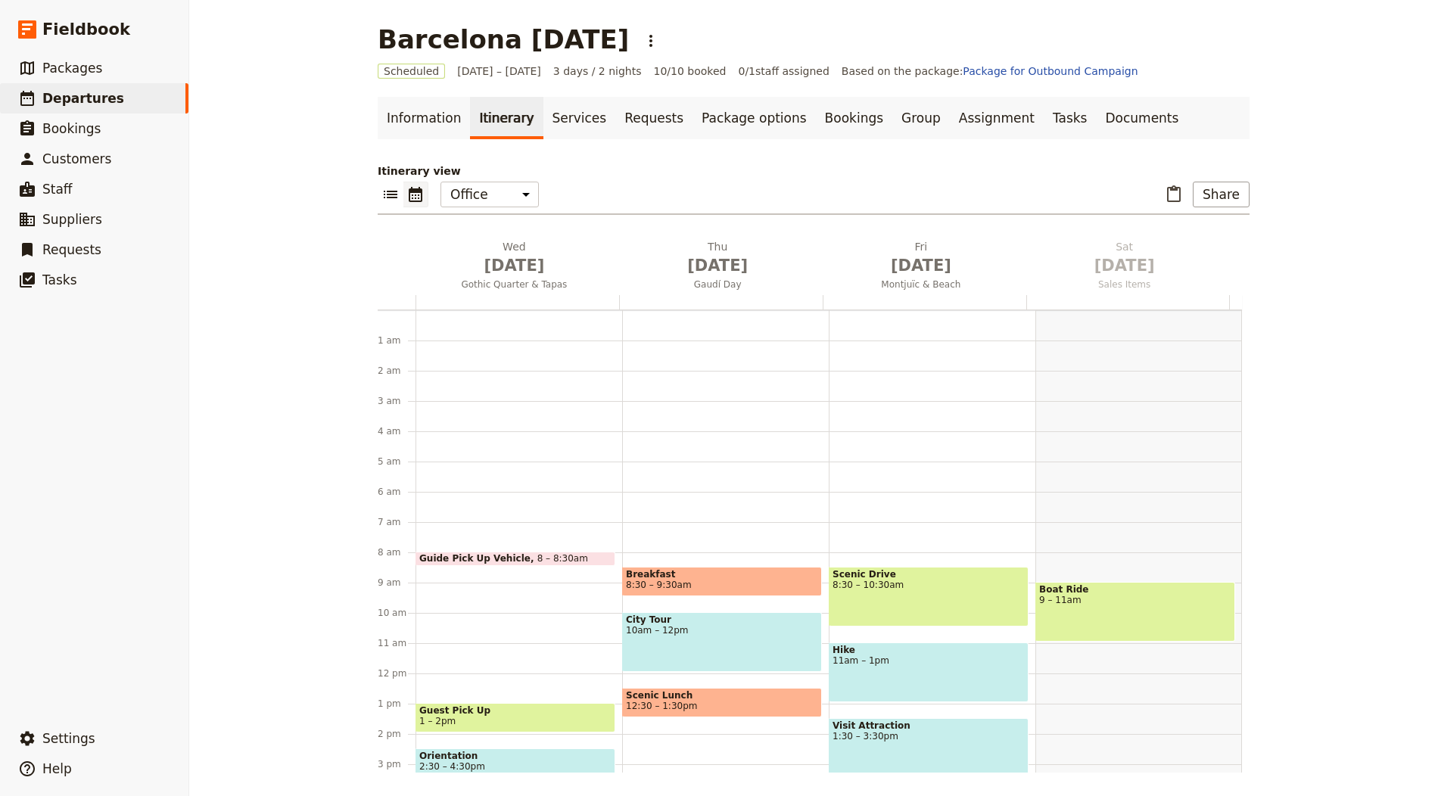
scroll to position [197, 0]
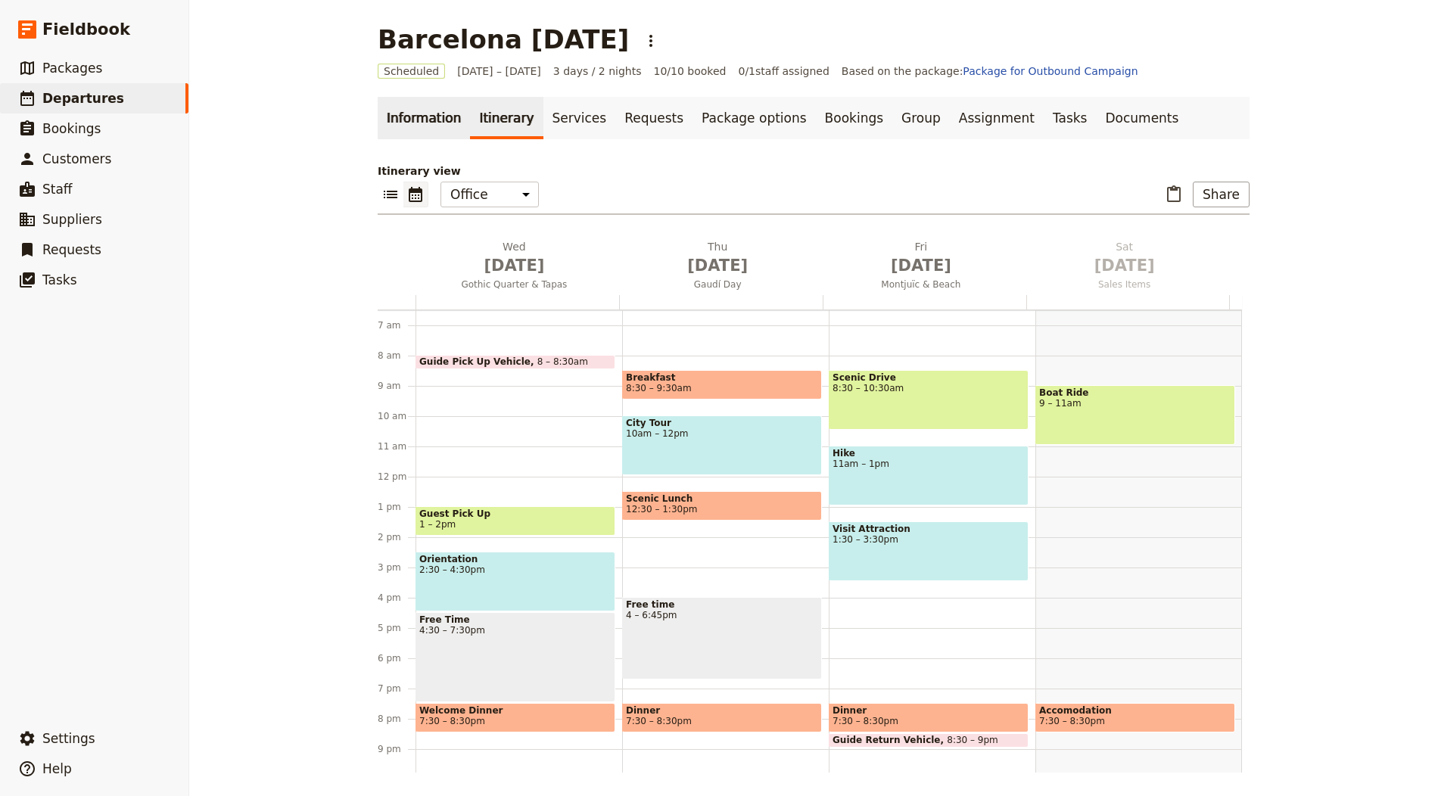
click at [403, 105] on link "Information" at bounding box center [424, 118] width 92 height 42
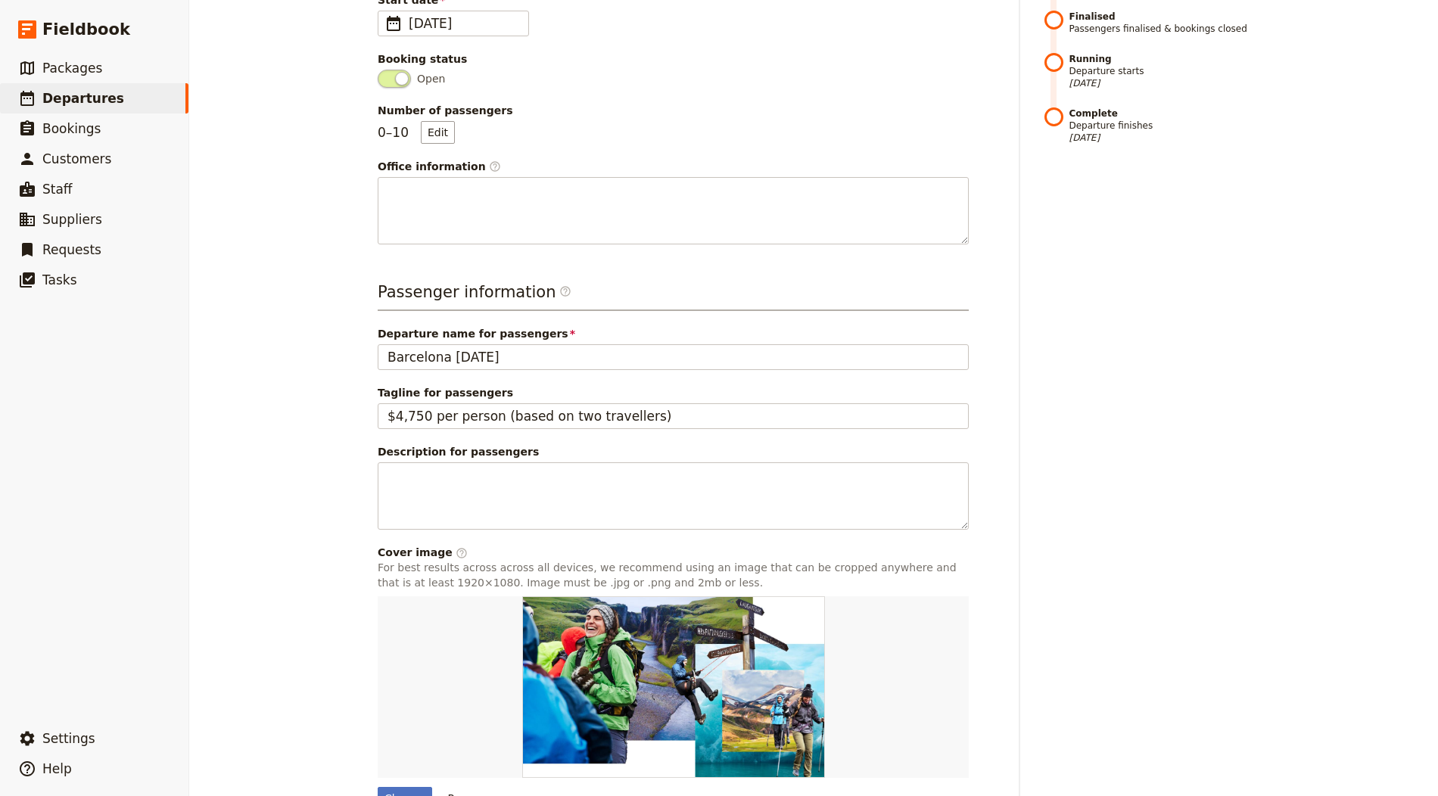
scroll to position [416, 0]
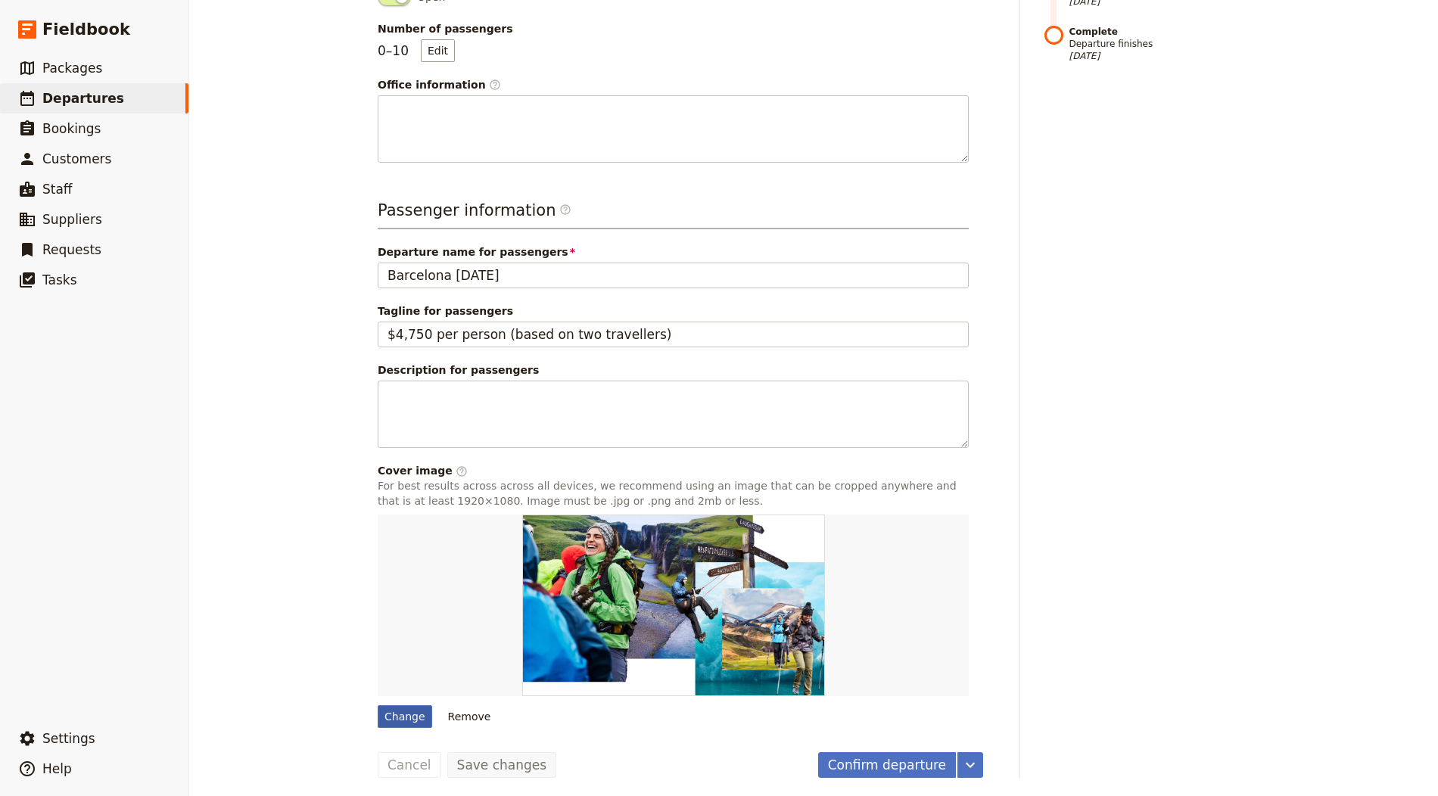
drag, startPoint x: 403, startPoint y: 711, endPoint x: 416, endPoint y: 712, distance: 12.9
click at [403, 711] on div "Change" at bounding box center [405, 716] width 54 height 23
click at [378, 705] on input "Change" at bounding box center [377, 705] width 1 height 1
type input "C:\fakepath\IMG_0175-scaled.jpg"
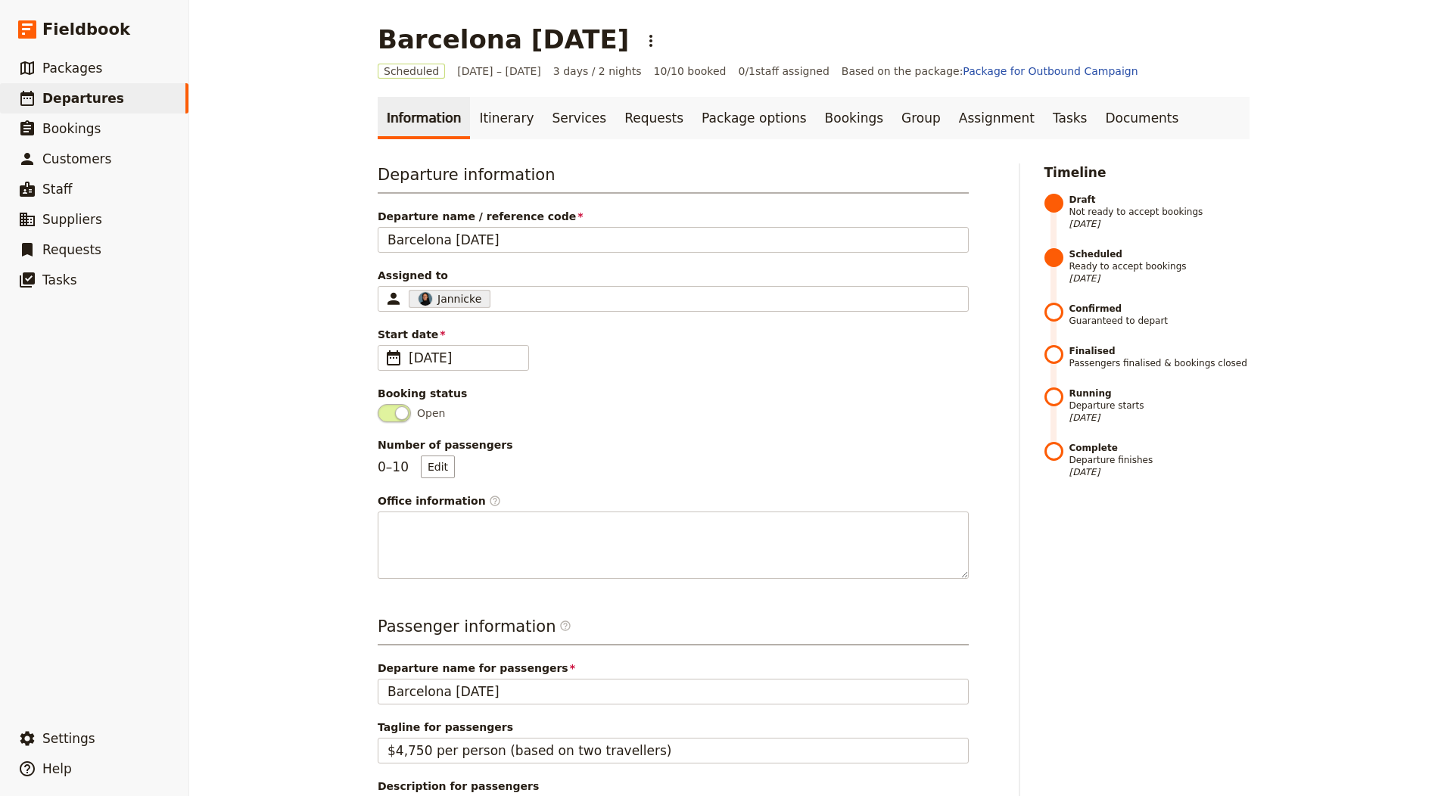
click at [453, 109] on link "Information" at bounding box center [424, 118] width 92 height 42
click at [481, 111] on link "Itinerary" at bounding box center [506, 118] width 73 height 42
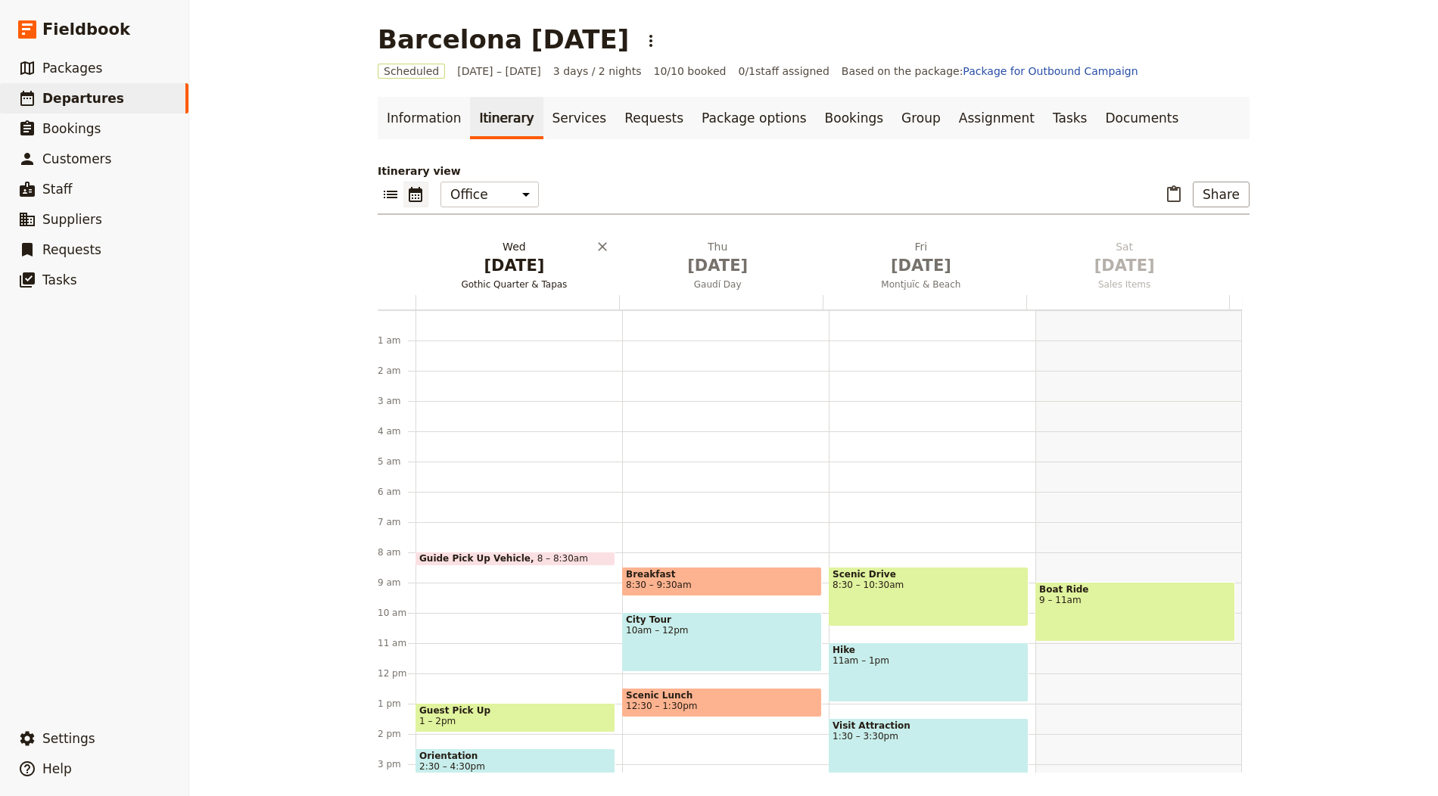
scroll to position [197, 0]
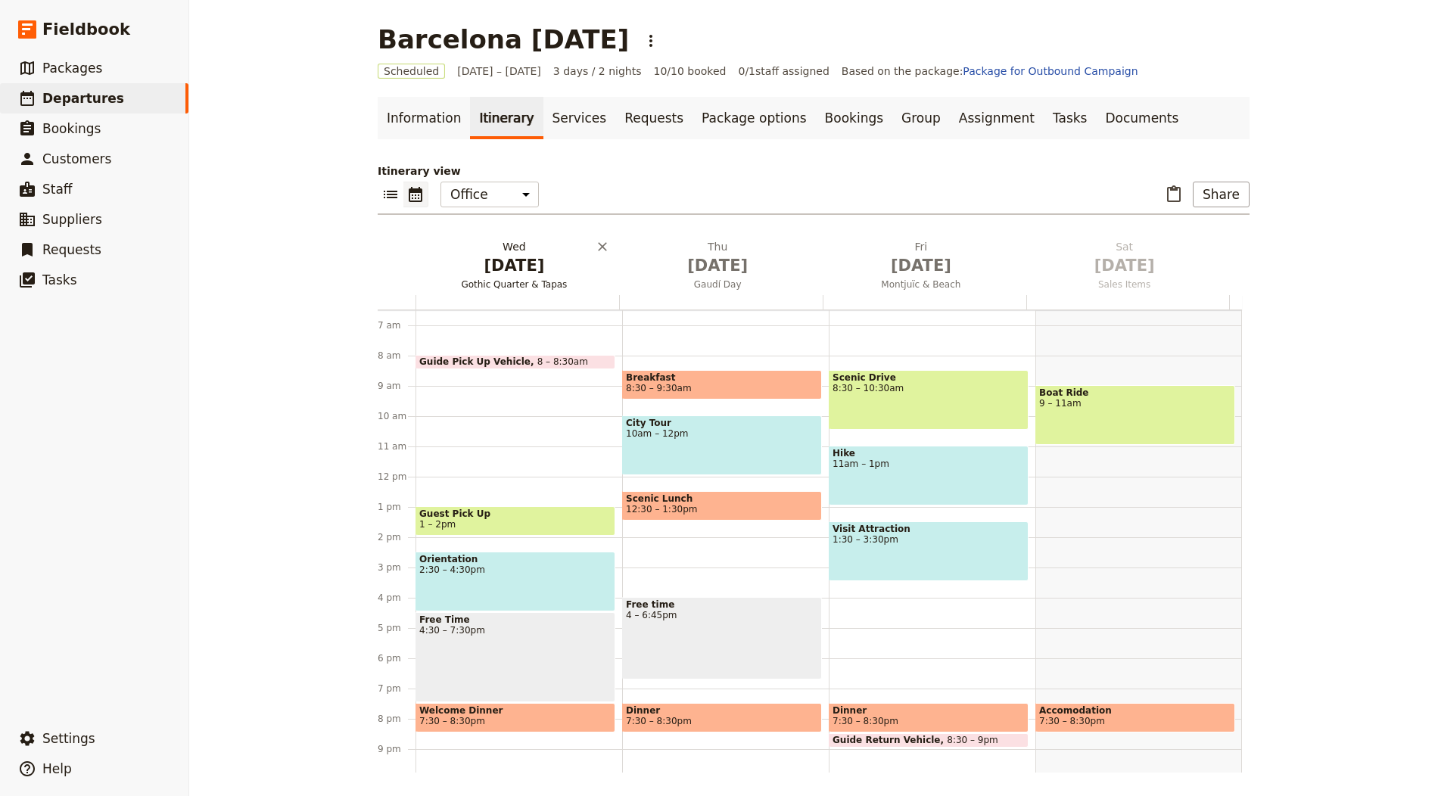
click at [487, 264] on span "[DATE]" at bounding box center [513, 265] width 185 height 23
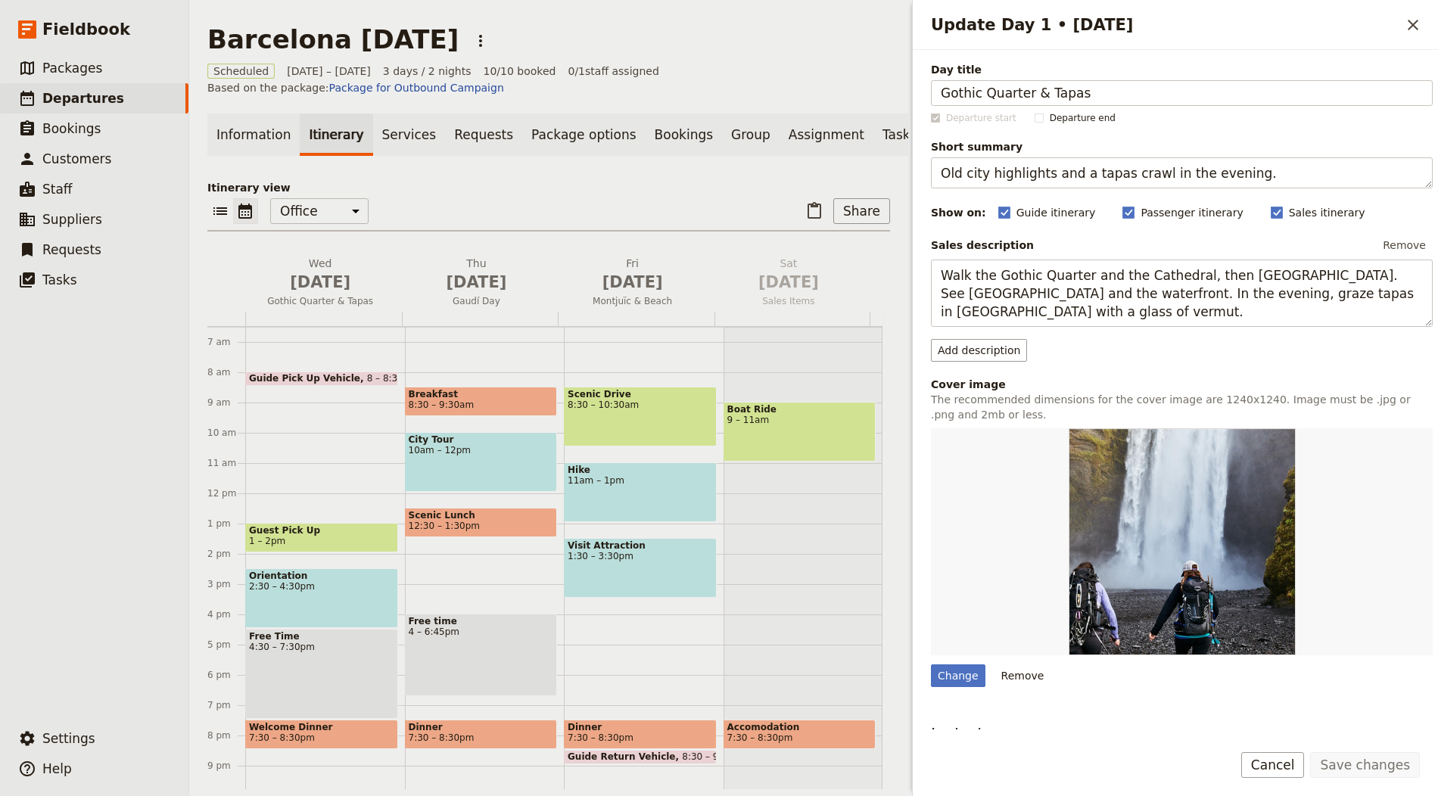
click at [966, 655] on div "Change Remove" at bounding box center [1182, 557] width 502 height 259
click at [966, 660] on div "Change Remove" at bounding box center [1182, 557] width 502 height 259
click at [969, 684] on div "Day title Gothic Quarter & Tapas Departure start Departure end Short summary Ol…" at bounding box center [1182, 486] width 502 height 849
click at [969, 677] on div "Change" at bounding box center [958, 675] width 54 height 23
click at [931, 664] on input "Change" at bounding box center [930, 664] width 1 height 1
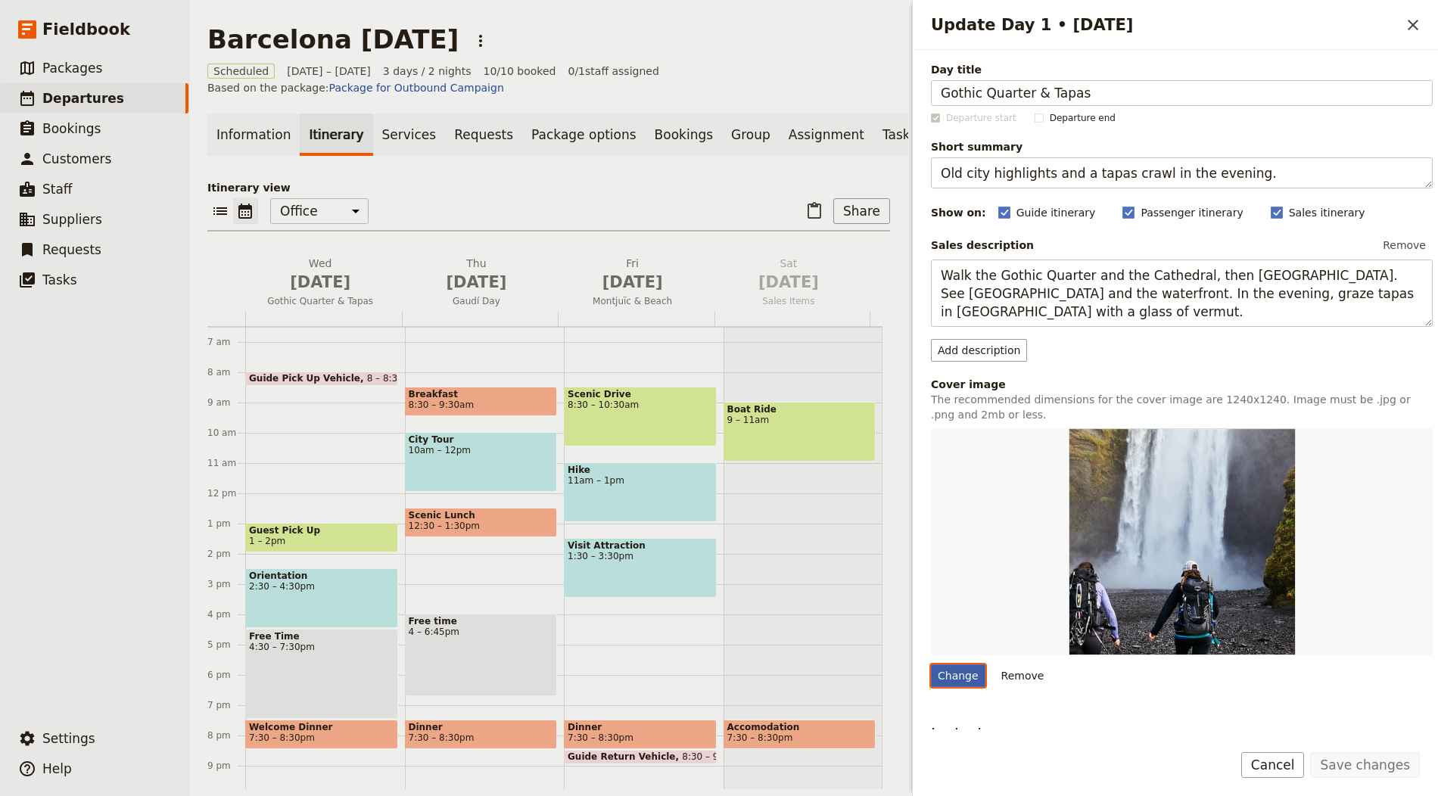
type input "C:\fakepath\IMG_0076-scaled.jpg"
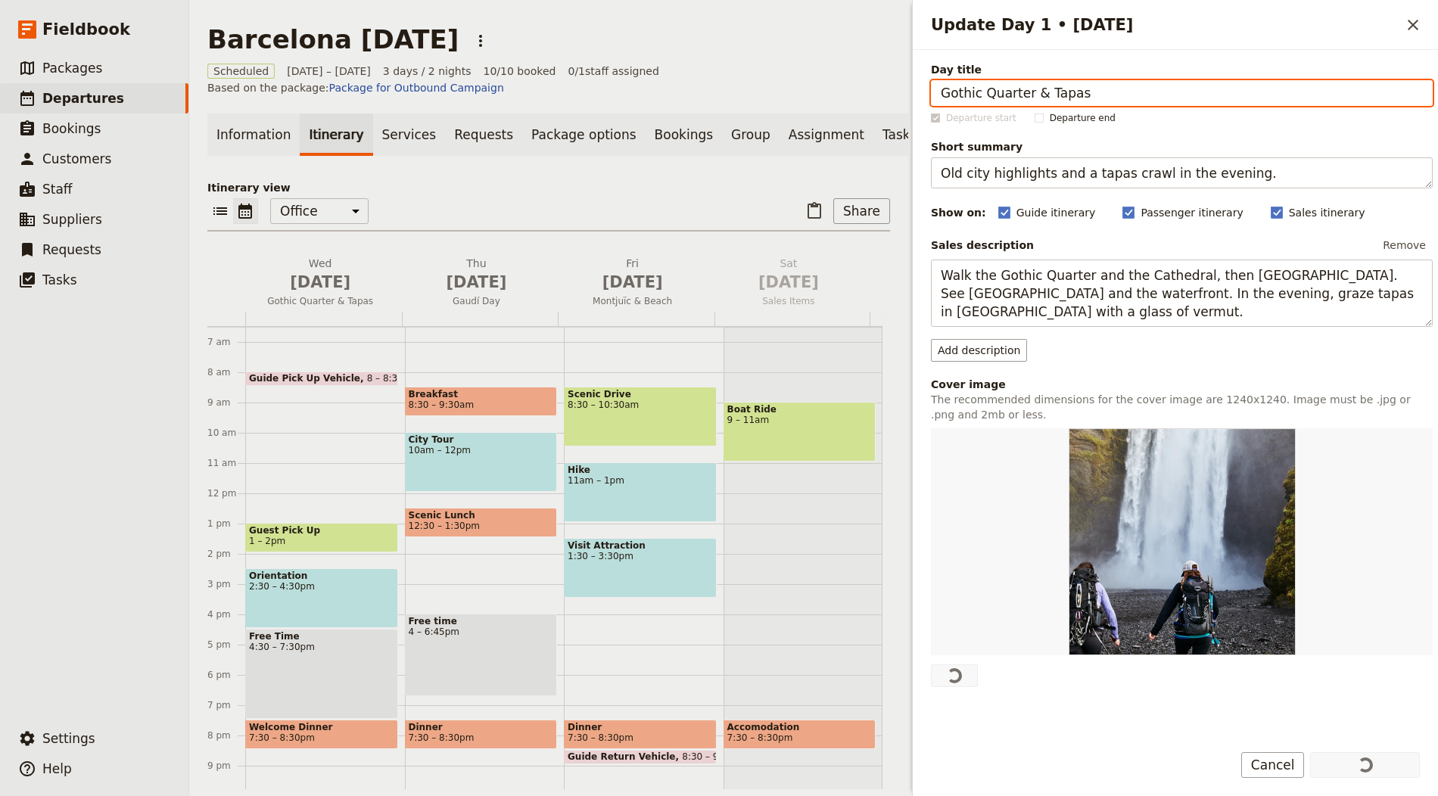
click at [465, 256] on div "Itinerary view ​ ​ Office Guide Passenger Sales ​ Share Wed Oct 1 Gothic Quarte…" at bounding box center [548, 484] width 683 height 609
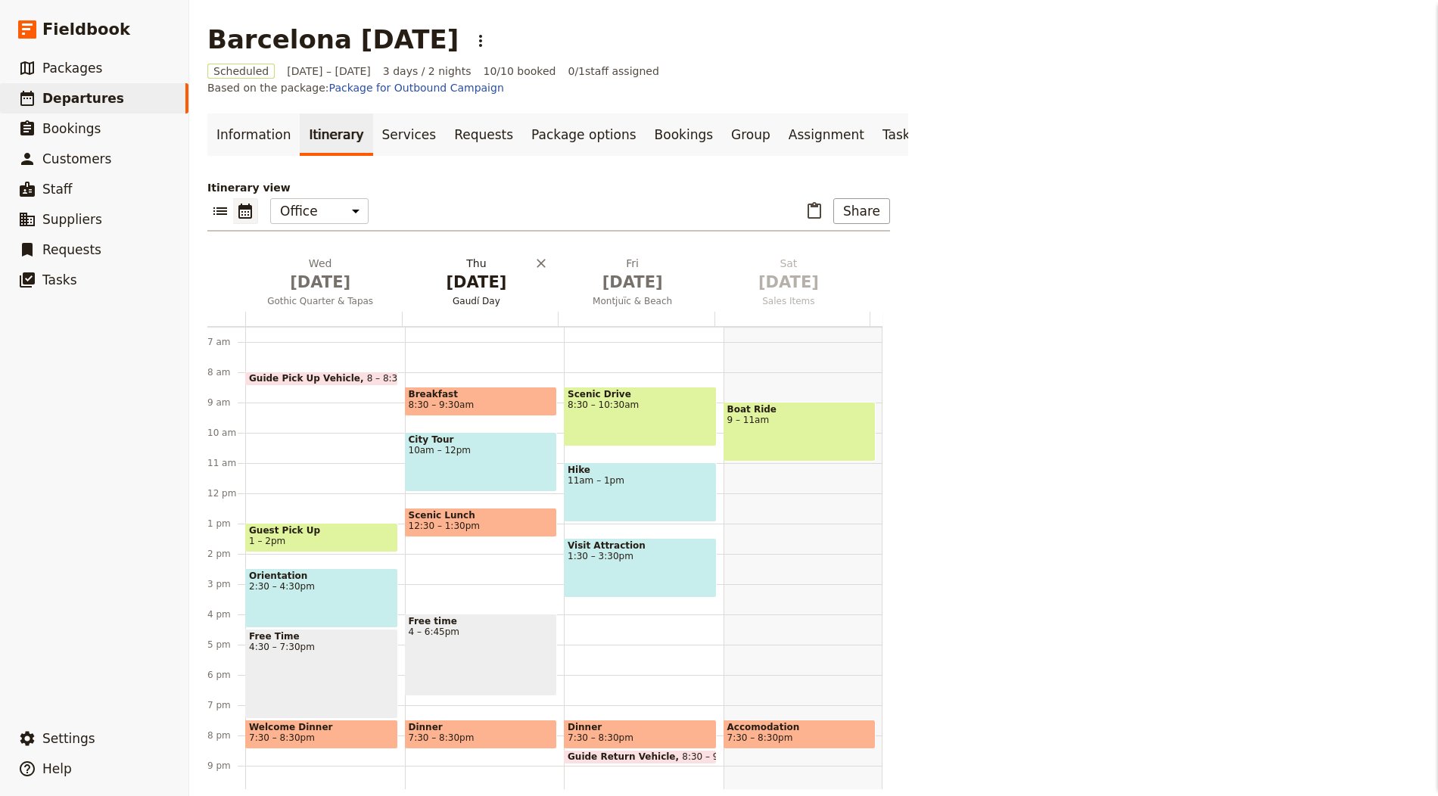
click at [468, 285] on span "[DATE]" at bounding box center [476, 282] width 138 height 23
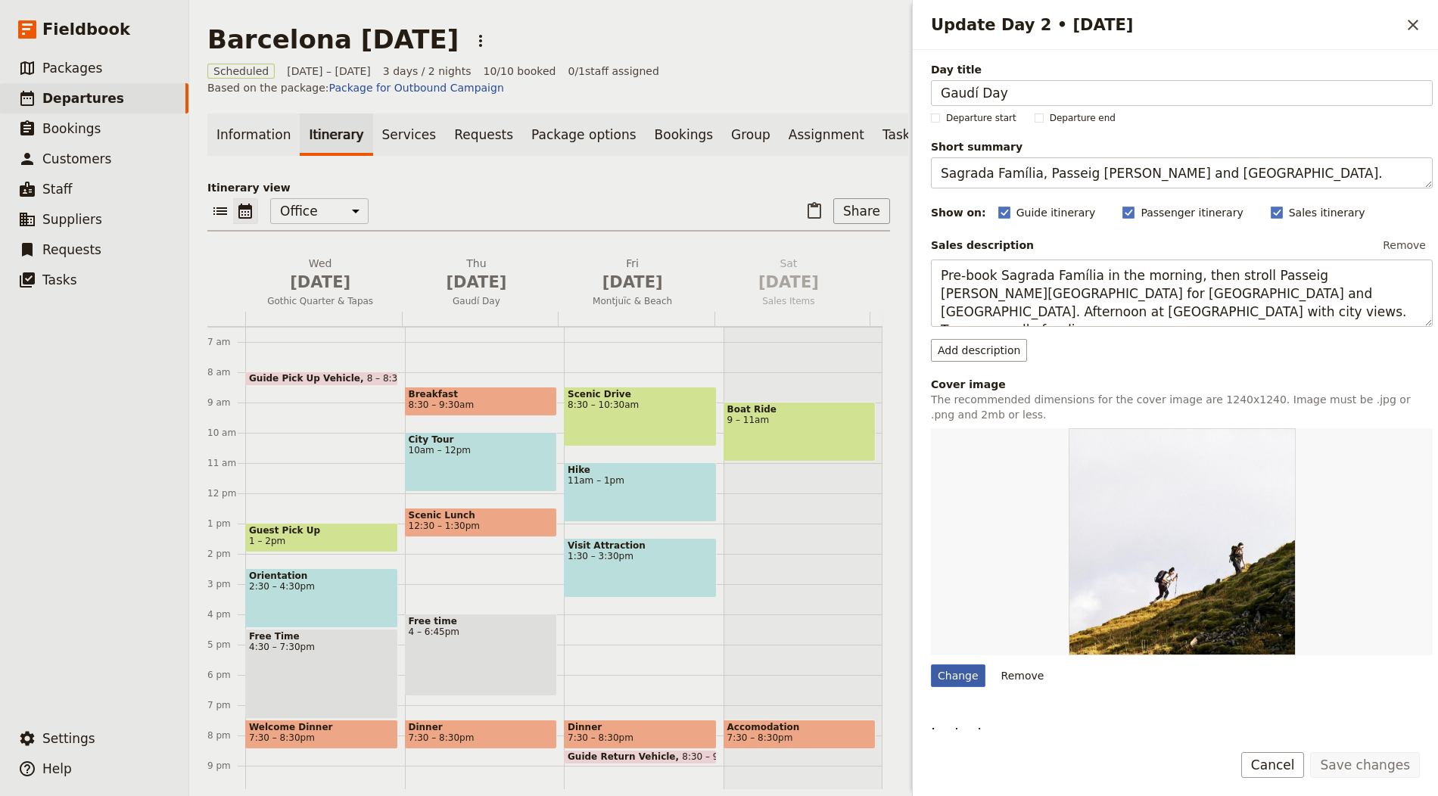
click at [956, 664] on div "Change" at bounding box center [958, 675] width 54 height 23
click at [931, 664] on input "Change" at bounding box center [930, 664] width 1 height 1
type input "C:\fakepath\IMG_1403-scaled.jpg"
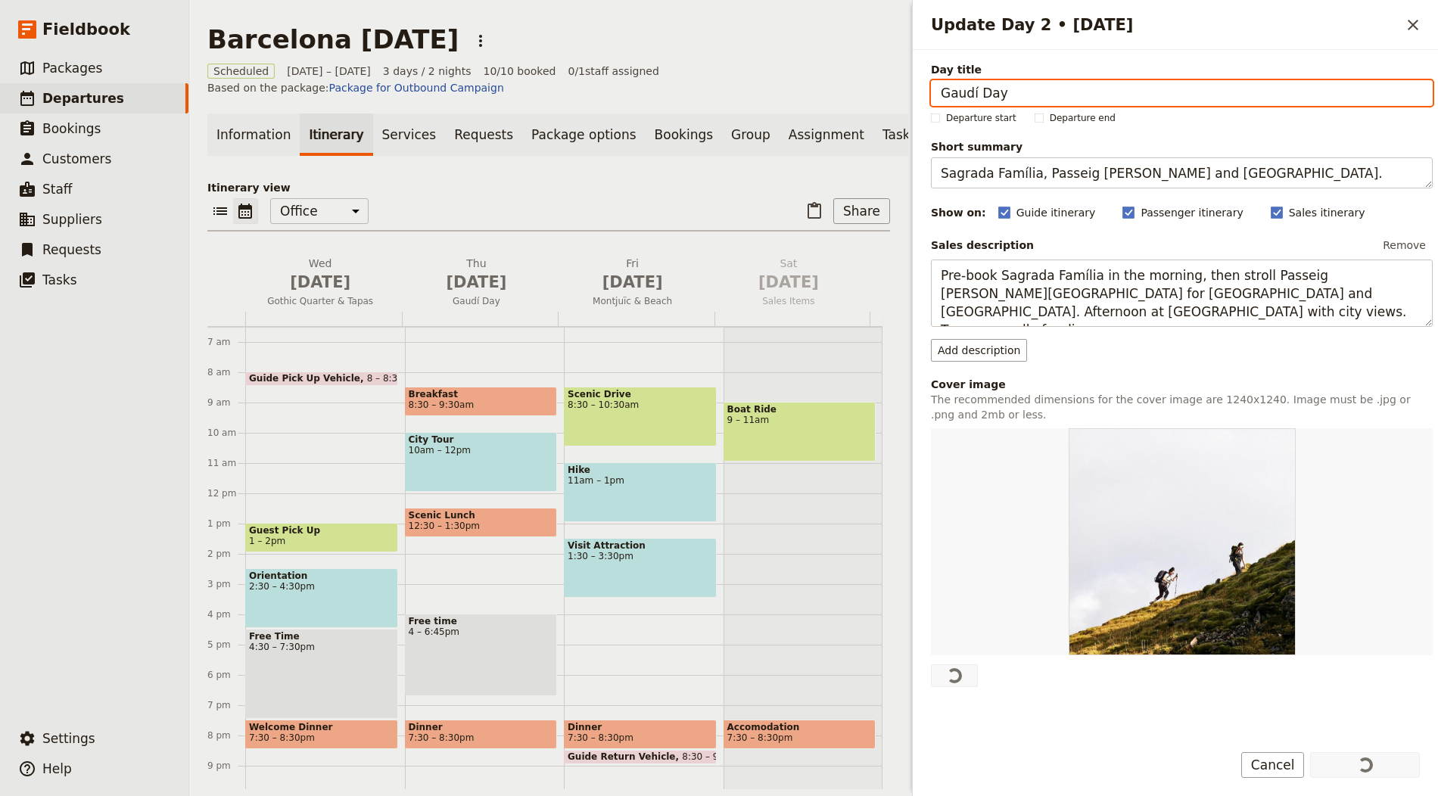
click at [600, 326] on div at bounding box center [636, 319] width 157 height 14
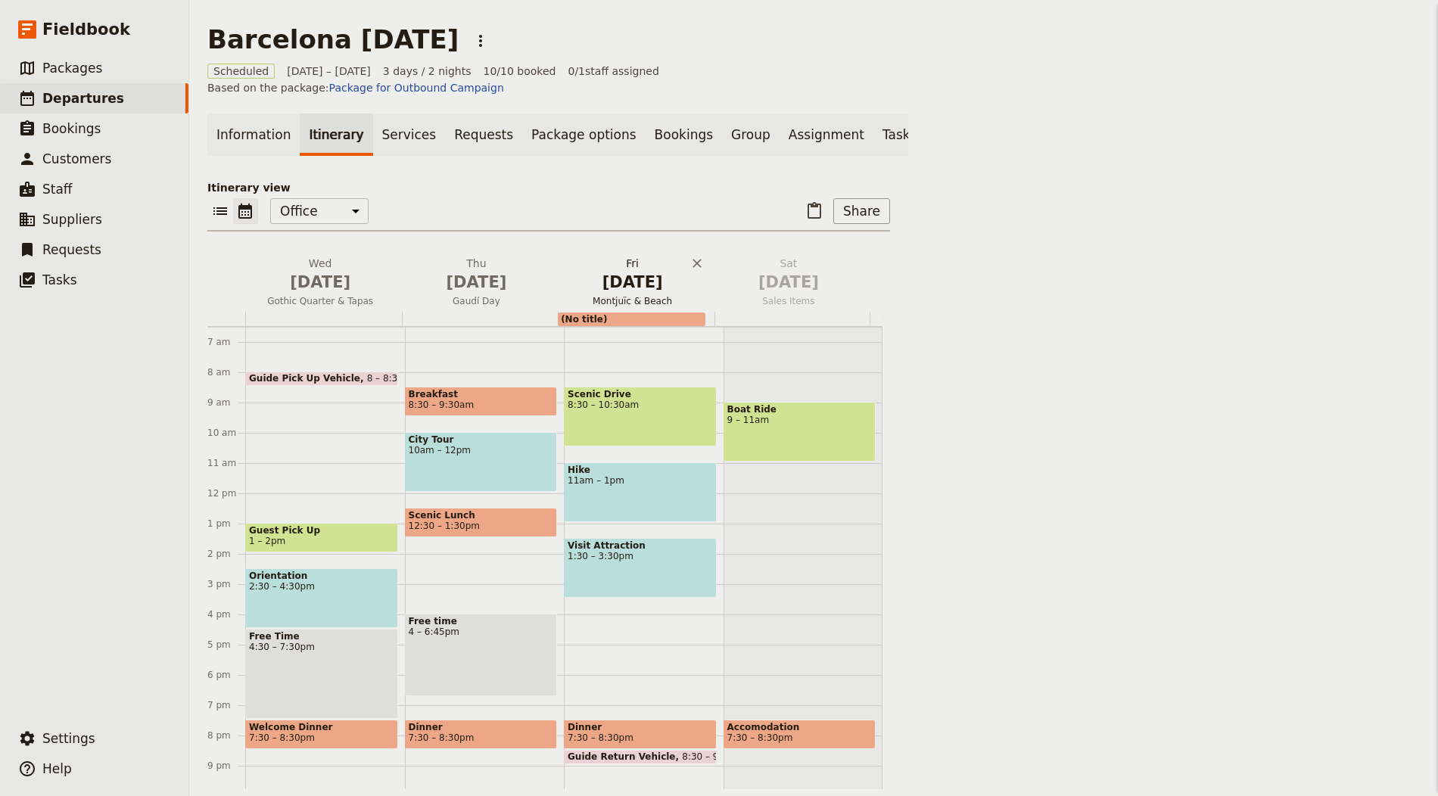
click at [625, 294] on span "[DATE]" at bounding box center [633, 282] width 138 height 23
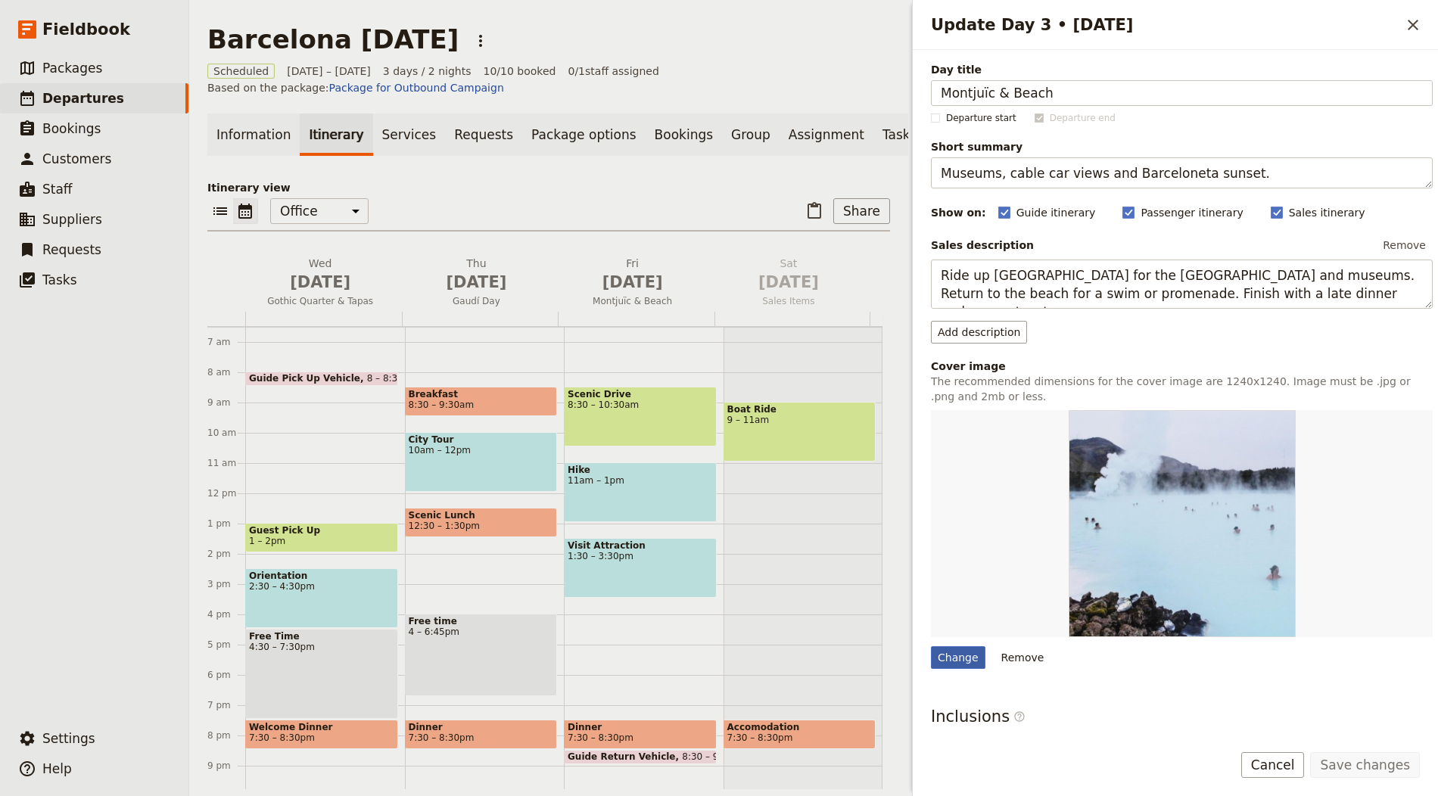
click at [963, 660] on div "Change" at bounding box center [958, 657] width 54 height 23
click at [931, 646] on input "Change" at bounding box center [930, 645] width 1 height 1
type input "C:\fakepath\IMG_2295-scaled.jpg"
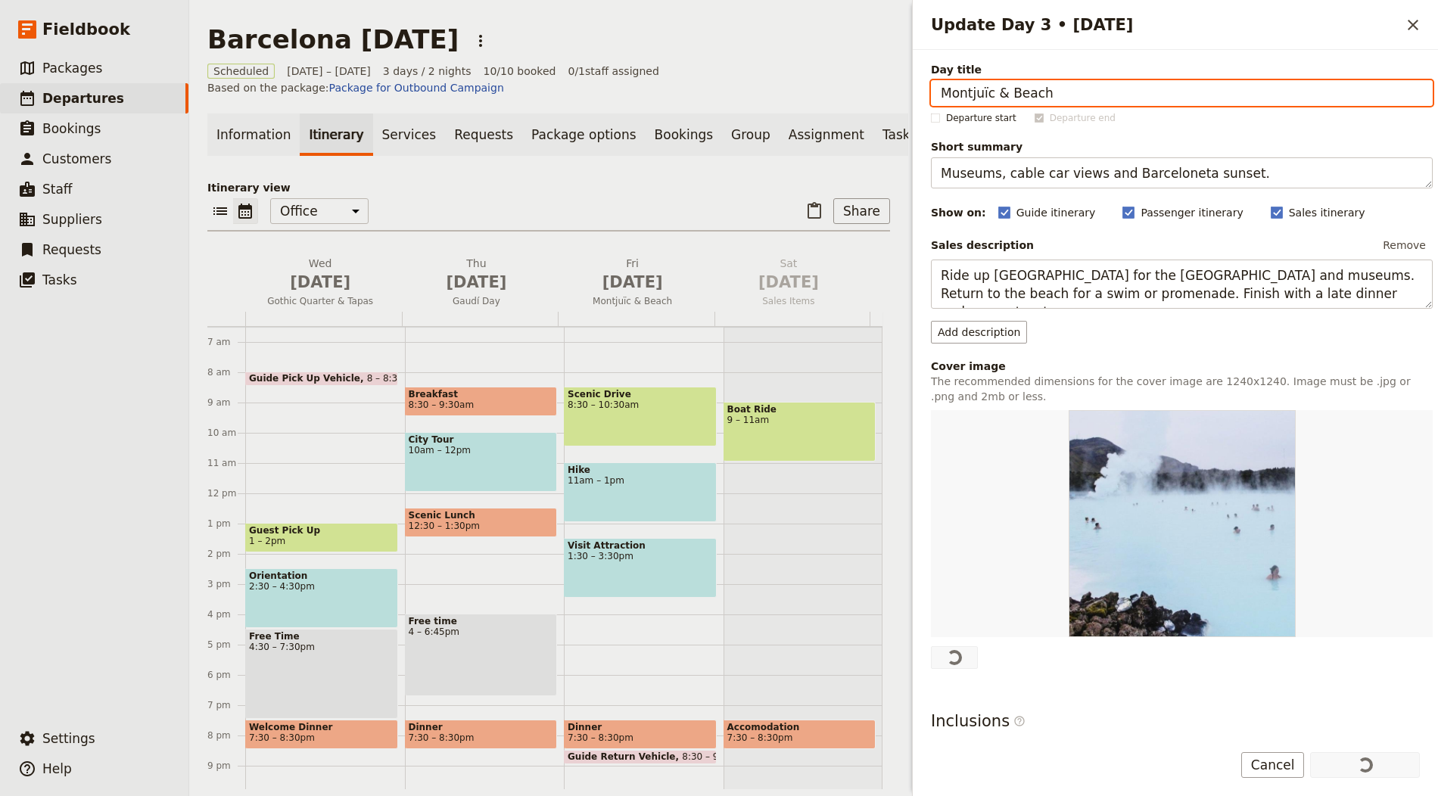
click at [869, 47] on div "Barcelona in 3 Days ​" at bounding box center [548, 39] width 683 height 30
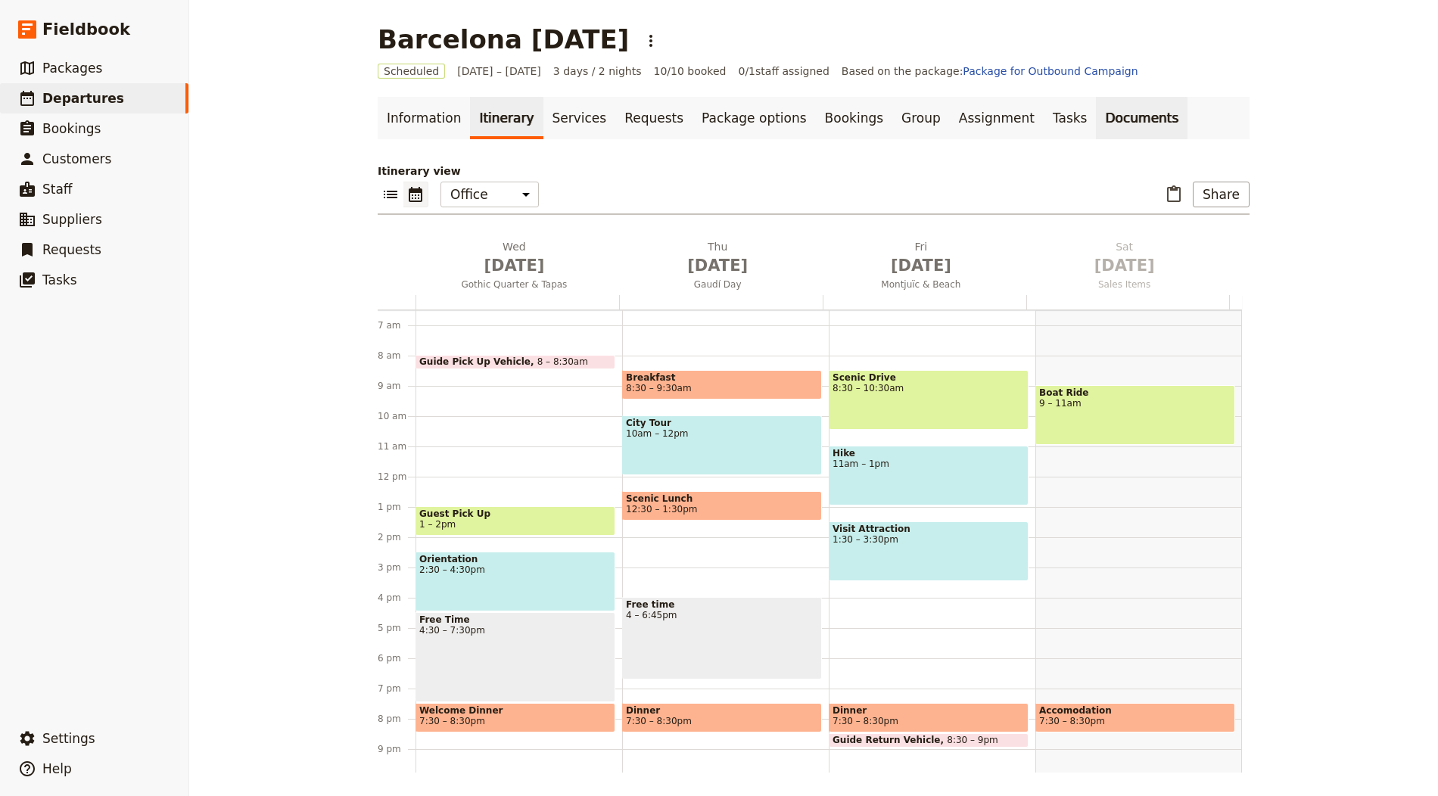
click at [1097, 117] on link "Documents" at bounding box center [1142, 118] width 92 height 42
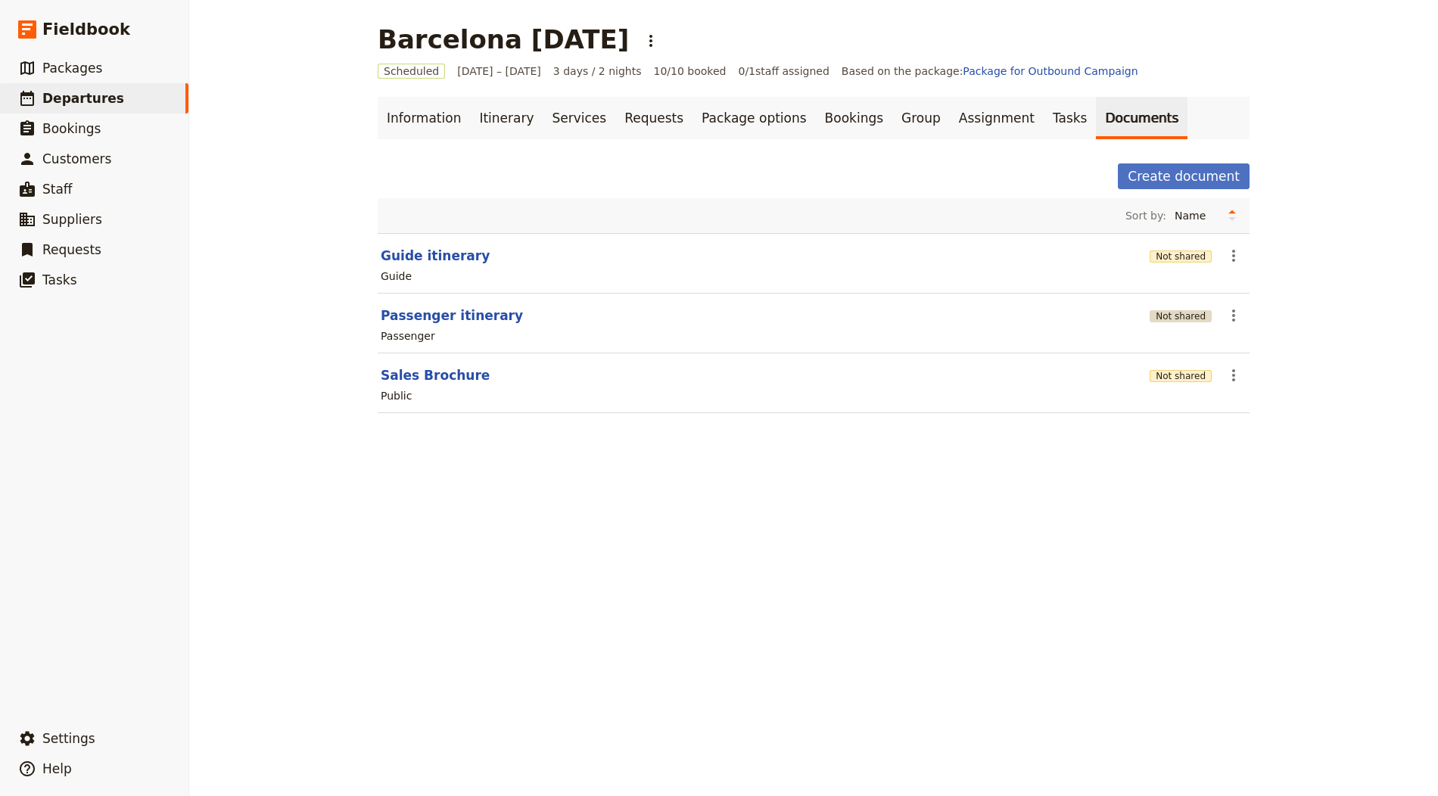
click at [1180, 314] on button "Not shared" at bounding box center [1180, 316] width 62 height 12
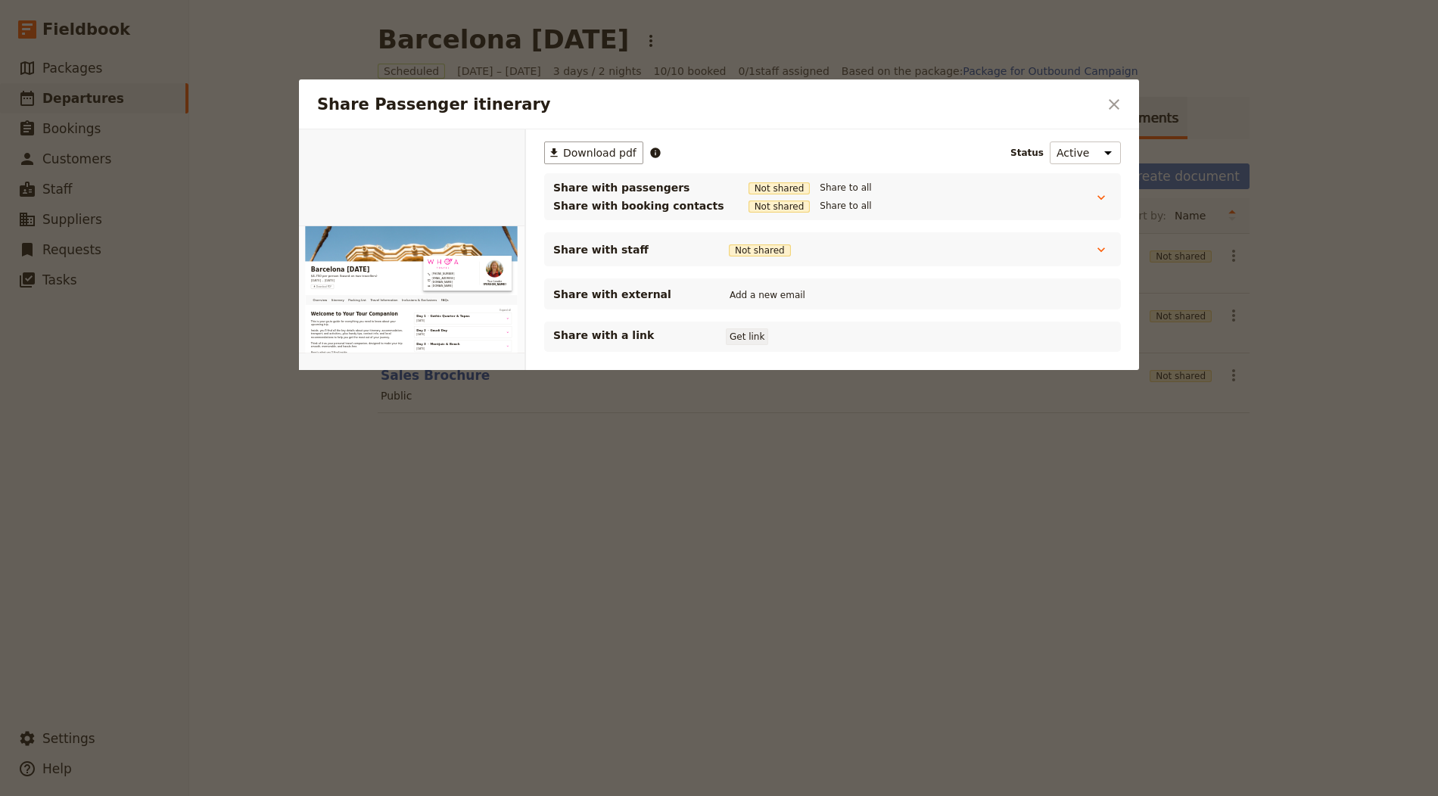
click at [731, 337] on button "Get link" at bounding box center [747, 336] width 42 height 17
click at [750, 334] on button "Shared until [DATE]" at bounding box center [780, 337] width 108 height 12
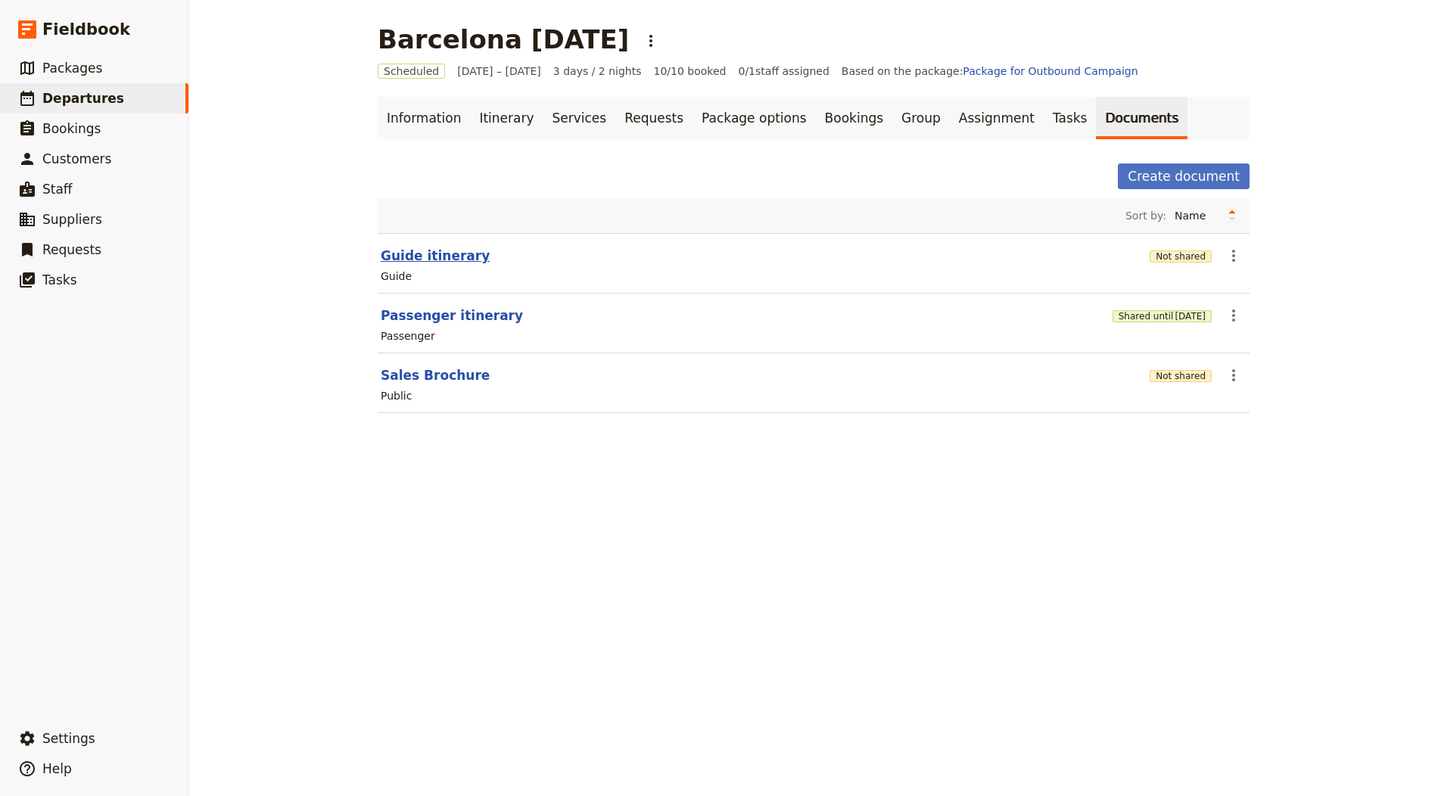
click at [426, 256] on button "Guide itinerary" at bounding box center [435, 256] width 109 height 18
select select "STAFF"
select select "RUN_SHEET"
select select "LARGE"
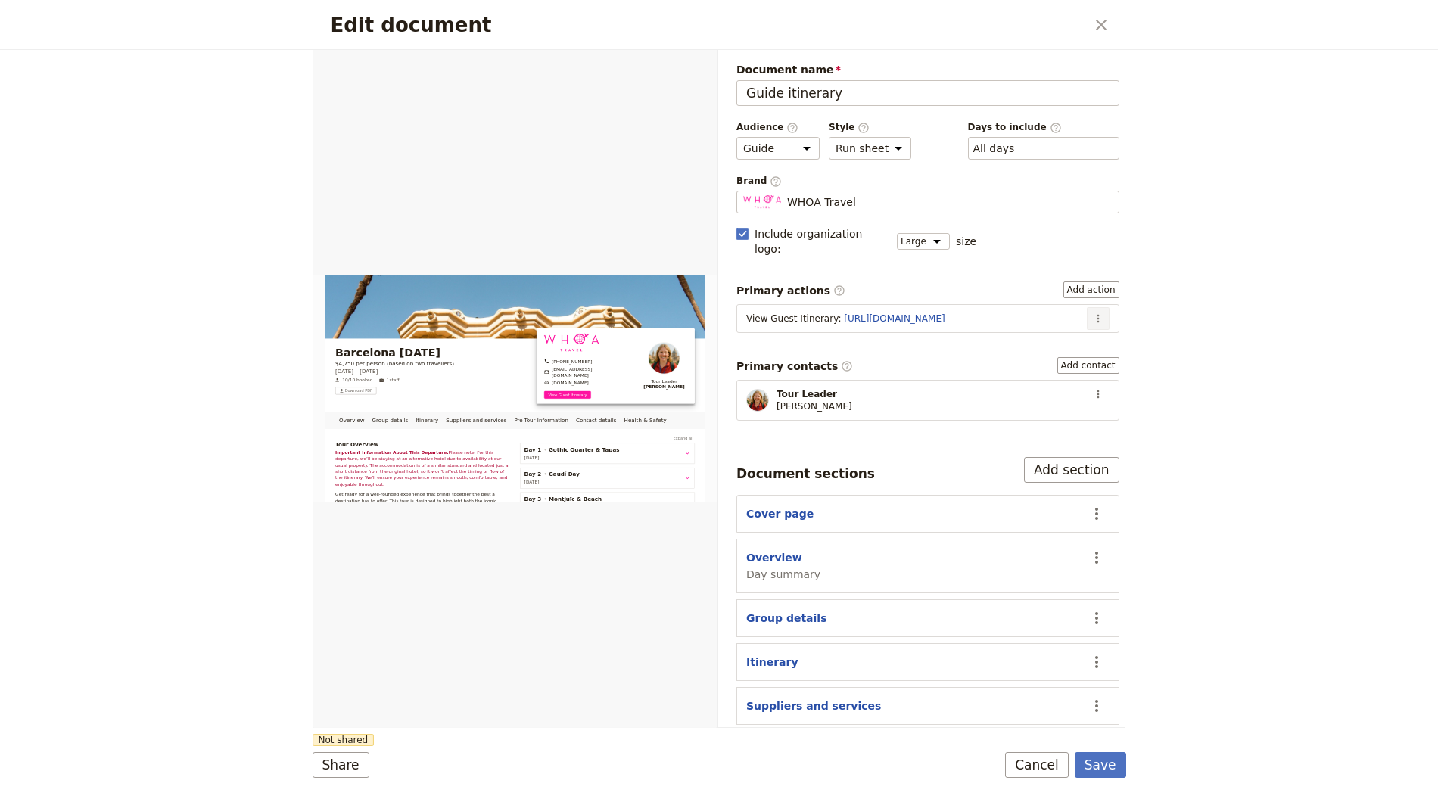
click at [1087, 307] on button "​" at bounding box center [1098, 318] width 23 height 23
click at [1033, 328] on span "Edit action" at bounding box center [1036, 329] width 57 height 15
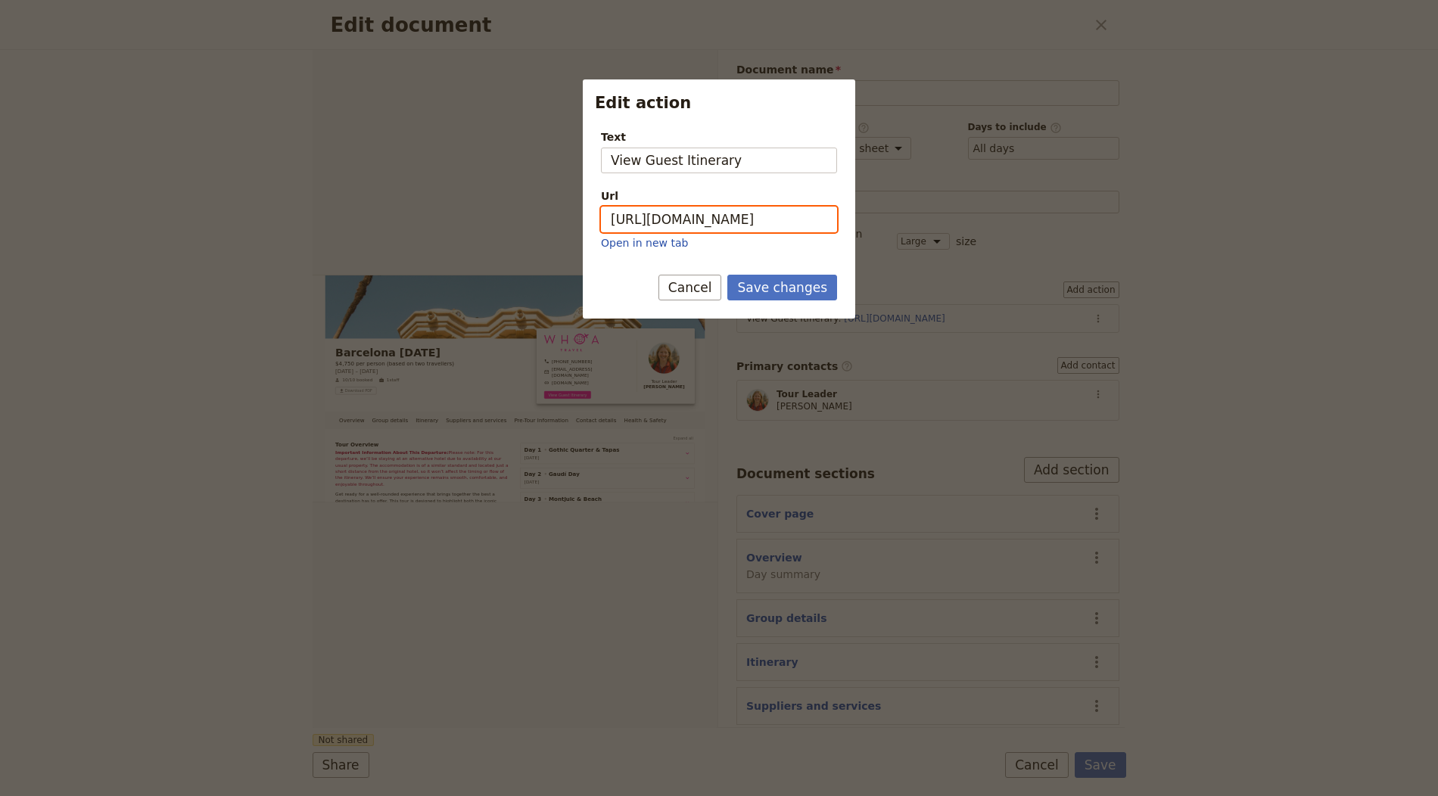
click at [698, 210] on input "https://trips.fieldbook.com/d/-cG9752C9fdQ8GirITOtq" at bounding box center [719, 220] width 236 height 26
paste input "v4ehCFkB73SU5mfzqkEjG"
type input "[URL][DOMAIN_NAME]"
click at [777, 295] on button "Save changes" at bounding box center [782, 288] width 110 height 26
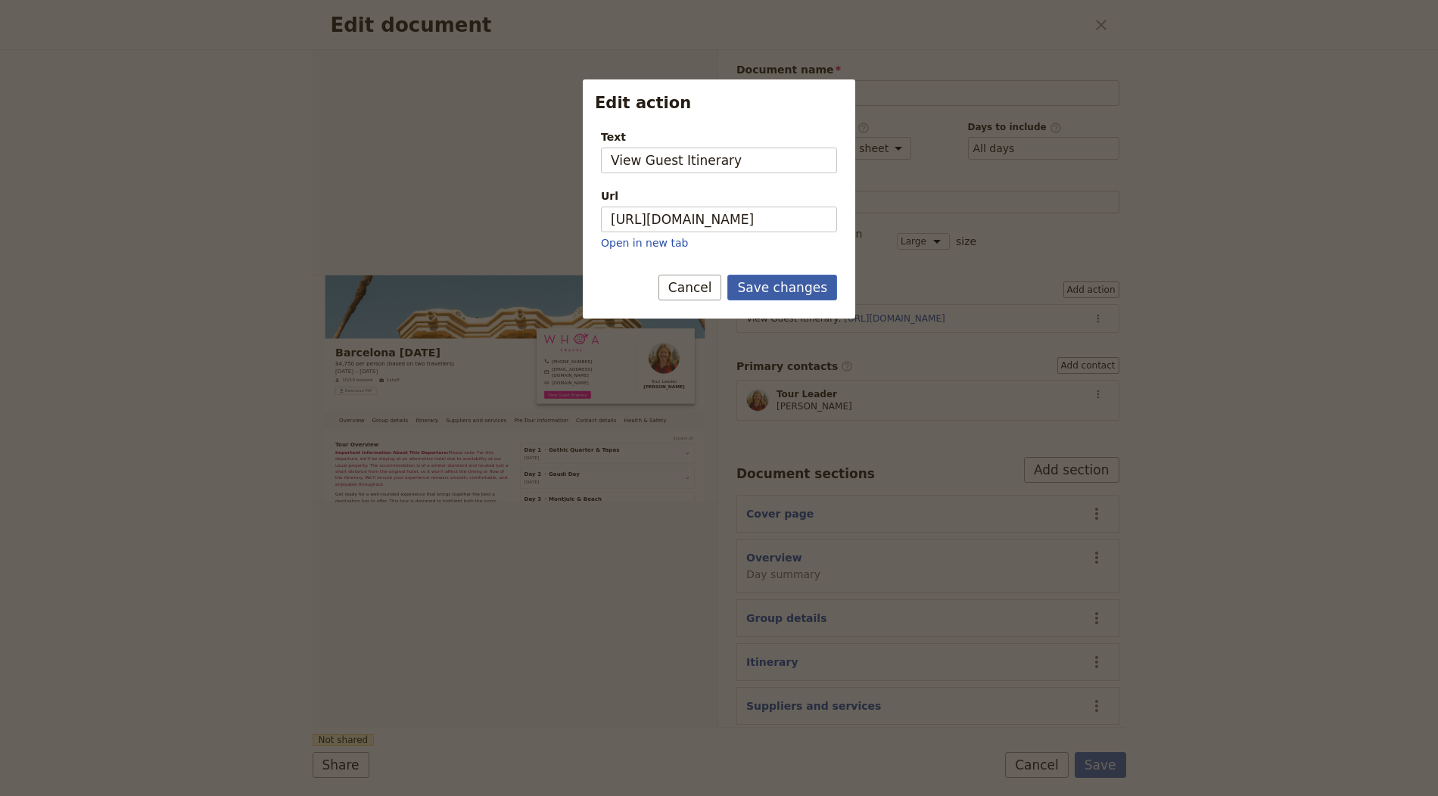
scroll to position [0, 0]
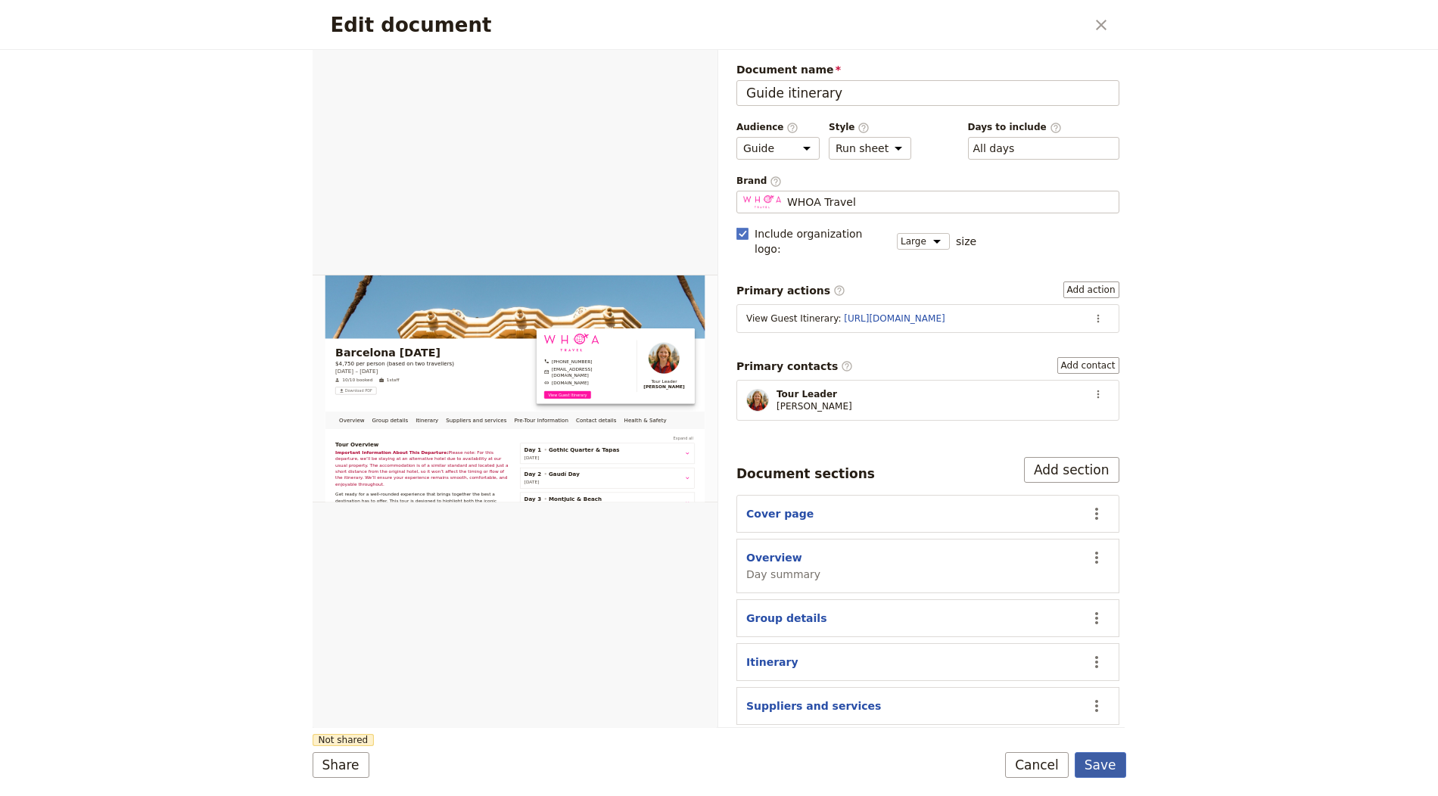
click at [1100, 763] on button "Save" at bounding box center [1100, 765] width 51 height 26
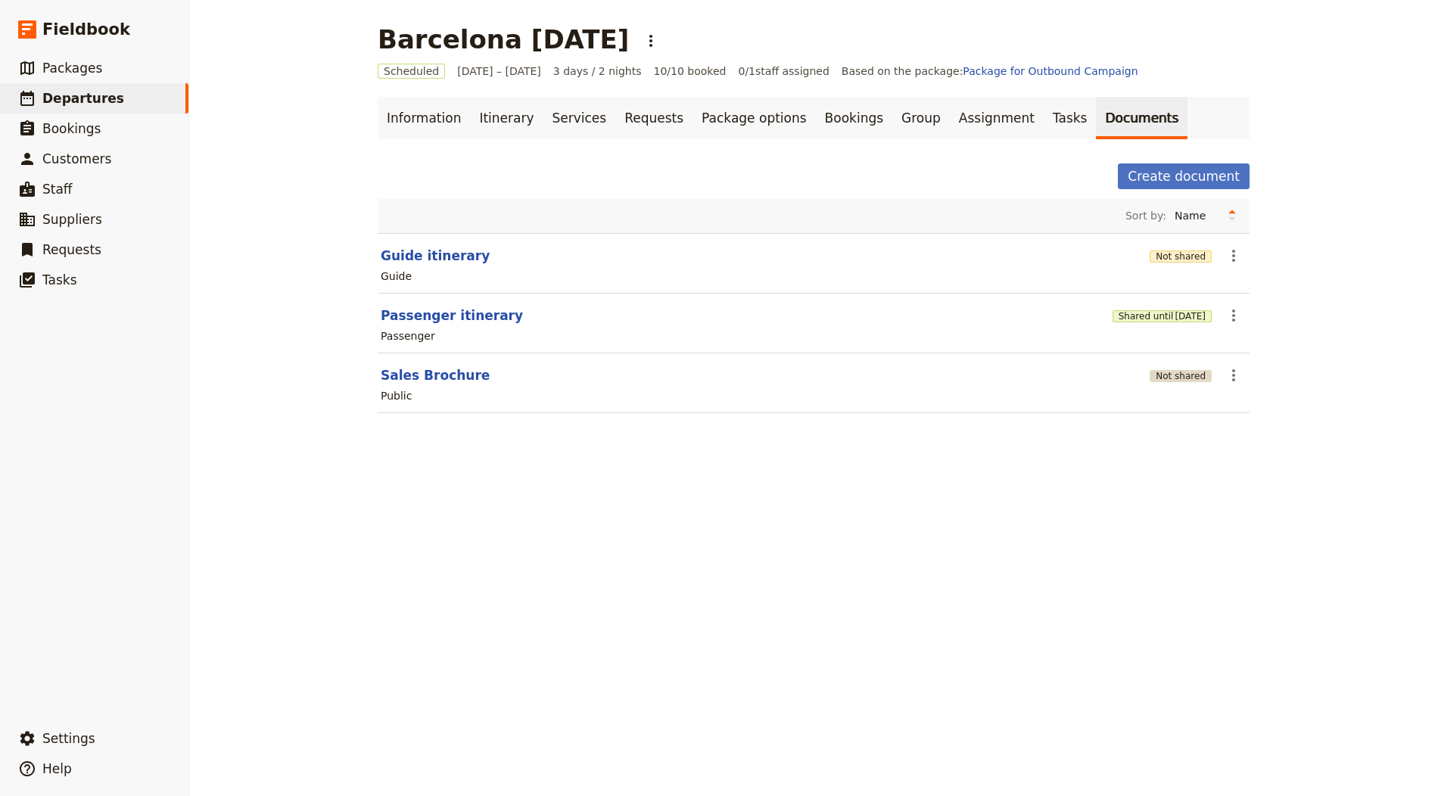
click at [1188, 378] on button "Not shared" at bounding box center [1180, 376] width 62 height 12
click at [434, 366] on button "Sales Brochure" at bounding box center [435, 375] width 109 height 18
select select "DEFAULT"
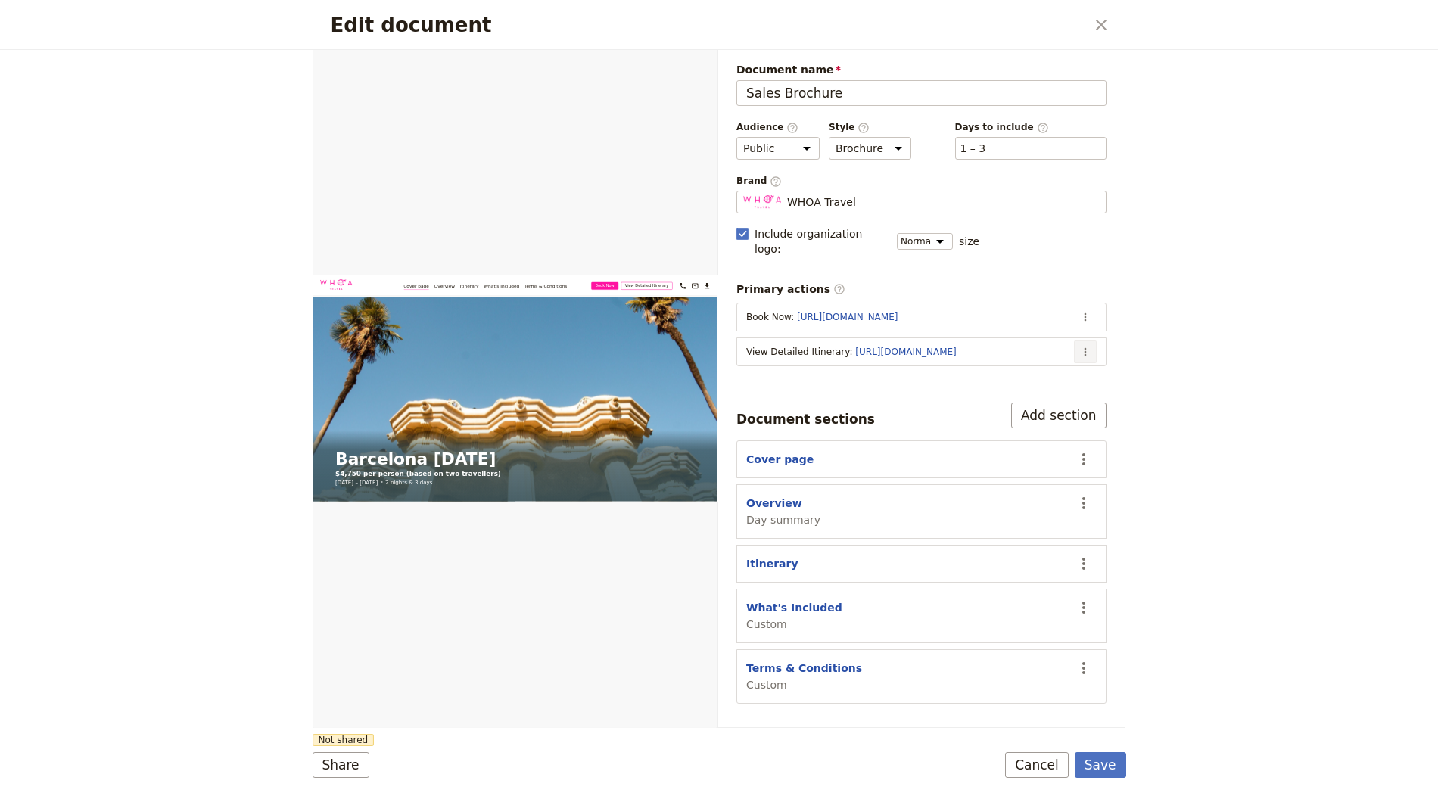
click at [1087, 346] on icon "Actions" at bounding box center [1085, 352] width 12 height 12
click at [1056, 368] on span "Edit action" at bounding box center [1025, 363] width 123 height 15
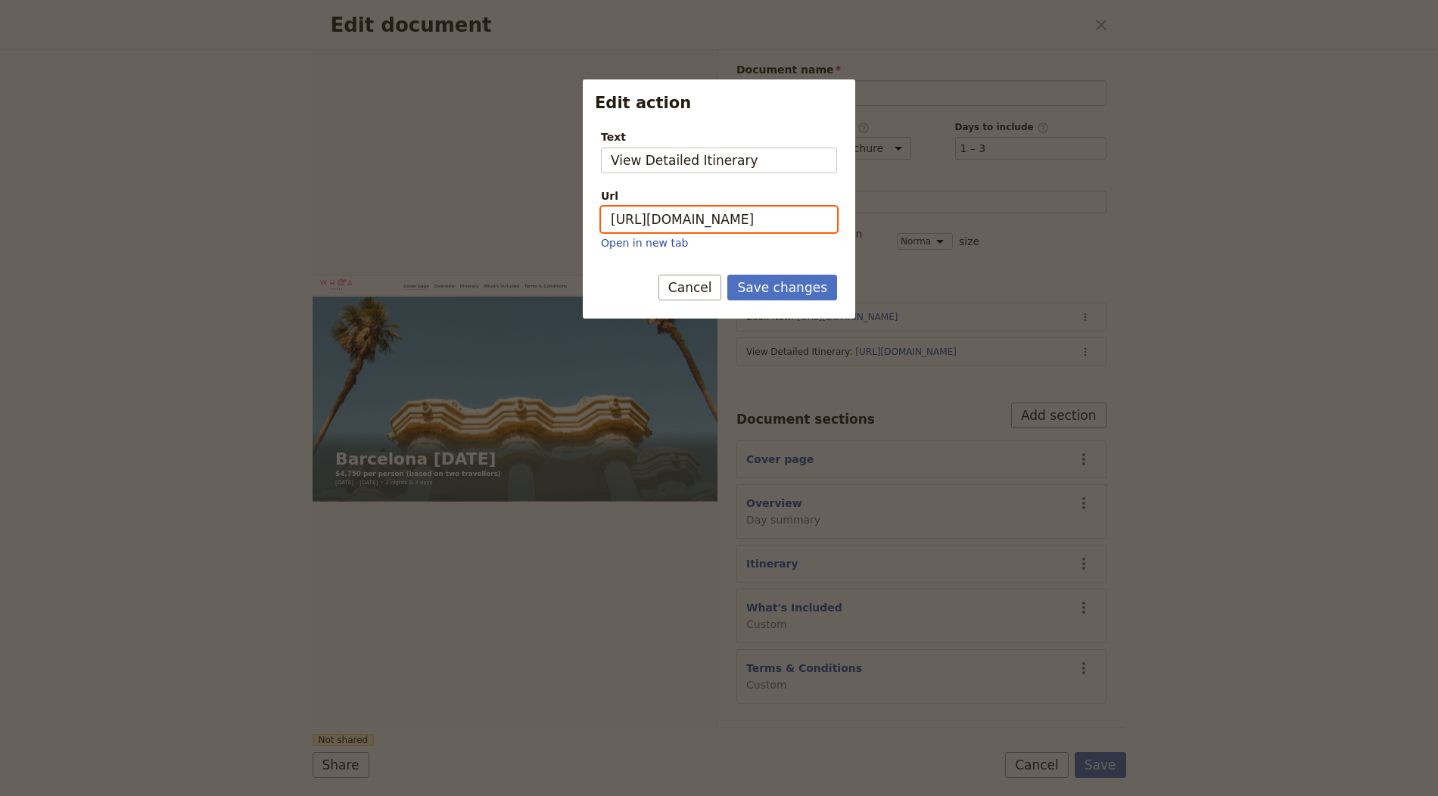
click at [739, 224] on input "https://trips.fieldbook.com/d/-cG9752C9fdQ8GirITOtq" at bounding box center [719, 220] width 236 height 26
paste input "v4ehCFkB73SU5mfzqkEjG"
type input "[URL][DOMAIN_NAME]"
click at [772, 285] on button "Save changes" at bounding box center [782, 288] width 110 height 26
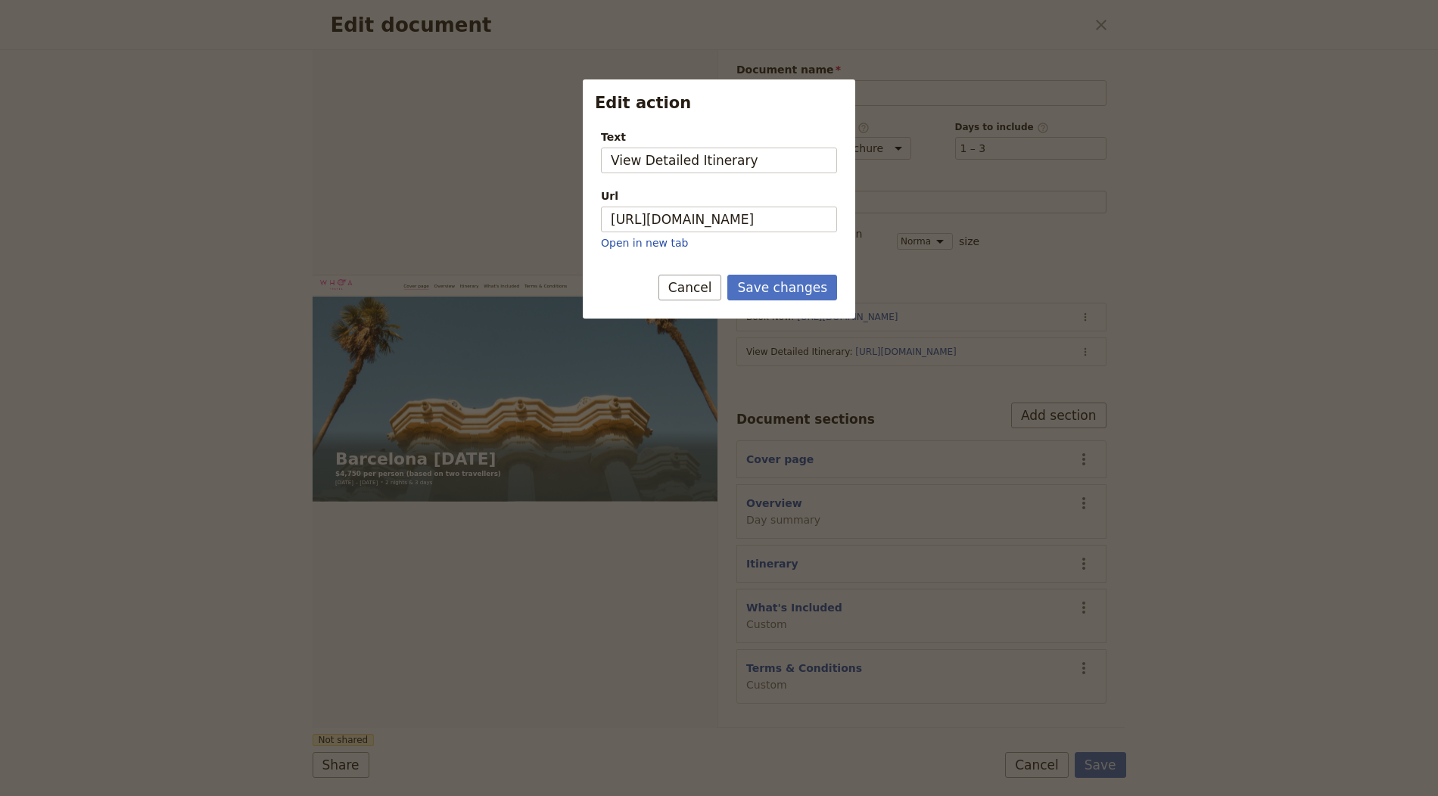
scroll to position [0, 0]
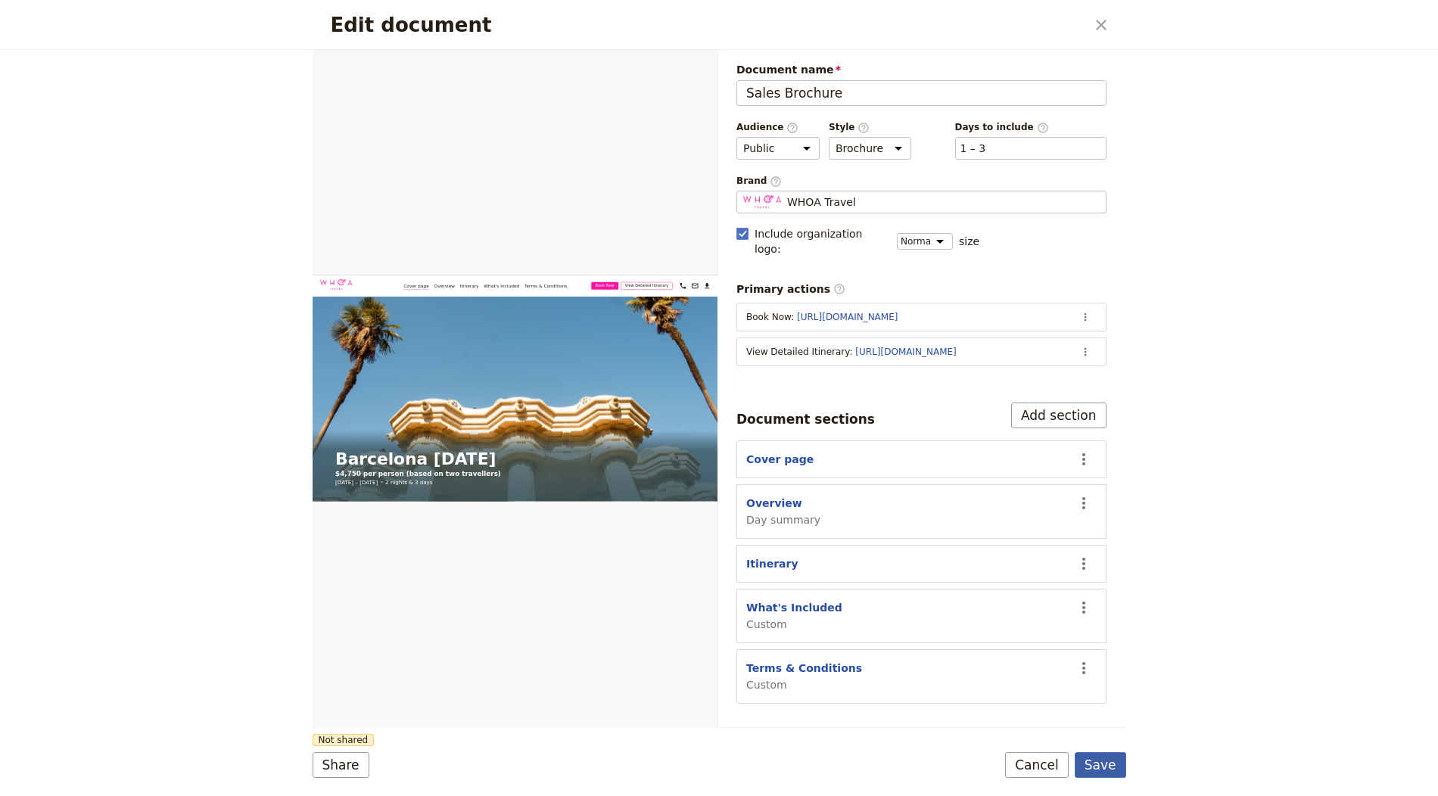
click at [1100, 767] on button "Save" at bounding box center [1100, 765] width 51 height 26
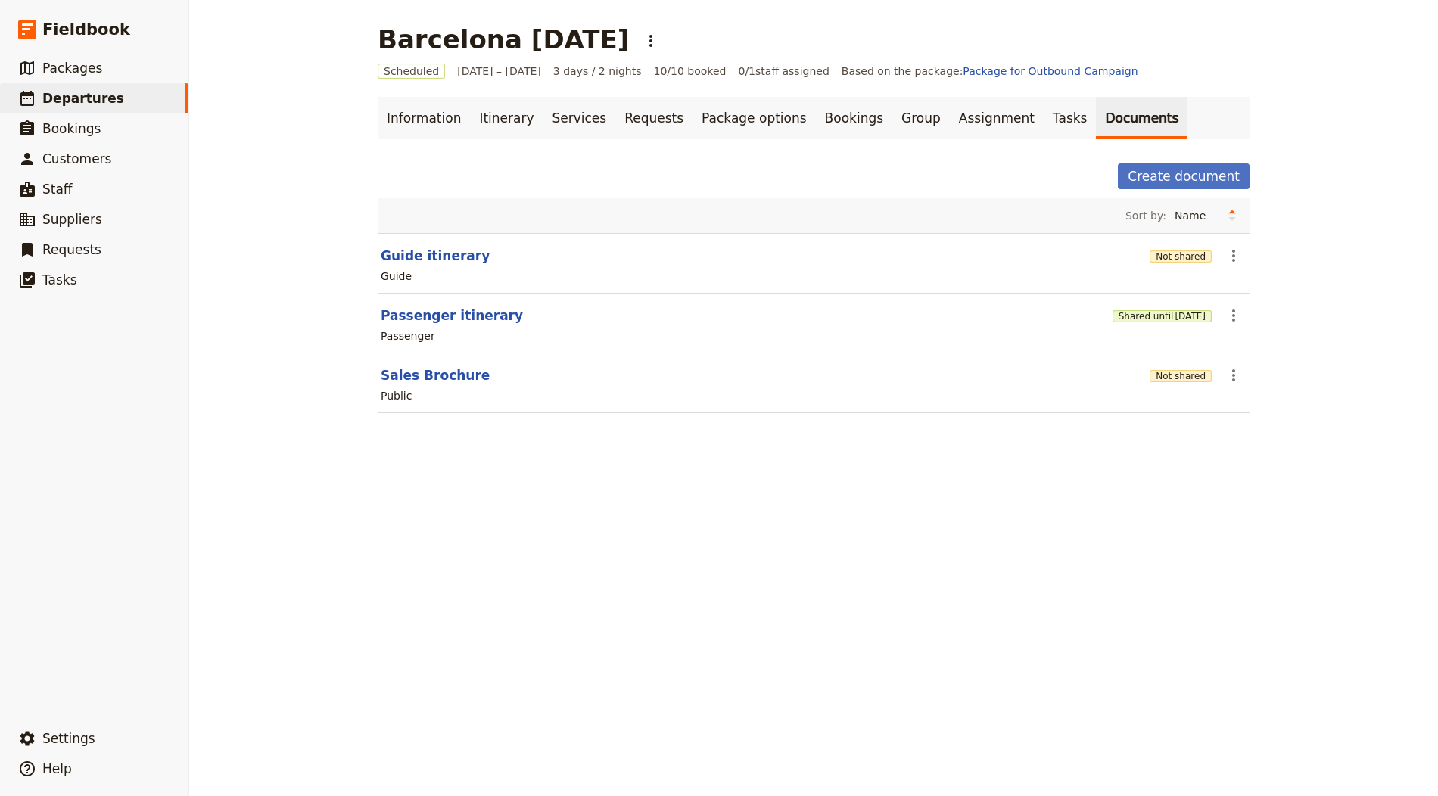
click at [436, 240] on section "Guide itinerary Not shared ​ Guide" at bounding box center [814, 263] width 872 height 61
click at [434, 247] on button "Guide itinerary" at bounding box center [435, 256] width 109 height 18
select select "STAFF"
select select "RUN_SHEET"
select select "LARGE"
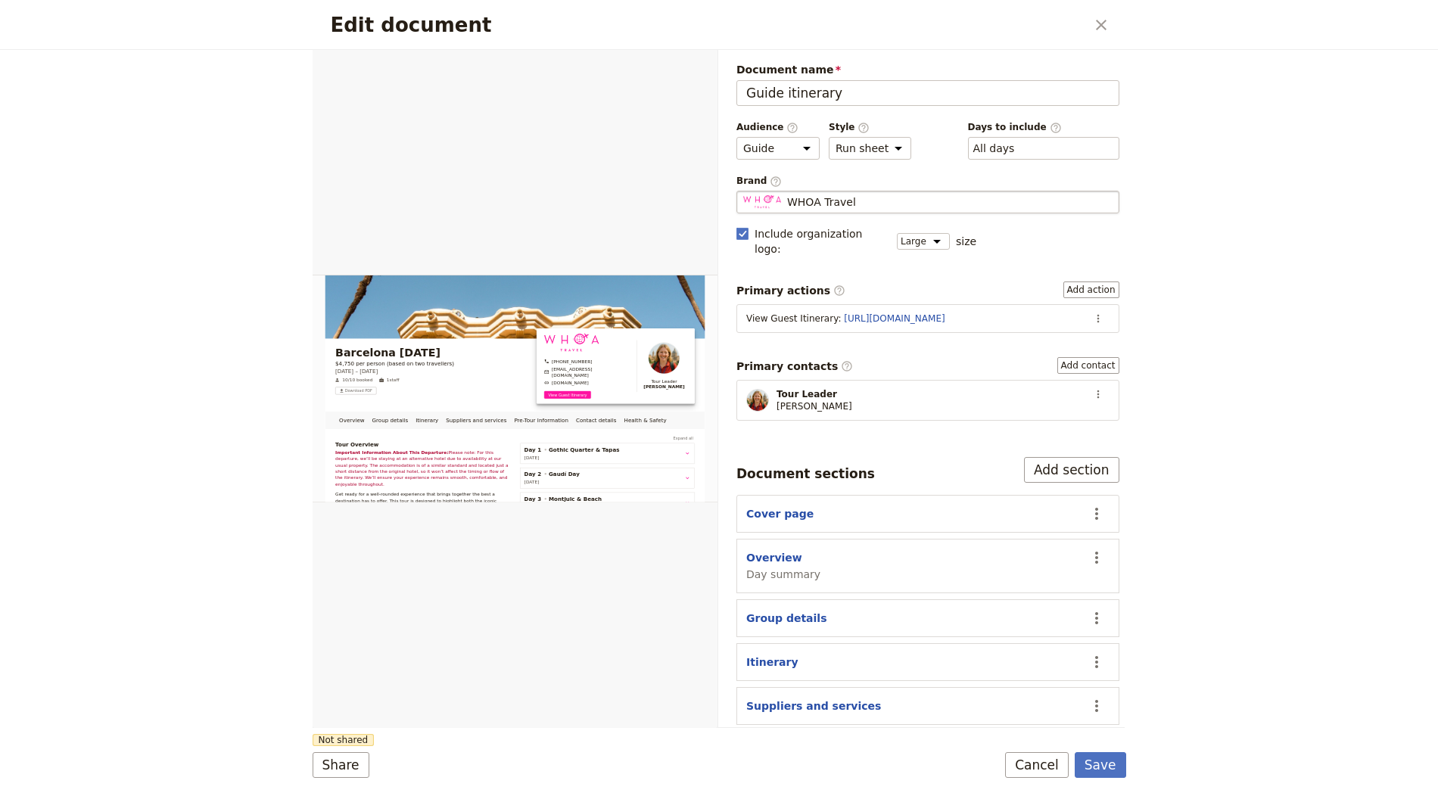
click at [851, 198] on span "WHOA Travel" at bounding box center [821, 201] width 69 height 15
click at [743, 191] on input "WHOA Travel" at bounding box center [742, 191] width 1 height 1
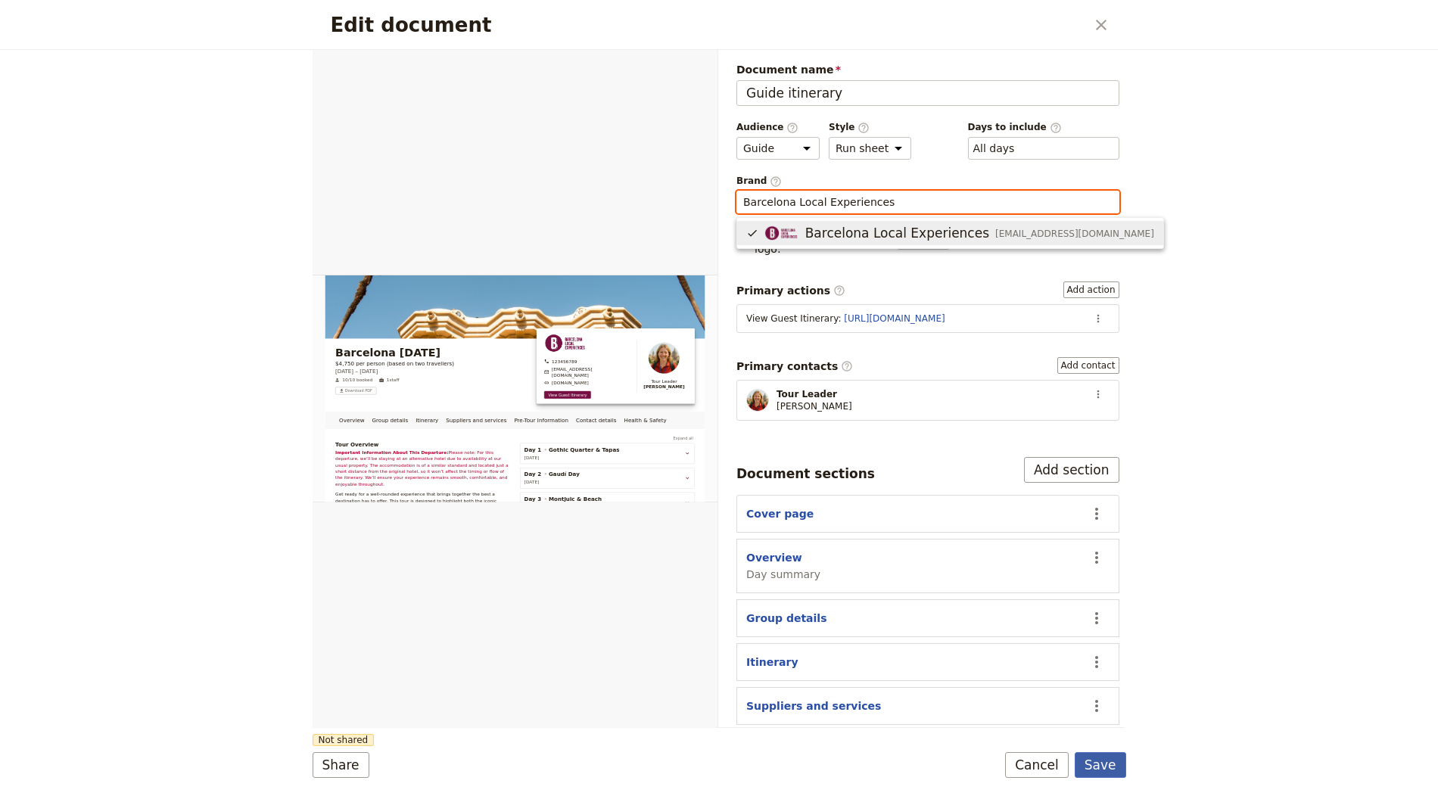
type input "Barcelona Local Experiences"
click at [1114, 773] on button "Save" at bounding box center [1100, 765] width 51 height 26
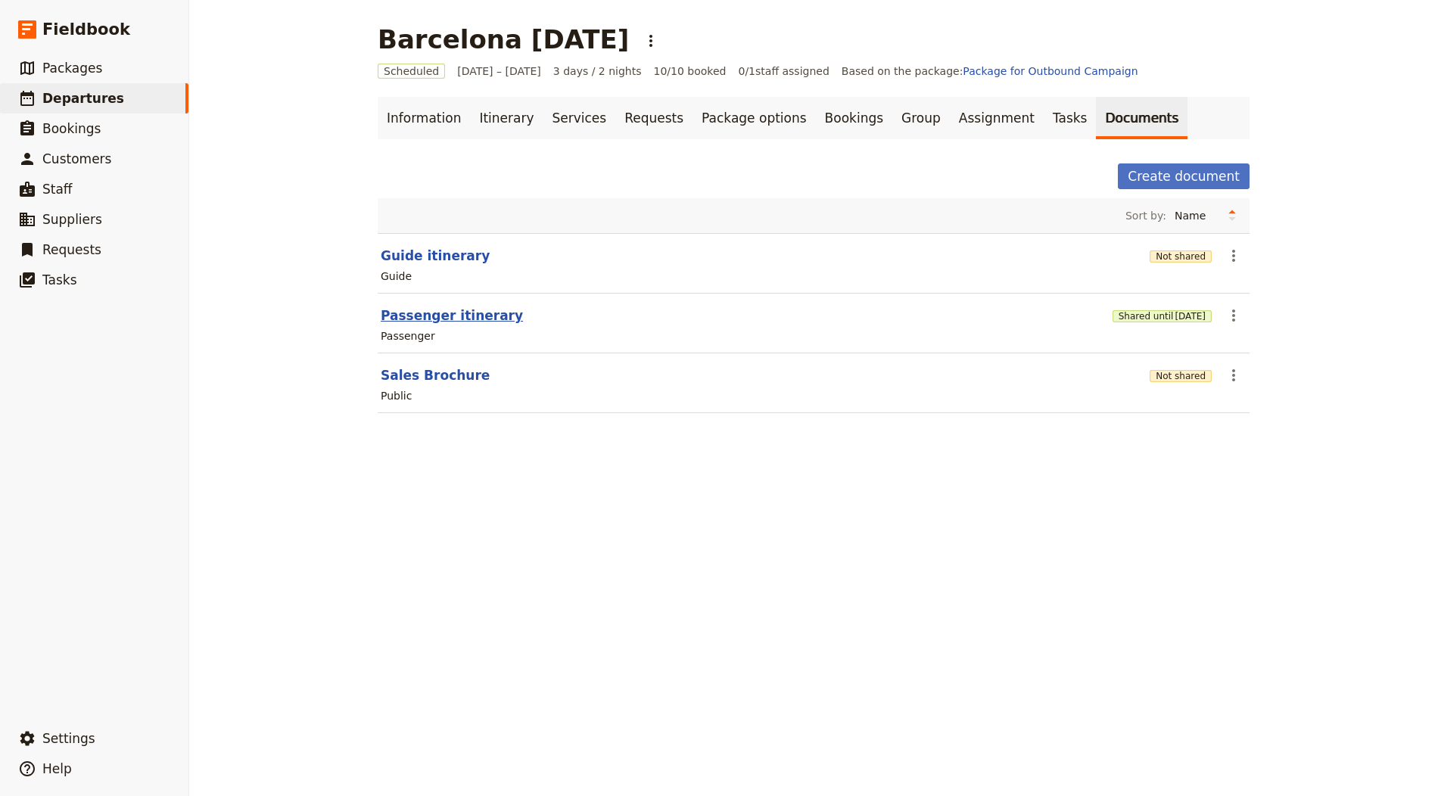
click at [448, 314] on button "Passenger itinerary" at bounding box center [452, 315] width 142 height 18
select select "PASSENGER"
select select "RUN_SHEET"
select select "LARGE"
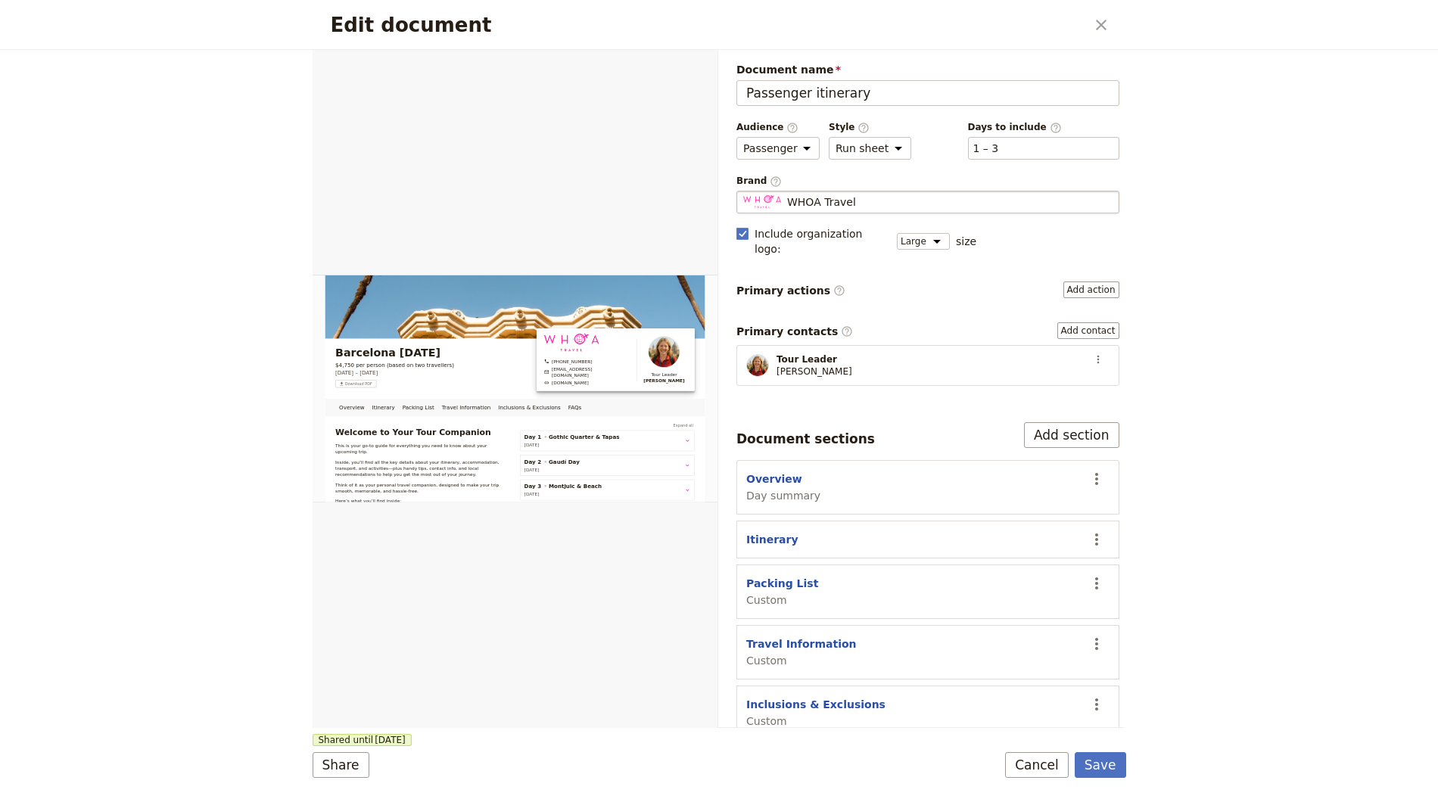
click at [801, 208] on fieldset "WHOA Travel WHOA Travel" at bounding box center [927, 202] width 383 height 23
click at [743, 191] on input "WHOA Travel" at bounding box center [742, 191] width 1 height 1
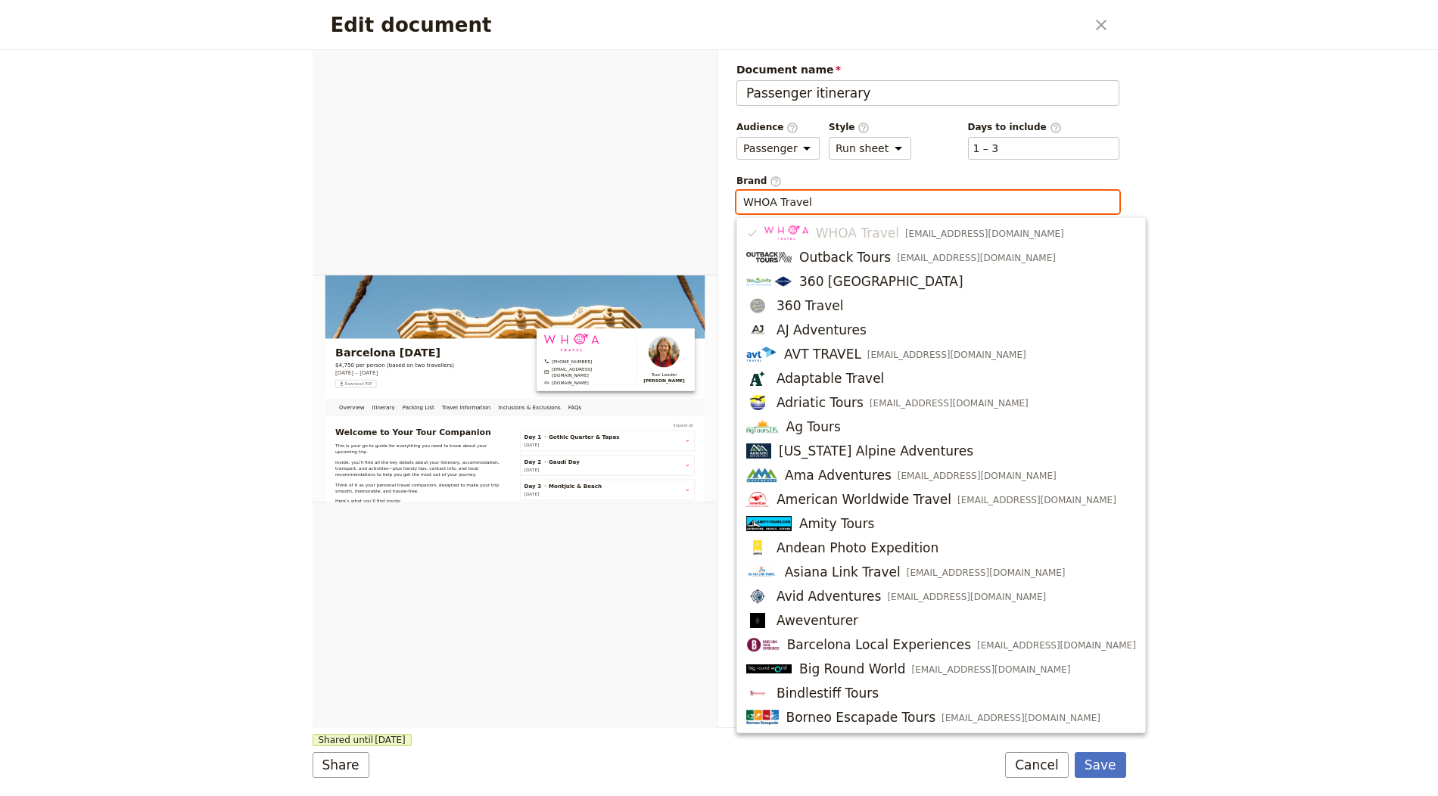
paste input "Barcelona Local Experiences"
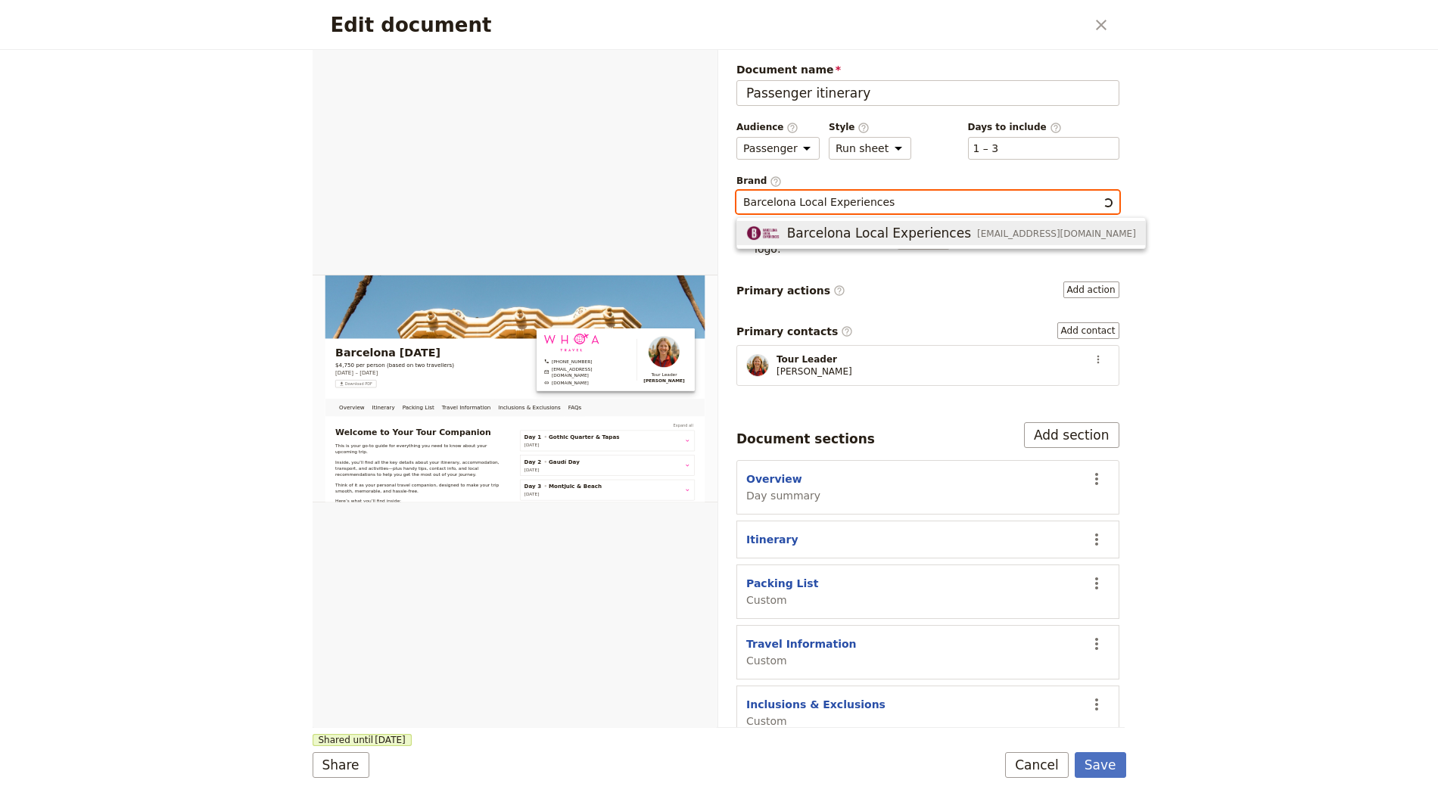
click at [833, 233] on span "Barcelona Local Experiences" at bounding box center [879, 233] width 184 height 18
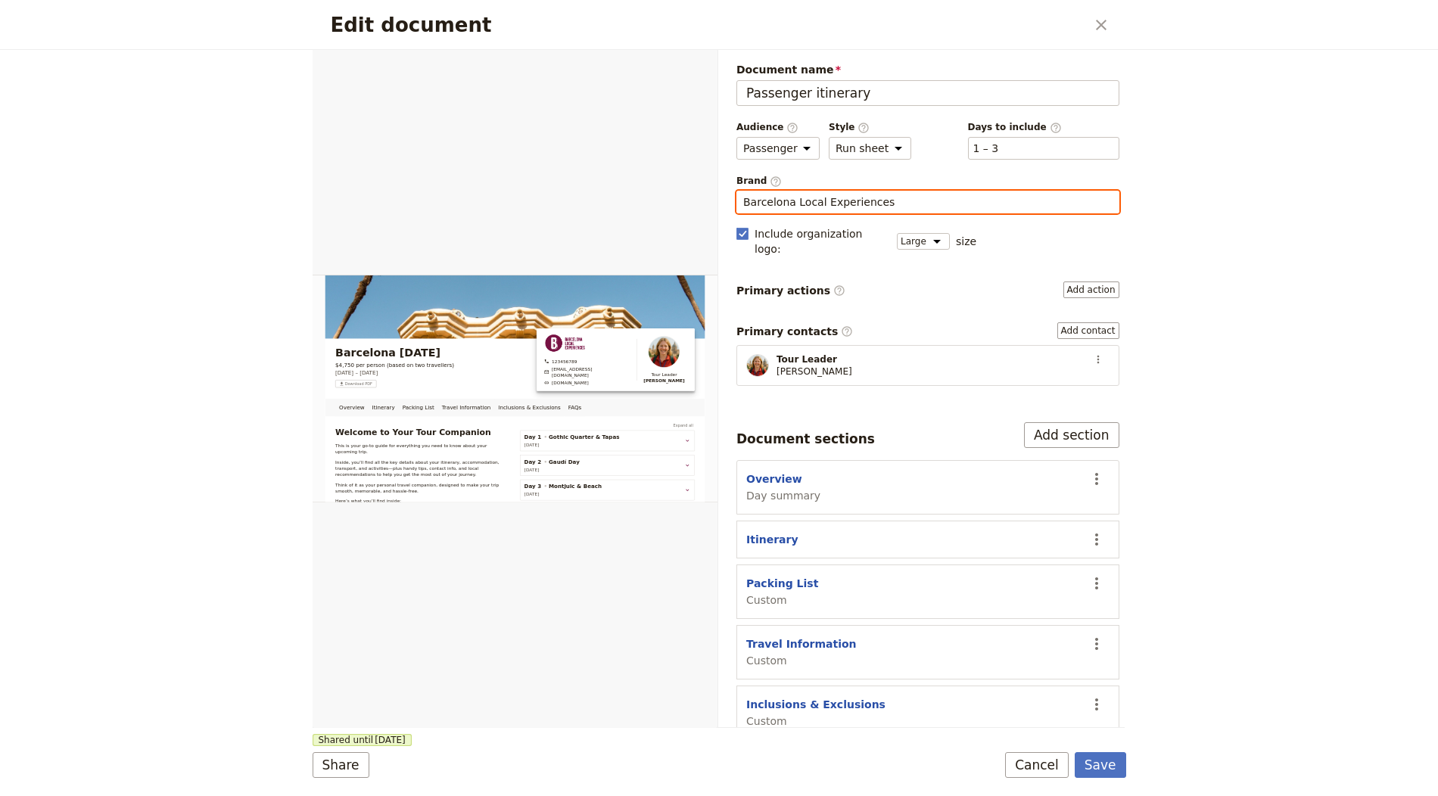
type input "Barcelona Local Experiences"
click at [1087, 786] on form "Overview Itinerary Packing List Travel Information Inclusions & Exclusions FAQs…" at bounding box center [719, 423] width 813 height 746
click at [1094, 776] on button "Save" at bounding box center [1100, 765] width 51 height 26
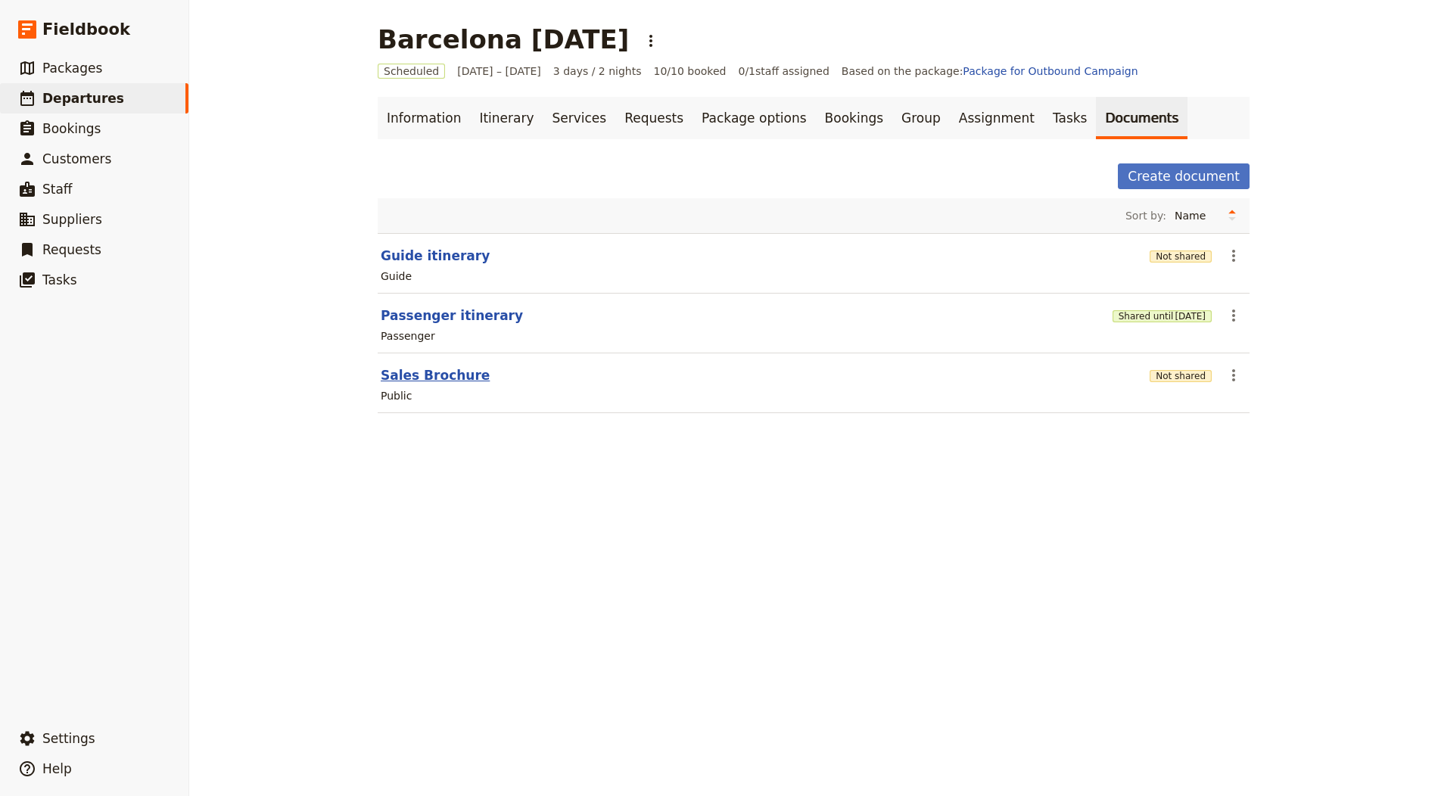
click at [423, 369] on button "Sales Brochure" at bounding box center [435, 375] width 109 height 18
select select "DEFAULT"
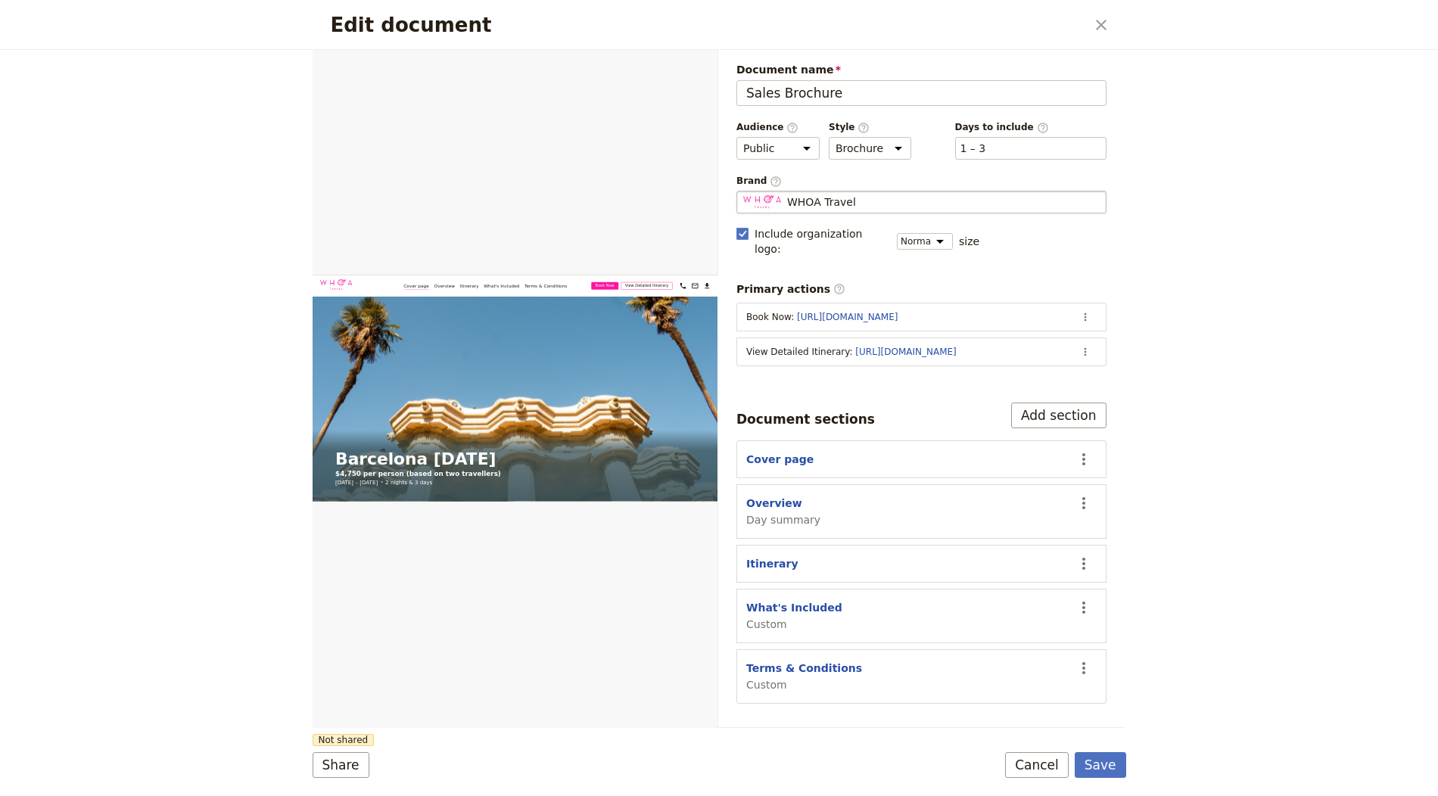
click at [847, 204] on span "WHOA Travel" at bounding box center [821, 201] width 69 height 15
click at [743, 191] on input "WHOA Travel" at bounding box center [742, 191] width 1 height 1
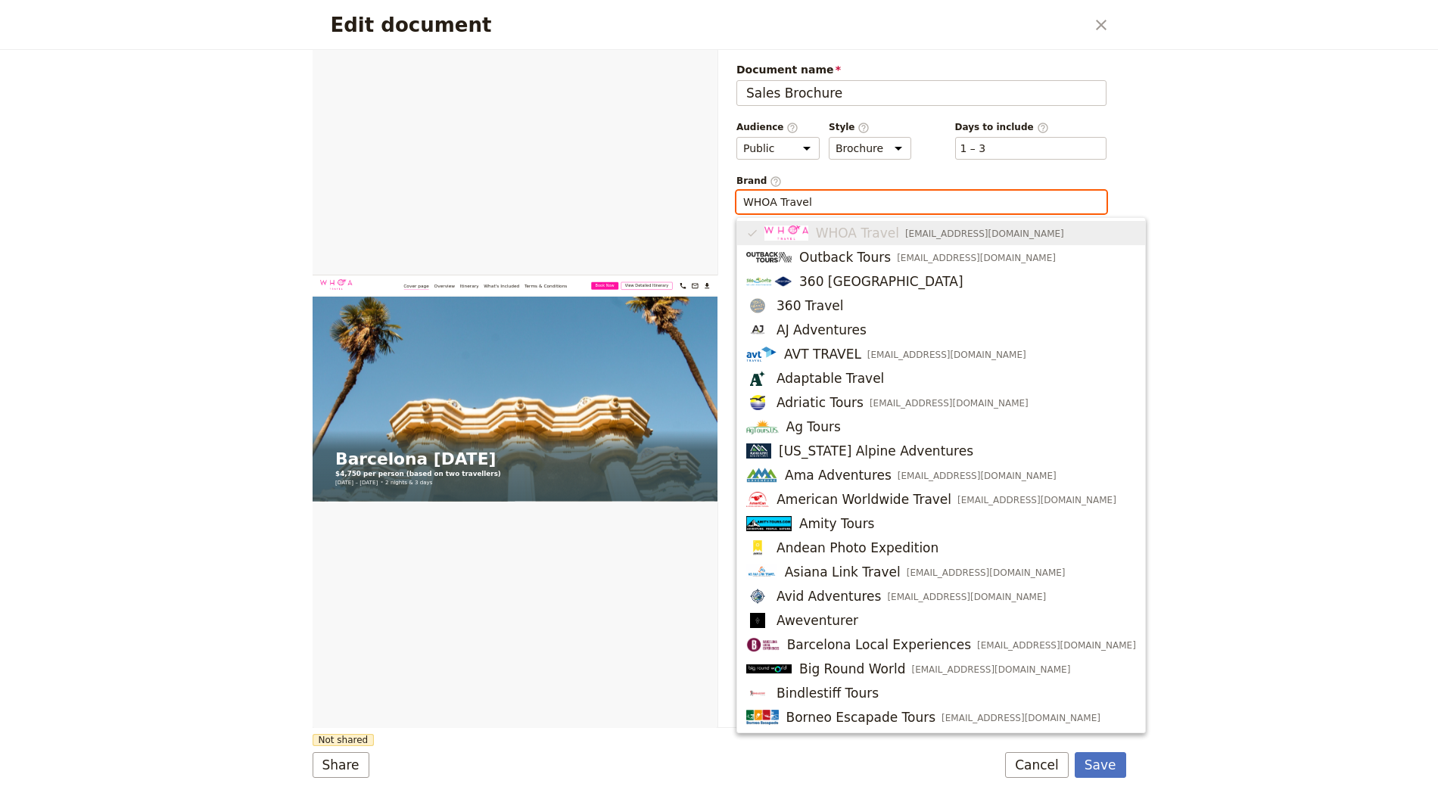
paste input "Barcelona Local Experiences"
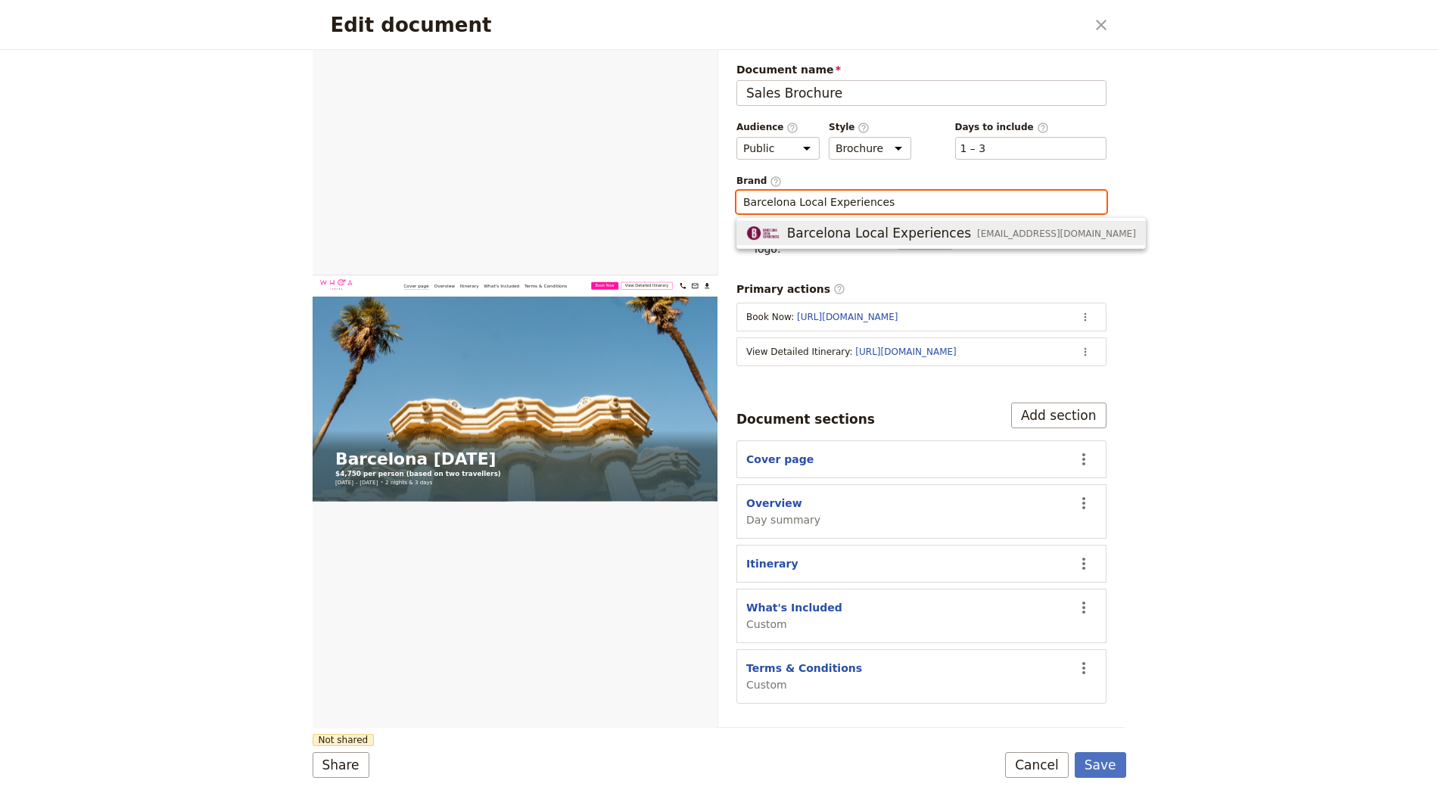
click at [948, 231] on span "Barcelona Local Experiences" at bounding box center [879, 233] width 184 height 18
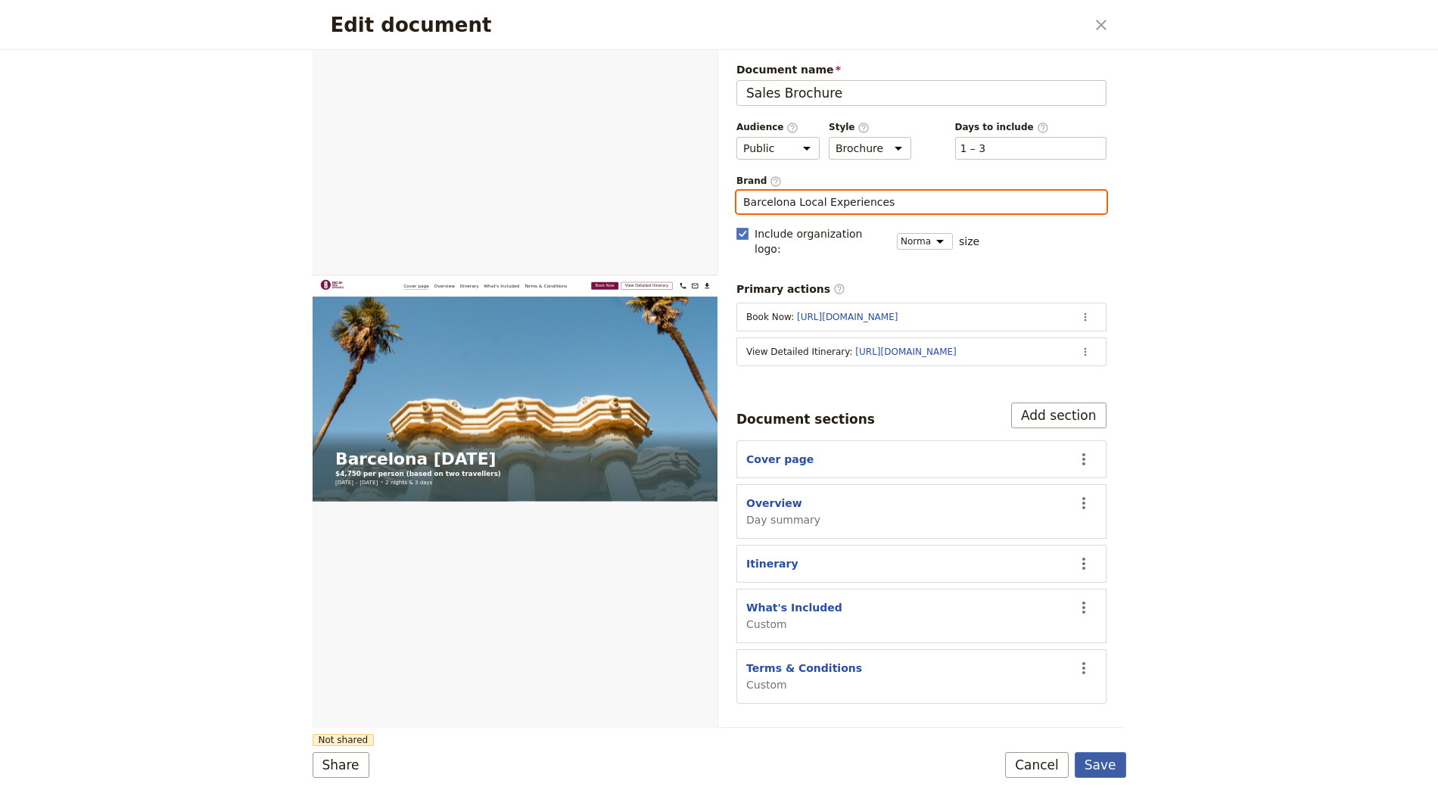
type input "Barcelona Local Experiences"
click at [1100, 776] on button "Save" at bounding box center [1100, 765] width 51 height 26
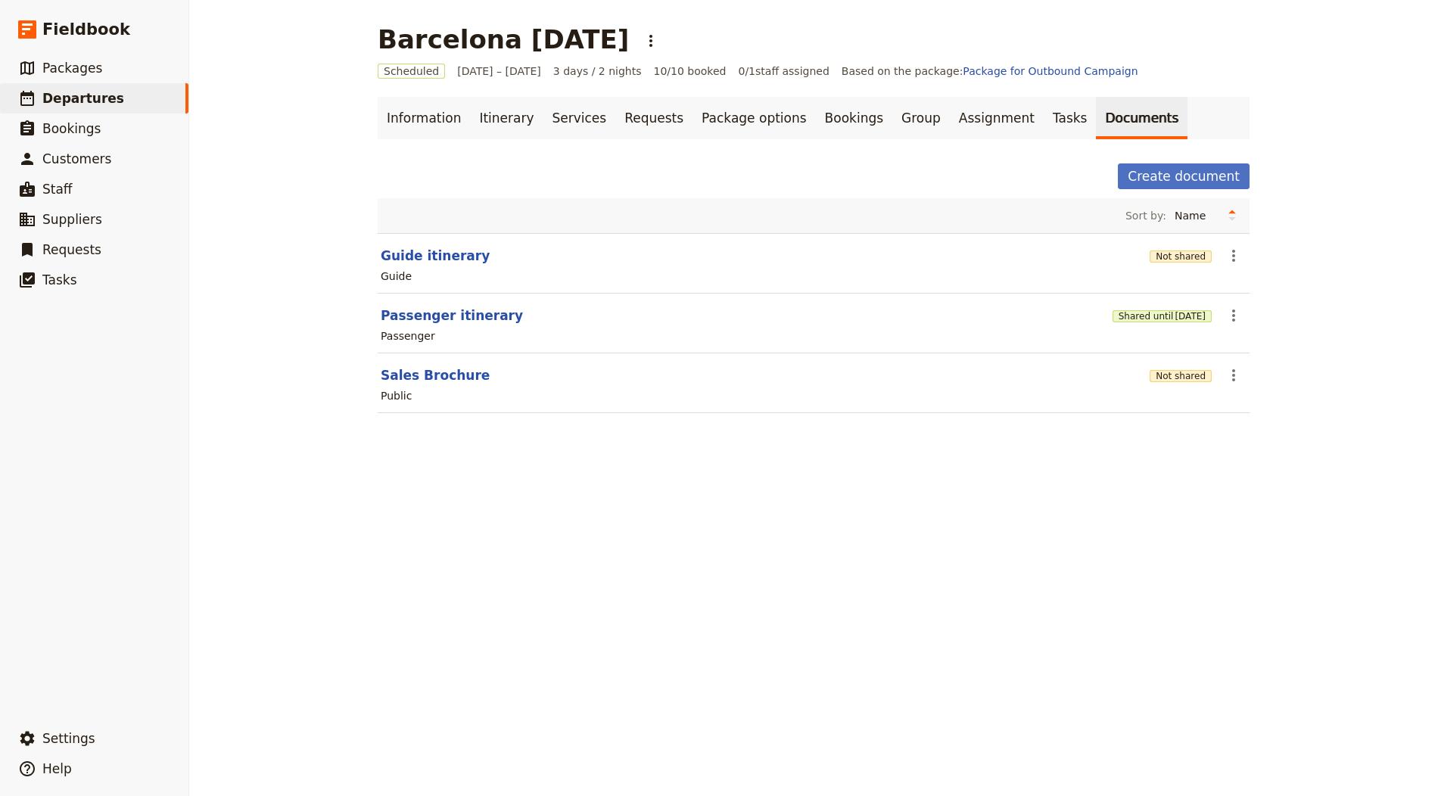
click at [517, 42] on h1 "Barcelona [DATE]" at bounding box center [503, 39] width 251 height 30
copy h1 "Barcelona [DATE]"
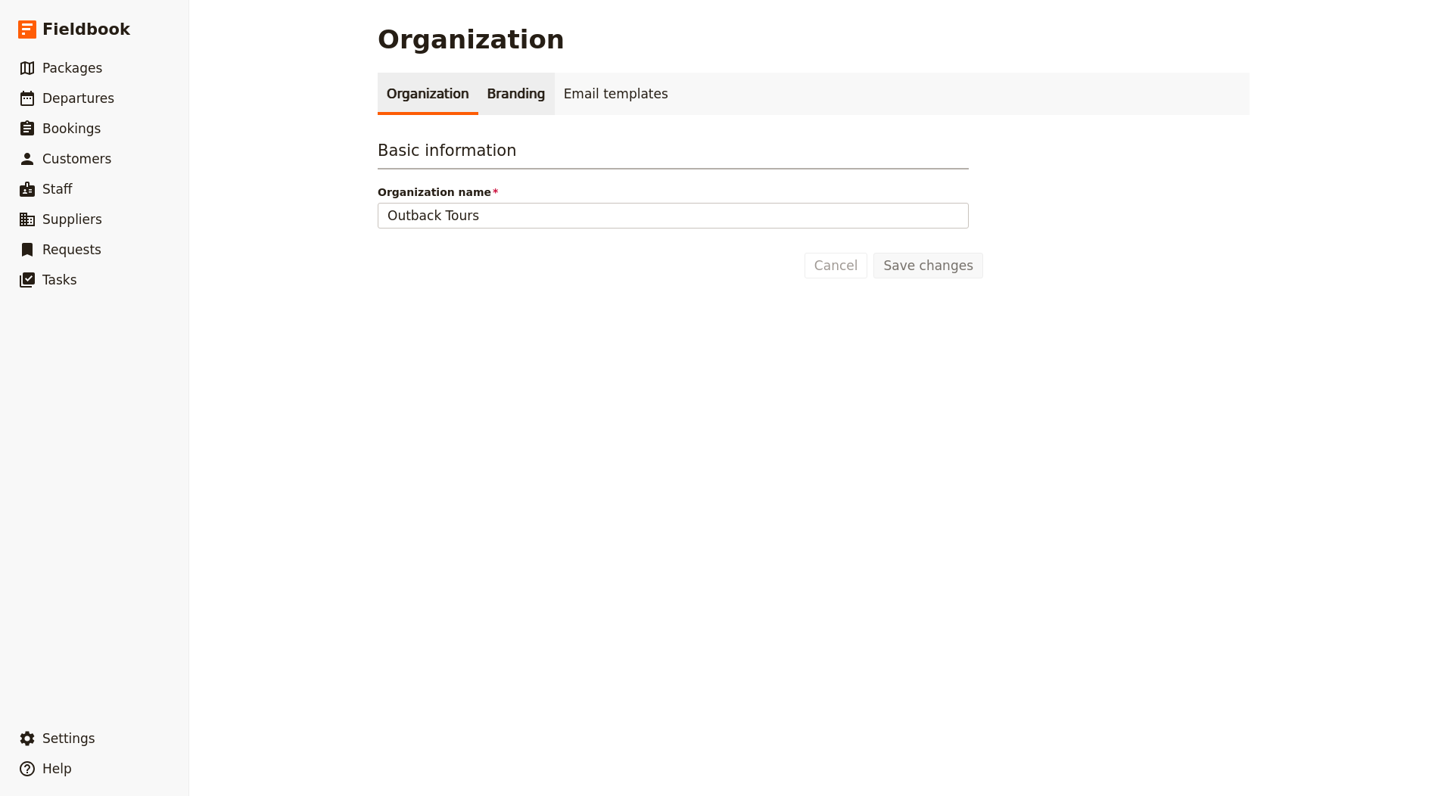
click at [521, 94] on link "Branding" at bounding box center [516, 94] width 76 height 42
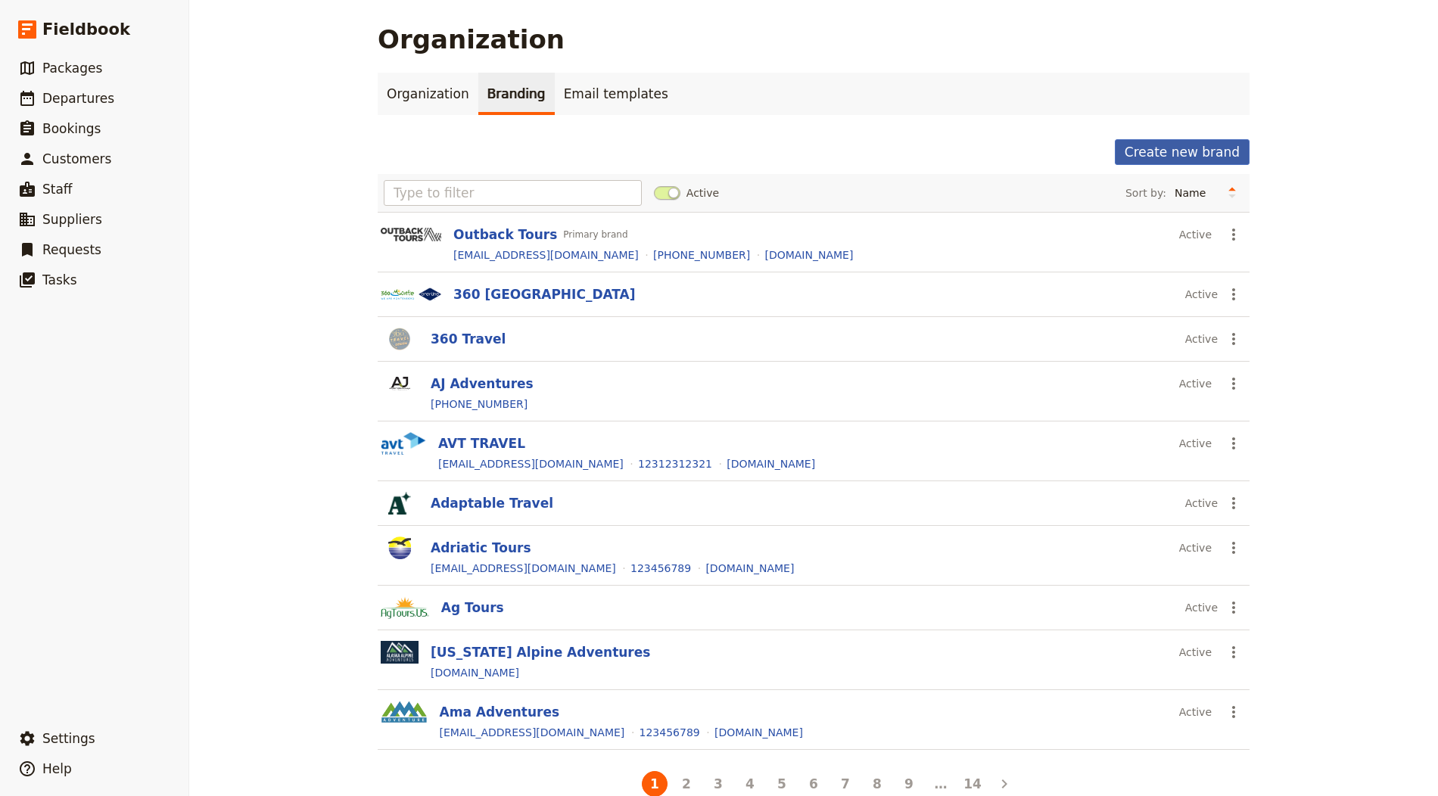
click at [1174, 149] on button "Create new brand" at bounding box center [1182, 152] width 135 height 26
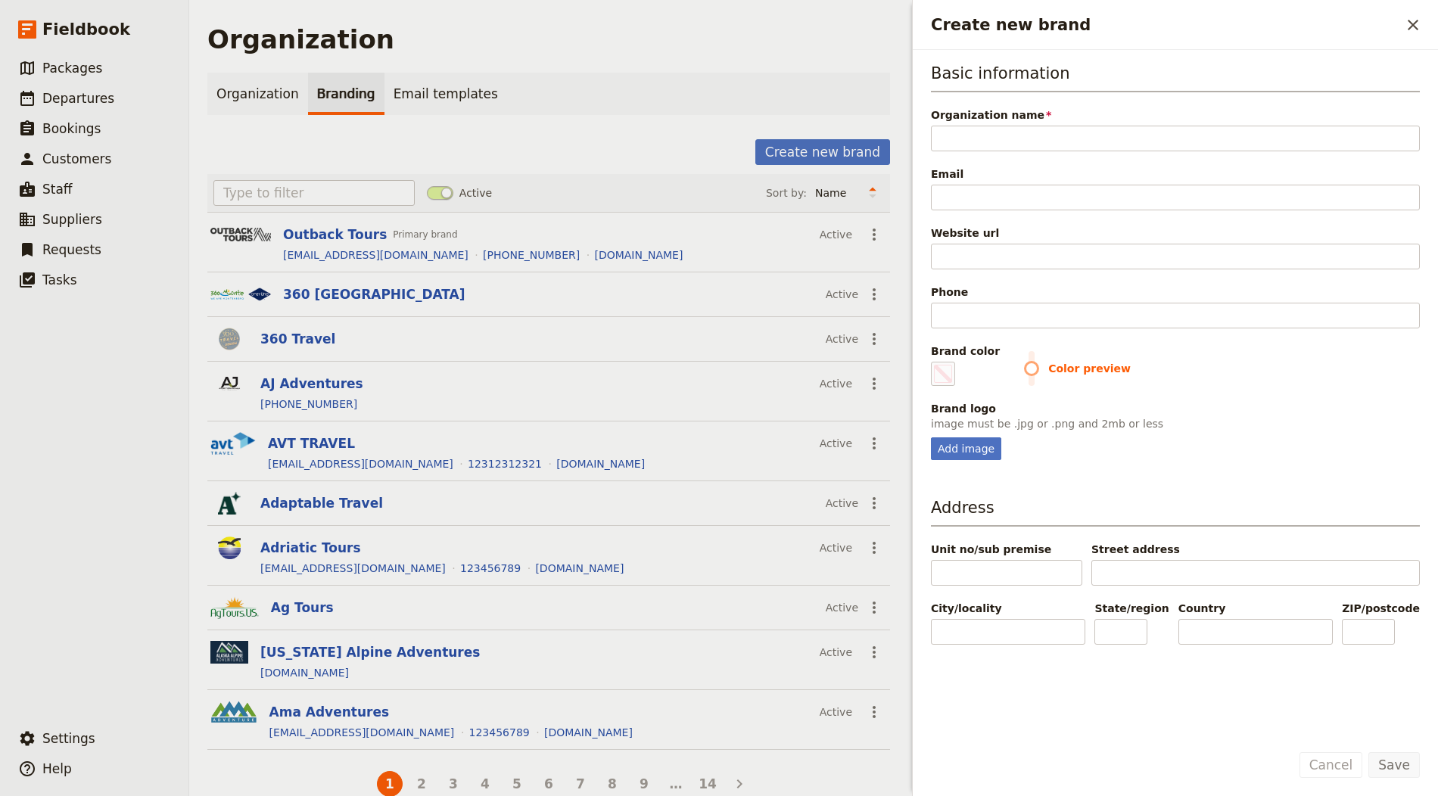
type input "Undiscovered Destinations"
type input "#000000"
type input "Undiscovered Destinations"
click at [1028, 209] on div "Basic information Organization name Undiscovered Destinations Email Website url…" at bounding box center [1175, 261] width 489 height 398
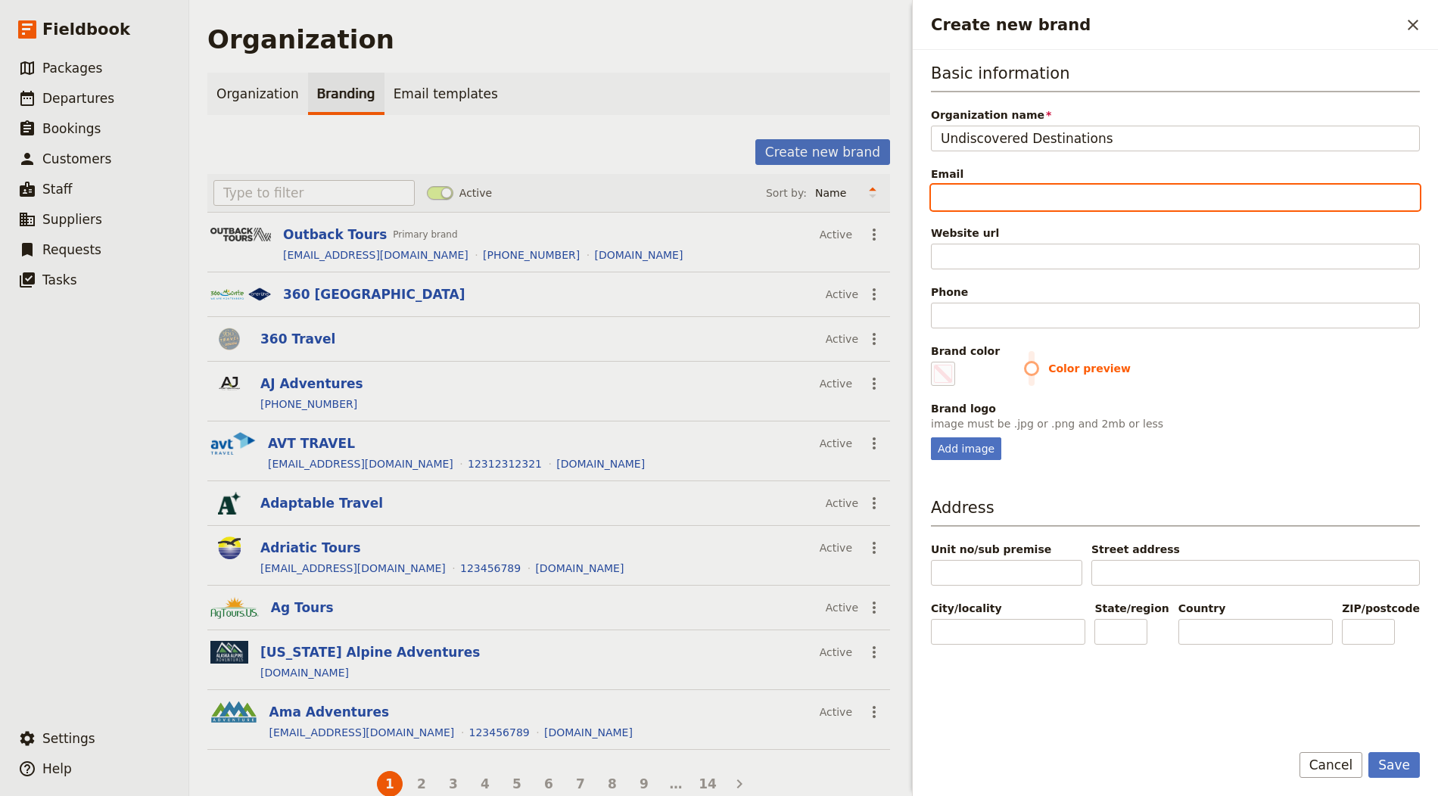
click at [1031, 201] on input "Email" at bounding box center [1175, 198] width 489 height 26
paste input "[EMAIL_ADDRESS][DOMAIN_NAME]"
type input "[EMAIL_ADDRESS][DOMAIN_NAME]"
type input "#000000"
type input "[EMAIL_ADDRESS][DOMAIN_NAME]"
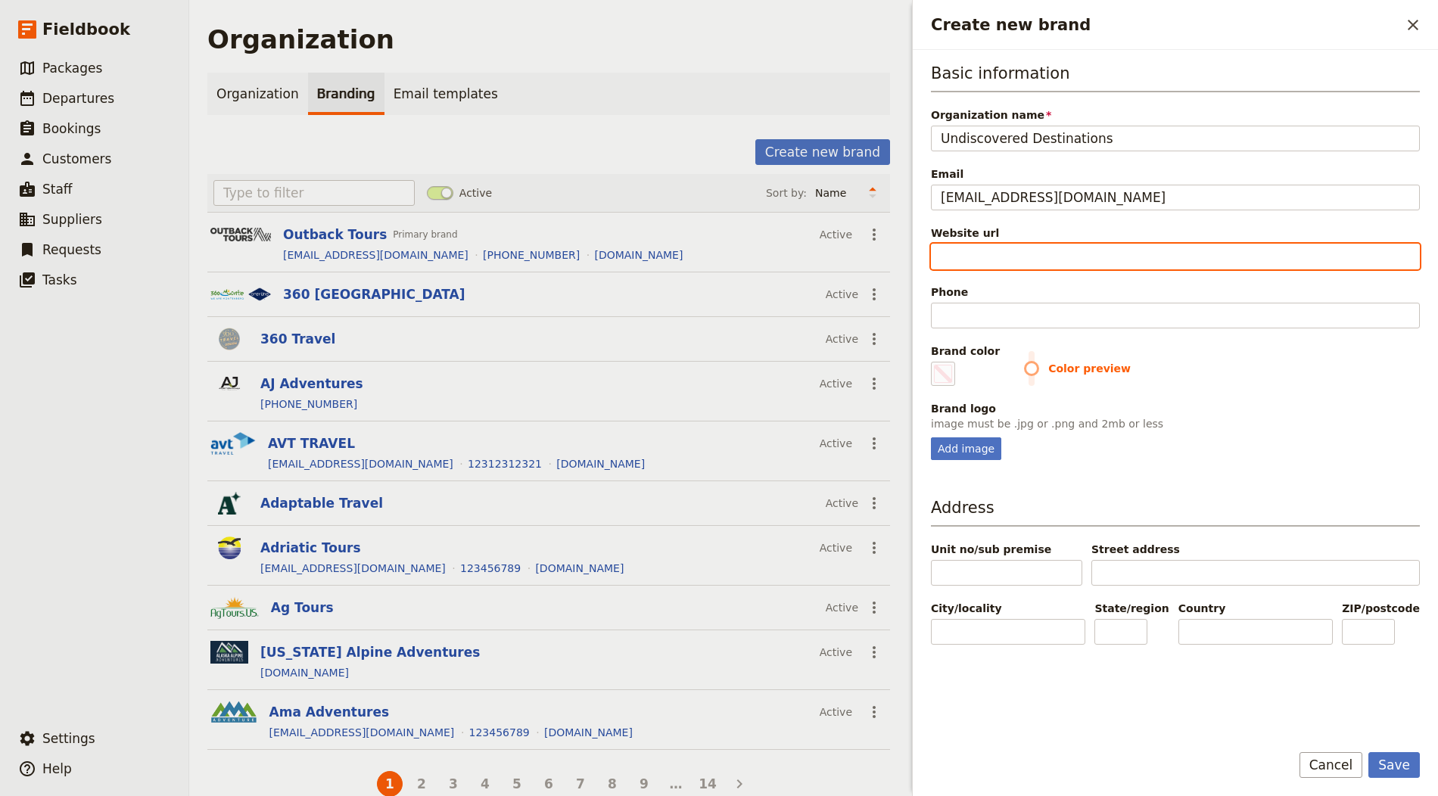
click at [1065, 244] on input "Website url" at bounding box center [1175, 257] width 489 height 26
paste input "https://undiscovered-destinations.com"
type input "https://undiscovered-destinations.com"
type input "#000000"
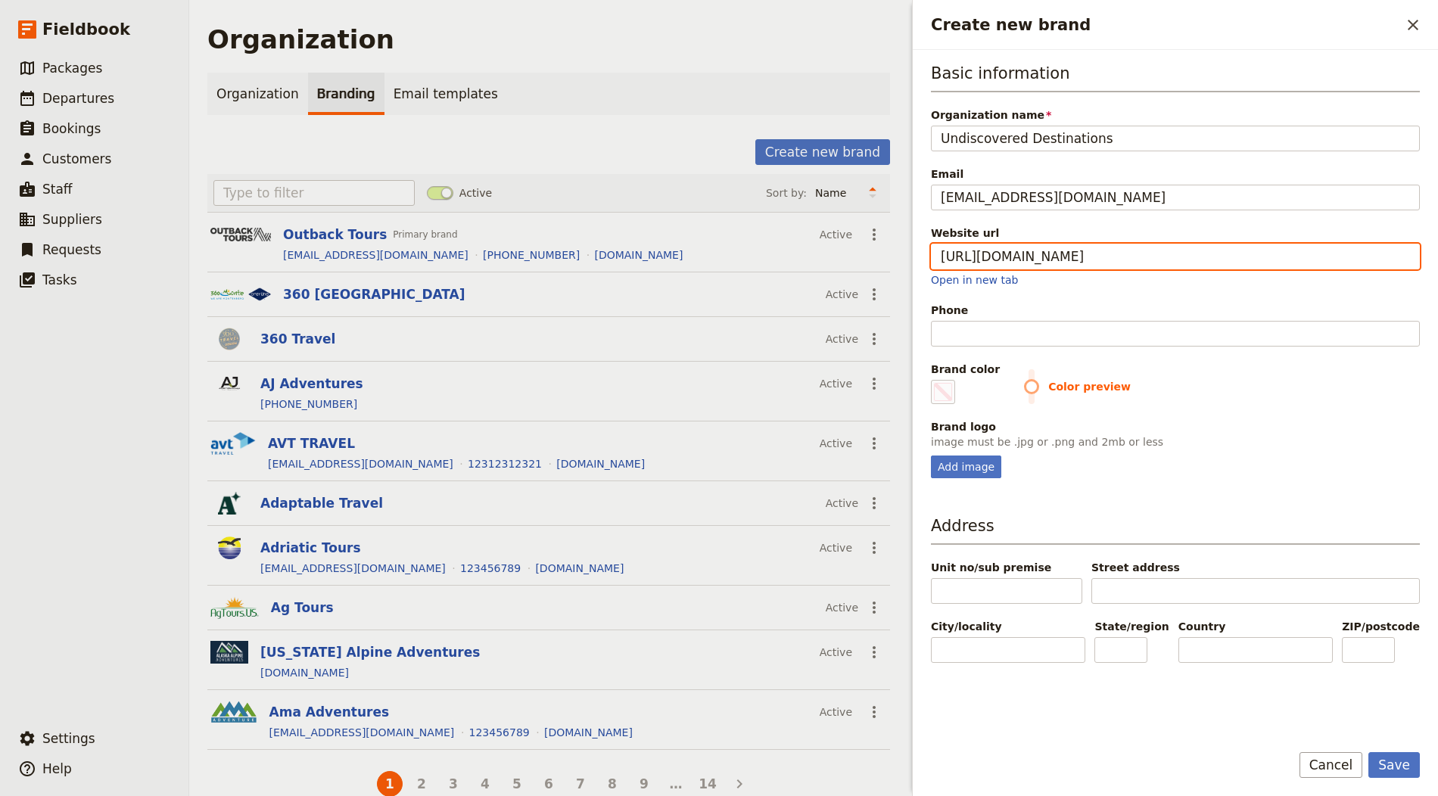
type input "https://undiscovered-destinations.com"
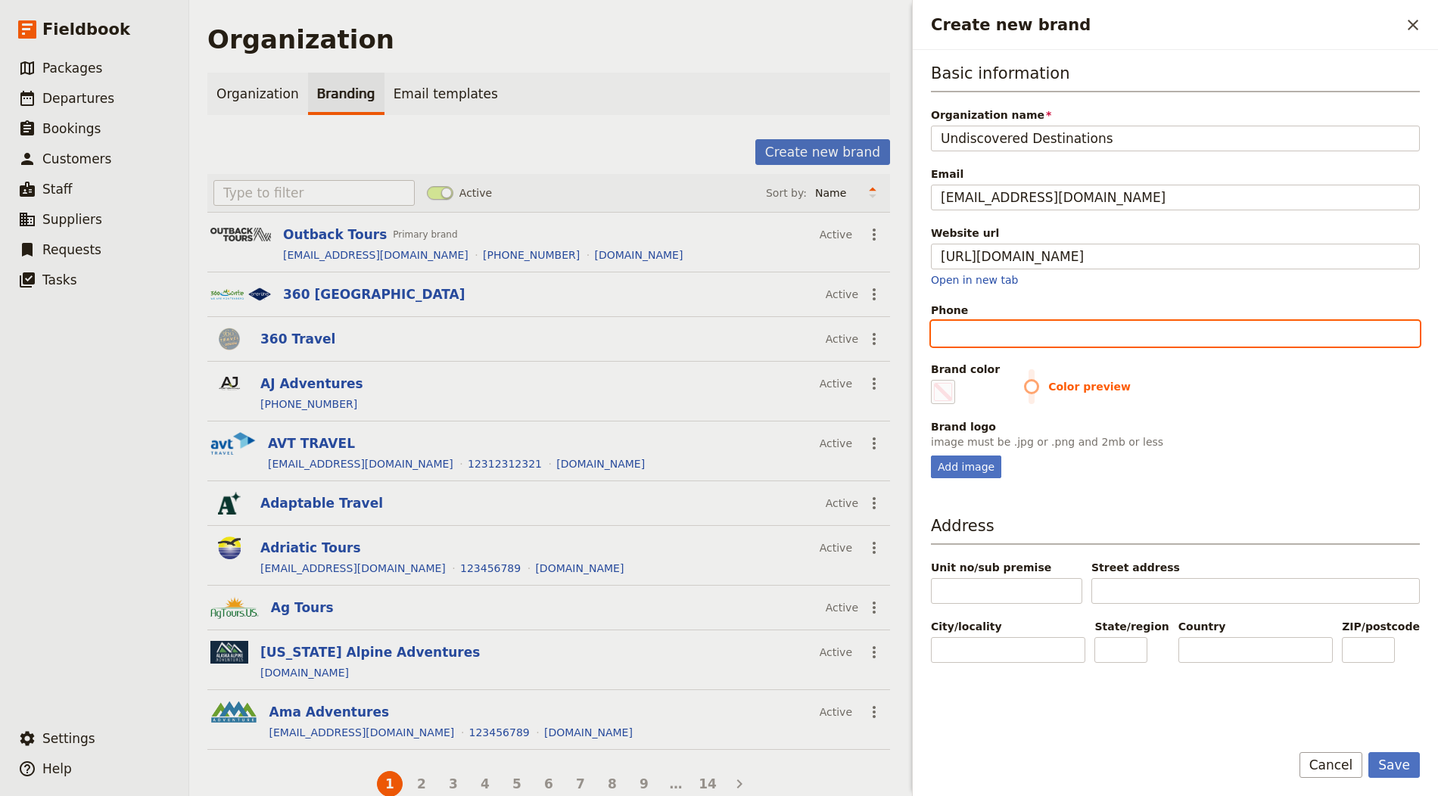
type input "#000000"
click at [1002, 323] on input "Phone" at bounding box center [1175, 334] width 489 height 26
paste input "123456789"
type input "123456789"
type input "#000000"
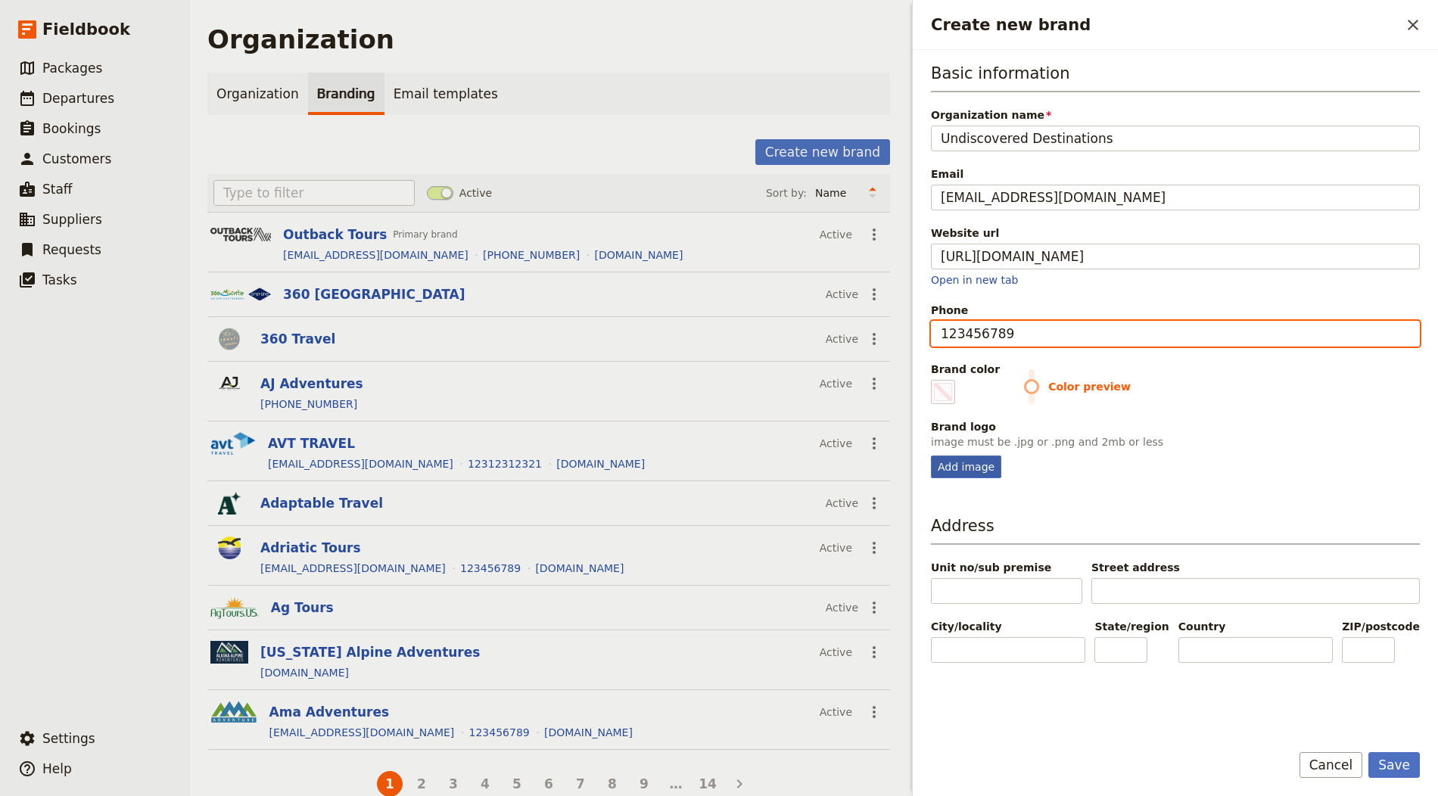
type input "123456789"
click at [969, 462] on div "Add image" at bounding box center [966, 467] width 70 height 23
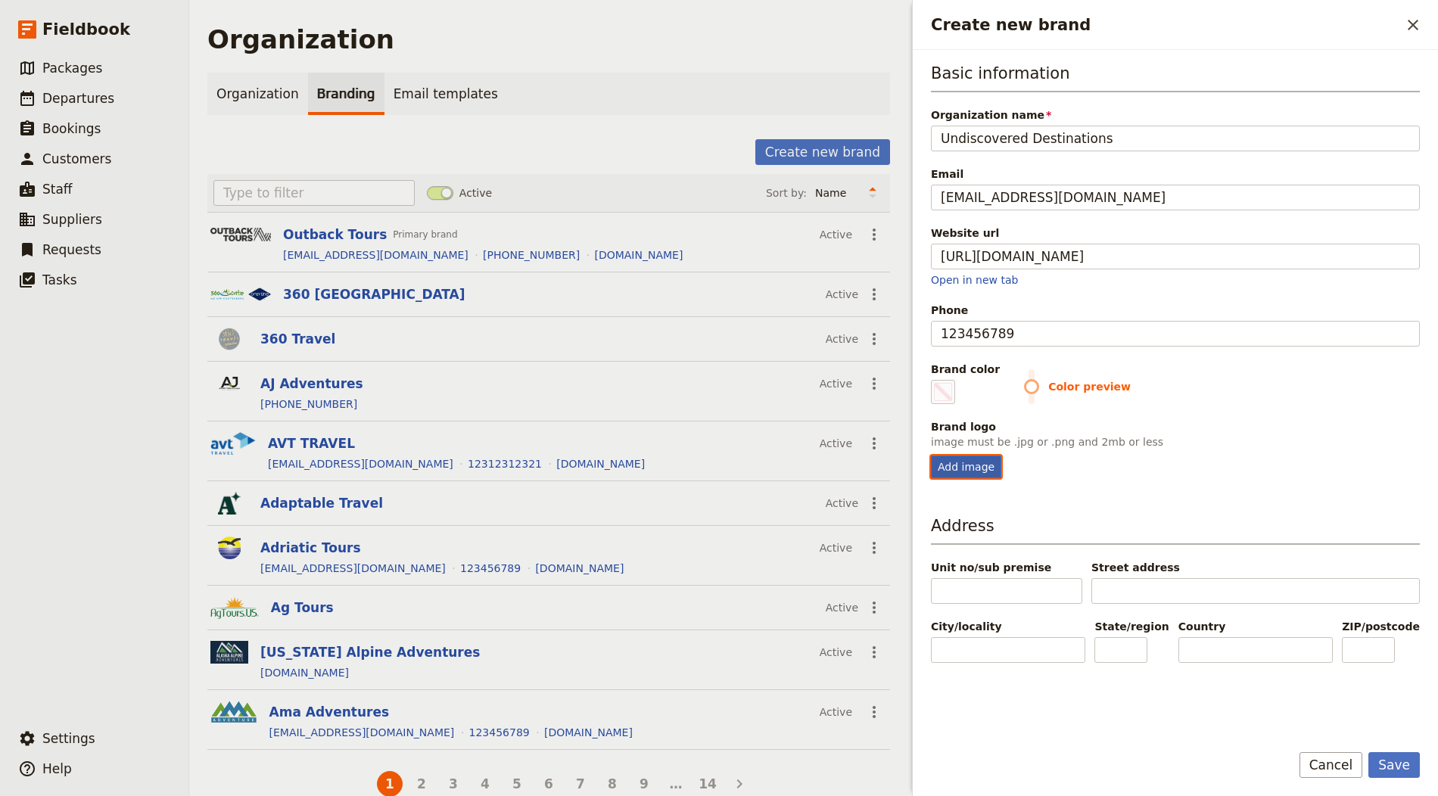
click at [931, 456] on input "Add image" at bounding box center [930, 455] width 1 height 1
type input "C:\fakepath\logo-horizontal-copy.png"
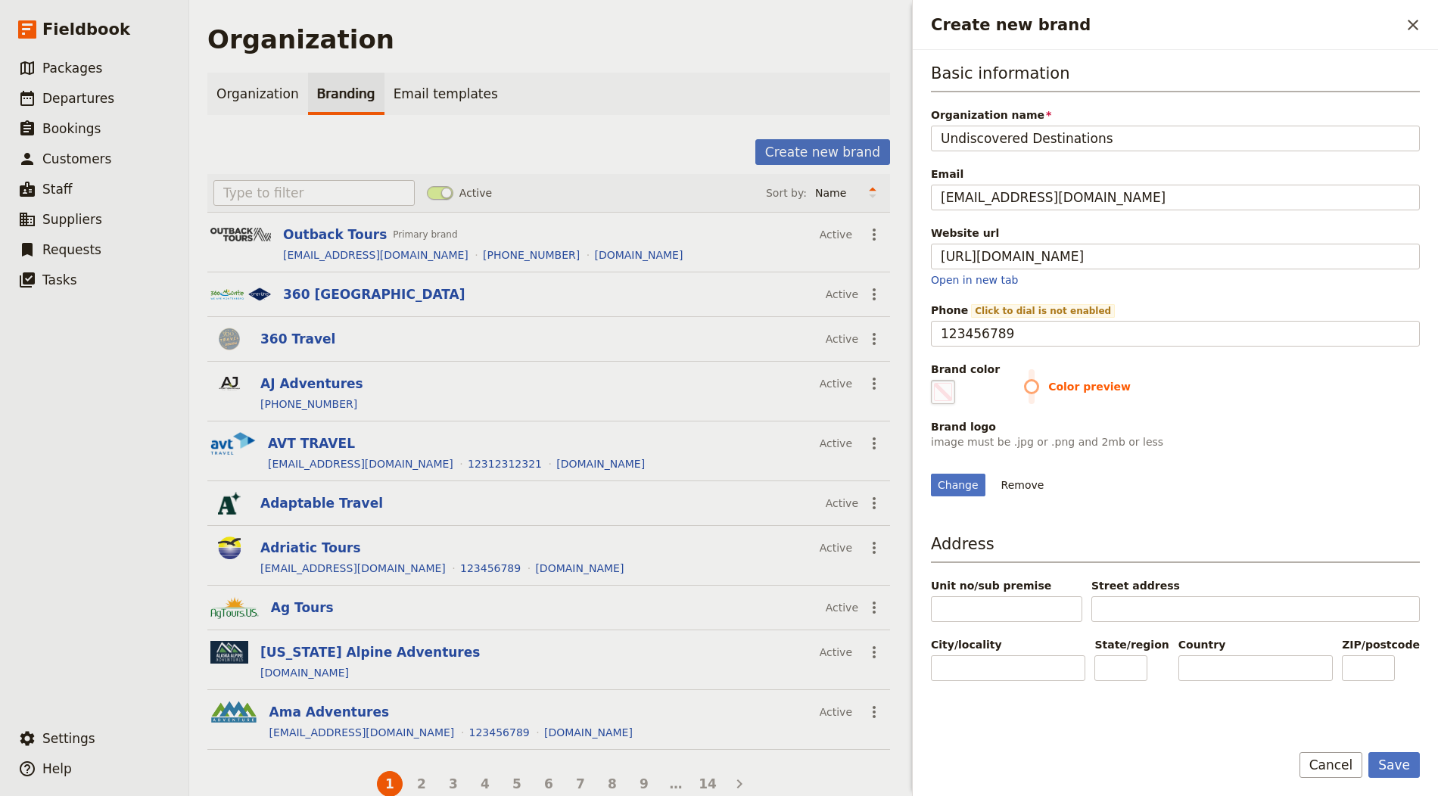
click at [944, 385] on span "Create new brand" at bounding box center [943, 392] width 18 height 18
click at [935, 380] on input "#000000" at bounding box center [934, 379] width 1 height 1
type input "#ff5c5c"
click at [1293, 419] on div "Brand logo" at bounding box center [1175, 426] width 489 height 15
click at [1293, 716] on button "Save" at bounding box center [1393, 765] width 51 height 26
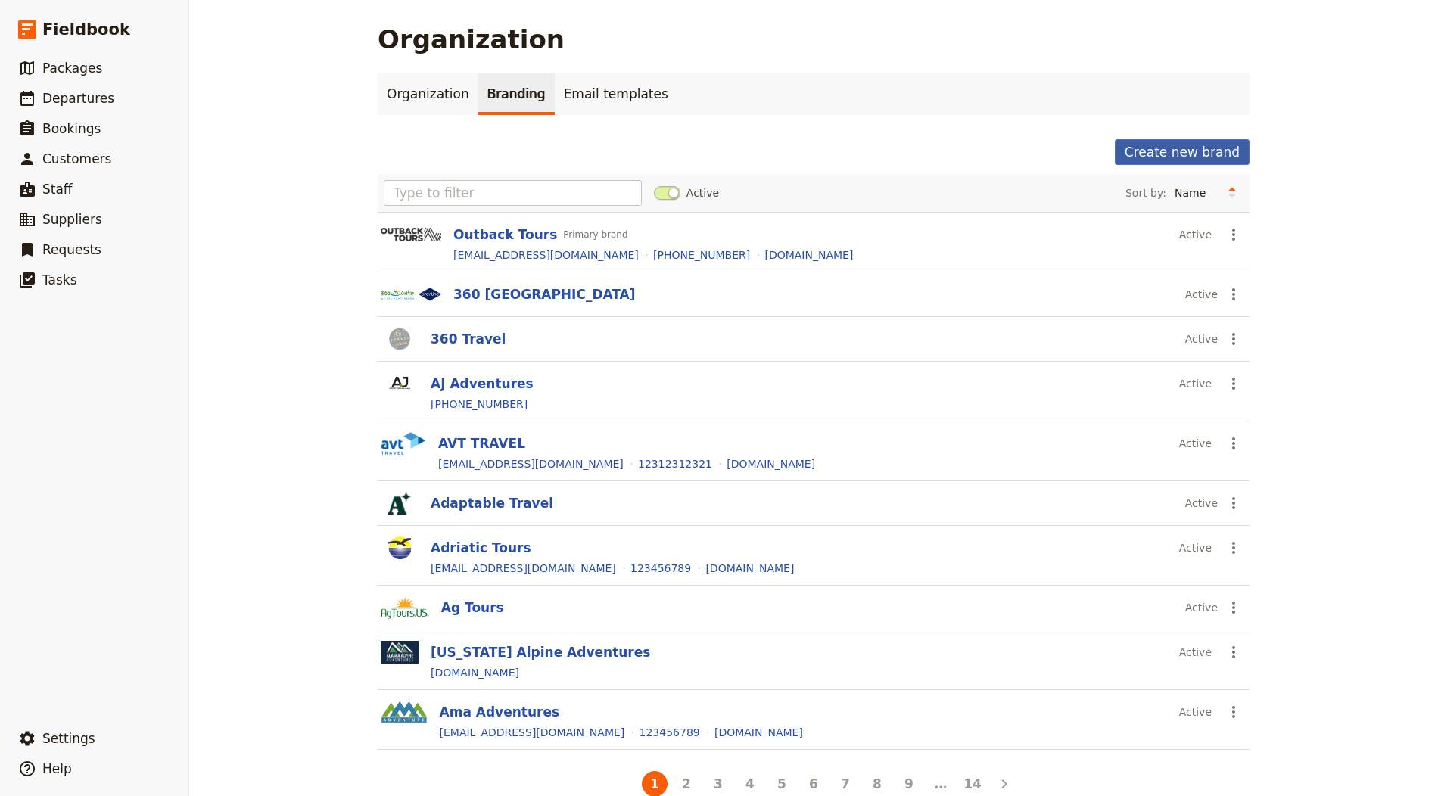
click at [1205, 146] on button "Create new brand" at bounding box center [1182, 152] width 135 height 26
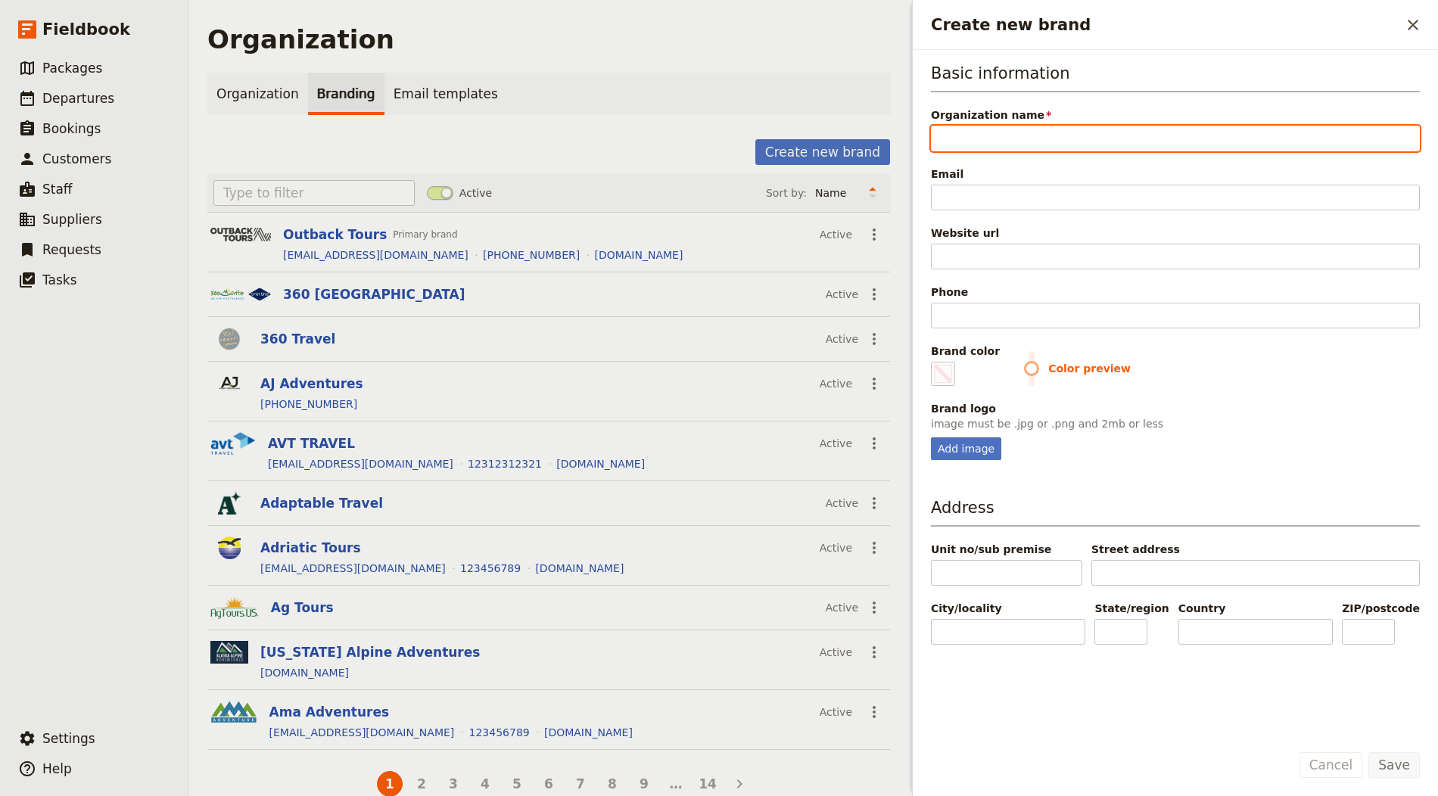
click at [1006, 132] on input "Organization name" at bounding box center [1175, 139] width 489 height 26
paste input "Barcelona Local Experiences"
type input "Barcelona Local Experiences"
type input "#000000"
type input "Barcelona Local Experiences"
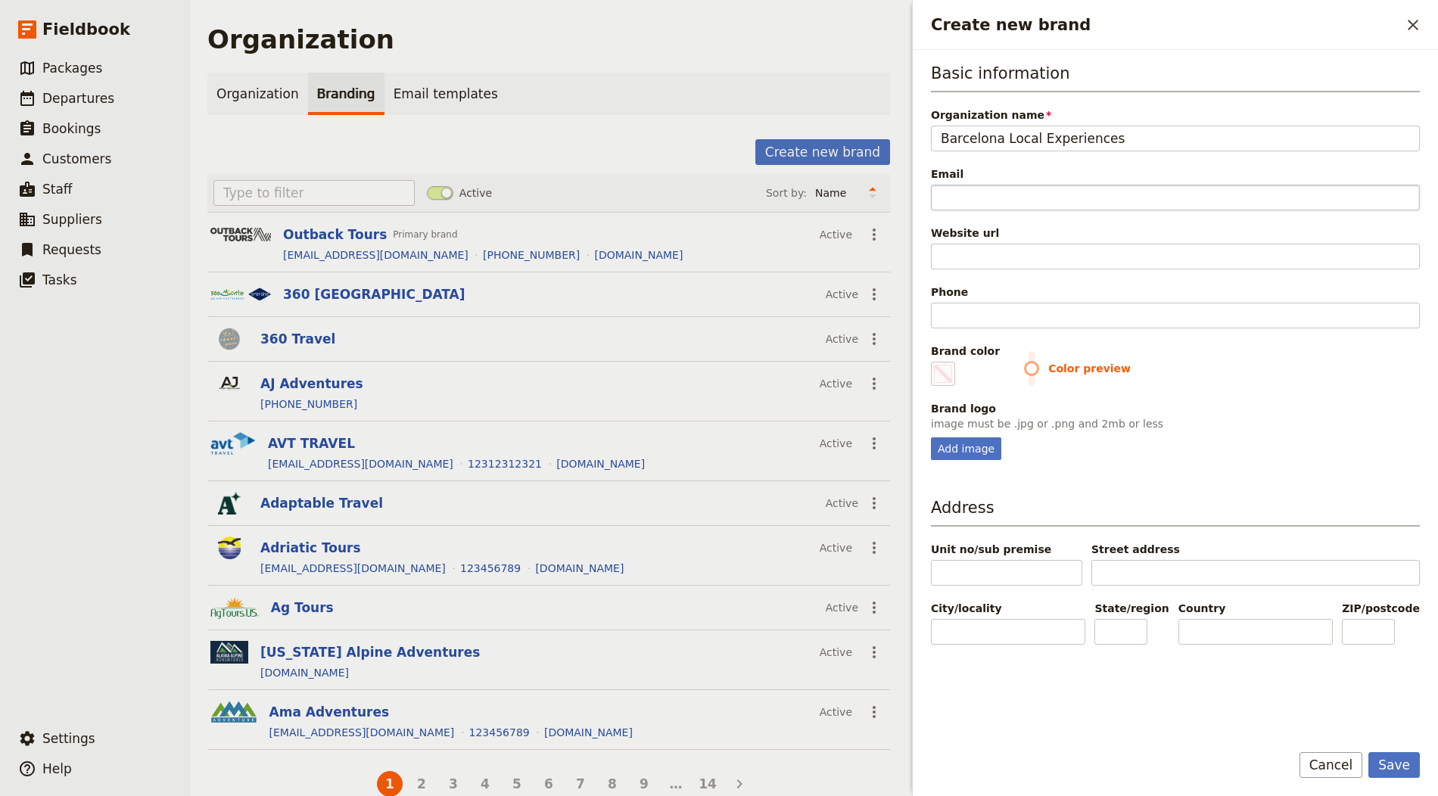
click at [978, 195] on input "Email" at bounding box center [1175, 198] width 489 height 26
click at [979, 195] on input "Email" at bounding box center [1175, 198] width 489 height 26
paste input "[EMAIL_ADDRESS][DOMAIN_NAME]"
type input "[EMAIL_ADDRESS][DOMAIN_NAME]"
type input "#000000"
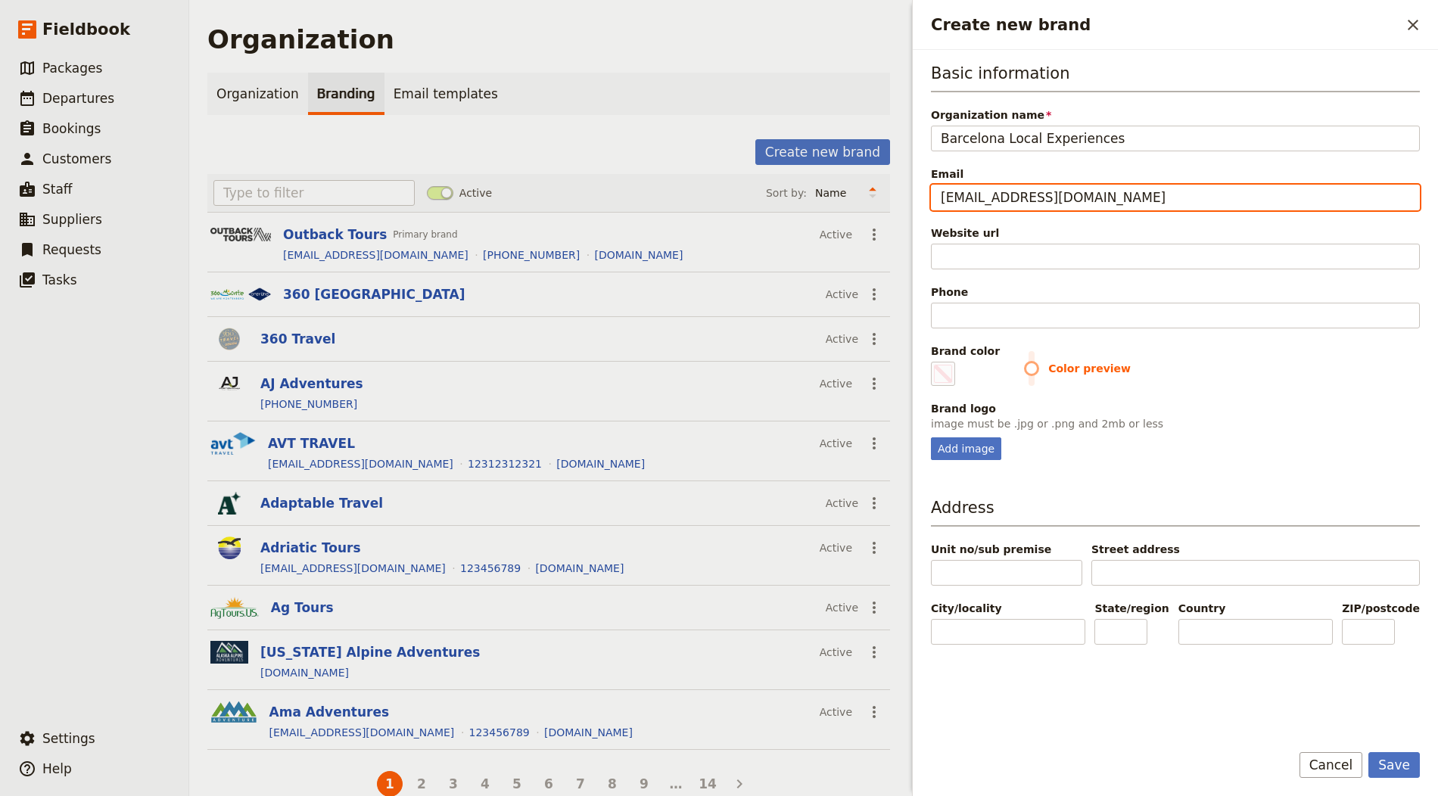
type input "[EMAIL_ADDRESS][DOMAIN_NAME]"
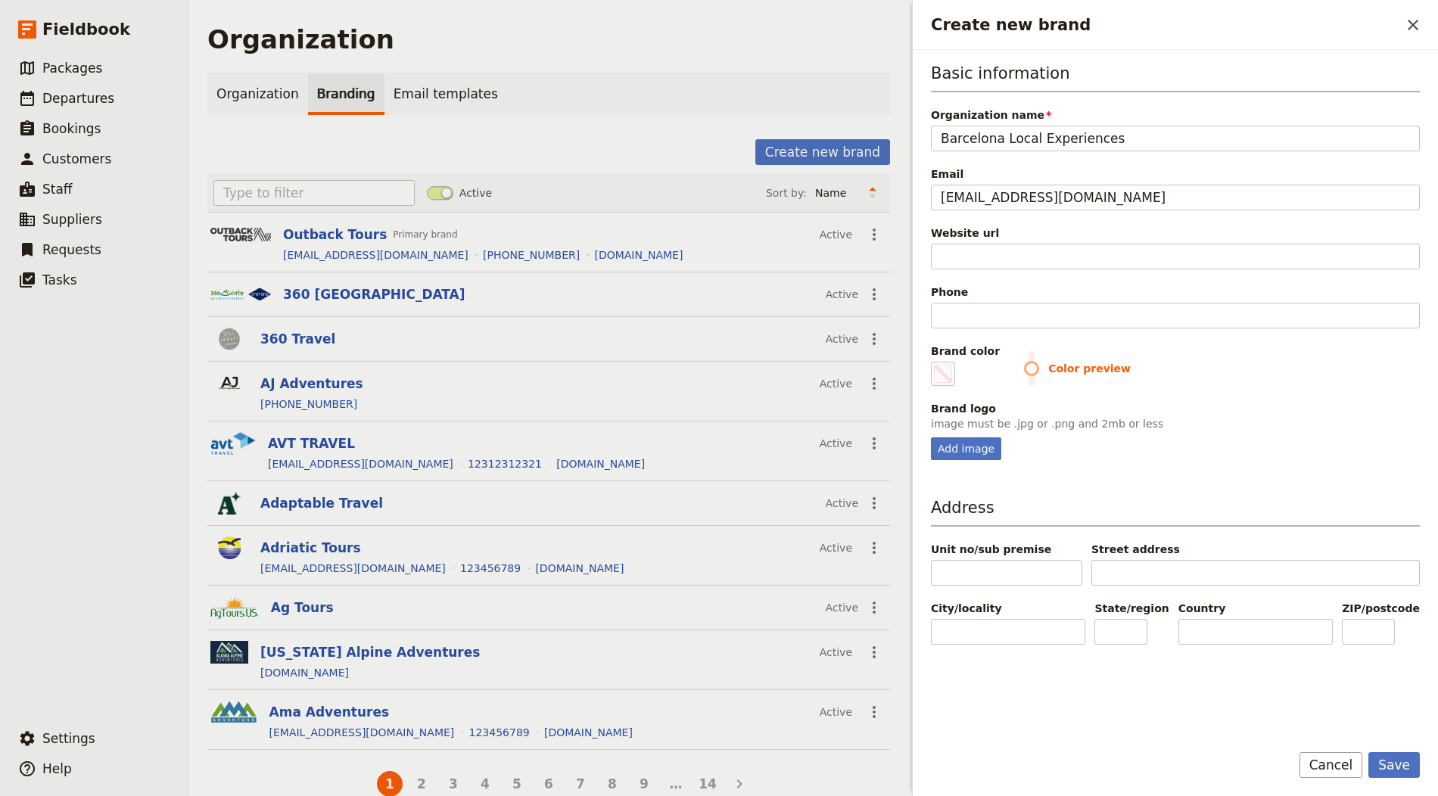
click at [991, 232] on div "Website url" at bounding box center [1175, 233] width 489 height 15
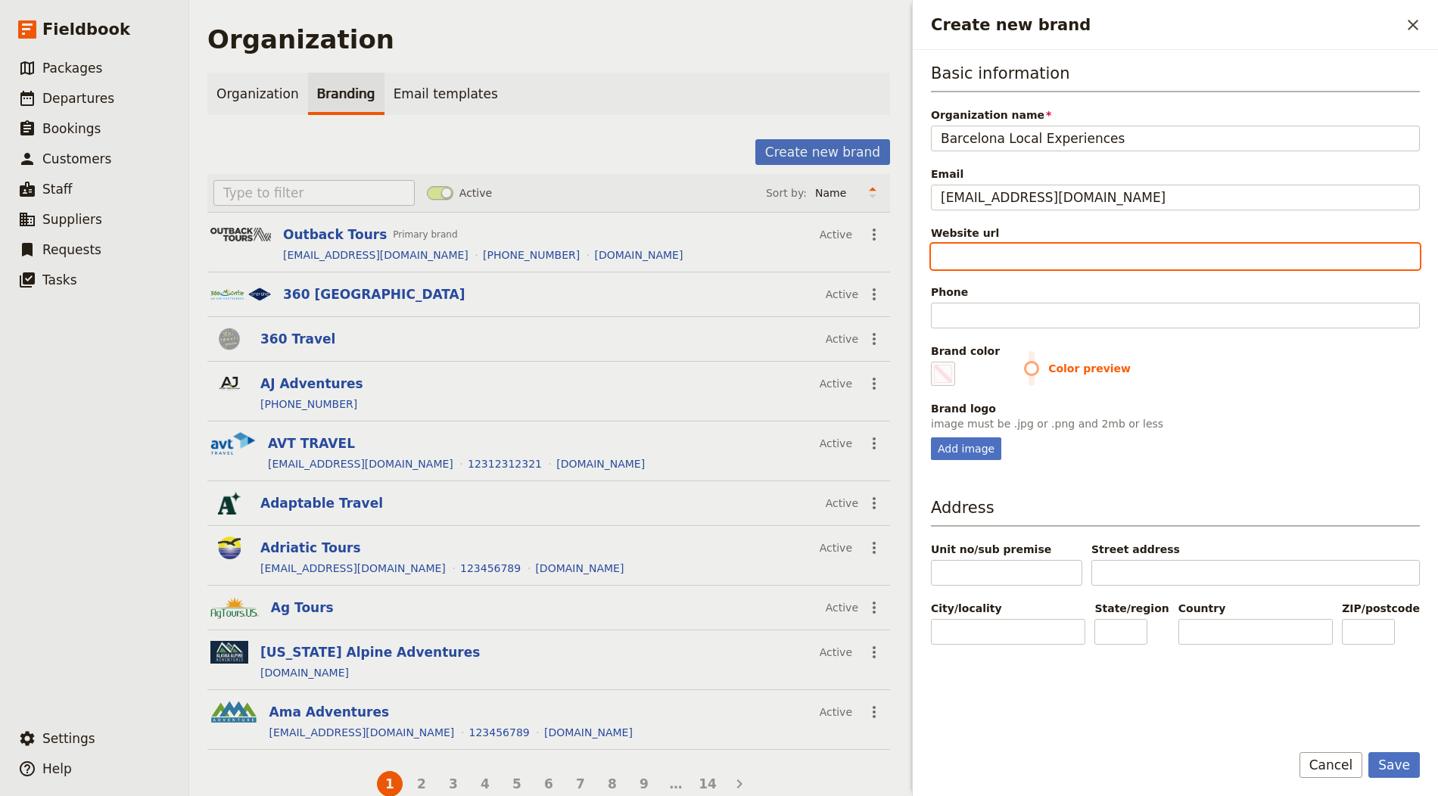
click at [991, 244] on input "Website url" at bounding box center [1175, 257] width 489 height 26
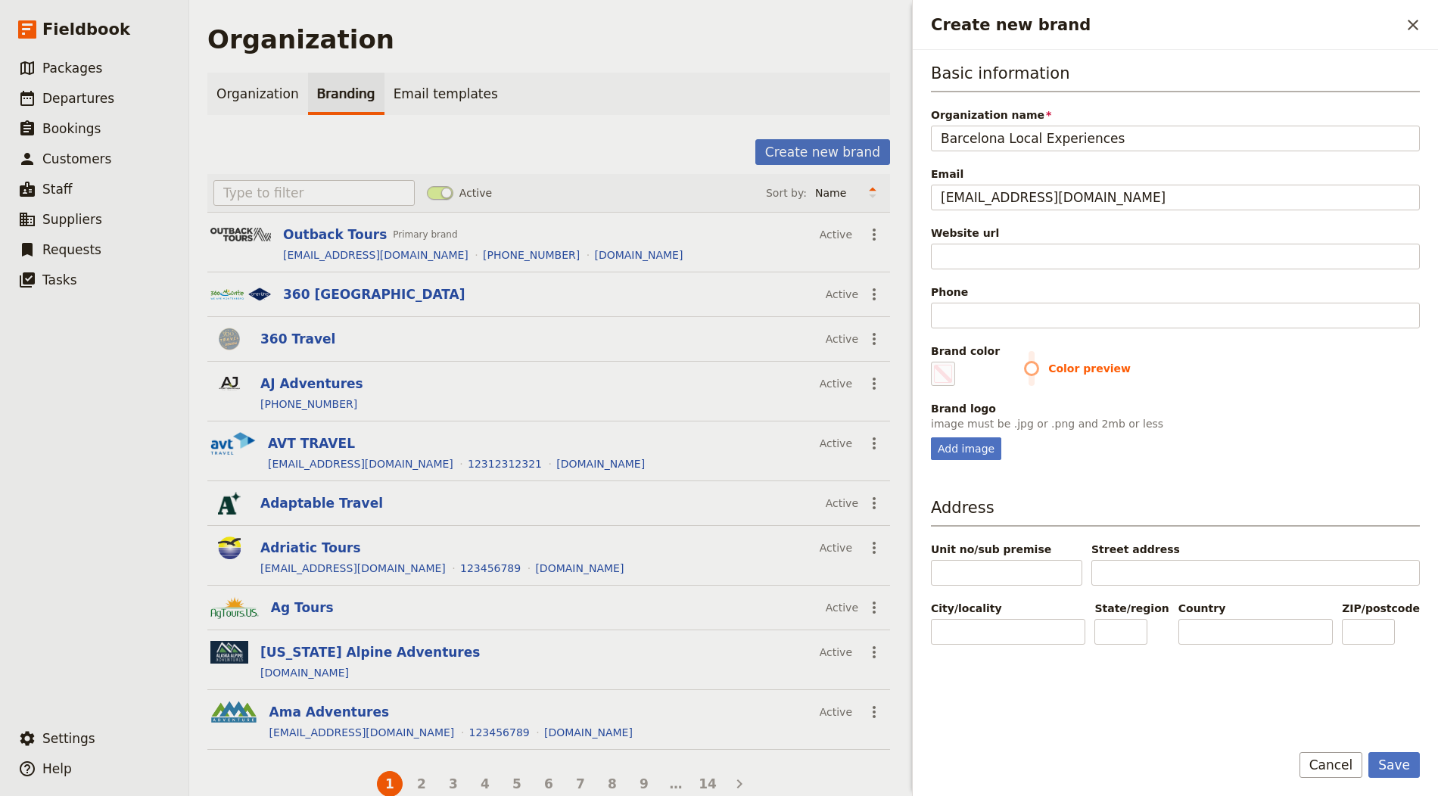
click at [988, 240] on div "Website url" at bounding box center [1175, 248] width 489 height 44
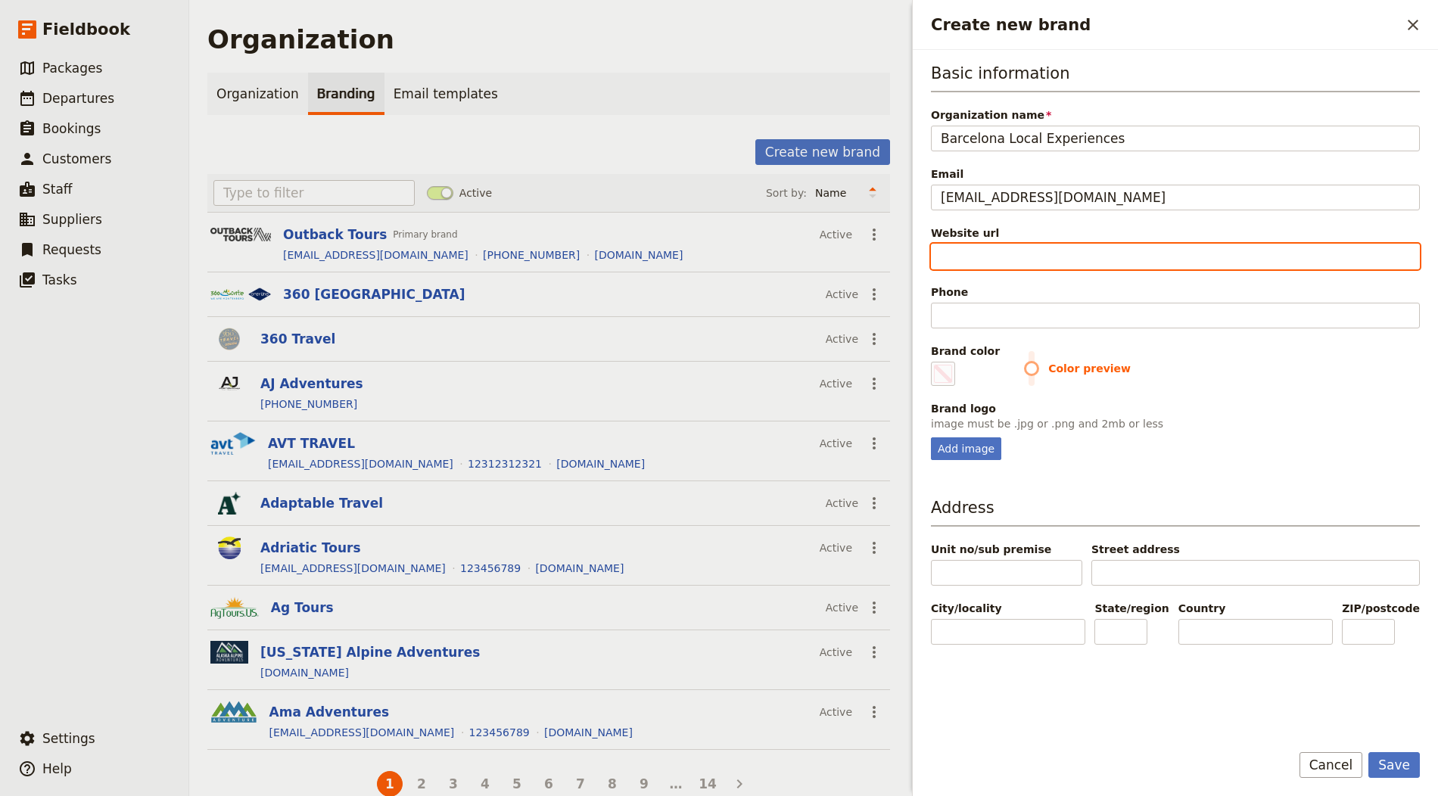
click at [1120, 252] on input "Website url" at bounding box center [1175, 257] width 489 height 26
paste input "https://barcelonalocalexperiences.com"
type input "https://barcelonalocalexperiences.com"
type input "#000000"
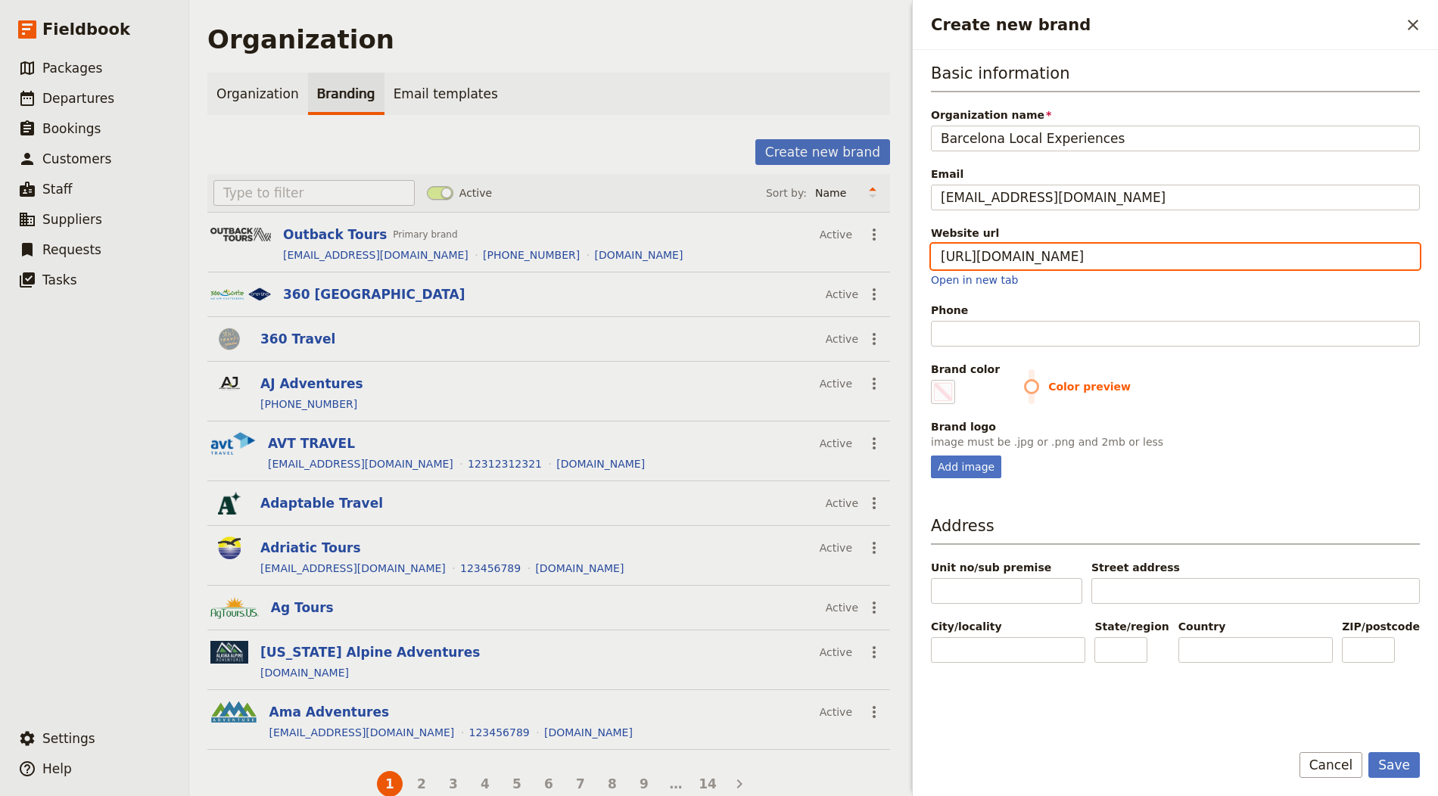
type input "https://barcelonalocalexperiences.com"
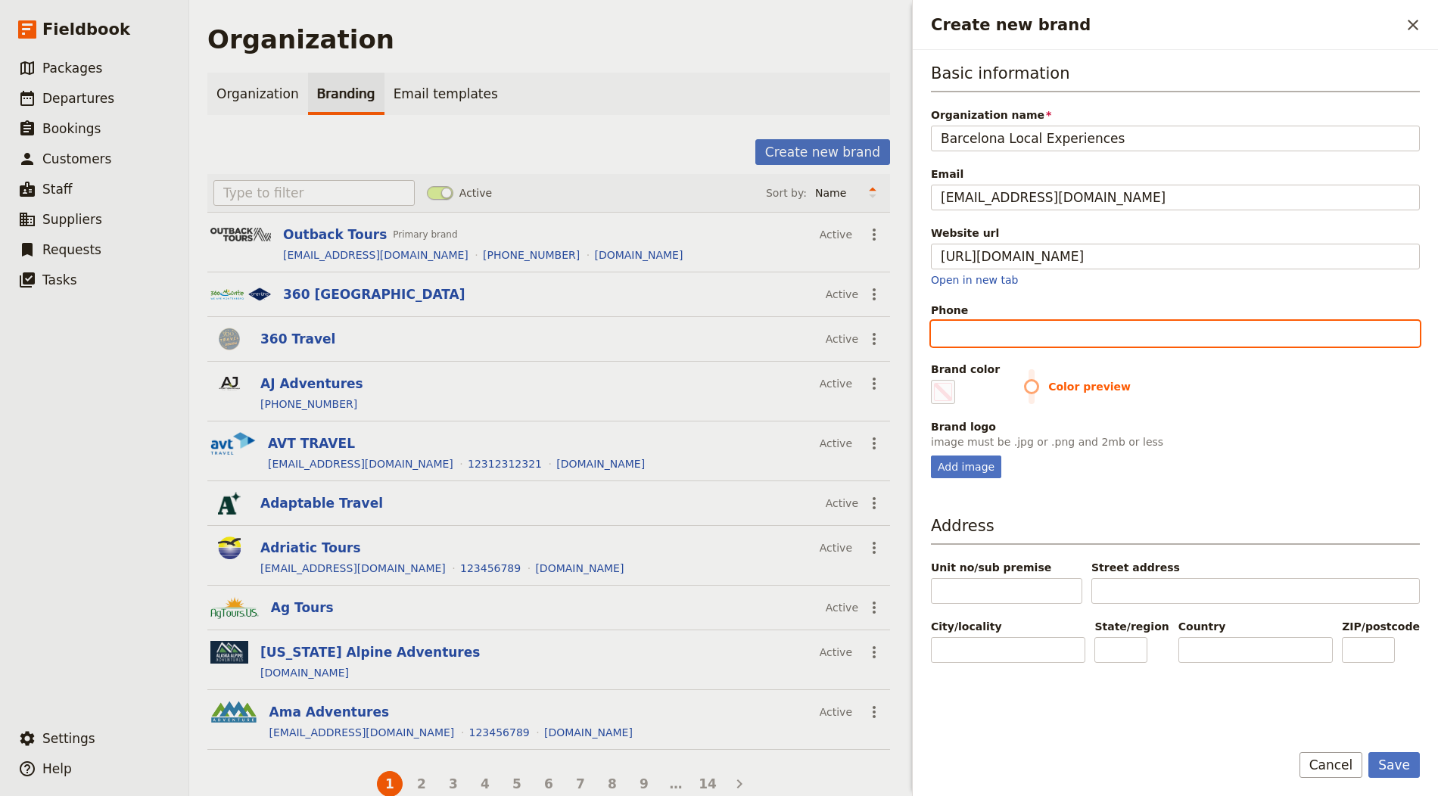
type input "#000000"
click at [1006, 334] on input "Phone" at bounding box center [1175, 334] width 489 height 26
paste input "123456789"
type input "123456789"
type input "#000000"
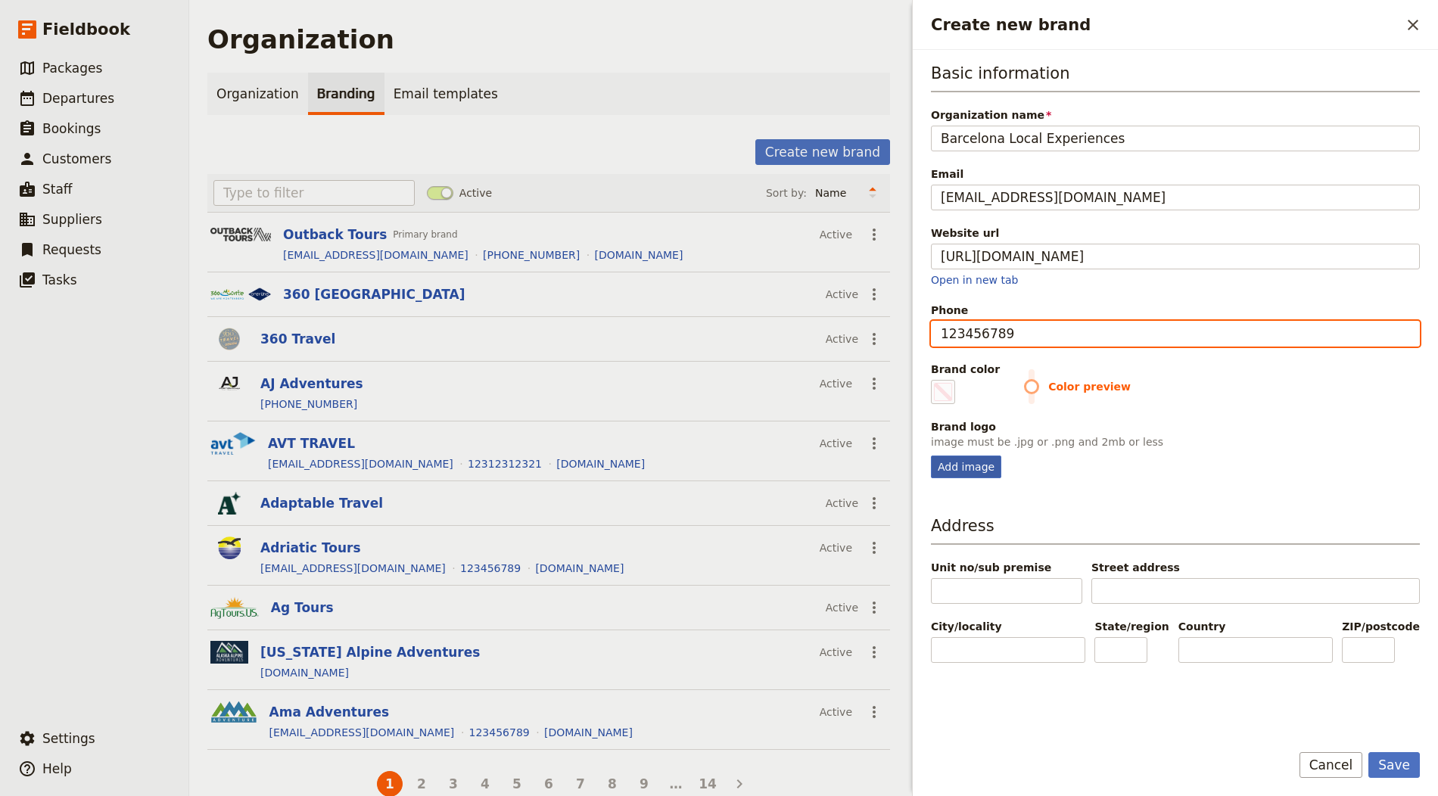
type input "123456789"
click at [961, 464] on div "Add image" at bounding box center [966, 467] width 70 height 23
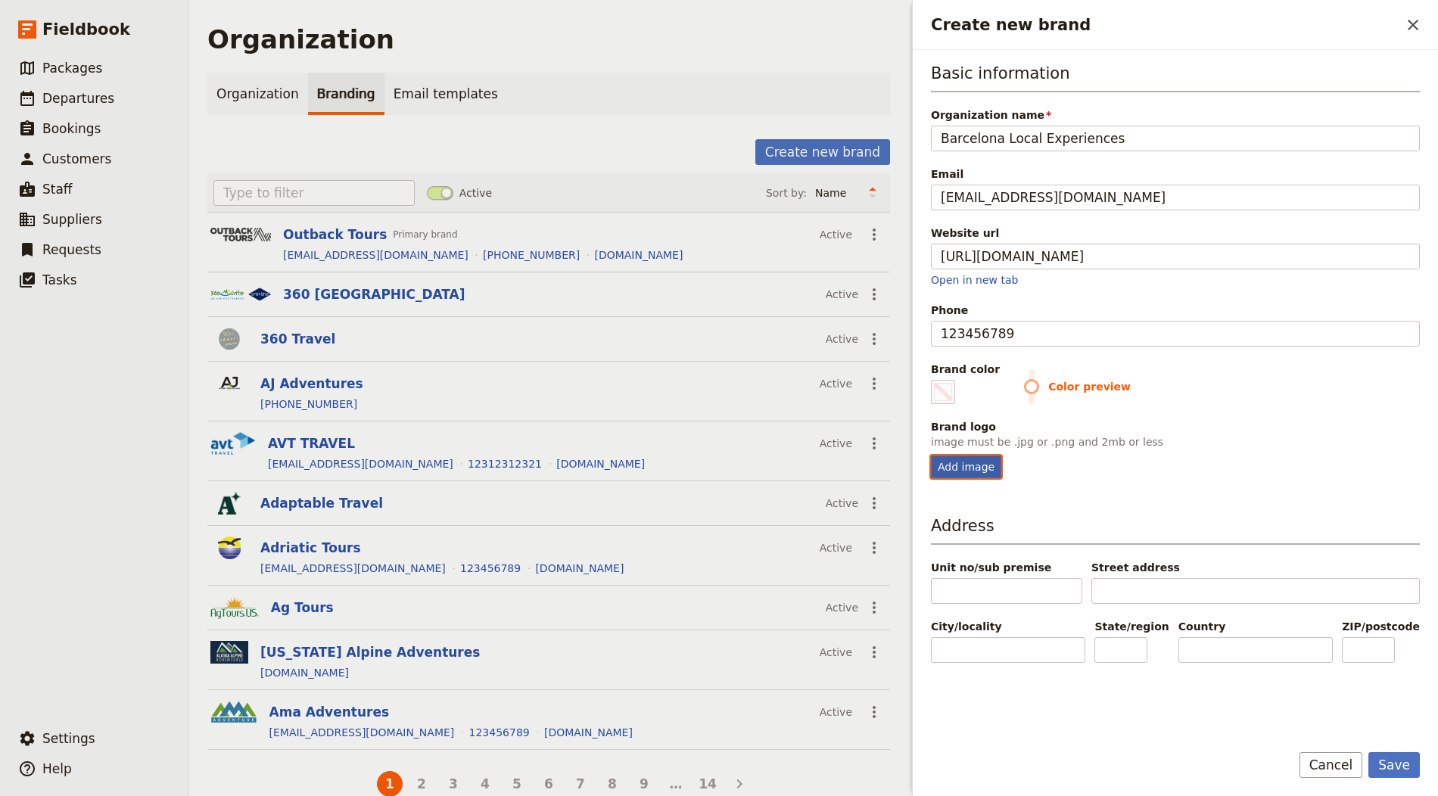
click at [931, 456] on input "Add image" at bounding box center [930, 455] width 1 height 1
type input "C:\fakepath\Barcelona-Local-Experiences.-Tours-in-Barcelona.png"
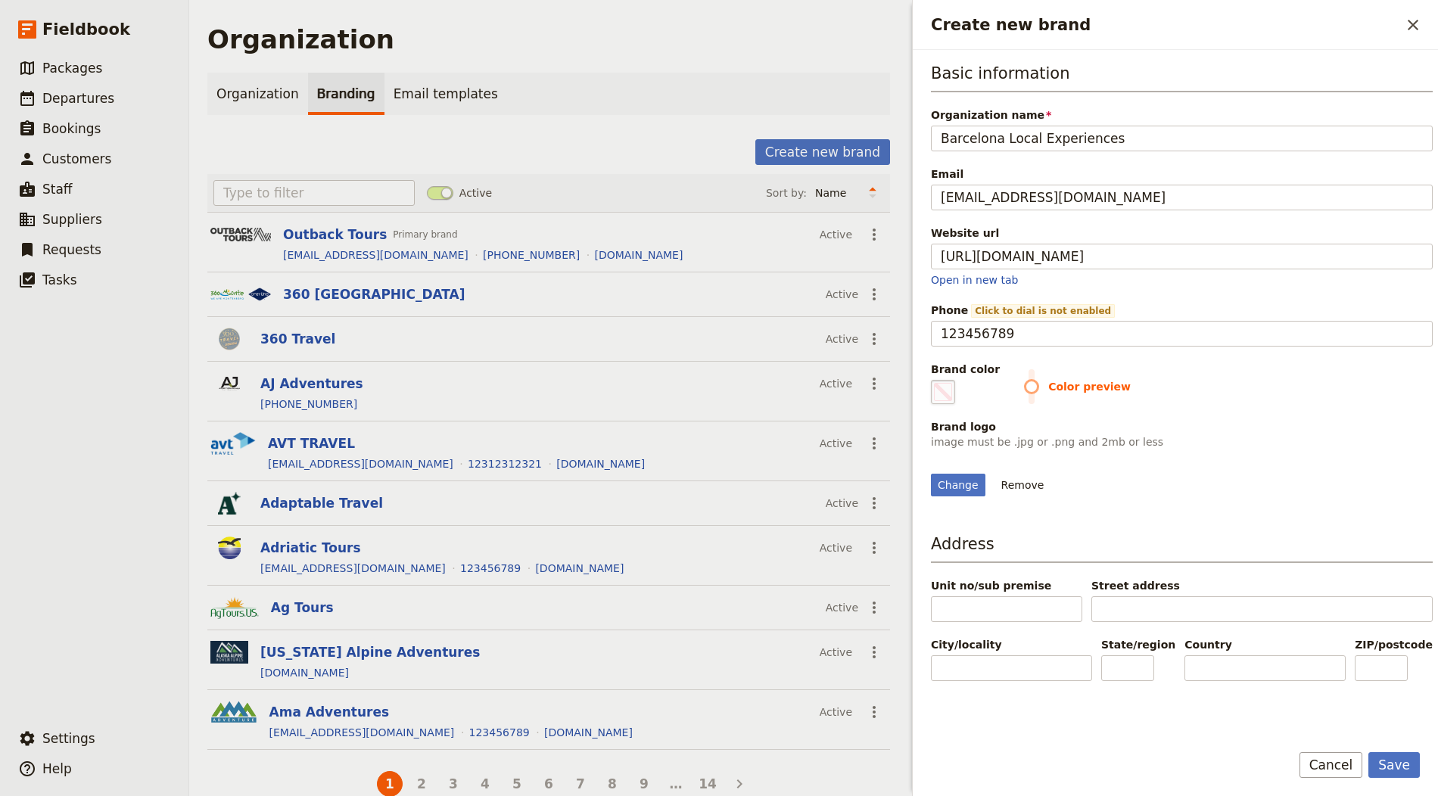
click at [945, 387] on span "Create new brand" at bounding box center [943, 392] width 18 height 18
click at [935, 380] on input "#000000" at bounding box center [934, 379] width 1 height 1
type input "#771143"
click at [1256, 421] on div "Brand logo" at bounding box center [1182, 426] width 502 height 15
click at [1293, 716] on button "Save" at bounding box center [1393, 765] width 51 height 26
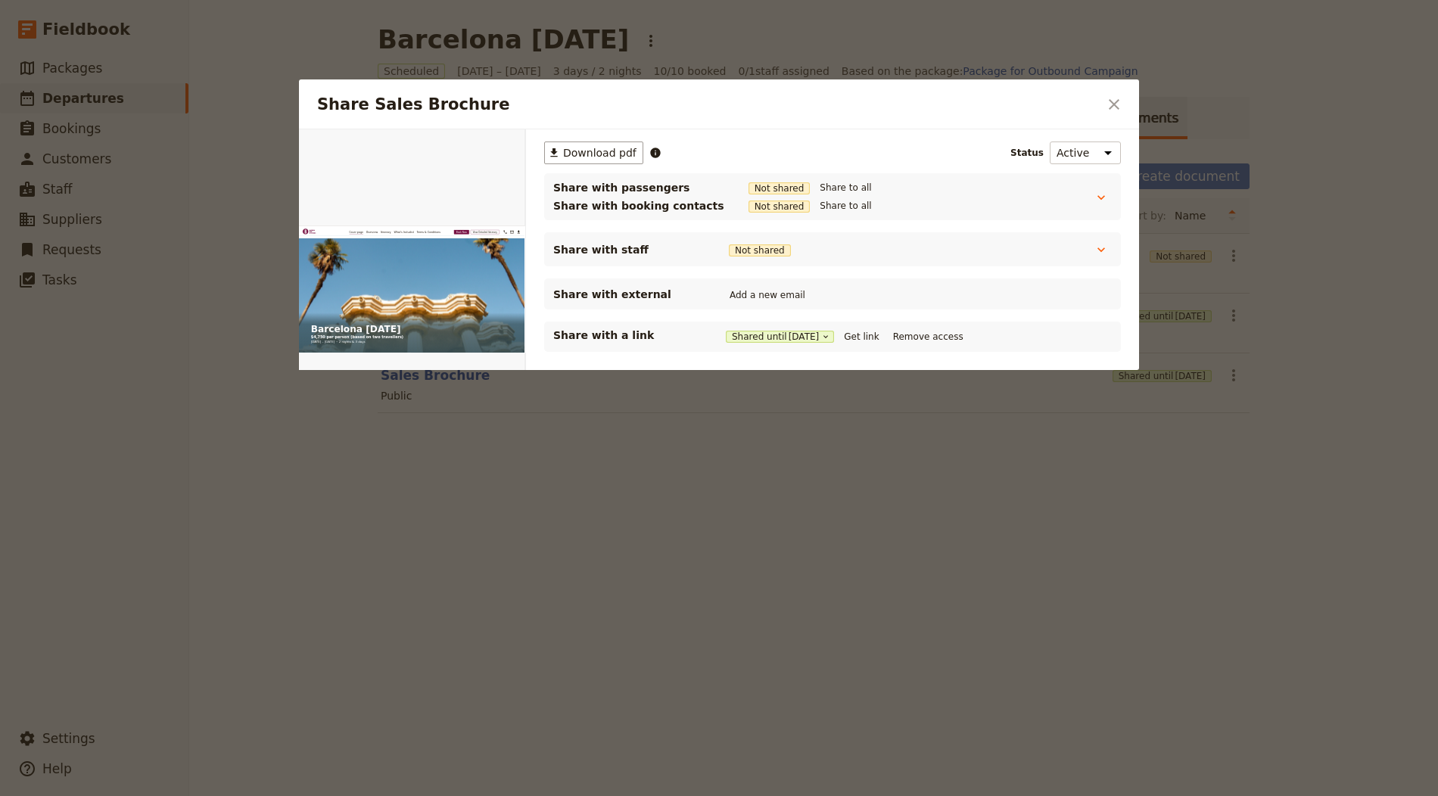
click at [860, 505] on div at bounding box center [719, 398] width 1438 height 796
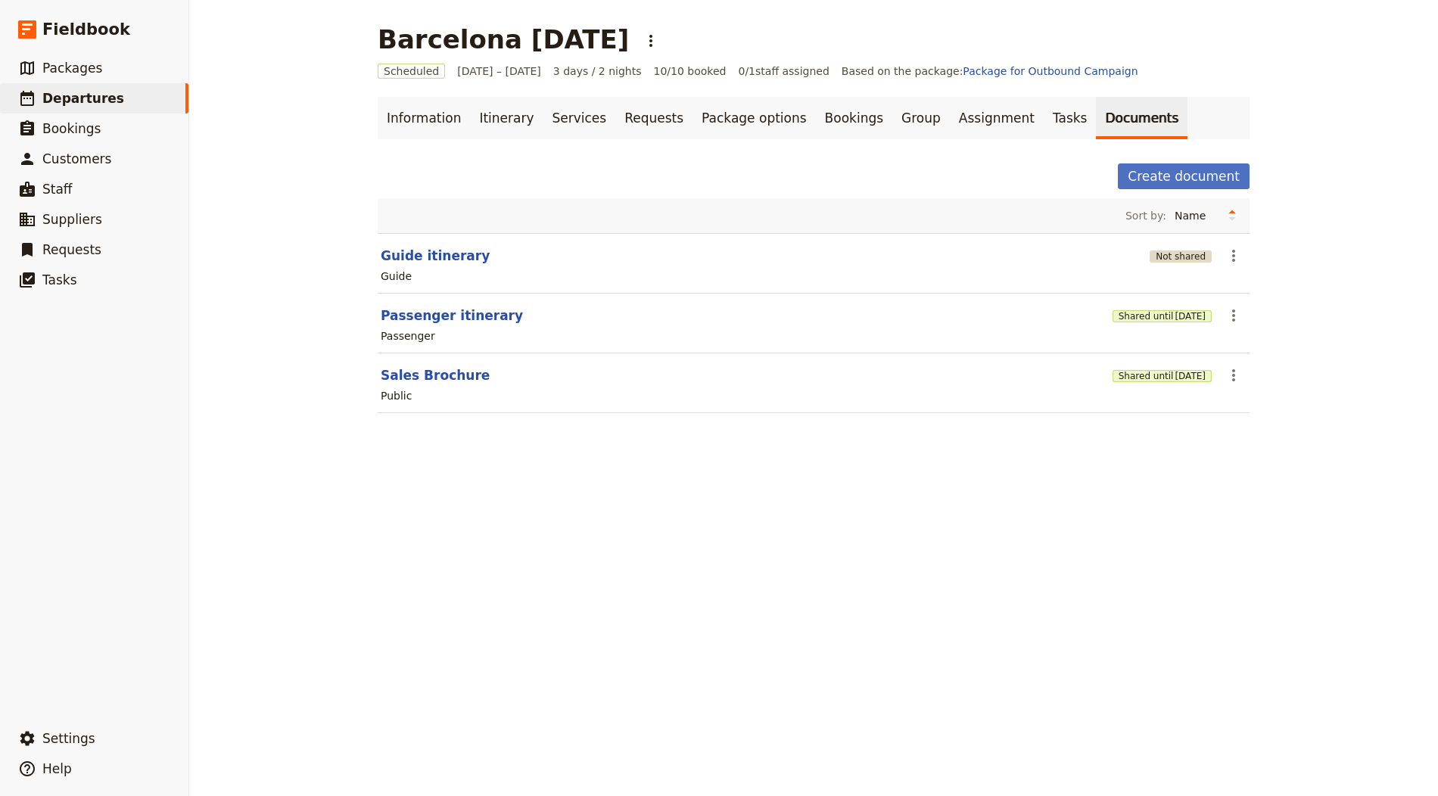
click at [1179, 258] on button "Not shared" at bounding box center [1180, 256] width 62 height 12
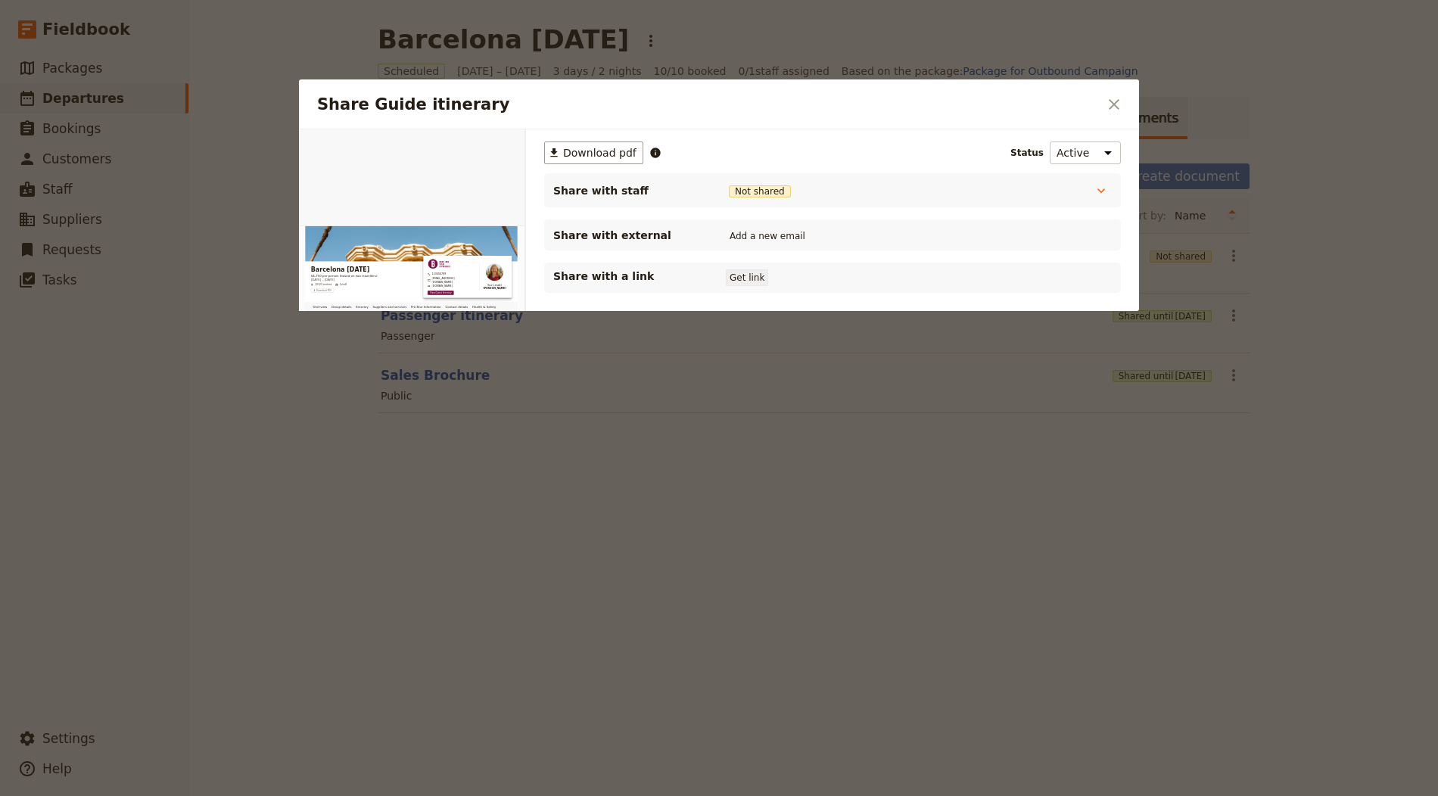
click at [739, 279] on button "Get link" at bounding box center [747, 277] width 42 height 17
click at [1108, 105] on icon "Close dialog" at bounding box center [1114, 104] width 18 height 18
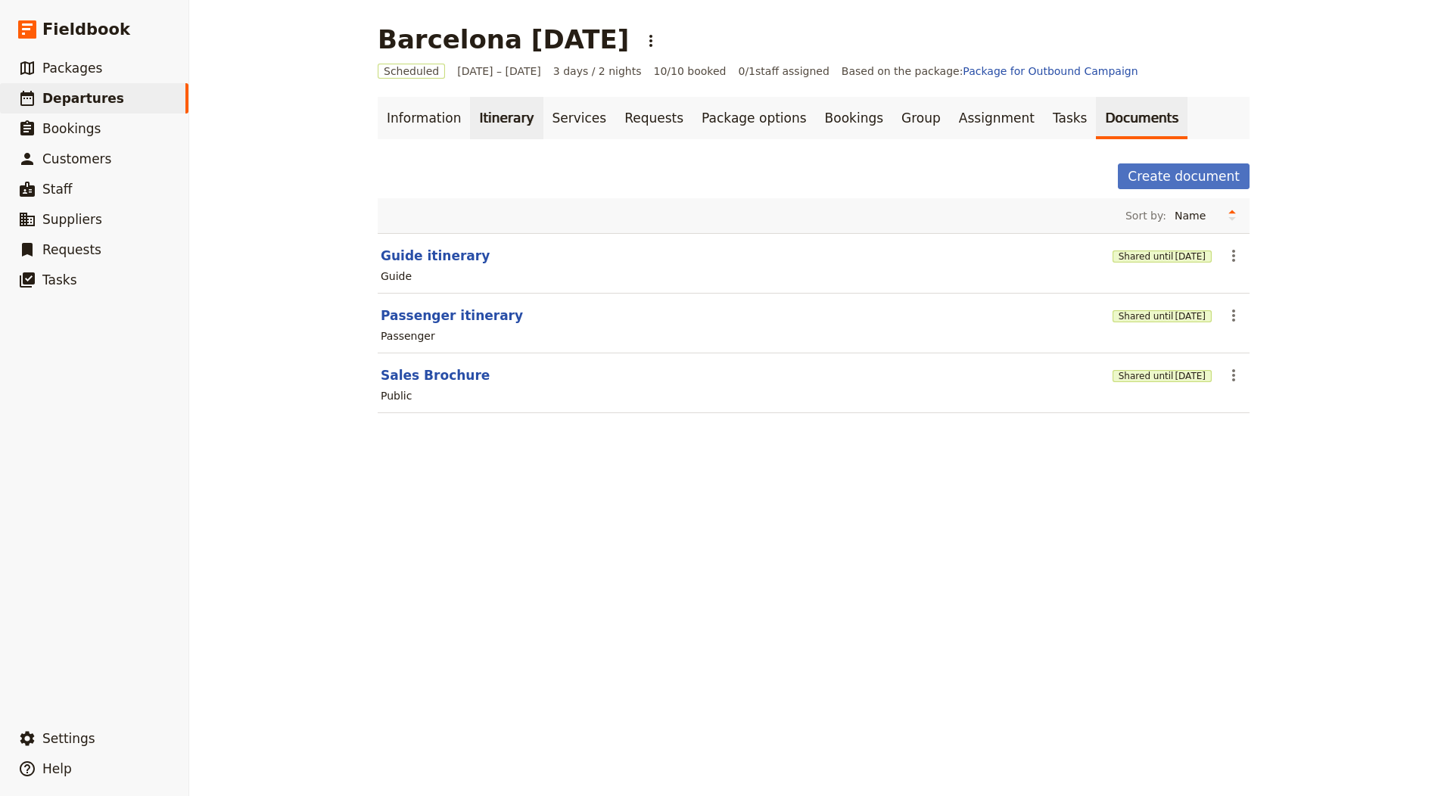
click at [471, 114] on link "Itinerary" at bounding box center [506, 118] width 73 height 42
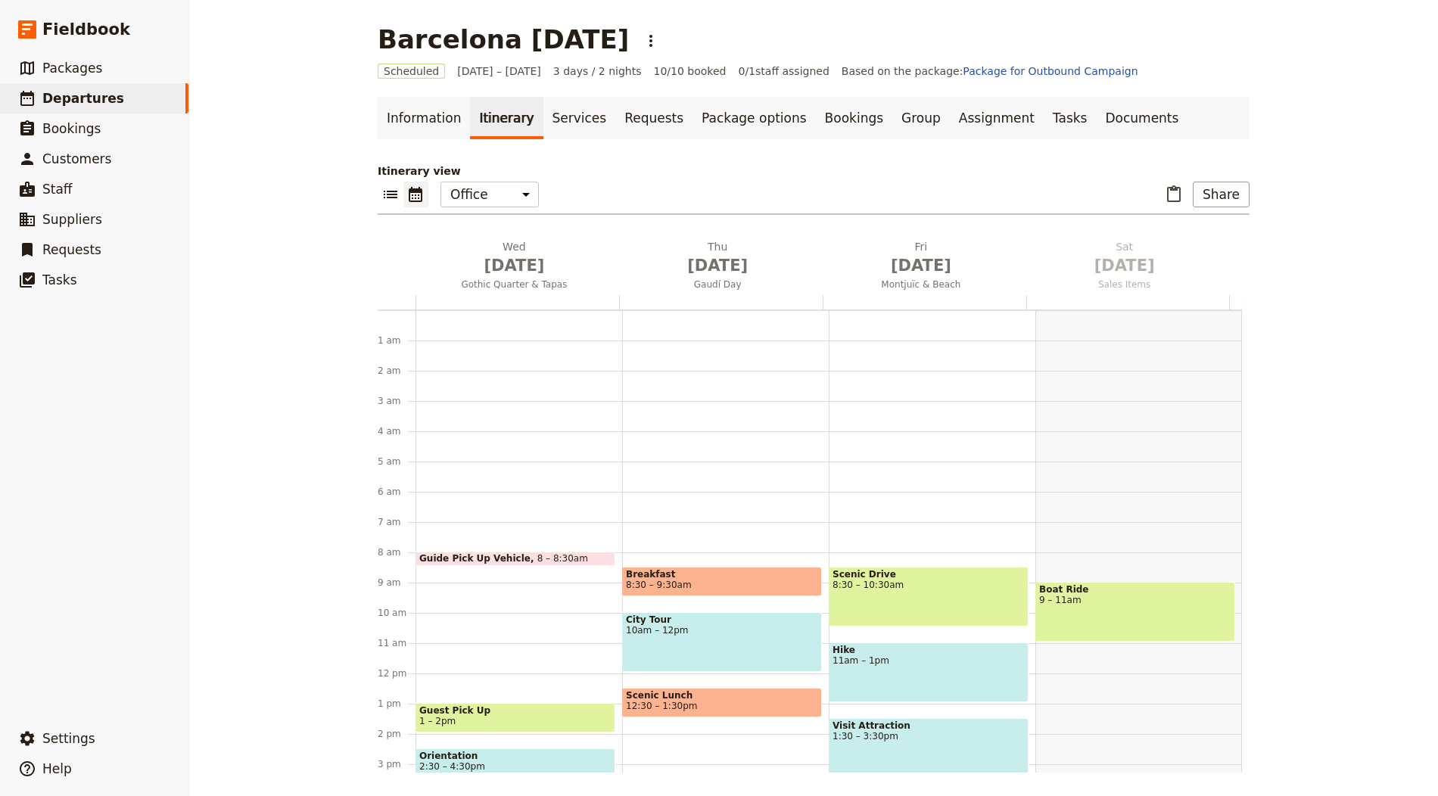
scroll to position [197, 0]
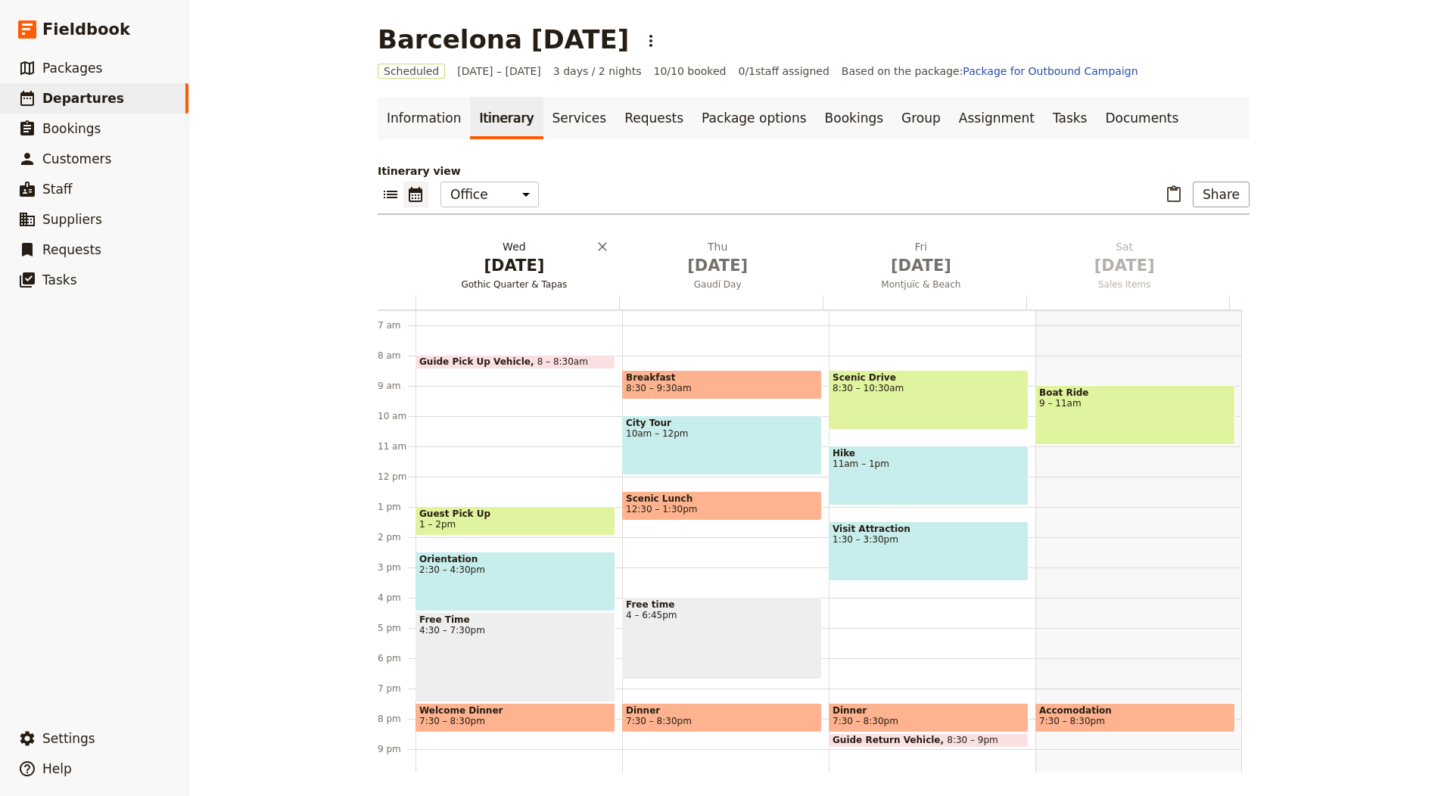
click at [482, 254] on span "[DATE]" at bounding box center [513, 265] width 185 height 23
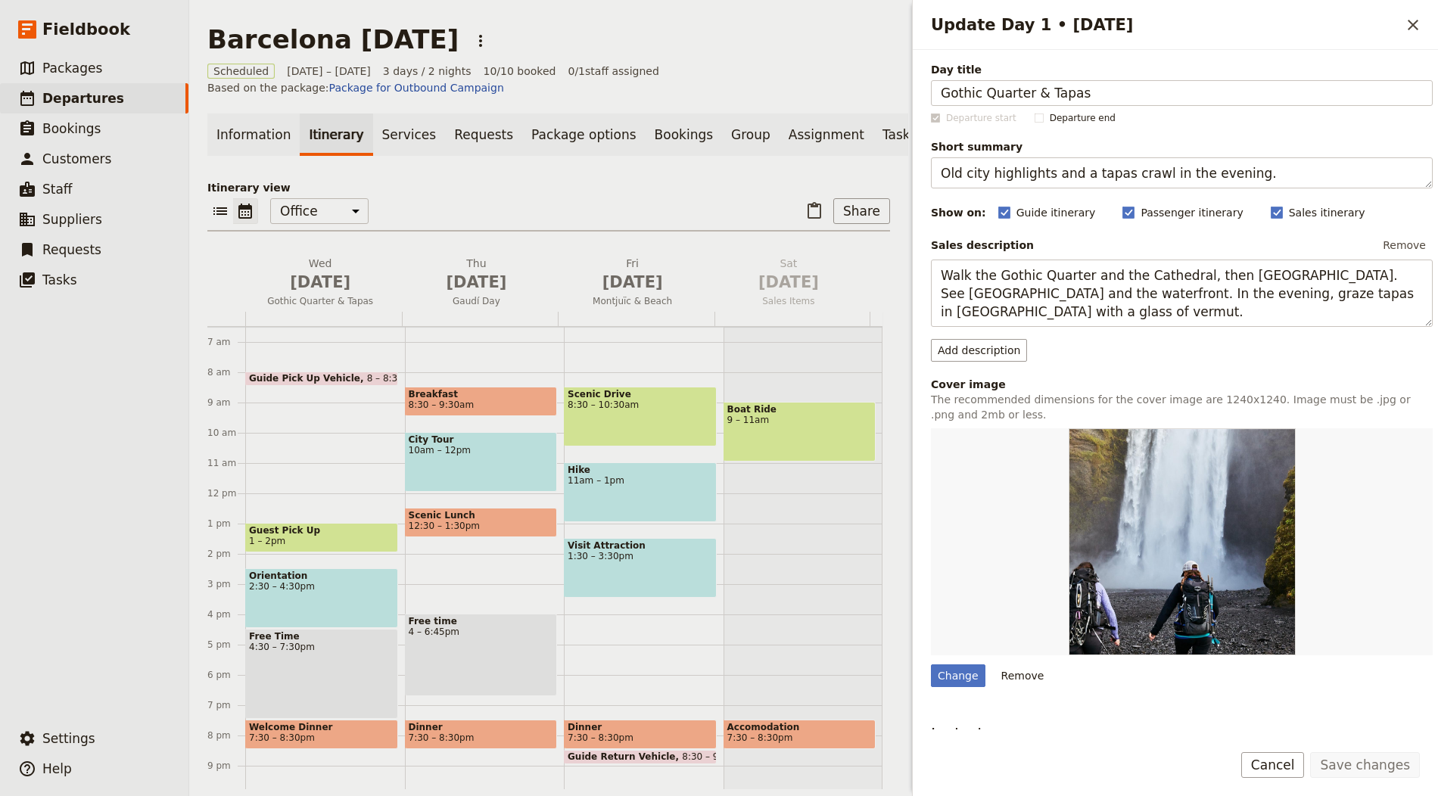
click at [968, 684] on div "Day title Gothic Quarter & Tapas Departure start Departure end Short summary Ol…" at bounding box center [1182, 486] width 502 height 849
drag, startPoint x: 953, startPoint y: 647, endPoint x: 955, endPoint y: 655, distance: 7.9
click at [953, 648] on div "Update Day 1 • 1 Oct" at bounding box center [1182, 541] width 502 height 227
click at [955, 661] on div "Change Remove" at bounding box center [1182, 557] width 502 height 259
click at [932, 671] on div "Change" at bounding box center [958, 675] width 54 height 23
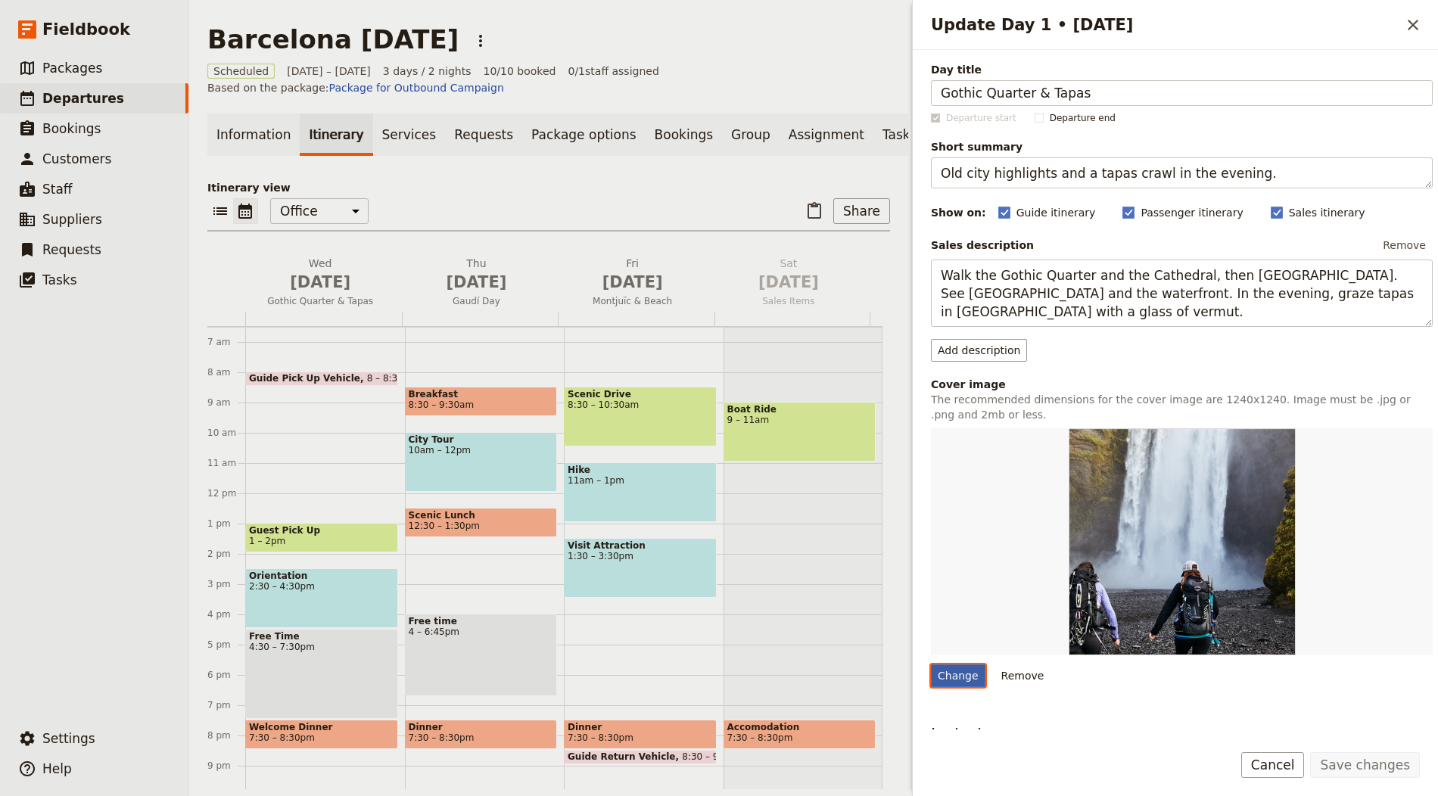
click at [931, 664] on input "Change" at bounding box center [930, 664] width 1 height 1
type input "C:\fakepath\IMG_1403-scaled.jpg"
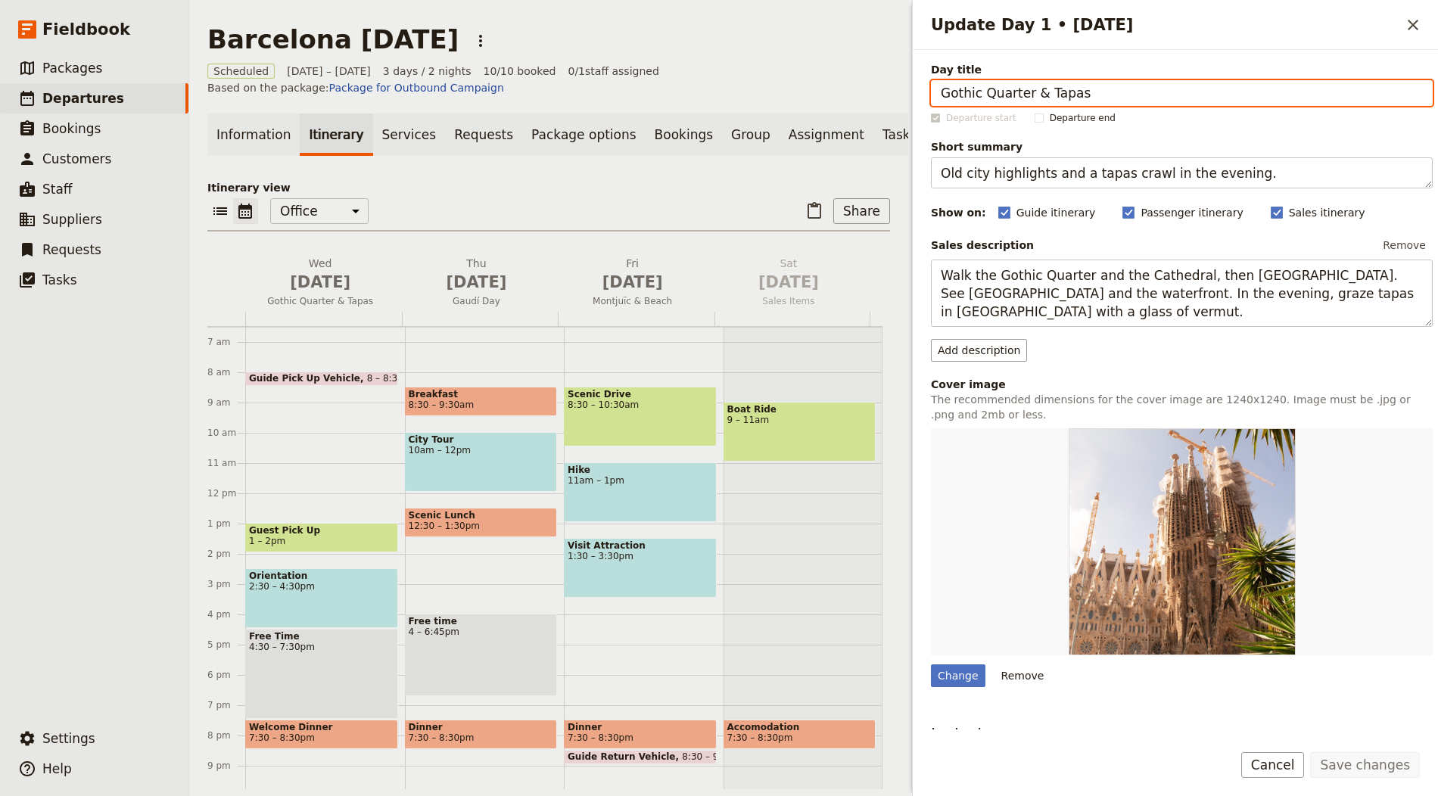
click at [925, 143] on link "Documents" at bounding box center [971, 135] width 92 height 42
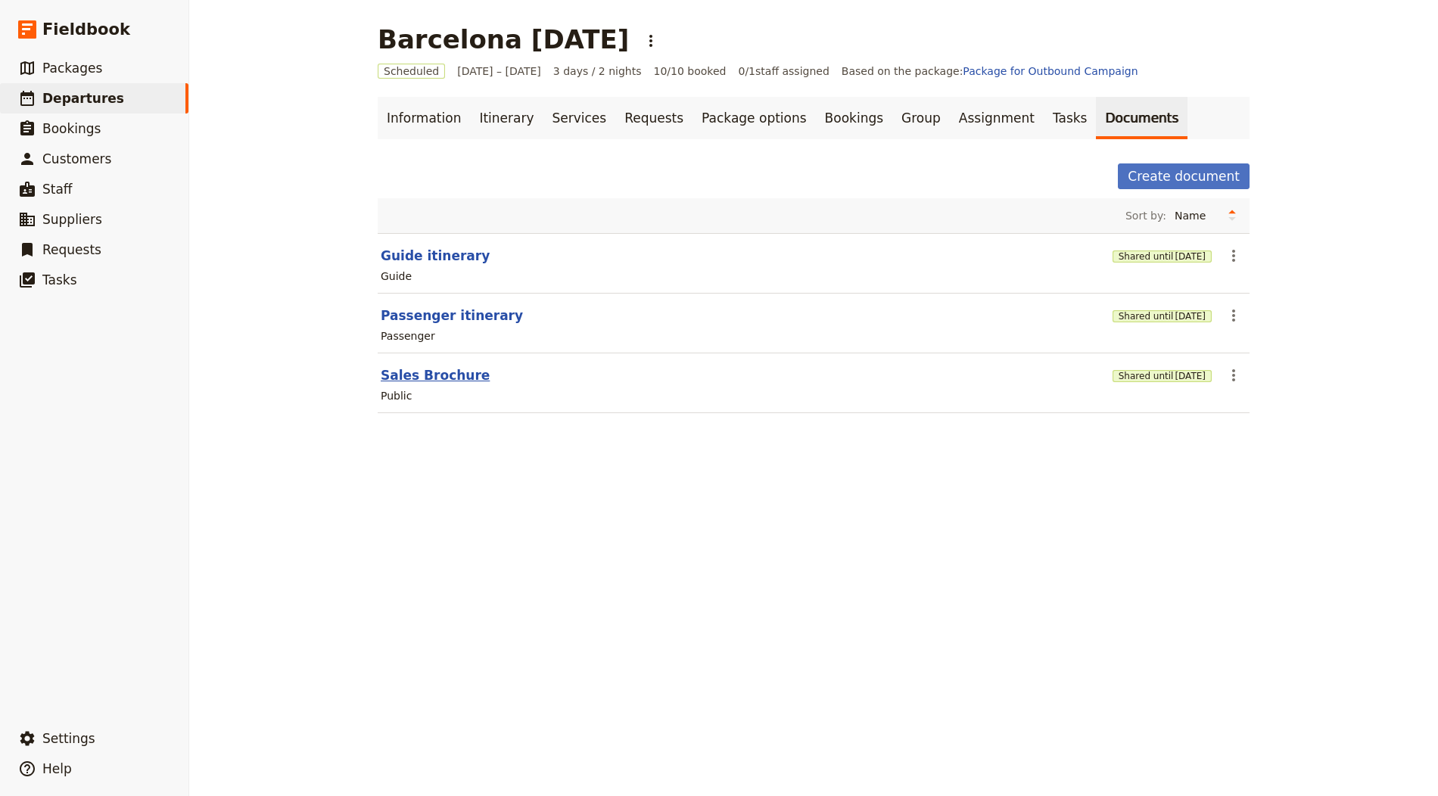
click at [431, 366] on button "Sales Brochure" at bounding box center [435, 375] width 109 height 18
select select "DEFAULT"
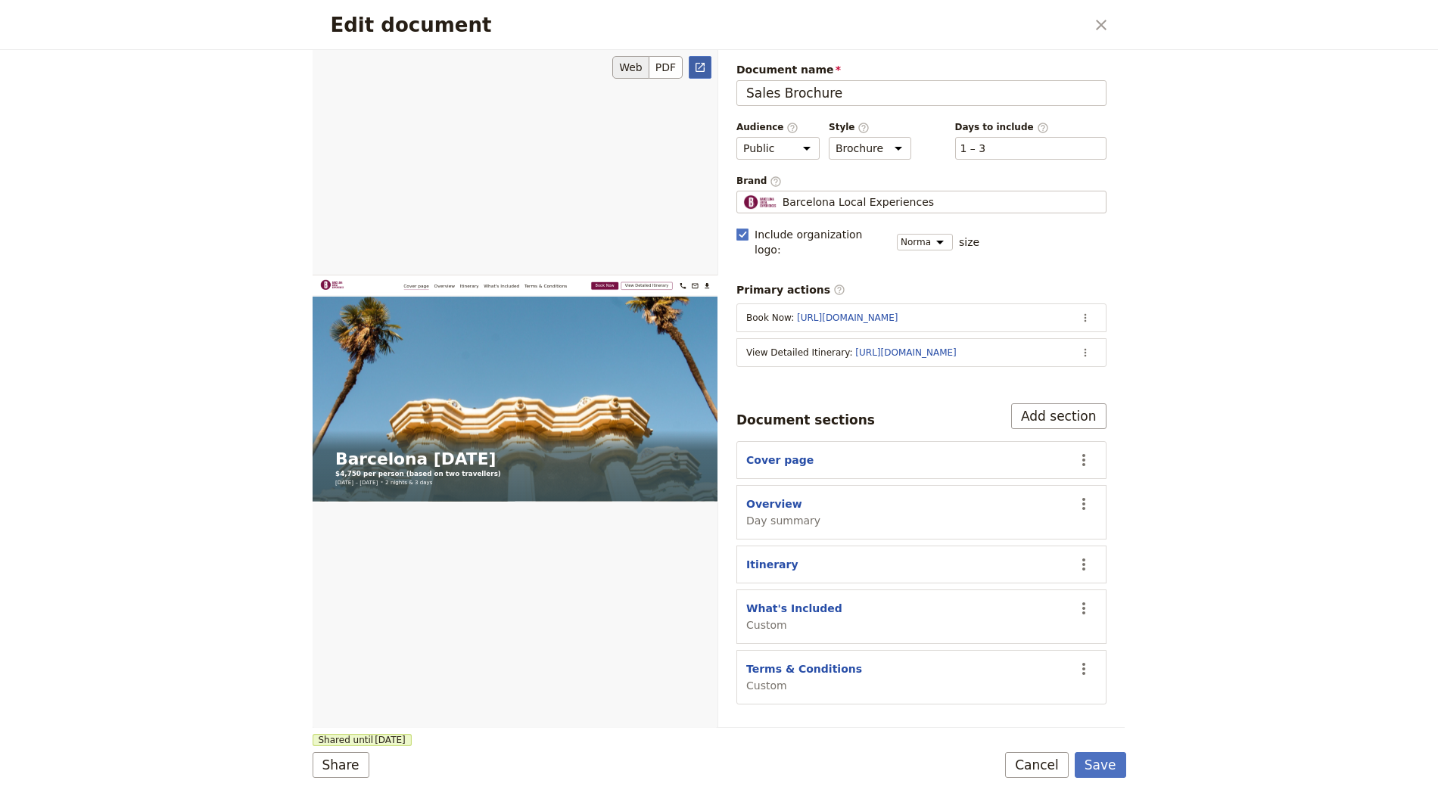
click at [696, 66] on icon "Open full preview" at bounding box center [699, 67] width 9 height 9
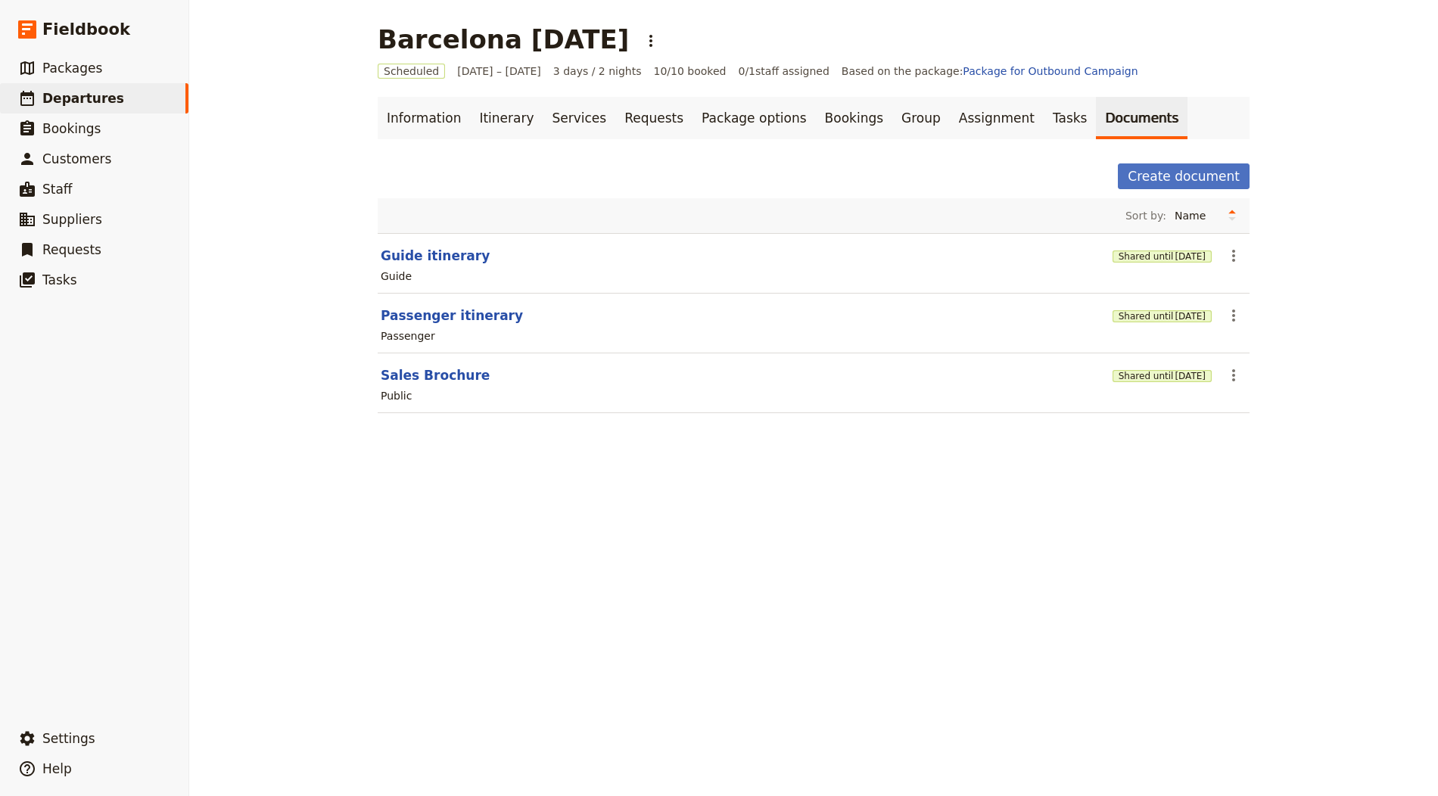
click at [518, 521] on div "[GEOGRAPHIC_DATA] [DATE] ​ Scheduled [DATE] – [DATE] 3 days / 2 nights 10/10 bo…" at bounding box center [813, 398] width 1249 height 796
